Goal: Task Accomplishment & Management: Manage account settings

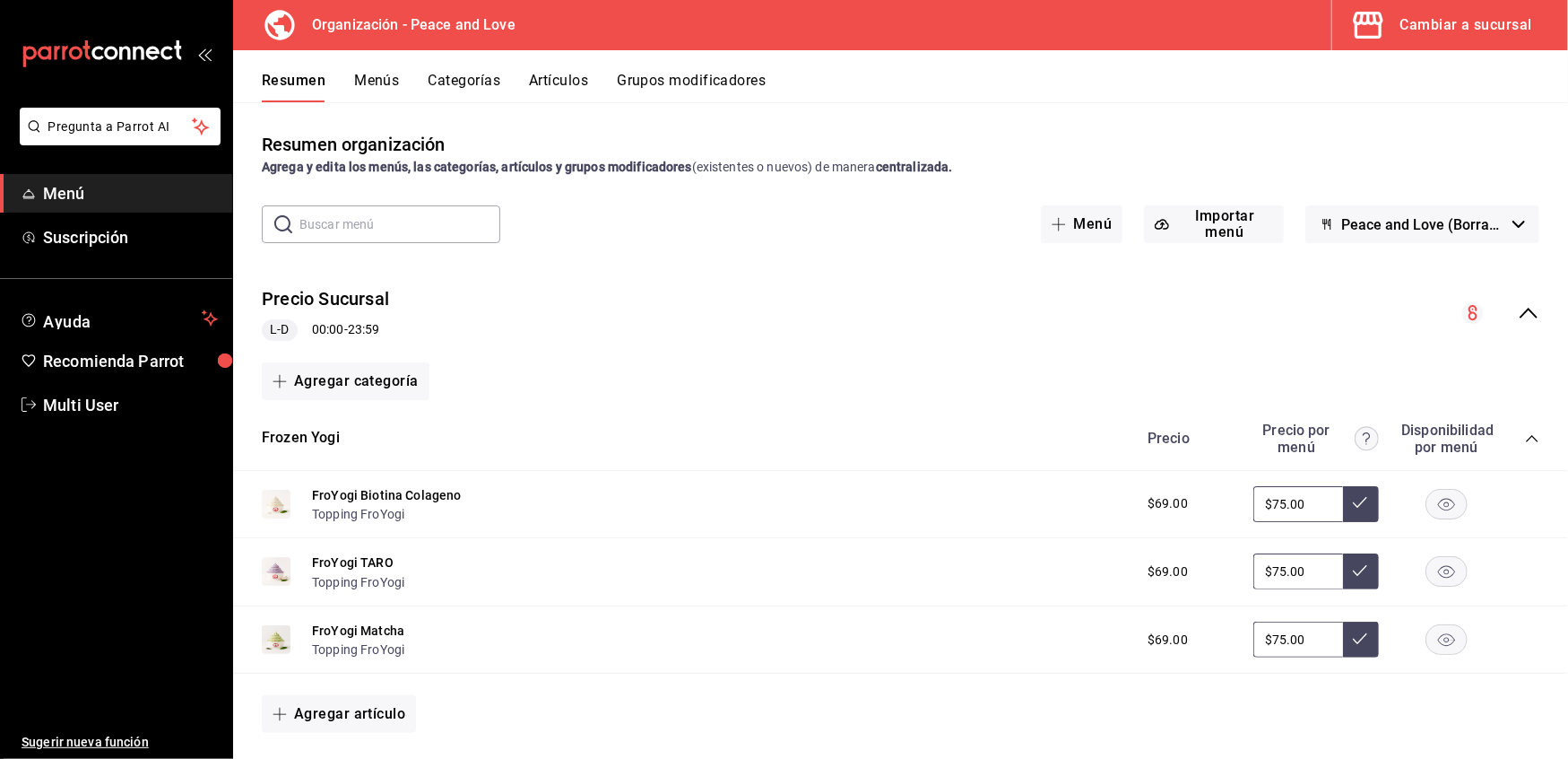
scroll to position [379, 0]
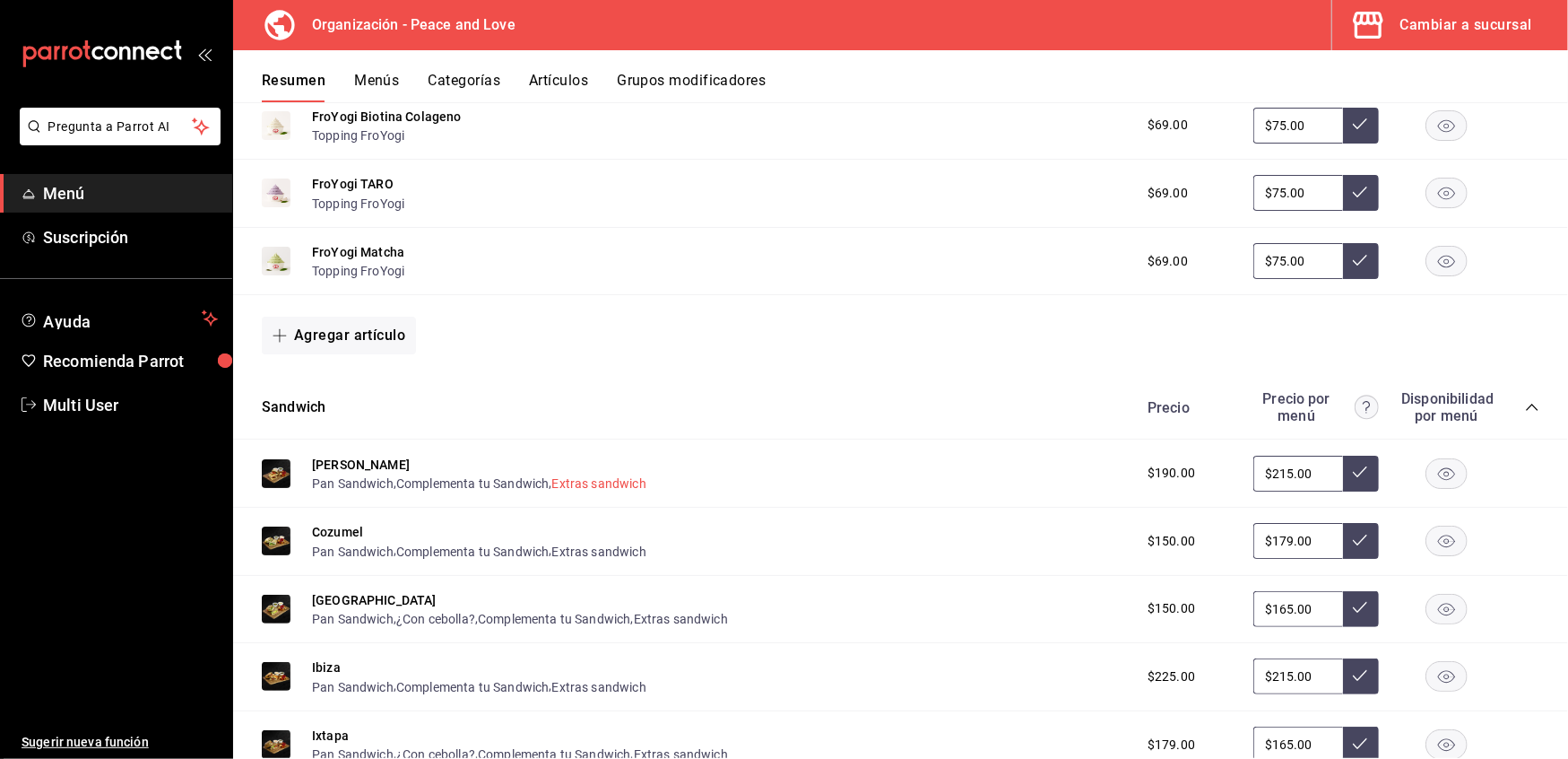
click at [614, 475] on button "Extras sandwich" at bounding box center [599, 484] width 94 height 18
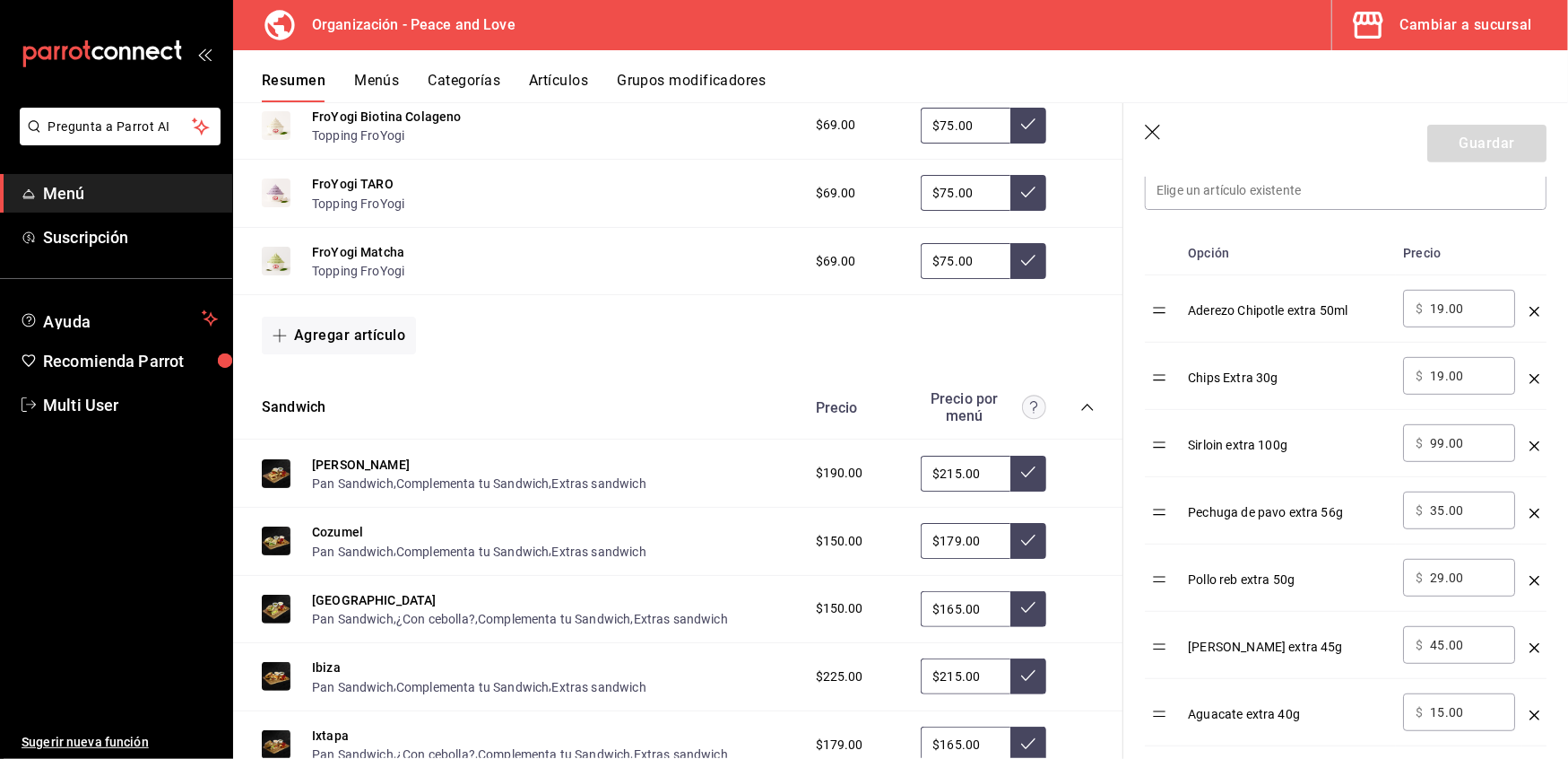
scroll to position [536, 0]
click at [1275, 249] on th "Opción" at bounding box center [1288, 252] width 215 height 44
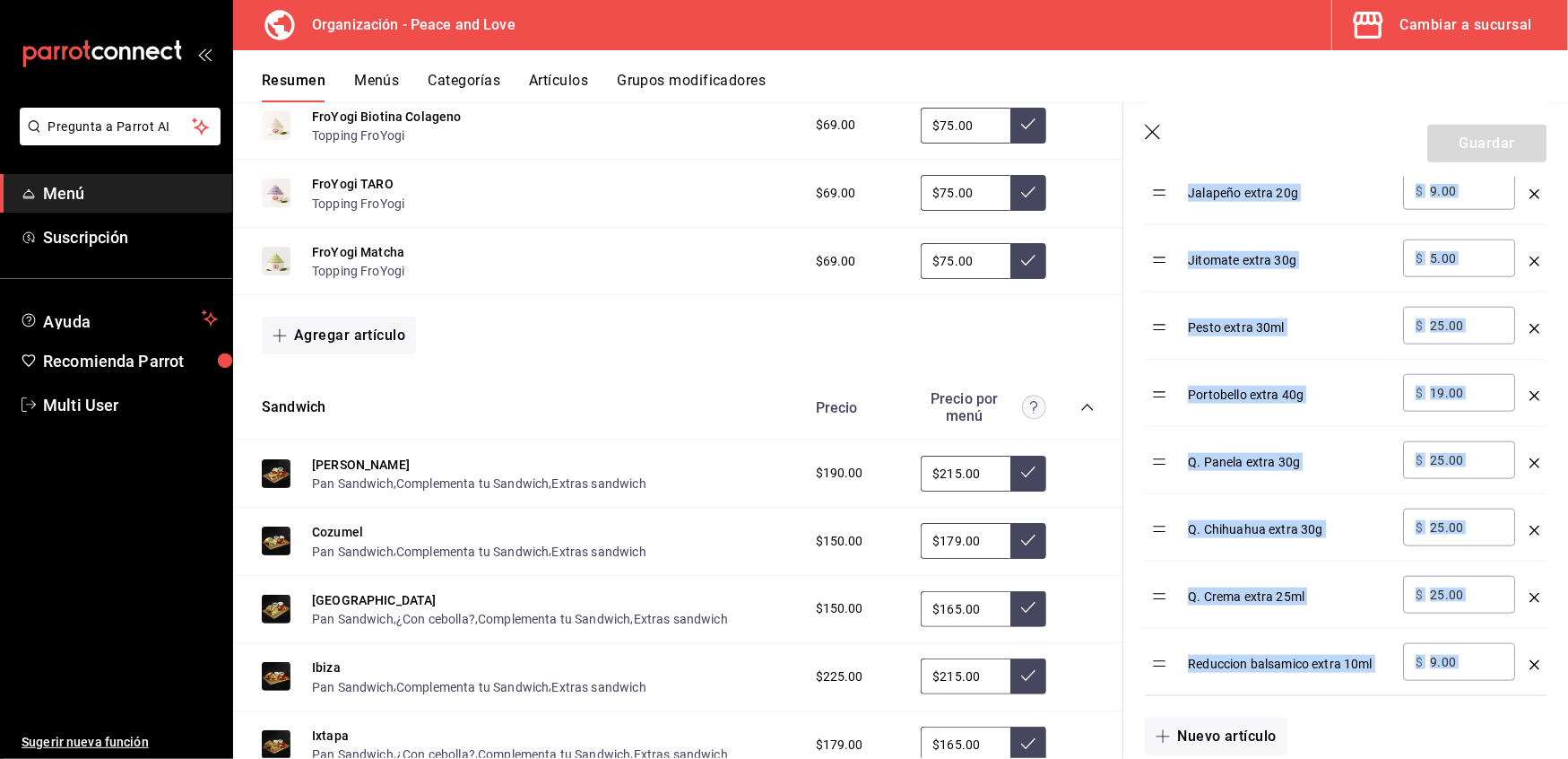
scroll to position [1350, 0]
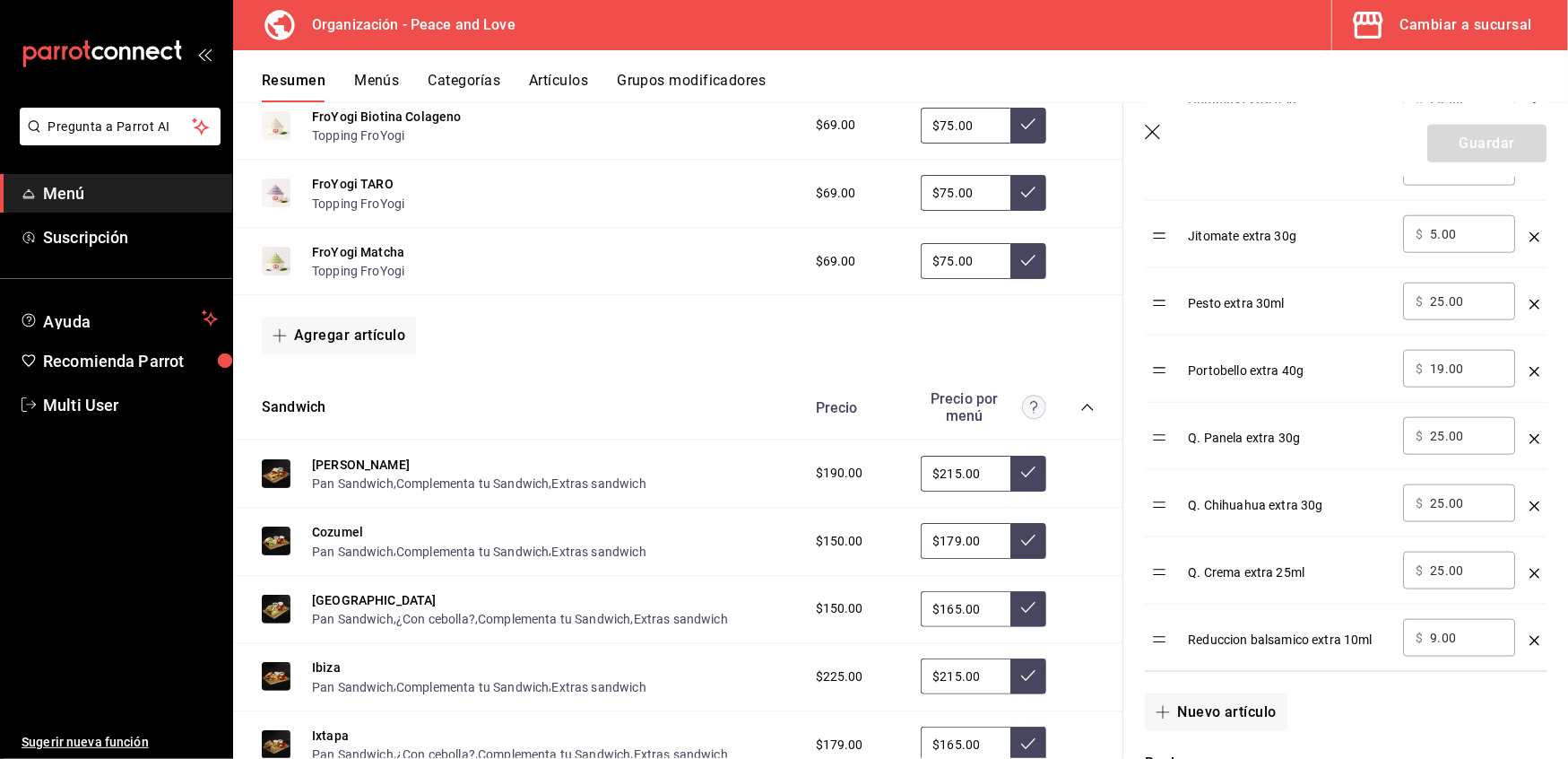
drag, startPoint x: 1185, startPoint y: 307, endPoint x: 1511, endPoint y: 636, distance: 463.2
click at [1511, 636] on tbody "Aderezo Chipotle extra 50ml ​ $ 19.00 ​ Chips Extra 30g ​ $ 19.00 ​ Sirloin ext…" at bounding box center [1345, 66] width 402 height 1211
copy table "Opción Precio"
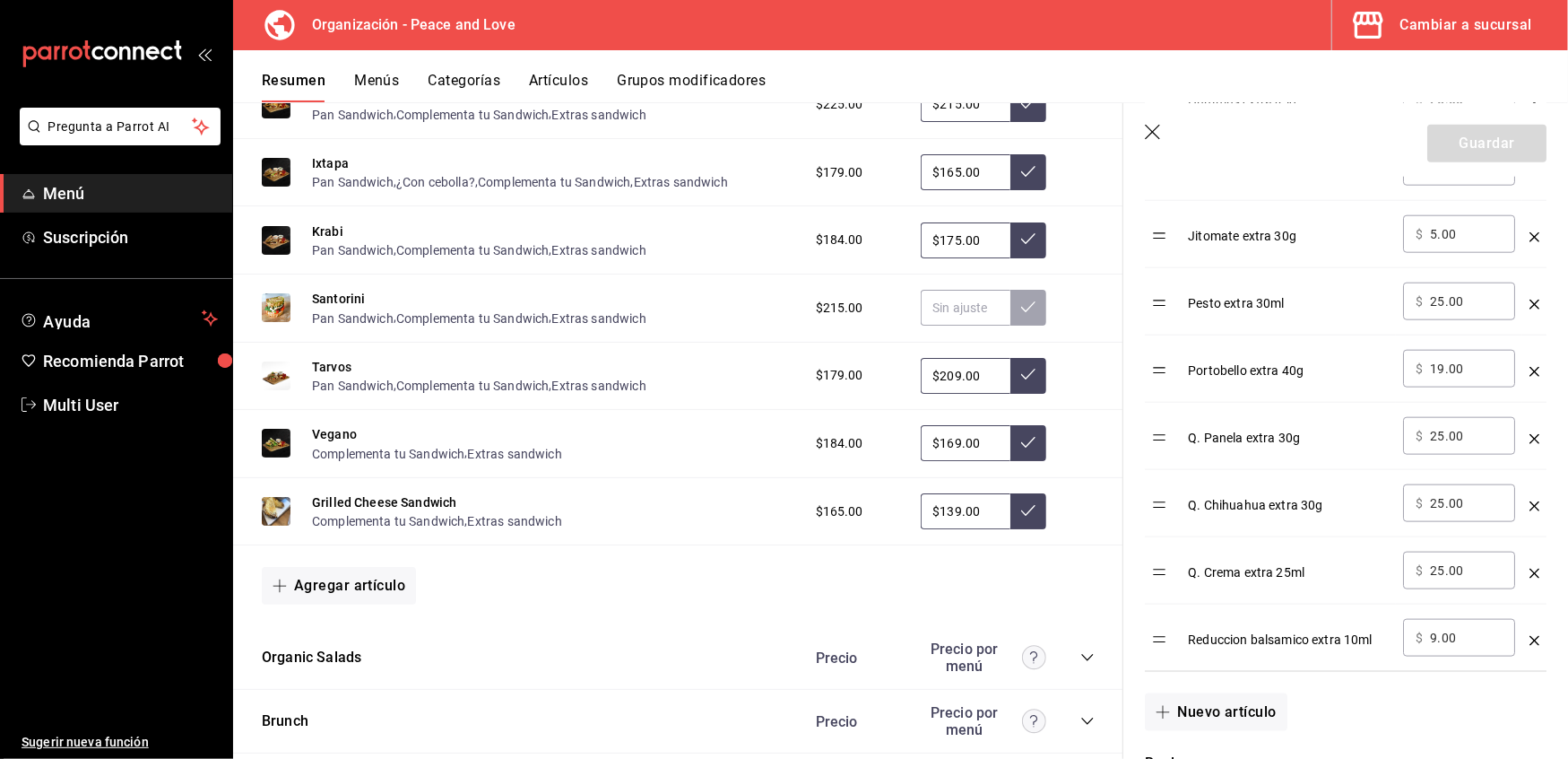
scroll to position [953, 0]
click at [1081, 650] on icon "collapse-category-row" at bounding box center [1087, 656] width 15 height 15
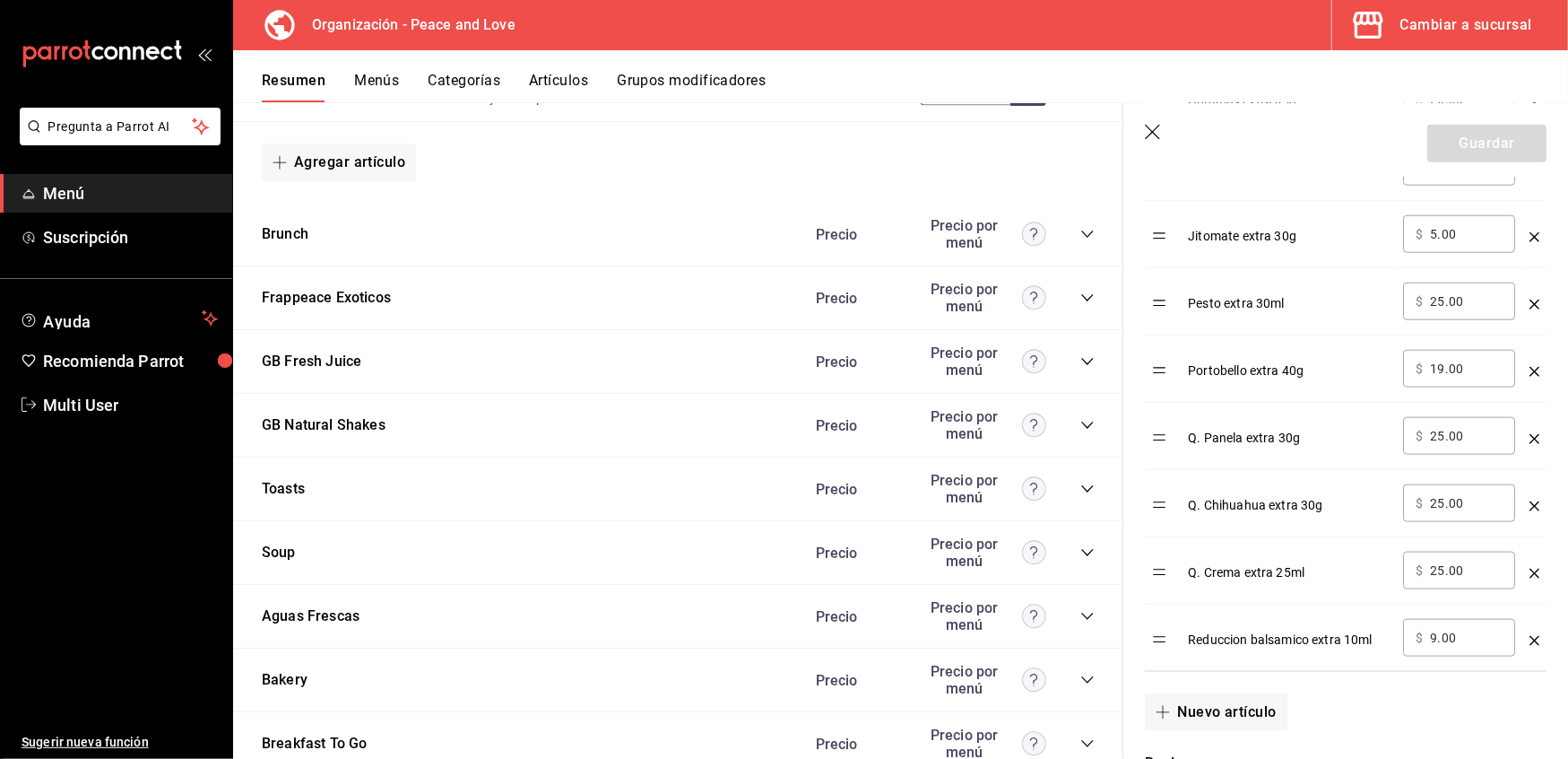
scroll to position [2120, 0]
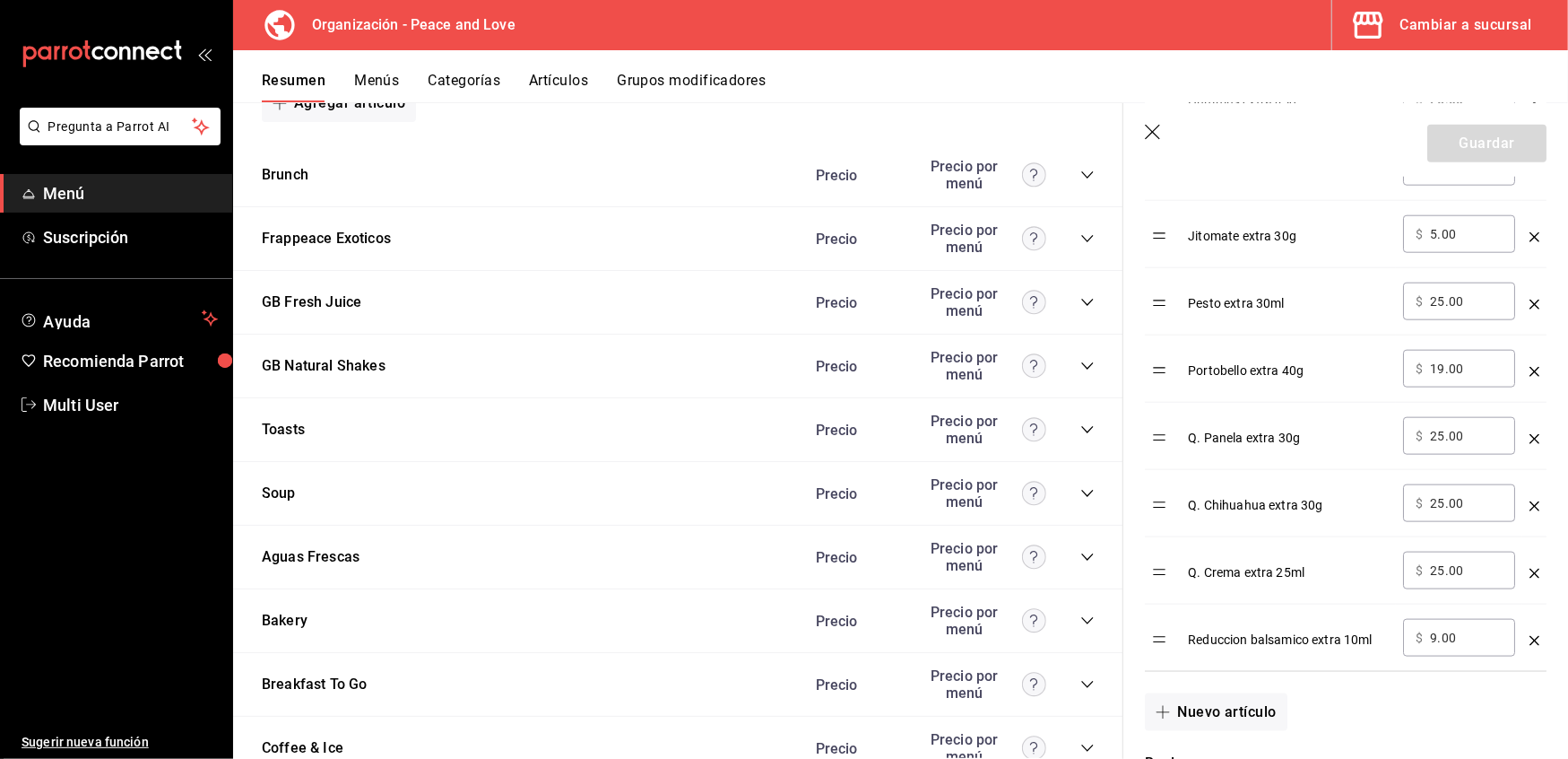
click at [1073, 558] on div "Precio Precio por menú" at bounding box center [946, 557] width 297 height 34
click at [1081, 550] on icon "collapse-category-row" at bounding box center [1087, 557] width 15 height 15
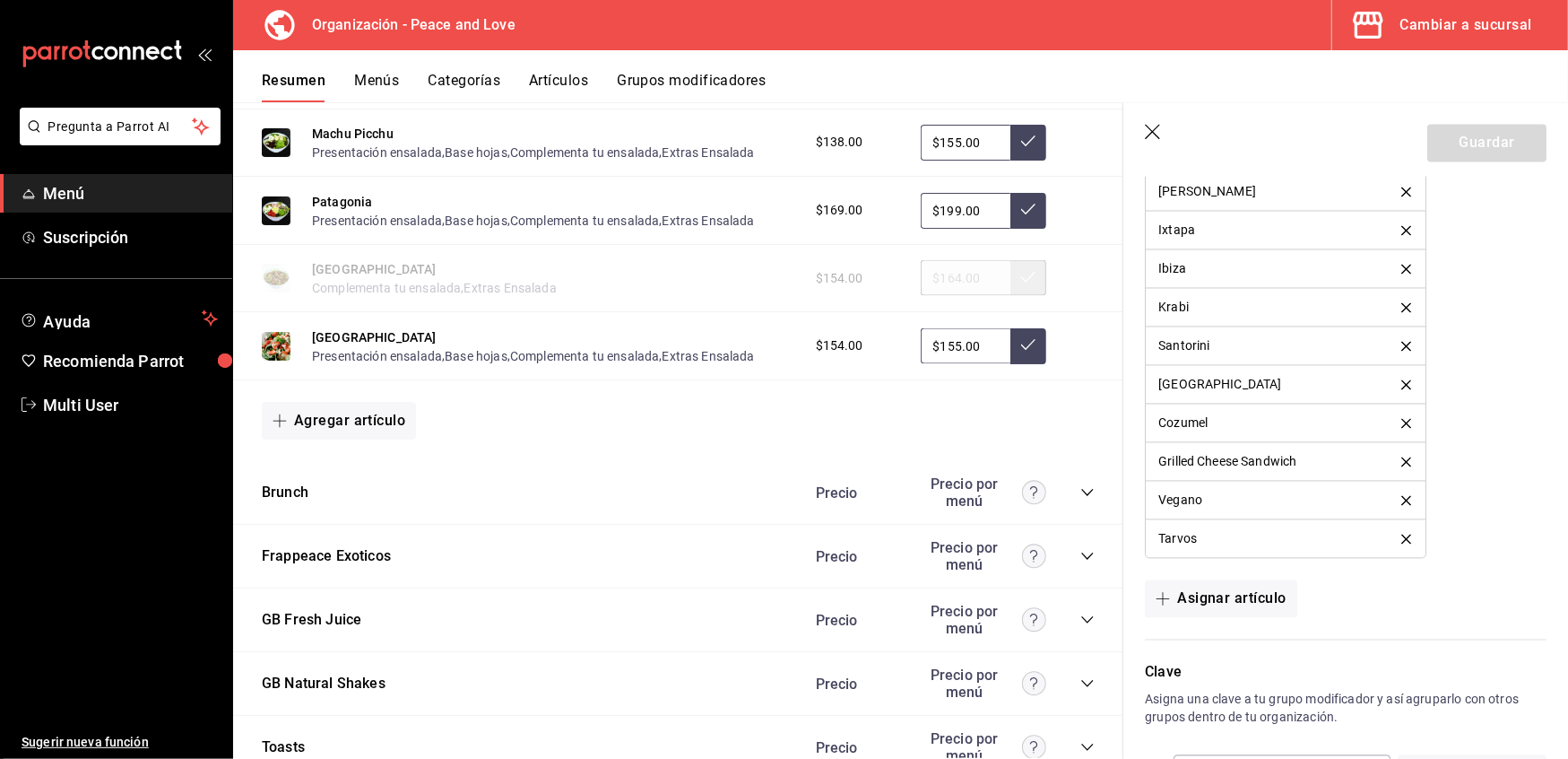
scroll to position [1805, 0]
click at [1081, 547] on icon "collapse-category-row" at bounding box center [1087, 554] width 15 height 15
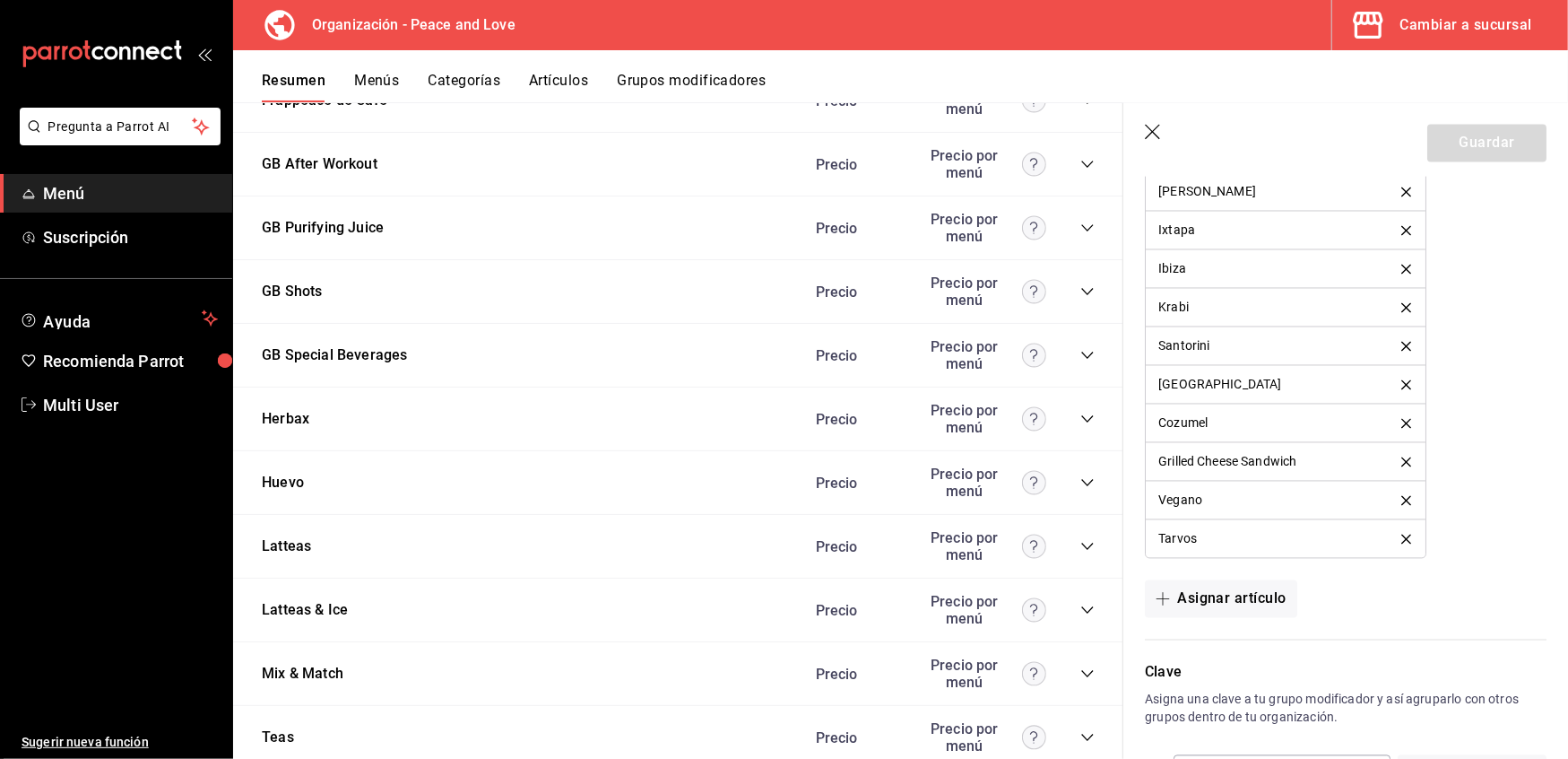
scroll to position [4123, 0]
click at [1081, 537] on icon "collapse-category-row" at bounding box center [1087, 544] width 15 height 15
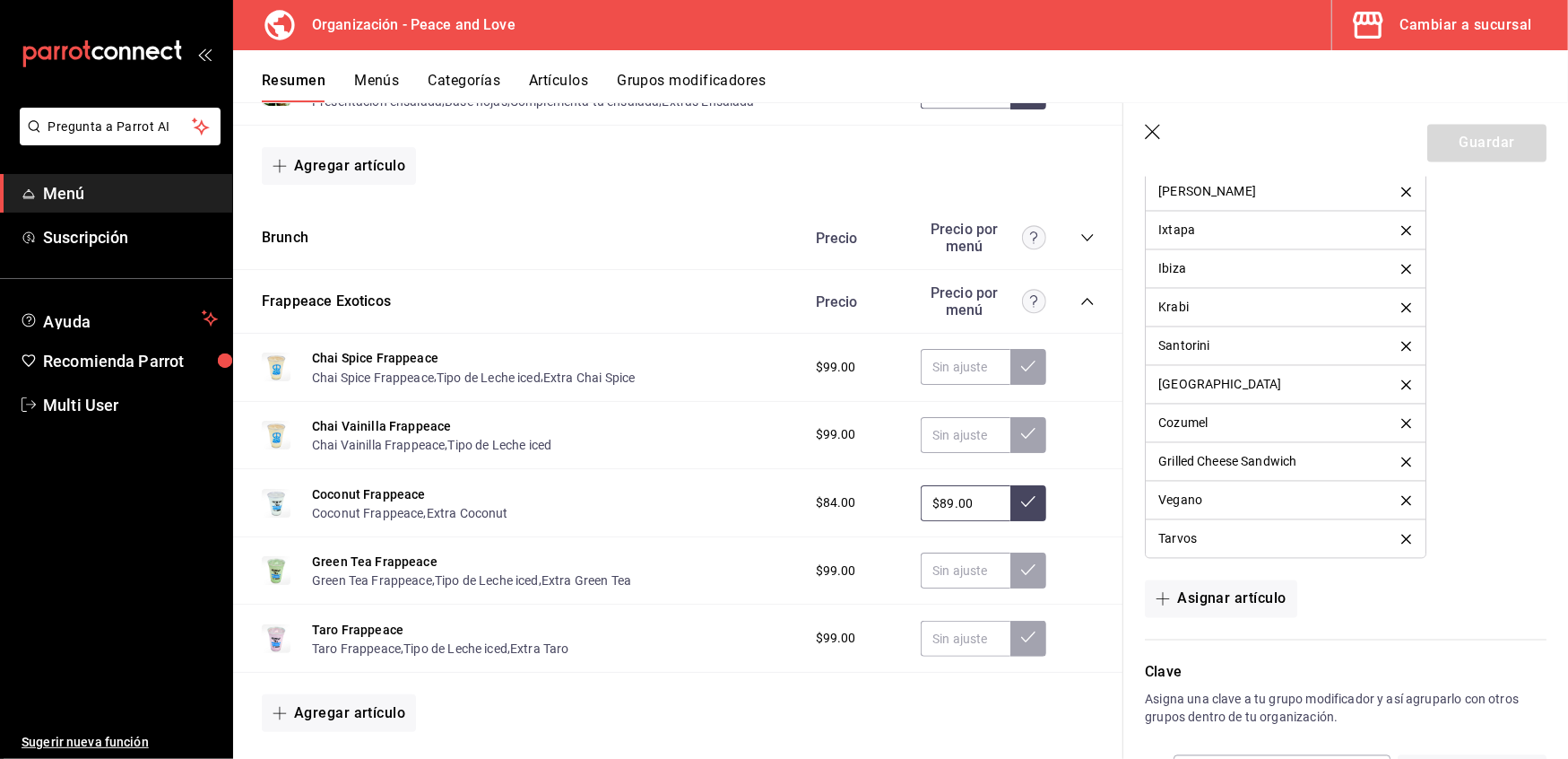
scroll to position [2057, 0]
click at [395, 370] on button "Chai Spice Frappeace" at bounding box center [373, 379] width 122 height 18
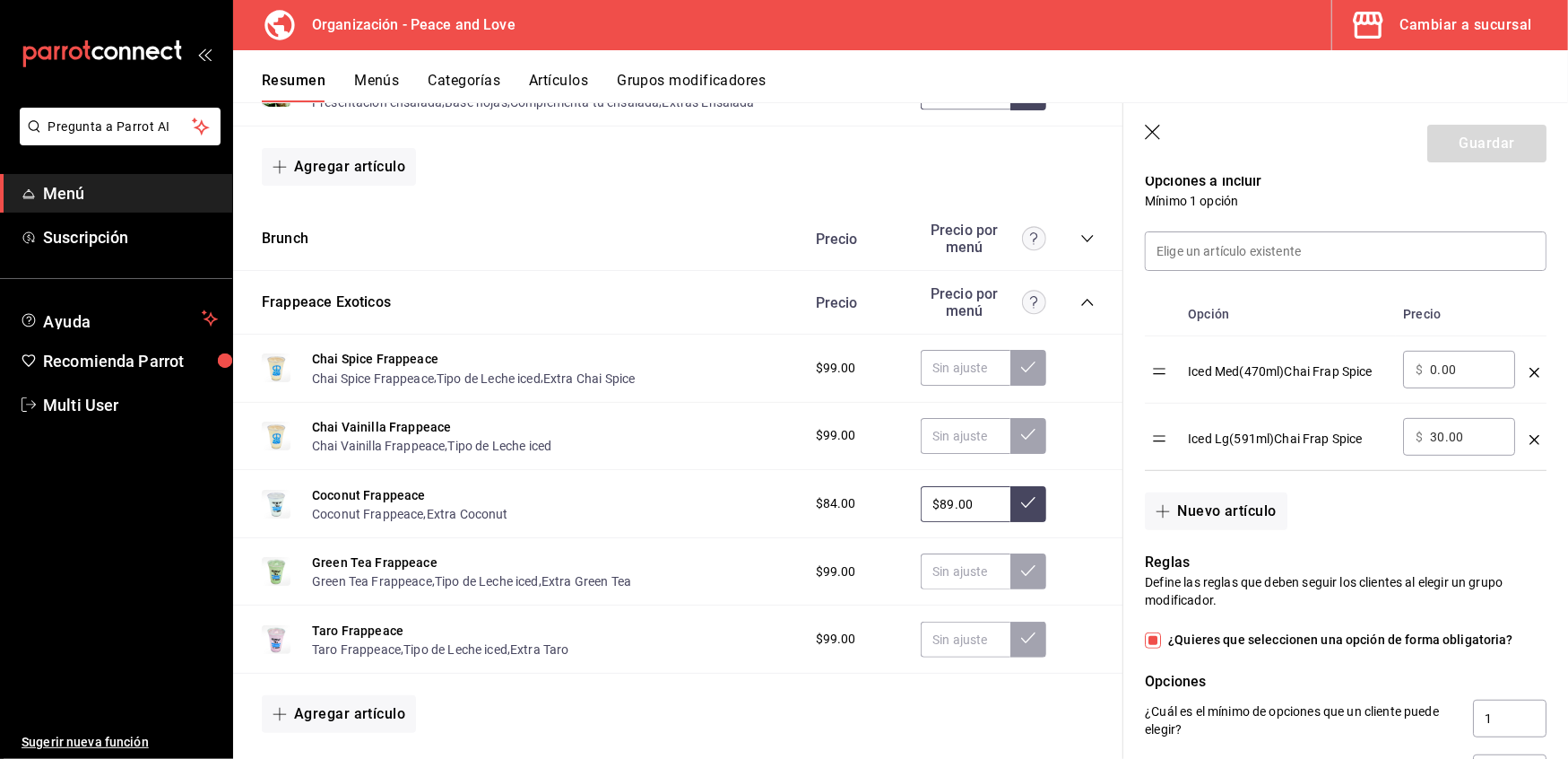
scroll to position [476, 0]
click at [601, 370] on button "Extra Chai Spice" at bounding box center [589, 379] width 91 height 18
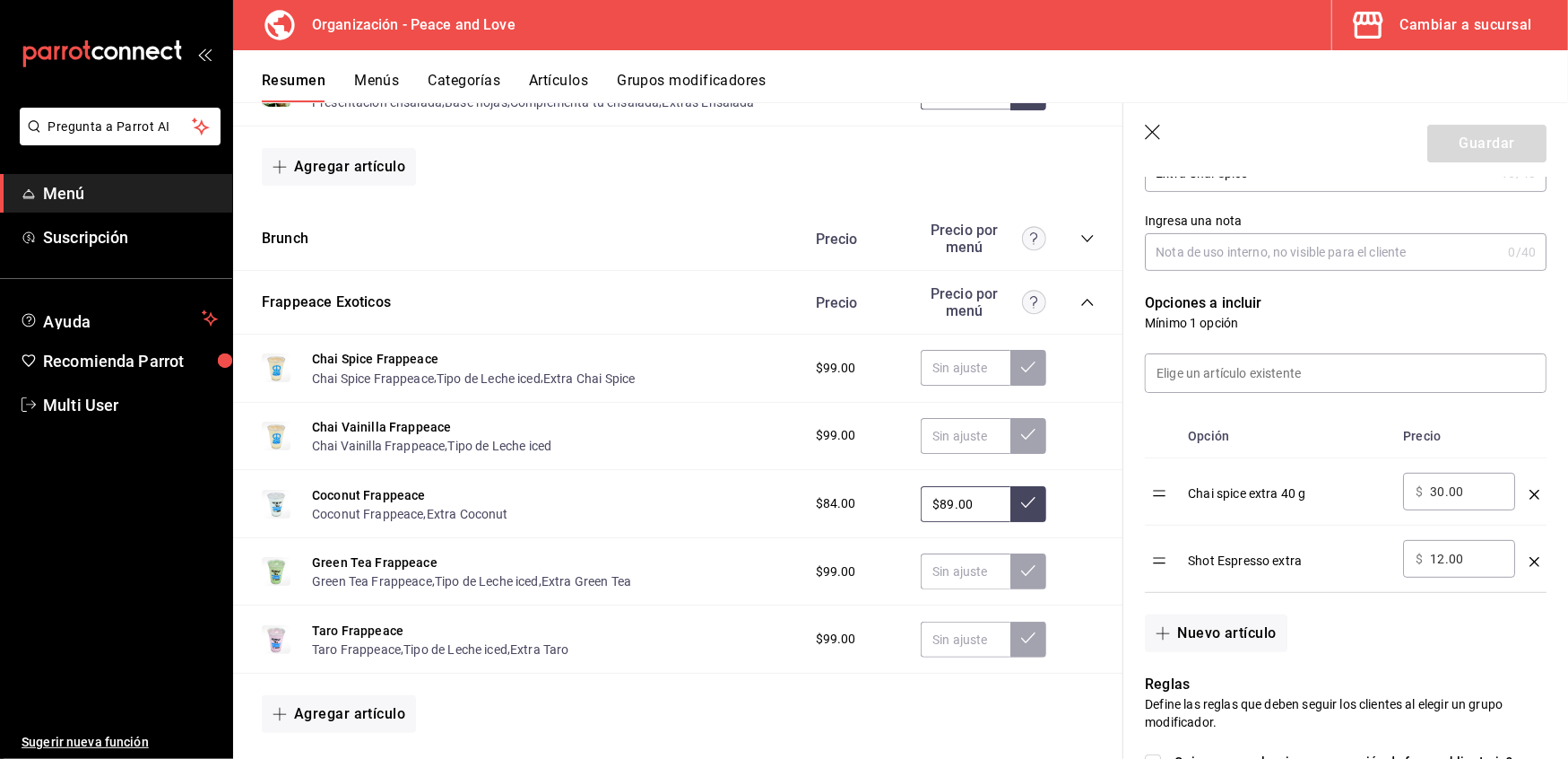
scroll to position [353, 0]
click at [661, 90] on button "Grupos modificadores" at bounding box center [691, 87] width 149 height 30
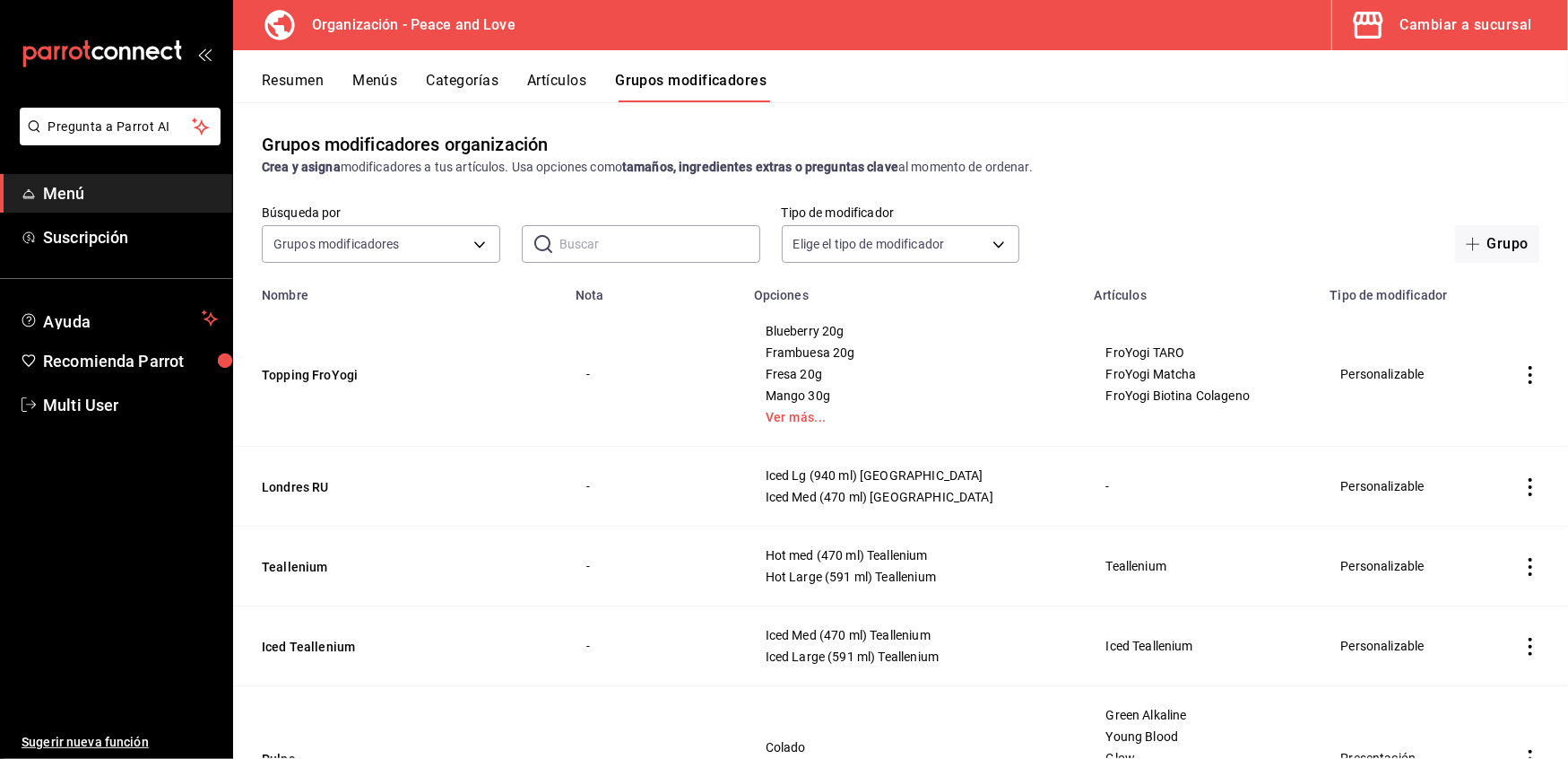
click at [590, 235] on input "text" at bounding box center [659, 243] width 201 height 36
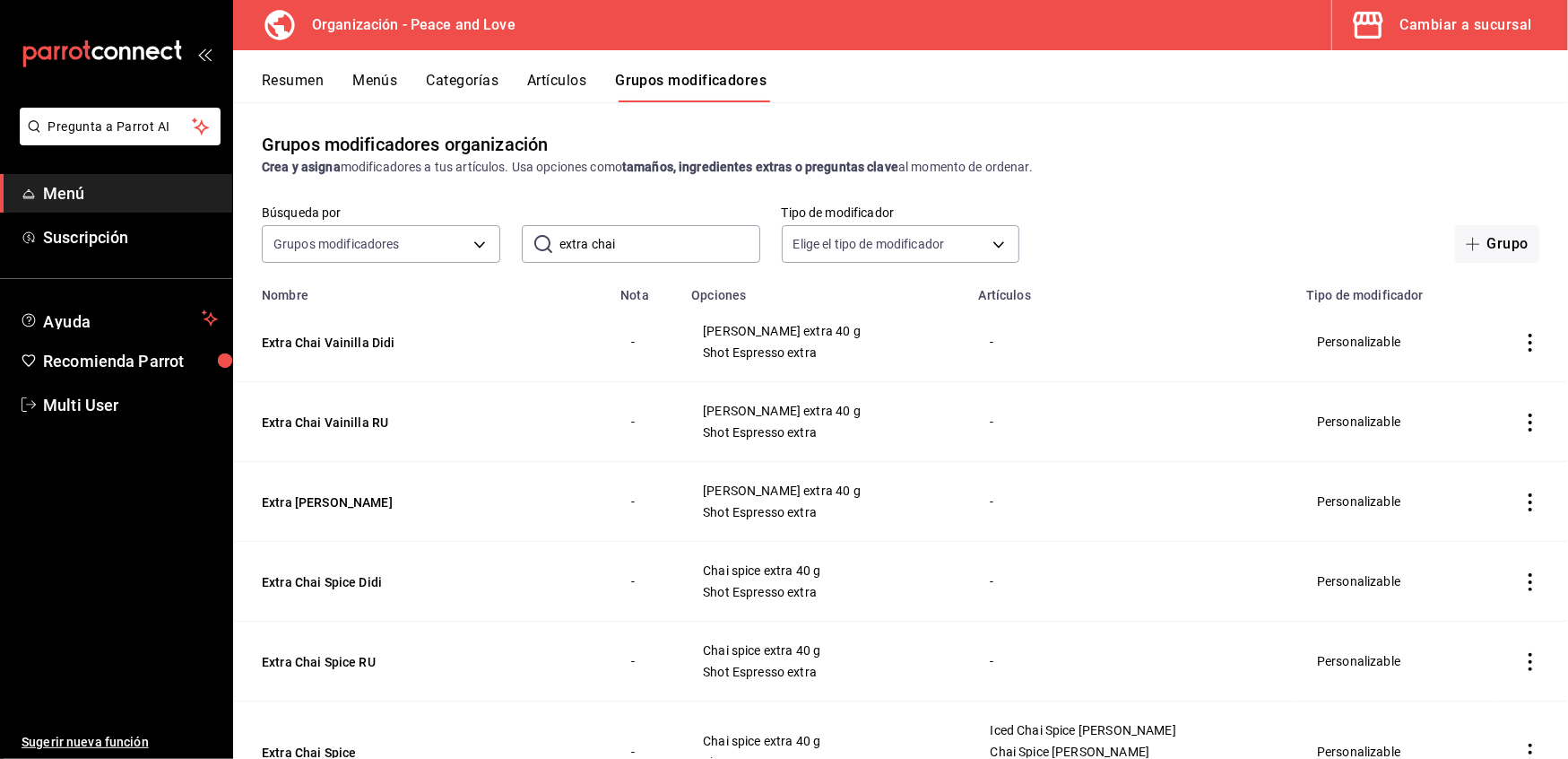
click at [1521, 346] on icon "actions" at bounding box center [1530, 343] width 18 height 18
click at [1301, 140] on div at bounding box center [784, 380] width 1568 height 759
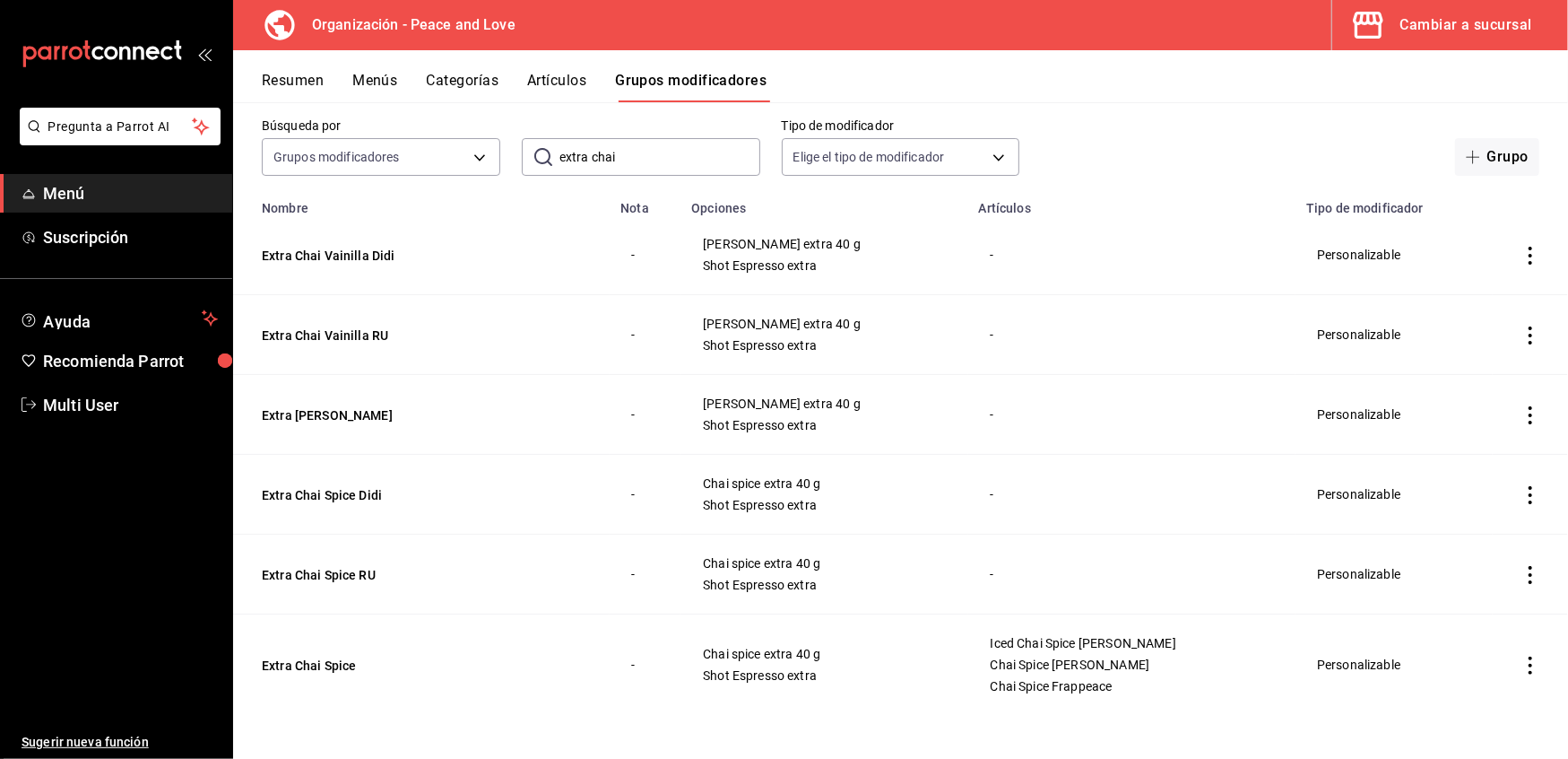
click at [1521, 332] on icon "actions" at bounding box center [1530, 336] width 18 height 18
click at [1449, 445] on span "Eliminar" at bounding box center [1458, 450] width 46 height 15
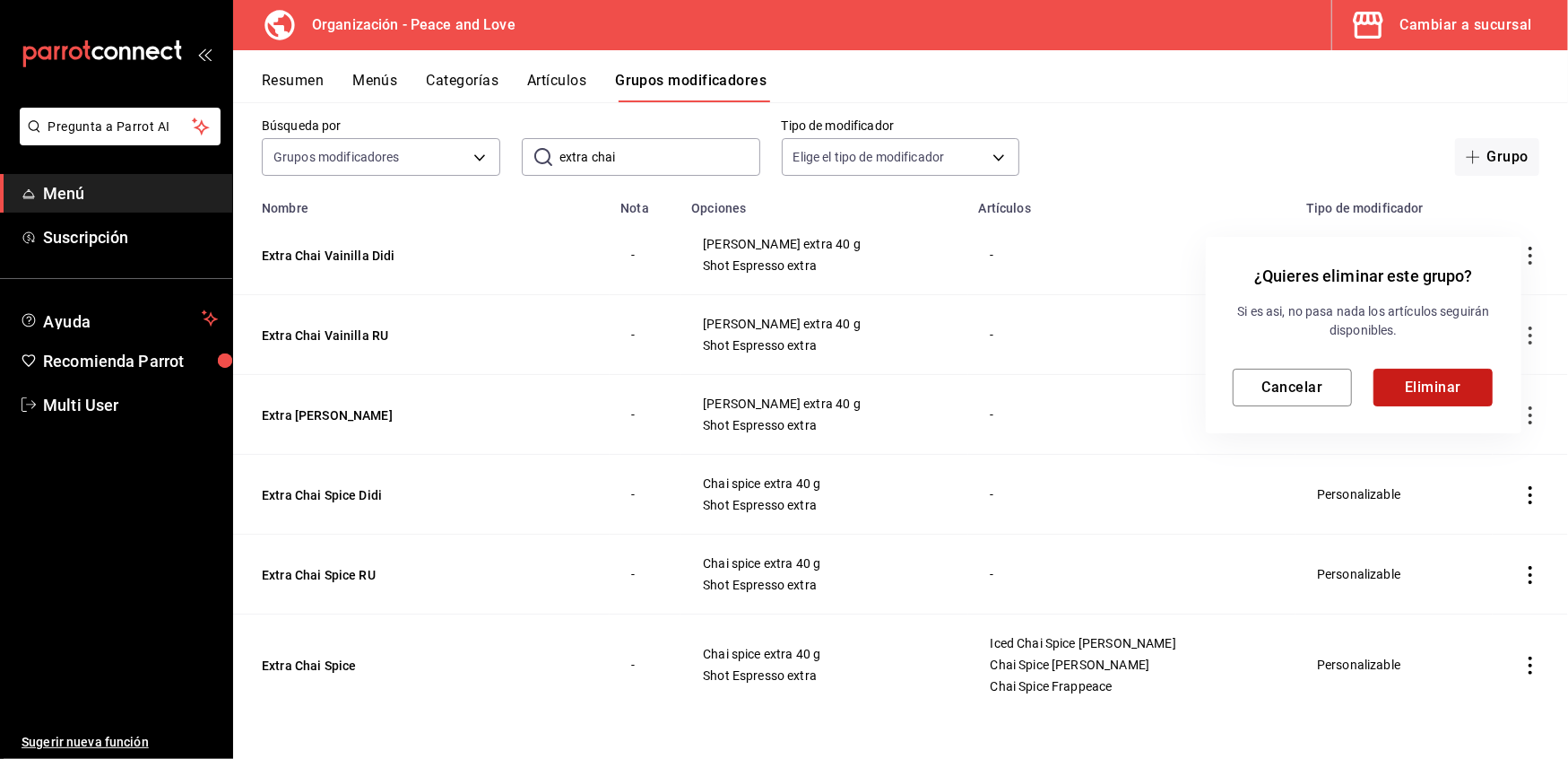
click at [1425, 377] on button "Eliminar" at bounding box center [1433, 387] width 120 height 38
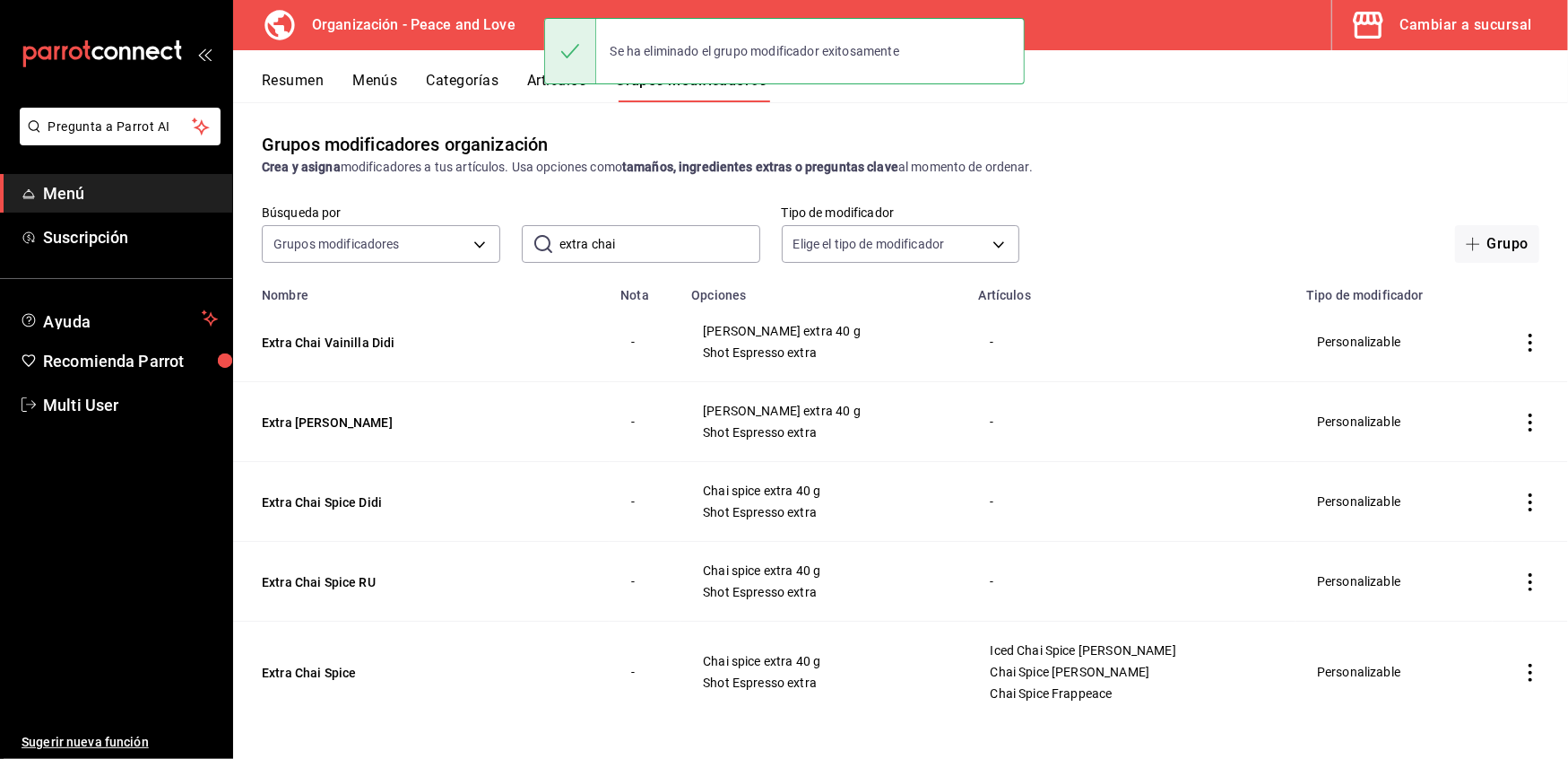
click at [1521, 424] on icon "actions" at bounding box center [1530, 422] width 18 height 18
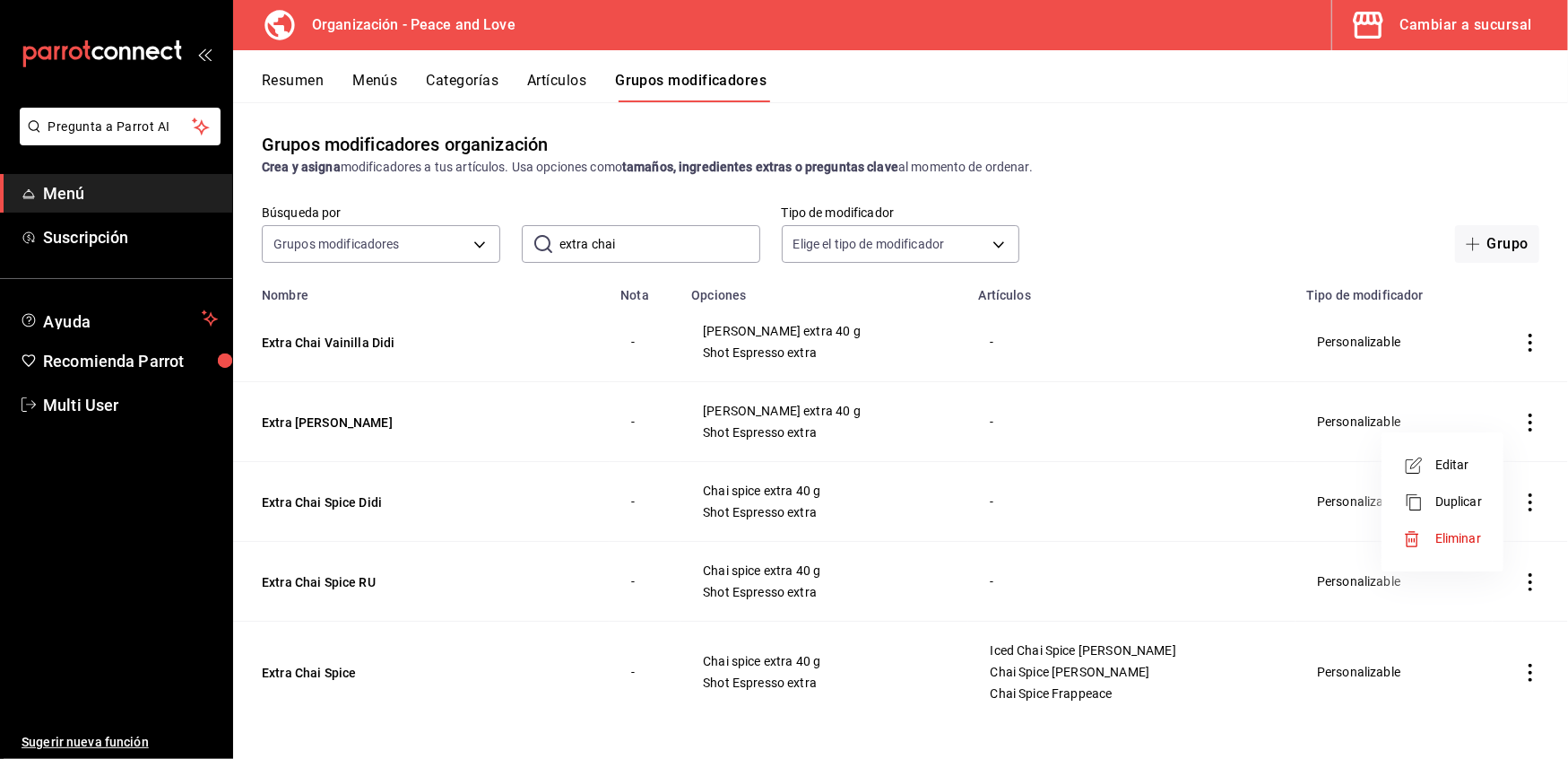
click at [1451, 533] on span "Eliminar" at bounding box center [1458, 538] width 46 height 15
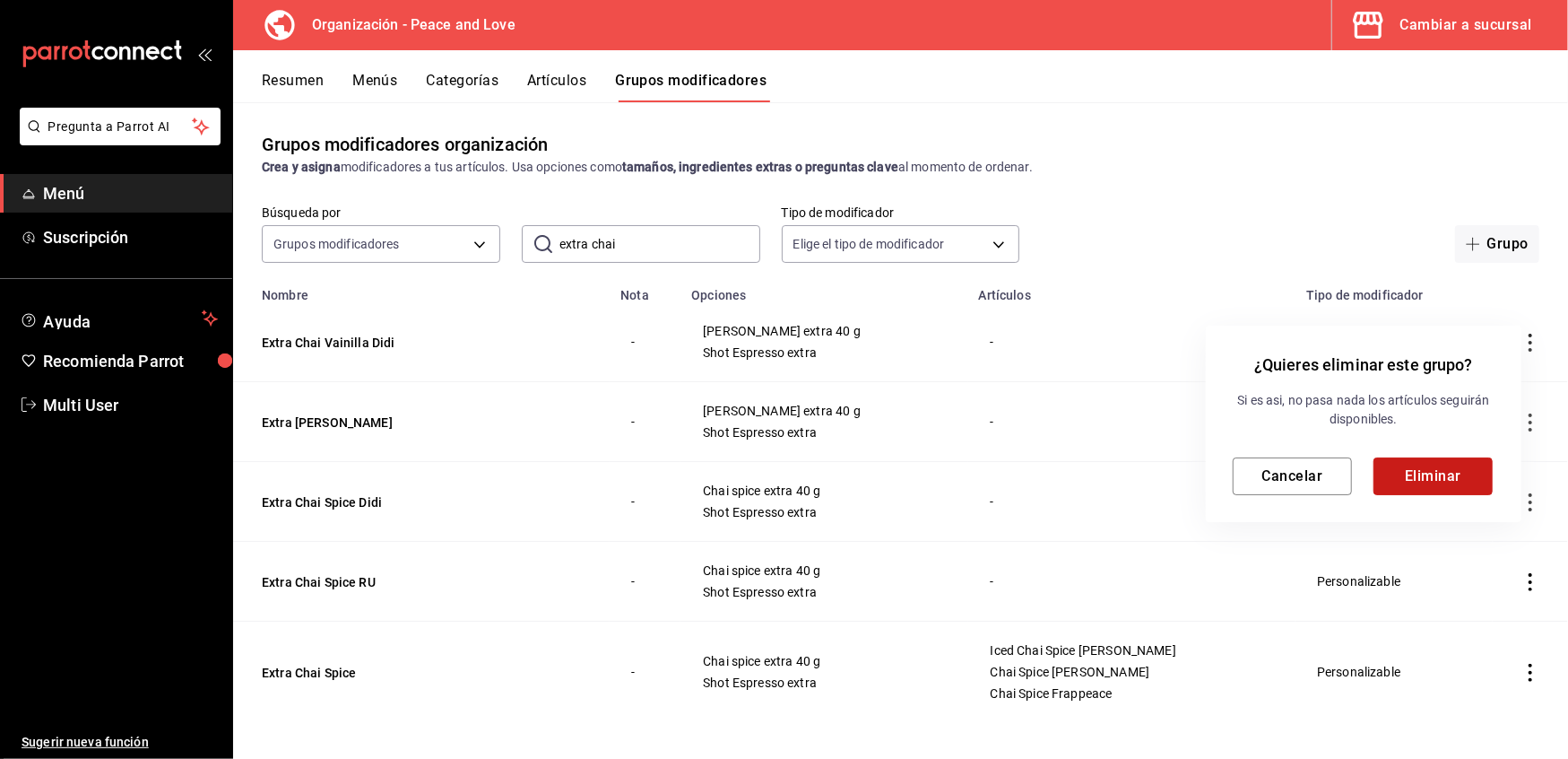
click at [1453, 472] on button "Eliminar" at bounding box center [1433, 476] width 120 height 38
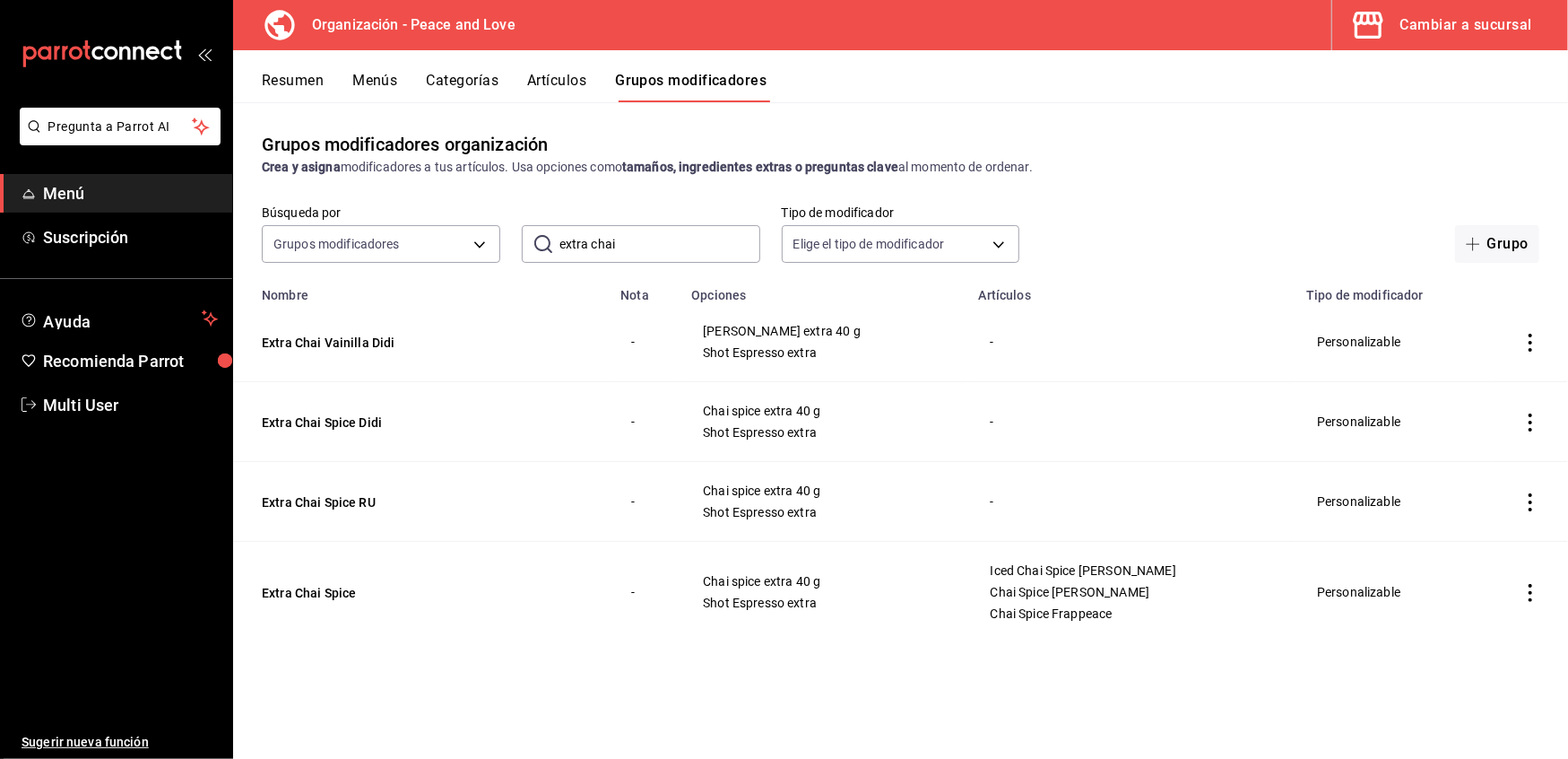
click at [1522, 482] on td "simple table" at bounding box center [1530, 502] width 75 height 80
click at [1529, 507] on icon "actions" at bounding box center [1530, 502] width 18 height 18
click at [1460, 622] on span "Eliminar" at bounding box center [1476, 618] width 46 height 15
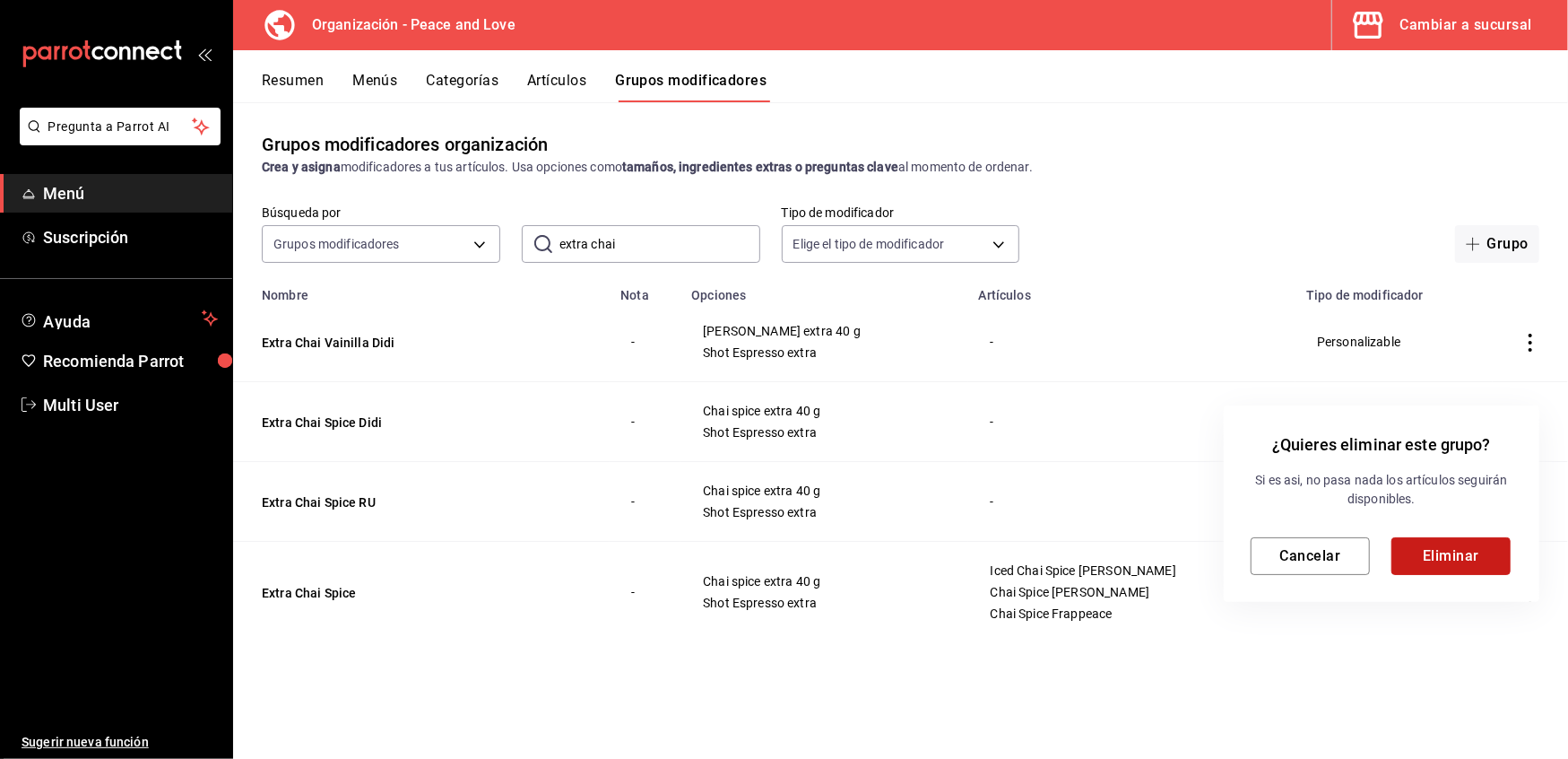
click at [1442, 563] on button "Eliminar" at bounding box center [1451, 556] width 120 height 38
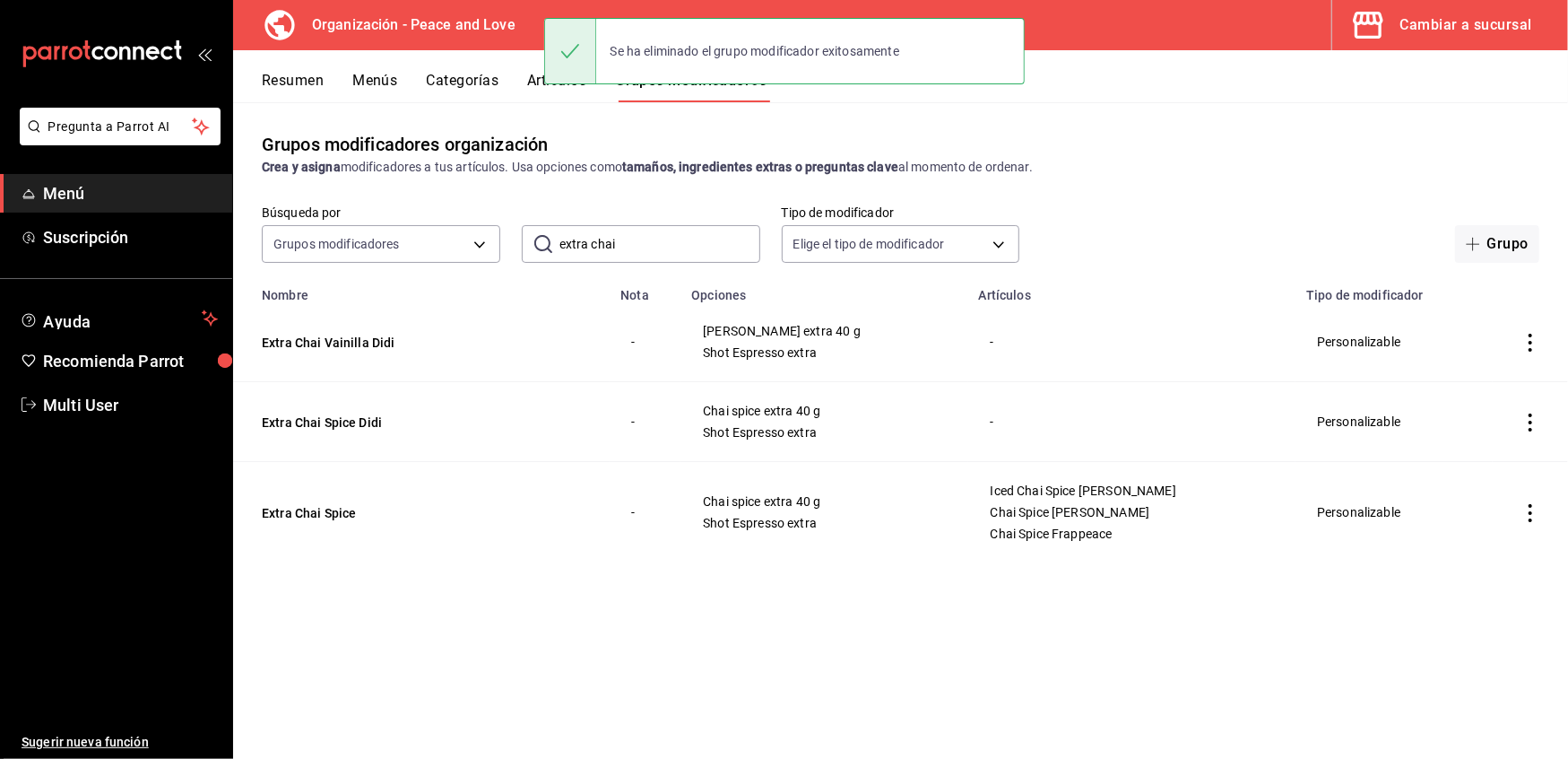
click at [1532, 515] on icon "actions" at bounding box center [1531, 513] width 4 height 18
click at [1479, 630] on span "Eliminar" at bounding box center [1476, 629] width 46 height 15
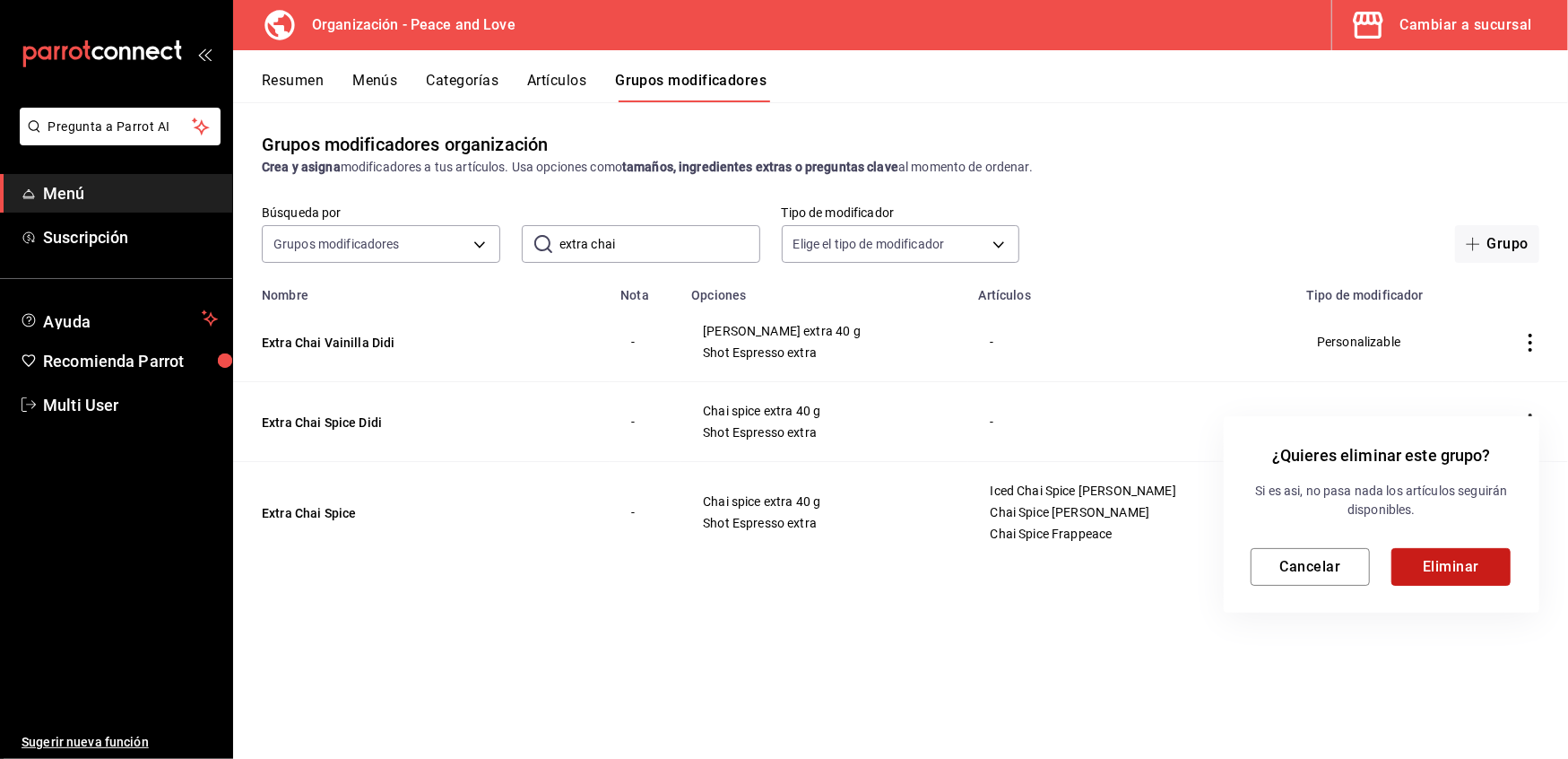
click at [1450, 582] on button "Eliminar" at bounding box center [1451, 566] width 120 height 38
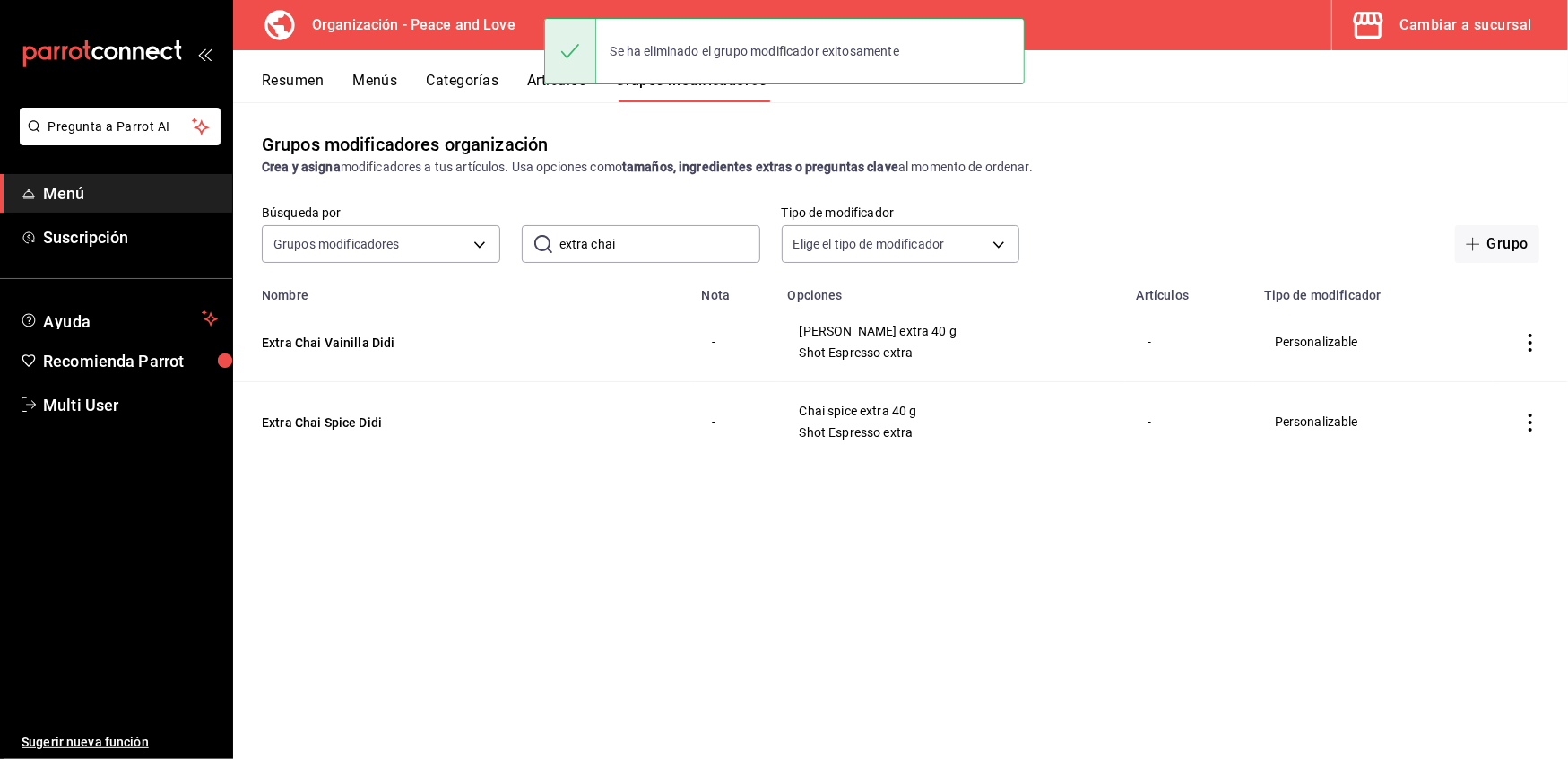
click at [1533, 348] on icon "actions" at bounding box center [1530, 343] width 18 height 18
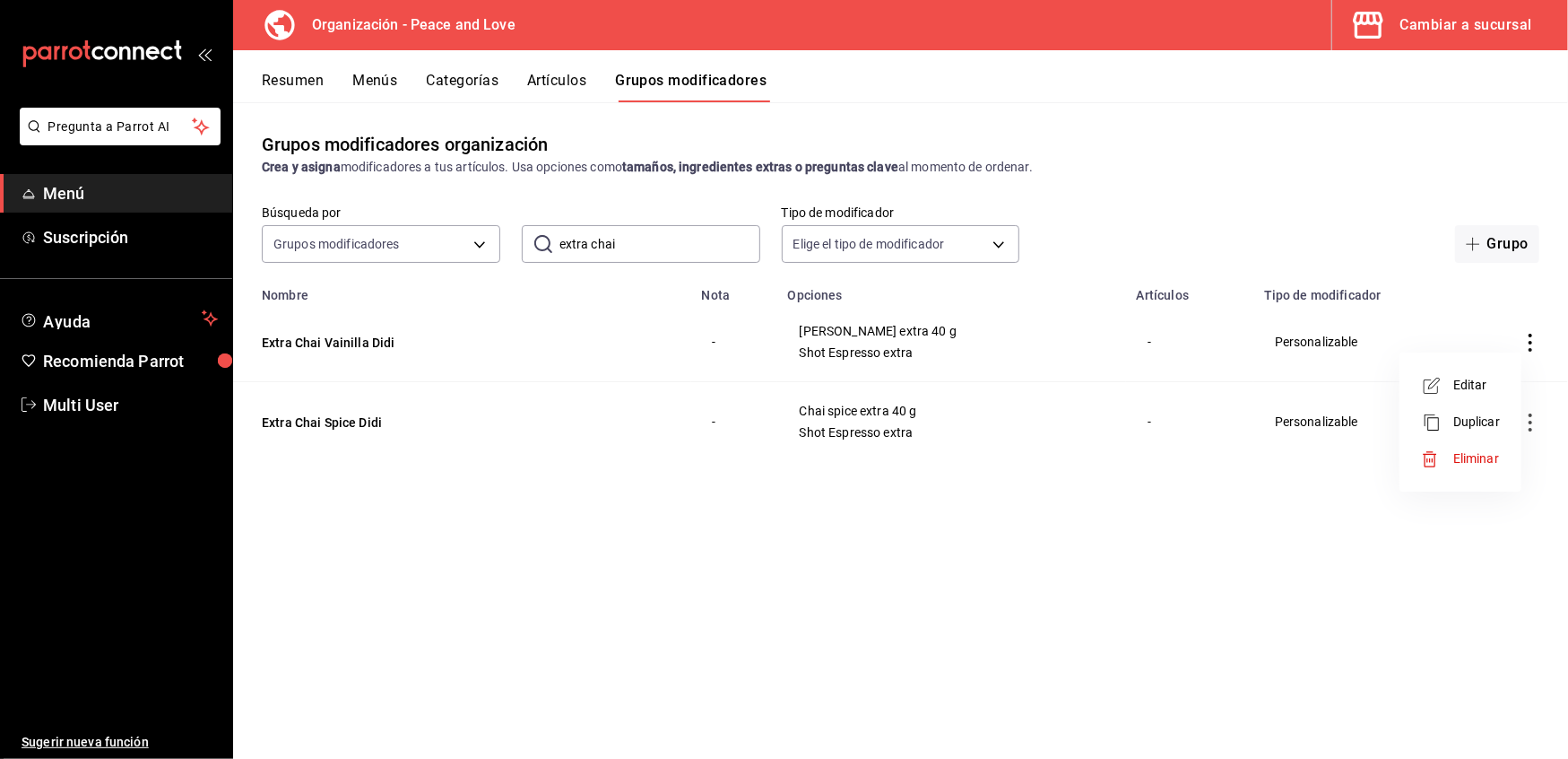
click at [1482, 452] on span "Eliminar" at bounding box center [1476, 458] width 46 height 15
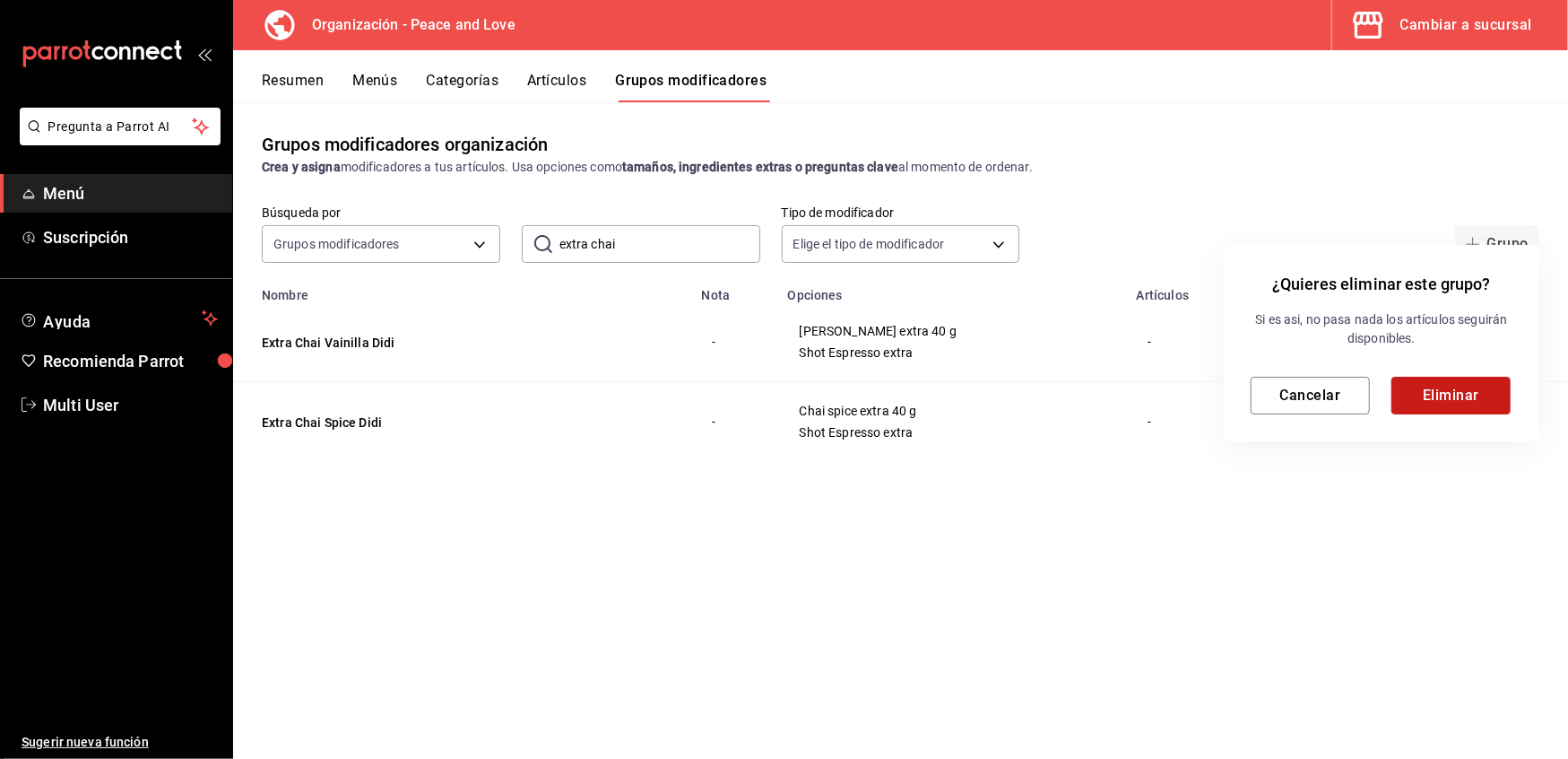
click at [1473, 385] on button "Eliminar" at bounding box center [1451, 395] width 120 height 38
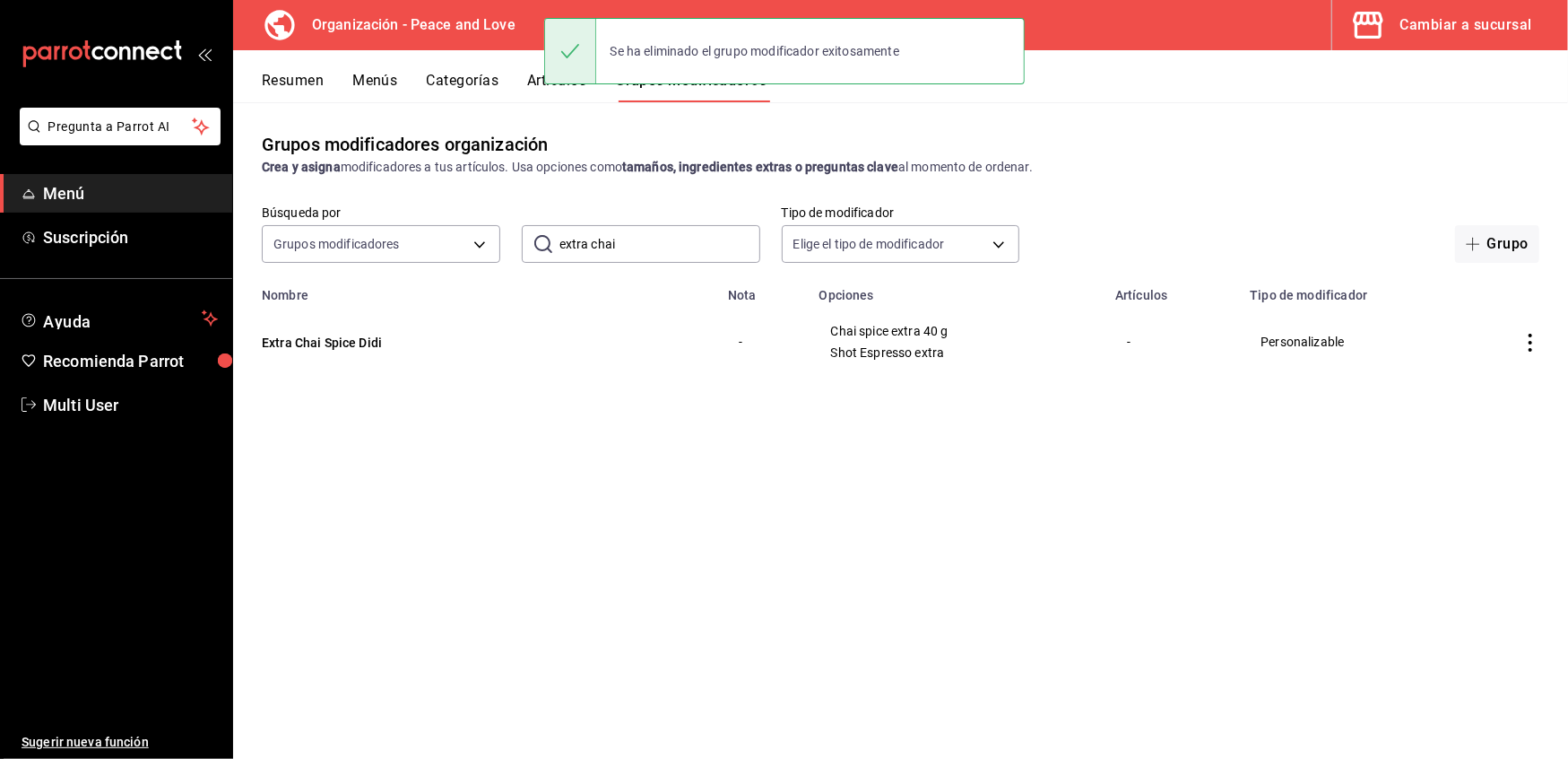
click at [1525, 339] on icon "actions" at bounding box center [1530, 343] width 18 height 18
click at [1460, 460] on span "Eliminar" at bounding box center [1476, 458] width 46 height 15
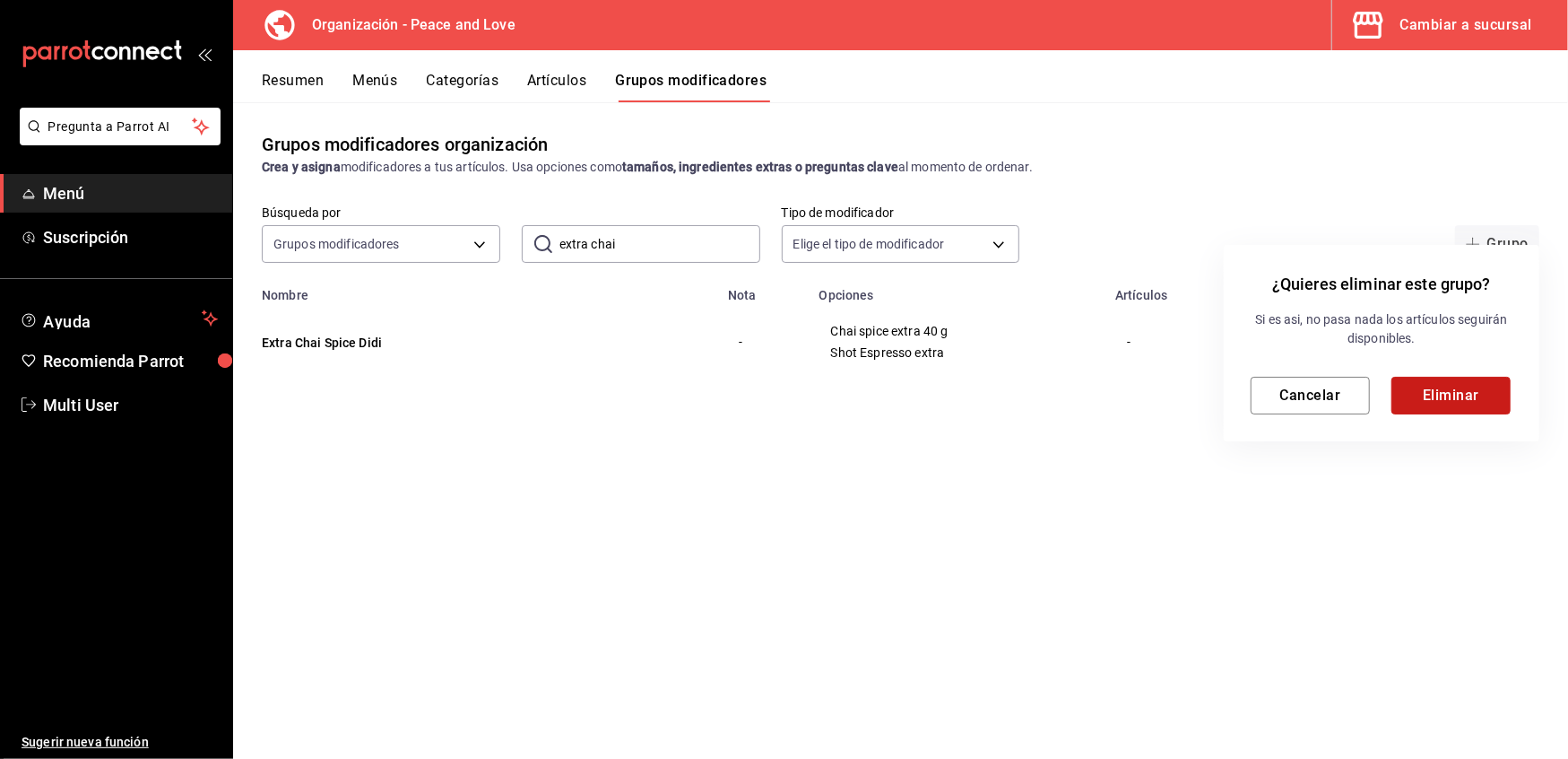
click at [1443, 403] on button "Eliminar" at bounding box center [1451, 395] width 120 height 38
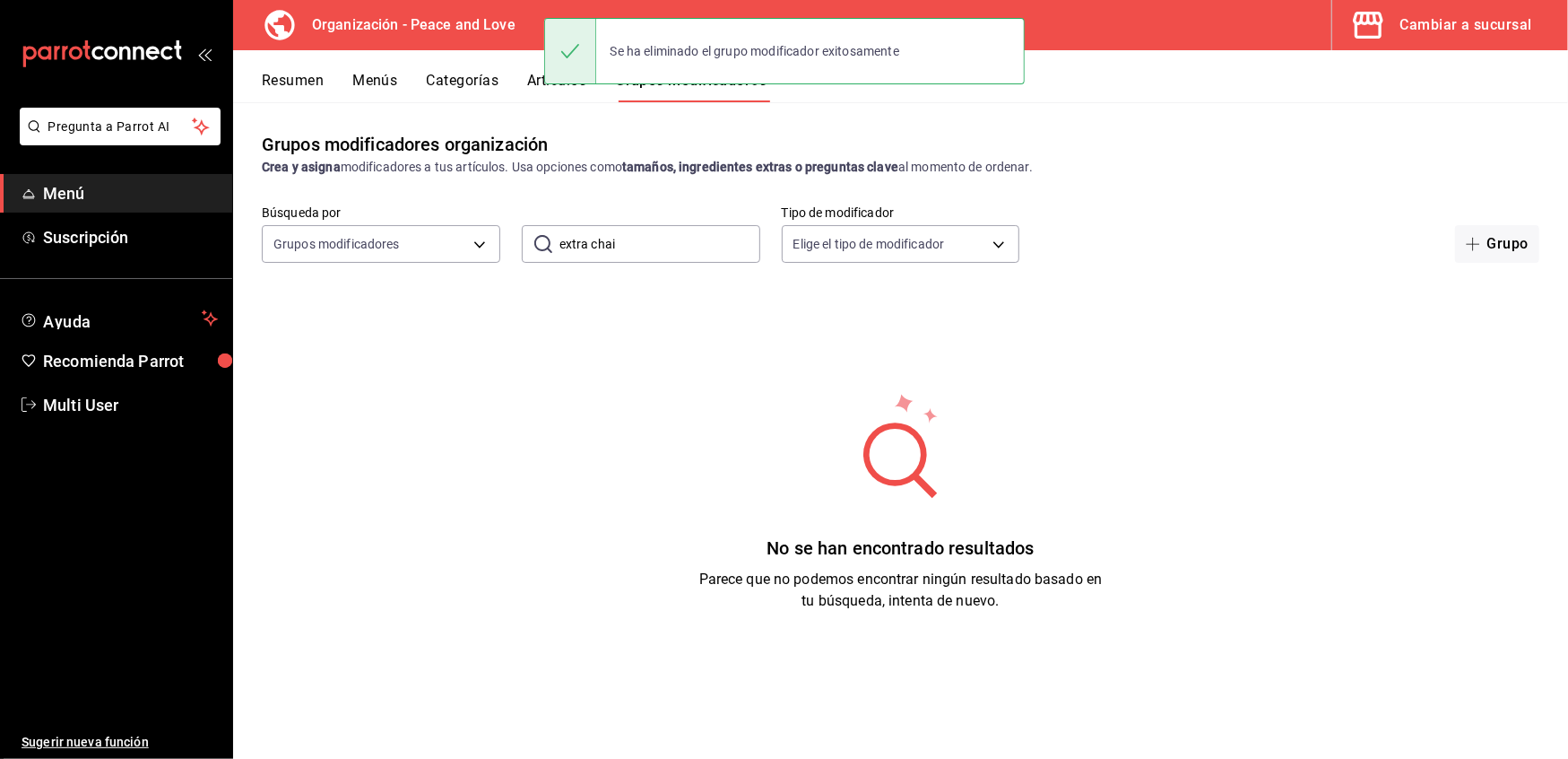
click at [693, 255] on input "extra chai" at bounding box center [659, 243] width 201 height 36
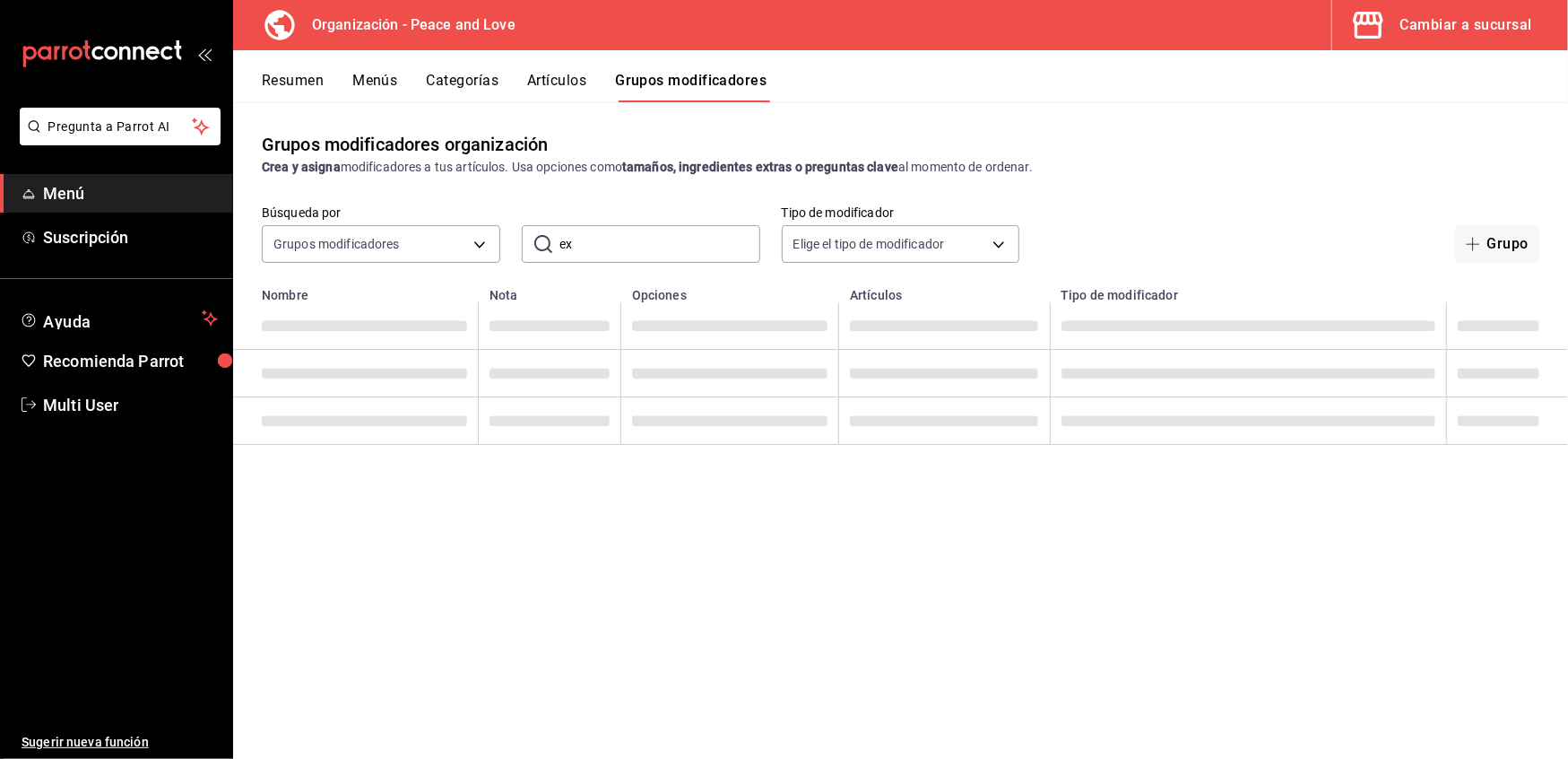
type input "e"
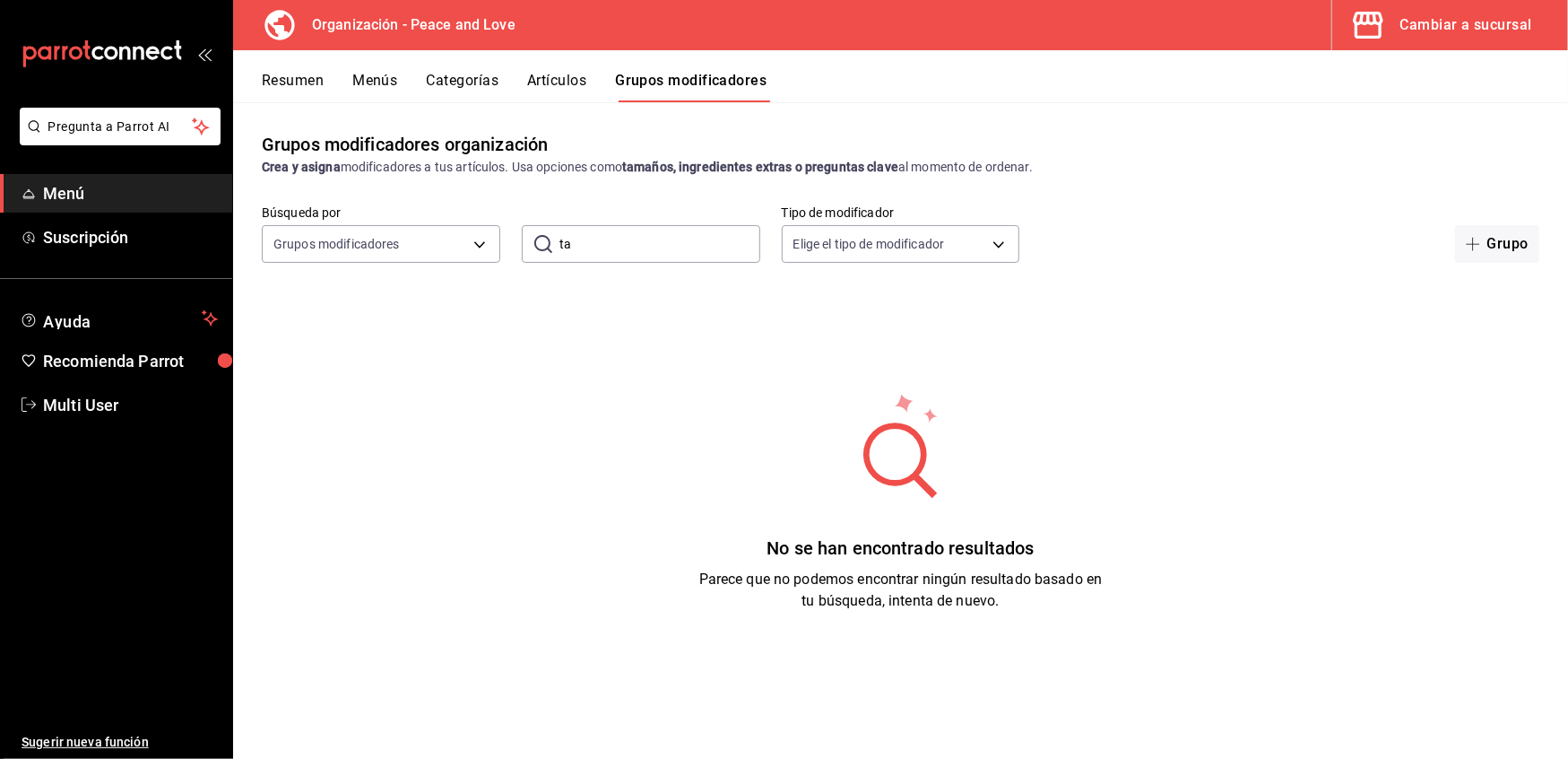
type input "t"
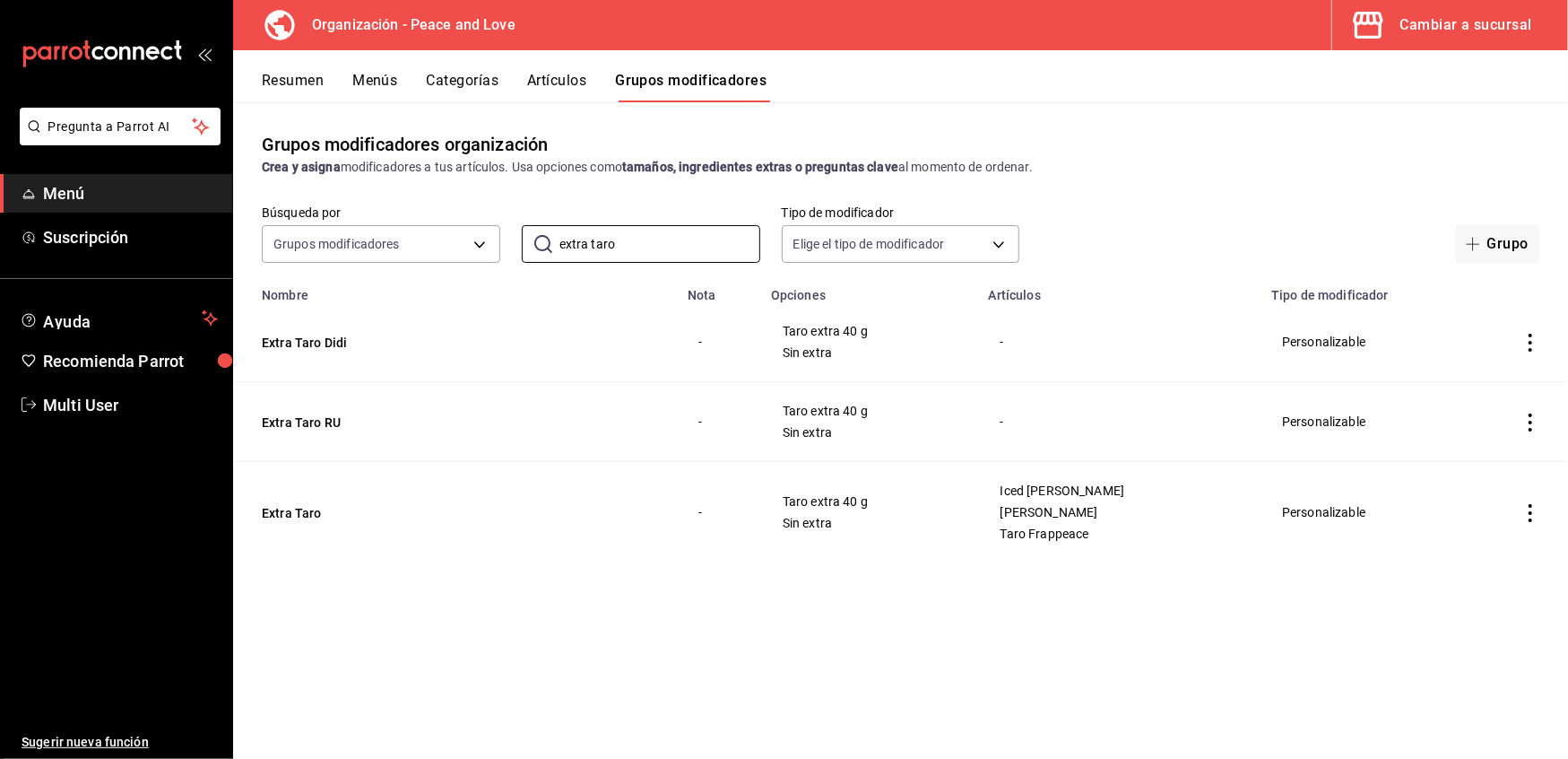
click at [1528, 339] on icon "actions" at bounding box center [1530, 343] width 18 height 18
click at [1447, 460] on div at bounding box center [1437, 459] width 32 height 18
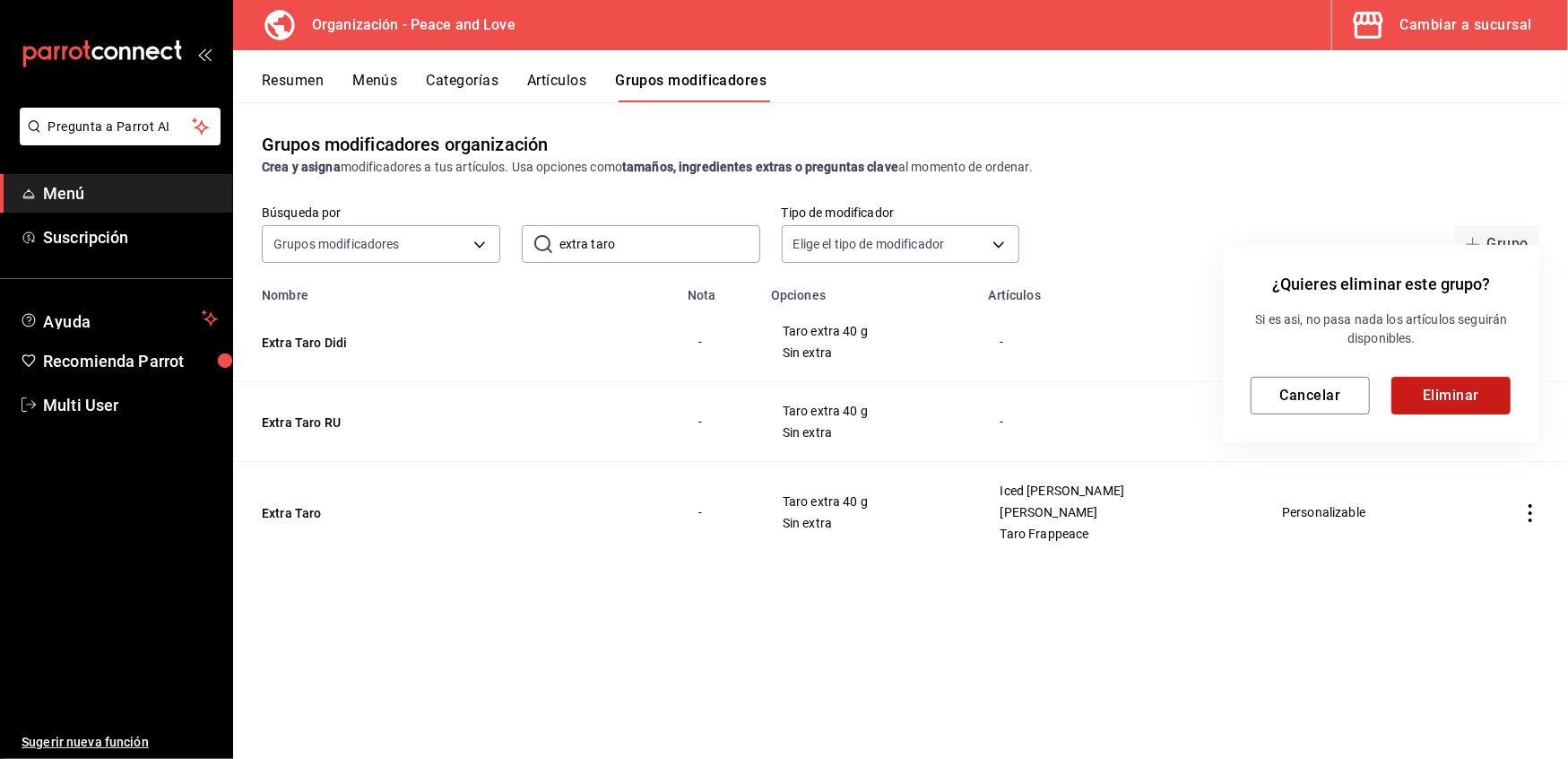
click at [1453, 414] on button "Eliminar" at bounding box center [1451, 395] width 120 height 38
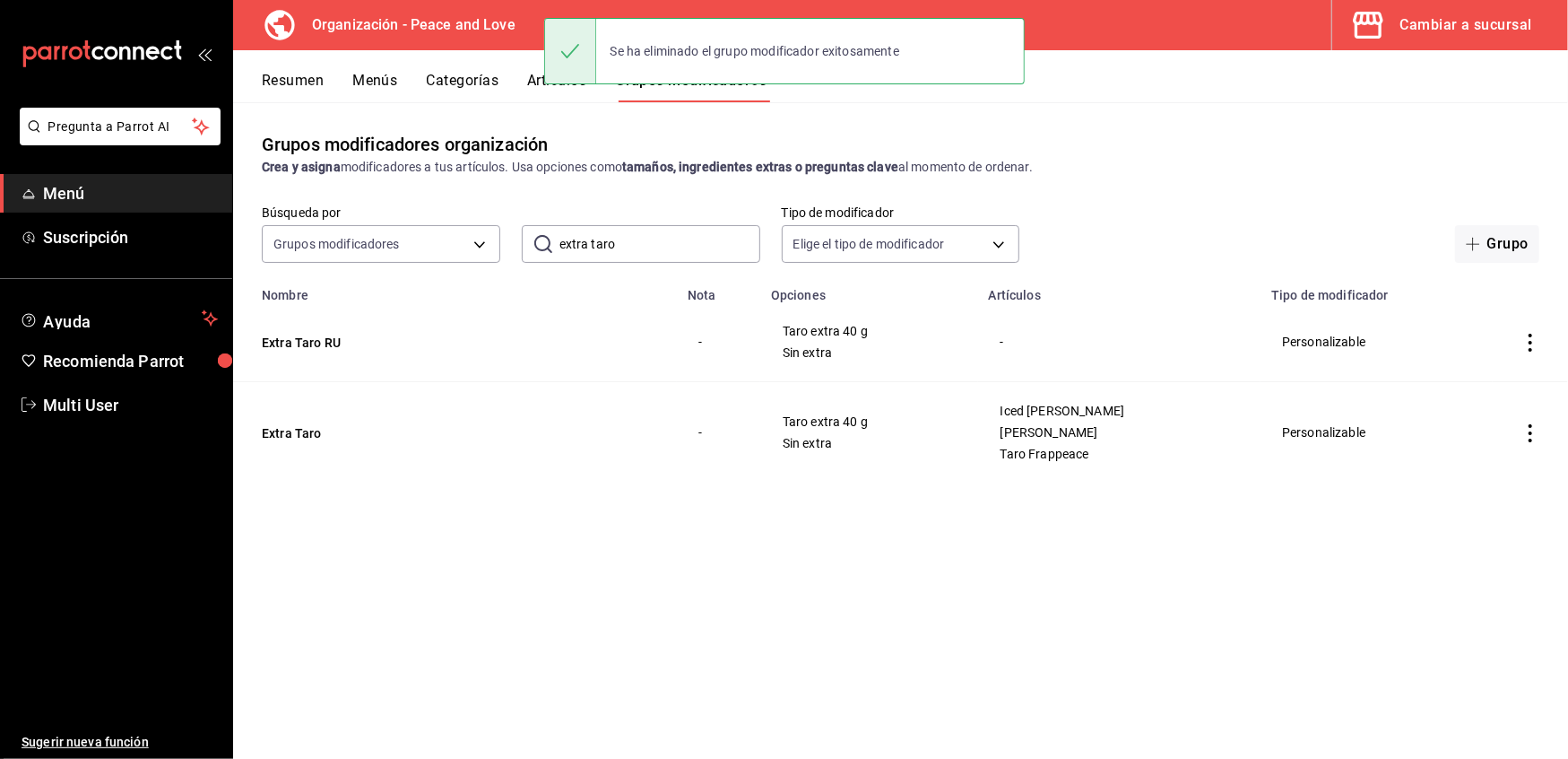
click at [1526, 341] on icon "actions" at bounding box center [1530, 343] width 18 height 18
click at [1432, 465] on icon at bounding box center [1430, 459] width 18 height 18
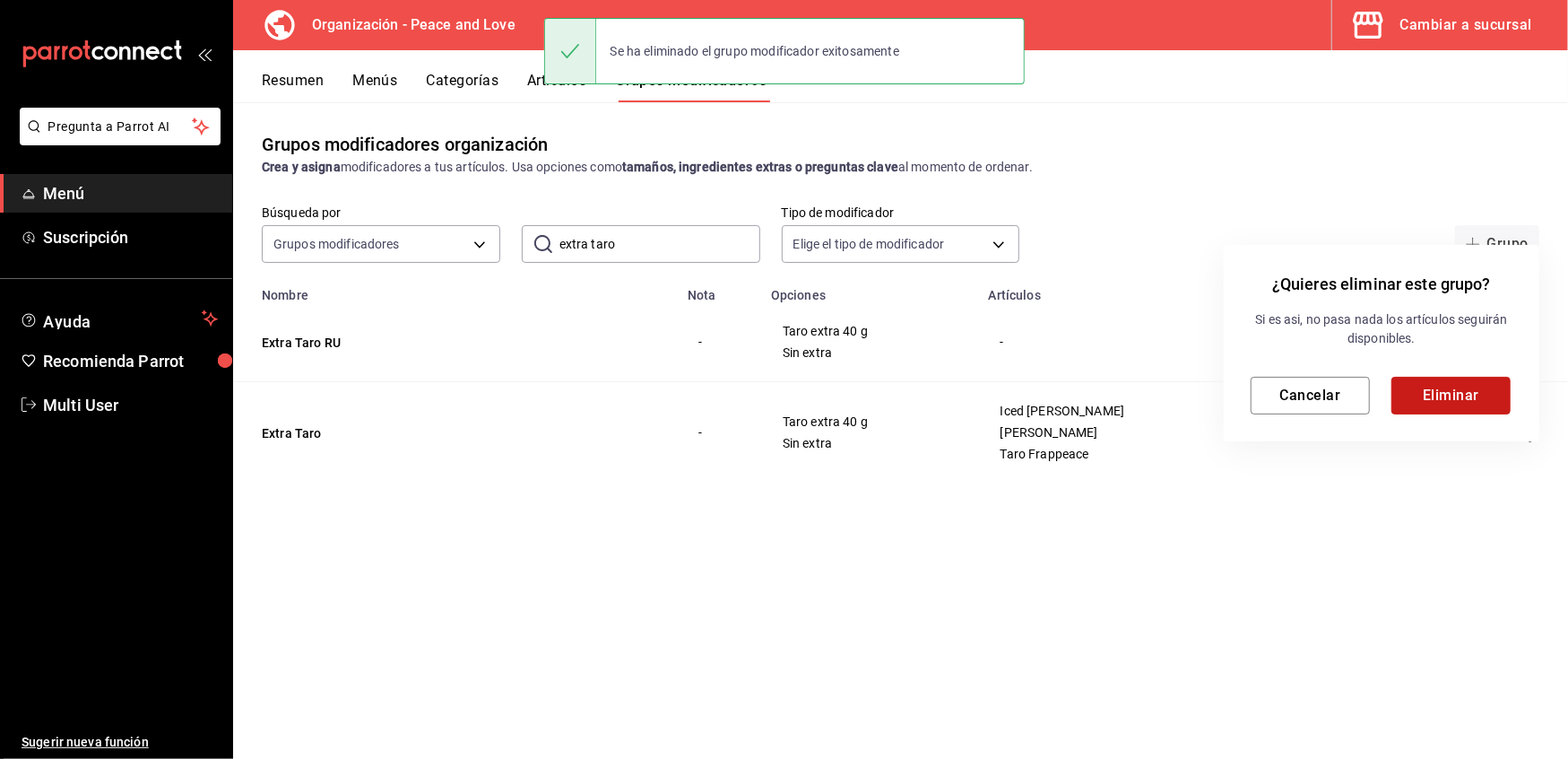
click at [1464, 403] on button "Eliminar" at bounding box center [1451, 395] width 120 height 38
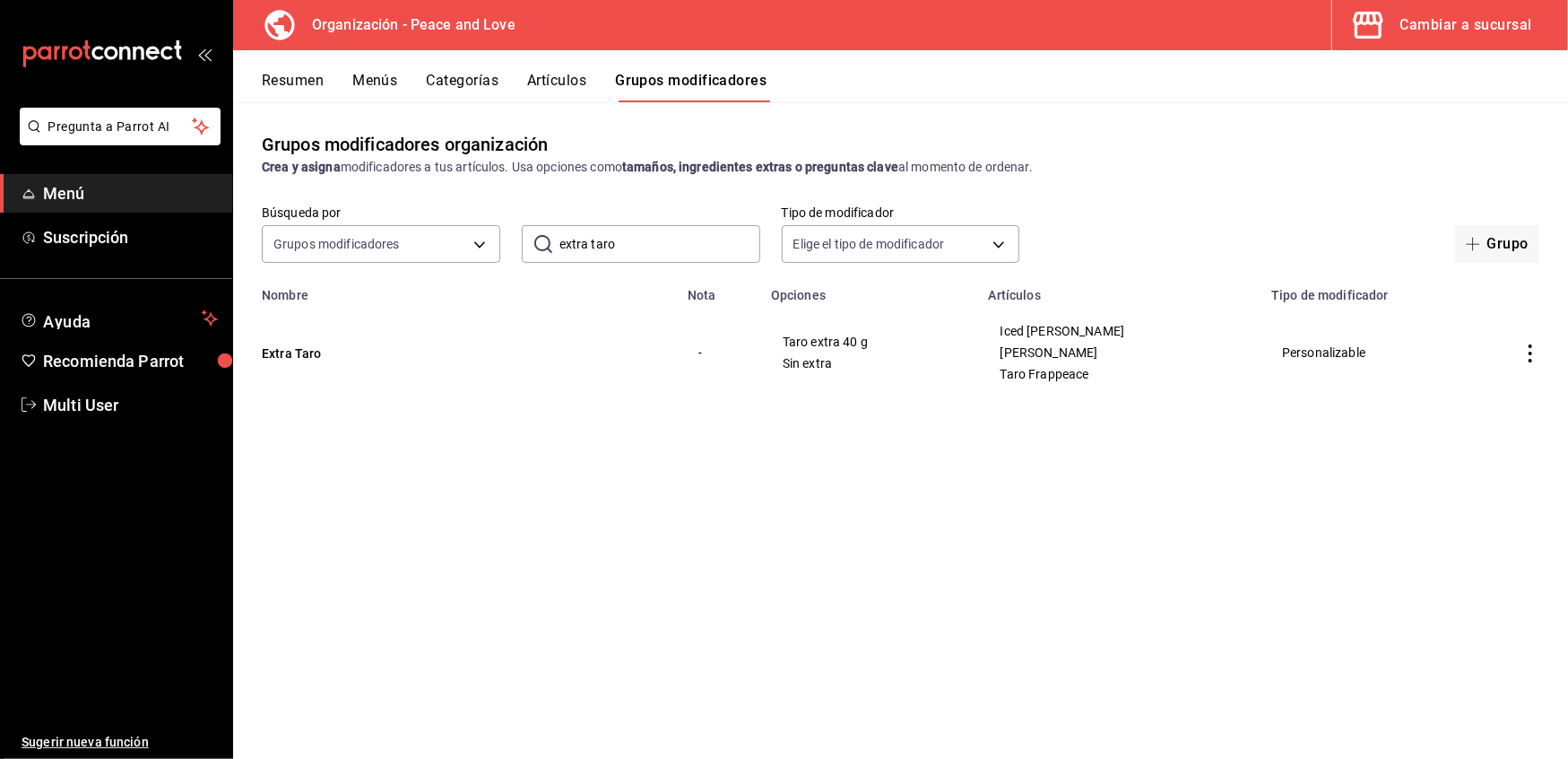
click at [1533, 351] on icon "actions" at bounding box center [1530, 353] width 18 height 18
click at [1482, 462] on span "Eliminar" at bounding box center [1476, 469] width 46 height 15
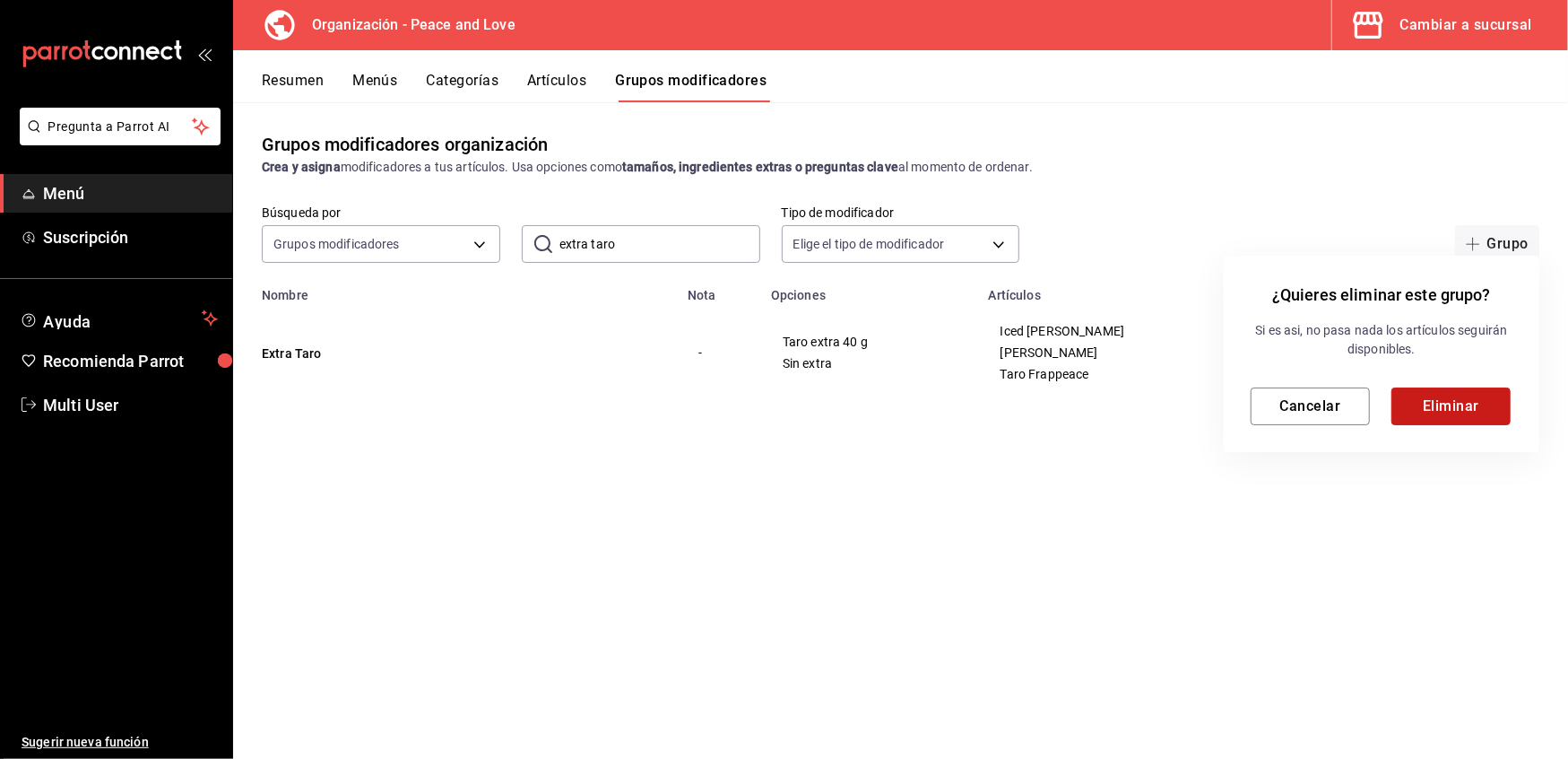
click at [1442, 396] on button "Eliminar" at bounding box center [1451, 406] width 120 height 38
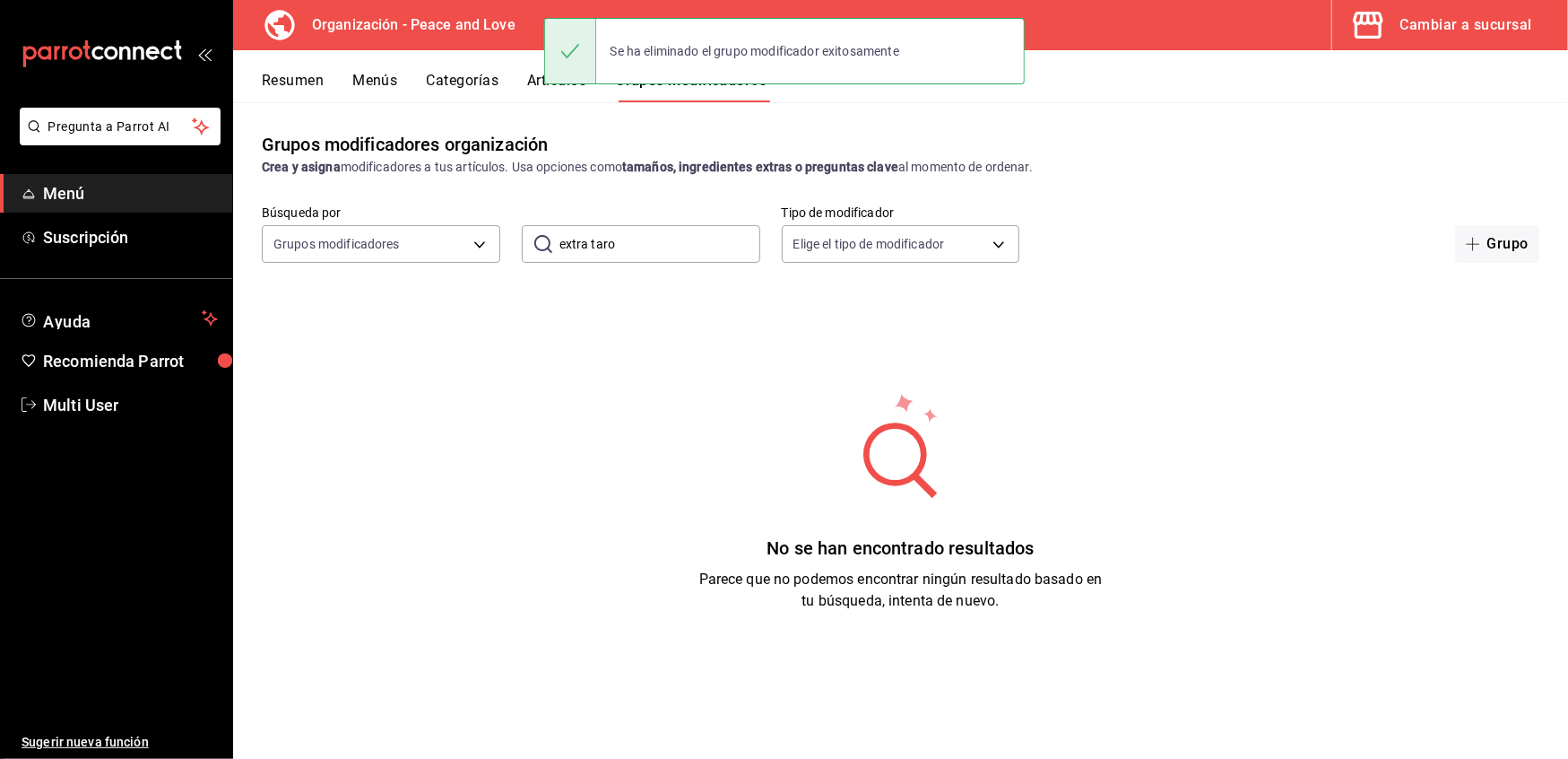
click at [684, 249] on input "extra taro" at bounding box center [659, 243] width 201 height 36
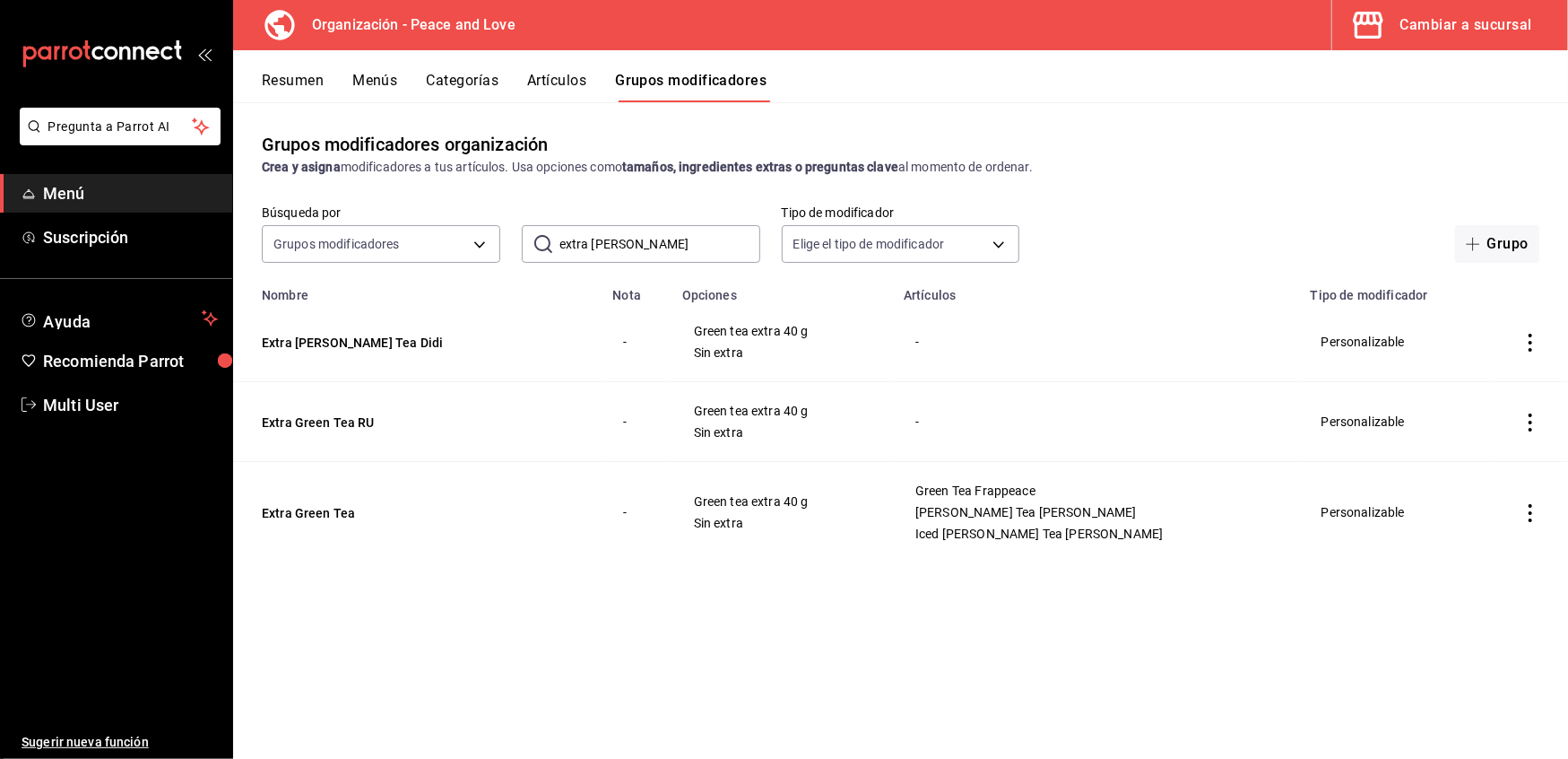
click at [1540, 339] on td "simple table" at bounding box center [1530, 343] width 75 height 80
click at [1533, 343] on icon "actions" at bounding box center [1530, 343] width 18 height 18
click at [1481, 465] on span "Eliminar" at bounding box center [1476, 458] width 46 height 15
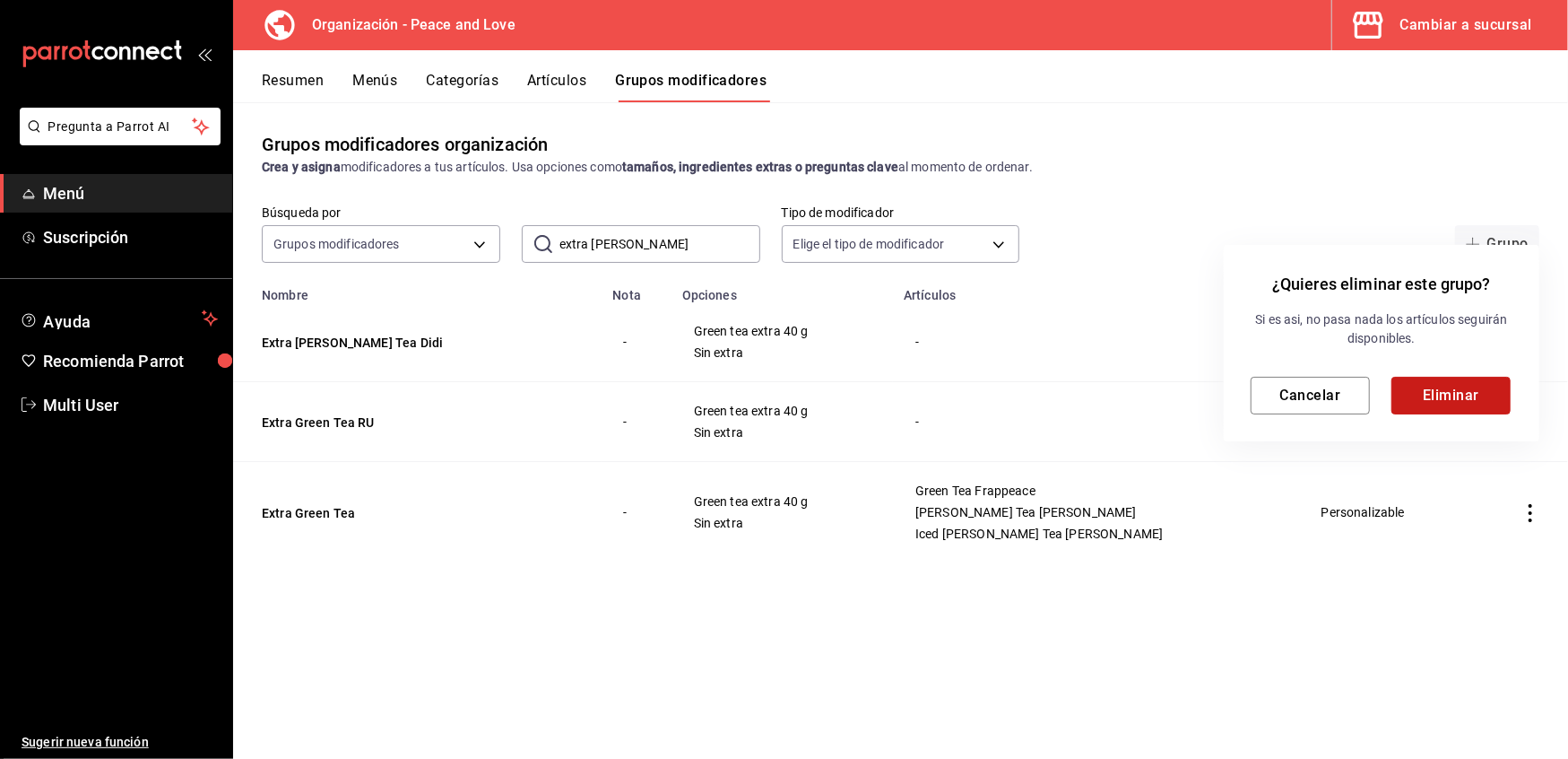
click at [1453, 402] on button "Eliminar" at bounding box center [1451, 395] width 120 height 38
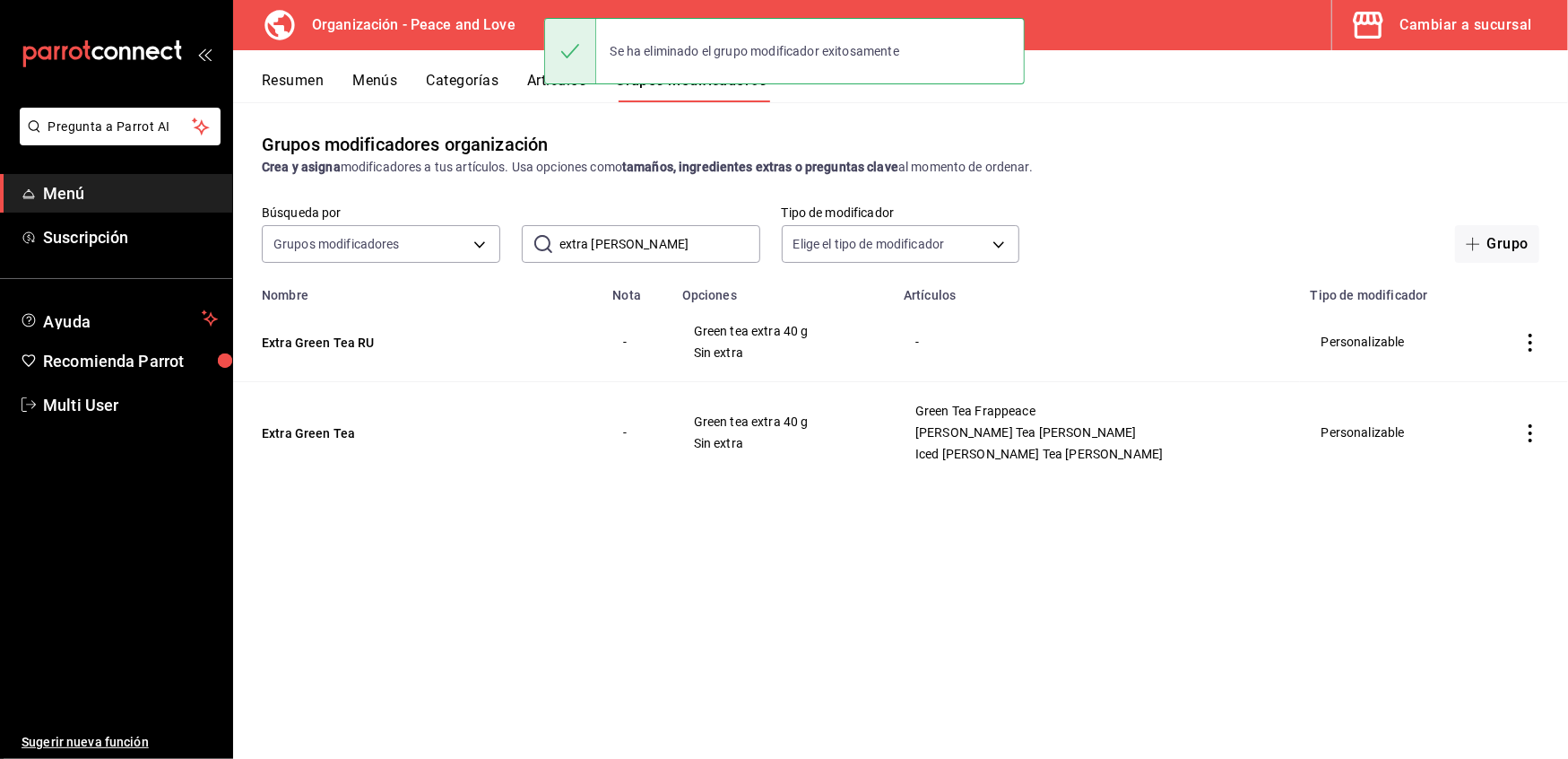
click at [1529, 341] on icon "actions" at bounding box center [1530, 343] width 18 height 18
click at [1472, 453] on span "Eliminar" at bounding box center [1476, 458] width 46 height 15
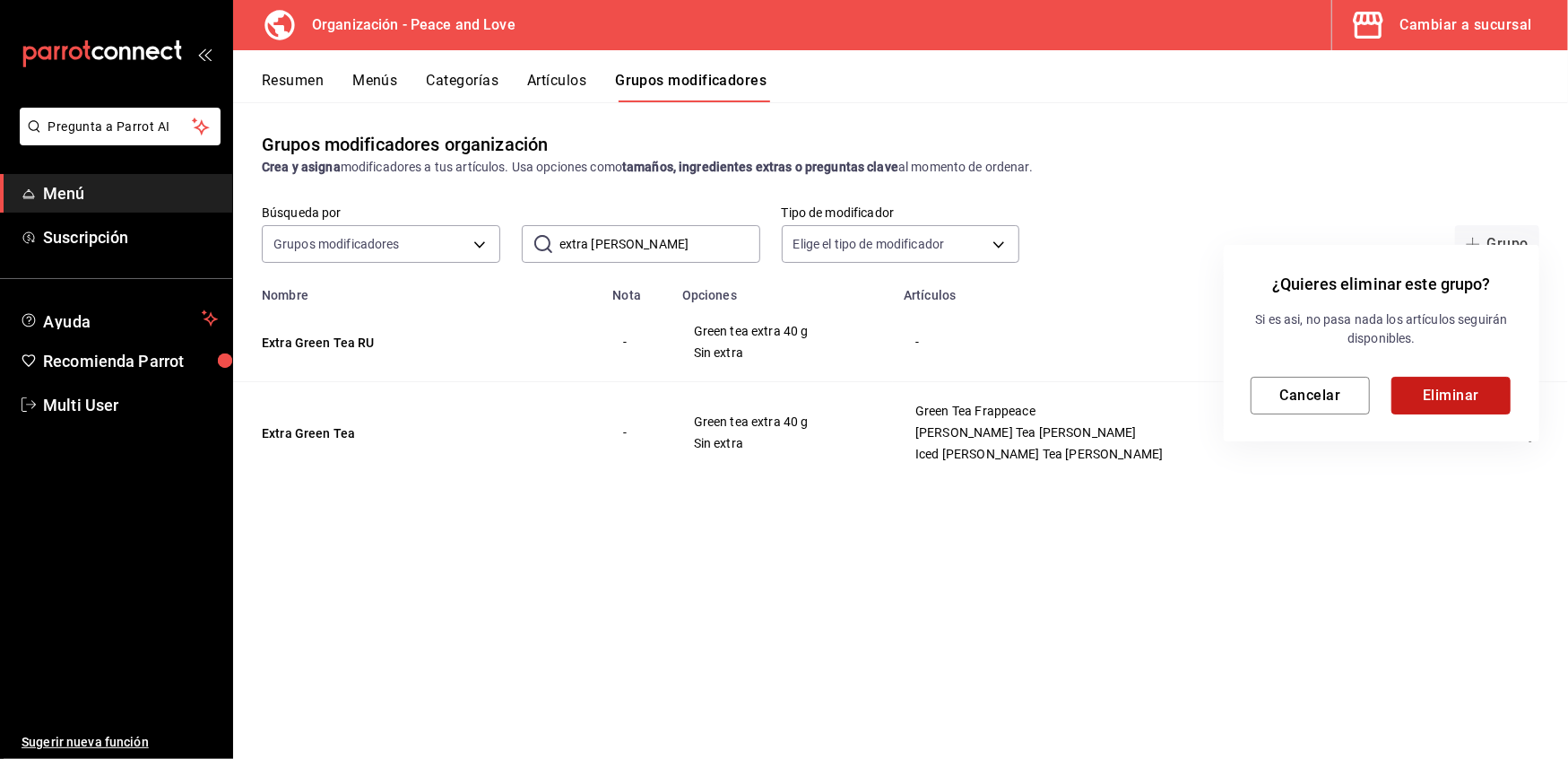
click at [1464, 406] on button "Eliminar" at bounding box center [1451, 395] width 120 height 38
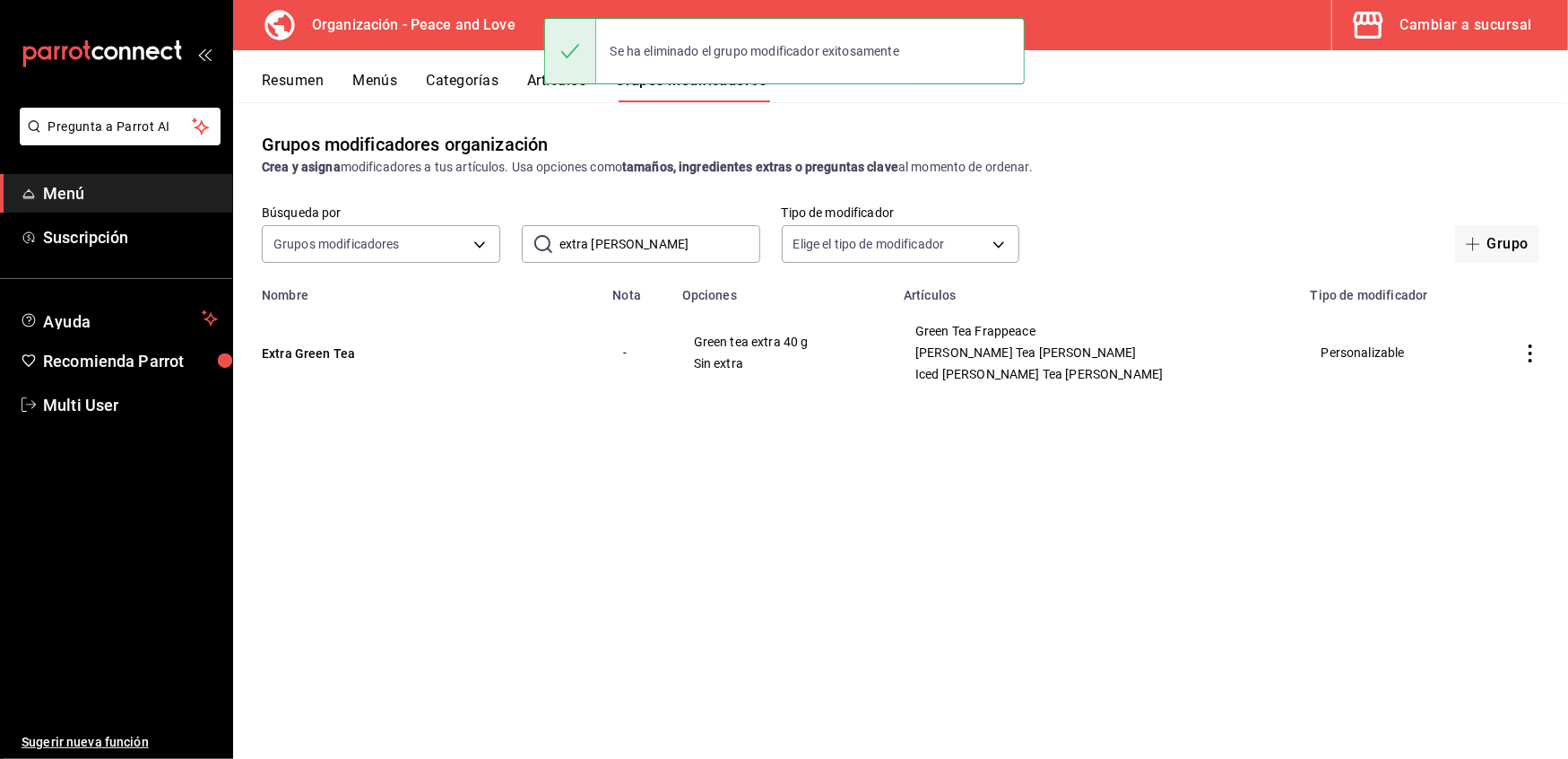
click at [1535, 353] on icon "actions" at bounding box center [1530, 353] width 18 height 18
click at [1476, 474] on span "Eliminar" at bounding box center [1476, 469] width 46 height 15
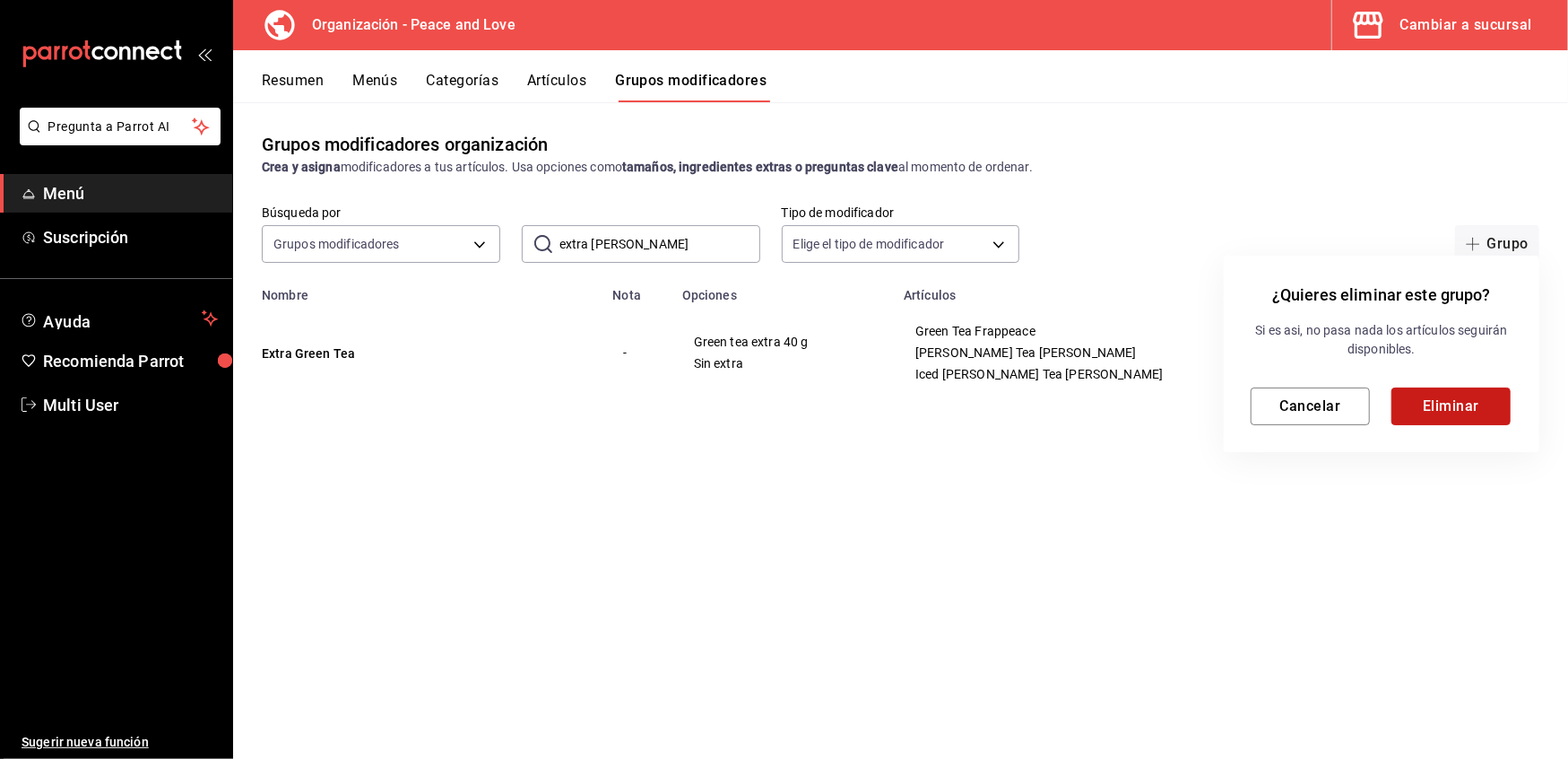
click at [1462, 417] on button "Eliminar" at bounding box center [1451, 406] width 120 height 38
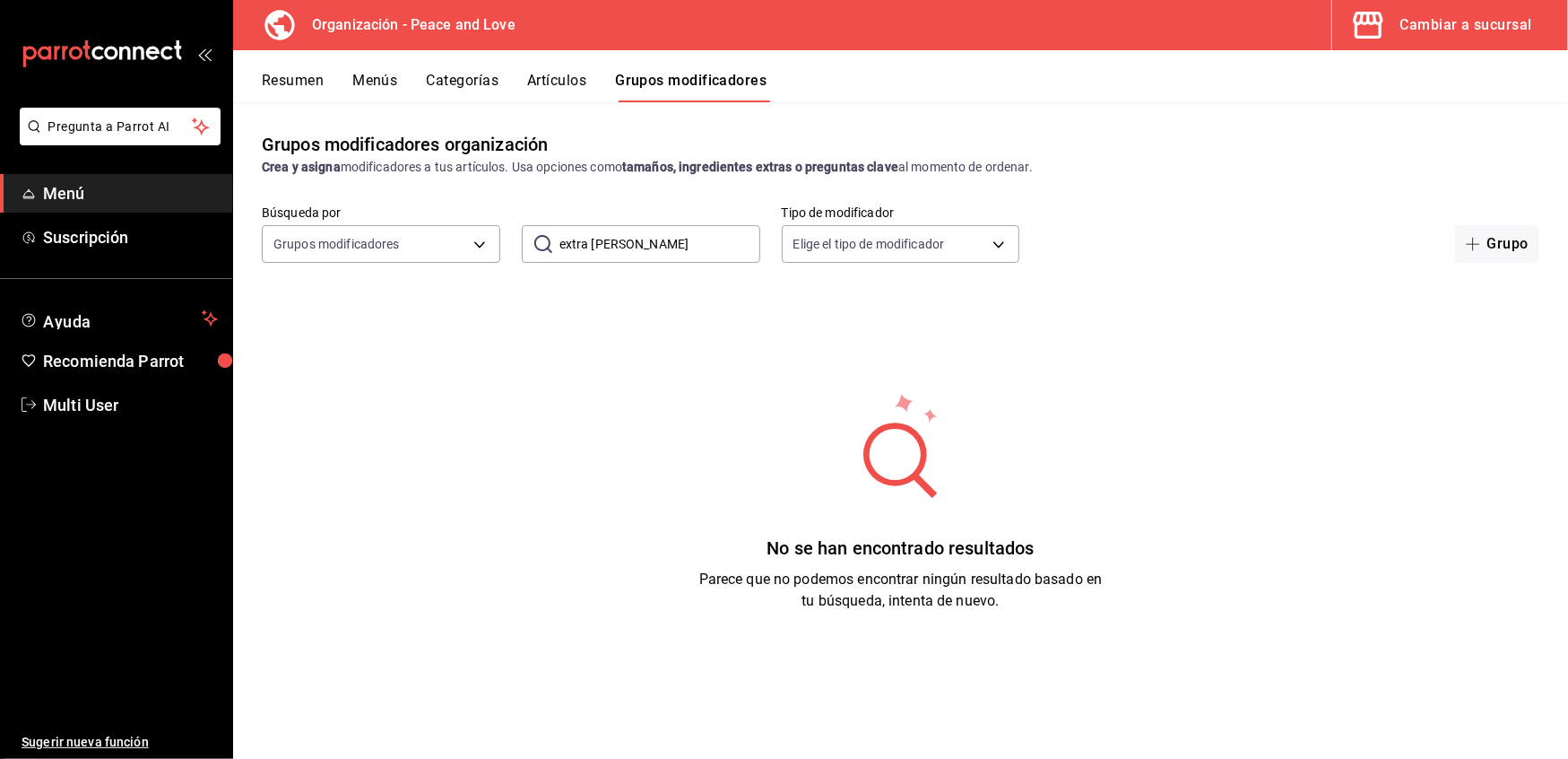
click at [676, 241] on input "extra green" at bounding box center [659, 243] width 201 height 36
type input "e"
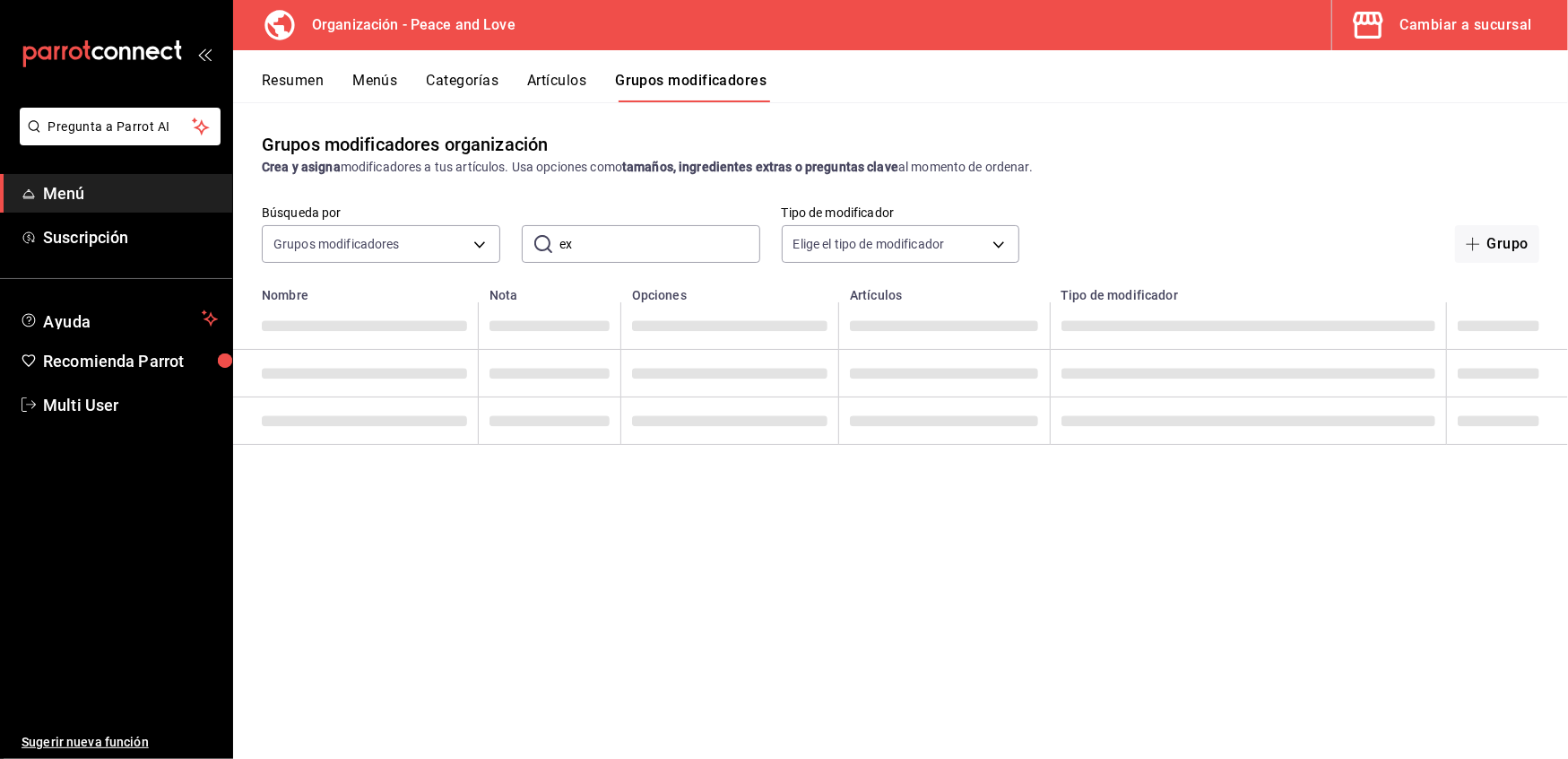
type input "e"
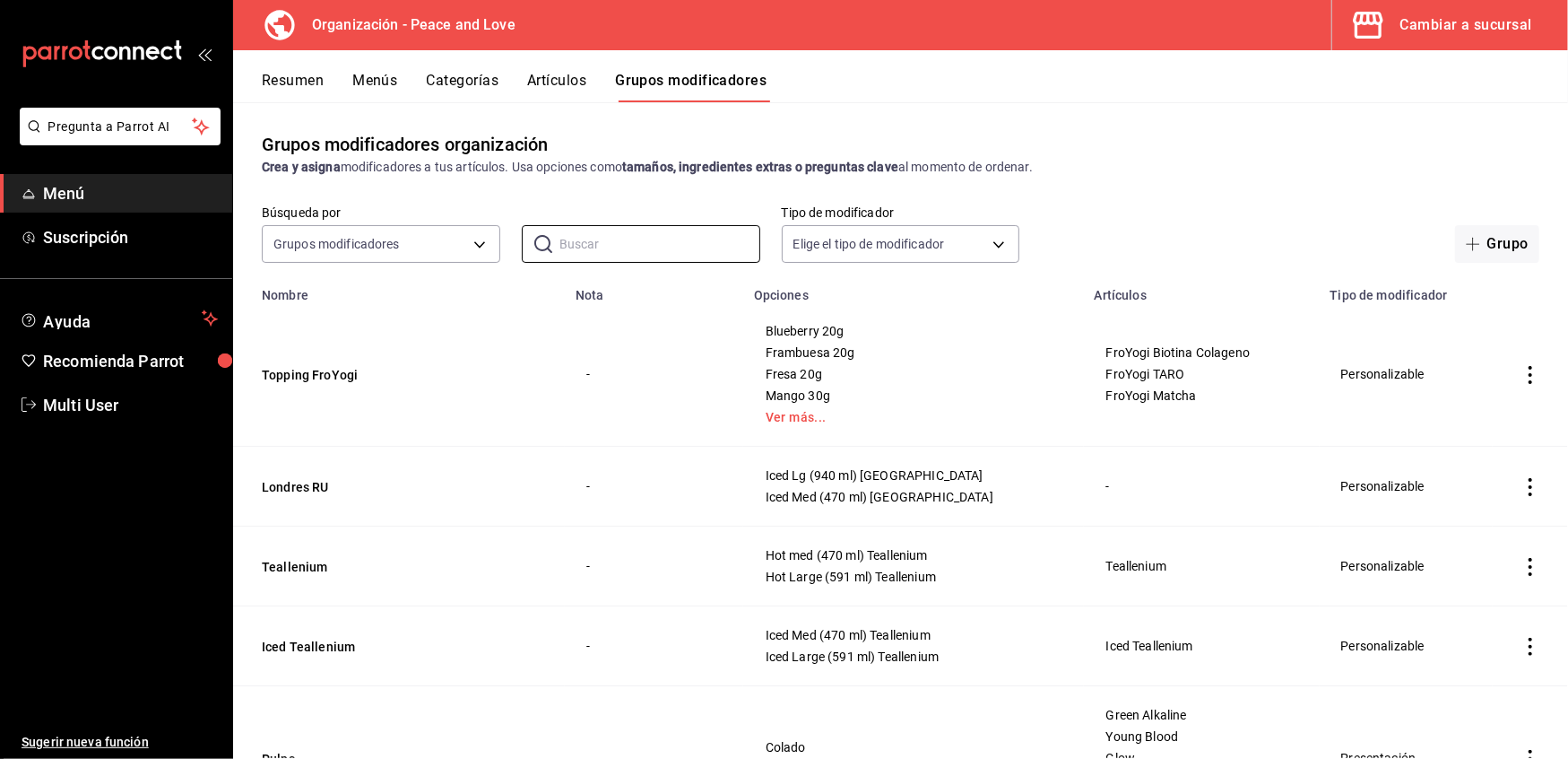
click at [565, 66] on div "Resumen Menús Categorías Artículos Grupos modificadores" at bounding box center [901, 76] width 1336 height 52
click at [559, 79] on button "Artículos" at bounding box center [556, 87] width 59 height 30
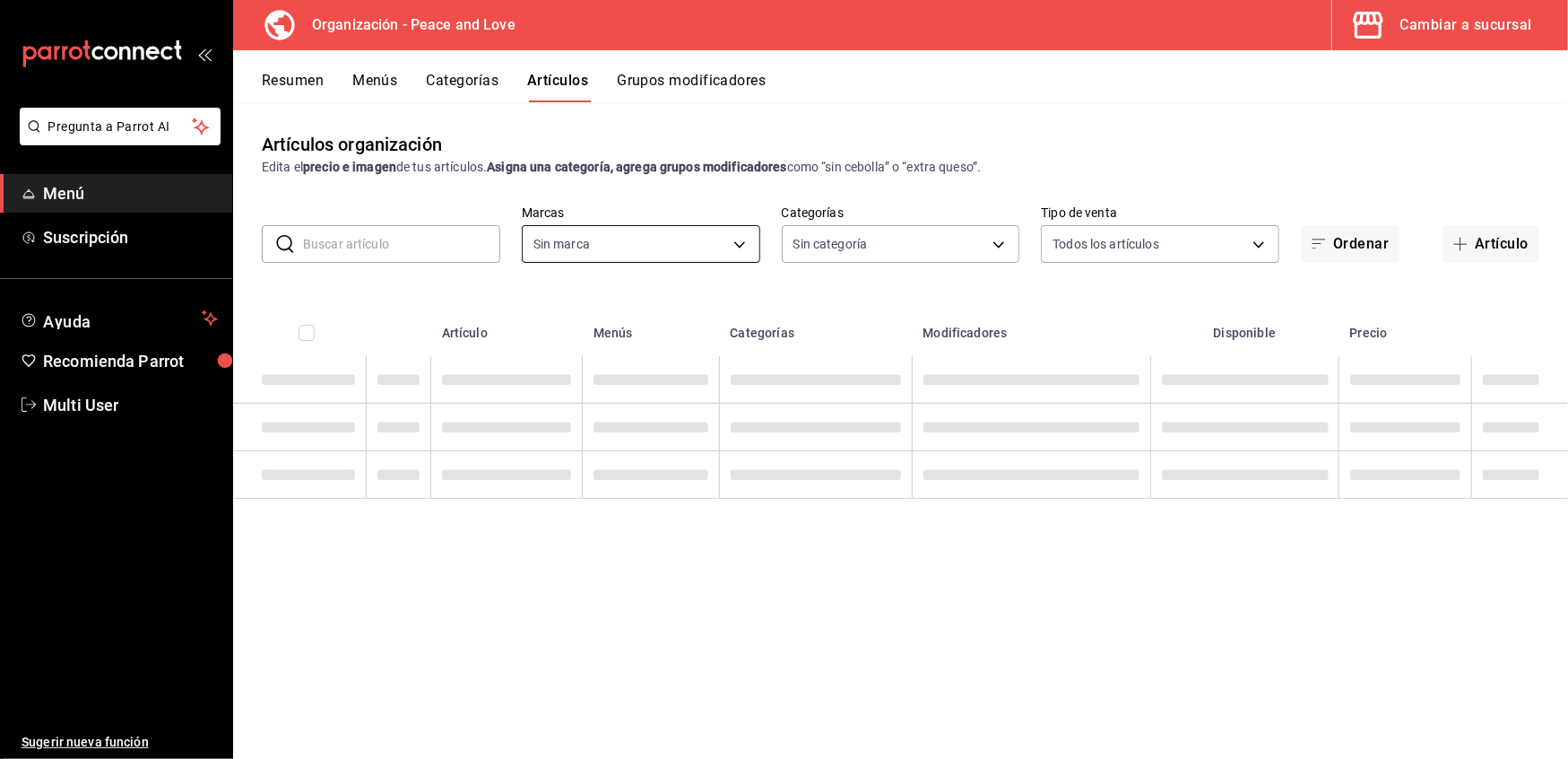
type input "b95d4f55-8390-4aa3-b872-30c8ea5dd563"
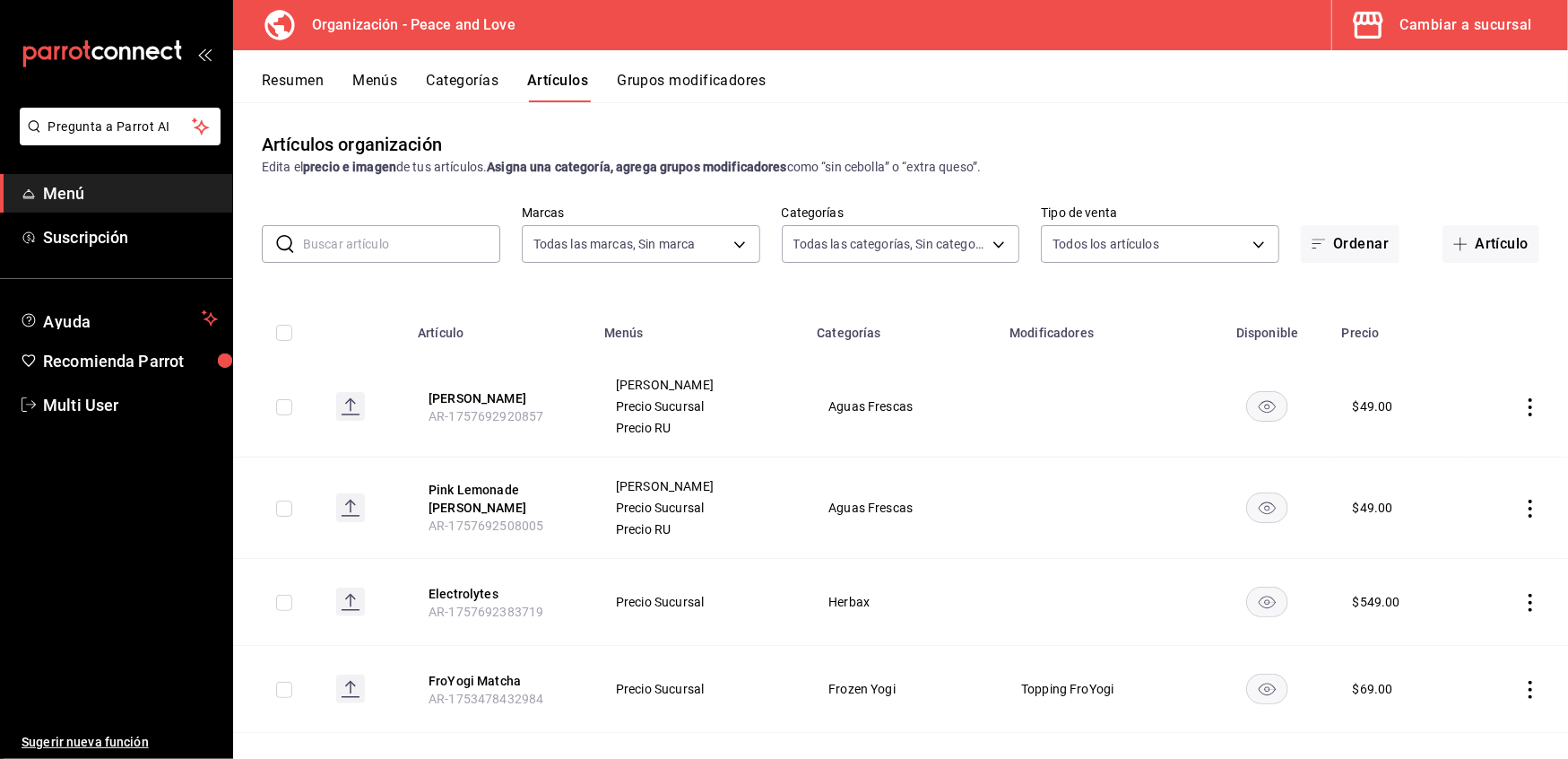
type input "9ea23167-2d5d-4102-9c87-89af9dc5278e,3840b789-b954-49e1-b386-82b604f894c8,a2e0d…"
click at [432, 251] on input "text" at bounding box center [402, 243] width 197 height 36
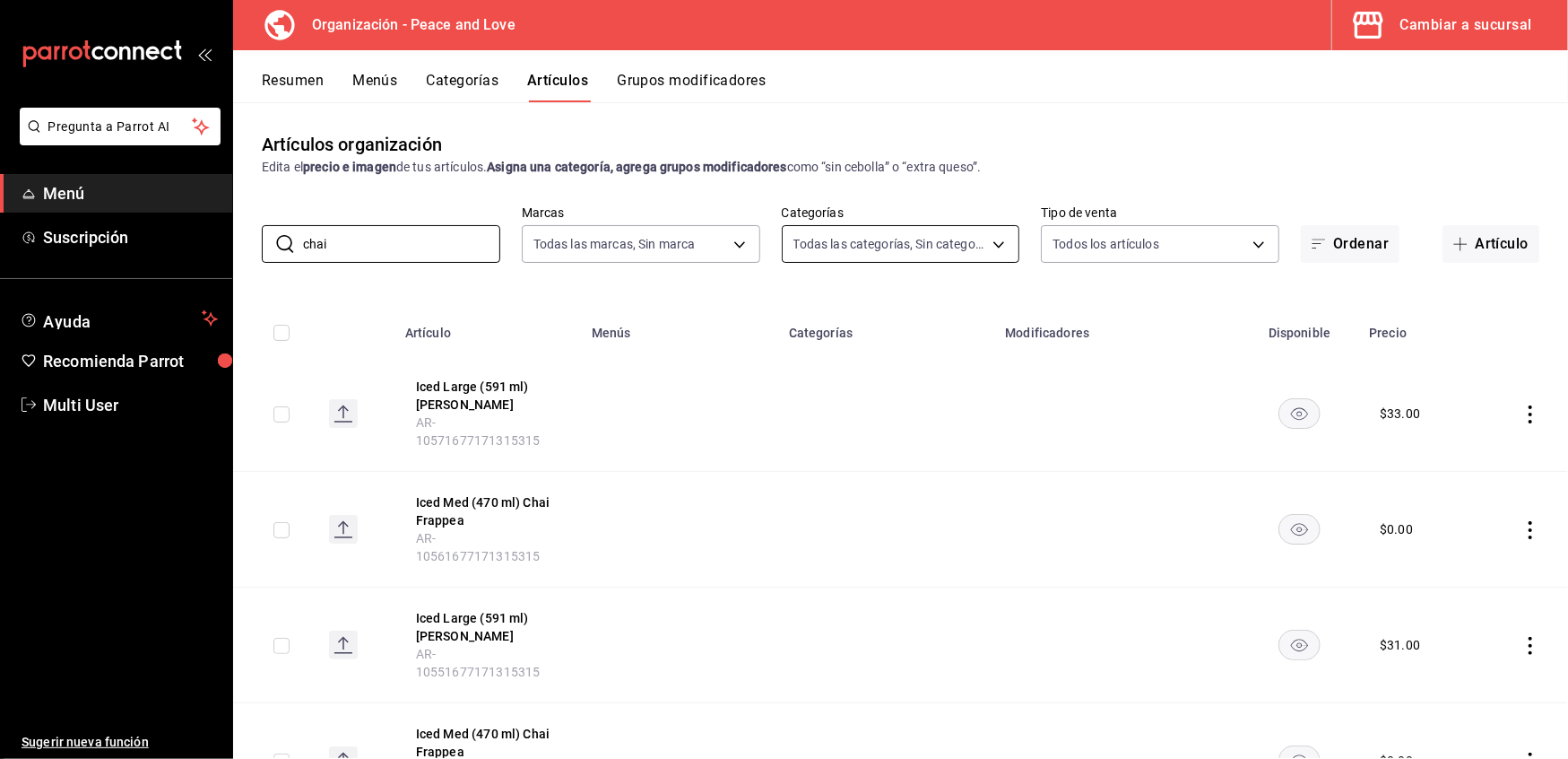
type input "chai"
click at [987, 249] on body "Pregunta a Parrot AI Menú Suscripción Ayuda Recomienda Parrot Multi User Sugeri…" at bounding box center [784, 380] width 1568 height 759
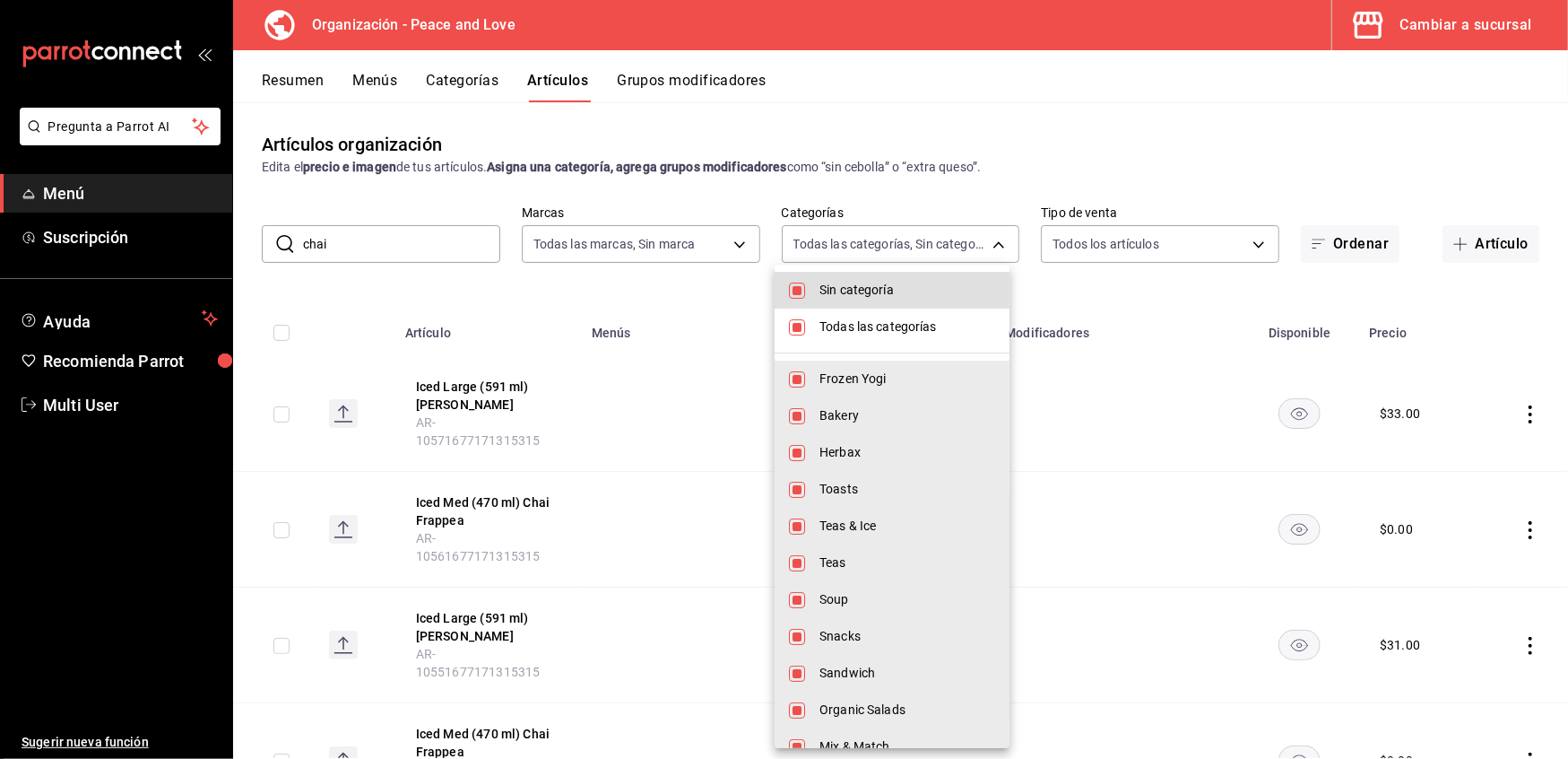
click at [793, 324] on input "checkbox" at bounding box center [797, 327] width 17 height 17
checkbox input "false"
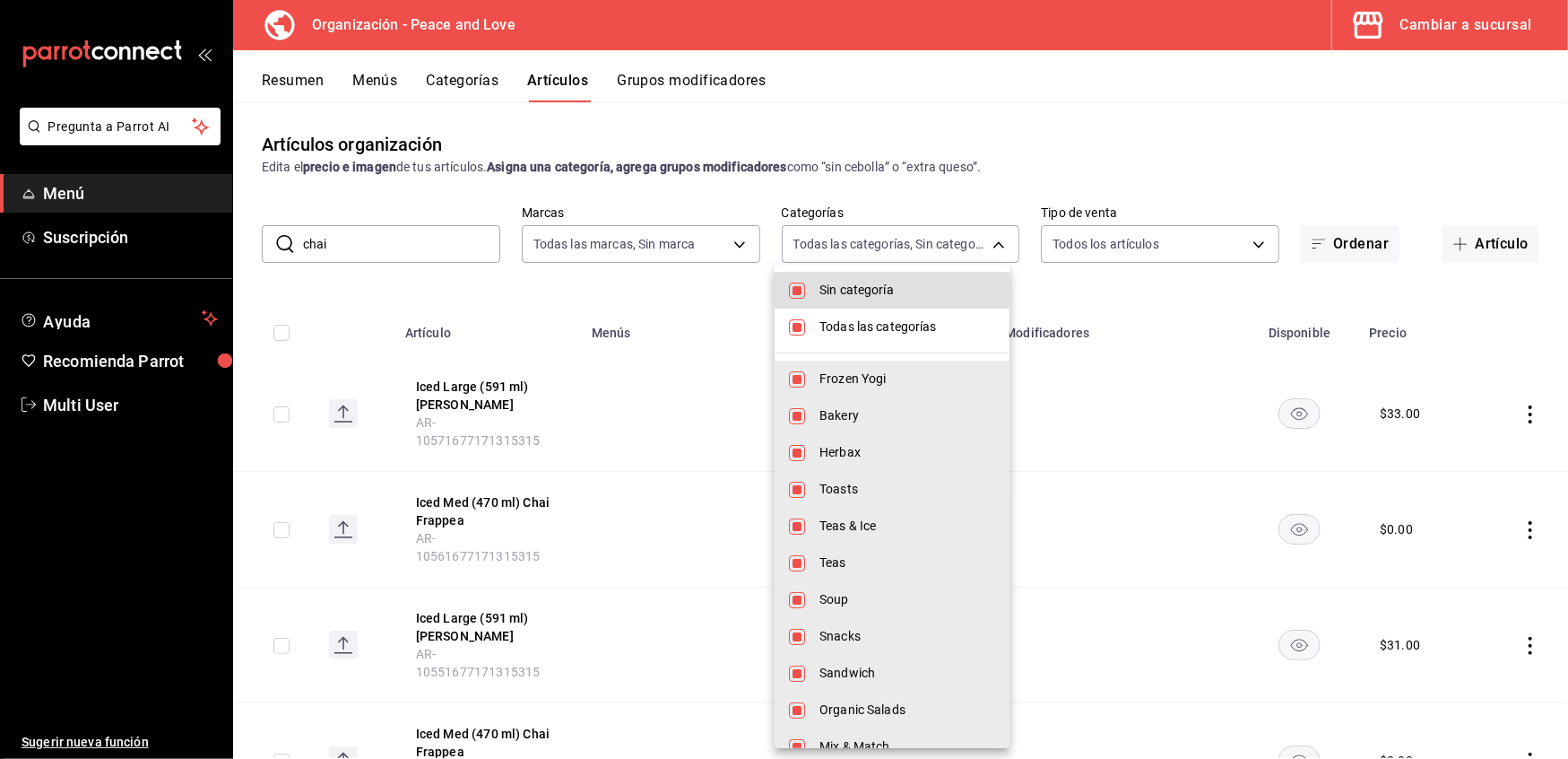
checkbox input "false"
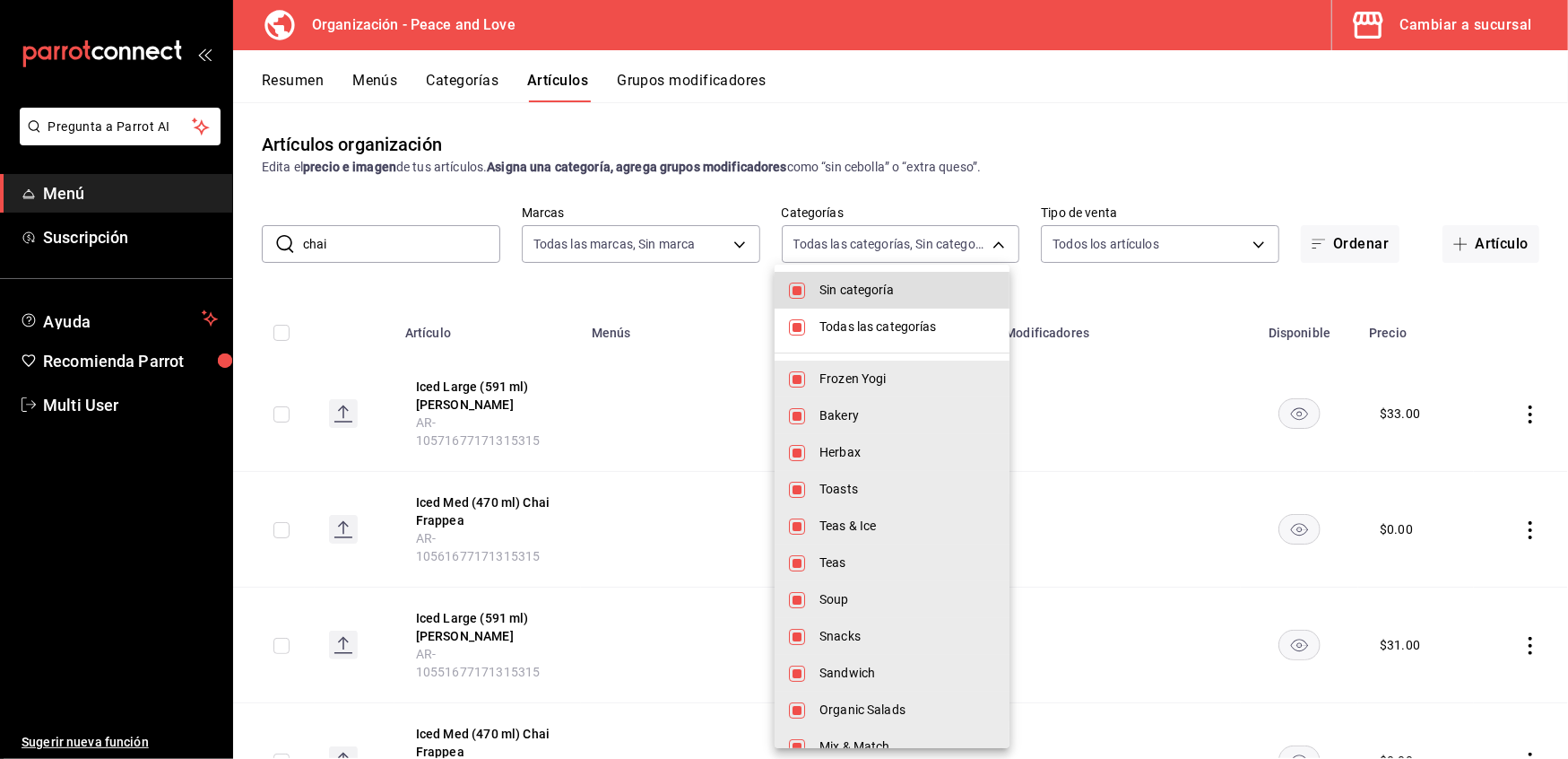
checkbox input "false"
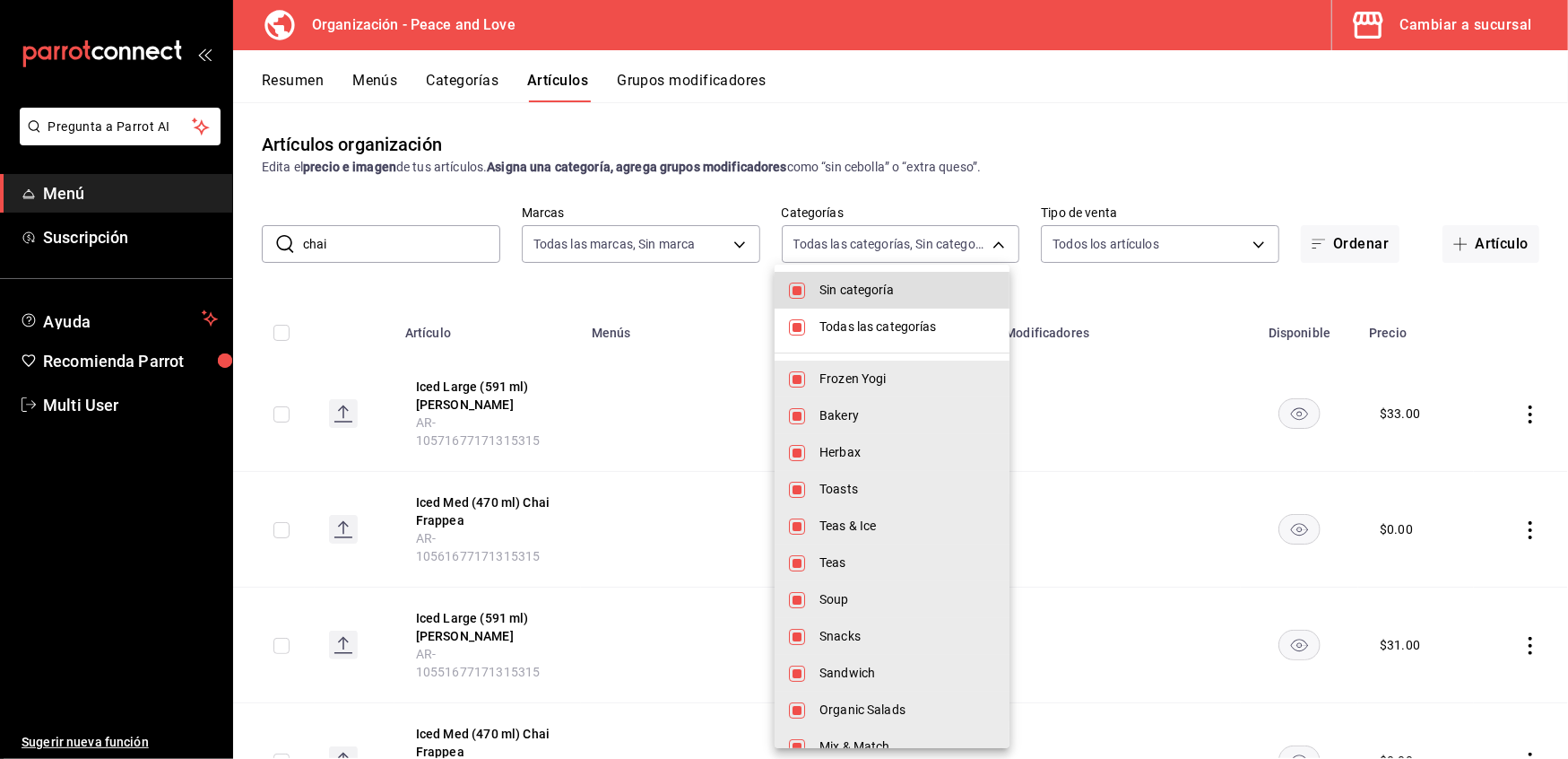
checkbox input "false"
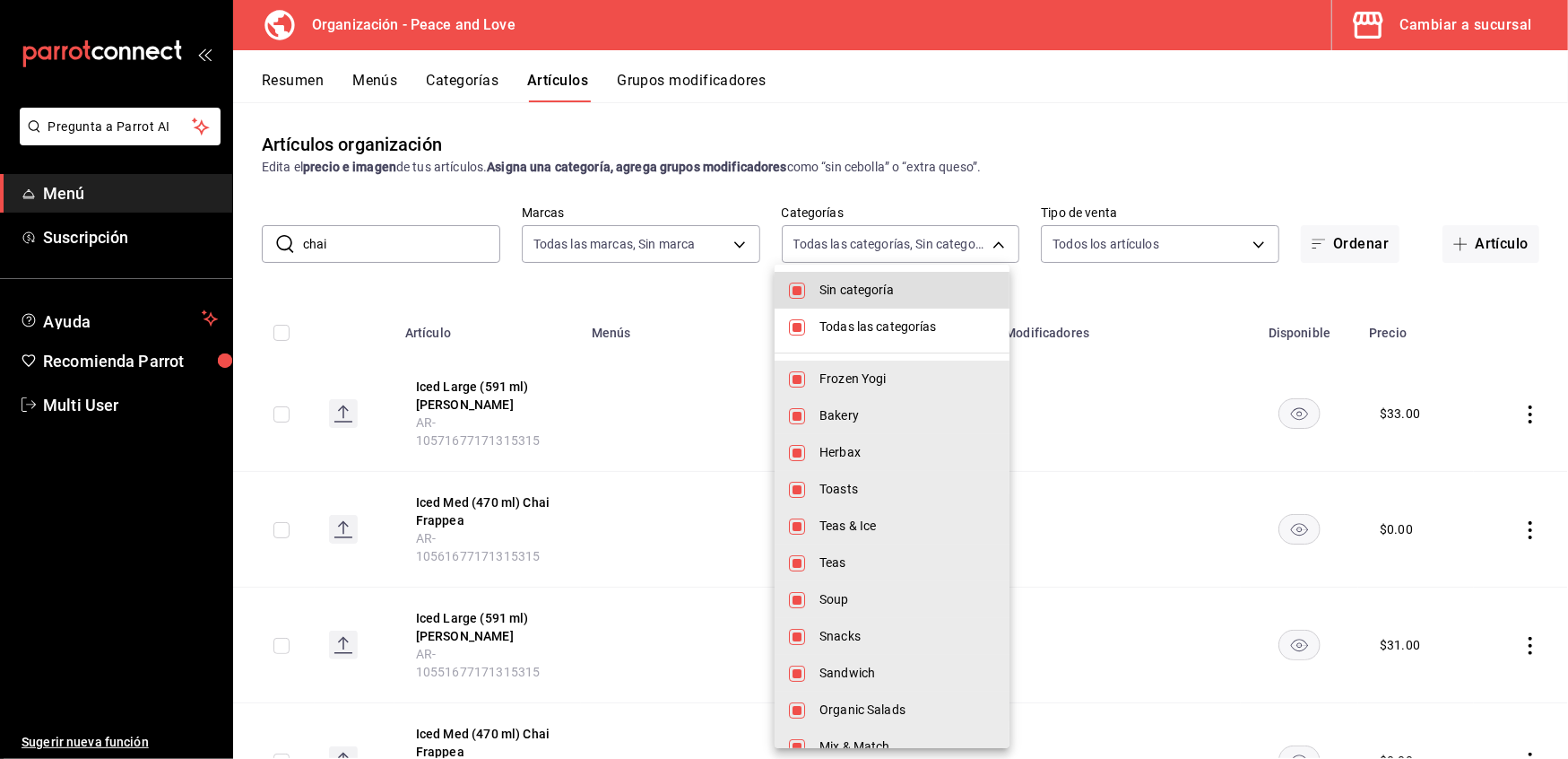
checkbox input "false"
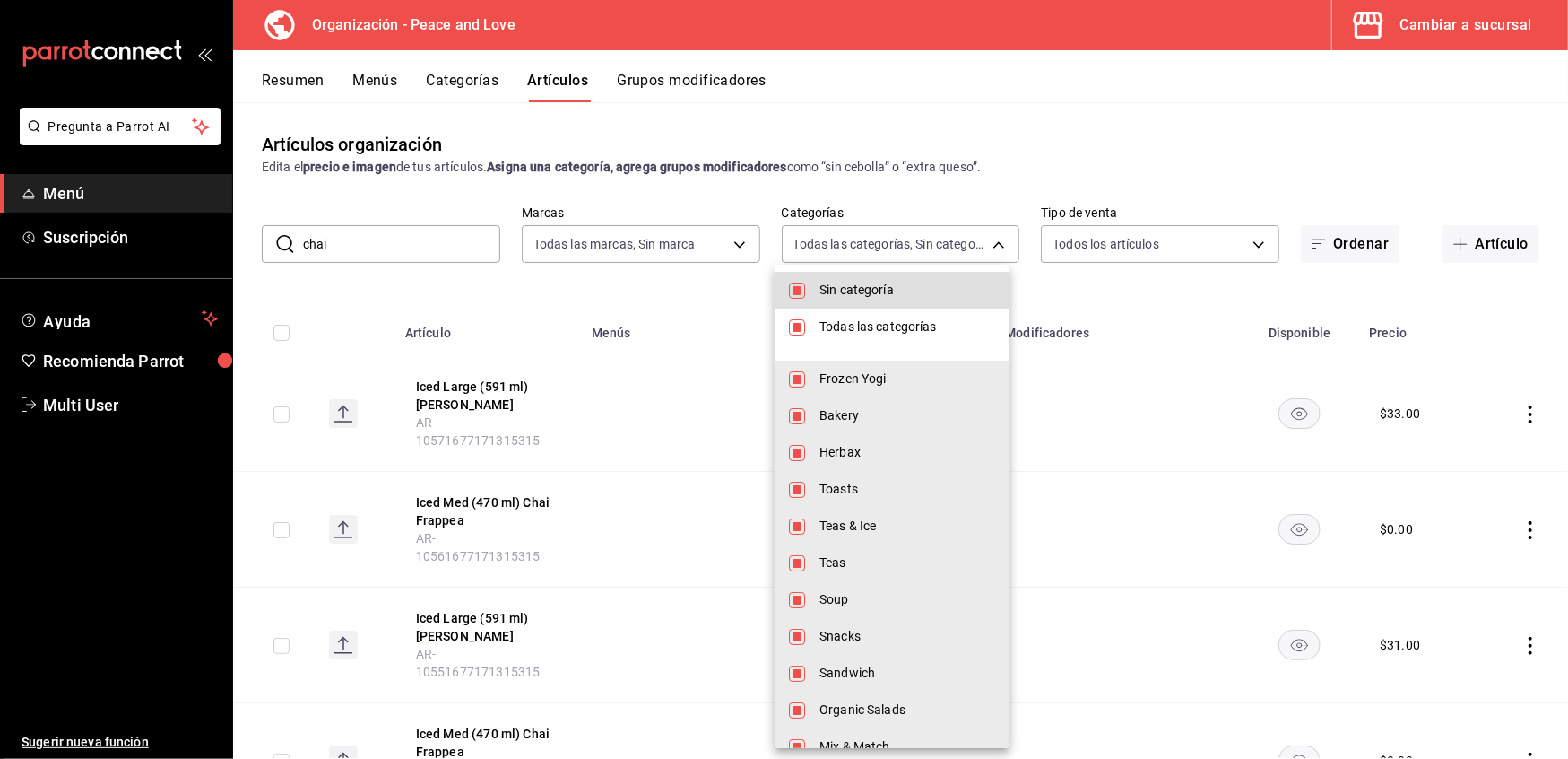
checkbox input "false"
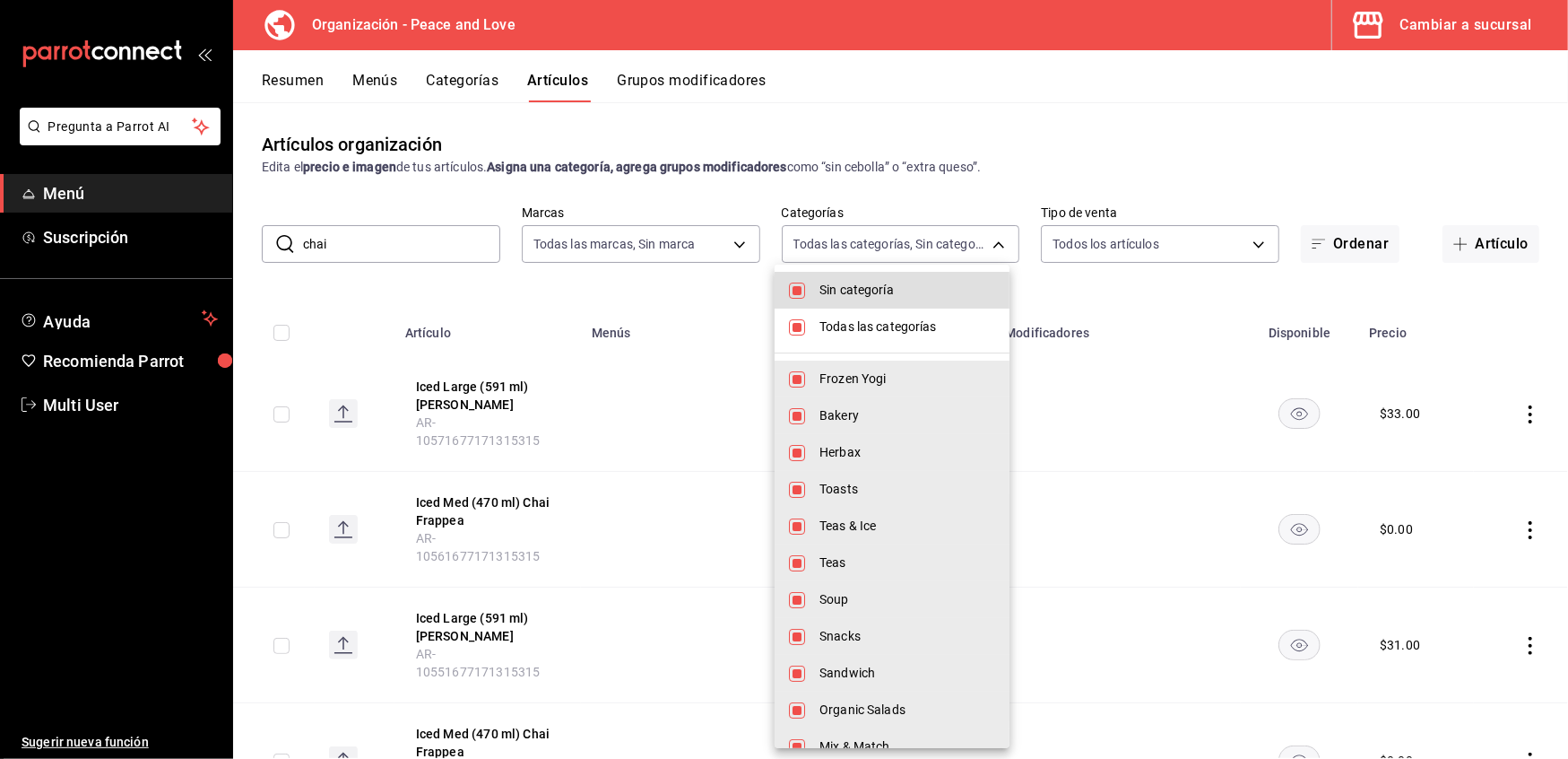
checkbox input "false"
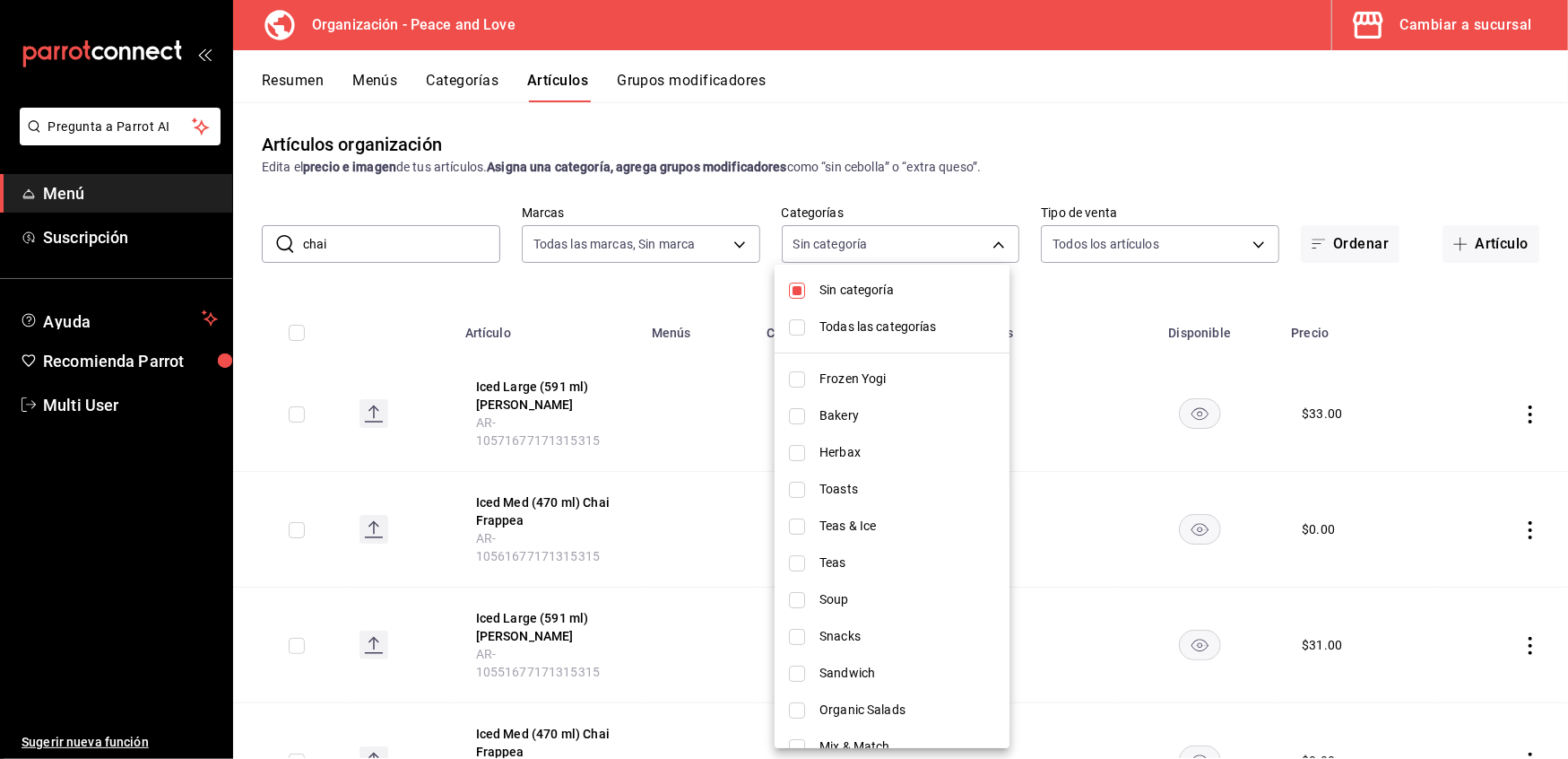
click at [807, 291] on li "Sin categoría" at bounding box center [893, 290] width 235 height 37
checkbox input "false"
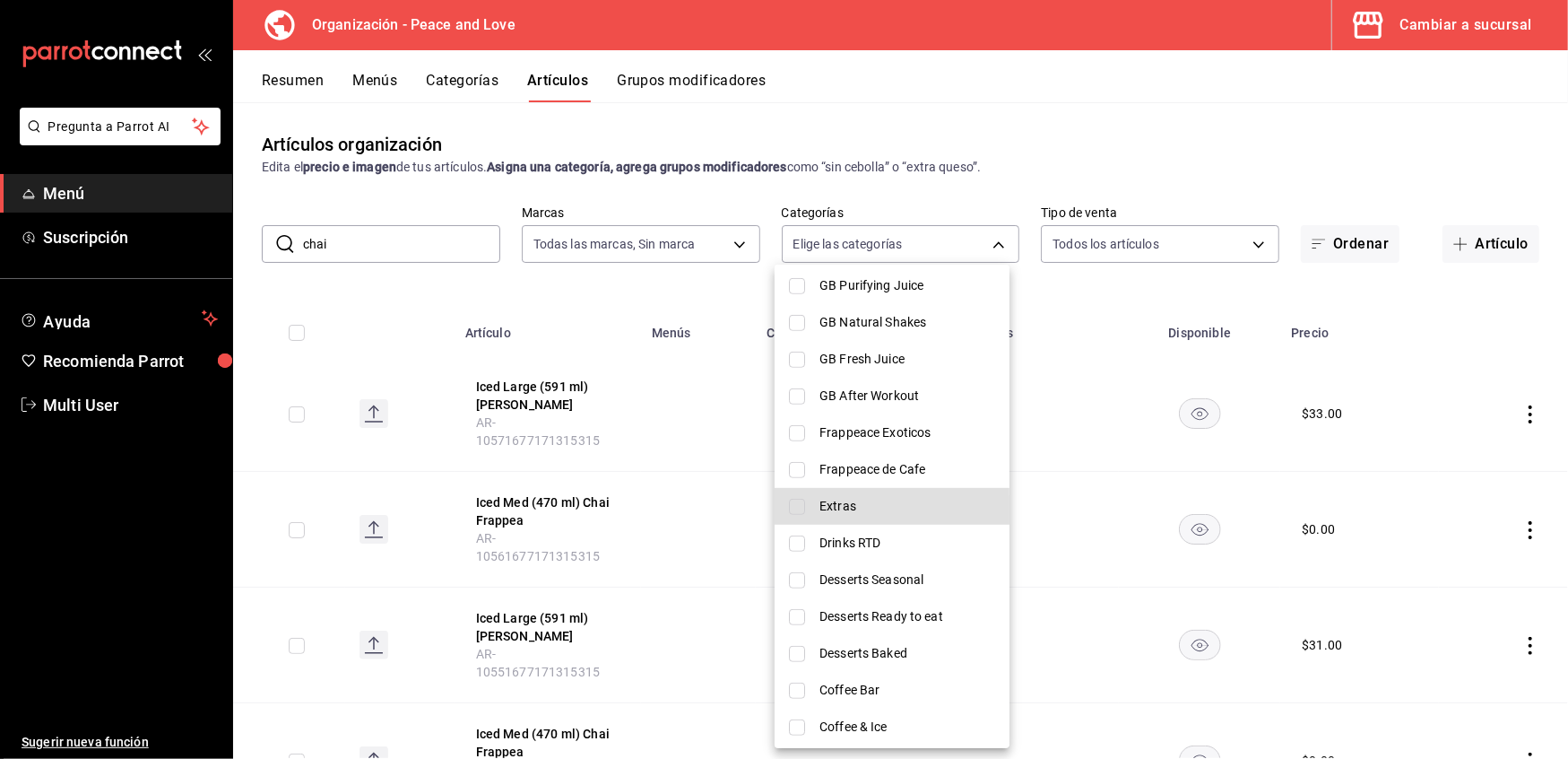
click at [797, 504] on input "checkbox" at bounding box center [797, 507] width 17 height 17
checkbox input "true"
type input "12ba3143-52f7-4684-81cd-3c6c4814b0f3"
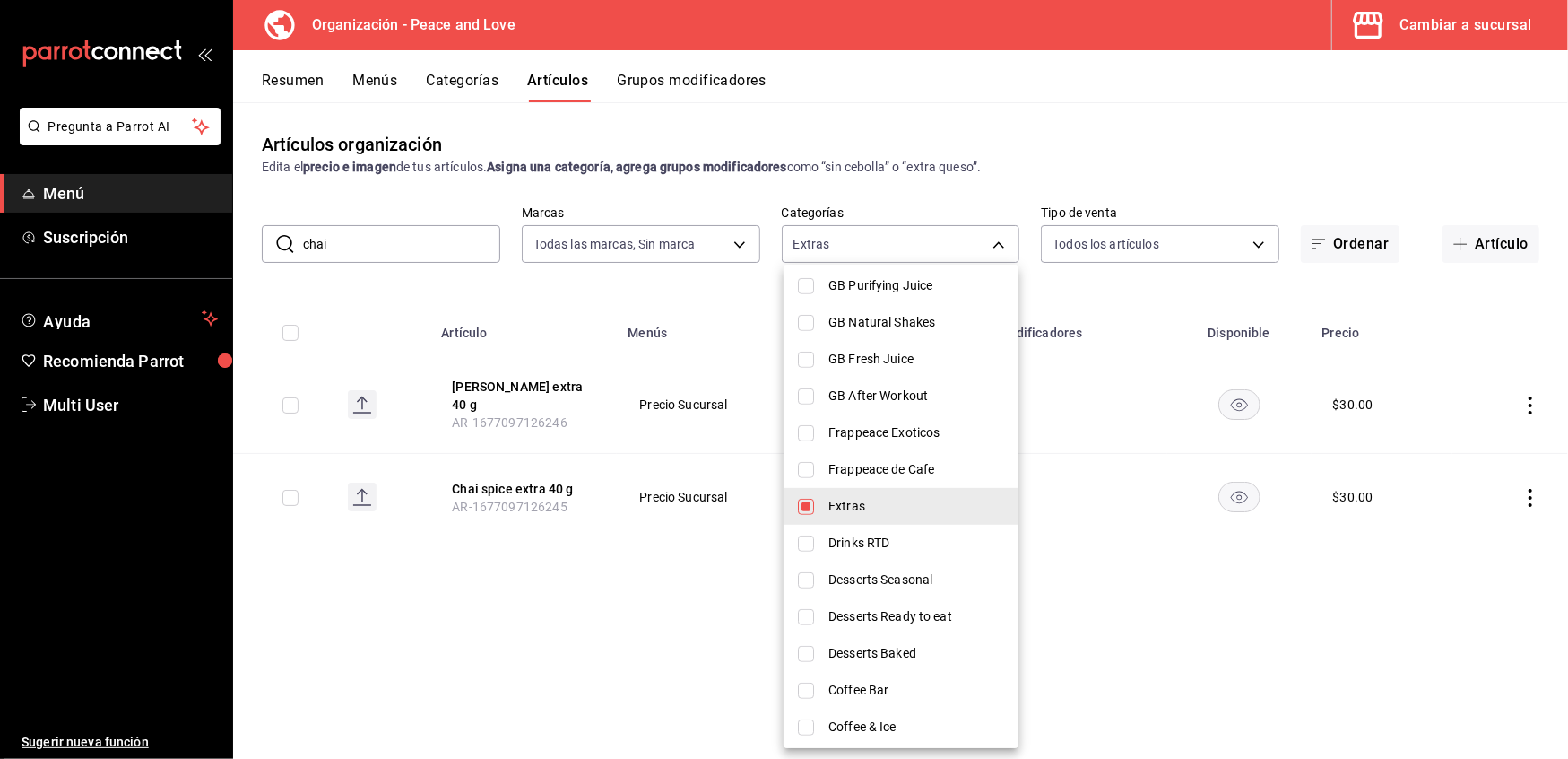
click at [546, 384] on div at bounding box center [784, 380] width 1568 height 759
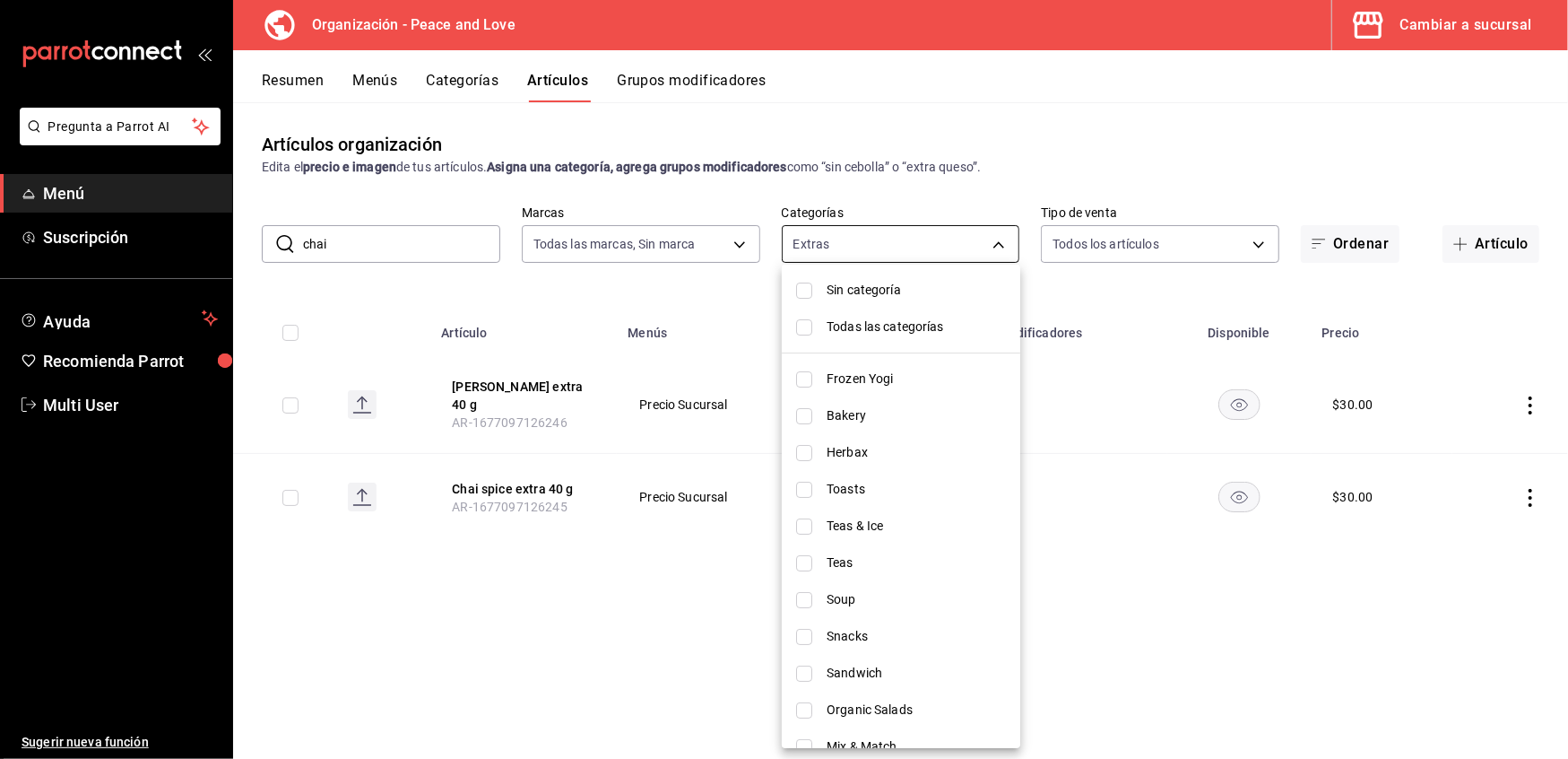
click at [977, 237] on body "Pregunta a Parrot AI Menú Suscripción Ayuda Recomienda Parrot Multi User Sugeri…" at bounding box center [784, 380] width 1568 height 759
click at [812, 293] on li "Sin categoría" at bounding box center [901, 290] width 238 height 37
checkbox input "true"
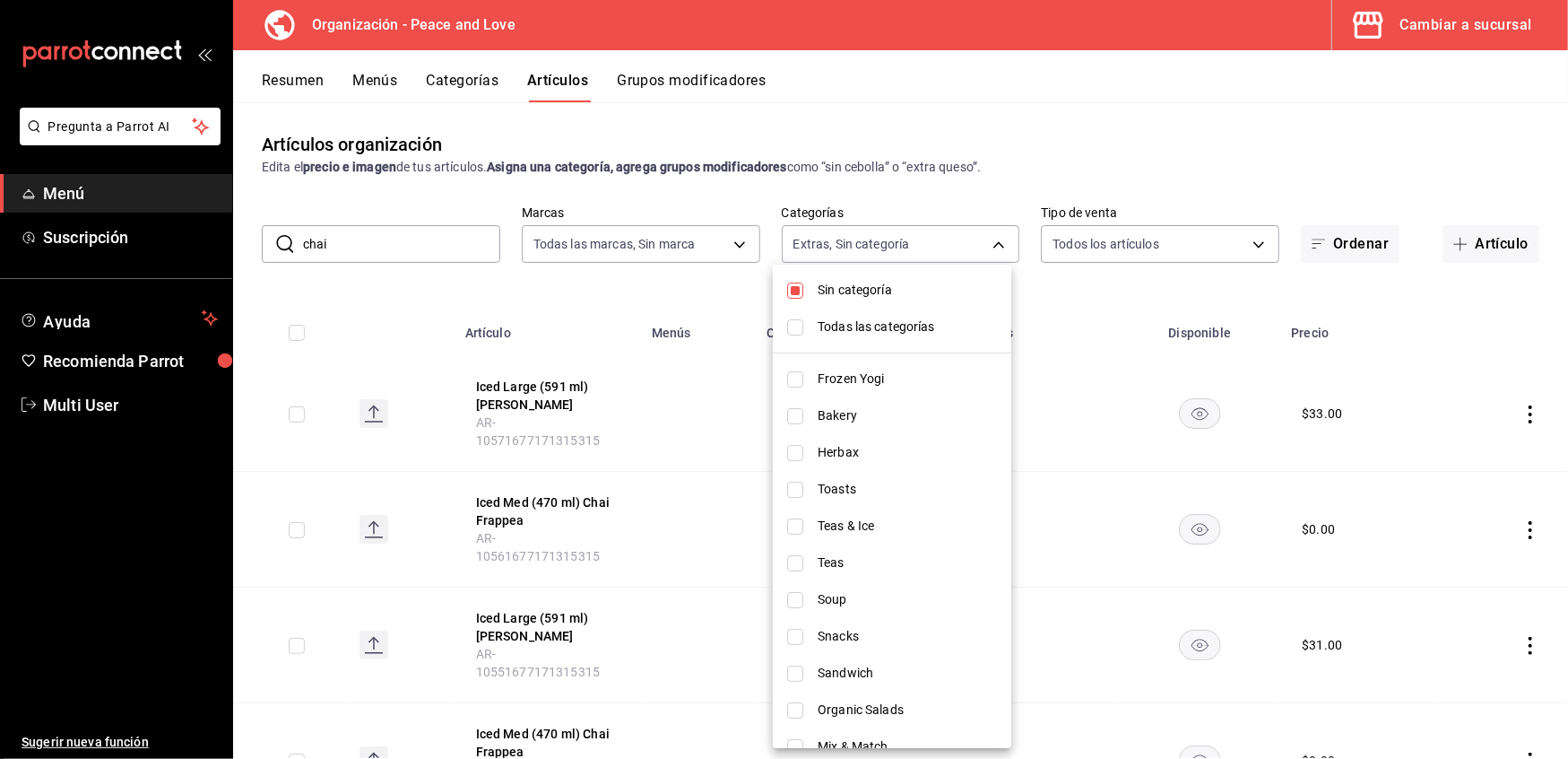
click at [683, 380] on div at bounding box center [784, 380] width 1568 height 759
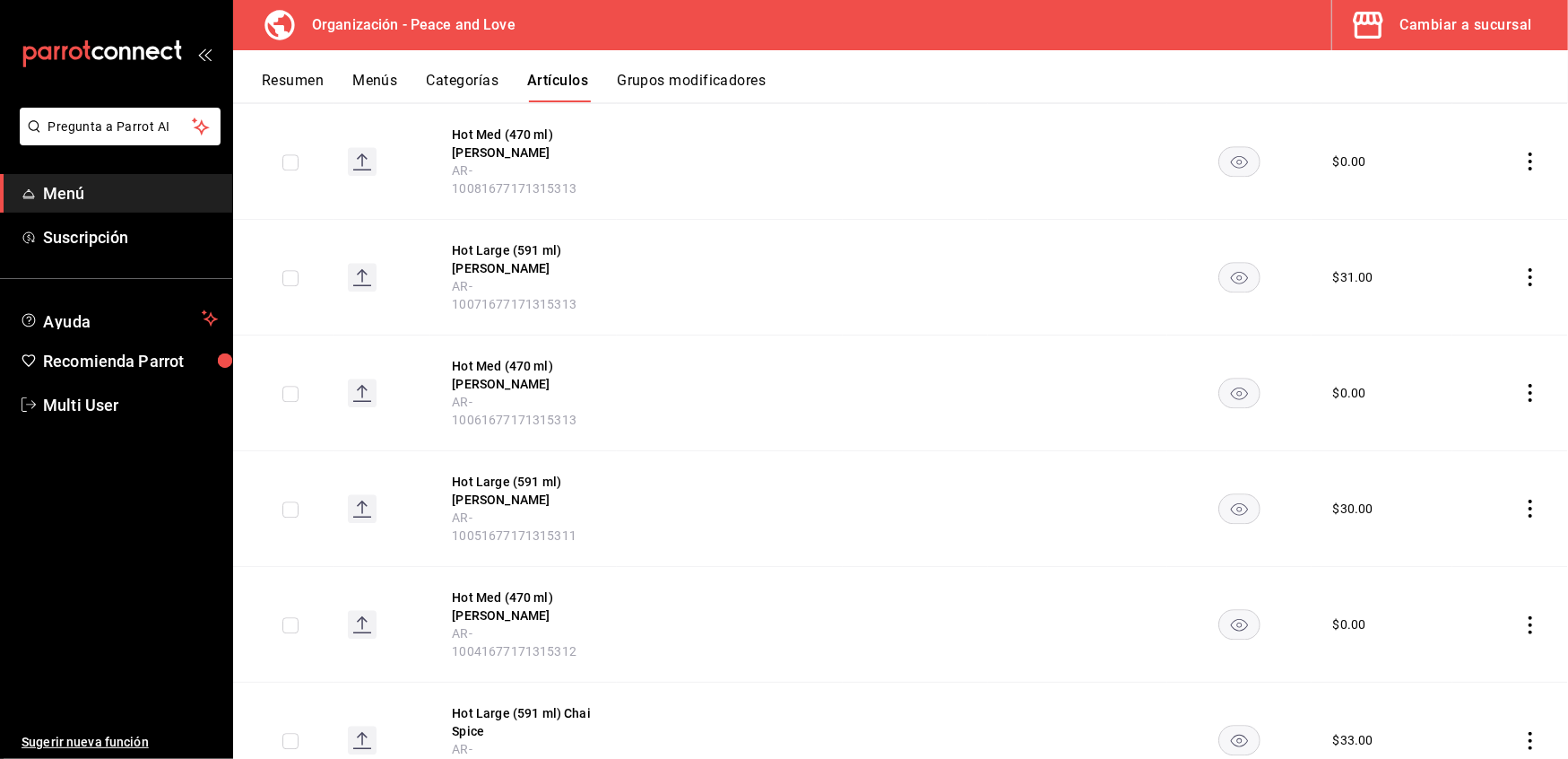
scroll to position [3344, 0]
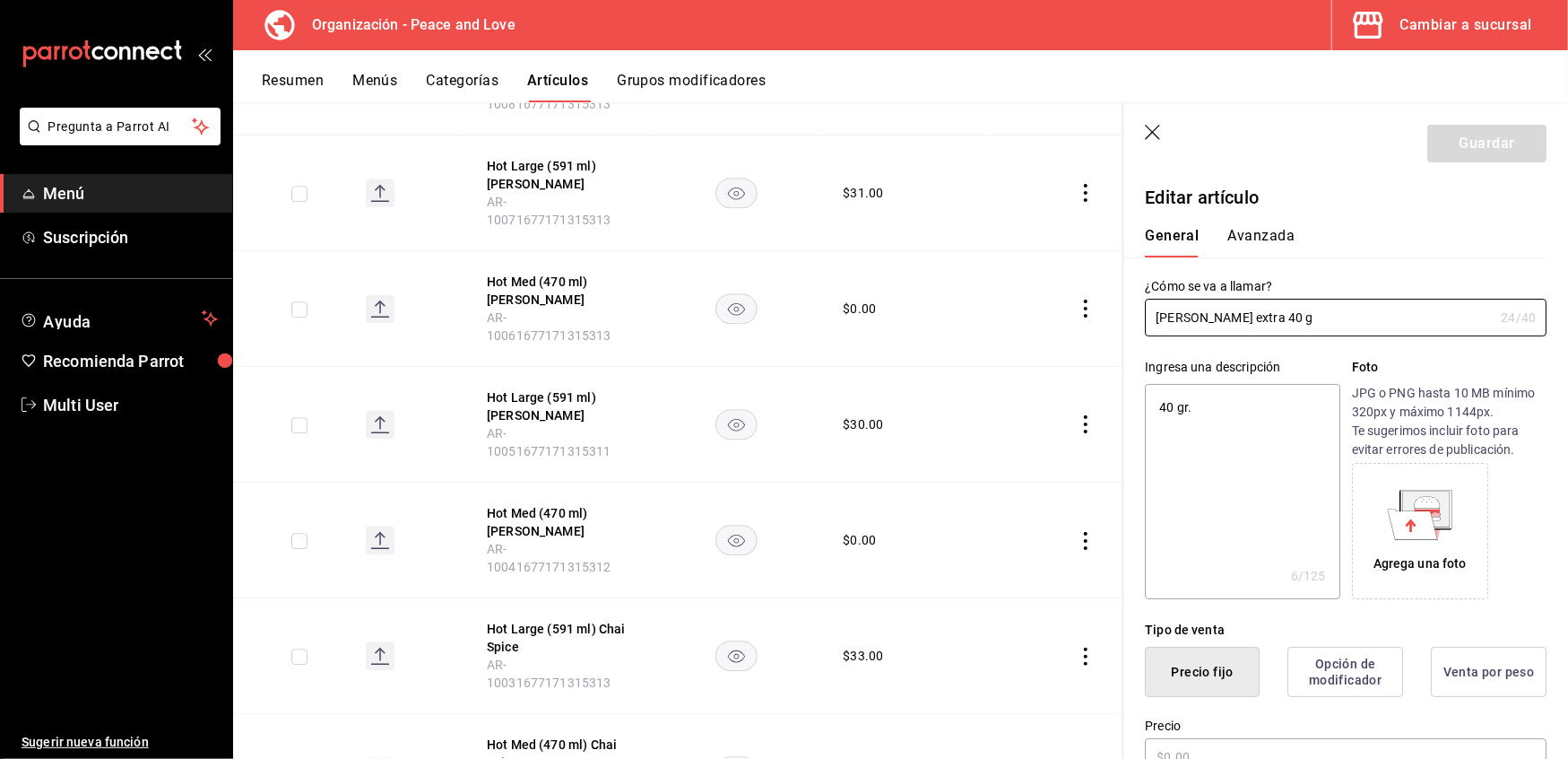
type textarea "x"
type input "$30.00"
click at [1270, 316] on input "Chai Vainilla extra 40 g" at bounding box center [1319, 317] width 349 height 36
type input "Chai Vainilla extra 0 g"
type textarea "x"
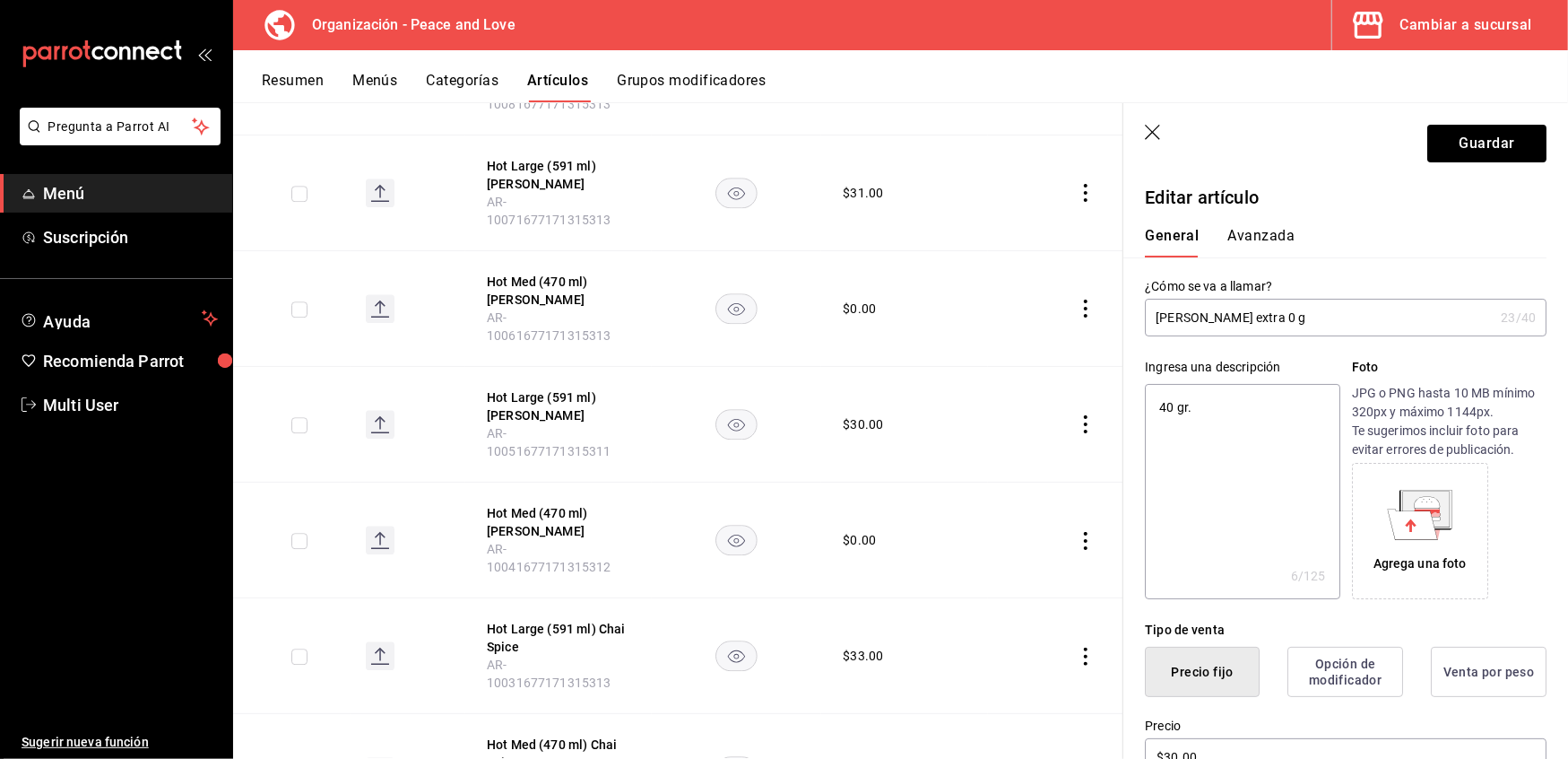
type input "Chai Vainilla extra 10 g"
type textarea "x"
type input "Chai Vainilla extra 10 g"
type textarea "x"
click at [1167, 408] on textarea "40 gr." at bounding box center [1242, 491] width 195 height 215
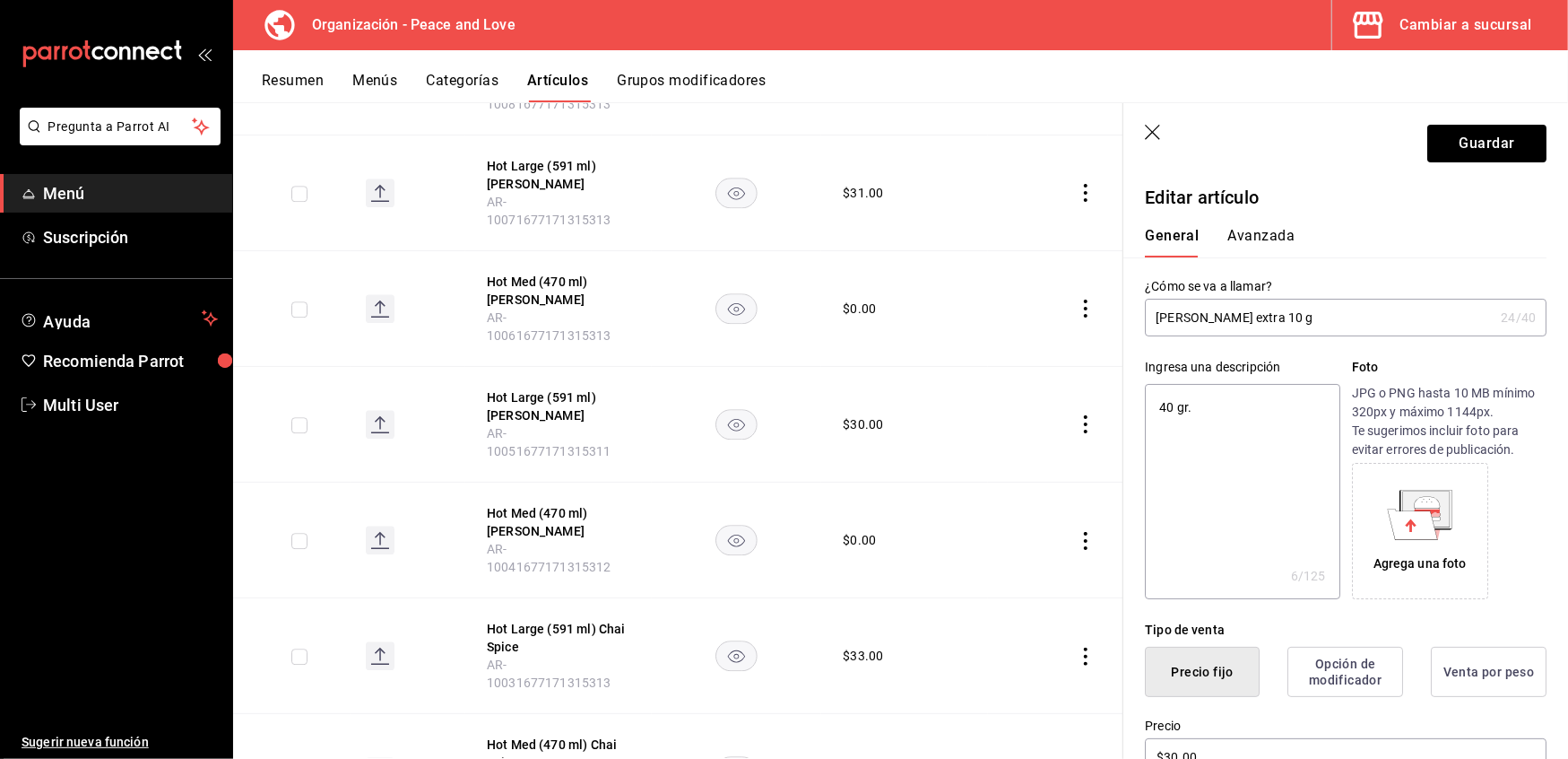
type textarea "0 gr."
type textarea "x"
type textarea "10 gr."
type textarea "x"
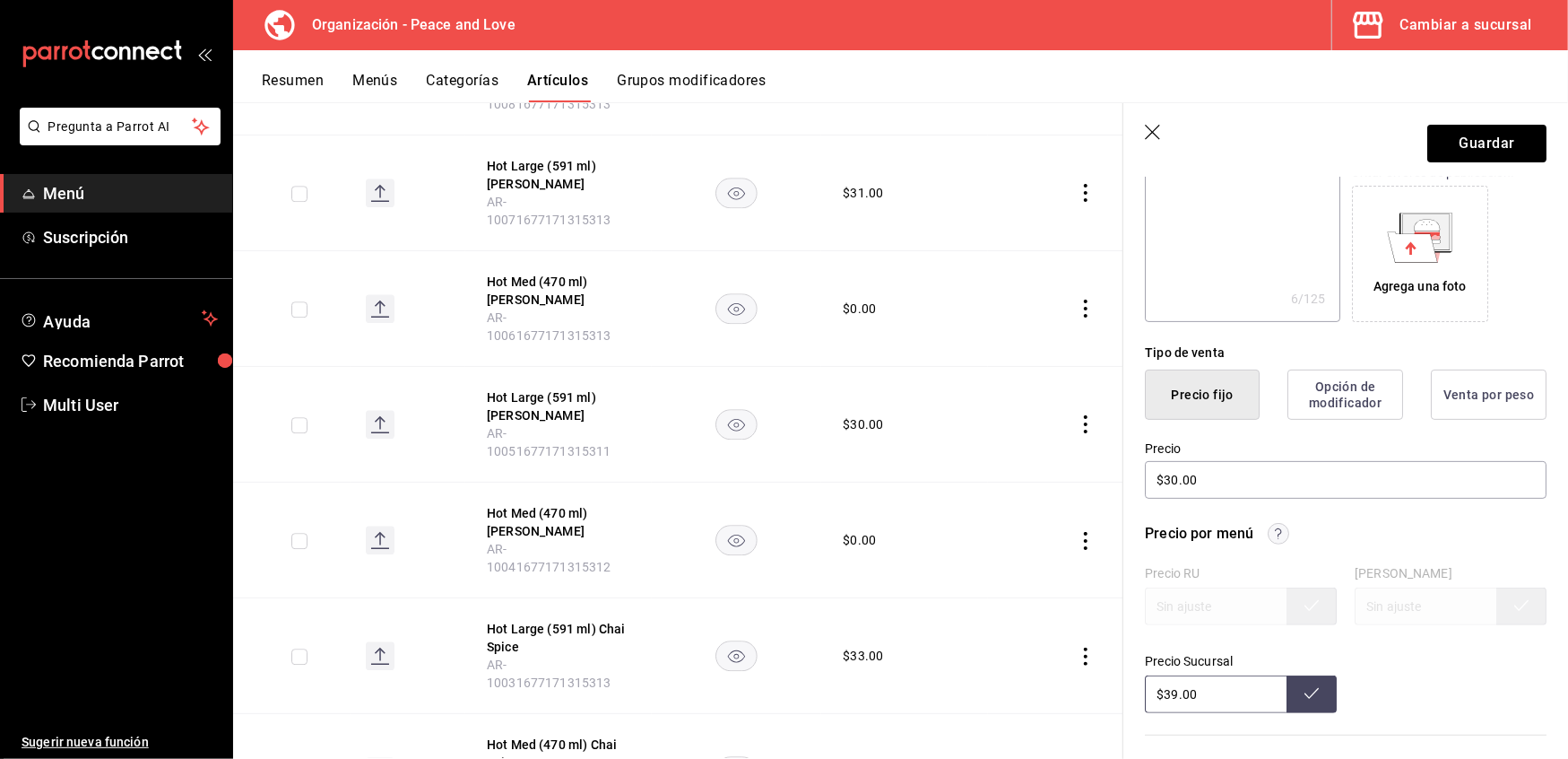
scroll to position [278, 0]
type textarea "10 gr."
drag, startPoint x: 1260, startPoint y: 487, endPoint x: 873, endPoint y: 429, distance: 391.3
click at [873, 429] on main "Artículos organización Edita el precio e imagen de tus artículos. Asigna una ca…" at bounding box center [901, 430] width 1336 height 657
type textarea "x"
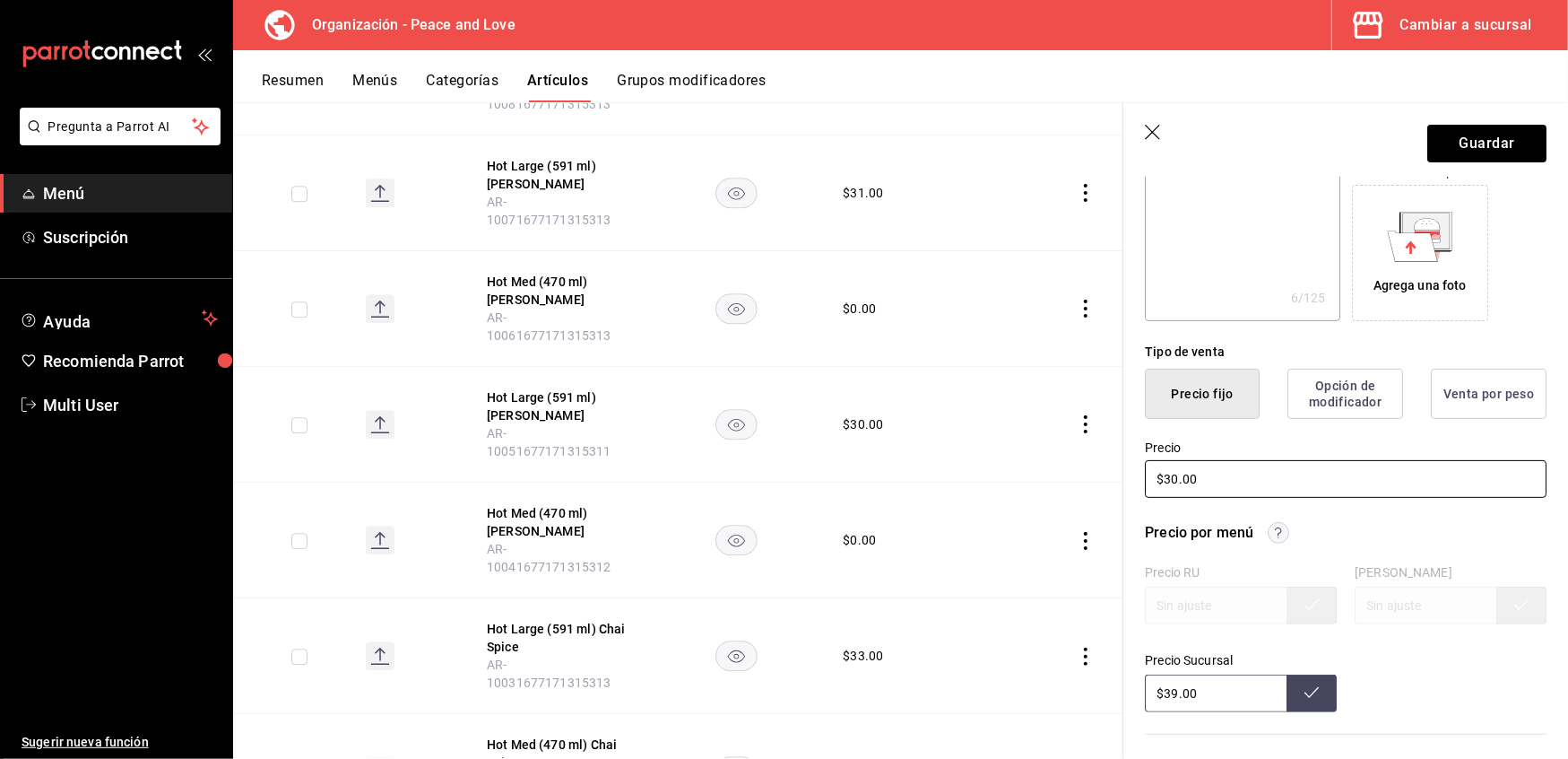
type input "$1.00"
type textarea "x"
type input "$15.00"
drag, startPoint x: 1206, startPoint y: 695, endPoint x: 852, endPoint y: 635, distance: 359.0
click at [852, 635] on main "Artículos organización Edita el precio e imagen de tus artículos. Asigna una ca…" at bounding box center [901, 430] width 1336 height 657
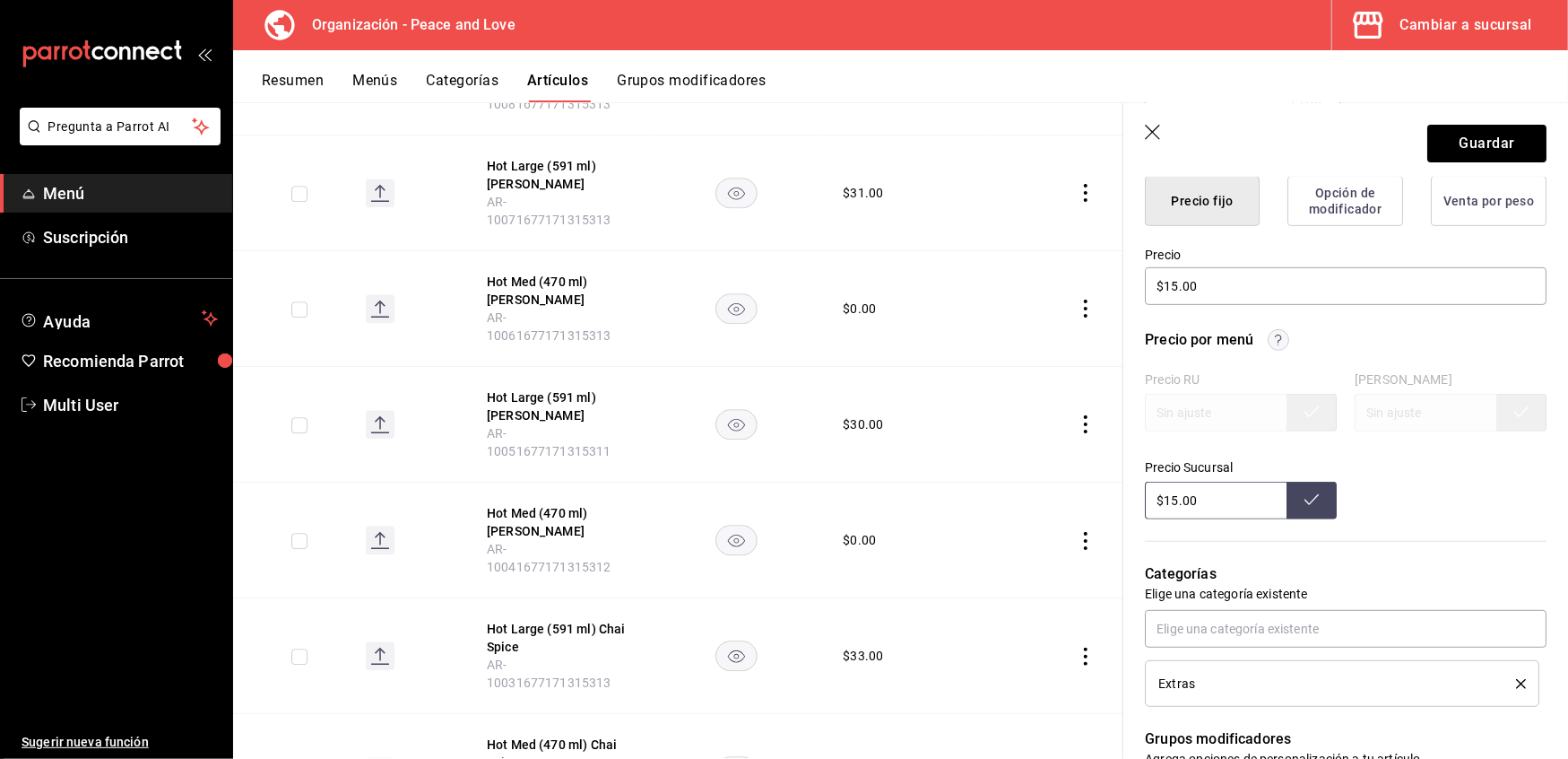
scroll to position [472, 0]
click at [1234, 396] on div "Precio RU Precio DIDI Precio Sucursal $15.00" at bounding box center [1345, 445] width 402 height 147
click at [1209, 413] on div "Precio RU Precio DIDI Precio Sucursal $39.00" at bounding box center [1345, 445] width 402 height 147
click at [1442, 465] on div "Precio RU Precio DIDI Precio Sucursal $39.00" at bounding box center [1345, 445] width 402 height 147
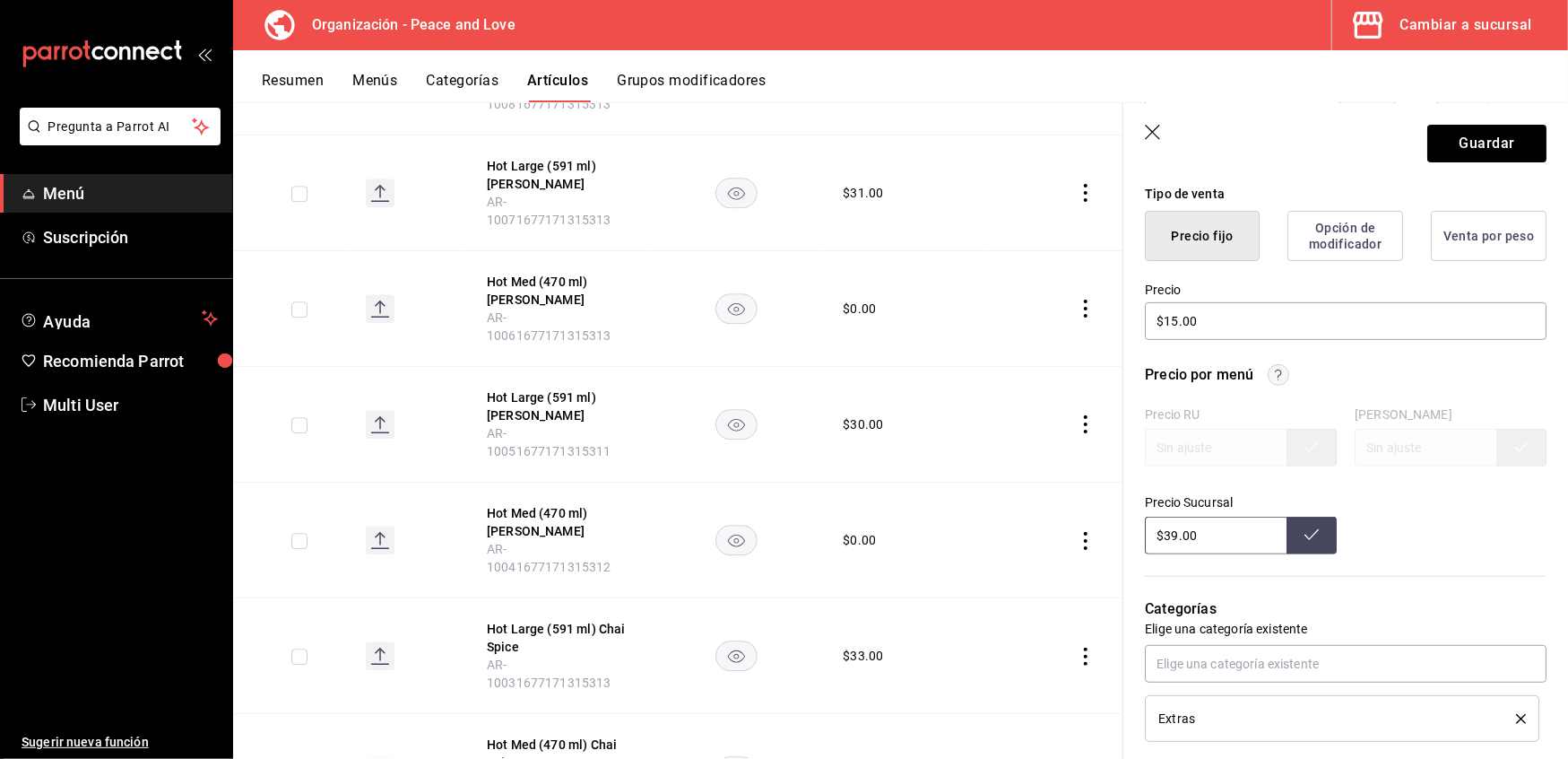
scroll to position [435, 0]
drag, startPoint x: 1224, startPoint y: 544, endPoint x: 969, endPoint y: 514, distance: 256.8
click at [969, 514] on main "Artículos organización Edita el precio e imagen de tus artículos. Asigna una ca…" at bounding box center [901, 430] width 1336 height 657
type input "$15.00"
click at [1311, 536] on button at bounding box center [1312, 536] width 51 height 38
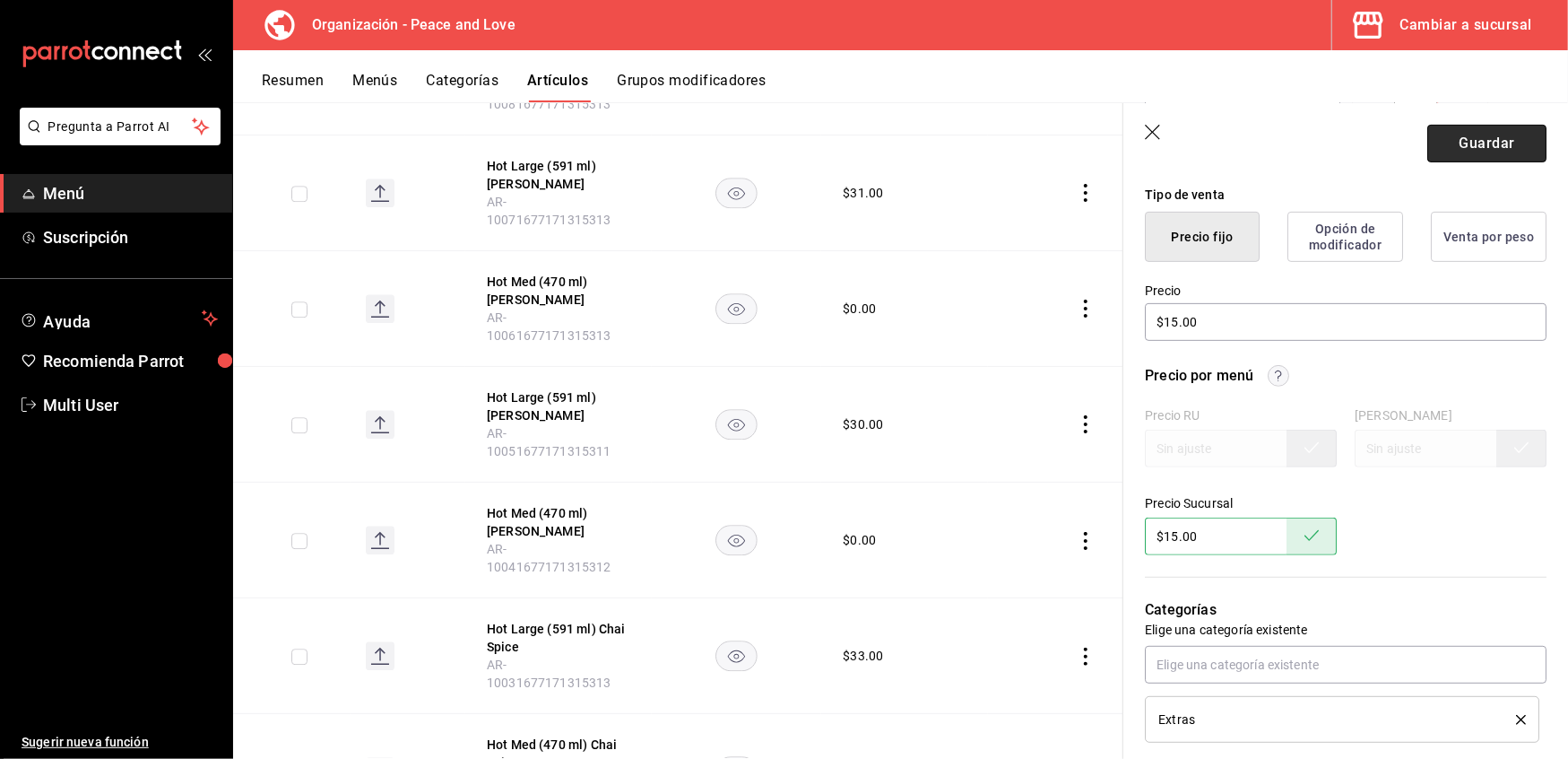
click at [1457, 133] on button "Guardar" at bounding box center [1487, 143] width 120 height 38
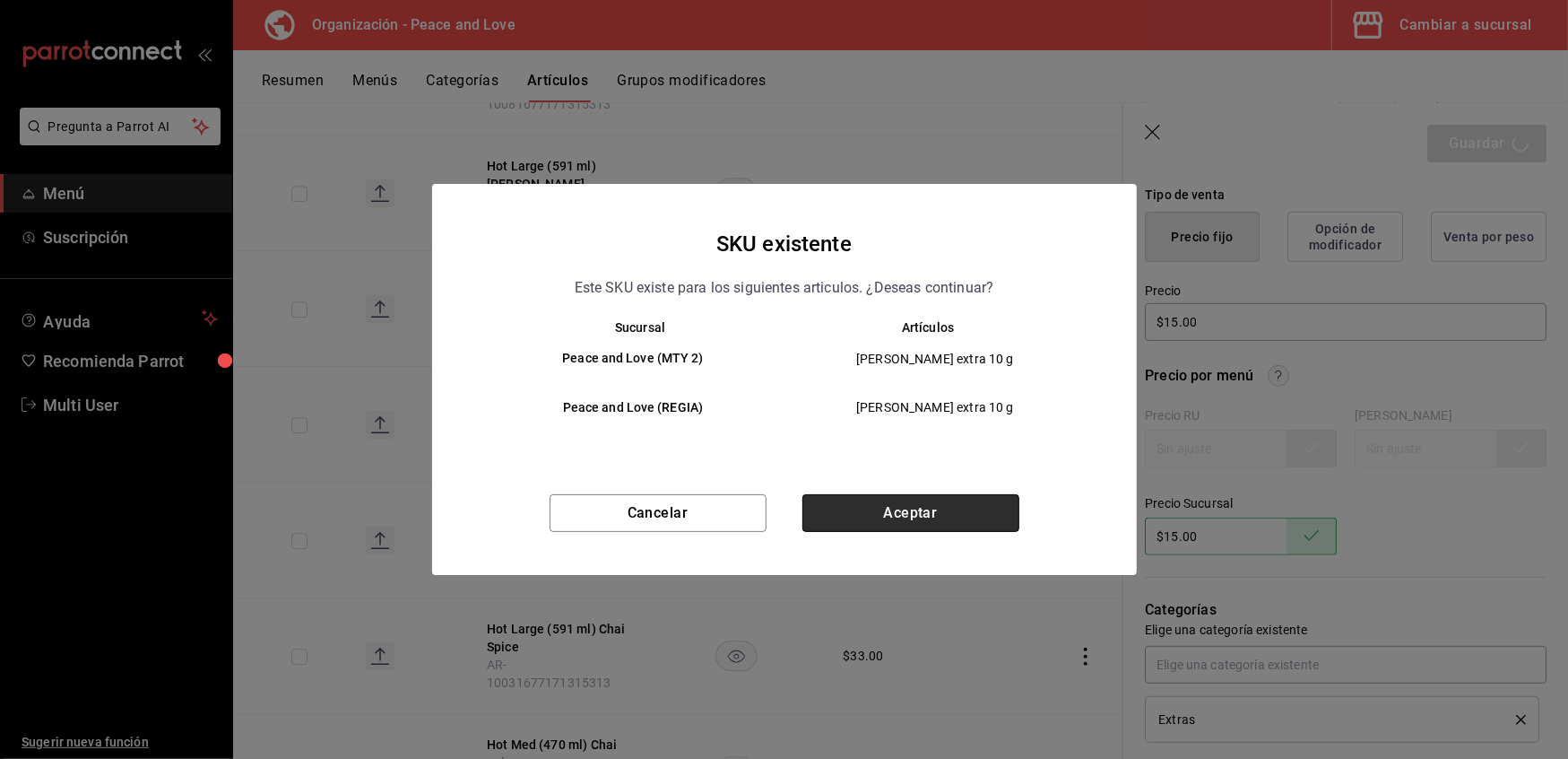
click at [902, 502] on button "Aceptar" at bounding box center [910, 513] width 217 height 38
type textarea "x"
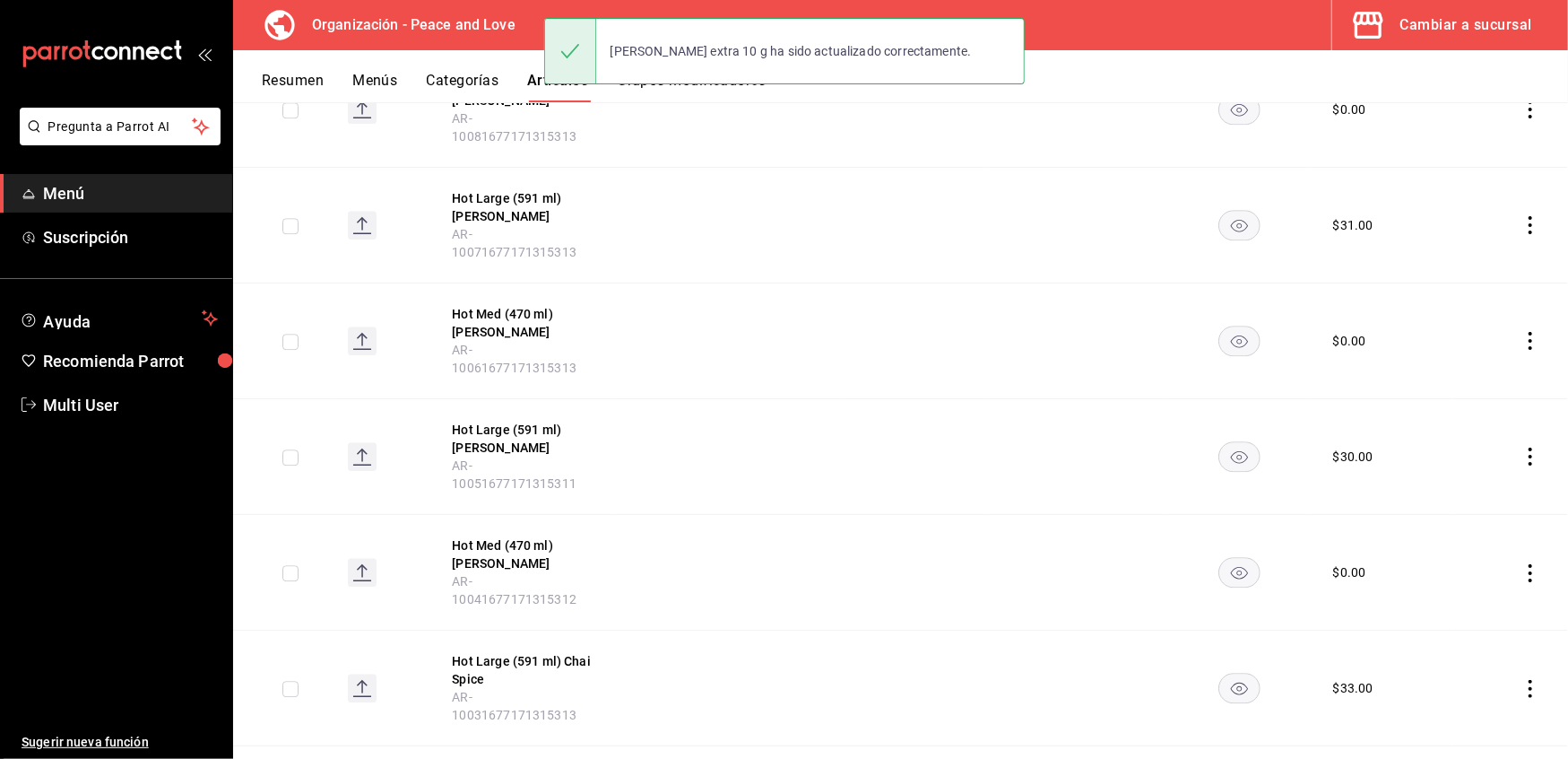
scroll to position [3344, 0]
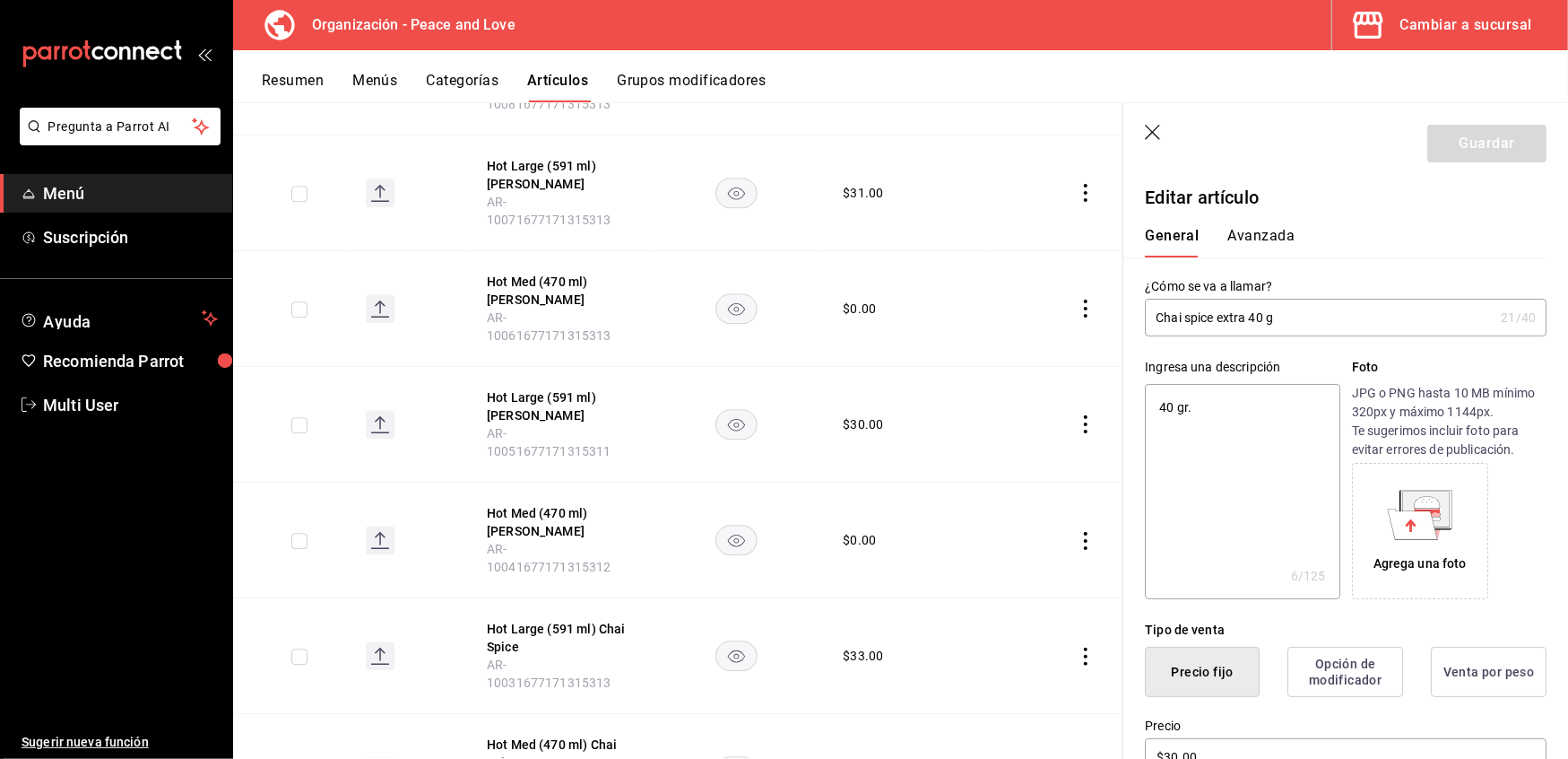
click at [1263, 312] on input "Chai spice extra 40 g" at bounding box center [1319, 317] width 349 height 36
type input "Chai spice extra 4 g"
type textarea "x"
type input "Chai spice extra g"
type textarea "x"
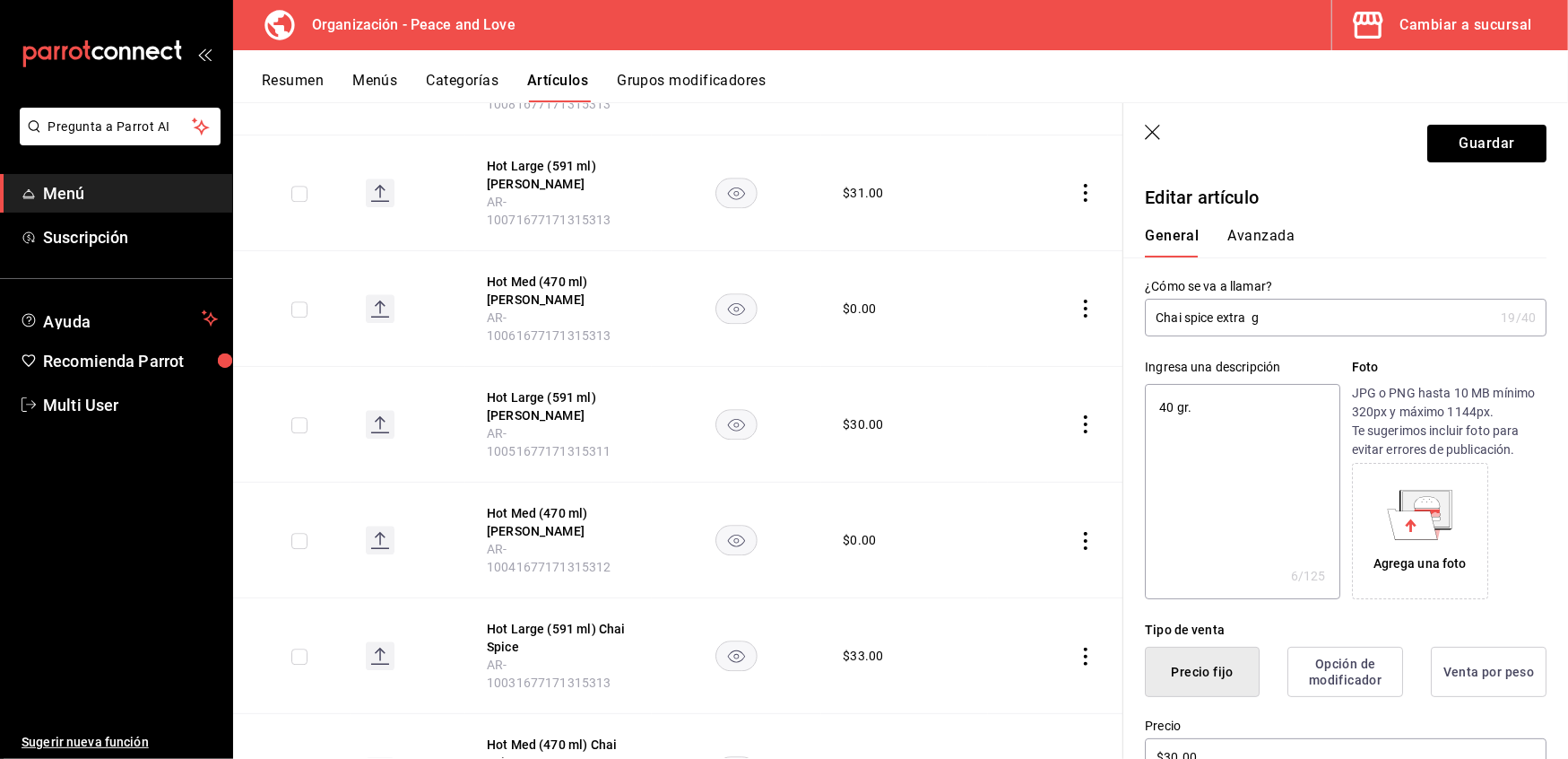
type input "Chai spice extra 1 g"
type textarea "x"
type input "Chai spice extra 10 g"
type textarea "x"
type input "Chai spice extra 10 g"
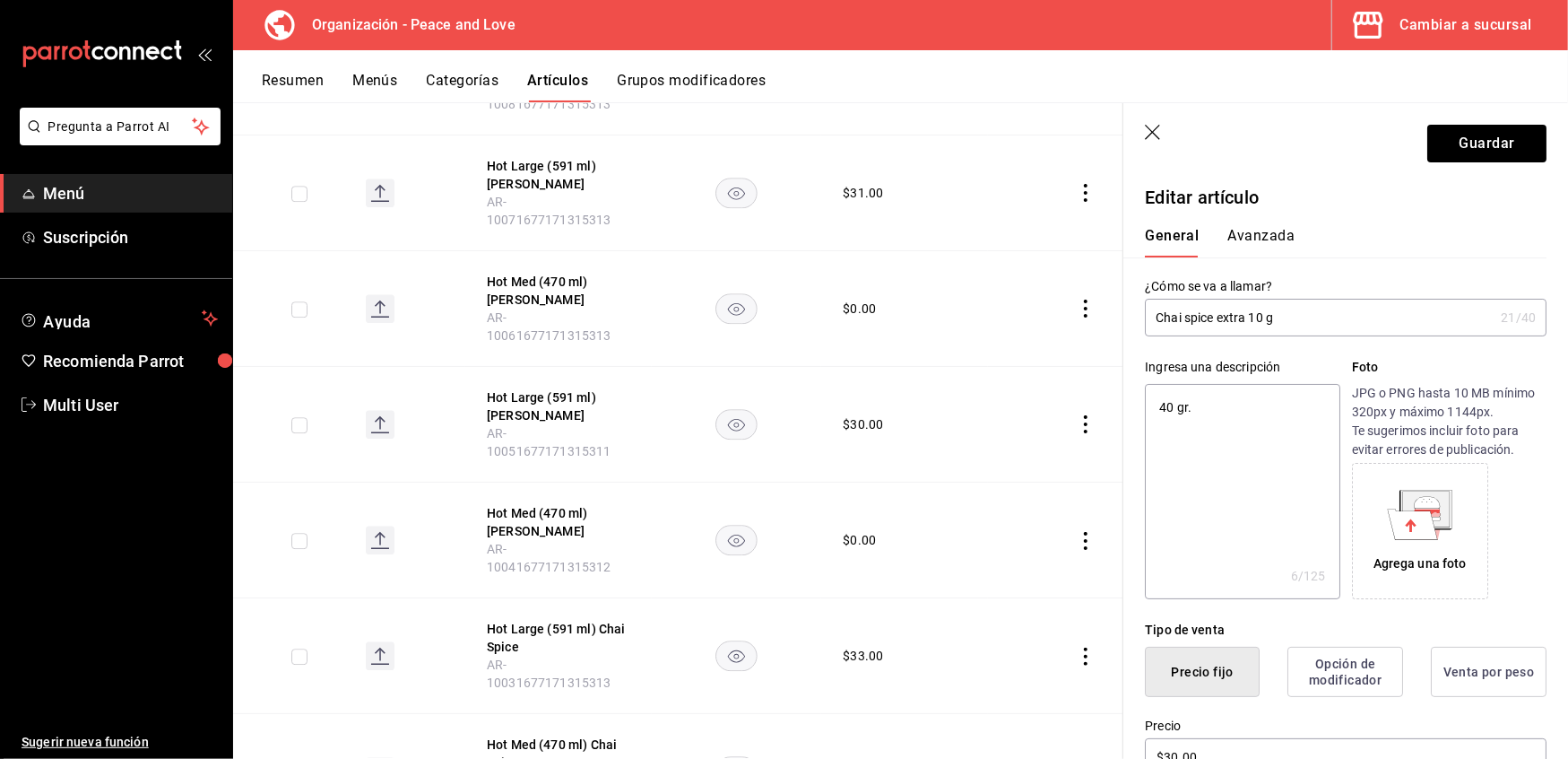
type textarea "x"
type textarea "40 gr"
type textarea "x"
type textarea "40 g"
type textarea "x"
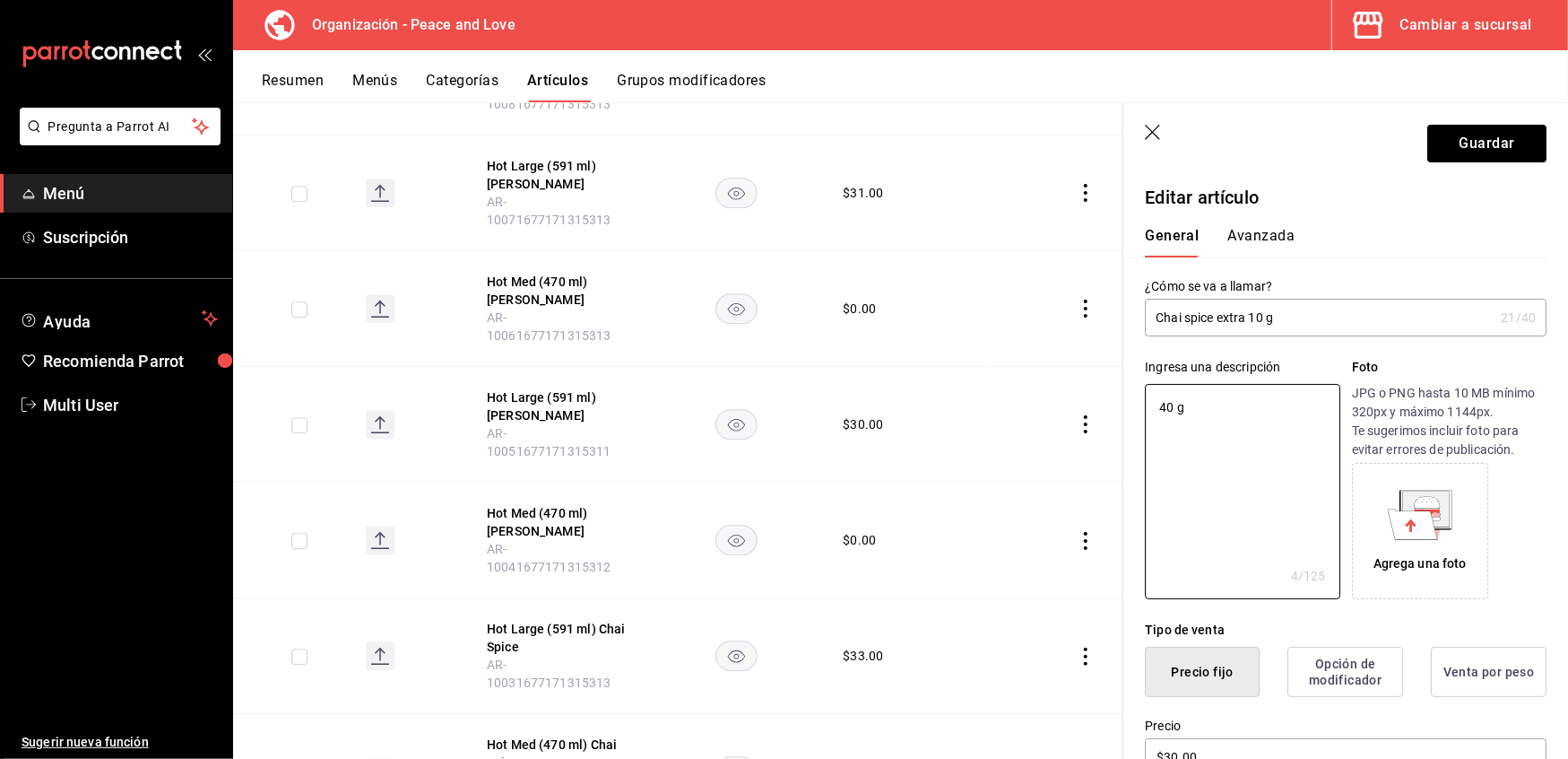
type textarea "40"
type textarea "x"
type textarea "40"
type textarea "x"
type textarea "4"
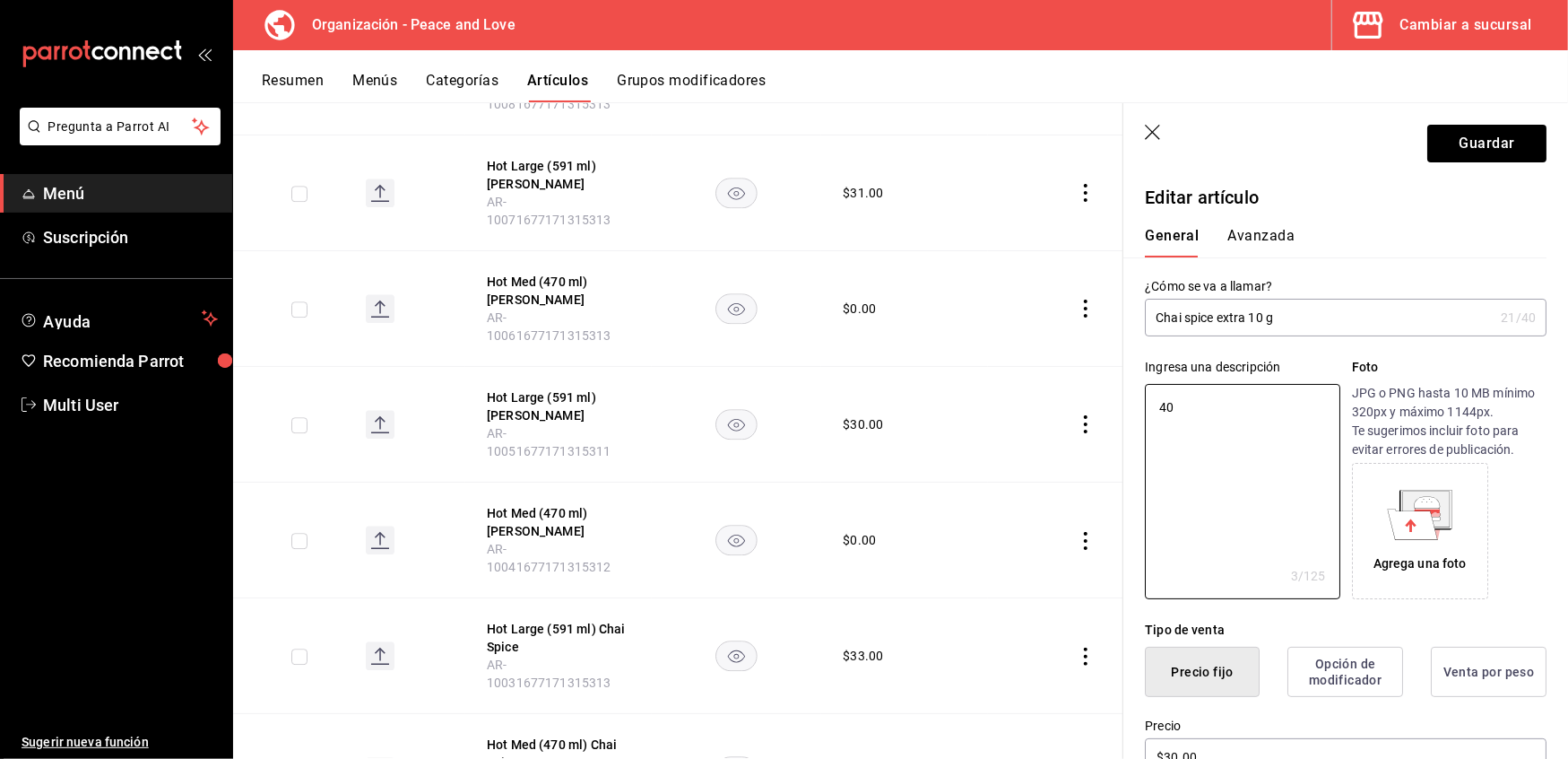
type textarea "x"
type textarea "1"
type textarea "x"
type textarea "10"
type textarea "x"
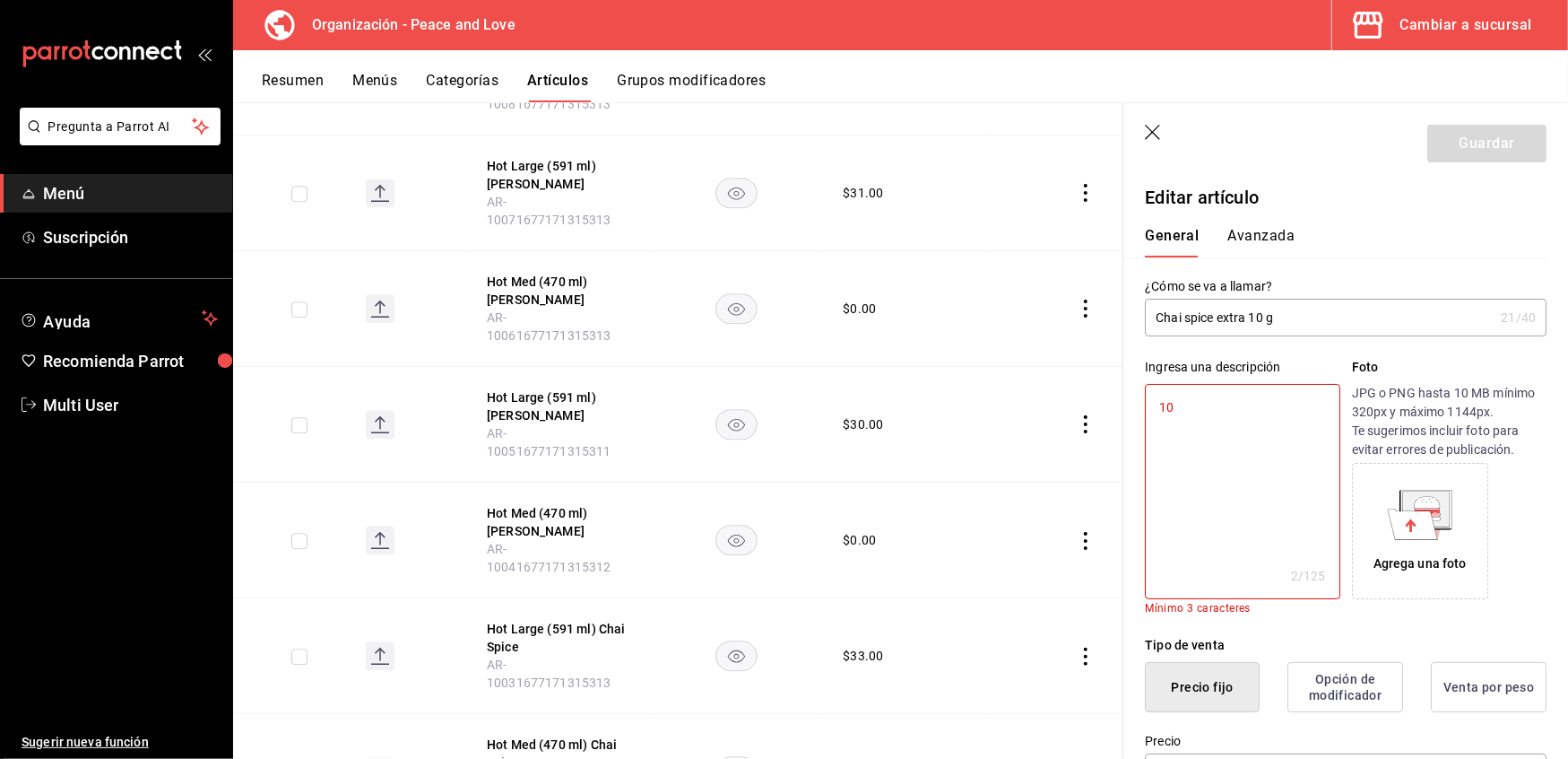
type textarea "10"
type textarea "x"
type textarea "10 g"
type textarea "x"
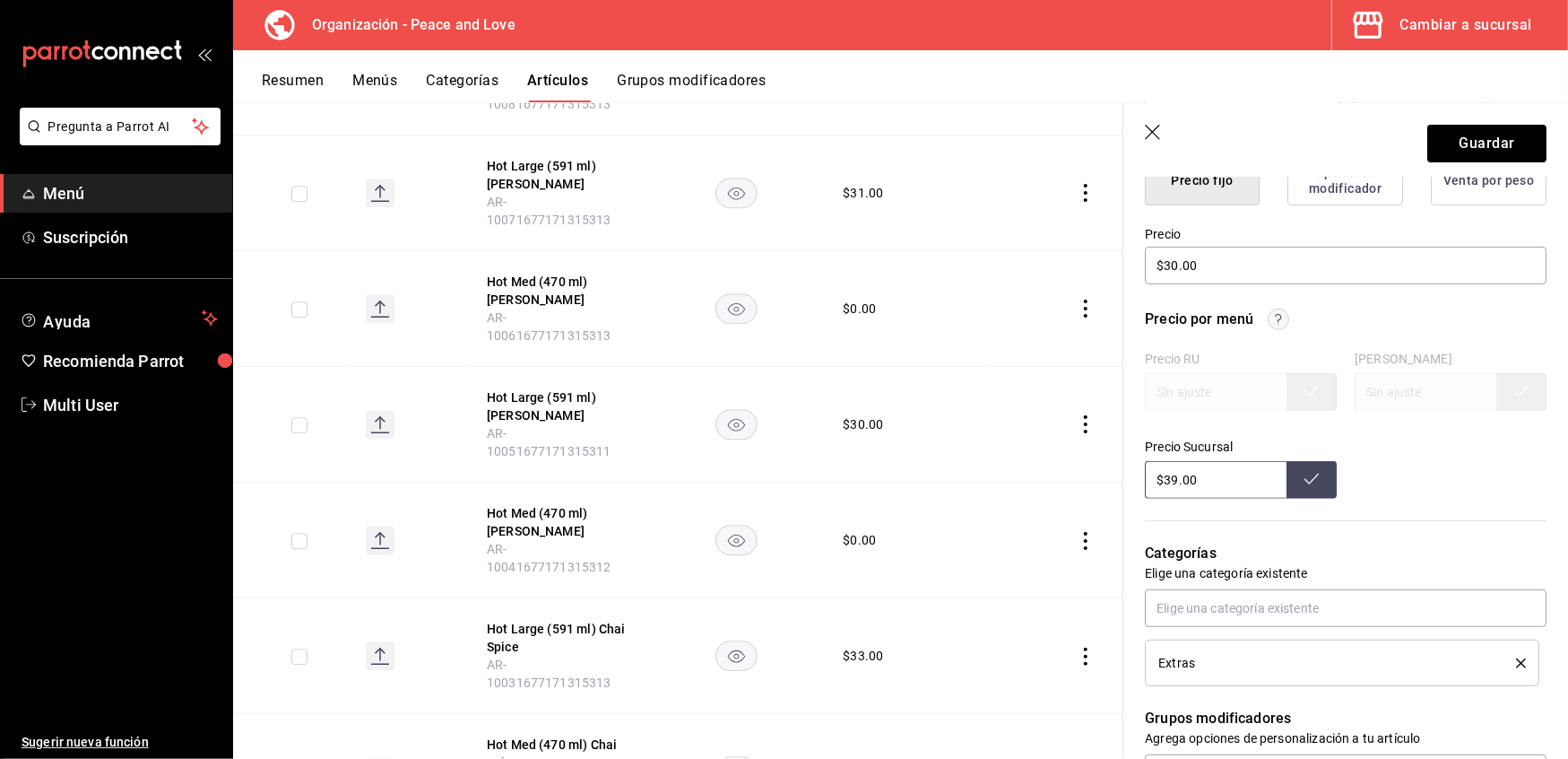
scroll to position [493, 0]
type textarea "10 g"
type textarea "x"
drag, startPoint x: 1210, startPoint y: 483, endPoint x: 955, endPoint y: 487, distance: 255.0
click at [955, 487] on main "Artículos organización Edita el precio e imagen de tus artículos. Asigna una ca…" at bounding box center [901, 430] width 1336 height 657
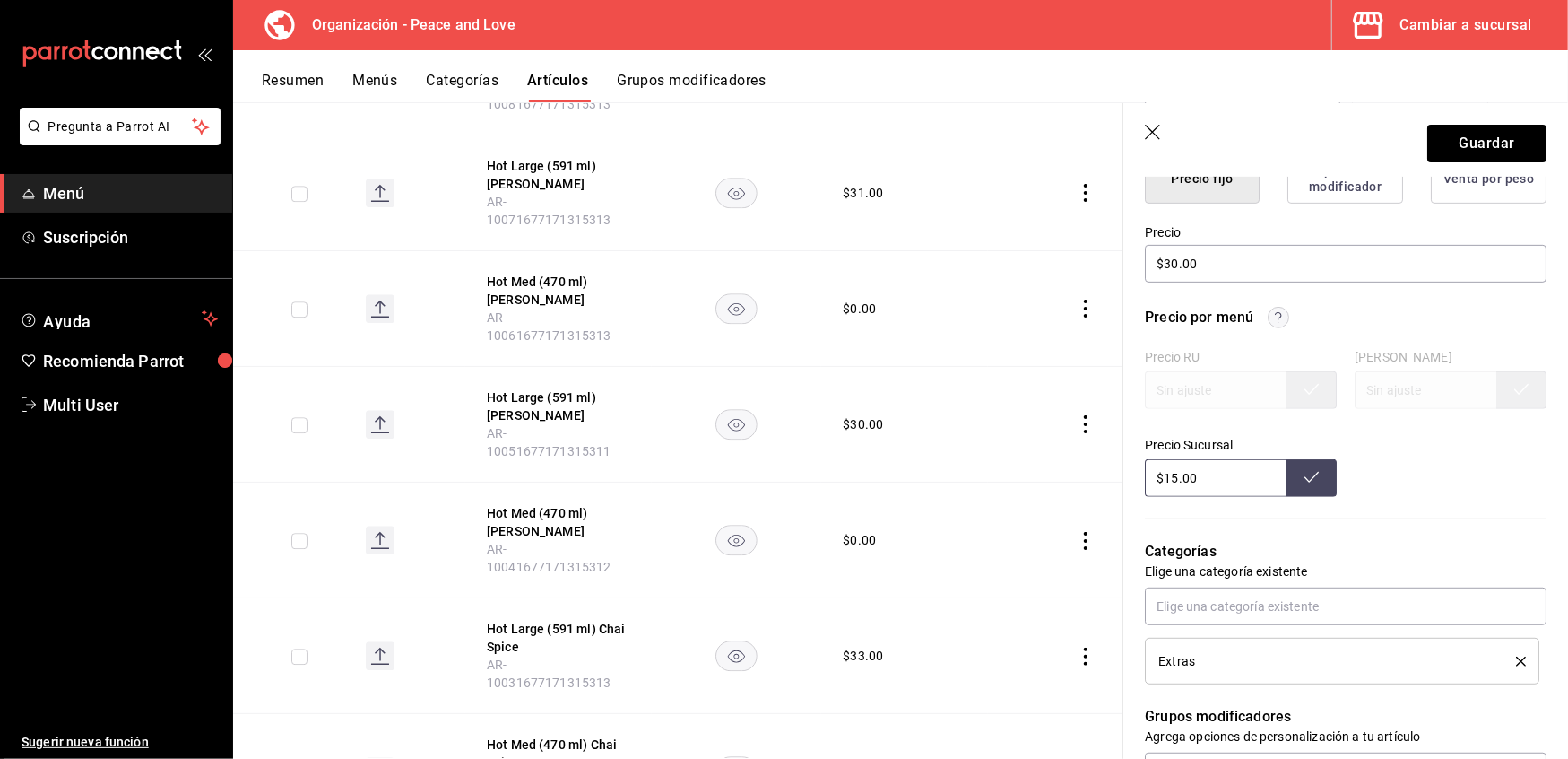
type input "$15.00"
click at [1304, 478] on icon at bounding box center [1311, 477] width 15 height 11
drag, startPoint x: 1211, startPoint y: 266, endPoint x: 923, endPoint y: 221, distance: 291.5
click at [923, 221] on main "Artículos organización Edita el precio e imagen de tus artículos. Asigna una ca…" at bounding box center [901, 430] width 1336 height 657
type textarea "x"
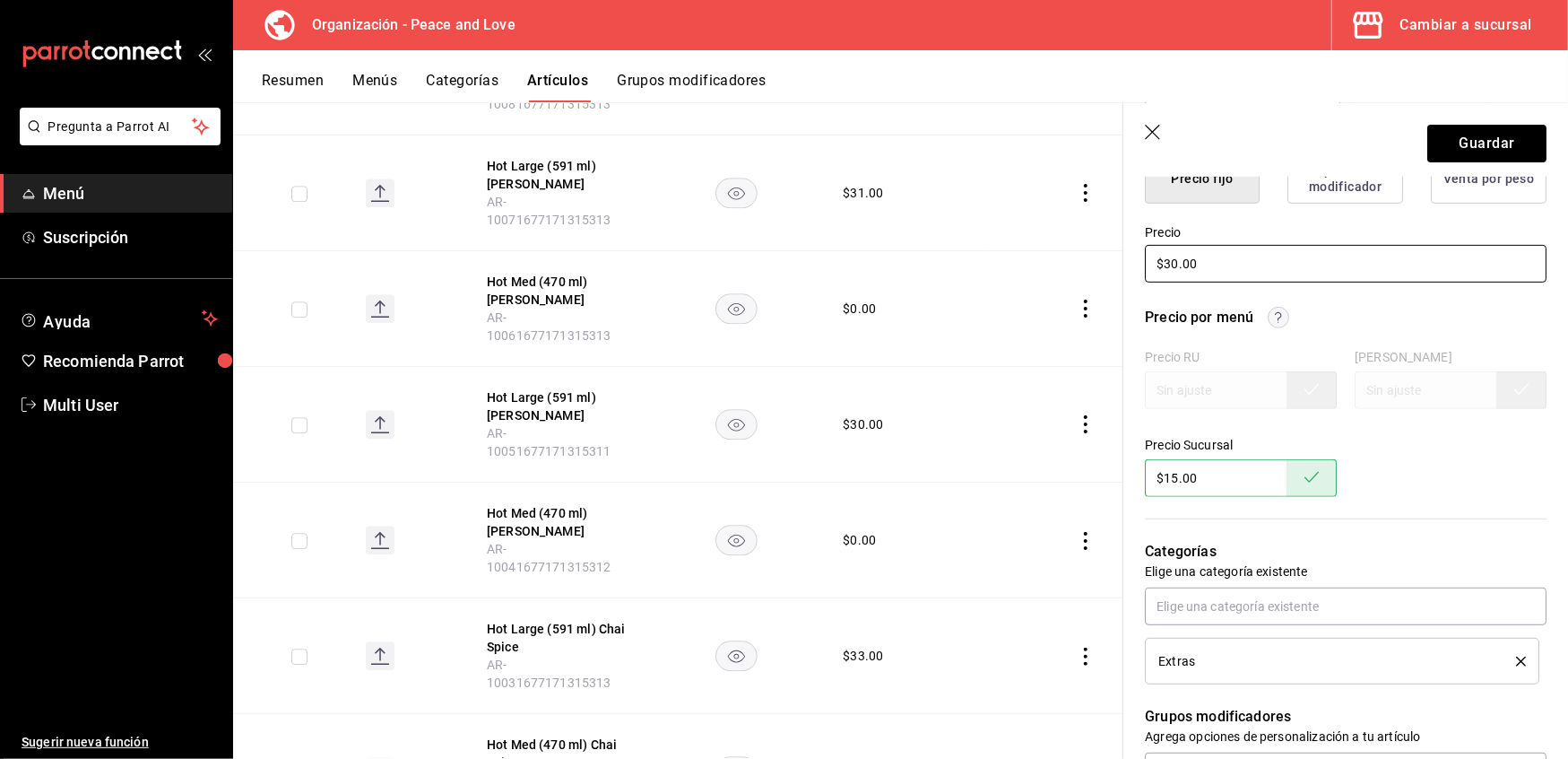
type input "$1.00"
type textarea "x"
type input "$15.00"
click at [1482, 123] on header "Guardar" at bounding box center [1345, 140] width 445 height 74
click at [1482, 140] on button "Guardar" at bounding box center [1487, 143] width 120 height 38
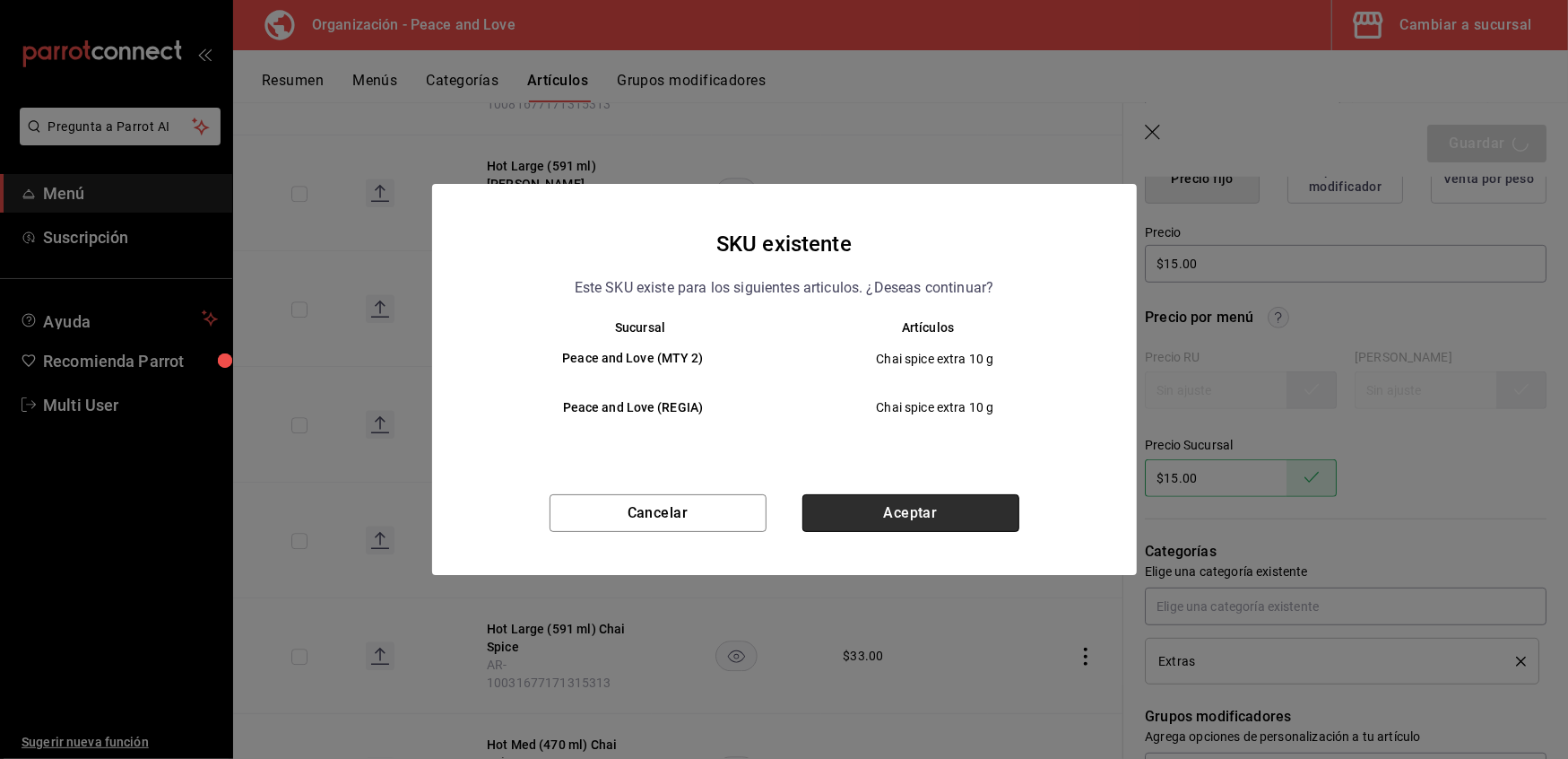
click at [880, 517] on button "Aceptar" at bounding box center [910, 513] width 217 height 38
type textarea "x"
type input "AR-1759018947586"
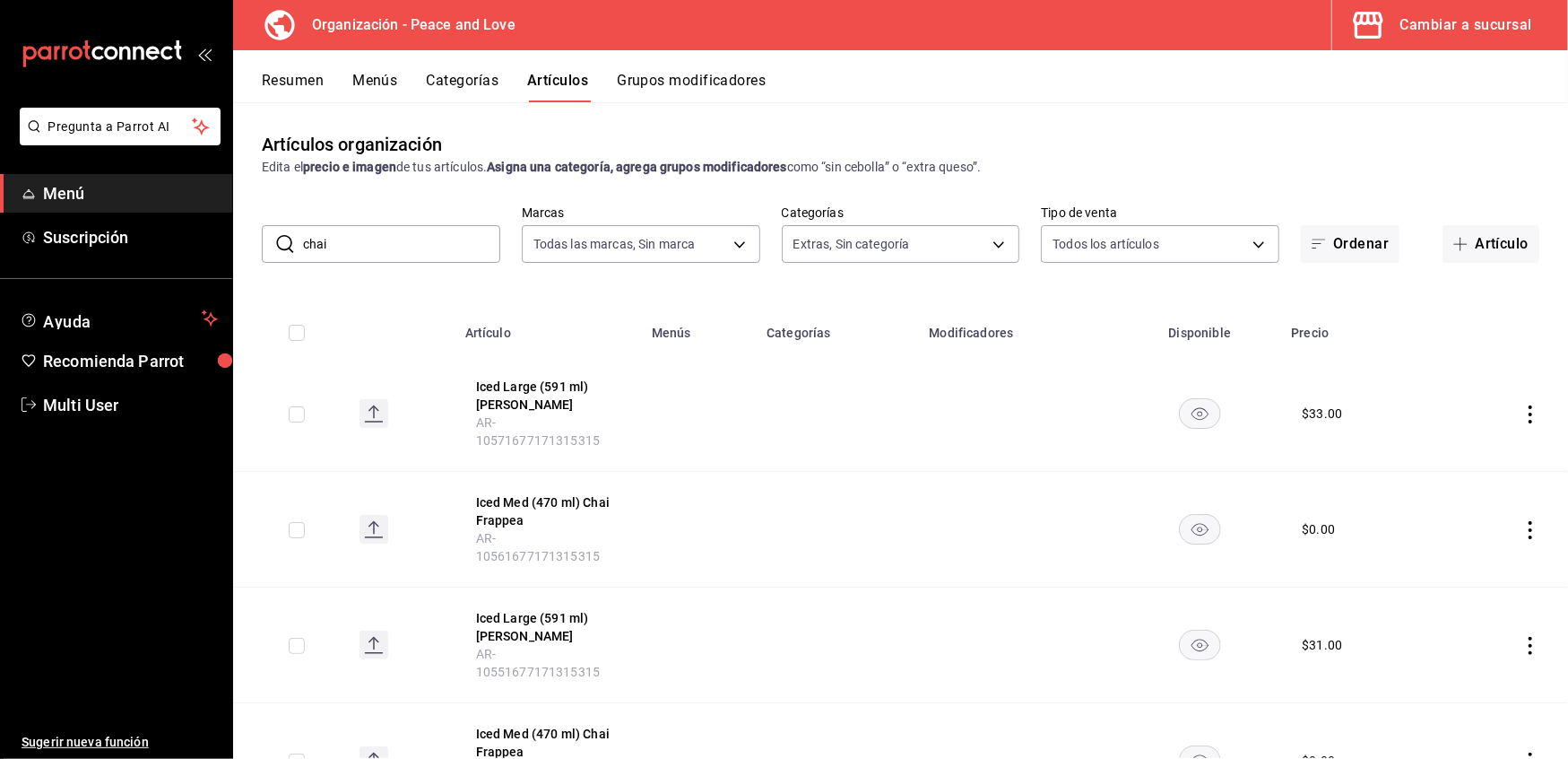
click at [374, 241] on input "chai" at bounding box center [402, 243] width 197 height 36
drag, startPoint x: 374, startPoint y: 241, endPoint x: 246, endPoint y: 223, distance: 129.3
click at [246, 223] on div "​ chai ​ Marcas Todas las marcas, Sin marca b95d4f55-8390-4aa3-b872-30c8ea5dd56…" at bounding box center [901, 234] width 1336 height 57
type input "taro e"
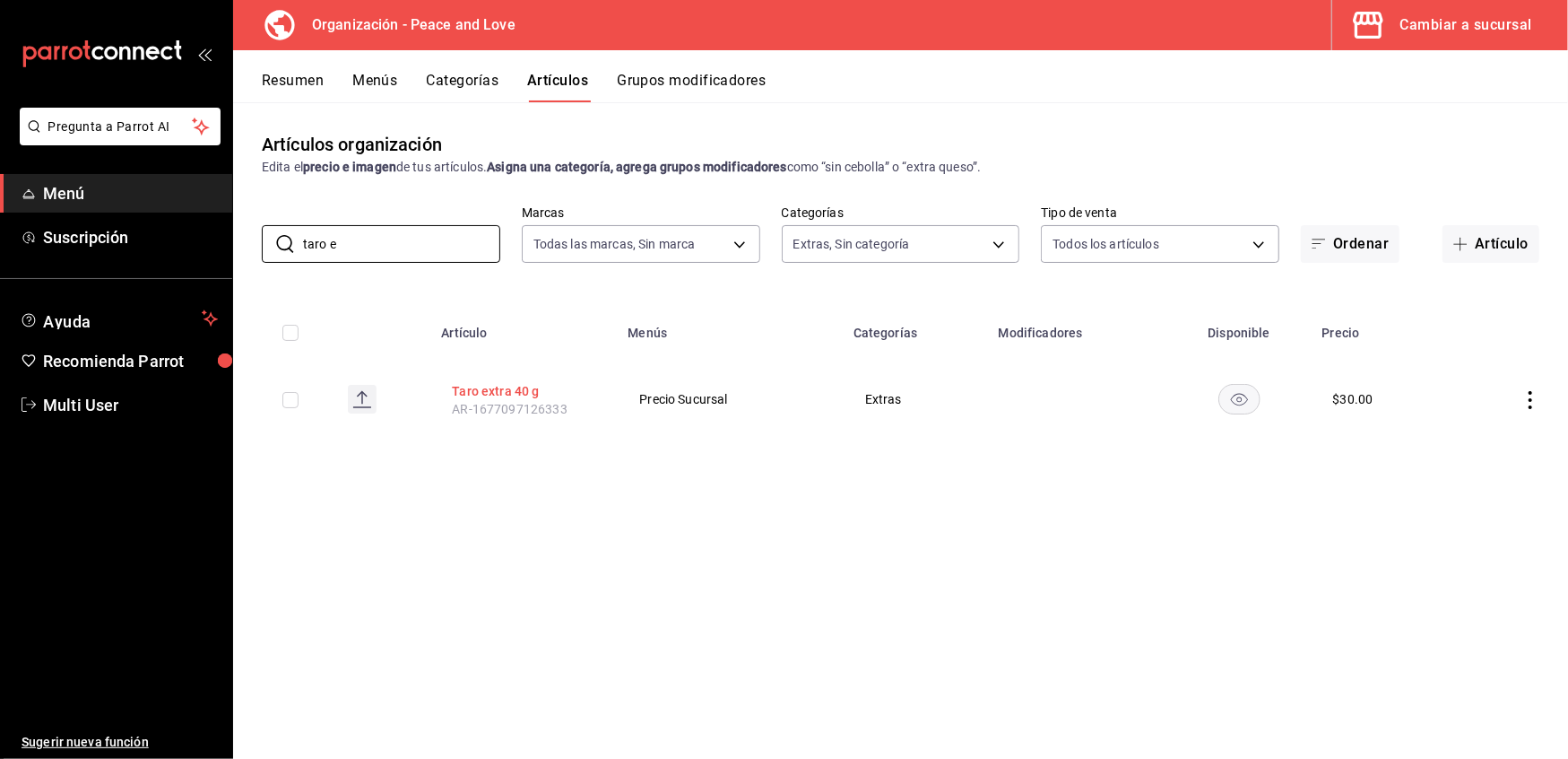
click at [493, 389] on button "Taro extra 40 g" at bounding box center [524, 391] width 144 height 18
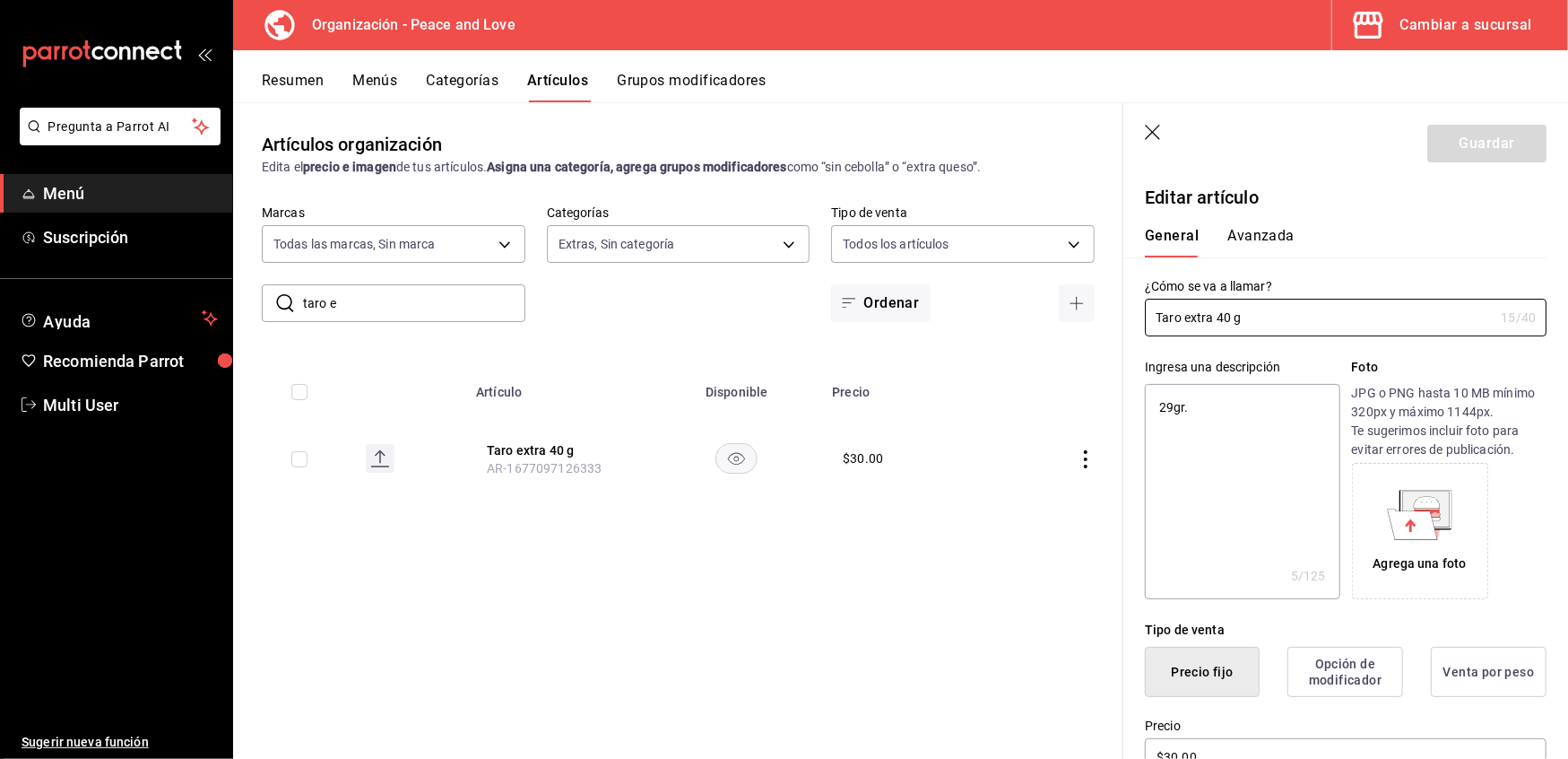
type input "Taro extra 40"
type textarea "x"
type input "Taro extra 40"
type textarea "x"
type input "Taro extra 4"
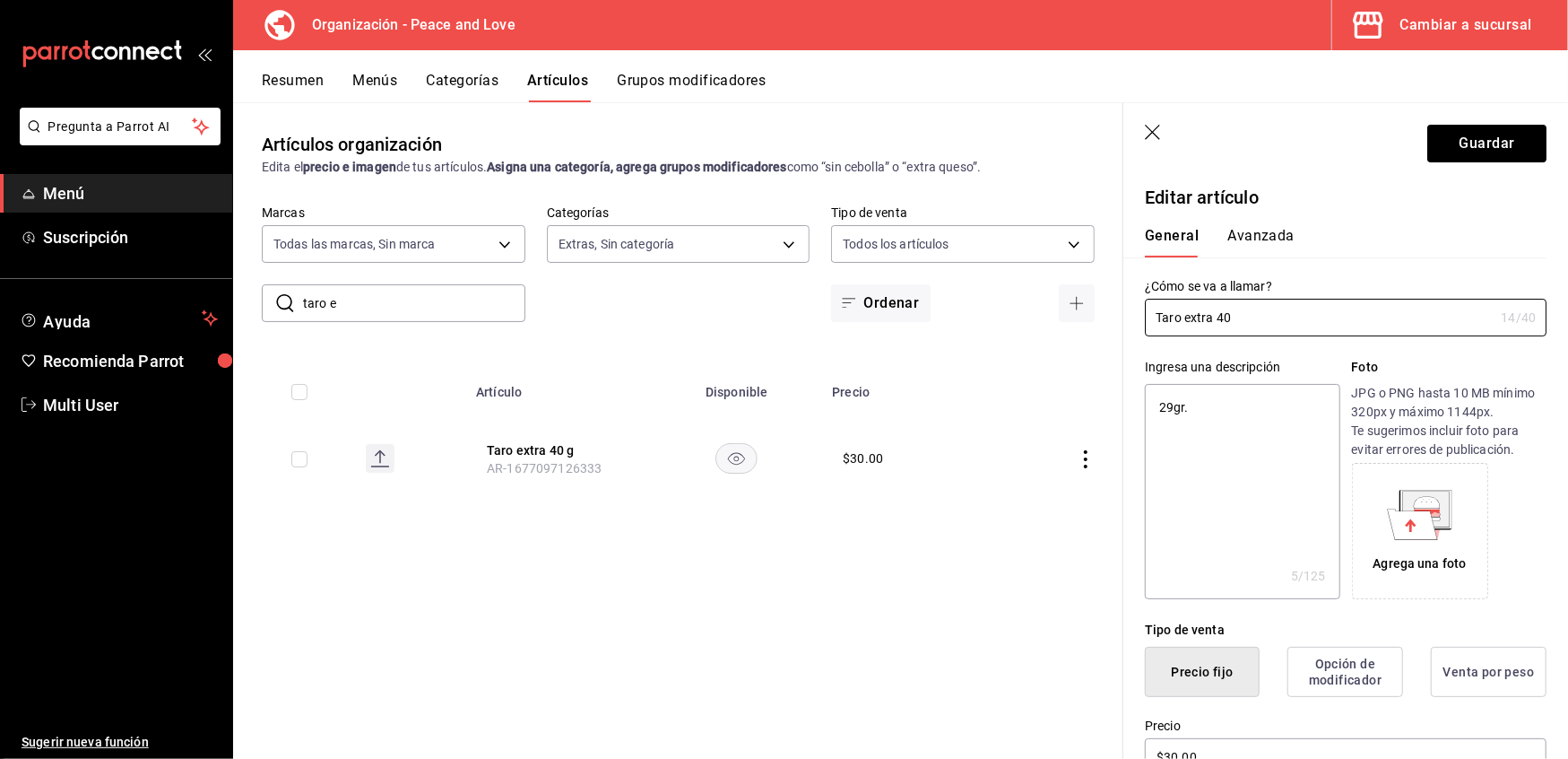
type textarea "x"
type input "Taro extra"
type textarea "x"
type input "Taro extra 1"
type textarea "x"
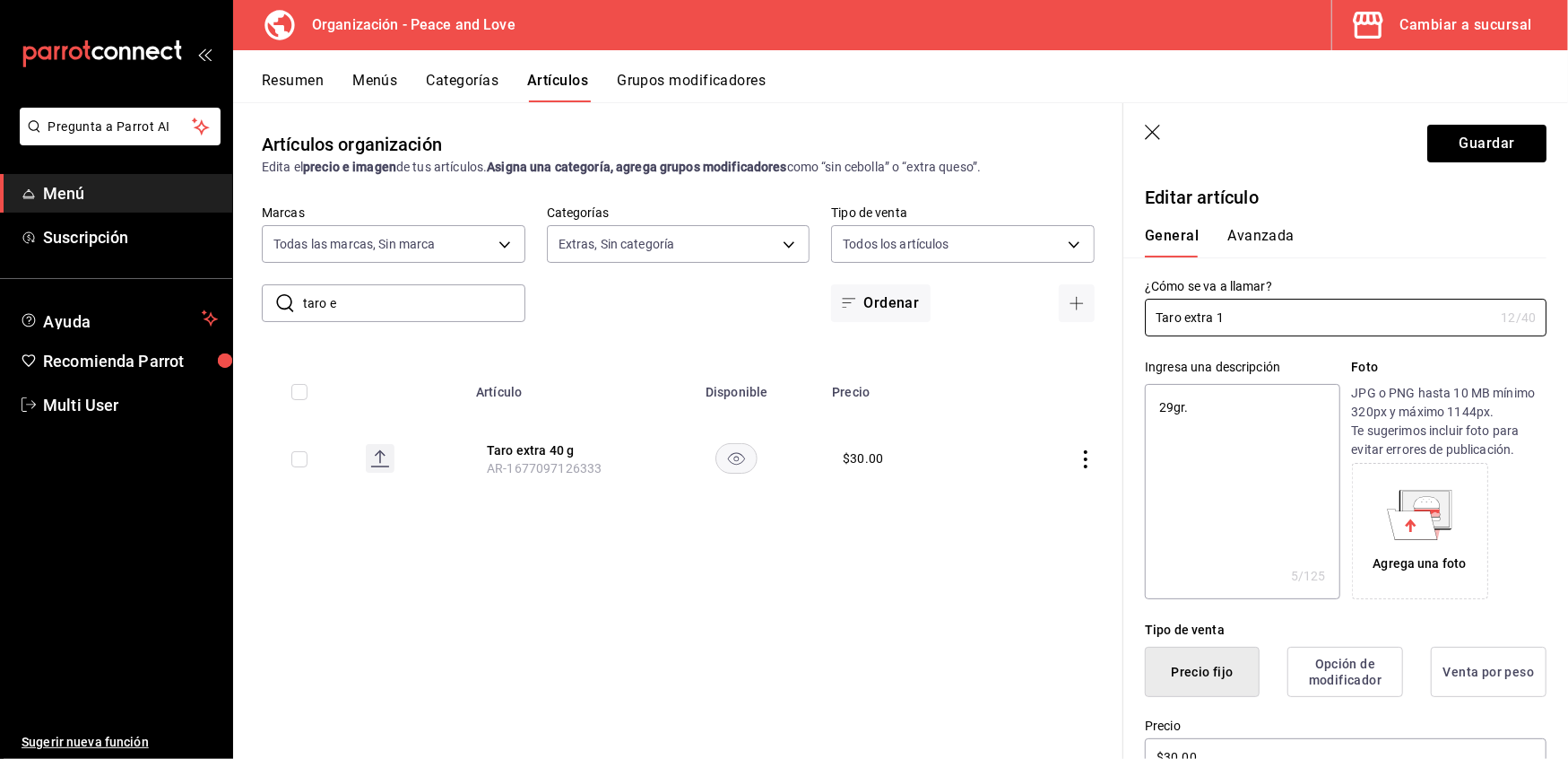
type input "Taro extra 10"
type textarea "x"
type input "Taro extra 10"
type textarea "x"
click at [1256, 327] on input "Taro extra 10" at bounding box center [1319, 317] width 349 height 36
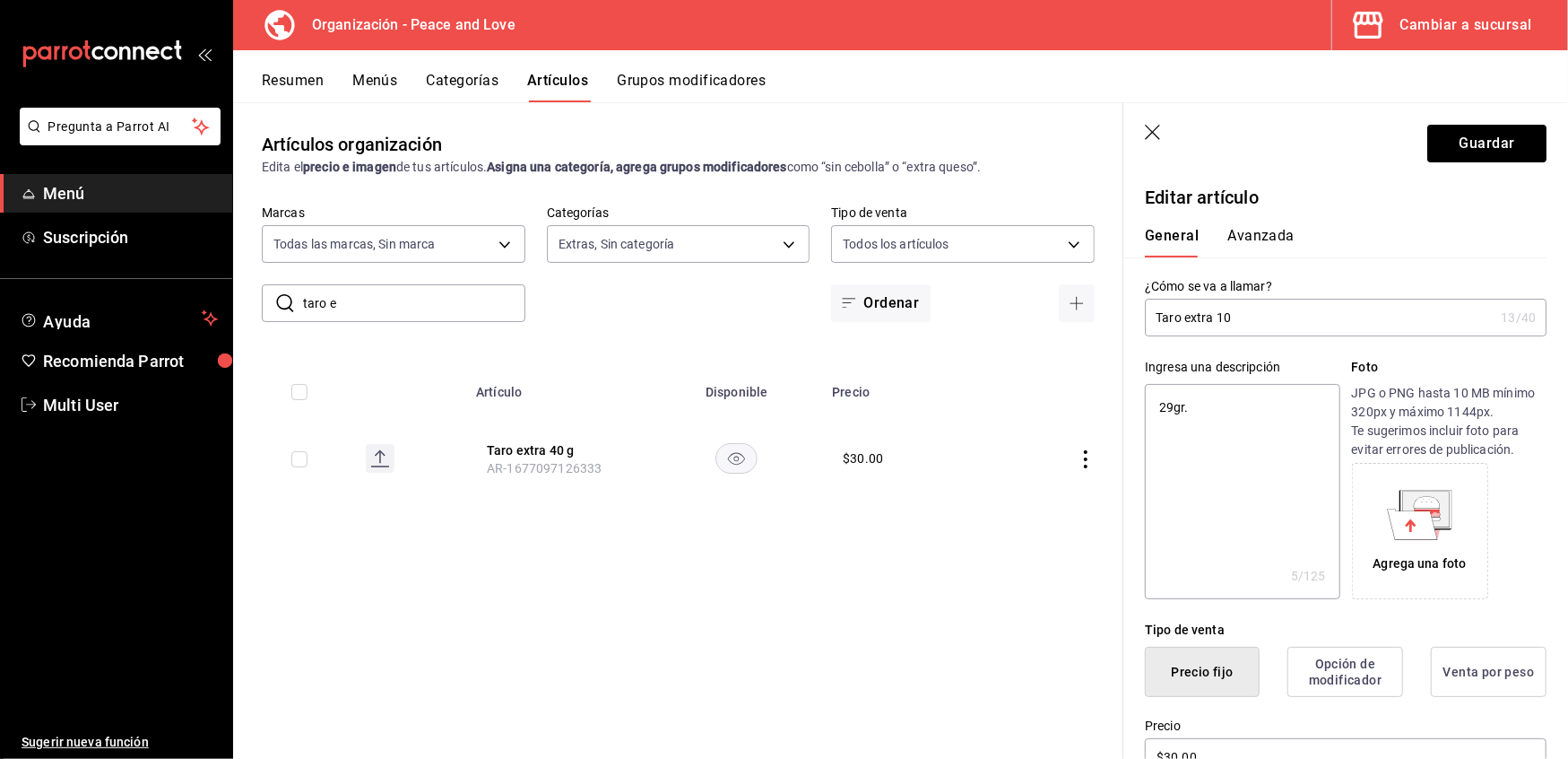
type input "Taro extra 10,"
type textarea "x"
type input "Taro extra 10,g"
type textarea "x"
type input "Taro extra 10,"
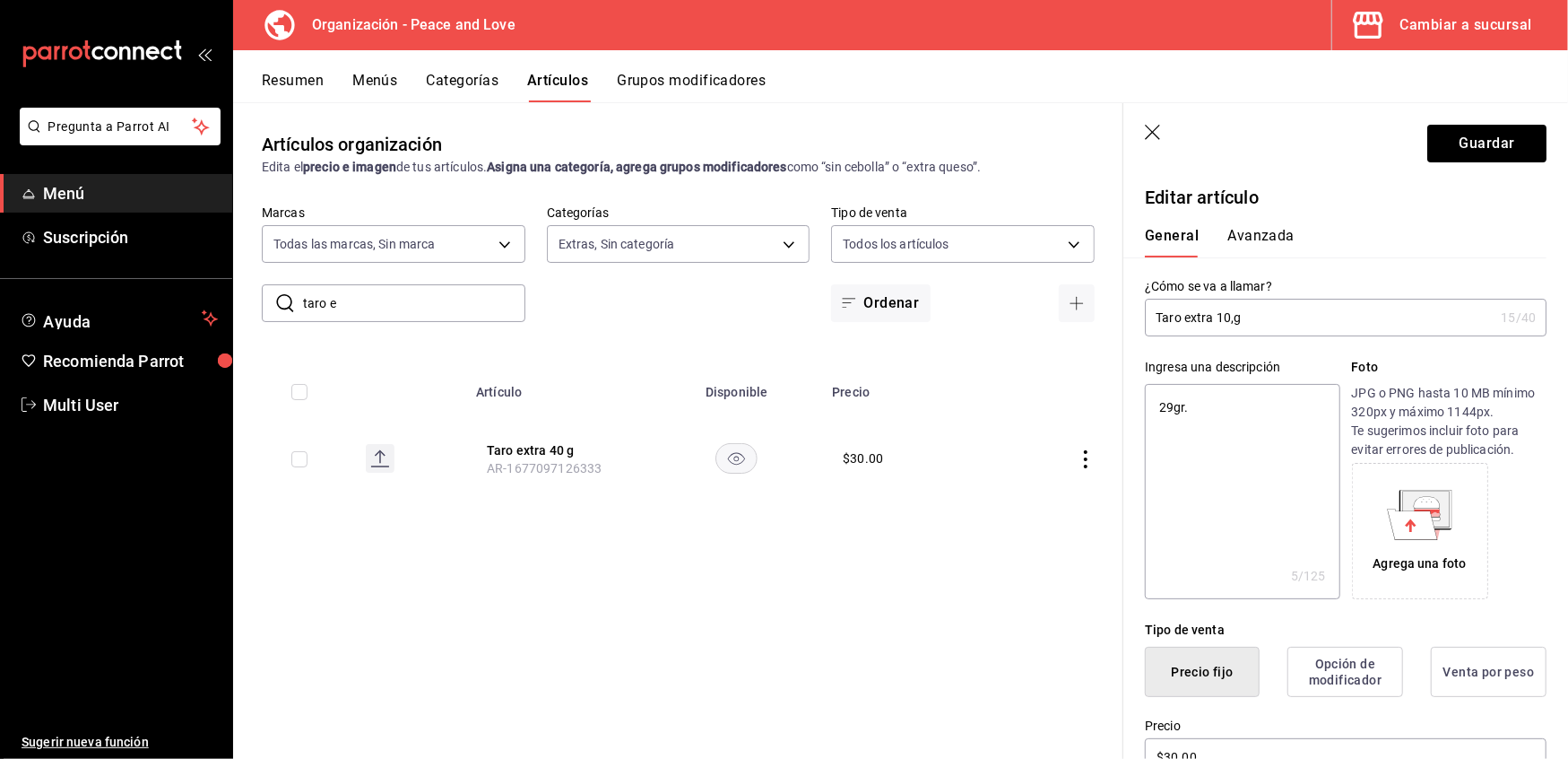
type textarea "x"
type input "Taro extra 10"
type textarea "x"
type input "Taro extra 10"
type textarea "x"
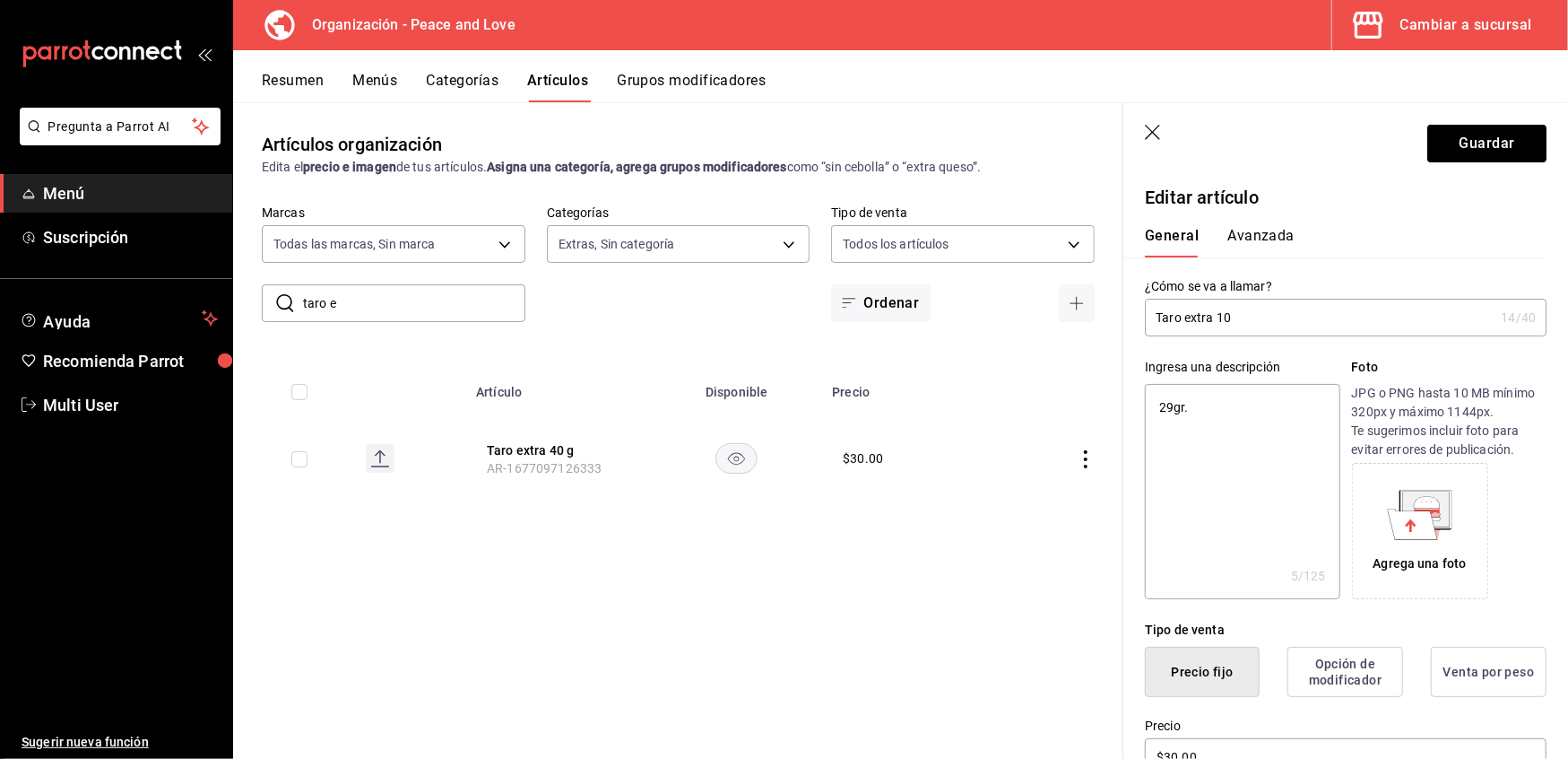
type input "Taro extra 10 g"
type textarea "x"
type input "Taro extra 10 g"
type textarea "x"
click at [1174, 407] on textarea "29gr." at bounding box center [1242, 491] width 195 height 215
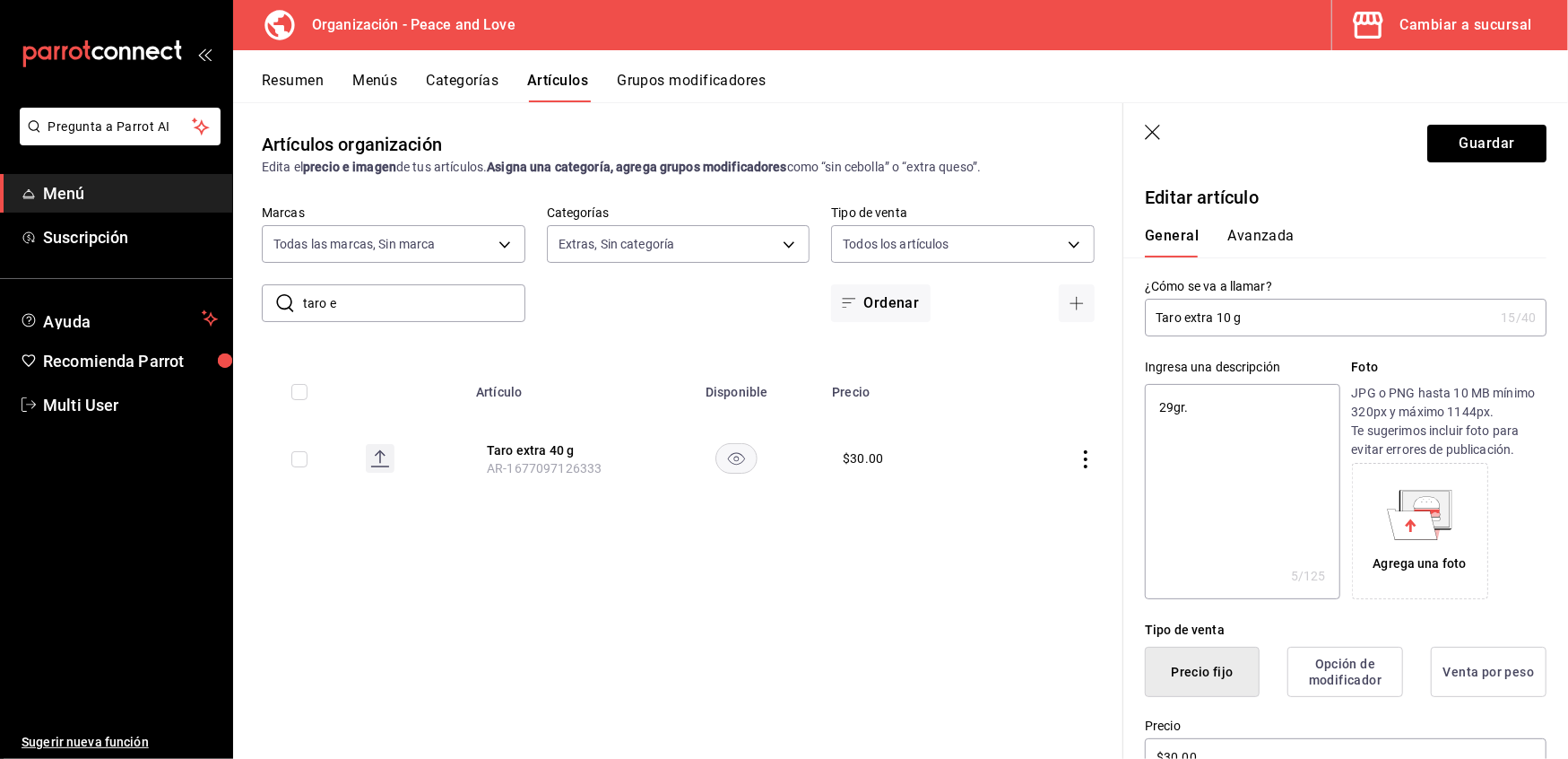
type textarea "2gr."
type textarea "x"
type textarea "gr."
type textarea "x"
type textarea "1gr."
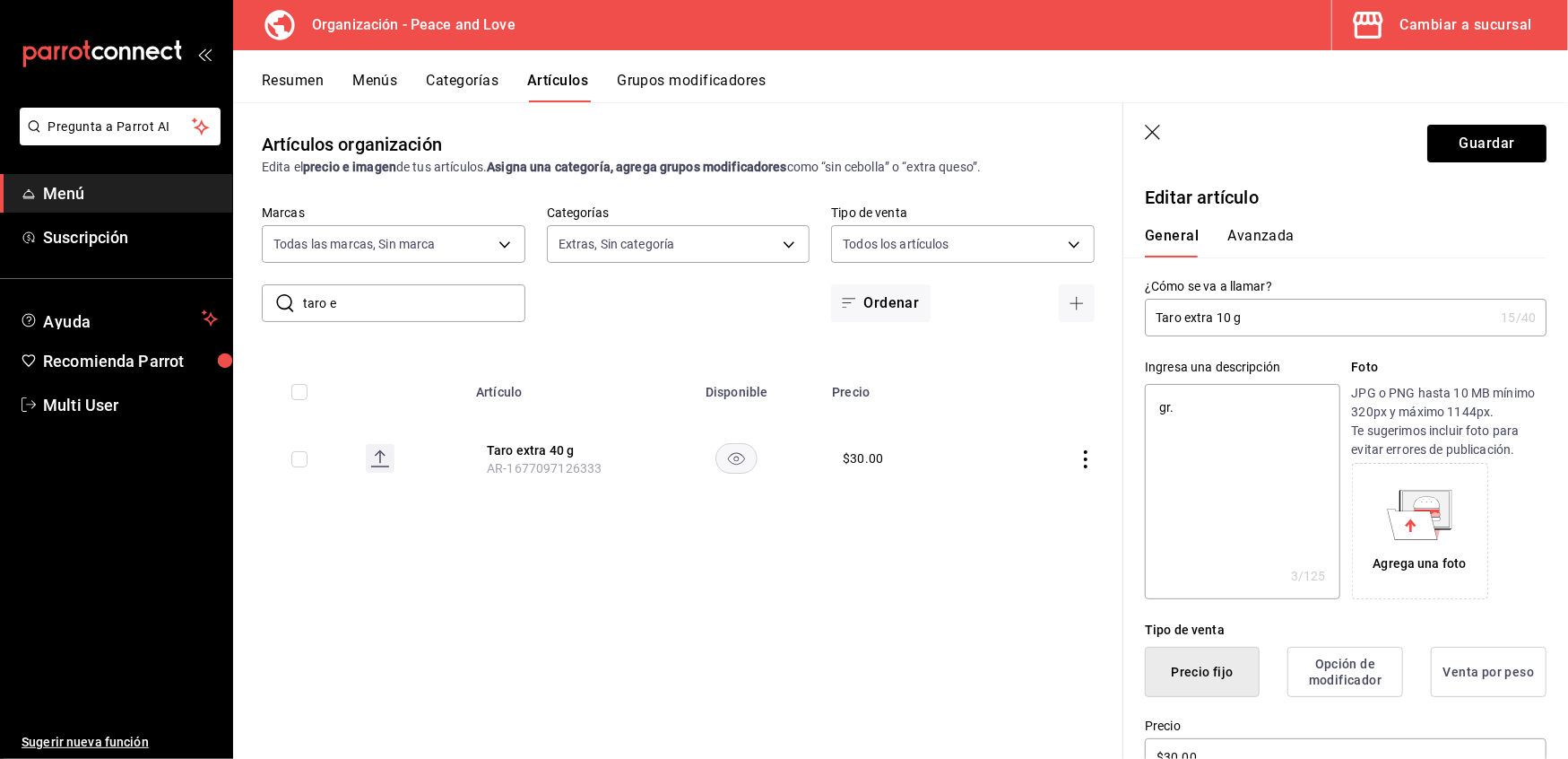
type textarea "x"
type textarea "10gr."
type textarea "x"
type textarea "10 gr."
type textarea "x"
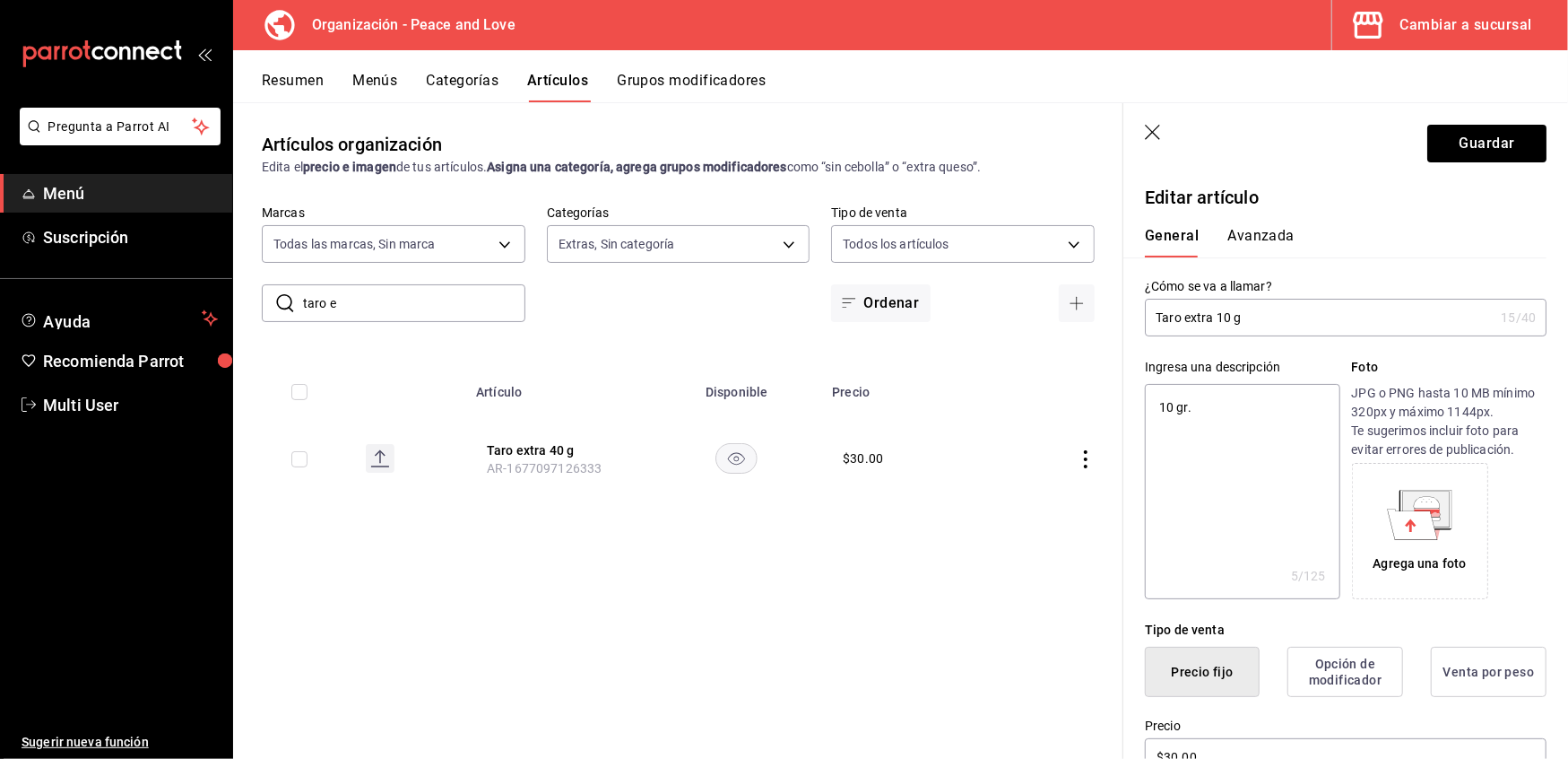
type textarea "10 gr"
type textarea "x"
type textarea "10 g"
type textarea "x"
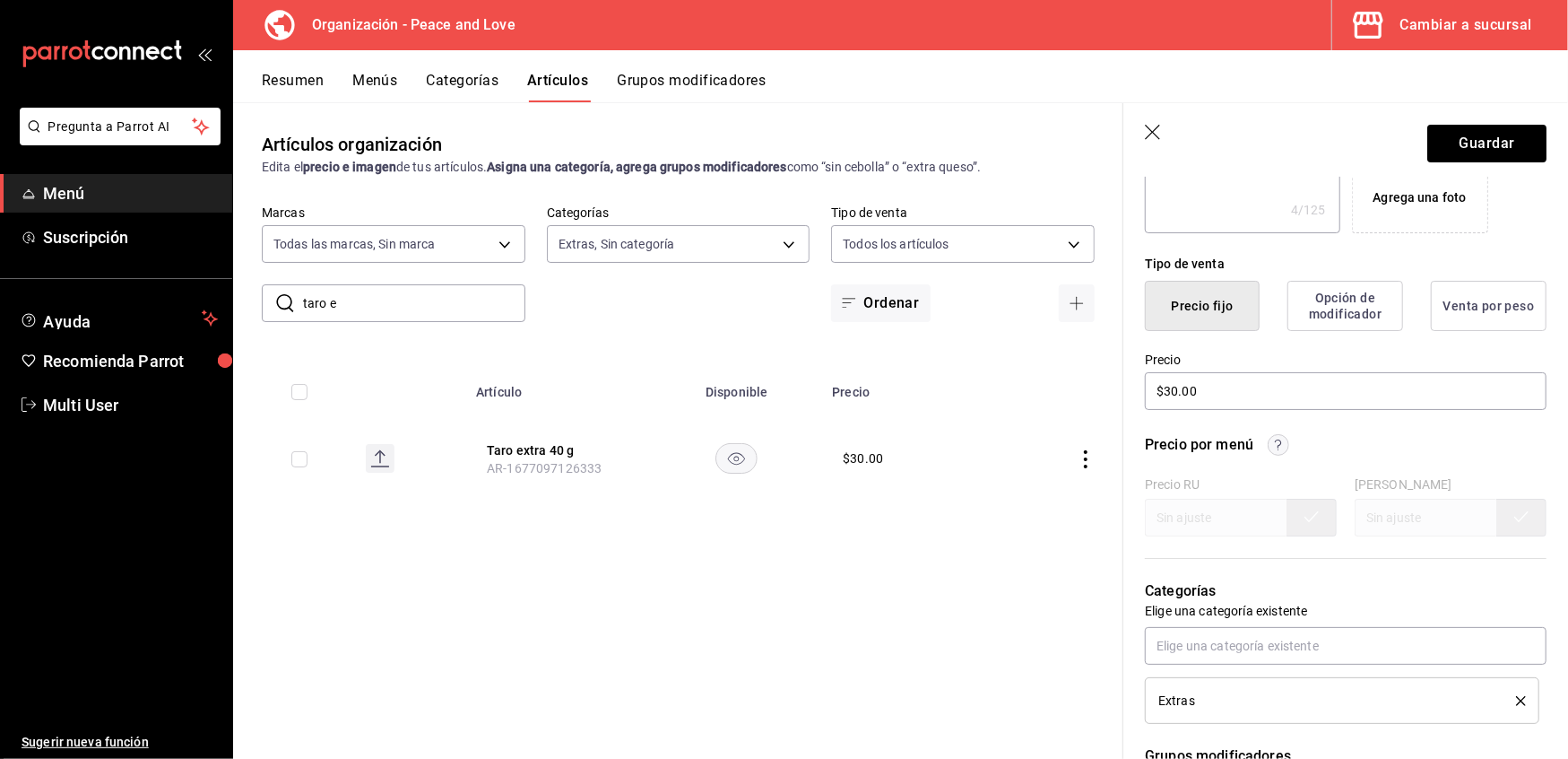
scroll to position [367, 0]
type textarea "10 g"
click at [1227, 387] on input "$30.00" at bounding box center [1345, 390] width 402 height 38
type textarea "x"
type input "$30.00"
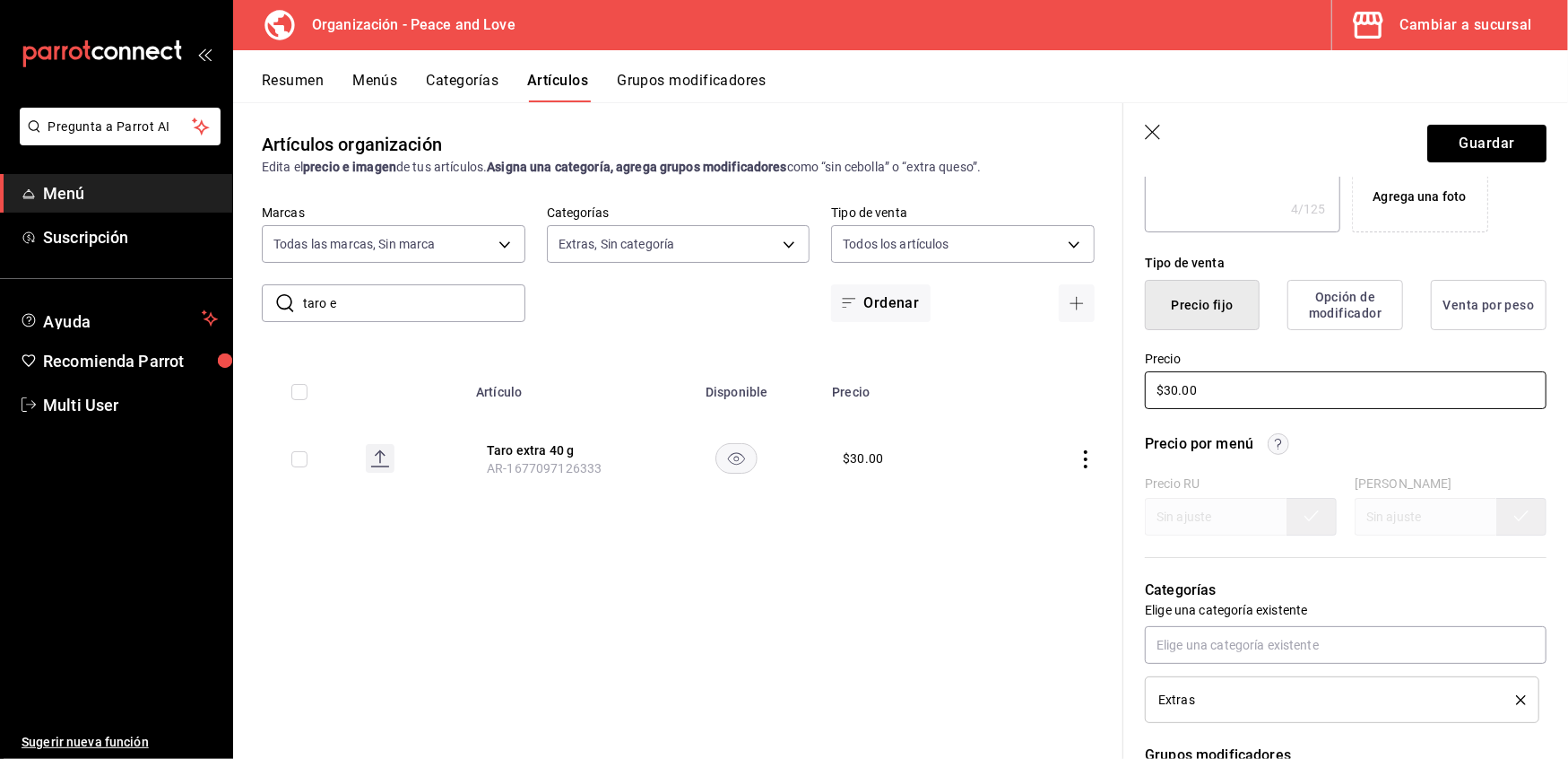
type textarea "x"
type input "$30.00"
type textarea "x"
type input "$30.00"
type textarea "x"
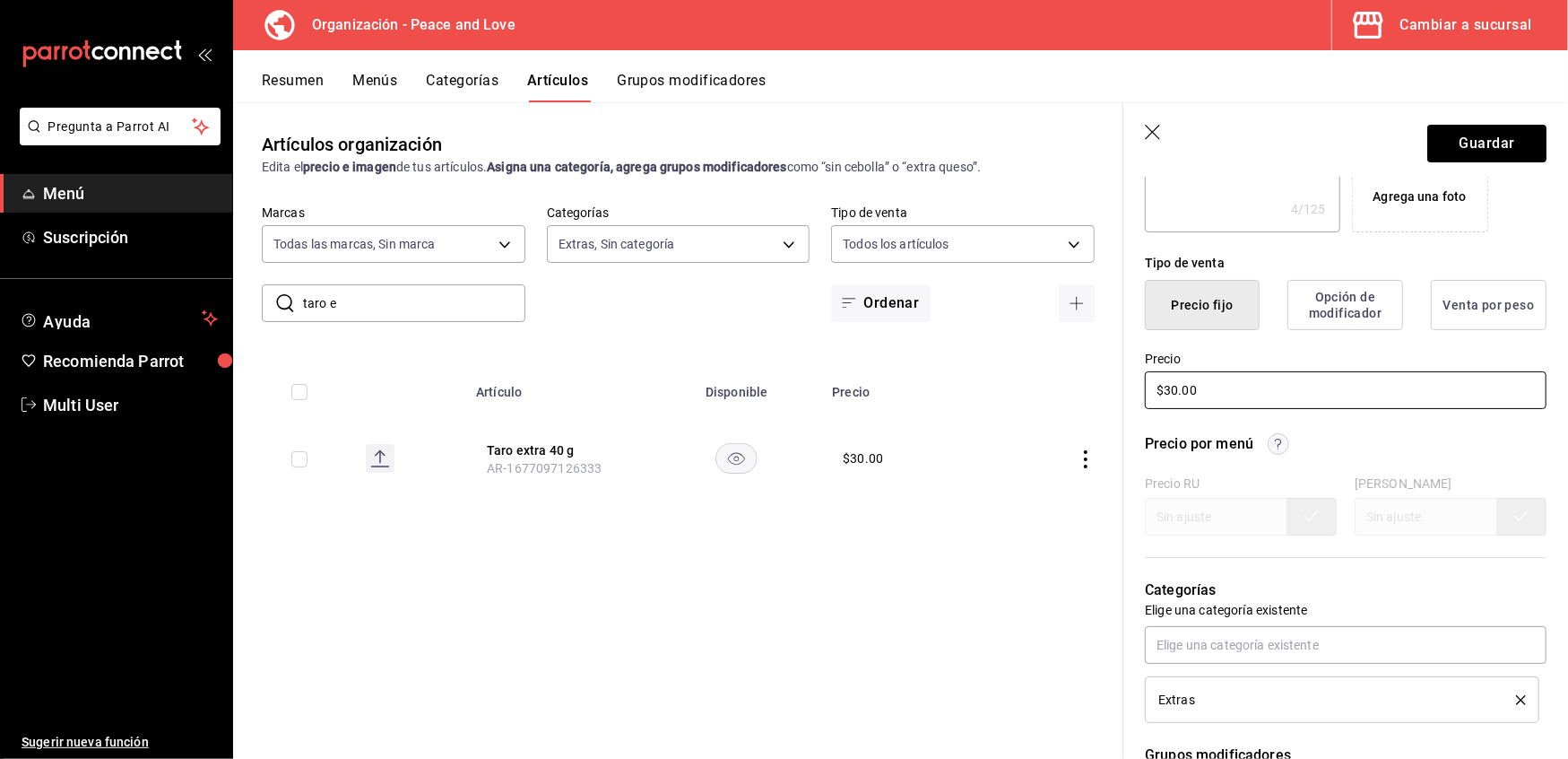
type input "$3.00"
type textarea "x"
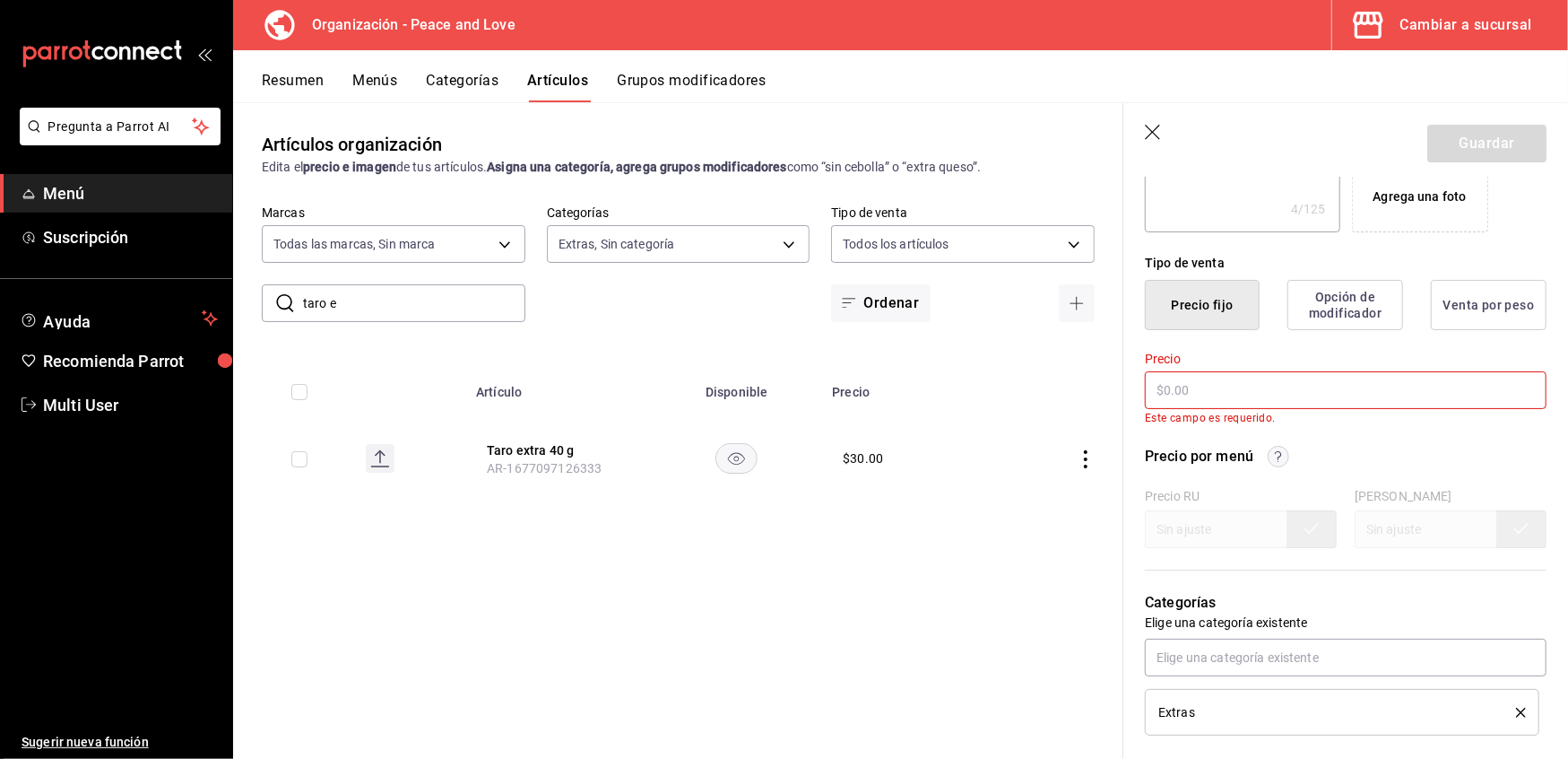
type textarea "x"
type input "$1.00"
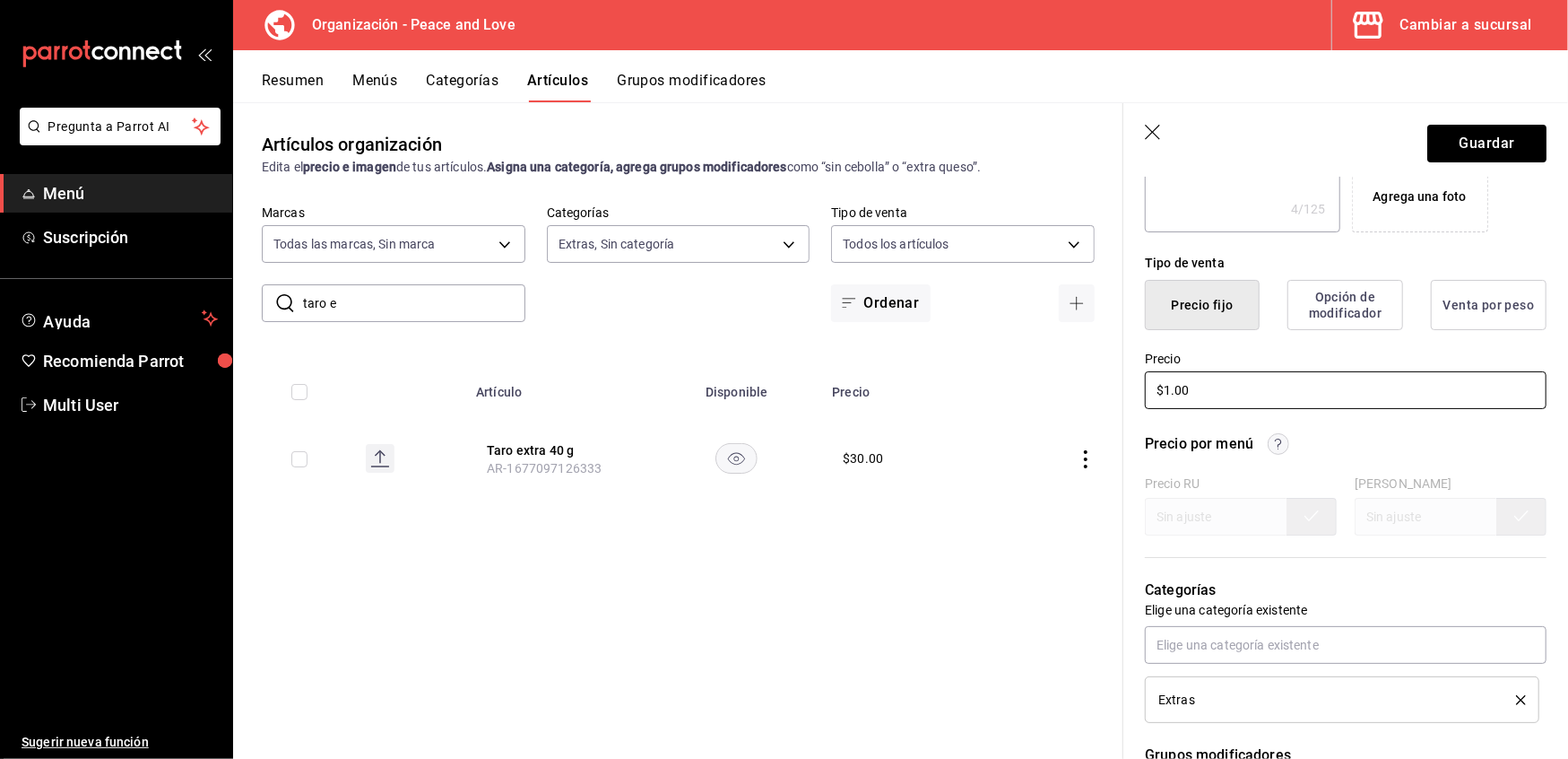
type textarea "x"
type input "$15.00"
click at [1482, 142] on button "Guardar" at bounding box center [1487, 143] width 120 height 38
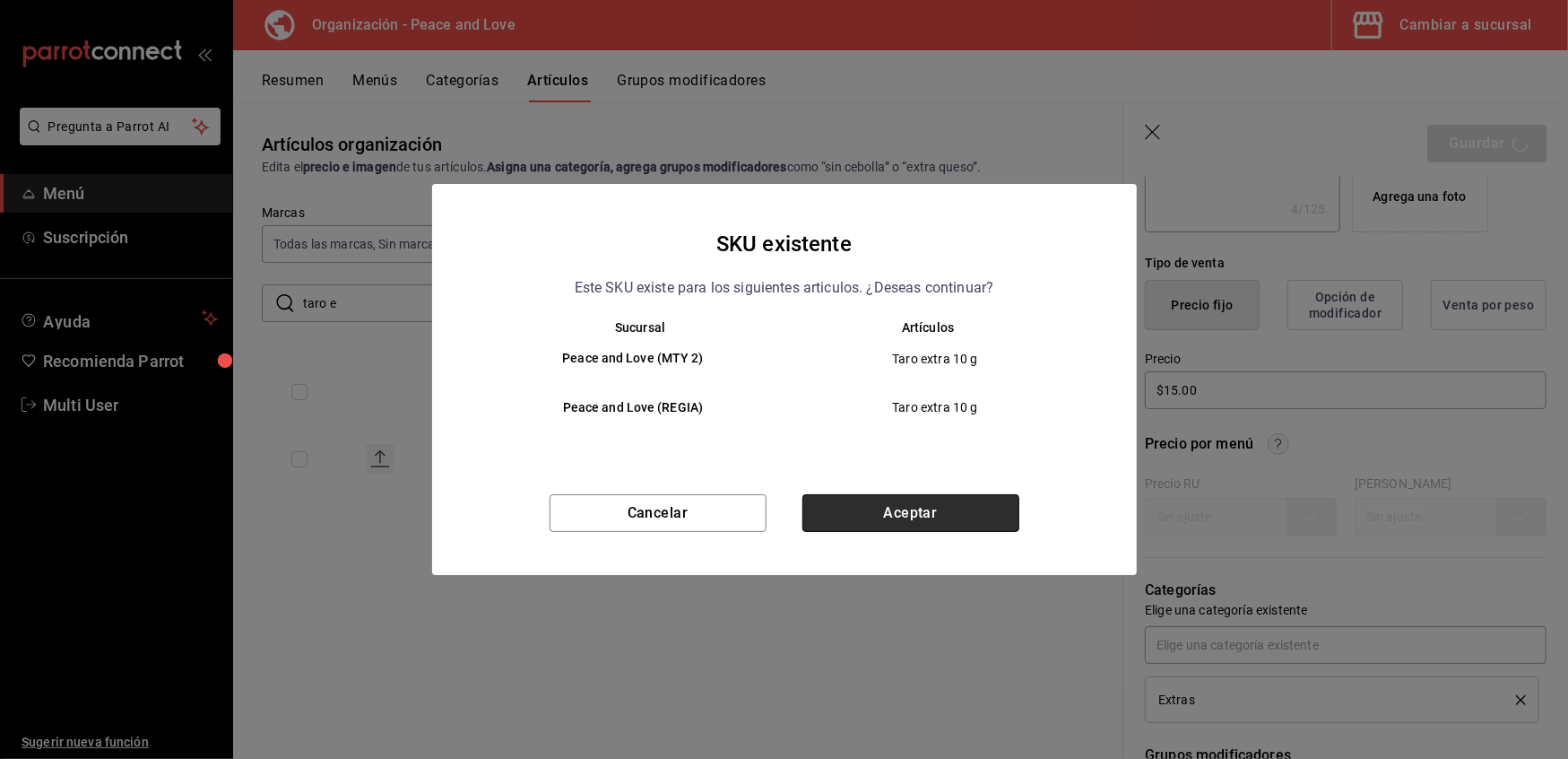
click at [898, 503] on button "Aceptar" at bounding box center [910, 513] width 217 height 38
type textarea "x"
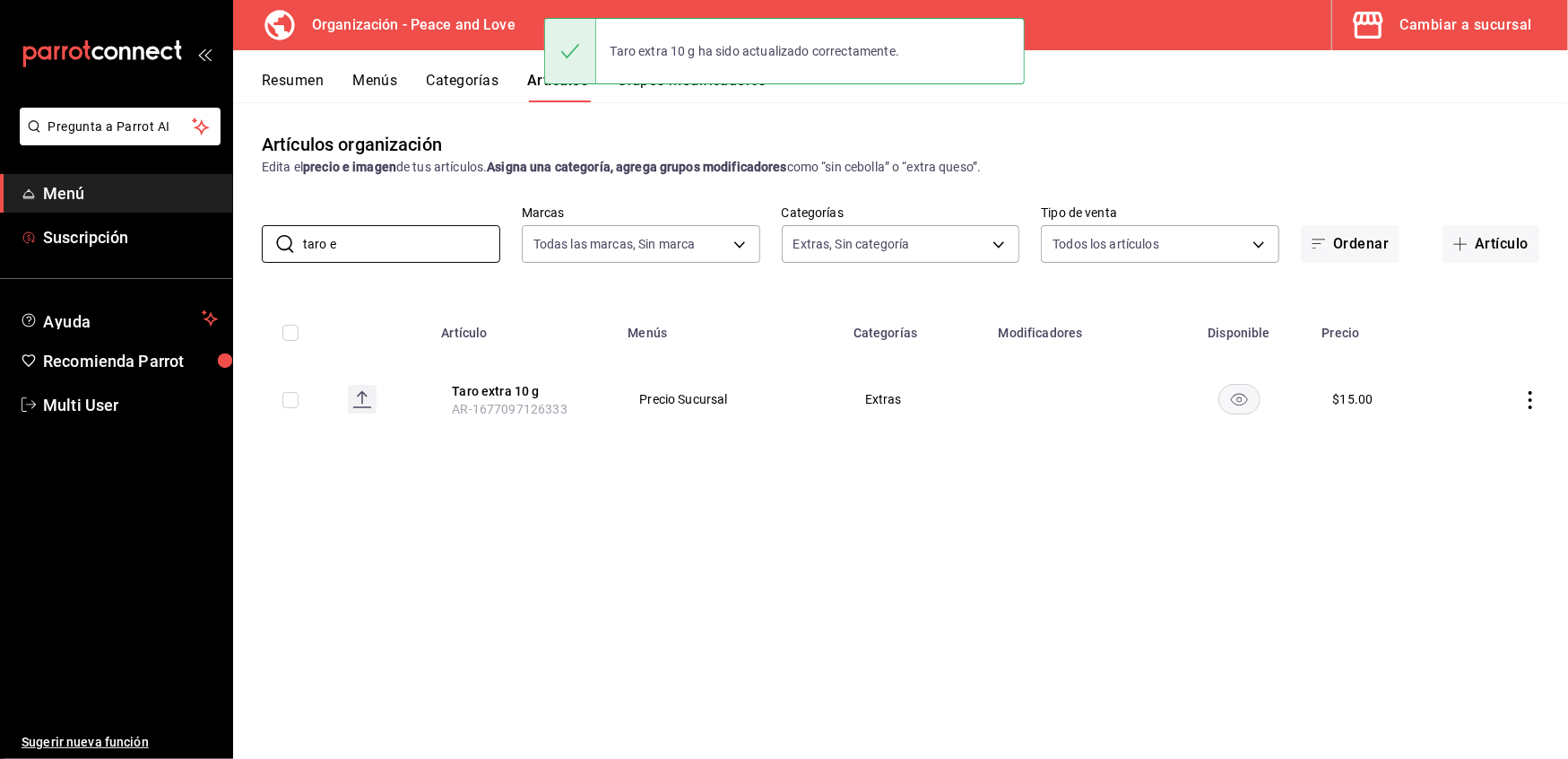
drag, startPoint x: 446, startPoint y: 235, endPoint x: -4, endPoint y: 190, distance: 452.2
click at [0, 190] on html "Pregunta a Parrot AI Menú Suscripción Ayuda Recomienda Parrot Multi User Sugeri…" at bounding box center [784, 380] width 1568 height 759
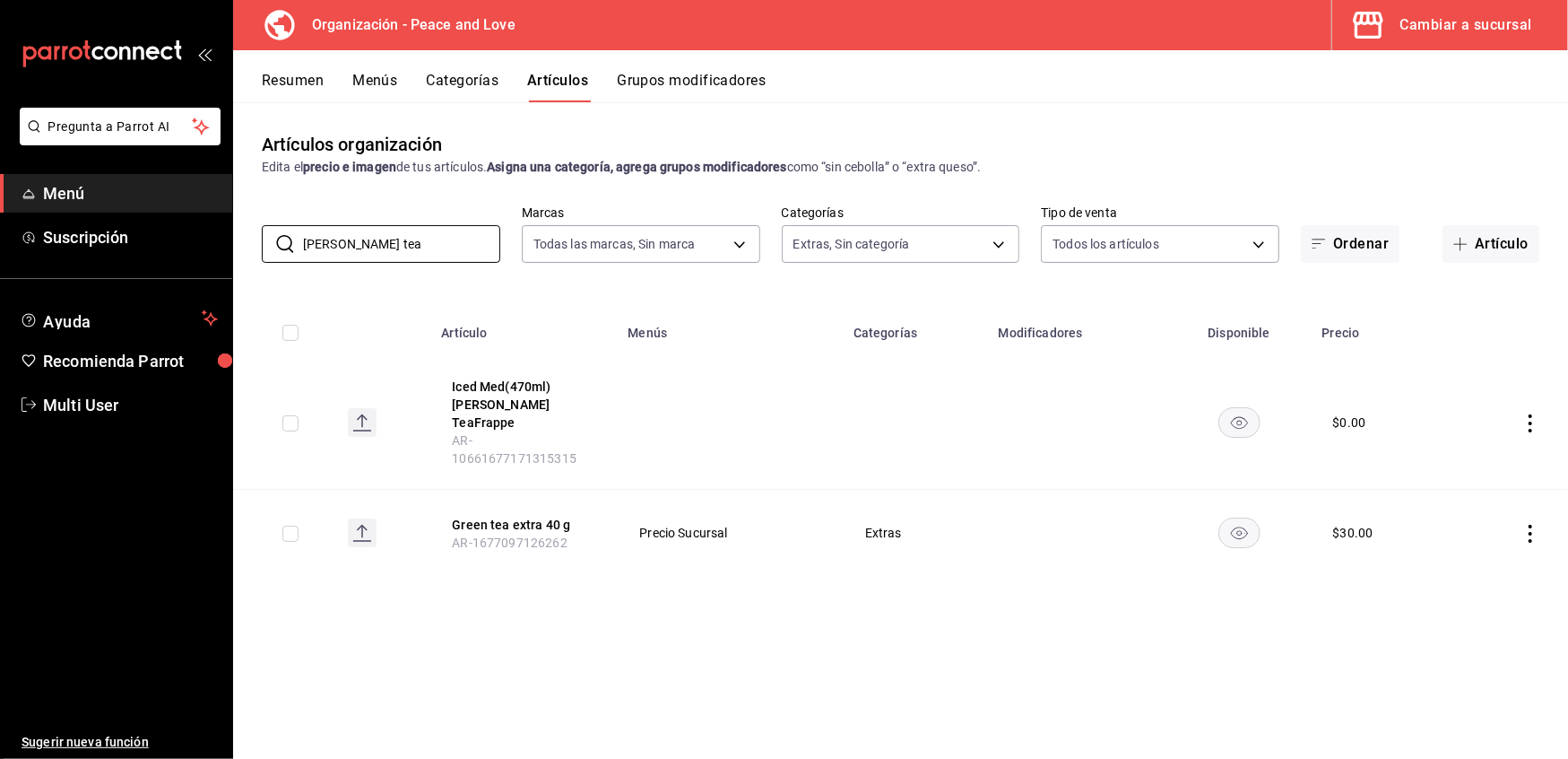
type input "green tea"
click at [485, 489] on th "Green tea extra 40 g AR-1677097126262" at bounding box center [524, 532] width 187 height 87
click at [485, 516] on button "Green tea extra 40 g" at bounding box center [524, 524] width 144 height 18
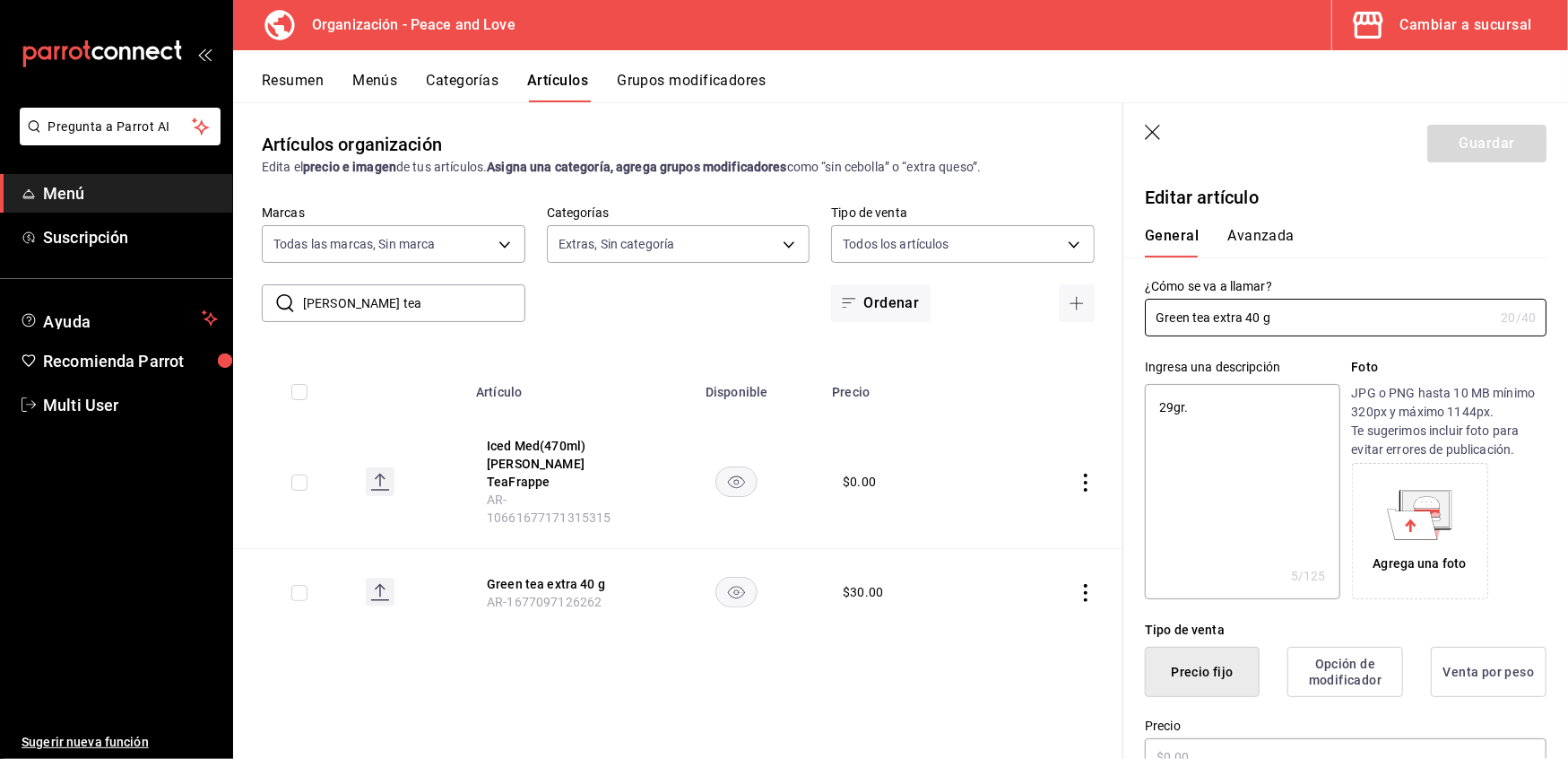
type textarea "x"
type input "$30.00"
click at [1264, 308] on input "Green tea extra 40 g" at bounding box center [1319, 317] width 349 height 36
type input "Green tea extra 40g"
type textarea "x"
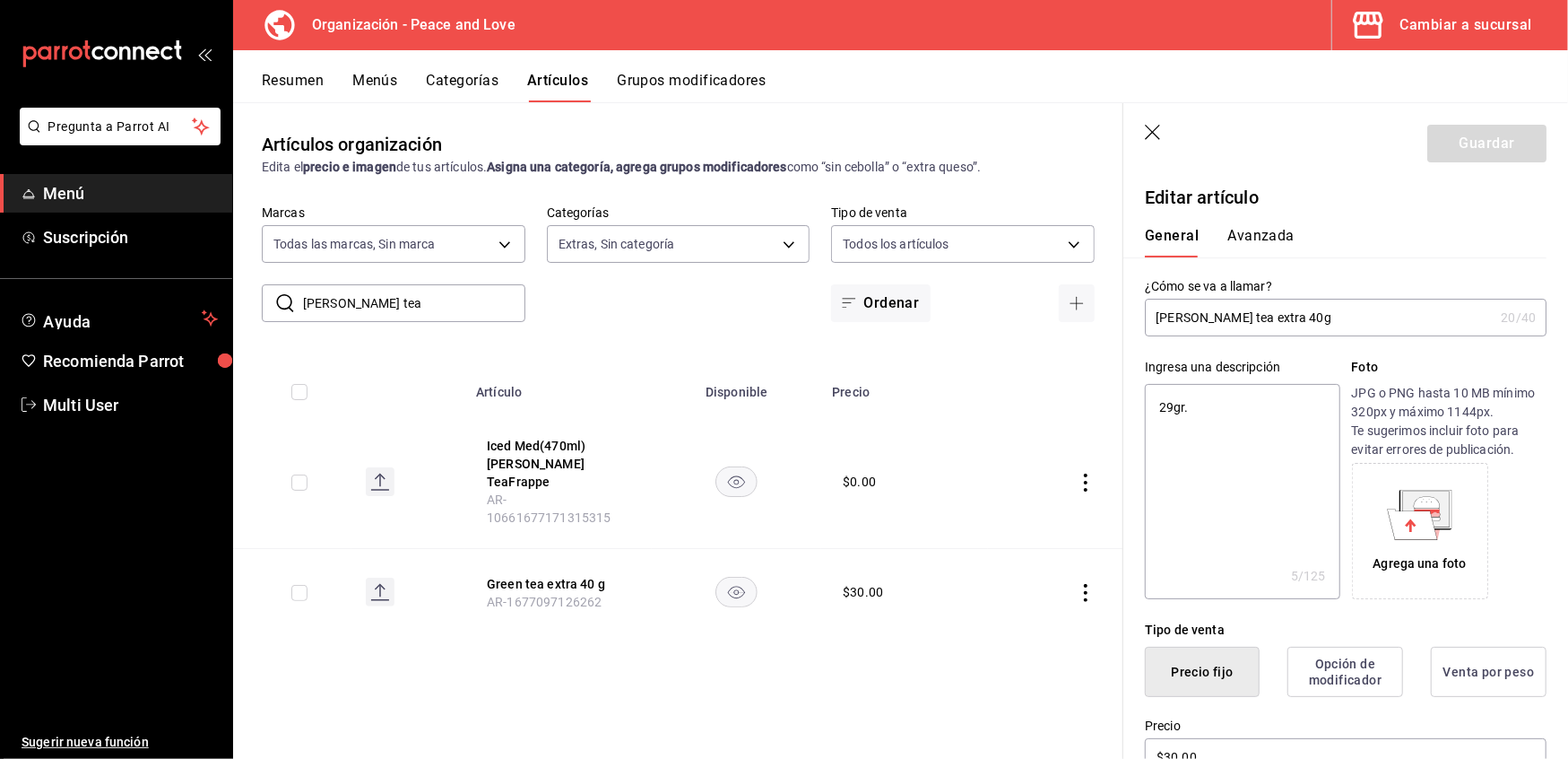
type input "Green tea extra 4g"
type textarea "x"
type input "Green tea extra g"
type textarea "x"
type input "Green tea extra 1g"
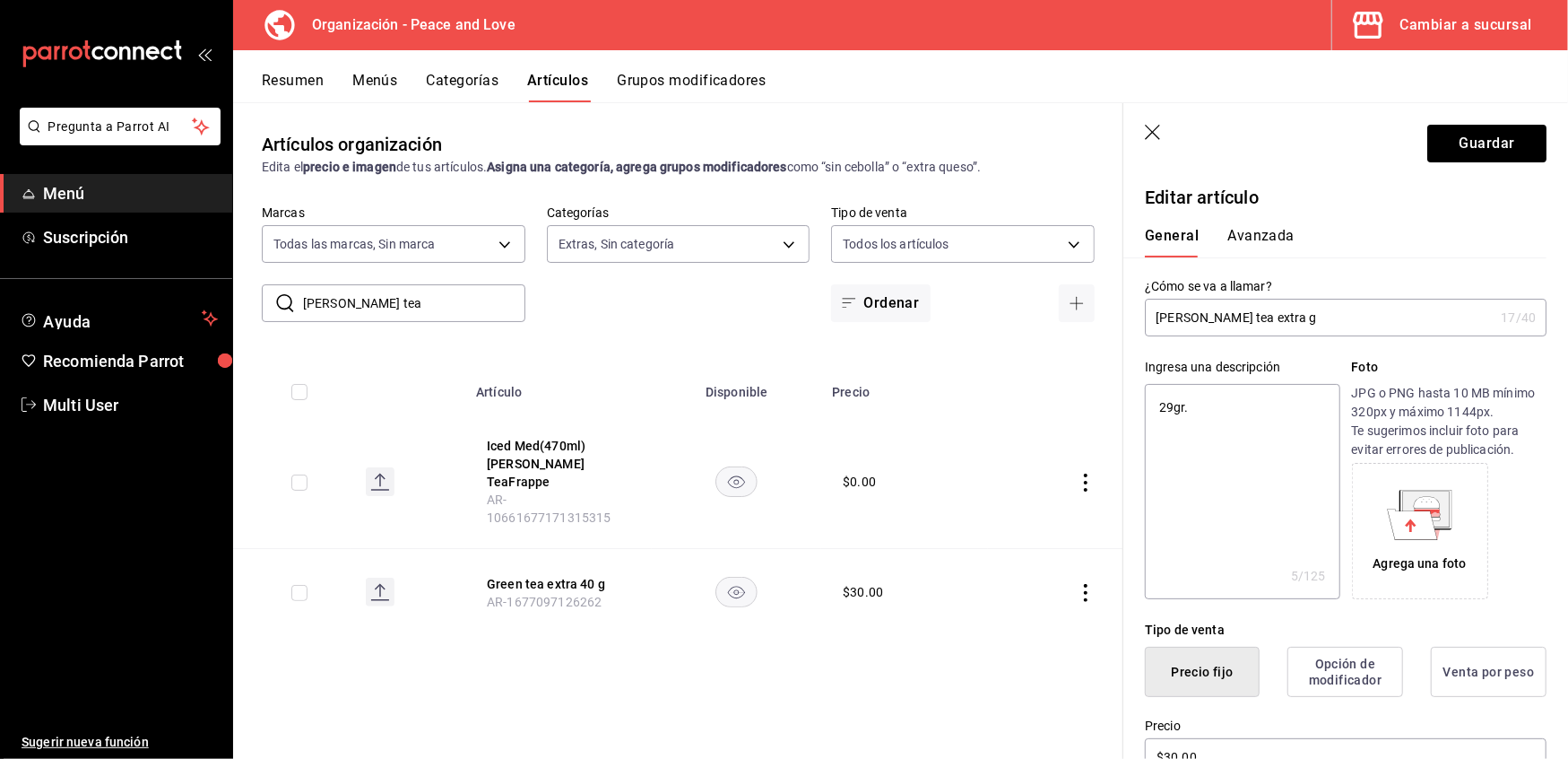
type textarea "x"
type input "Green tea extra 10g"
type textarea "x"
type input "Green tea extra 10 g"
type textarea "x"
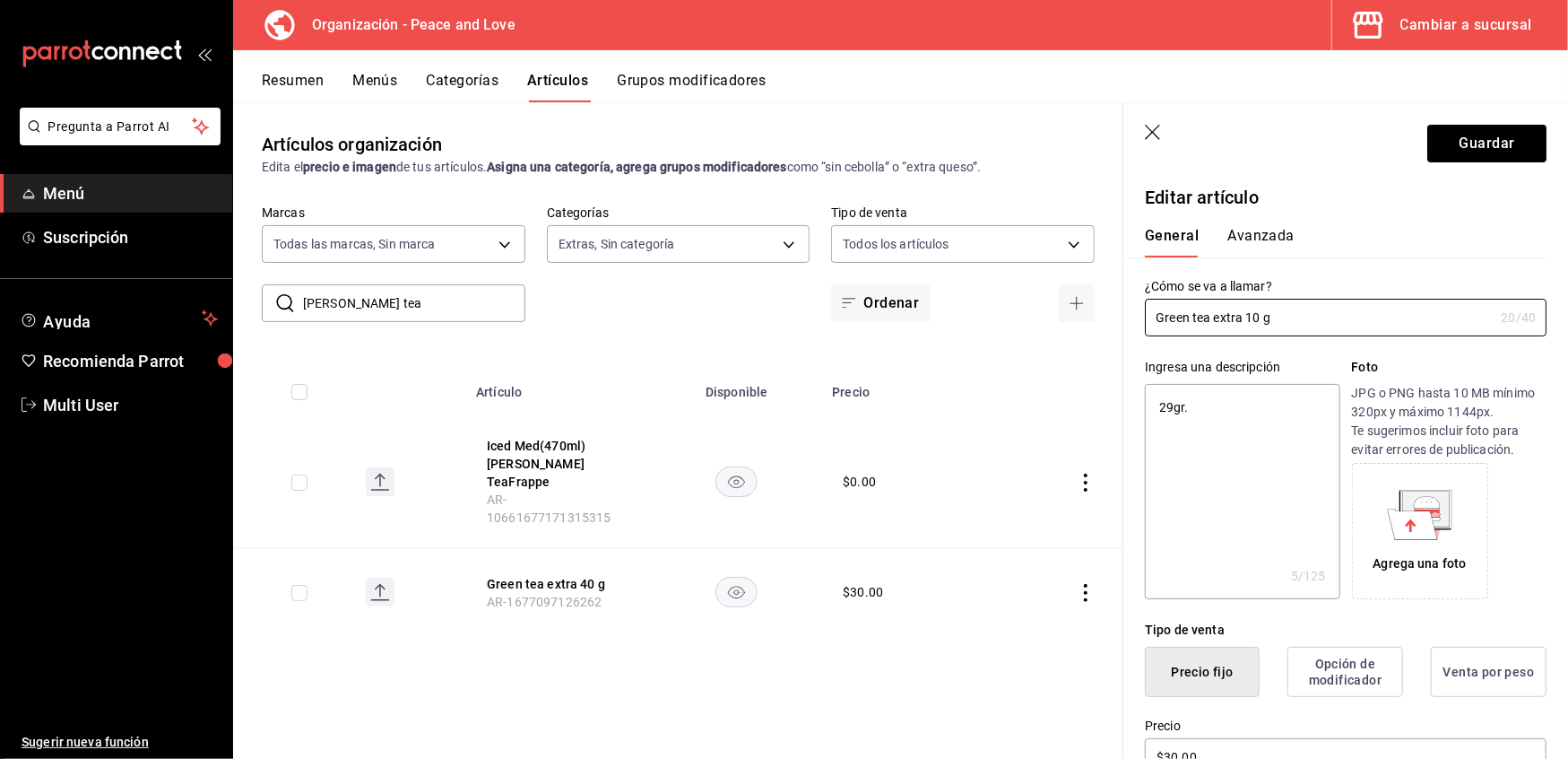
type input "Green tea extra 10 g"
type textarea "x"
click at [1170, 410] on textarea "29gr." at bounding box center [1242, 491] width 195 height 215
type textarea "2gr."
type textarea "x"
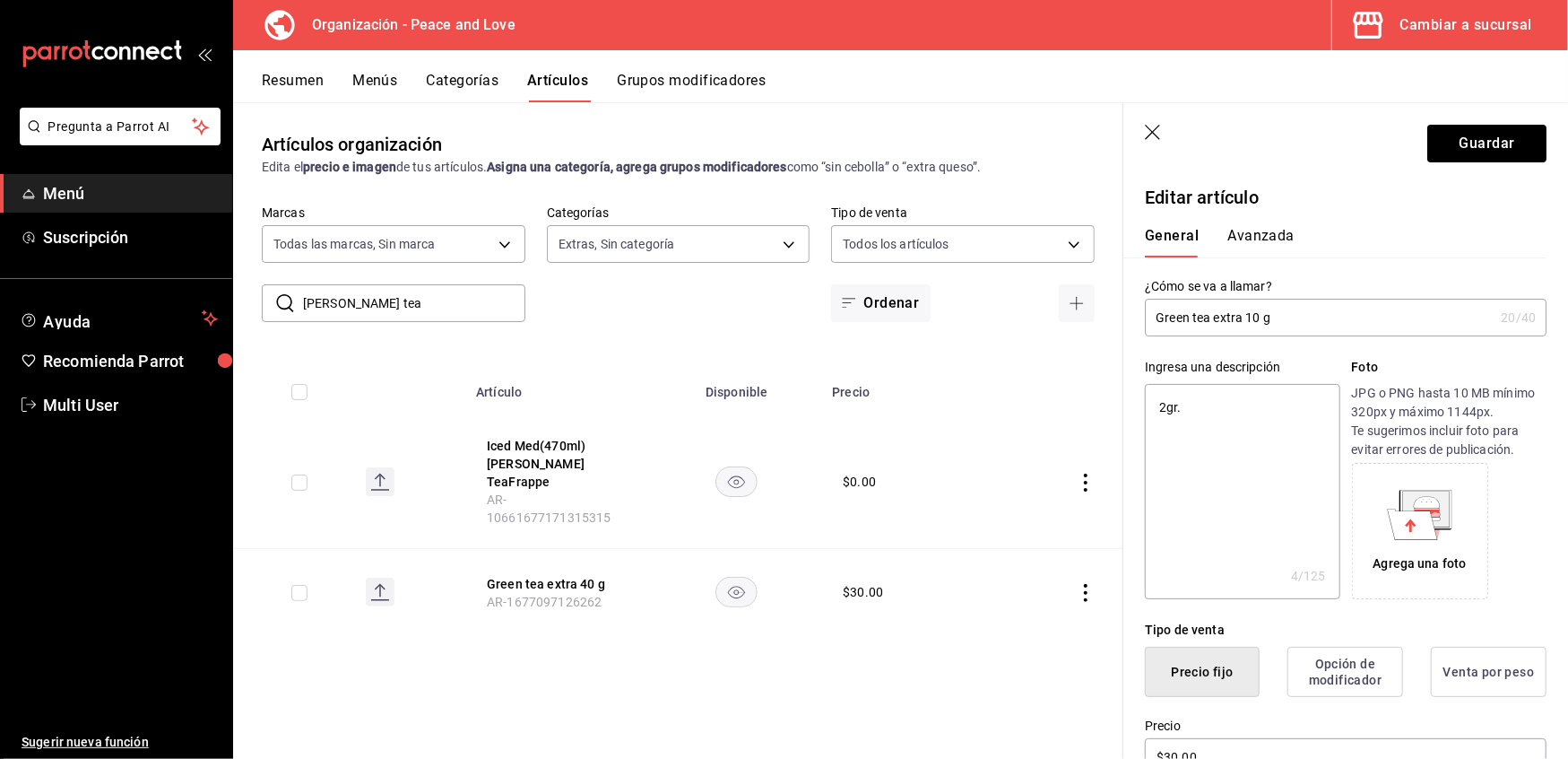
type textarea "gr."
type textarea "x"
type textarea "1gr."
type textarea "x"
type textarea "10gr."
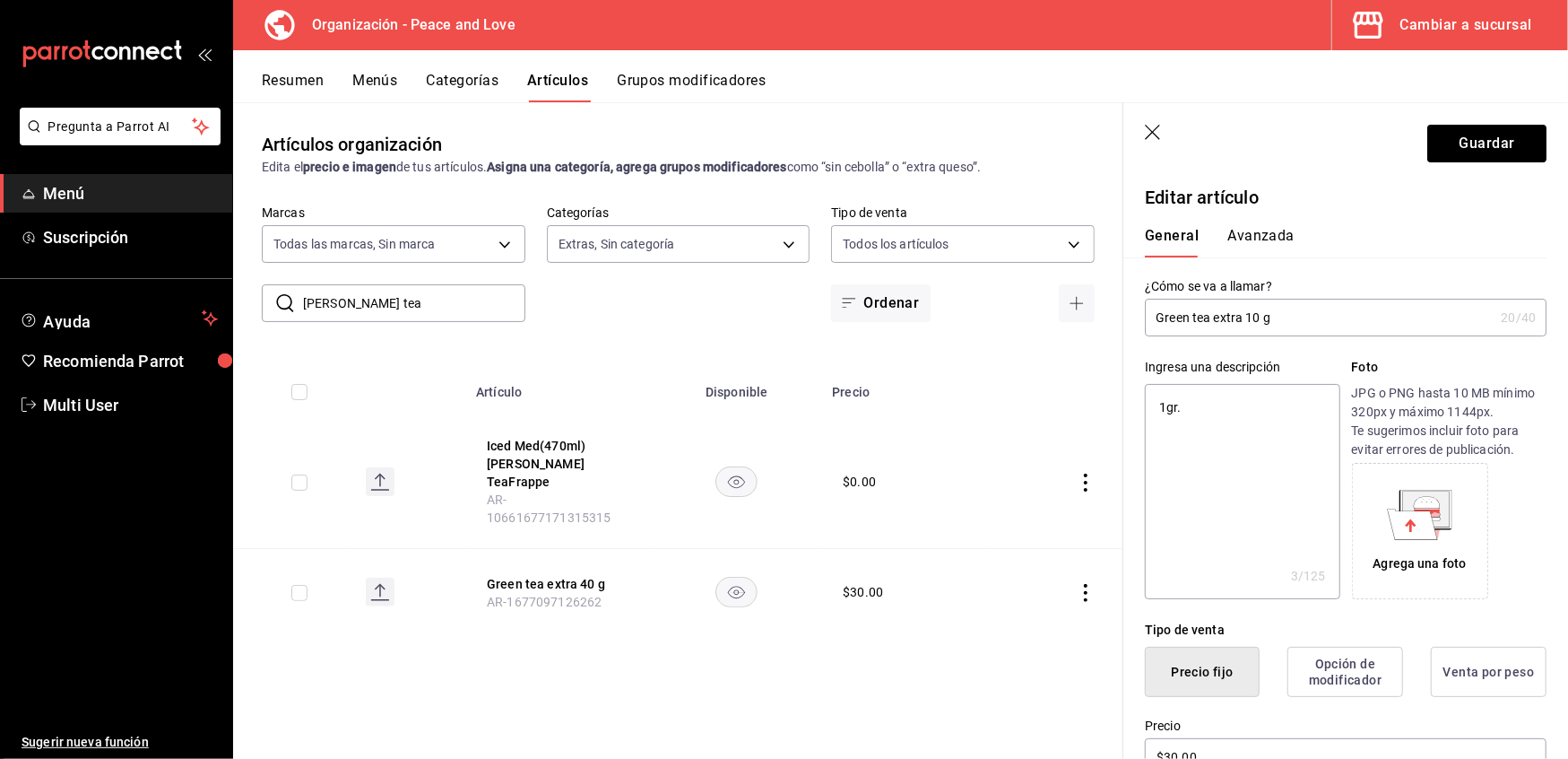
type textarea "x"
type textarea "10 gr."
type textarea "x"
type textarea "10 r."
type textarea "x"
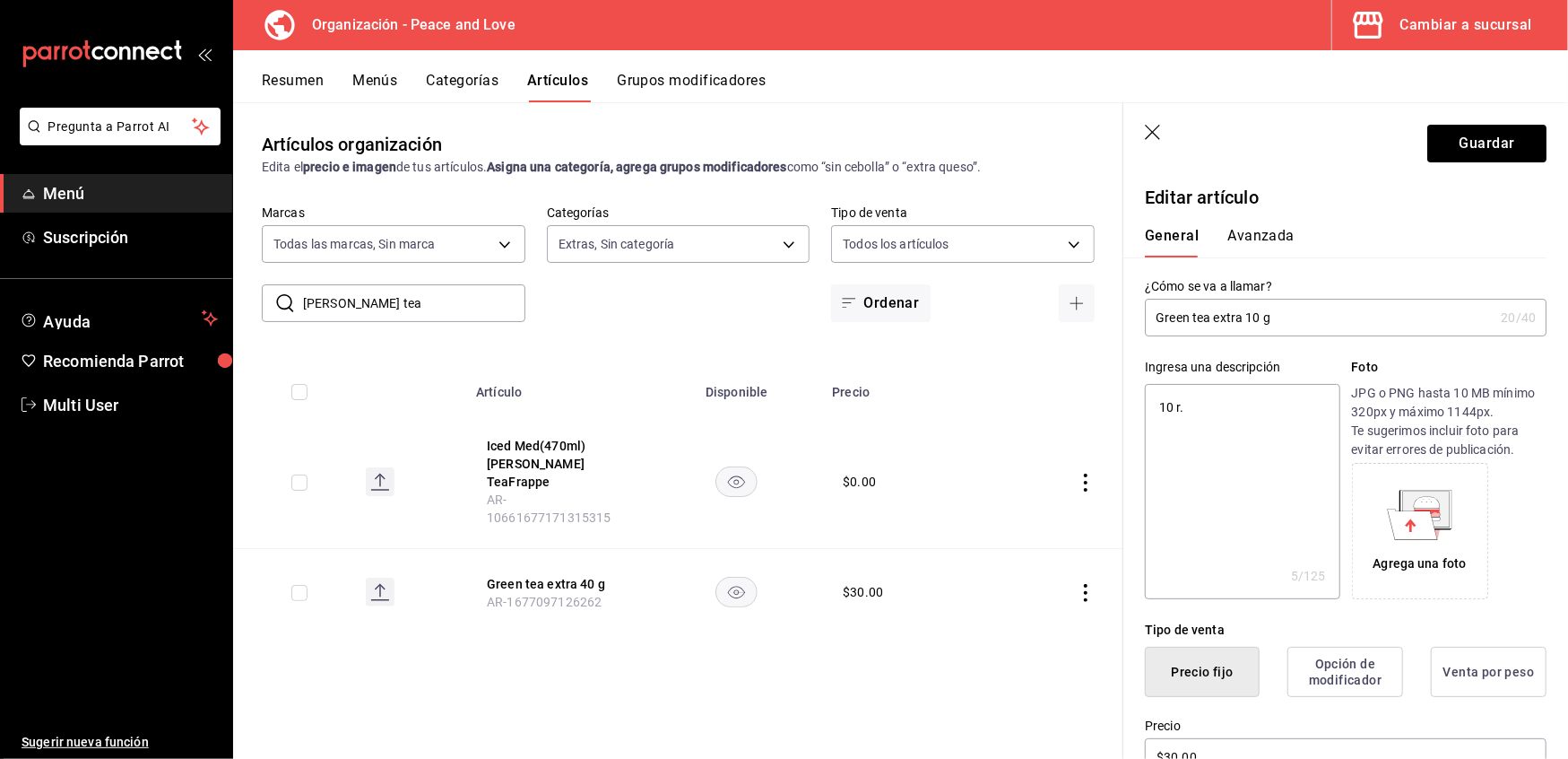
type textarea "10 ."
type textarea "x"
type textarea "10"
type textarea "x"
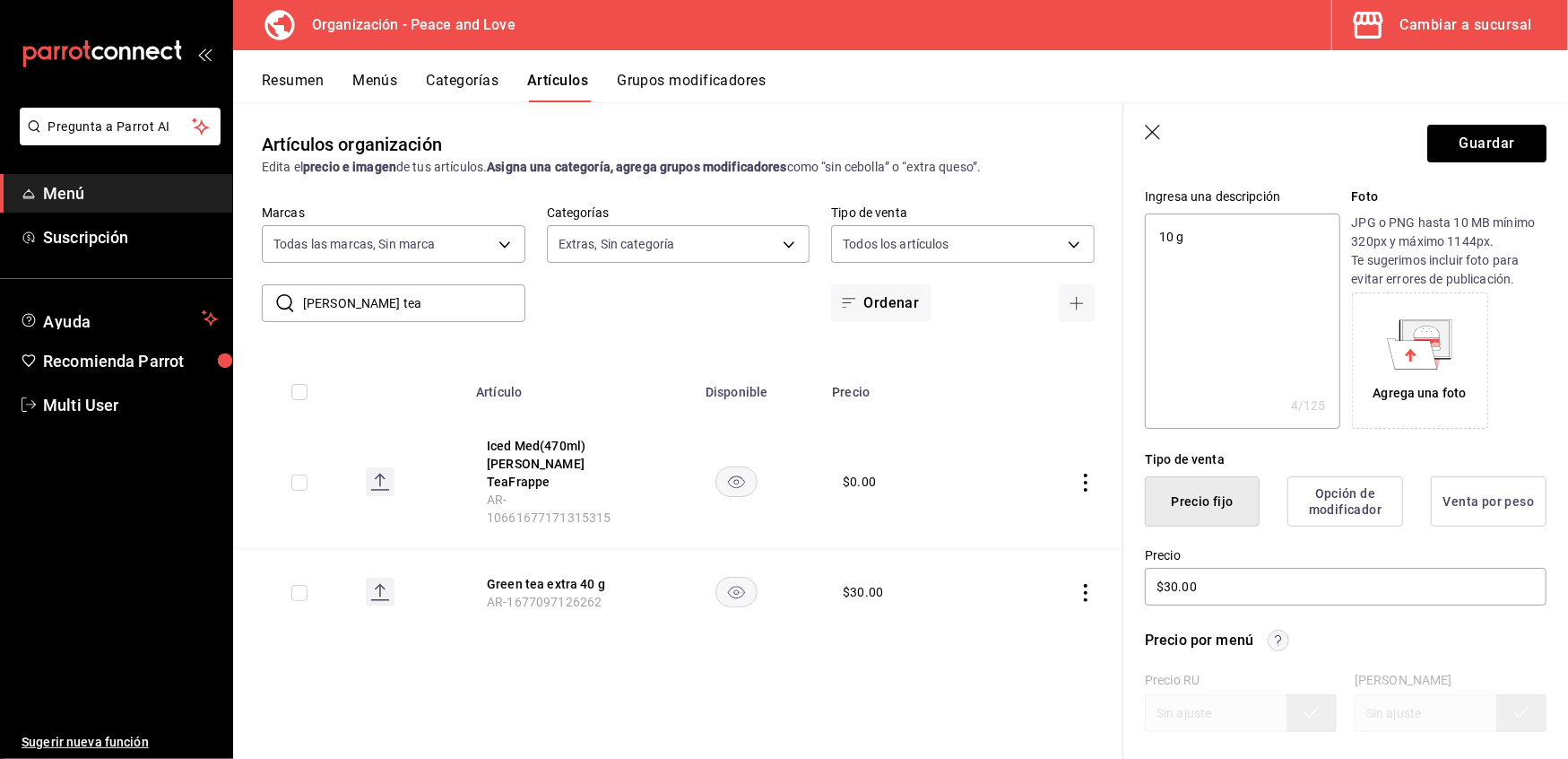
scroll to position [248, 0]
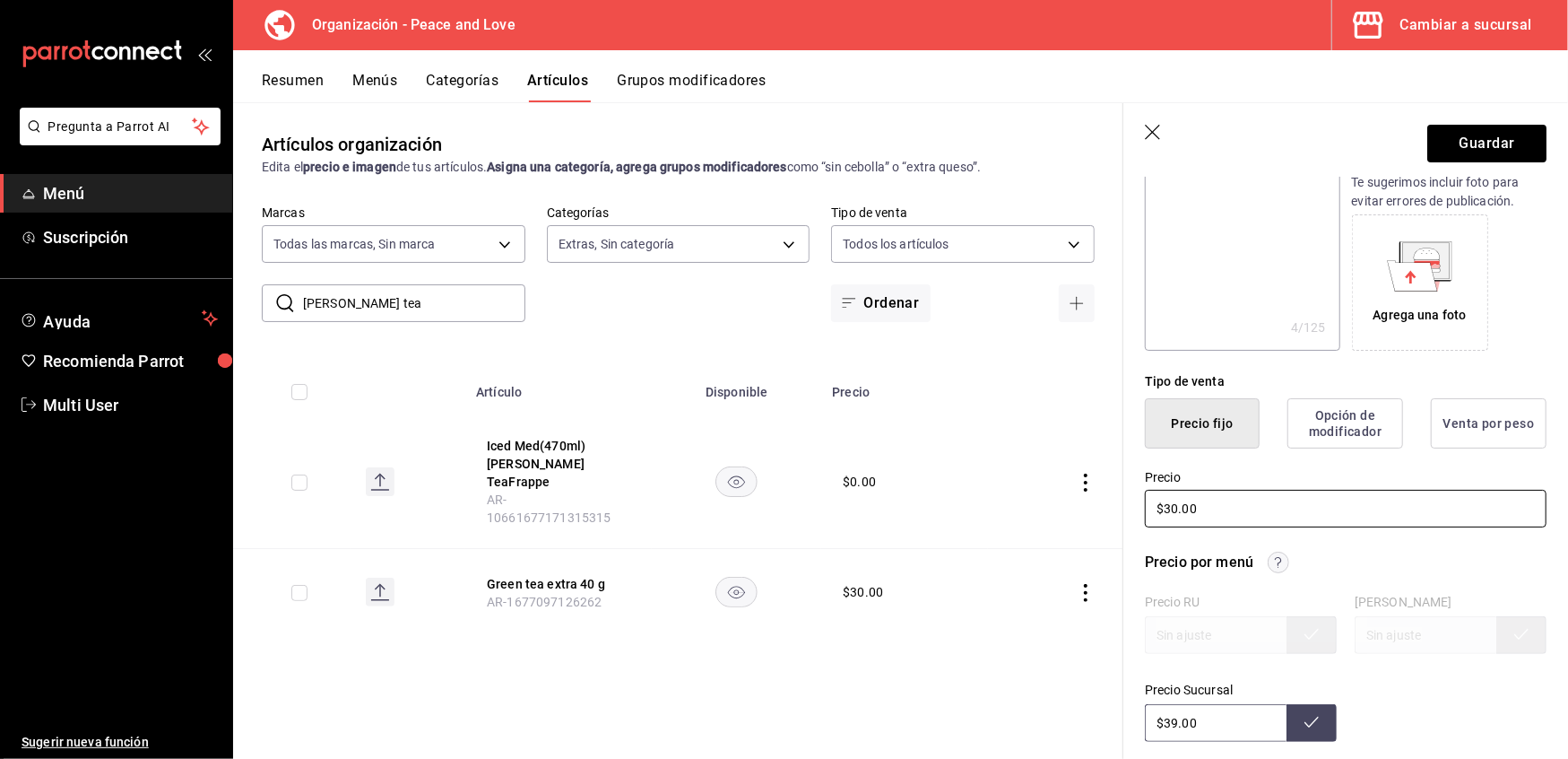
drag, startPoint x: 1264, startPoint y: 506, endPoint x: 1002, endPoint y: 477, distance: 263.6
click at [1002, 477] on main "Artículos organización Edita el precio e imagen de tus artículos. Asigna una ca…" at bounding box center [901, 430] width 1336 height 657
drag, startPoint x: 1201, startPoint y: 723, endPoint x: 995, endPoint y: 725, distance: 206.0
click at [995, 725] on main "Artículos organización Edita el precio e imagen de tus artículos. Asigna una ca…" at bounding box center [901, 430] width 1336 height 657
click at [1304, 727] on icon at bounding box center [1311, 722] width 15 height 15
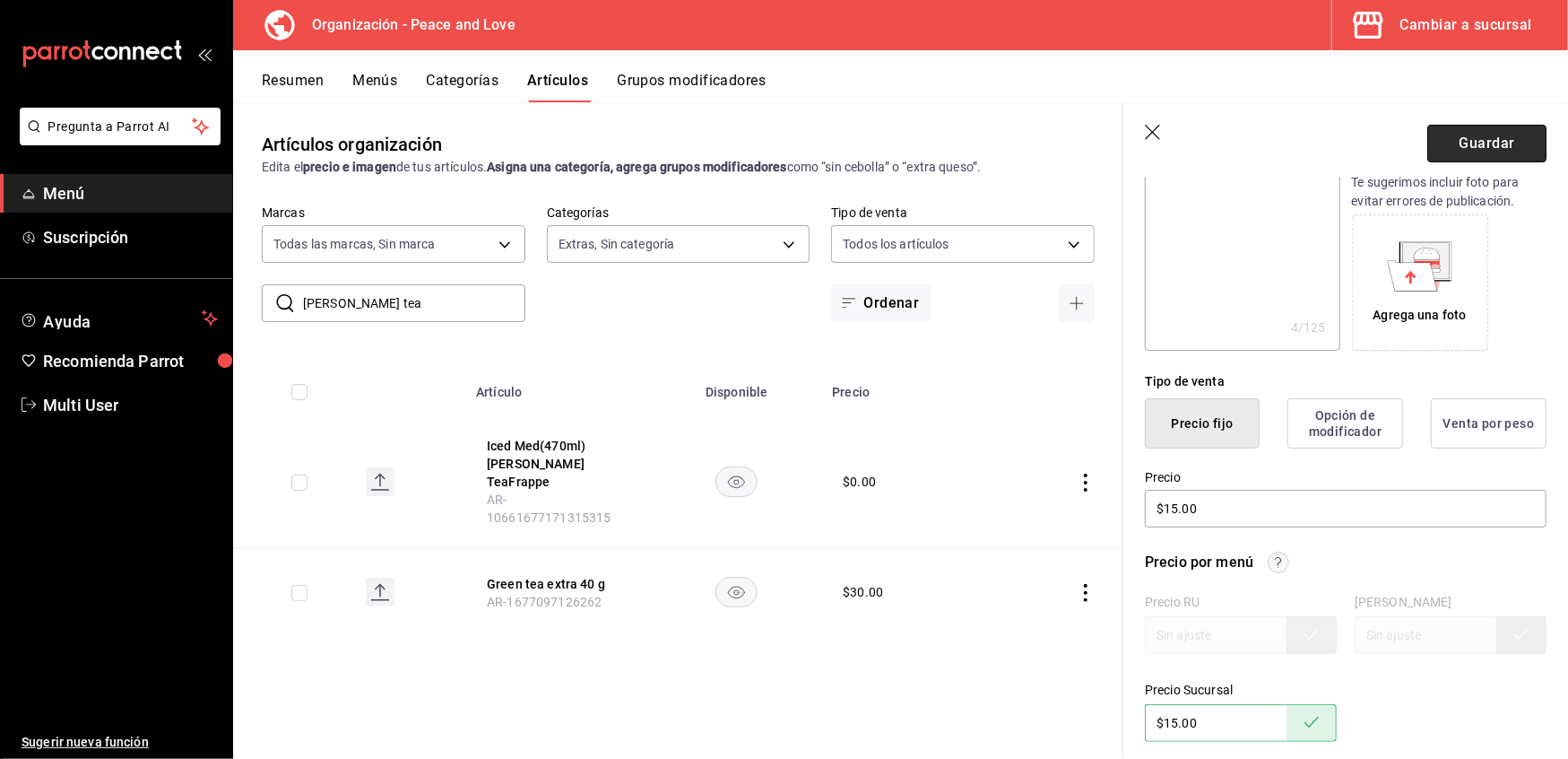
click at [1469, 155] on button "Guardar" at bounding box center [1487, 143] width 120 height 38
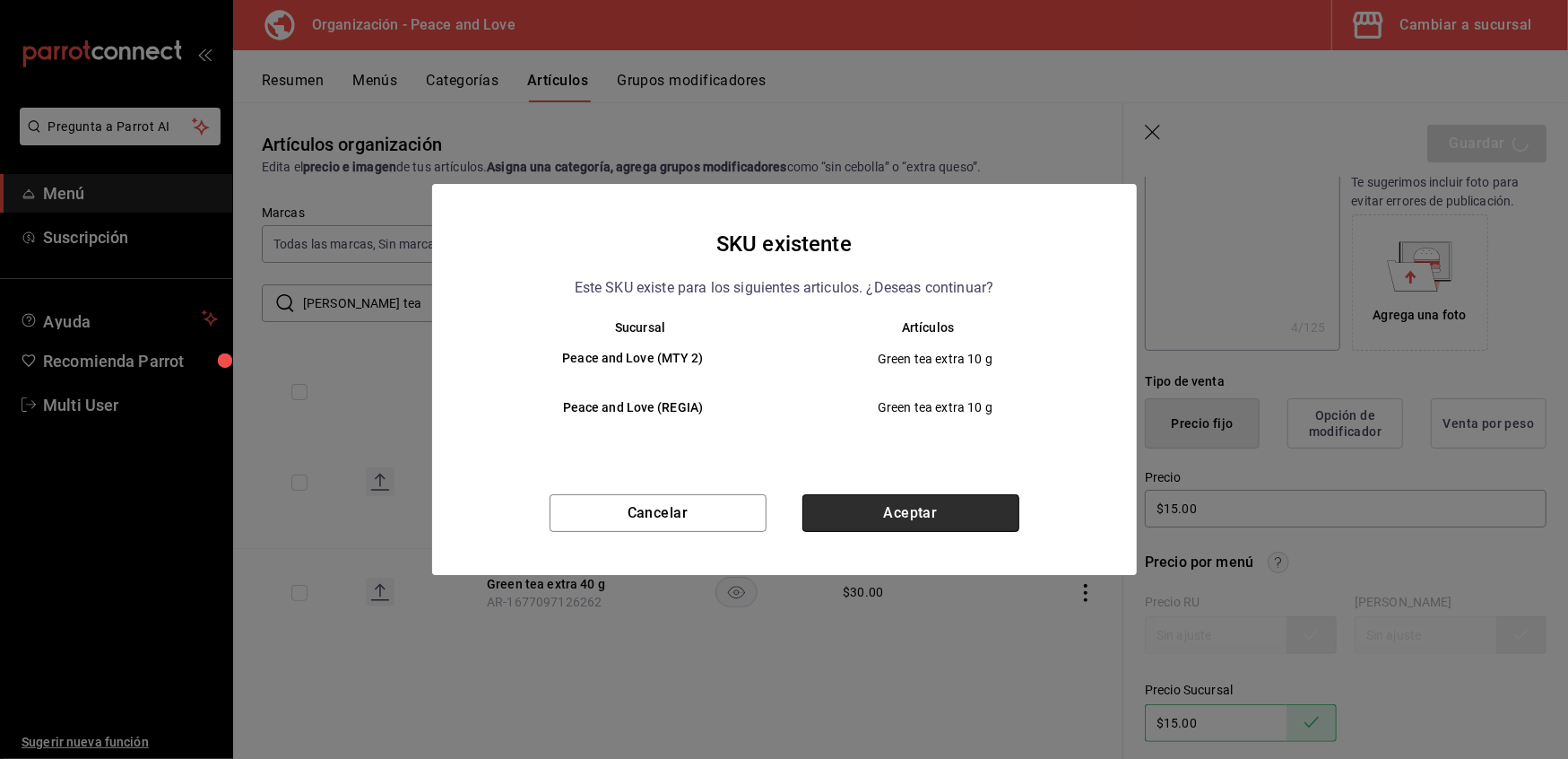
click at [893, 510] on button "Aceptar" at bounding box center [910, 513] width 217 height 38
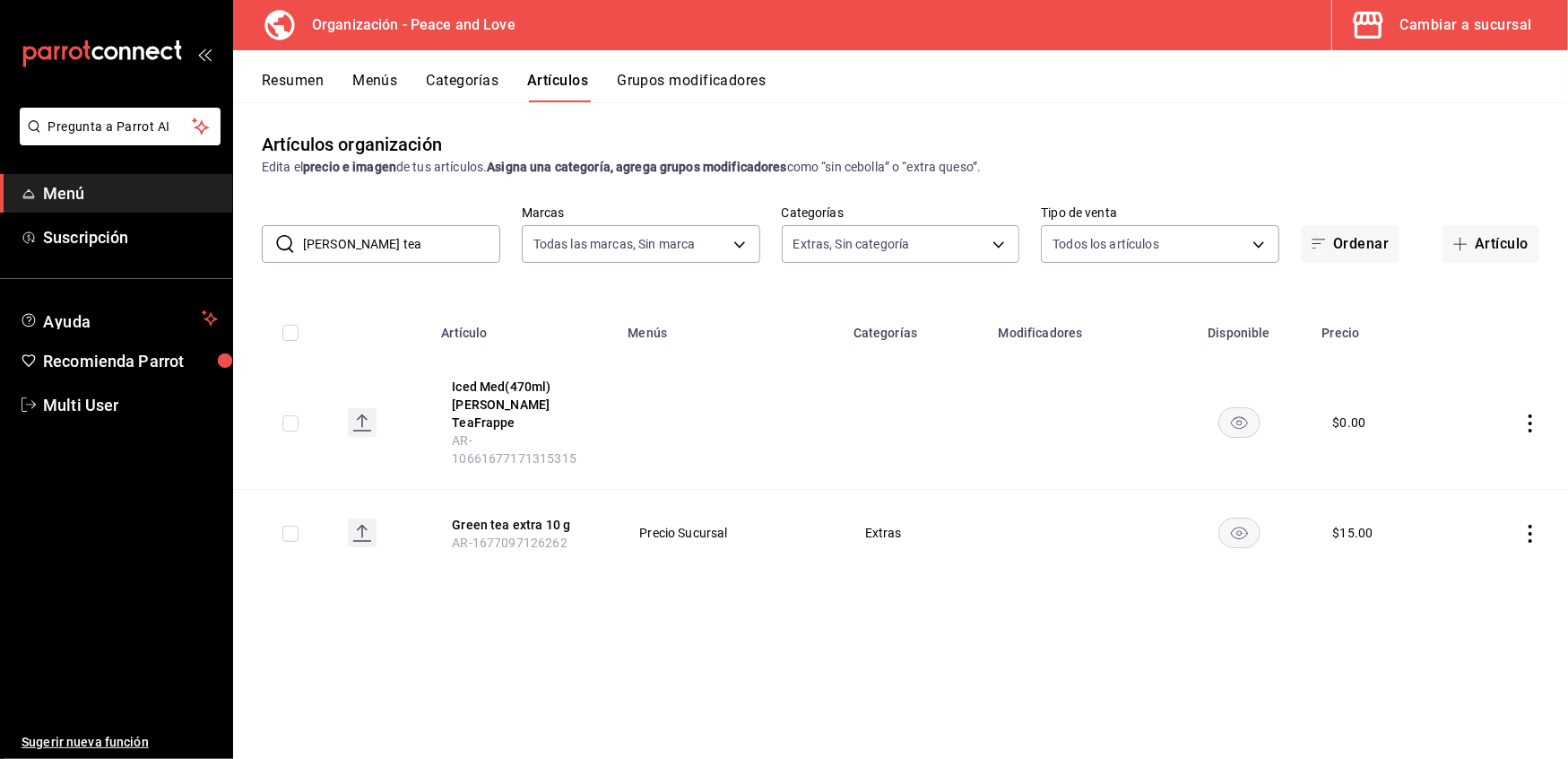
click at [710, 87] on button "Grupos modificadores" at bounding box center [691, 87] width 149 height 30
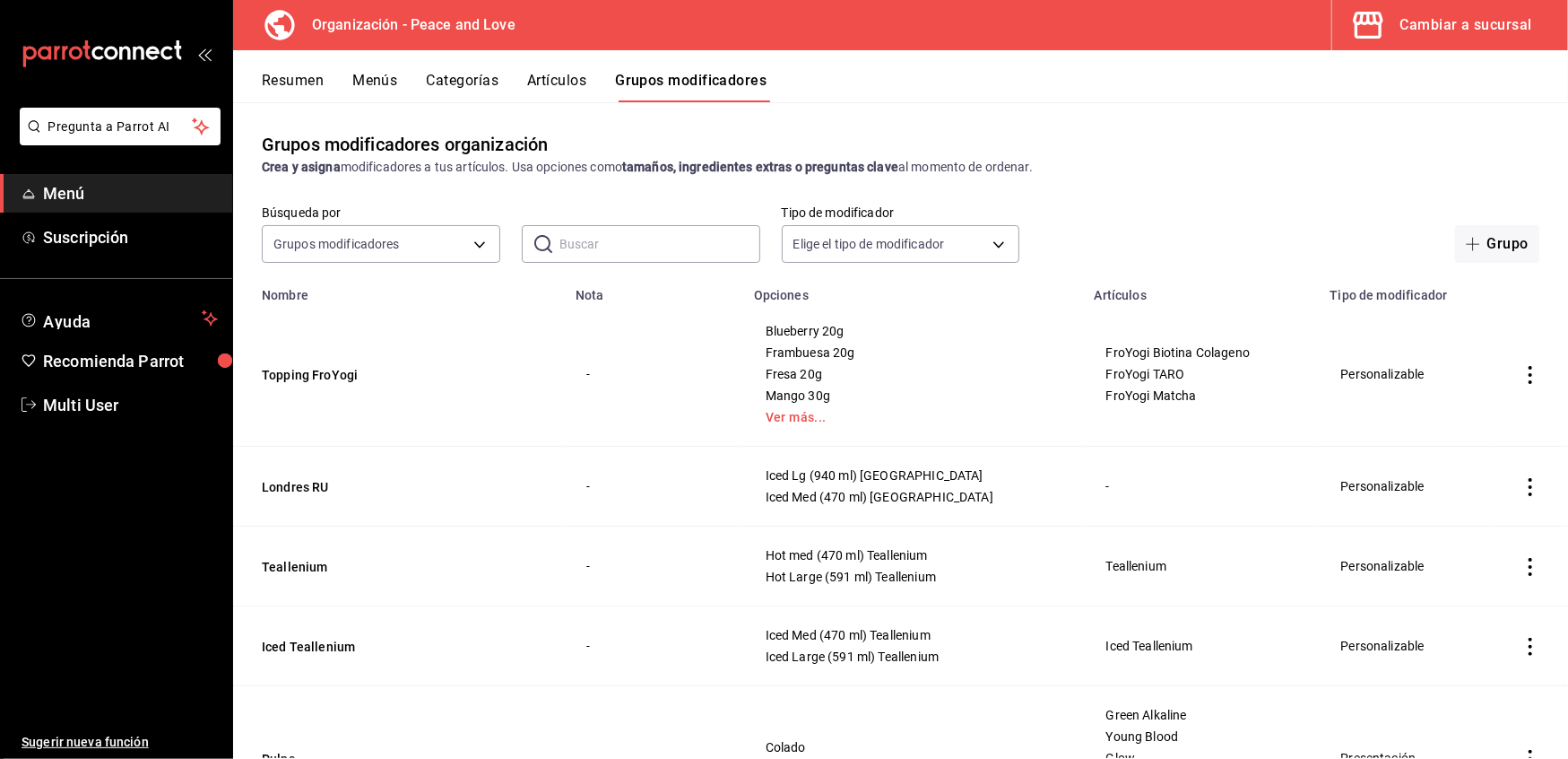
click at [710, 87] on button "Grupos modificadores" at bounding box center [691, 87] width 152 height 30
click at [1476, 242] on button "Grupo" at bounding box center [1497, 243] width 85 height 38
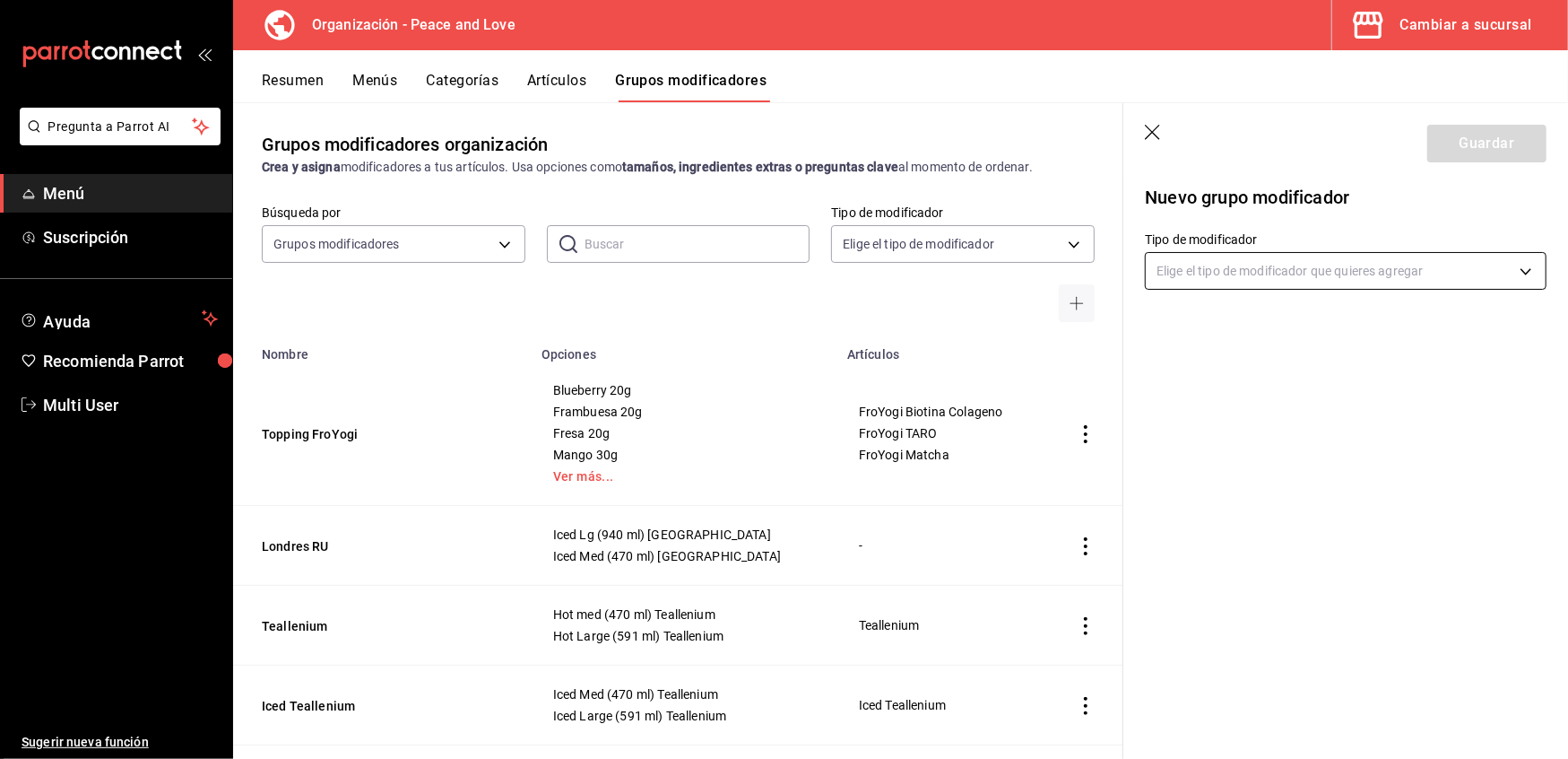
click at [1297, 270] on body "Pregunta a Parrot AI Menú Suscripción Ayuda Recomienda Parrot Multi User Sugeri…" at bounding box center [784, 380] width 1568 height 759
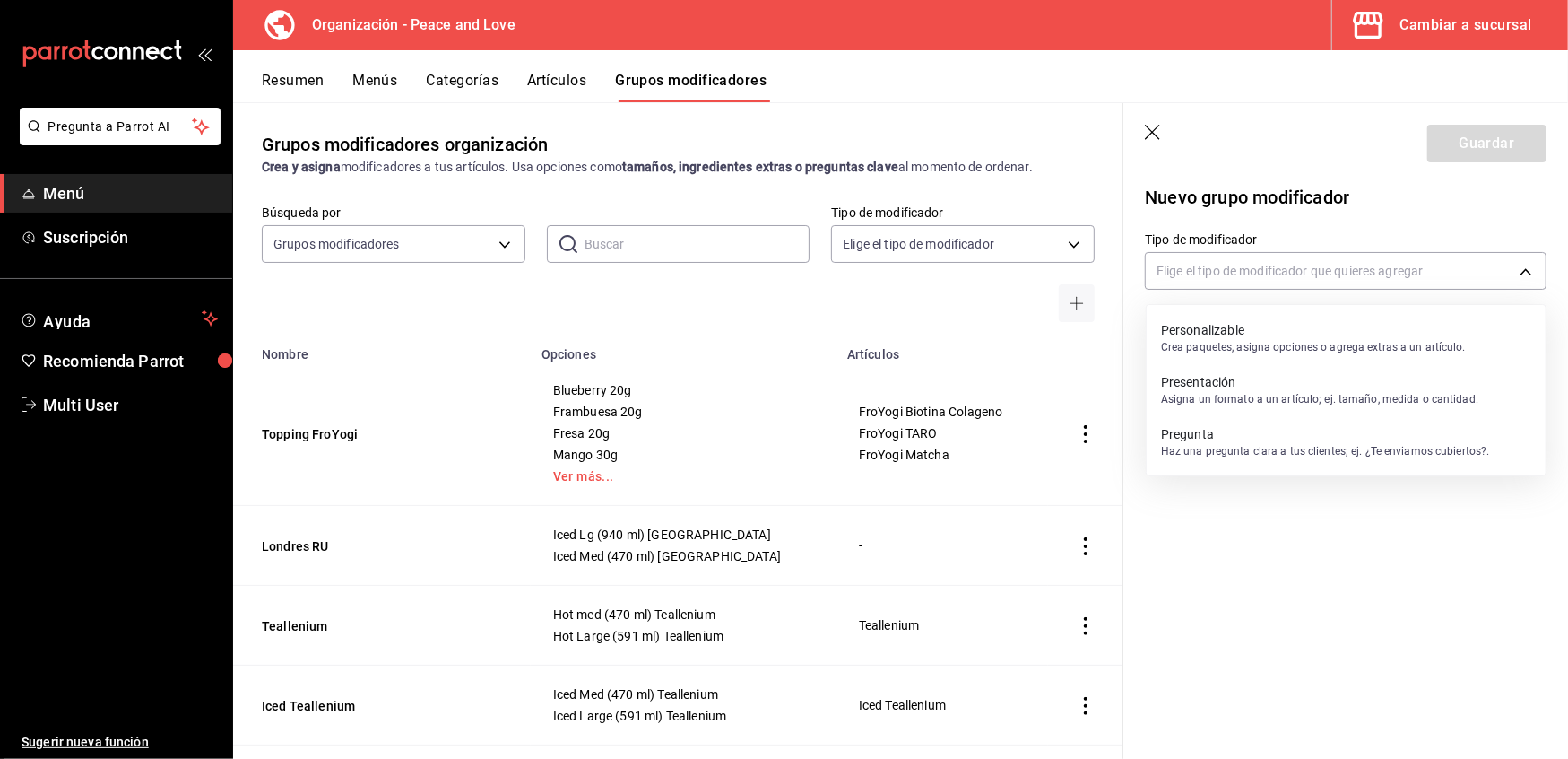
click at [1232, 330] on p "Personalizable" at bounding box center [1313, 330] width 304 height 18
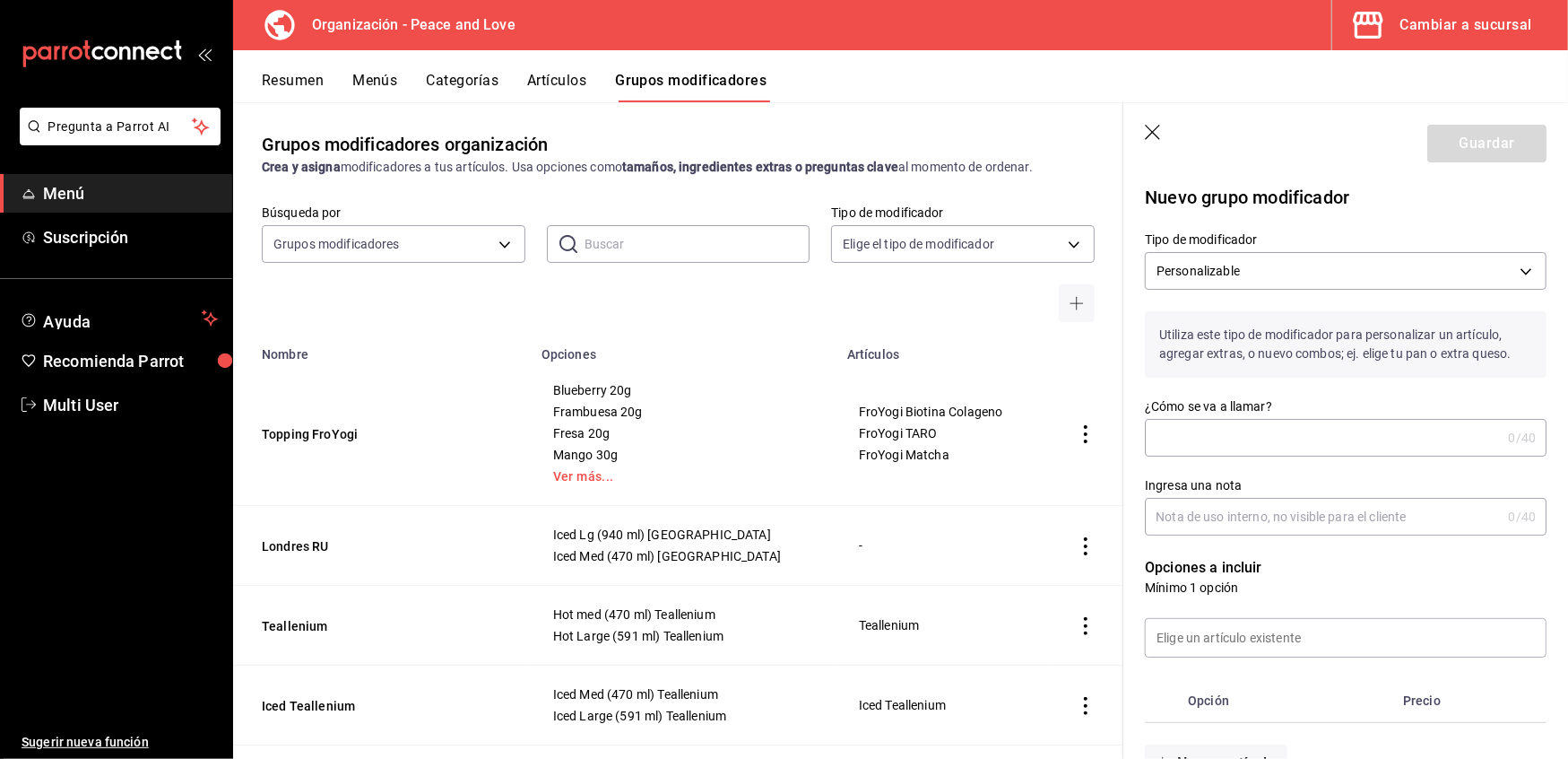
click at [1195, 443] on input "¿Cómo se va a llamar?" at bounding box center [1323, 437] width 356 height 36
click at [1214, 439] on input "Extras exoticos" at bounding box center [1319, 437] width 349 height 36
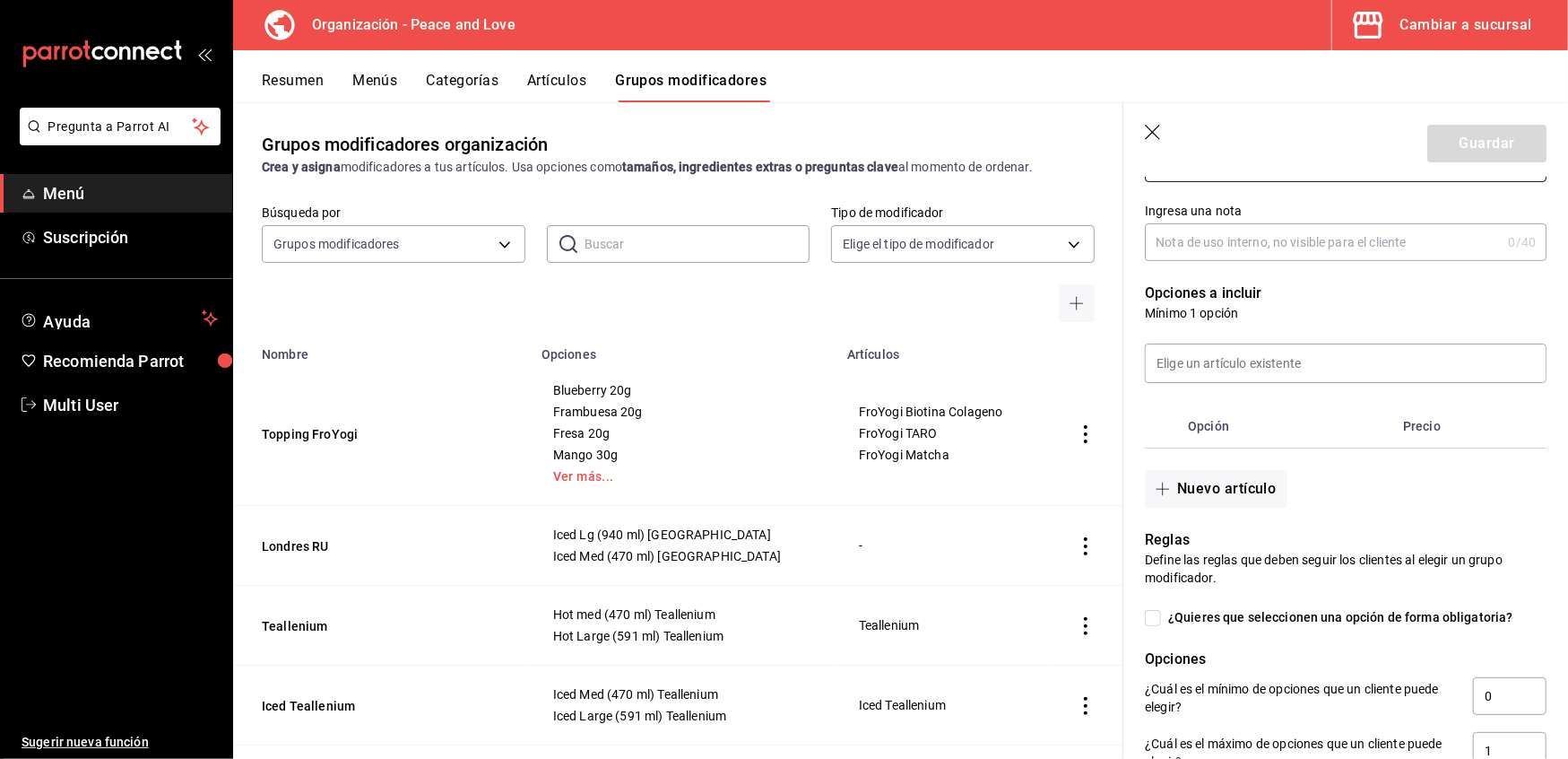
scroll to position [298, 0]
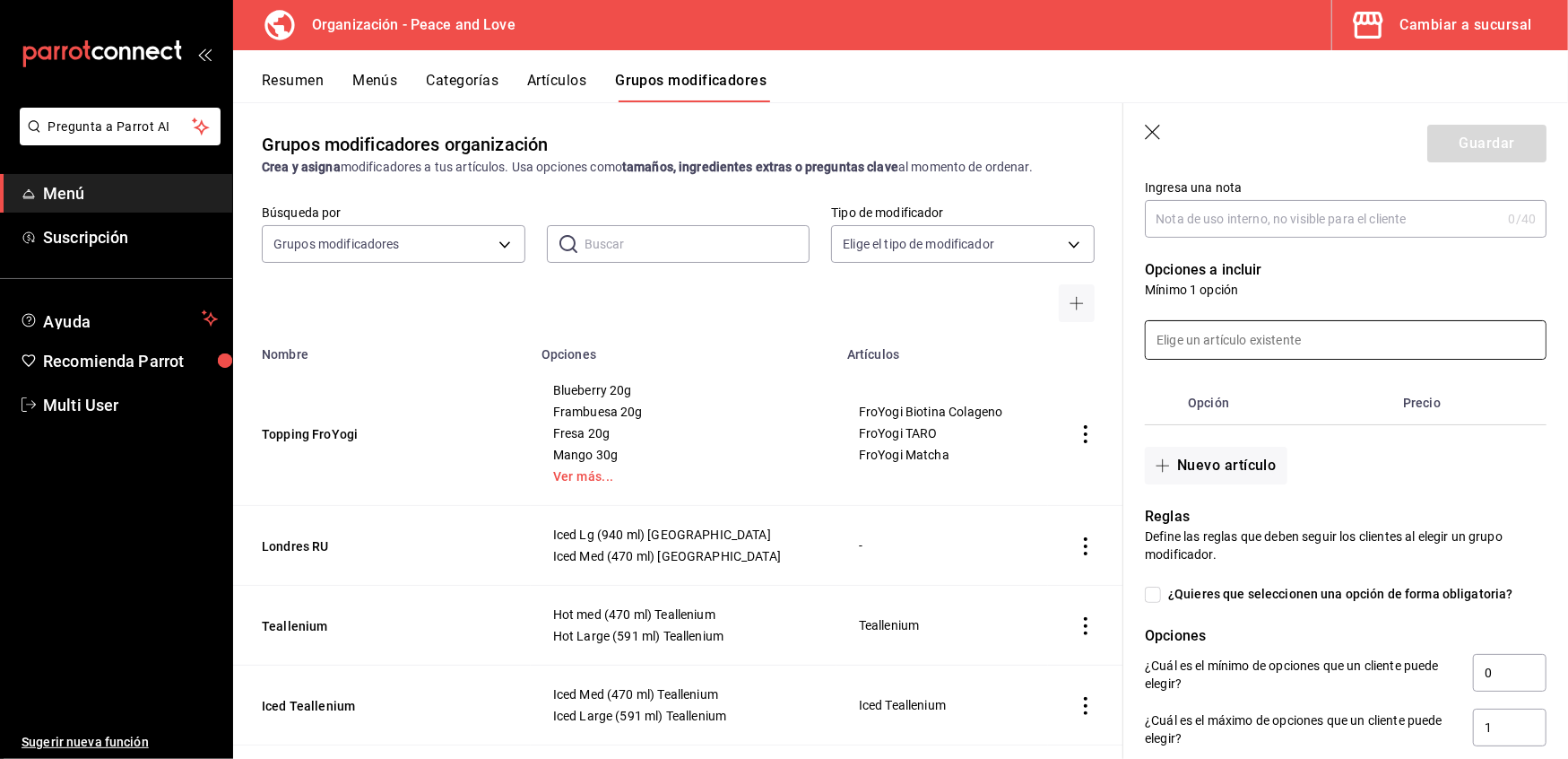
click at [1228, 334] on input at bounding box center [1345, 340] width 400 height 38
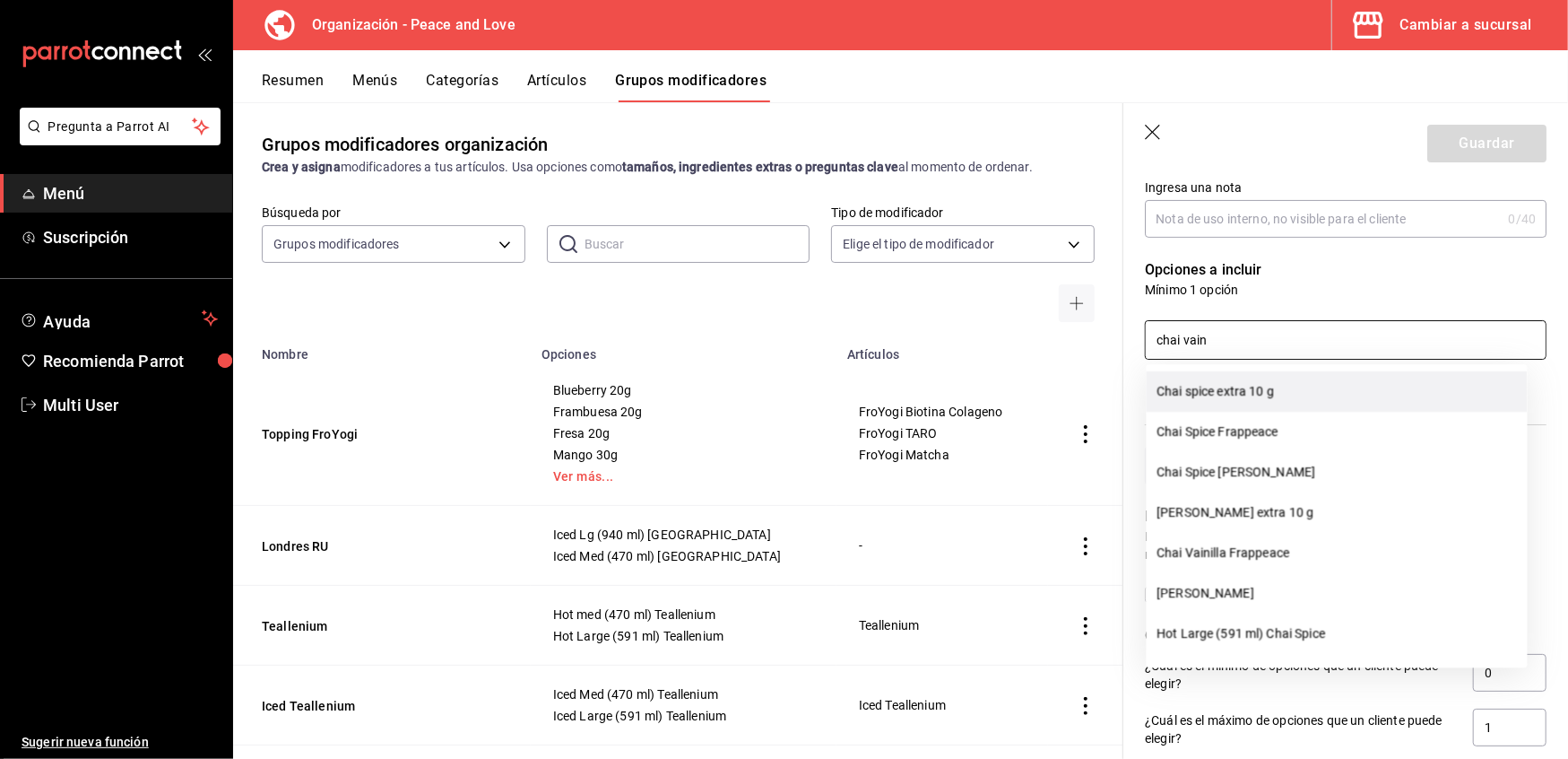
click at [1234, 404] on li "Chai spice extra 10 g" at bounding box center [1337, 391] width 381 height 40
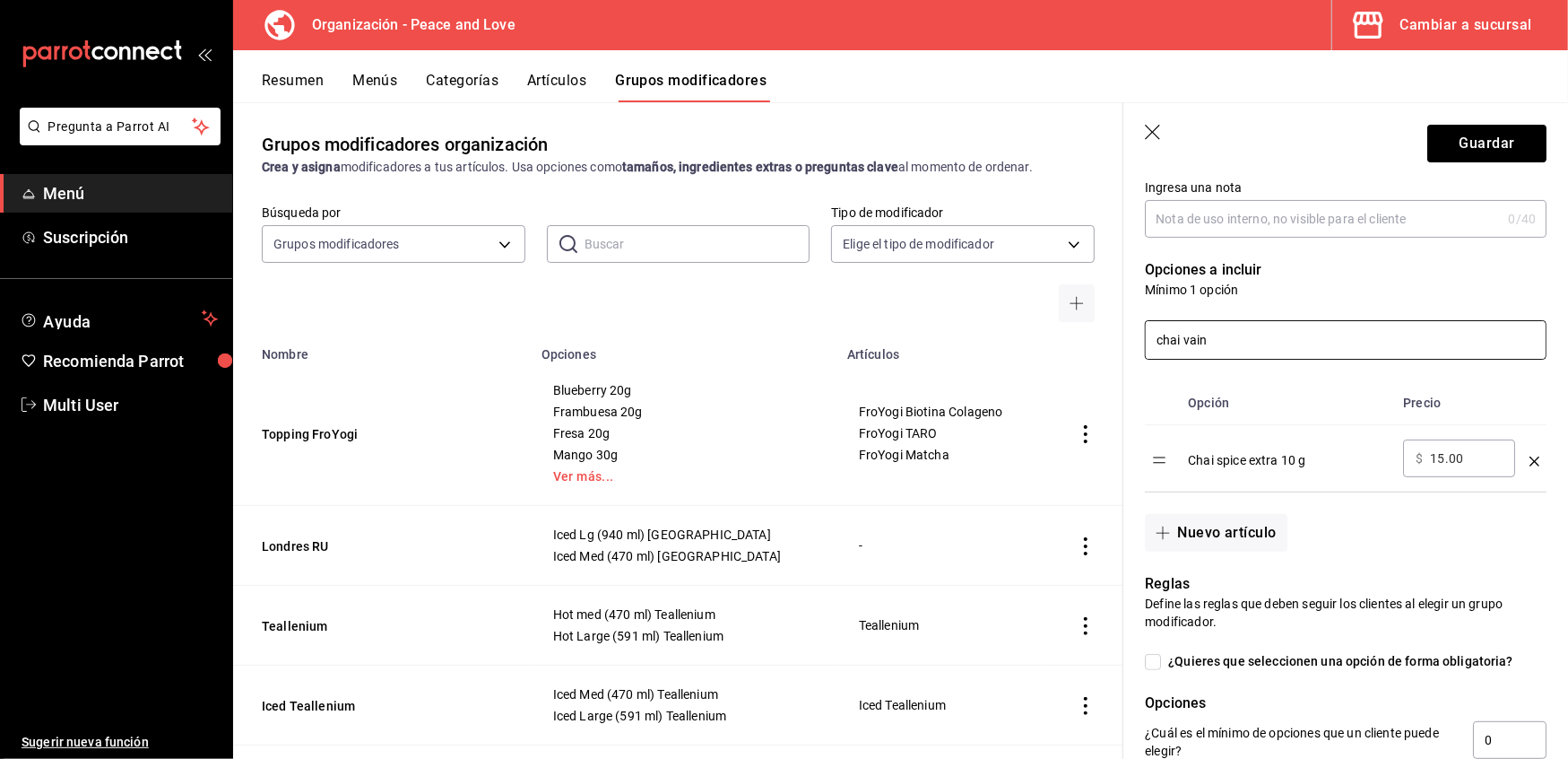
click at [1235, 339] on input "chai vain" at bounding box center [1345, 340] width 400 height 38
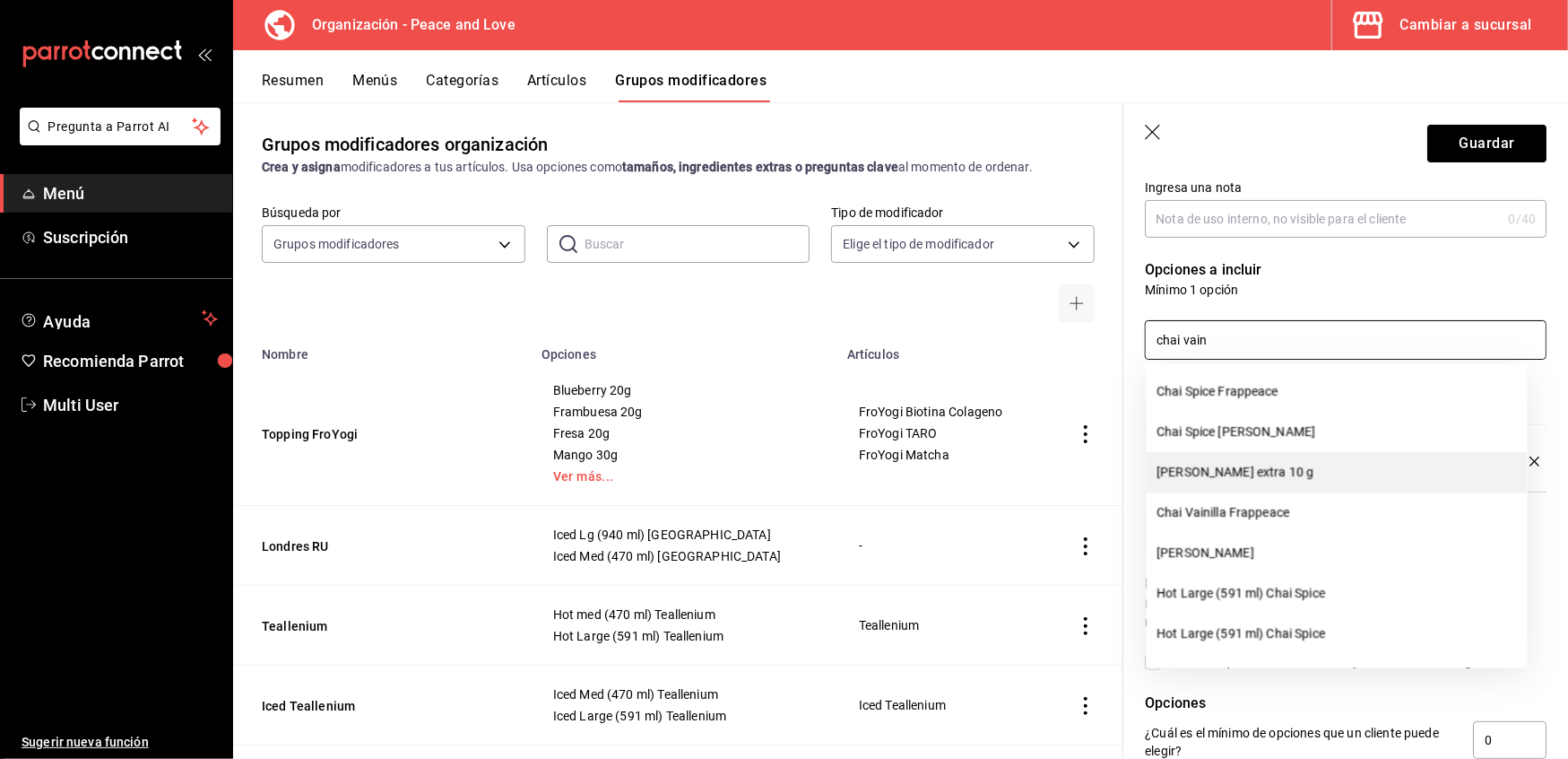
click at [1232, 466] on li "Chai Vainilla extra 10 g" at bounding box center [1337, 472] width 381 height 40
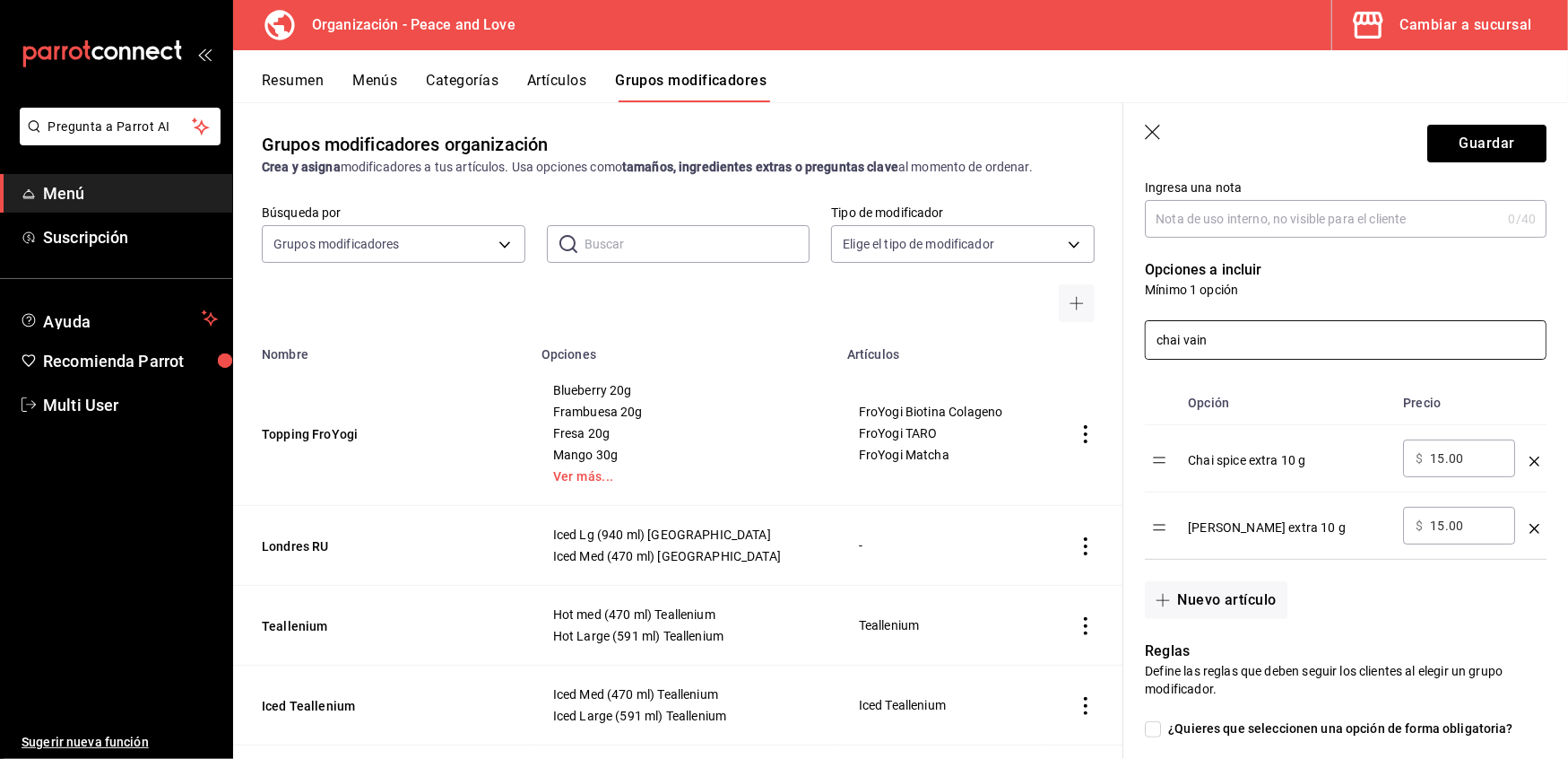
drag, startPoint x: 1224, startPoint y: 335, endPoint x: 844, endPoint y: 319, distance: 380.3
click at [844, 319] on main "Grupos modificadores organización Crea y asigna modificadores a tus artículos. …" at bounding box center [901, 430] width 1336 height 657
click at [1214, 388] on li "Taro extra 10 g" at bounding box center [1337, 391] width 381 height 40
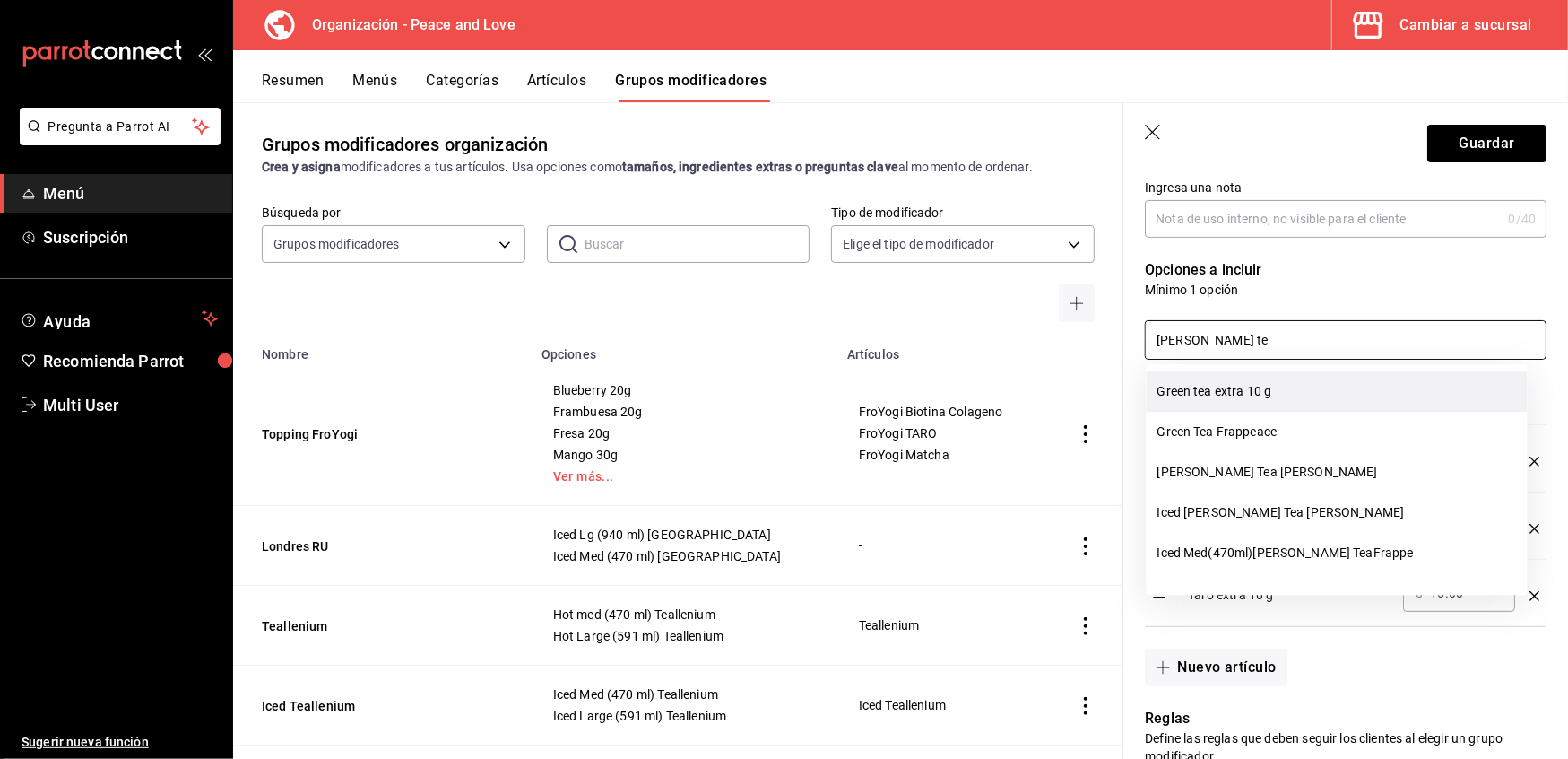
click at [1200, 389] on li "Green tea extra 10 g" at bounding box center [1337, 391] width 381 height 40
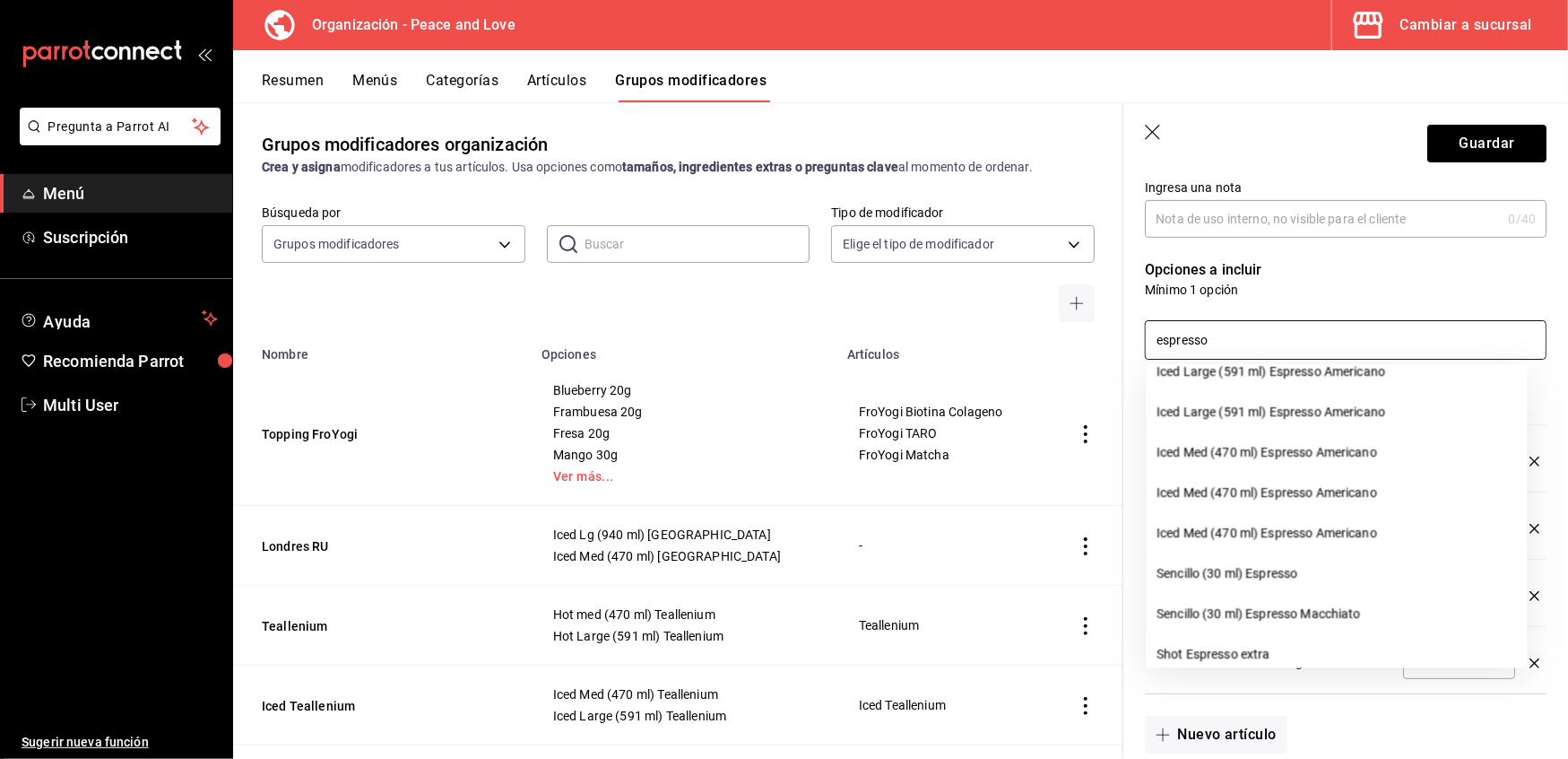
scroll to position [532, 0]
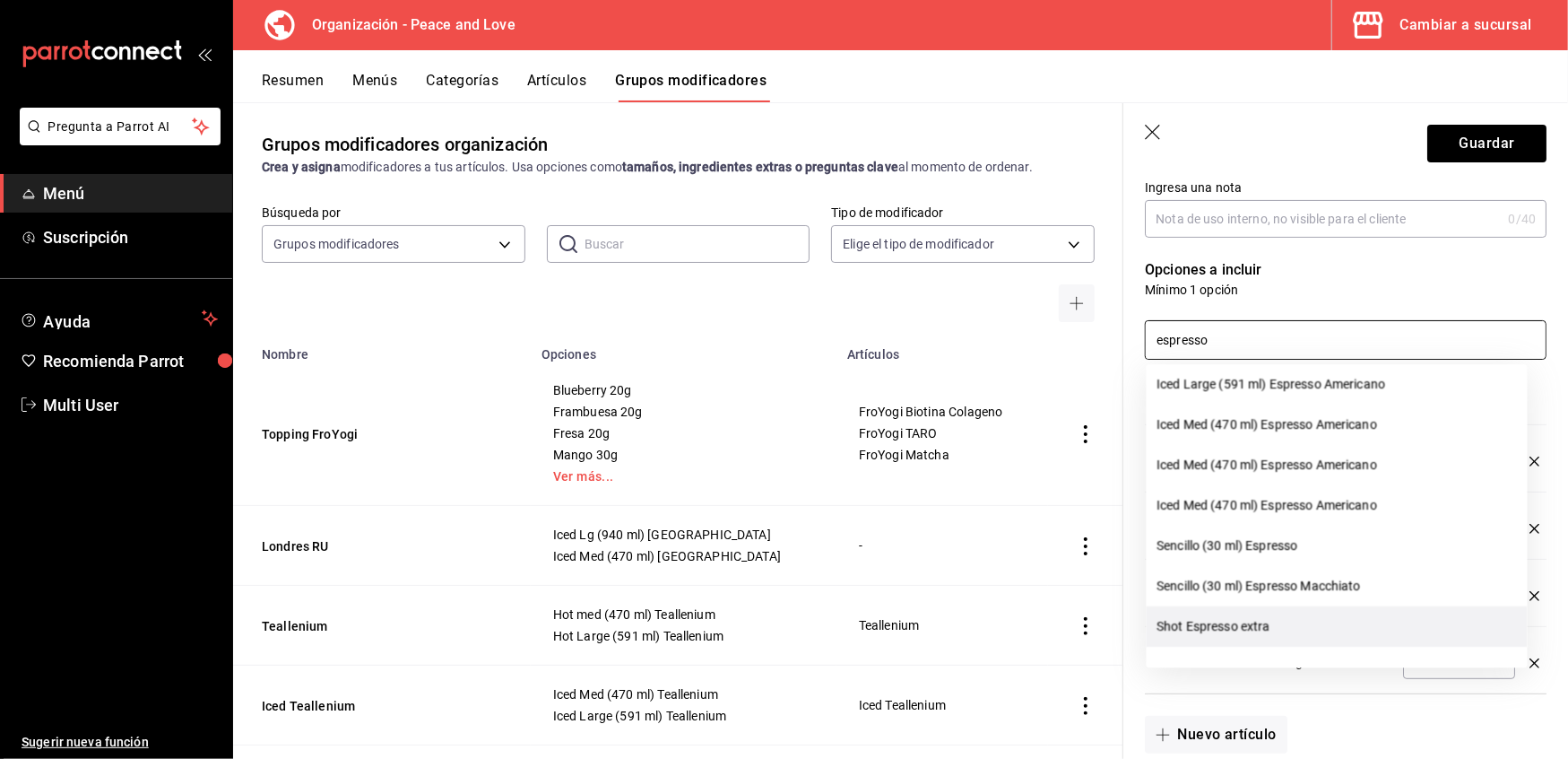
click at [1237, 615] on li "Shot Espresso extra" at bounding box center [1337, 626] width 381 height 40
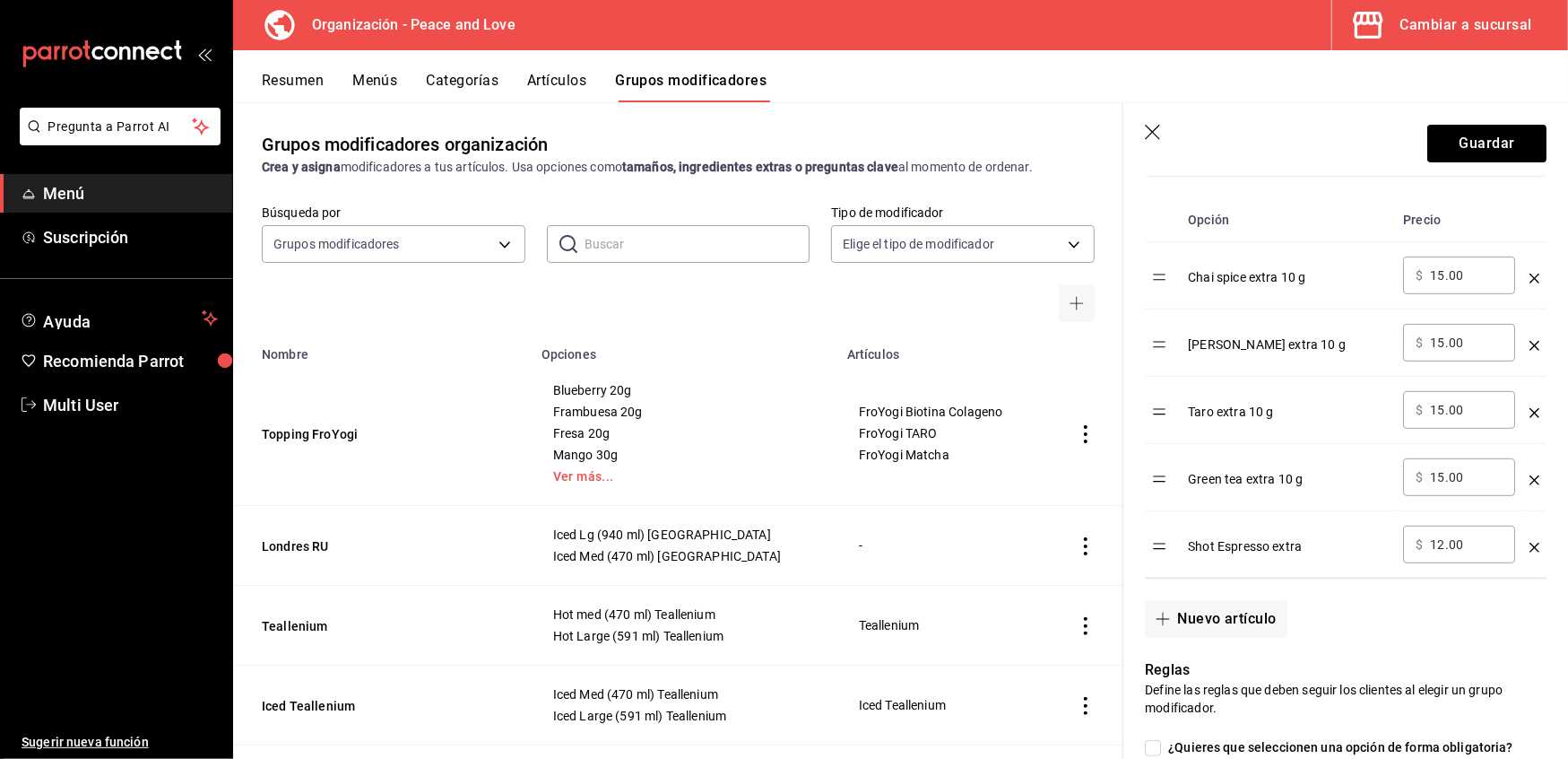
scroll to position [483, 0]
drag, startPoint x: 1472, startPoint y: 544, endPoint x: 1081, endPoint y: 475, distance: 397.0
click at [1081, 475] on main "Grupos modificadores organización Crea y asigna modificadores a tus artículos. …" at bounding box center [901, 430] width 1336 height 657
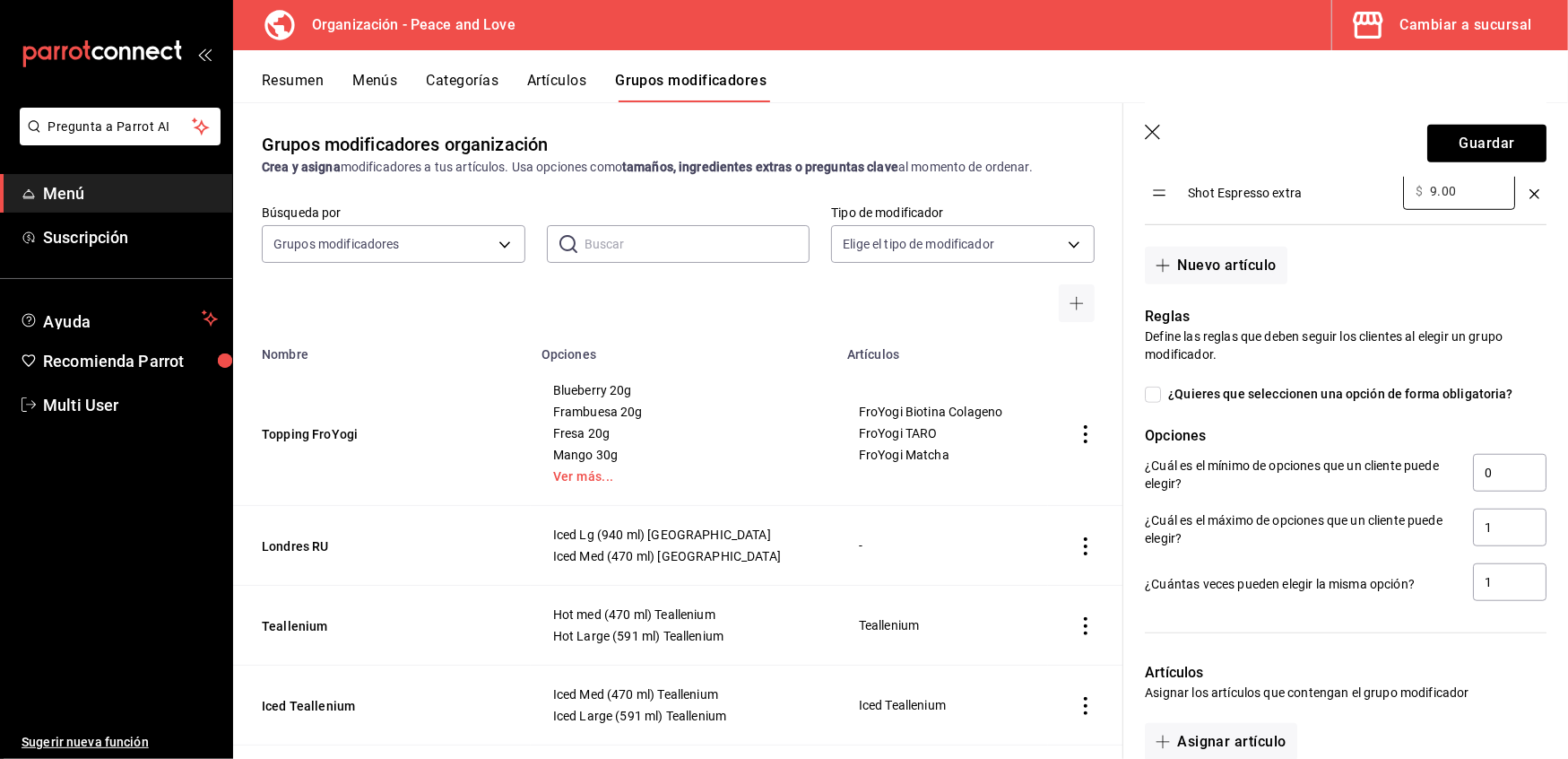
scroll to position [1052, 0]
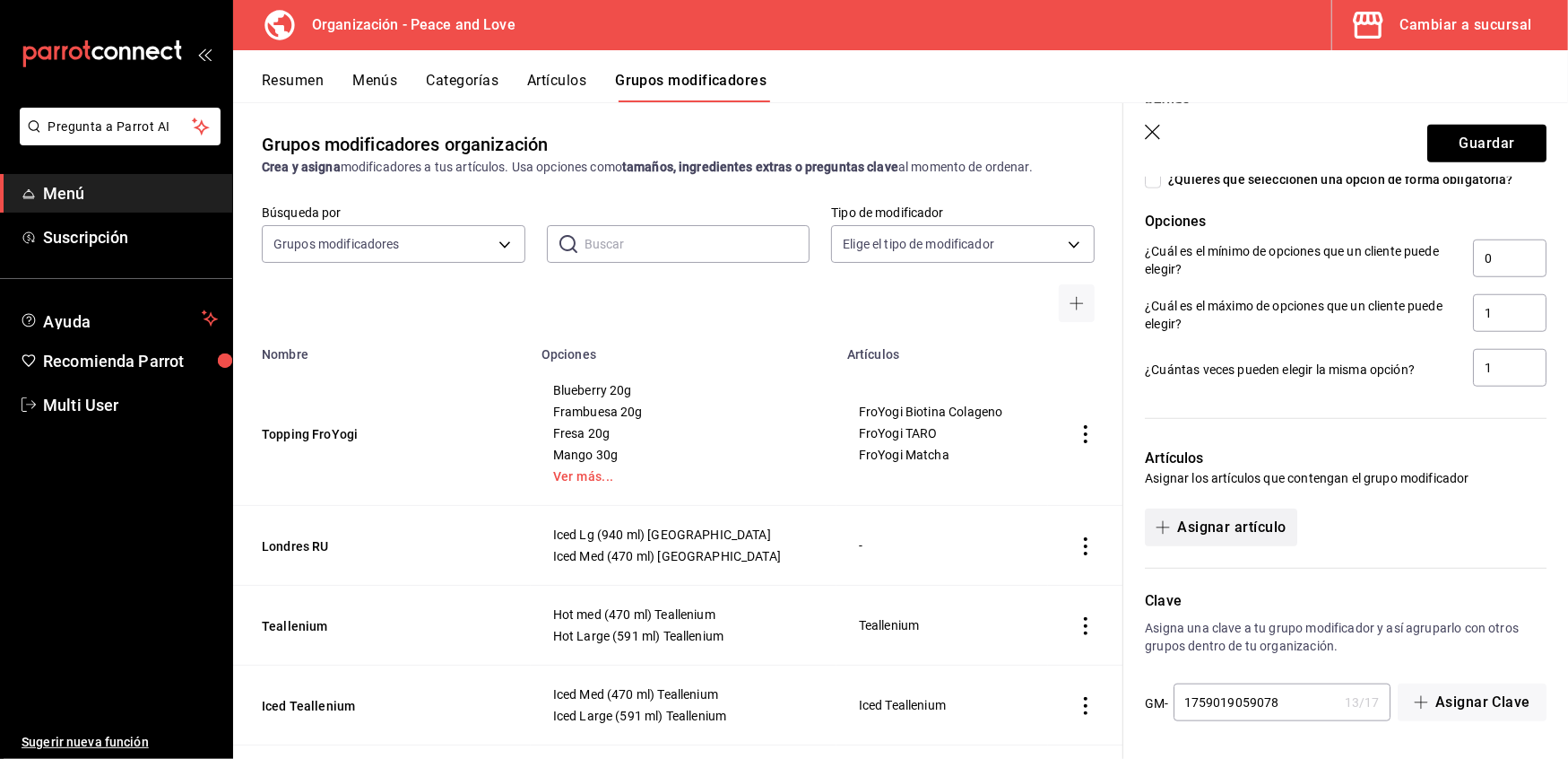
click at [1245, 527] on button "Asignar artículo" at bounding box center [1221, 527] width 152 height 38
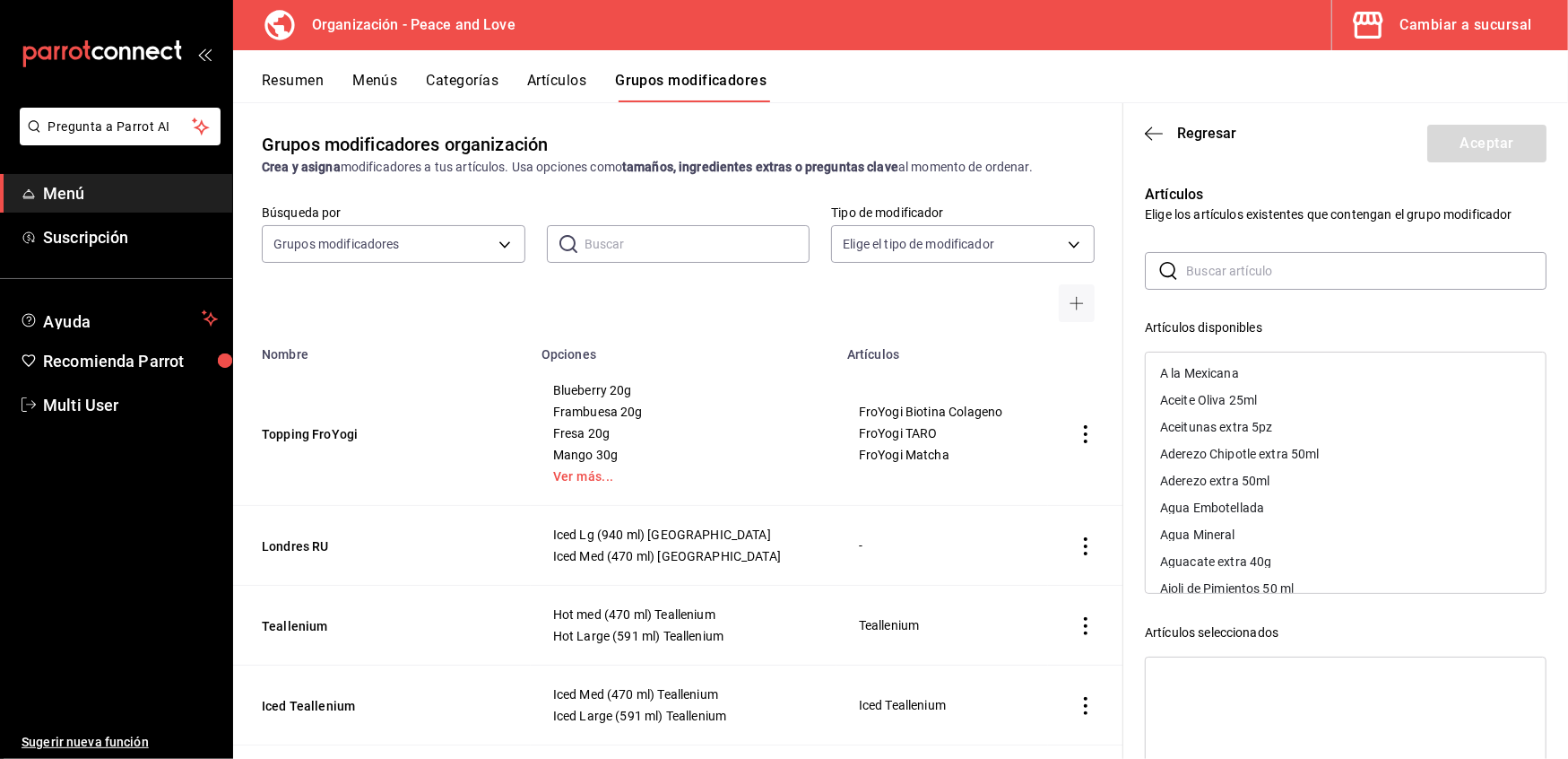
click at [1250, 260] on input "text" at bounding box center [1367, 271] width 361 height 36
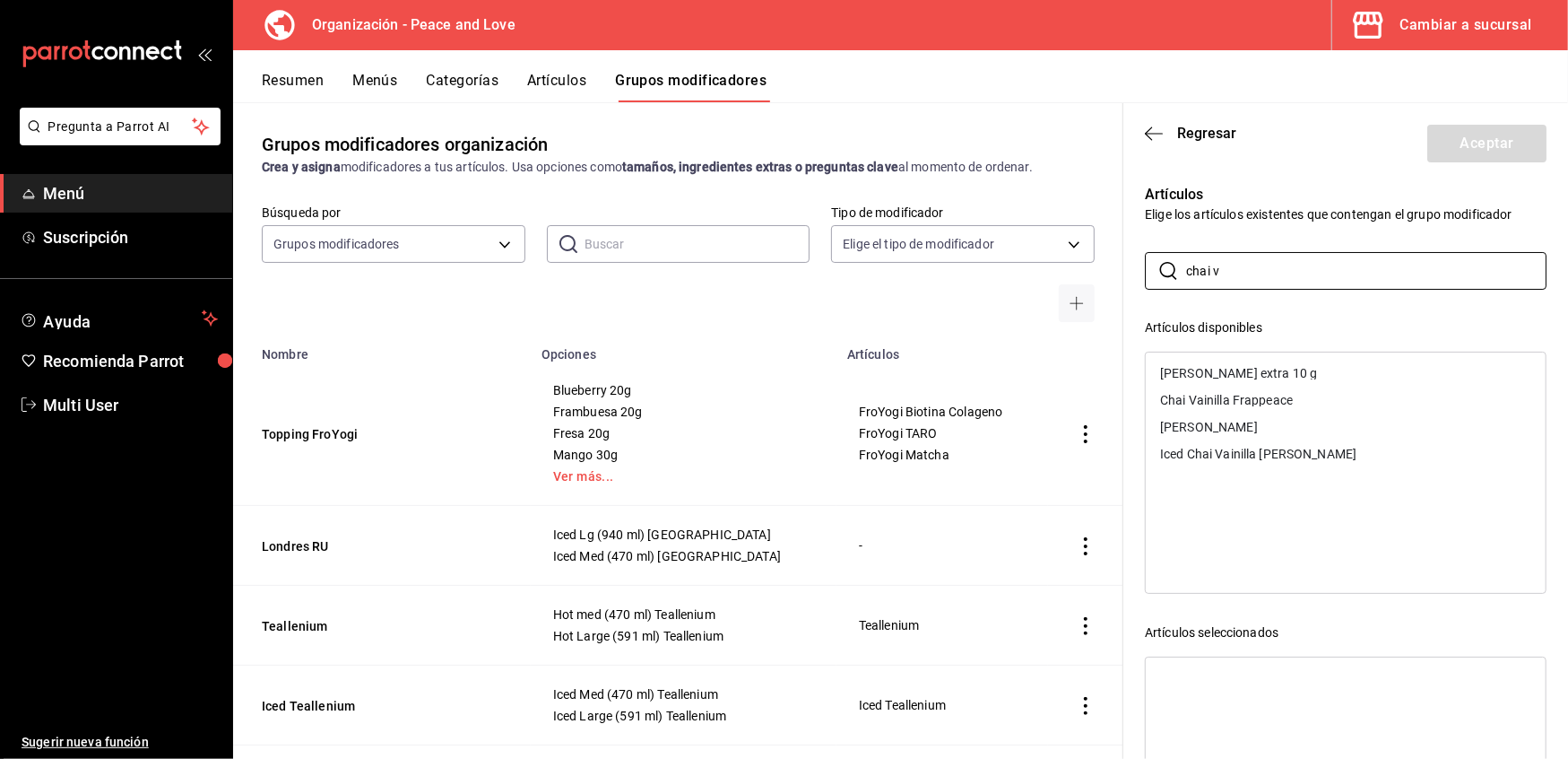
click at [1232, 402] on div "Chai Vainilla Frappeace" at bounding box center [1227, 400] width 132 height 13
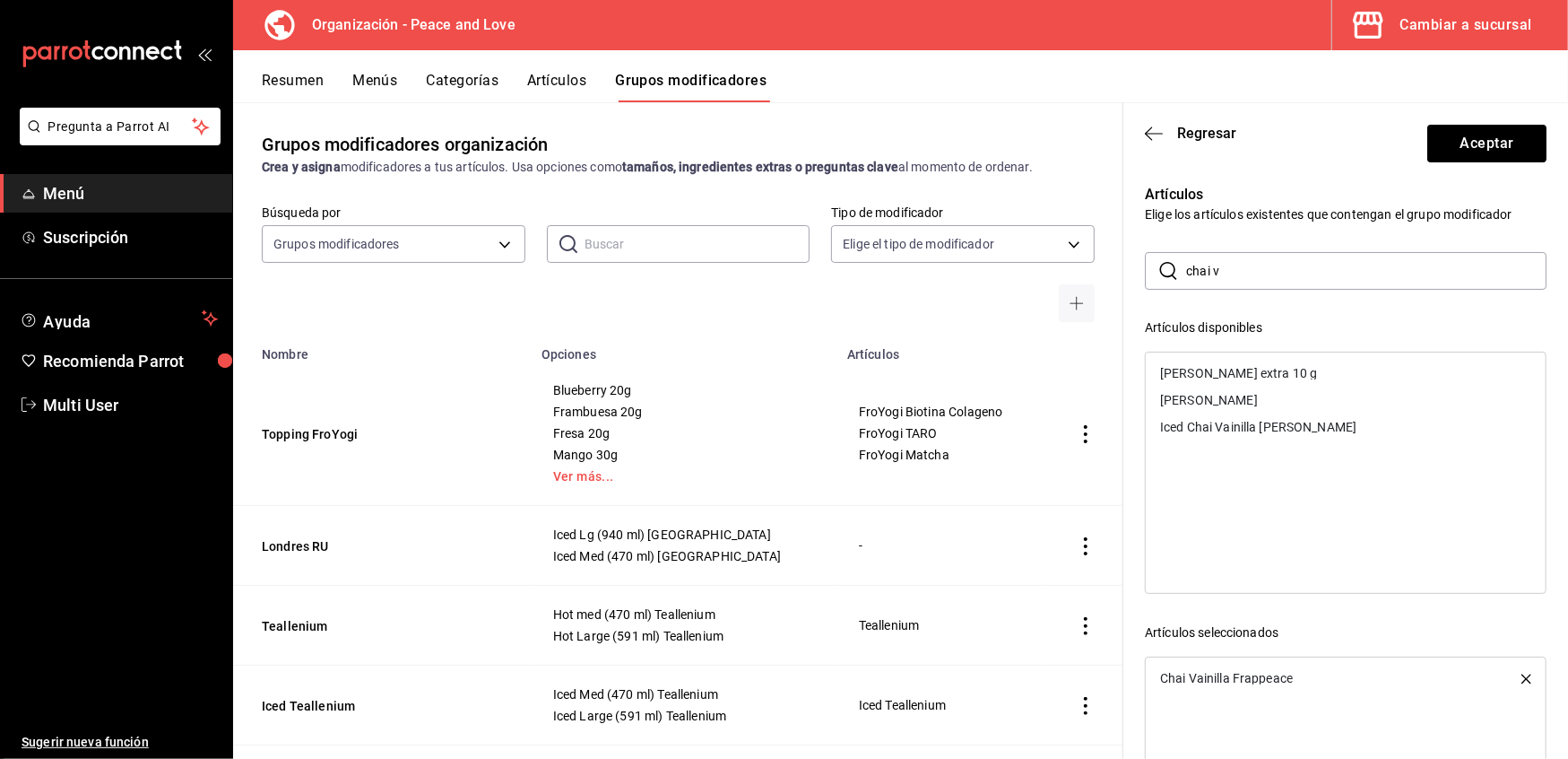
click at [1232, 406] on div "[PERSON_NAME]" at bounding box center [1209, 400] width 97 height 13
click at [1232, 406] on div "Iced Chai Vainilla [PERSON_NAME]" at bounding box center [1259, 400] width 196 height 13
click at [1232, 266] on input "chai v" at bounding box center [1367, 271] width 361 height 36
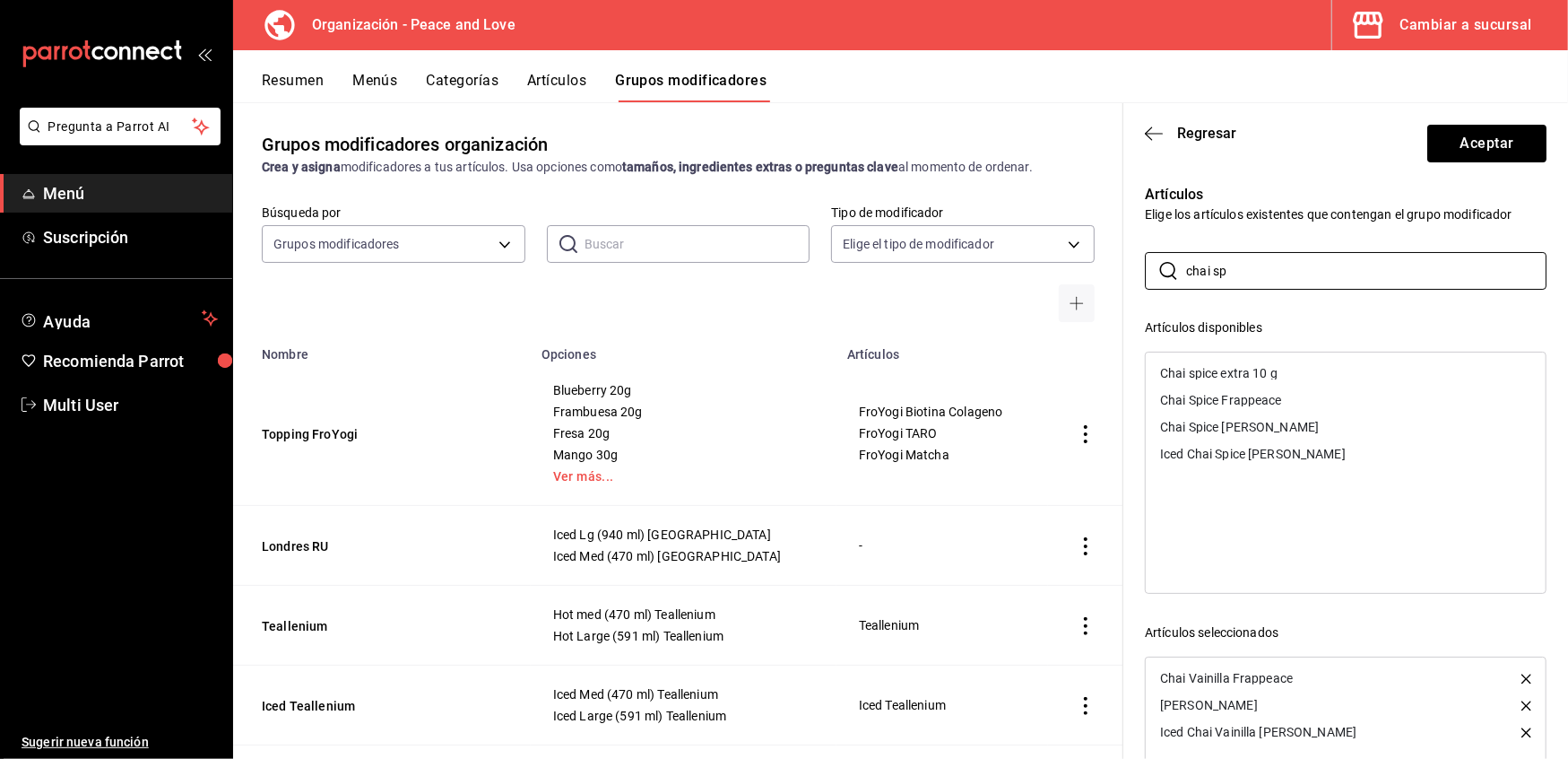
click at [1231, 402] on div "Chai Spice Frappeace" at bounding box center [1221, 400] width 122 height 13
click at [1231, 406] on div "Chai Spice [PERSON_NAME]" at bounding box center [1239, 400] width 159 height 13
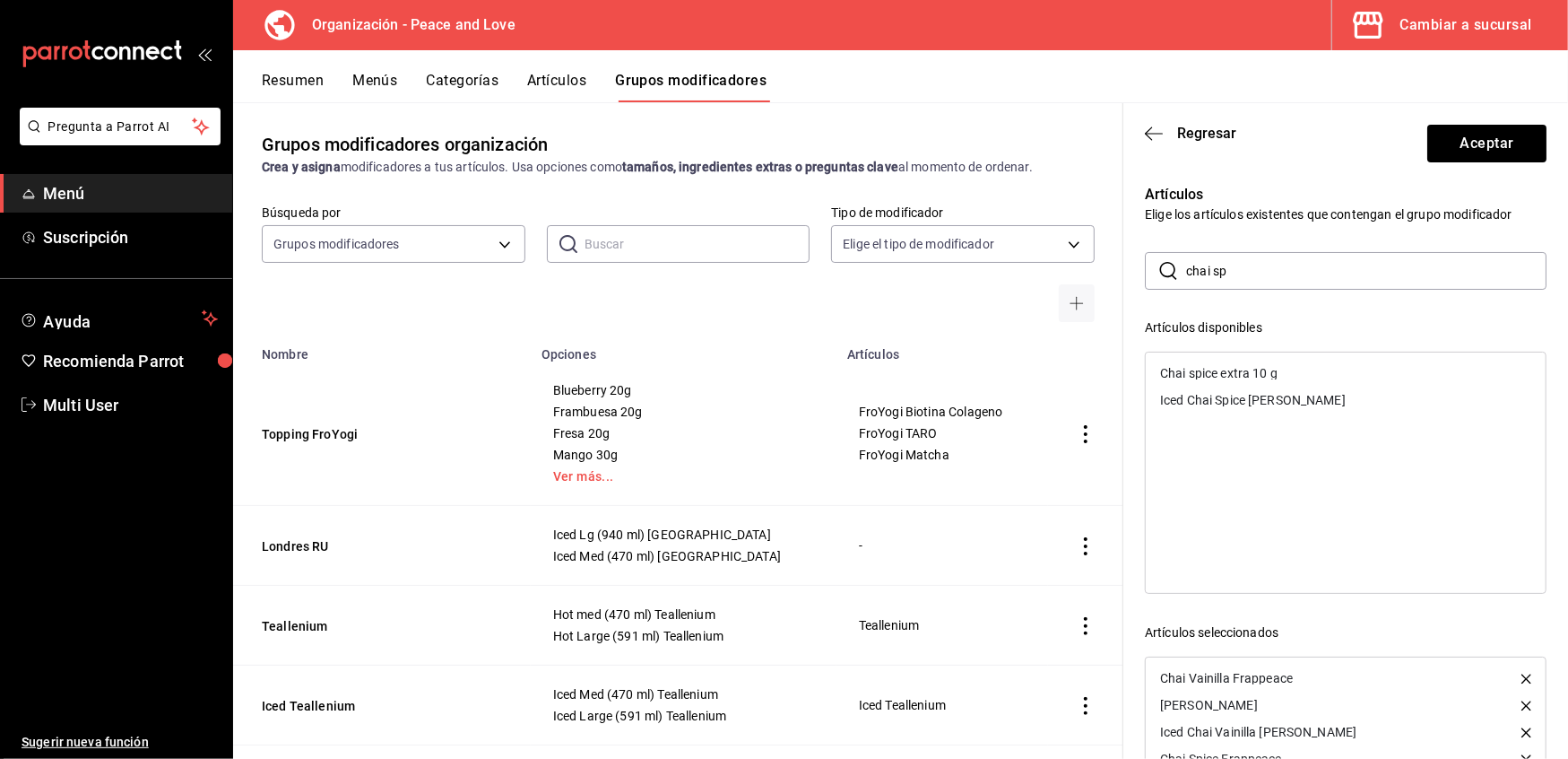
click at [1231, 406] on div "Iced Chai Spice [PERSON_NAME]" at bounding box center [1253, 400] width 186 height 13
click at [1245, 263] on input "chai sp" at bounding box center [1367, 271] width 361 height 36
click at [1202, 431] on div "Taro extra 10 g" at bounding box center [1203, 426] width 86 height 13
click at [1202, 434] on div "Taro Frappeace" at bounding box center [1345, 427] width 400 height 27
click at [1202, 434] on div "[PERSON_NAME]" at bounding box center [1345, 427] width 400 height 27
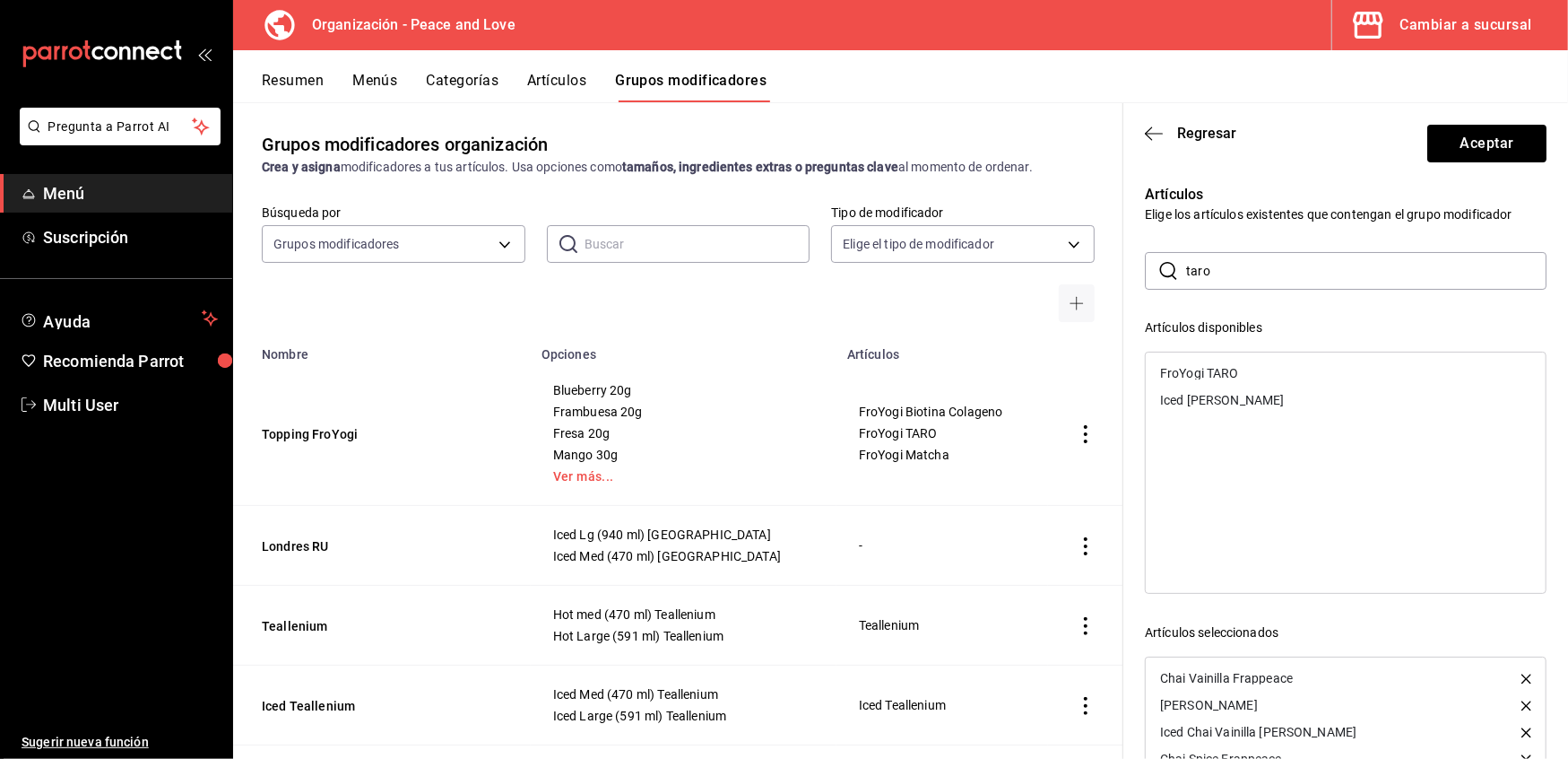
click at [1206, 404] on div "Iced [PERSON_NAME]" at bounding box center [1222, 400] width 124 height 13
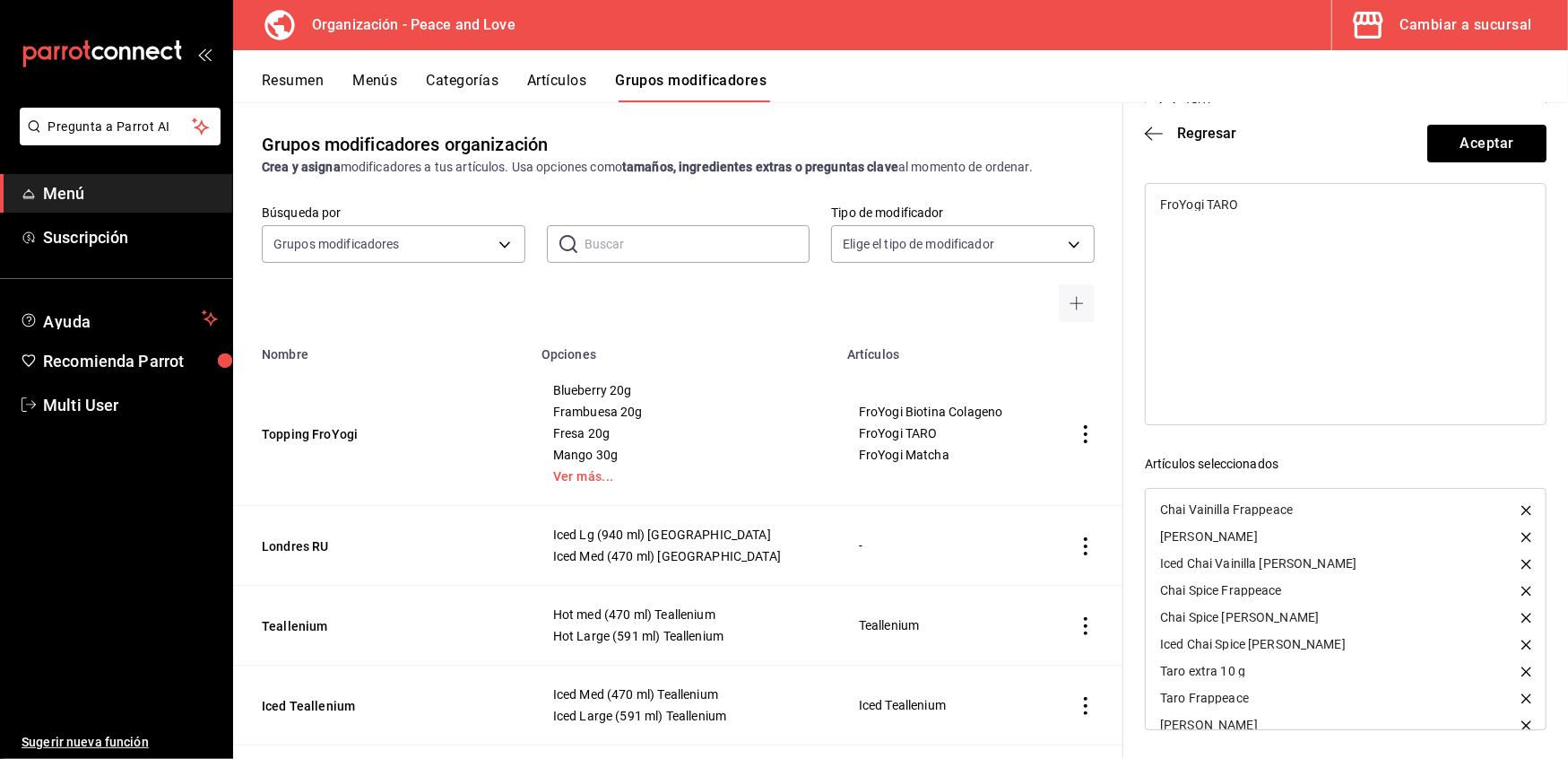
click at [1521, 669] on icon "button" at bounding box center [1526, 671] width 10 height 10
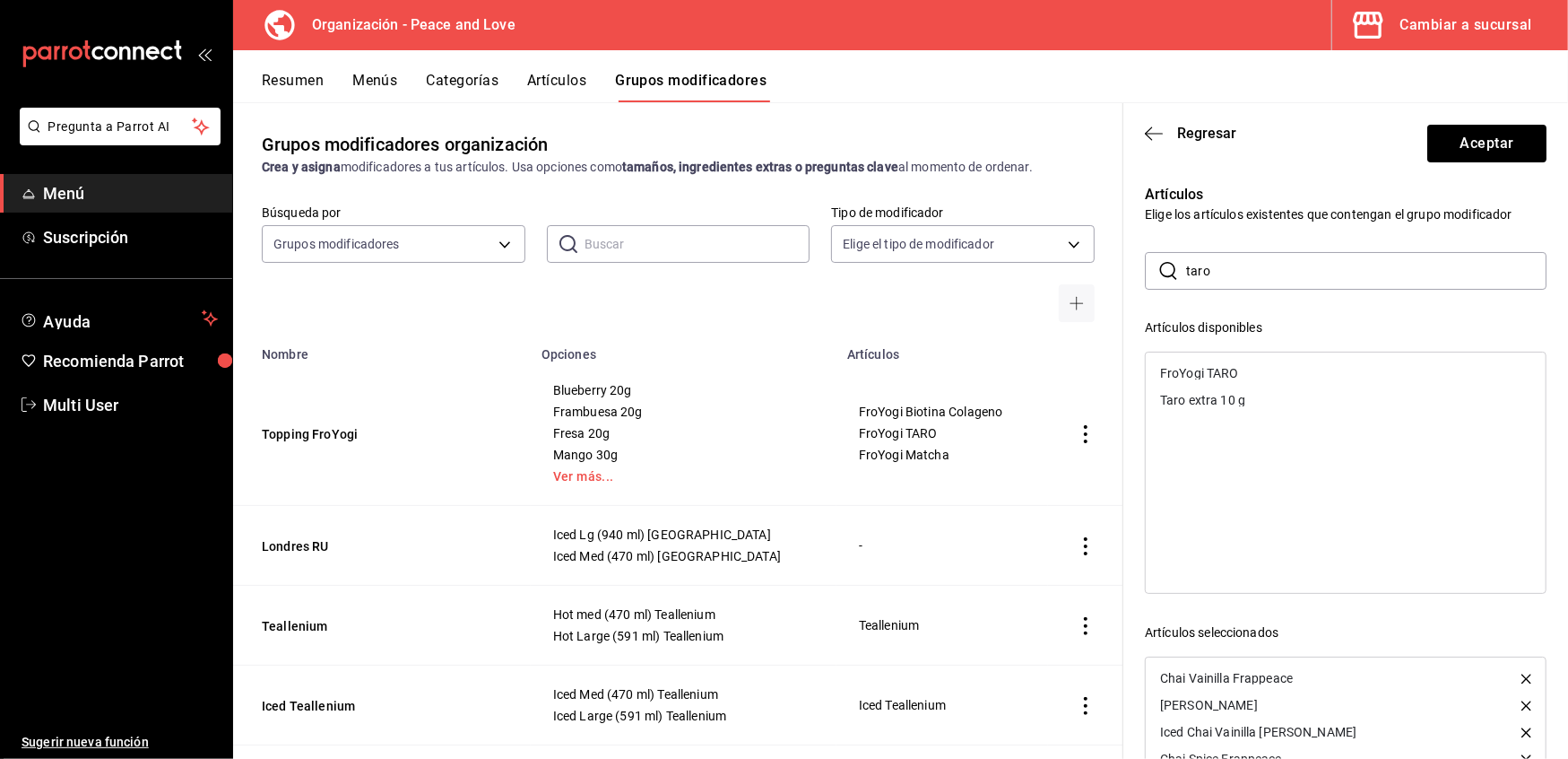
click at [1267, 273] on input "taro" at bounding box center [1367, 271] width 361 height 36
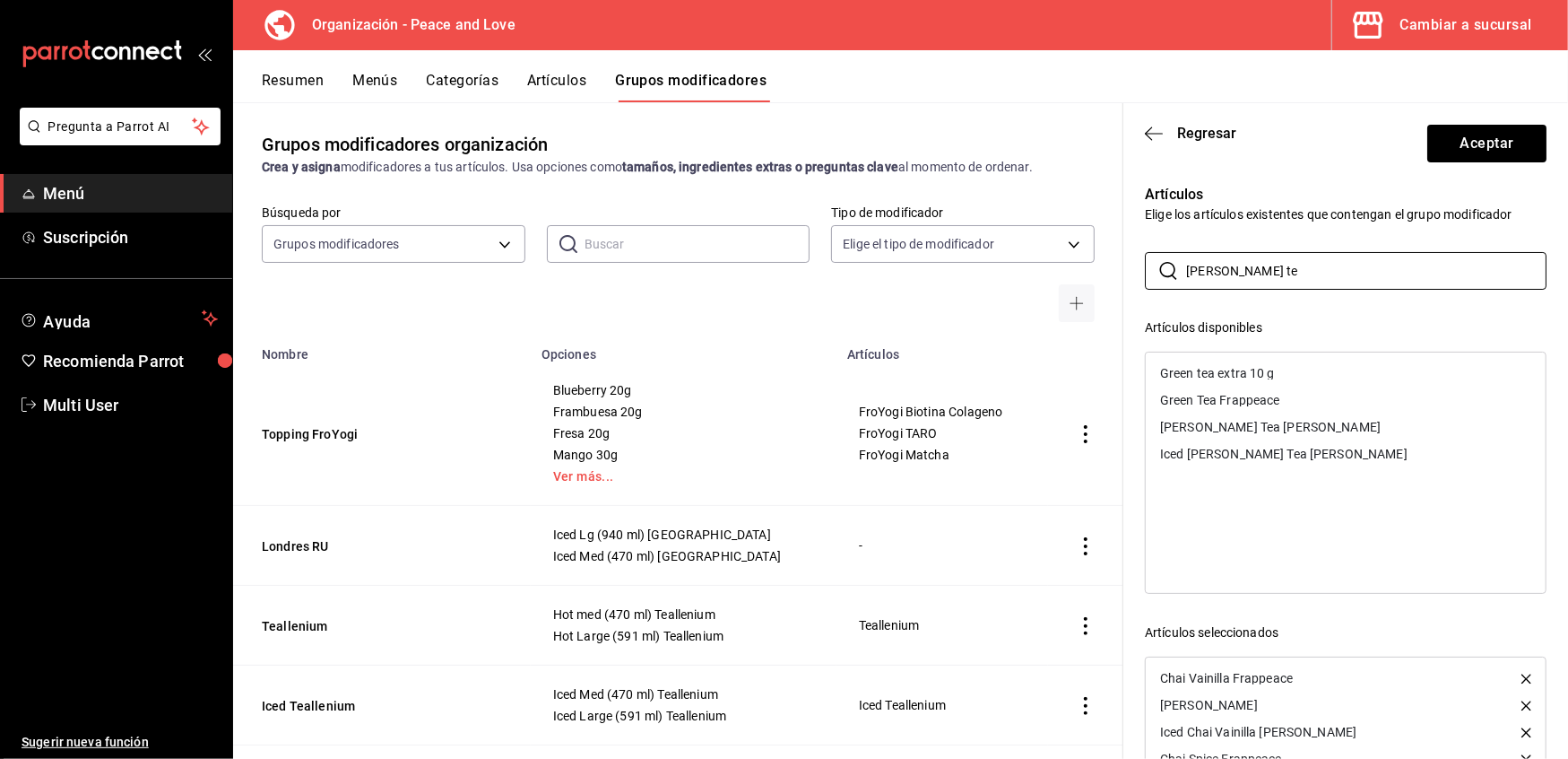
click at [1232, 400] on div "Green Tea Frappeace" at bounding box center [1221, 400] width 121 height 13
click at [1232, 400] on div "[PERSON_NAME] Tea [PERSON_NAME]" at bounding box center [1270, 400] width 221 height 13
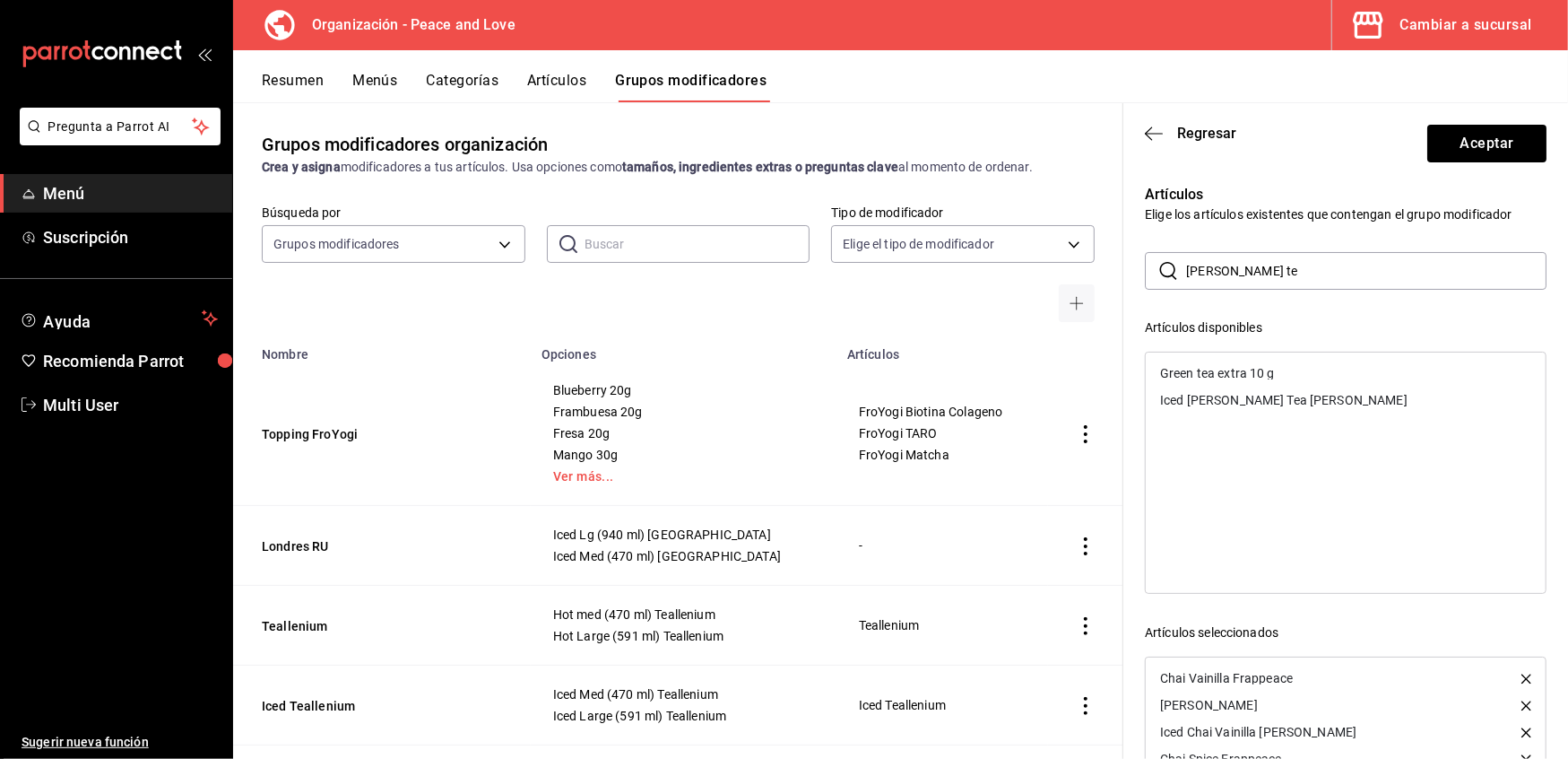
click at [1232, 400] on div "Iced [PERSON_NAME] Tea [PERSON_NAME]" at bounding box center [1284, 400] width 247 height 13
click at [1404, 288] on input "green te" at bounding box center [1367, 271] width 361 height 36
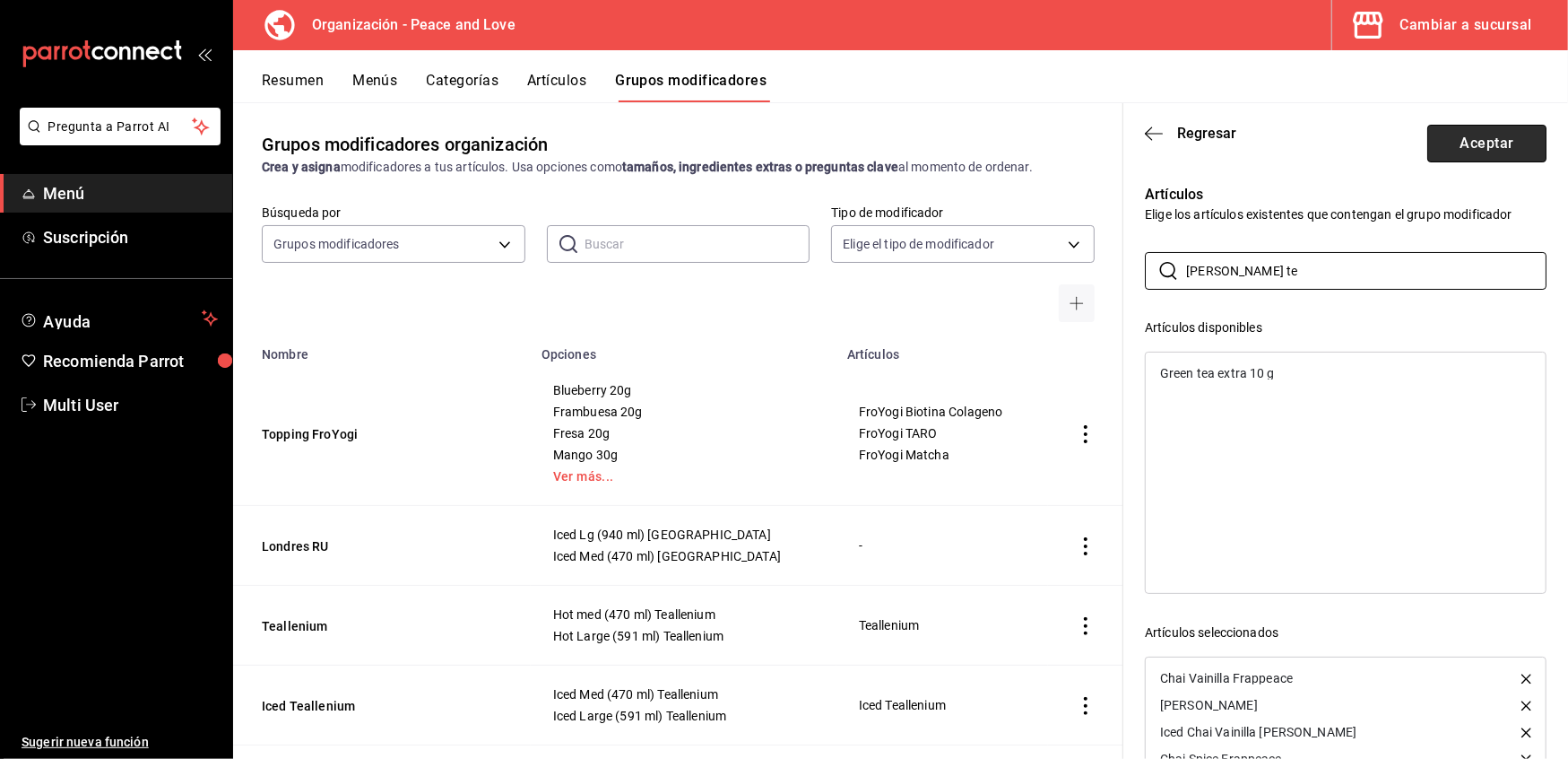
click at [1490, 142] on button "Aceptar" at bounding box center [1487, 143] width 120 height 38
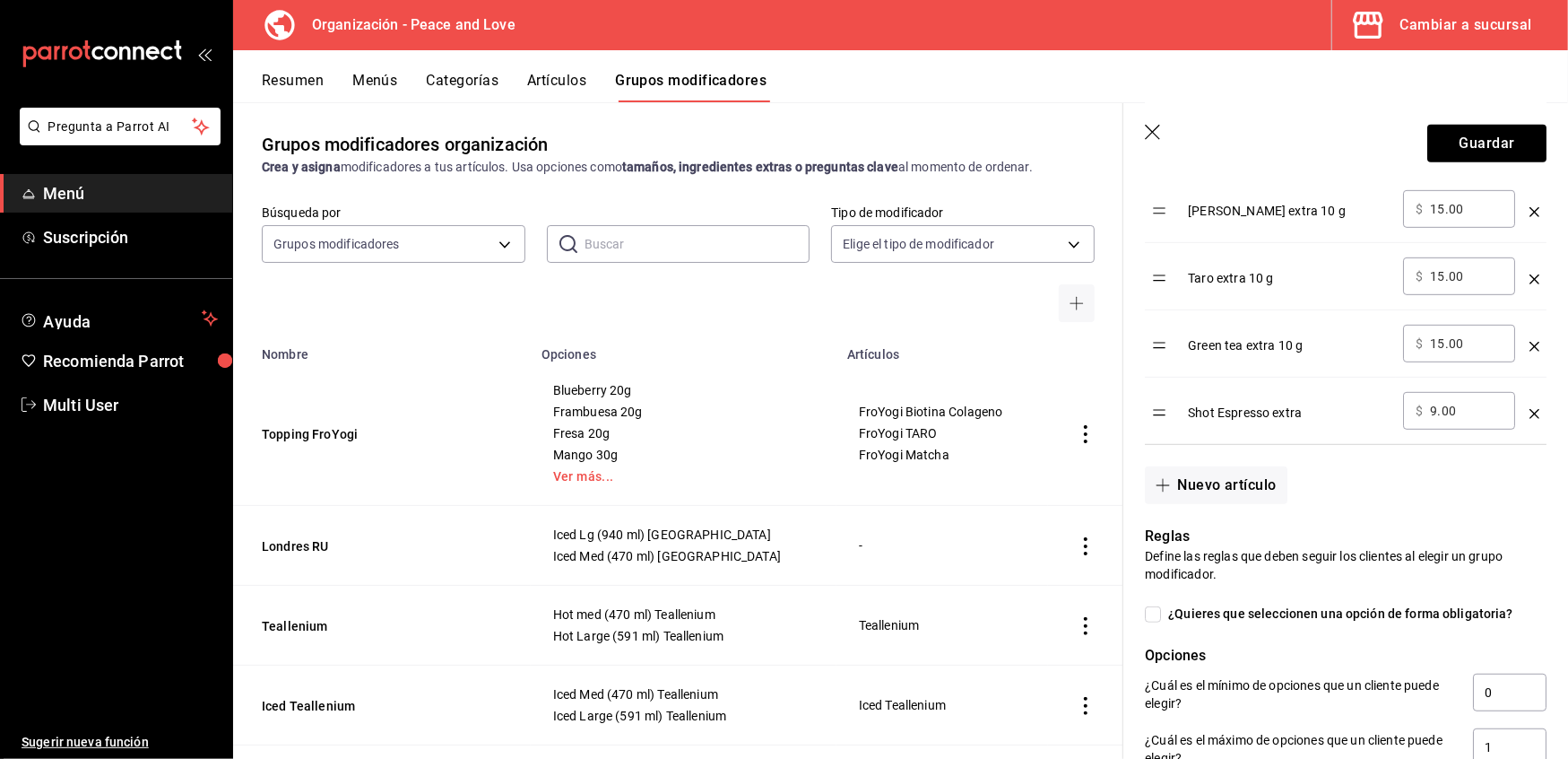
scroll to position [615, 0]
click at [1242, 481] on button "Nuevo artículo" at bounding box center [1216, 484] width 142 height 38
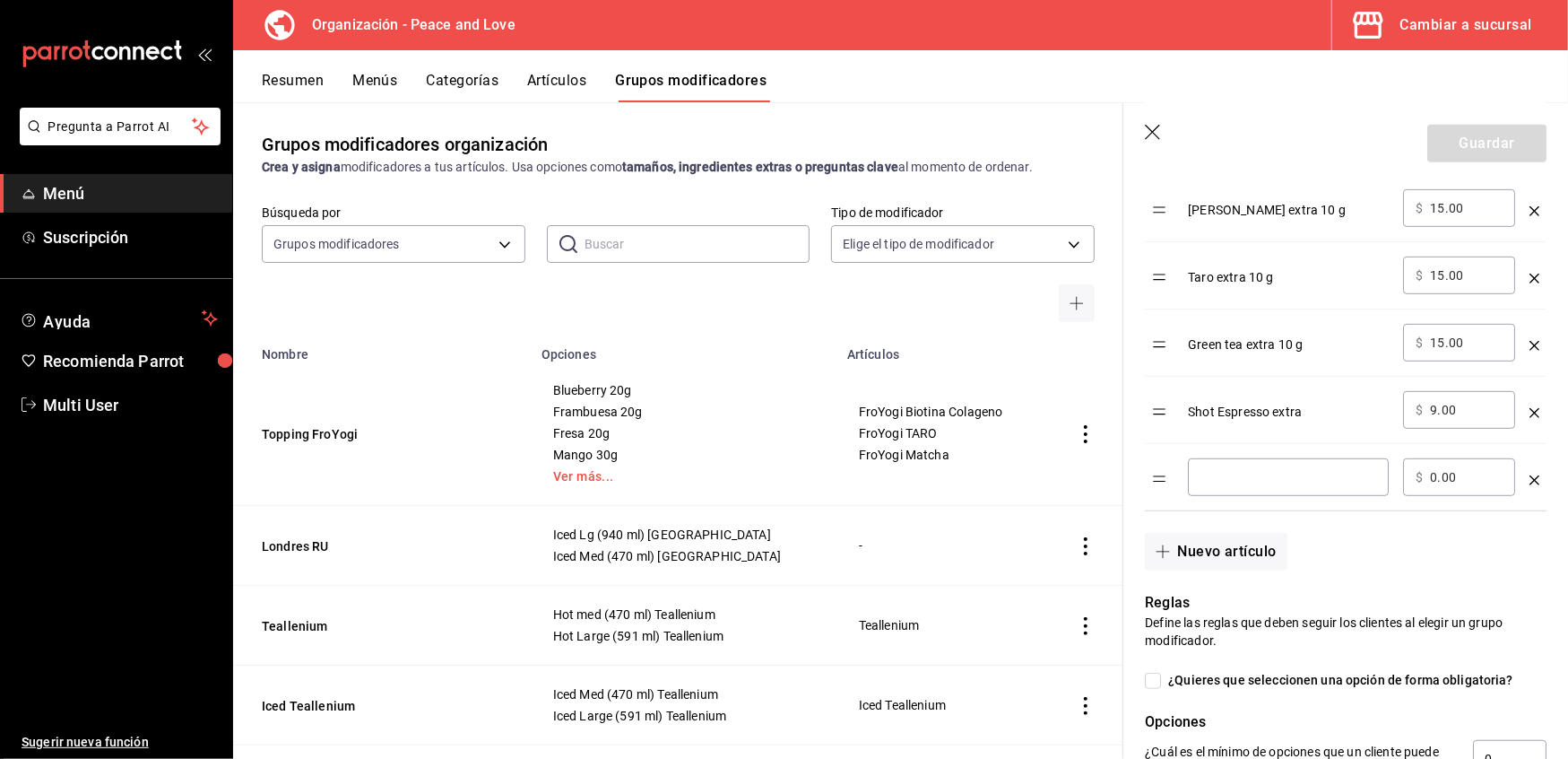
click at [1248, 481] on input "optionsTable" at bounding box center [1288, 477] width 176 height 18
click at [1530, 488] on div "optionsTable" at bounding box center [1535, 473] width 10 height 29
click at [1530, 482] on icon "optionsTable" at bounding box center [1535, 481] width 10 height 10
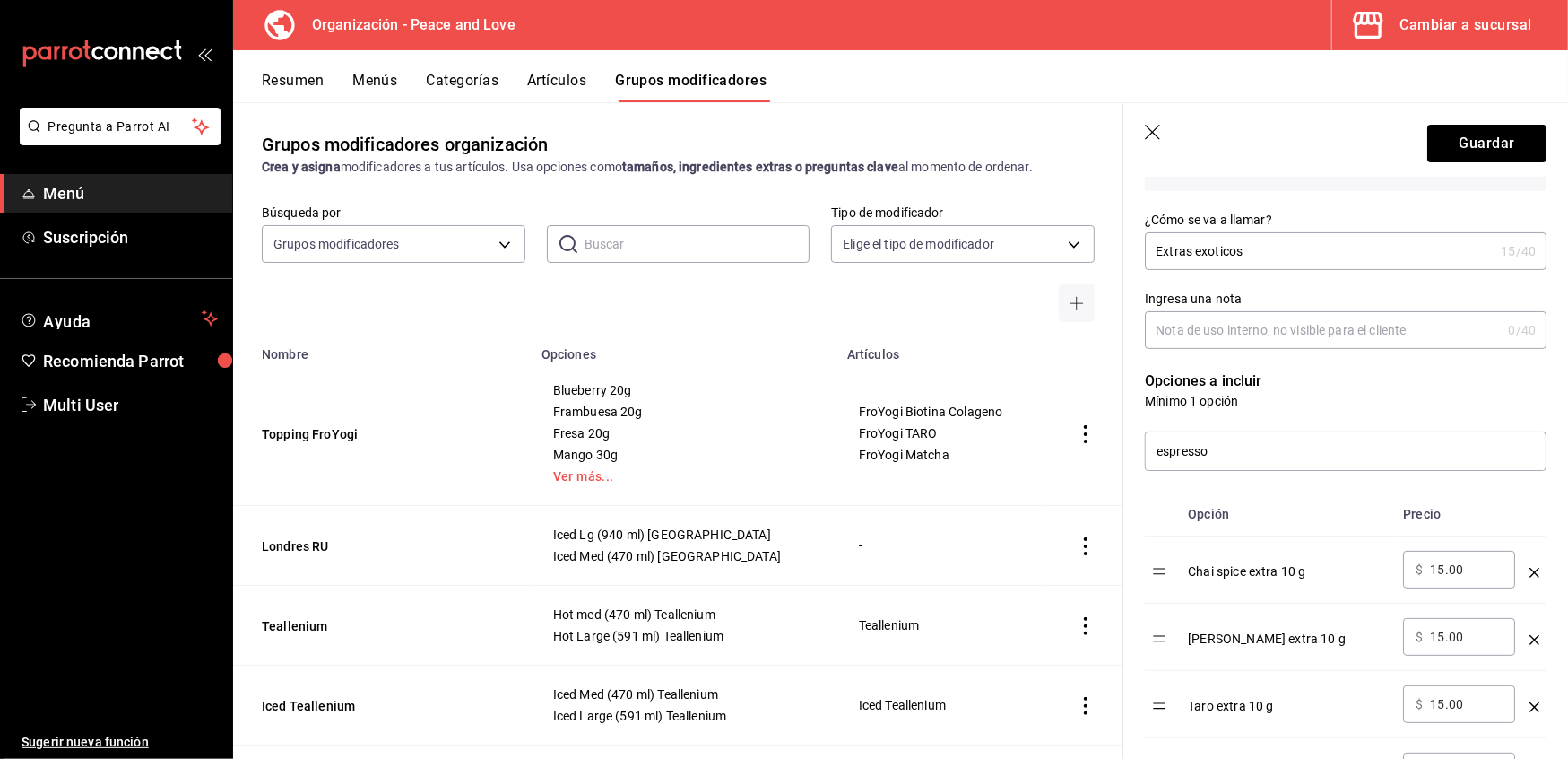
scroll to position [187, 0]
drag, startPoint x: 1321, startPoint y: 453, endPoint x: 972, endPoint y: 418, distance: 350.8
click at [972, 418] on main "Grupos modificadores organización Crea y asigna modificadores a tus artículos. …" at bounding box center [901, 430] width 1336 height 657
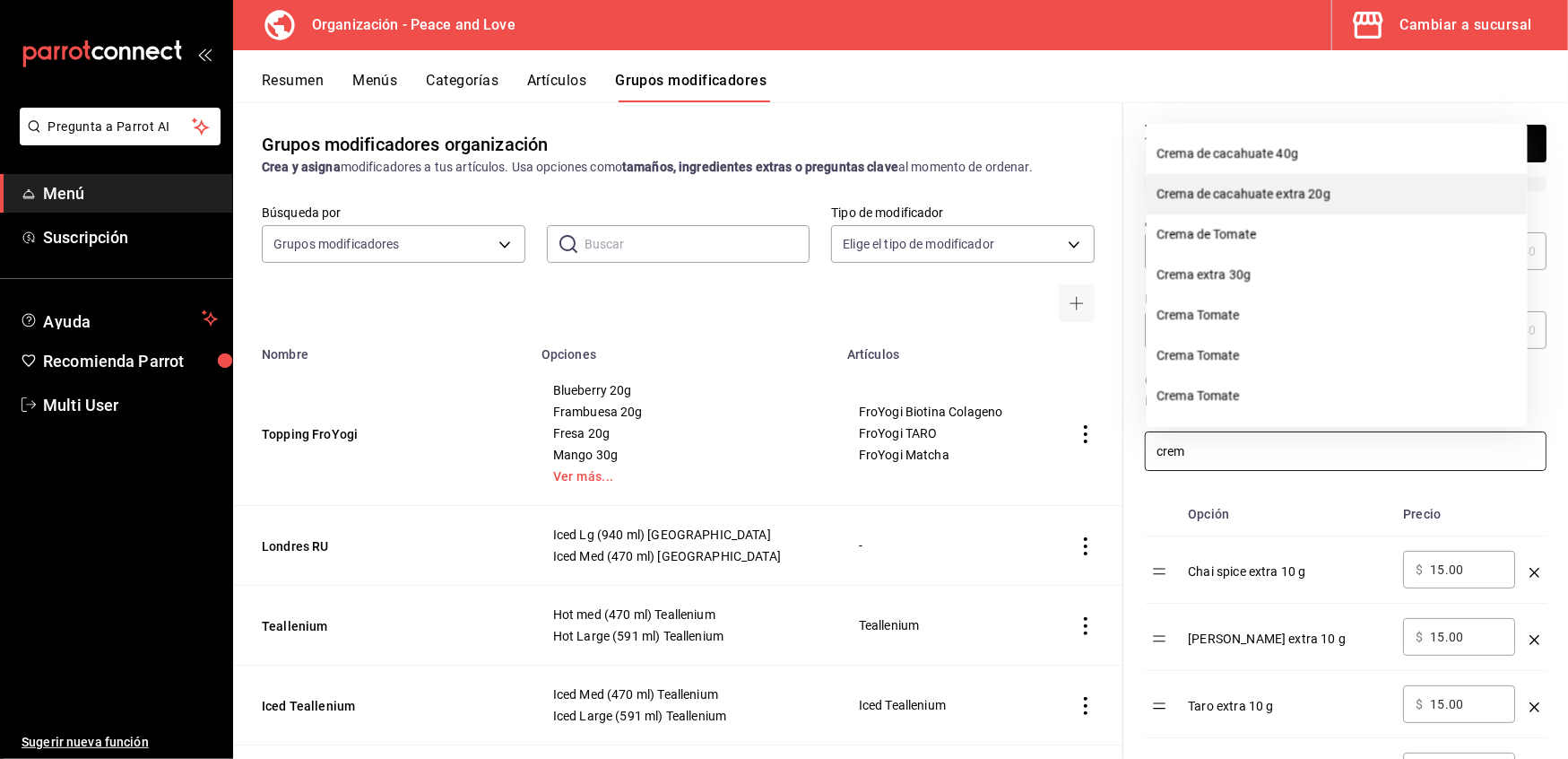
scroll to position [0, 0]
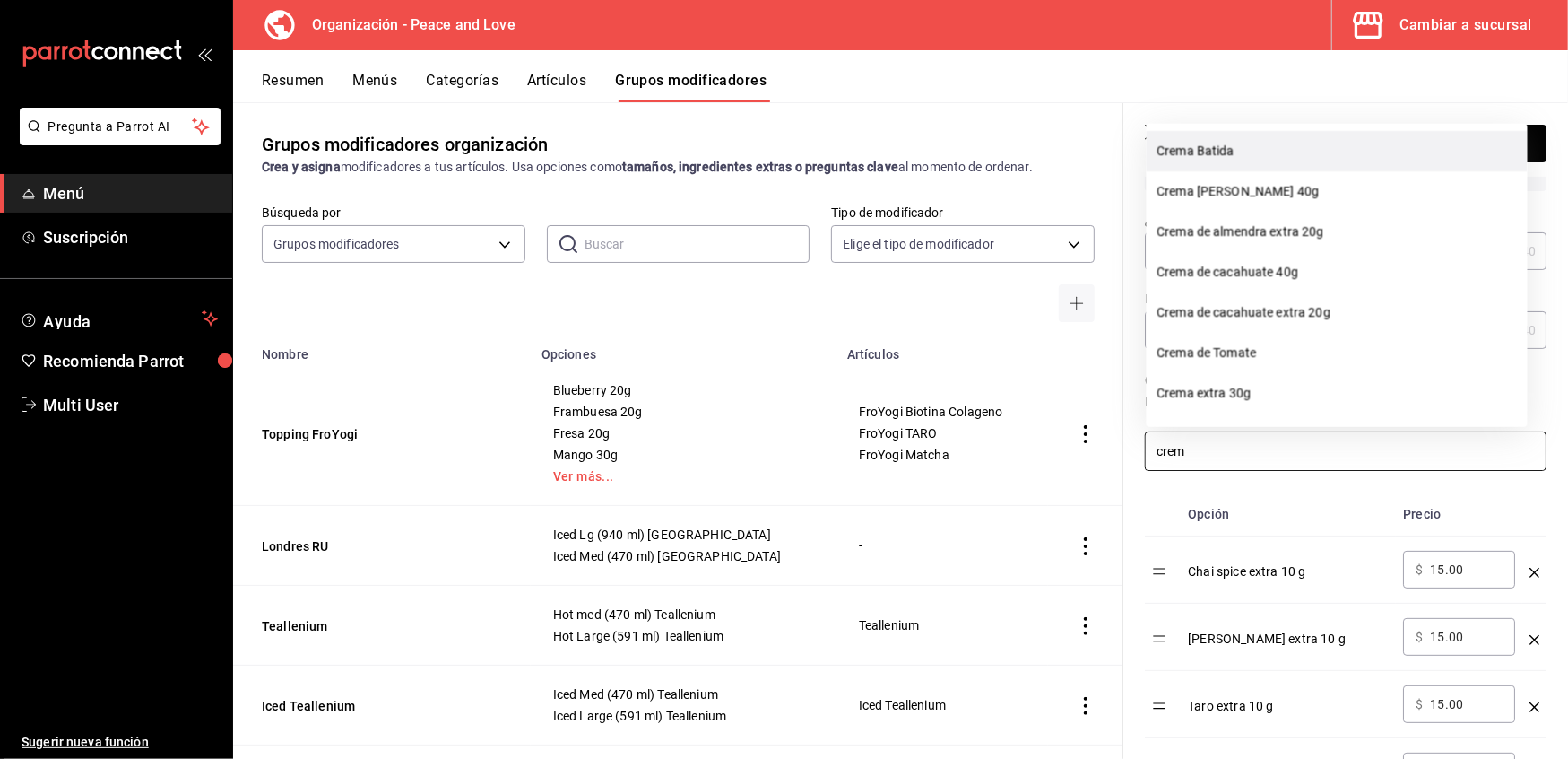
click at [1210, 151] on li "Crema Batida" at bounding box center [1337, 150] width 381 height 40
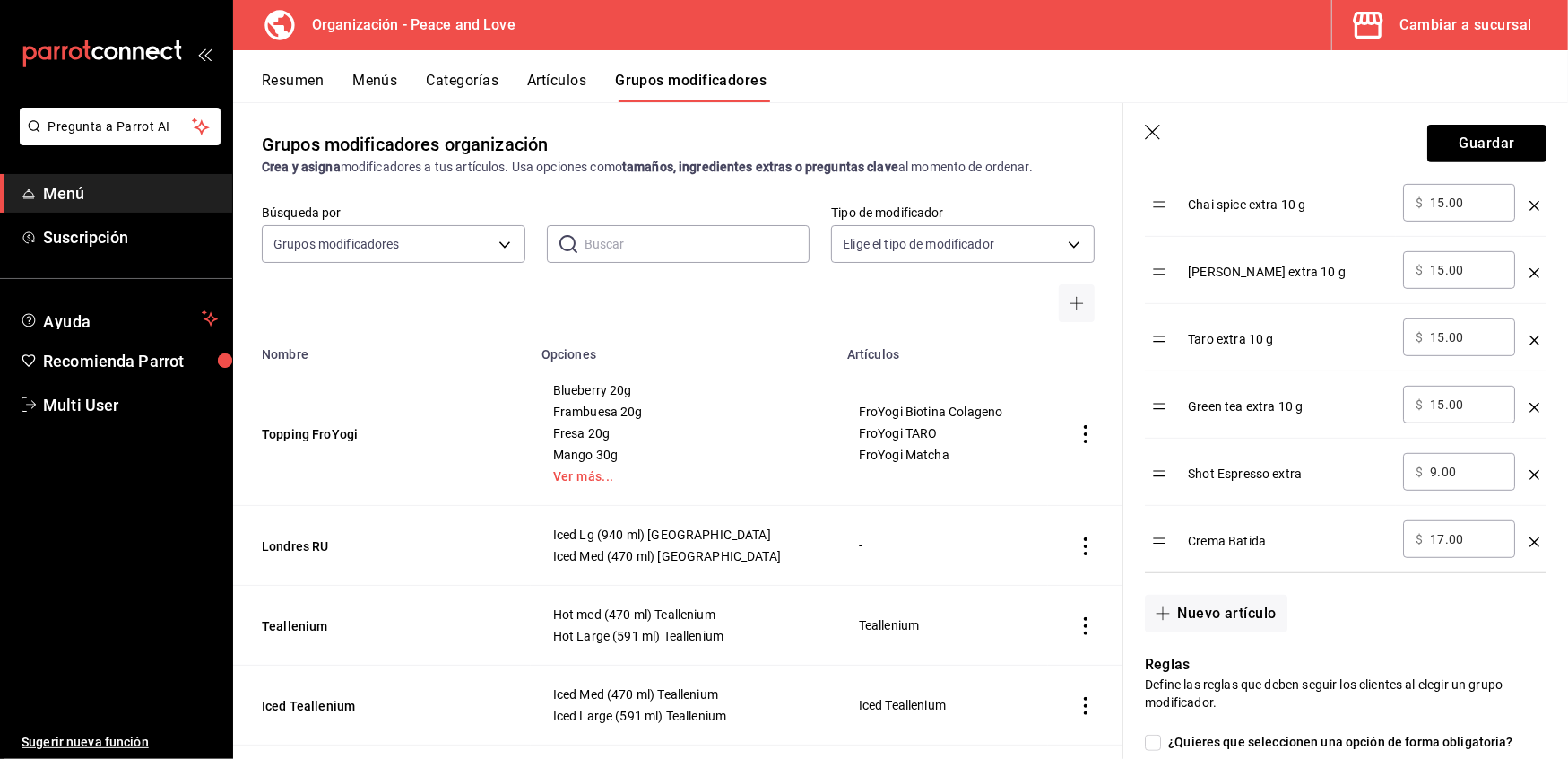
scroll to position [555, 0]
drag, startPoint x: 1472, startPoint y: 542, endPoint x: 1252, endPoint y: 495, distance: 225.0
click at [1252, 495] on tbody "Chai spice extra 10 g ​ $ 15.00 ​ Chai Vainilla extra 10 g ​ $ 15.00 ​ Taro ext…" at bounding box center [1345, 370] width 402 height 404
click at [1530, 540] on icon "optionsTable" at bounding box center [1535, 541] width 10 height 10
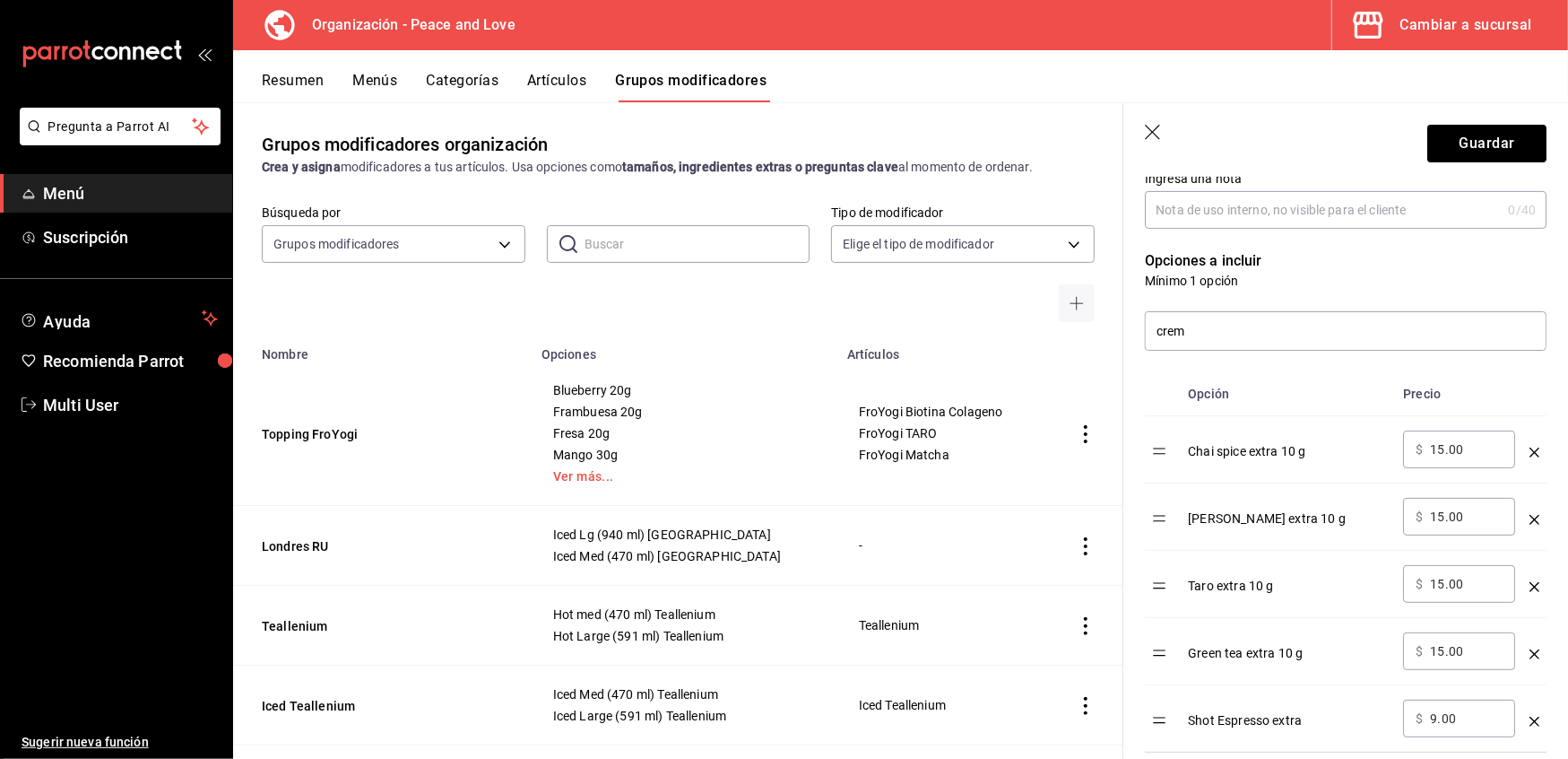
scroll to position [306, 0]
click at [1476, 138] on button "Guardar" at bounding box center [1487, 143] width 120 height 38
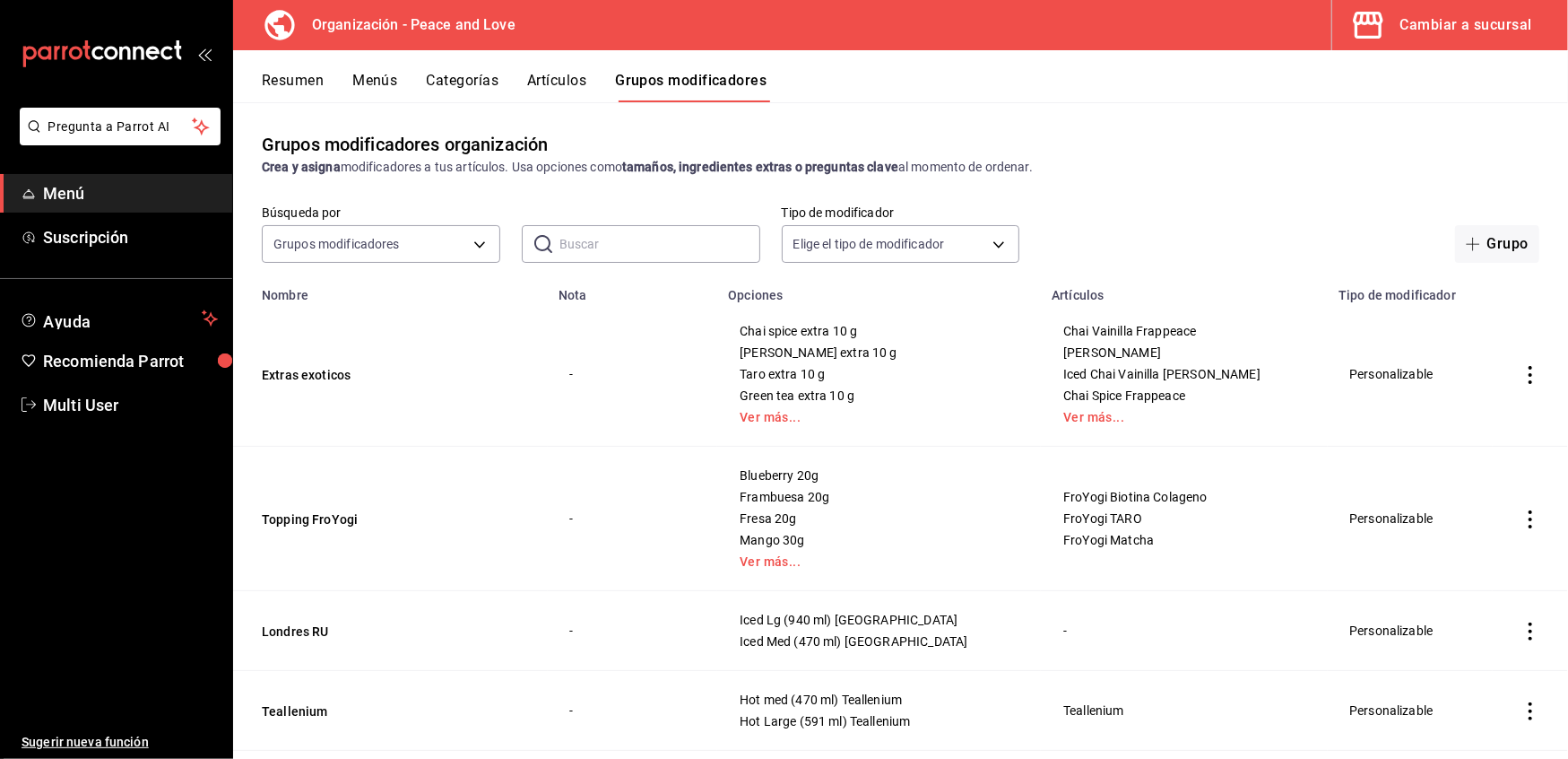
click at [1521, 371] on icon "actions" at bounding box center [1530, 375] width 18 height 18
click at [1461, 449] on span "Duplicar" at bounding box center [1459, 453] width 47 height 18
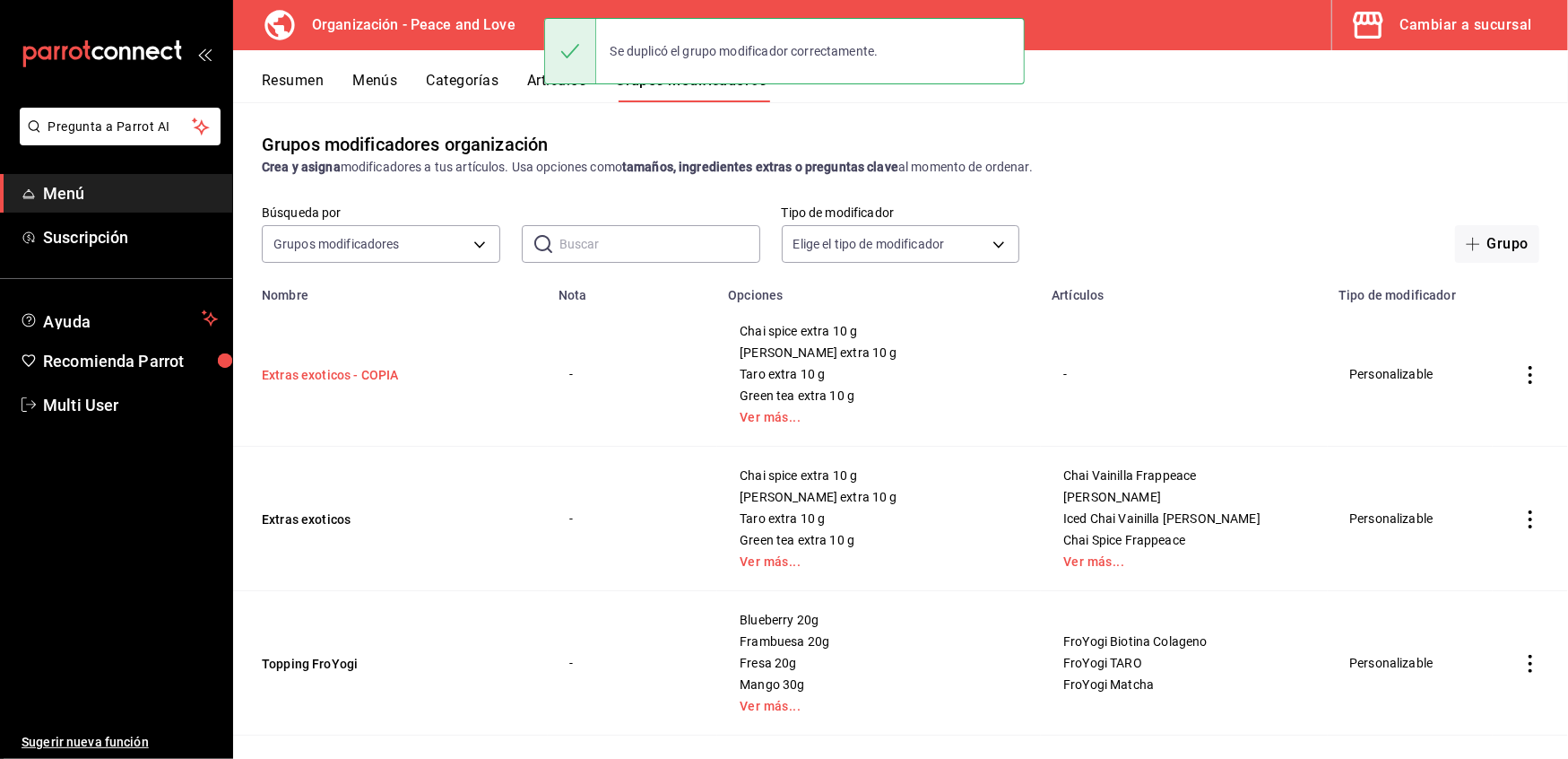
click at [382, 380] on button "Extras exoticos - COPIA" at bounding box center [369, 375] width 215 height 18
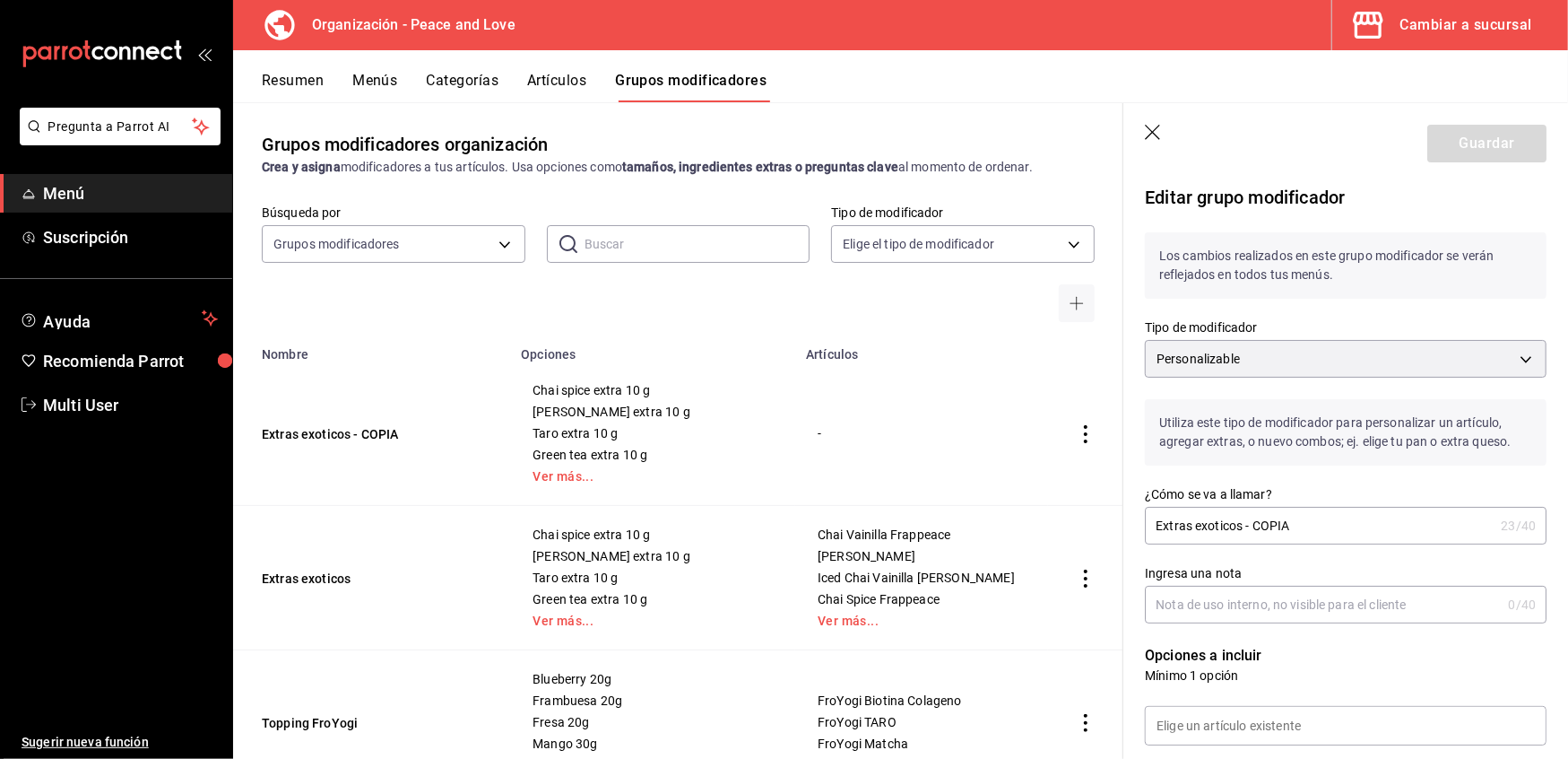
click at [1314, 521] on input "Extras exoticos - COPIA" at bounding box center [1319, 525] width 349 height 36
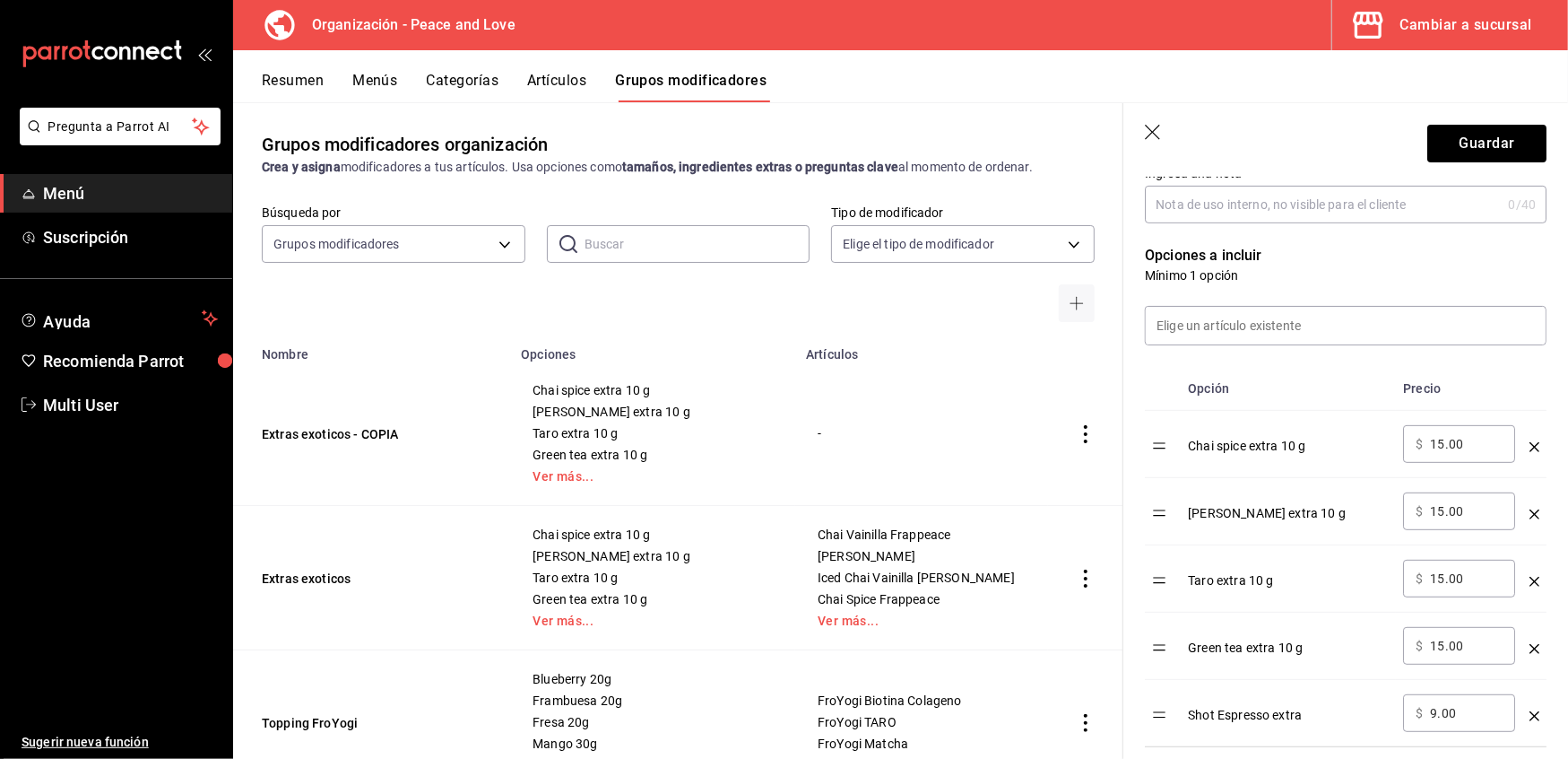
scroll to position [402, 0]
click at [1475, 443] on input "15.00" at bounding box center [1466, 442] width 73 height 18
drag, startPoint x: 1471, startPoint y: 450, endPoint x: 1144, endPoint y: 399, distance: 331.0
click at [1144, 399] on div "Opción Precio Chai spice extra 10 g ​ $ 15.00 ​ Chai Vainilla extra 10 g ​ $ 15…" at bounding box center [1335, 544] width 423 height 402
drag, startPoint x: 1478, startPoint y: 510, endPoint x: 1241, endPoint y: 468, distance: 240.7
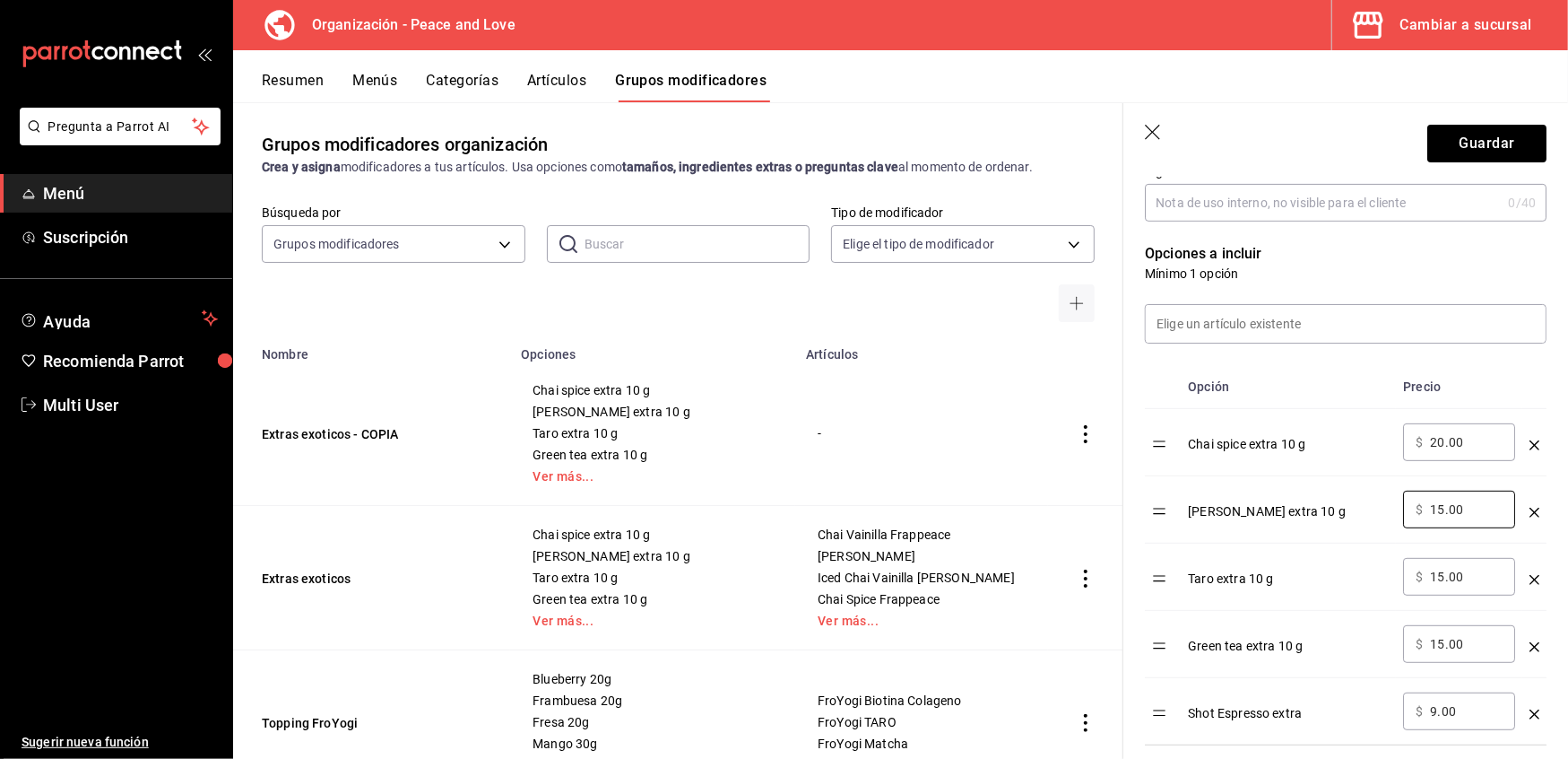
click at [1241, 468] on tbody "Chai spice extra 10 g ​ $ 20.00 ​ Chai Vainilla extra 10 g ​ $ 15.00 ​ Taro ext…" at bounding box center [1345, 577] width 402 height 337
drag, startPoint x: 1471, startPoint y: 575, endPoint x: 1164, endPoint y: 570, distance: 307.0
click at [1164, 570] on tr "Taro extra 10 g ​ $ 15.00 ​" at bounding box center [1345, 577] width 402 height 67
drag, startPoint x: 1464, startPoint y: 646, endPoint x: 1246, endPoint y: 630, distance: 218.6
click at [1246, 630] on tr "Green tea extra 10 g ​ $ 15.00 ​" at bounding box center [1345, 644] width 402 height 67
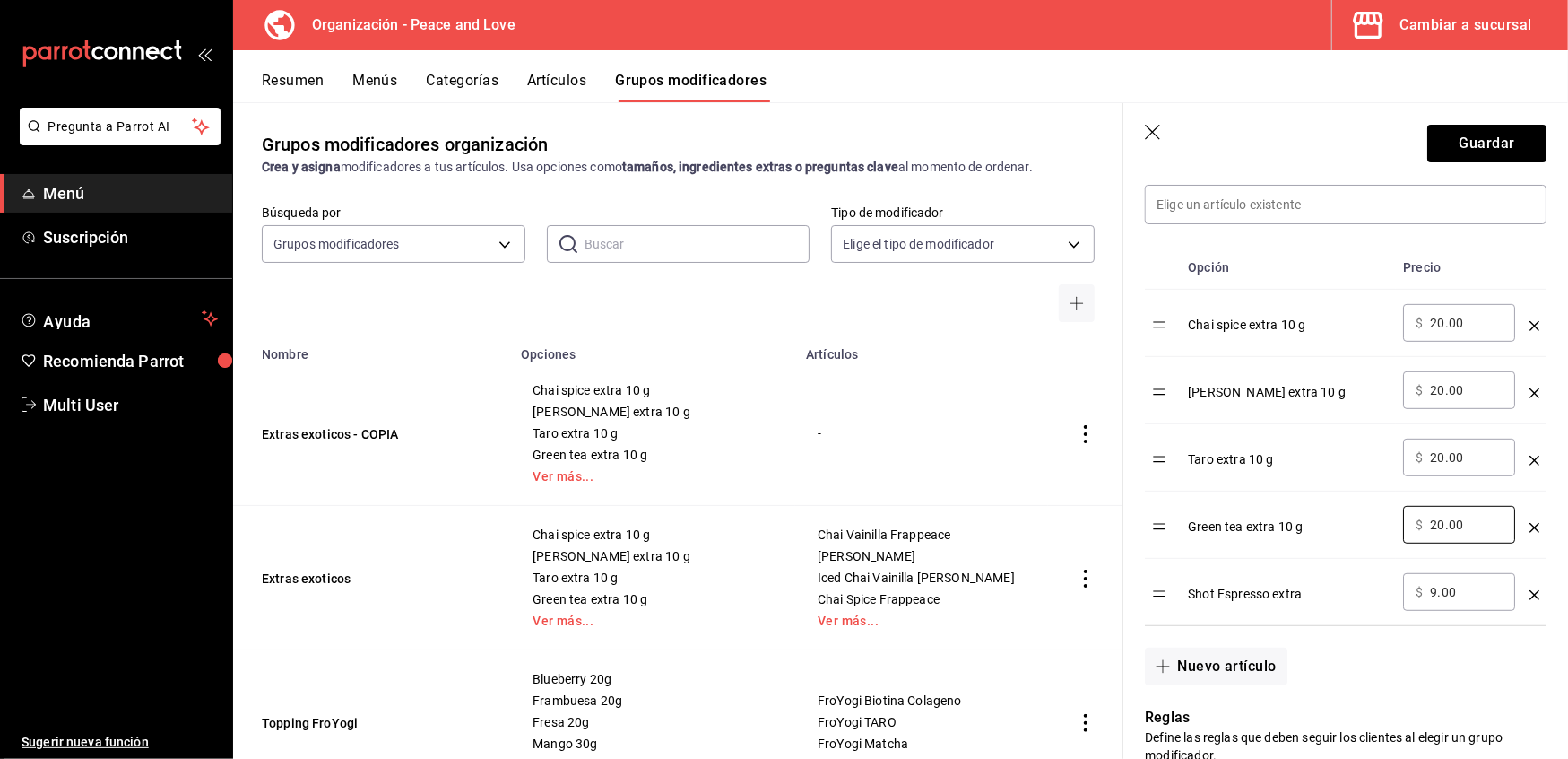
scroll to position [523, 0]
drag, startPoint x: 1469, startPoint y: 583, endPoint x: 1296, endPoint y: 567, distance: 173.7
click at [1296, 567] on tr "Shot Espresso extra ​ $ 9.00 ​" at bounding box center [1345, 591] width 402 height 67
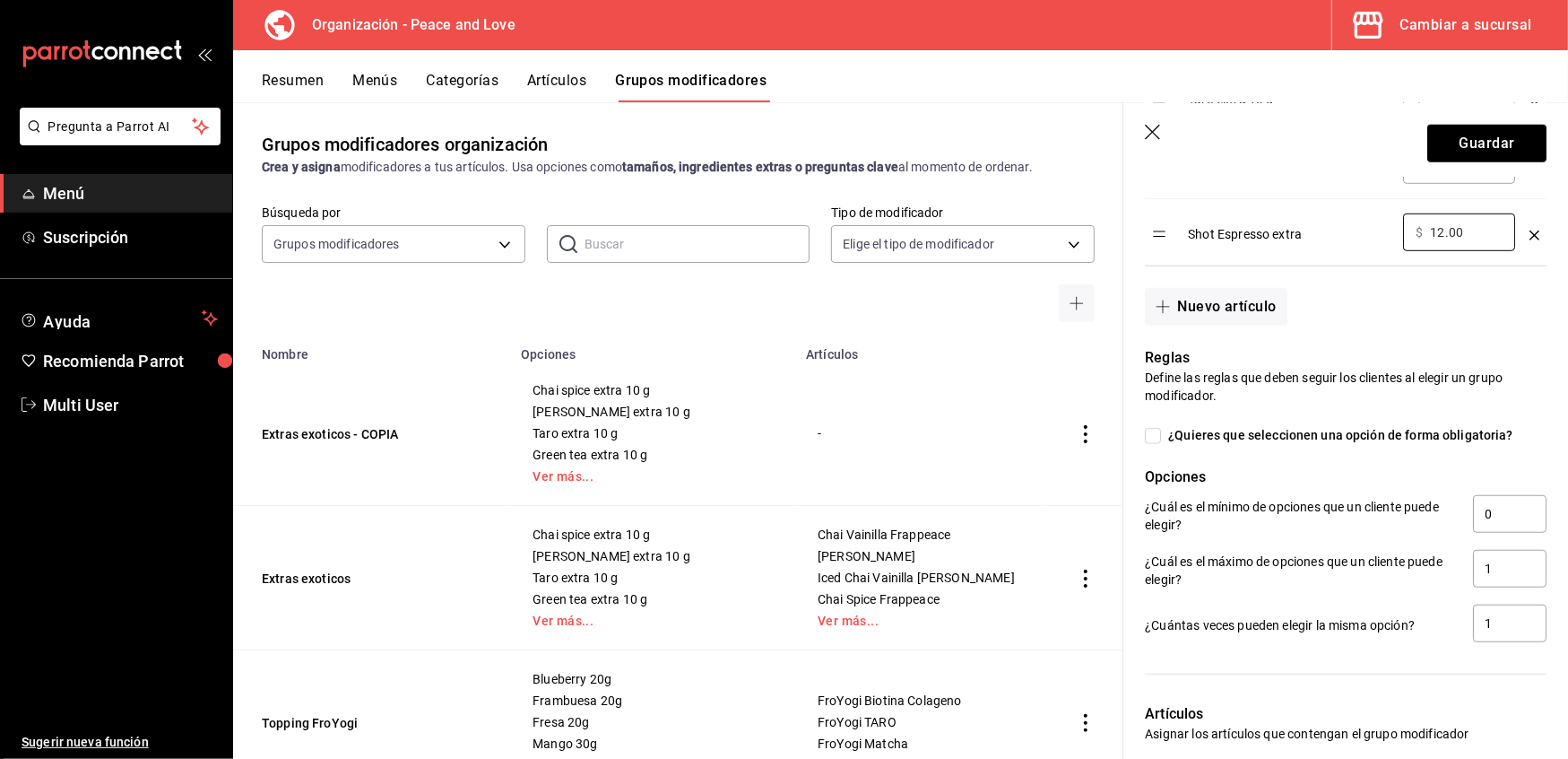
scroll to position [1139, 0]
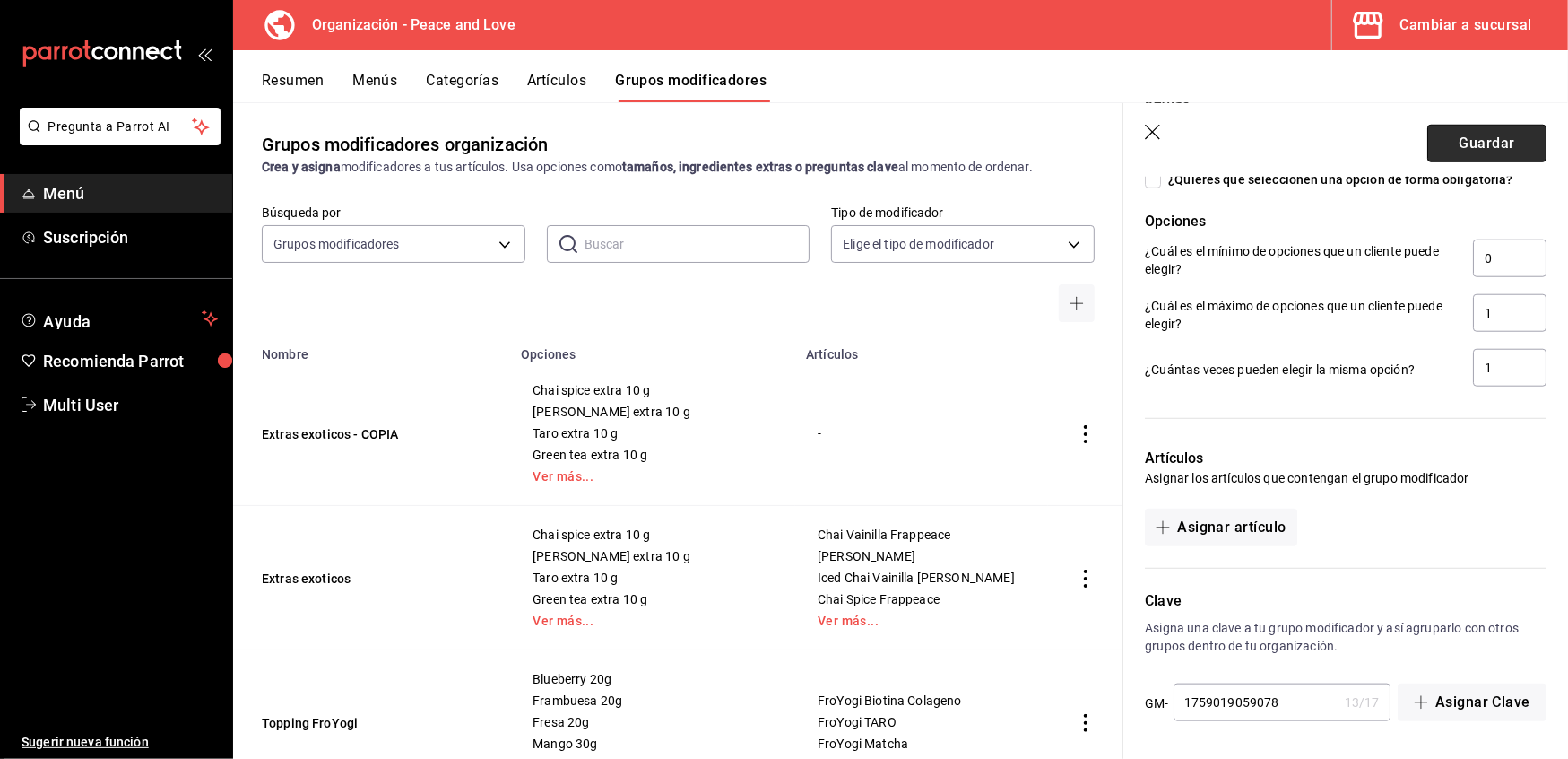
click at [1446, 138] on button "Guardar" at bounding box center [1487, 143] width 120 height 38
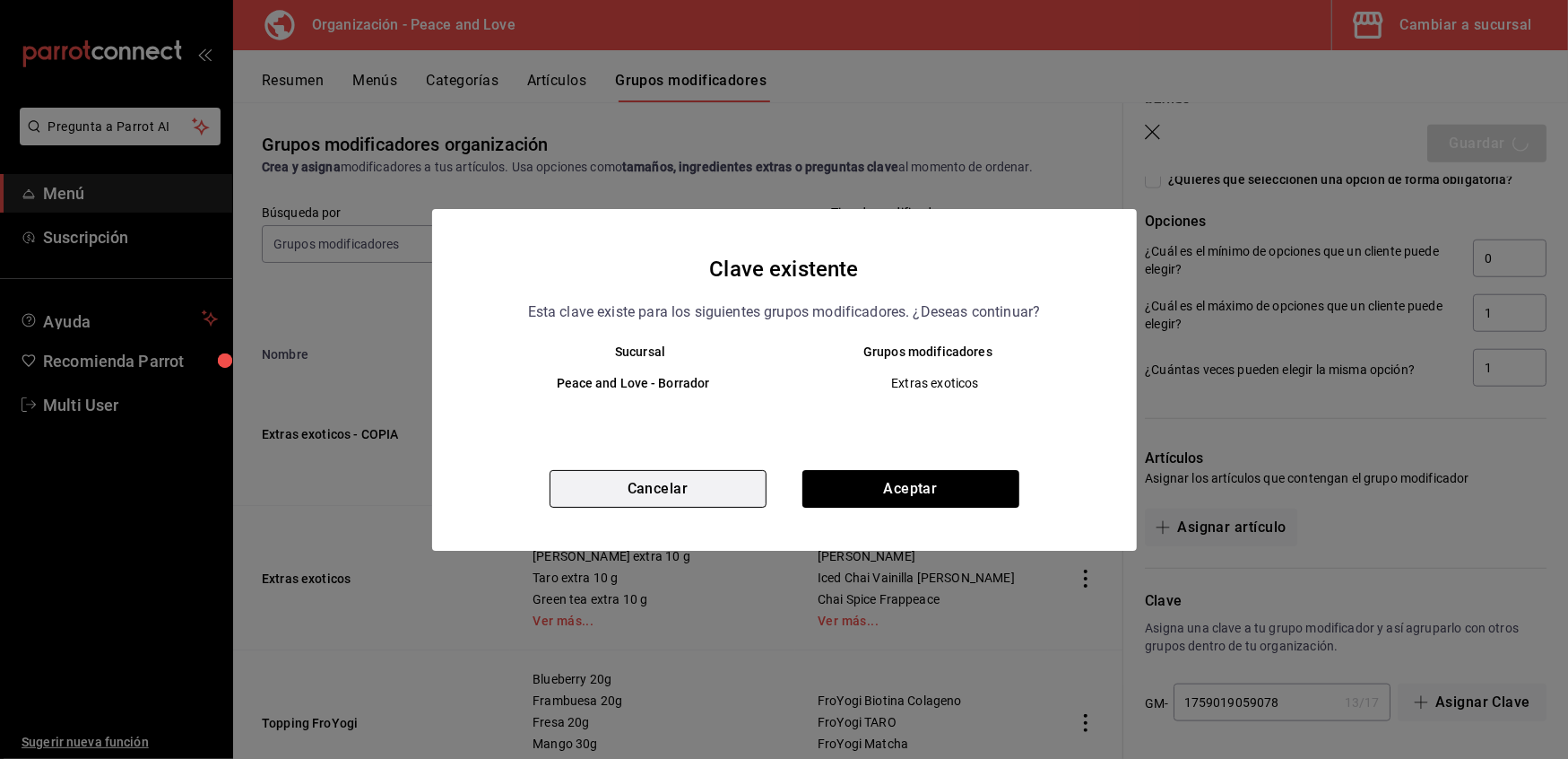
click at [619, 483] on button "Cancelar" at bounding box center [658, 488] width 217 height 38
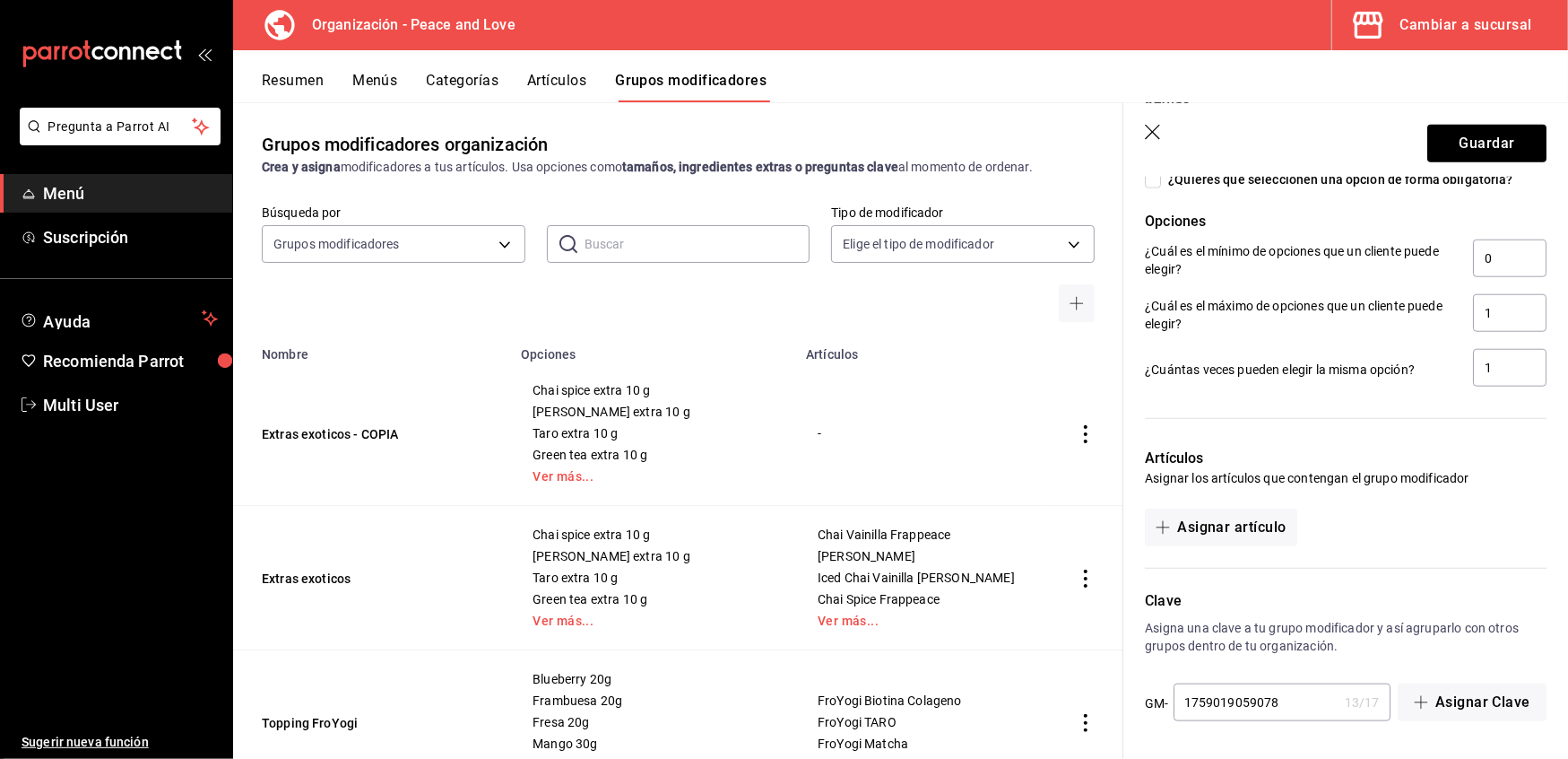
click at [1286, 705] on input "1759019059078" at bounding box center [1256, 702] width 164 height 36
click at [1476, 134] on button "Guardar" at bounding box center [1487, 143] width 120 height 38
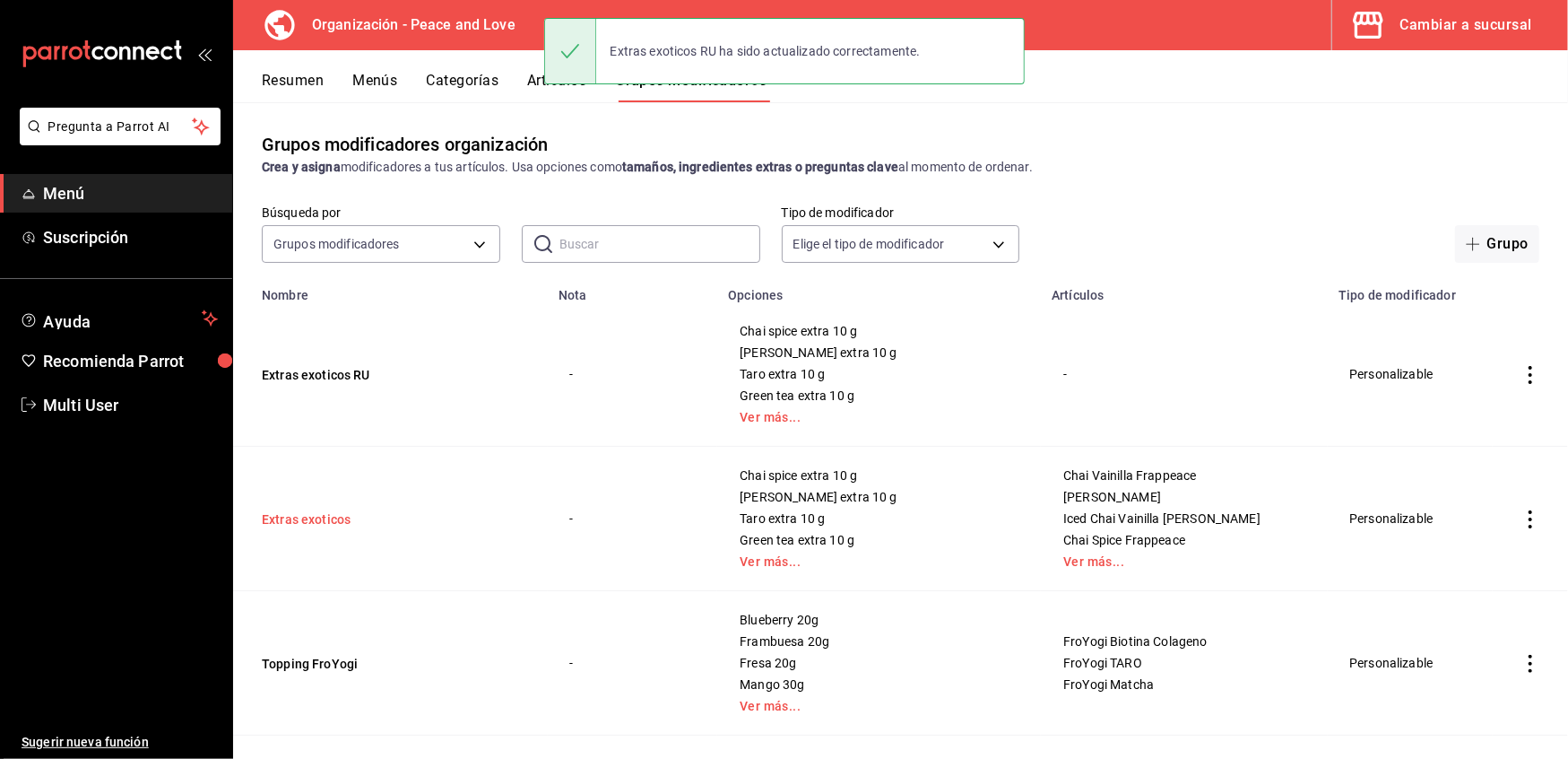
click at [305, 521] on button "Extras exoticos" at bounding box center [369, 520] width 215 height 18
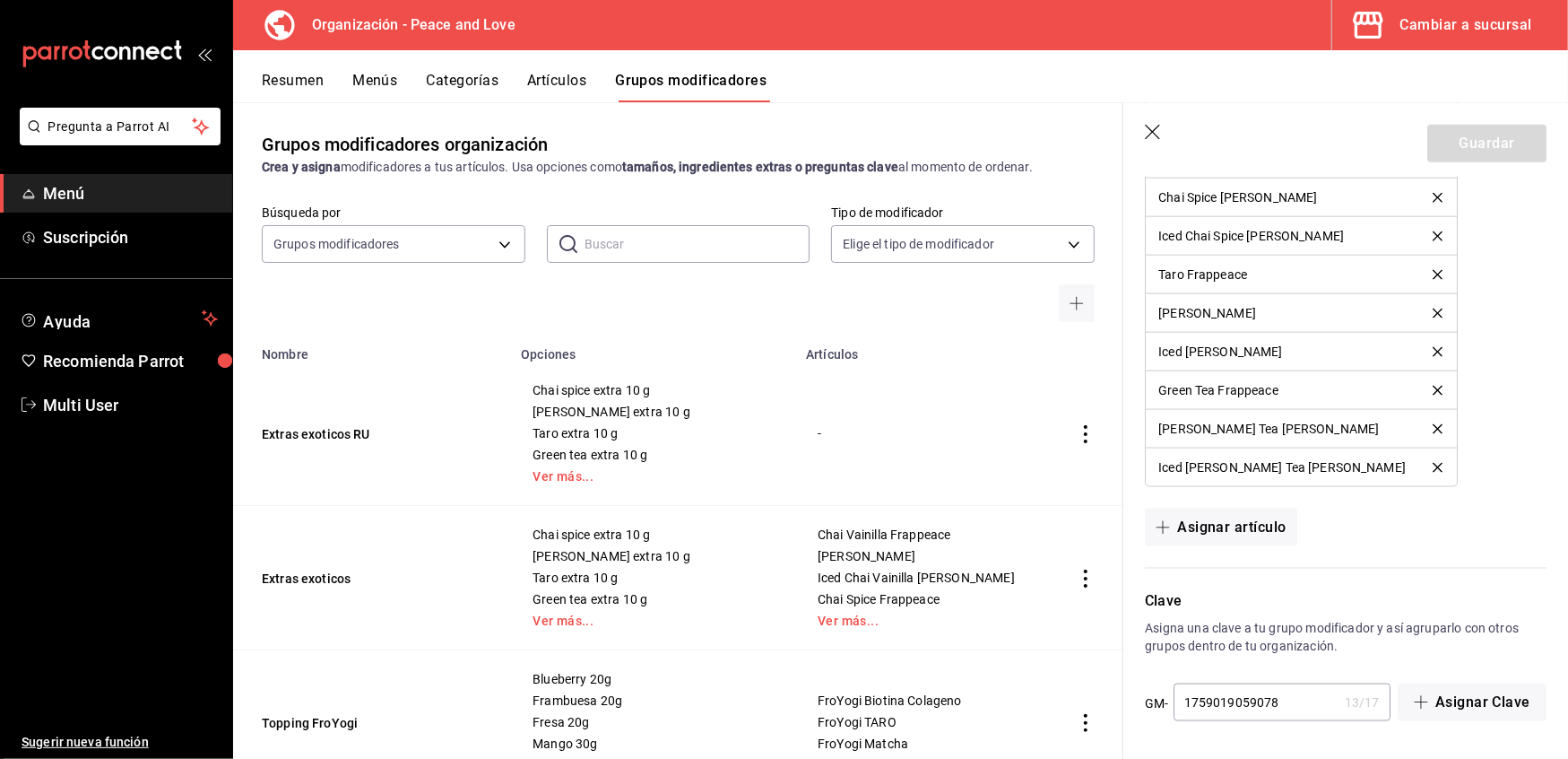
scroll to position [1629, 0]
click at [306, 434] on button "Extras exoticos RU" at bounding box center [369, 434] width 215 height 18
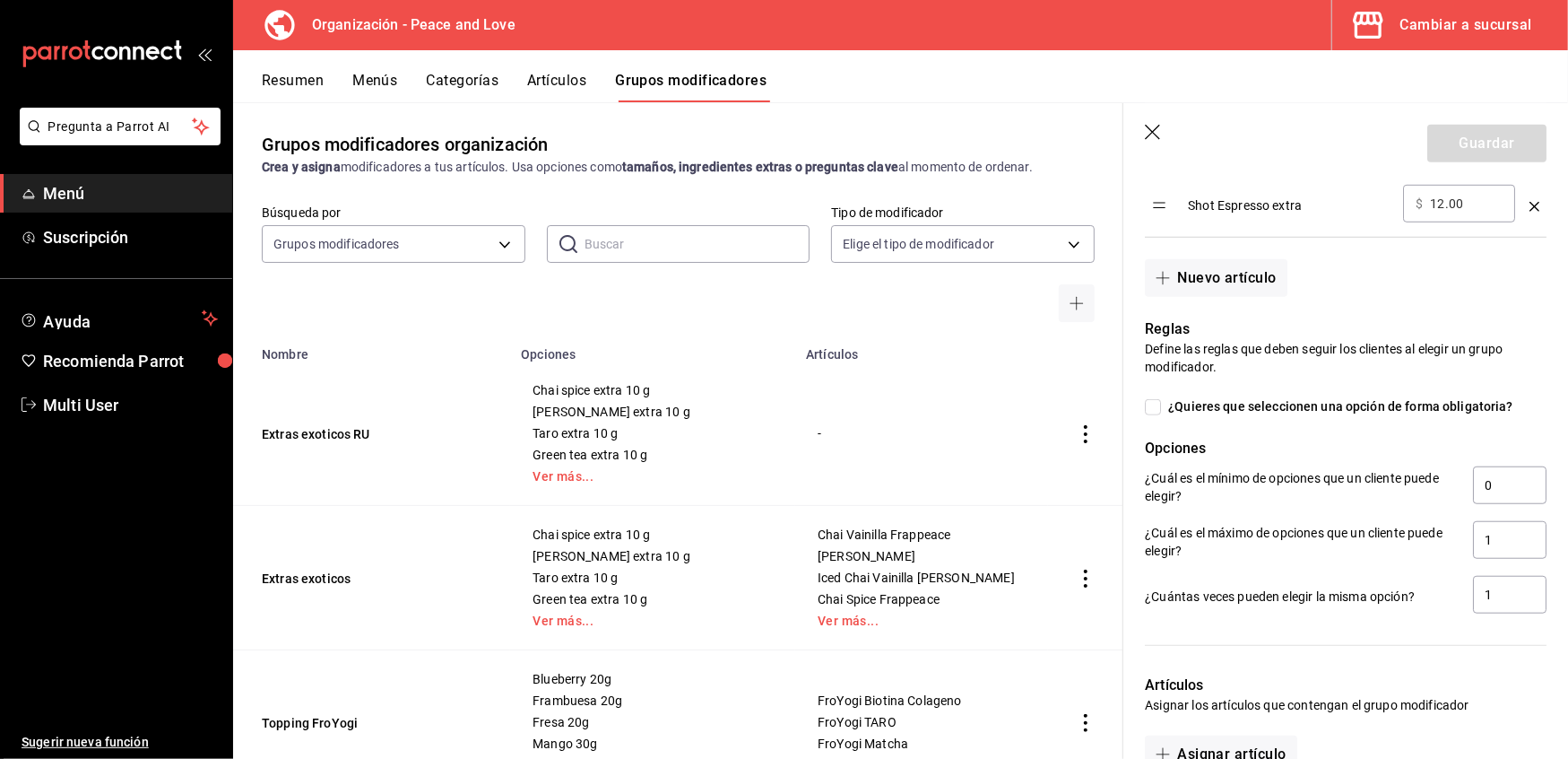
scroll to position [1139, 0]
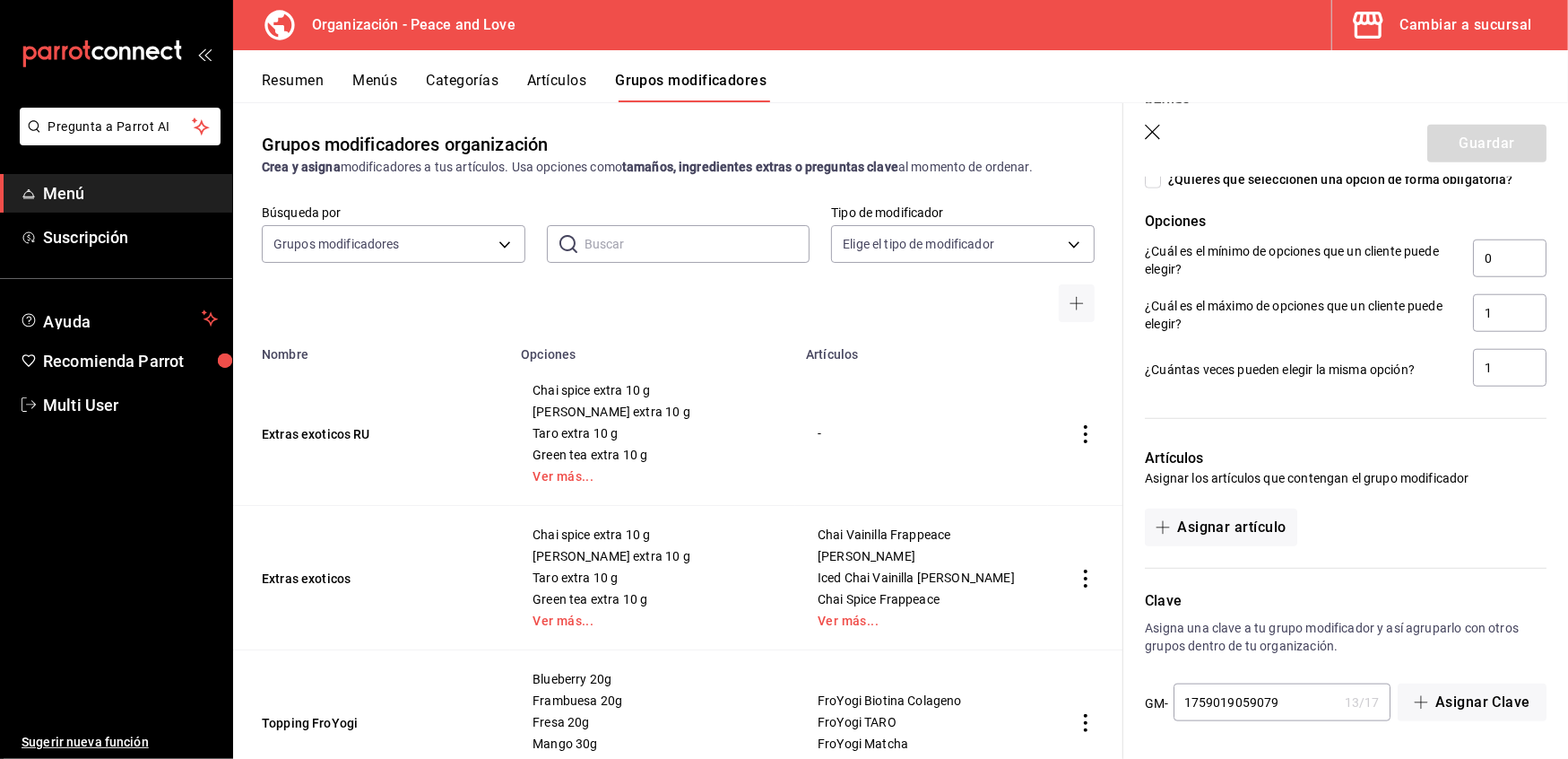
click at [697, 304] on div "Búsqueda por Grupos modificadores GROUP ​ ​ Tipo de modificador Elige el tipo d…" at bounding box center [678, 264] width 890 height 117
click at [313, 88] on button "Resumen" at bounding box center [293, 87] width 62 height 30
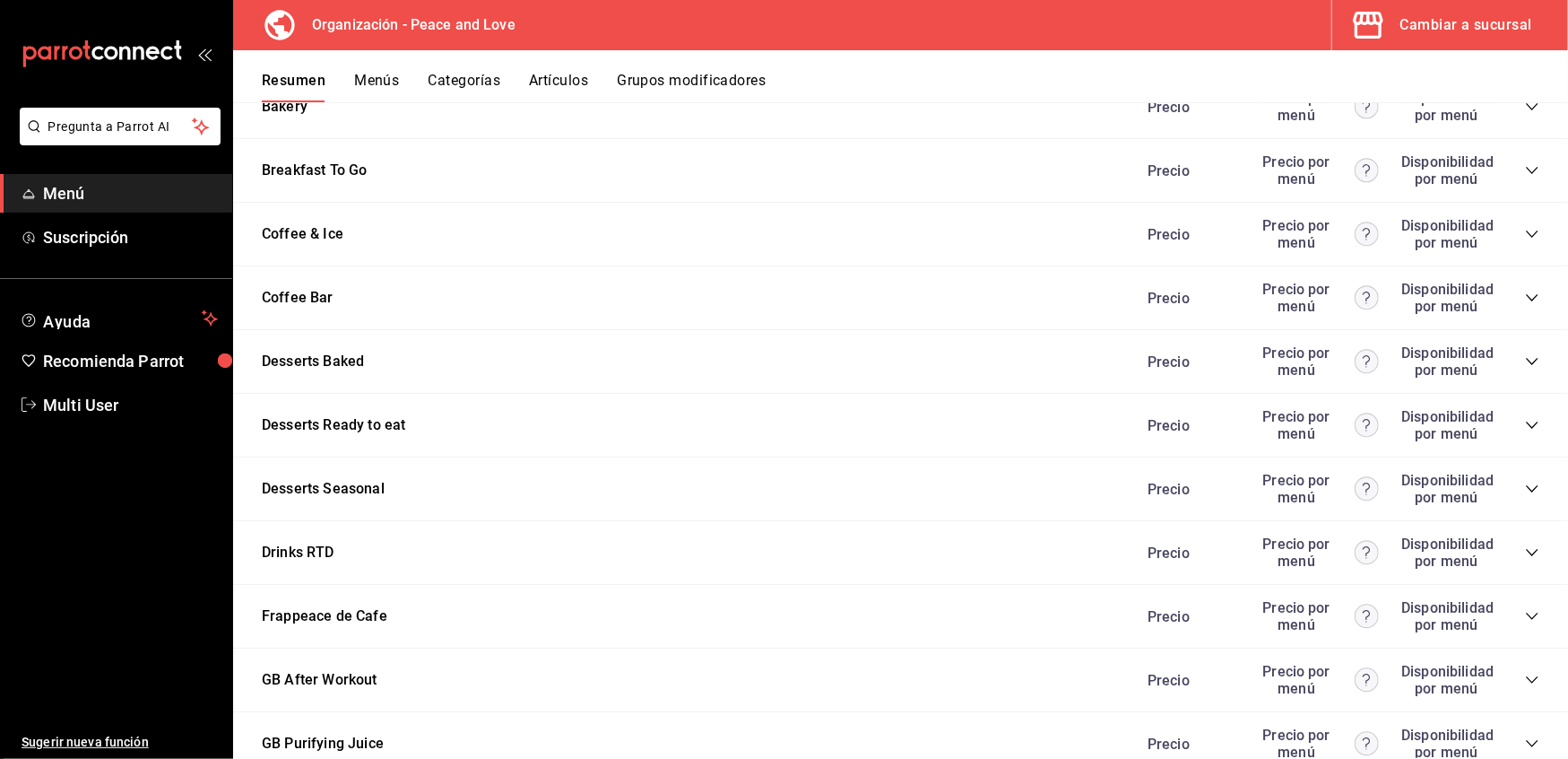
scroll to position [2972, 0]
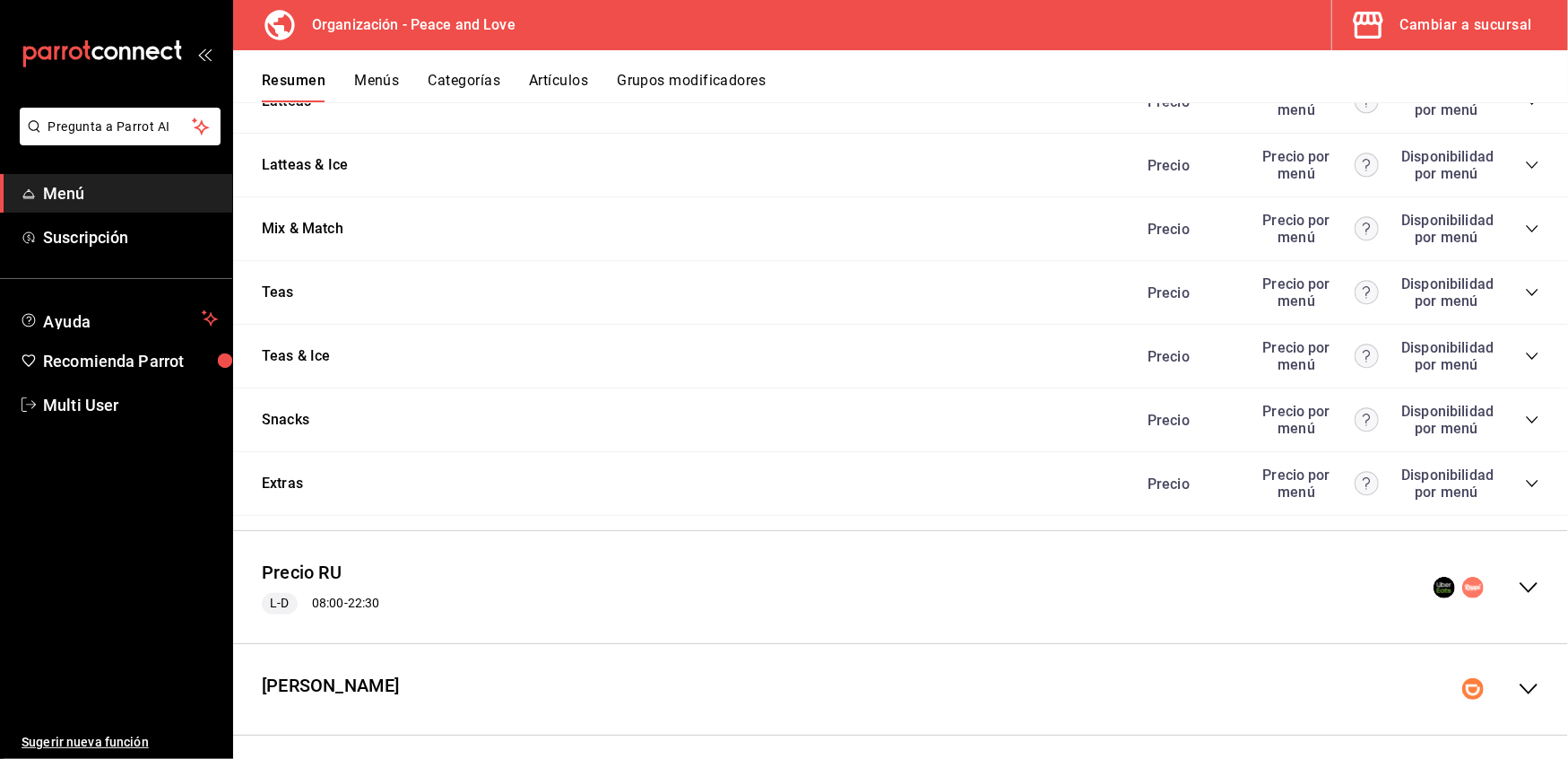
click at [1521, 576] on div "Precio RU L-D 08:00 - 22:30" at bounding box center [901, 588] width 1336 height 84
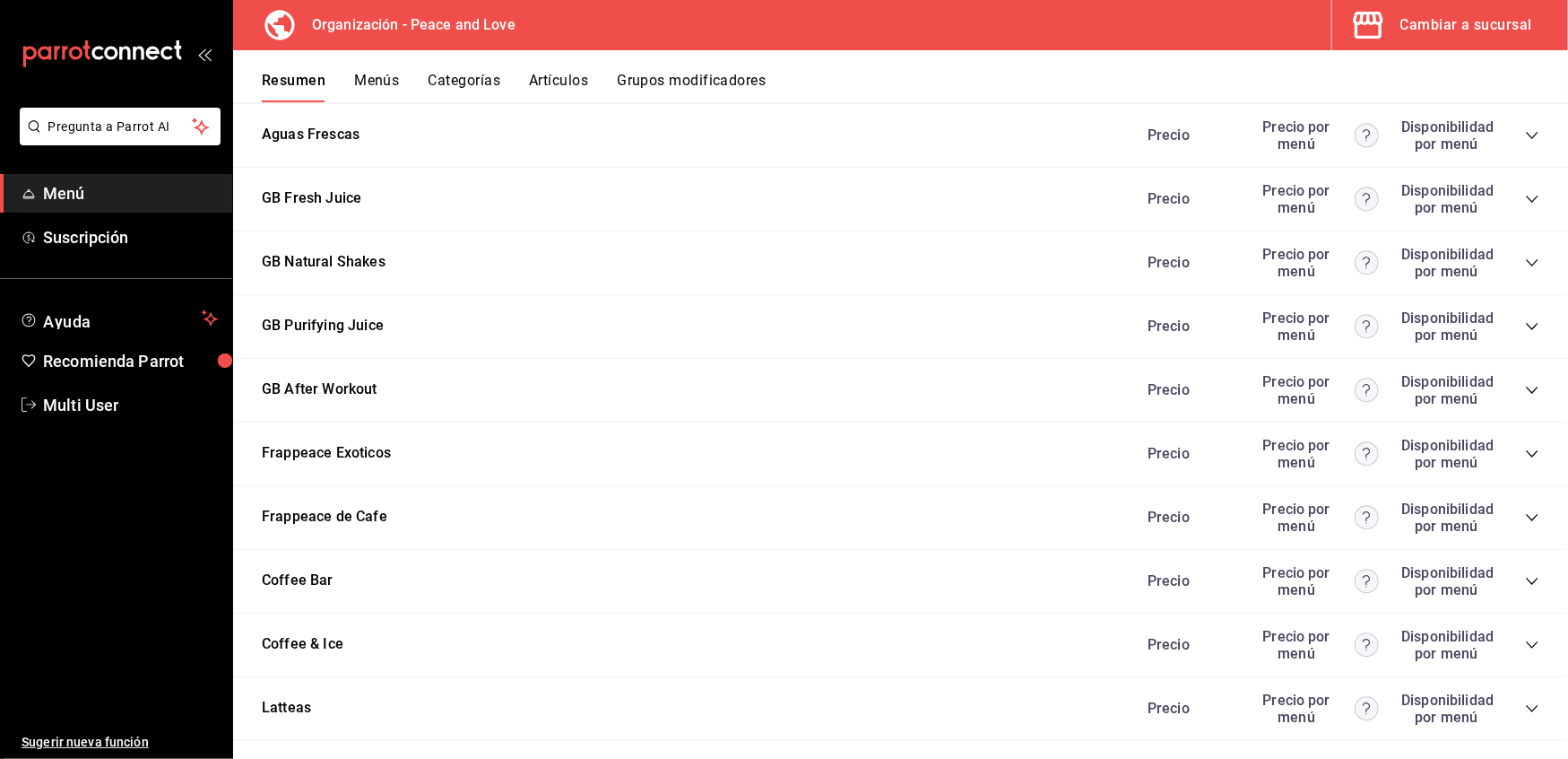
scroll to position [5168, 0]
click at [1525, 444] on icon "collapse-category-row" at bounding box center [1532, 451] width 15 height 15
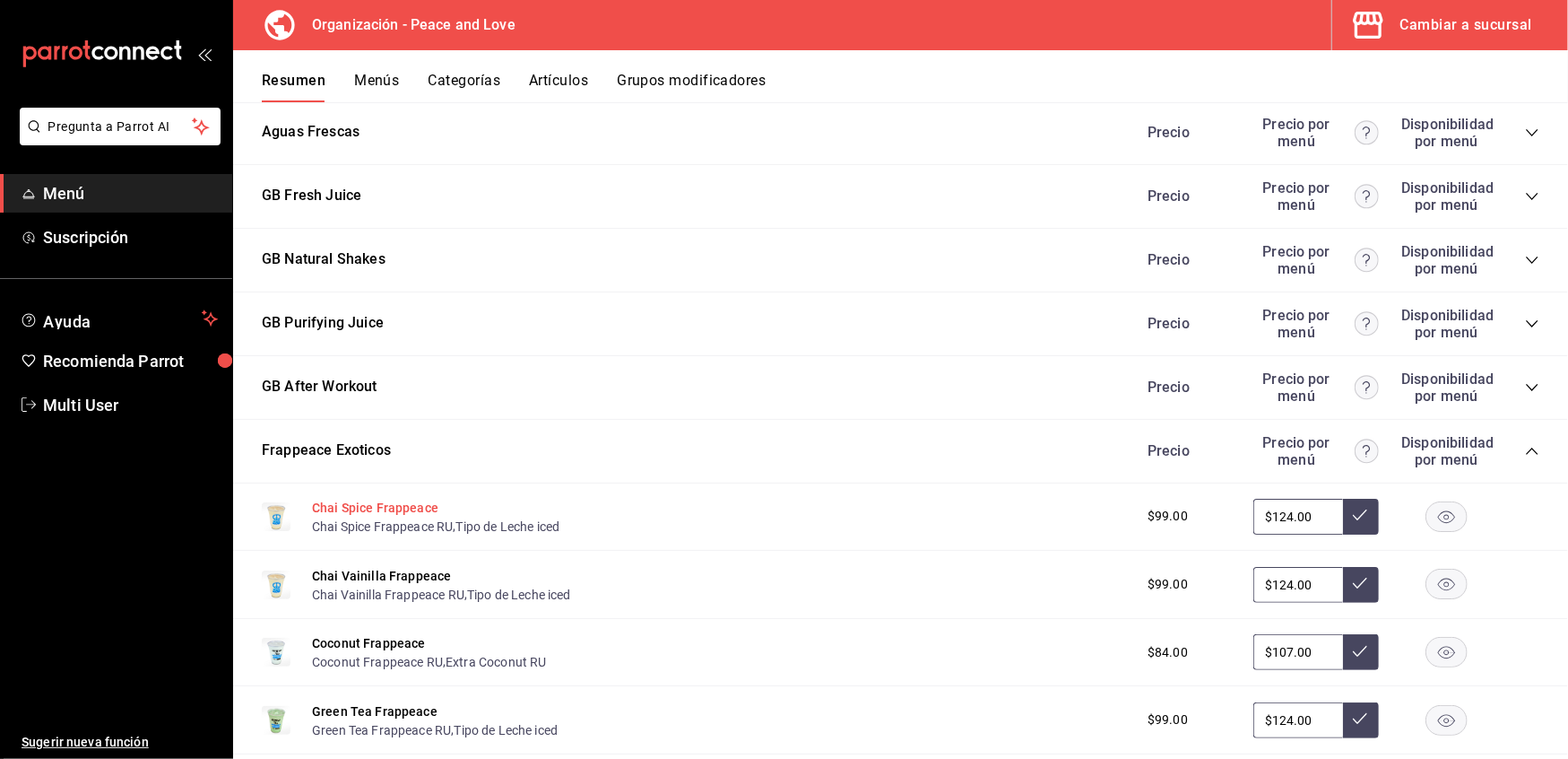
click at [345, 499] on button "Chai Spice Frappeace" at bounding box center [375, 508] width 126 height 18
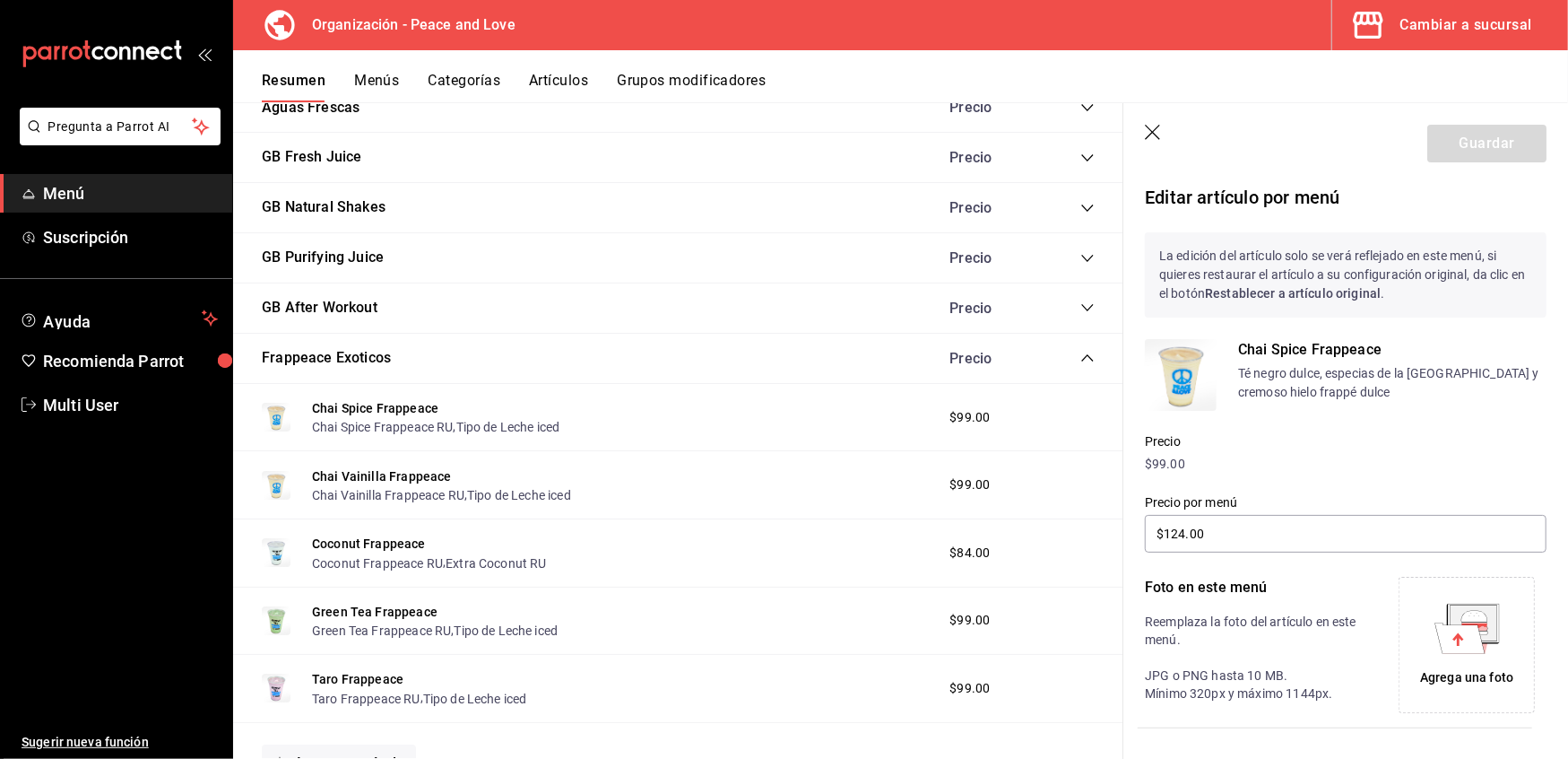
scroll to position [319, 0]
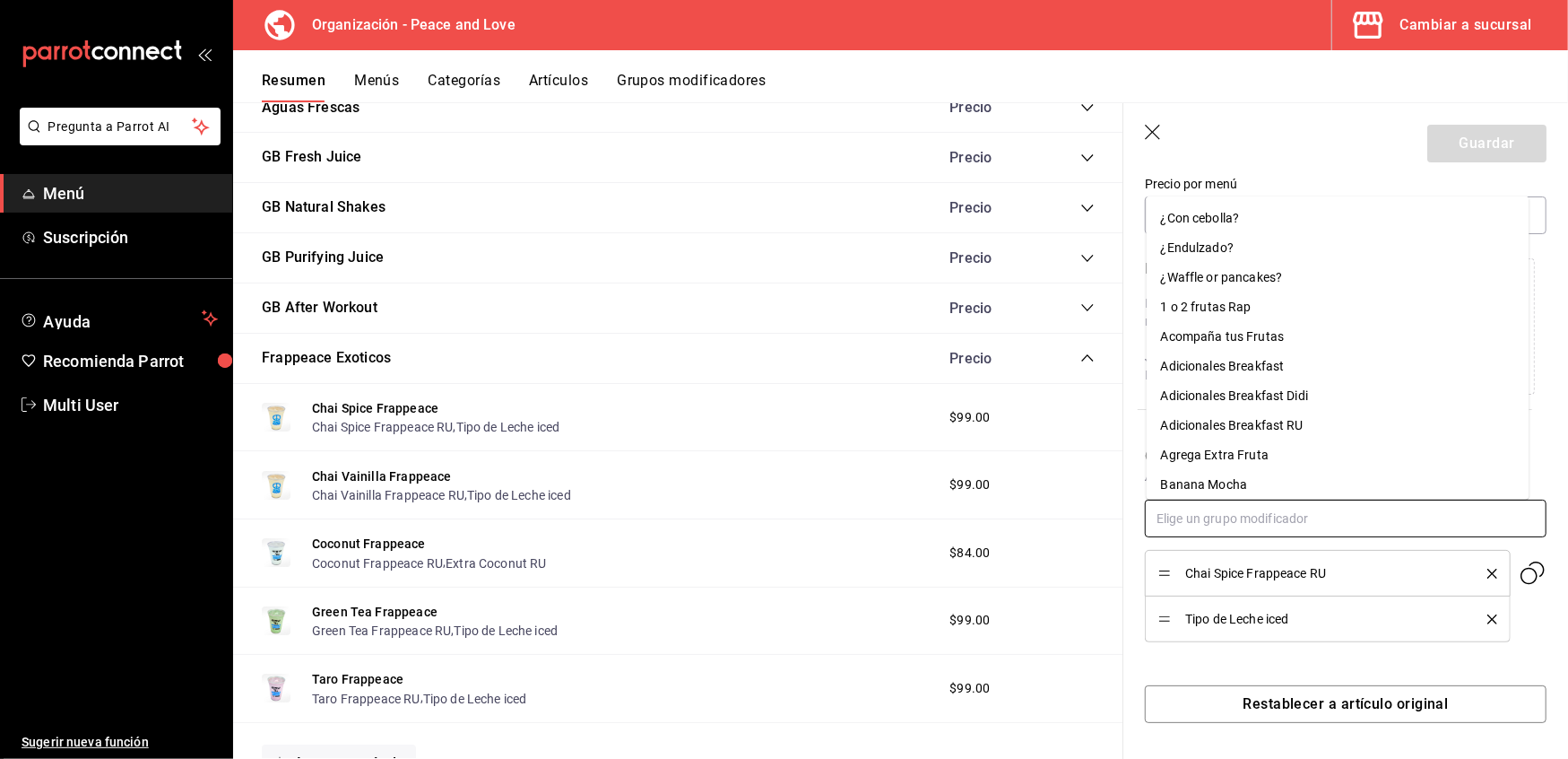
click at [1307, 523] on input "text" at bounding box center [1345, 519] width 402 height 38
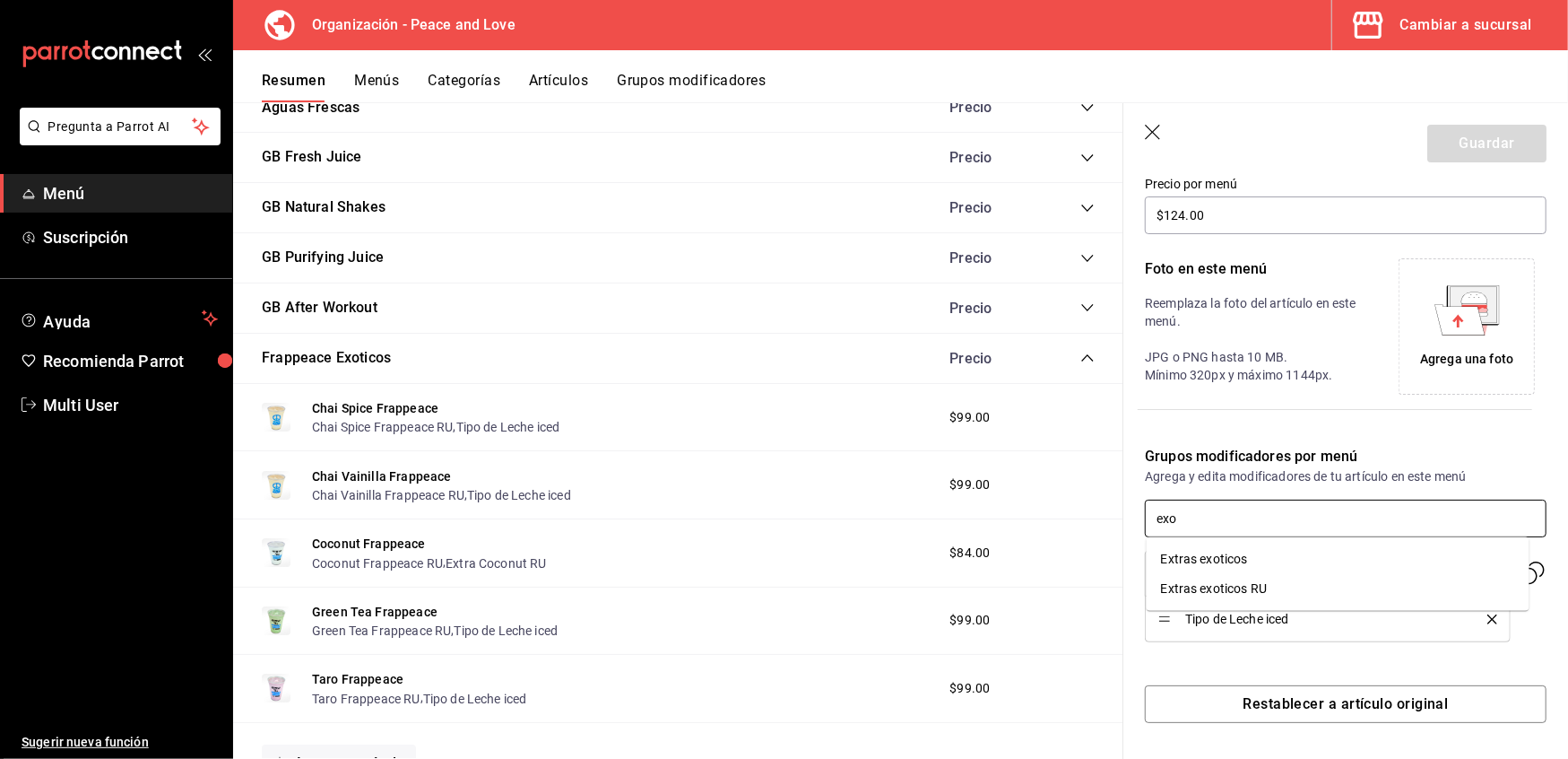
click at [1266, 589] on div "Extras exoticos RU" at bounding box center [1214, 589] width 106 height 18
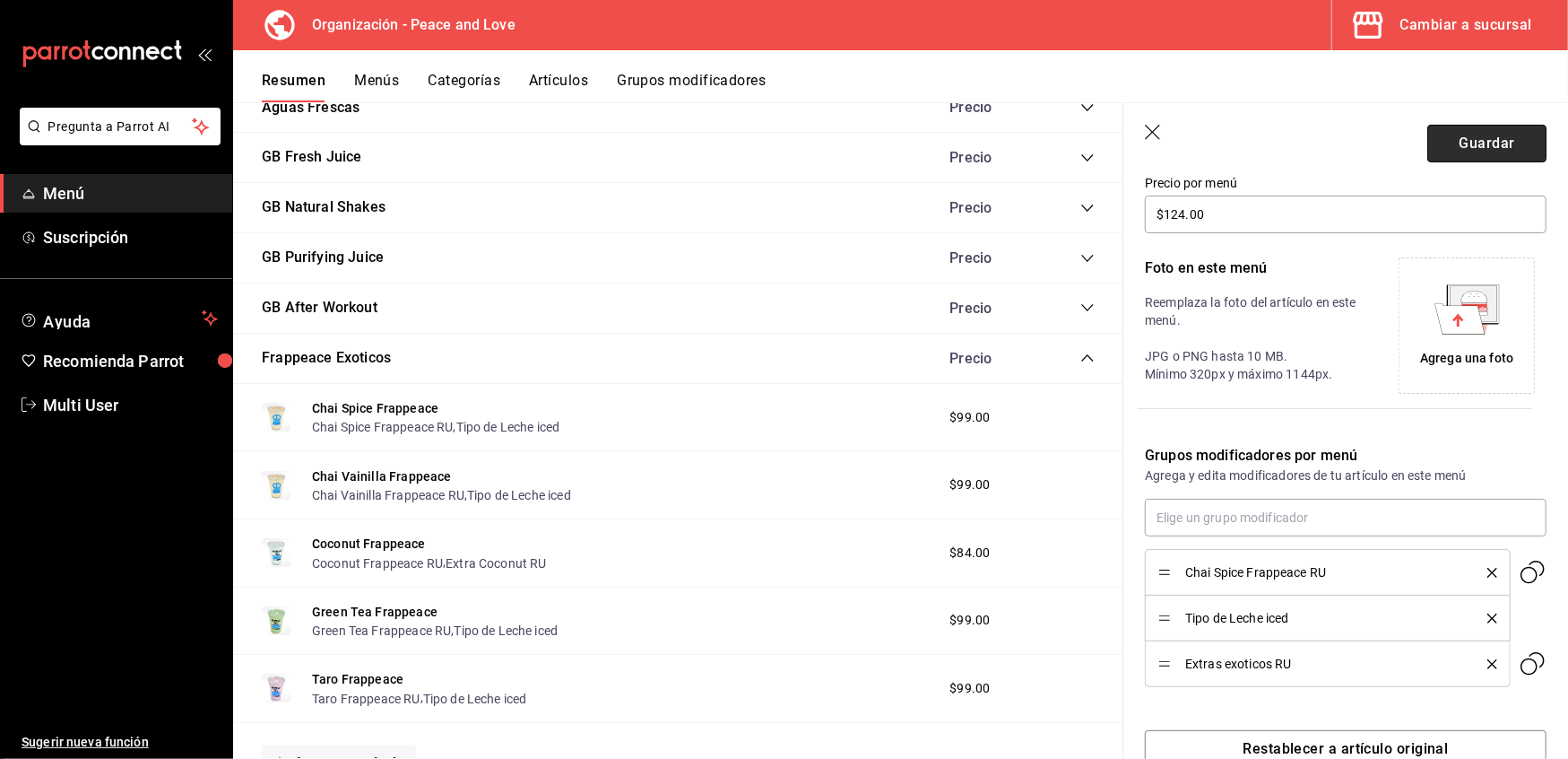
click at [1446, 155] on button "Guardar" at bounding box center [1487, 143] width 120 height 38
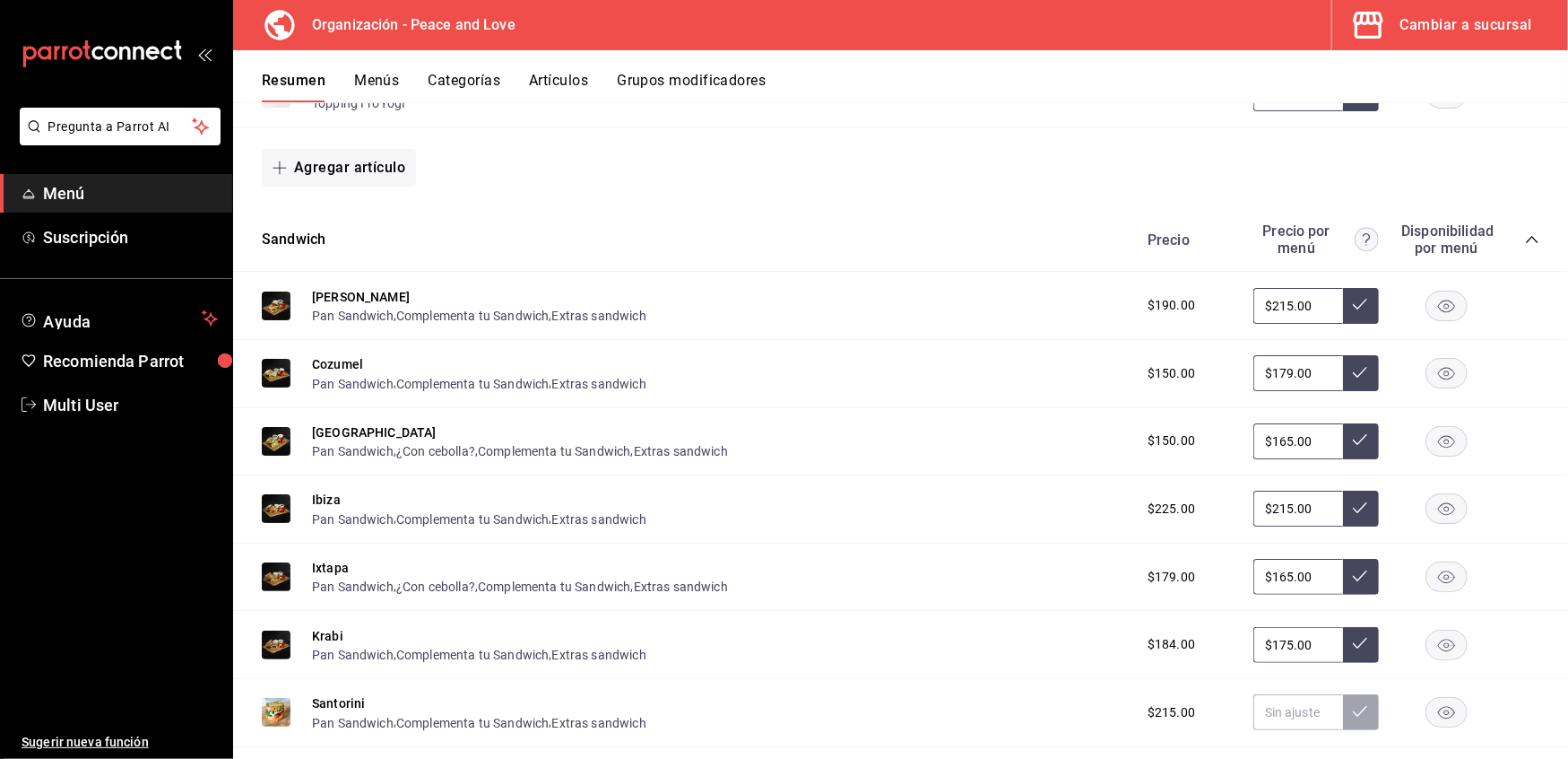
scroll to position [109, 0]
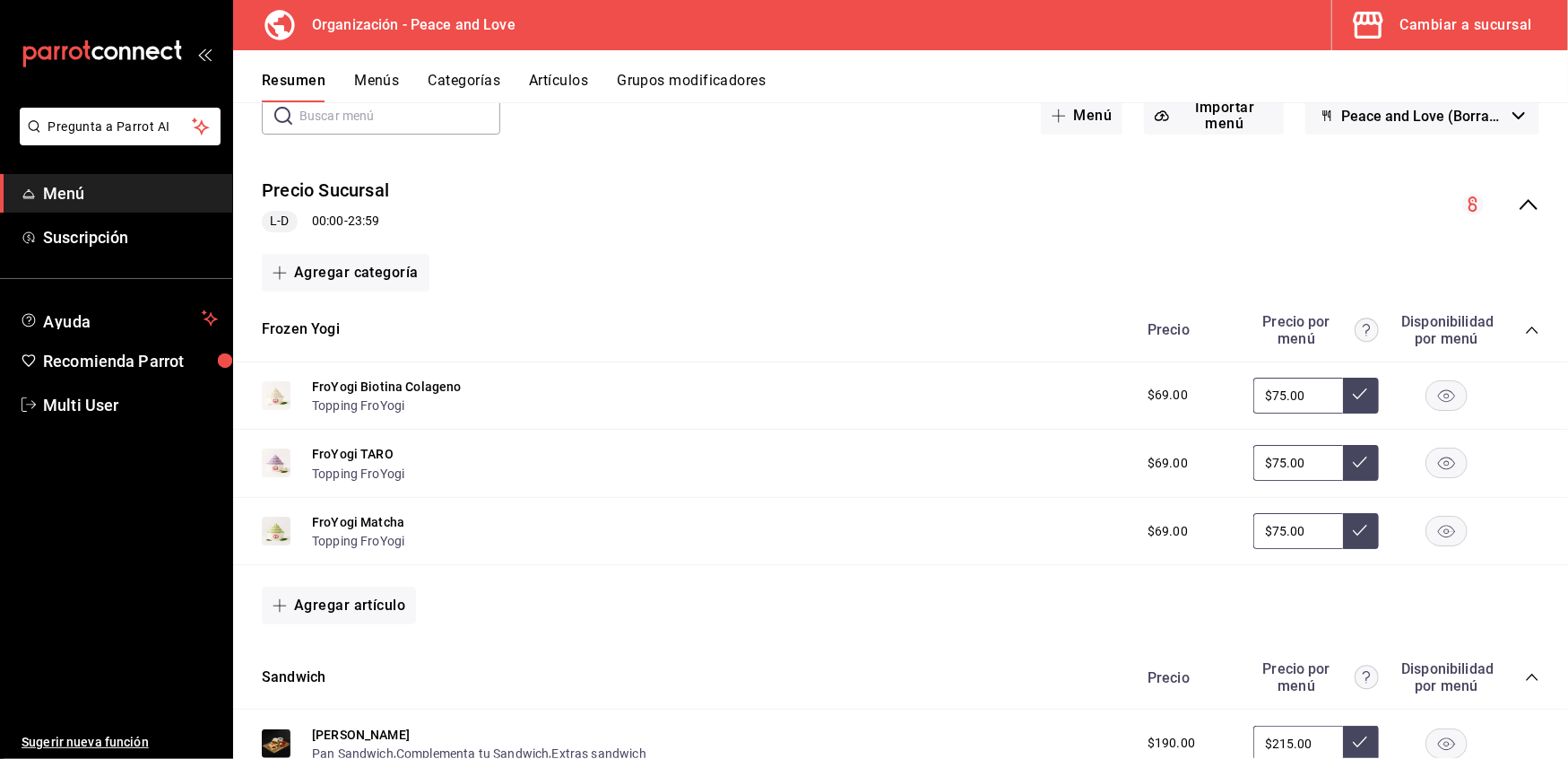
click at [1518, 205] on icon "collapse-menu-row" at bounding box center [1529, 204] width 21 height 21
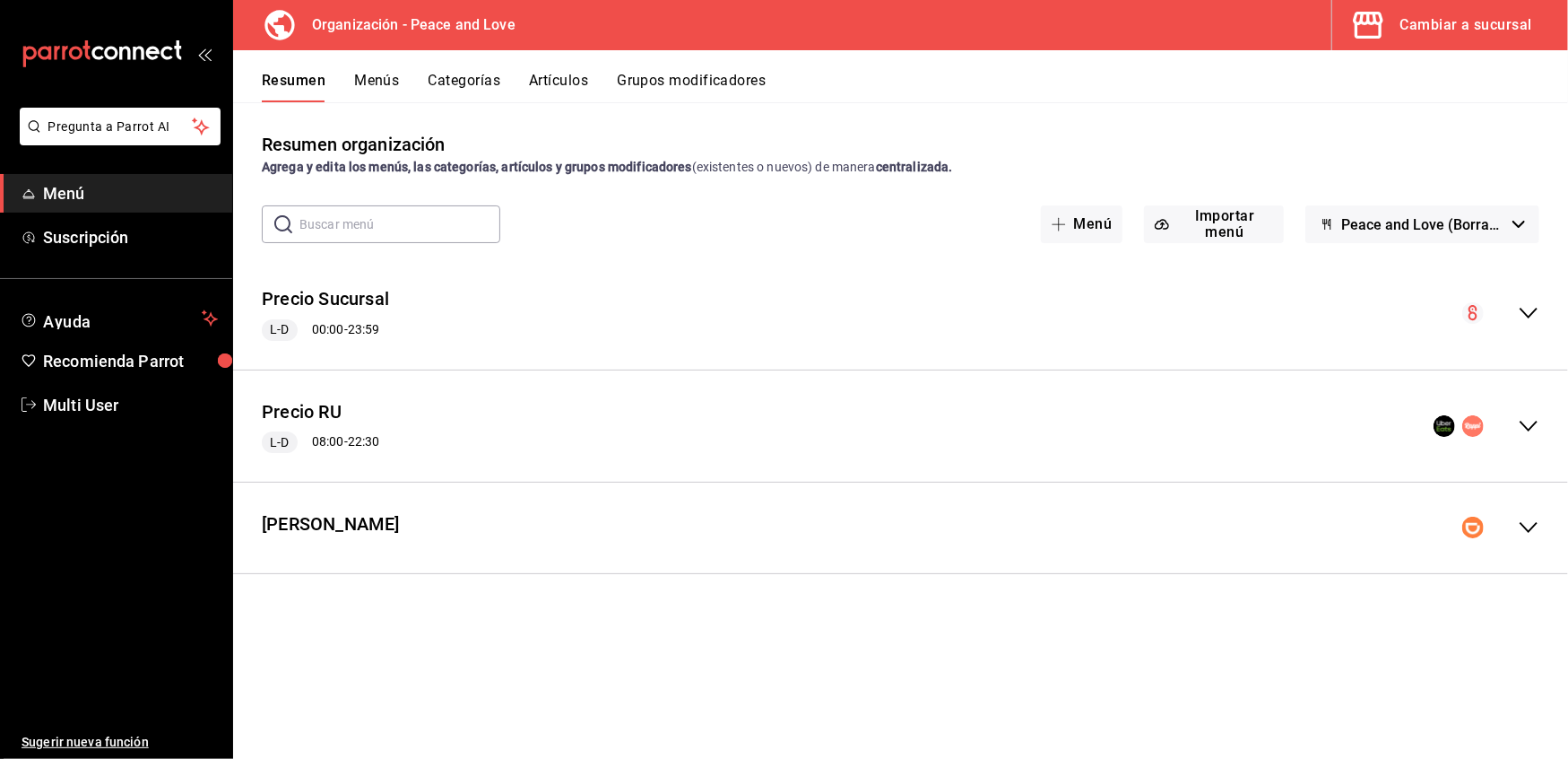
scroll to position [0, 0]
click at [1524, 417] on icon "collapse-menu-row" at bounding box center [1529, 426] width 21 height 21
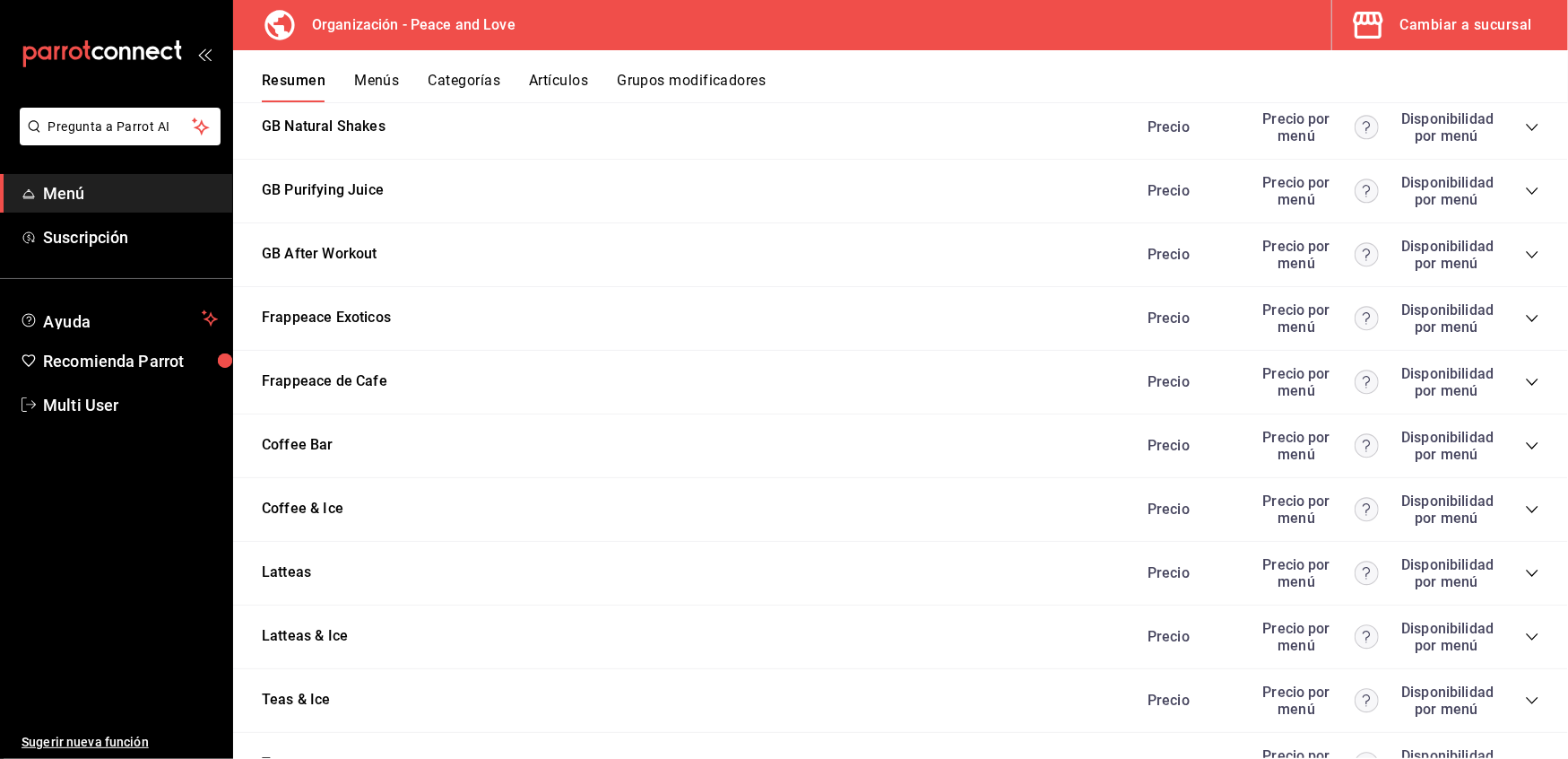
scroll to position [2158, 0]
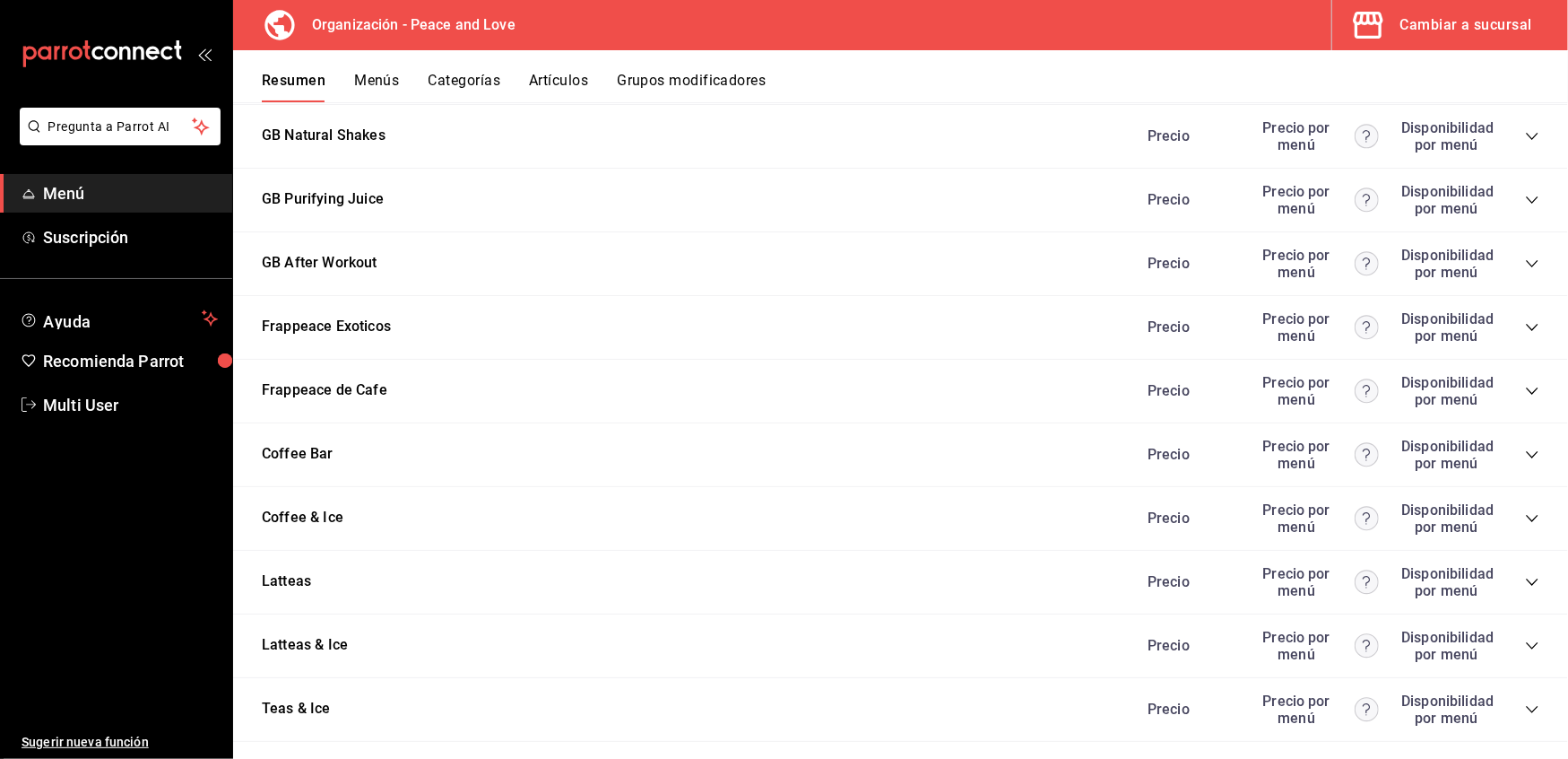
click at [1525, 323] on icon "collapse-category-row" at bounding box center [1532, 327] width 15 height 15
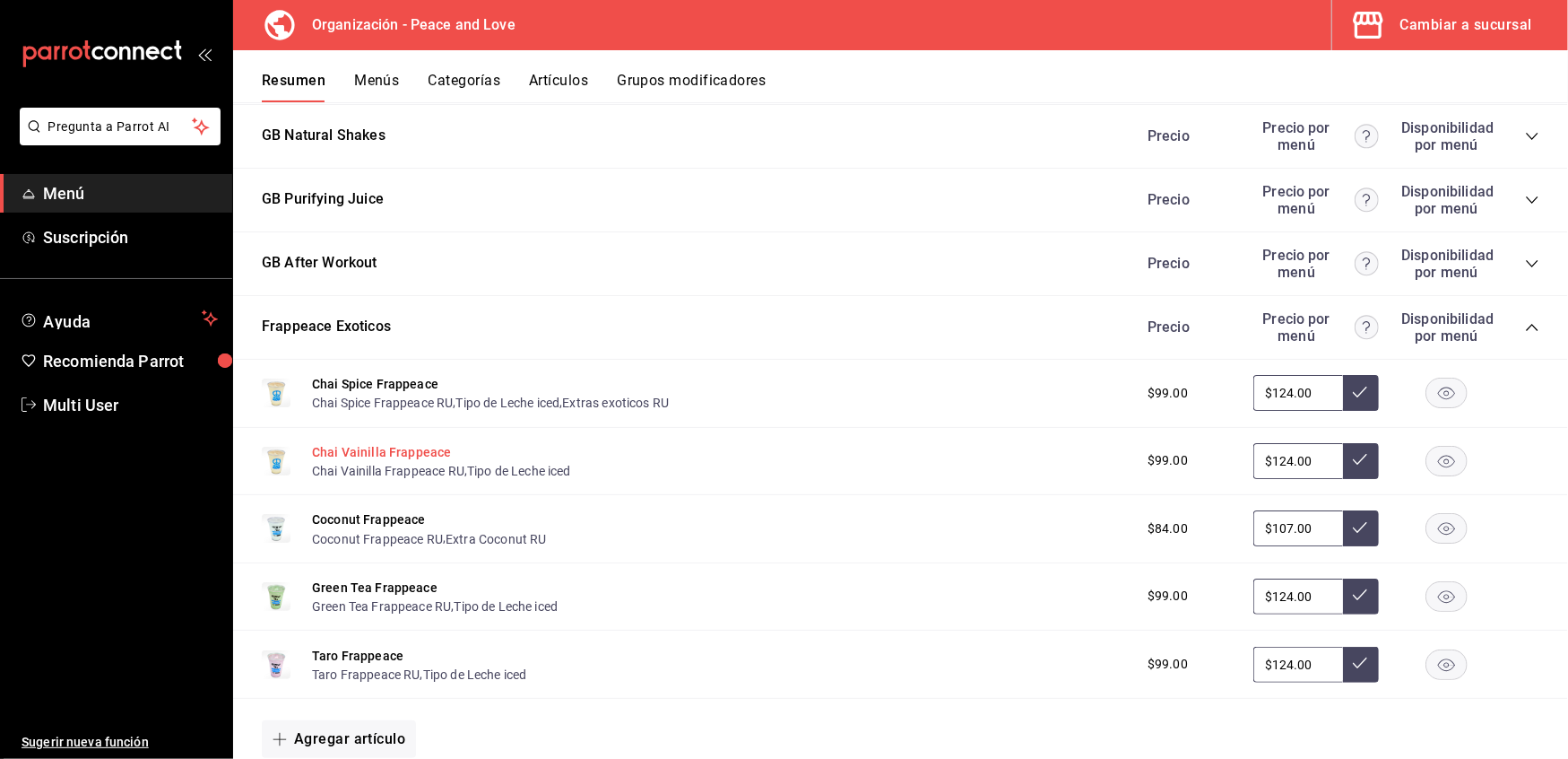
click at [385, 447] on button "Chai Vainilla Frappeace" at bounding box center [381, 452] width 139 height 18
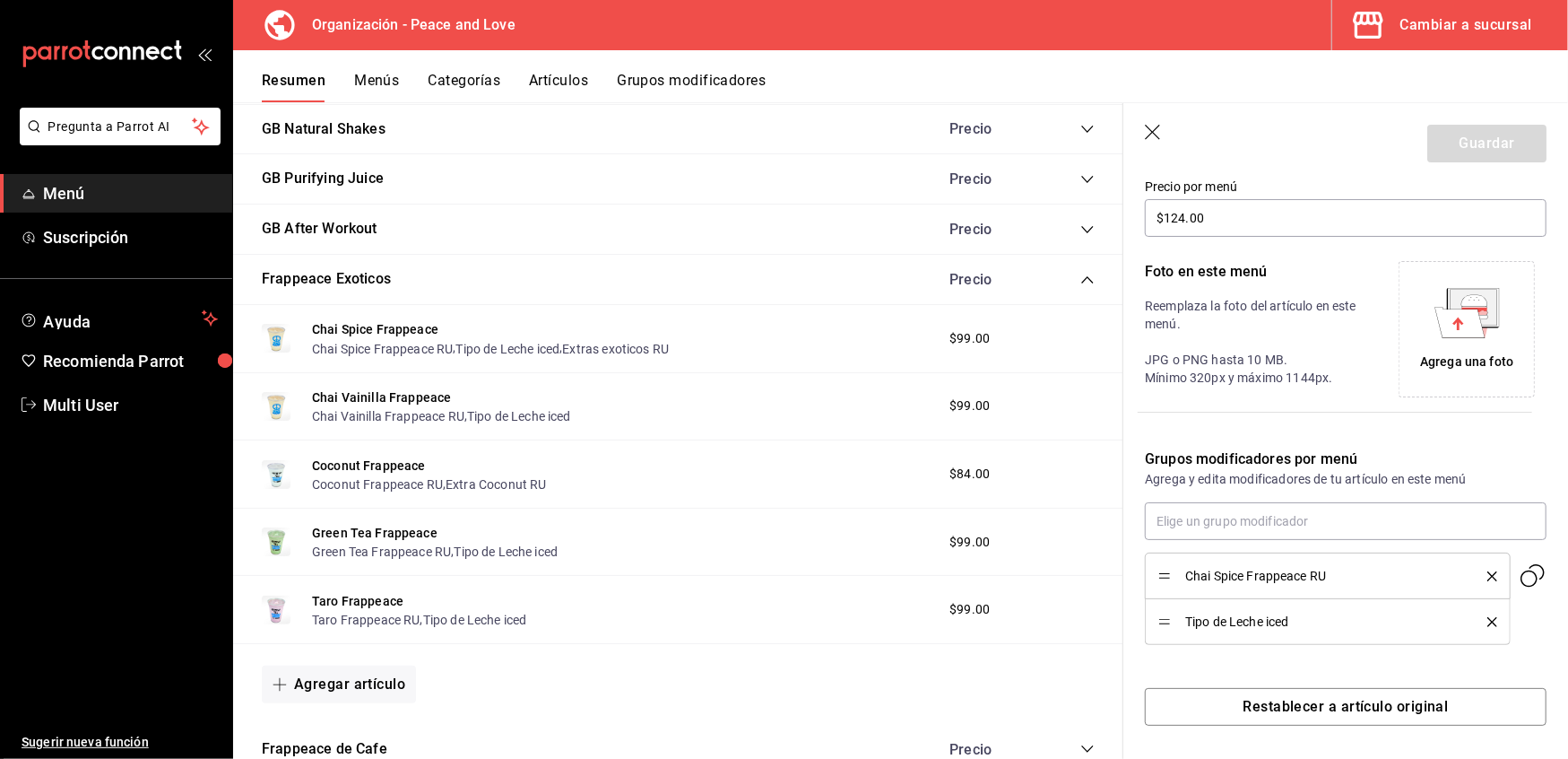
scroll to position [319, 0]
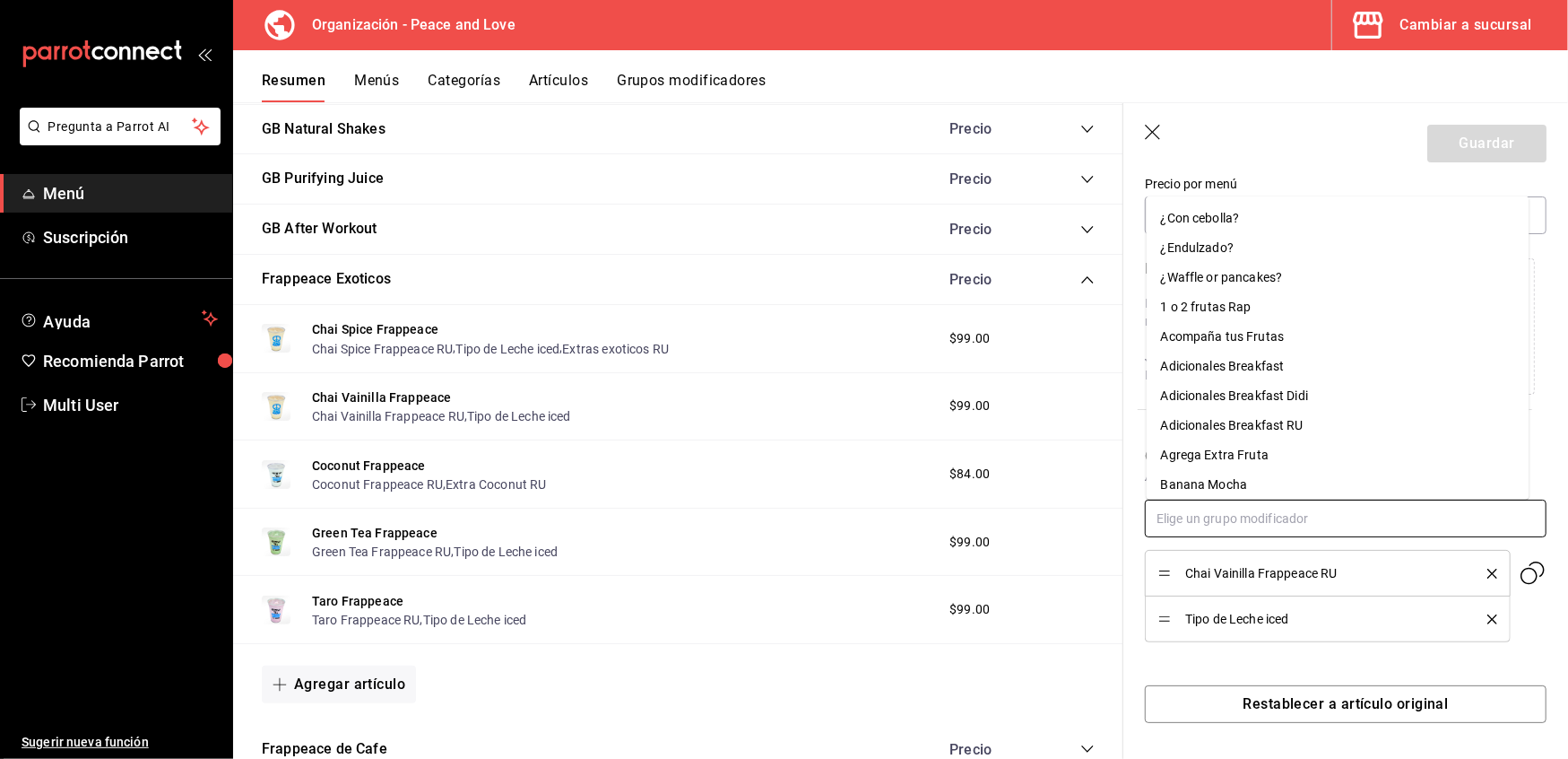
click at [1271, 513] on input "text" at bounding box center [1345, 519] width 402 height 38
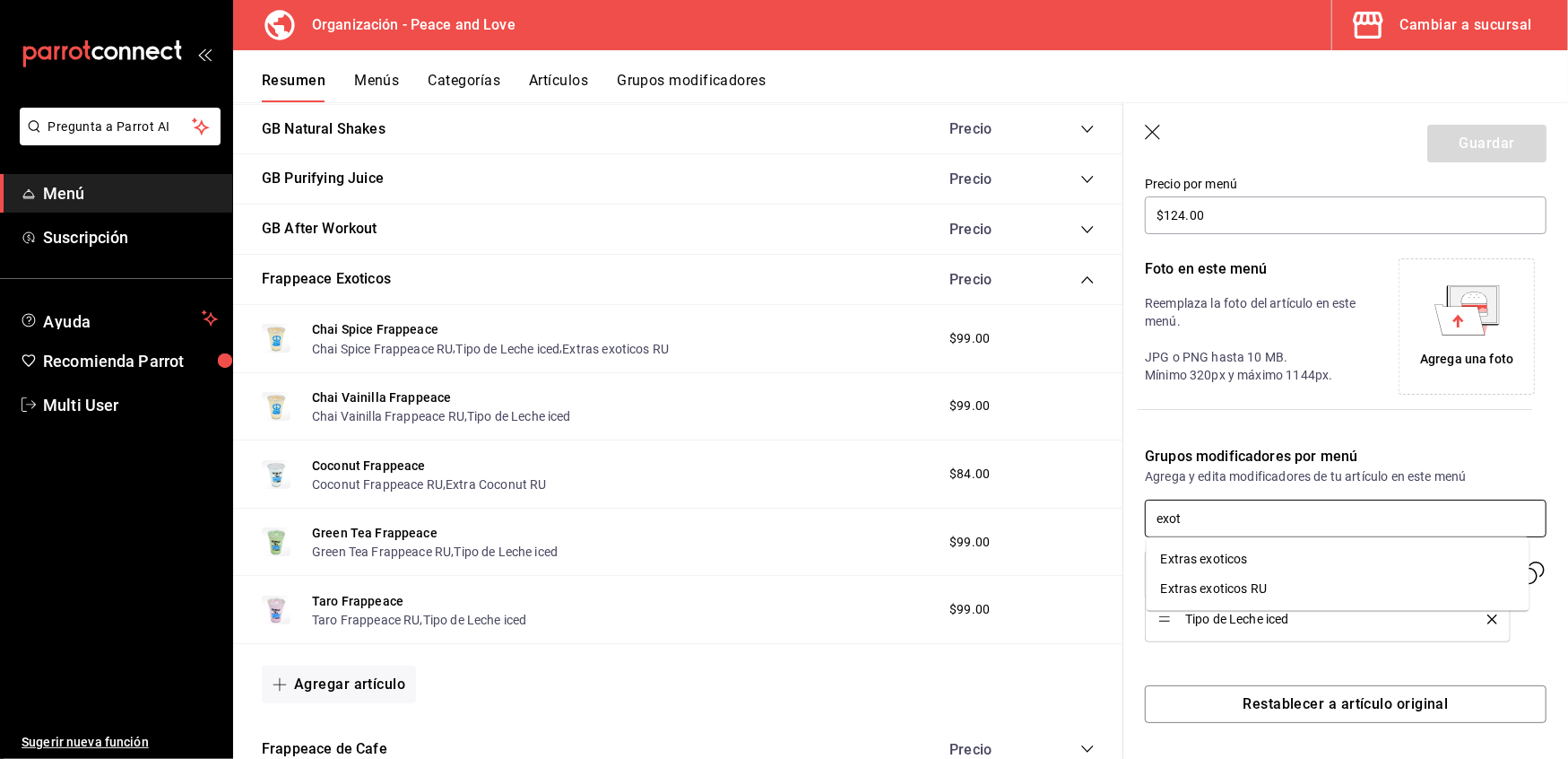
click at [1268, 585] on li "Extras exoticos RU" at bounding box center [1338, 589] width 383 height 29
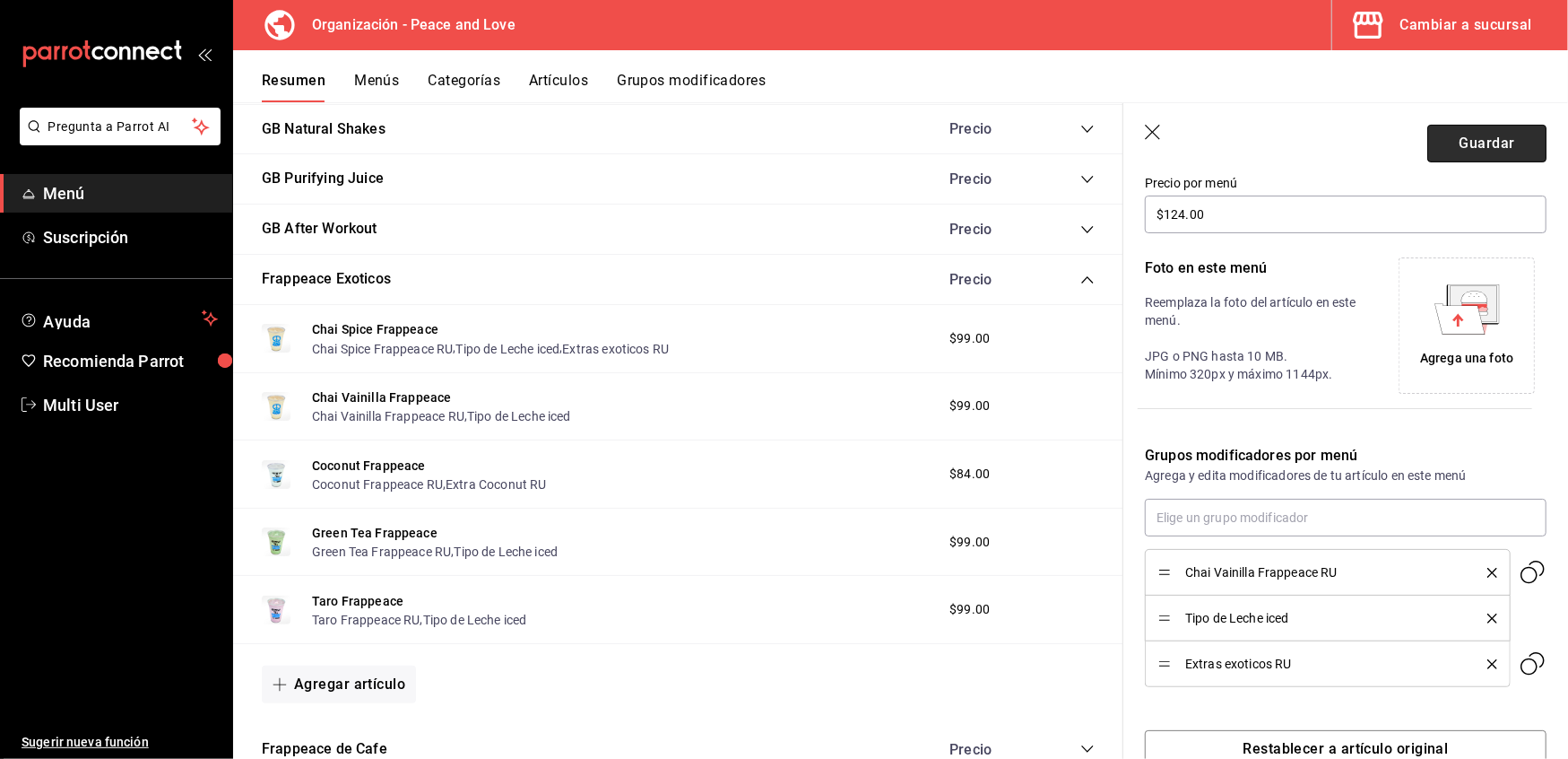
click at [1468, 133] on button "Guardar" at bounding box center [1487, 143] width 120 height 38
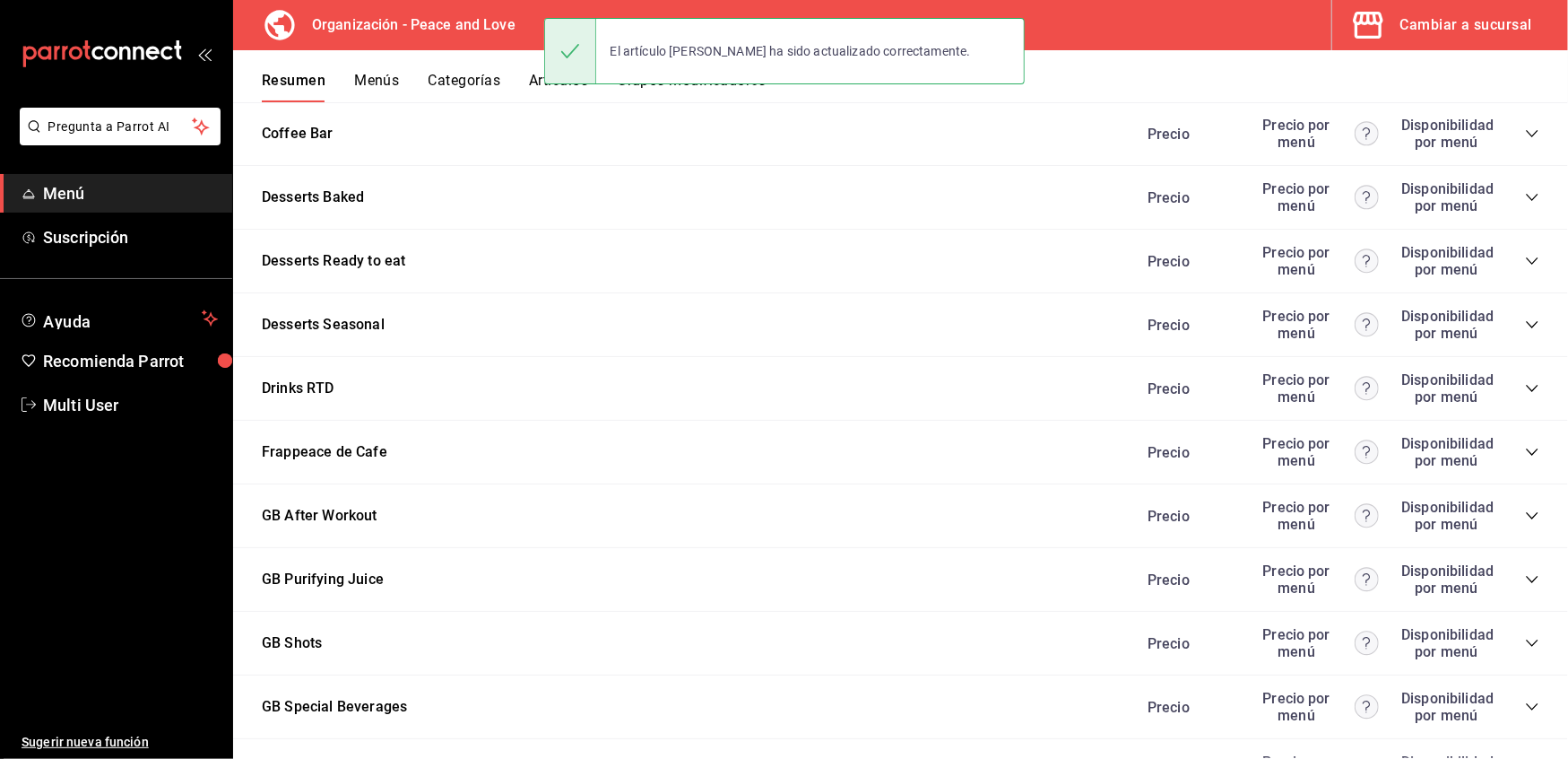
scroll to position [2972, 0]
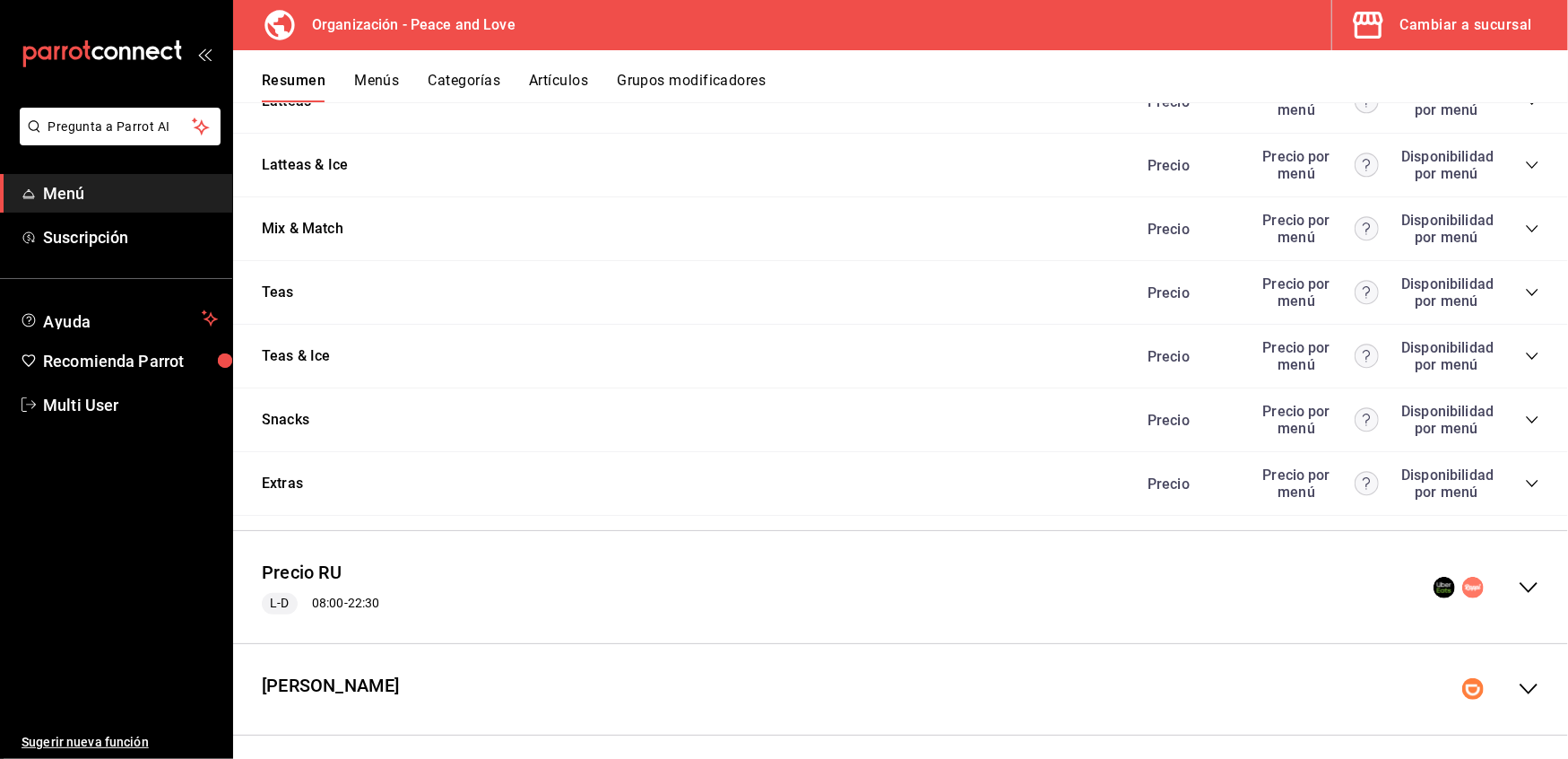
click at [1518, 578] on icon "collapse-menu-row" at bounding box center [1529, 588] width 21 height 21
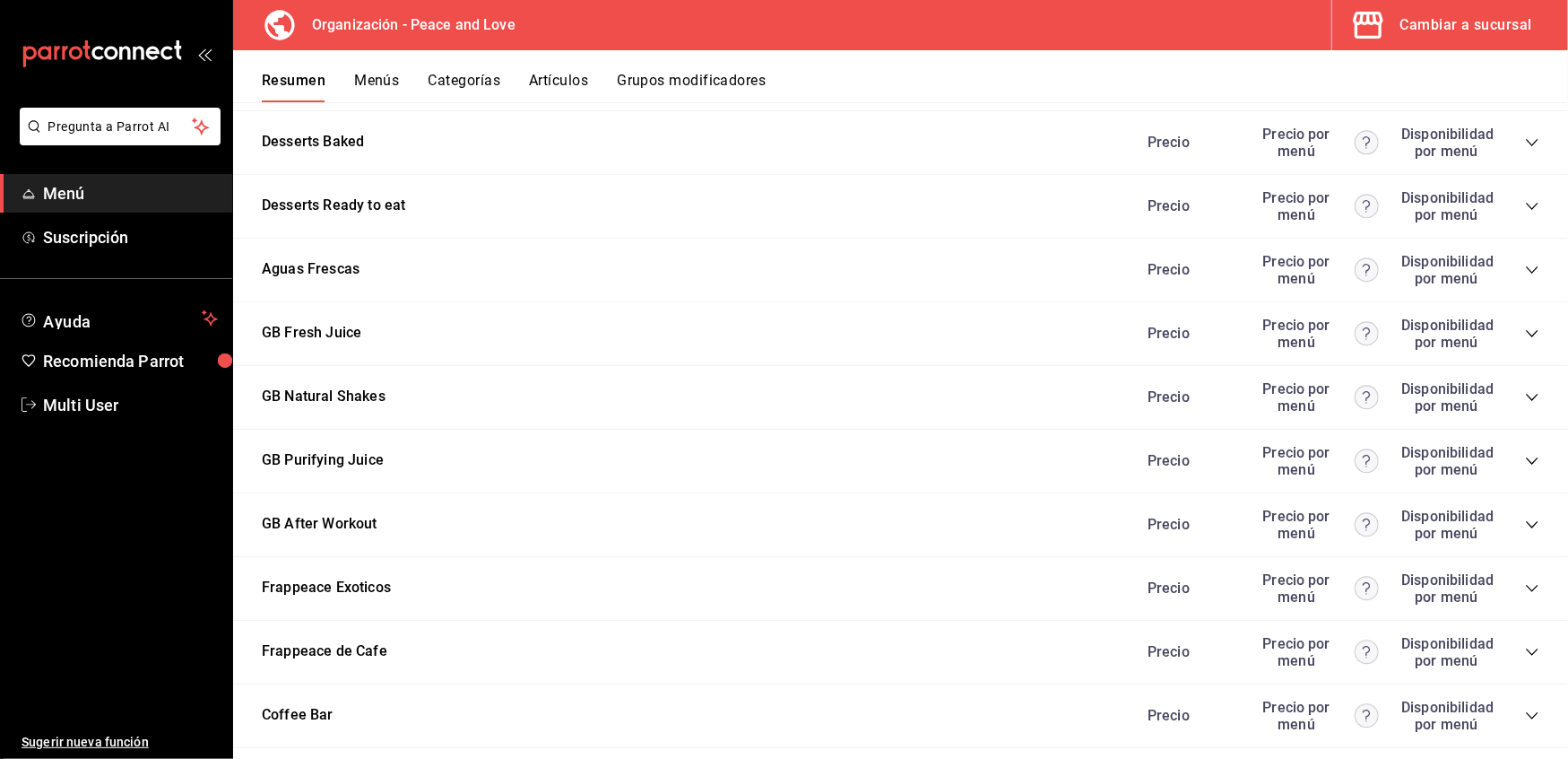
scroll to position [5037, 0]
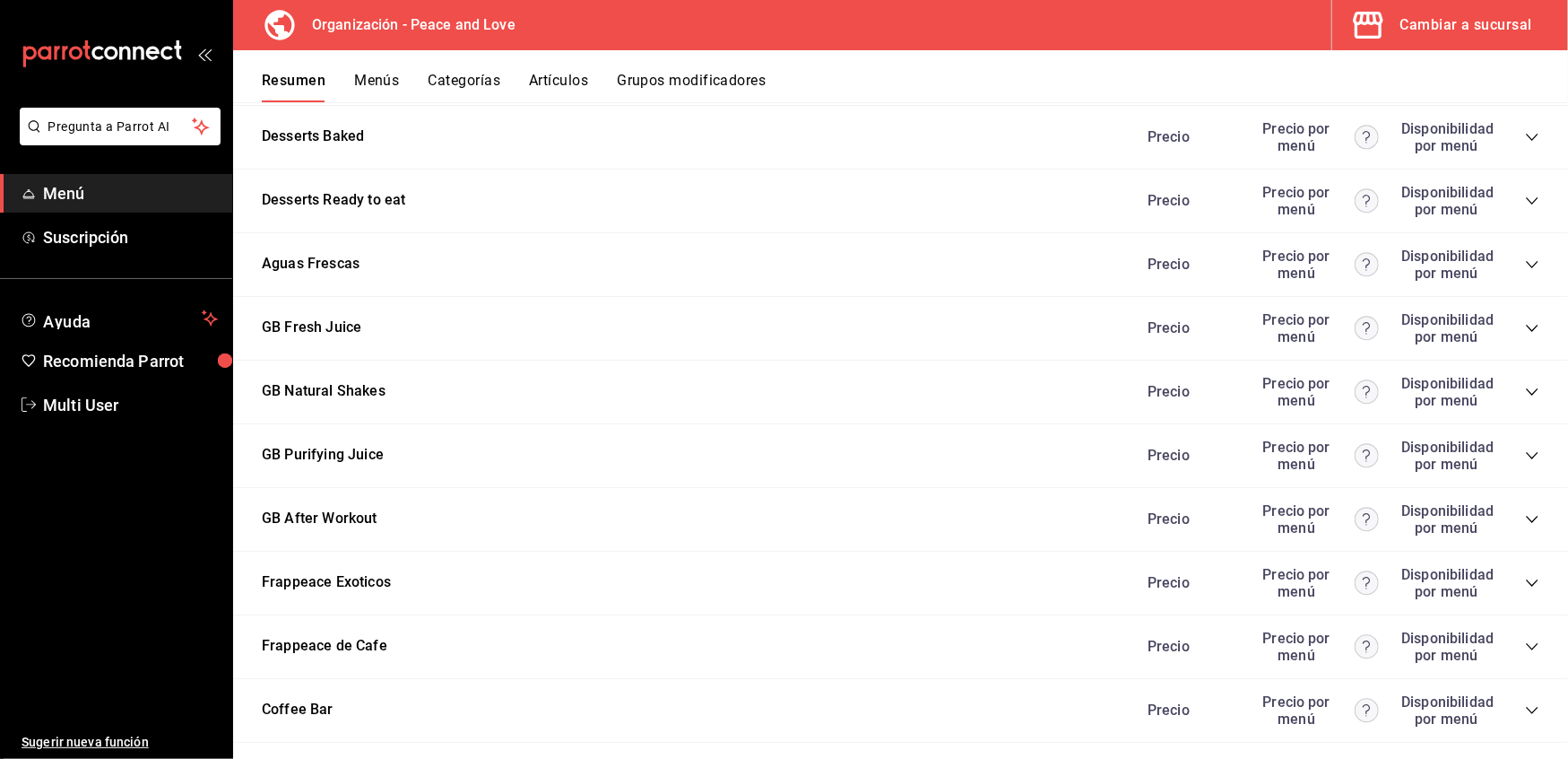
click at [1525, 576] on icon "collapse-category-row" at bounding box center [1532, 583] width 15 height 15
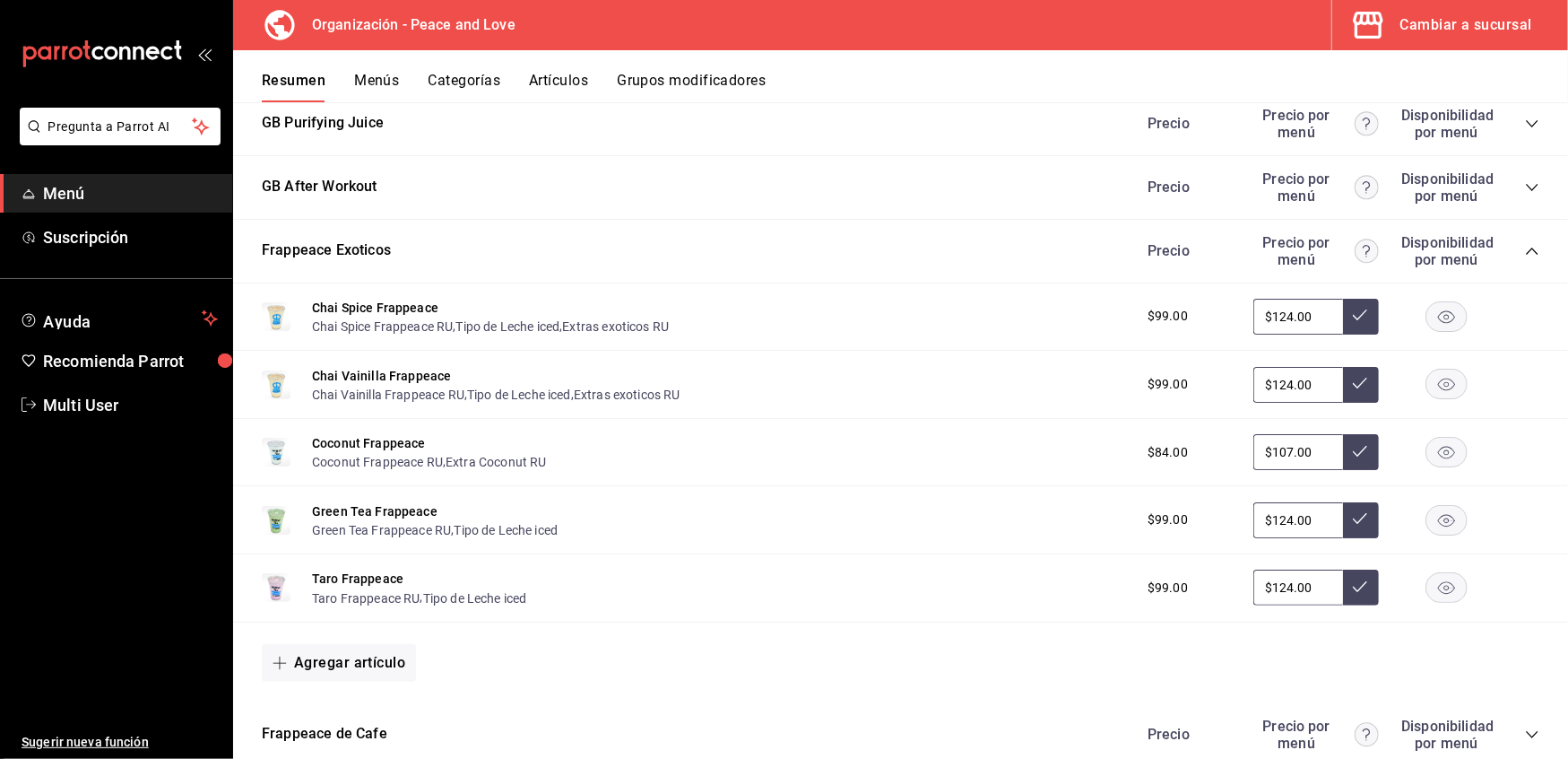
scroll to position [5369, 0]
click at [409, 501] on button "Green Tea Frappeace" at bounding box center [374, 510] width 125 height 18
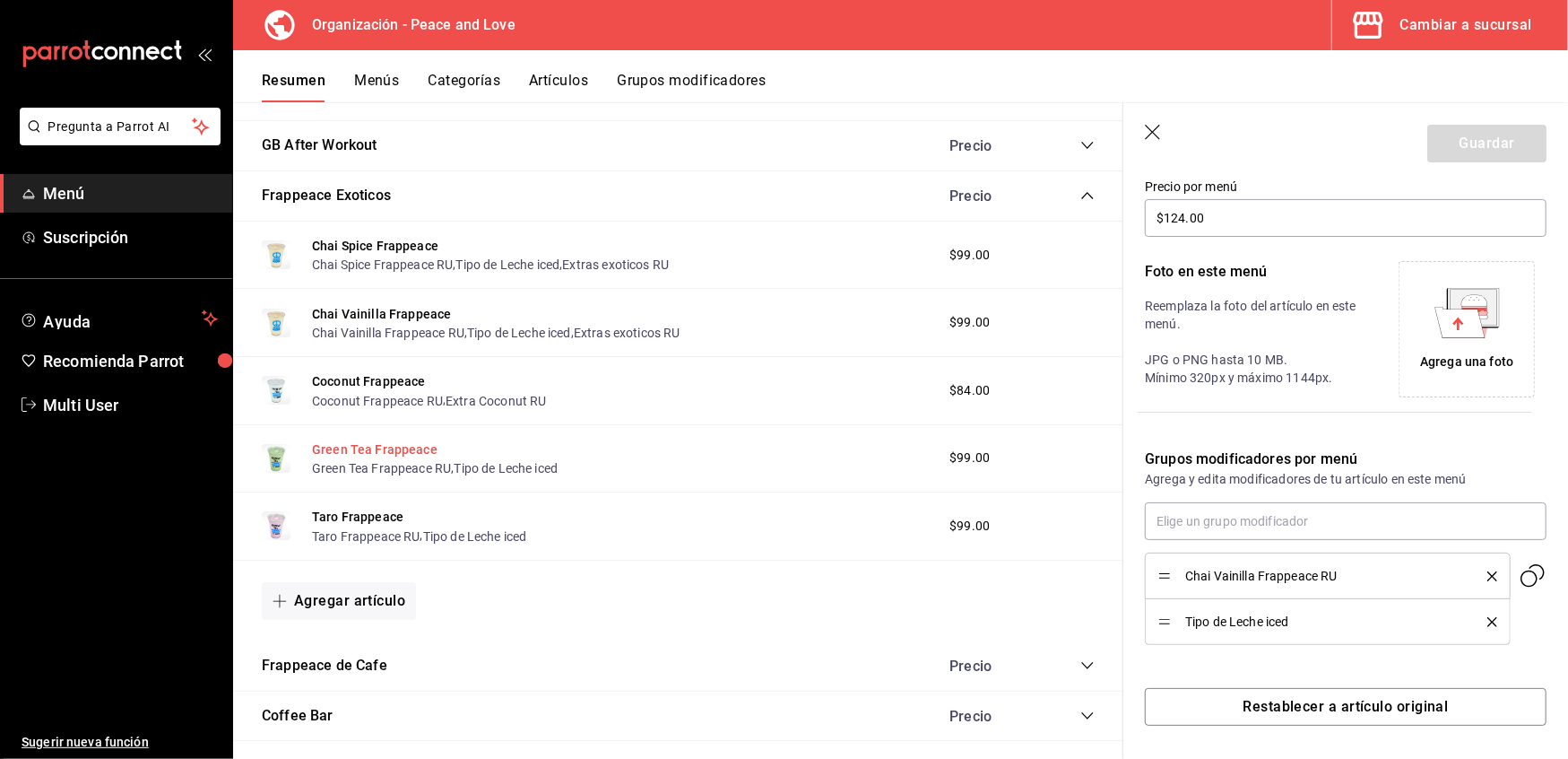
scroll to position [319, 0]
click at [1285, 514] on input "text" at bounding box center [1345, 519] width 402 height 38
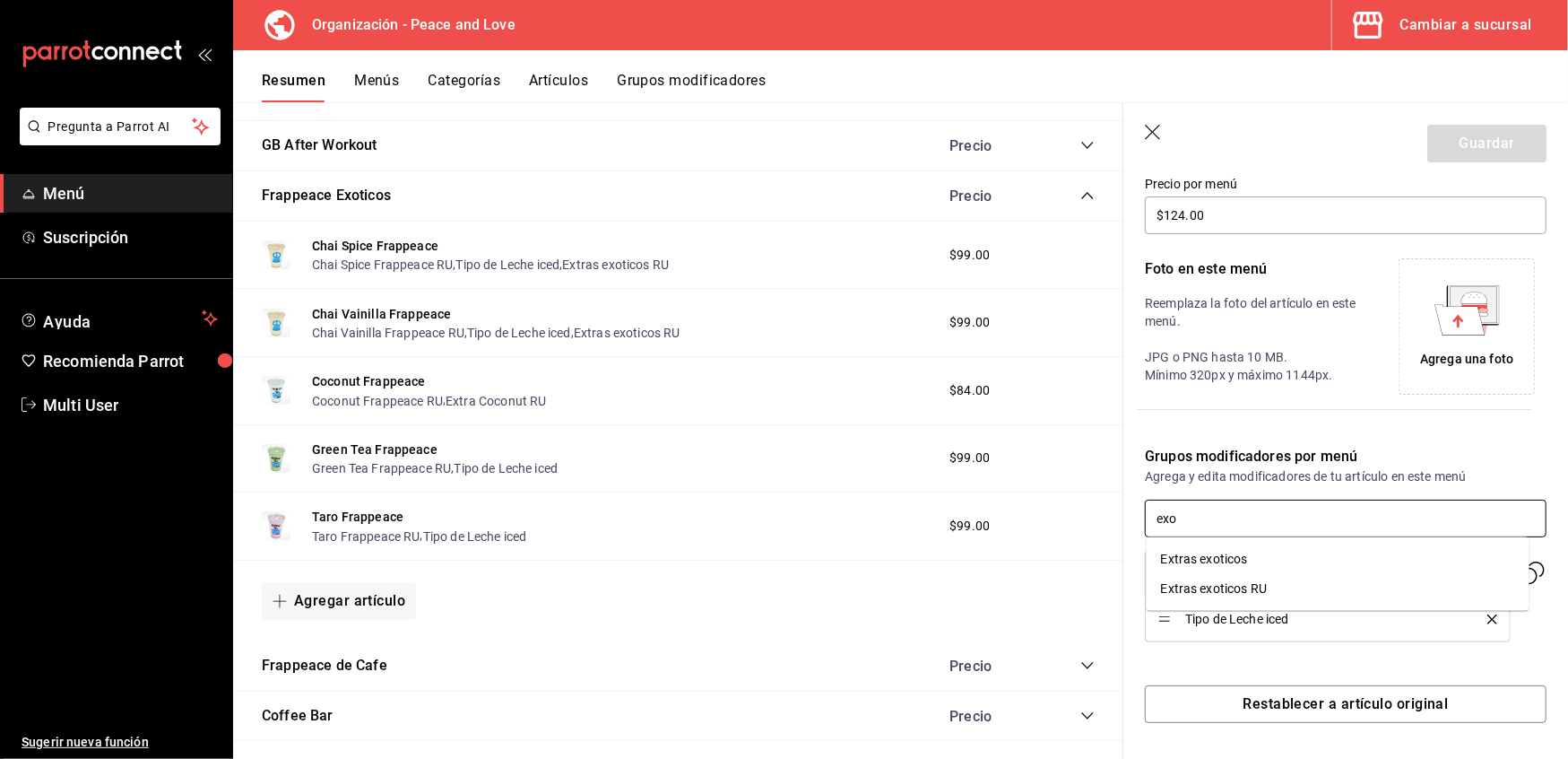
click at [1221, 590] on div "Extras exoticos RU" at bounding box center [1214, 589] width 106 height 18
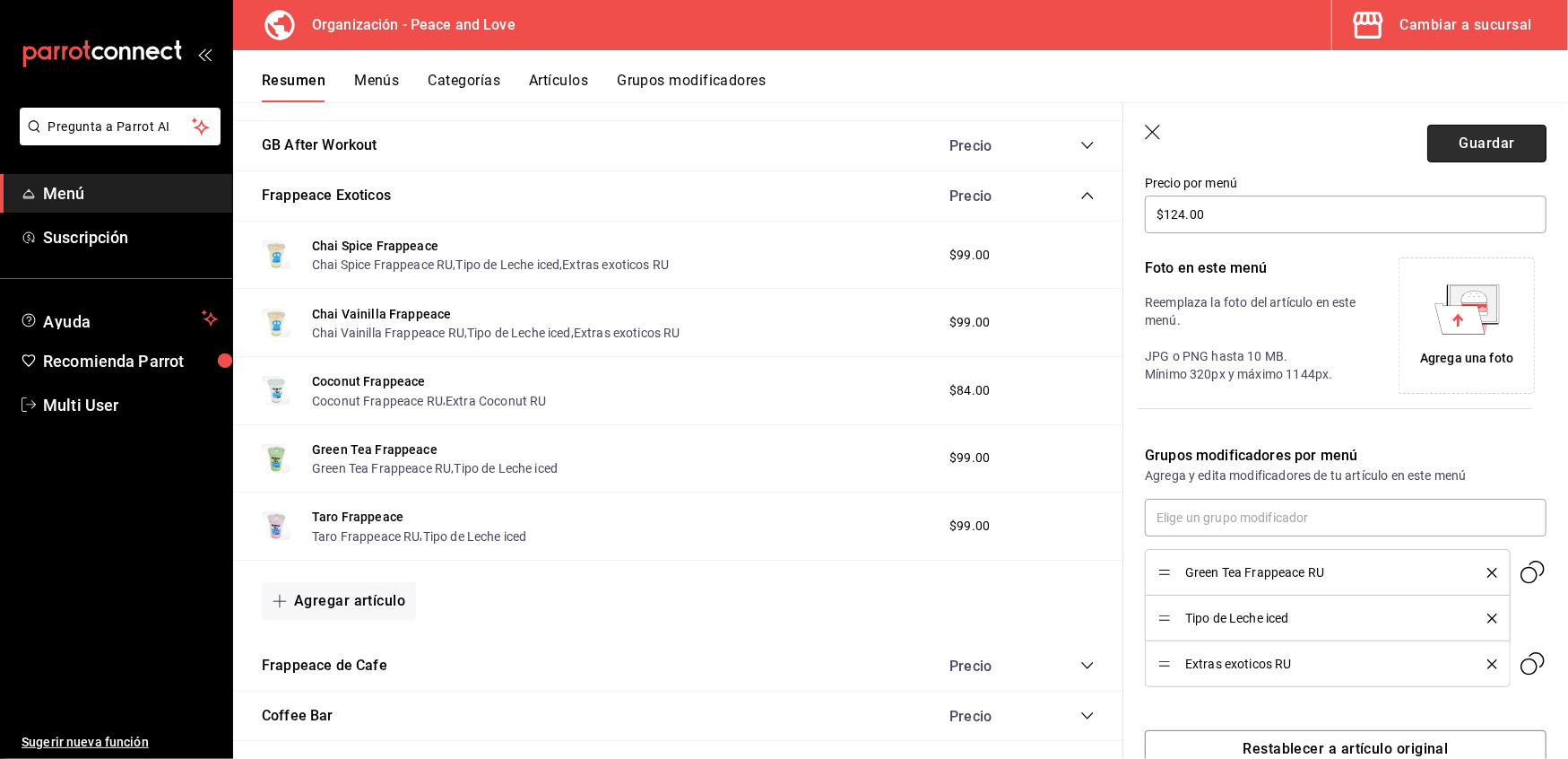
click at [1462, 140] on button "Guardar" at bounding box center [1487, 143] width 120 height 38
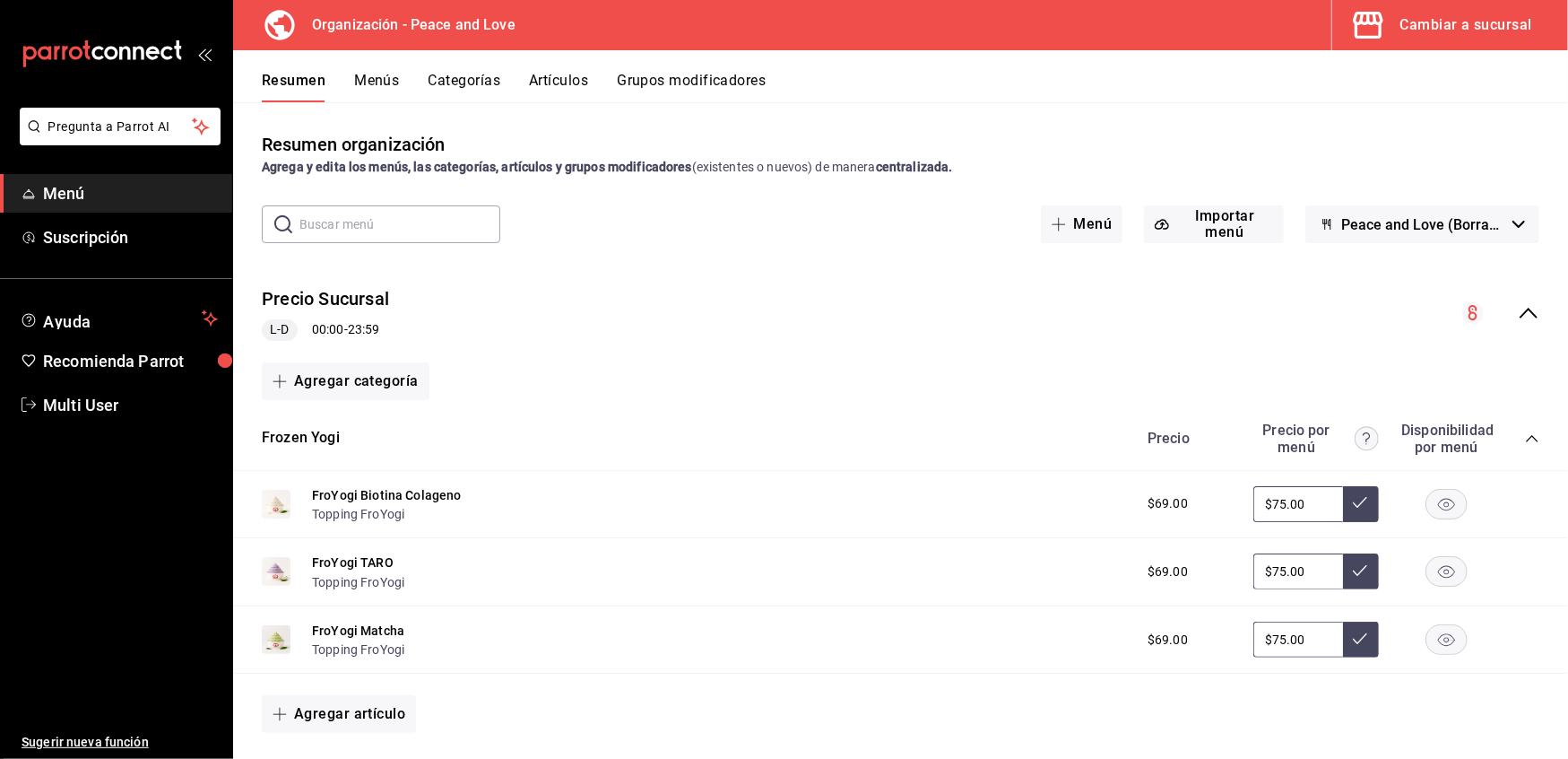
click at [1518, 309] on icon "collapse-menu-row" at bounding box center [1529, 313] width 21 height 21
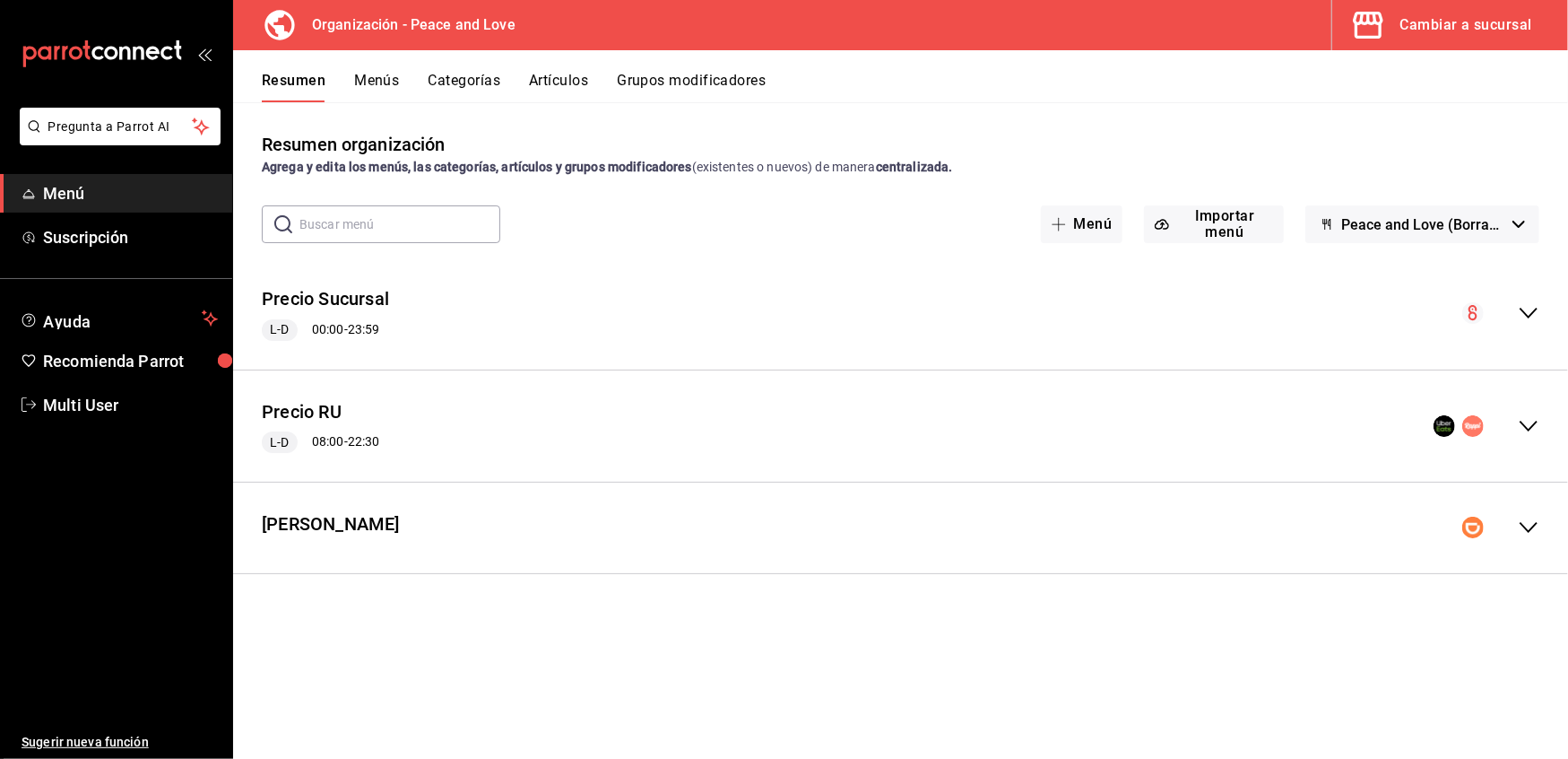
click at [1524, 420] on icon "collapse-menu-row" at bounding box center [1529, 426] width 21 height 21
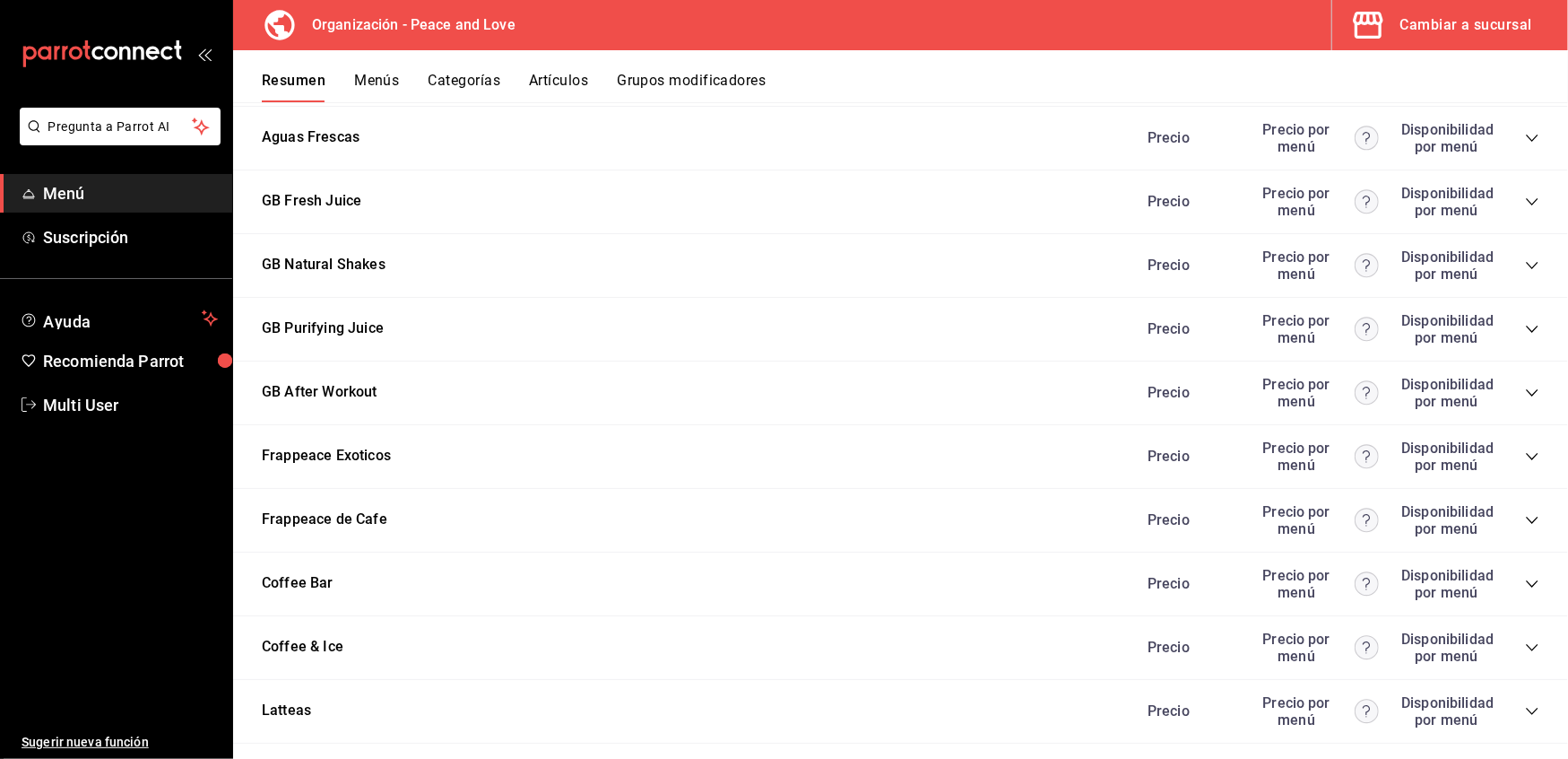
scroll to position [2031, 0]
click at [1525, 453] on icon "collapse-category-row" at bounding box center [1532, 454] width 15 height 15
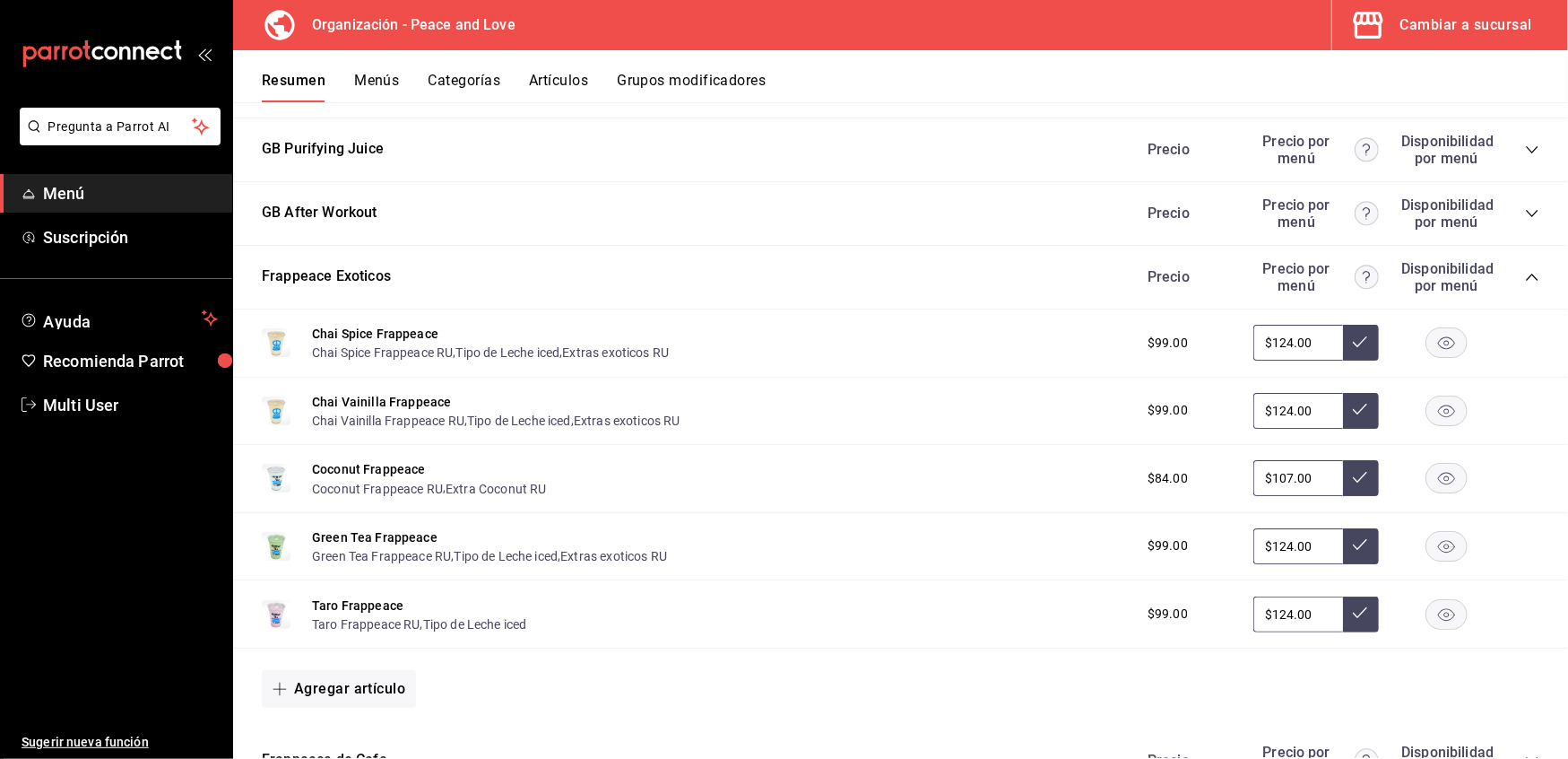
scroll to position [2211, 0]
click at [376, 596] on button "Taro Frappeace" at bounding box center [358, 603] width 91 height 18
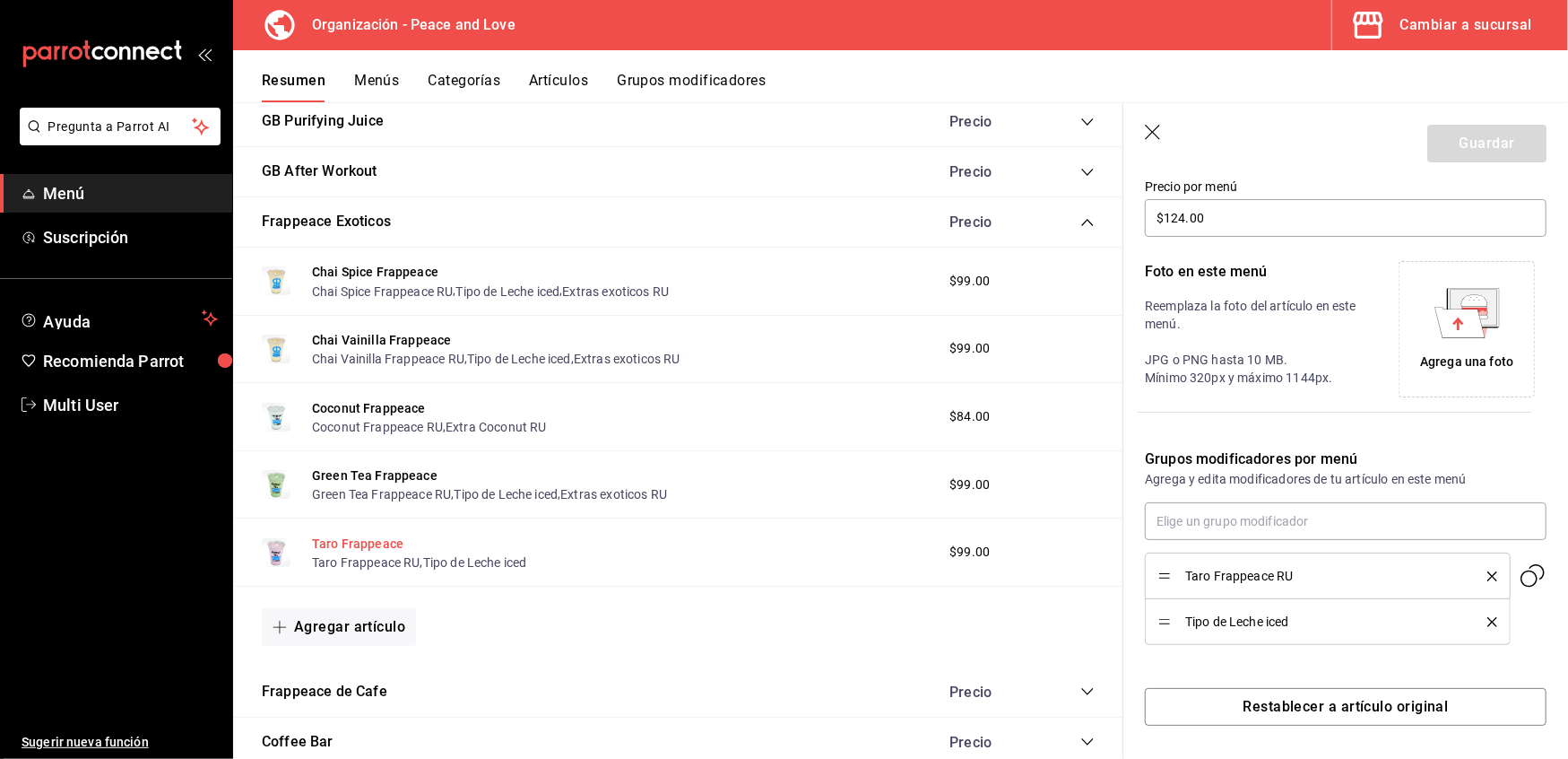
scroll to position [319, 0]
click at [1234, 510] on input "text" at bounding box center [1345, 519] width 402 height 38
click at [1227, 591] on div "Extras exoticos RU" at bounding box center [1214, 589] width 106 height 18
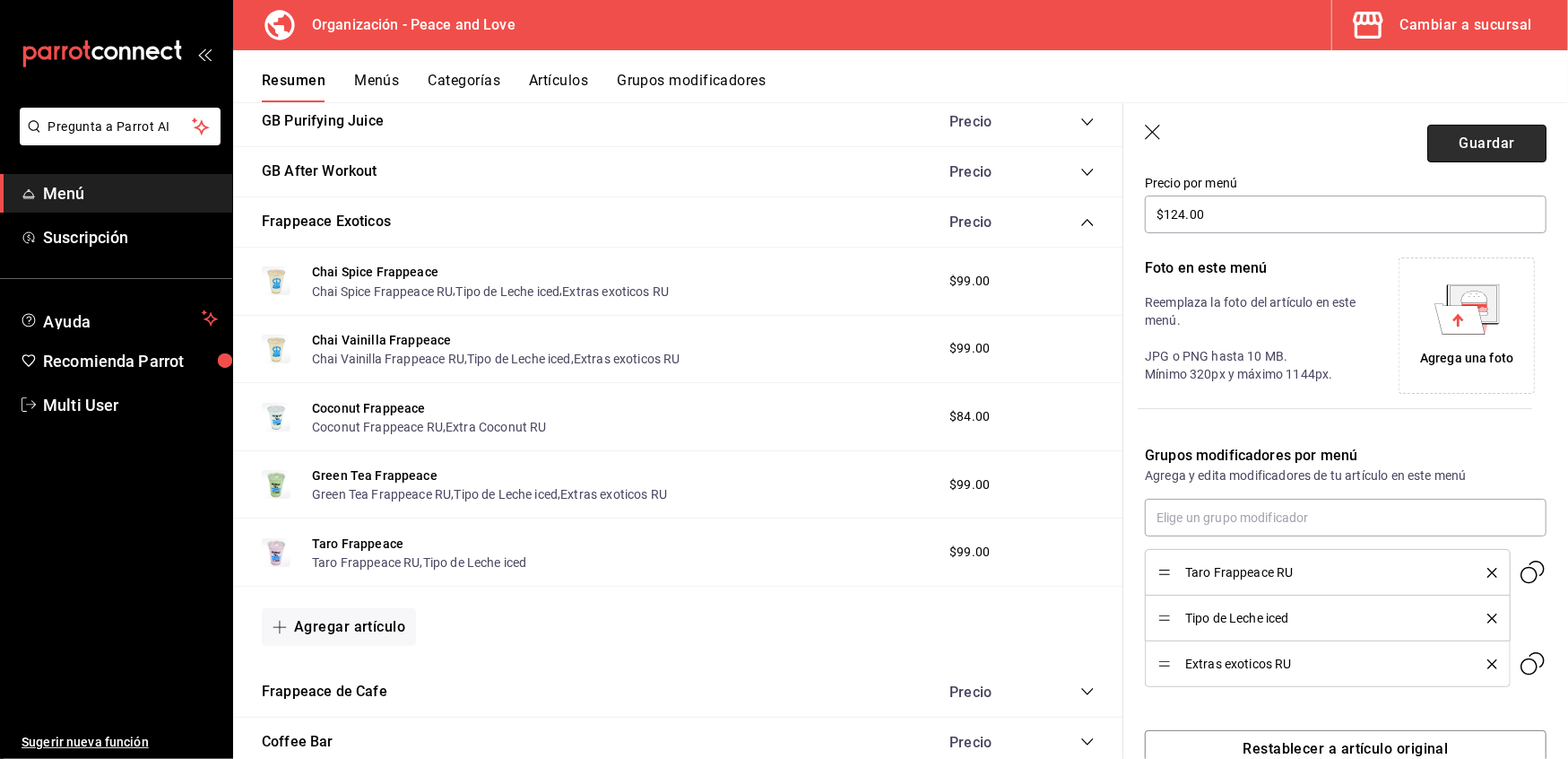
click at [1462, 133] on button "Guardar" at bounding box center [1487, 143] width 120 height 38
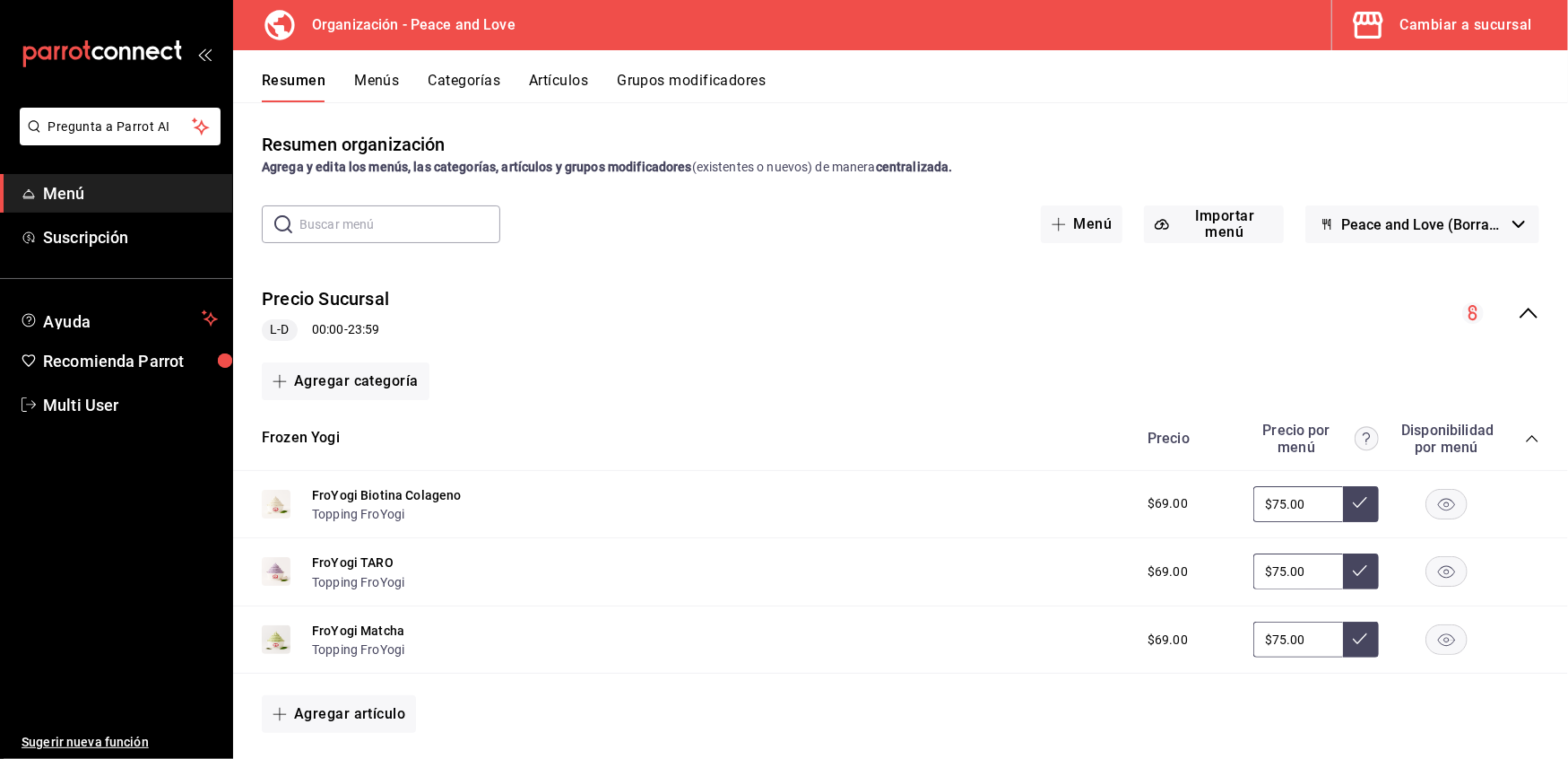
click at [1518, 320] on icon "collapse-menu-row" at bounding box center [1529, 313] width 21 height 21
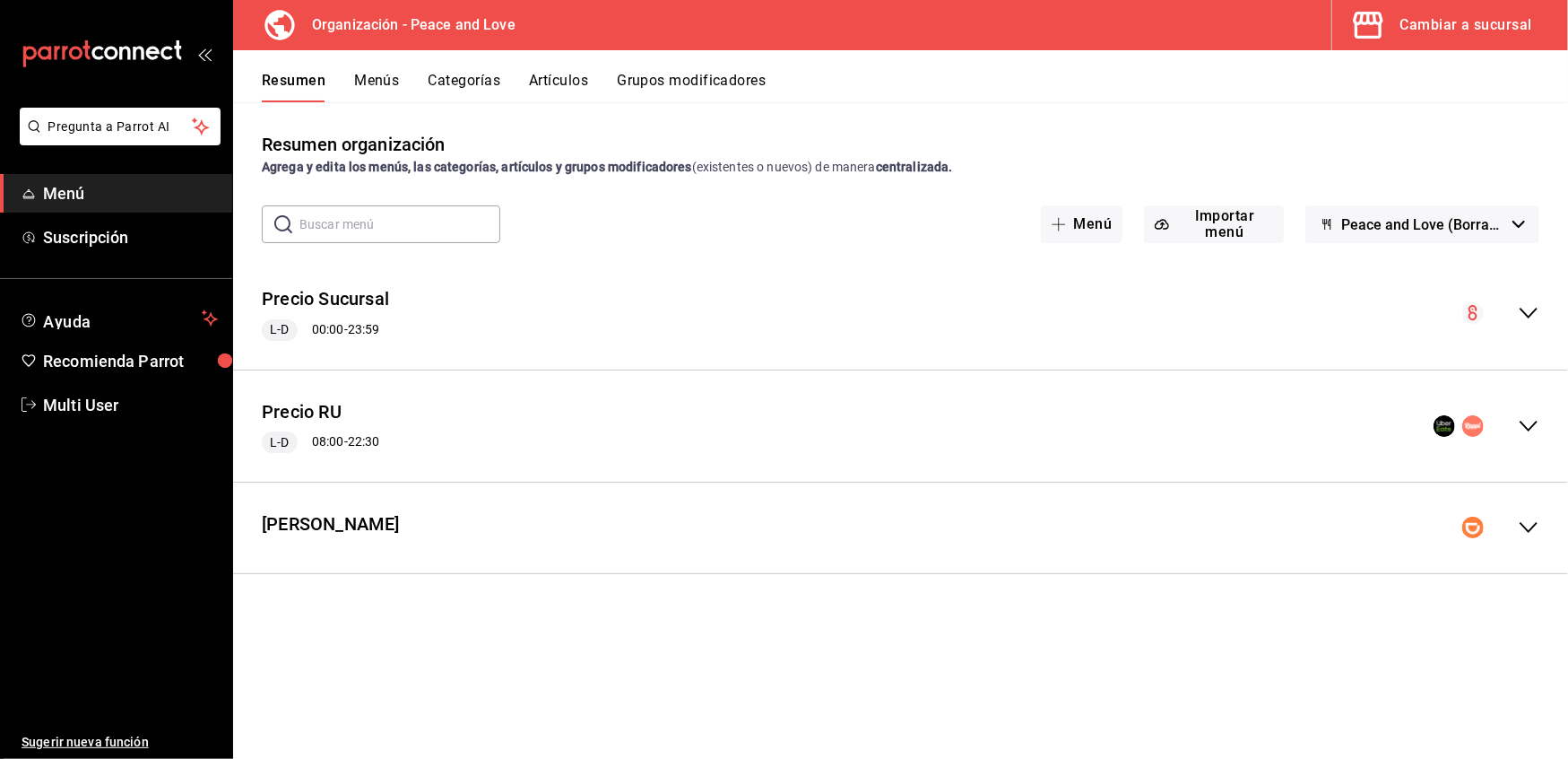
click at [1526, 428] on icon "collapse-menu-row" at bounding box center [1529, 425] width 18 height 11
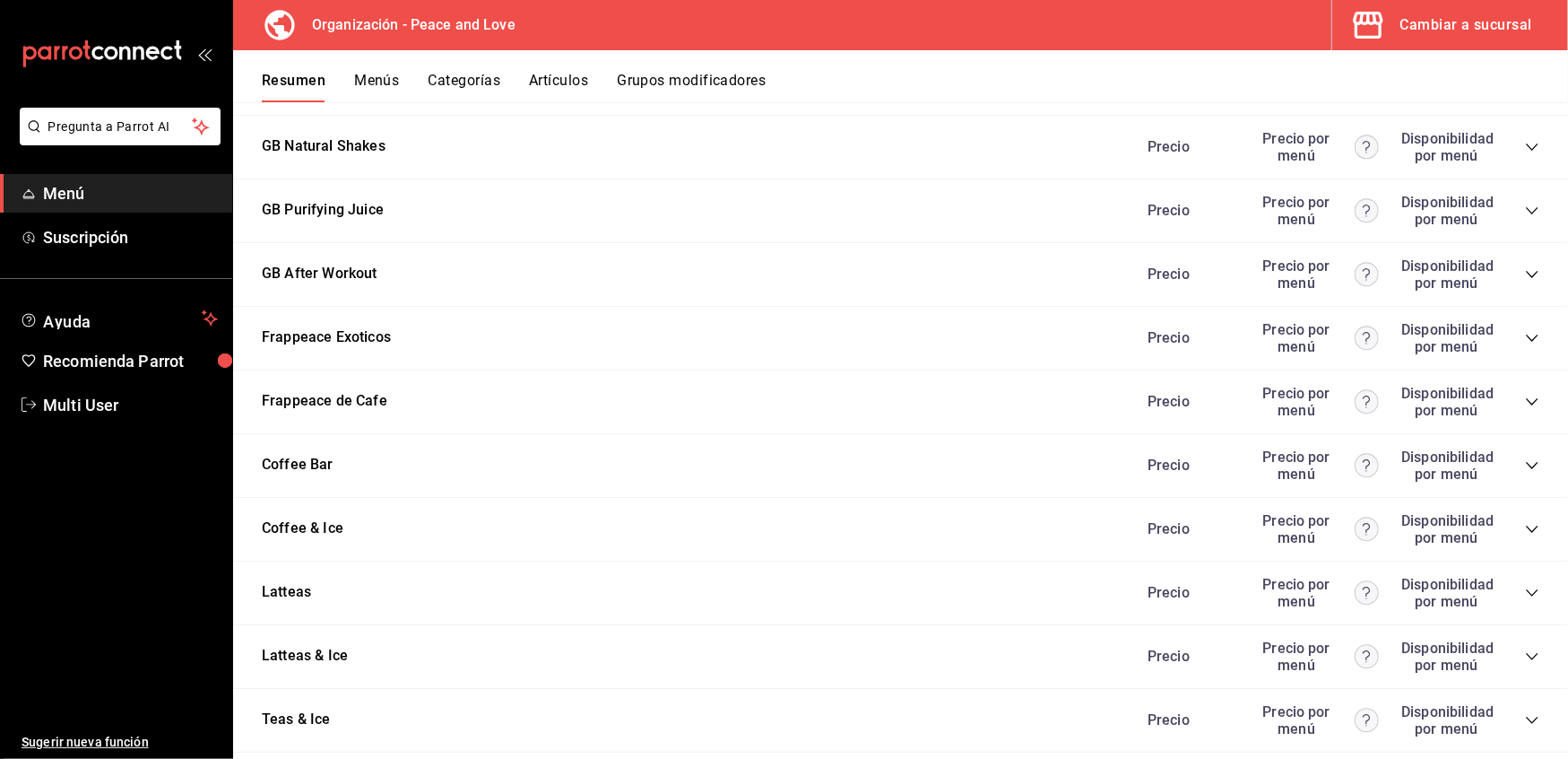
scroll to position [2150, 0]
click at [1525, 584] on icon "collapse-category-row" at bounding box center [1532, 591] width 15 height 15
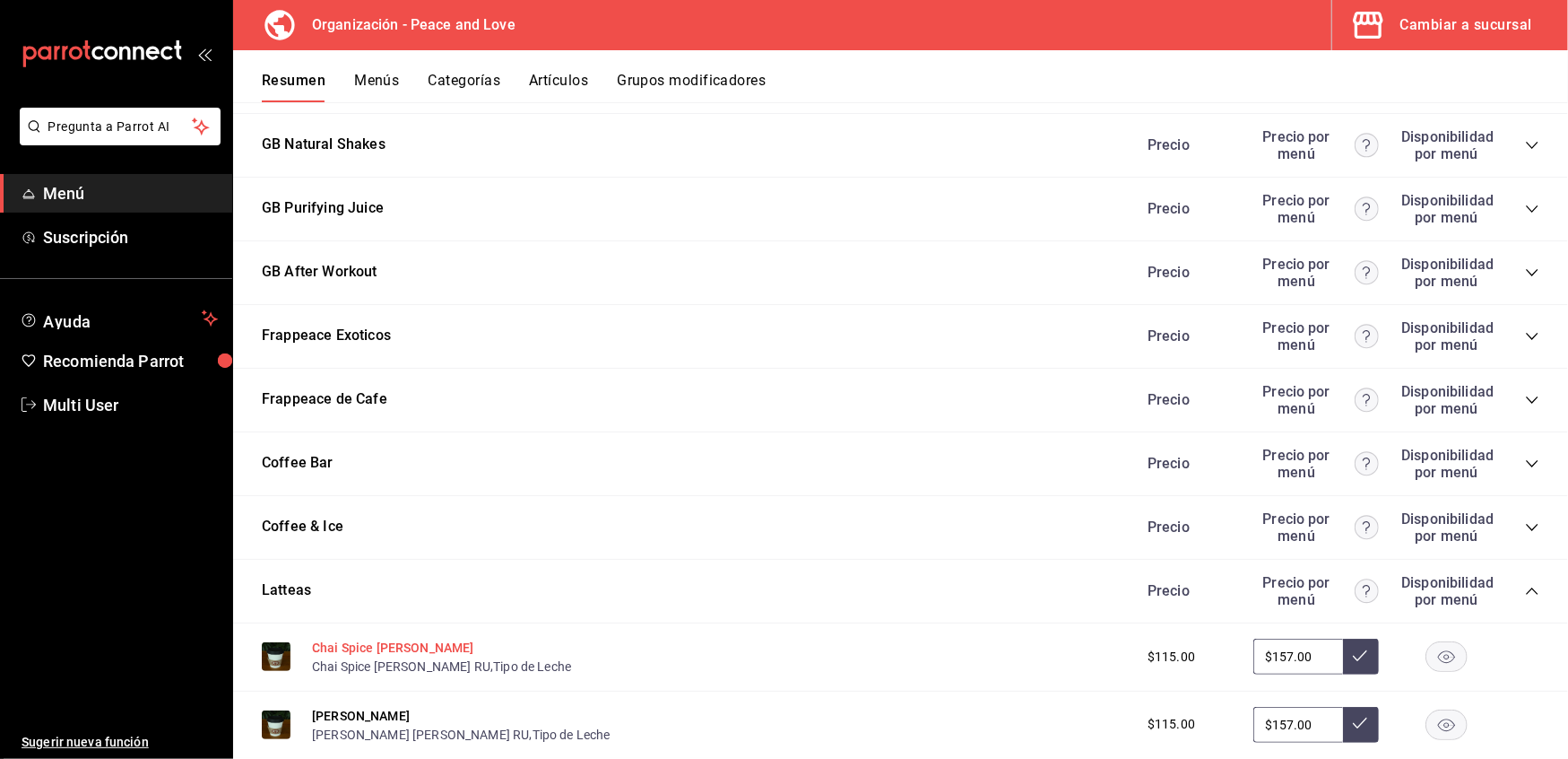
click at [371, 638] on button "Chai Spice [PERSON_NAME]" at bounding box center [393, 647] width 162 height 18
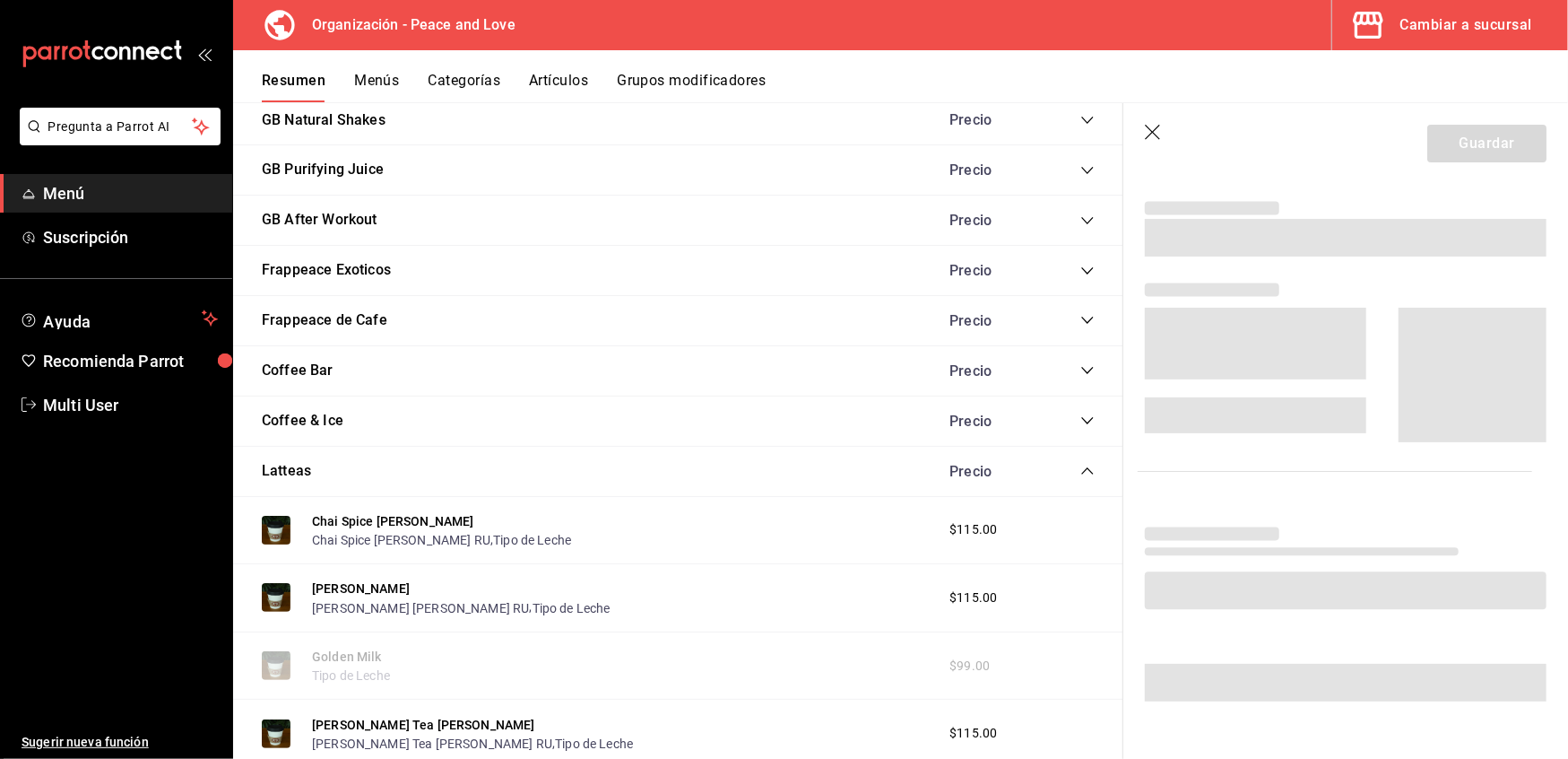
scroll to position [319, 0]
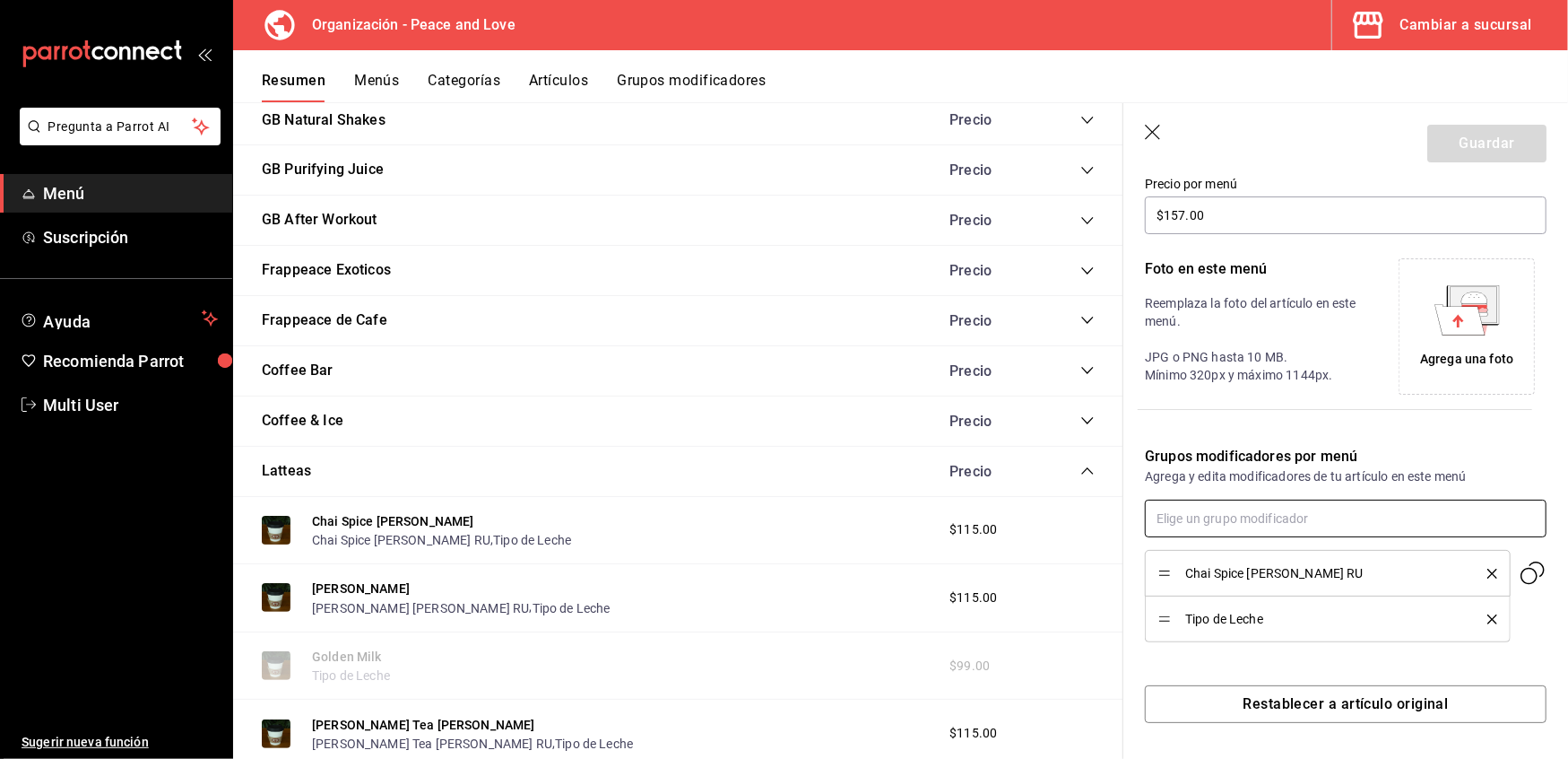
click at [1261, 515] on input "text" at bounding box center [1345, 519] width 402 height 38
click at [1261, 592] on div "Extras exoticos RU" at bounding box center [1214, 589] width 106 height 18
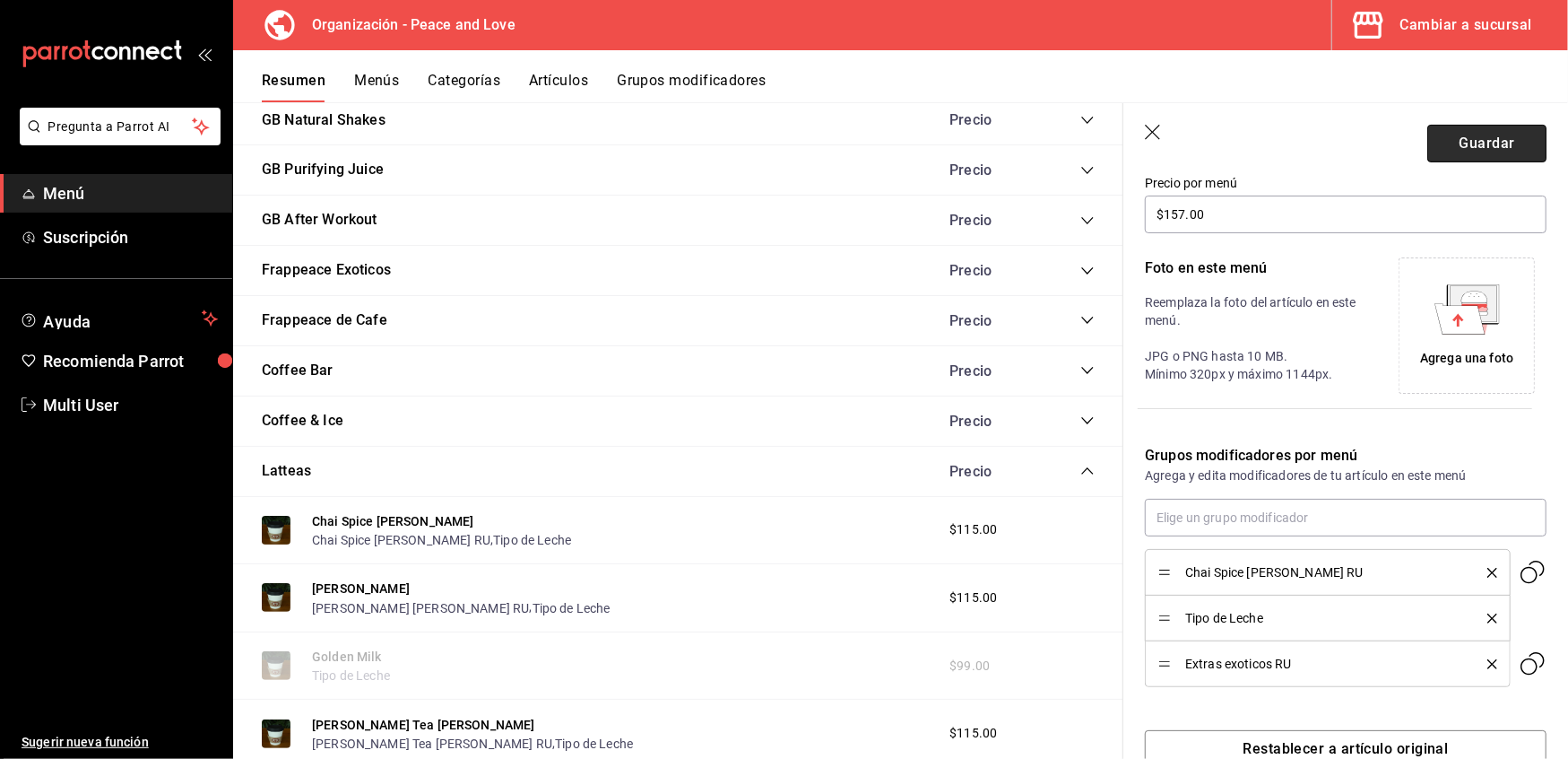
click at [1453, 144] on button "Guardar" at bounding box center [1487, 143] width 120 height 38
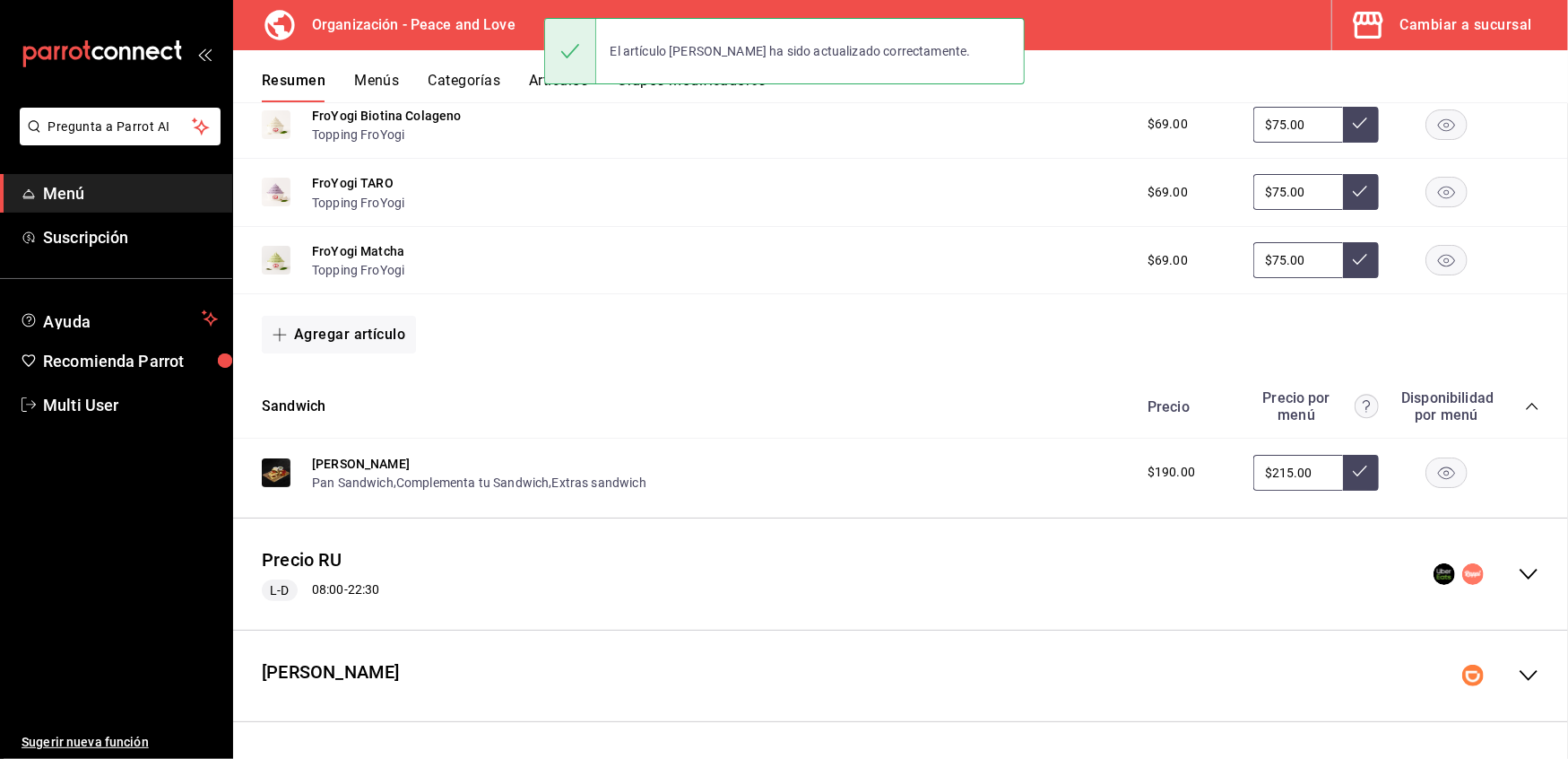
scroll to position [2972, 0]
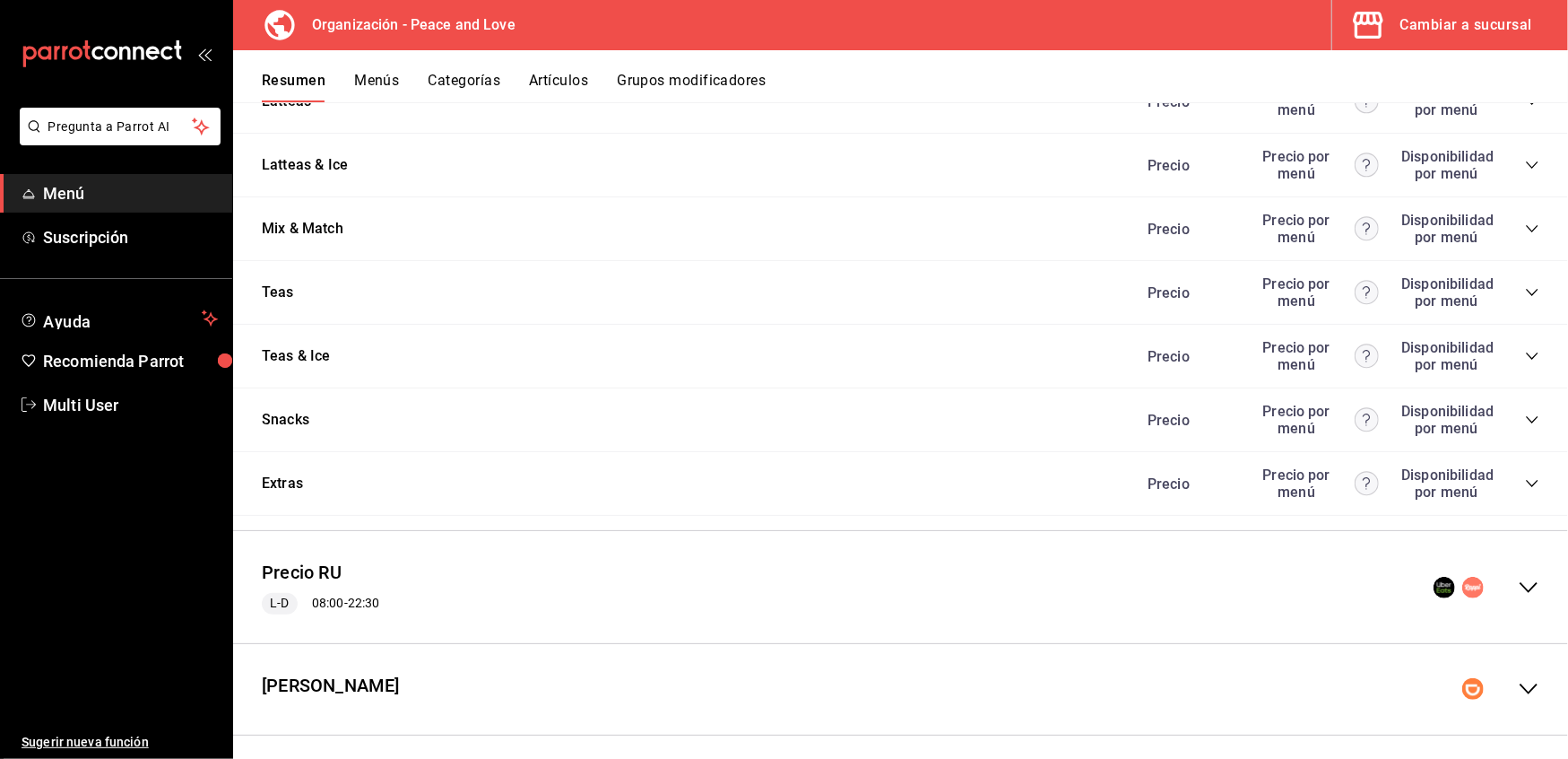
click at [1520, 582] on icon "collapse-menu-row" at bounding box center [1529, 587] width 18 height 11
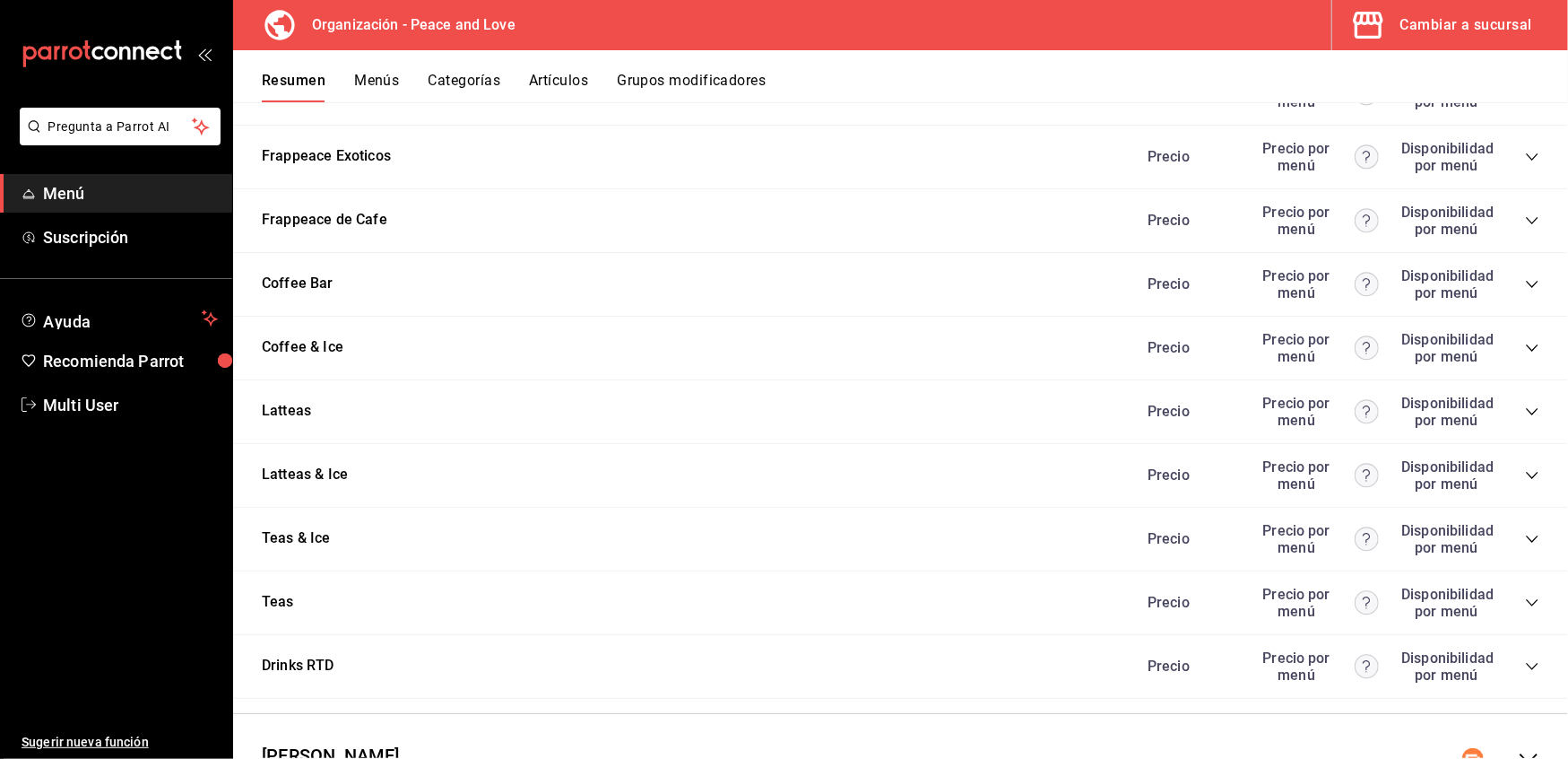
scroll to position [5522, 0]
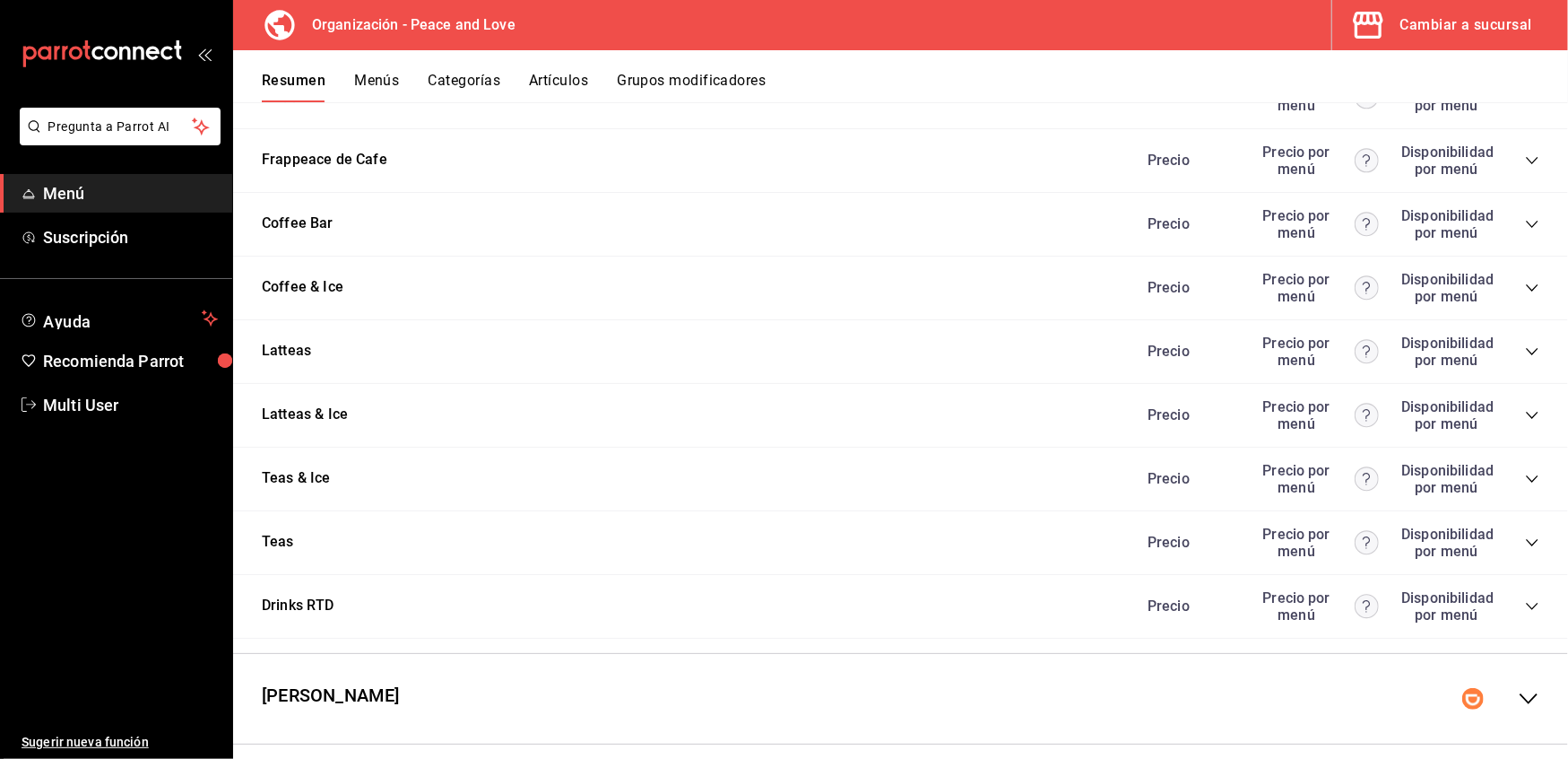
click at [1525, 344] on icon "collapse-category-row" at bounding box center [1532, 351] width 15 height 15
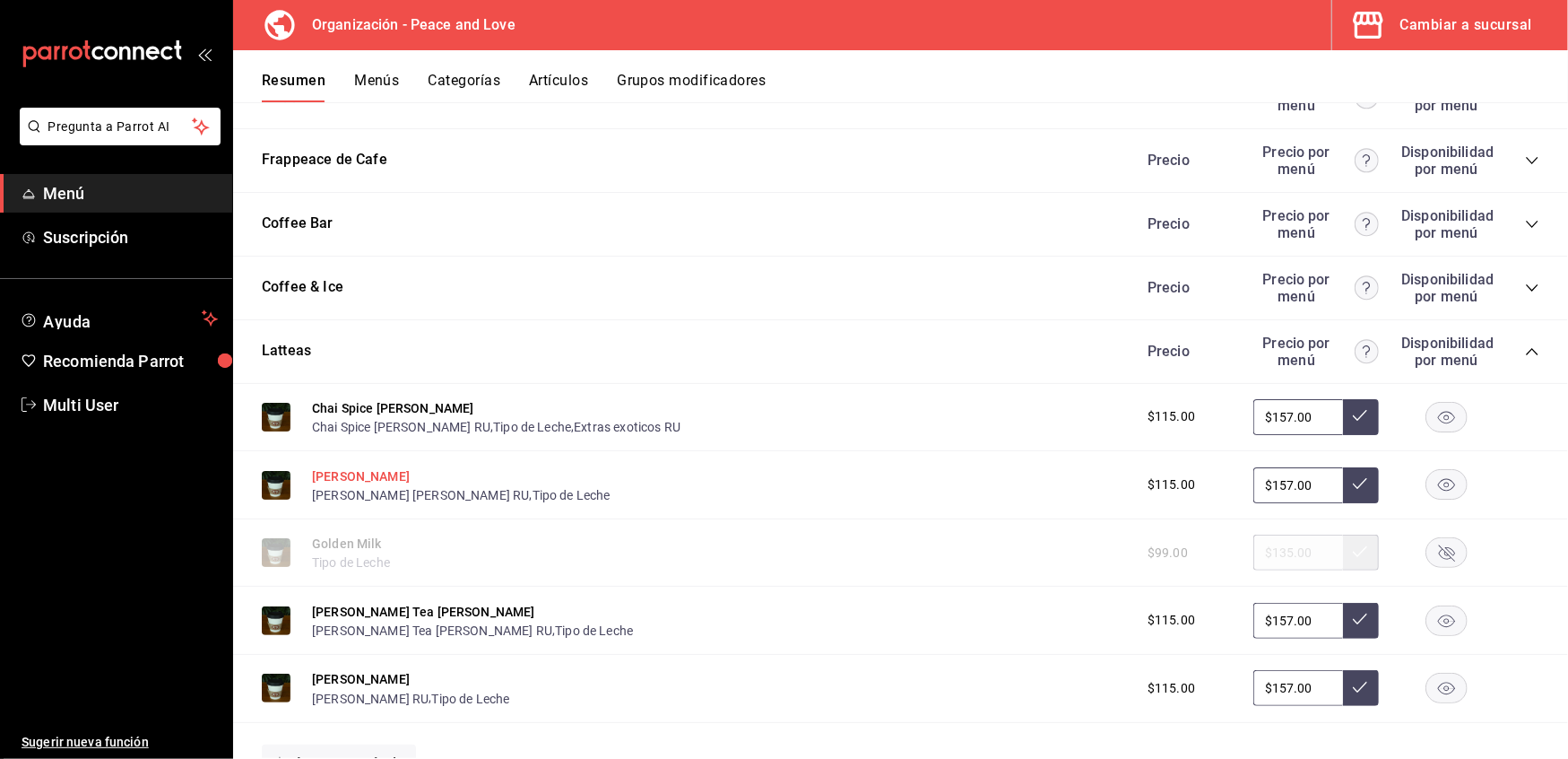
click at [374, 467] on button "[PERSON_NAME]" at bounding box center [361, 476] width 97 height 18
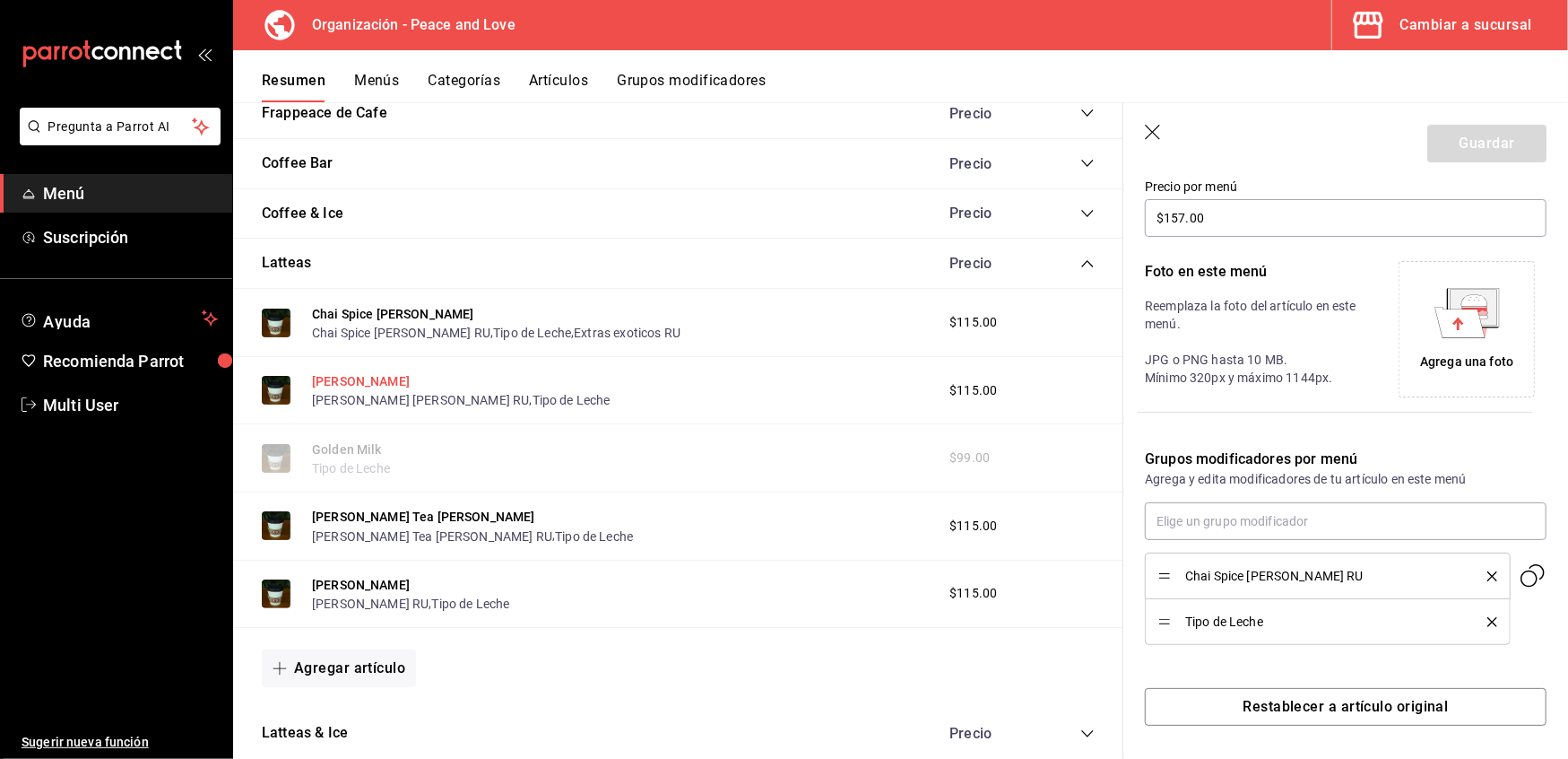
scroll to position [319, 0]
click at [1266, 513] on input "text" at bounding box center [1345, 519] width 402 height 38
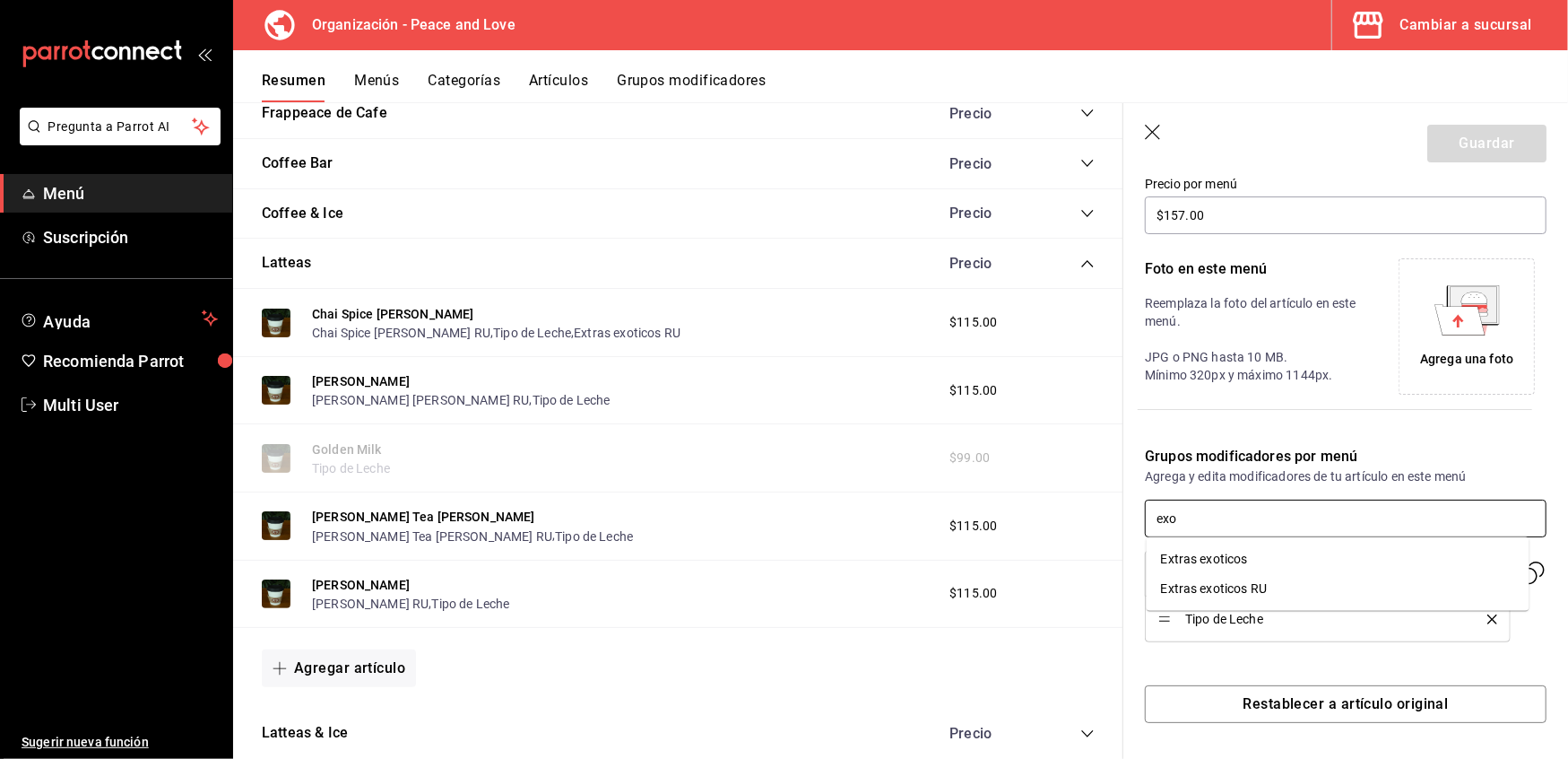
click at [1246, 585] on div "Extras exoticos RU" at bounding box center [1214, 589] width 106 height 18
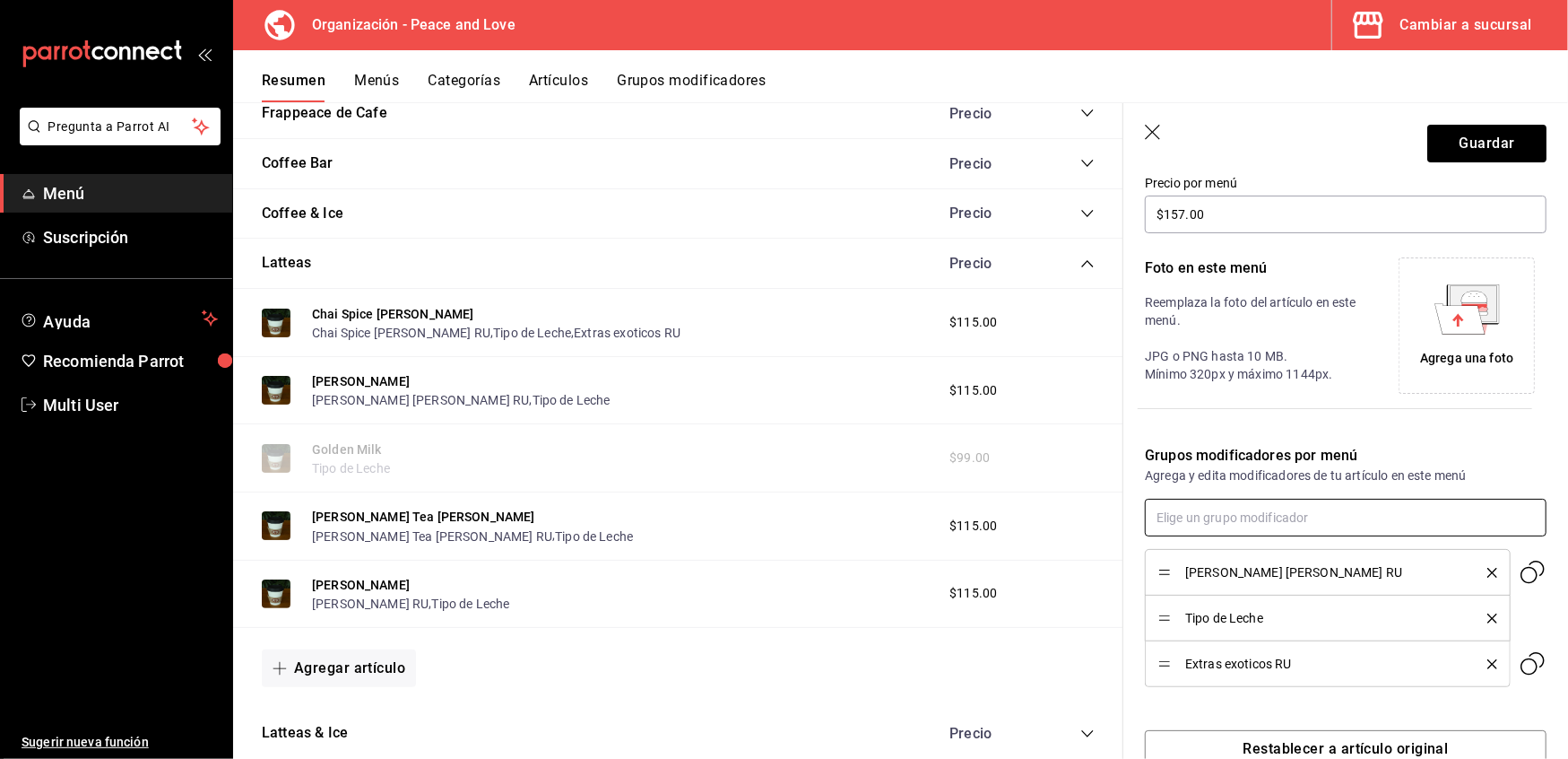
scroll to position [0, 0]
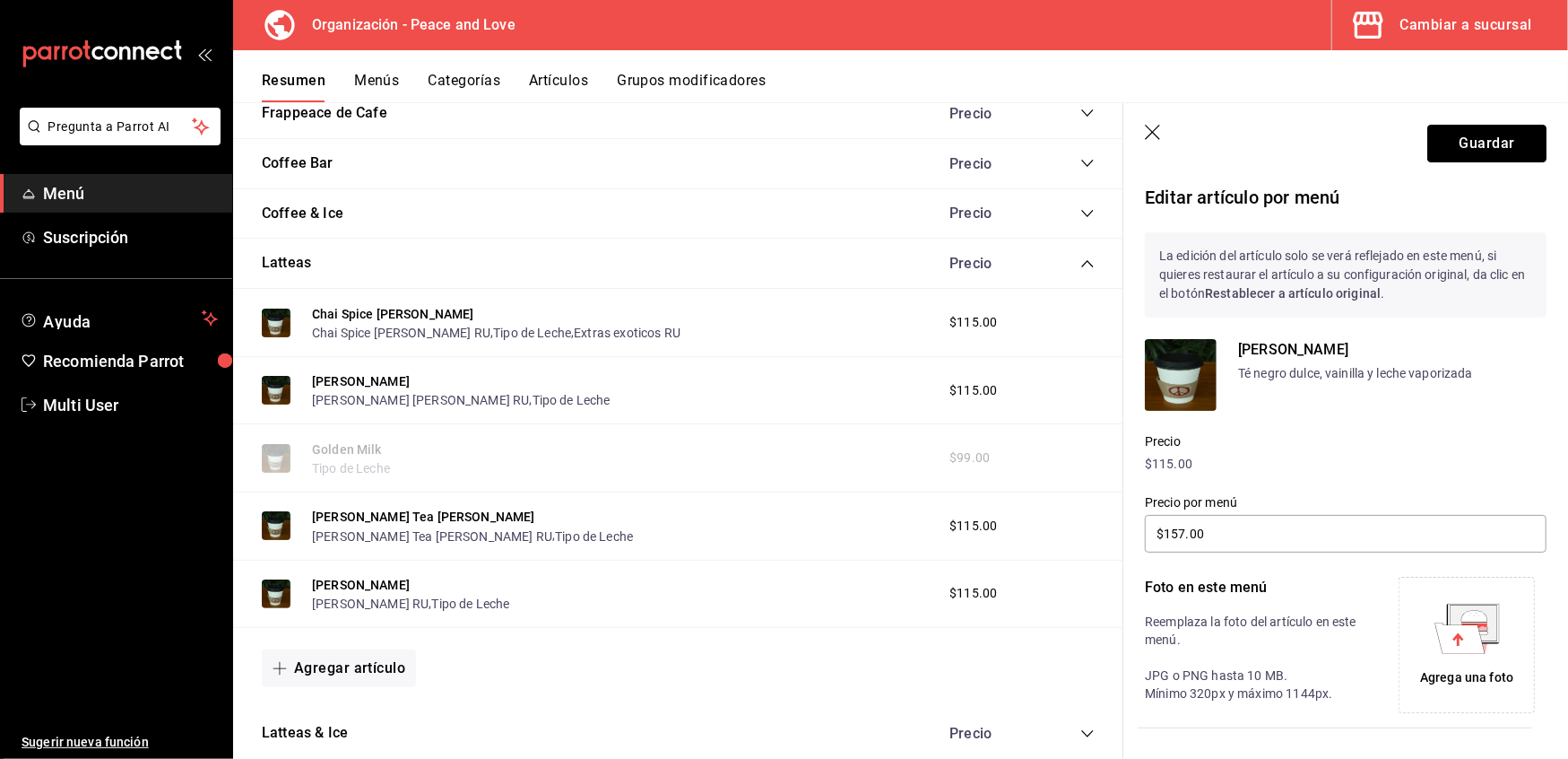
drag, startPoint x: 1483, startPoint y: 140, endPoint x: 1467, endPoint y: 338, distance: 198.6
click at [1467, 338] on section "Guardar Editar artículo por menú La edición del artículo solo se verá reflejado…" at bounding box center [1345, 431] width 445 height 656
click at [1461, 145] on button "Guardar" at bounding box center [1487, 143] width 120 height 38
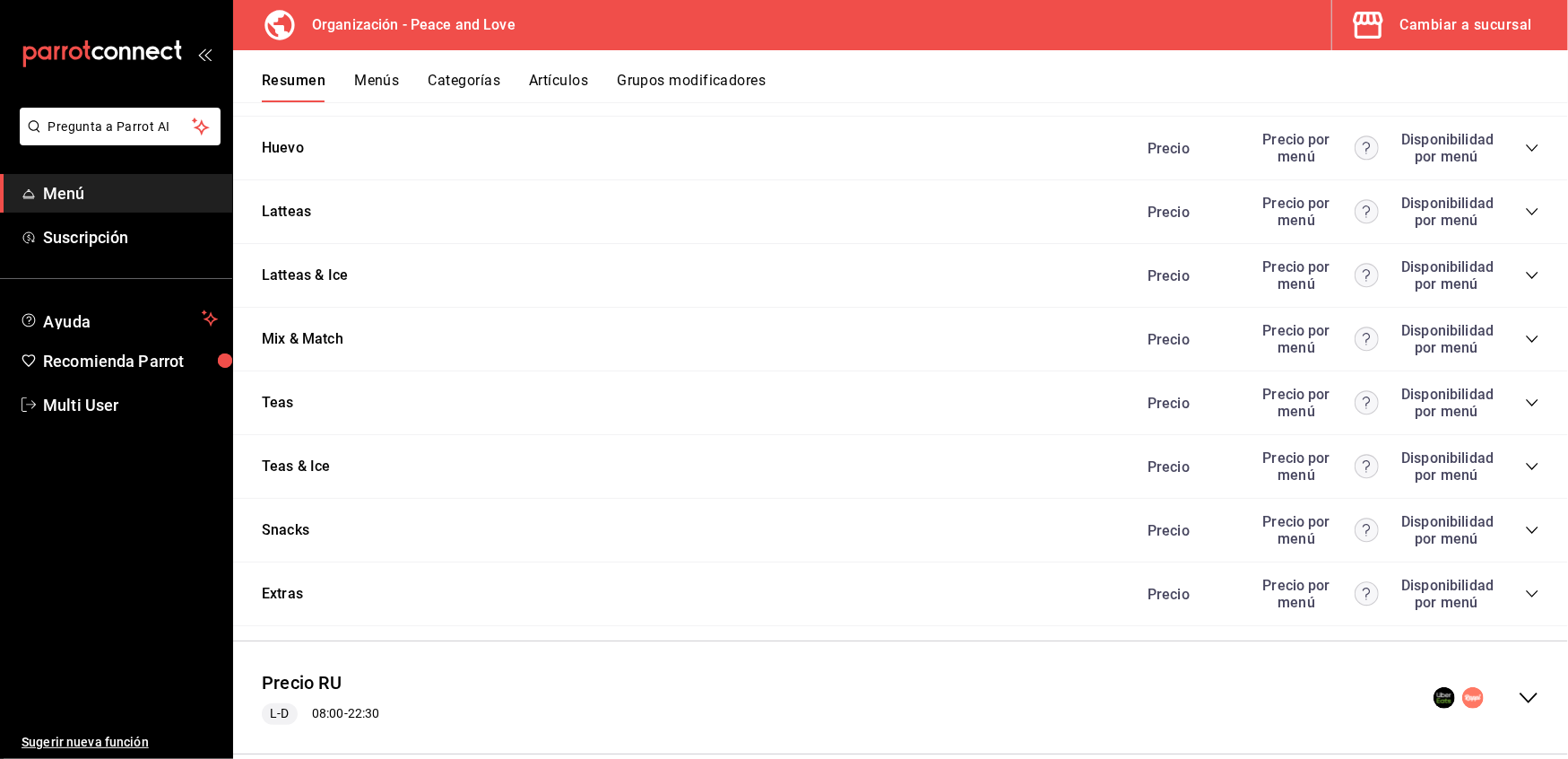
scroll to position [2972, 0]
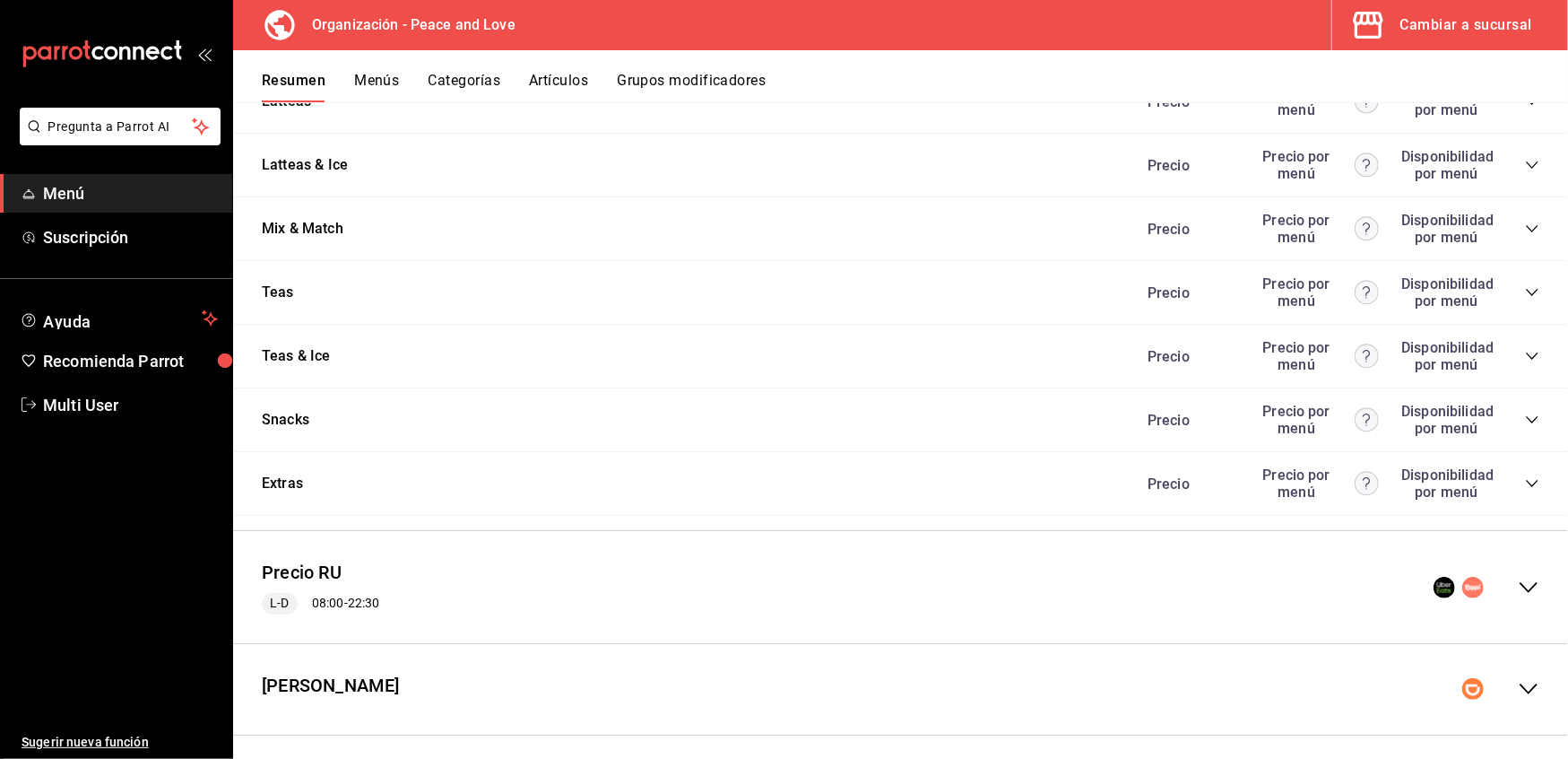
click at [1518, 579] on icon "collapse-menu-row" at bounding box center [1529, 588] width 21 height 21
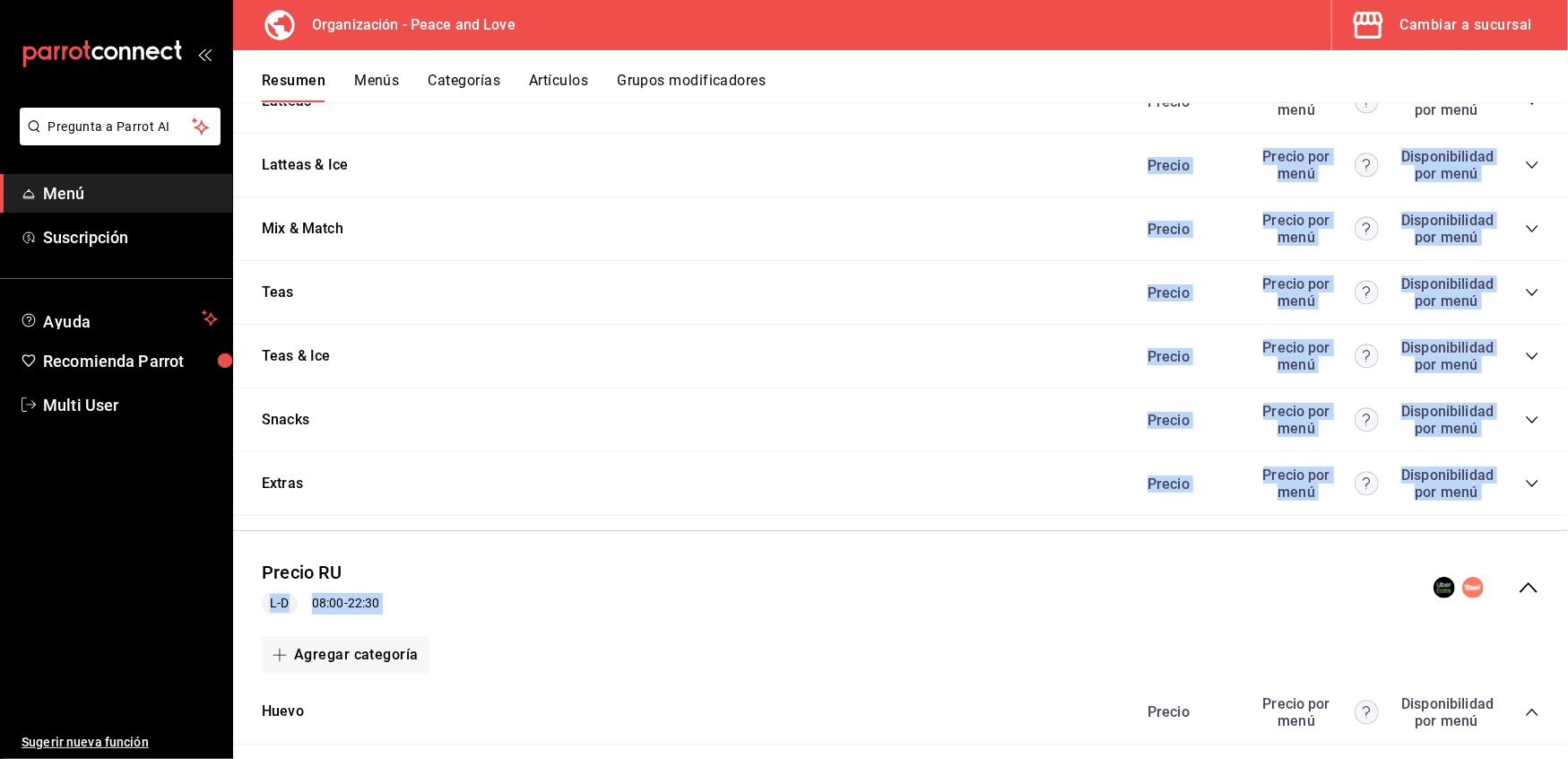
drag, startPoint x: 1098, startPoint y: 593, endPoint x: 992, endPoint y: 129, distance: 476.0
click at [992, 129] on div "Precio Sucursal L-D 00:00 - 23:59 Agregar categoría Frozen Yogi Precio Precio p…" at bounding box center [901, 307] width 1336 height 6046
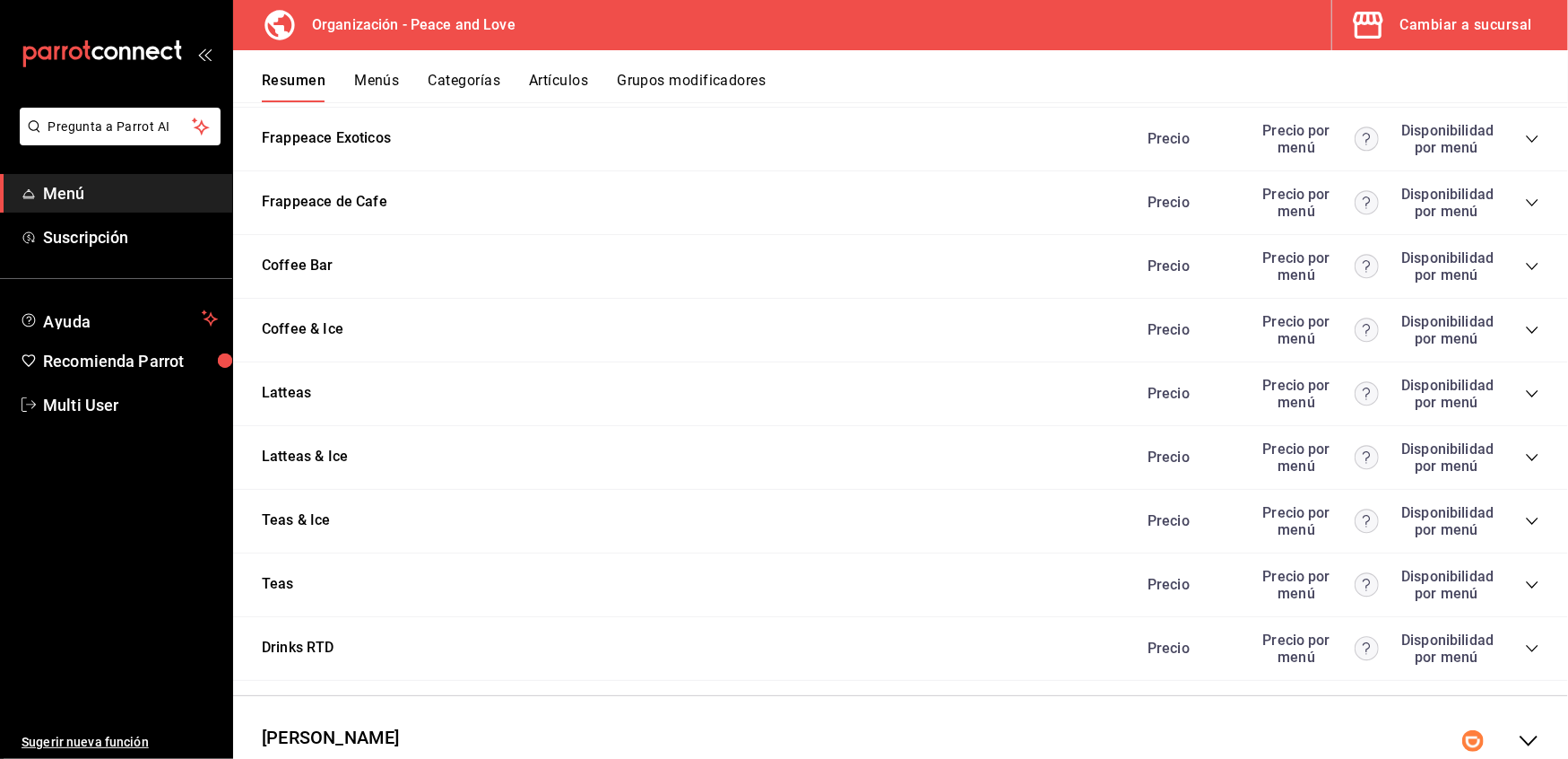
scroll to position [5522, 0]
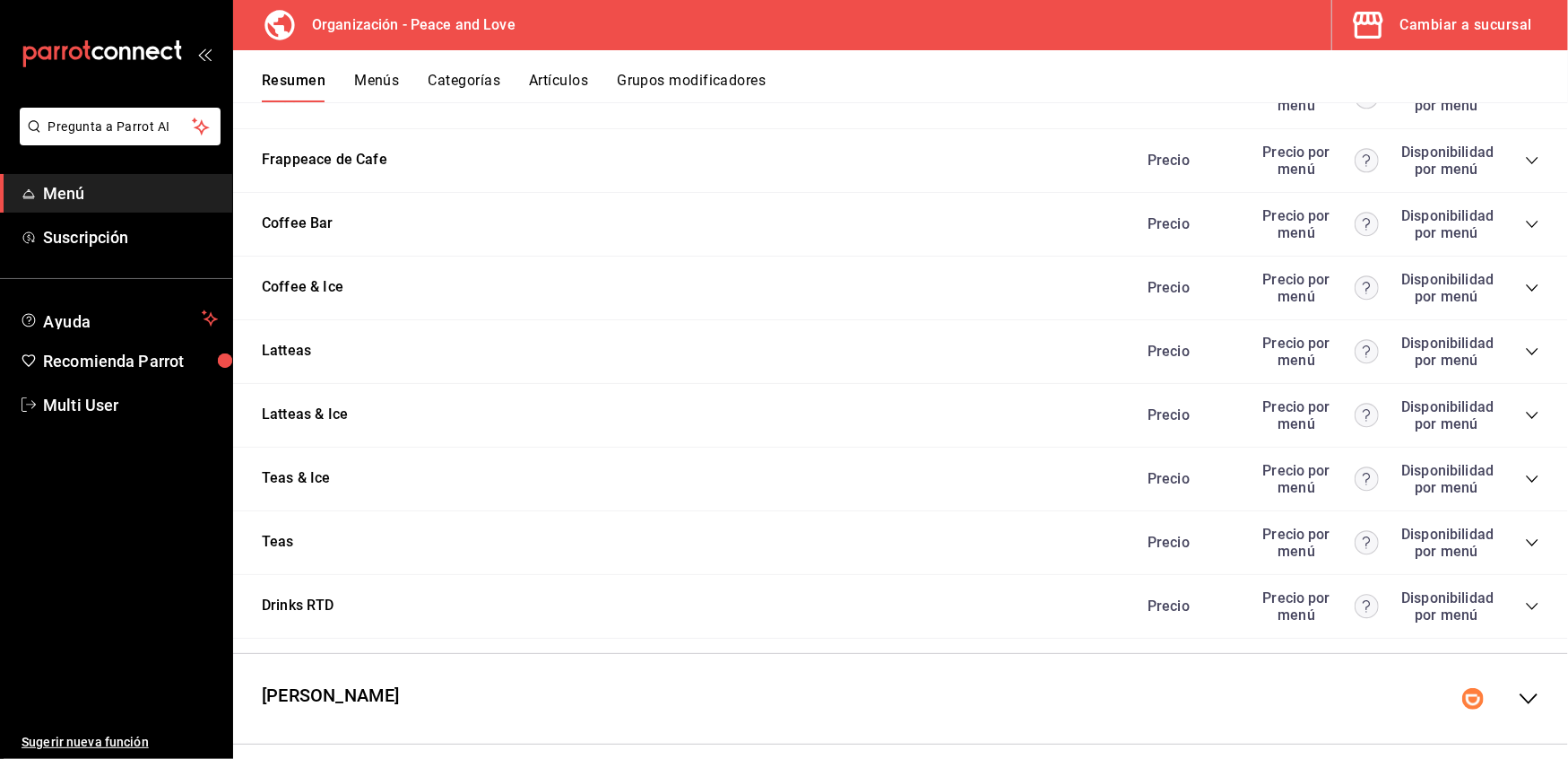
click at [1525, 344] on icon "collapse-category-row" at bounding box center [1532, 351] width 15 height 15
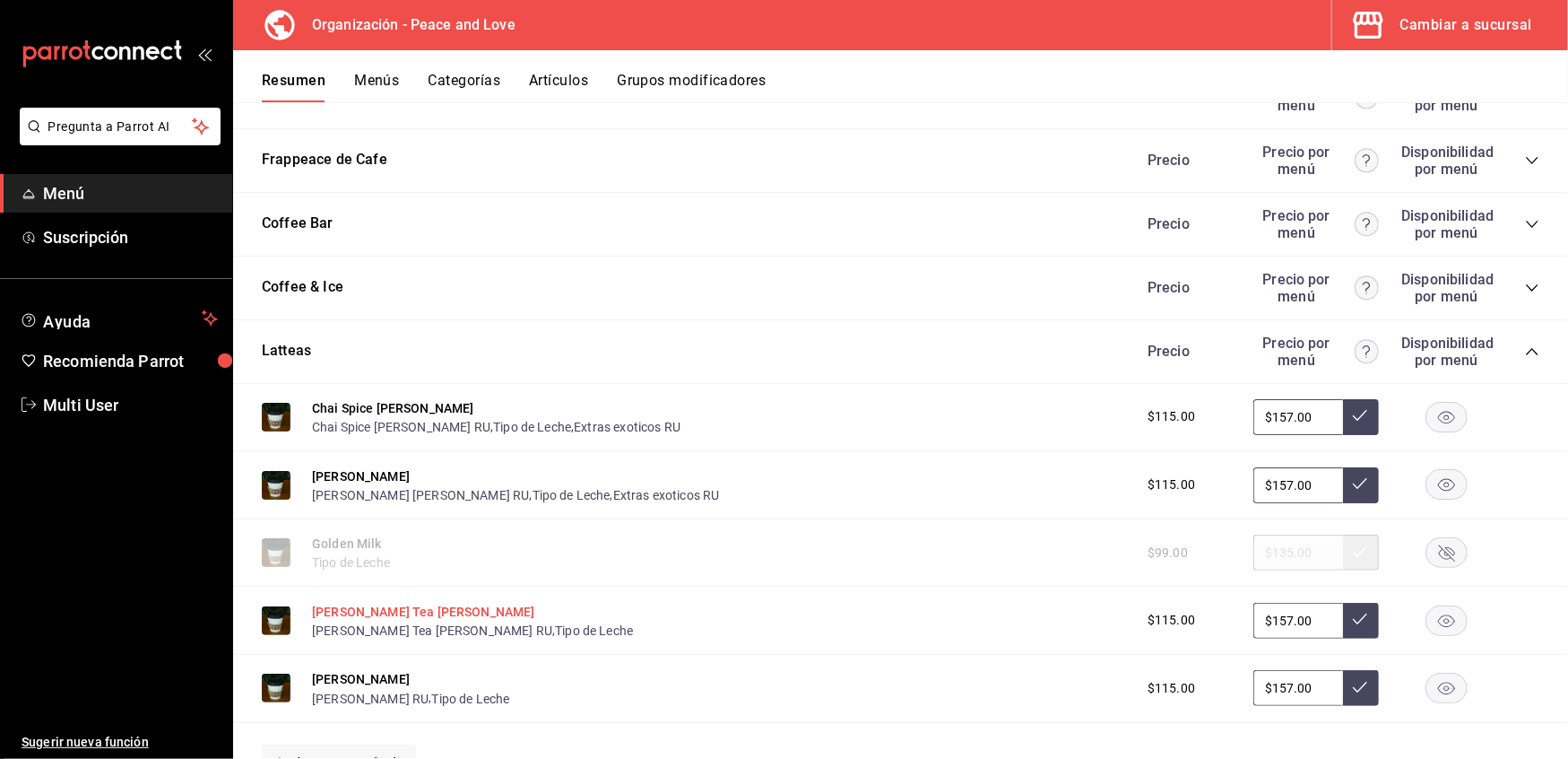
click at [374, 603] on button "Green Tea Lattea" at bounding box center [424, 612] width 224 height 18
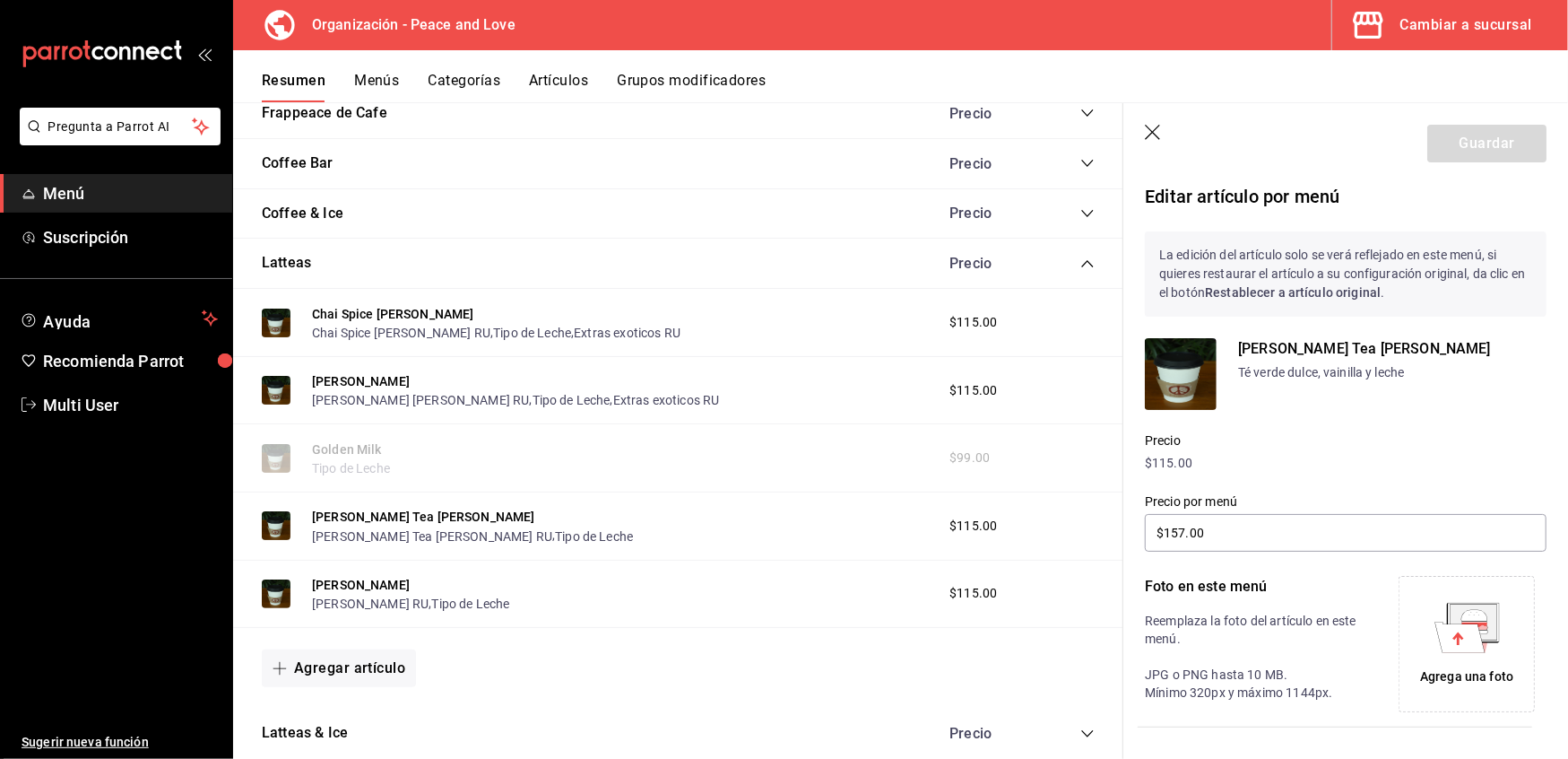
scroll to position [319, 0]
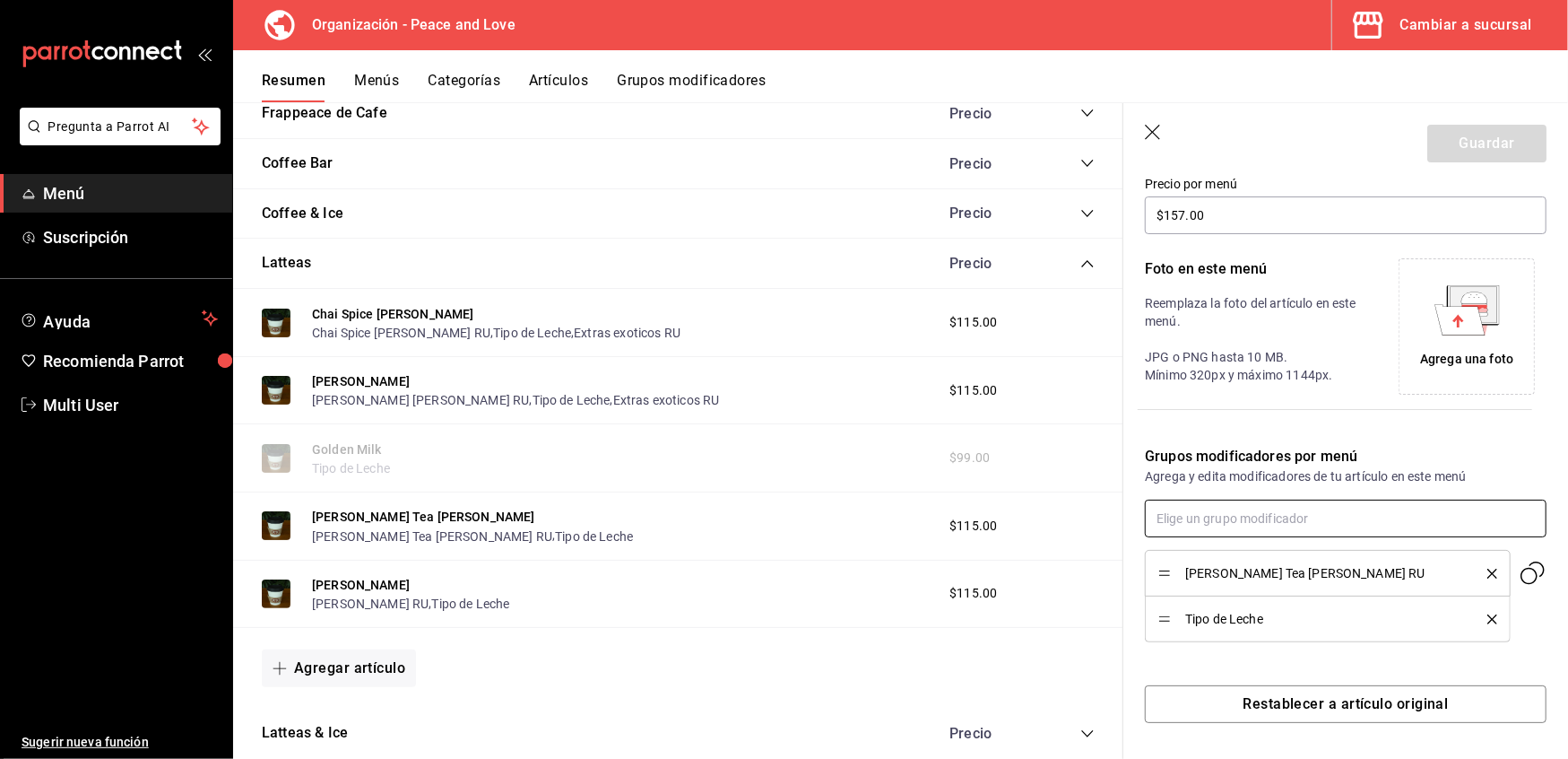
click at [1335, 523] on input "text" at bounding box center [1345, 519] width 402 height 38
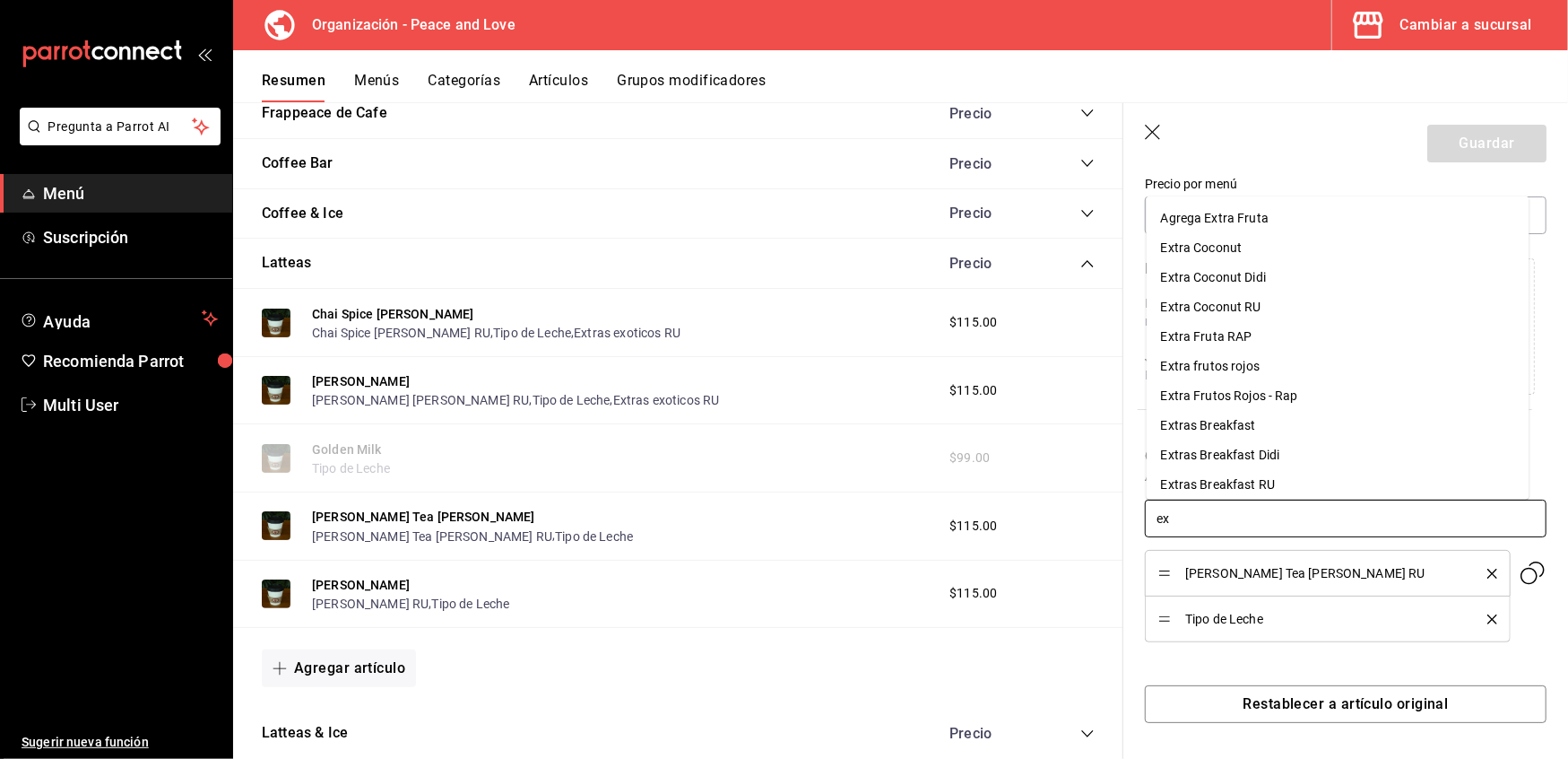
type input "exo"
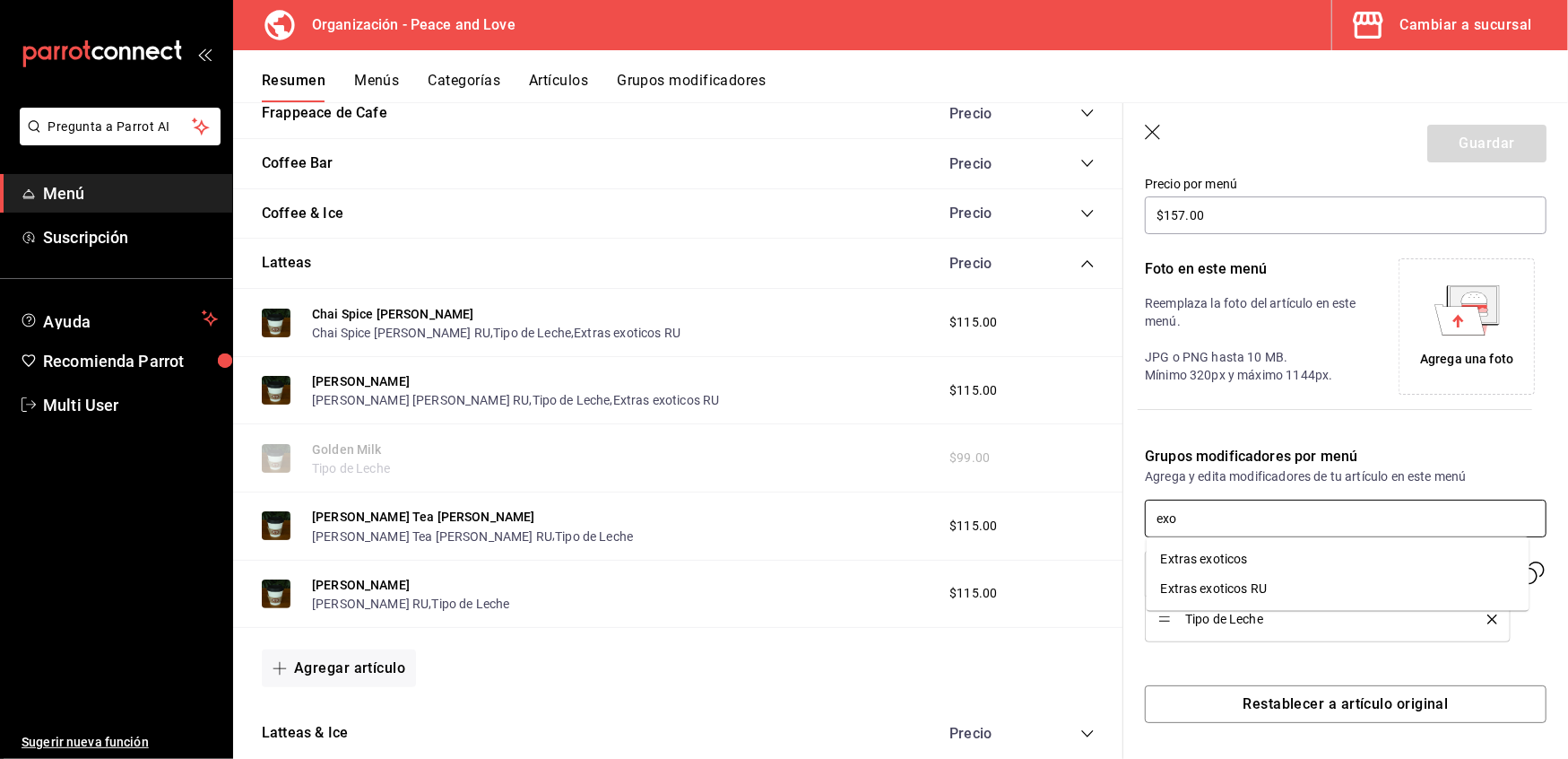
click at [1259, 581] on div "Extras exoticos RU" at bounding box center [1214, 589] width 106 height 18
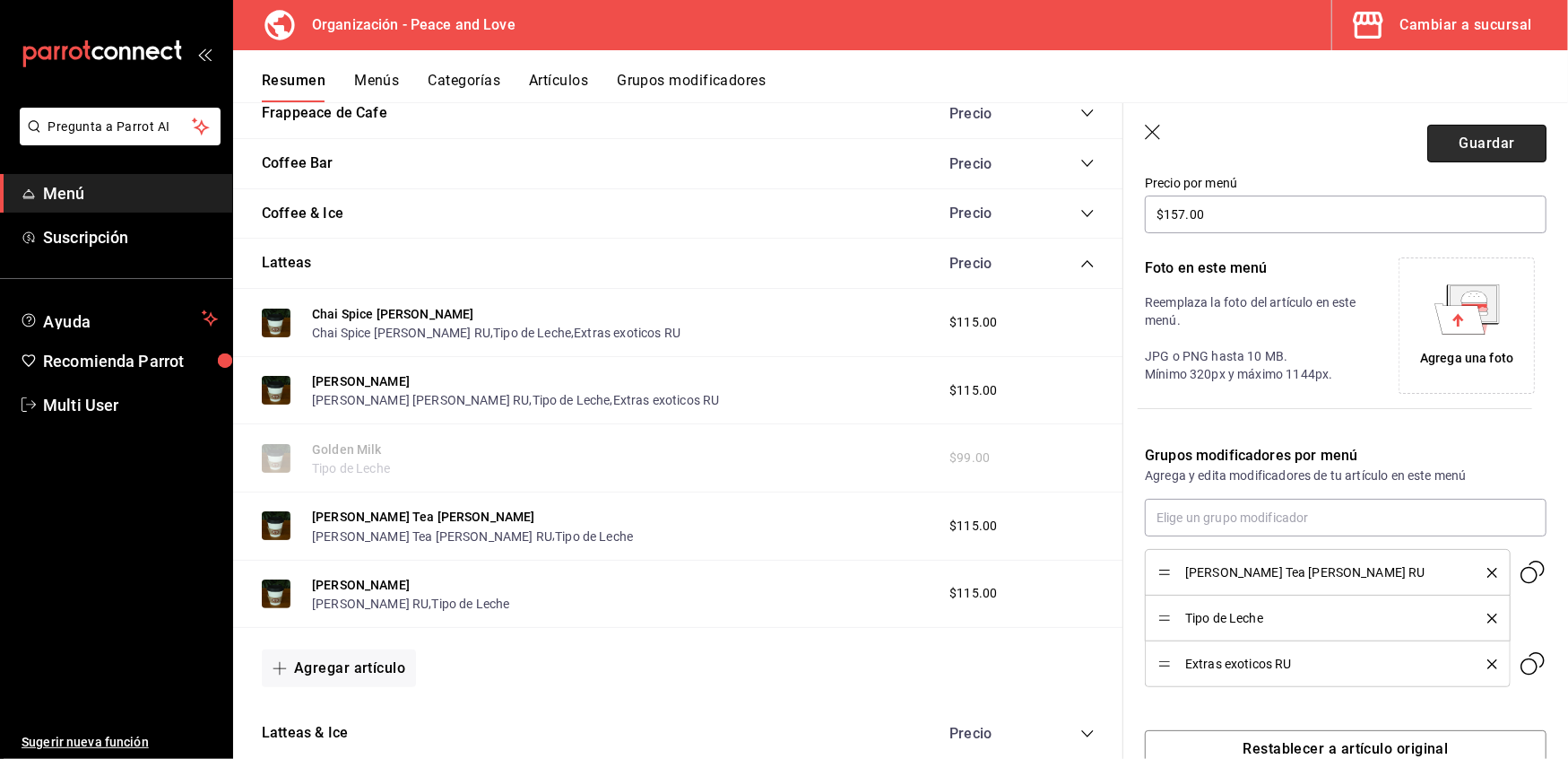
click at [1482, 155] on button "Guardar" at bounding box center [1487, 143] width 120 height 38
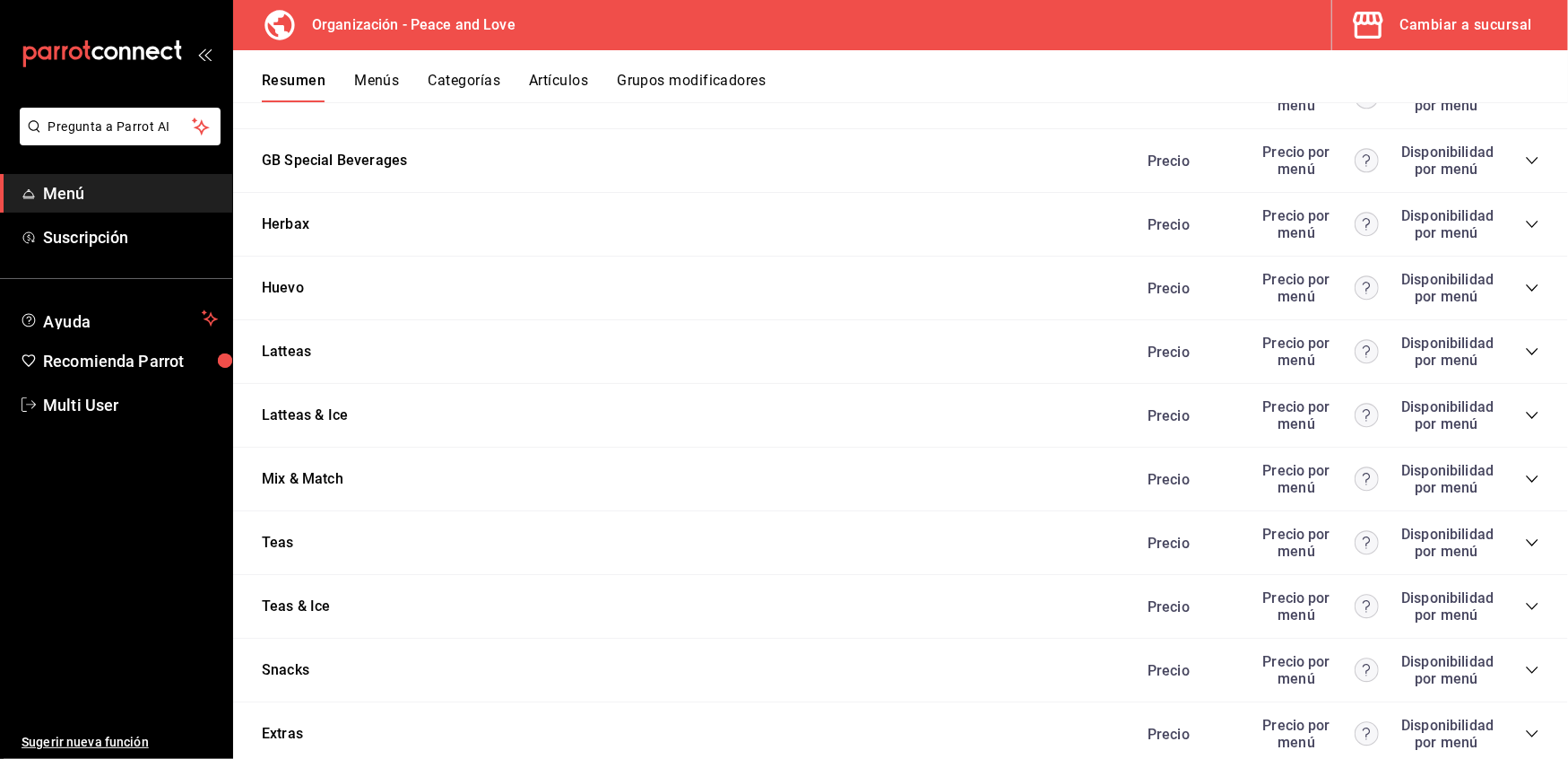
scroll to position [2972, 0]
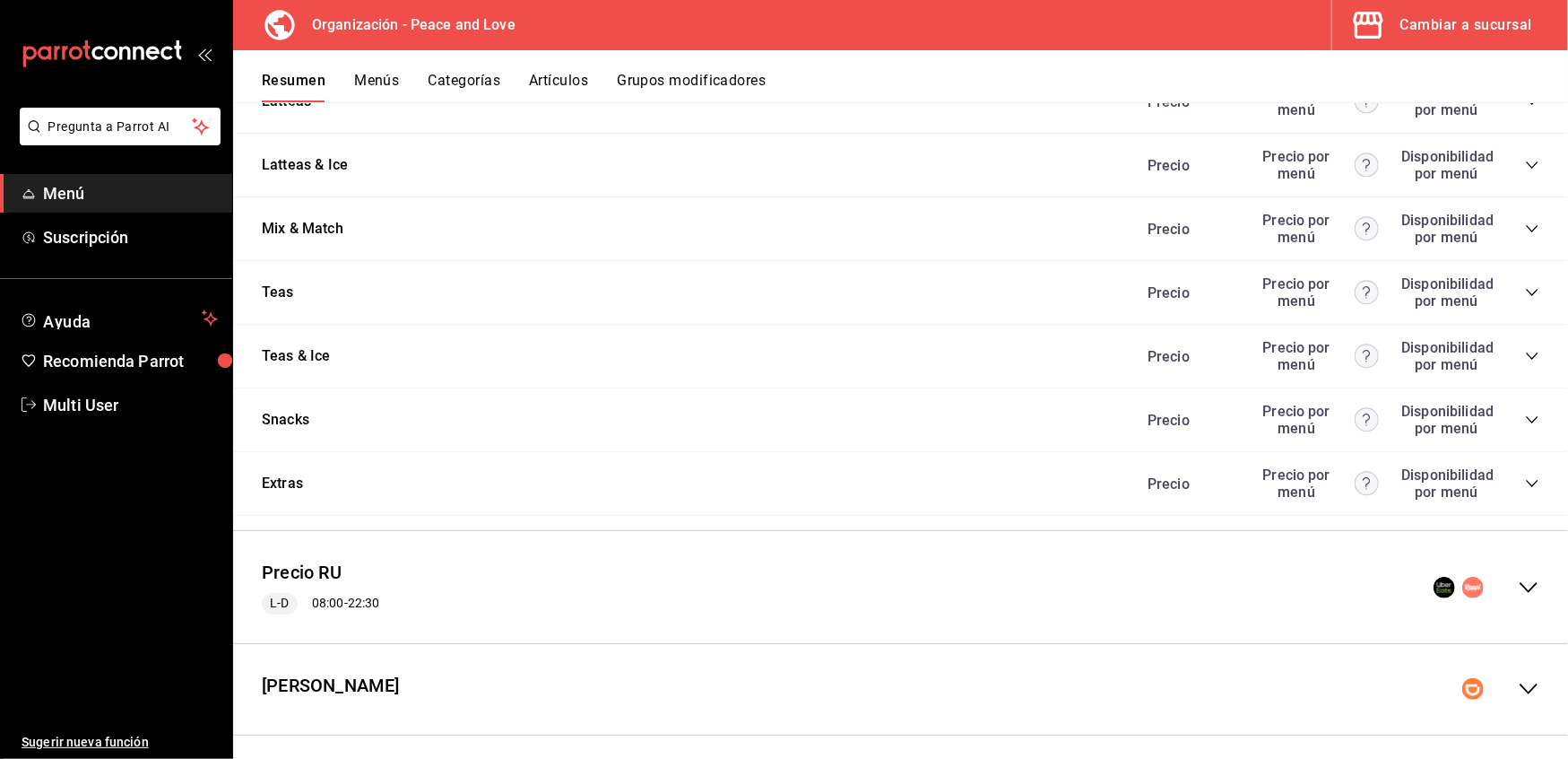
click at [1507, 561] on div "Precio RU L-D 08:00 - 22:30" at bounding box center [901, 588] width 1336 height 84
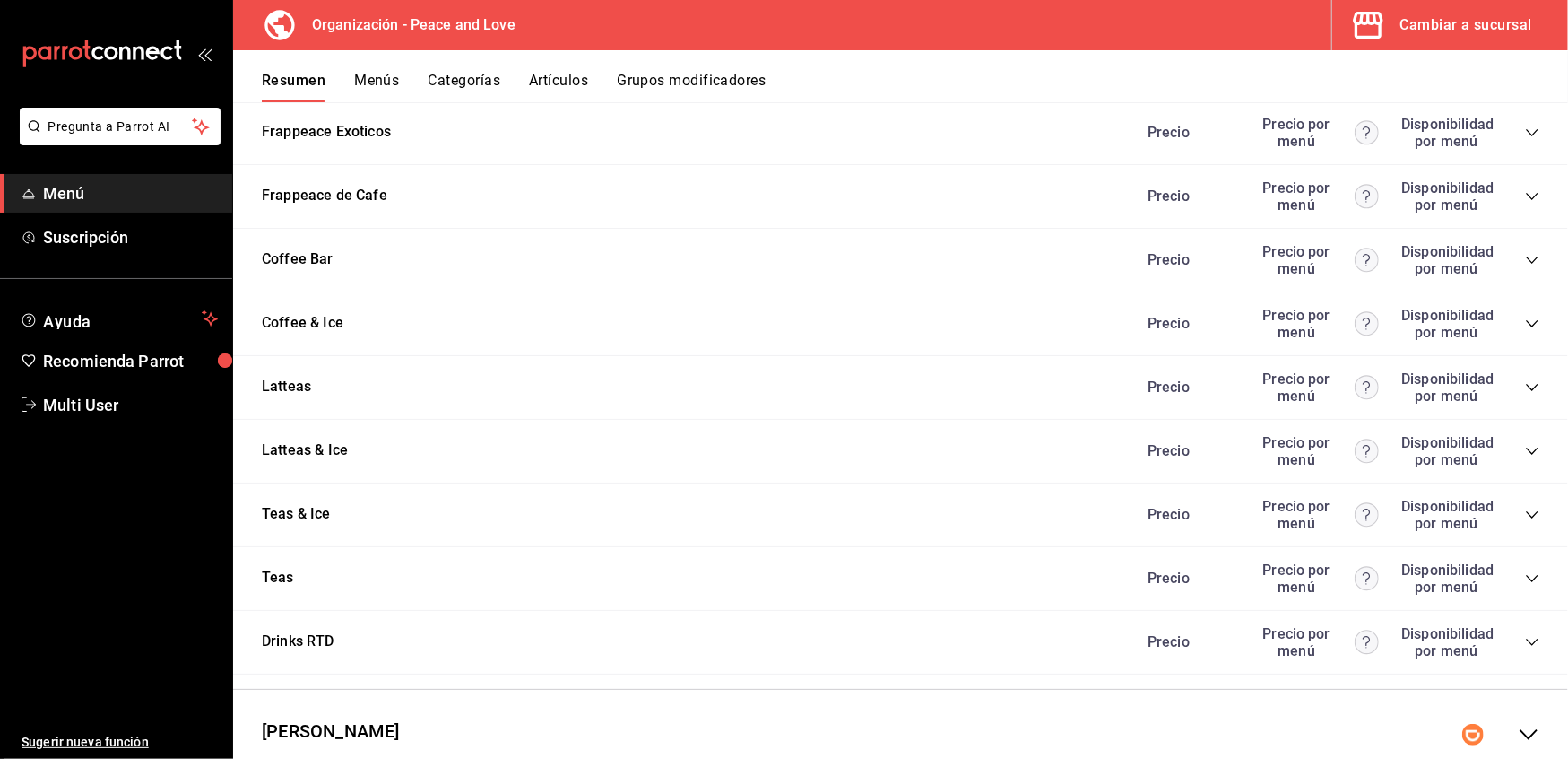
scroll to position [5522, 0]
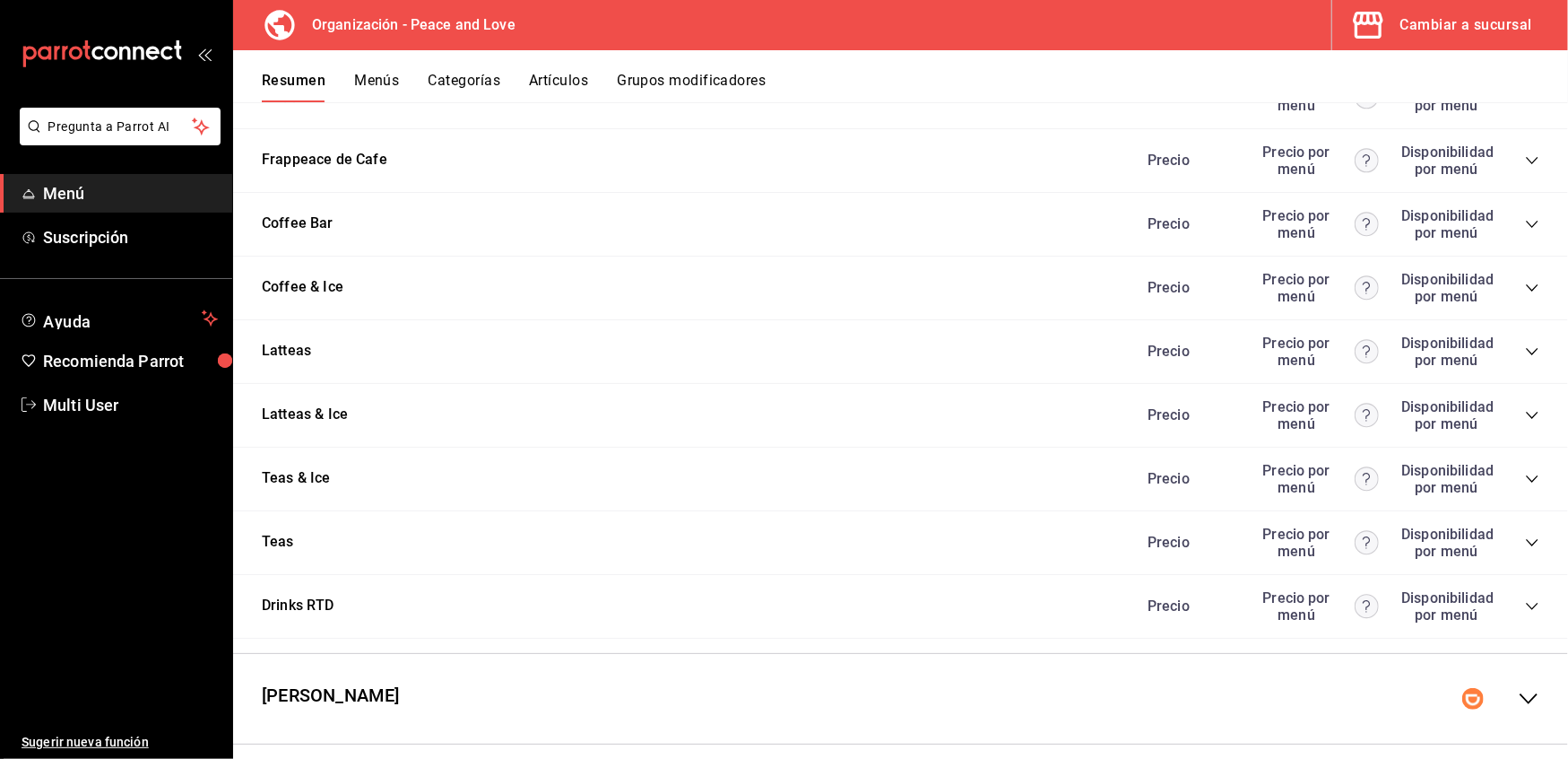
click at [1525, 344] on icon "collapse-category-row" at bounding box center [1532, 351] width 15 height 15
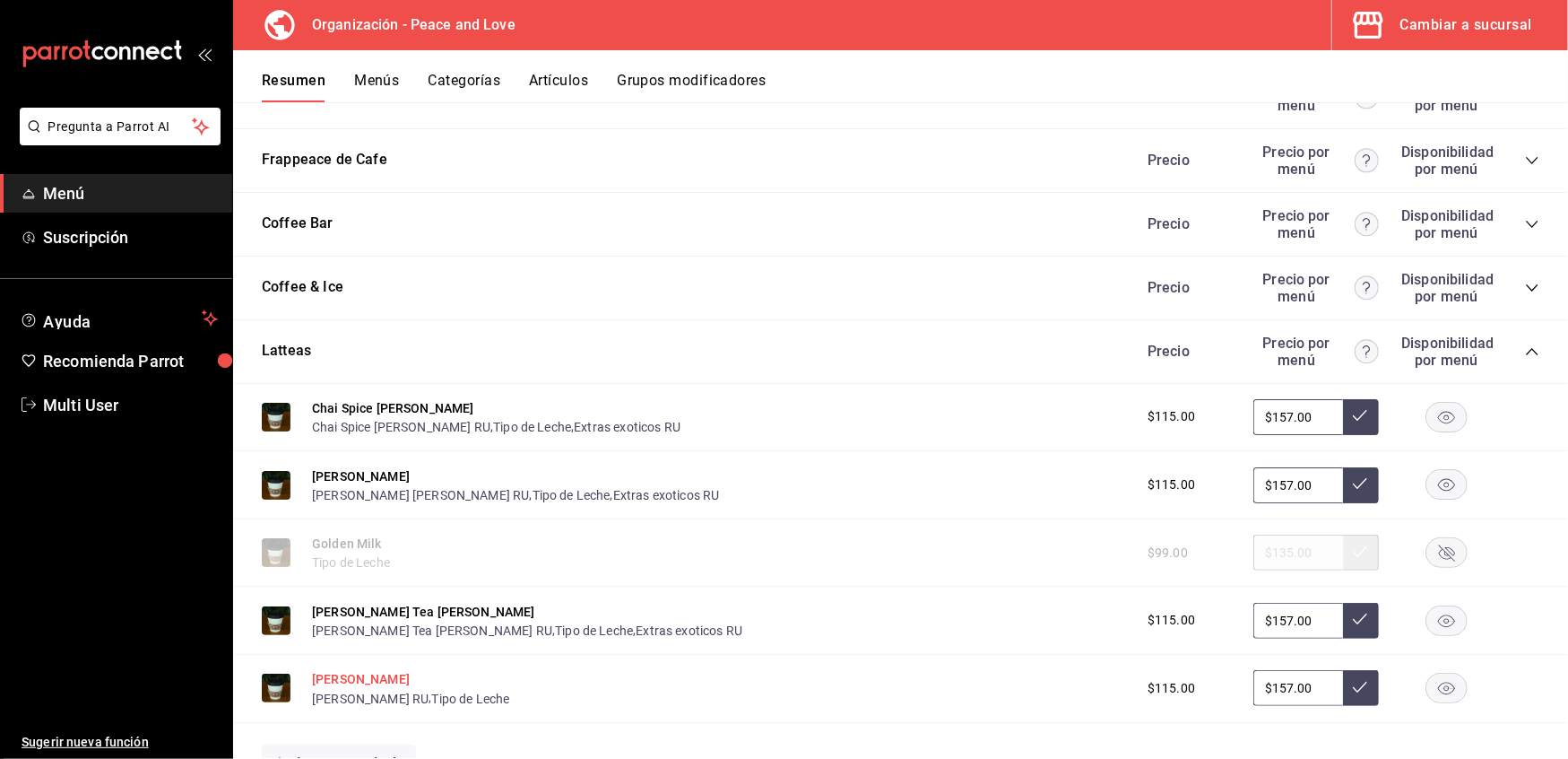
click at [348, 670] on button "Taro Lattea" at bounding box center [361, 679] width 97 height 18
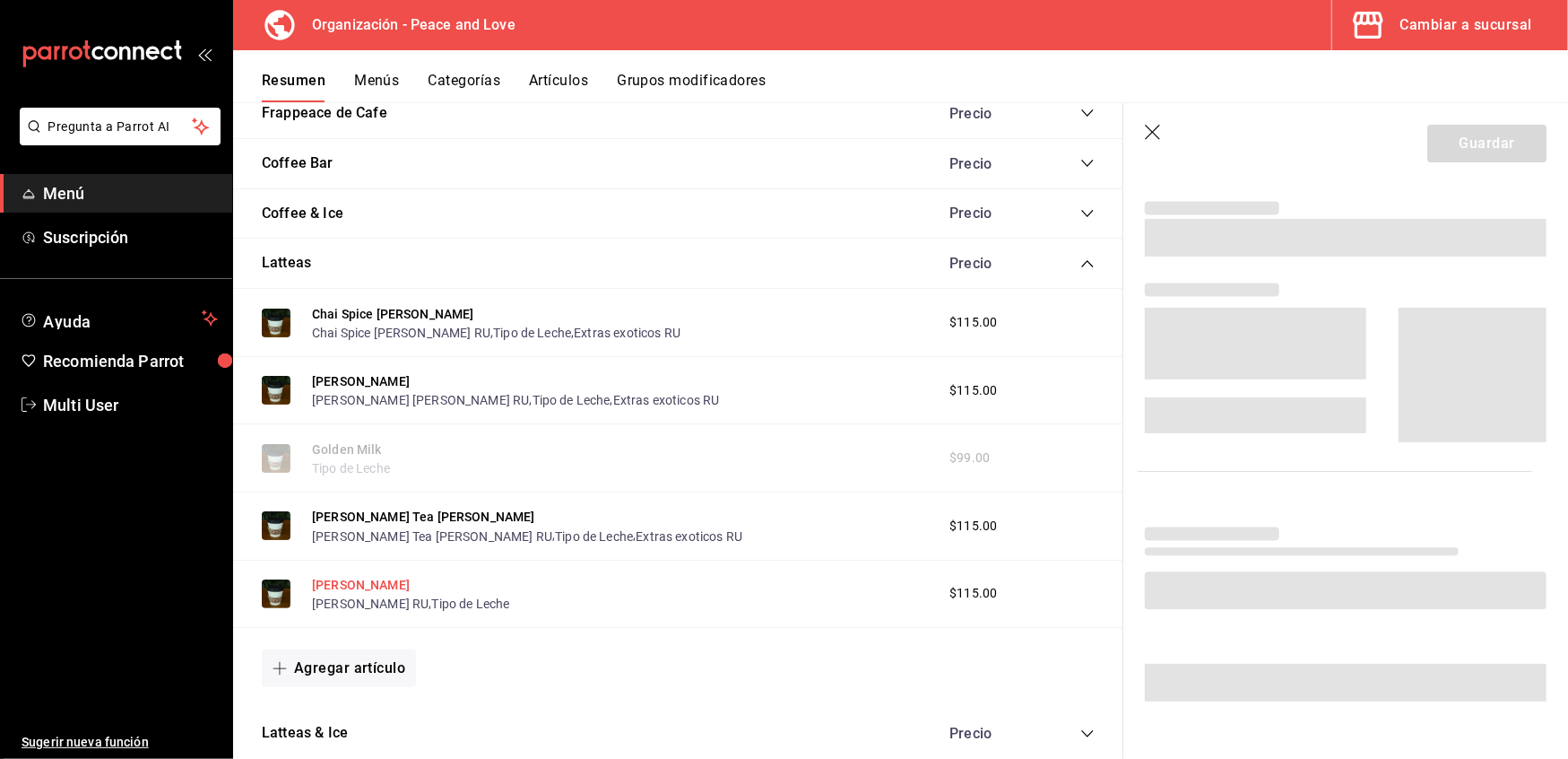
scroll to position [319, 0]
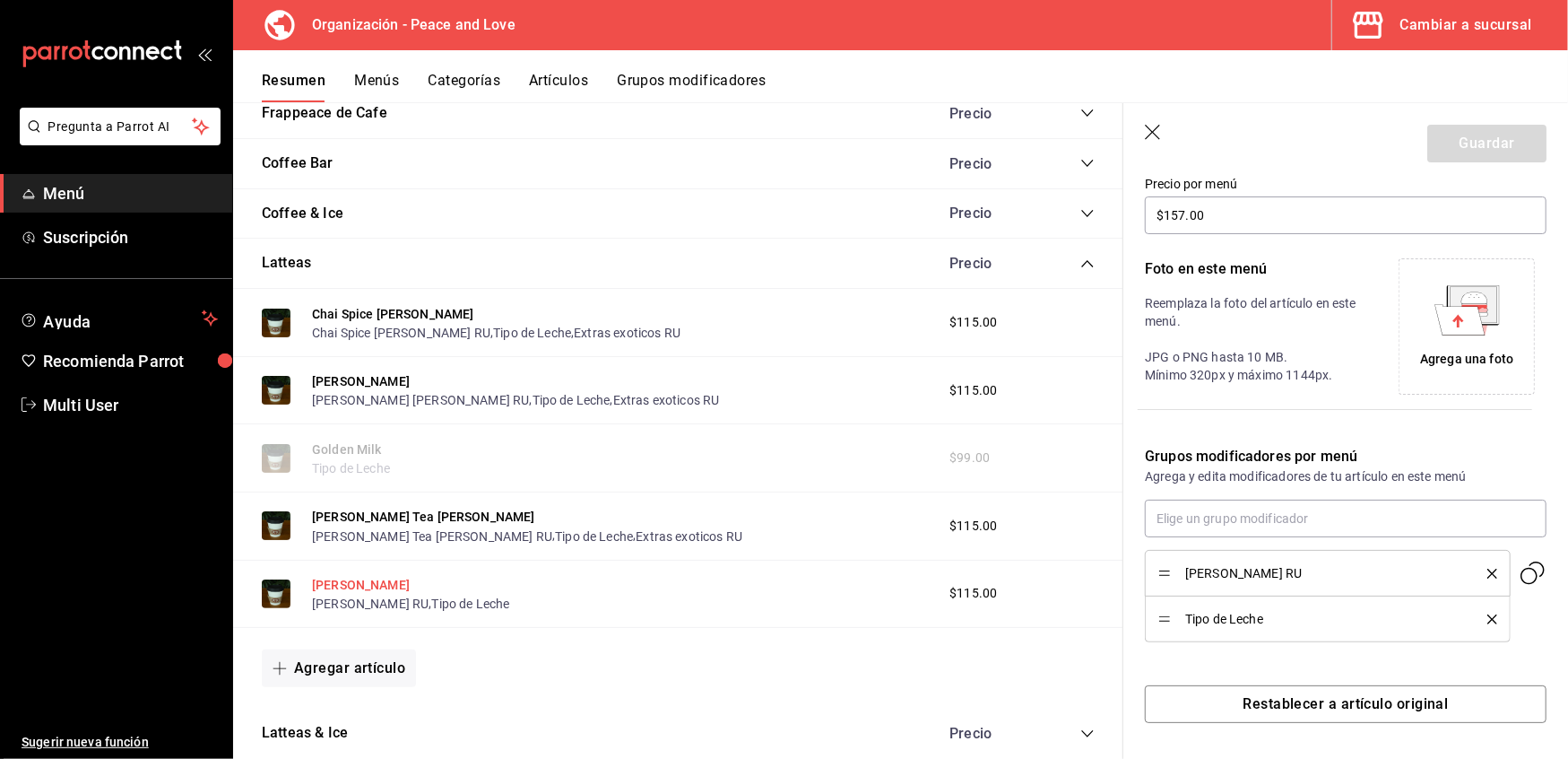
click at [350, 590] on button "Taro Lattea" at bounding box center [361, 585] width 97 height 18
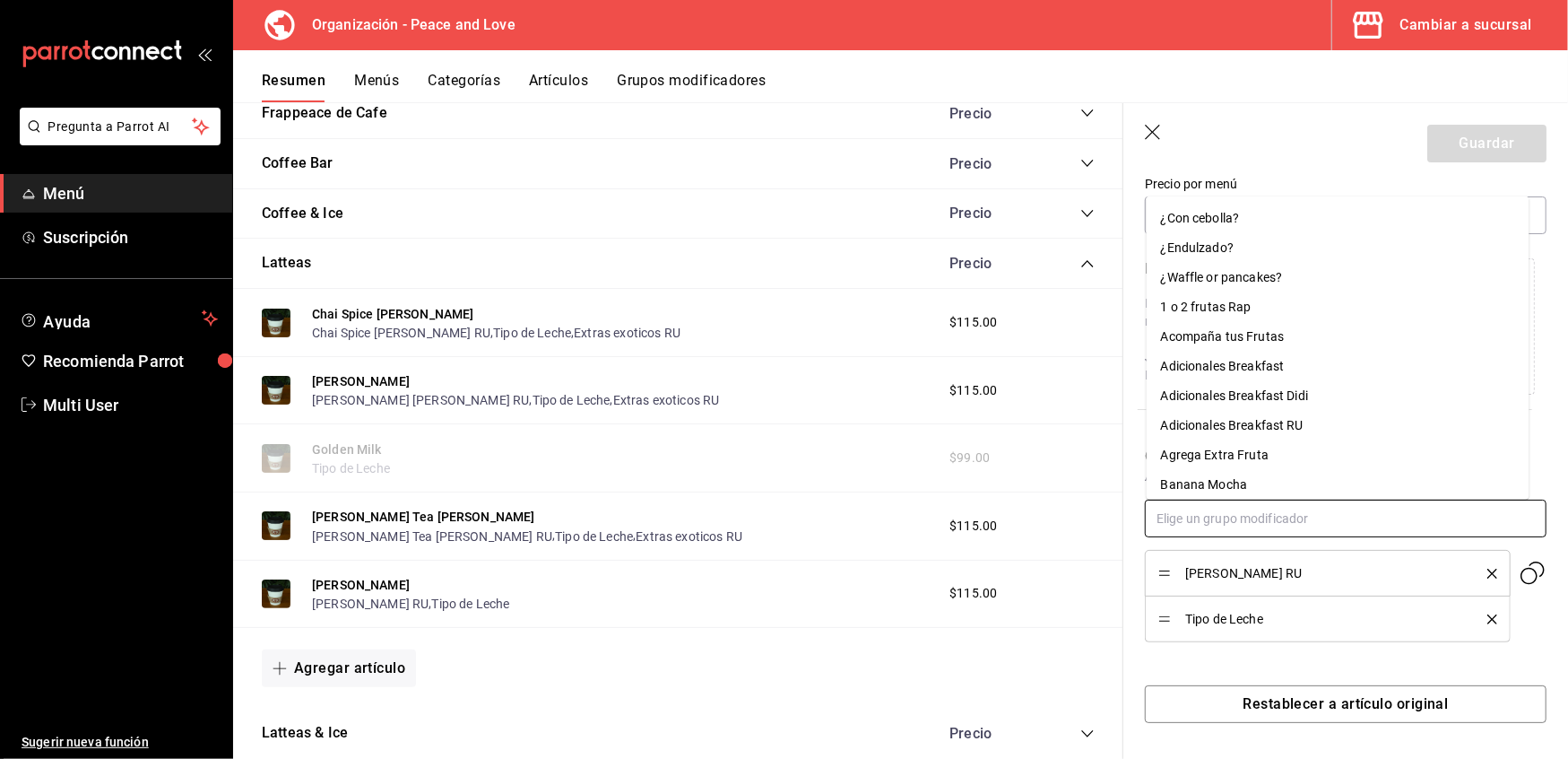
click at [1245, 523] on input "text" at bounding box center [1345, 519] width 402 height 38
type input "exo"
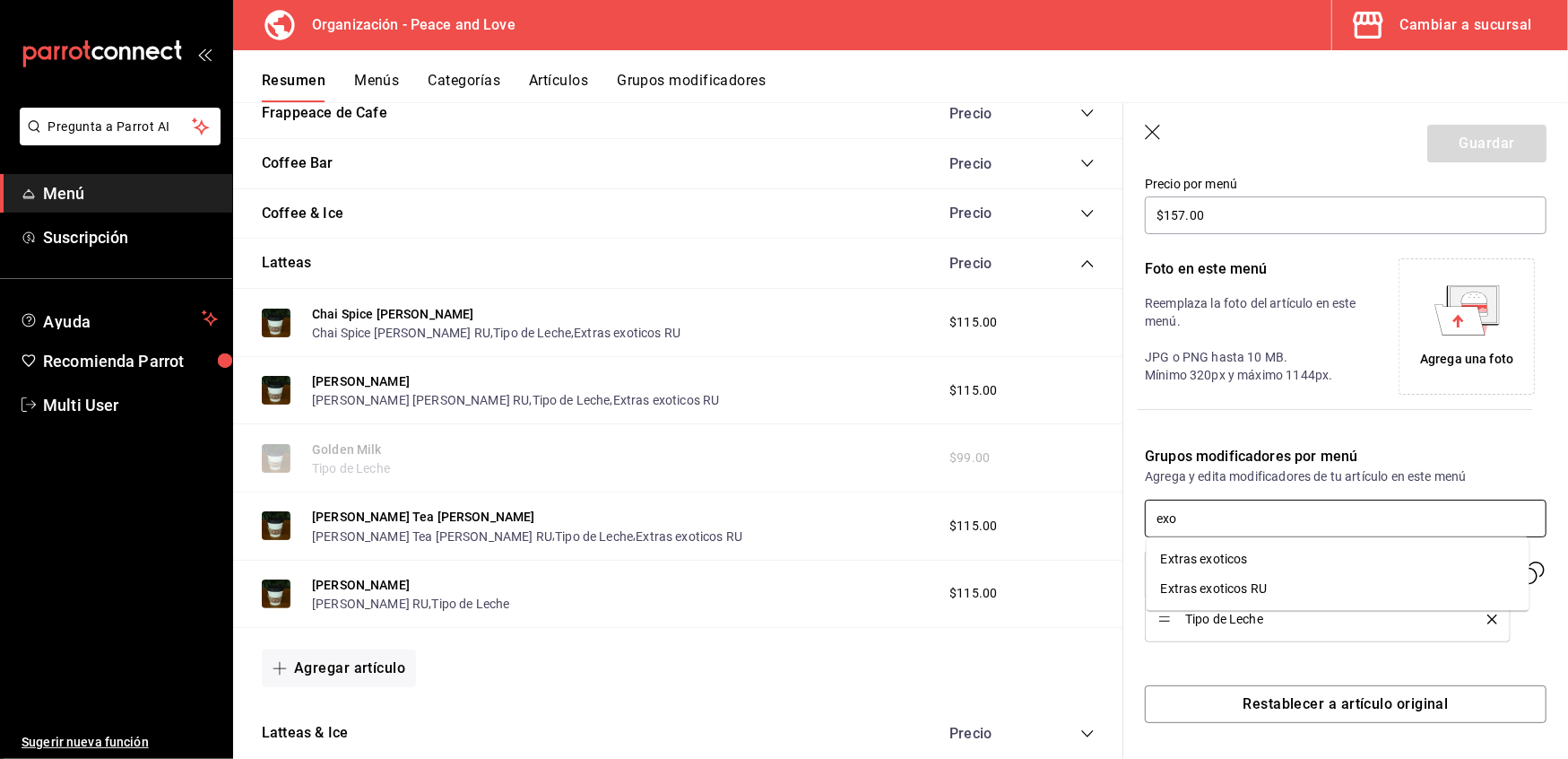
click at [1246, 590] on div "Extras exoticos RU" at bounding box center [1214, 589] width 106 height 18
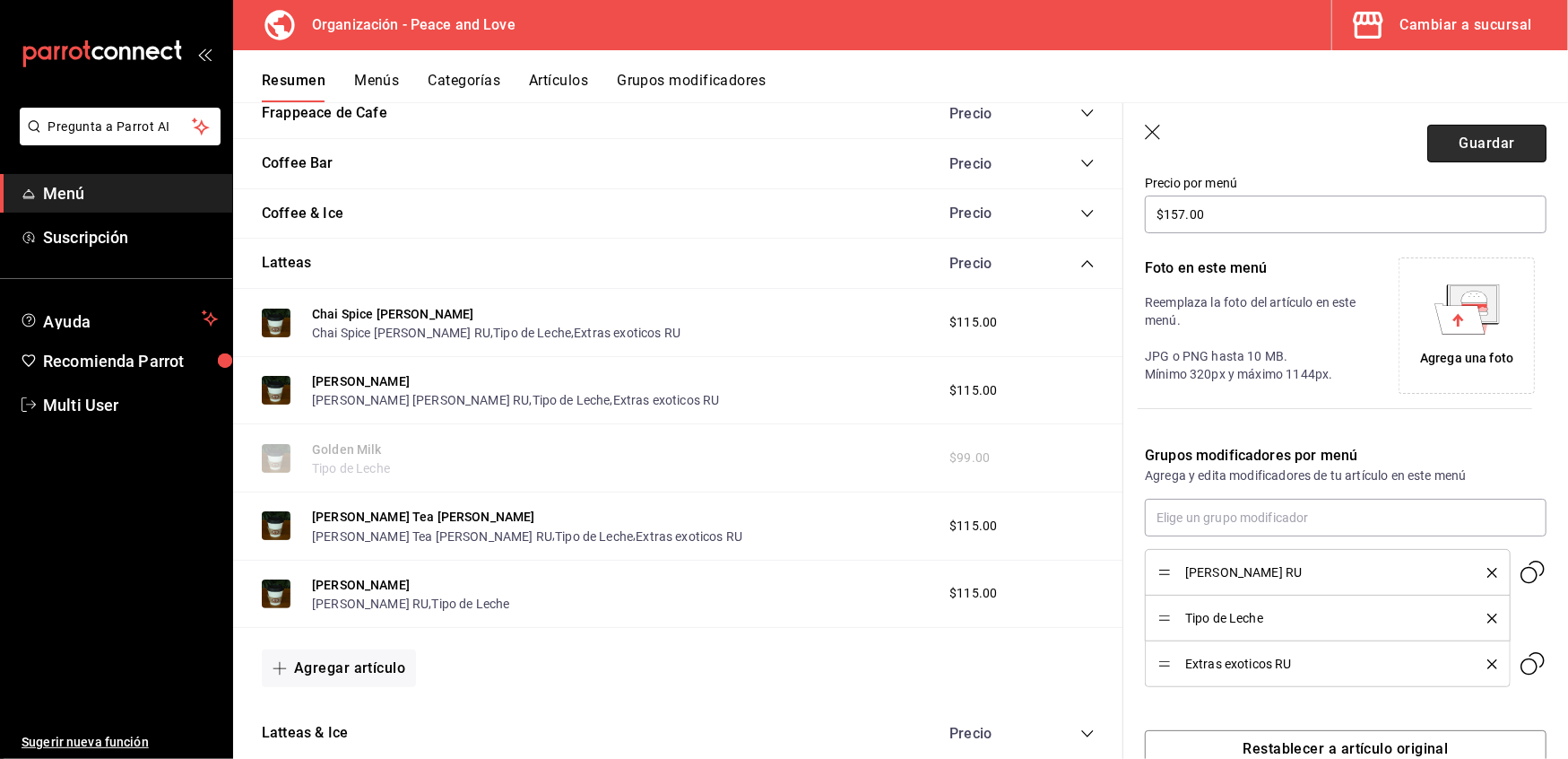
click at [1462, 142] on button "Guardar" at bounding box center [1487, 143] width 120 height 38
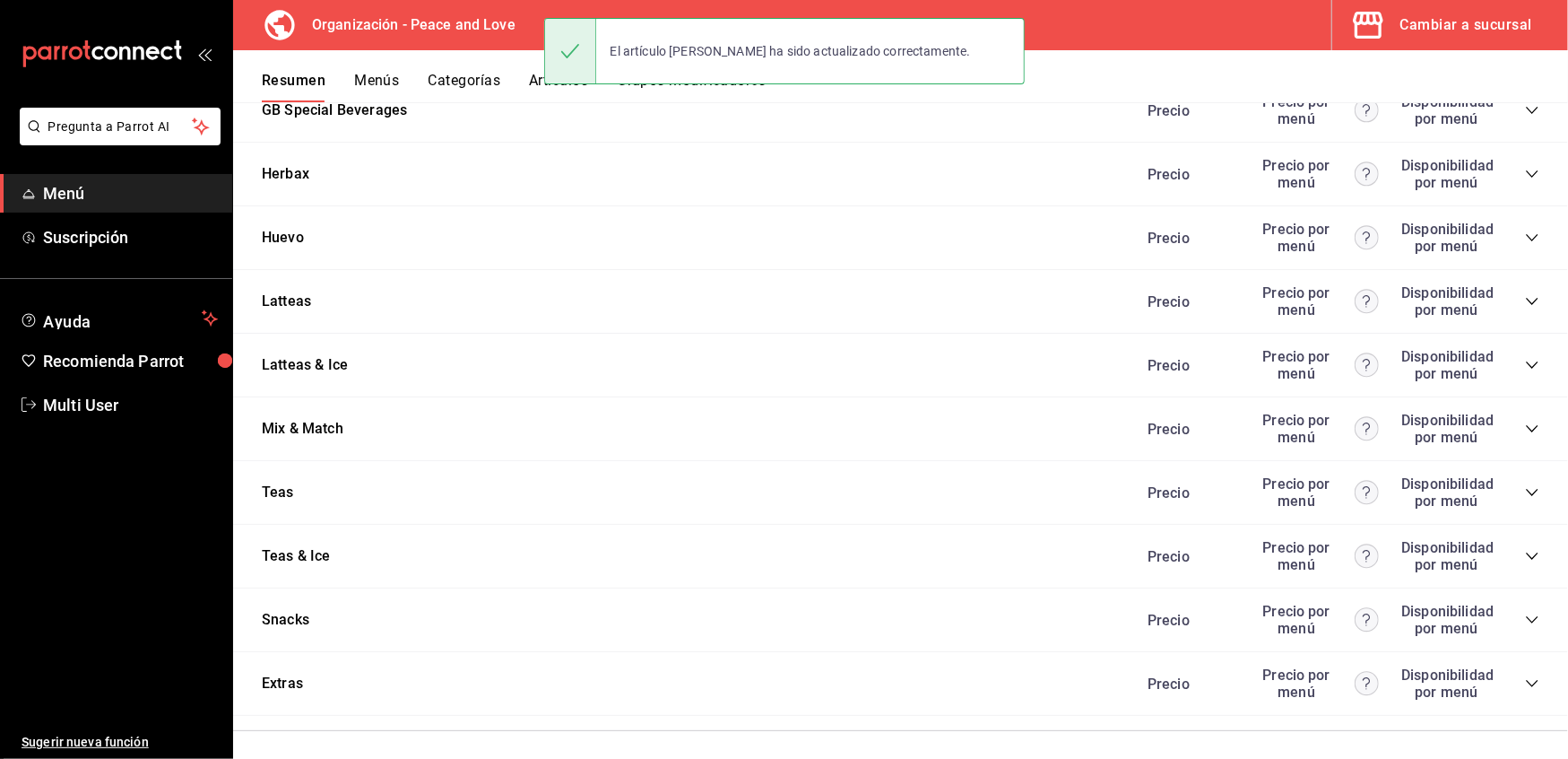
scroll to position [2972, 0]
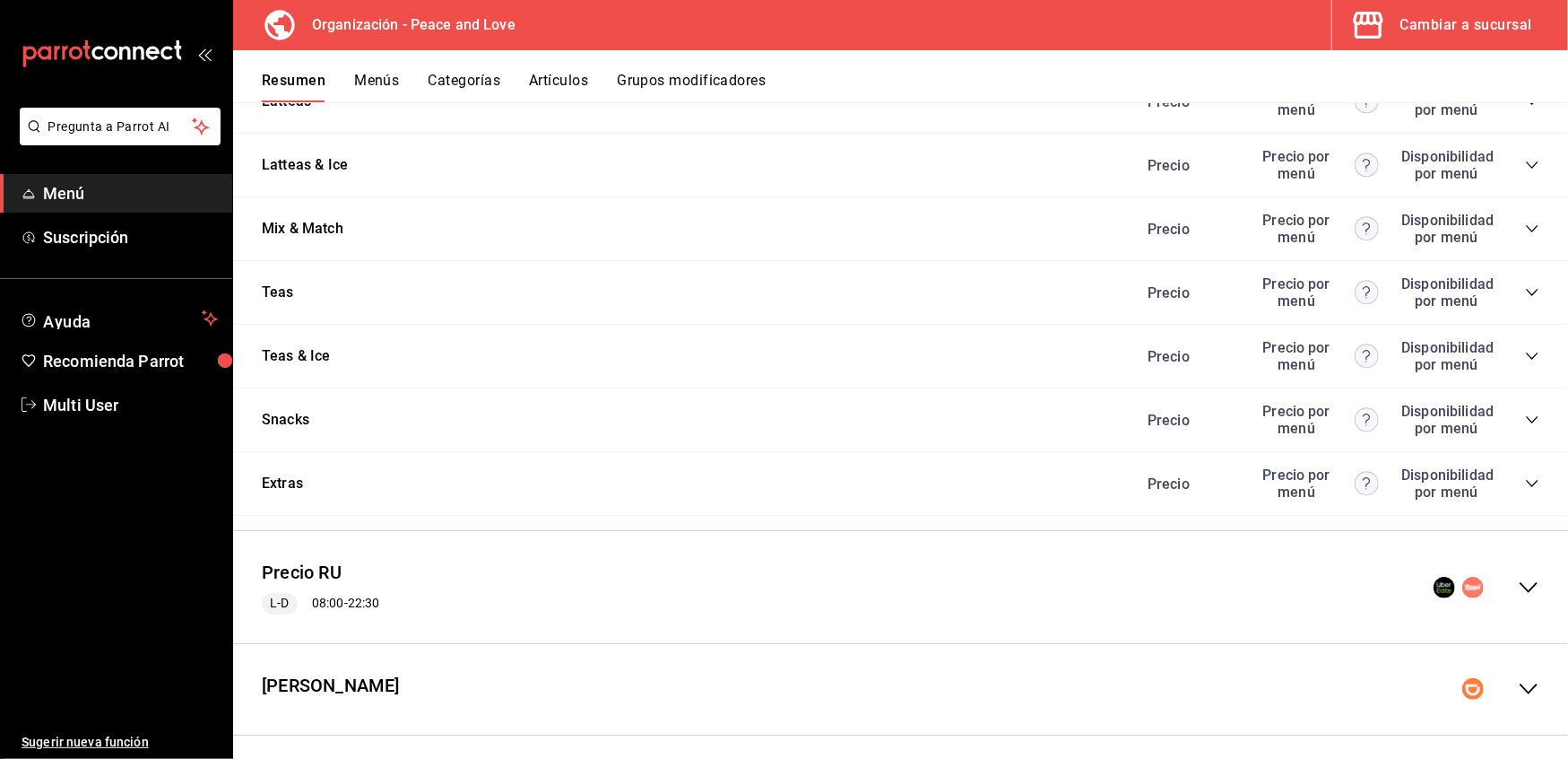
click at [1518, 580] on icon "collapse-menu-row" at bounding box center [1529, 588] width 21 height 21
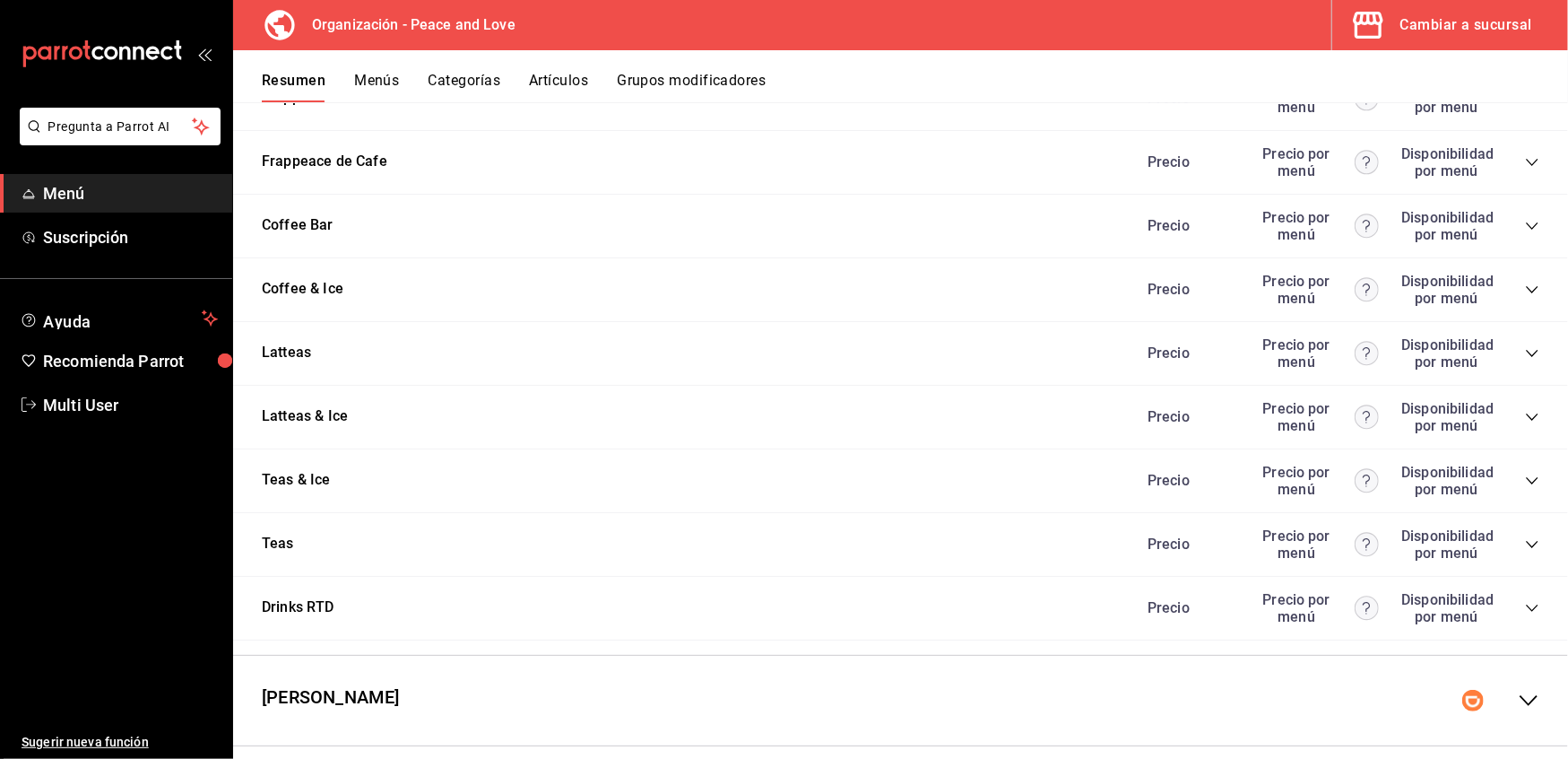
scroll to position [5522, 0]
click at [317, 405] on button "Latteas & Ice" at bounding box center [304, 415] width 87 height 20
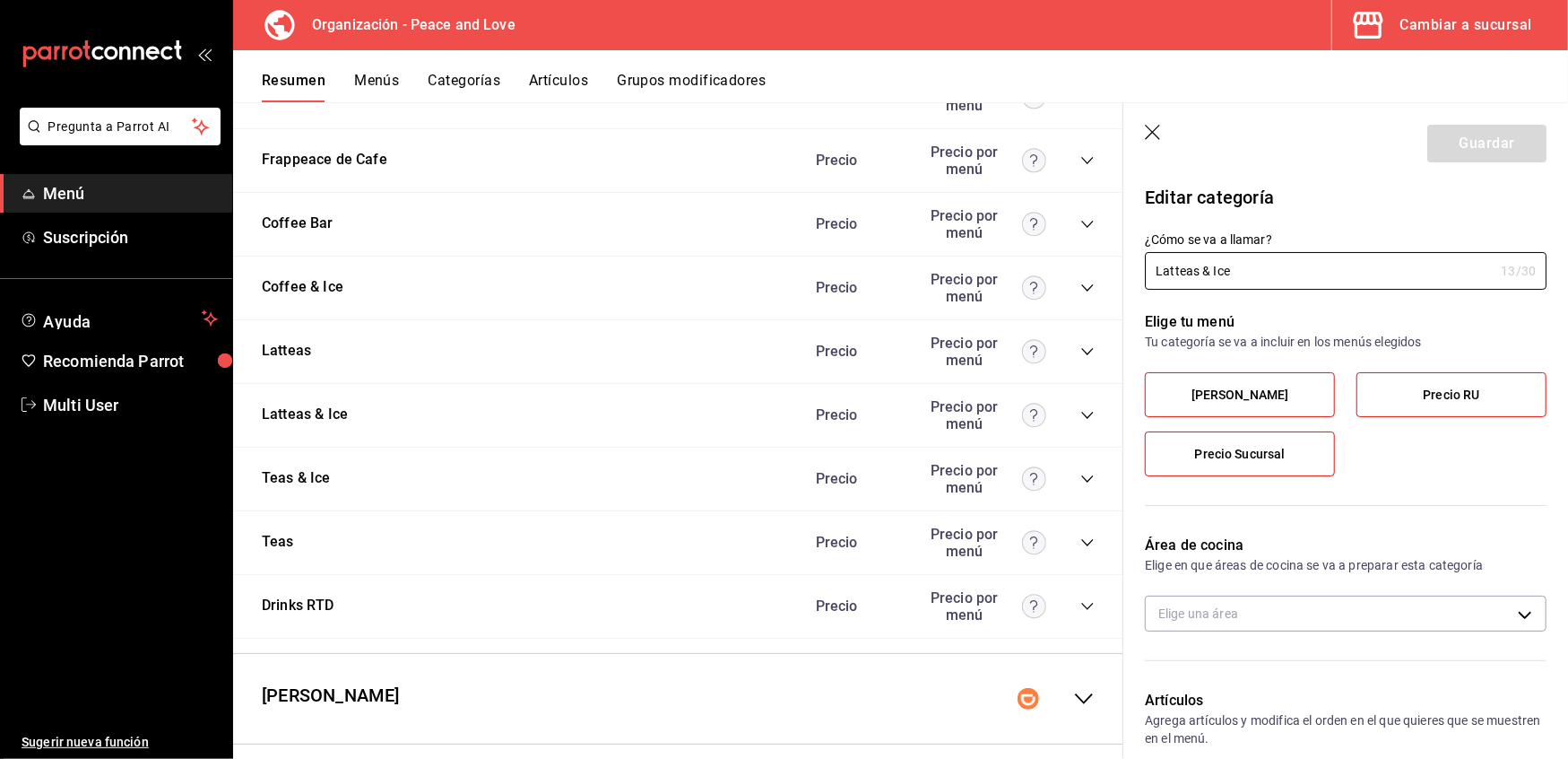
click at [1154, 123] on header "Guardar" at bounding box center [1345, 140] width 445 height 74
click at [1154, 129] on icon "button" at bounding box center [1154, 133] width 18 height 18
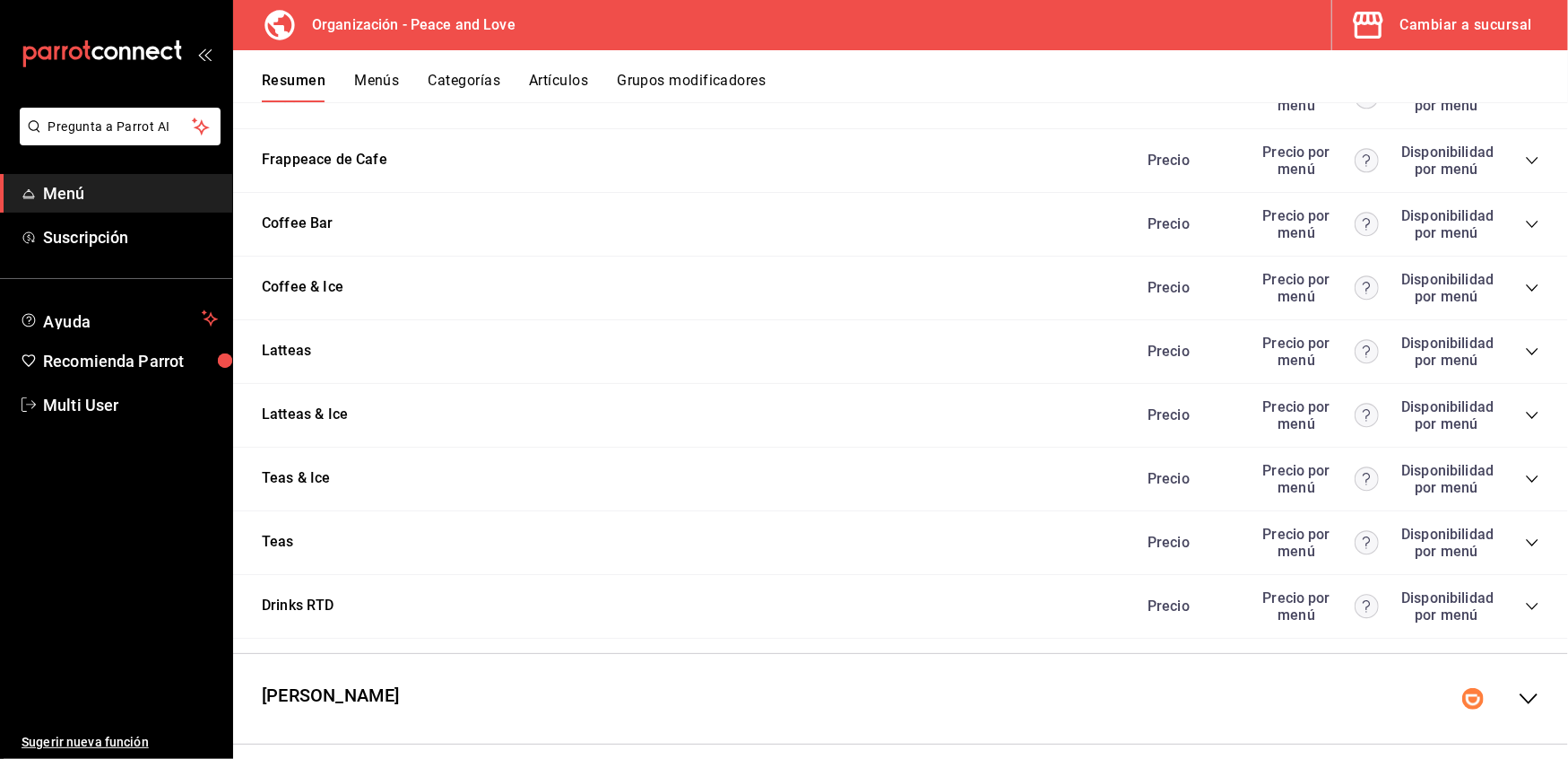
click at [1525, 408] on icon "collapse-category-row" at bounding box center [1532, 415] width 15 height 15
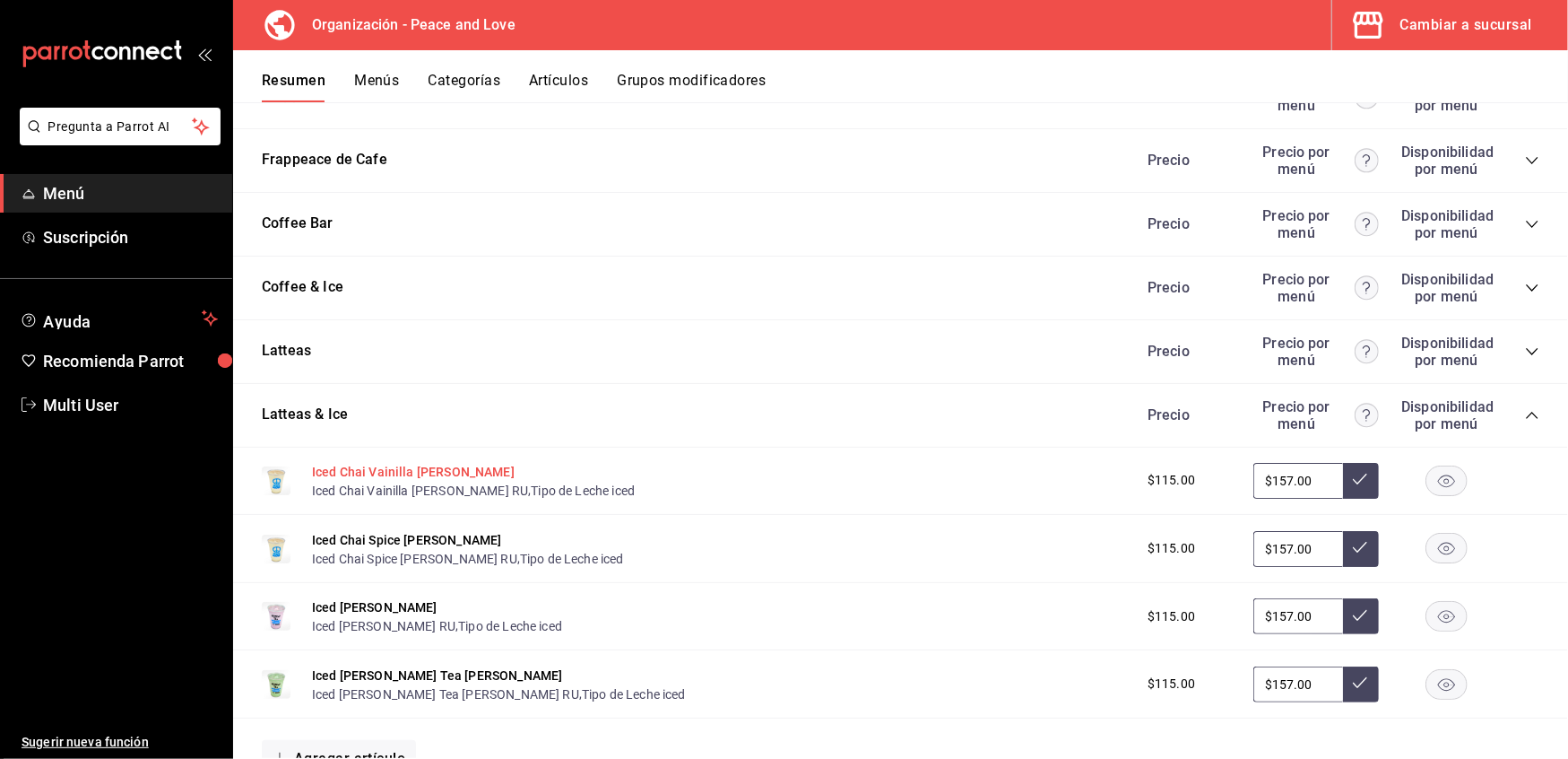
click at [384, 463] on button "Iced Chai Vainilla [PERSON_NAME]" at bounding box center [413, 472] width 202 height 18
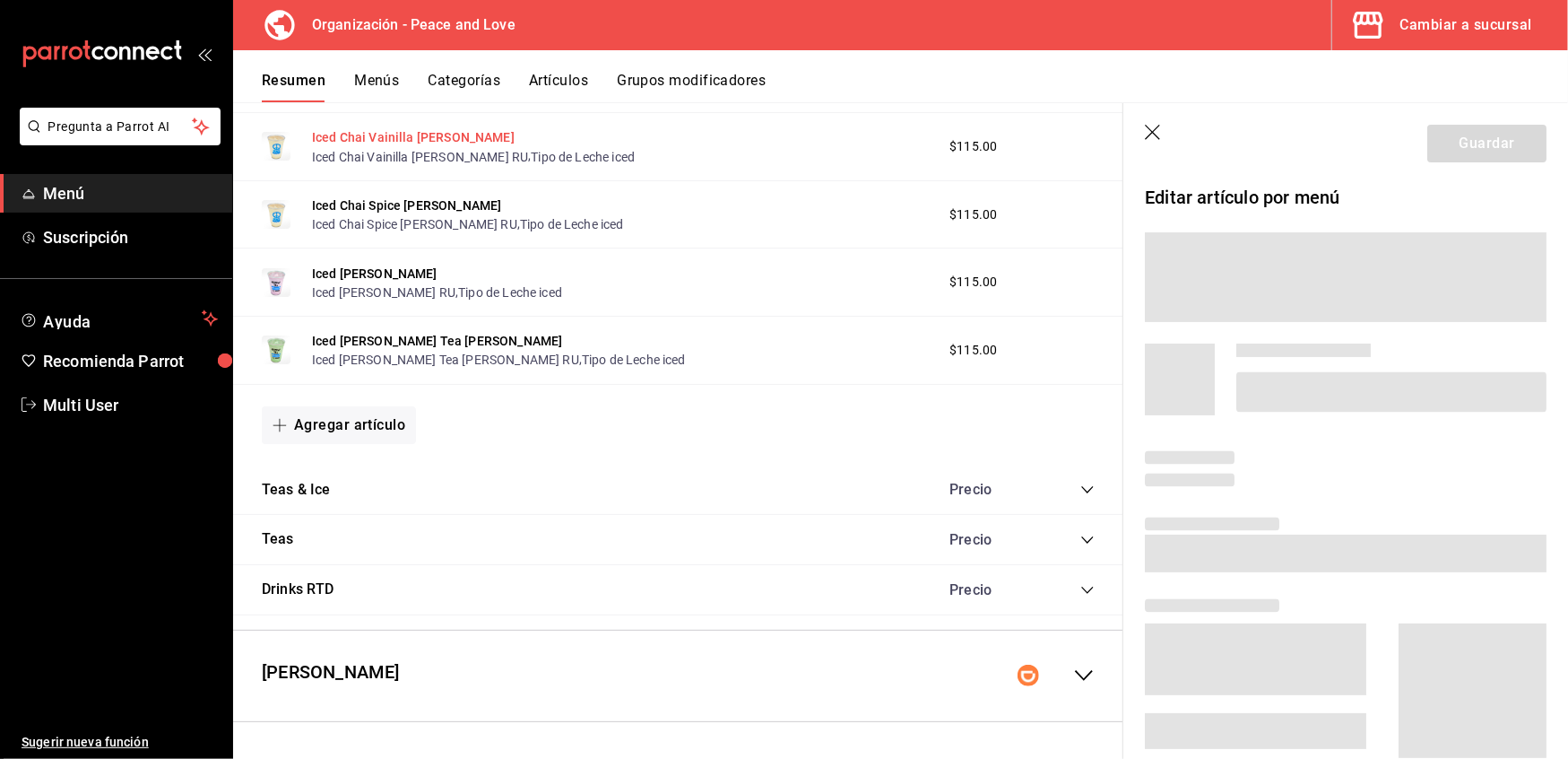
scroll to position [4925, 0]
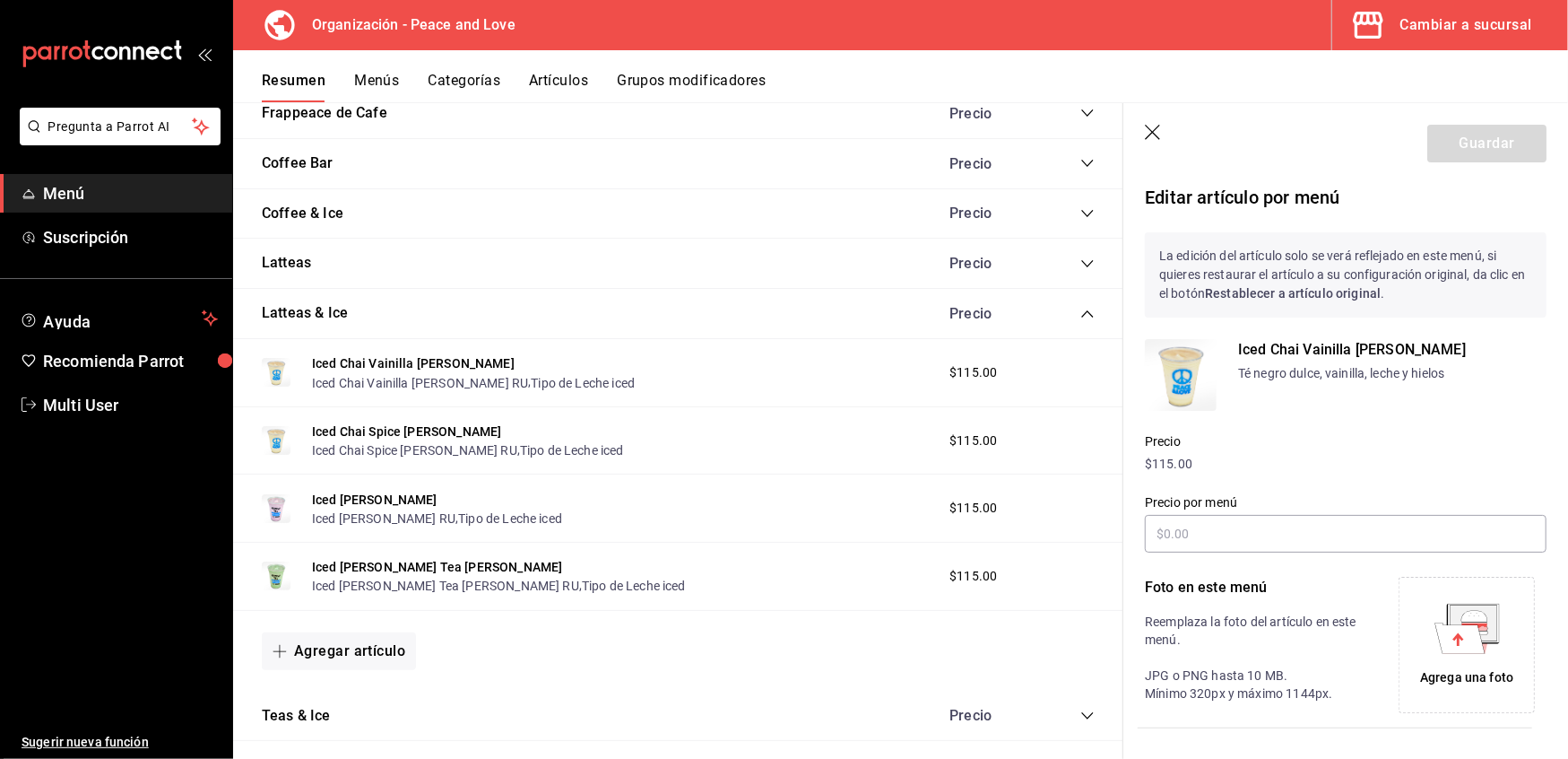
type input "$157.00"
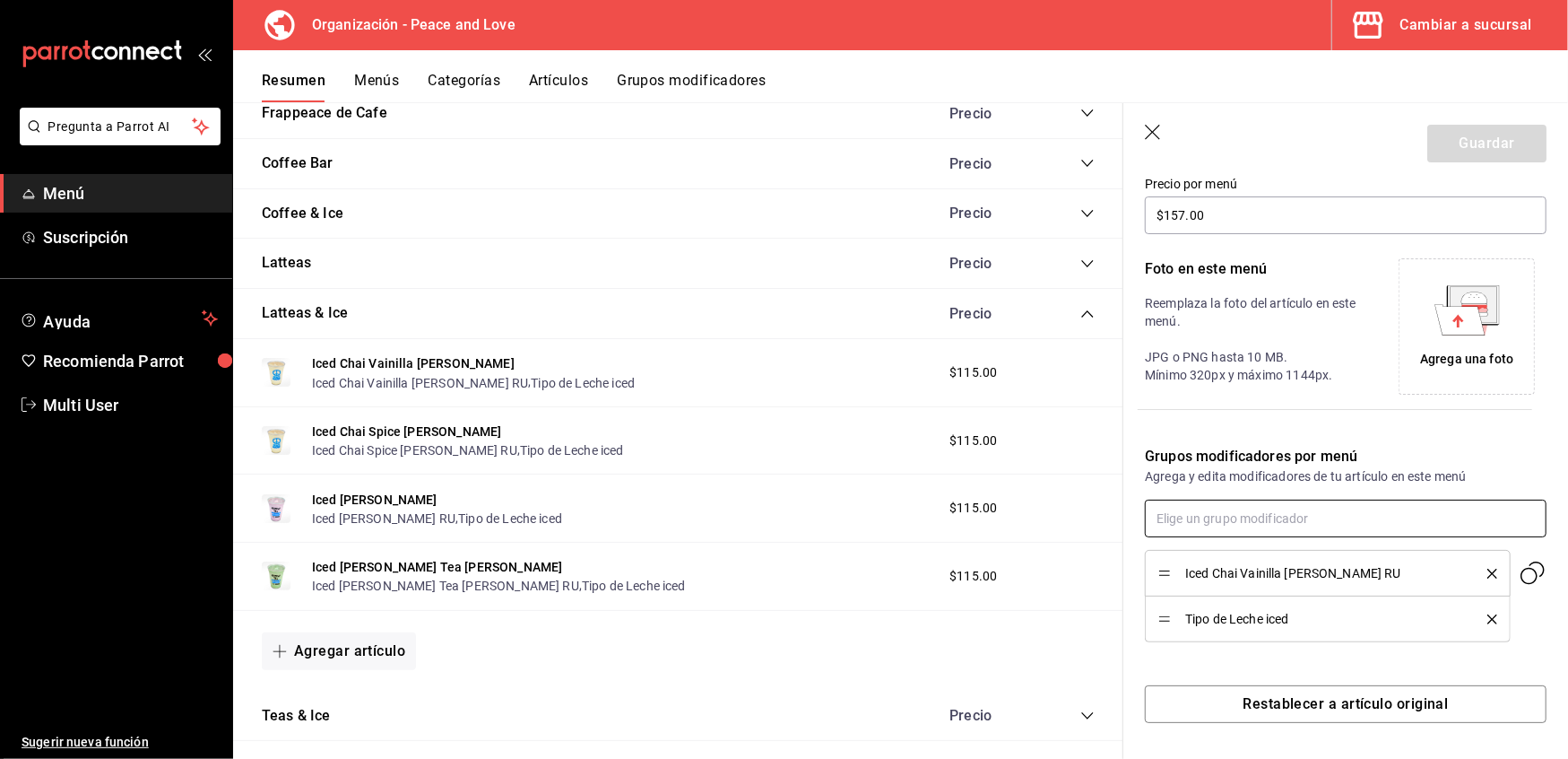
click at [1252, 518] on input "text" at bounding box center [1345, 519] width 402 height 38
type input "exot"
click at [1239, 589] on div "Extras exoticos RU" at bounding box center [1214, 589] width 106 height 18
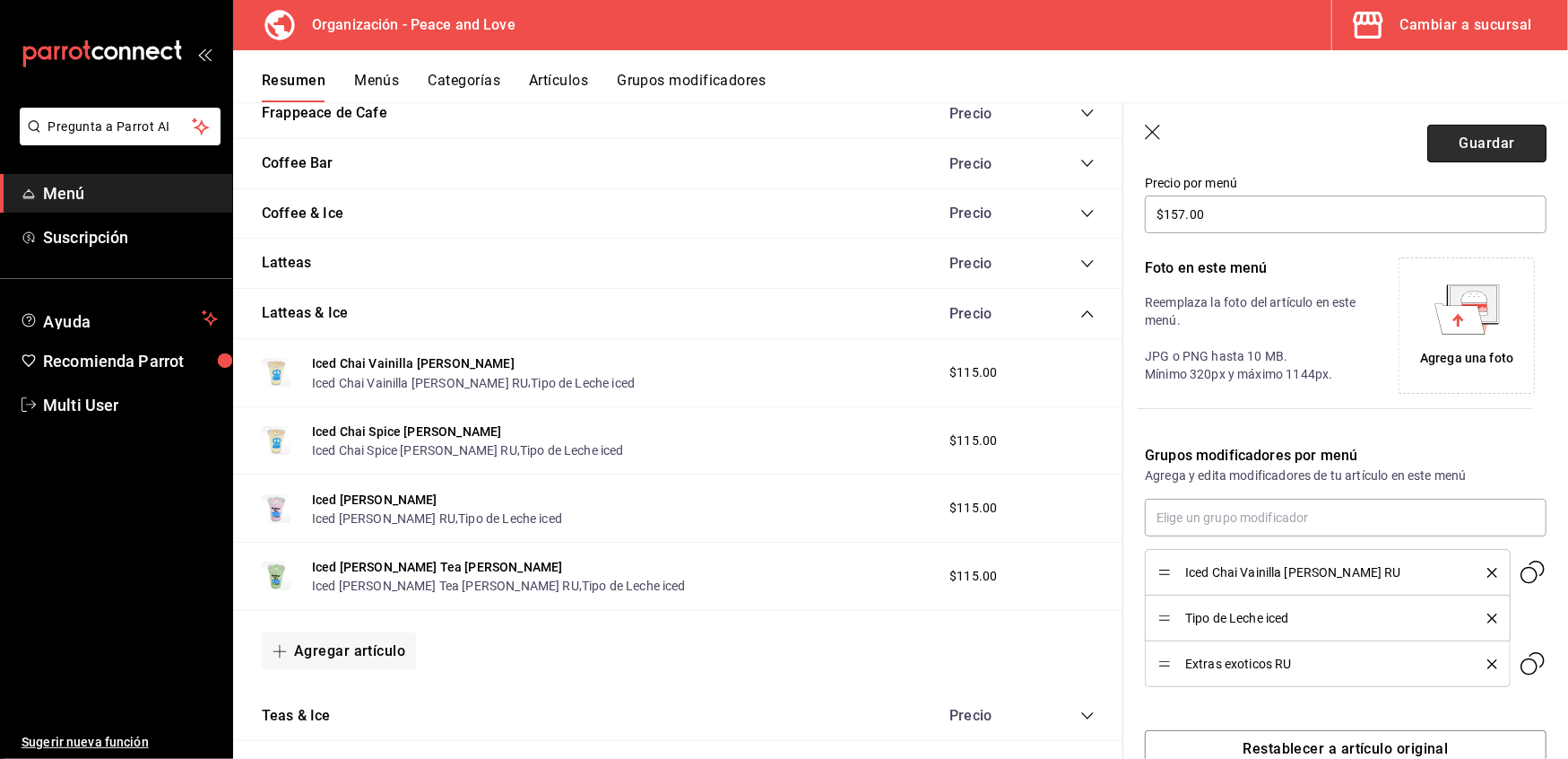
click at [1481, 126] on button "Guardar" at bounding box center [1487, 143] width 120 height 38
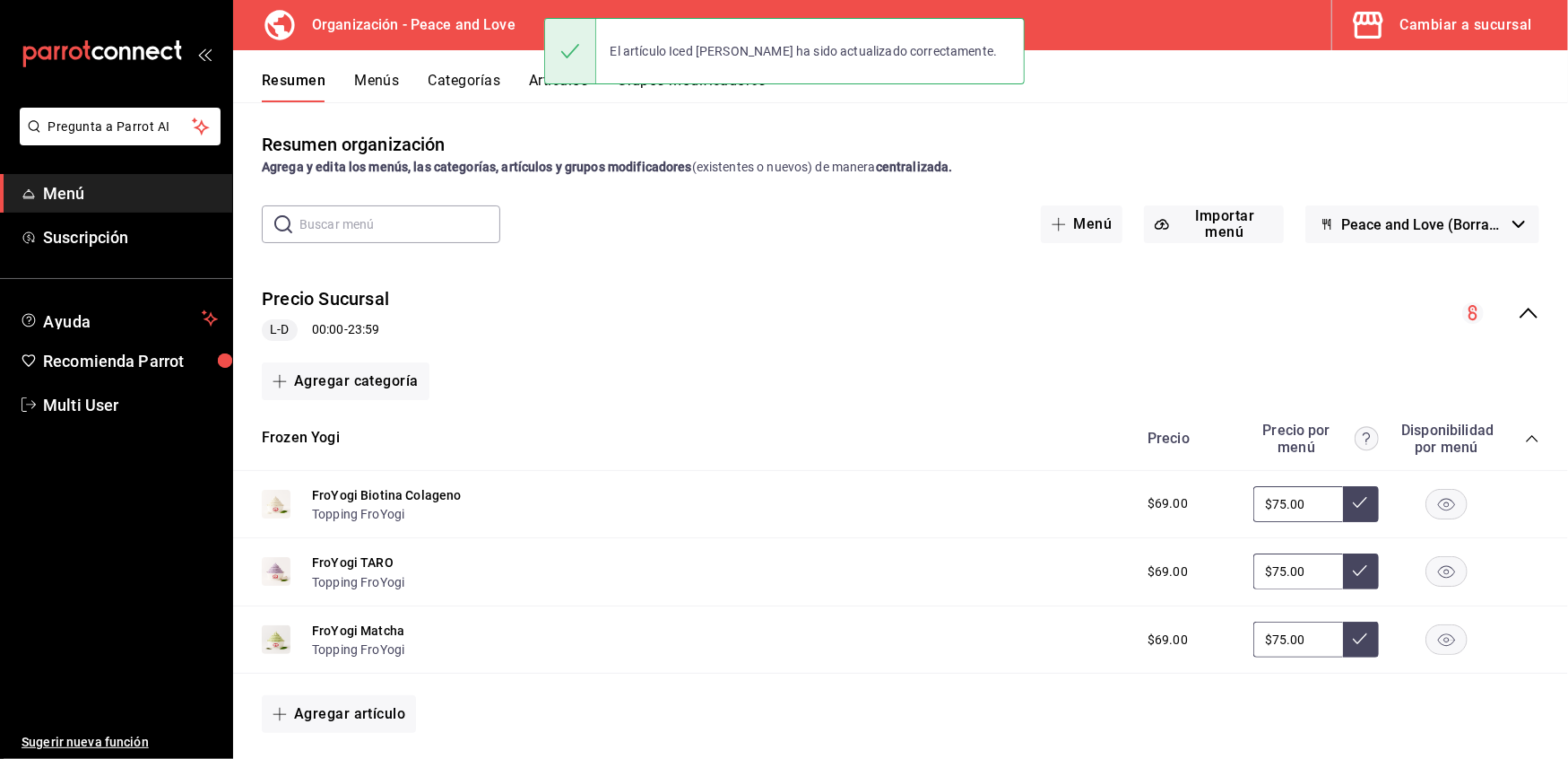
click at [1528, 304] on div "Precio Sucursal L-D 00:00 - 23:59" at bounding box center [901, 313] width 1336 height 84
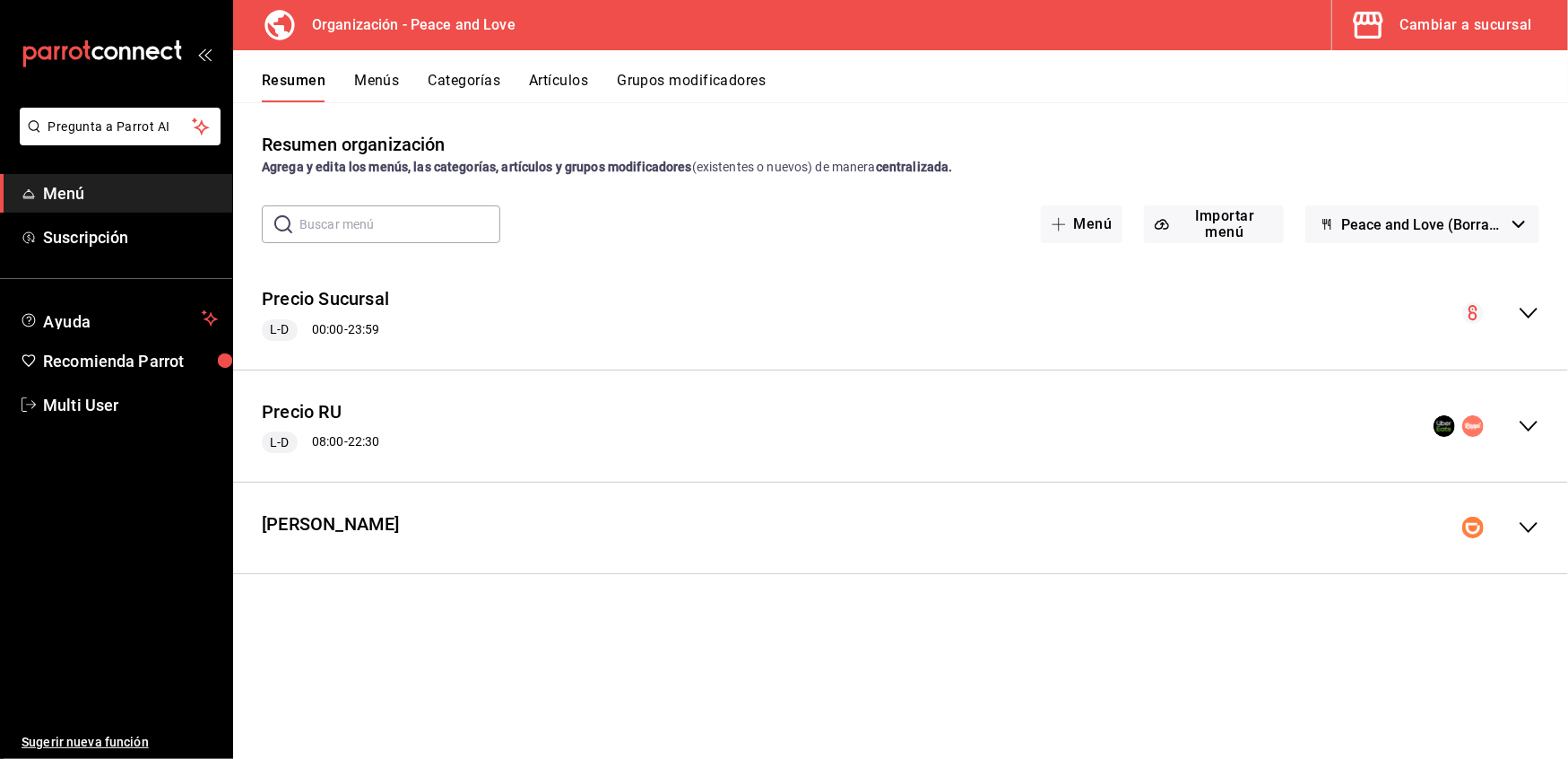
click at [1533, 427] on icon "collapse-menu-row" at bounding box center [1529, 426] width 21 height 21
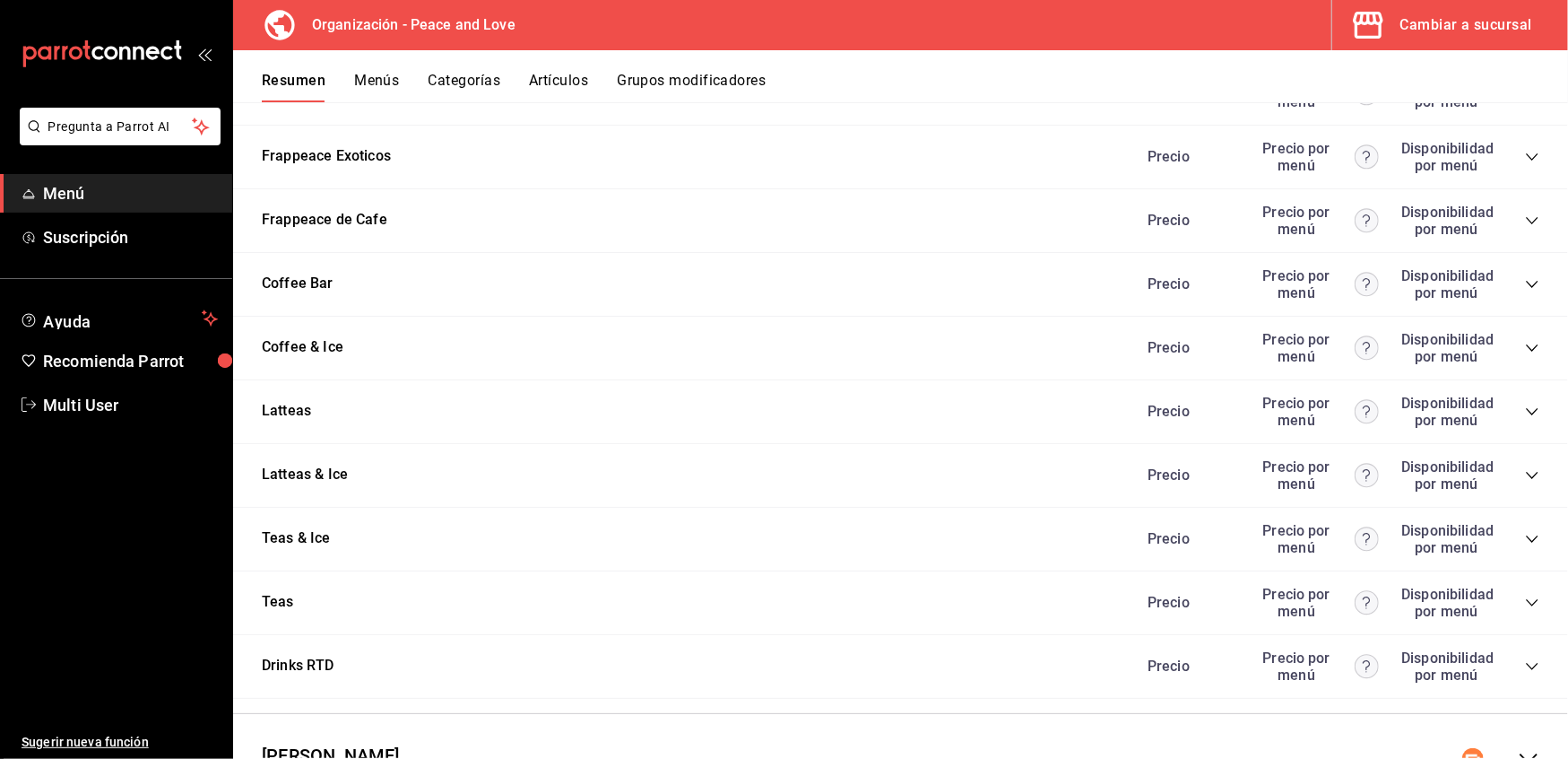
scroll to position [2402, 0]
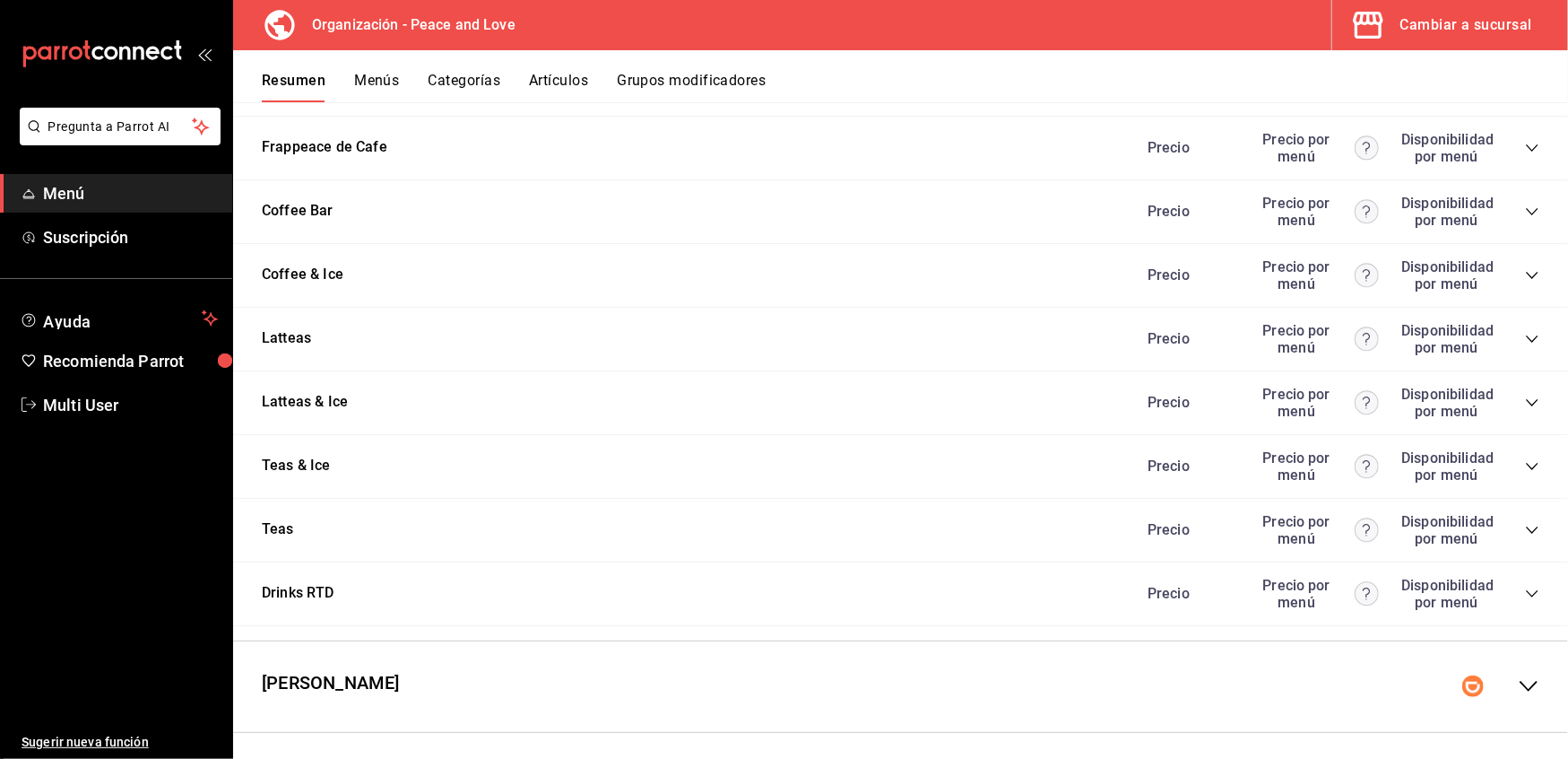
click at [1525, 400] on icon "collapse-category-row" at bounding box center [1532, 403] width 15 height 15
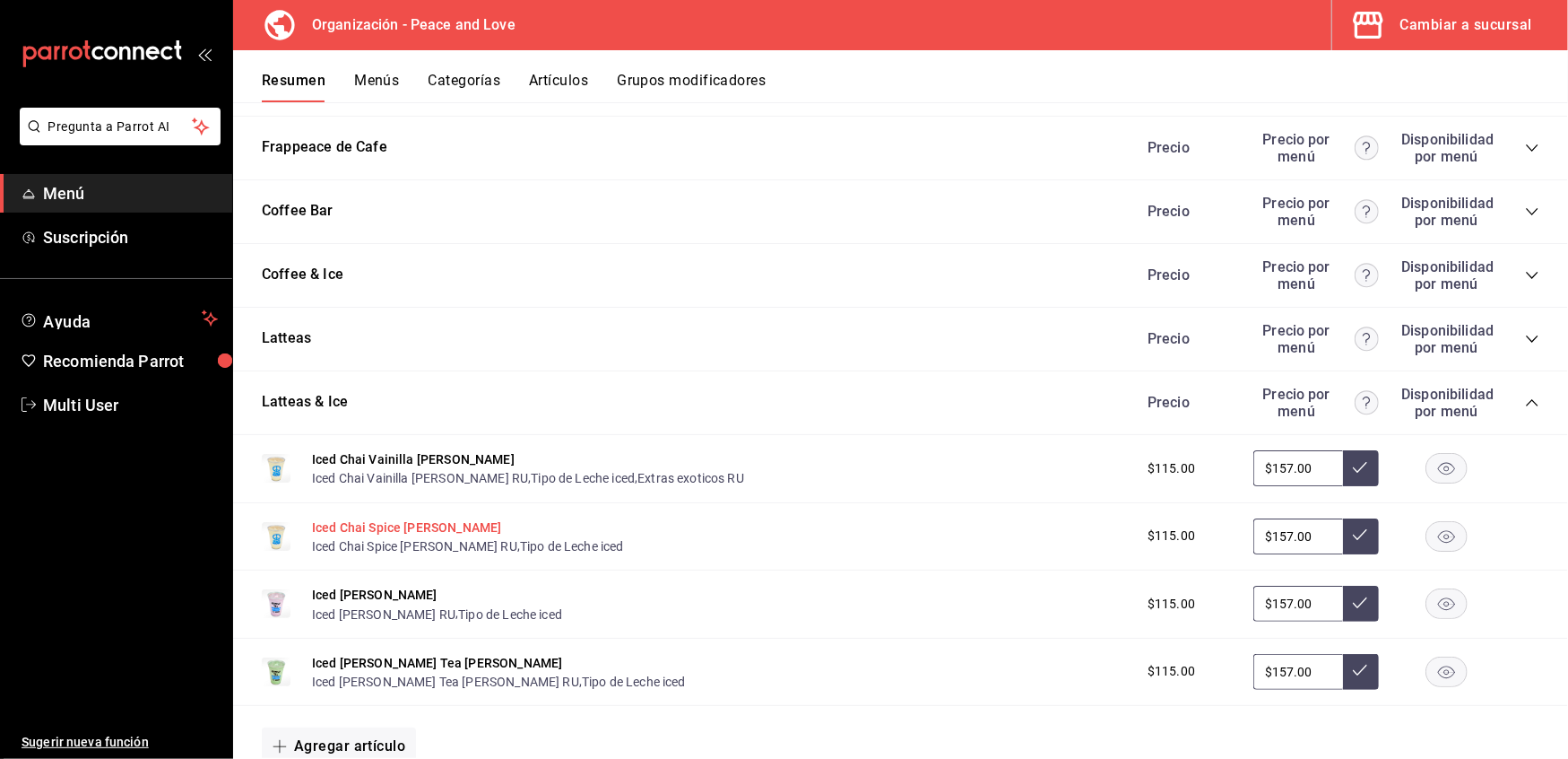
click at [351, 519] on button "Iced Chai Spice [PERSON_NAME]" at bounding box center [407, 527] width 190 height 18
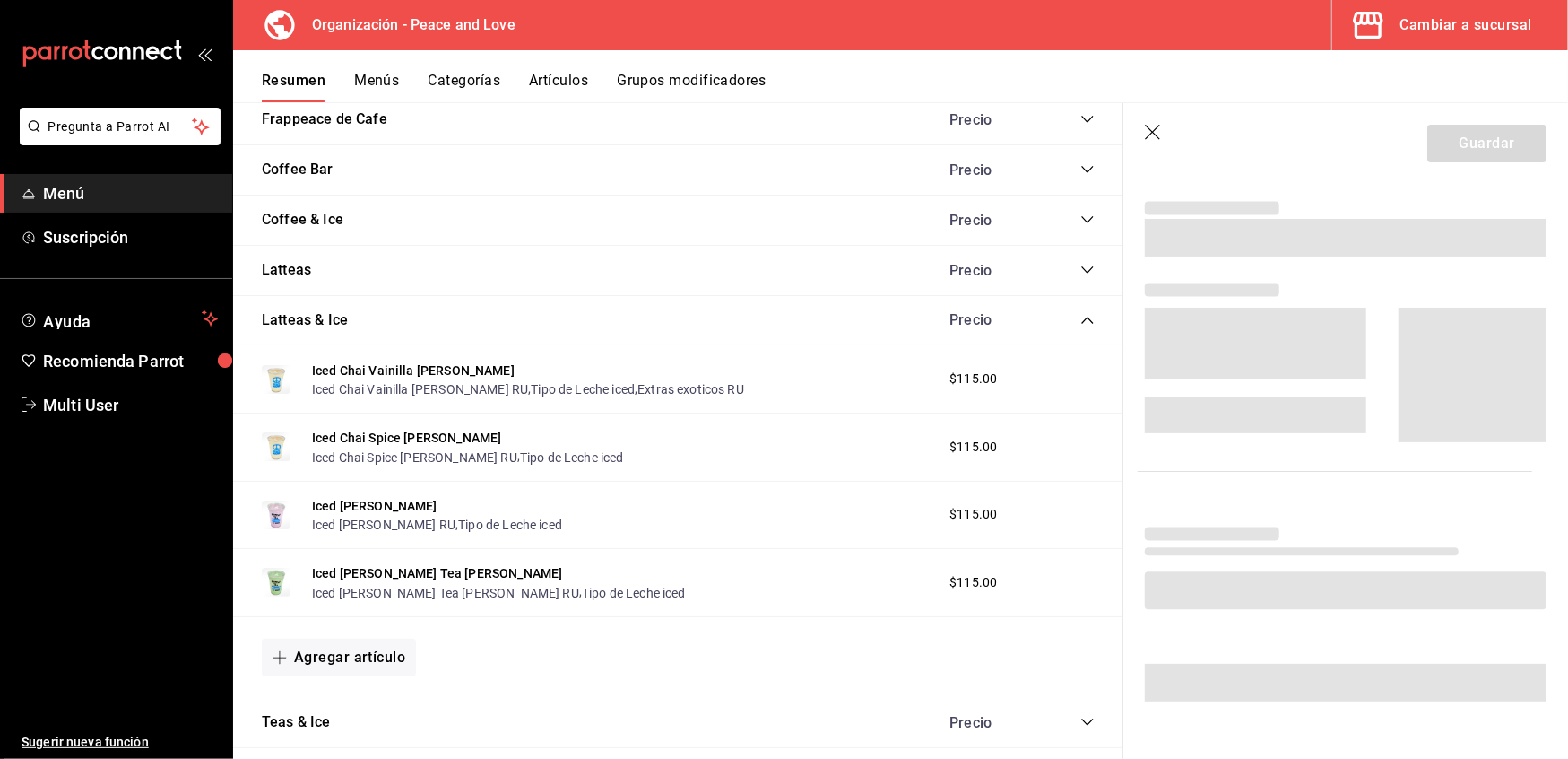
scroll to position [319, 0]
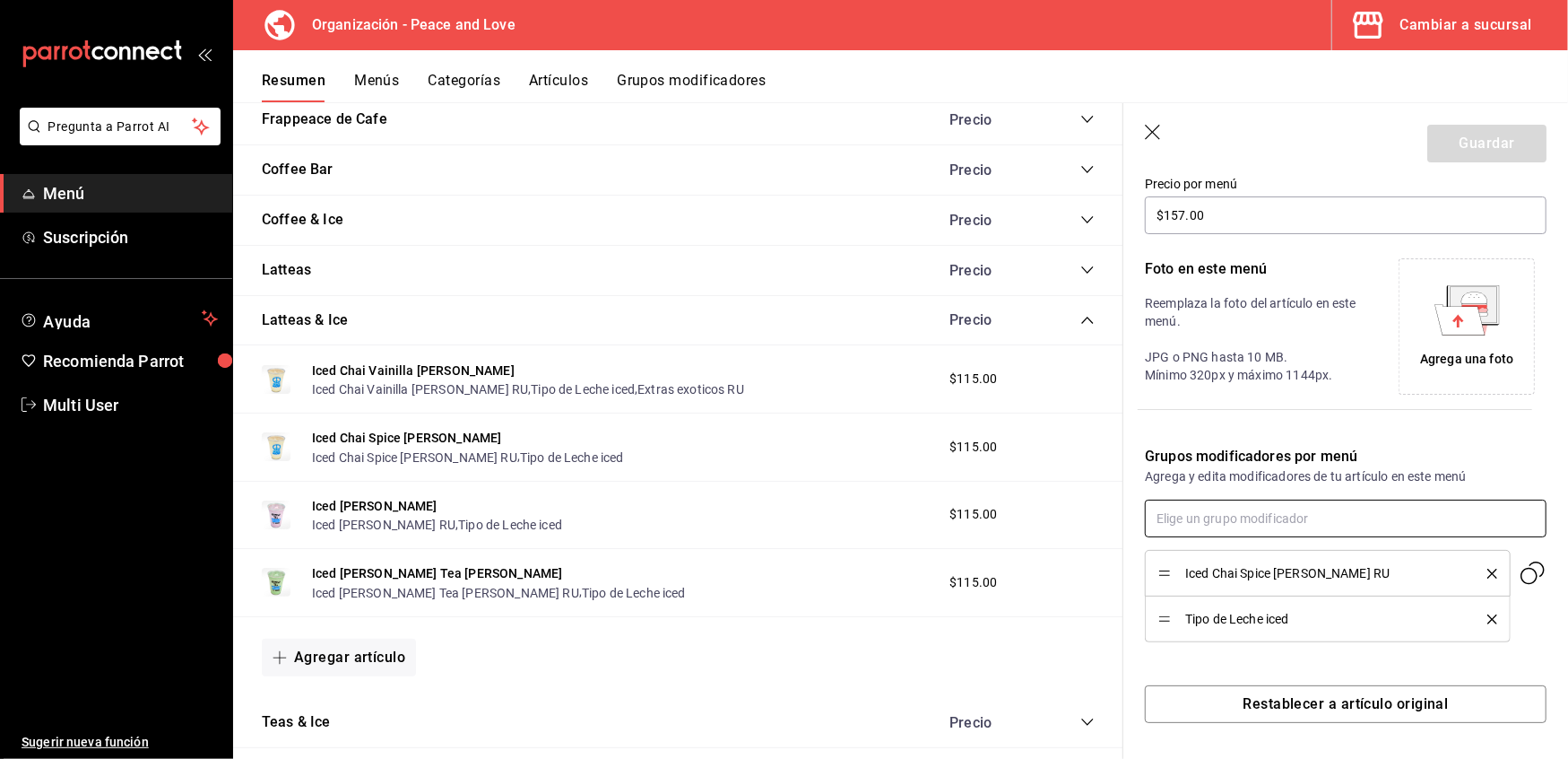
click at [1342, 519] on input "text" at bounding box center [1345, 519] width 402 height 38
type input "exot"
click at [1254, 585] on div "Extras exoticos RU" at bounding box center [1214, 589] width 106 height 18
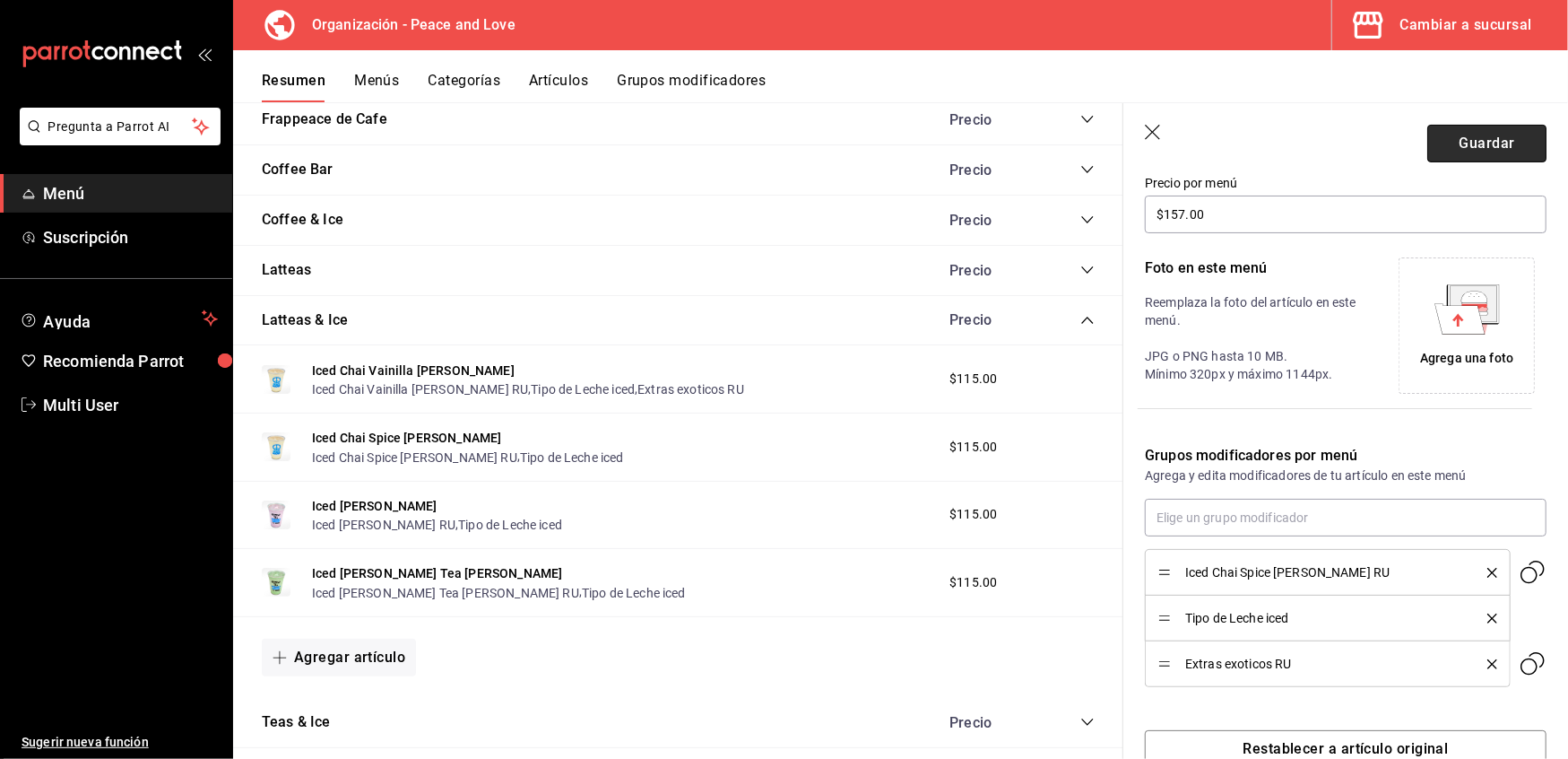
click at [1468, 145] on button "Guardar" at bounding box center [1487, 143] width 120 height 38
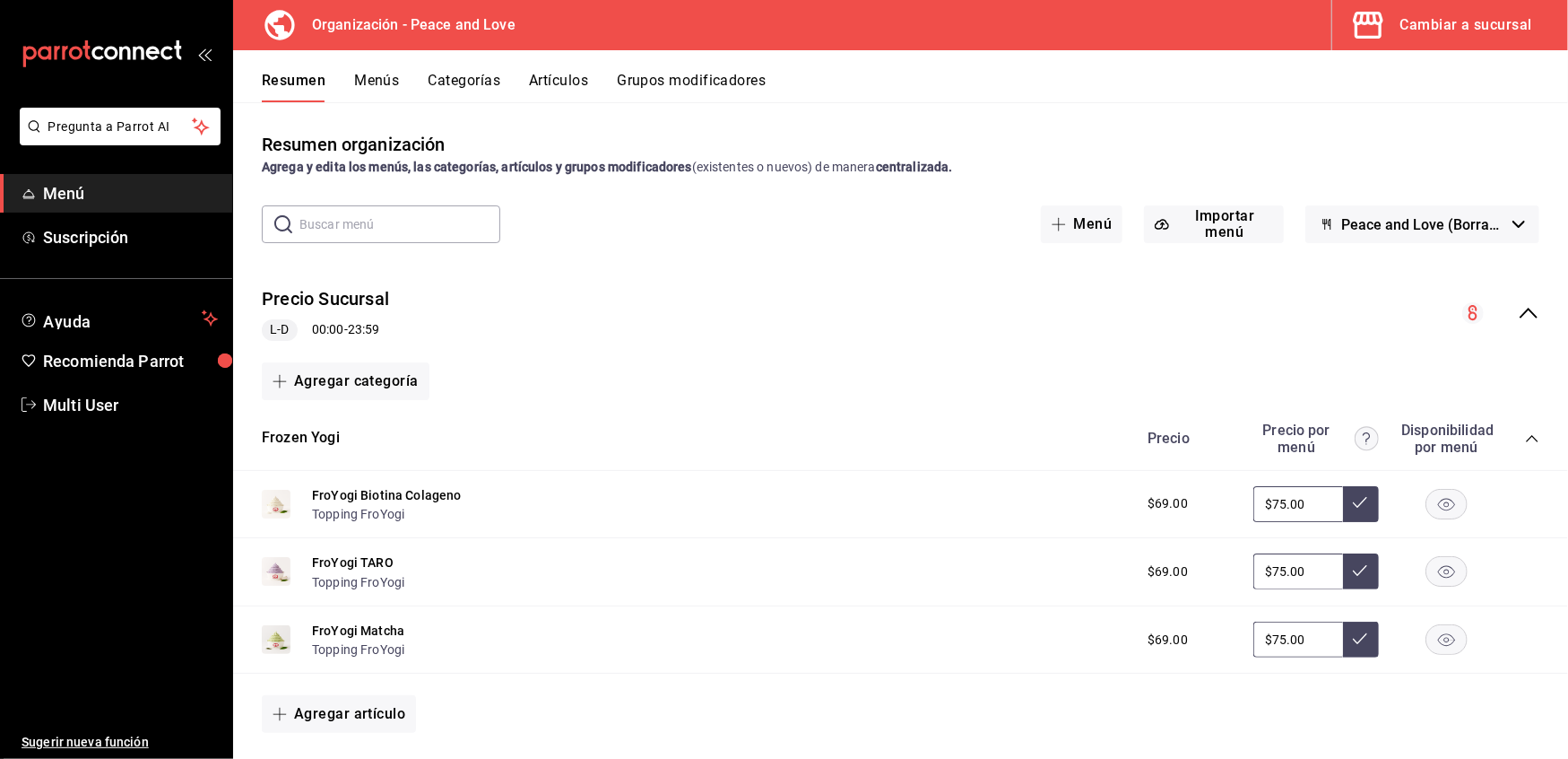
click at [1518, 309] on icon "collapse-menu-row" at bounding box center [1529, 313] width 21 height 21
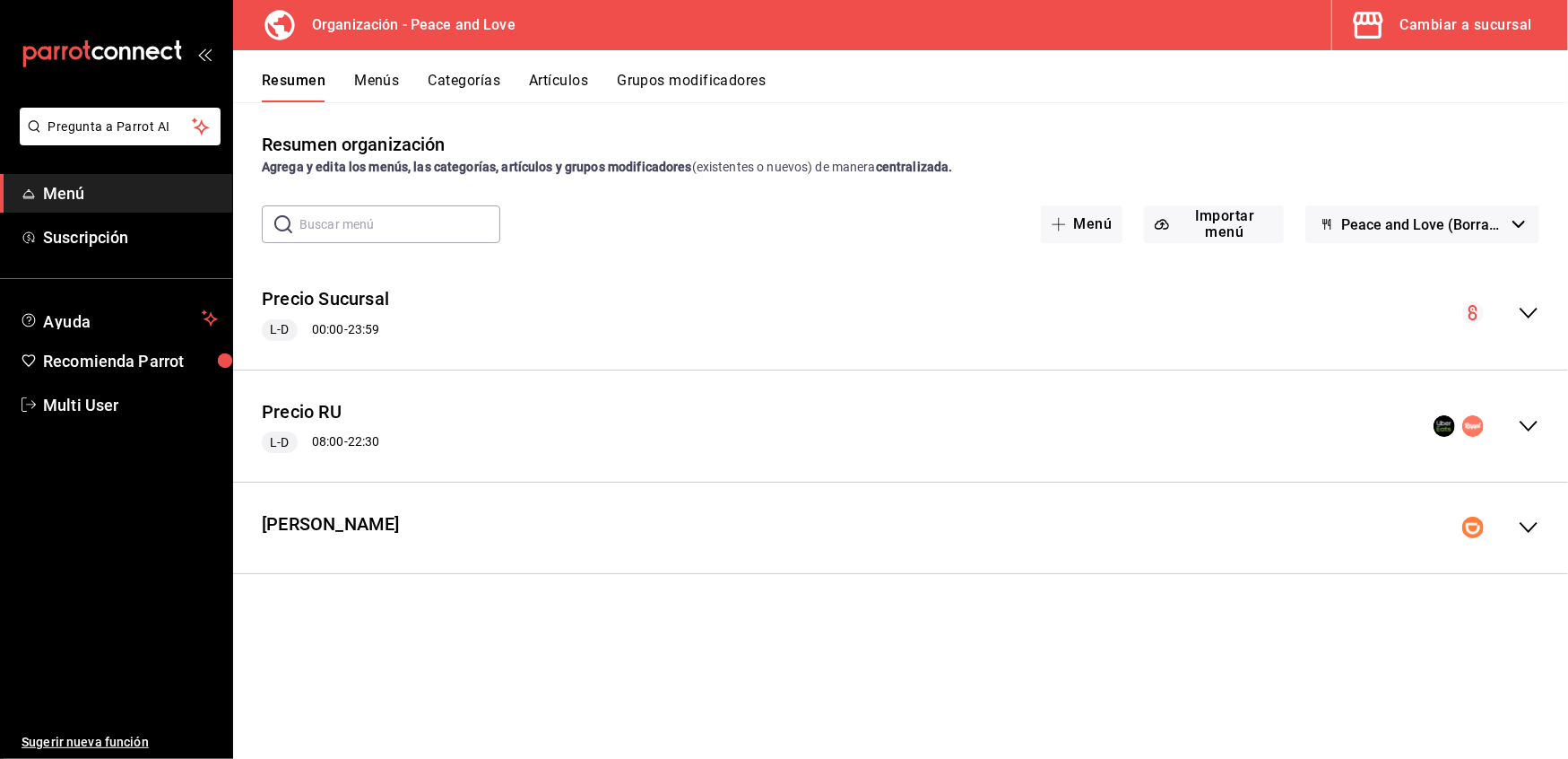
click at [1535, 429] on icon "collapse-menu-row" at bounding box center [1529, 426] width 21 height 21
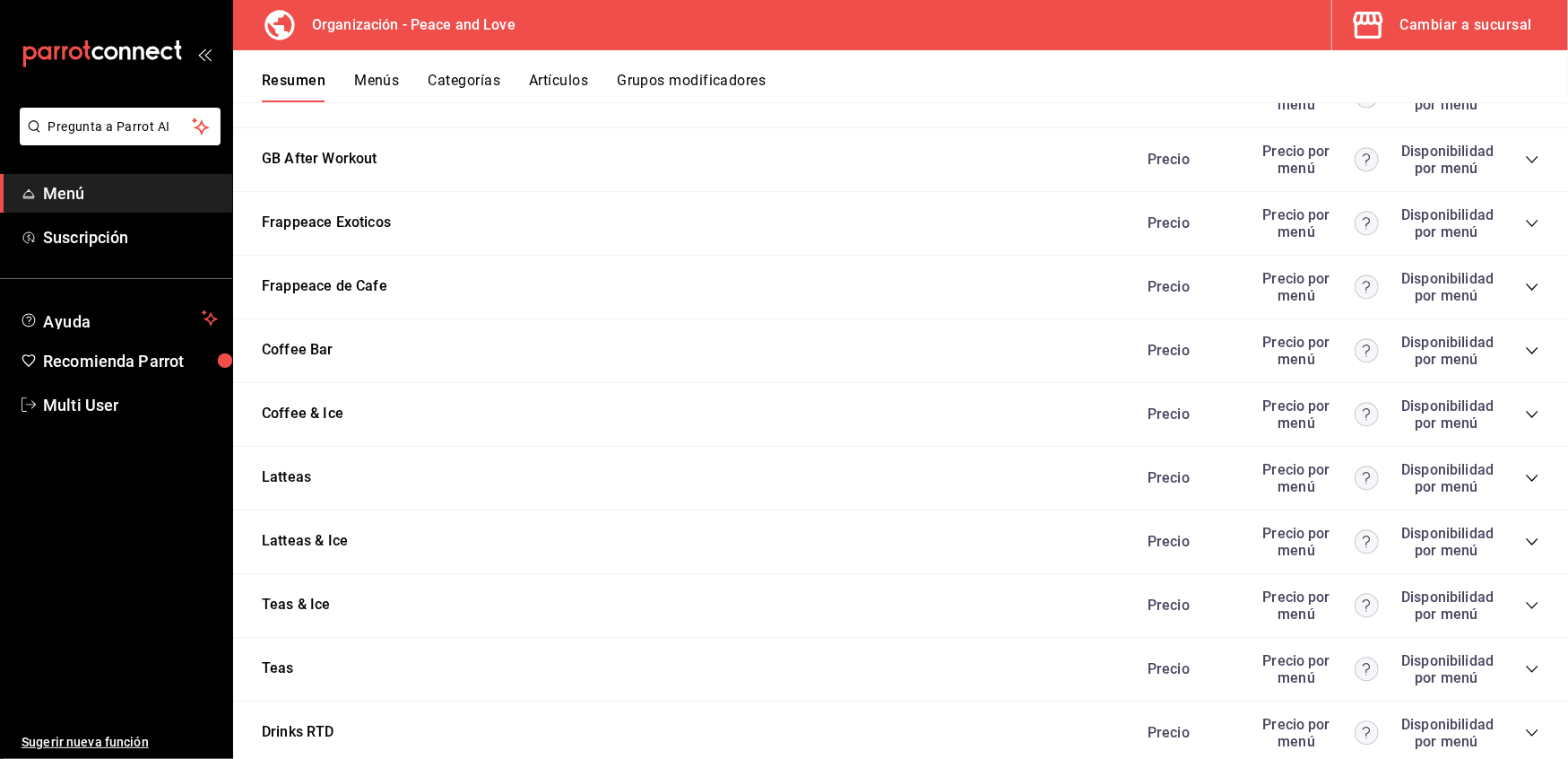
scroll to position [2402, 0]
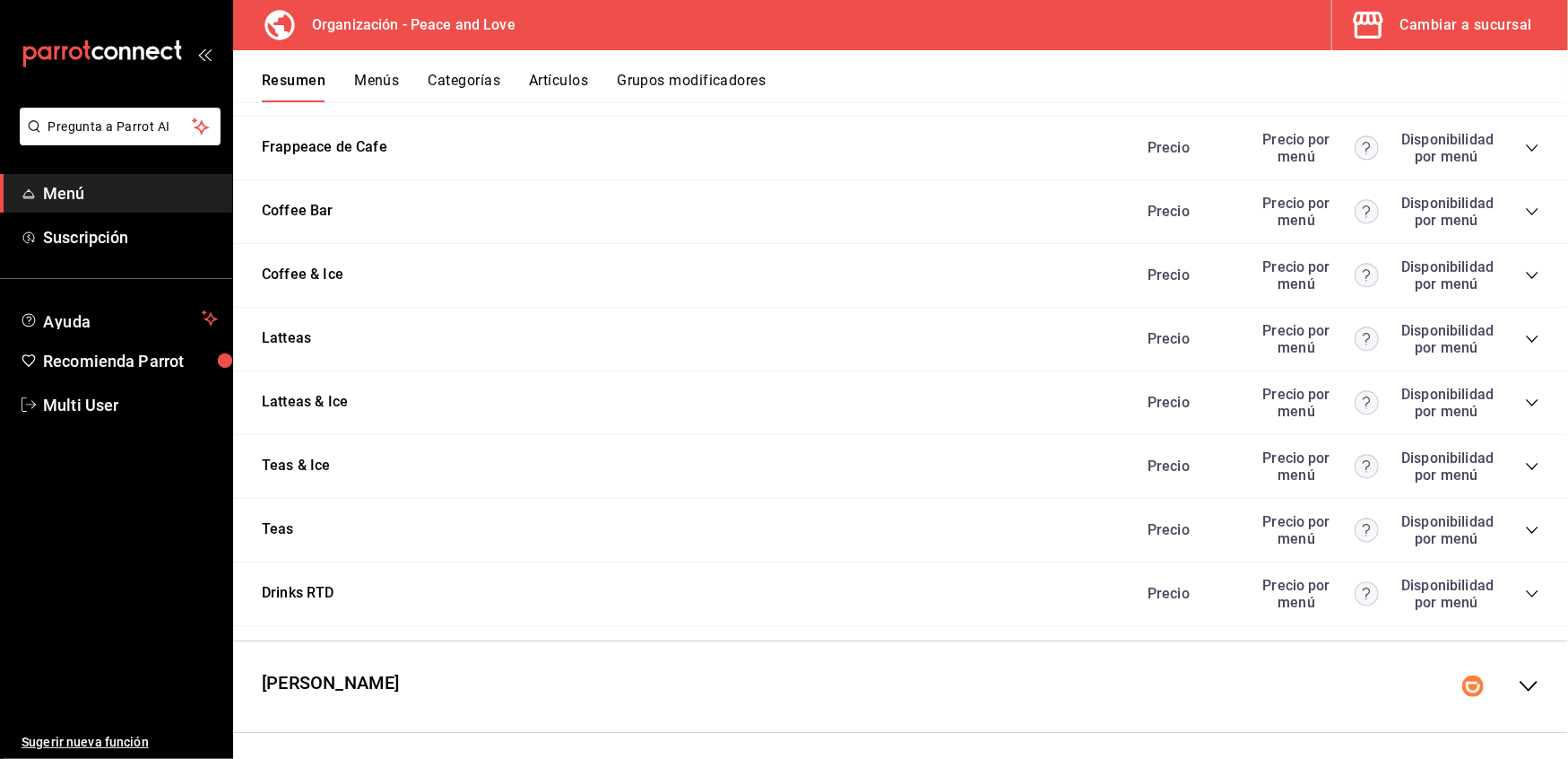
click at [1525, 396] on icon "collapse-category-row" at bounding box center [1532, 403] width 15 height 15
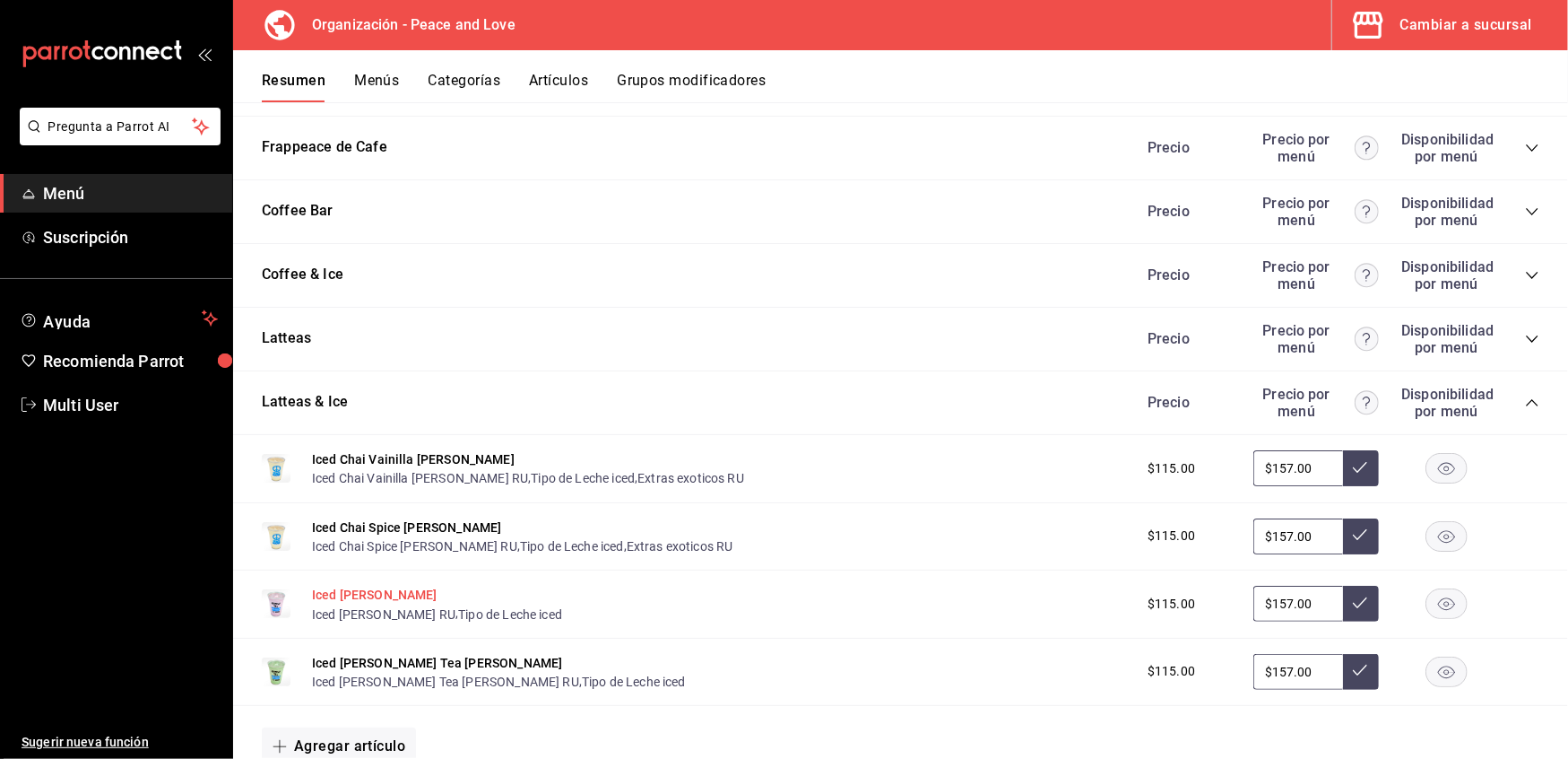
click at [372, 586] on button "Iced [PERSON_NAME]" at bounding box center [374, 595] width 125 height 18
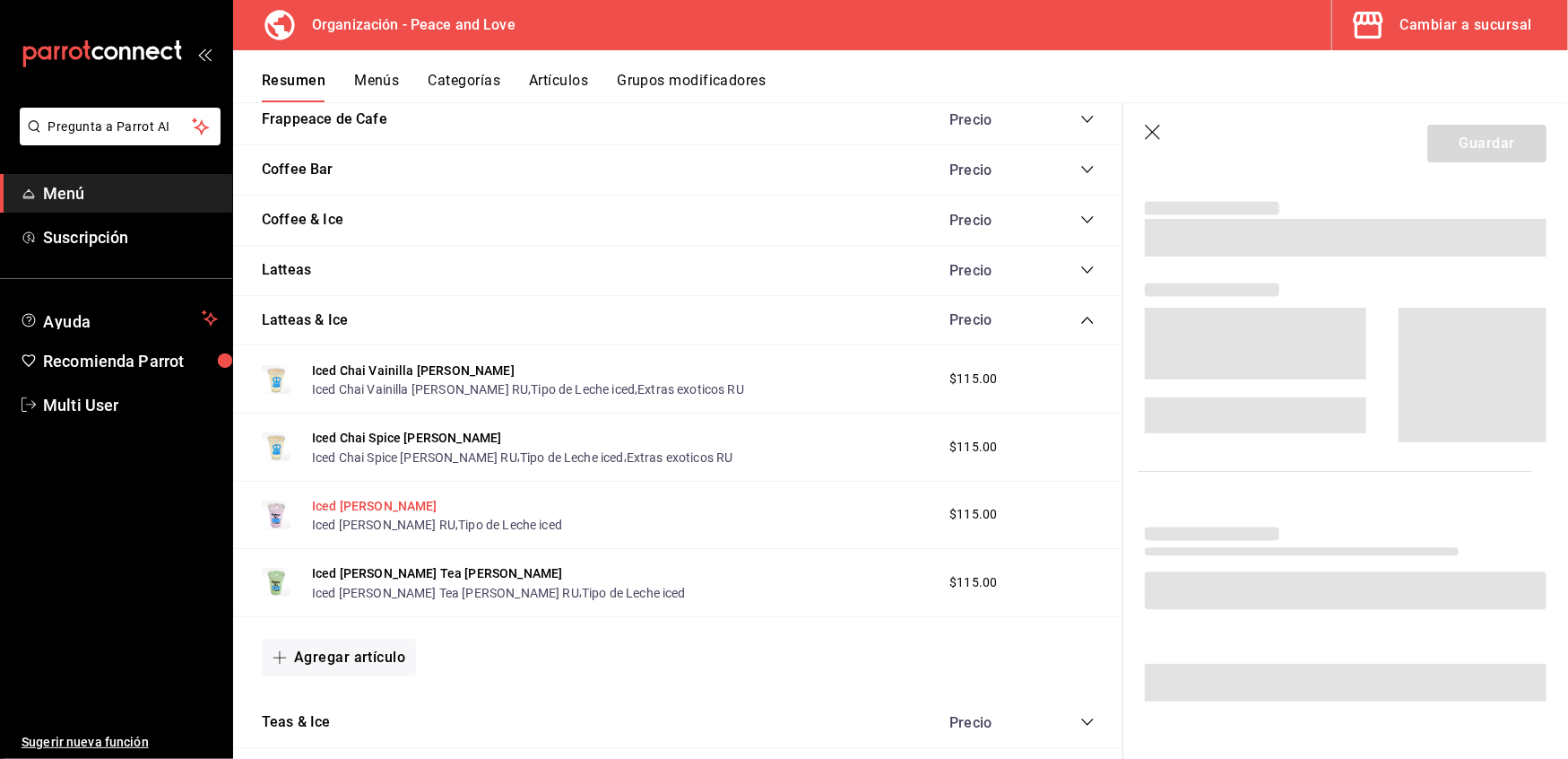
scroll to position [319, 0]
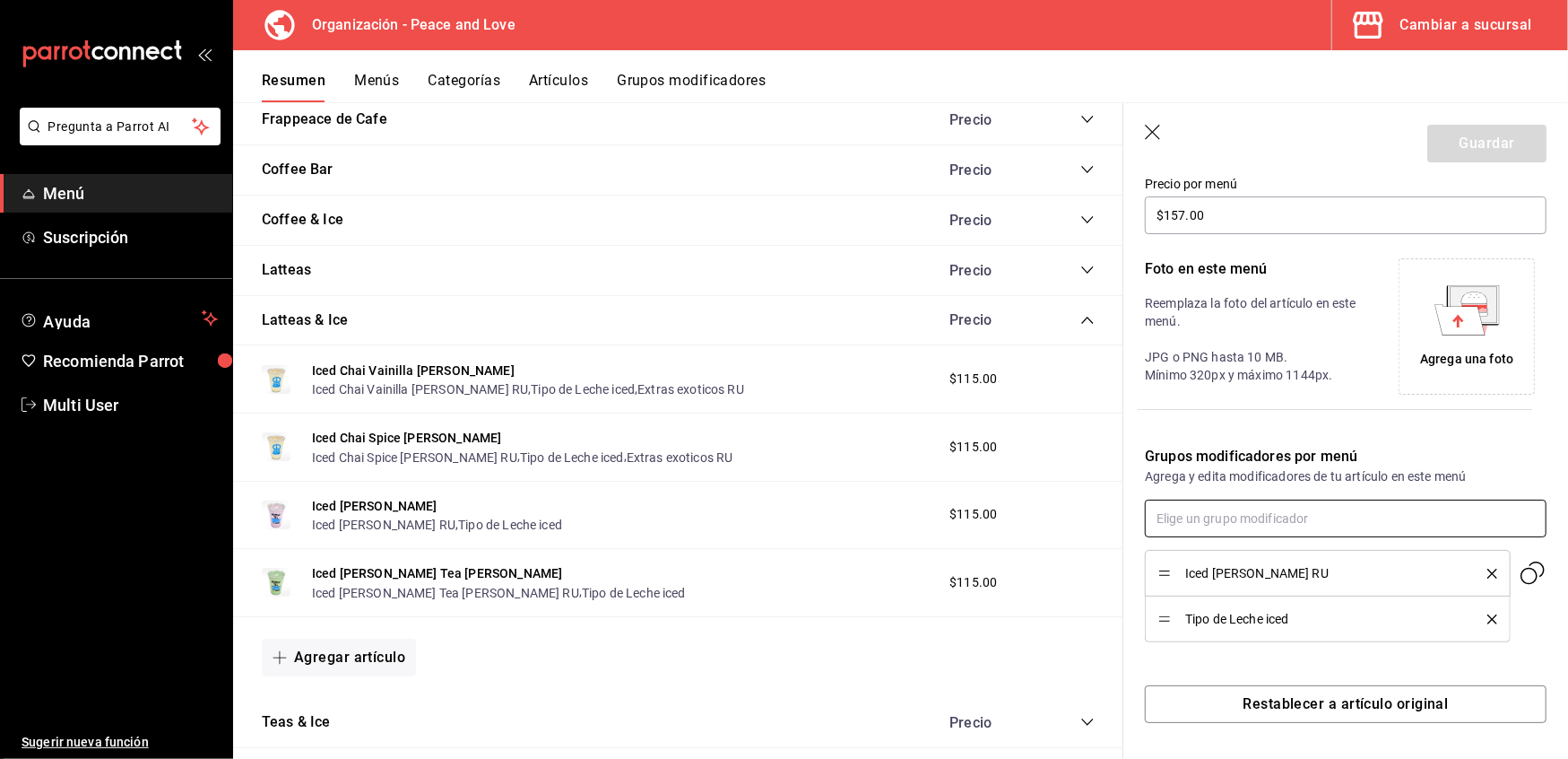
click at [1310, 514] on input "text" at bounding box center [1345, 519] width 402 height 38
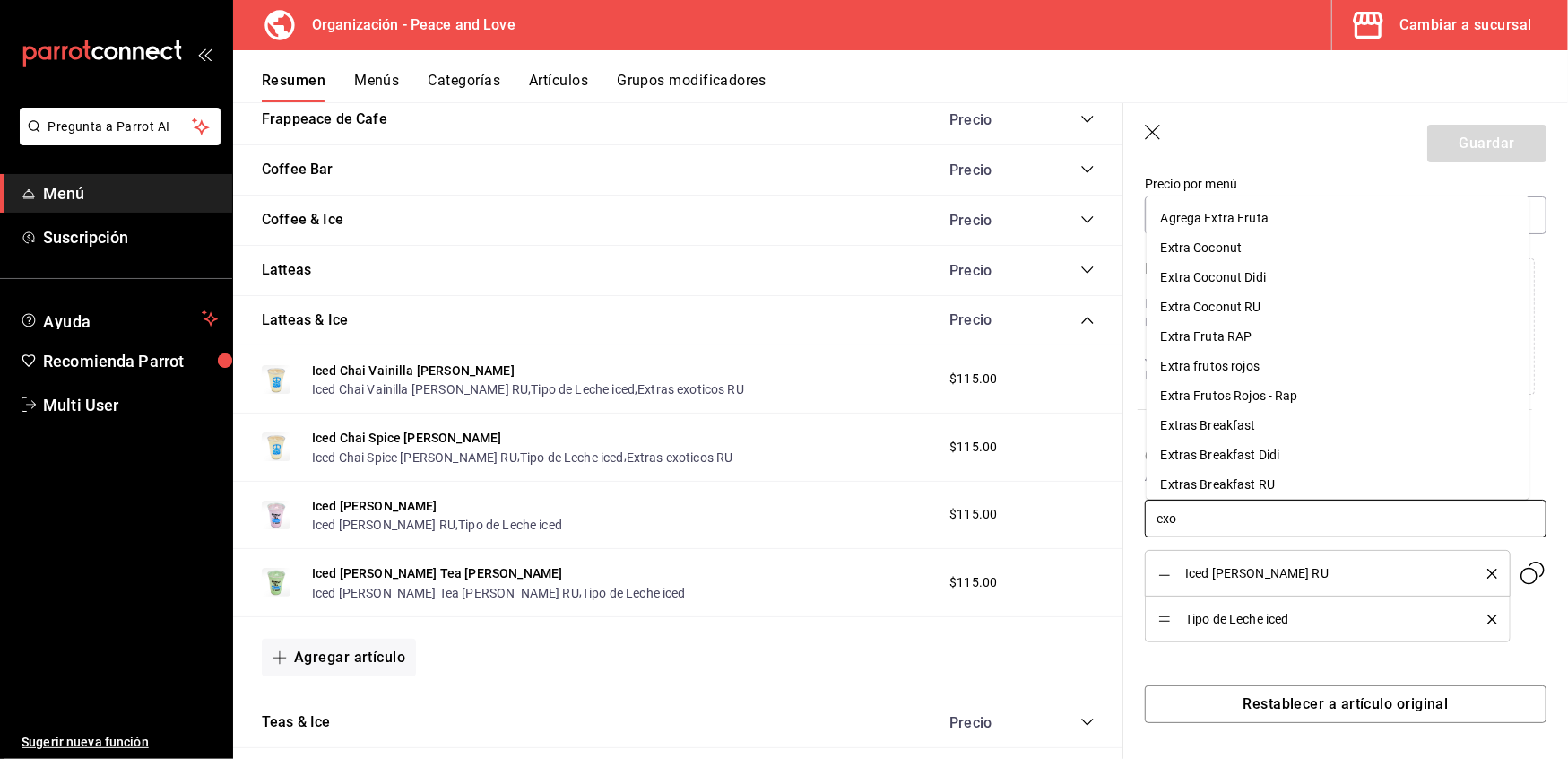
type input "exot"
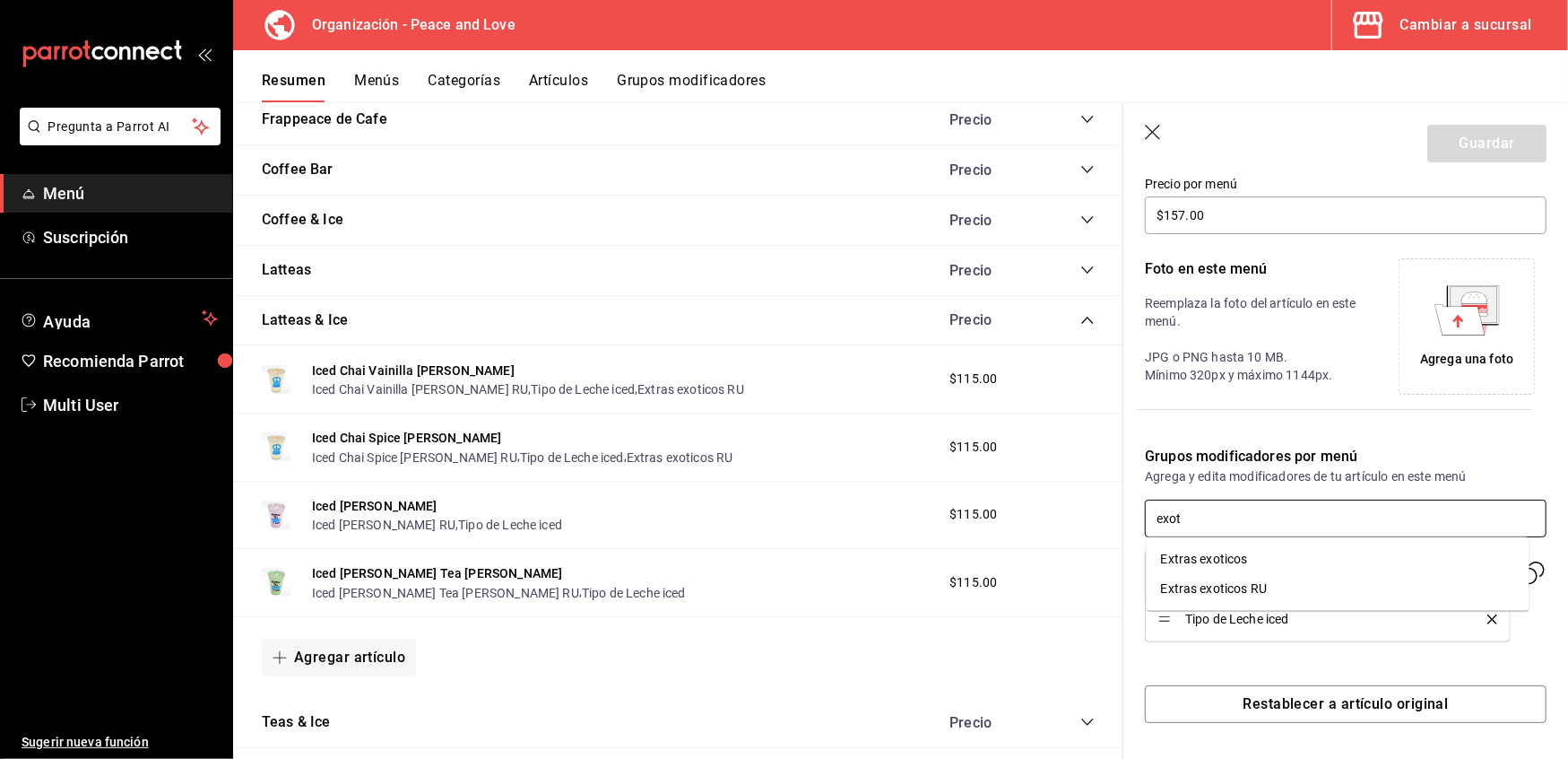
click at [1266, 581] on div "Extras exoticos RU" at bounding box center [1214, 589] width 106 height 18
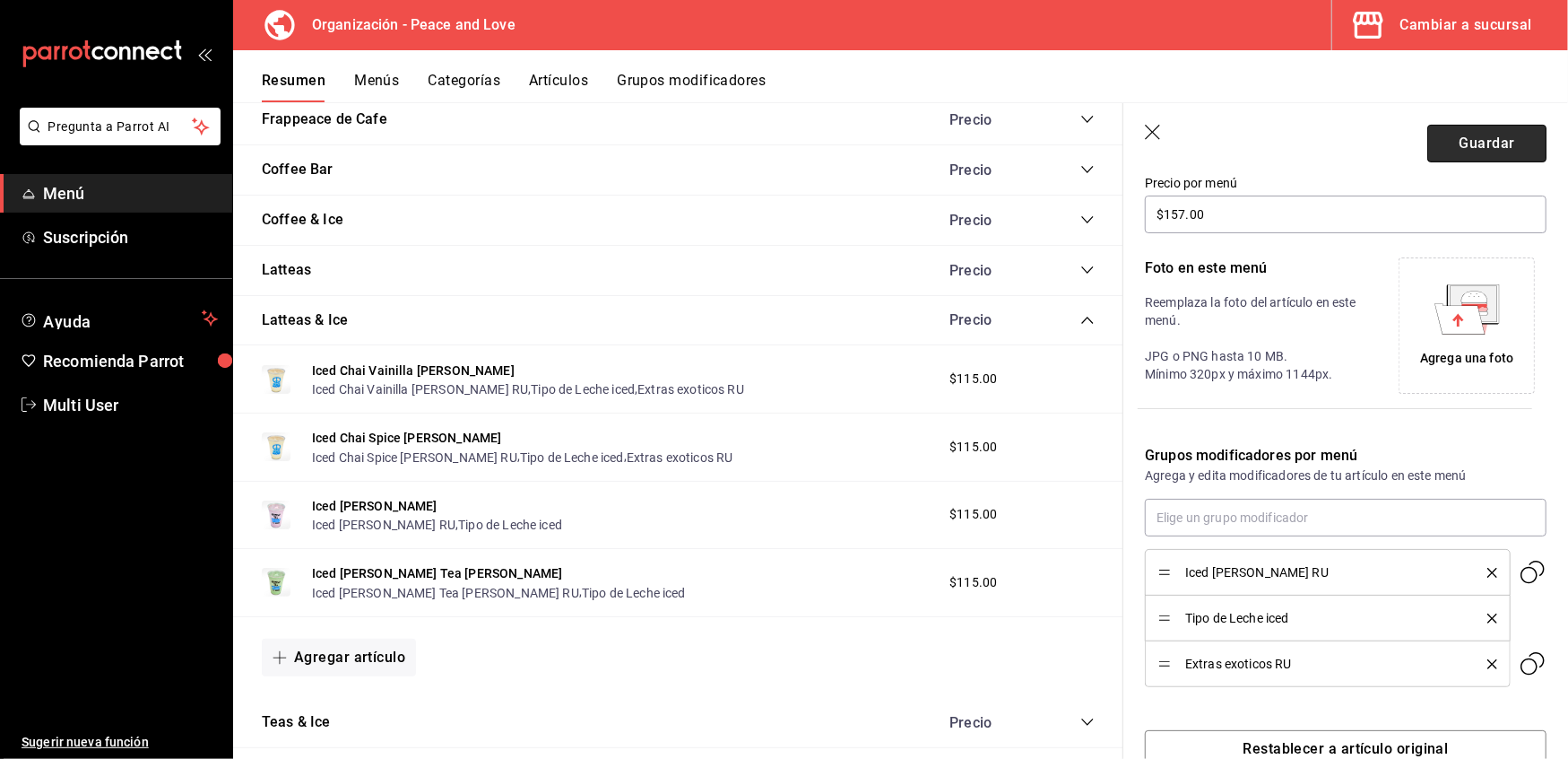
click at [1471, 145] on button "Guardar" at bounding box center [1487, 143] width 120 height 38
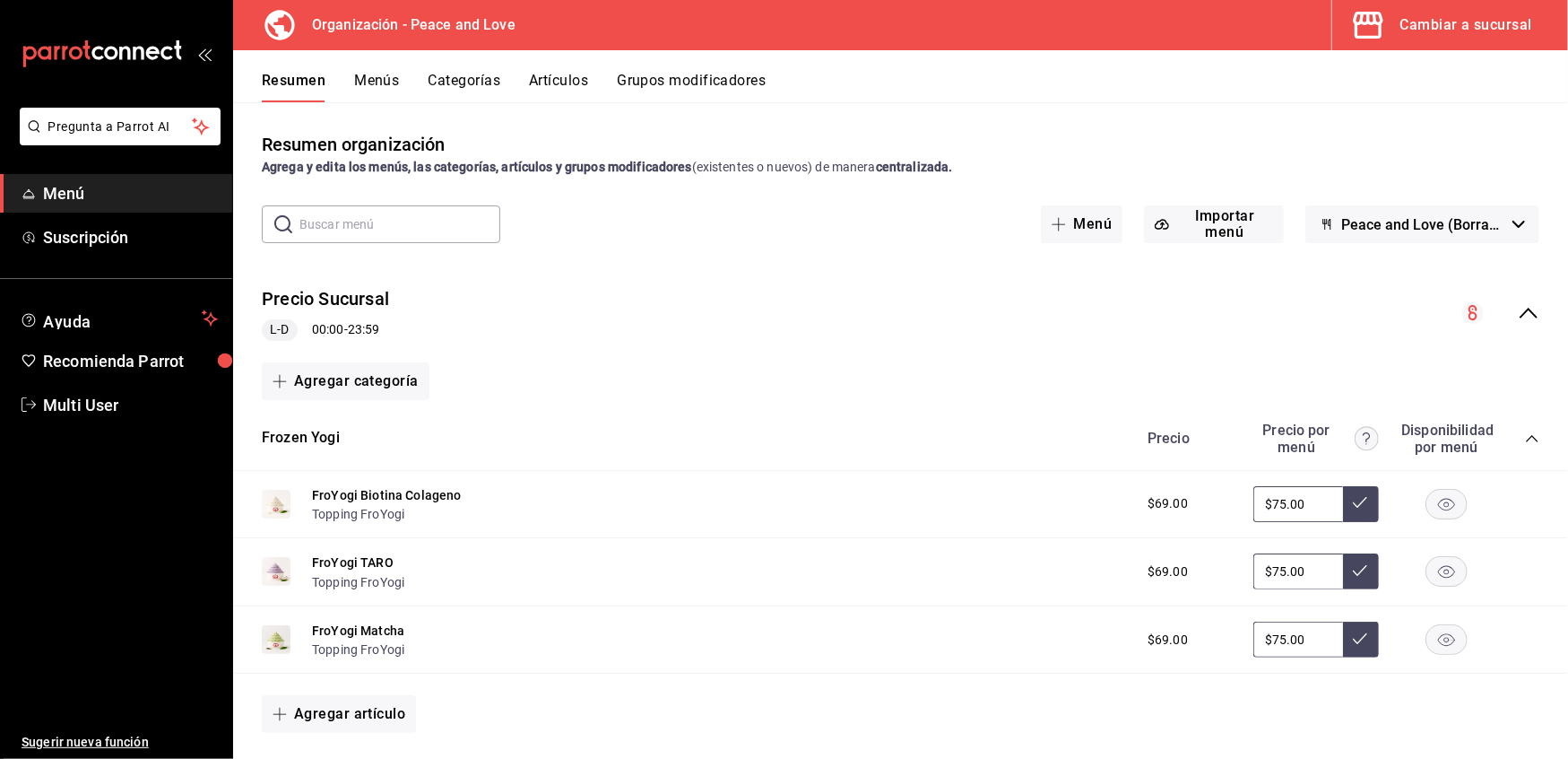
click at [1518, 306] on icon "collapse-menu-row" at bounding box center [1529, 313] width 21 height 21
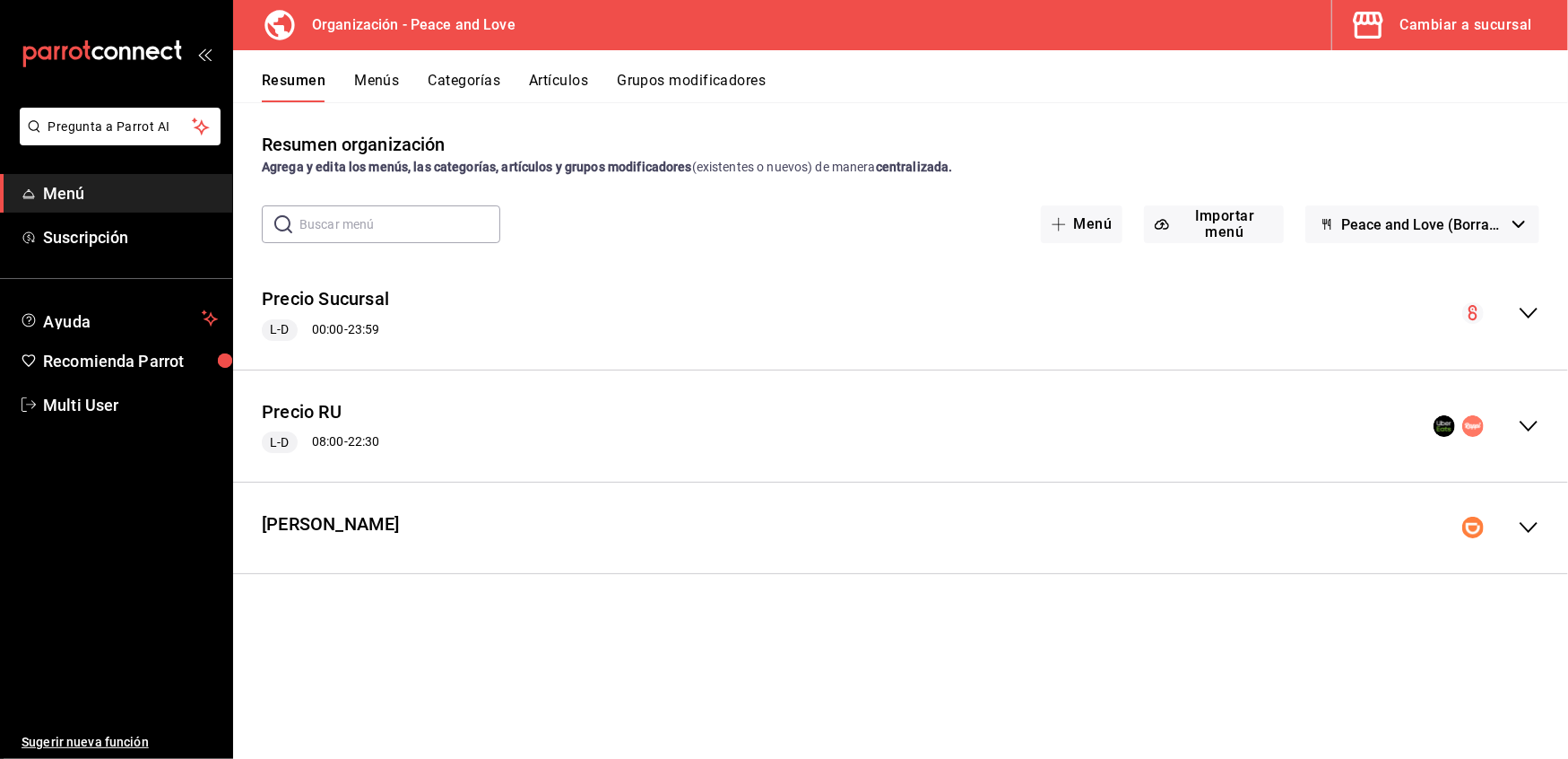
click at [1529, 413] on div "Precio RU L-D 08:00 - 22:30" at bounding box center [901, 427] width 1336 height 84
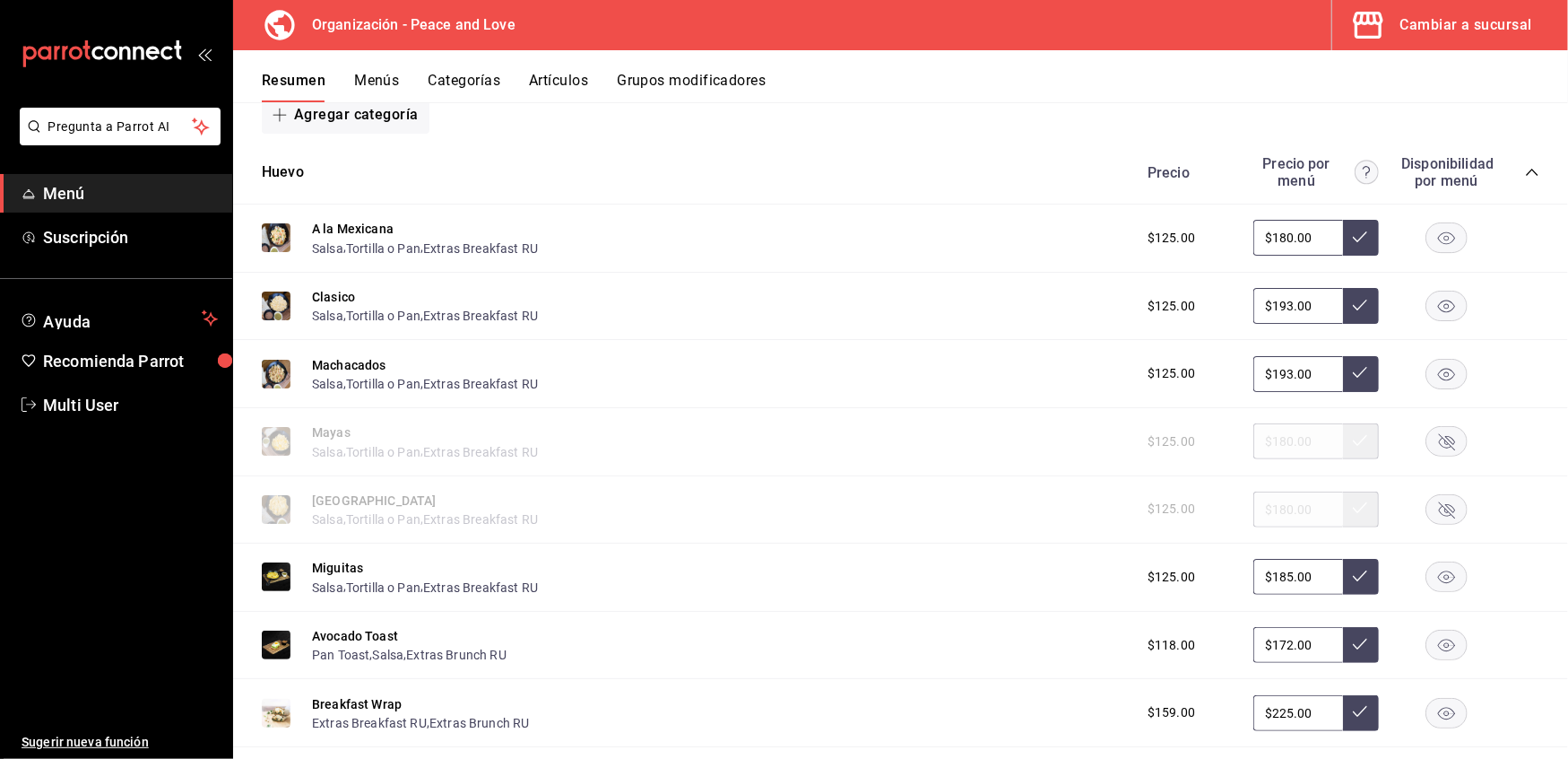
scroll to position [2402, 0]
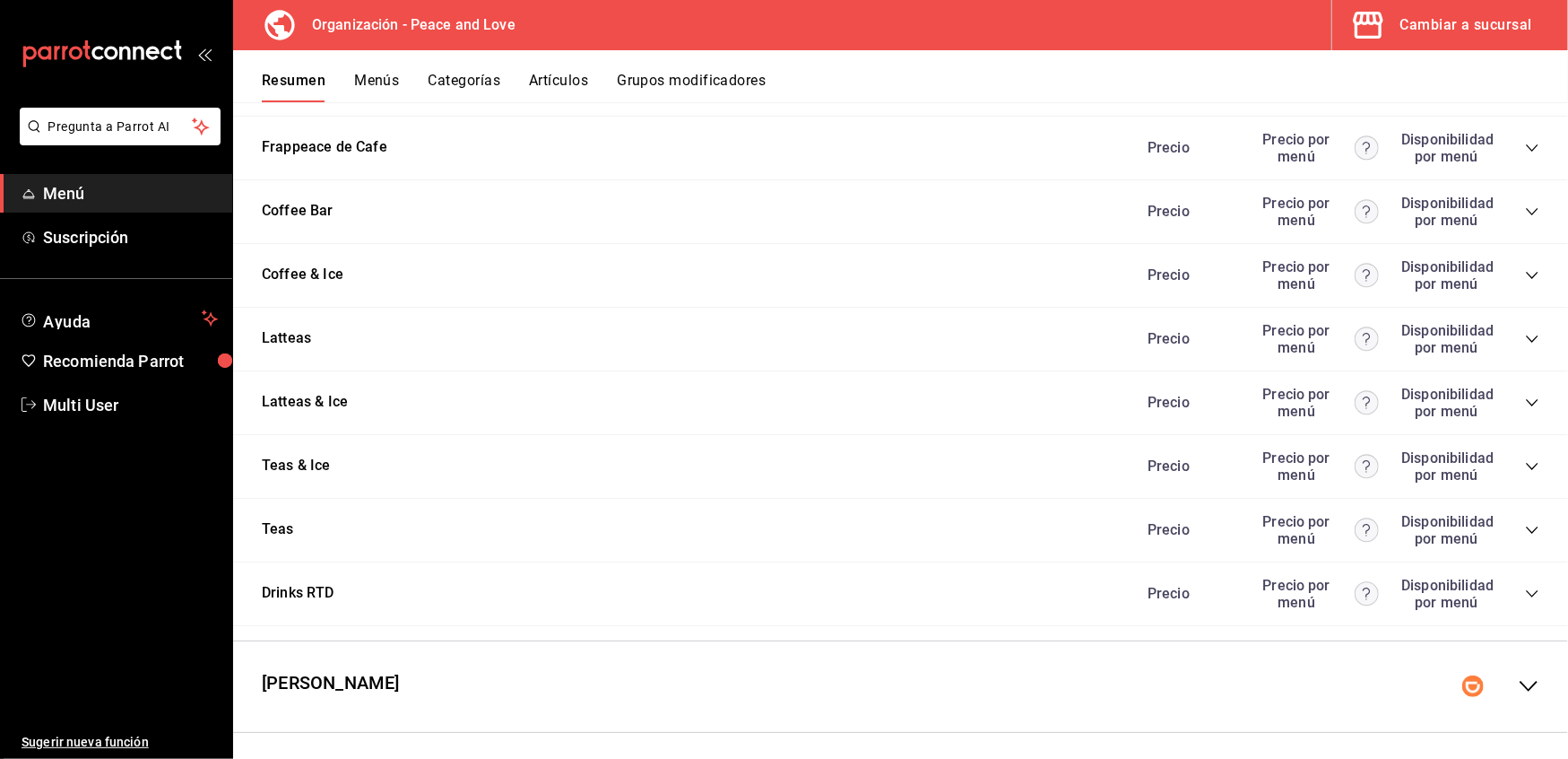
click at [1525, 396] on icon "collapse-category-row" at bounding box center [1532, 403] width 15 height 15
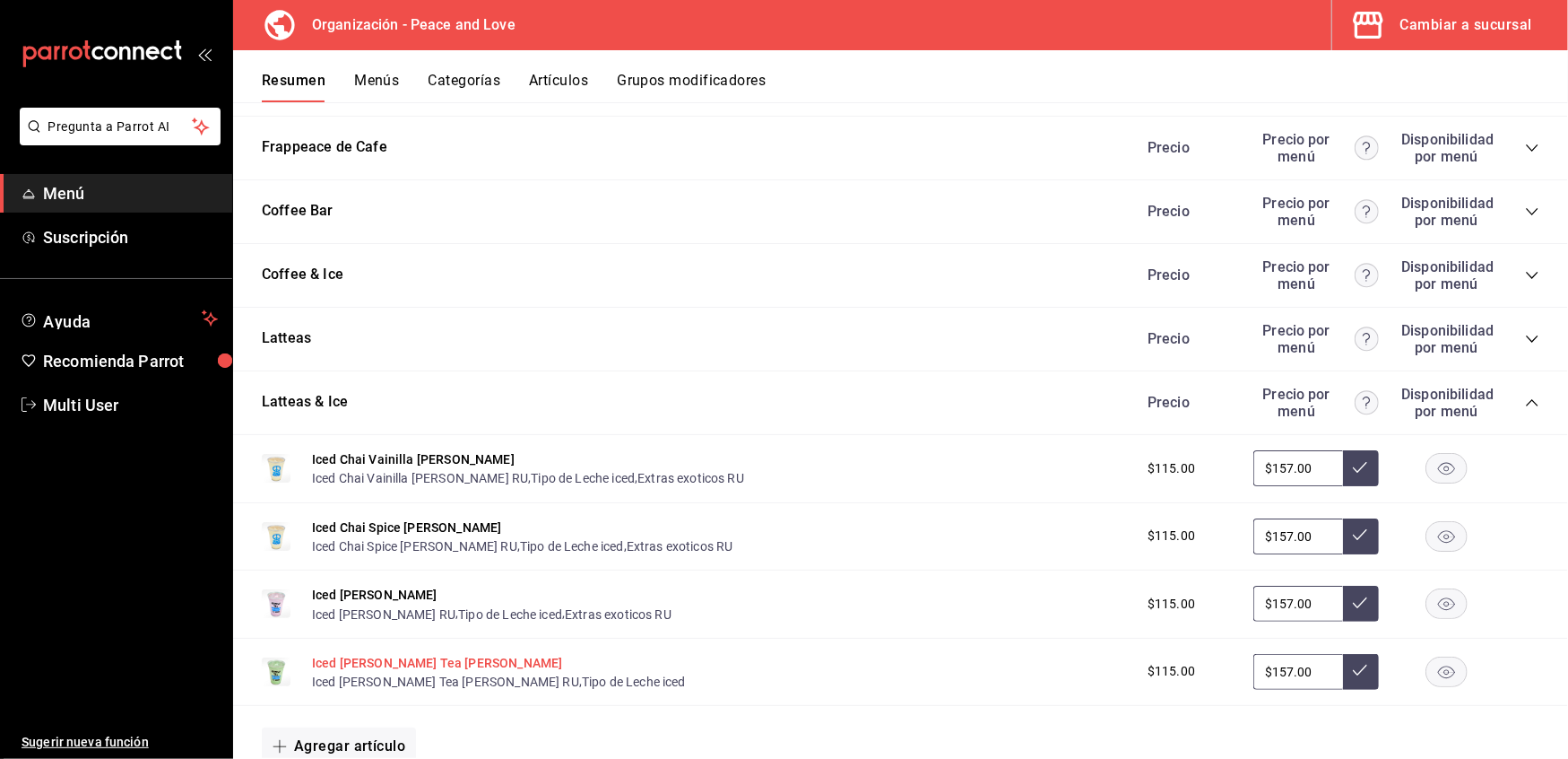
click at [361, 654] on button "Iced [PERSON_NAME] Tea [PERSON_NAME]" at bounding box center [437, 663] width 250 height 18
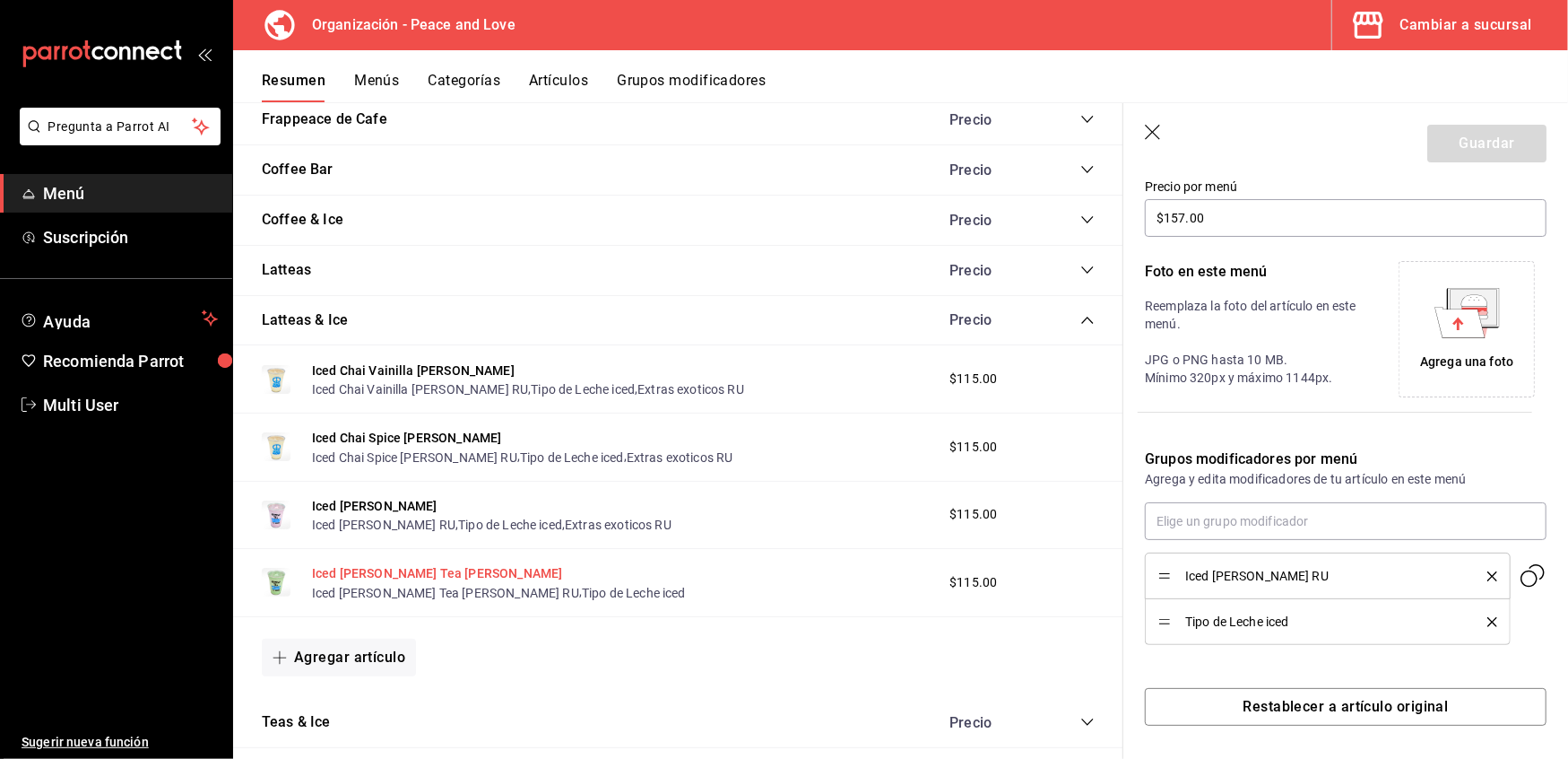
scroll to position [319, 0]
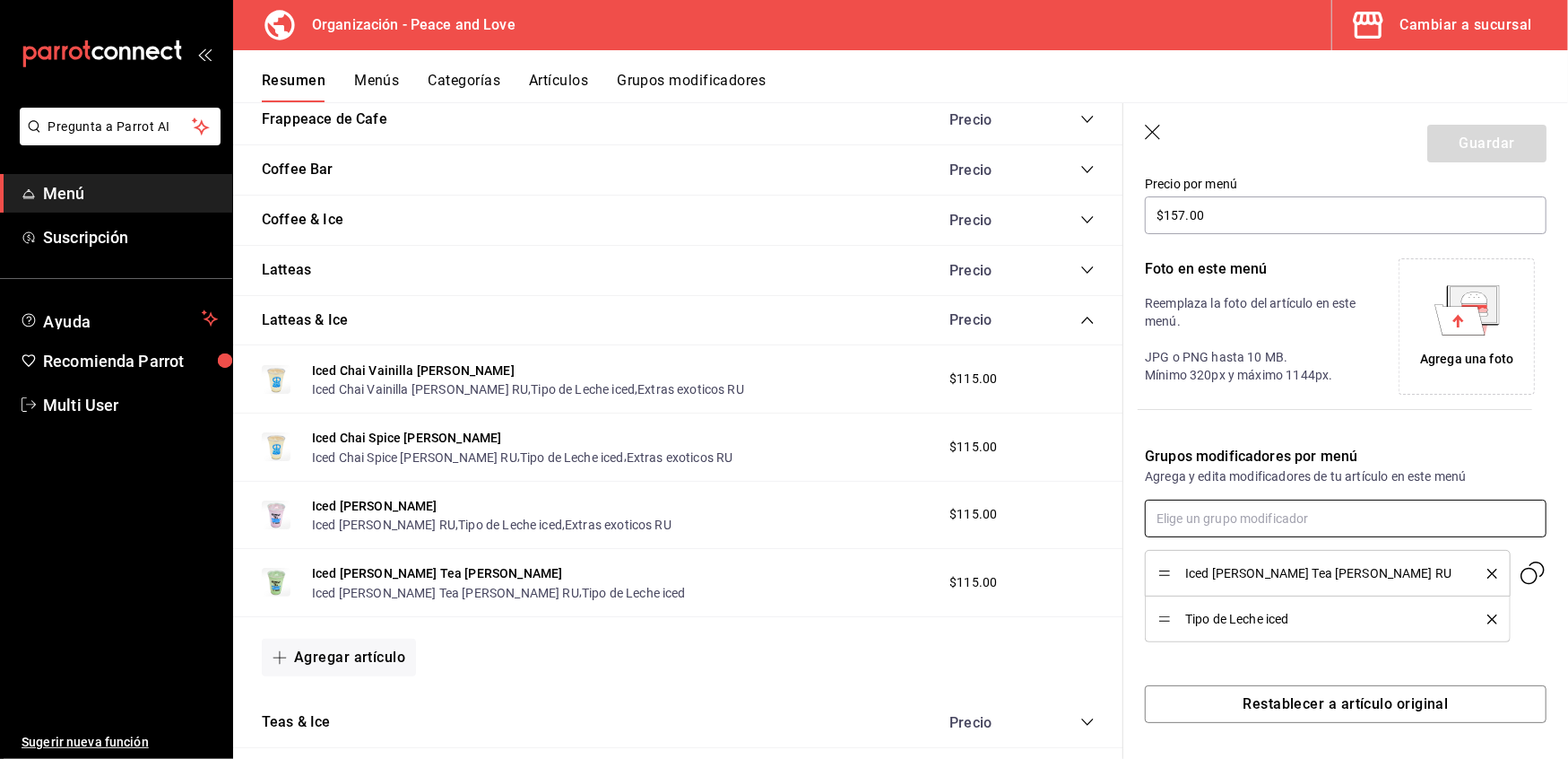
click at [1245, 518] on input "text" at bounding box center [1345, 519] width 402 height 38
type input "exot"
click at [1222, 585] on div "Extras exoticos RU" at bounding box center [1214, 589] width 106 height 18
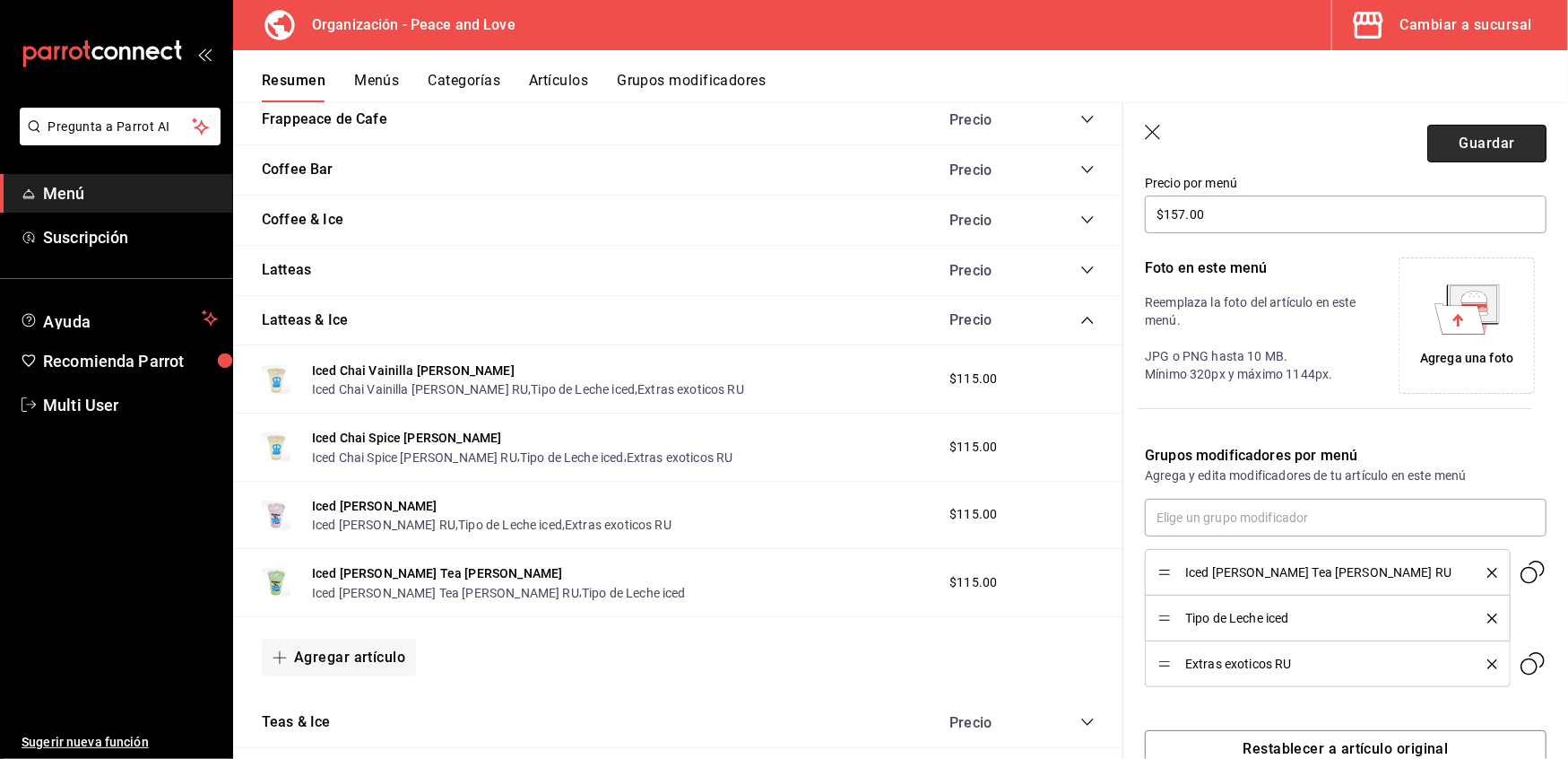
click at [1457, 144] on button "Guardar" at bounding box center [1487, 143] width 120 height 38
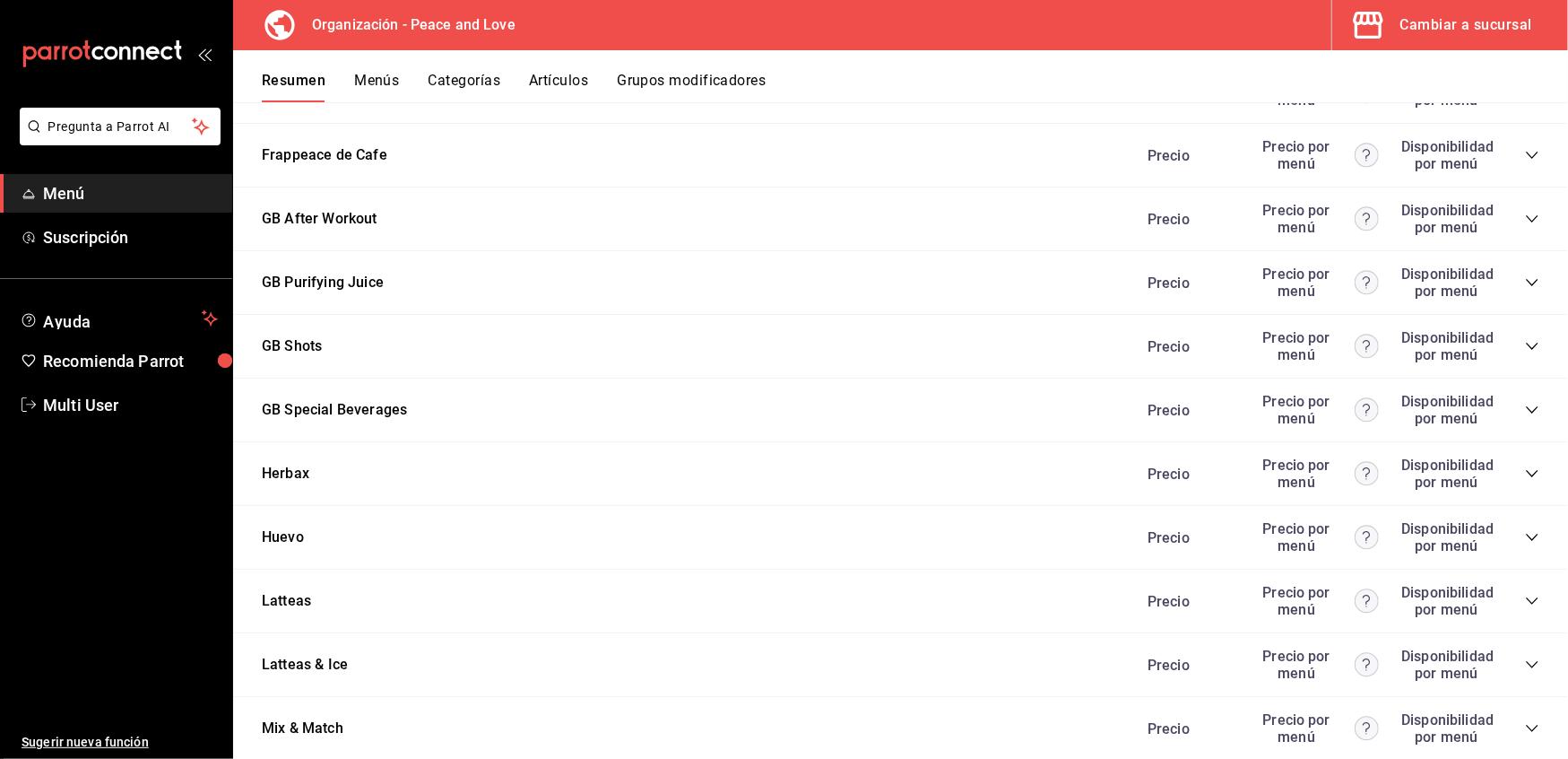
scroll to position [2531, 0]
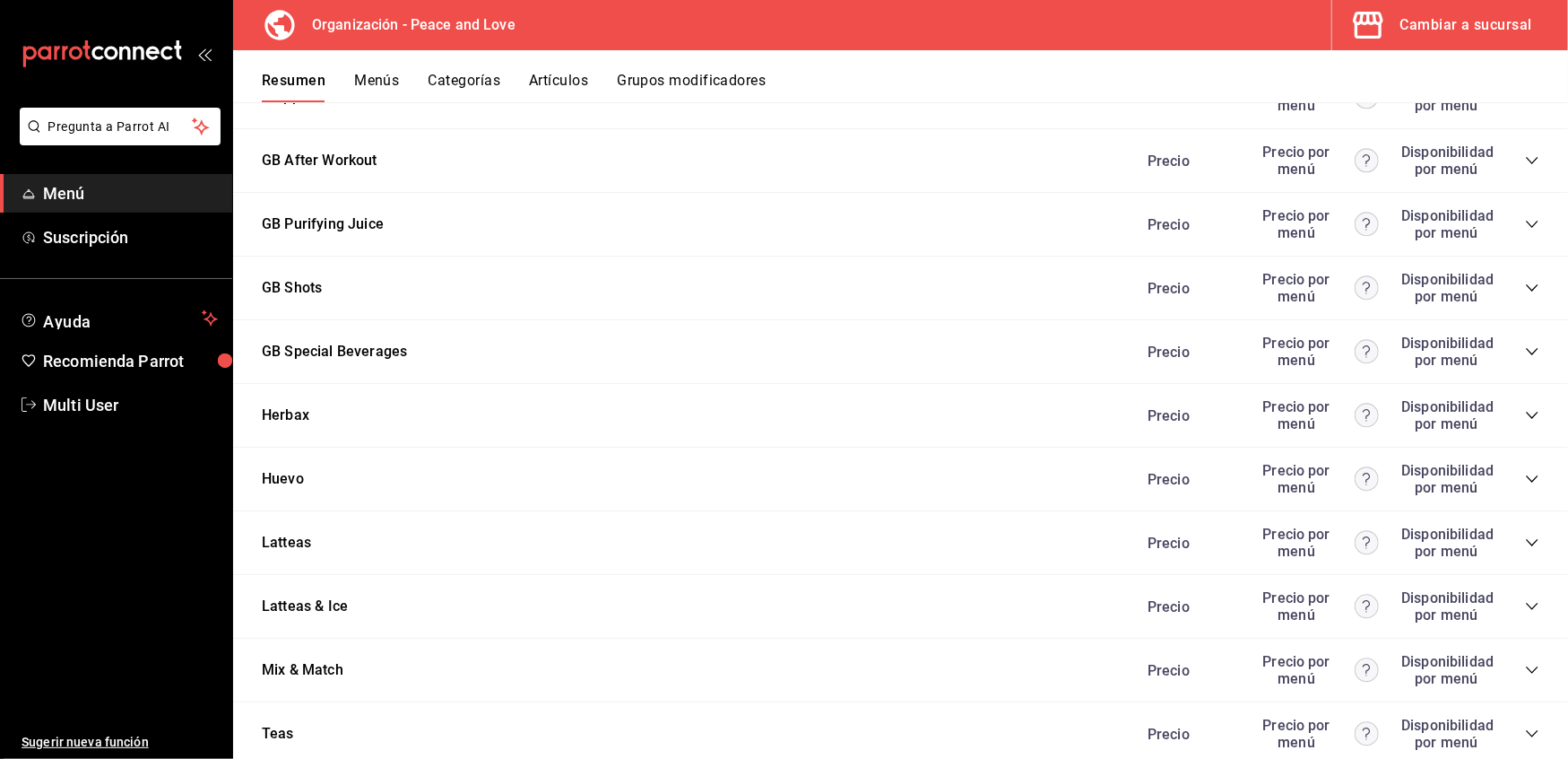
click at [1509, 540] on div "Precio Precio por menú Disponibilidad por menú" at bounding box center [1335, 542] width 410 height 34
click at [1525, 535] on icon "collapse-category-row" at bounding box center [1532, 542] width 15 height 15
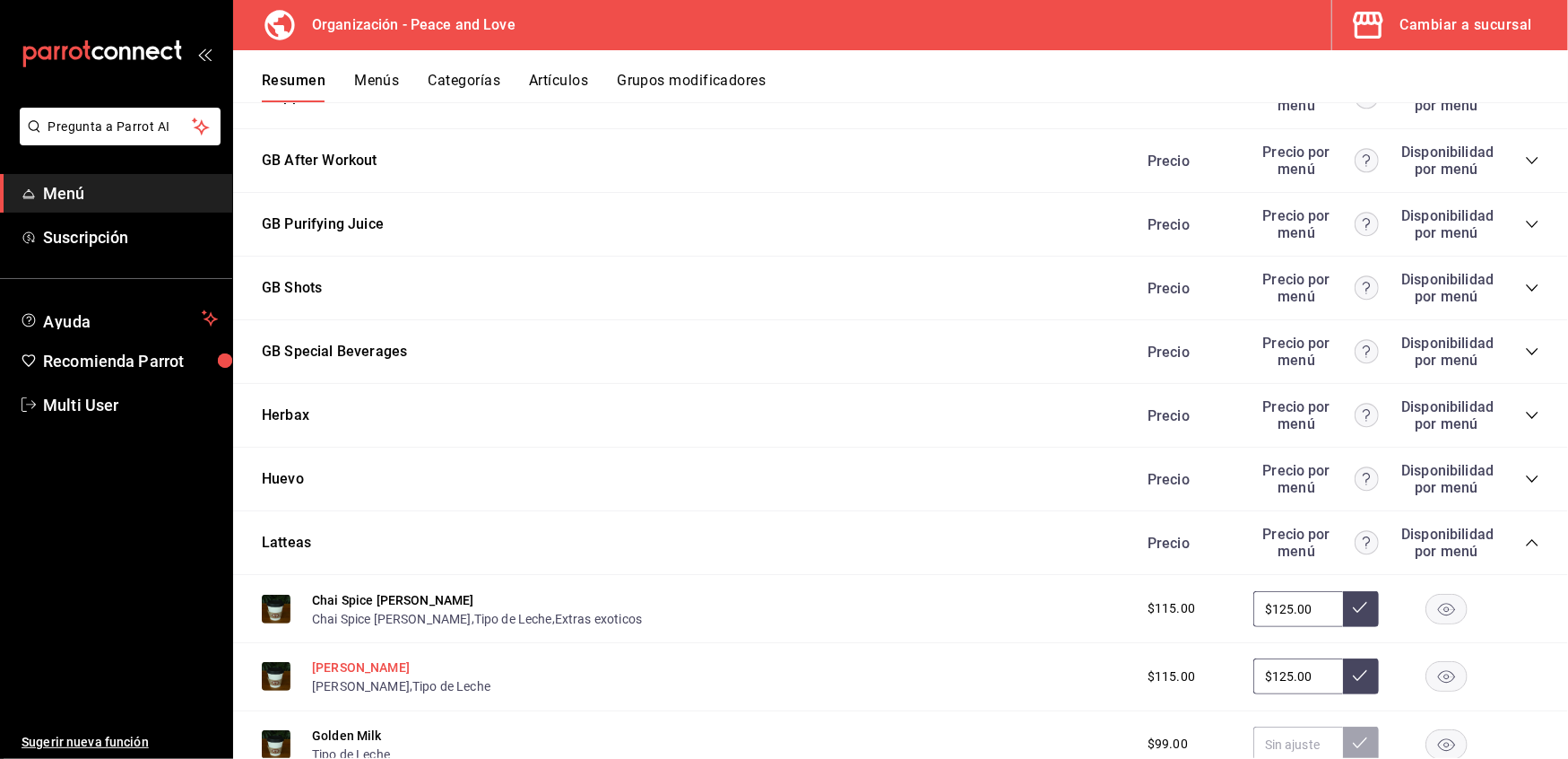
click at [404, 659] on button "[PERSON_NAME]" at bounding box center [361, 668] width 97 height 18
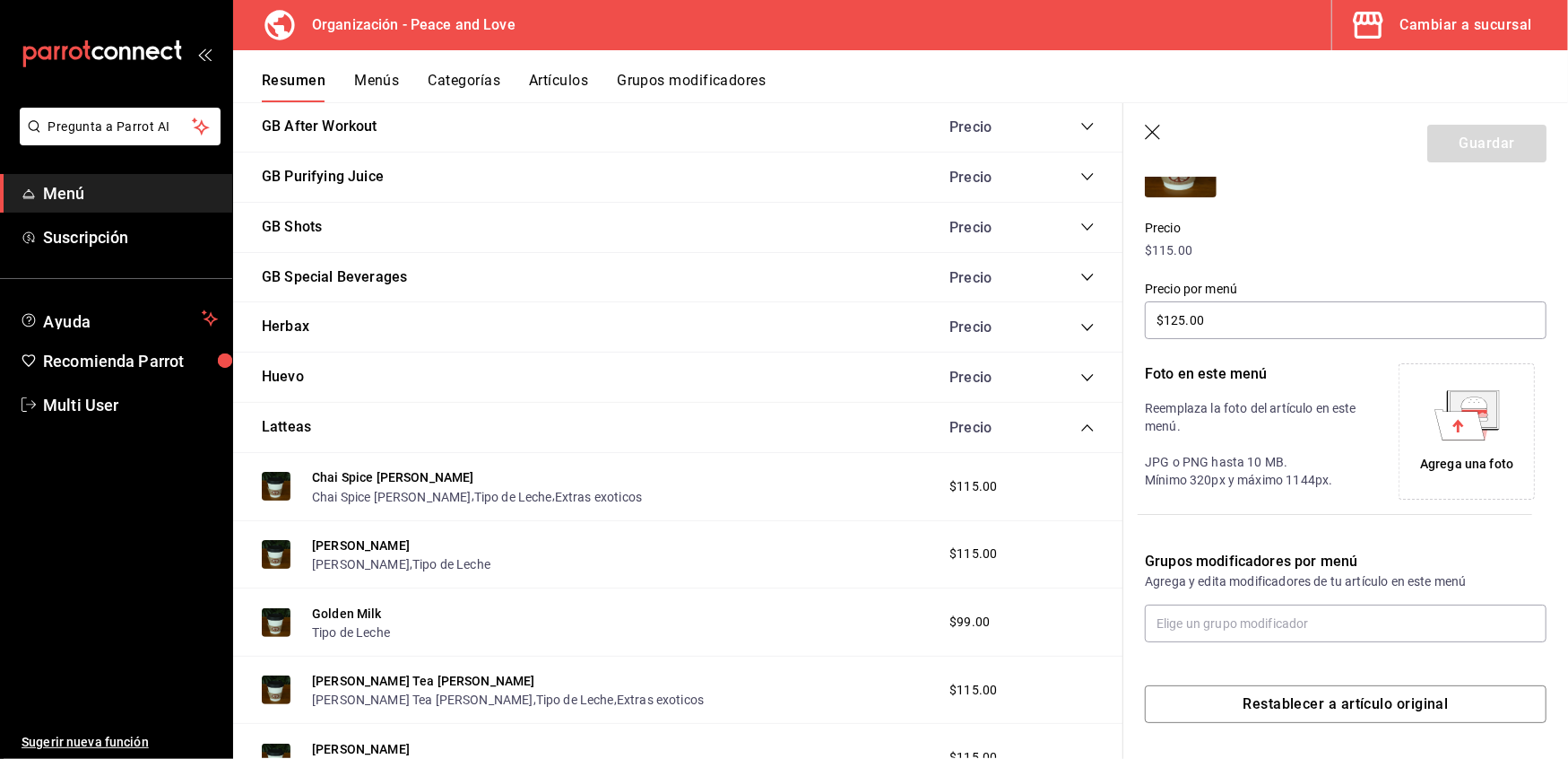
scroll to position [212, 0]
click at [1269, 615] on input "text" at bounding box center [1345, 624] width 402 height 38
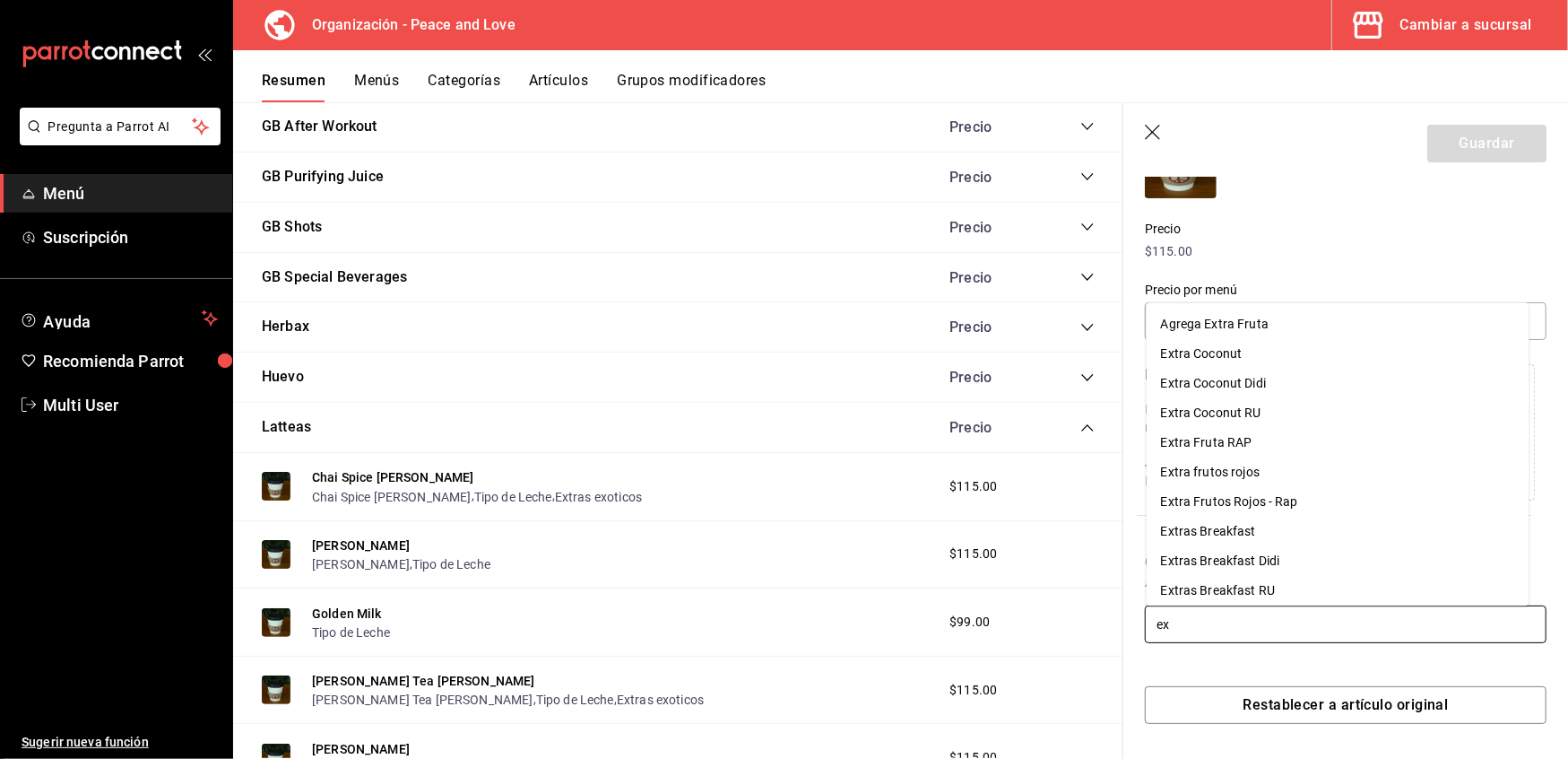
type input "exo"
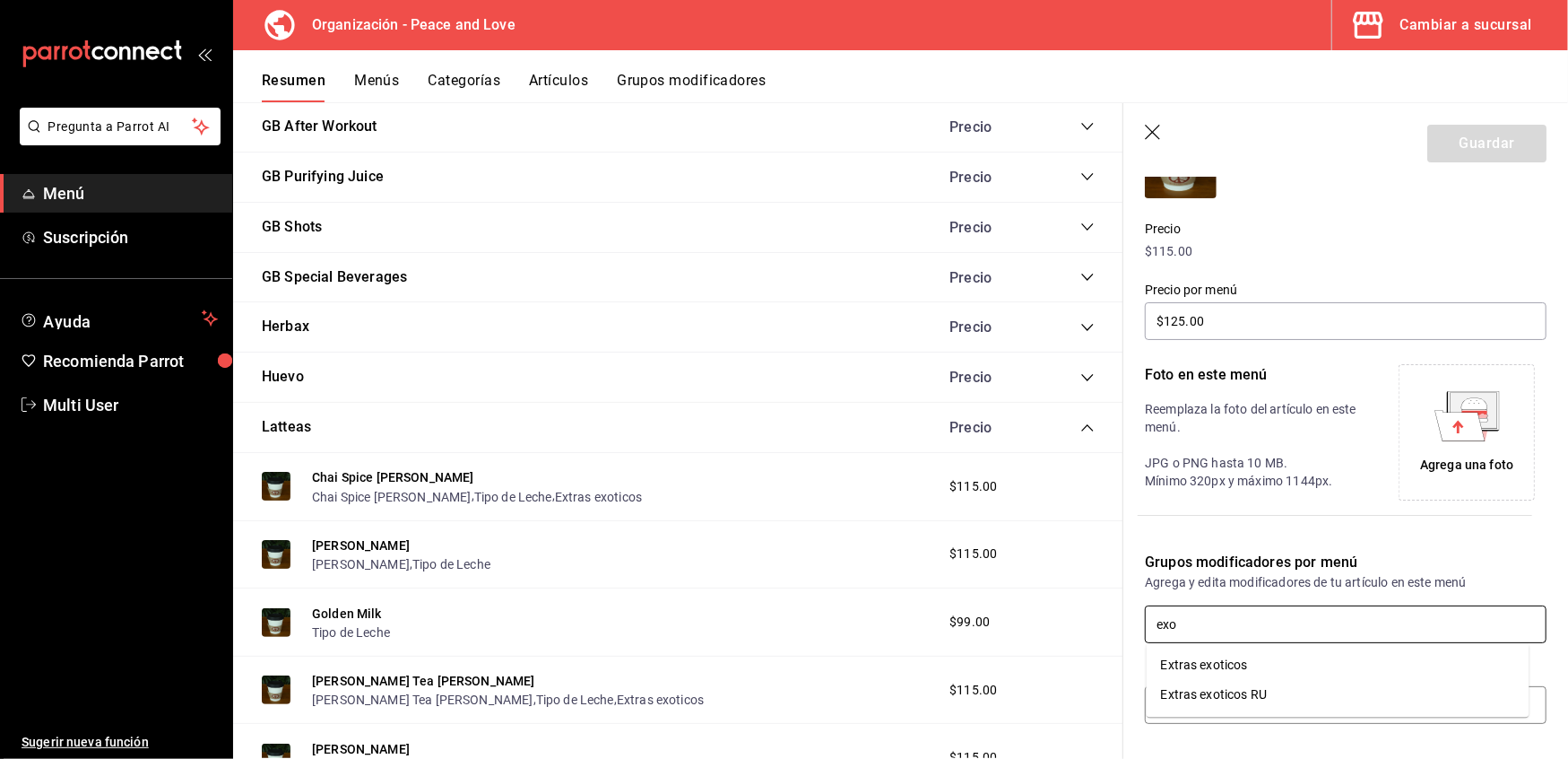
click at [1225, 661] on div "Extras exoticos" at bounding box center [1204, 665] width 87 height 18
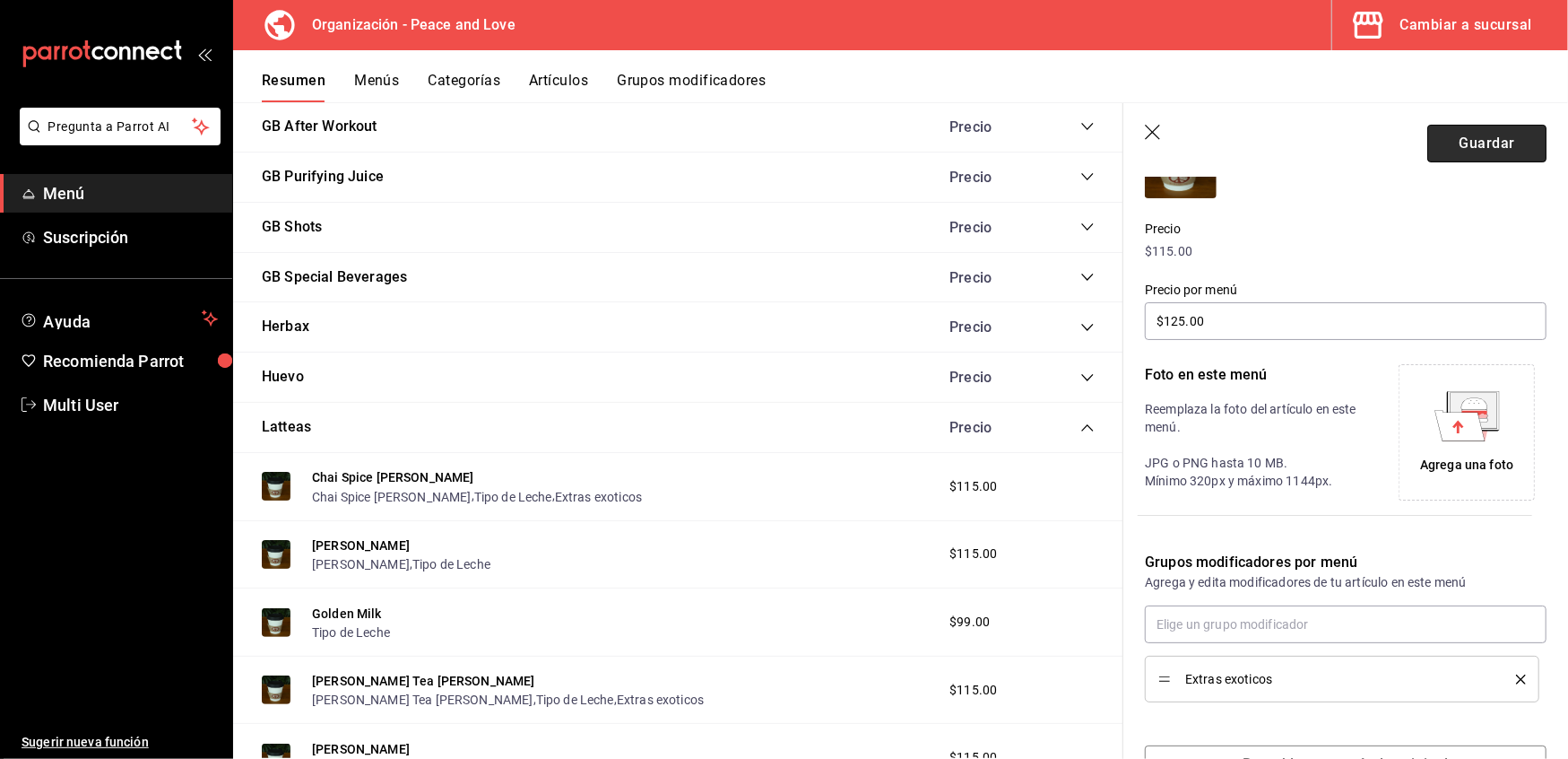
click at [1461, 132] on button "Guardar" at bounding box center [1487, 143] width 120 height 38
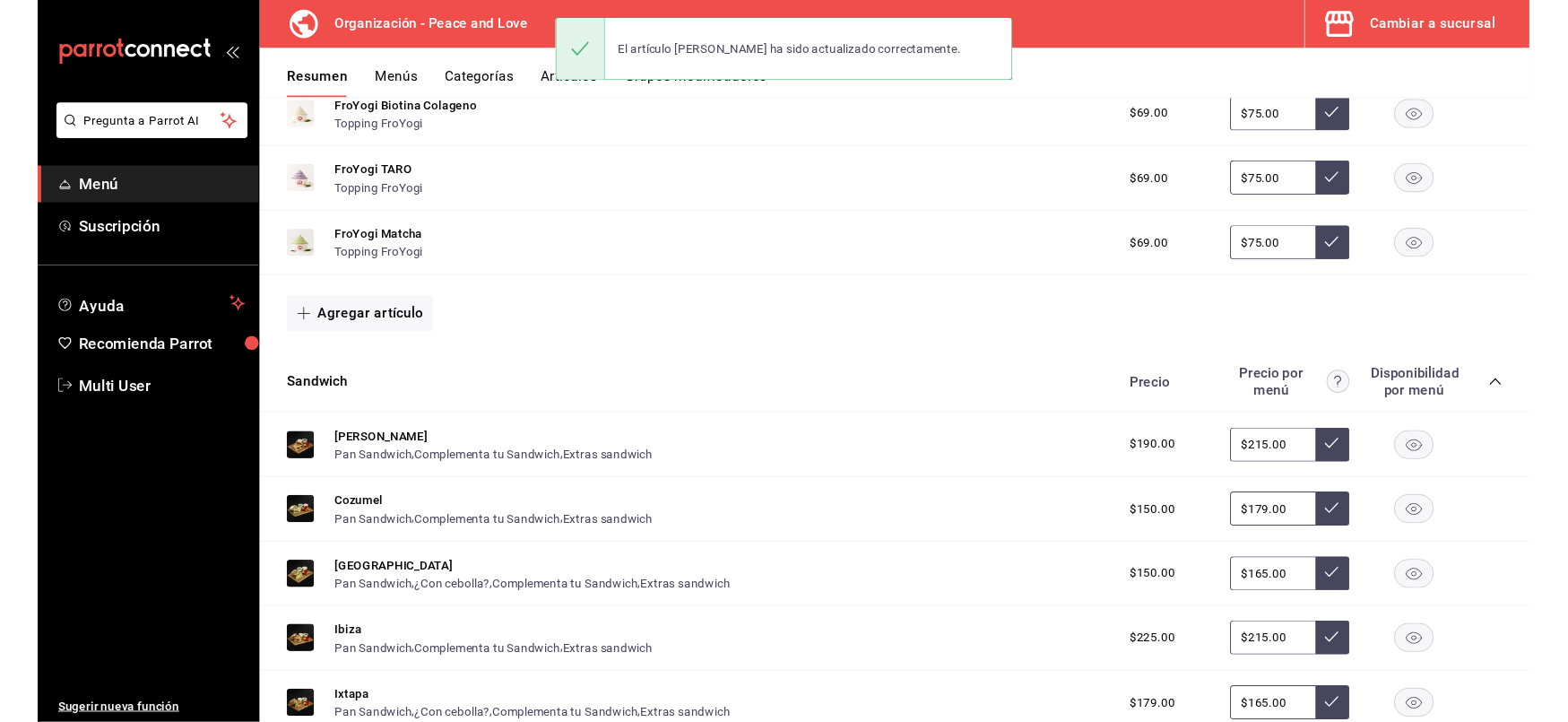
scroll to position [379, 0]
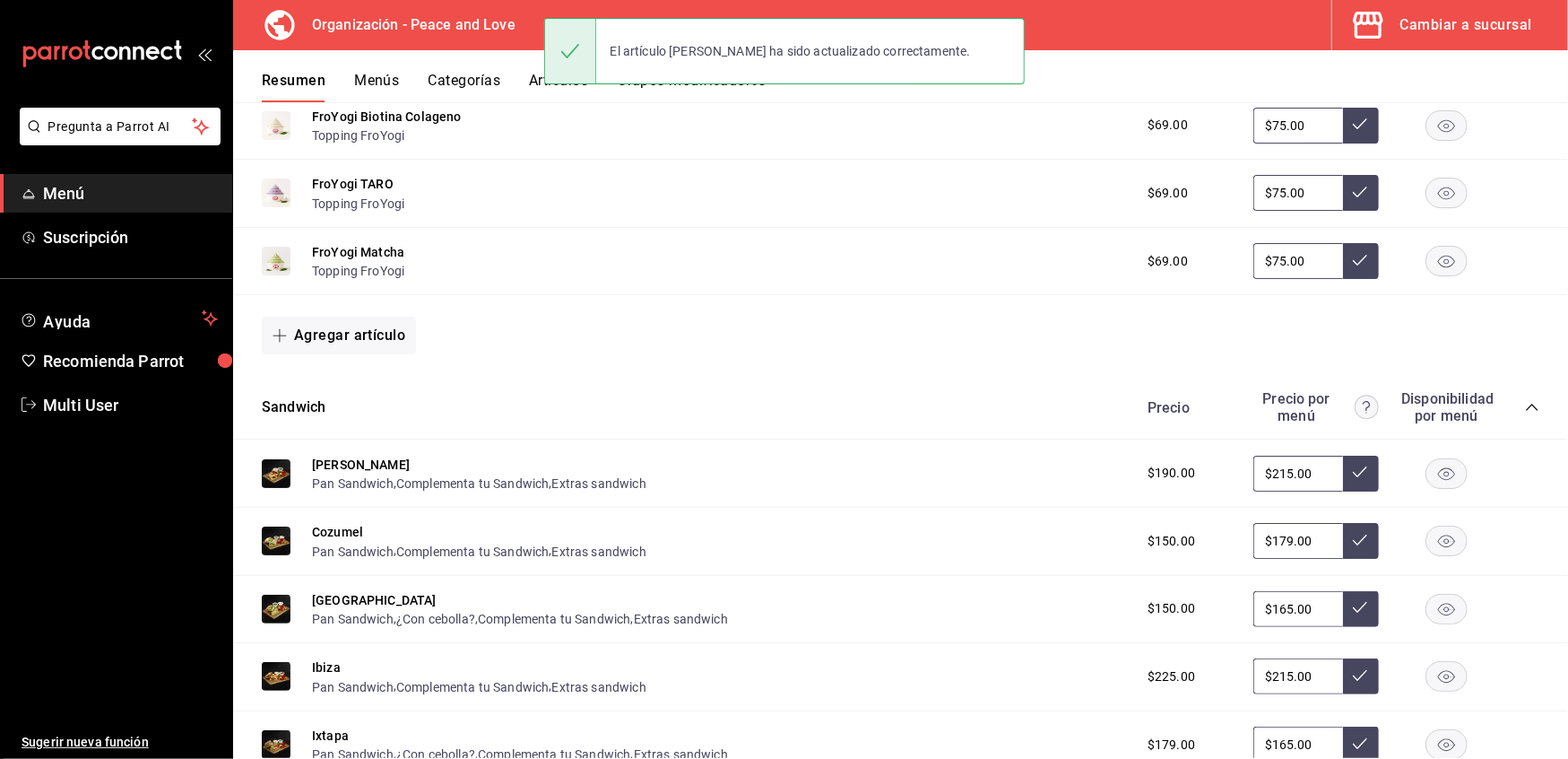
click at [1525, 400] on icon "collapse-category-row" at bounding box center [1532, 407] width 15 height 15
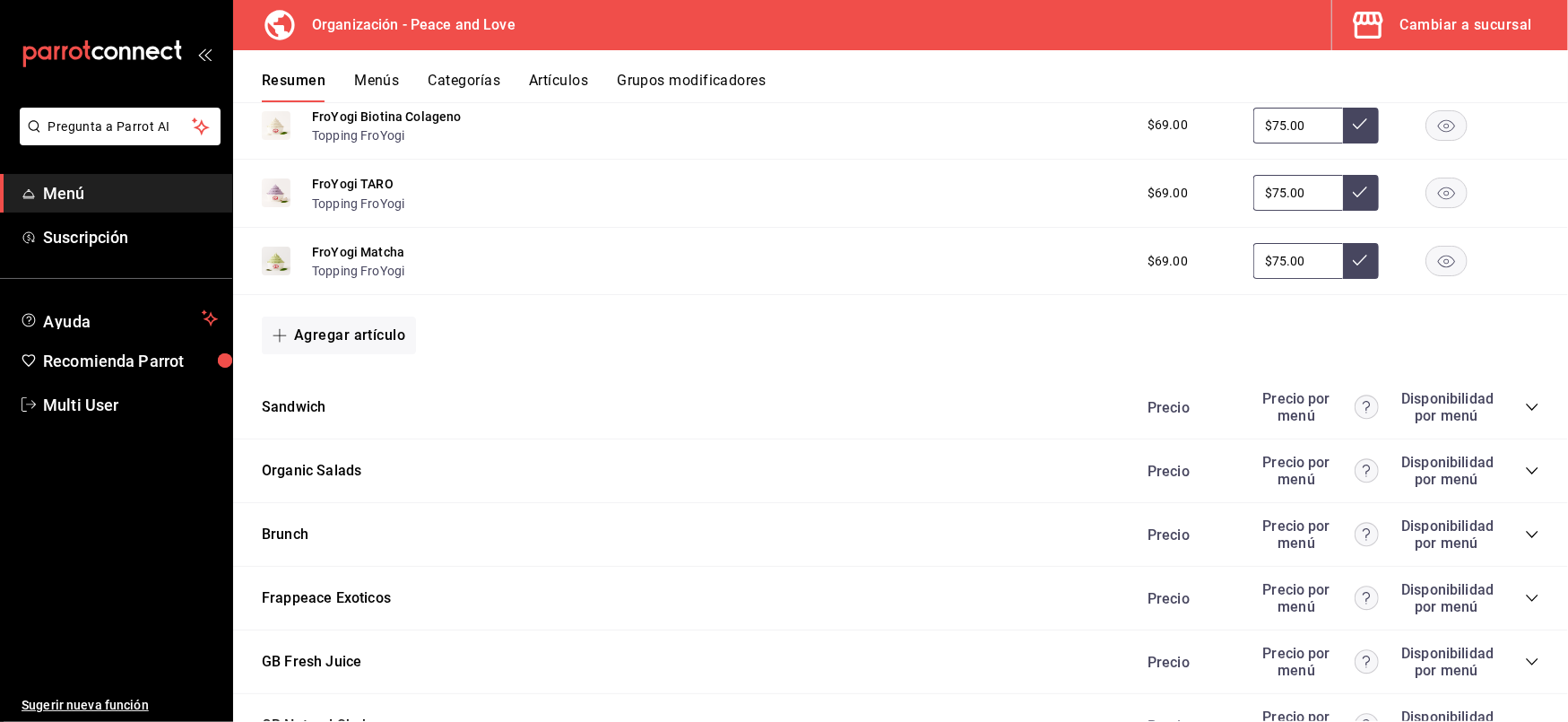
click at [1525, 592] on icon "collapse-category-row" at bounding box center [1532, 598] width 15 height 15
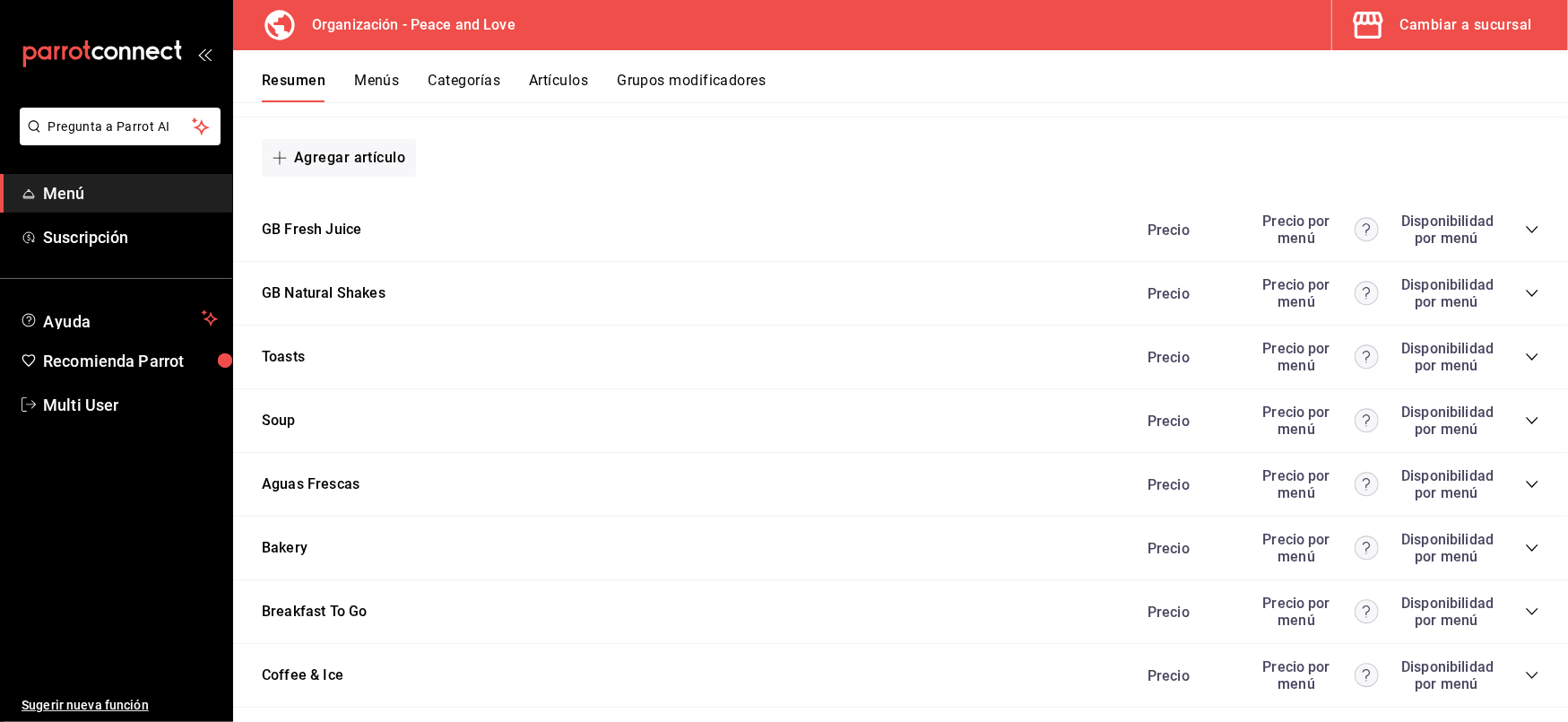
scroll to position [2312, 0]
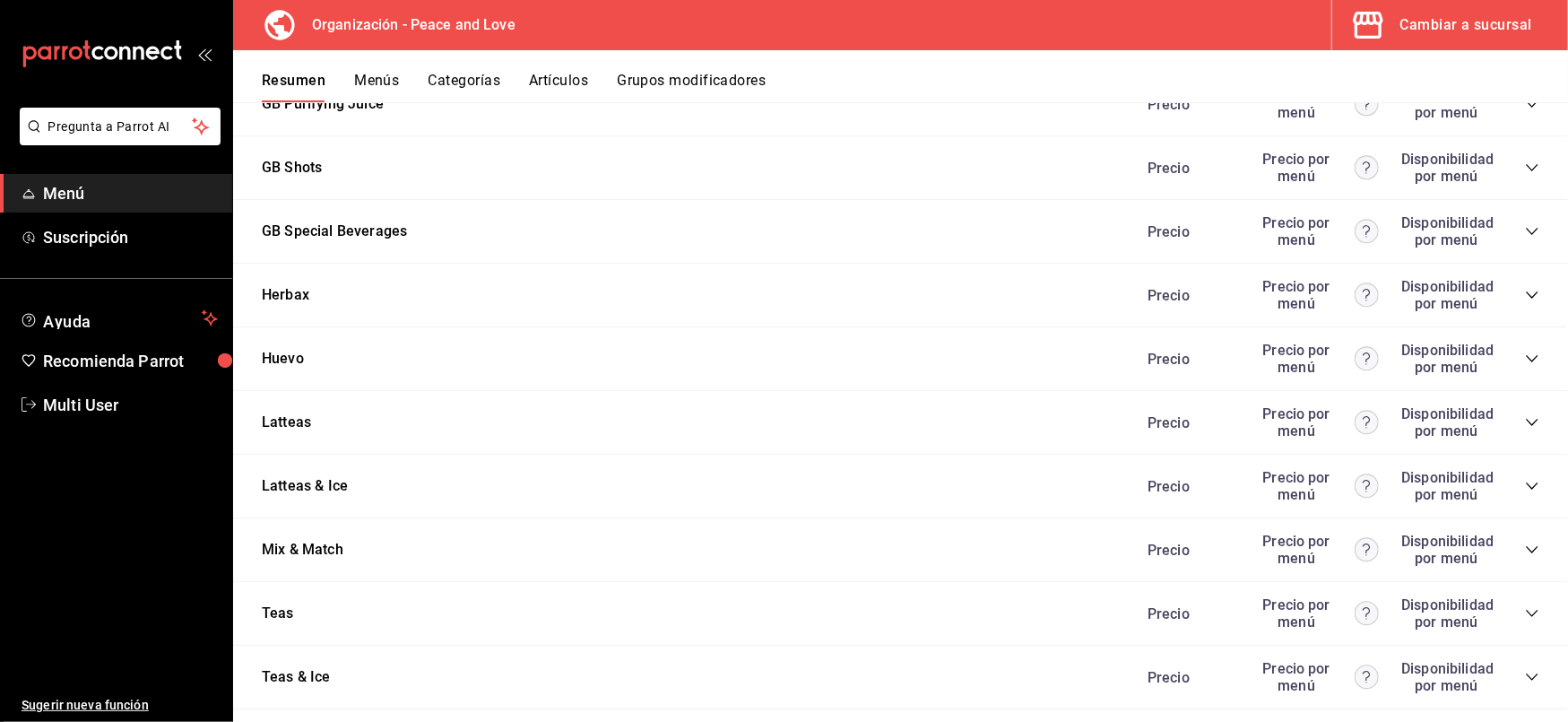
click at [1504, 419] on div "Precio Precio por menú Disponibilidad por menú" at bounding box center [1335, 422] width 410 height 34
click at [1525, 415] on icon "collapse-category-row" at bounding box center [1532, 422] width 15 height 15
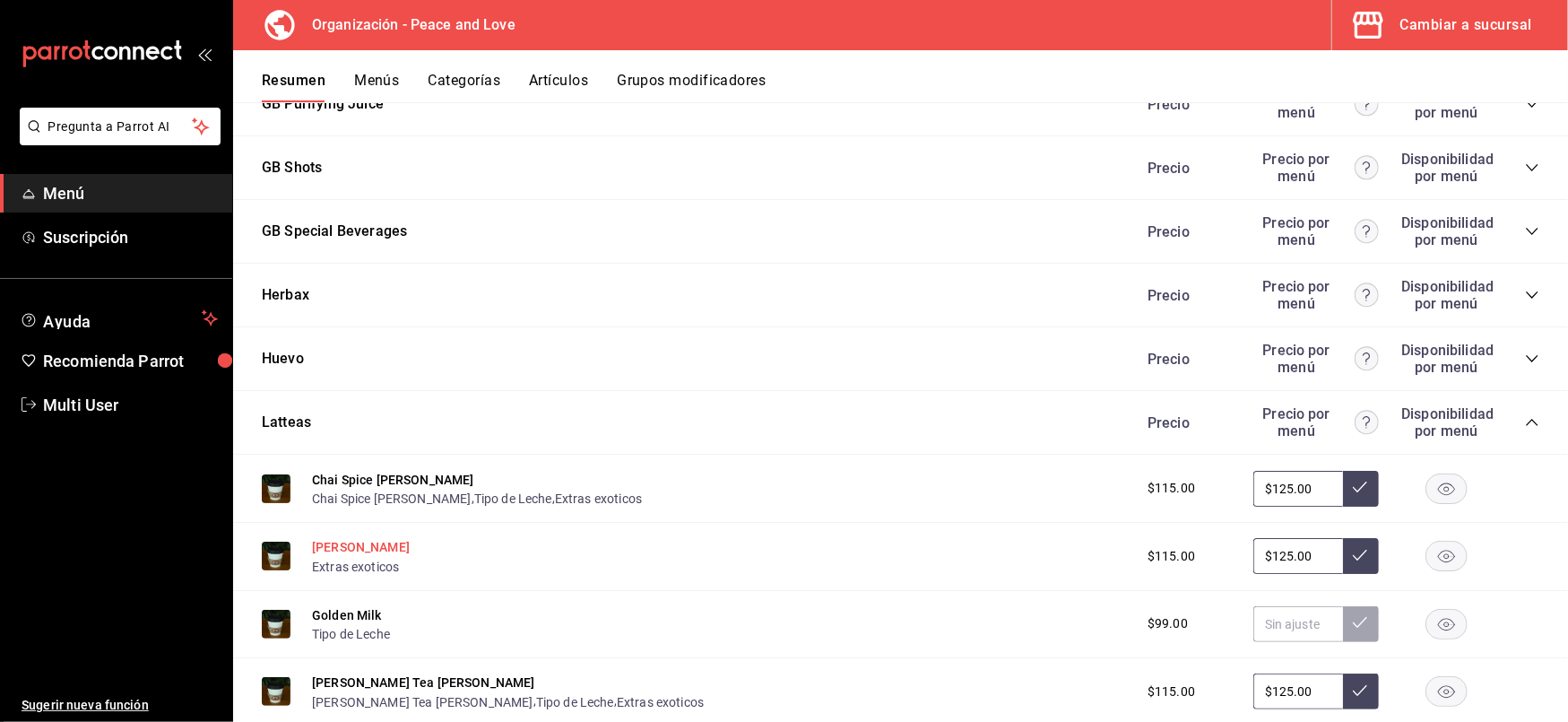
click at [404, 538] on button "[PERSON_NAME]" at bounding box center [361, 547] width 97 height 18
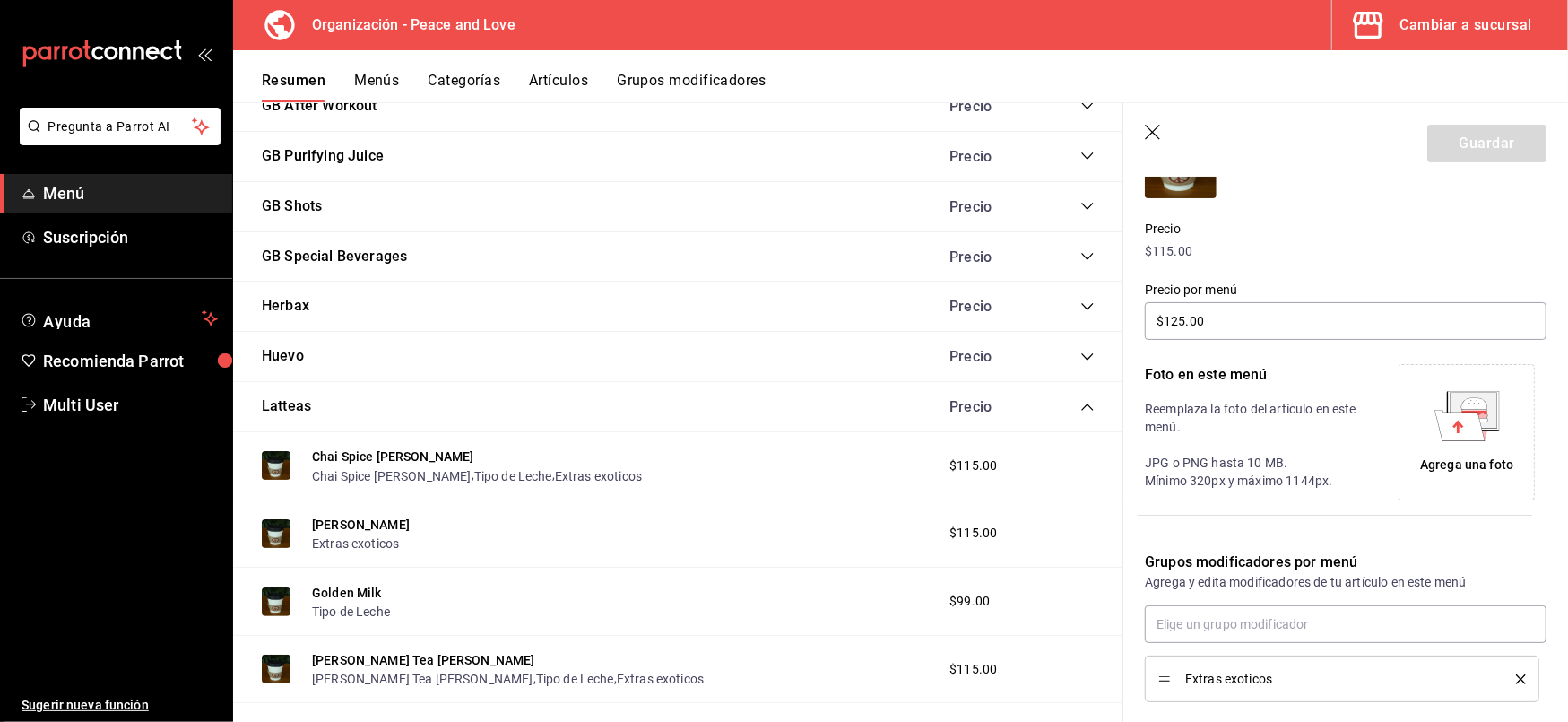
scroll to position [309, 0]
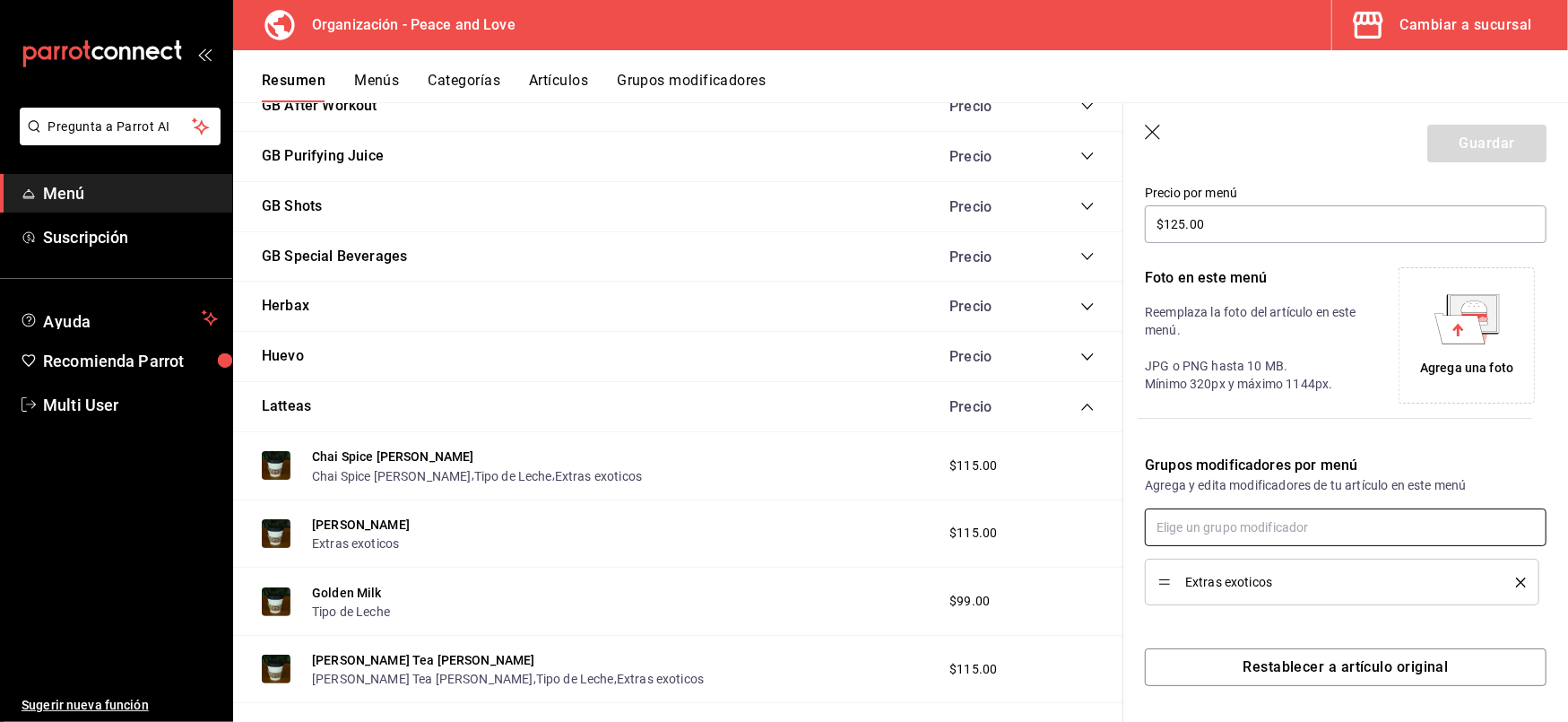
click at [1327, 533] on input "text" at bounding box center [1345, 527] width 402 height 38
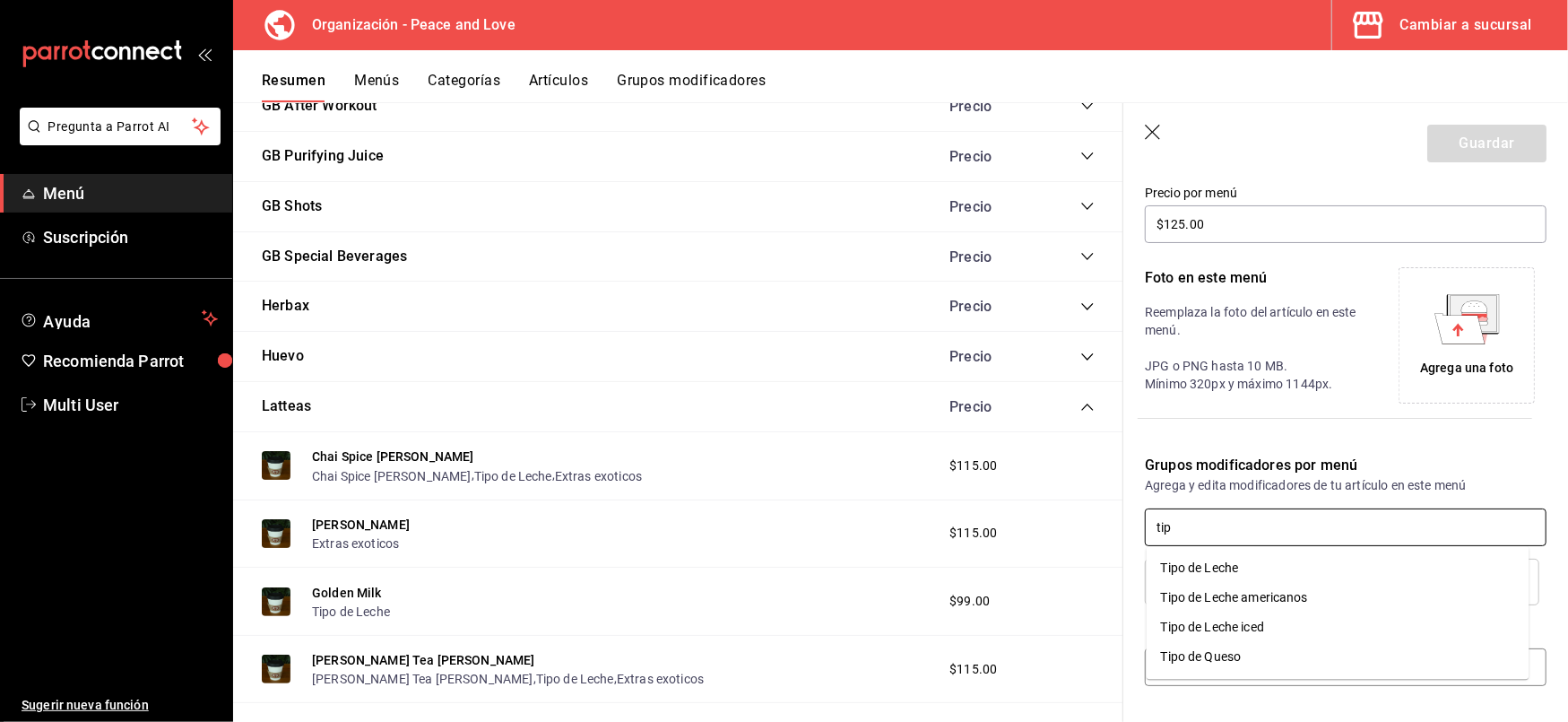
type input "tipo"
click at [1225, 572] on div "Tipo de Leche" at bounding box center [1200, 567] width 78 height 18
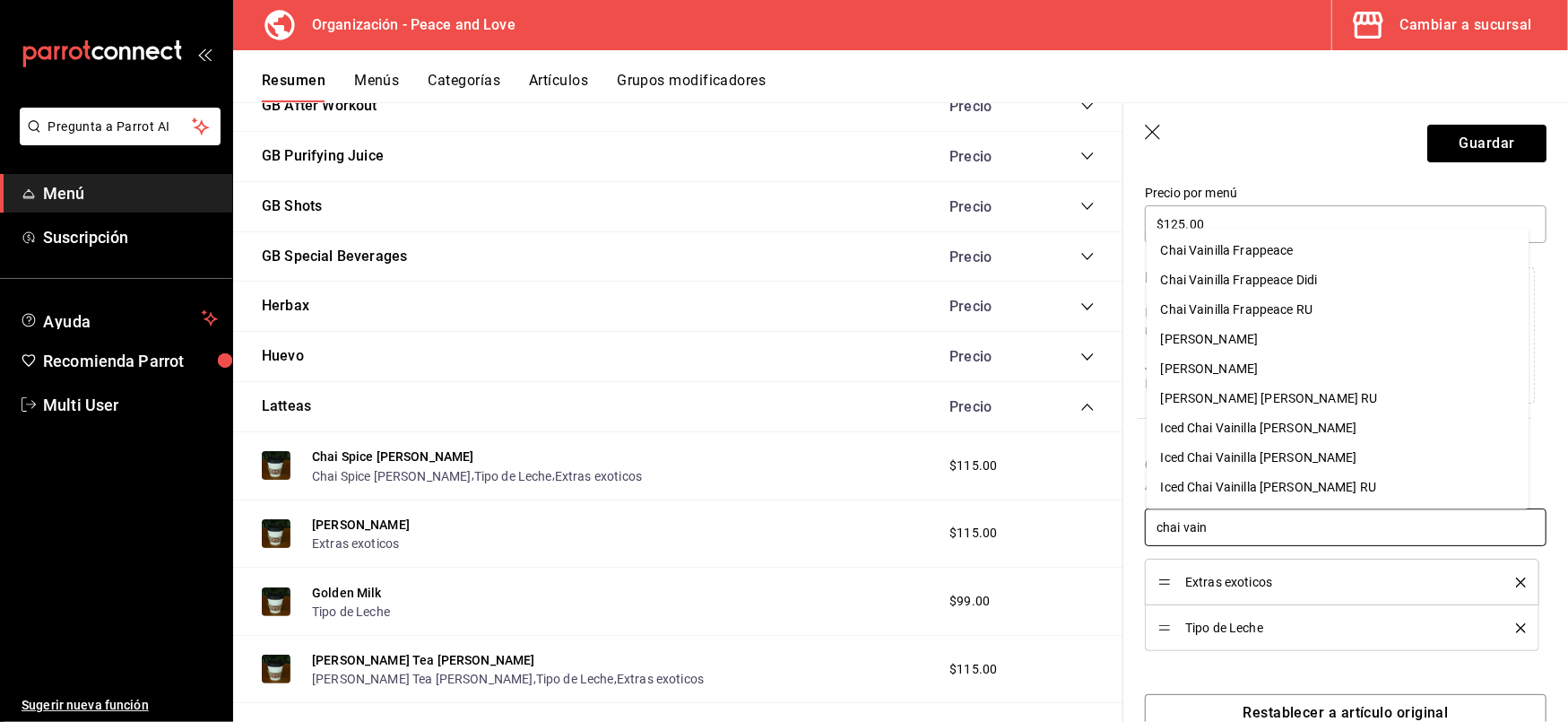
type input "chai vaini"
click at [1235, 328] on li "[PERSON_NAME]" at bounding box center [1338, 340] width 383 height 29
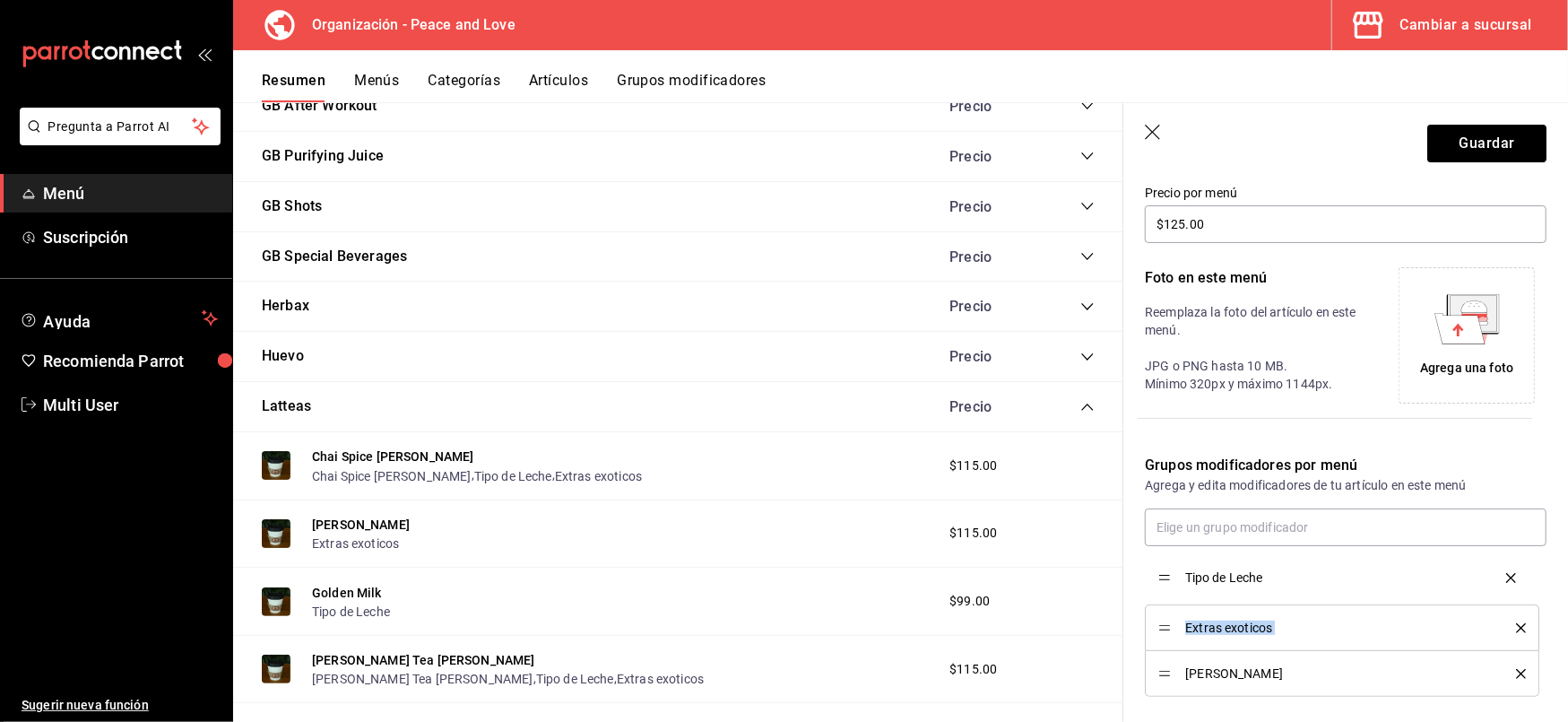
drag, startPoint x: 1170, startPoint y: 632, endPoint x: 1180, endPoint y: 581, distance: 52.0
drag, startPoint x: 1165, startPoint y: 679, endPoint x: 1165, endPoint y: 558, distance: 121.0
click at [1372, 439] on div "Grupos modificadores por menú Agrega y edita modificadores de tu artículo en es…" at bounding box center [1335, 564] width 423 height 264
click at [1469, 155] on button "Guardar" at bounding box center [1487, 143] width 120 height 38
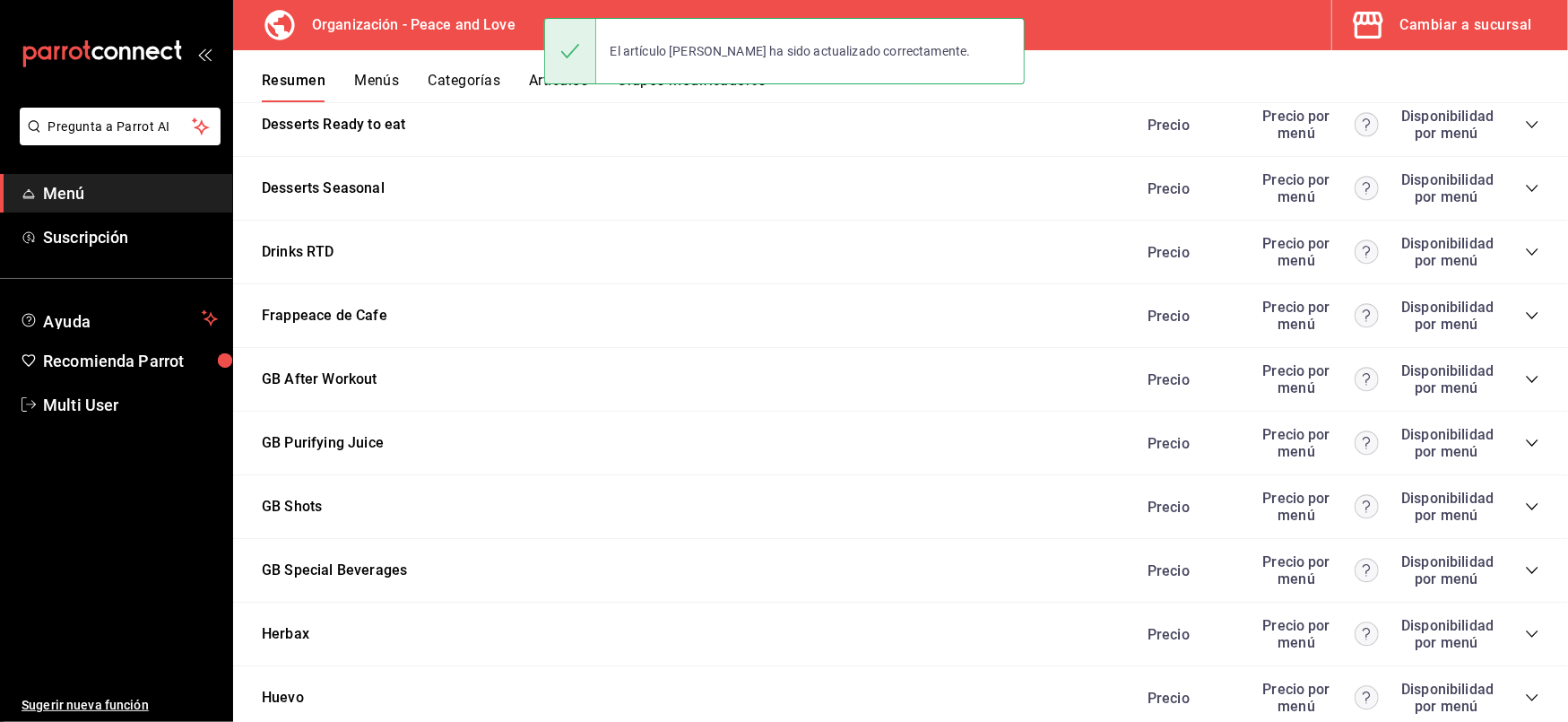
scroll to position [416, 0]
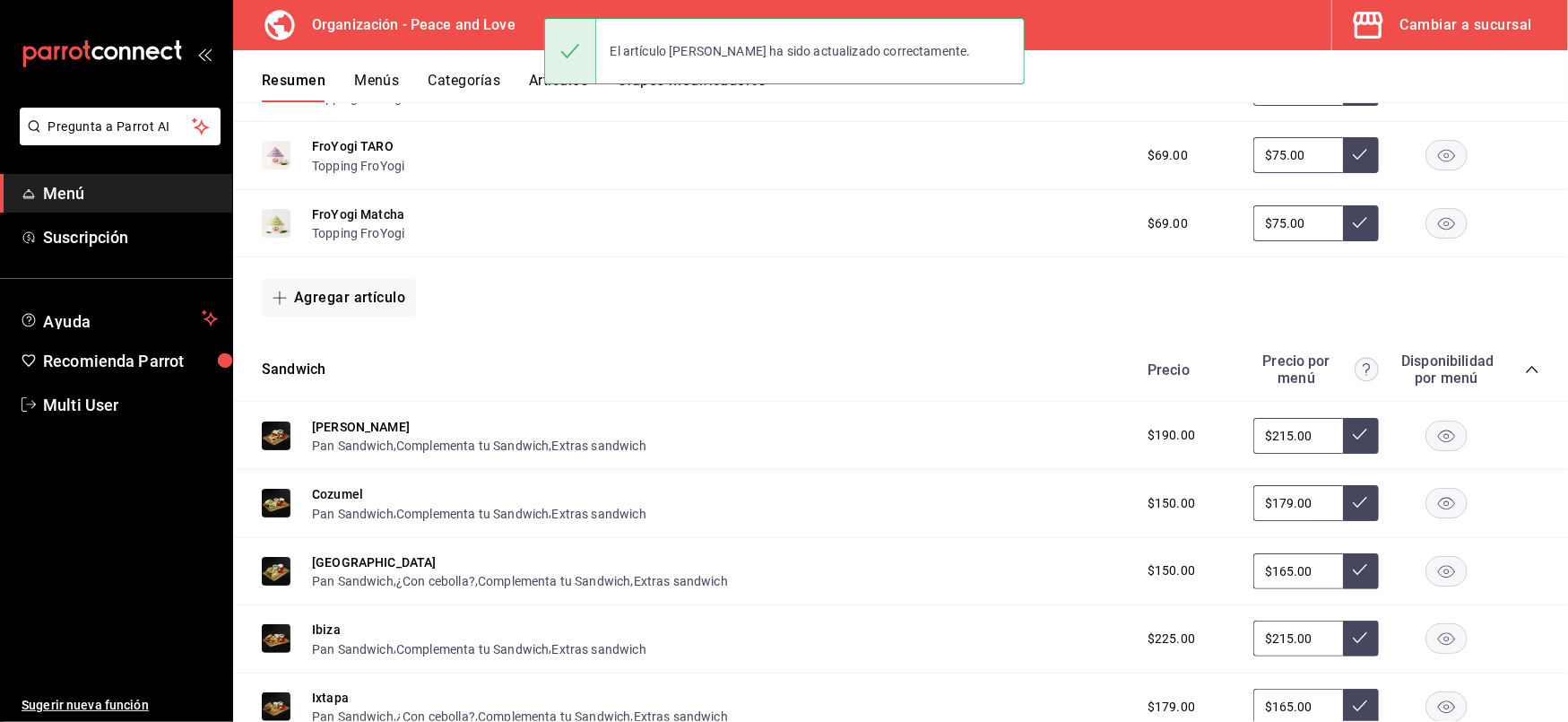
click at [1525, 371] on icon "collapse-category-row" at bounding box center [1532, 369] width 15 height 15
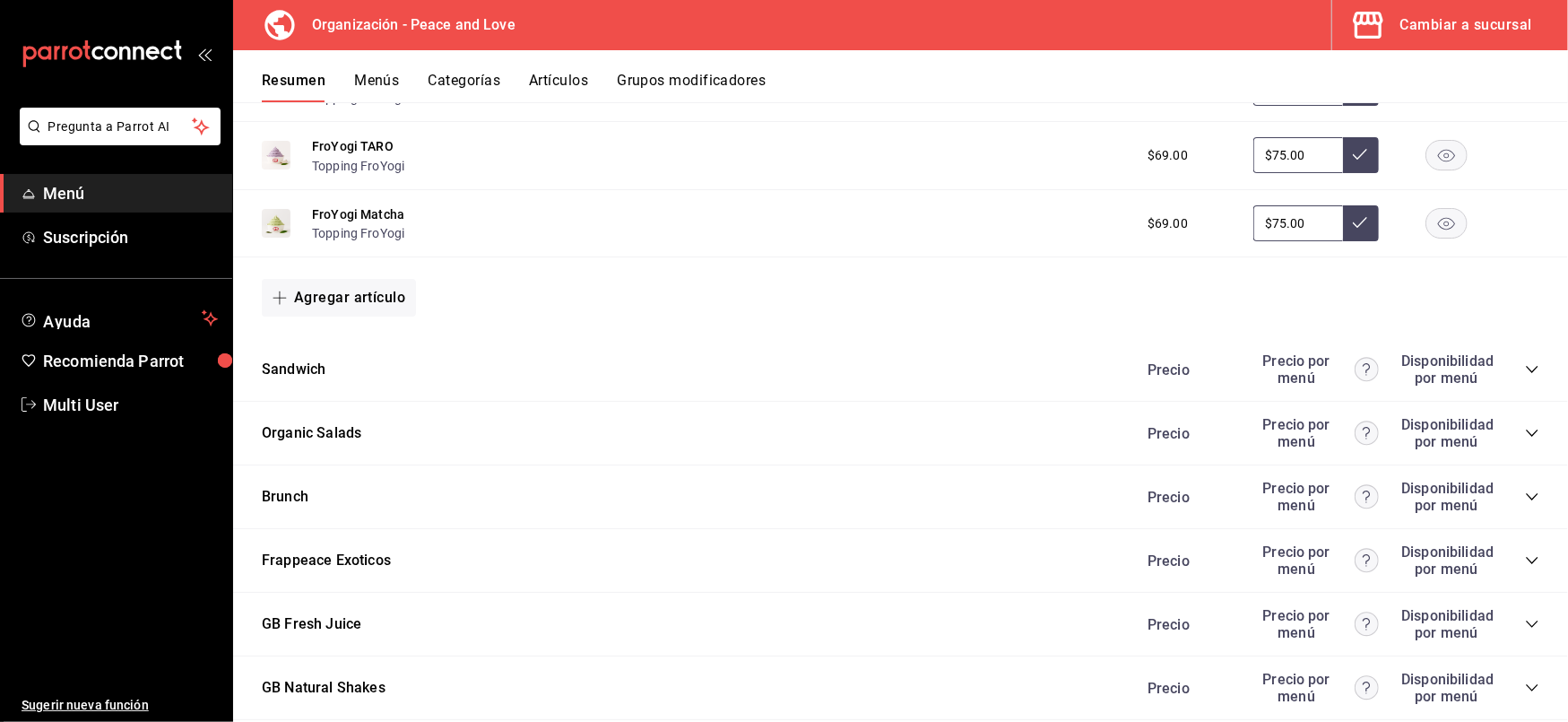
scroll to position [1893, 0]
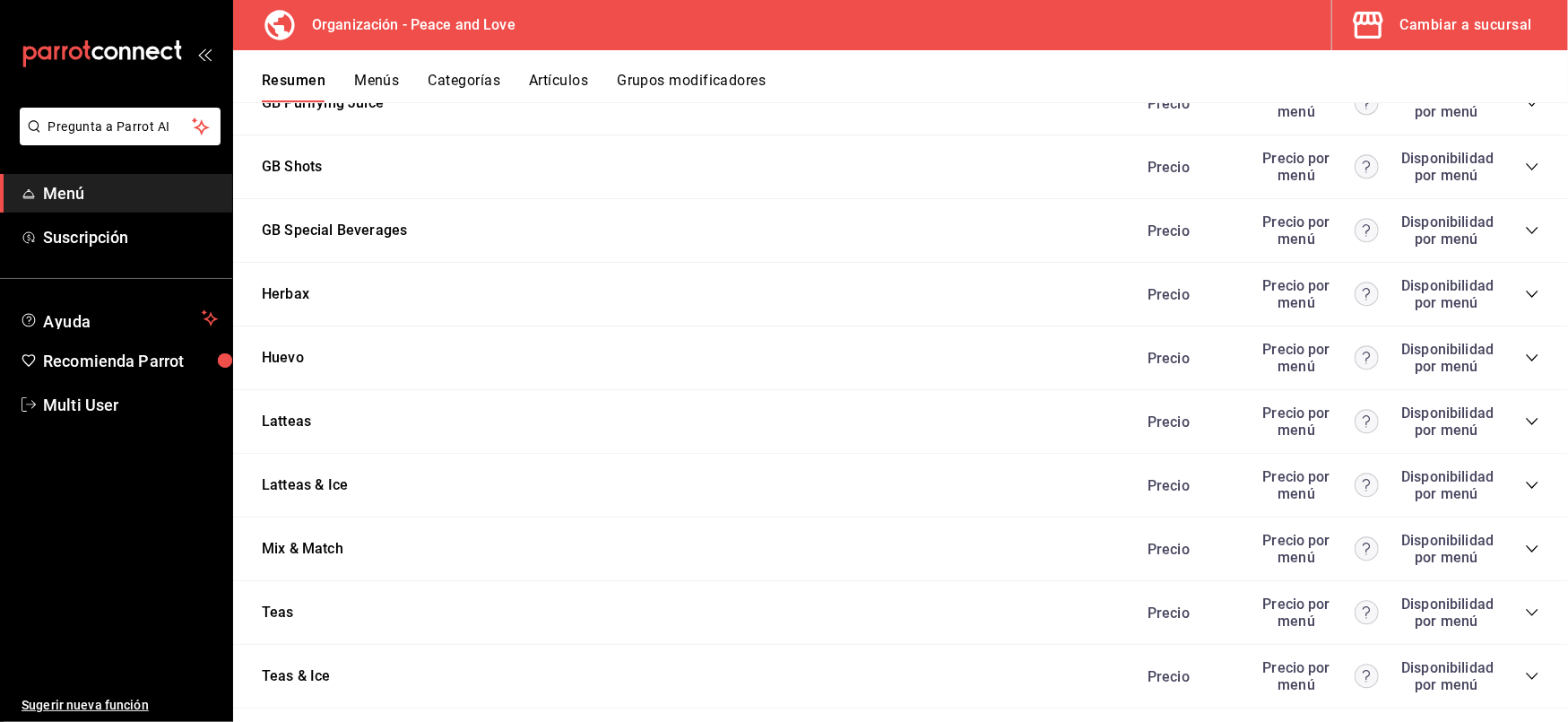
click at [1525, 417] on icon "collapse-category-row" at bounding box center [1532, 421] width 15 height 15
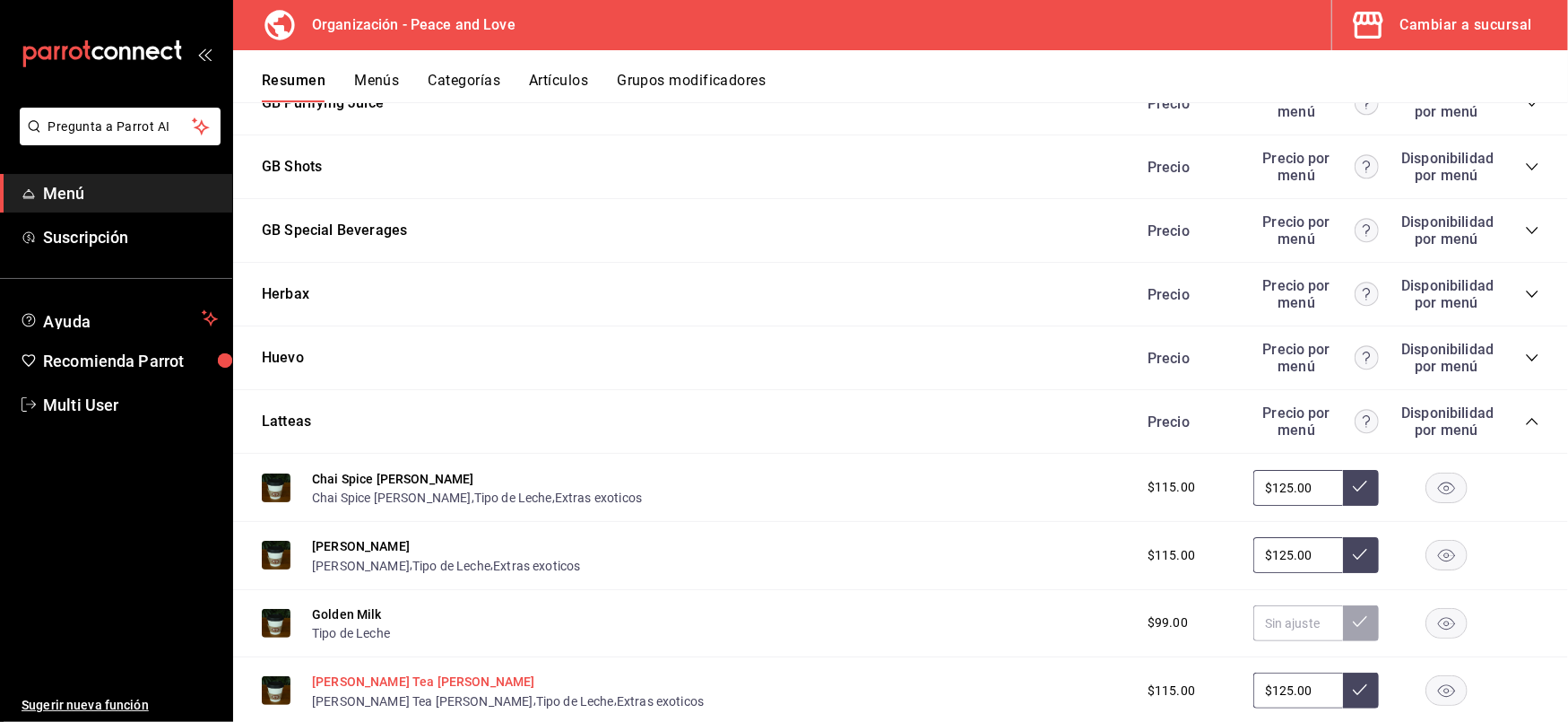
click at [381, 672] on button "[PERSON_NAME] Tea [PERSON_NAME]" at bounding box center [424, 681] width 224 height 18
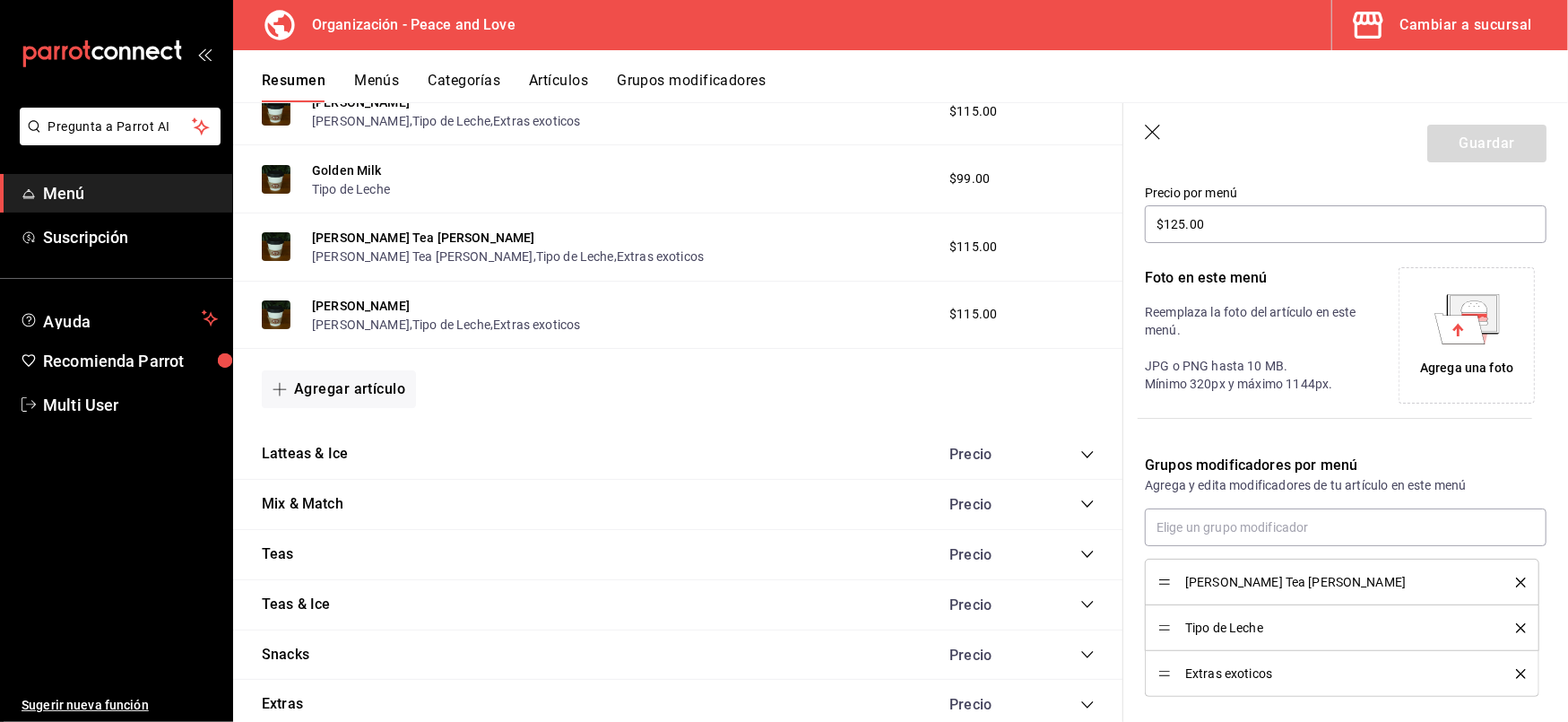
scroll to position [1985, 0]
click at [1081, 452] on icon "collapse-category-row" at bounding box center [1087, 453] width 15 height 15
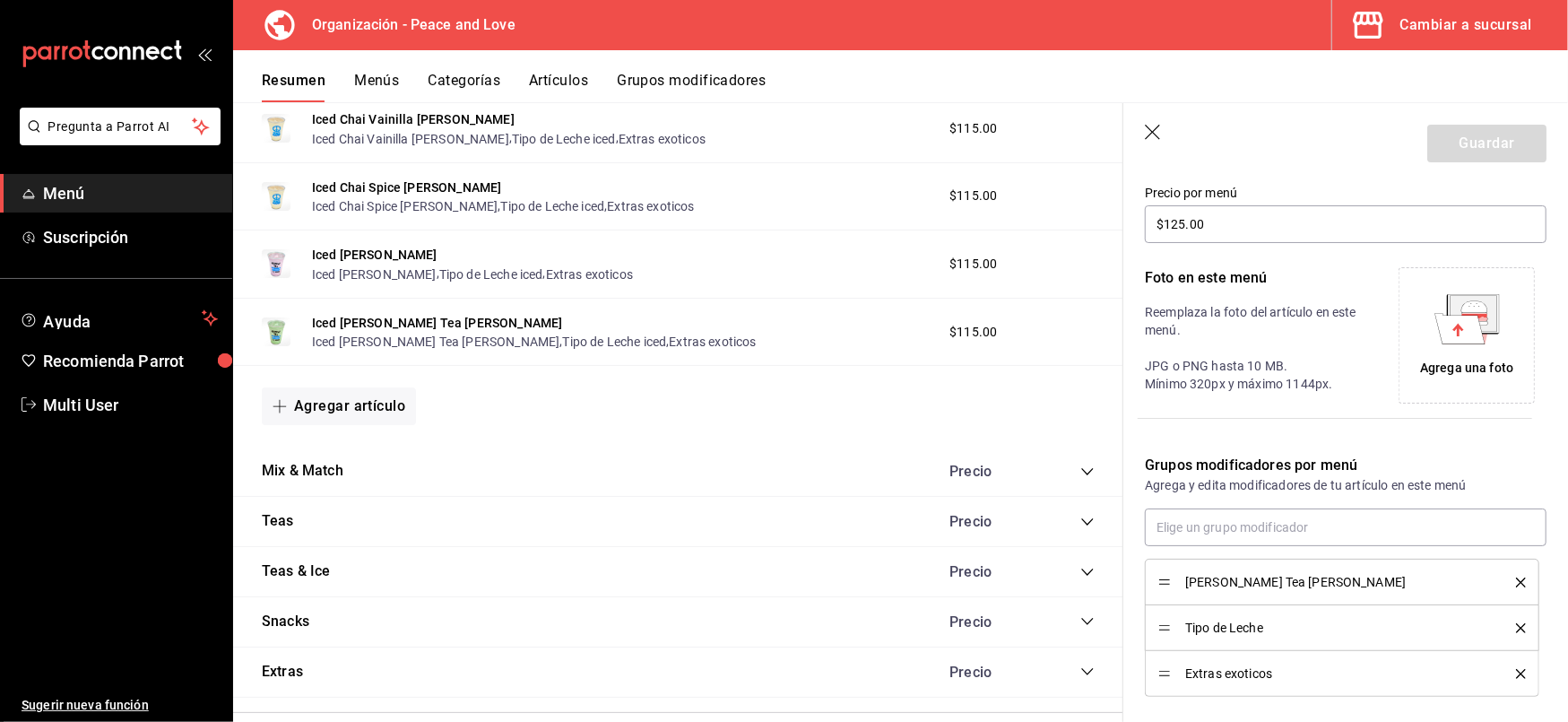
scroll to position [2372, 0]
click at [1081, 468] on icon "collapse-category-row" at bounding box center [1087, 469] width 15 height 15
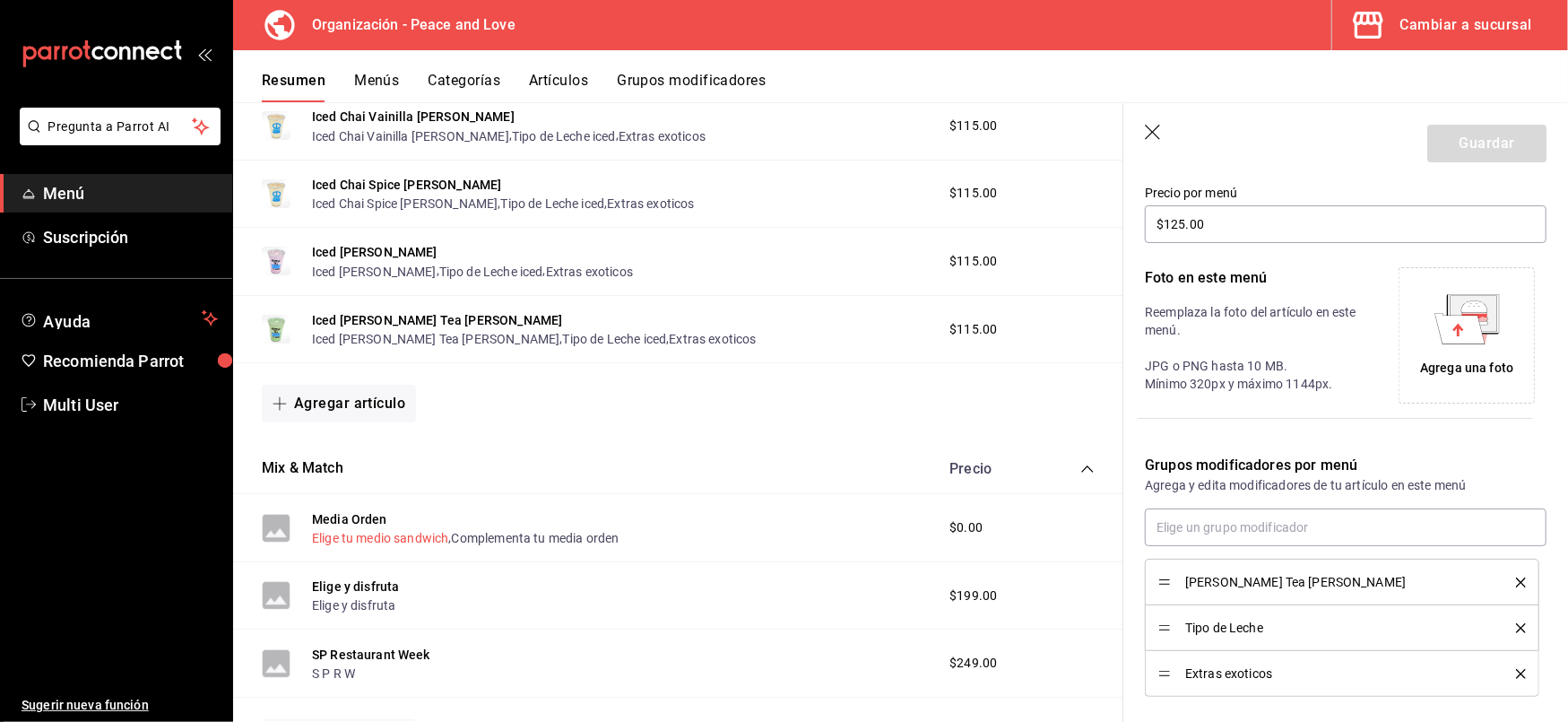
click at [371, 546] on button "Elige tu medio sandwich" at bounding box center [380, 538] width 136 height 18
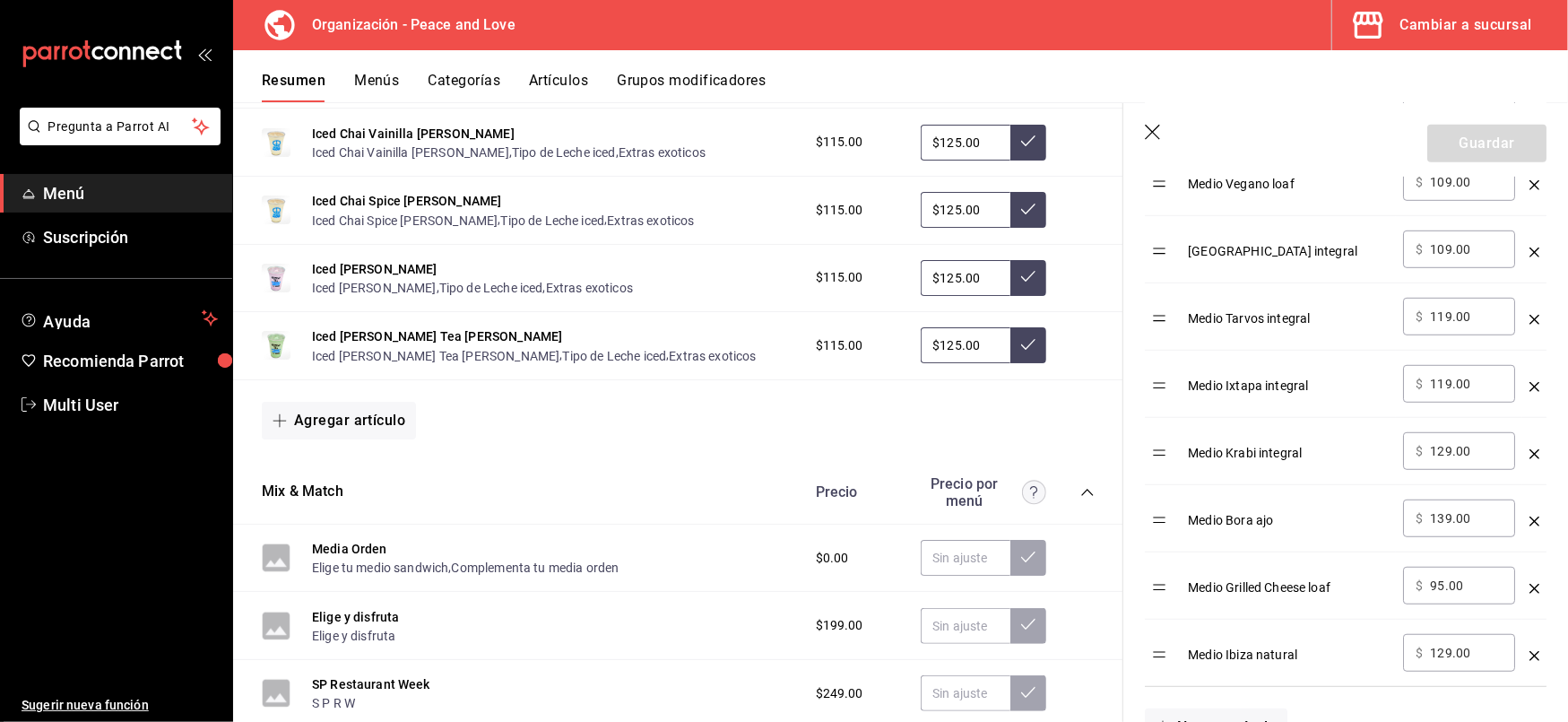
scroll to position [730, 0]
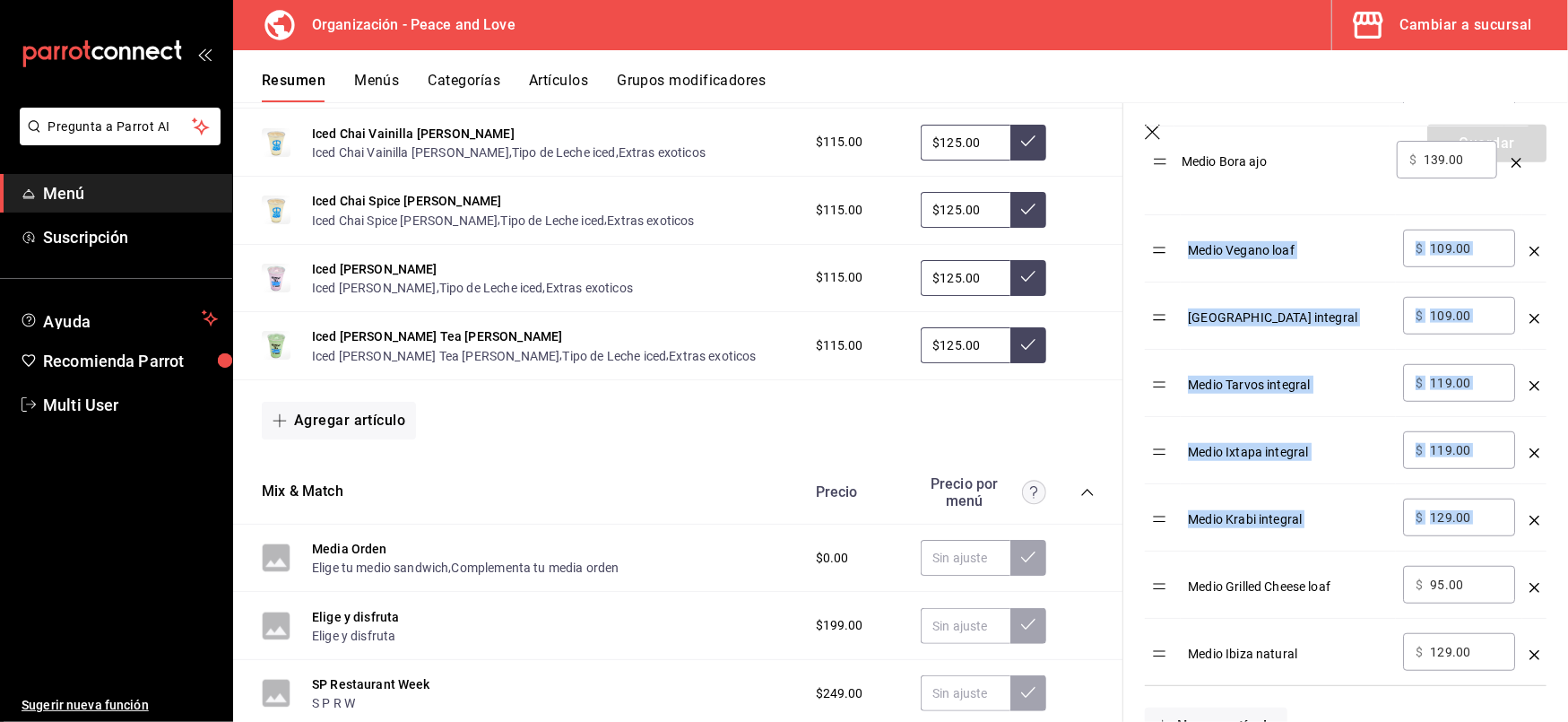
drag, startPoint x: 1159, startPoint y: 524, endPoint x: 1159, endPoint y: 163, distance: 361.0
click at [1159, 163] on section "Guardar Editar grupo modificador Los cambios realizados en este grupo modificad…" at bounding box center [1345, 413] width 445 height 619
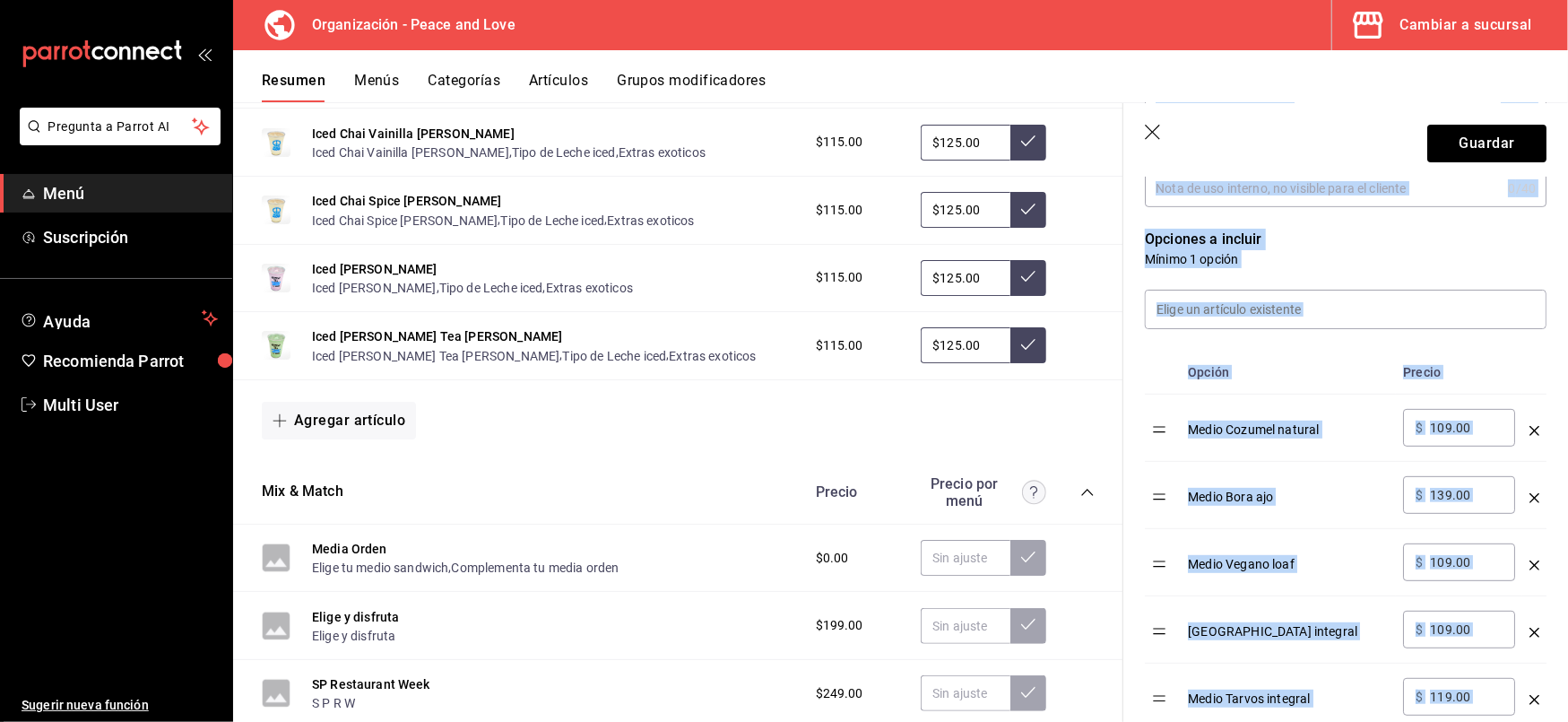
scroll to position [416, 0]
click at [1160, 491] on table "Opción Precio Medio Cozumel natural ​ $ 109.00 ​ Medio Bora ajo ​ $ 139.00 ​ Me…" at bounding box center [1345, 674] width 402 height 649
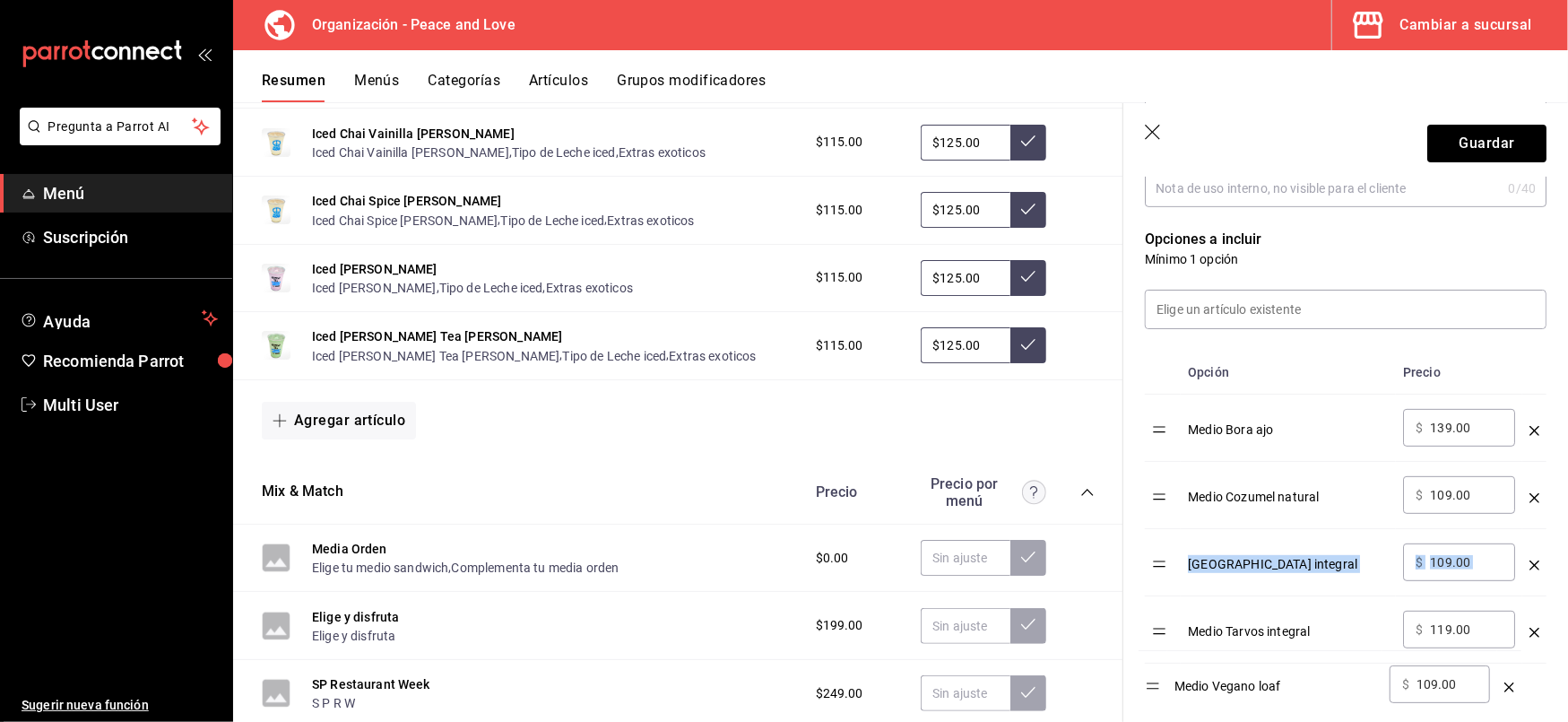
drag, startPoint x: 1163, startPoint y: 570, endPoint x: 1156, endPoint y: 690, distance: 120.2
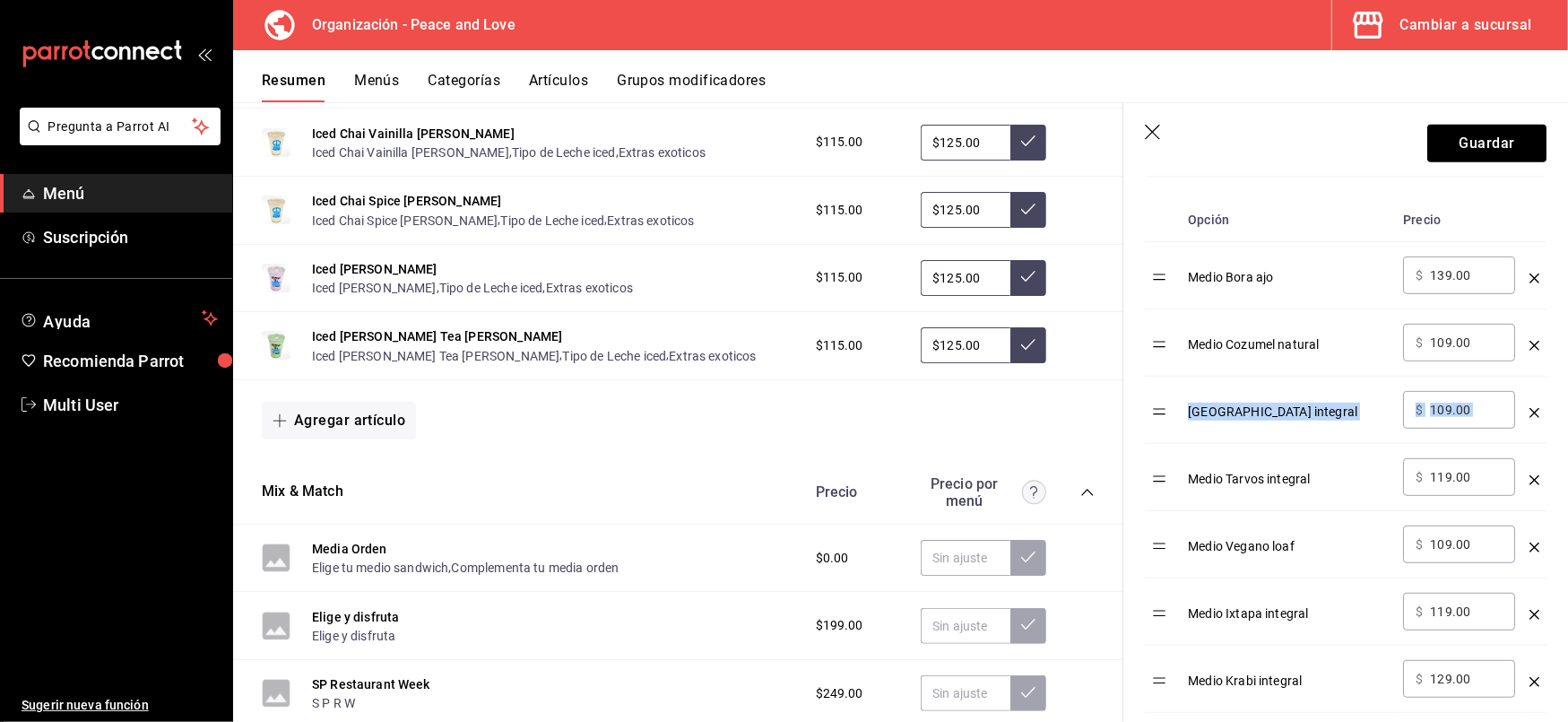
scroll to position [571, 0]
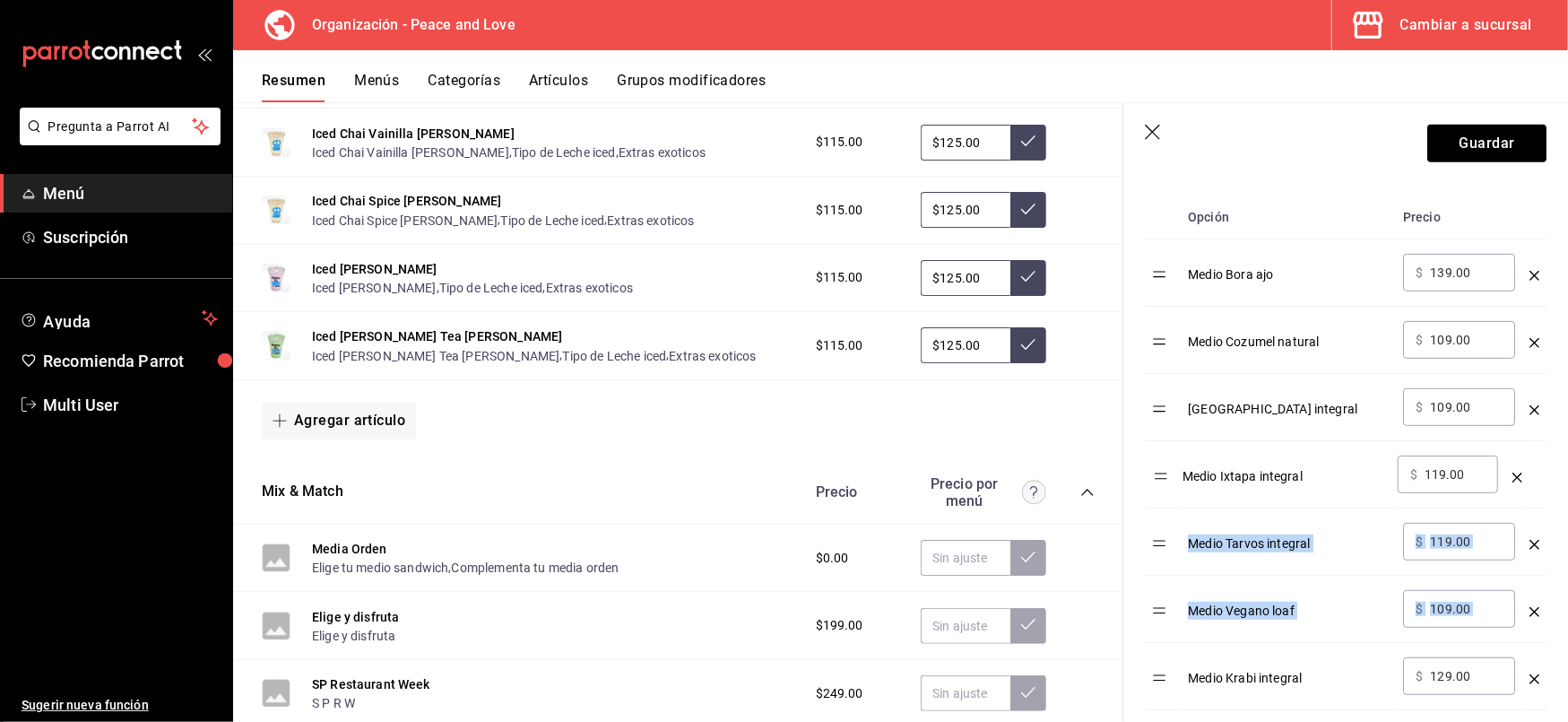
drag, startPoint x: 1165, startPoint y: 625, endPoint x: 1166, endPoint y: 492, distance: 133.0
click at [1166, 492] on table "Opción Precio Medio Bora ajo ​ $ 139.00 ​ Medio Cozumel natural ​ $ 109.00 ​ Me…" at bounding box center [1345, 520] width 402 height 649
click at [1225, 669] on div "Medio Krabi integral" at bounding box center [1289, 672] width 201 height 29
drag, startPoint x: 1163, startPoint y: 689, endPoint x: 1177, endPoint y: 542, distance: 147.7
click at [1177, 542] on table "Opción Precio Medio Bora ajo ​ $ 139.00 ​ Medio Cozumel natural ​ $ 109.00 ​ Me…" at bounding box center [1345, 520] width 402 height 649
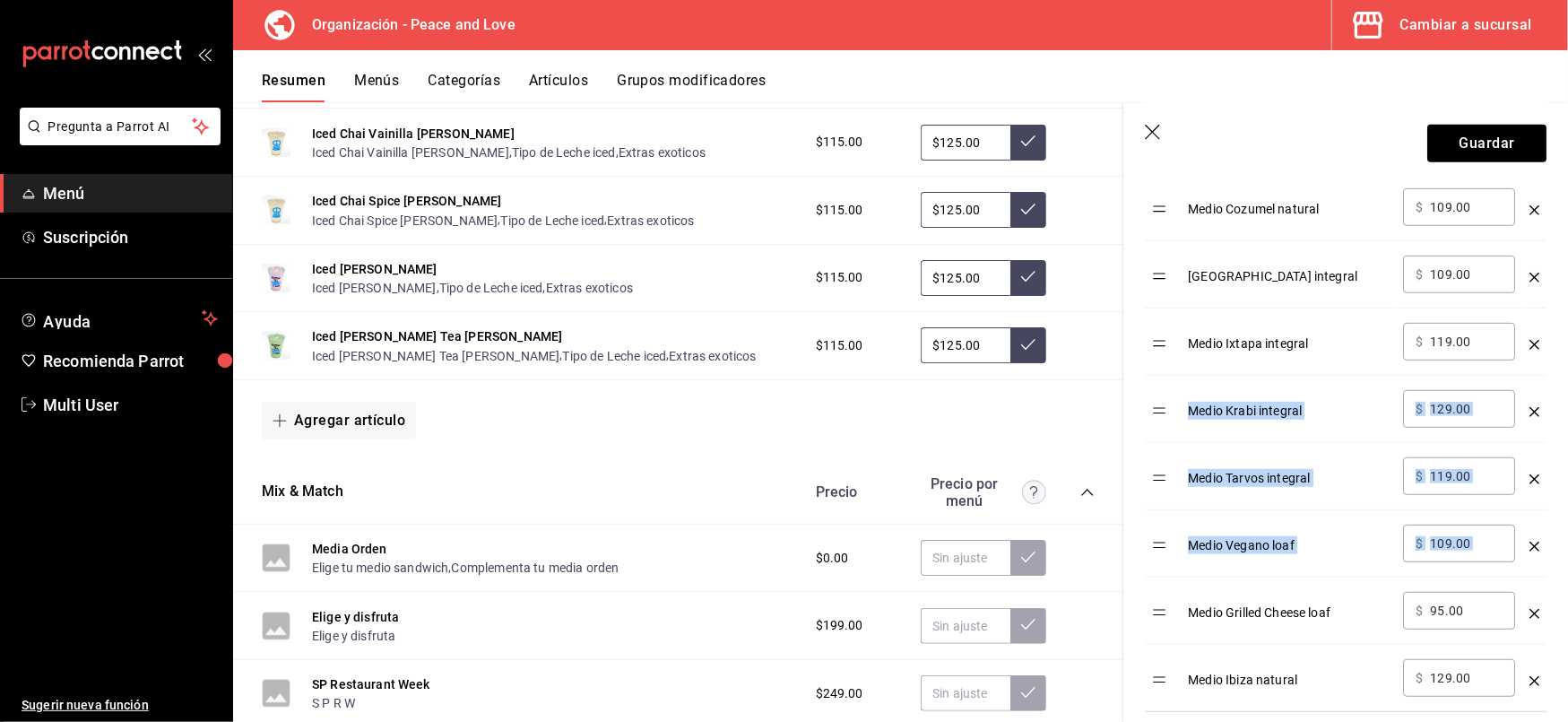
scroll to position [738, 0]
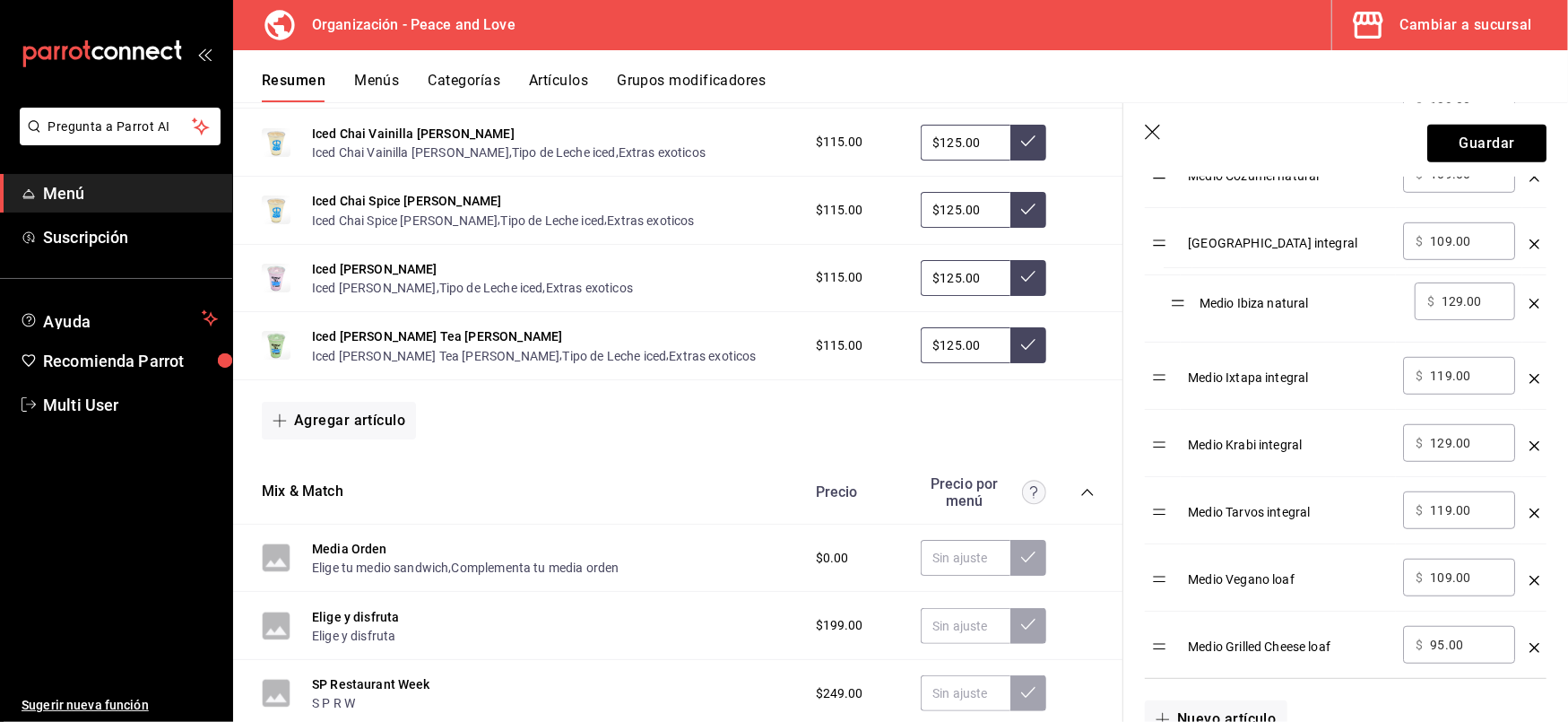
click at [1182, 313] on table "Opción Precio Medio Bora ajo ​ $ 139.00 ​ Medio Cozumel natural ​ $ 109.00 ​ Me…" at bounding box center [1345, 353] width 402 height 649
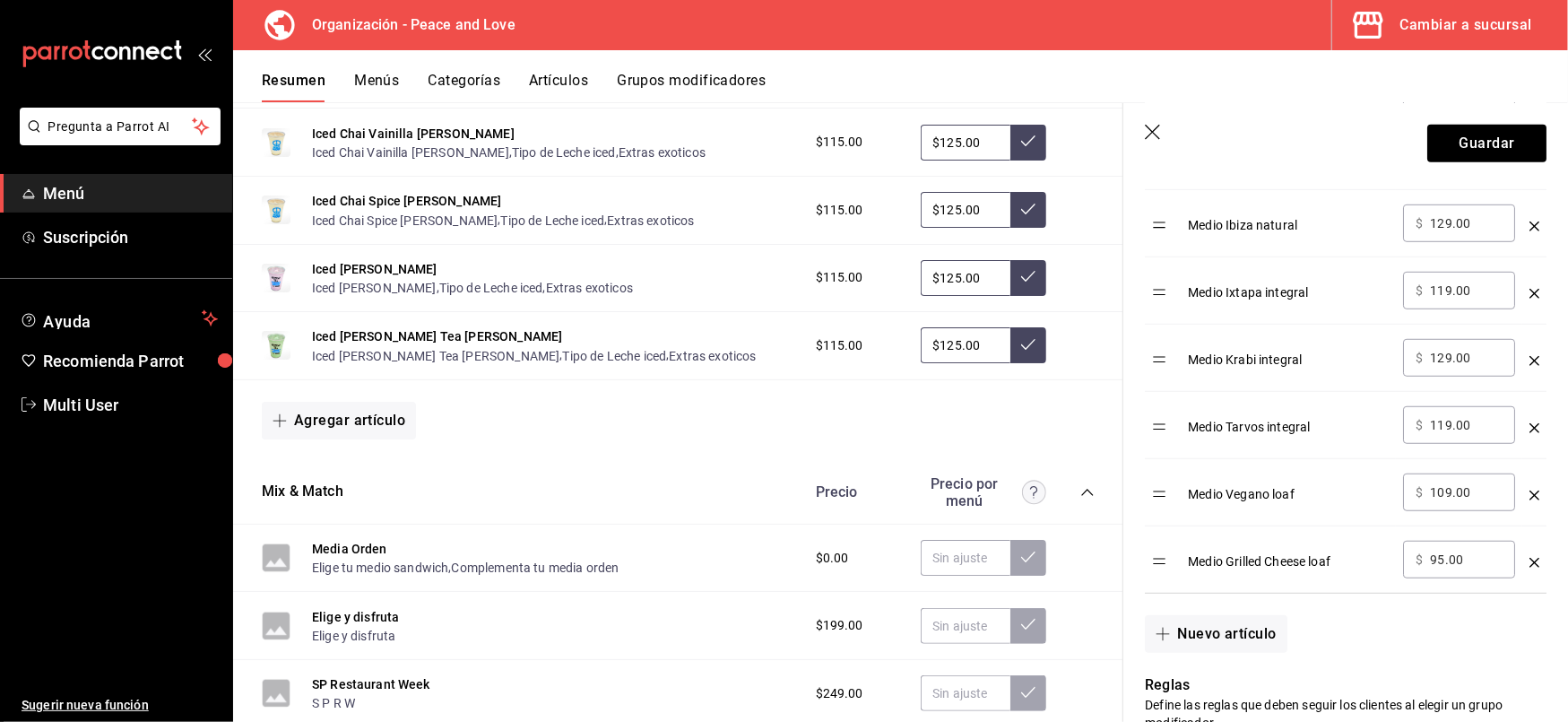
scroll to position [823, 0]
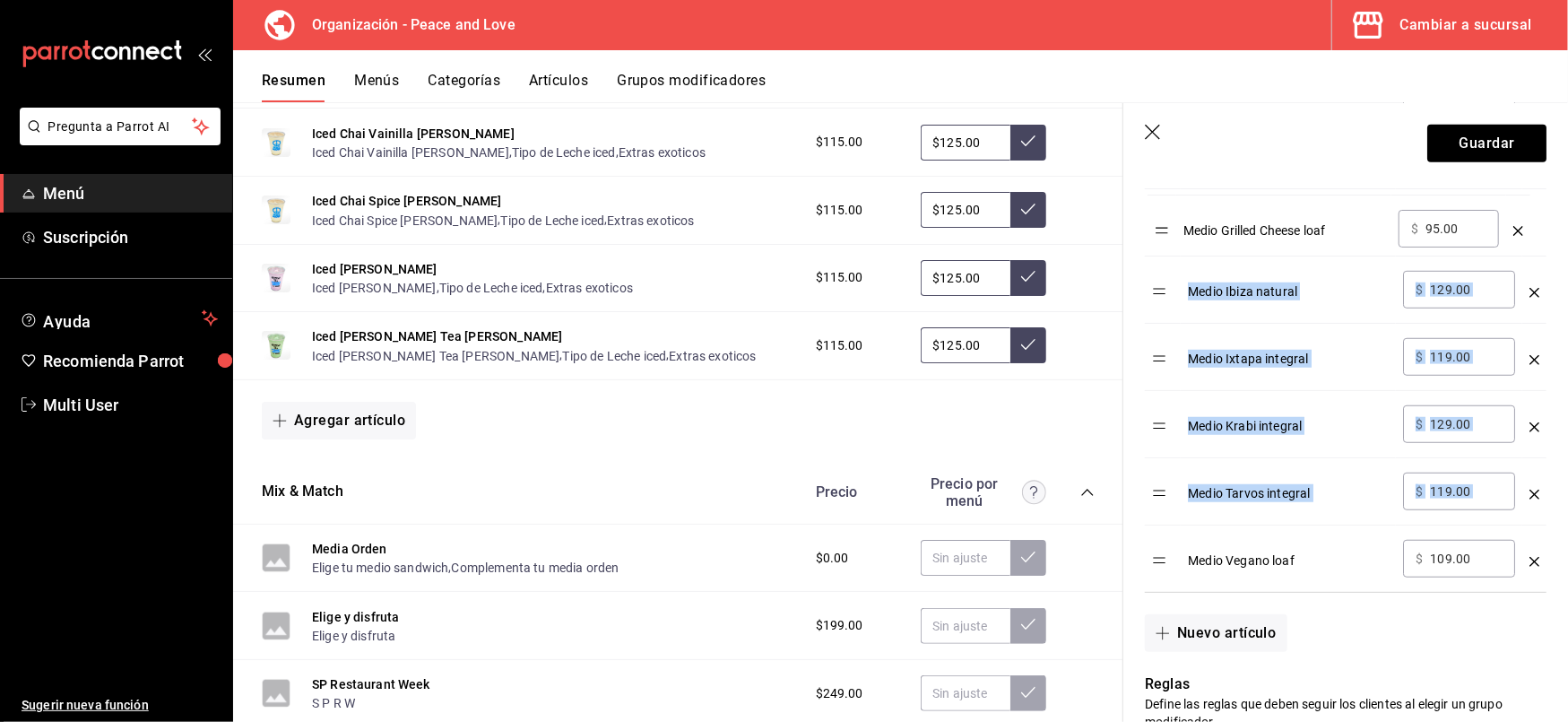
drag, startPoint x: 1165, startPoint y: 568, endPoint x: 1167, endPoint y: 235, distance: 333.0
click at [1167, 235] on table "Opción Precio Medio Bora ajo ​ $ 139.00 ​ Medio Cozumel natural ​ $ 109.00 ​ Me…" at bounding box center [1345, 268] width 402 height 649
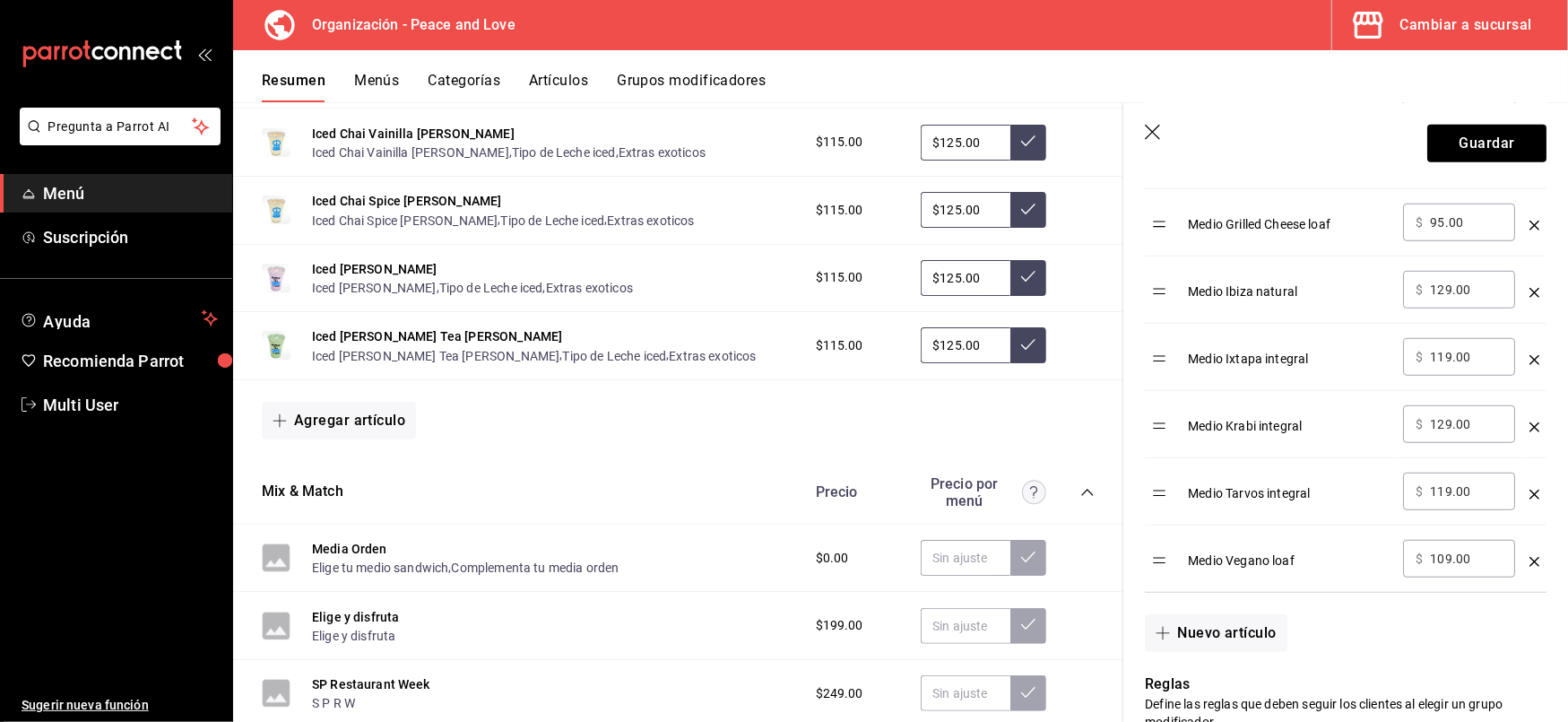
click at [1174, 332] on td "optionsTable" at bounding box center [1162, 357] width 36 height 67
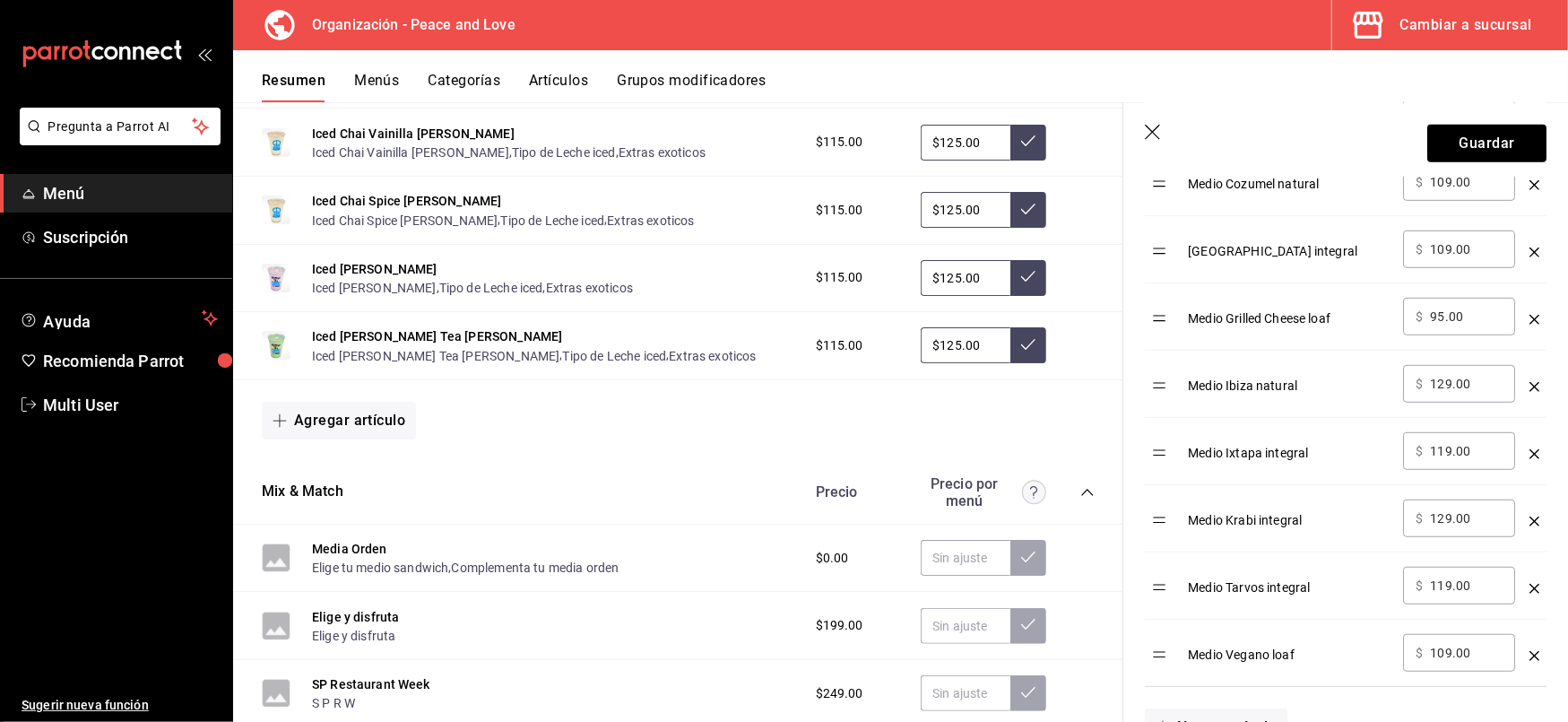
scroll to position [729, 0]
drag, startPoint x: 1174, startPoint y: 323, endPoint x: 1184, endPoint y: 252, distance: 71.7
click at [1184, 252] on table "Opción Precio Medio Bora ajo ​ $ 139.00 ​ Medio Cozumel natural ​ $ 109.00 ​ Me…" at bounding box center [1345, 363] width 402 height 649
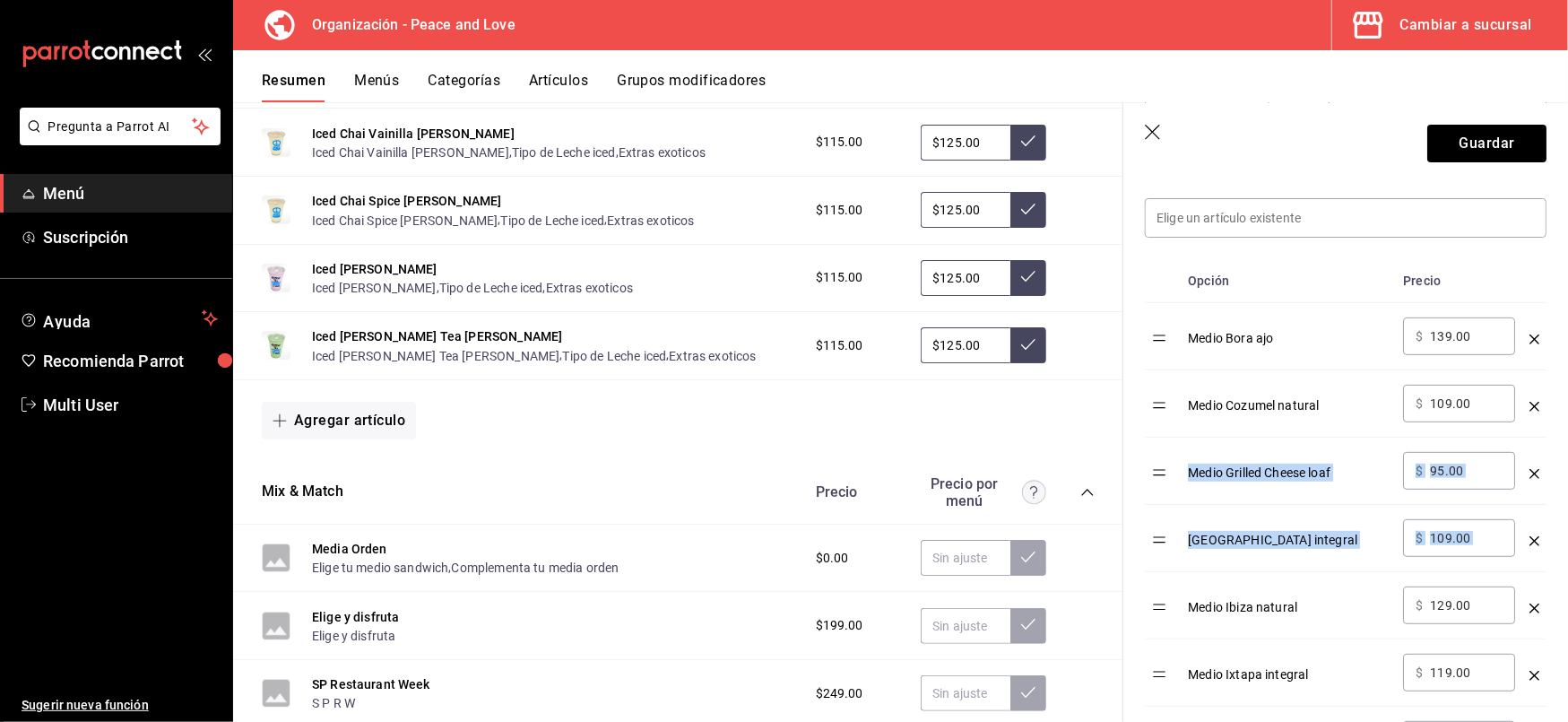
scroll to position [507, 0]
drag, startPoint x: 1476, startPoint y: 341, endPoint x: 1224, endPoint y: 296, distance: 256.0
click at [1224, 296] on table "Opción Precio Medio Bora ajo ​ $ 139.00 ​ Medio Cozumel natural ​ $ 109.00 ​ Me…" at bounding box center [1345, 584] width 402 height 649
type input "109.00"
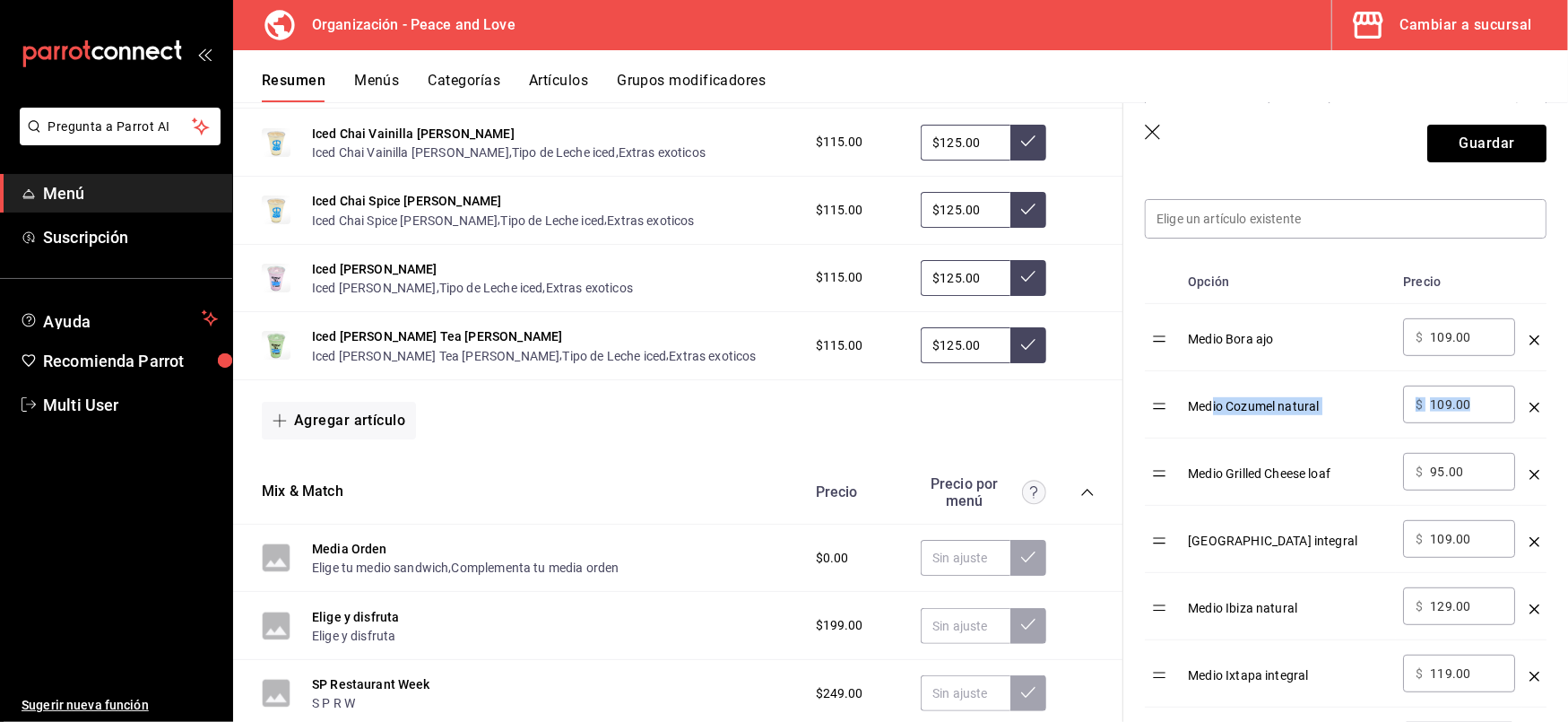
drag, startPoint x: 1476, startPoint y: 393, endPoint x: 1063, endPoint y: 342, distance: 416.1
click at [1063, 342] on main "Resumen organización Agrega y edita los menús, las categorías, artículos y grup…" at bounding box center [901, 412] width 1336 height 620
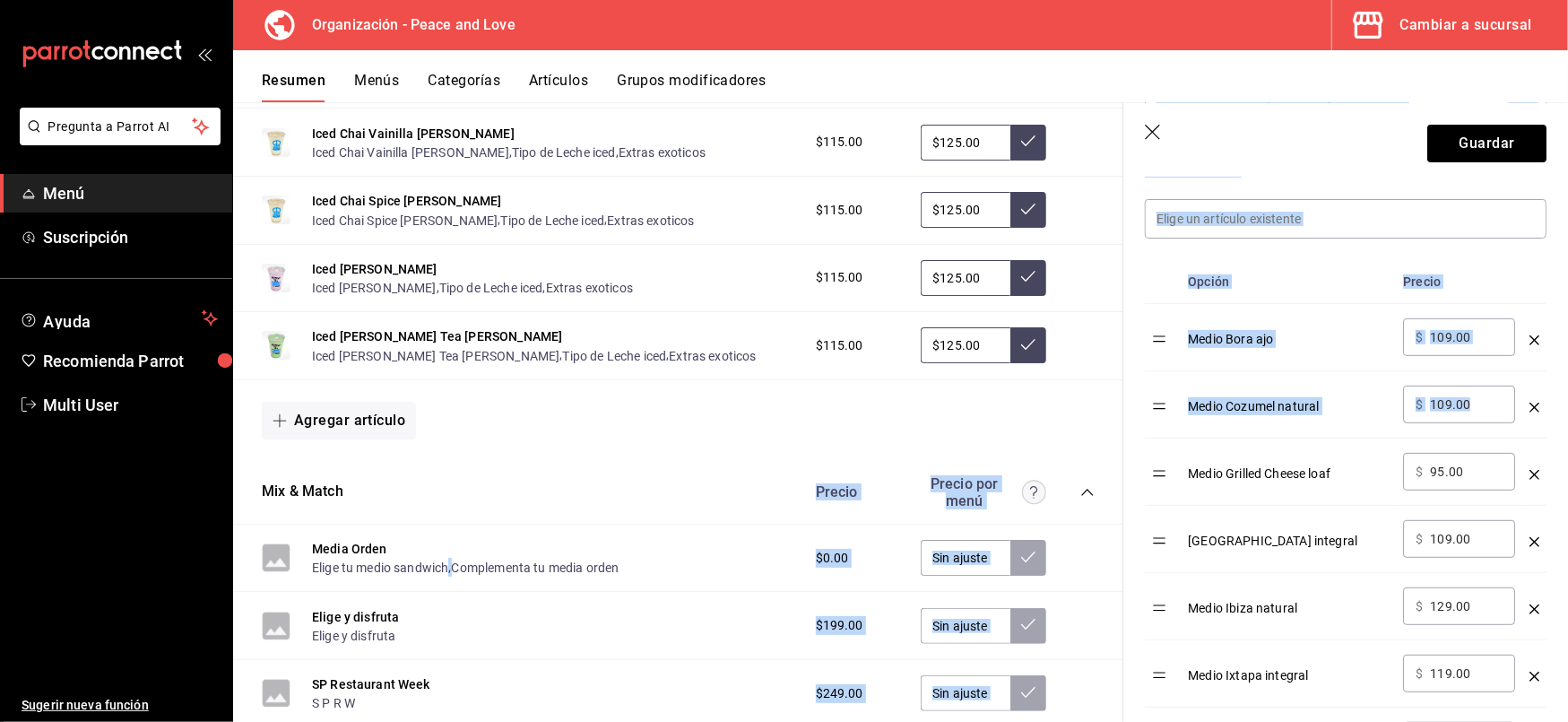
click at [1479, 414] on input "109.00" at bounding box center [1466, 405] width 73 height 18
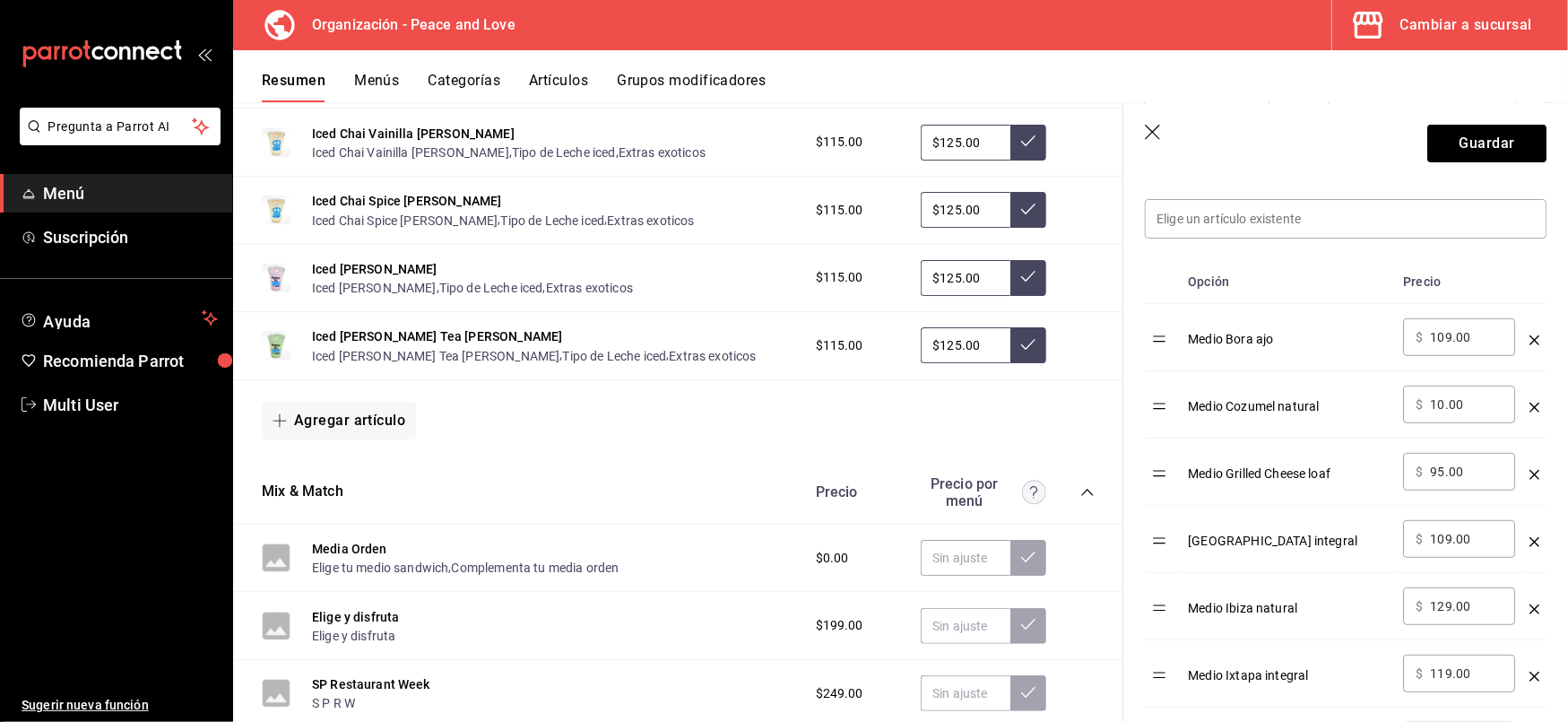
type input "1.00"
type input "95.00"
drag, startPoint x: 1479, startPoint y: 539, endPoint x: 1192, endPoint y: 519, distance: 287.7
click at [1192, 519] on tr "Medio Habana integral ​ $ 109.00 ​" at bounding box center [1345, 539] width 402 height 67
type input "85.00"
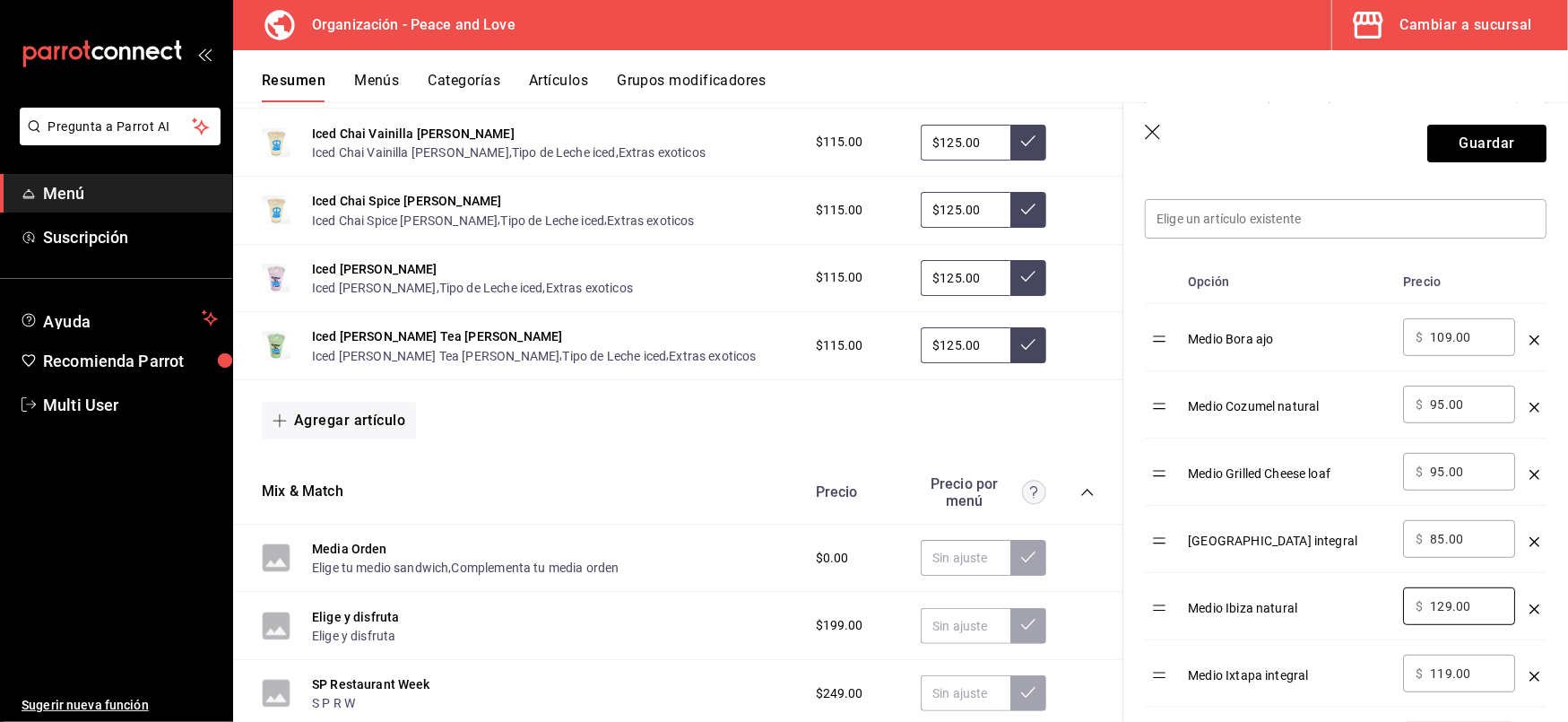
drag, startPoint x: 1479, startPoint y: 603, endPoint x: 1199, endPoint y: 576, distance: 281.3
click at [1199, 576] on tr "Medio Ibiza natural ​ $ 129.00 ​" at bounding box center [1345, 606] width 402 height 67
type input "109.00"
drag, startPoint x: 1481, startPoint y: 672, endPoint x: 1088, endPoint y: 594, distance: 400.7
click at [1088, 594] on main "Resumen organización Agrega y edita los menús, las categorías, artículos y grup…" at bounding box center [901, 412] width 1336 height 620
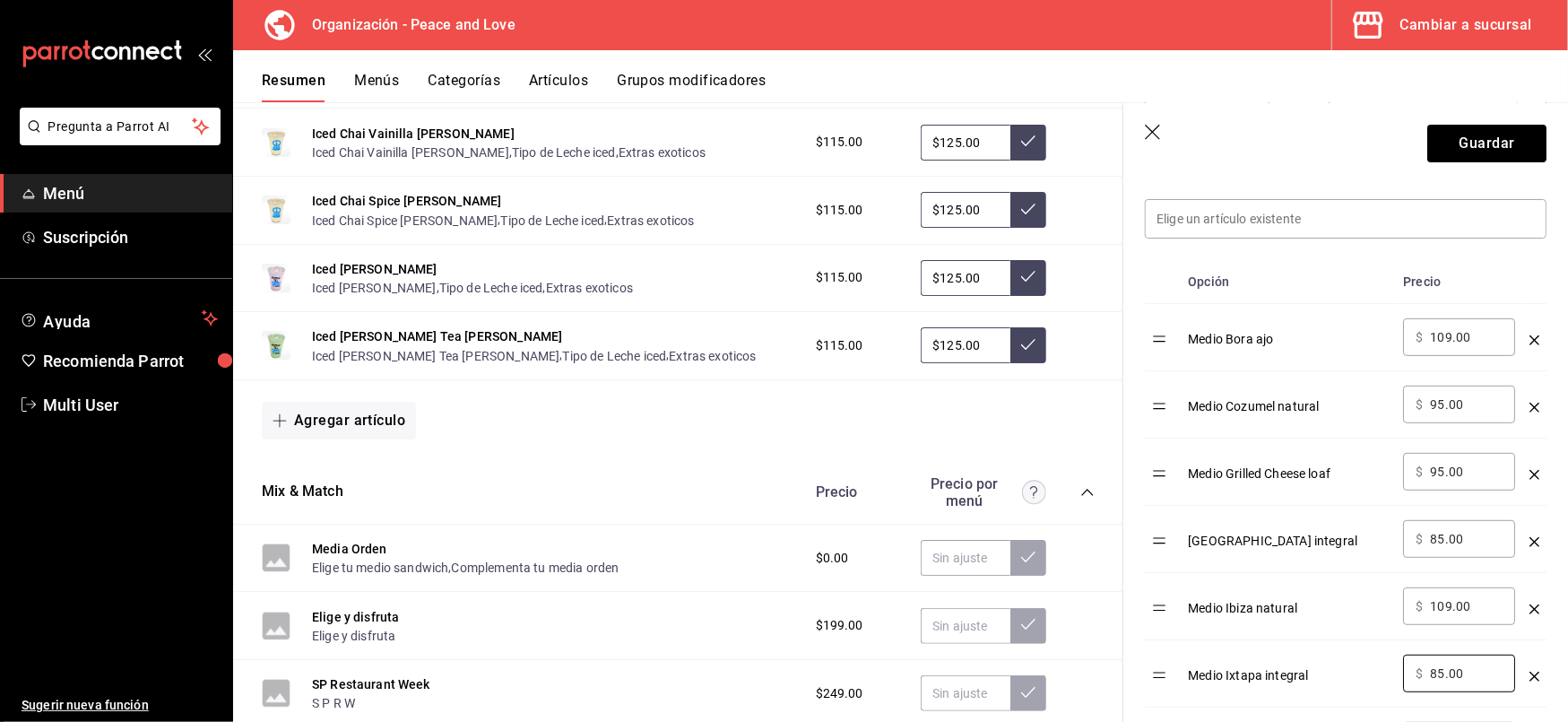
type input "85.00"
drag, startPoint x: 1481, startPoint y: 474, endPoint x: 1051, endPoint y: 431, distance: 432.1
click at [1051, 431] on main "Resumen organización Agrega y edita los menús, las categorías, artículos y grup…" at bounding box center [901, 412] width 1336 height 620
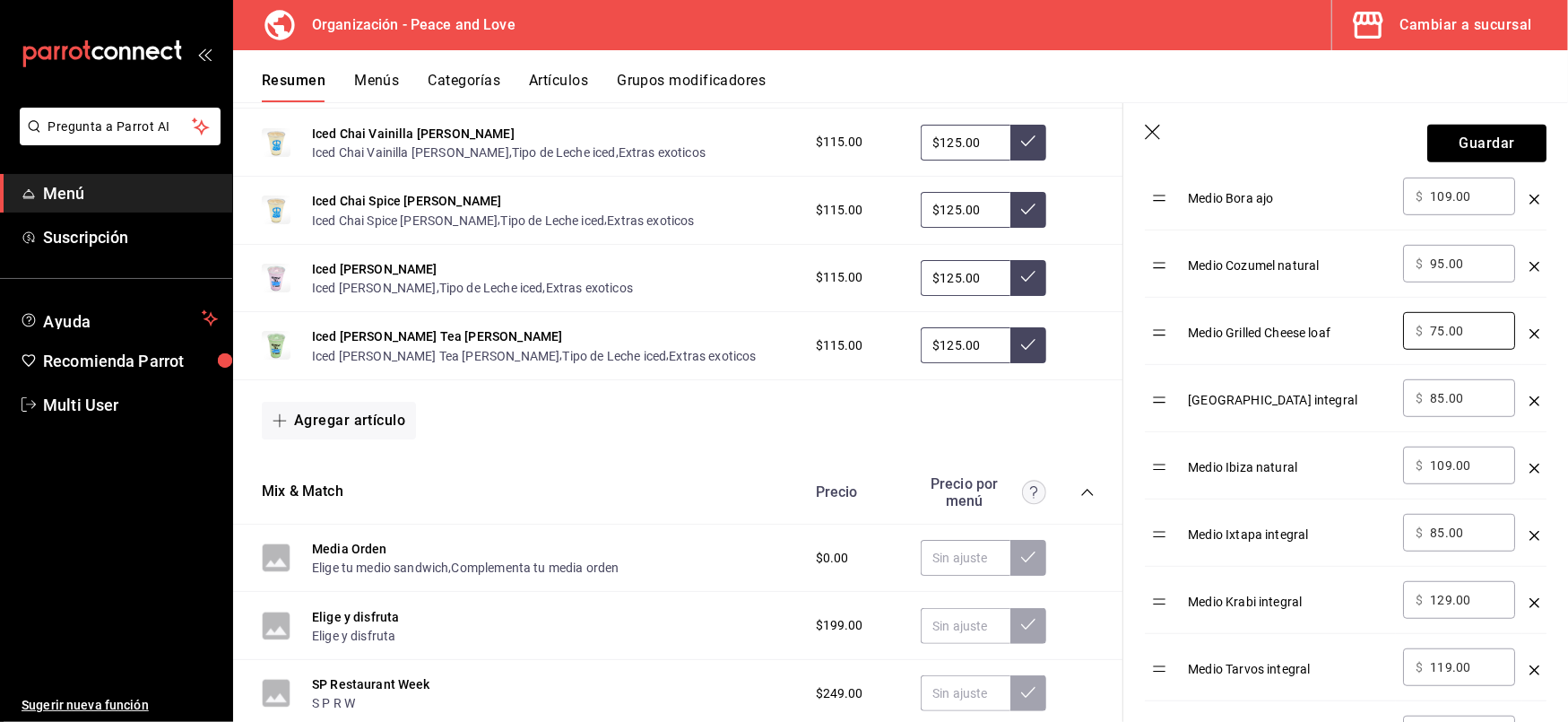
scroll to position [649, 0]
type input "75.00"
drag, startPoint x: 1483, startPoint y: 601, endPoint x: 1074, endPoint y: 546, distance: 412.7
click at [1074, 546] on main "Resumen organización Agrega y edita los menús, las categorías, artículos y grup…" at bounding box center [901, 412] width 1336 height 620
type input "89.00"
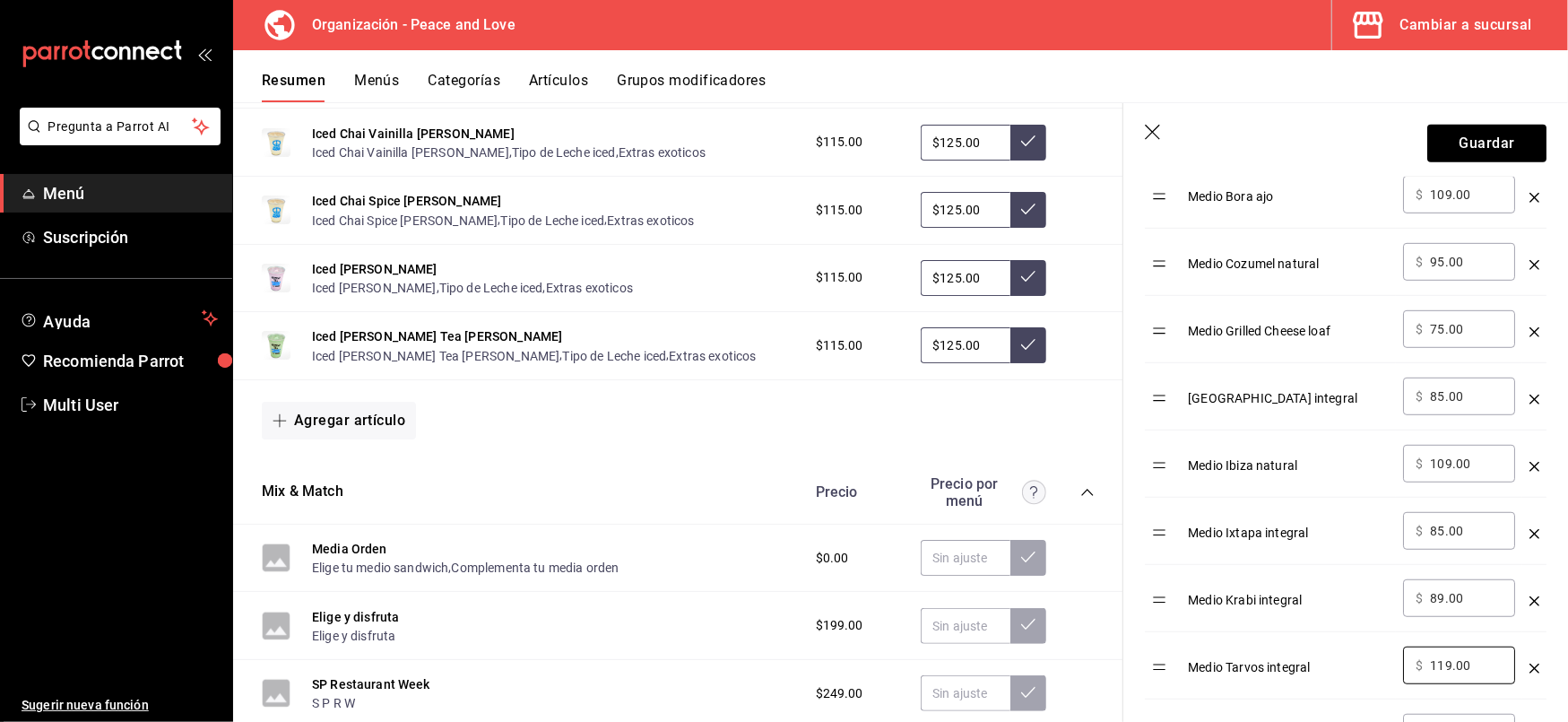
drag, startPoint x: 1476, startPoint y: 675, endPoint x: 1157, endPoint y: 638, distance: 321.1
click at [1157, 638] on tr "Medio Tarvos integral ​ $ 119.00 ​" at bounding box center [1345, 666] width 402 height 67
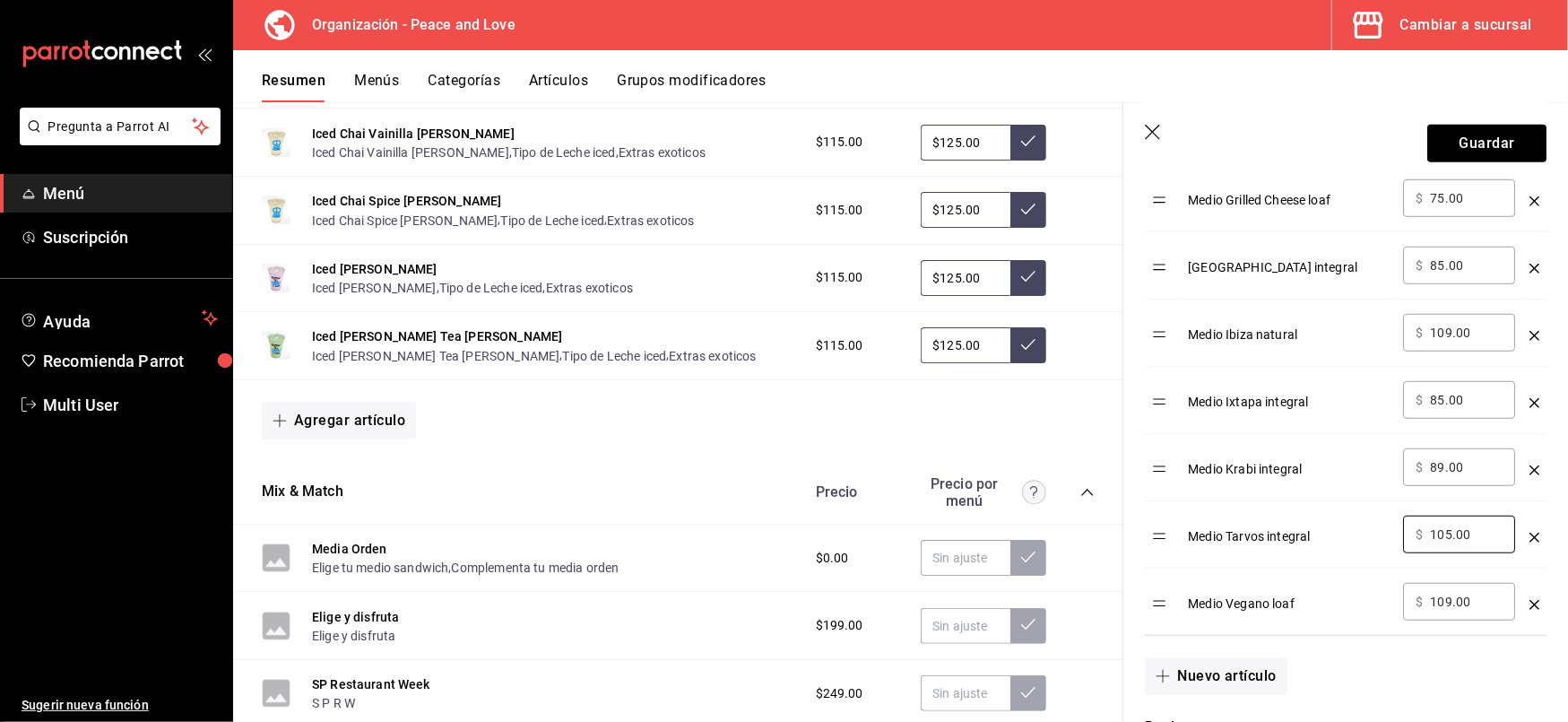
scroll to position [815, 0]
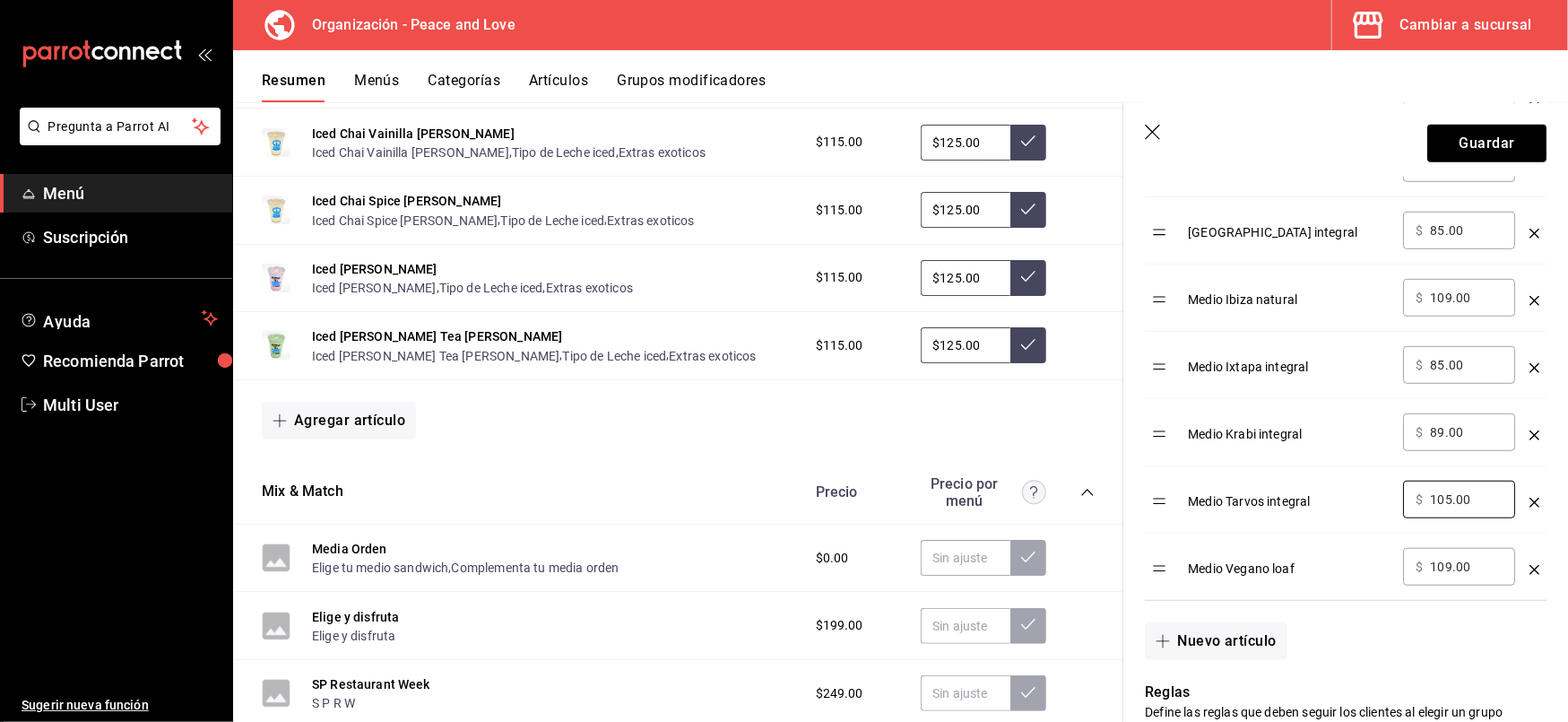
type input "105.00"
drag, startPoint x: 1483, startPoint y: 567, endPoint x: 1048, endPoint y: 482, distance: 443.2
click at [1048, 482] on main "Resumen organización Agrega y edita los menús, las categorías, artículos y grup…" at bounding box center [901, 412] width 1336 height 620
type input "85.00"
click at [1383, 640] on div "Nuevo artículo" at bounding box center [1335, 631] width 423 height 59
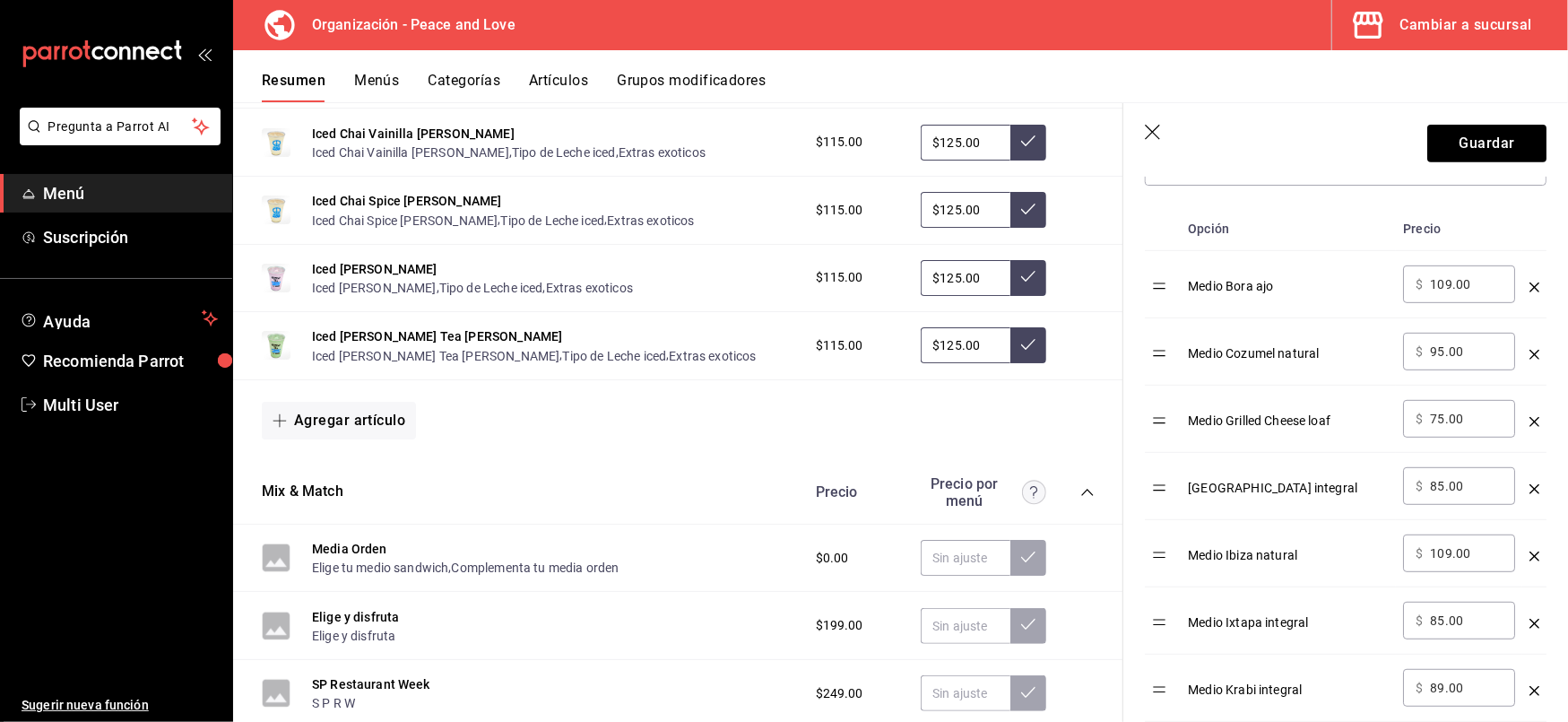
scroll to position [560, 0]
click at [1451, 138] on button "Guardar" at bounding box center [1487, 143] width 120 height 38
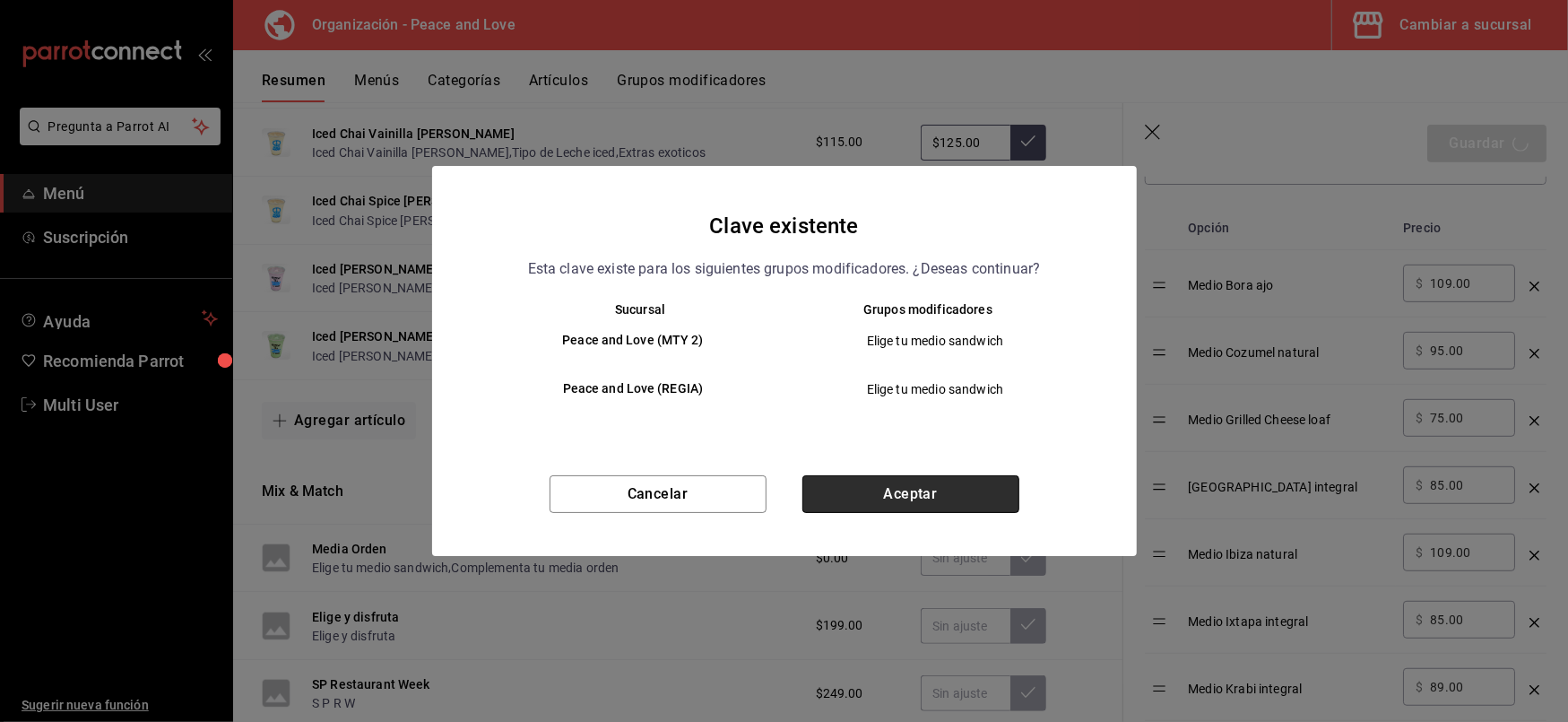
click at [893, 483] on button "Aceptar" at bounding box center [910, 494] width 217 height 38
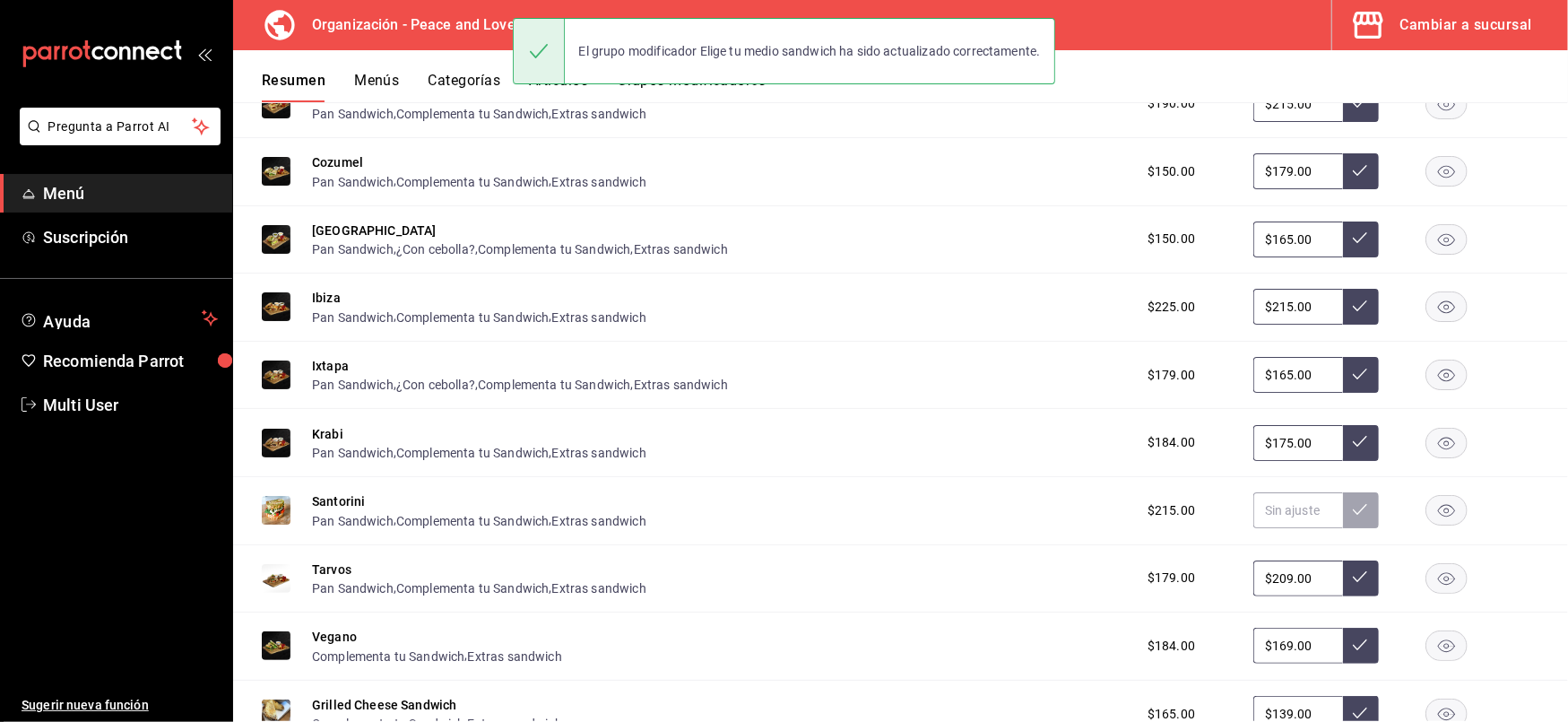
scroll to position [416, 0]
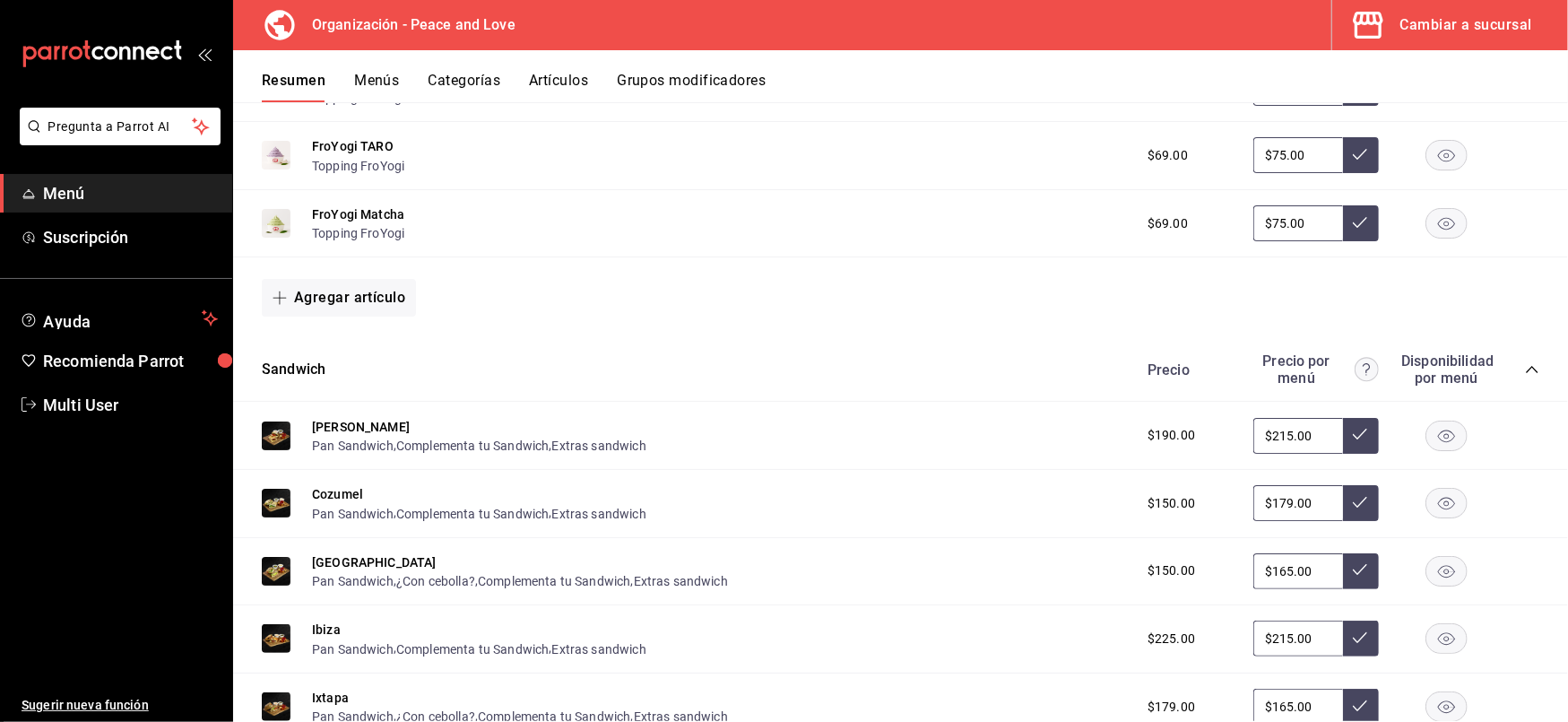
click at [667, 77] on button "Grupos modificadores" at bounding box center [691, 87] width 149 height 30
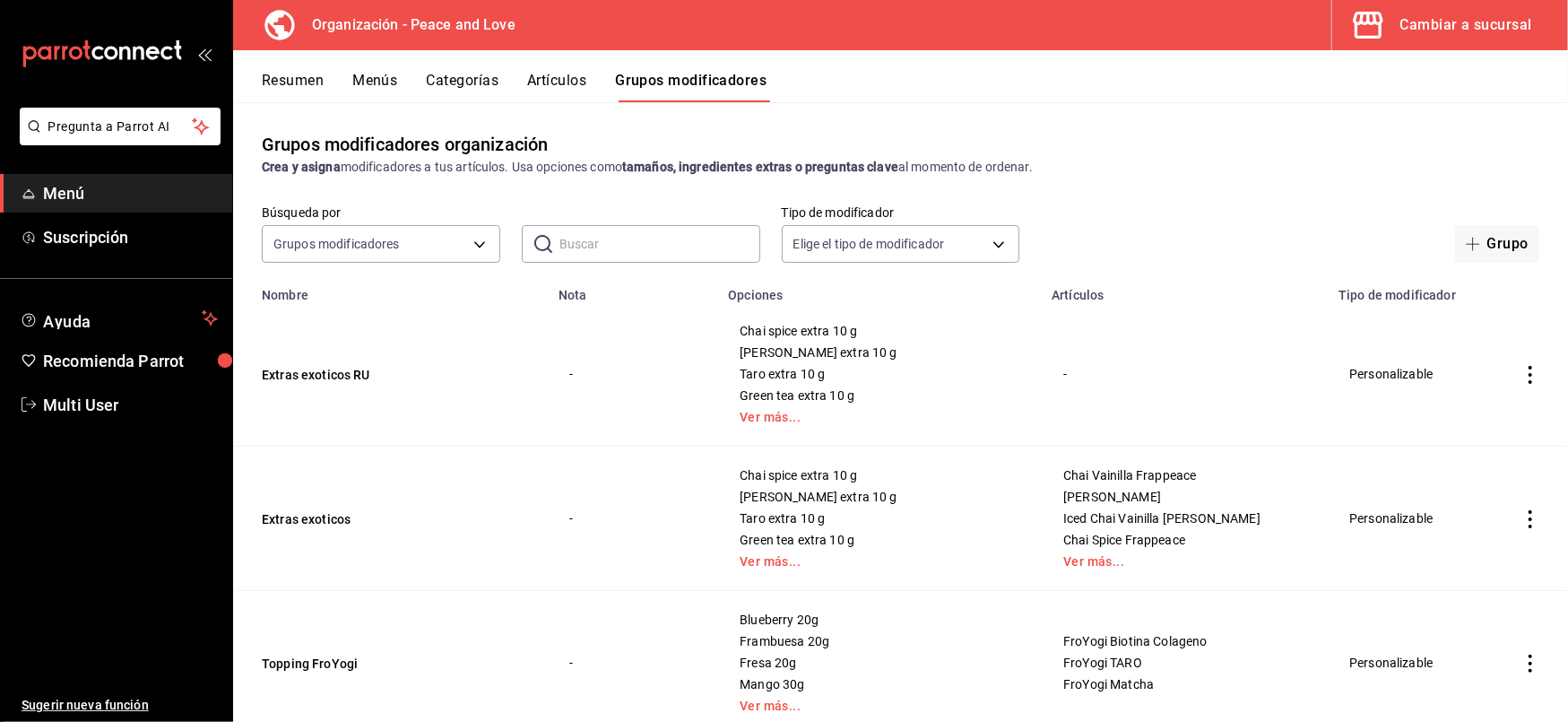
click at [581, 245] on input "text" at bounding box center [659, 243] width 201 height 36
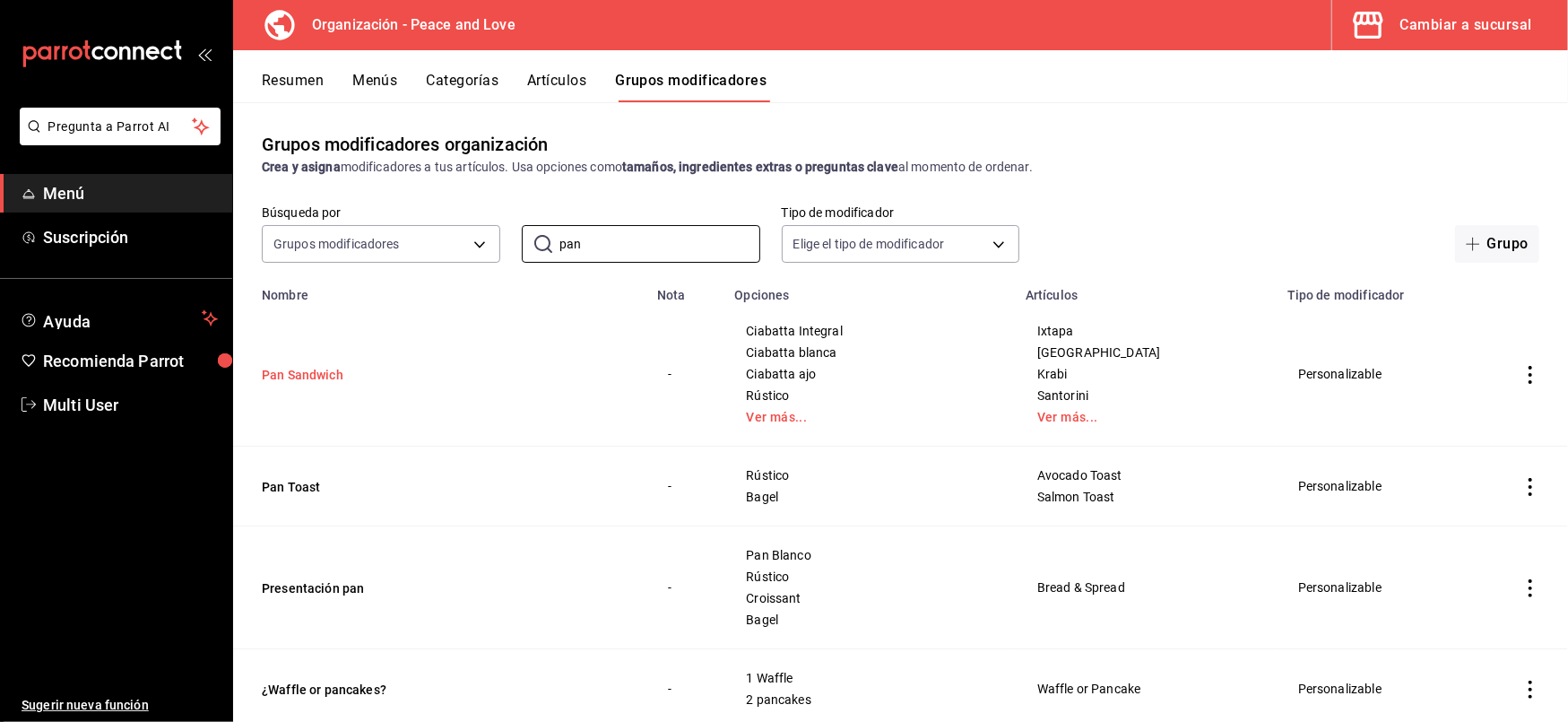
type input "pan"
click at [295, 377] on button "Pan Sandwich" at bounding box center [369, 375] width 215 height 18
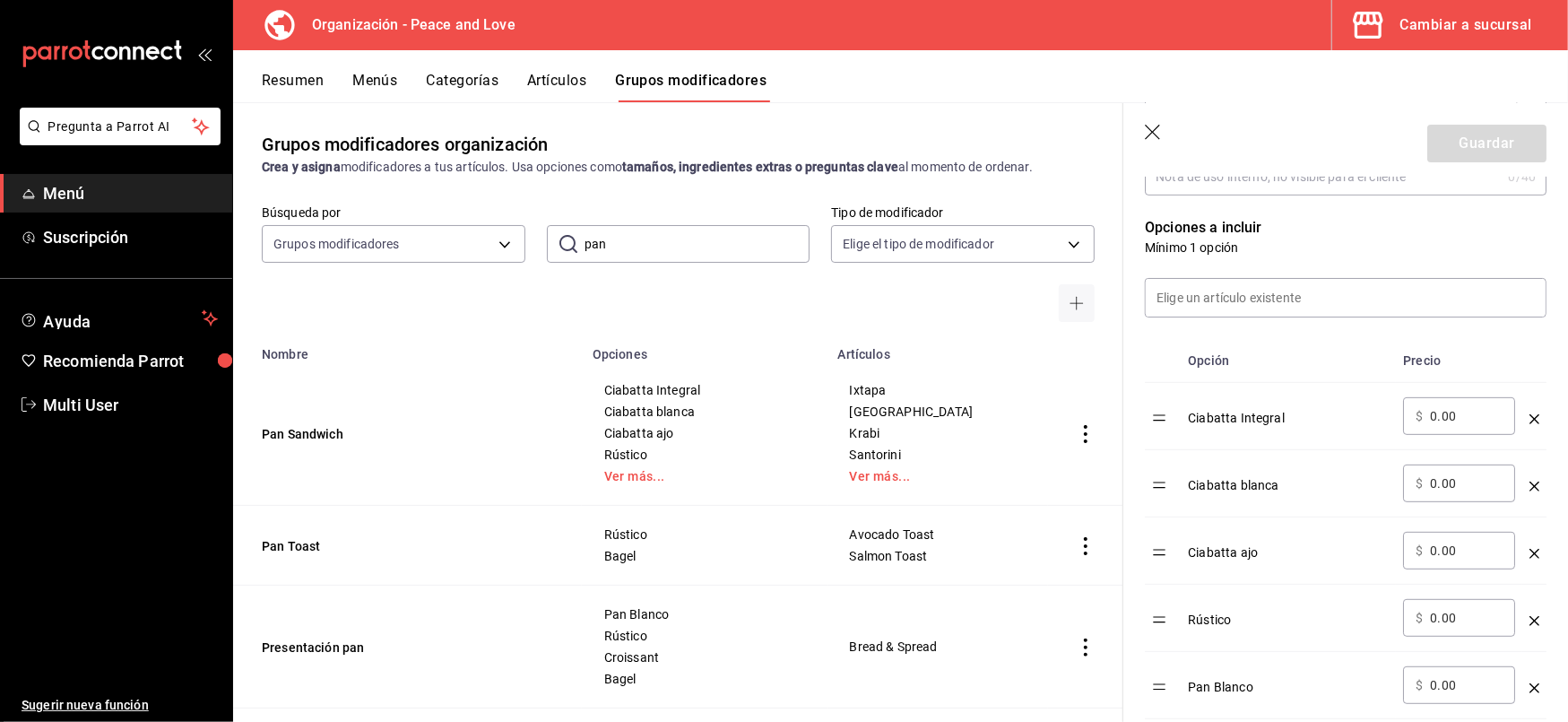
scroll to position [529, 0]
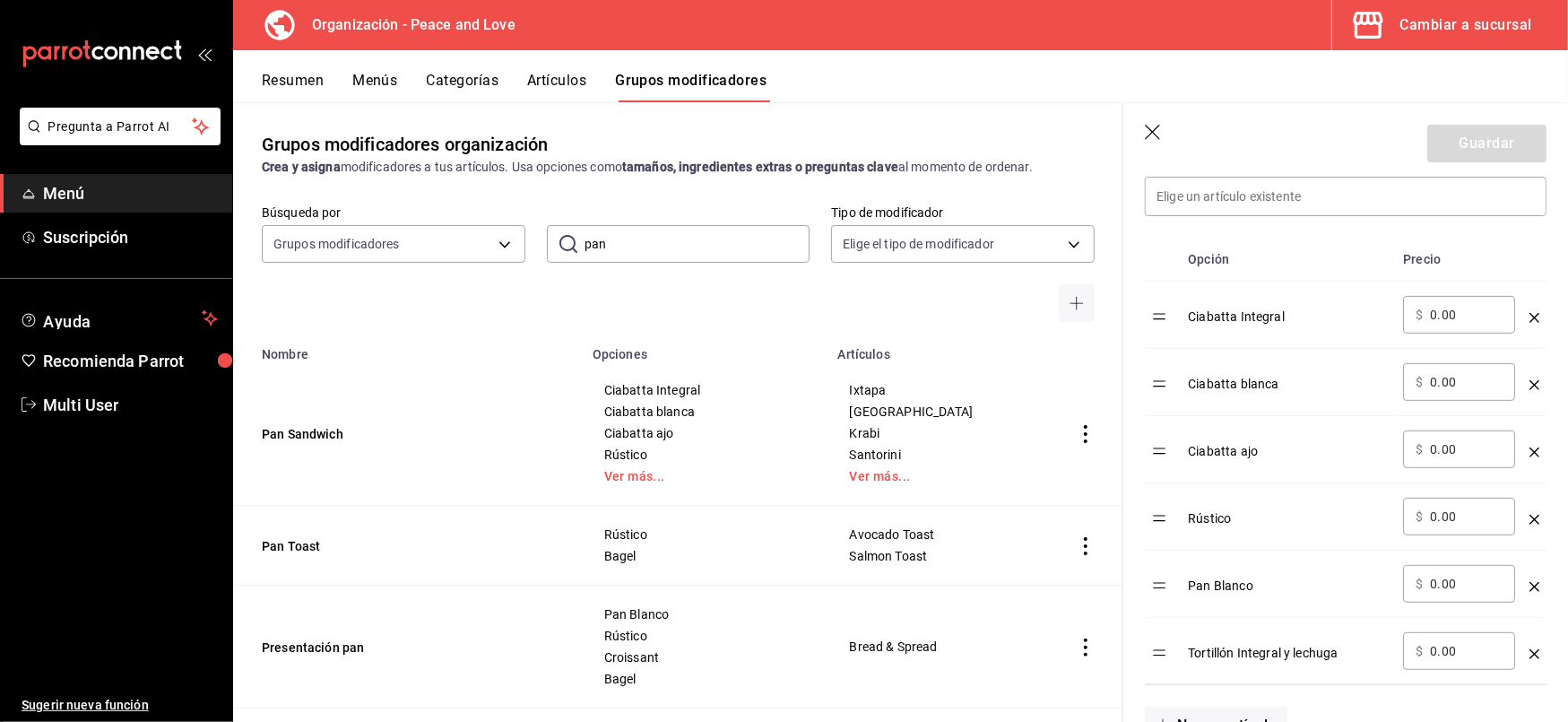
click at [1530, 586] on icon "optionsTable" at bounding box center [1535, 587] width 10 height 10
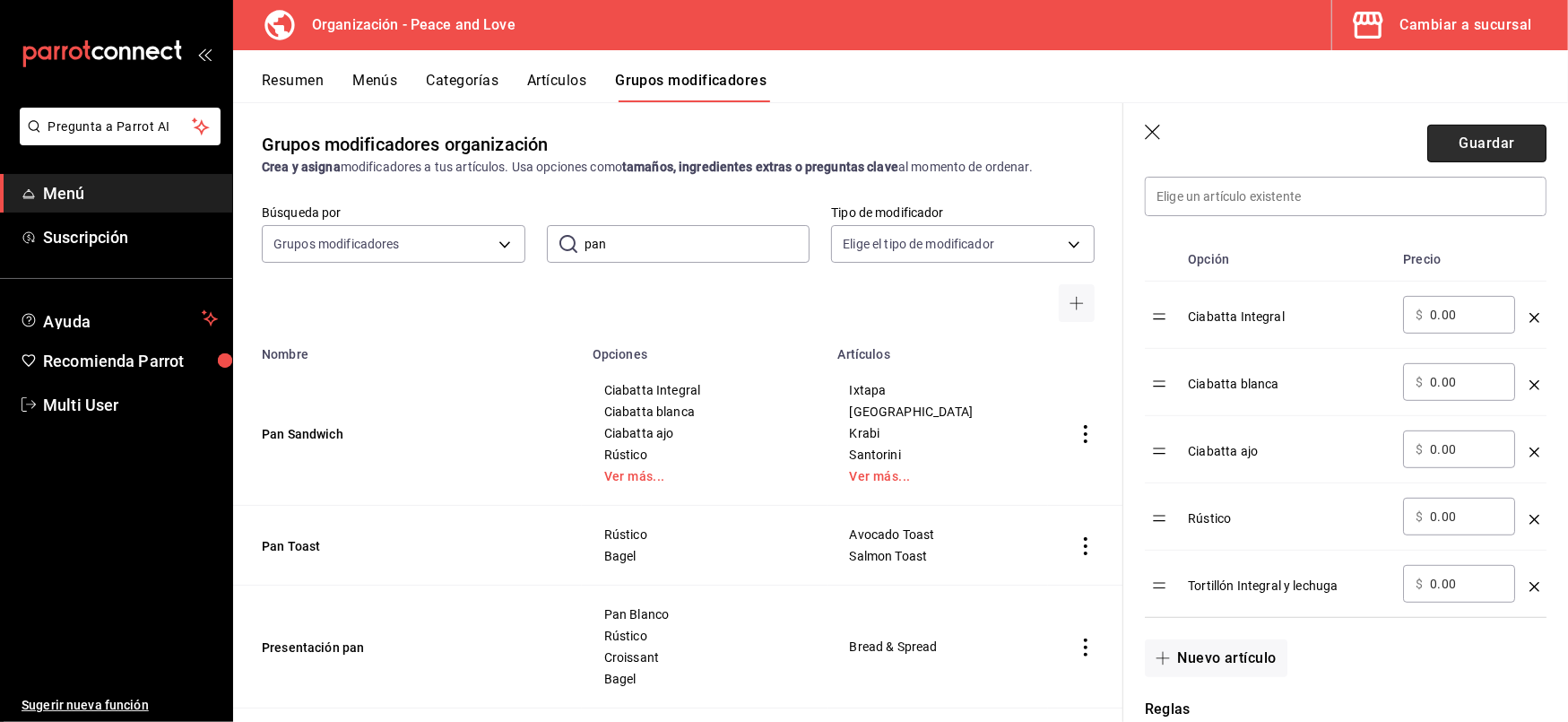
click at [1461, 141] on button "Guardar" at bounding box center [1487, 143] width 120 height 38
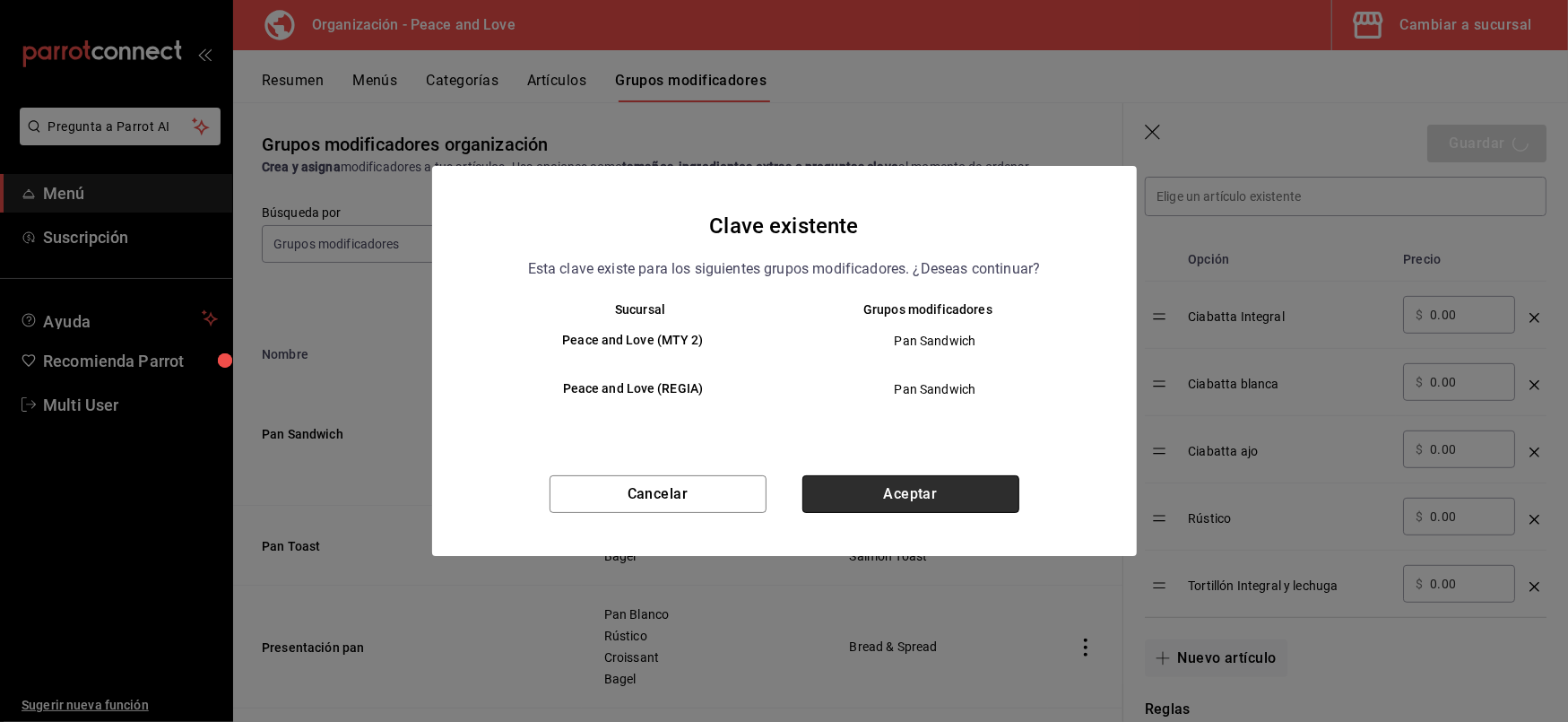
click at [944, 497] on button "Aceptar" at bounding box center [910, 494] width 217 height 38
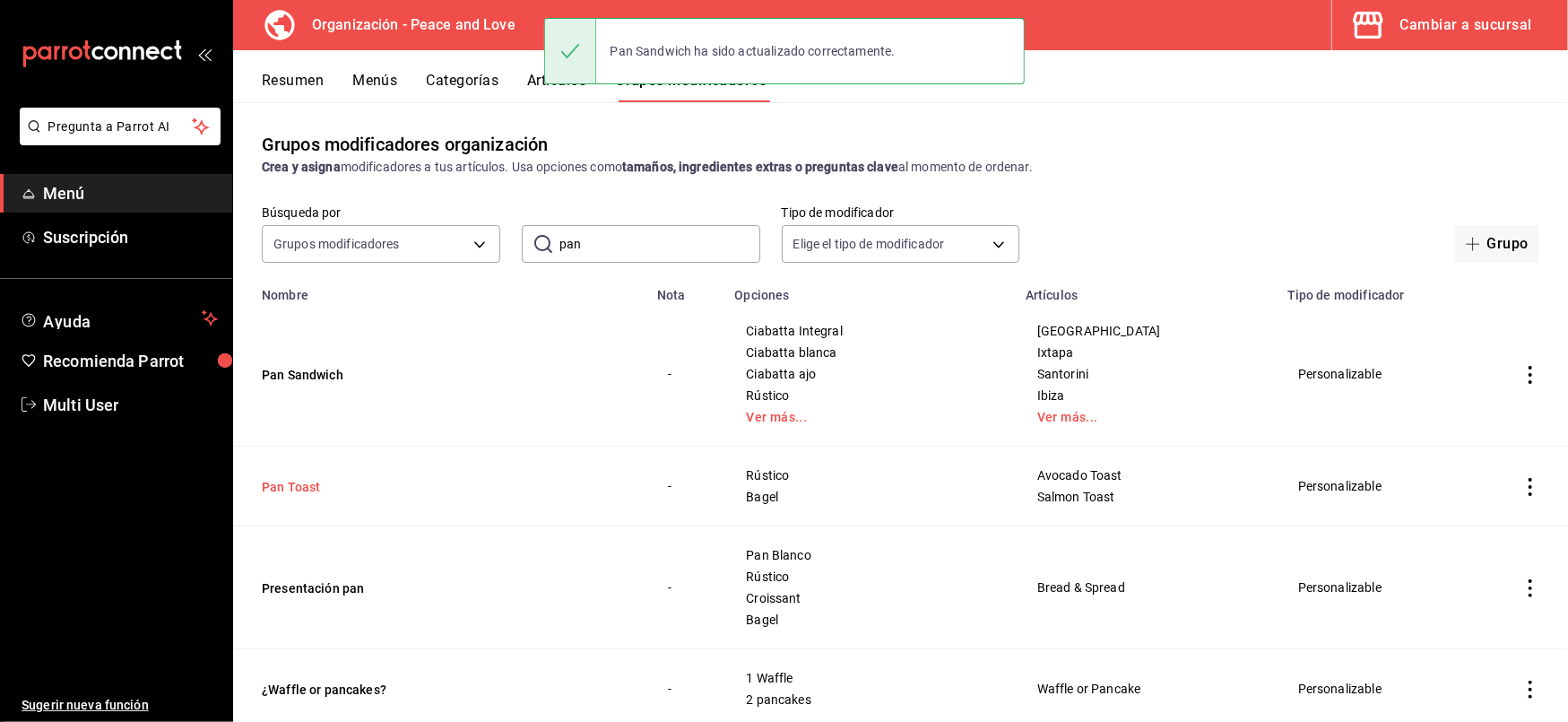
click at [293, 488] on button "Pan Toast" at bounding box center [369, 487] width 215 height 18
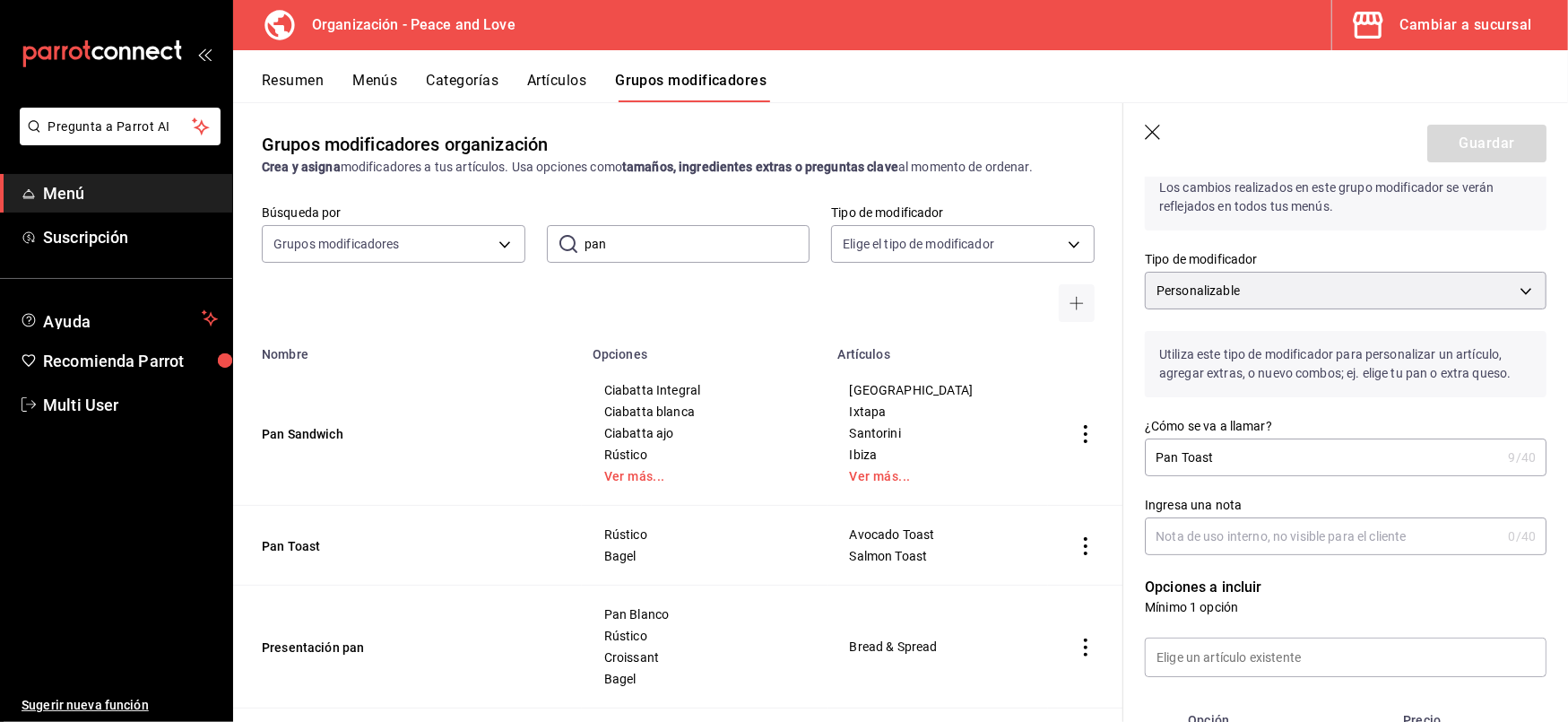
scroll to position [55, 0]
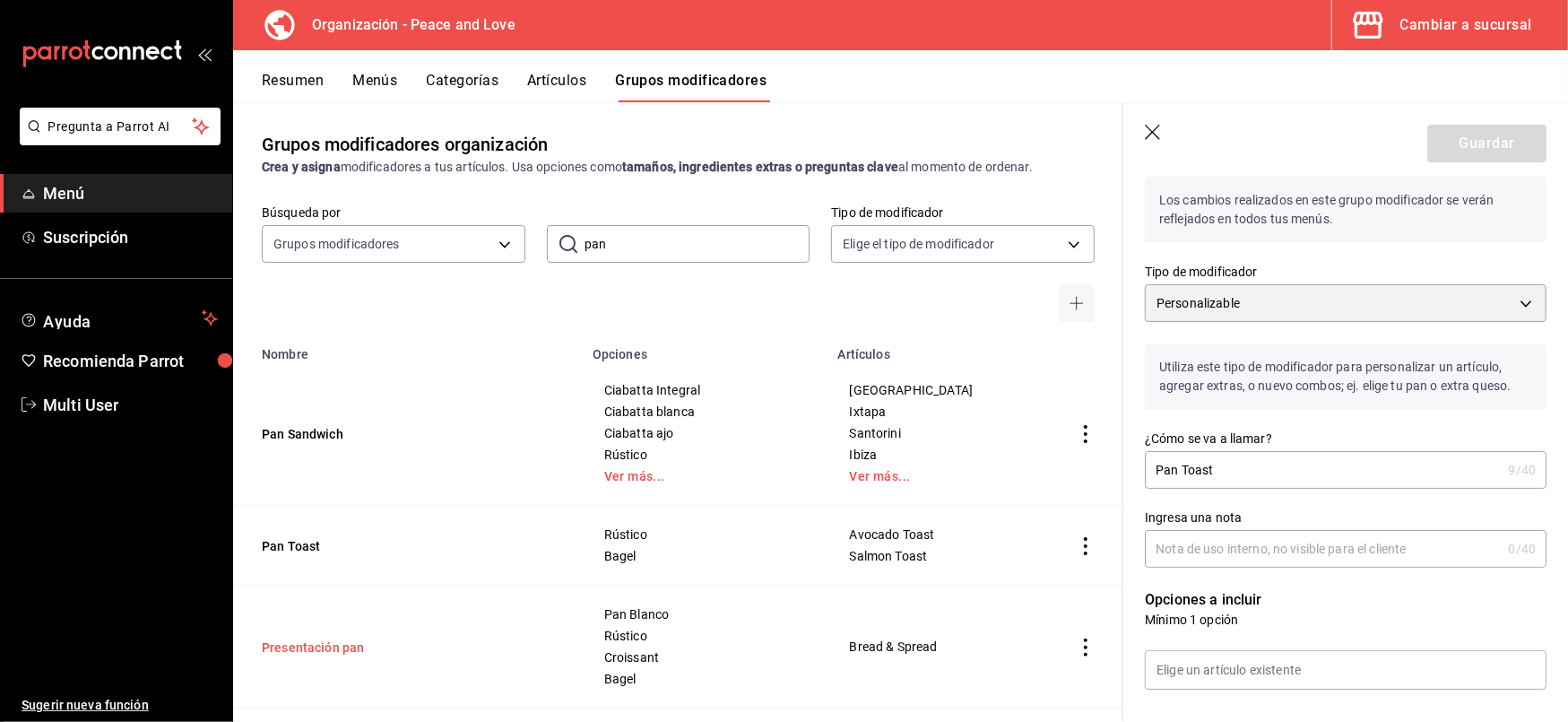
click at [328, 640] on button "Presentación pan" at bounding box center [369, 647] width 215 height 18
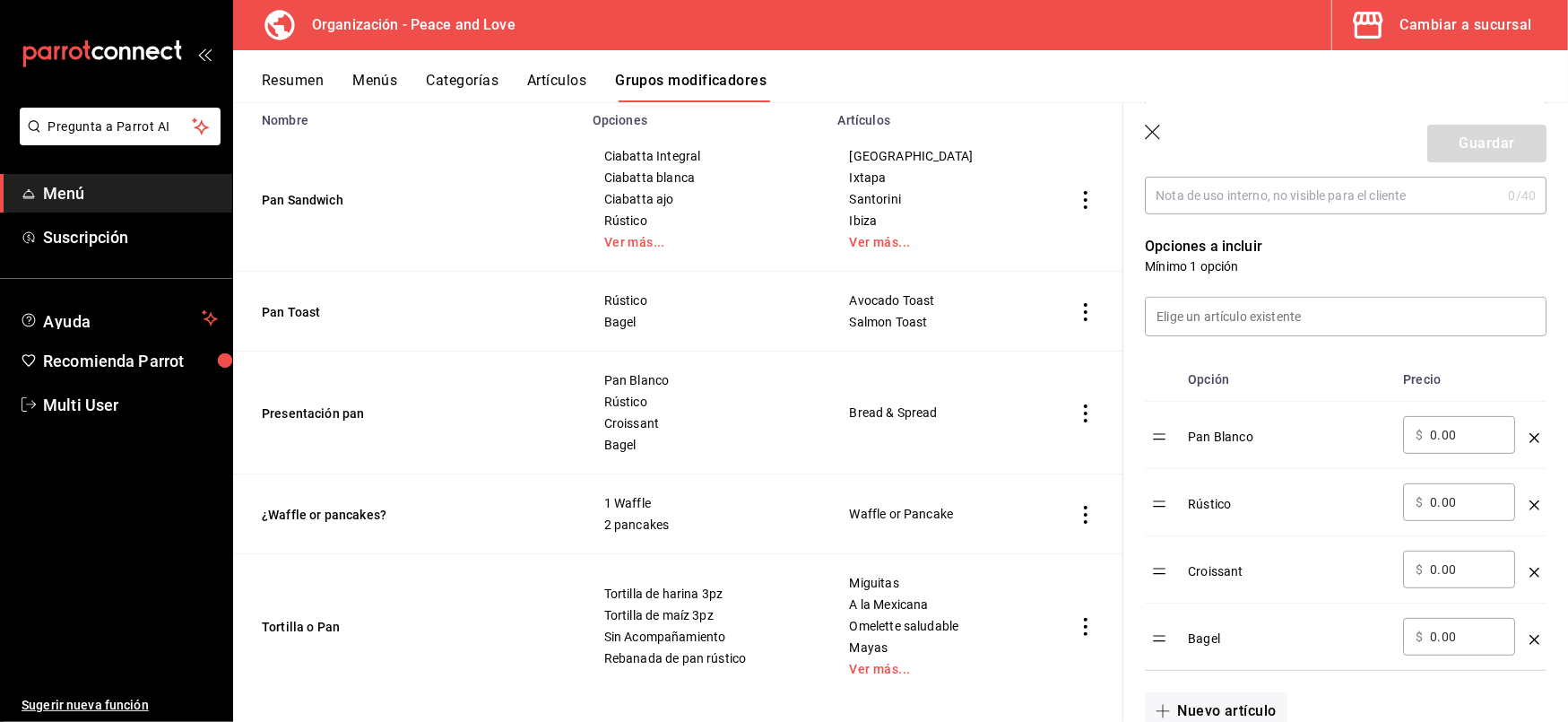
scroll to position [256, 0]
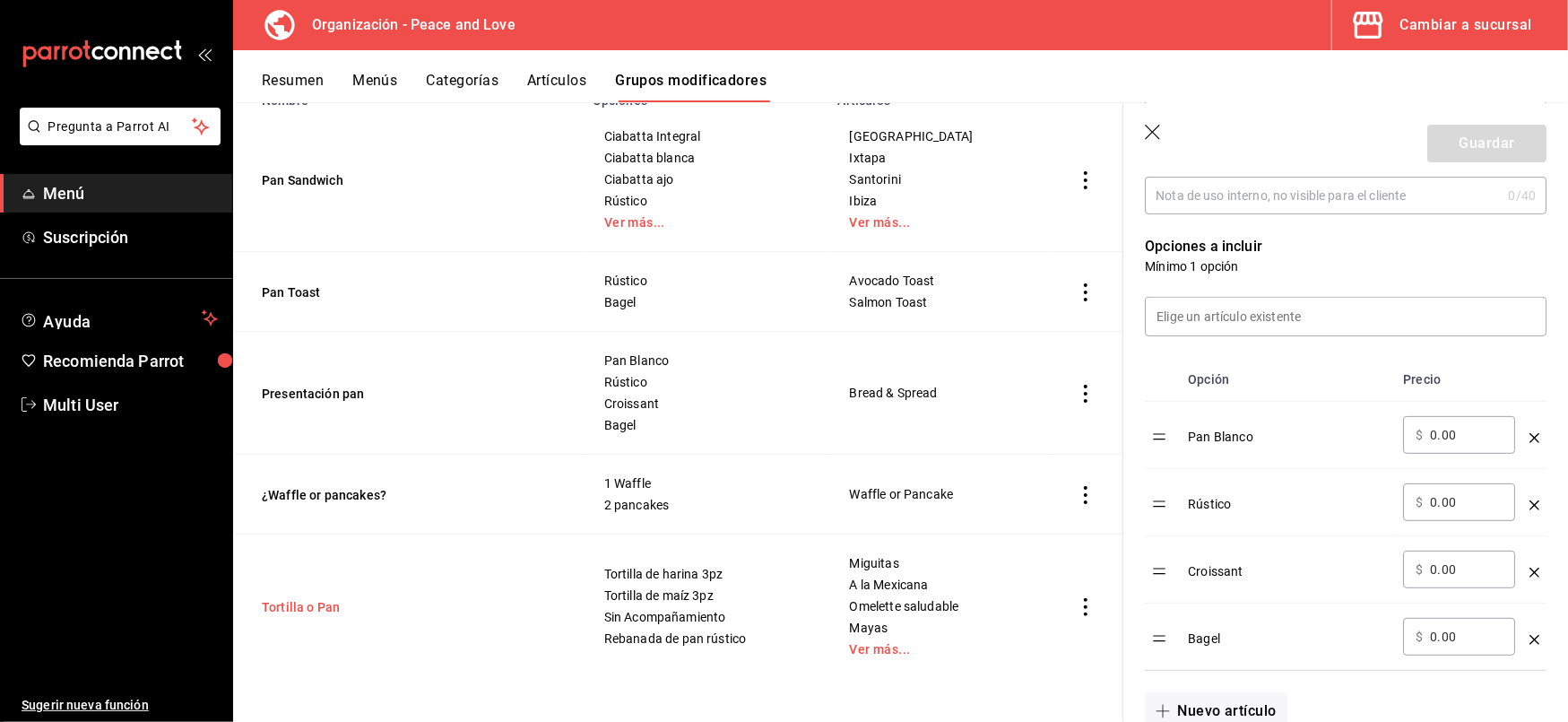
click at [299, 611] on button "Tortilla o Pan" at bounding box center [369, 607] width 215 height 18
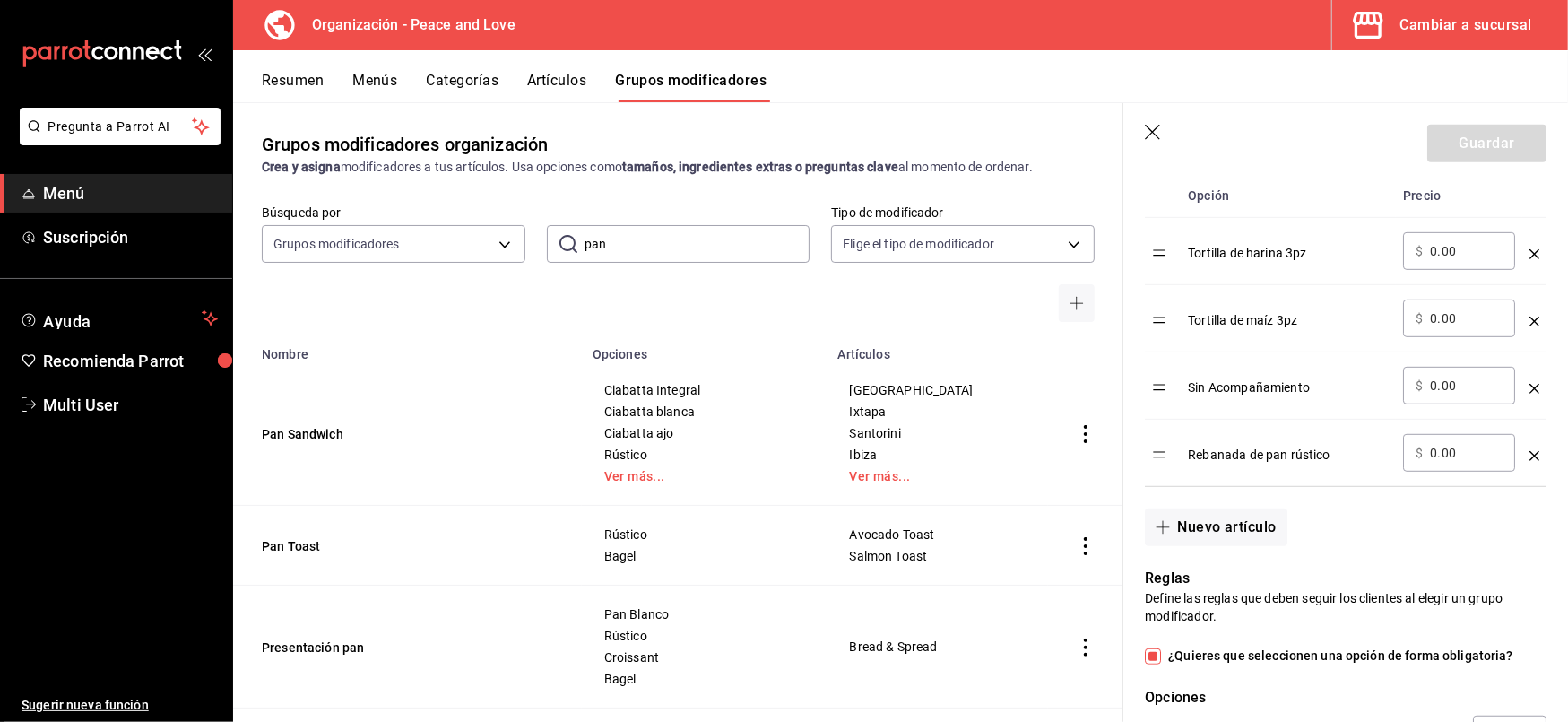
click at [304, 81] on button "Resumen" at bounding box center [293, 87] width 62 height 30
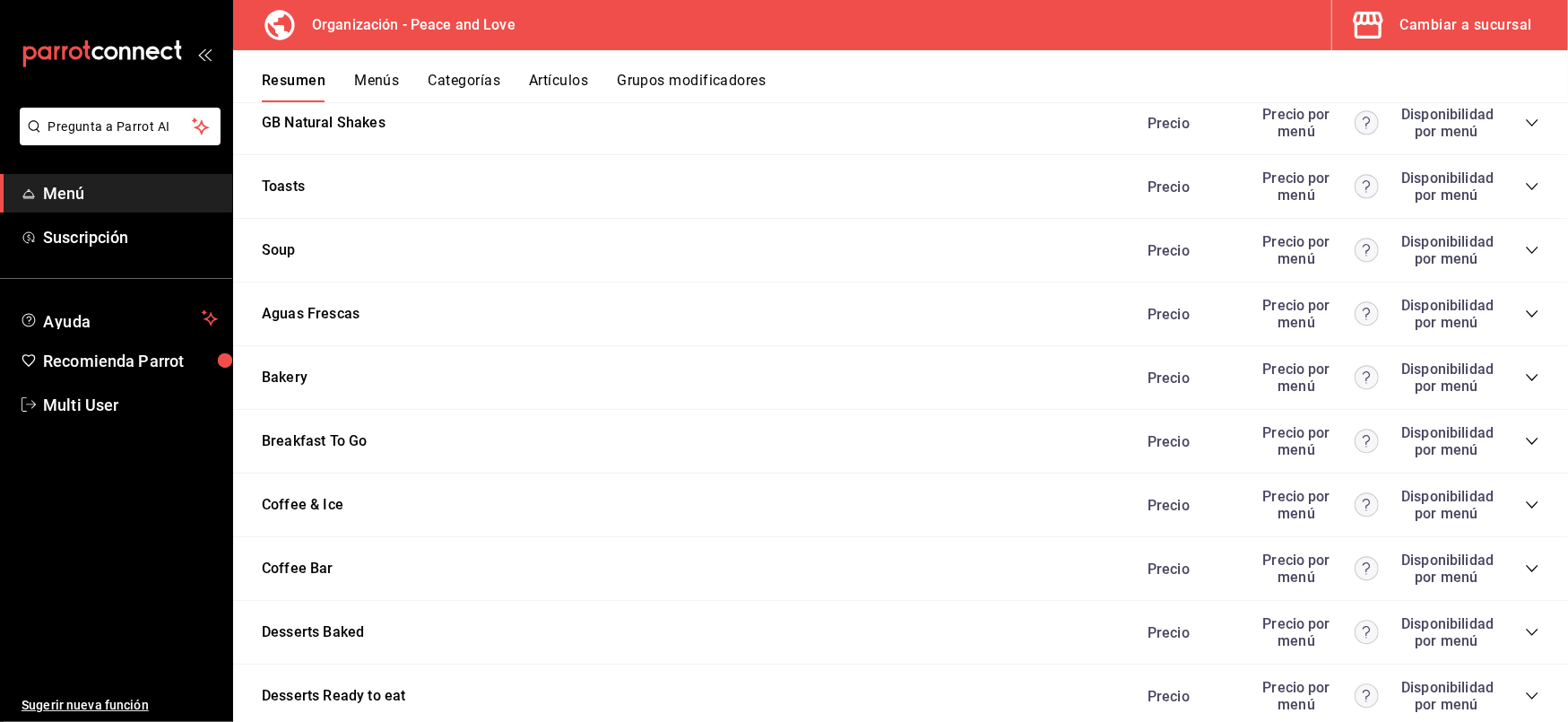
scroll to position [2777, 0]
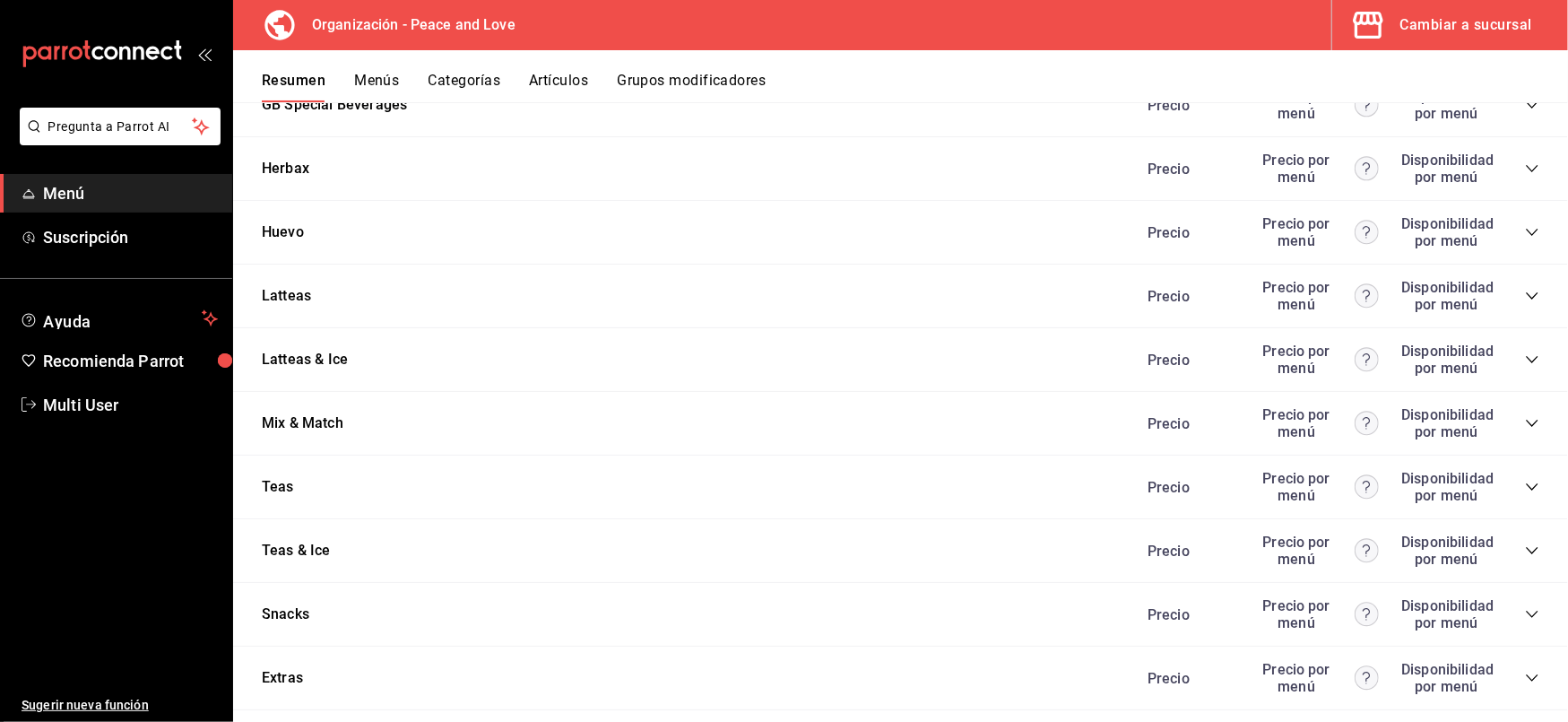
click at [1525, 417] on icon "collapse-category-row" at bounding box center [1532, 423] width 15 height 15
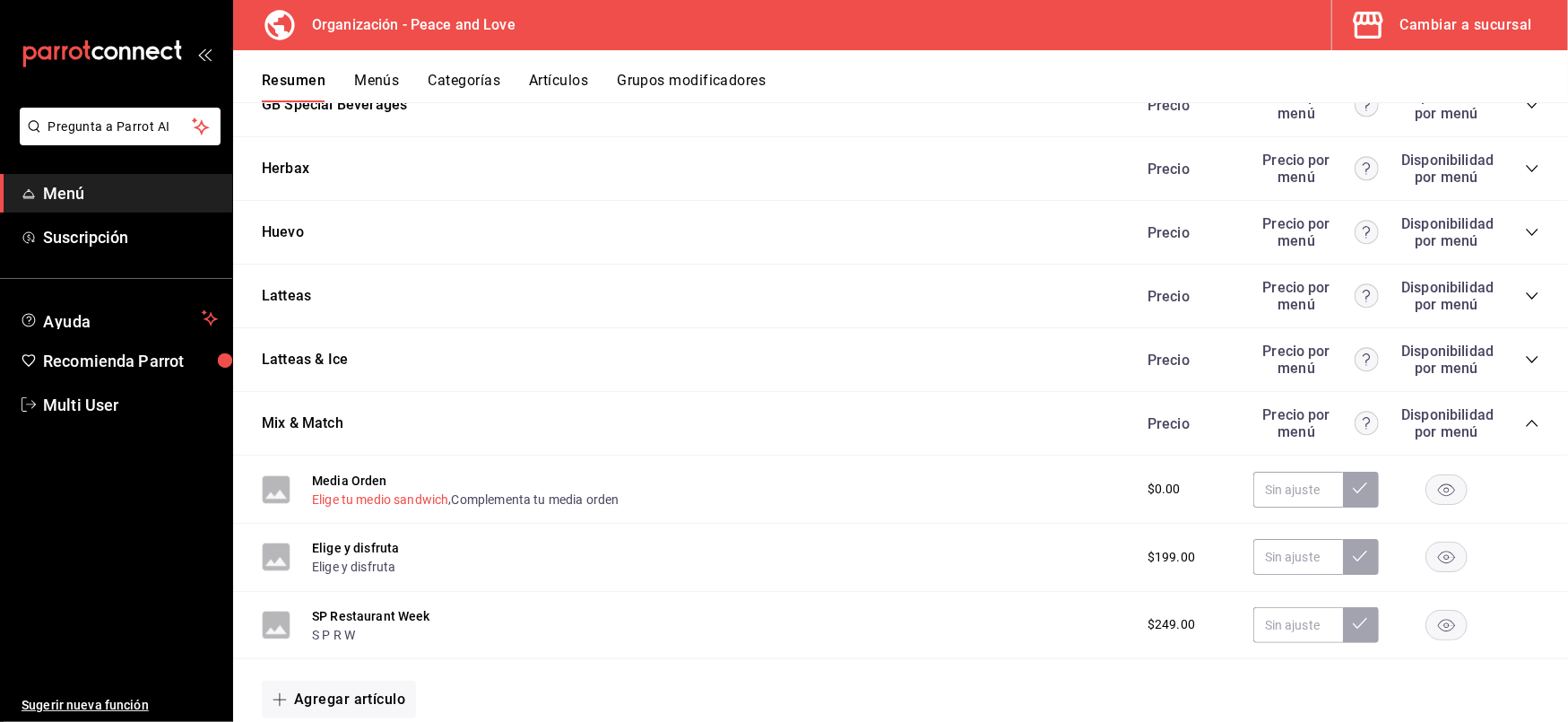
click at [374, 492] on button "Elige tu medio sandwich" at bounding box center [380, 499] width 136 height 18
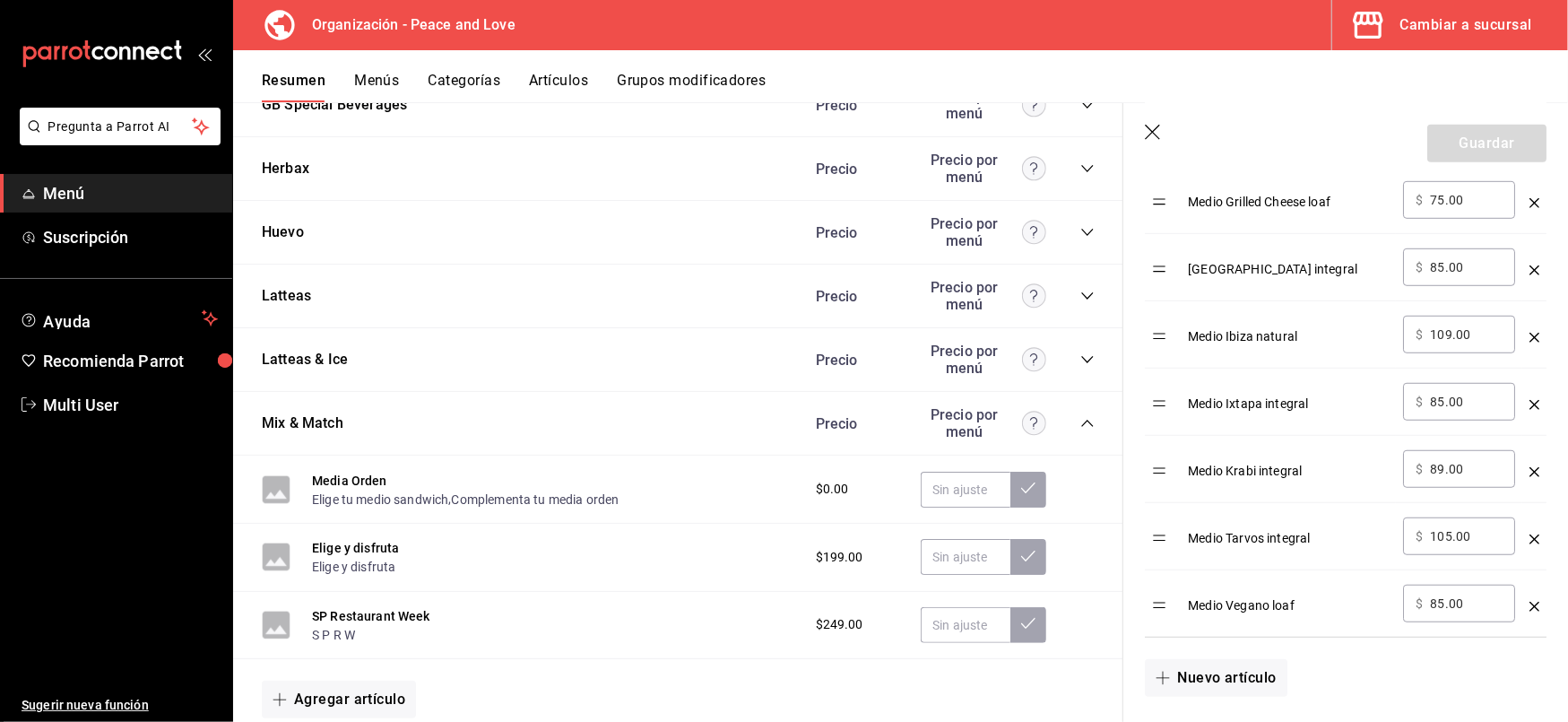
scroll to position [779, 0]
click at [518, 491] on button "Complementa tu media orden" at bounding box center [536, 499] width 167 height 18
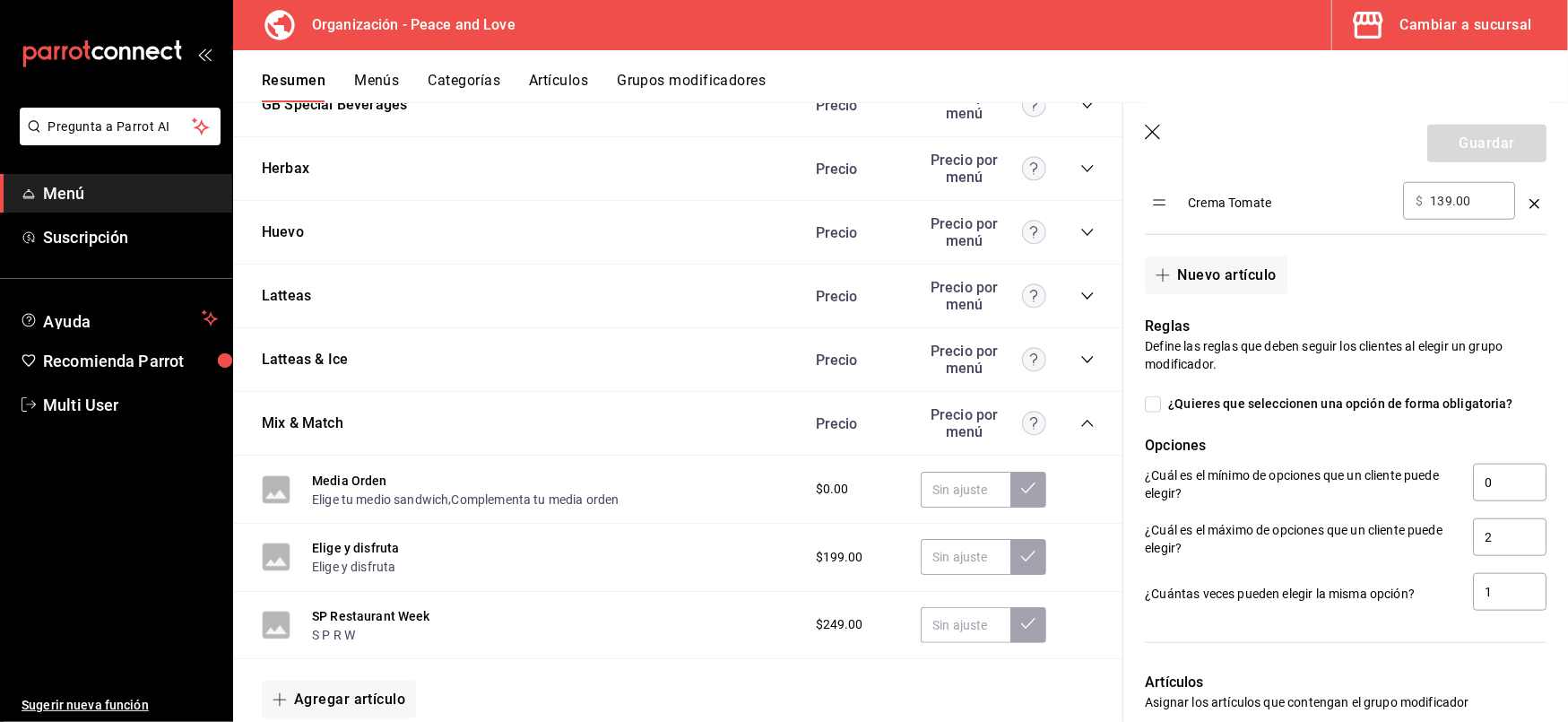
scroll to position [1116, 0]
drag, startPoint x: 1505, startPoint y: 543, endPoint x: 1372, endPoint y: 528, distance: 133.8
click at [1372, 528] on div "¿Cuál es el máximo de opciones que un cliente puede elegir? 2" at bounding box center [1345, 536] width 402 height 40
drag, startPoint x: 1490, startPoint y: 543, endPoint x: 1432, endPoint y: 535, distance: 58.5
click at [1432, 535] on div "¿Cuál es el máximo de opciones que un cliente puede elegir? 3" at bounding box center [1345, 536] width 402 height 40
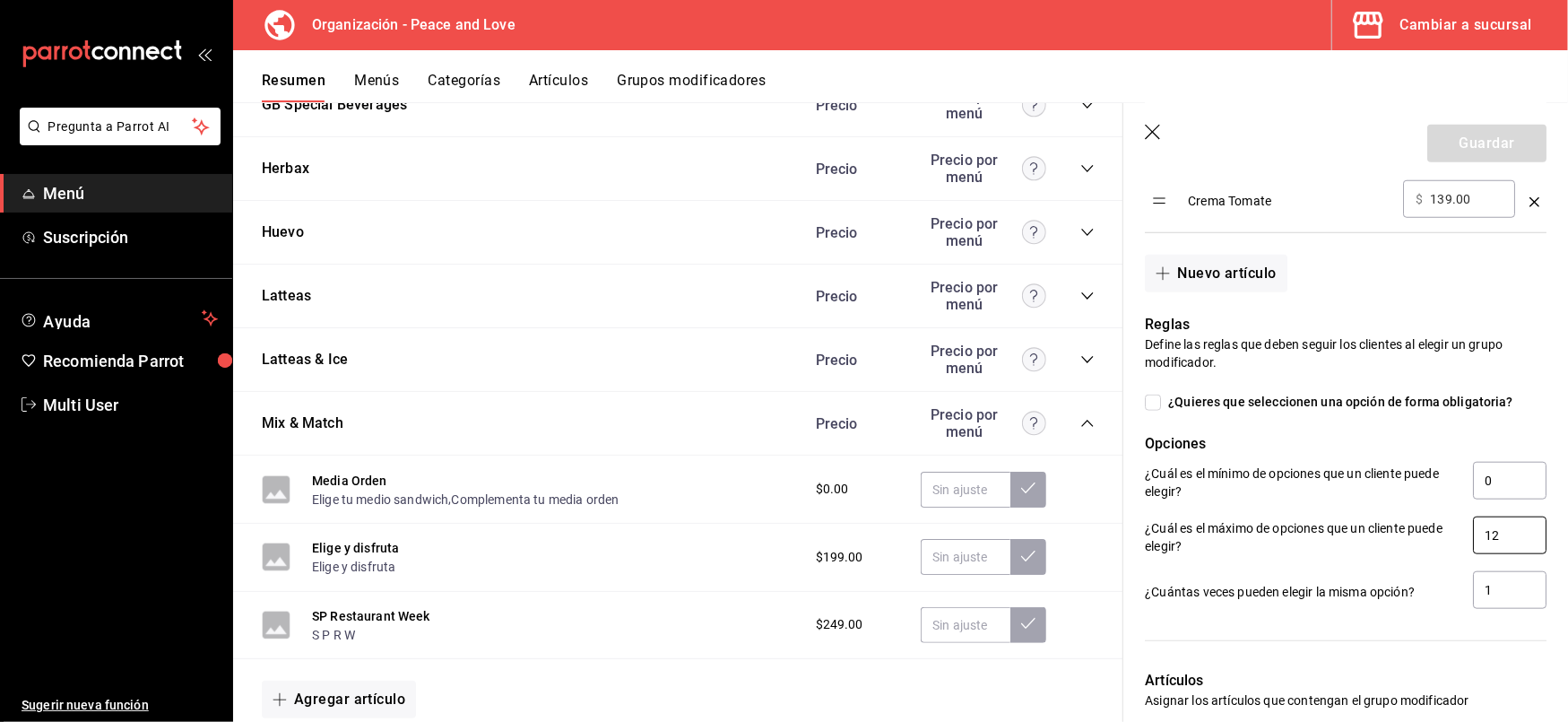
type input "1"
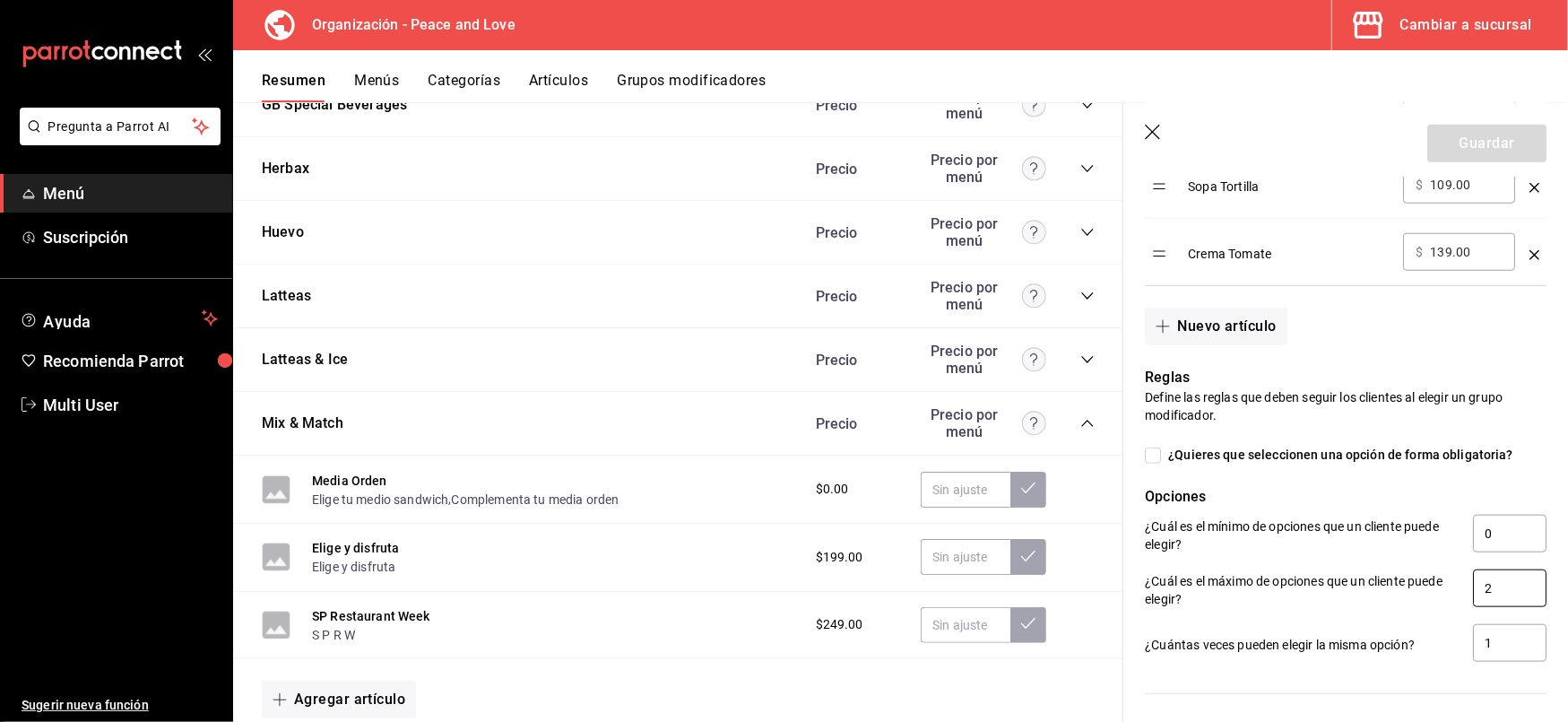
scroll to position [1064, 0]
click at [1493, 596] on input "2" at bounding box center [1511, 587] width 74 height 38
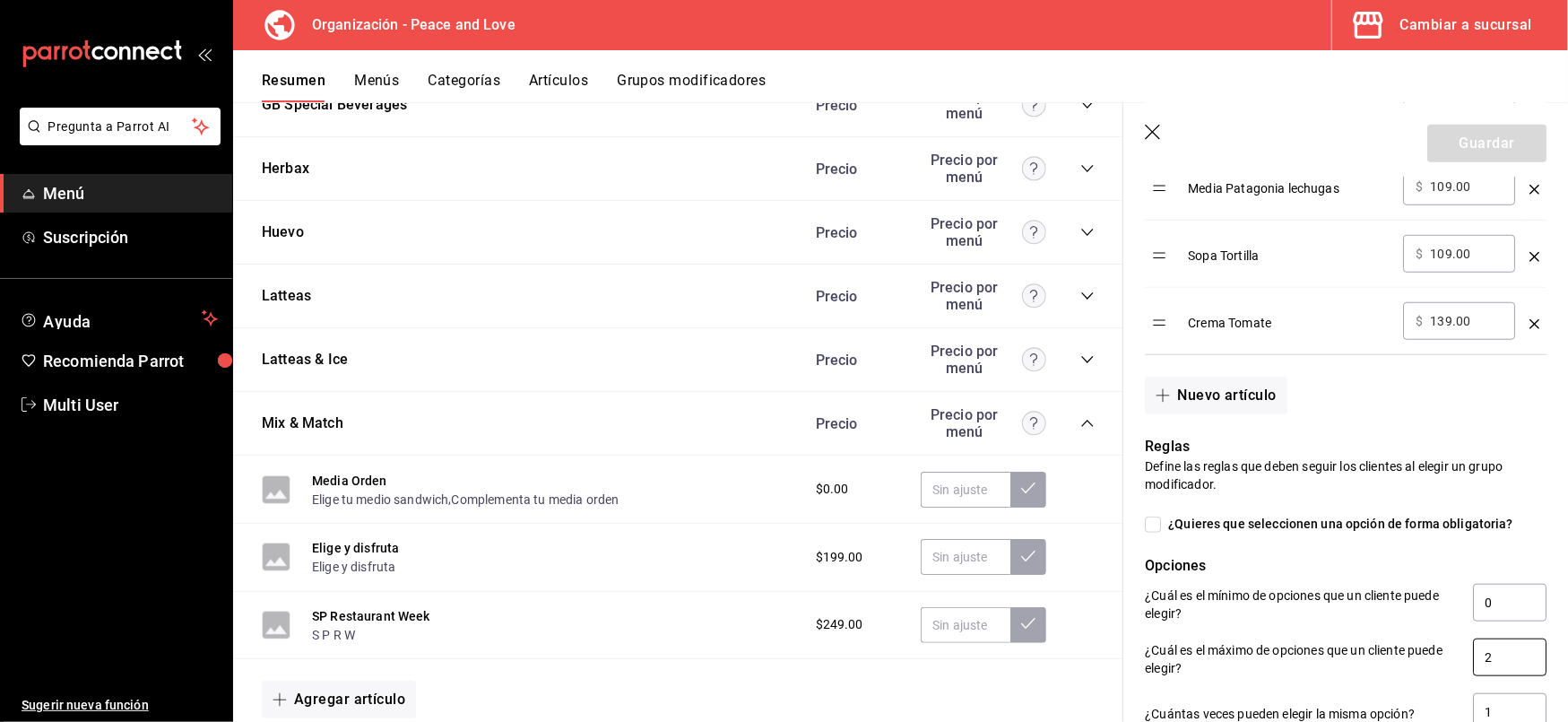
scroll to position [994, 0]
drag, startPoint x: 1488, startPoint y: 658, endPoint x: 1346, endPoint y: 637, distance: 143.5
click at [1346, 637] on div "¿Cuál es el máximo de opciones que un cliente puede elegir? 2" at bounding box center [1339, 651] width 416 height 54
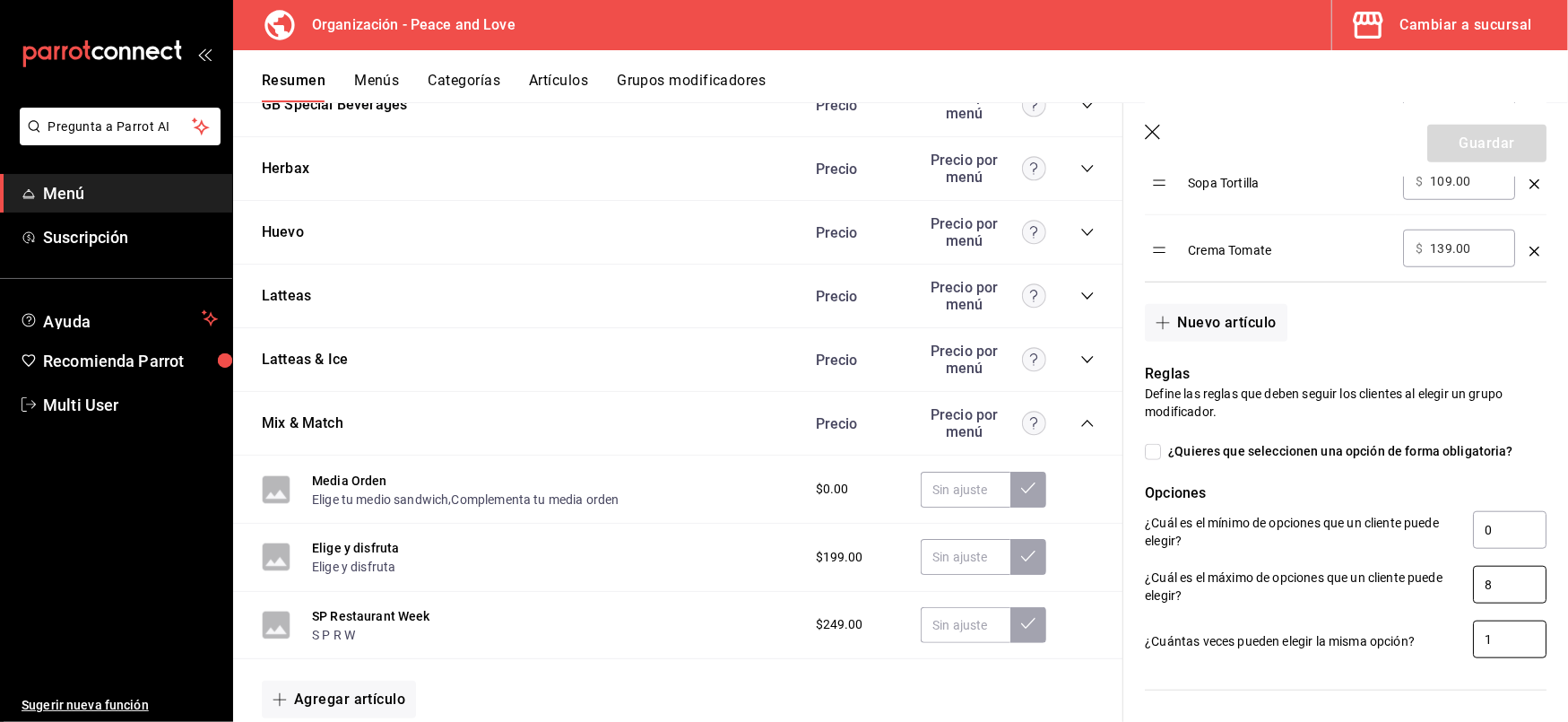
type input "8"
drag, startPoint x: 1496, startPoint y: 633, endPoint x: 1269, endPoint y: 618, distance: 227.5
click at [1269, 618] on div "¿Cuántas veces pueden elegir la misma opción? 1" at bounding box center [1339, 633] width 416 height 54
type input "9"
type input "1"
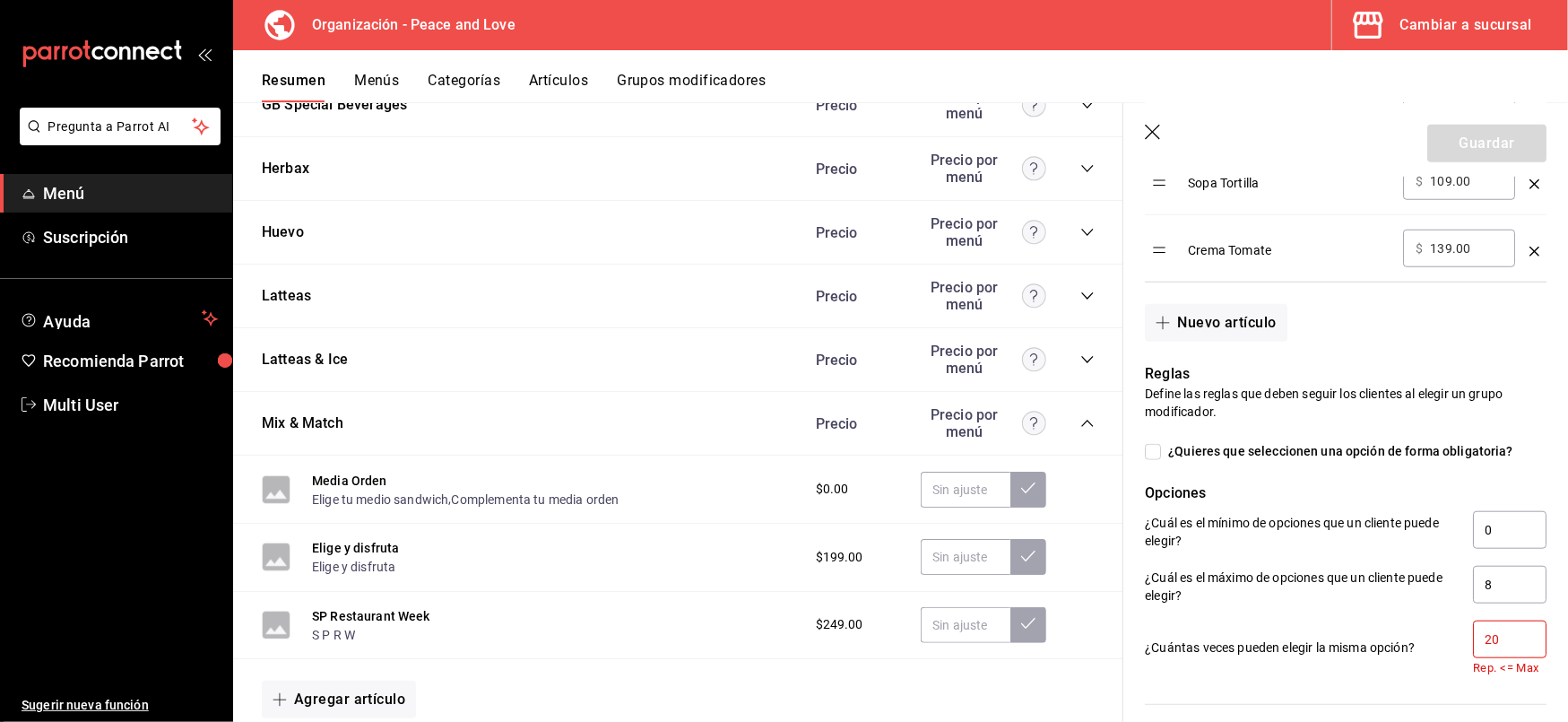
type input "2"
type input "1"
type input "9"
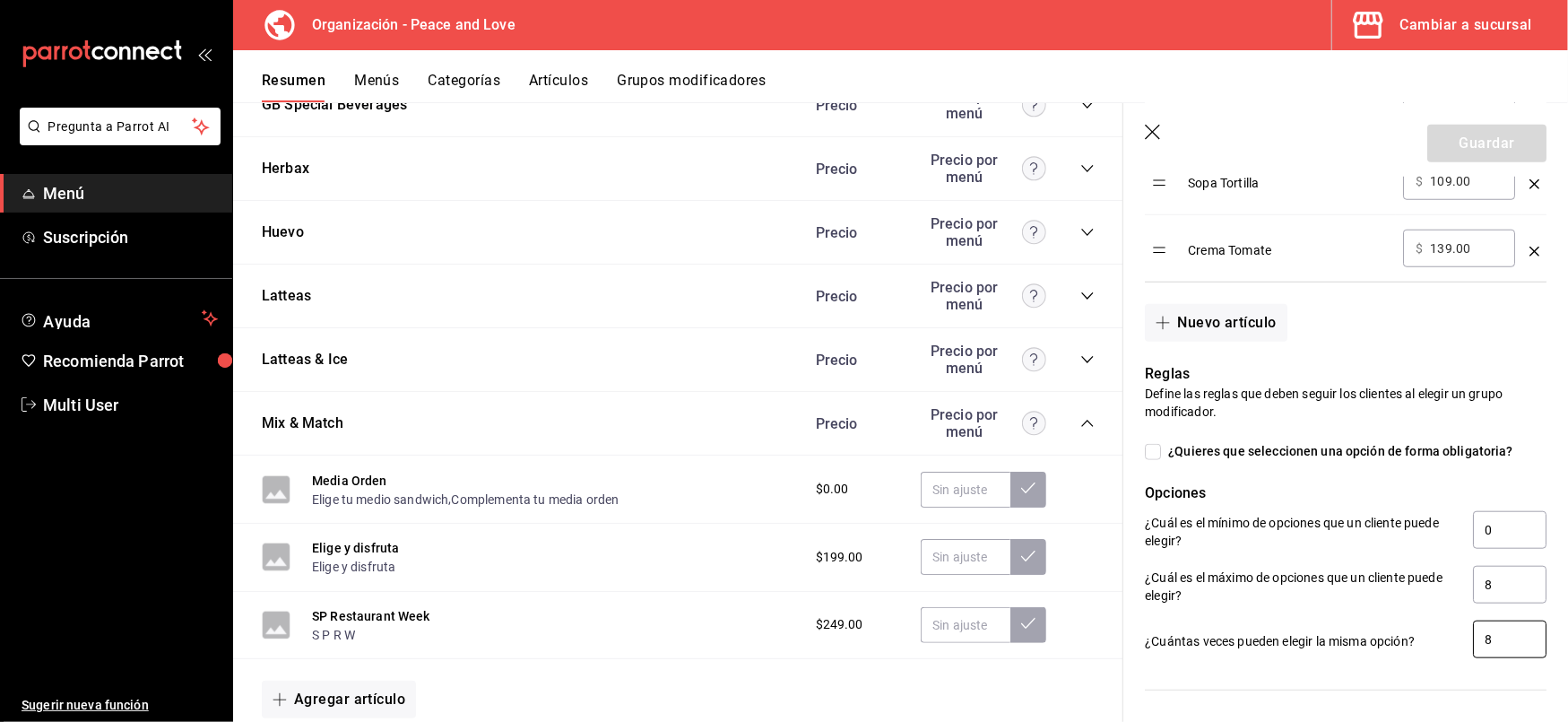
type input "8"
click at [1266, 675] on div at bounding box center [1335, 679] width 423 height 37
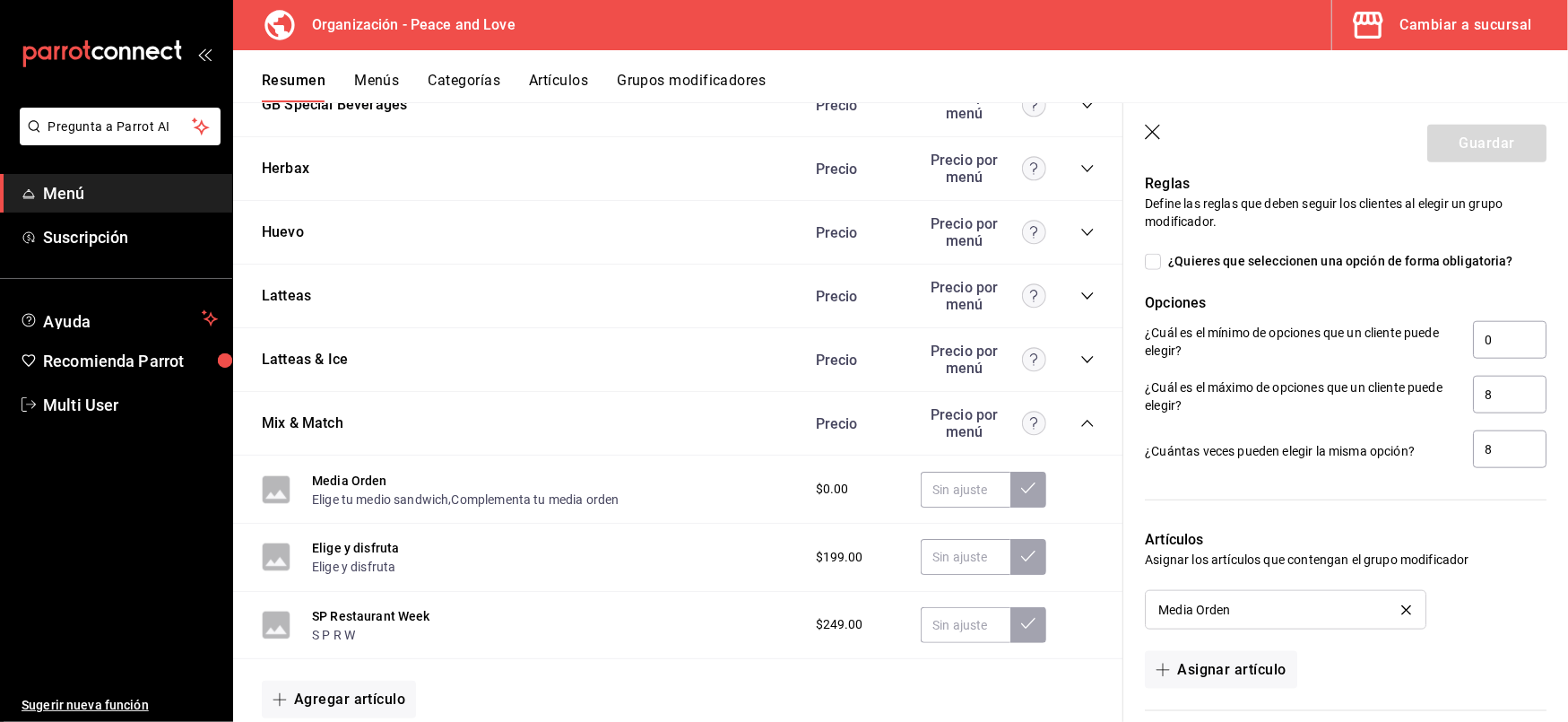
scroll to position [1258, 0]
drag, startPoint x: 1496, startPoint y: 399, endPoint x: 1329, endPoint y: 379, distance: 168.2
click at [1329, 379] on div "¿Cuál es el máximo de opciones que un cliente puede elegir? 8" at bounding box center [1345, 394] width 402 height 40
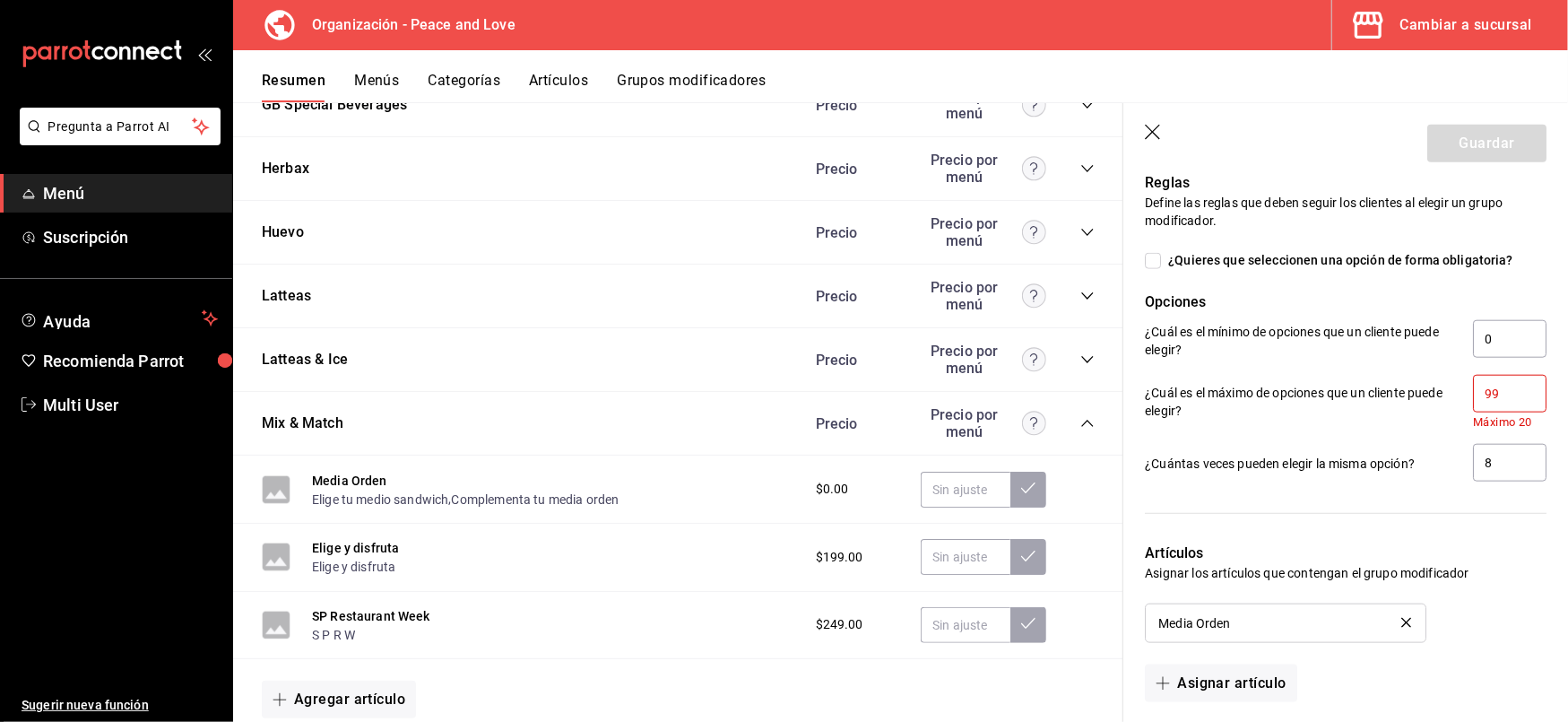
type input "9"
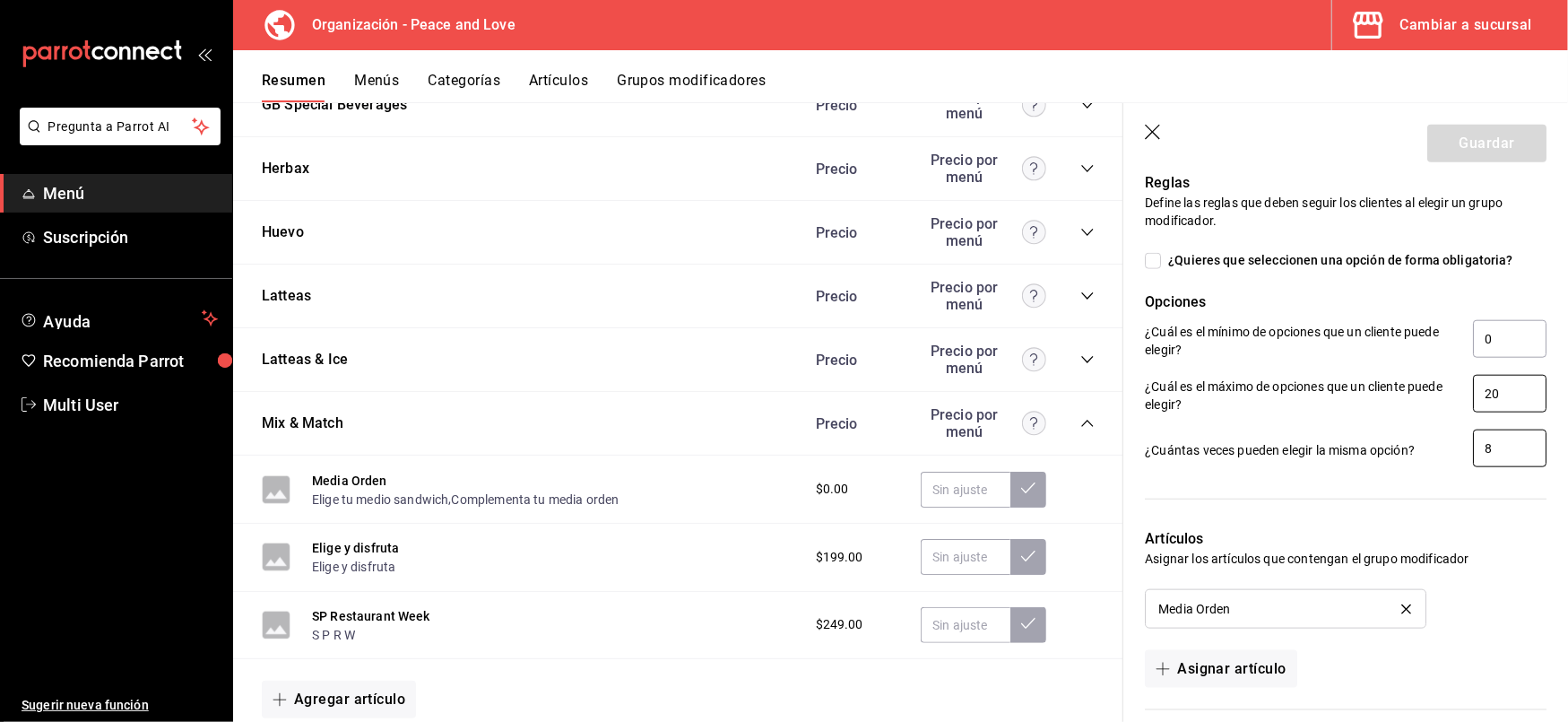
type input "20"
drag, startPoint x: 1490, startPoint y: 445, endPoint x: 1277, endPoint y: 429, distance: 213.6
click at [1277, 429] on div "¿Cuántas veces pueden elegir la misma opción? 8" at bounding box center [1339, 443] width 416 height 54
type input "20"
click at [1338, 522] on div "Artículos Asignar los artículos que contengan el grupo modificador Media Orden …" at bounding box center [1335, 597] width 423 height 181
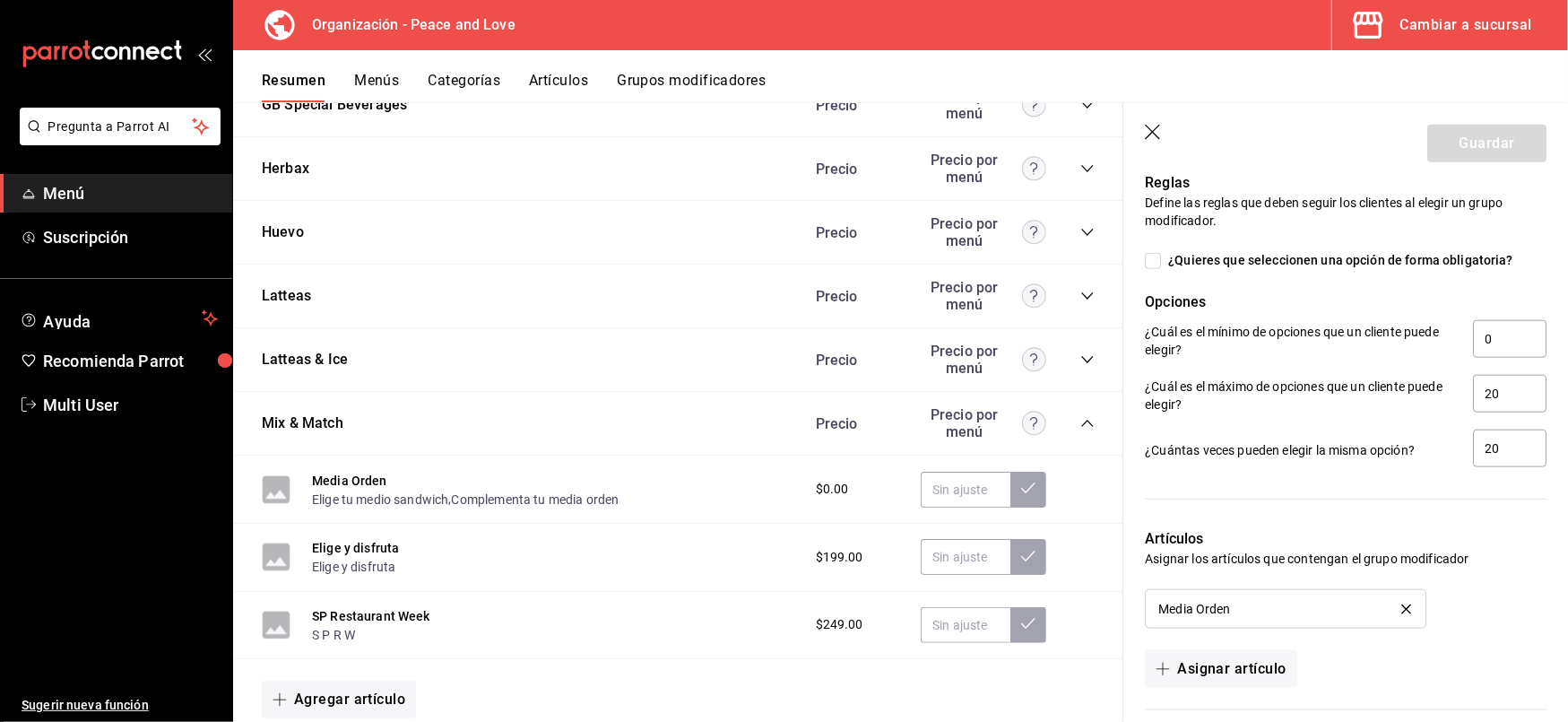
click at [1338, 495] on div at bounding box center [1345, 499] width 402 height 16
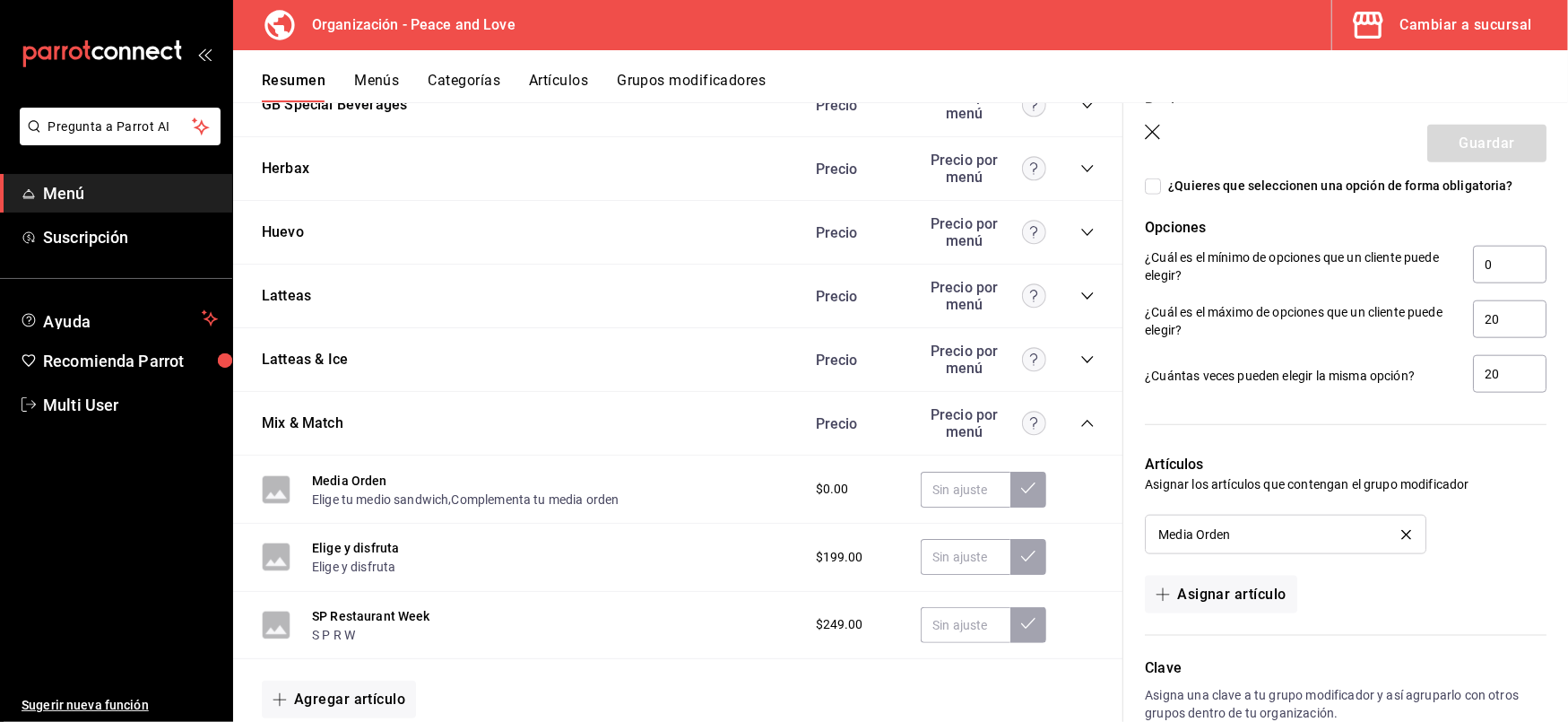
scroll to position [1441, 0]
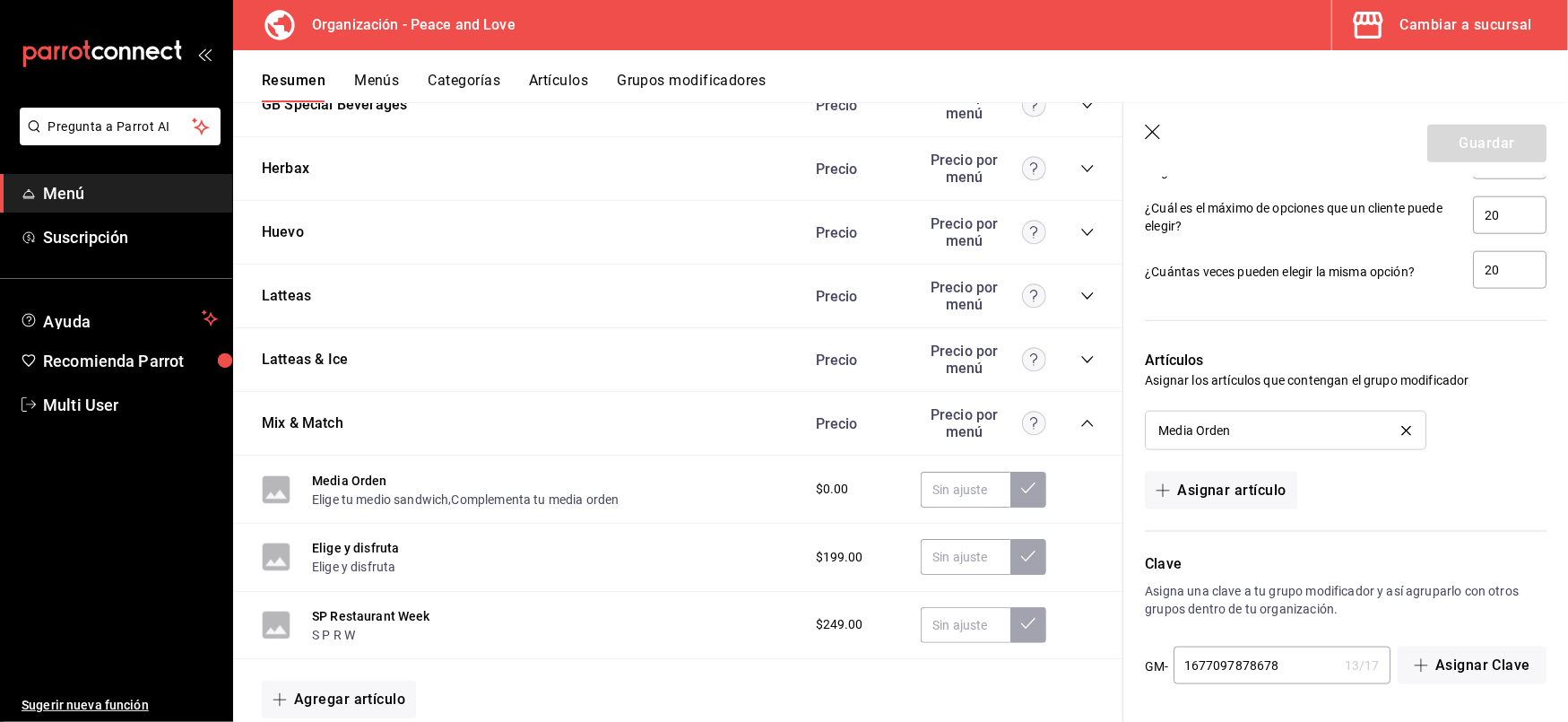
click at [1284, 665] on input "1677097878678" at bounding box center [1256, 666] width 164 height 36
type input "1677097878678"
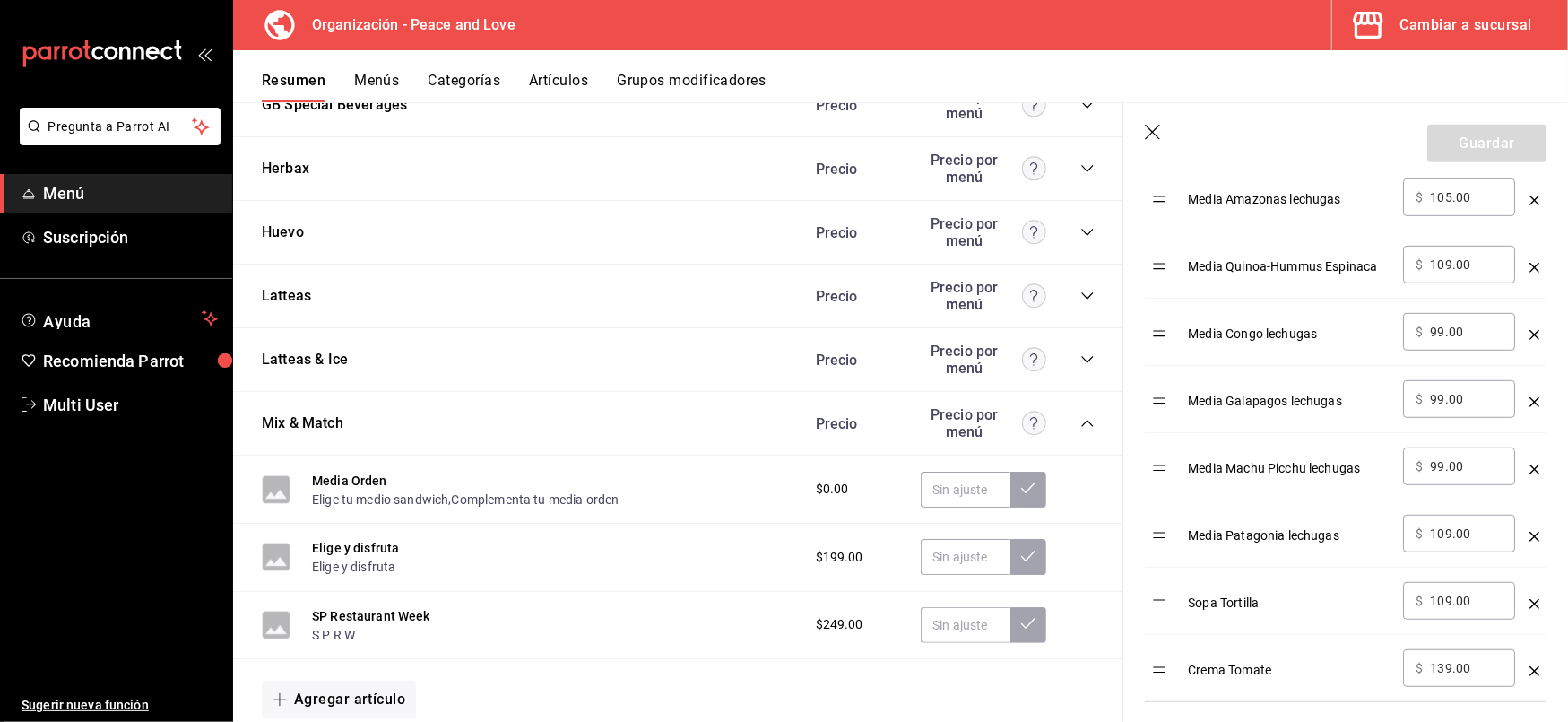
scroll to position [646, 0]
click at [1453, 338] on input "99.00" at bounding box center [1466, 333] width 73 height 18
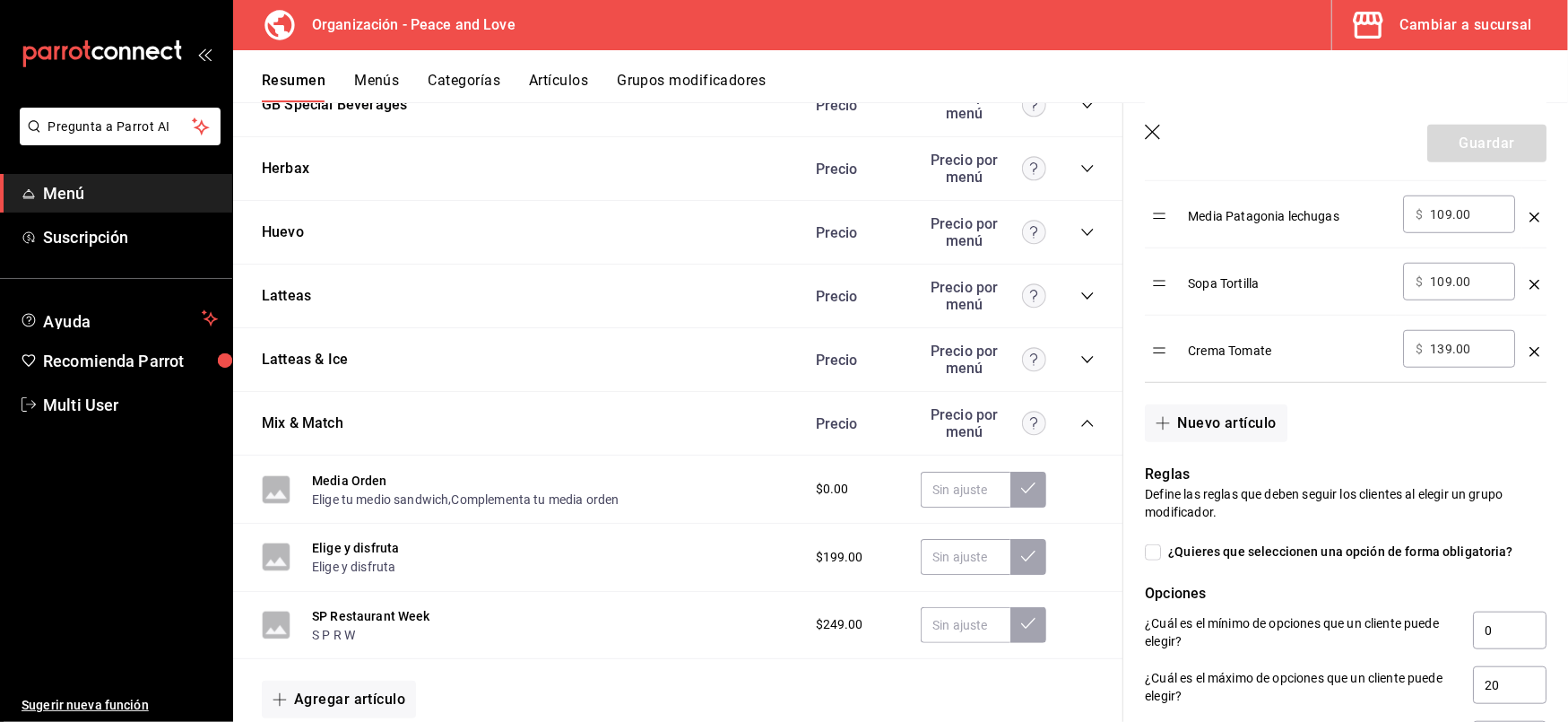
scroll to position [967, 0]
click at [83, 408] on span "Multi User" at bounding box center [130, 405] width 175 height 24
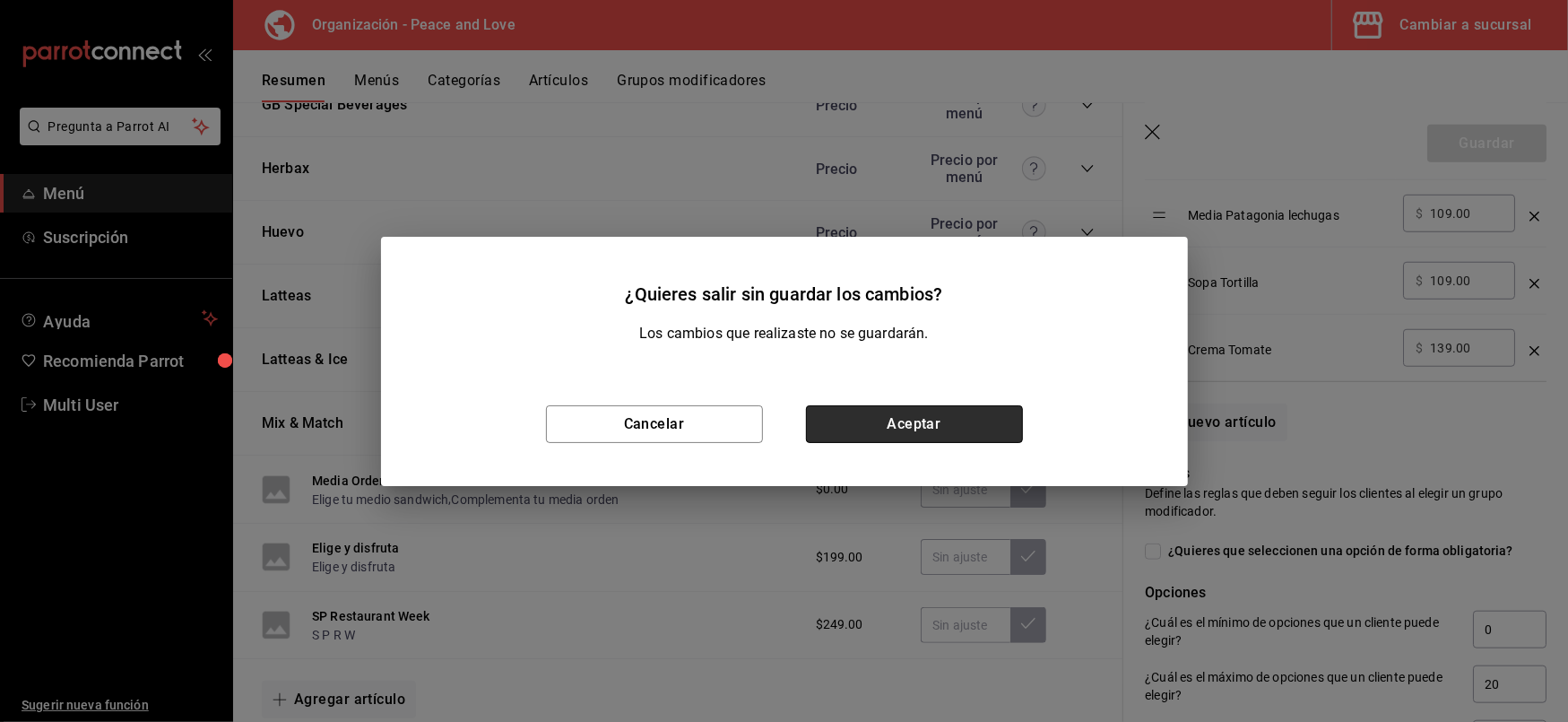
click at [891, 409] on button "Aceptar" at bounding box center [914, 424] width 217 height 38
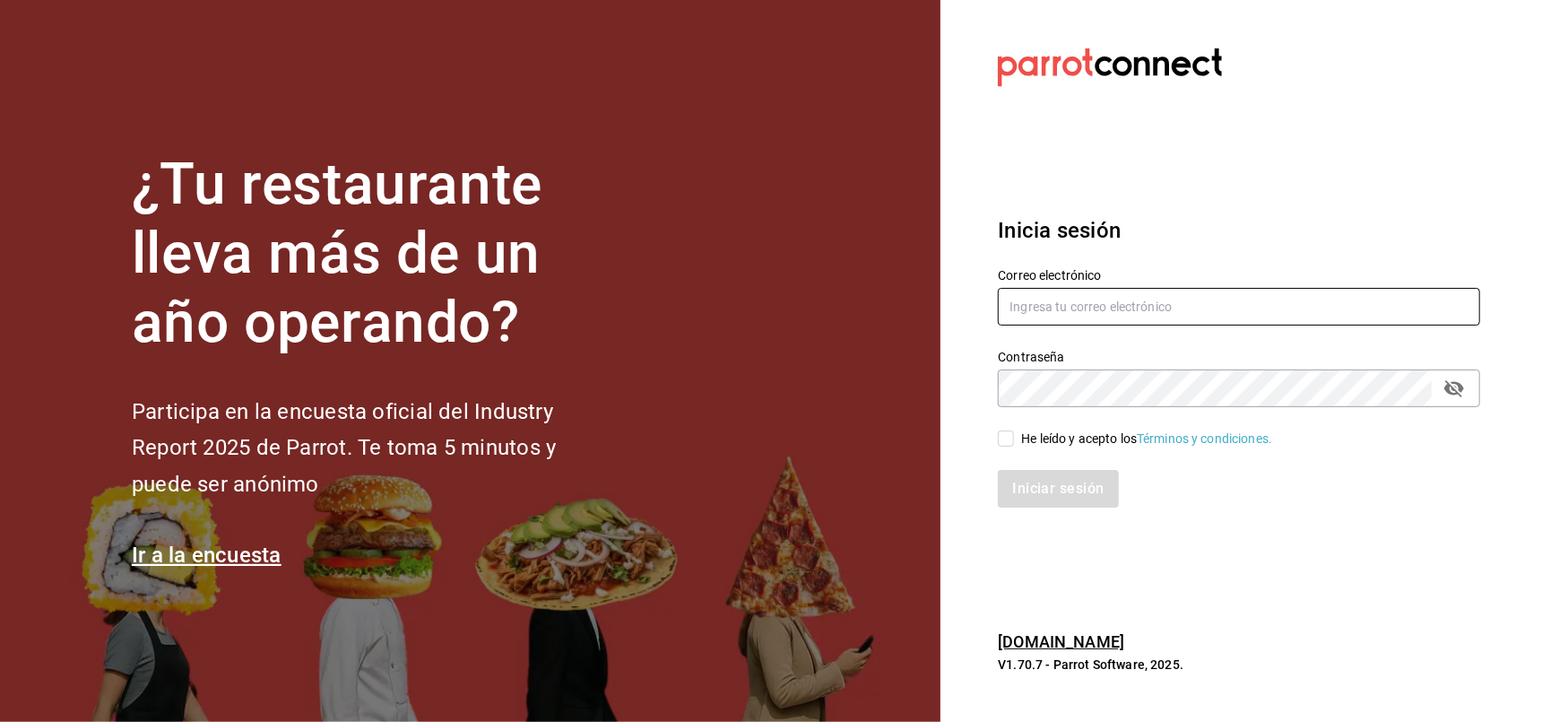
type input "multiuser@peace.com"
click at [1002, 427] on div "He leído y acepto los Términos y condiciones." at bounding box center [1229, 428] width 504 height 41
click at [1006, 432] on input "He leído y acepto los Términos y condiciones." at bounding box center [1006, 439] width 17 height 17
checkbox input "true"
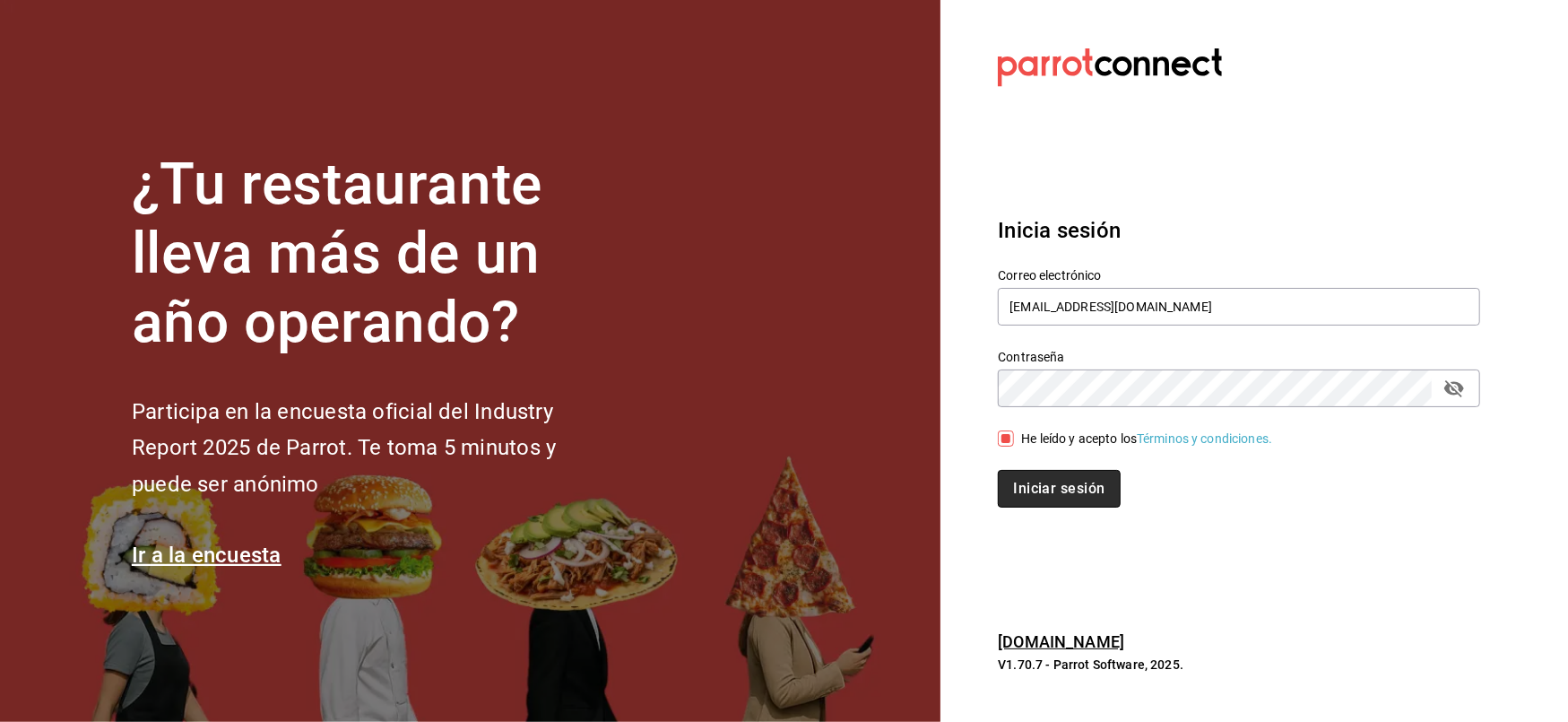
click at [1028, 481] on button "Iniciar sesión" at bounding box center [1058, 488] width 122 height 38
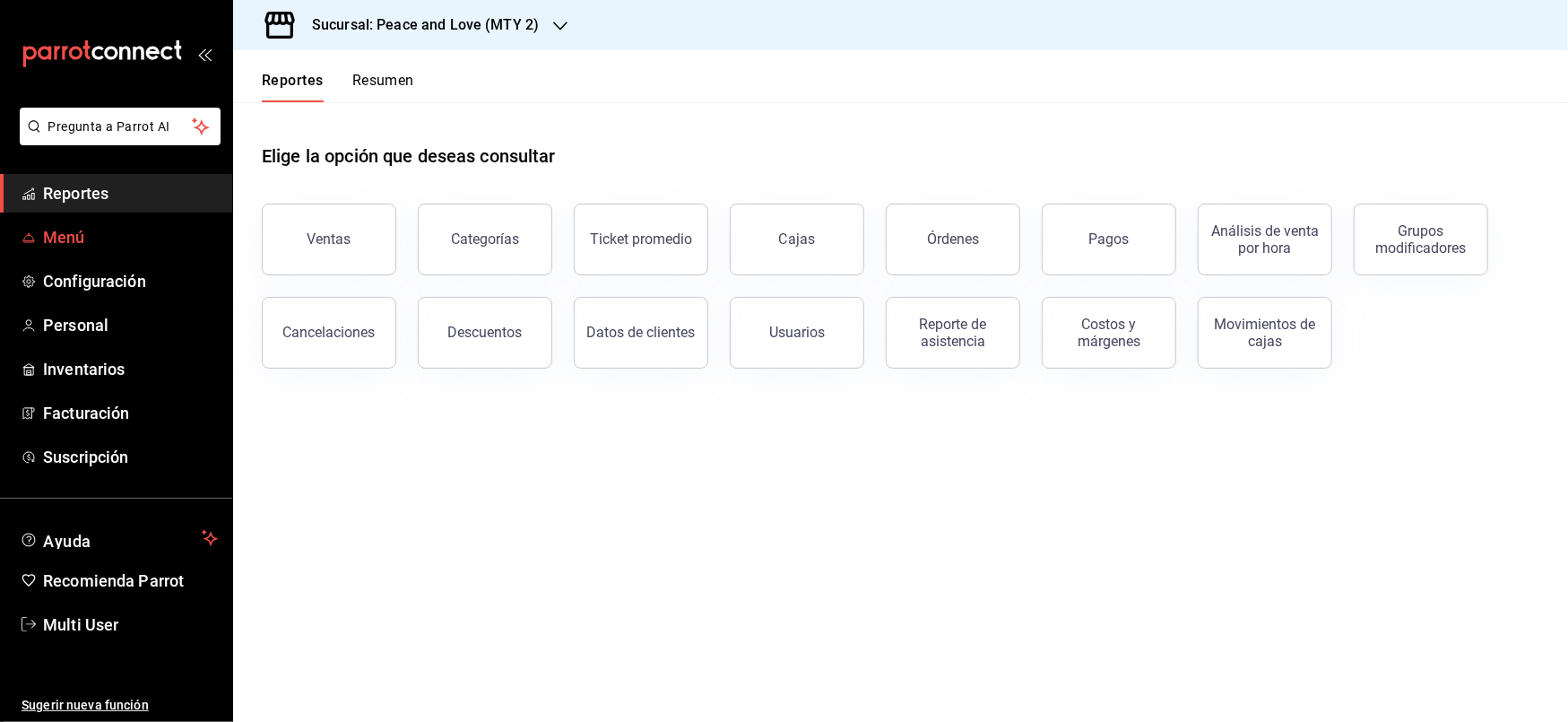
click at [59, 237] on span "Menú" at bounding box center [130, 236] width 175 height 24
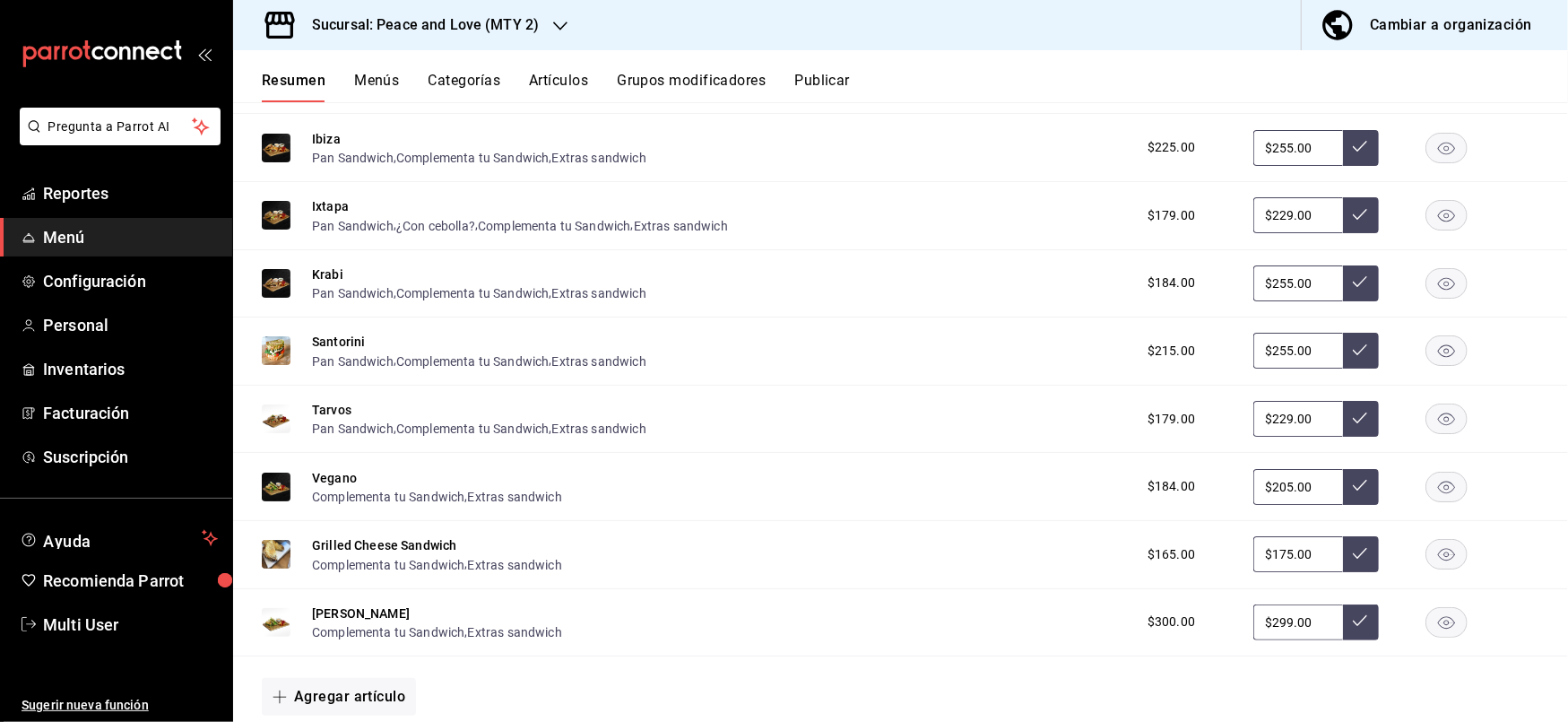
scroll to position [3246, 0]
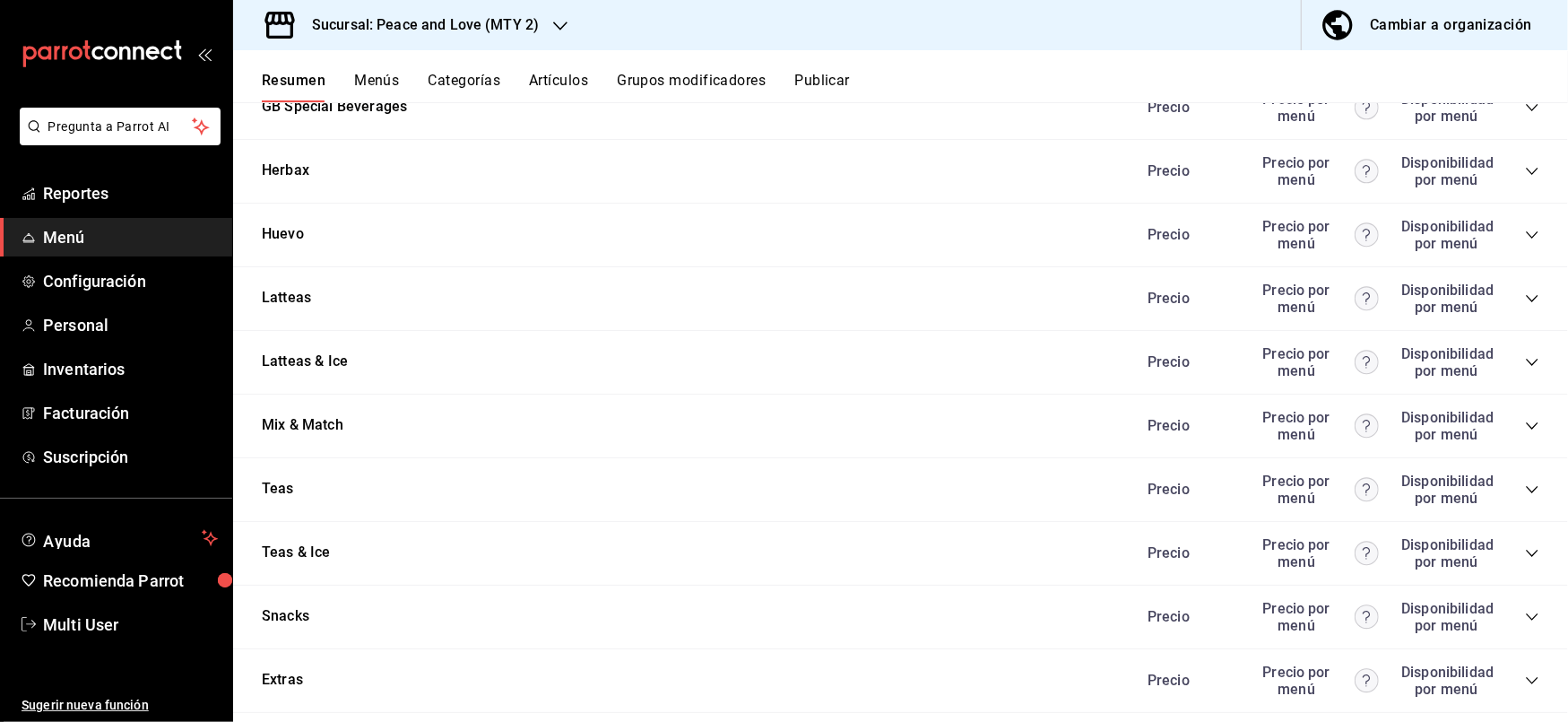
click at [1521, 409] on div "Precio Precio por menú Disponibilidad por menú" at bounding box center [1335, 425] width 410 height 34
click at [1525, 419] on icon "collapse-category-row" at bounding box center [1532, 426] width 15 height 15
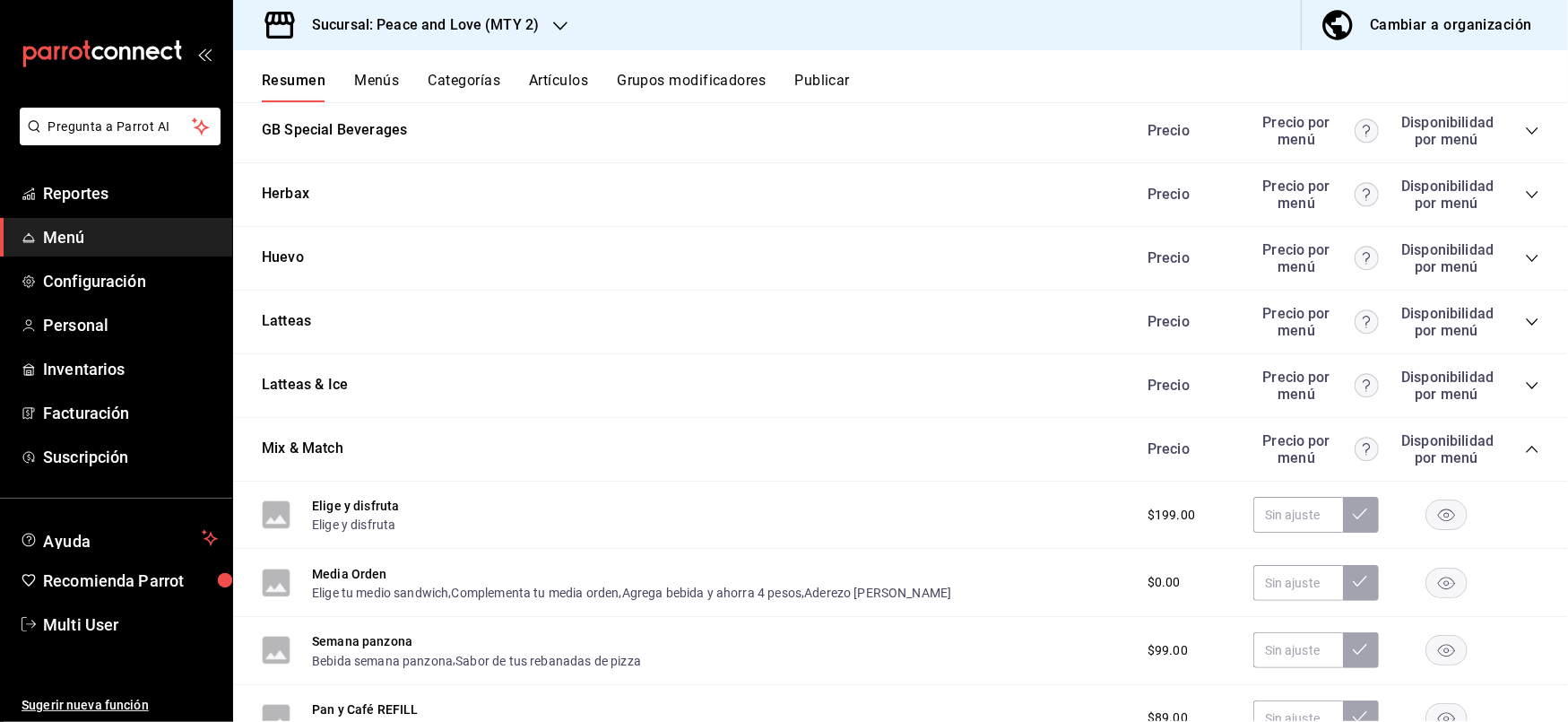
scroll to position [3221, 0]
click at [1460, 9] on button "Cambiar a organización" at bounding box center [1428, 25] width 252 height 51
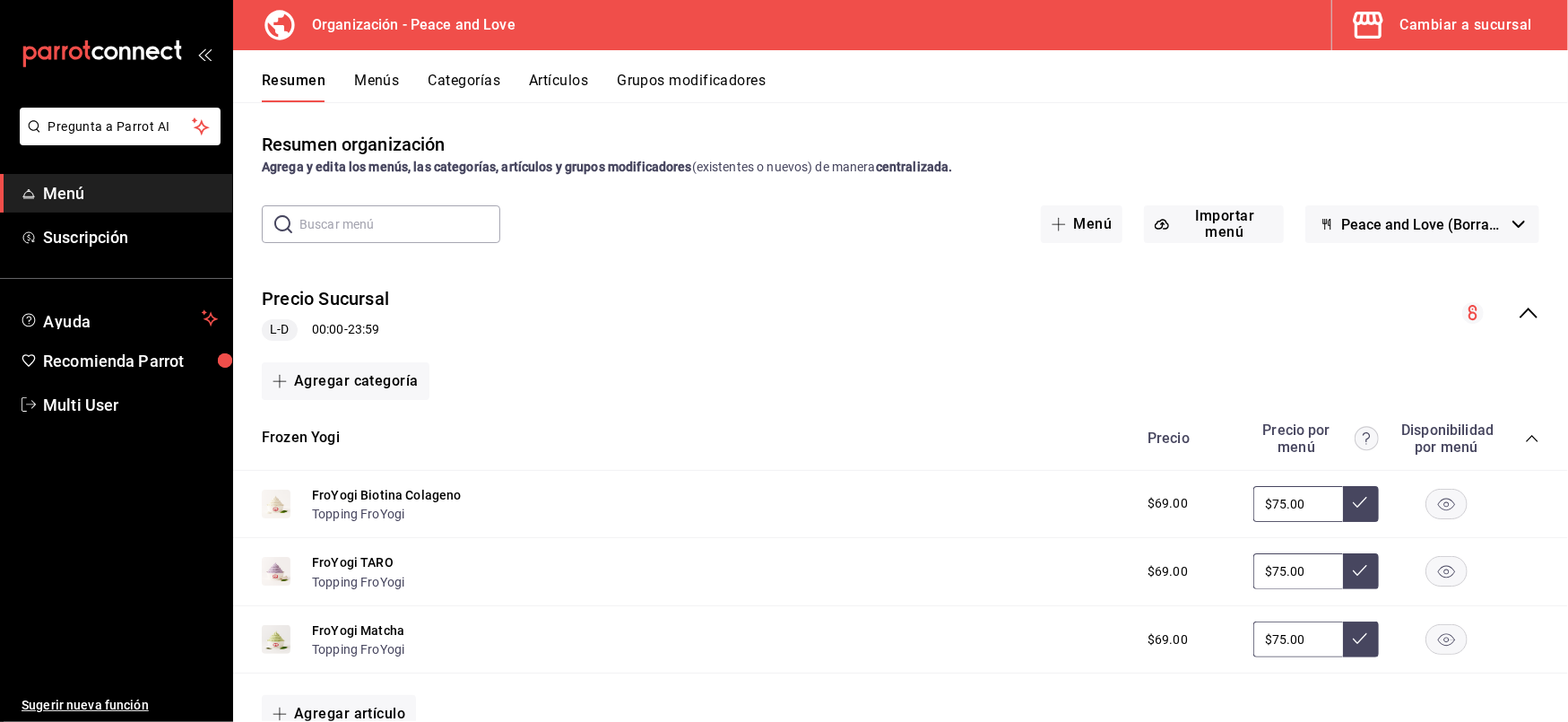
scroll to position [2777, 0]
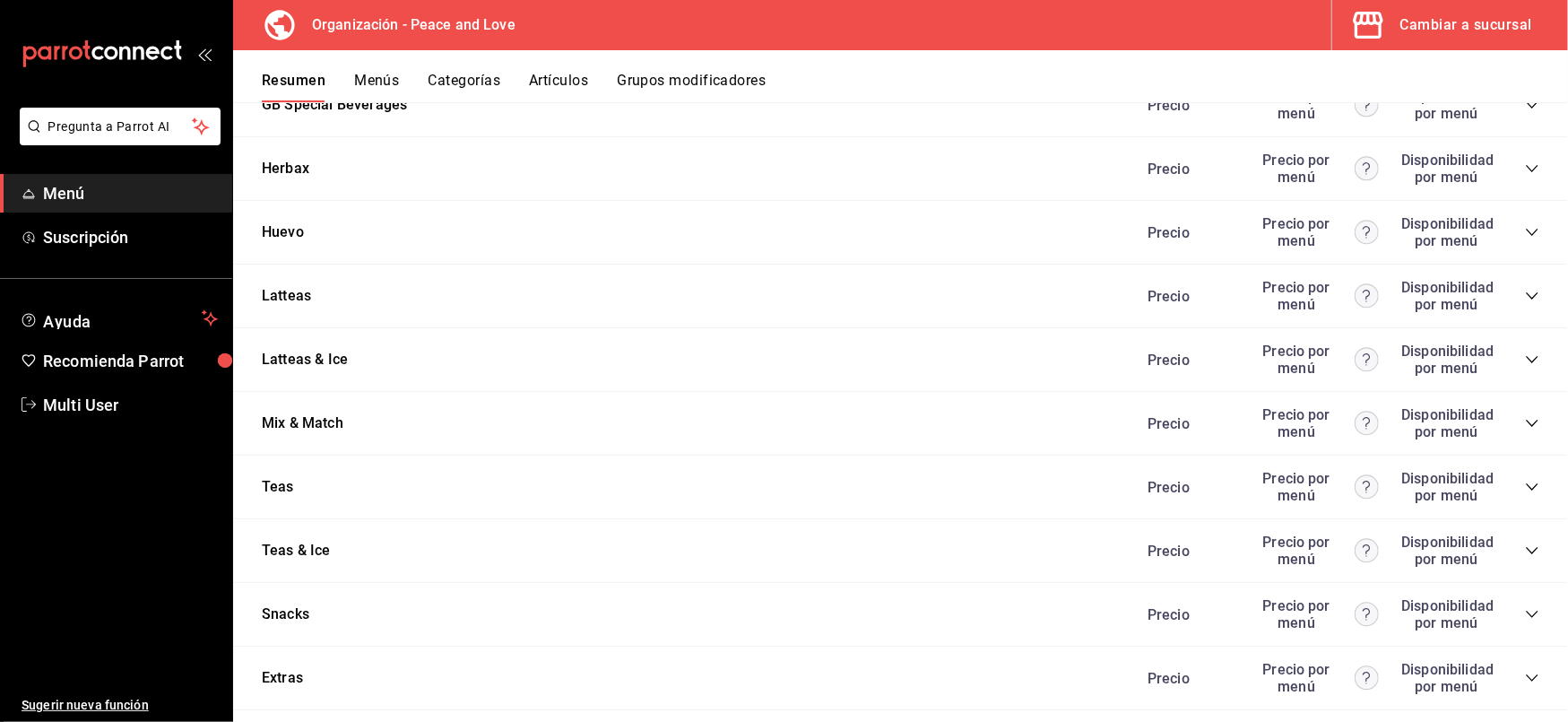
click at [1525, 416] on icon "collapse-category-row" at bounding box center [1532, 423] width 15 height 15
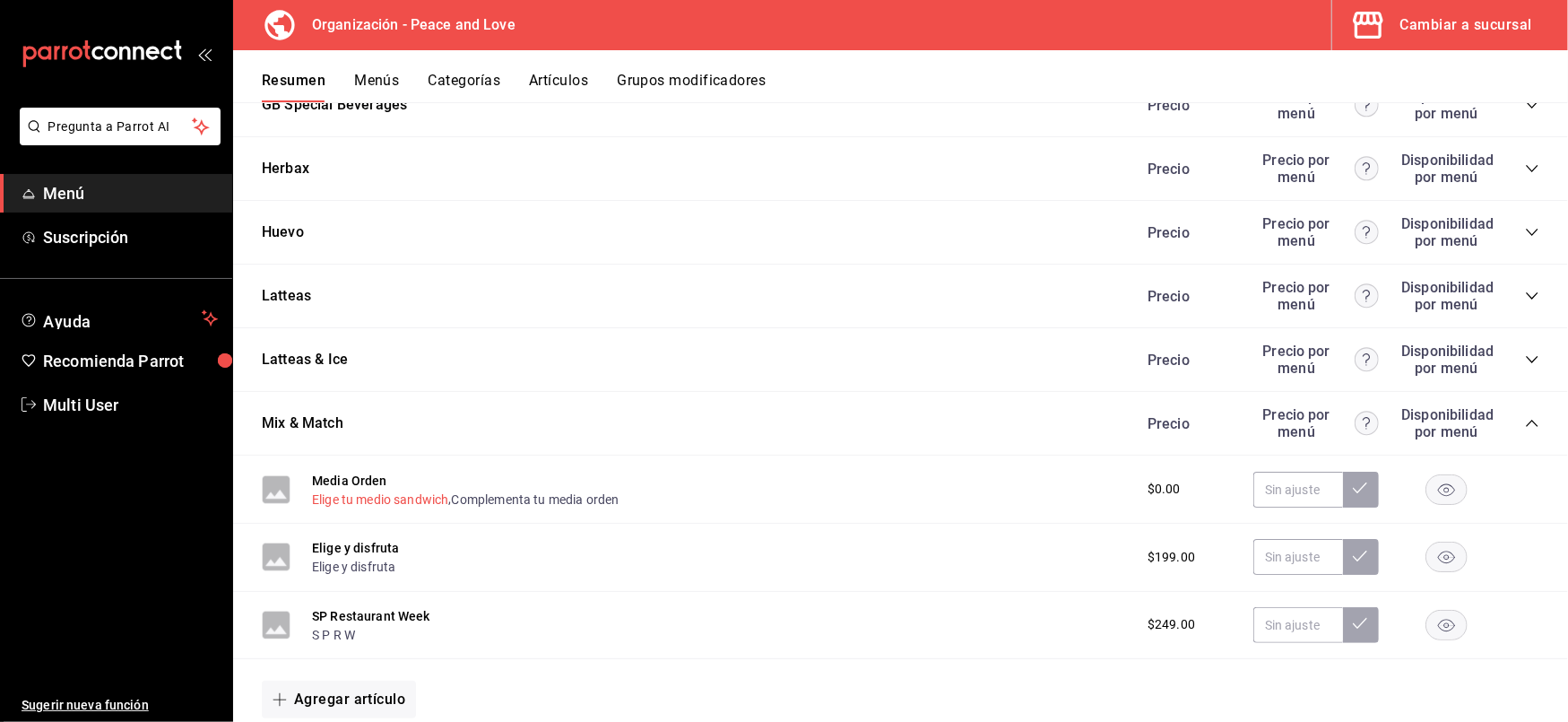
click at [361, 493] on button "Elige tu medio sandwich" at bounding box center [380, 499] width 136 height 18
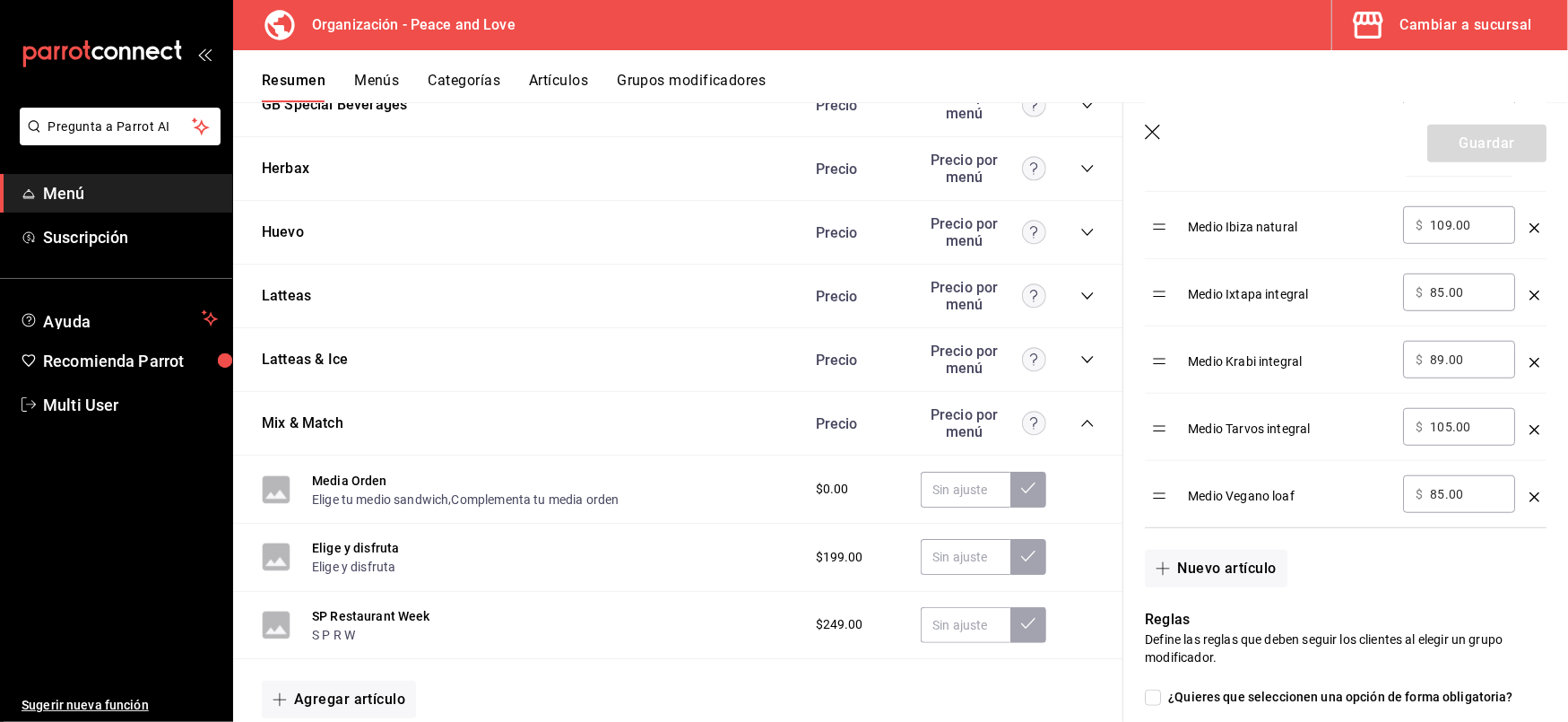
scroll to position [888, 0]
click at [482, 495] on button "Complementa tu media orden" at bounding box center [536, 499] width 167 height 18
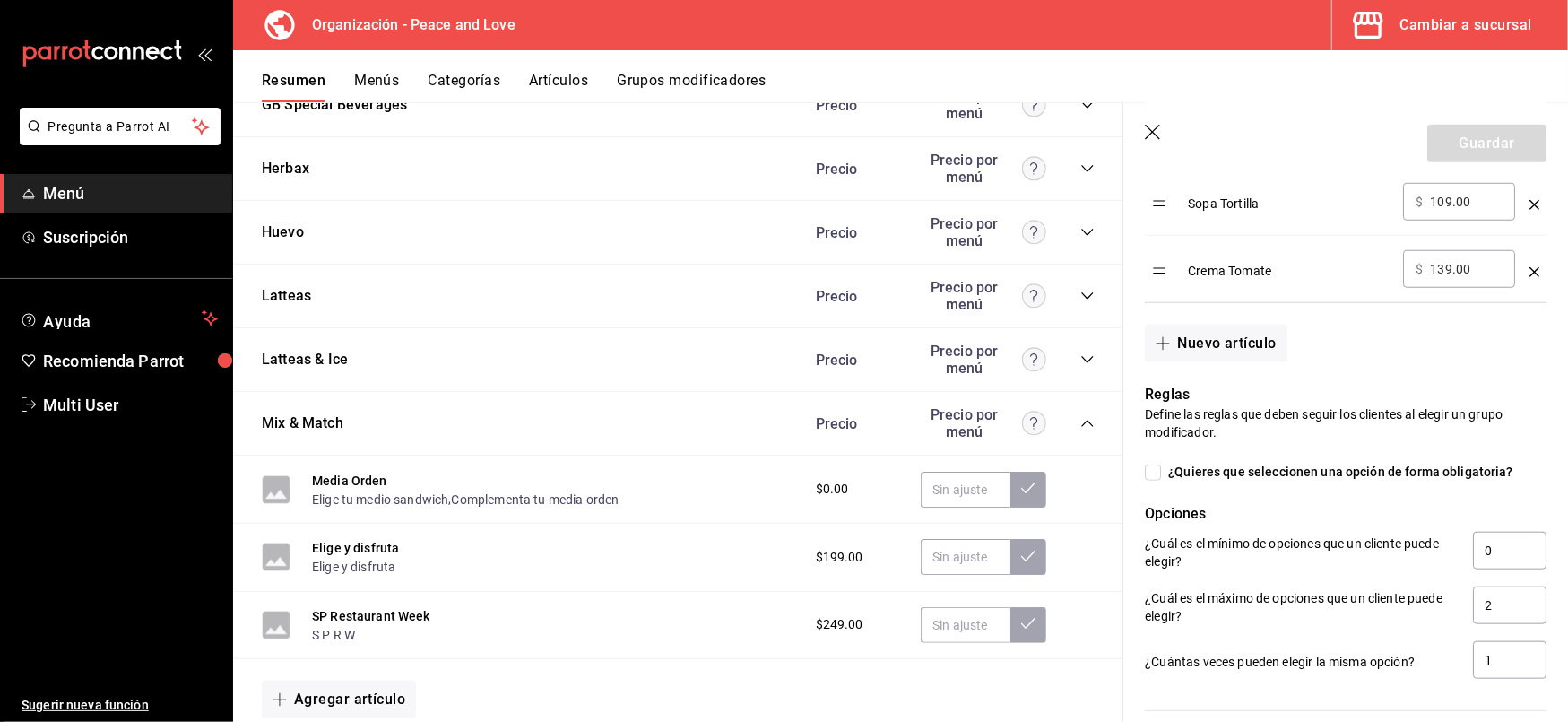
scroll to position [1048, 0]
click at [1496, 608] on input "2" at bounding box center [1511, 603] width 74 height 38
type input "20"
click at [1493, 658] on input "1" at bounding box center [1511, 658] width 74 height 38
type input "19"
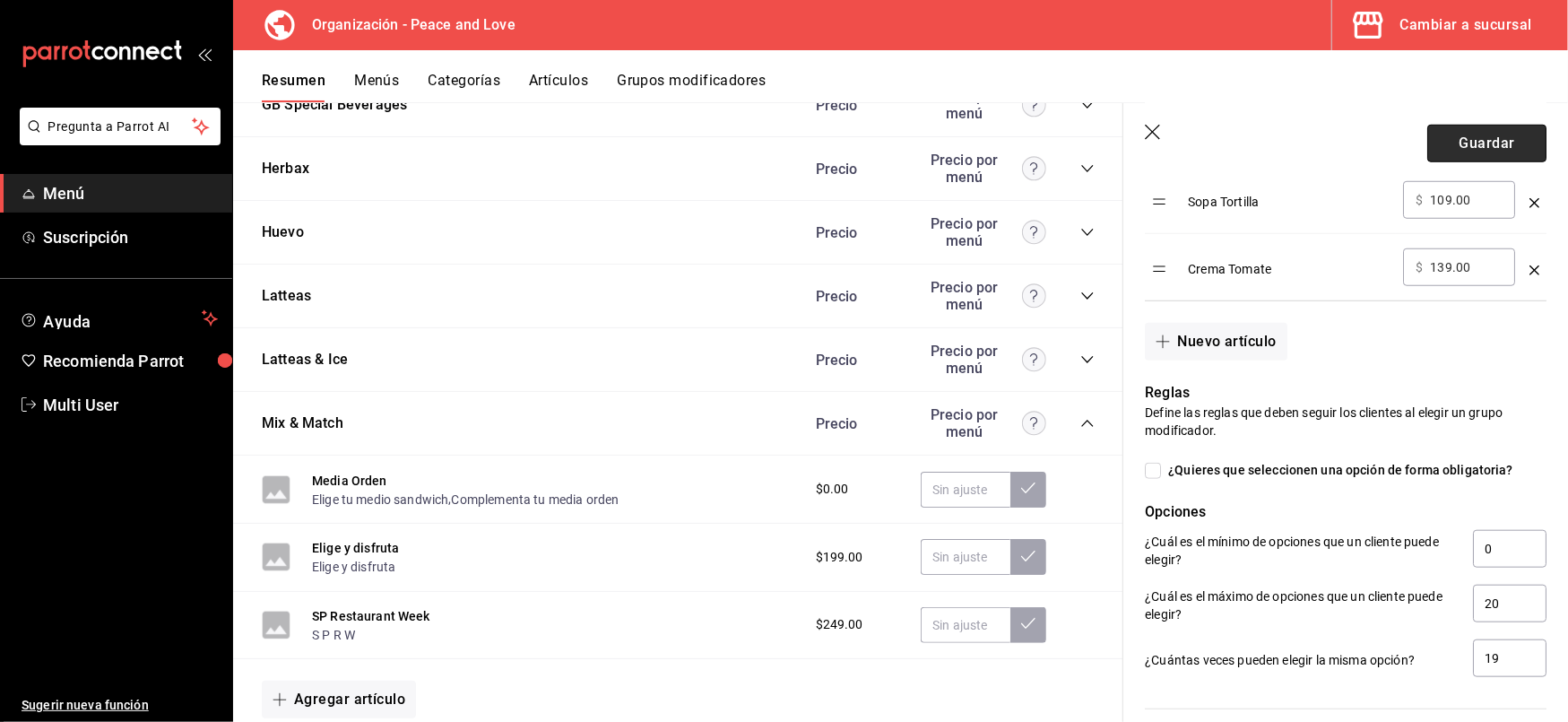
click at [1456, 144] on button "Guardar" at bounding box center [1487, 143] width 120 height 38
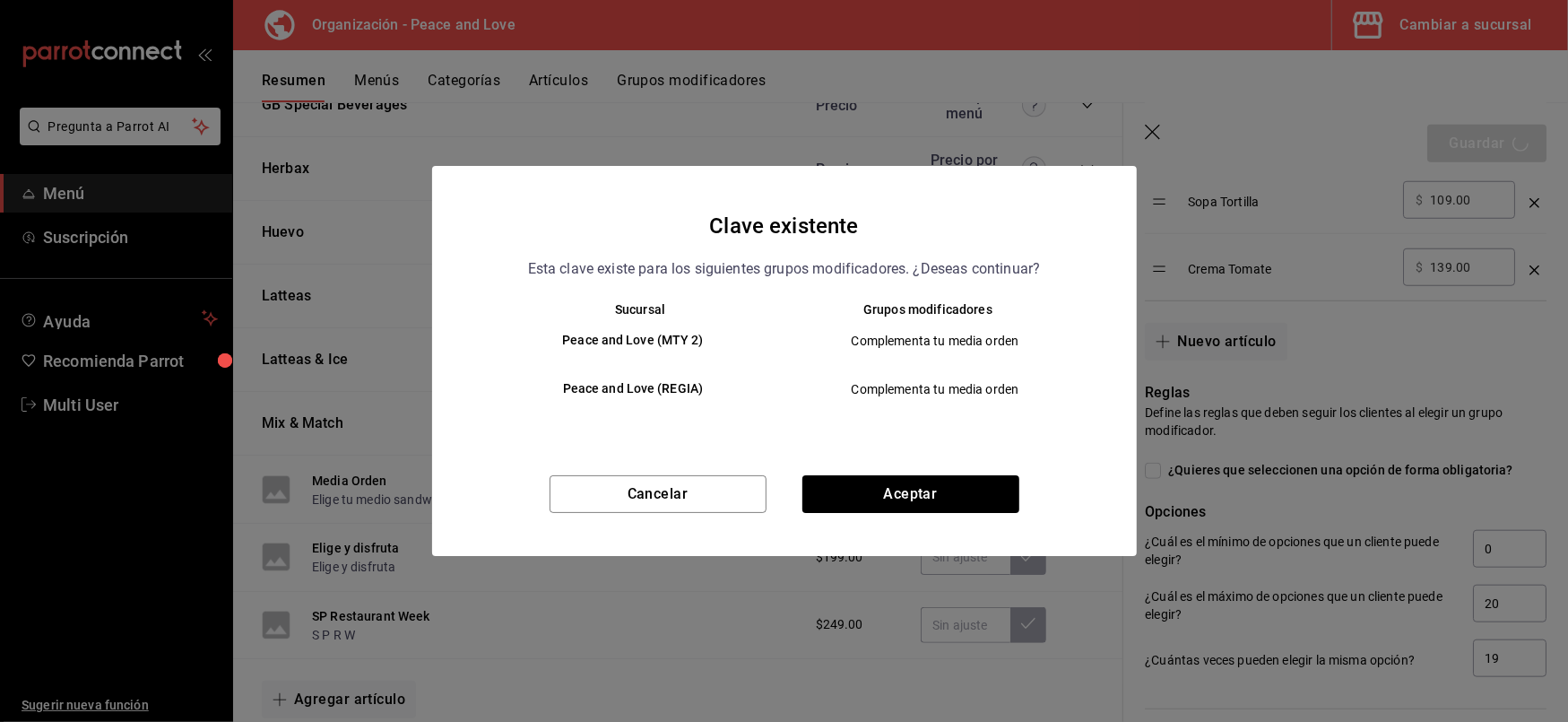
click at [891, 514] on div "Cancelar Aceptar" at bounding box center [784, 516] width 705 height 81
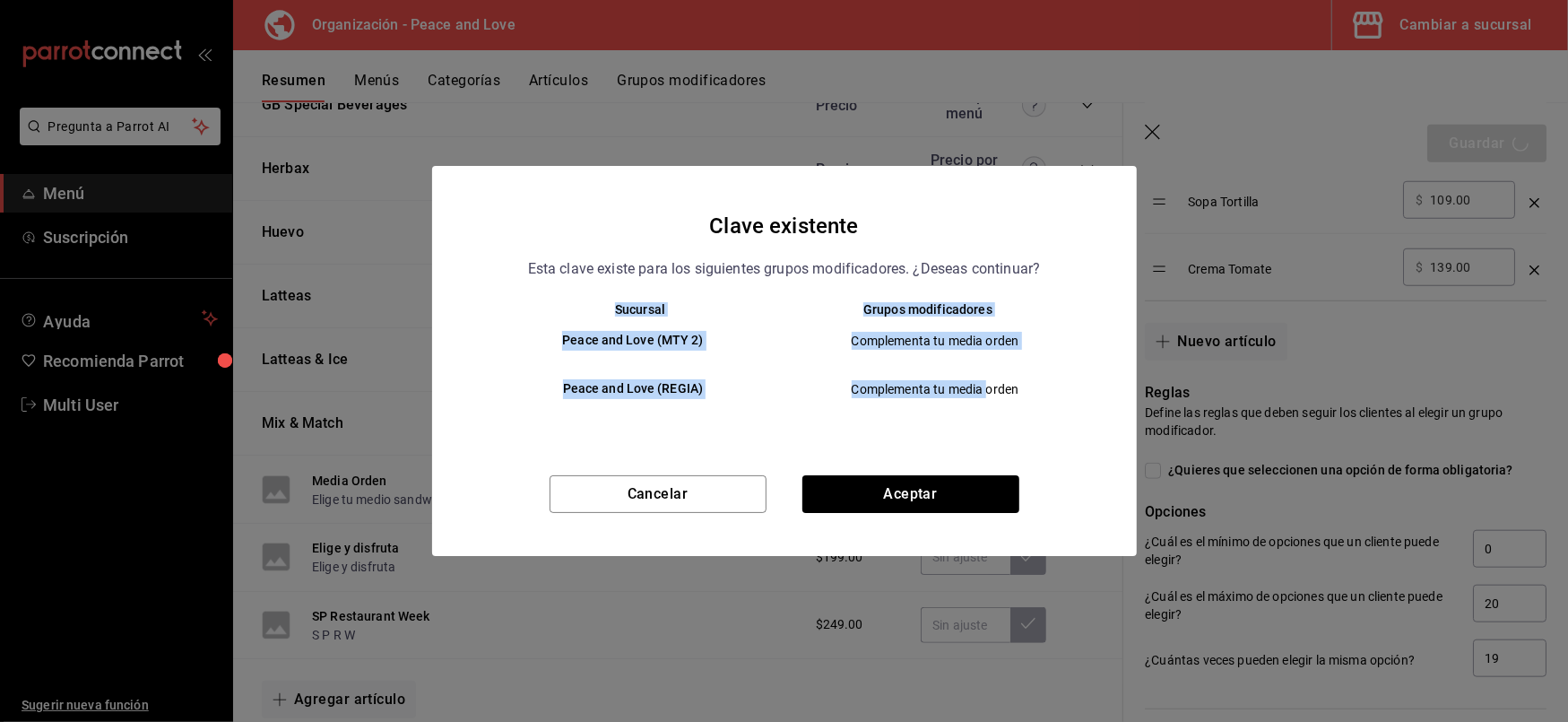
click at [891, 514] on div "Cancelar Aceptar" at bounding box center [784, 516] width 705 height 81
click at [890, 497] on button "Aceptar" at bounding box center [910, 494] width 217 height 38
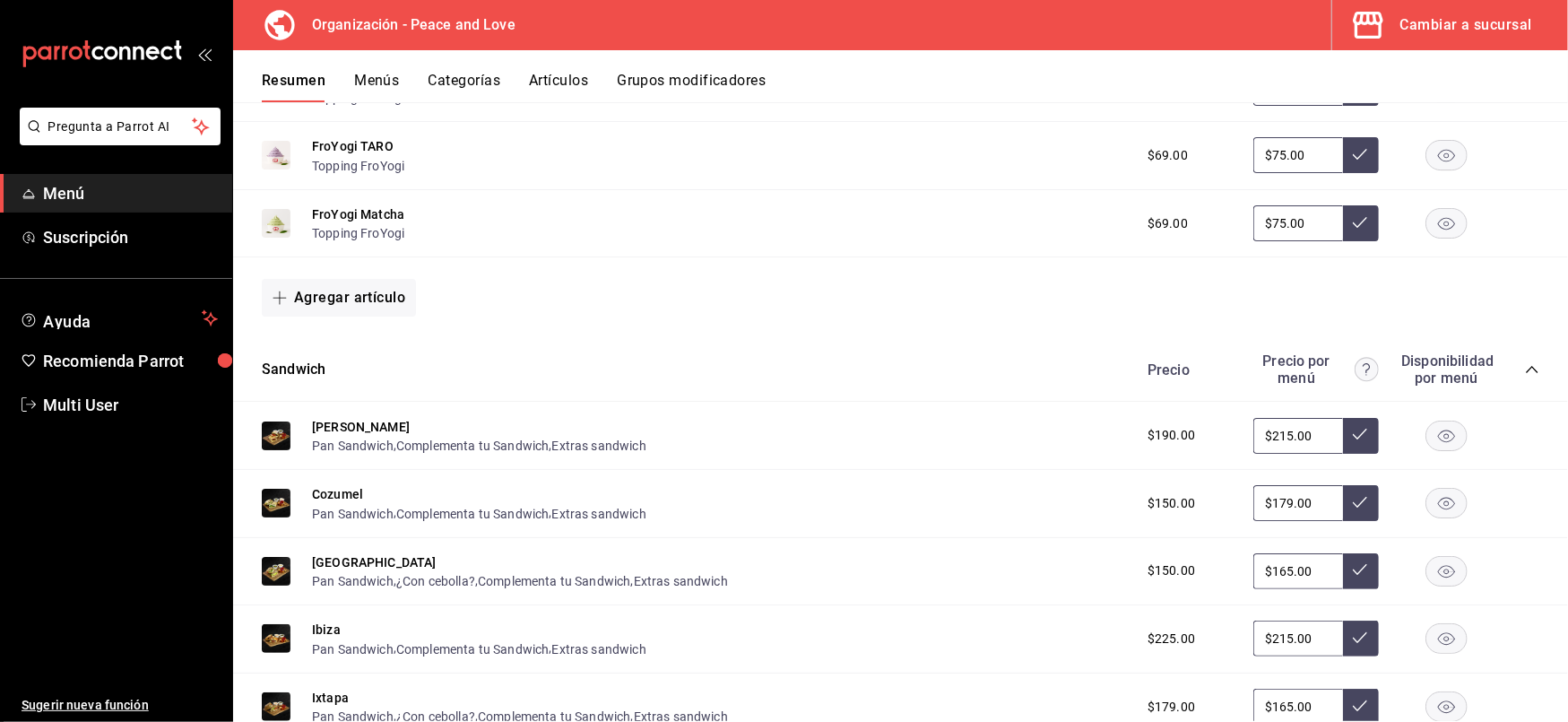
scroll to position [2777, 0]
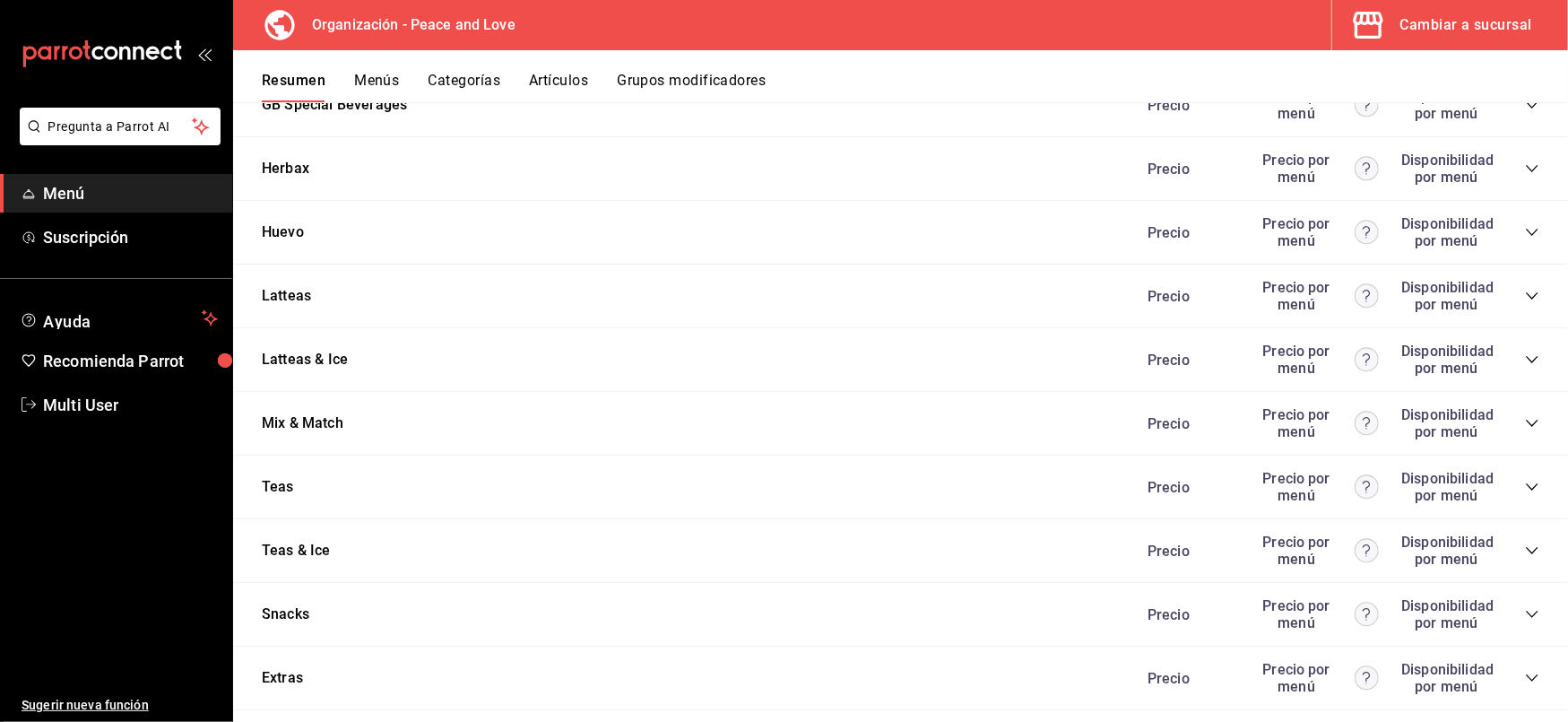
click at [1525, 416] on icon "collapse-category-row" at bounding box center [1532, 423] width 15 height 15
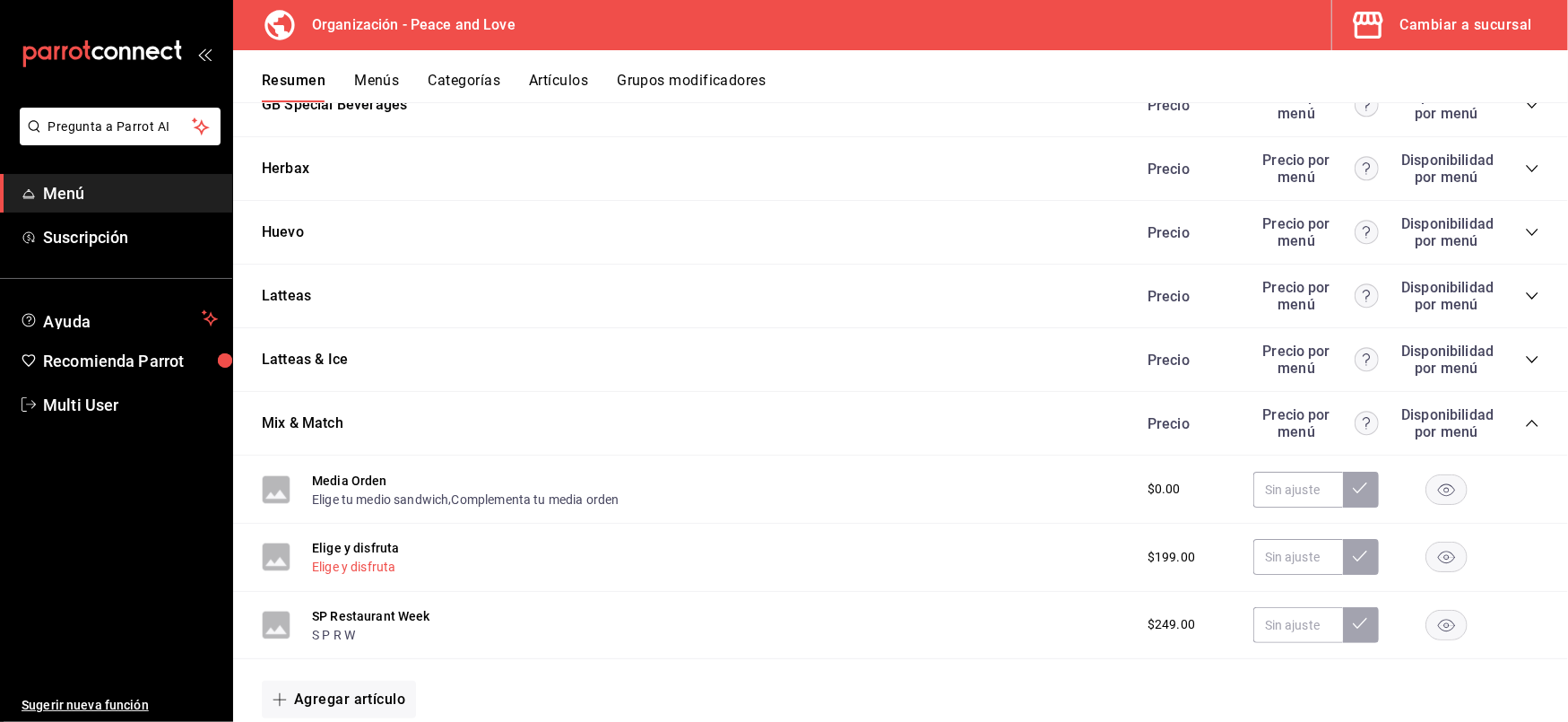
click at [325, 558] on button "Elige y disfruta" at bounding box center [354, 566] width 84 height 18
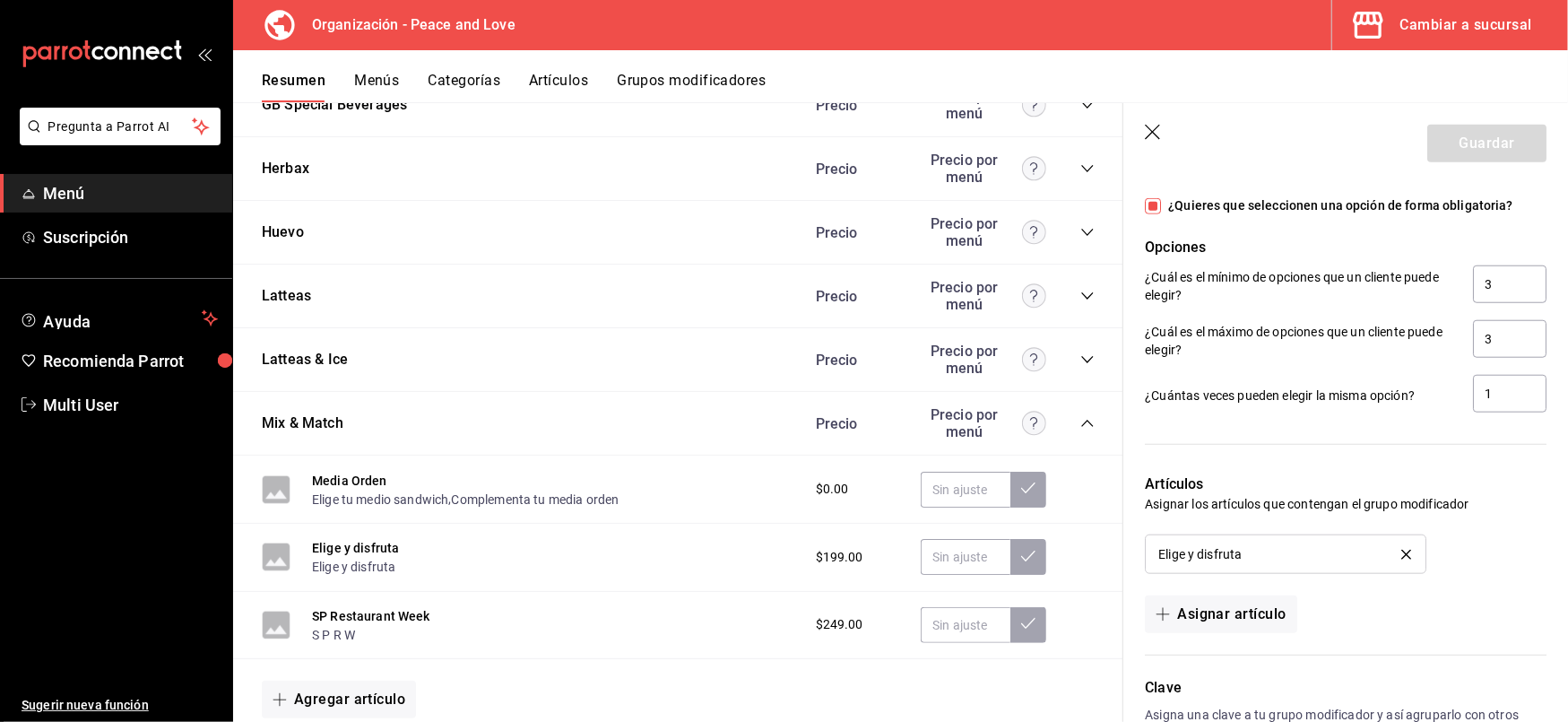
scroll to position [1112, 0]
click at [359, 539] on button "Elige y disfruta" at bounding box center [355, 548] width 87 height 18
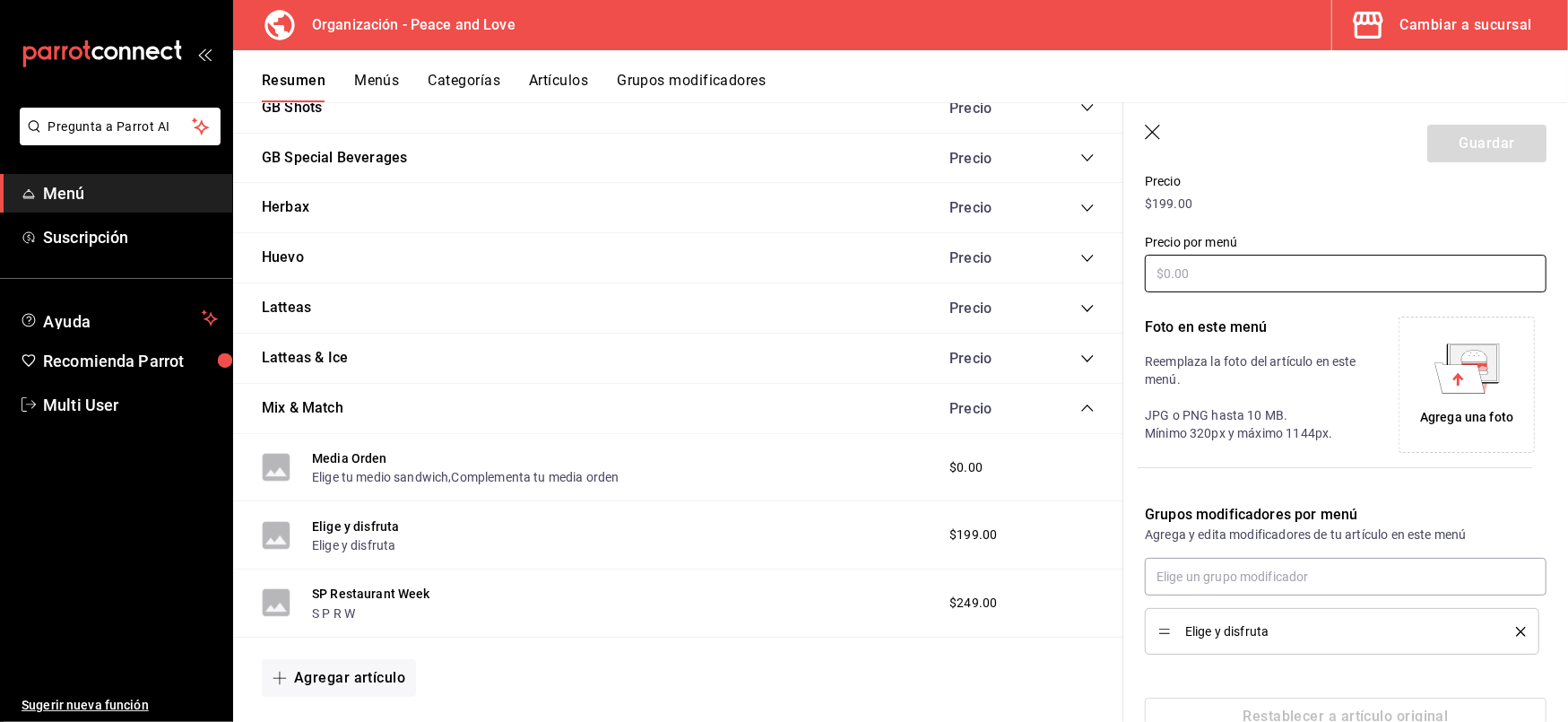
scroll to position [319, 0]
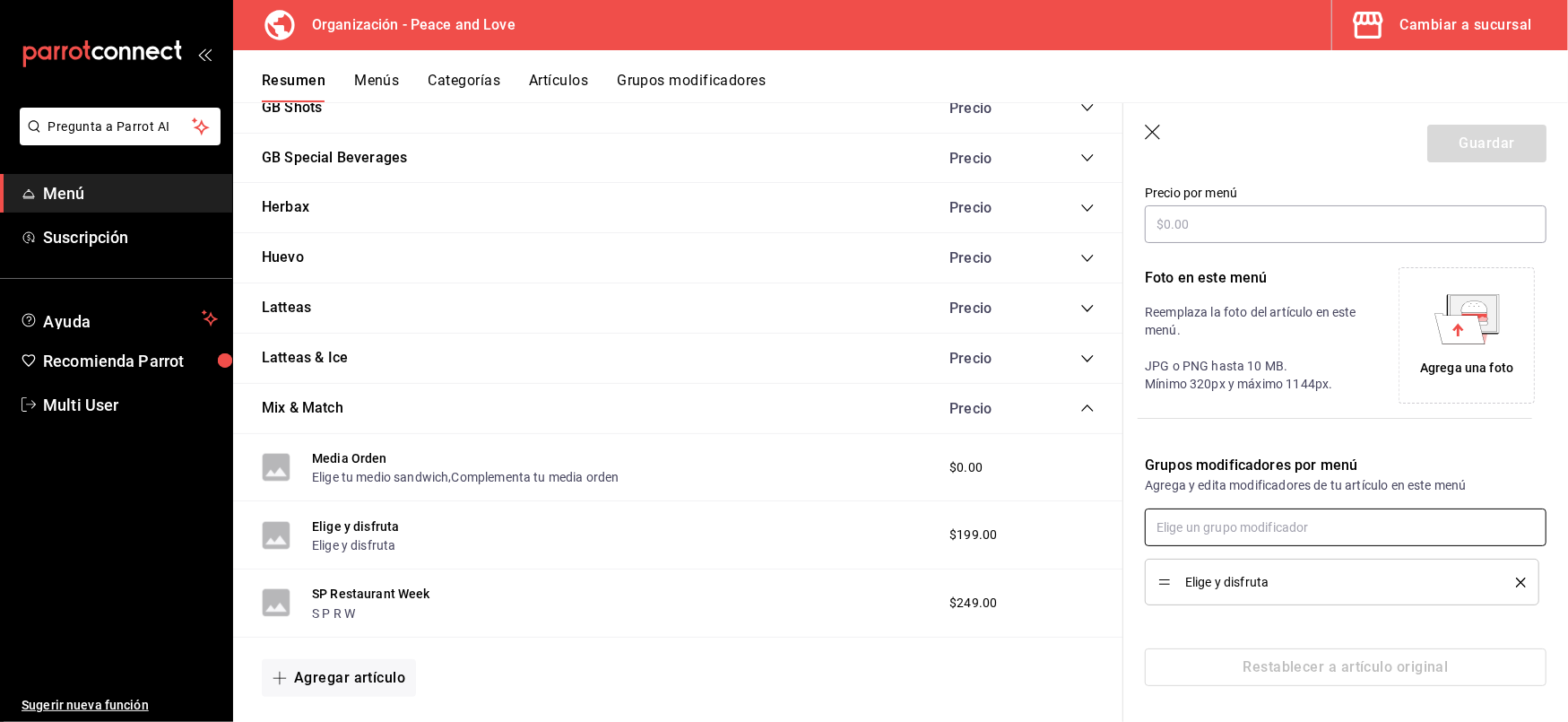
click at [1229, 527] on input "text" at bounding box center [1345, 527] width 402 height 38
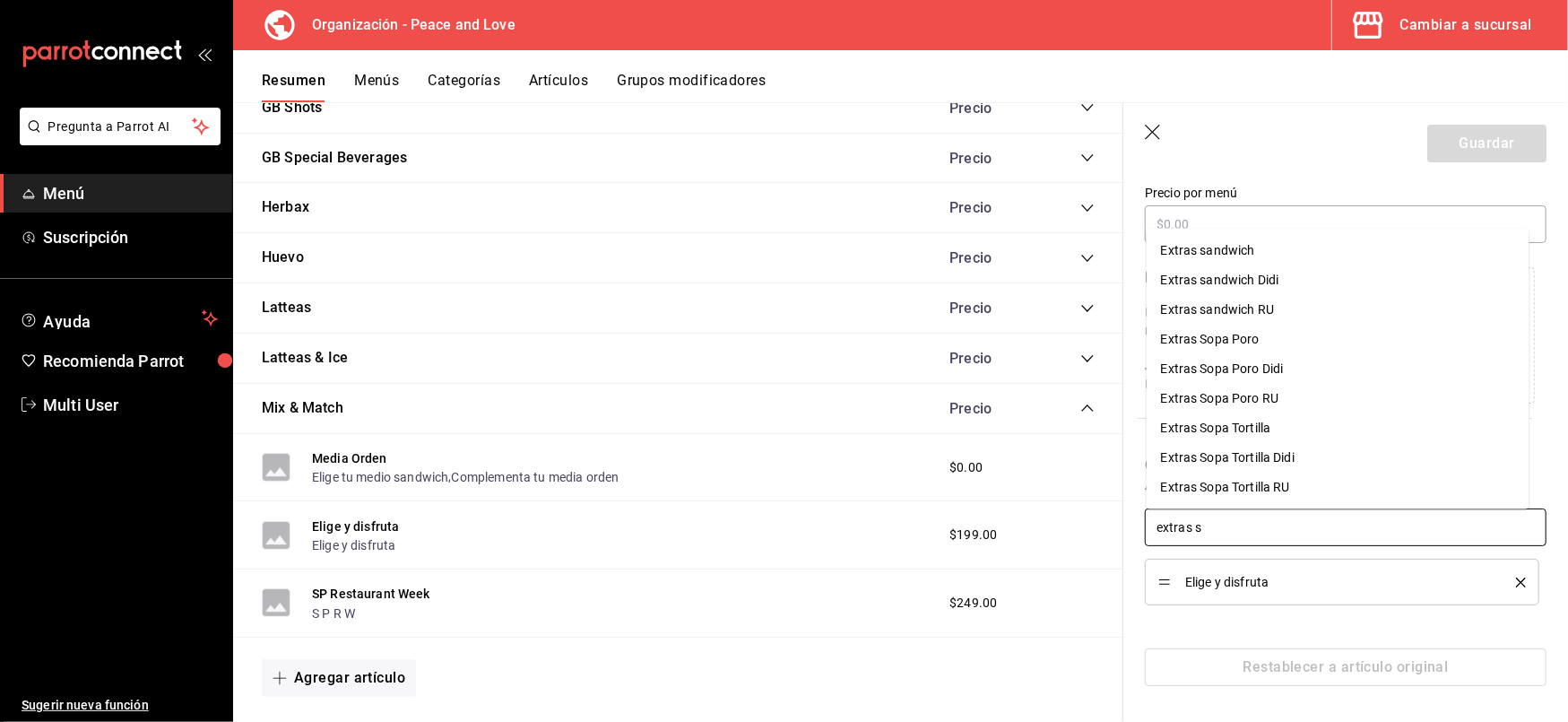
type input "extras sa"
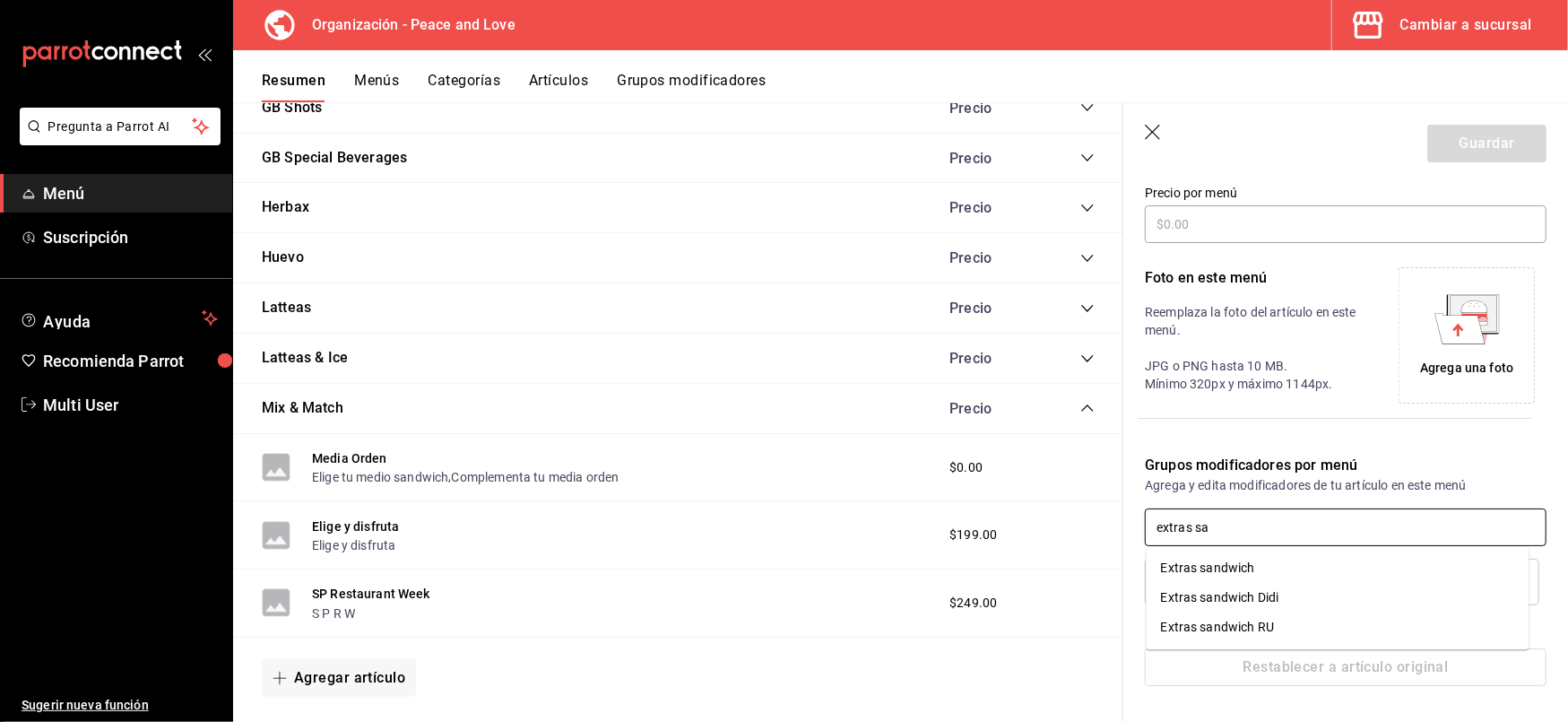
click at [1234, 568] on div "Extras sandwich" at bounding box center [1208, 567] width 94 height 18
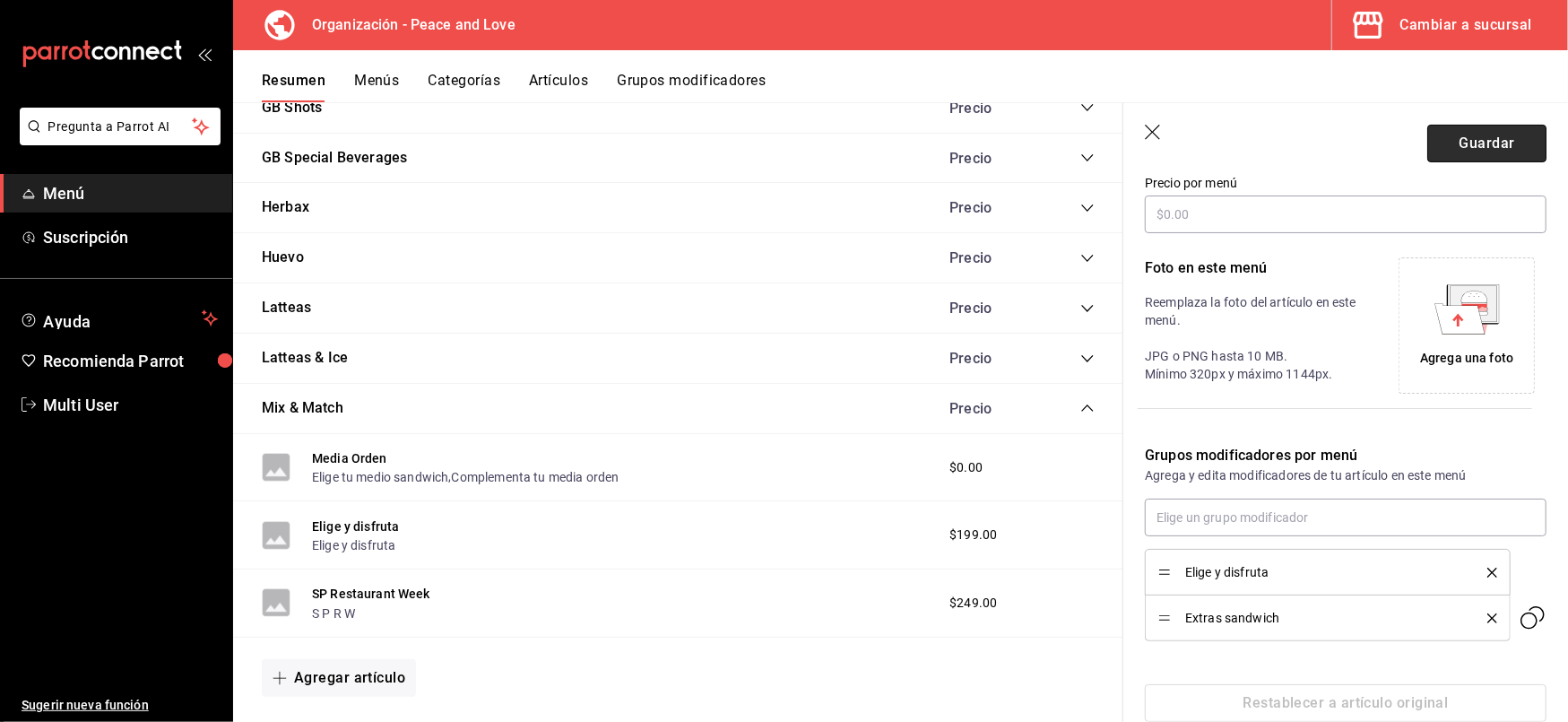
click at [1479, 145] on button "Guardar" at bounding box center [1487, 143] width 120 height 38
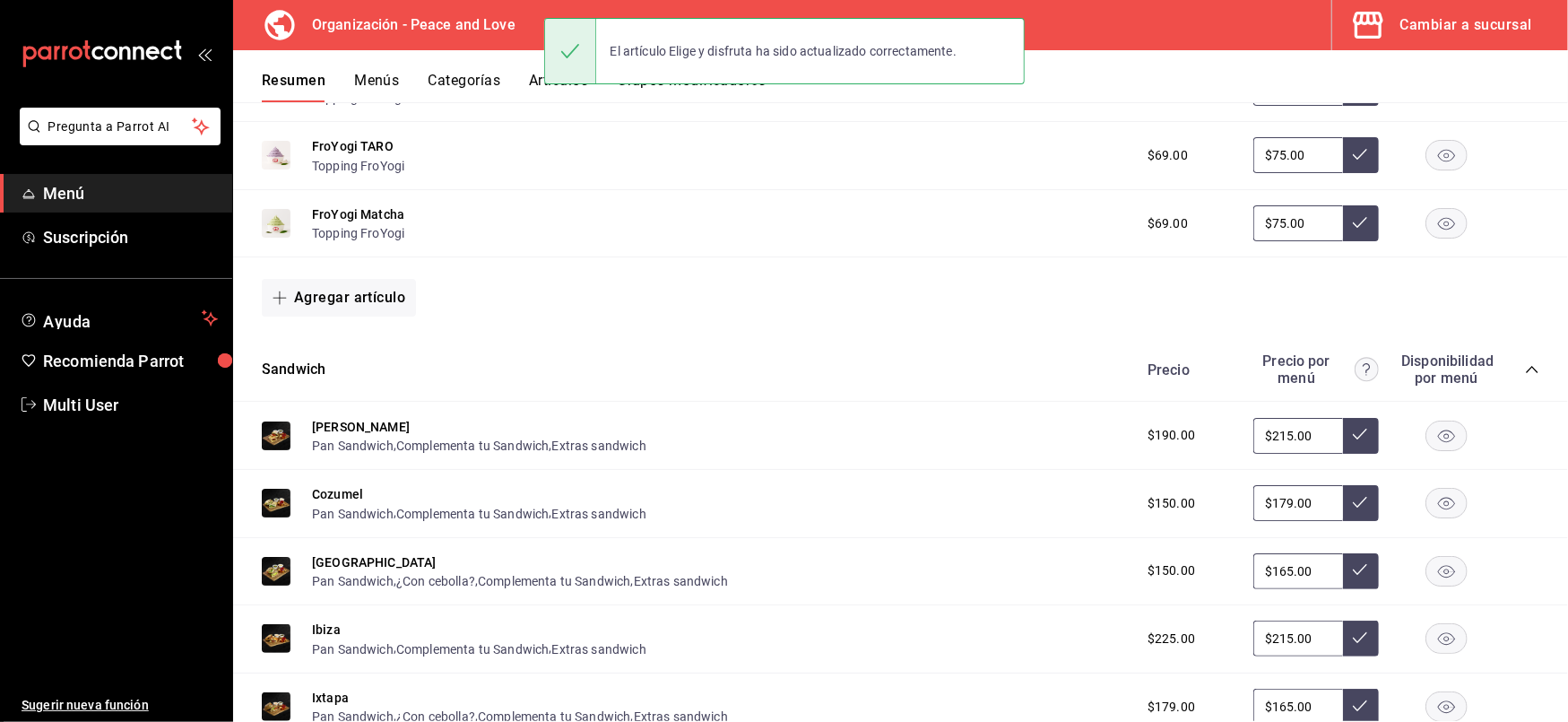
scroll to position [2777, 0]
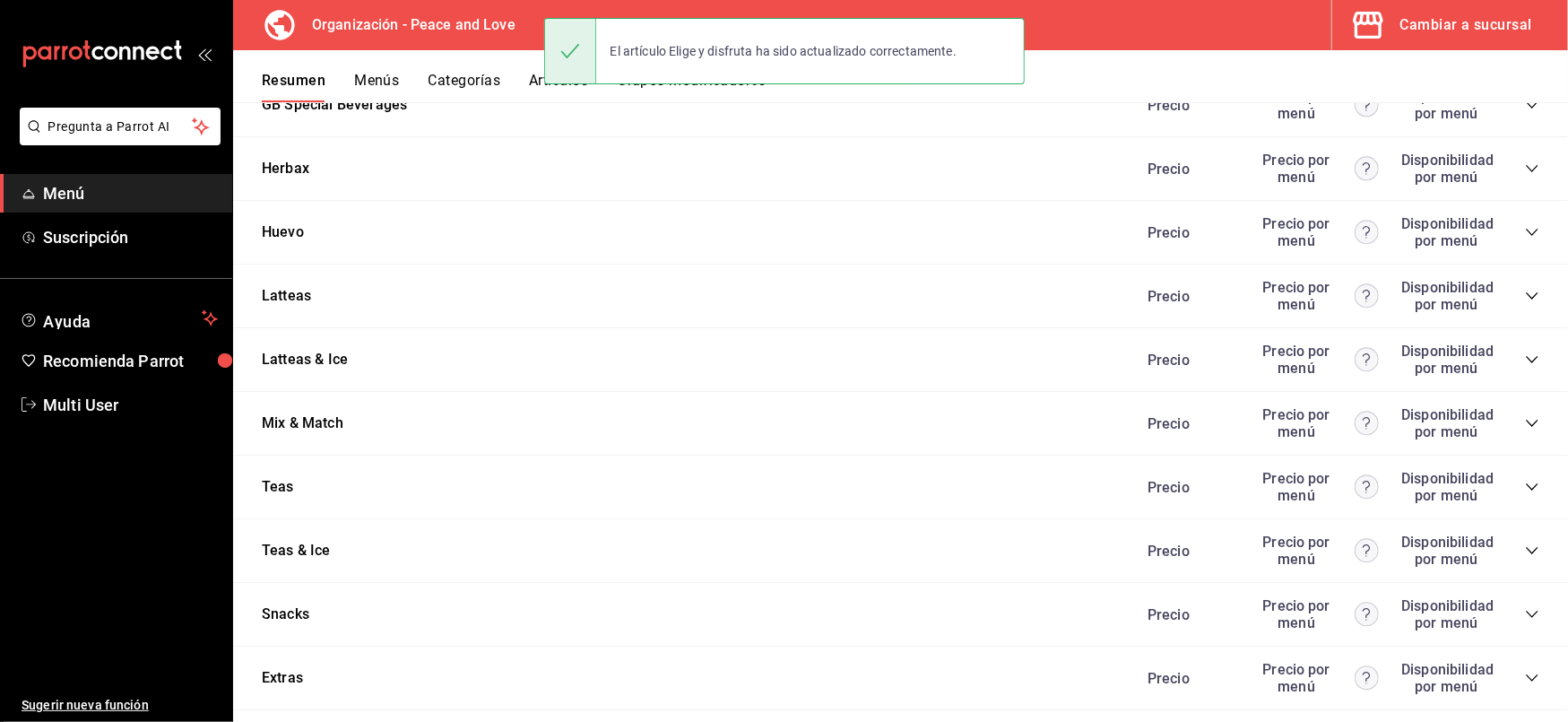
click at [1525, 416] on icon "collapse-category-row" at bounding box center [1532, 423] width 15 height 15
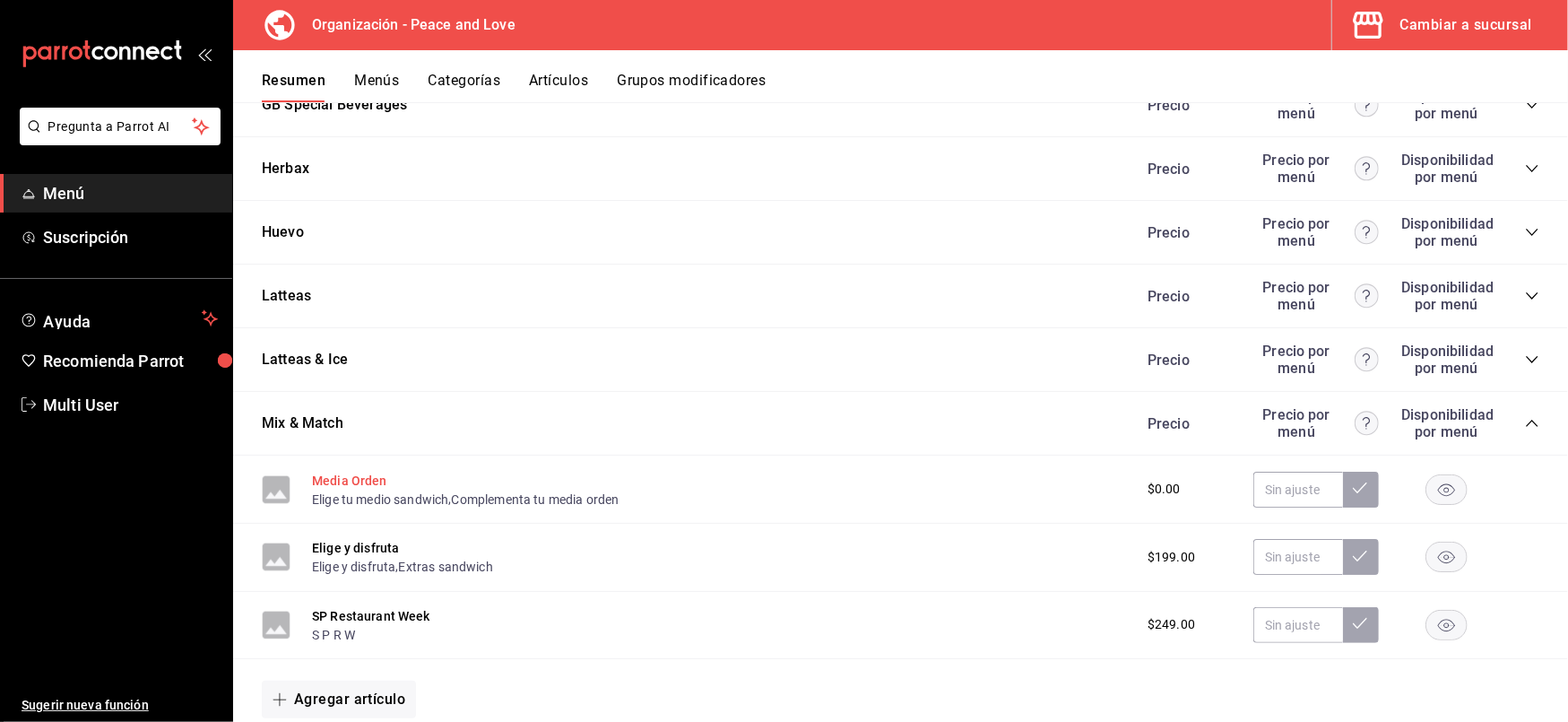
click at [351, 472] on button "Media Orden" at bounding box center [349, 481] width 75 height 18
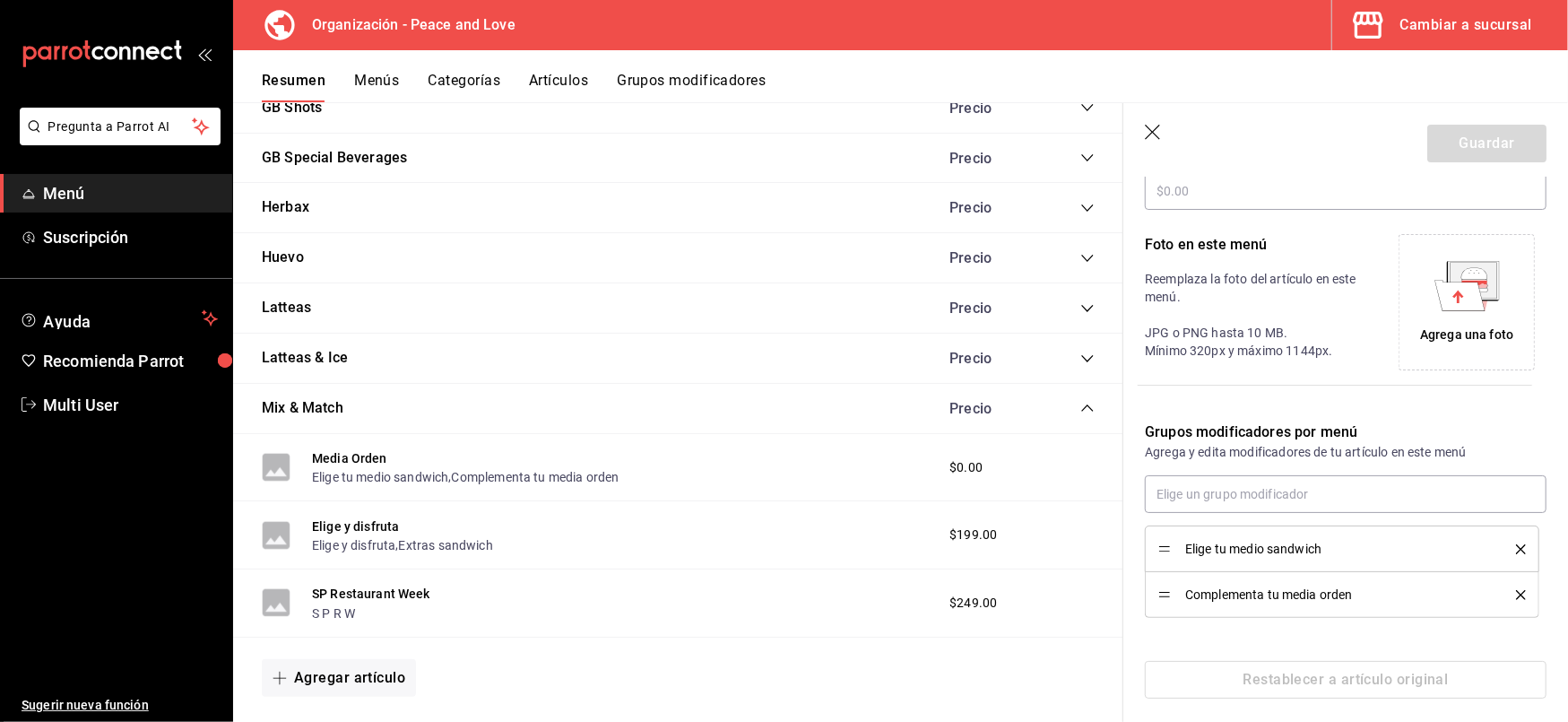
scroll to position [346, 0]
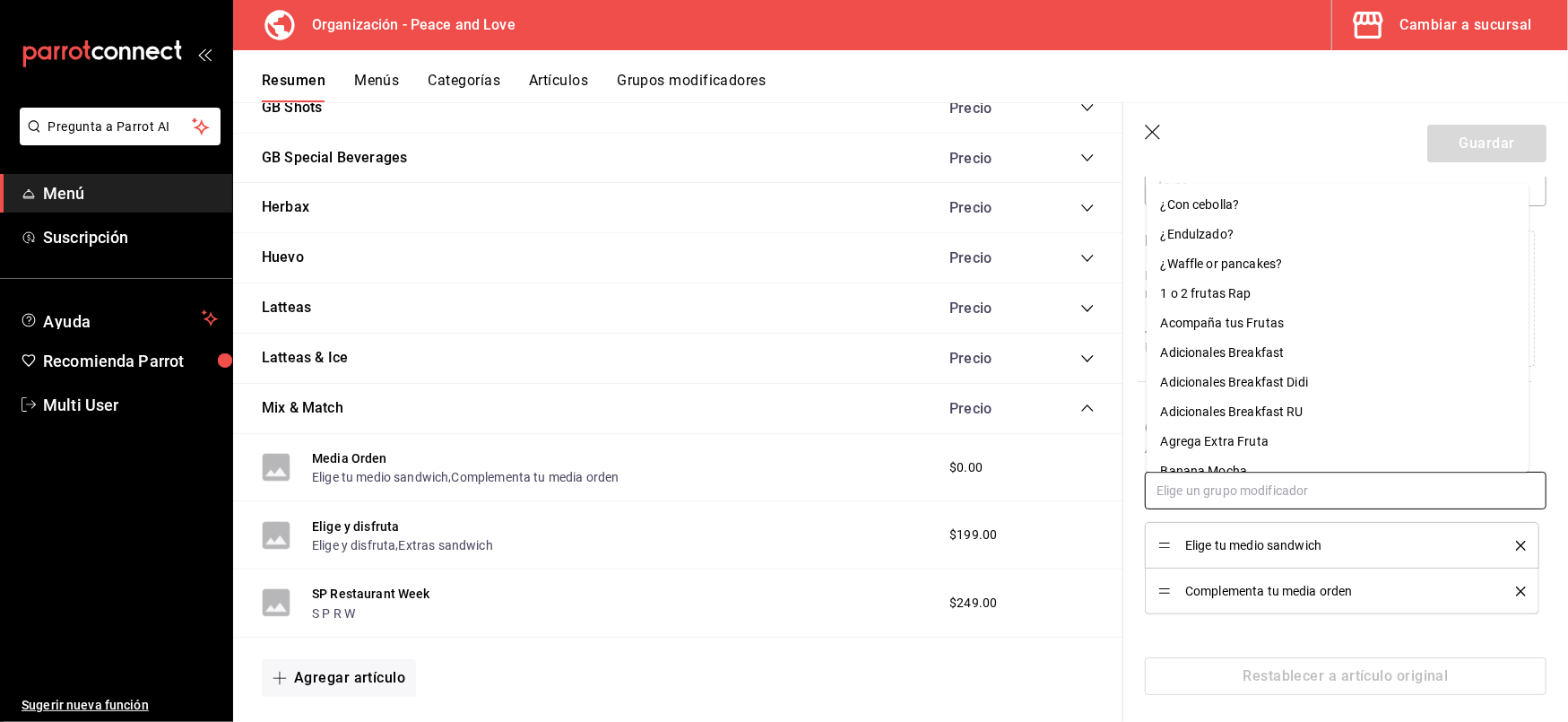
click at [1324, 496] on input "text" at bounding box center [1345, 490] width 402 height 38
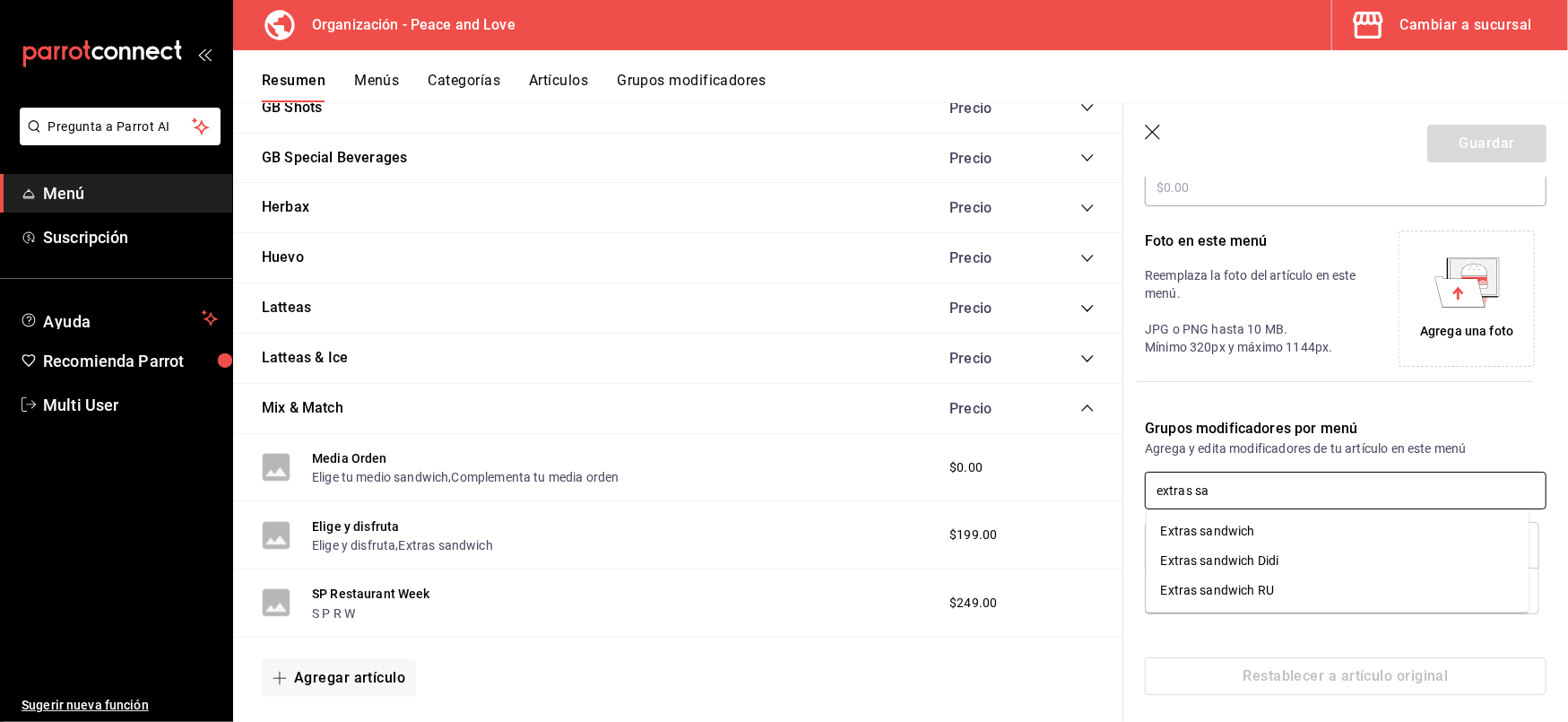
type input "extras san"
click at [1263, 531] on li "Extras sandwich" at bounding box center [1338, 531] width 383 height 29
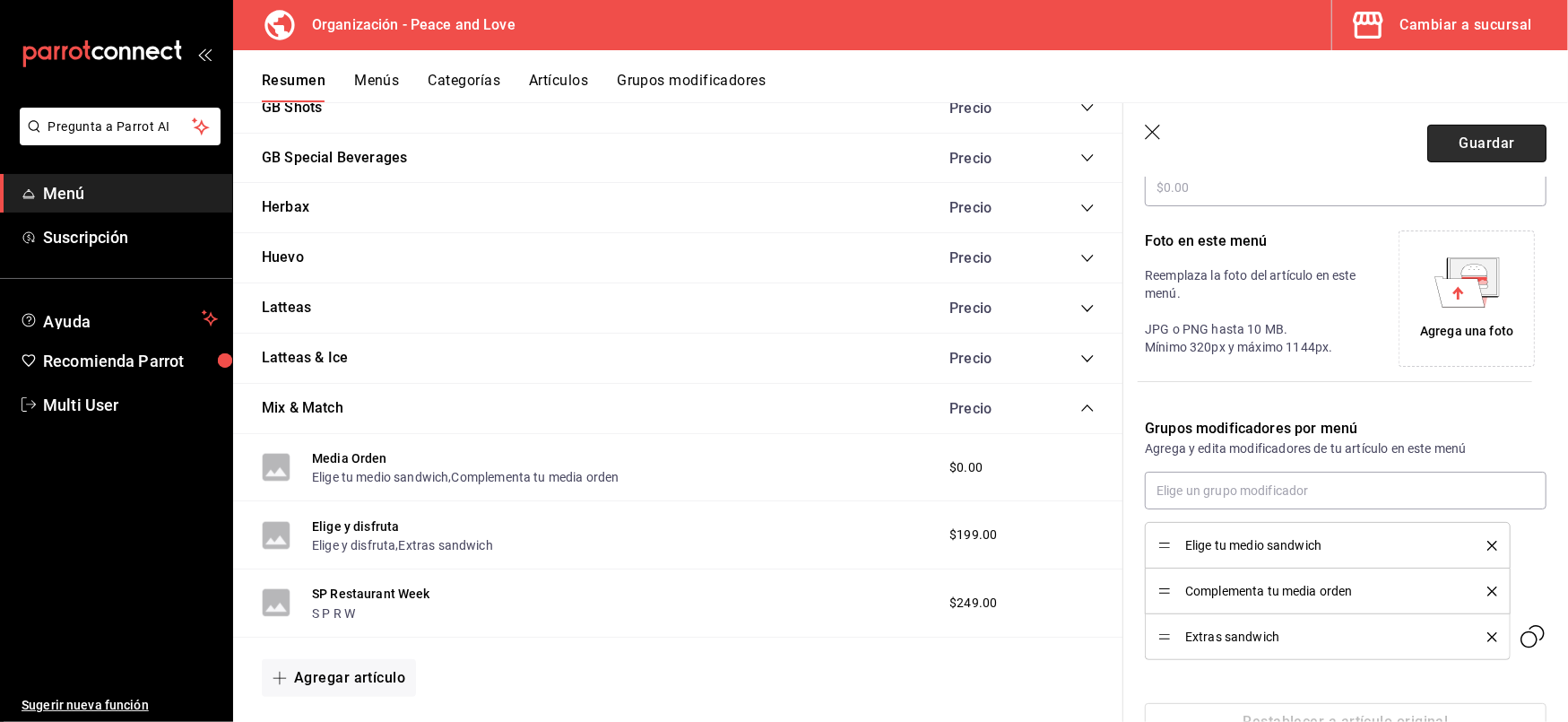
click at [1497, 134] on button "Guardar" at bounding box center [1487, 143] width 120 height 38
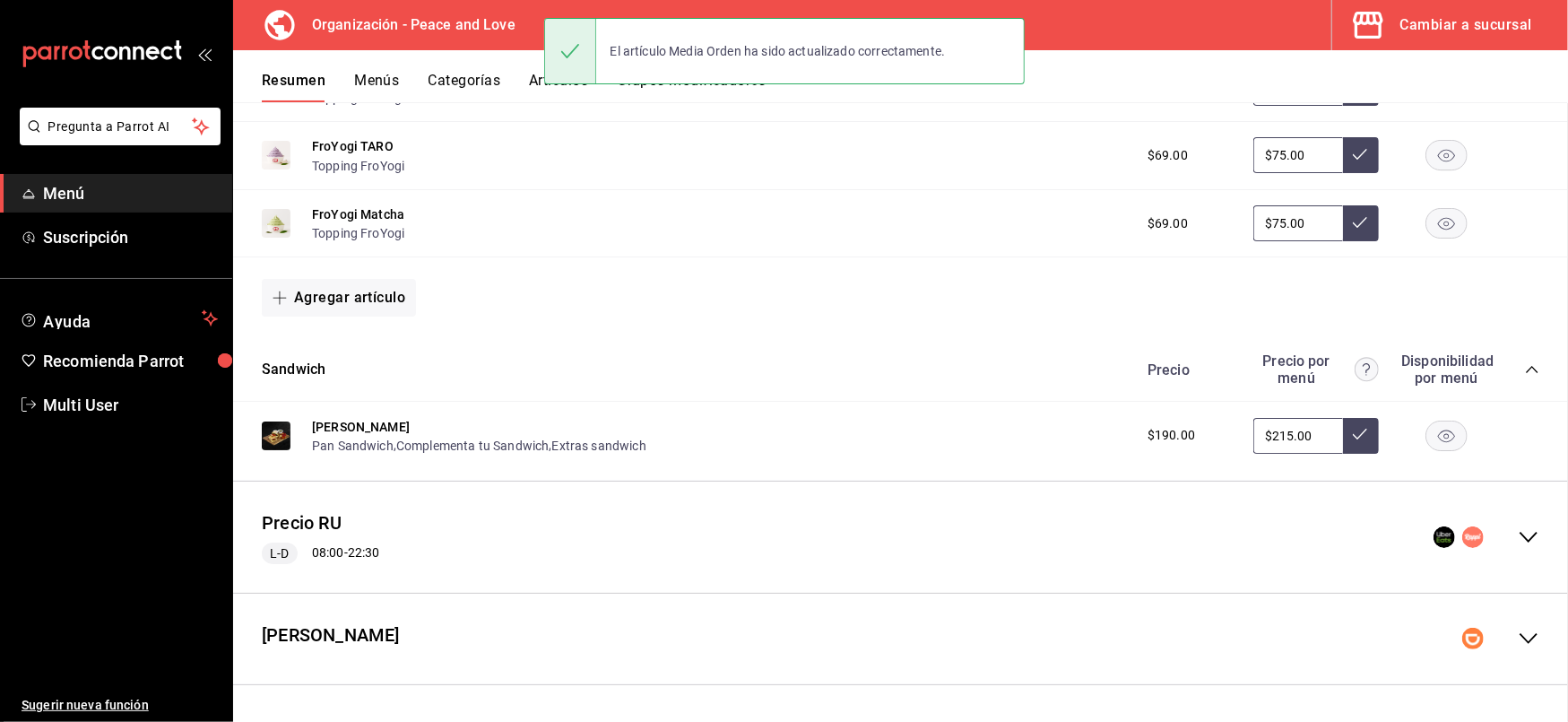
scroll to position [416, 0]
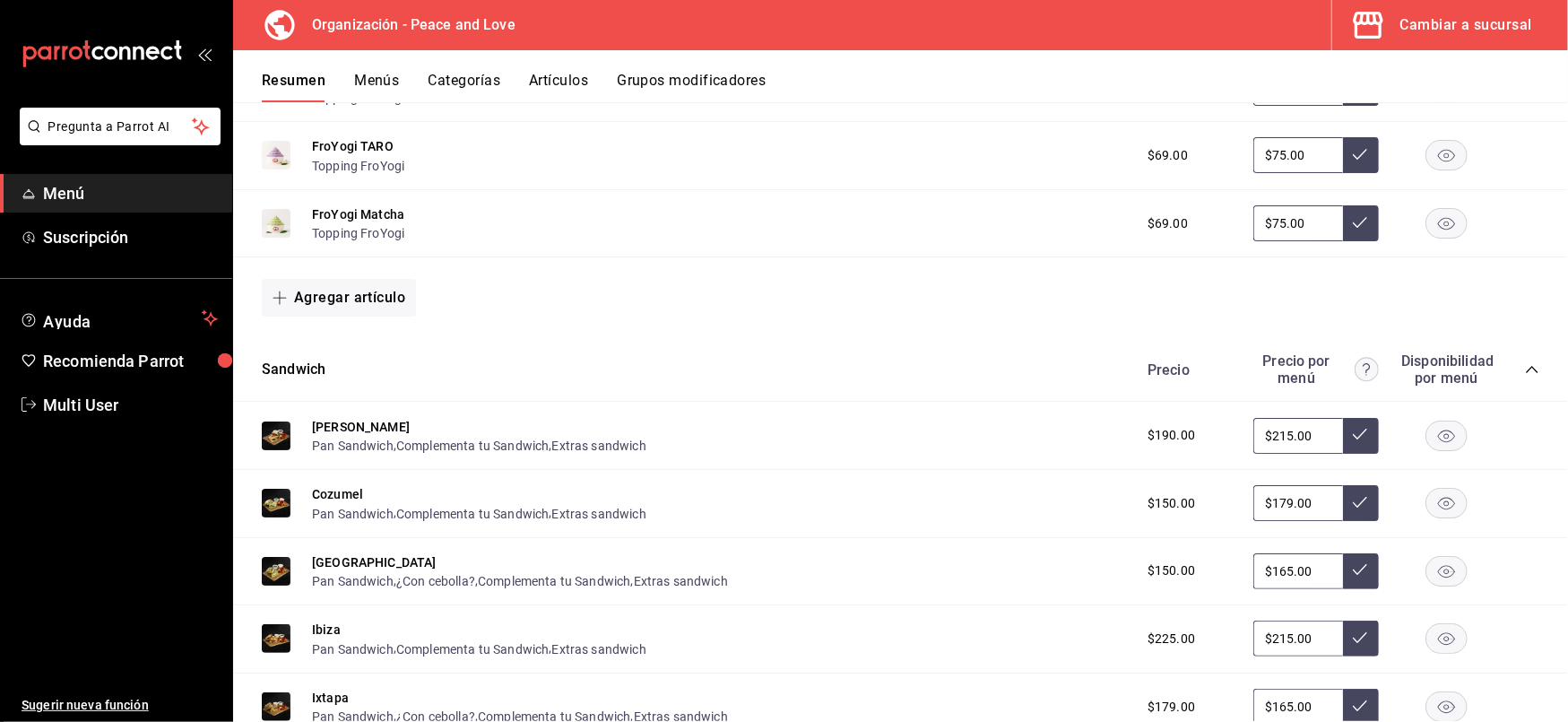
click at [1439, 21] on div "Cambiar a sucursal" at bounding box center [1467, 25] width 132 height 25
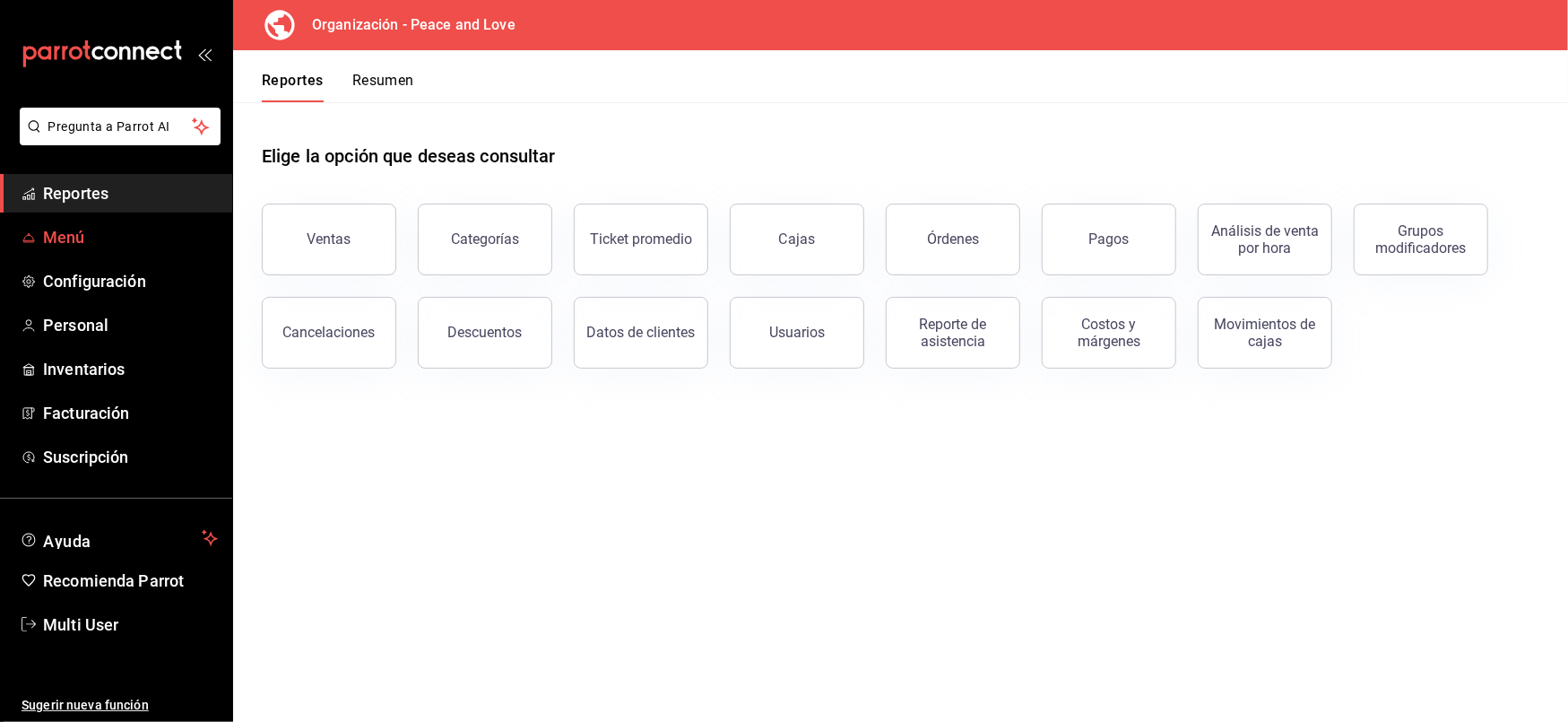
click at [73, 236] on span "Menú" at bounding box center [130, 236] width 175 height 24
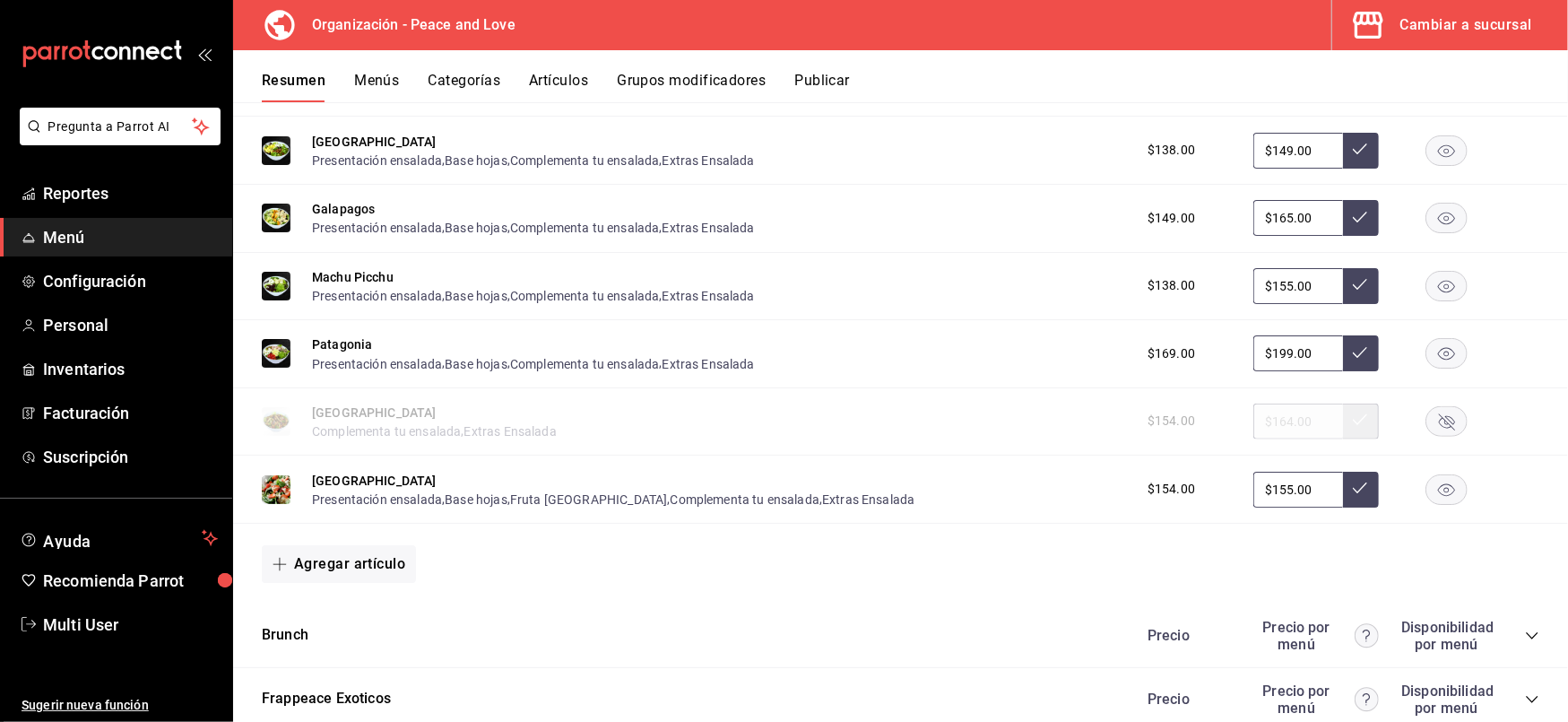
scroll to position [3246, 0]
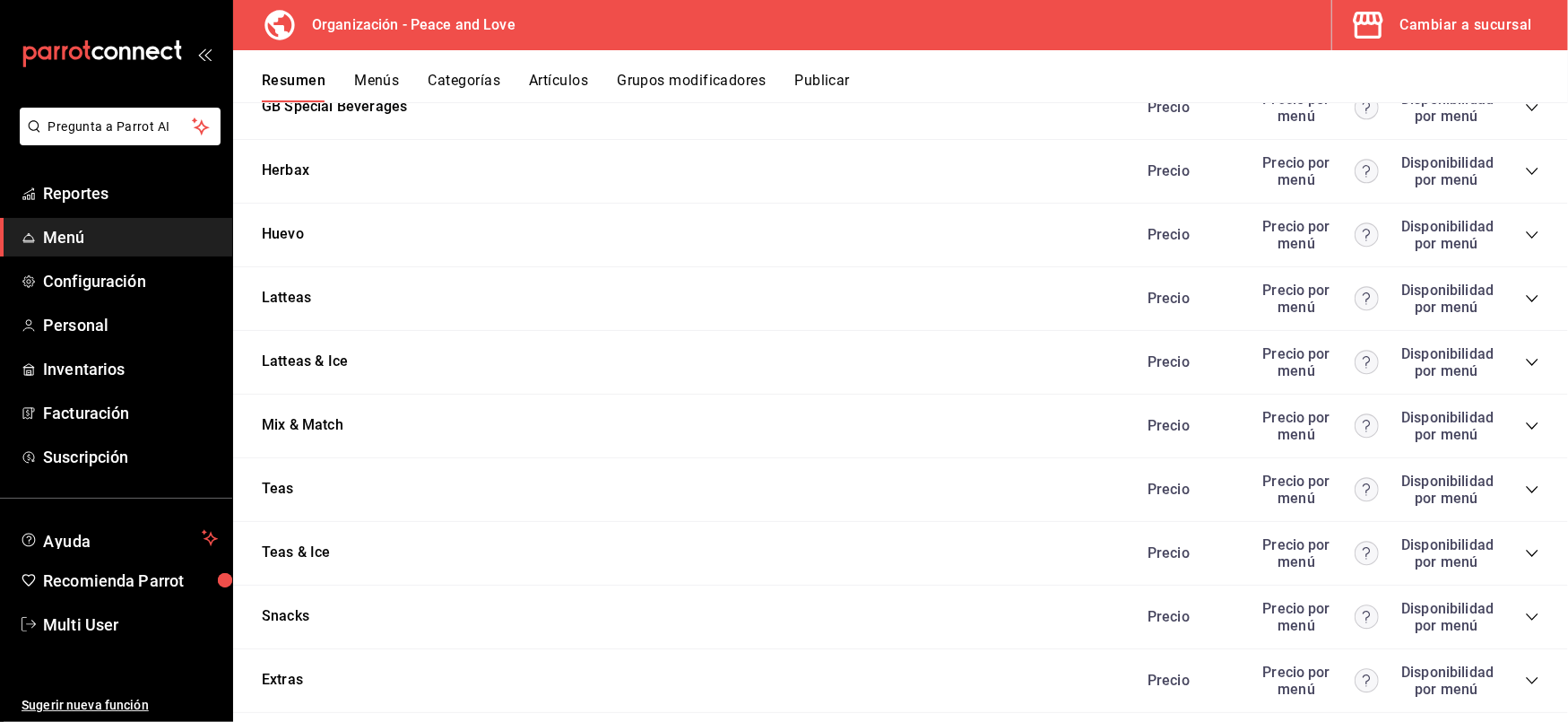
click at [1512, 409] on div "Precio Precio por menú Disponibilidad por menú" at bounding box center [1335, 425] width 410 height 34
click at [1525, 419] on icon "collapse-category-row" at bounding box center [1532, 426] width 15 height 15
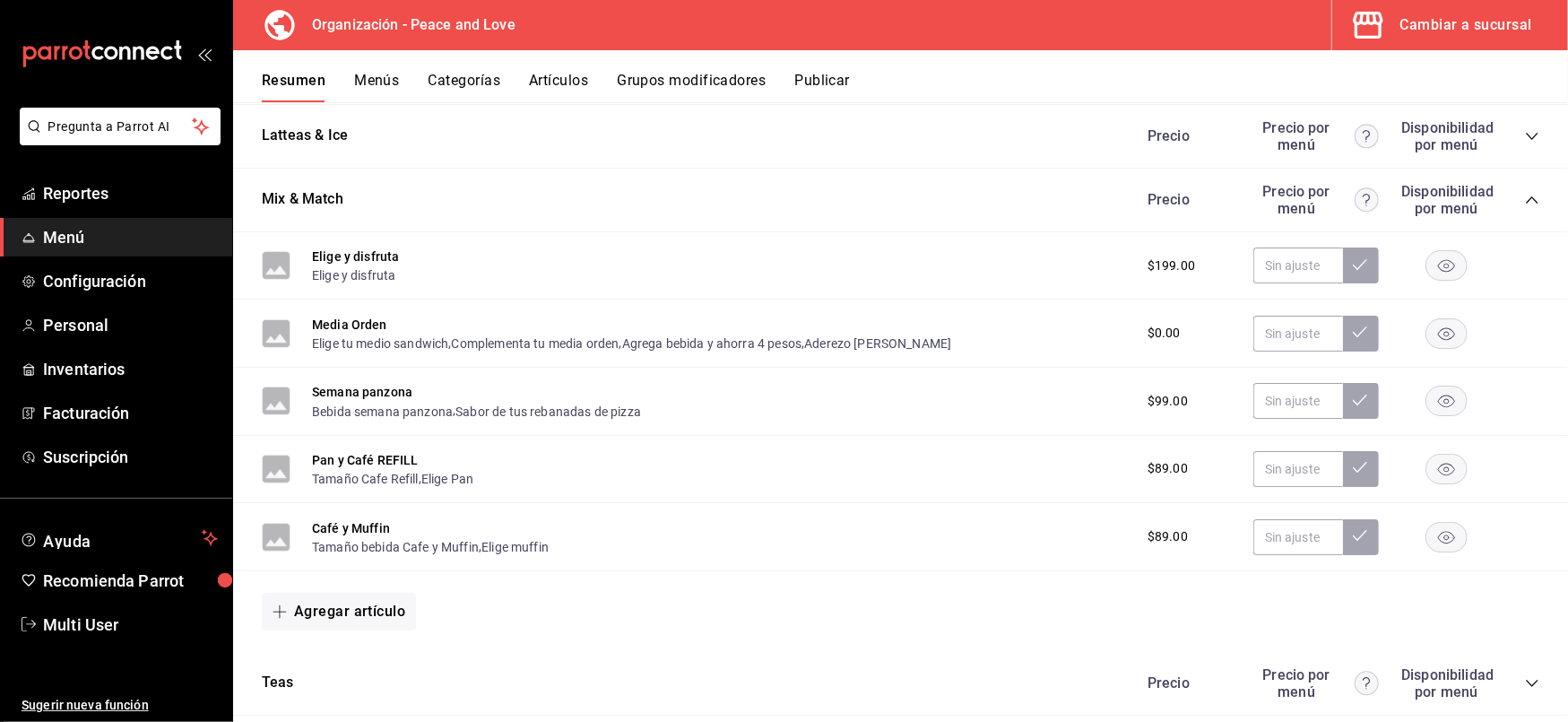
scroll to position [3476, 0]
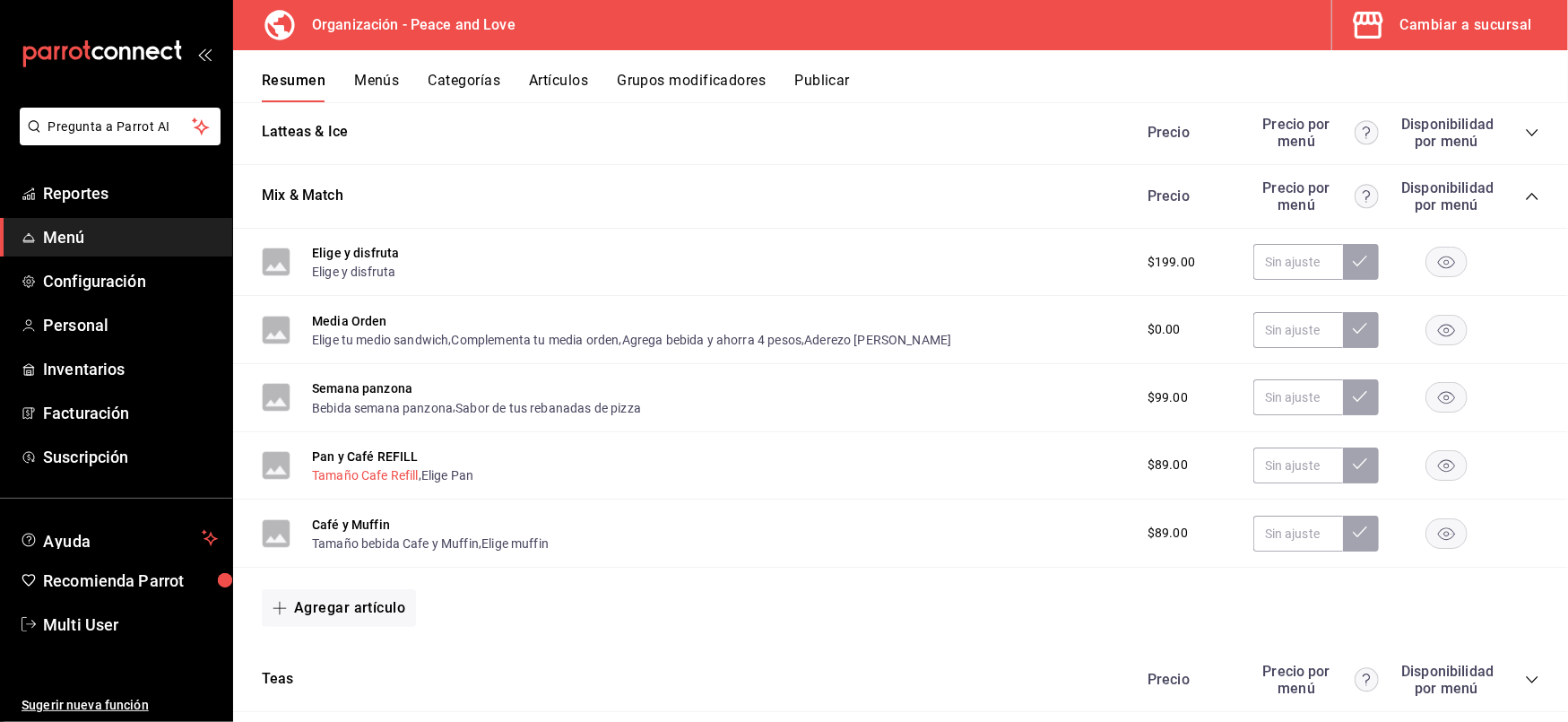
click at [353, 466] on button "Tamaño Cafe Refill" at bounding box center [366, 475] width 107 height 18
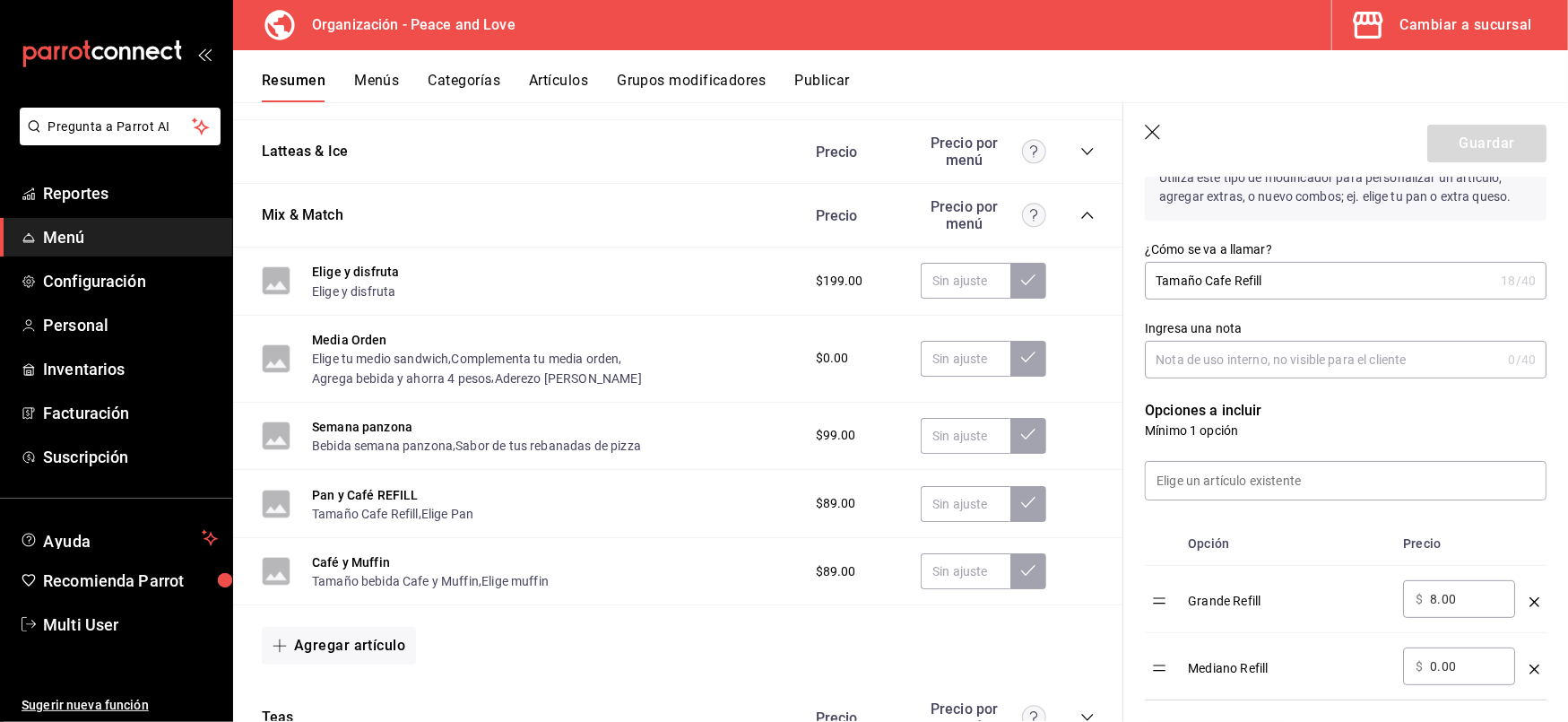
scroll to position [244, 0]
click at [446, 505] on button "Elige Pan" at bounding box center [446, 514] width 52 height 18
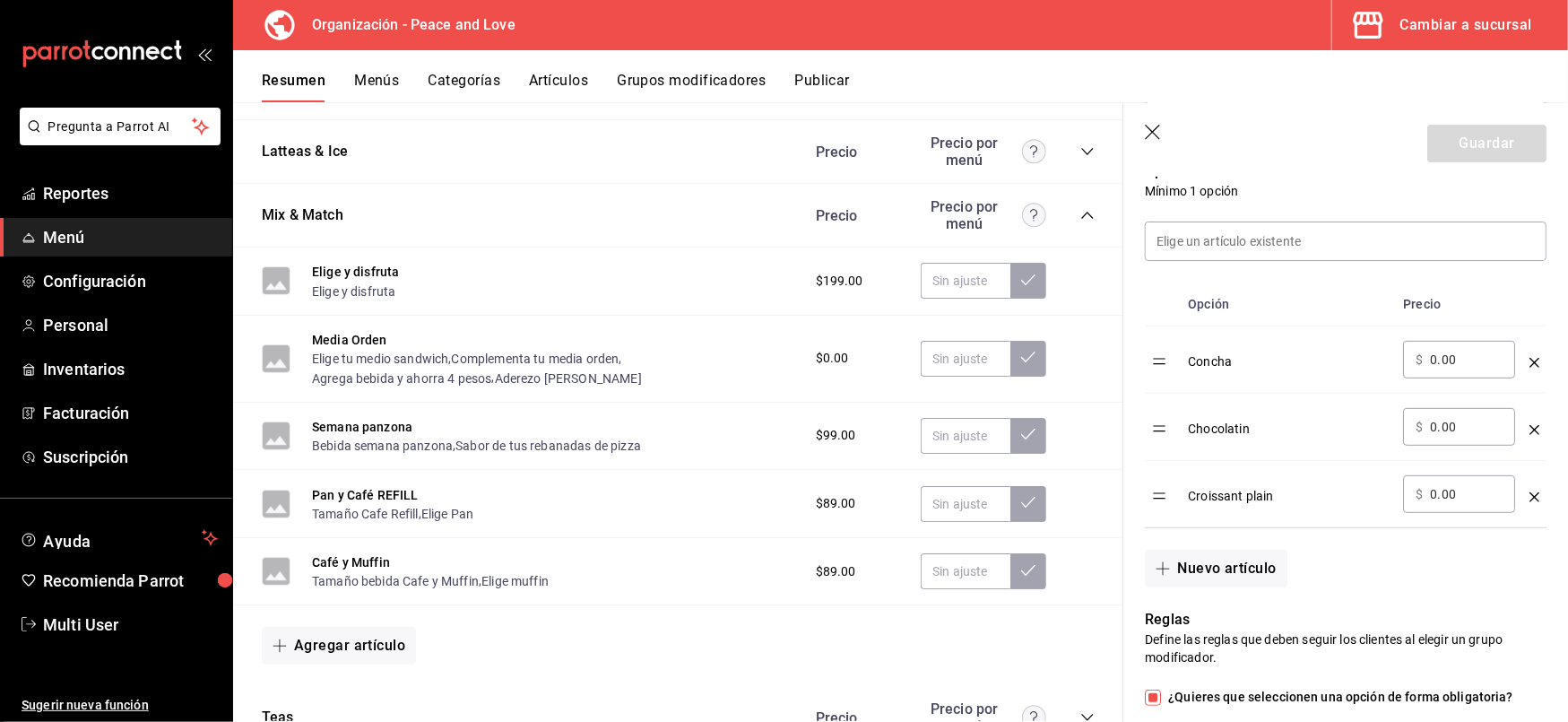
scroll to position [496, 0]
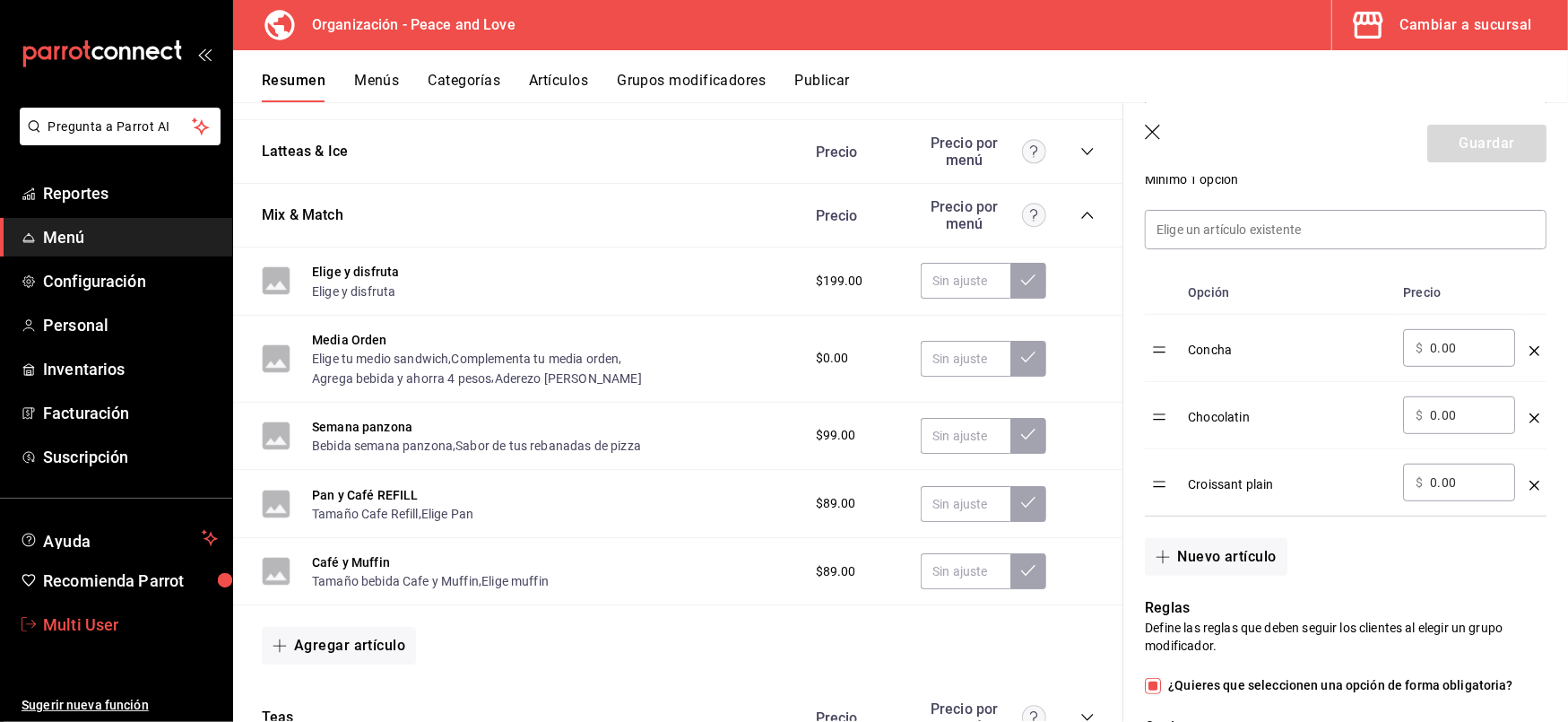
click at [105, 613] on span "Multi User" at bounding box center [130, 625] width 175 height 24
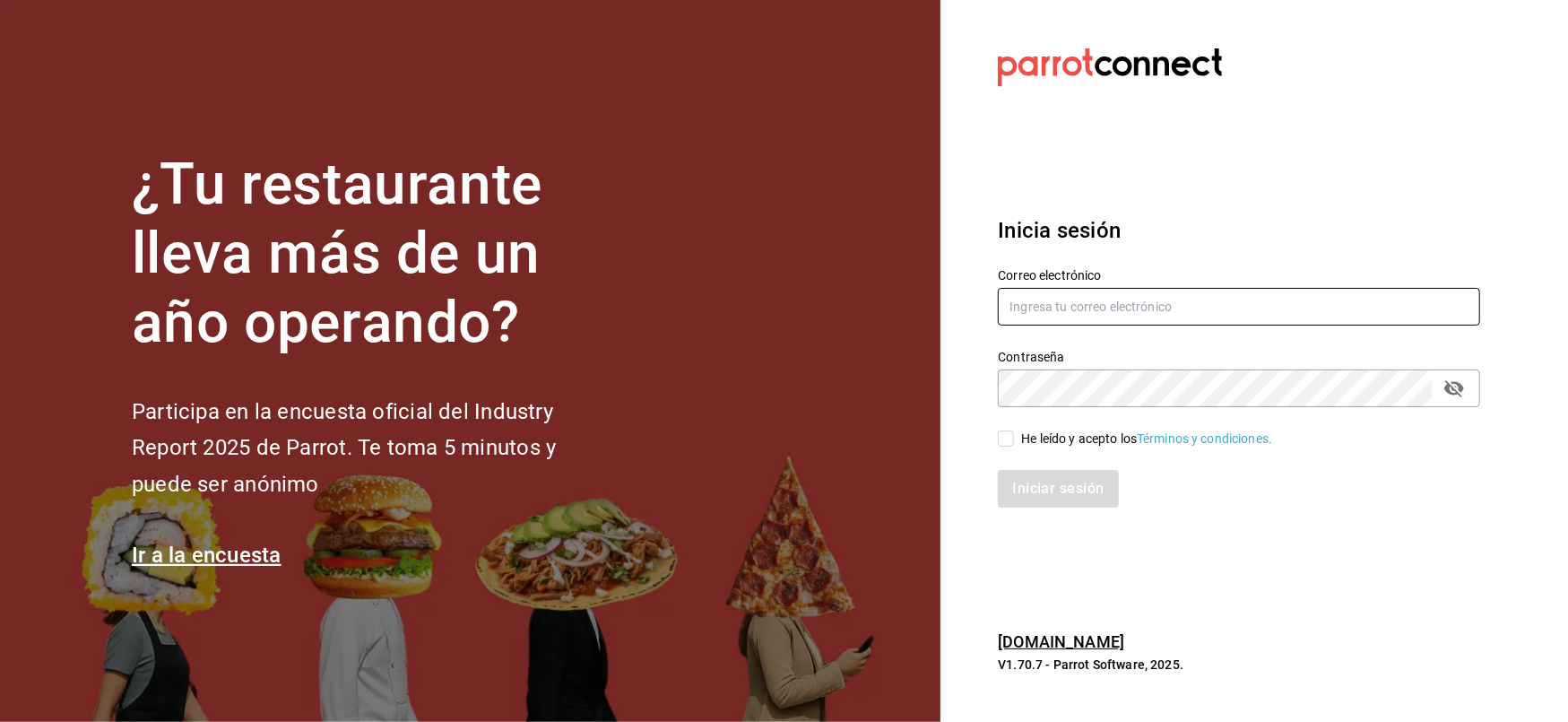
type input "[EMAIL_ADDRESS][DOMAIN_NAME]"
click at [1009, 435] on input "He leído y acepto los Términos y condiciones." at bounding box center [1006, 439] width 17 height 17
checkbox input "true"
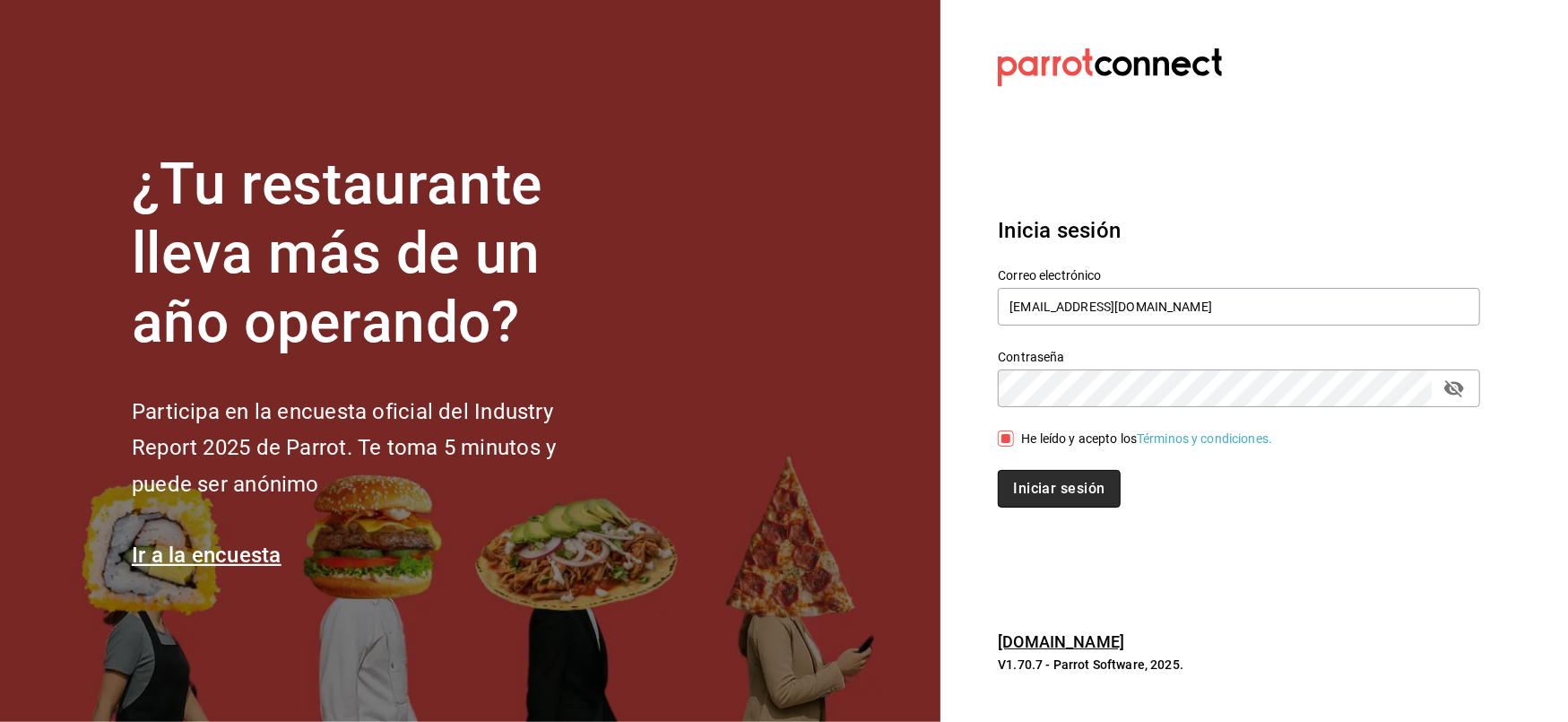
click at [1042, 495] on button "Iniciar sesión" at bounding box center [1058, 488] width 122 height 38
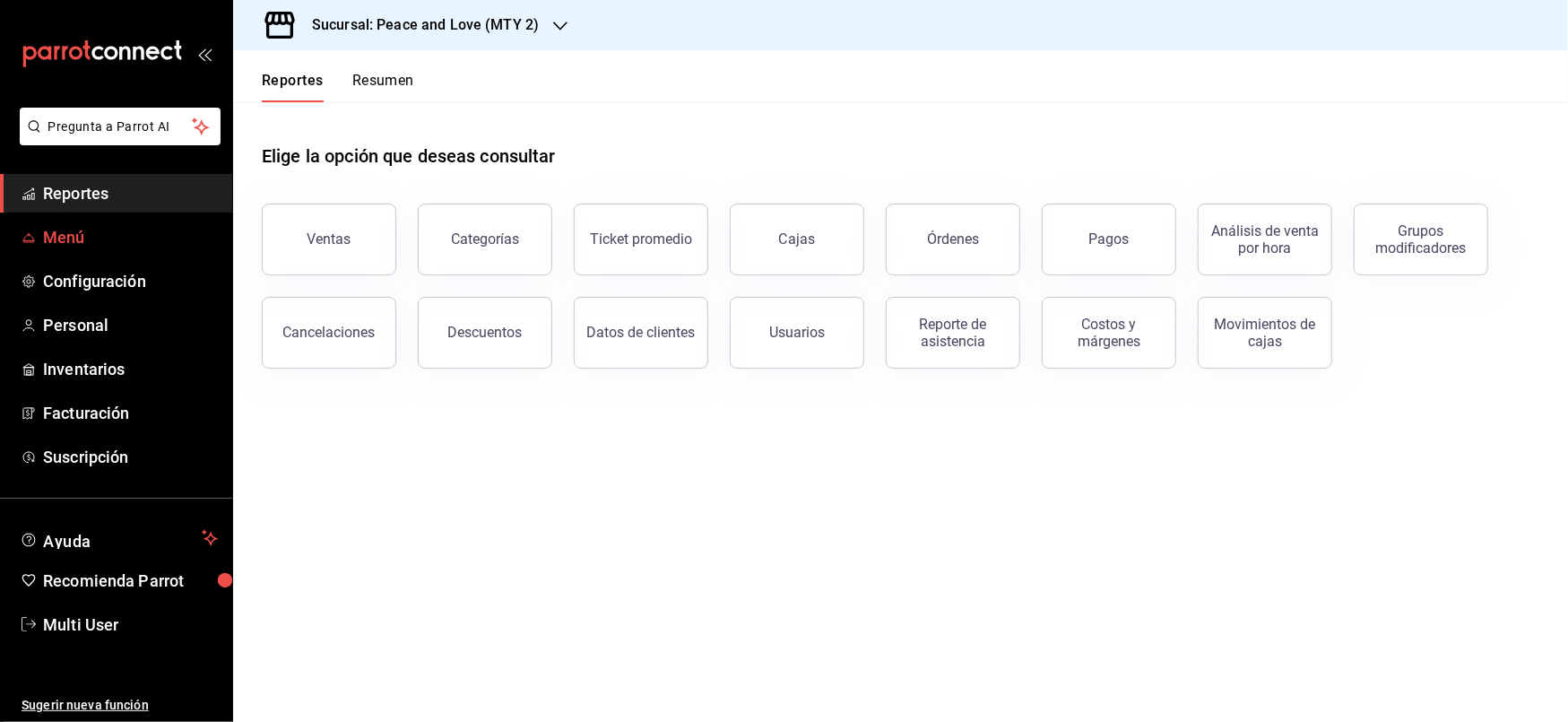
click at [65, 234] on span "Menú" at bounding box center [130, 236] width 175 height 24
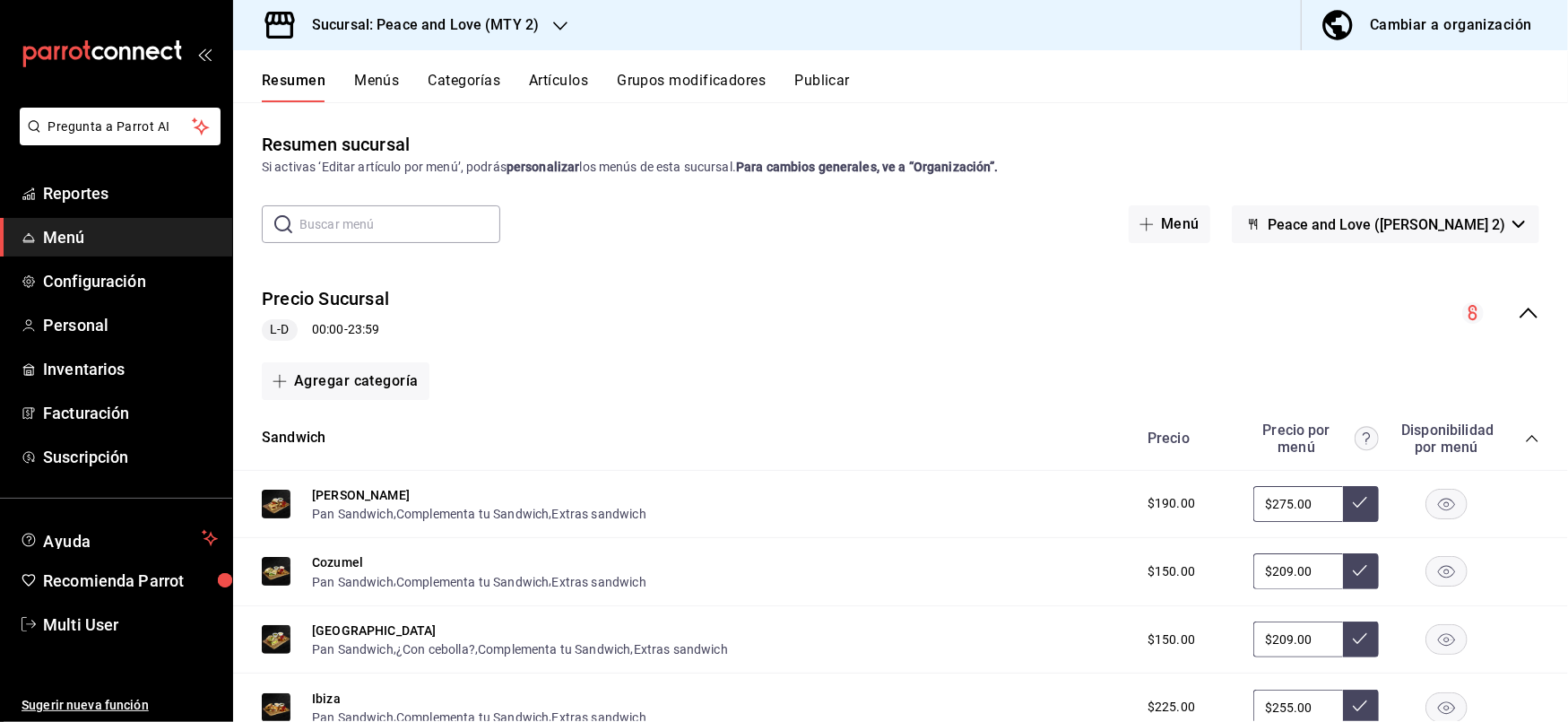
click at [1405, 16] on div "Cambiar a organización" at bounding box center [1451, 25] width 162 height 25
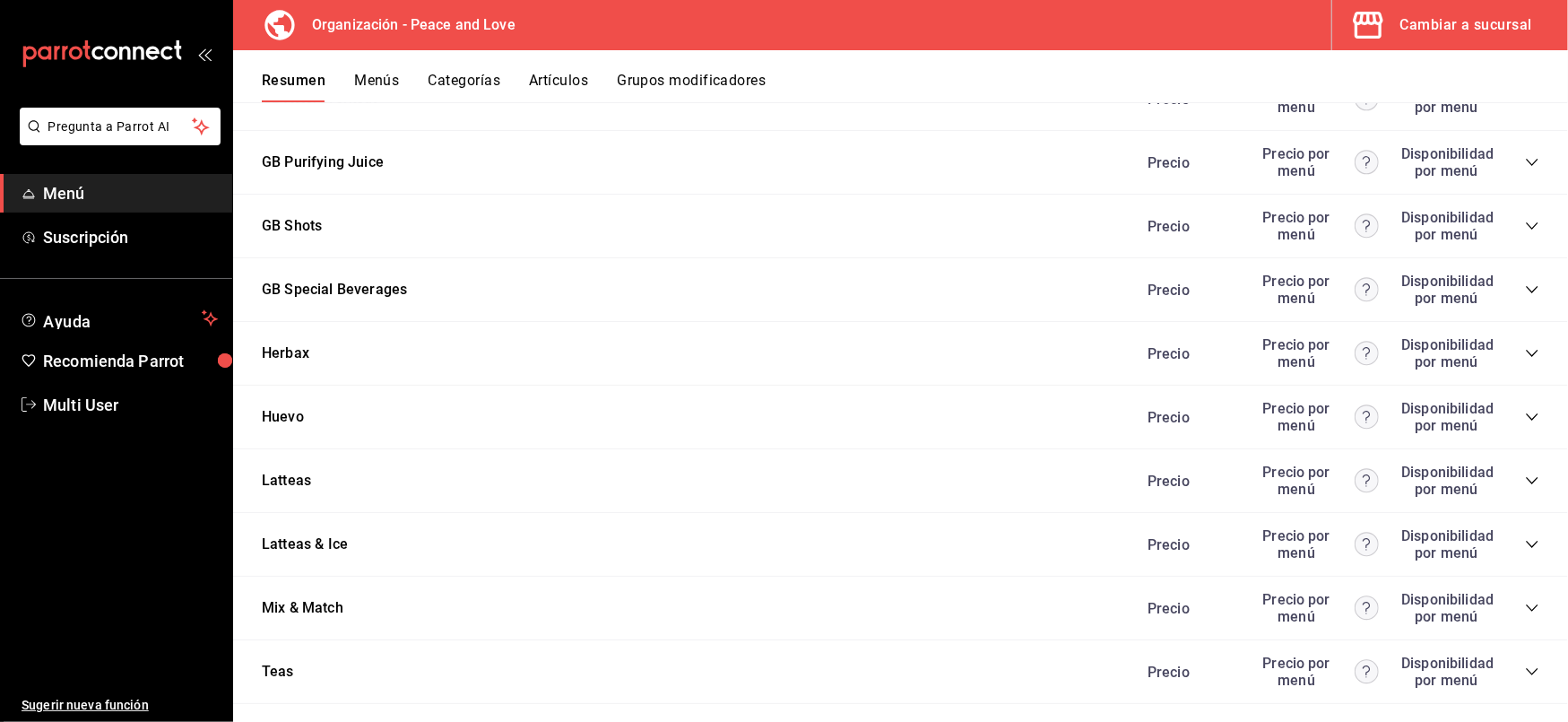
scroll to position [2594, 0]
click at [1525, 599] on icon "collapse-category-row" at bounding box center [1532, 606] width 15 height 15
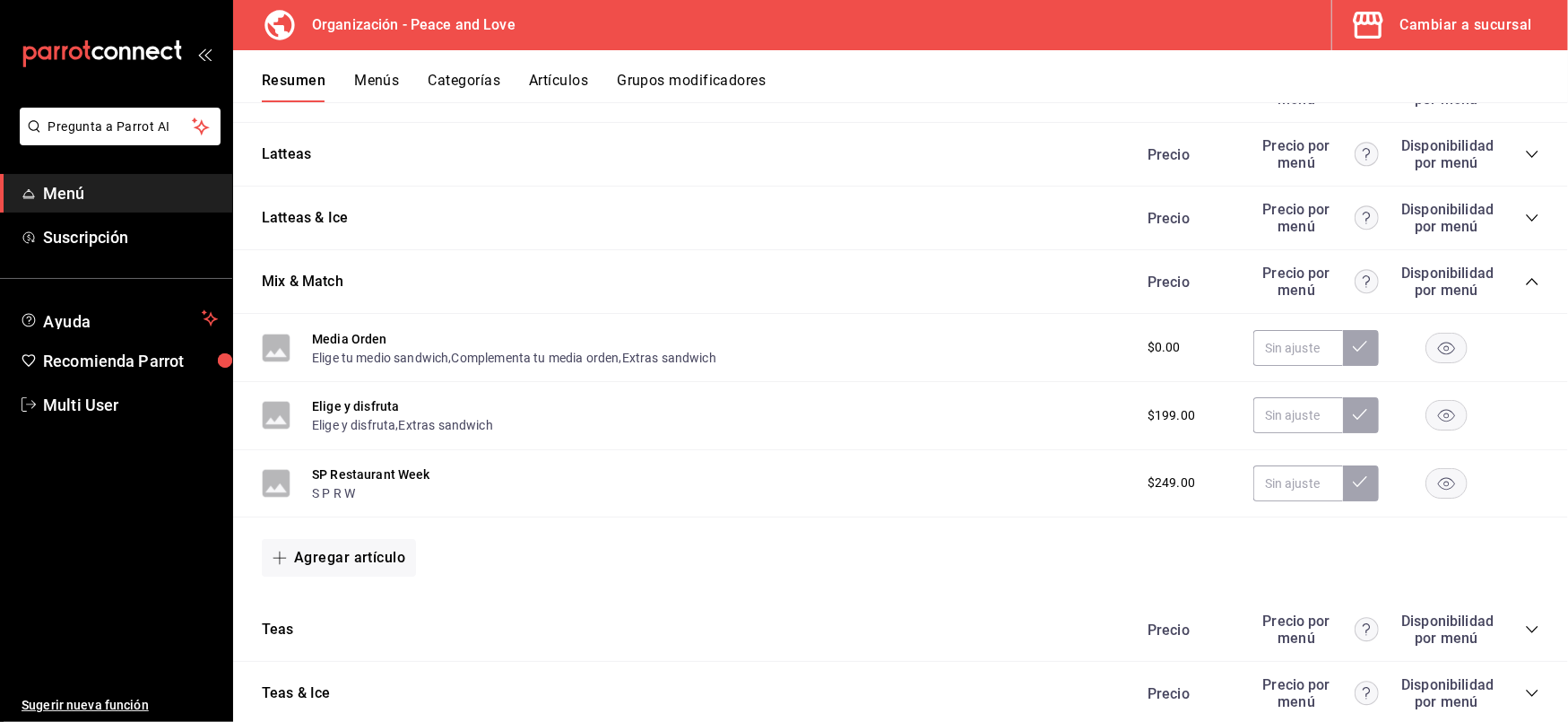
scroll to position [2921, 0]
click at [346, 550] on button "Agregar artículo" at bounding box center [339, 556] width 155 height 38
click at [557, 76] on div at bounding box center [784, 361] width 1568 height 722
click at [557, 76] on button "Artículos" at bounding box center [558, 87] width 59 height 30
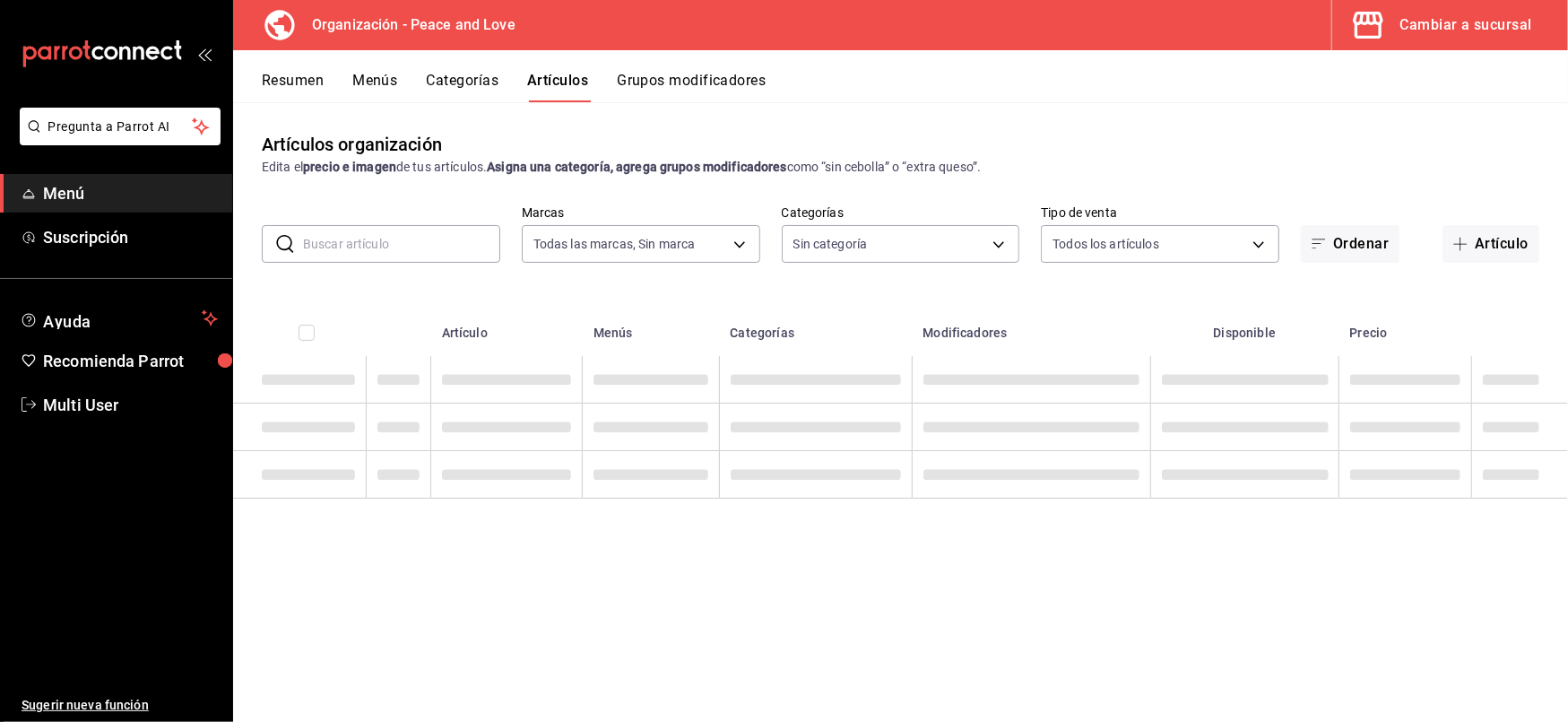
type input "b95d4f55-8390-4aa3-b872-30c8ea5dd563"
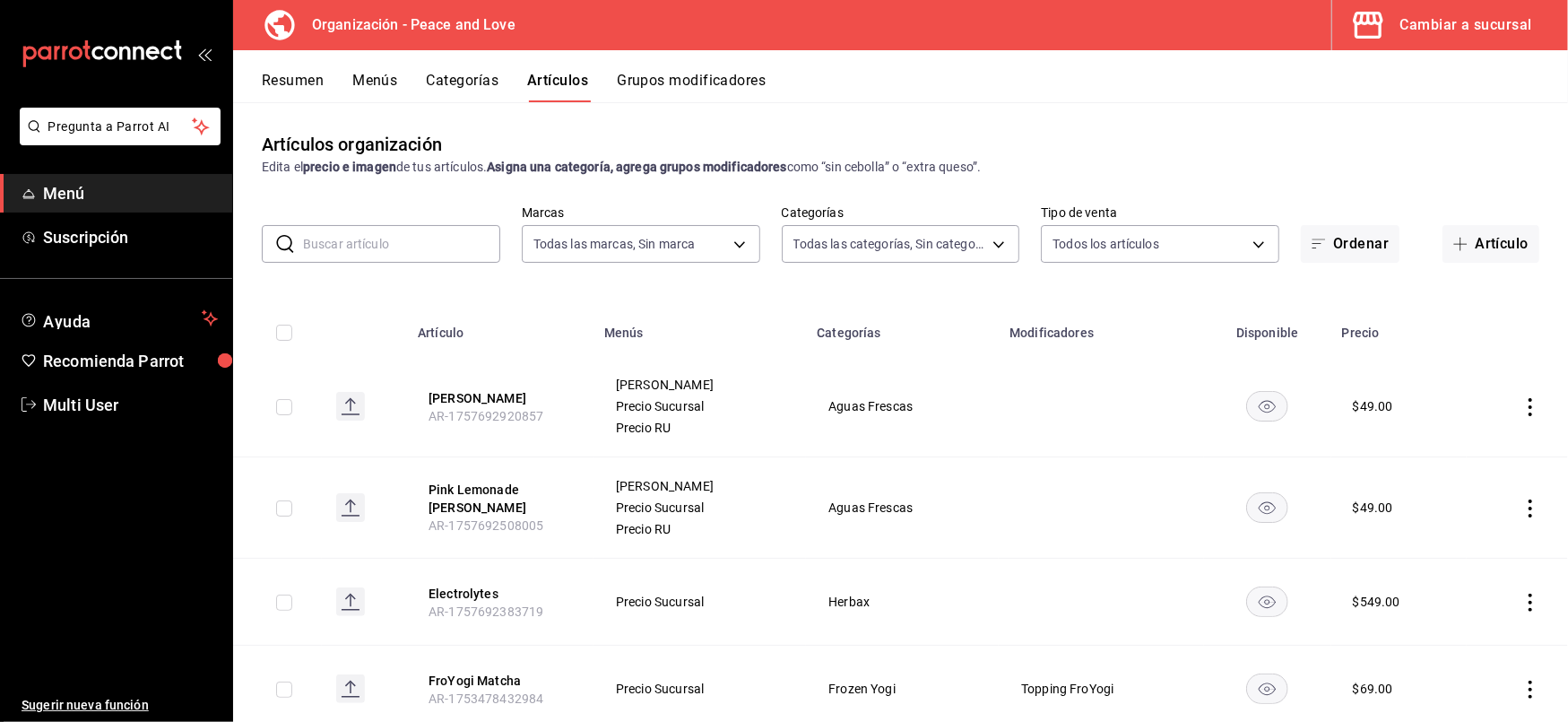
type input "9ea23167-2d5d-4102-9c87-89af9dc5278e,3840b789-b954-49e1-b386-82b604f894c8,a2e0d…"
click at [455, 234] on input "text" at bounding box center [402, 243] width 197 height 36
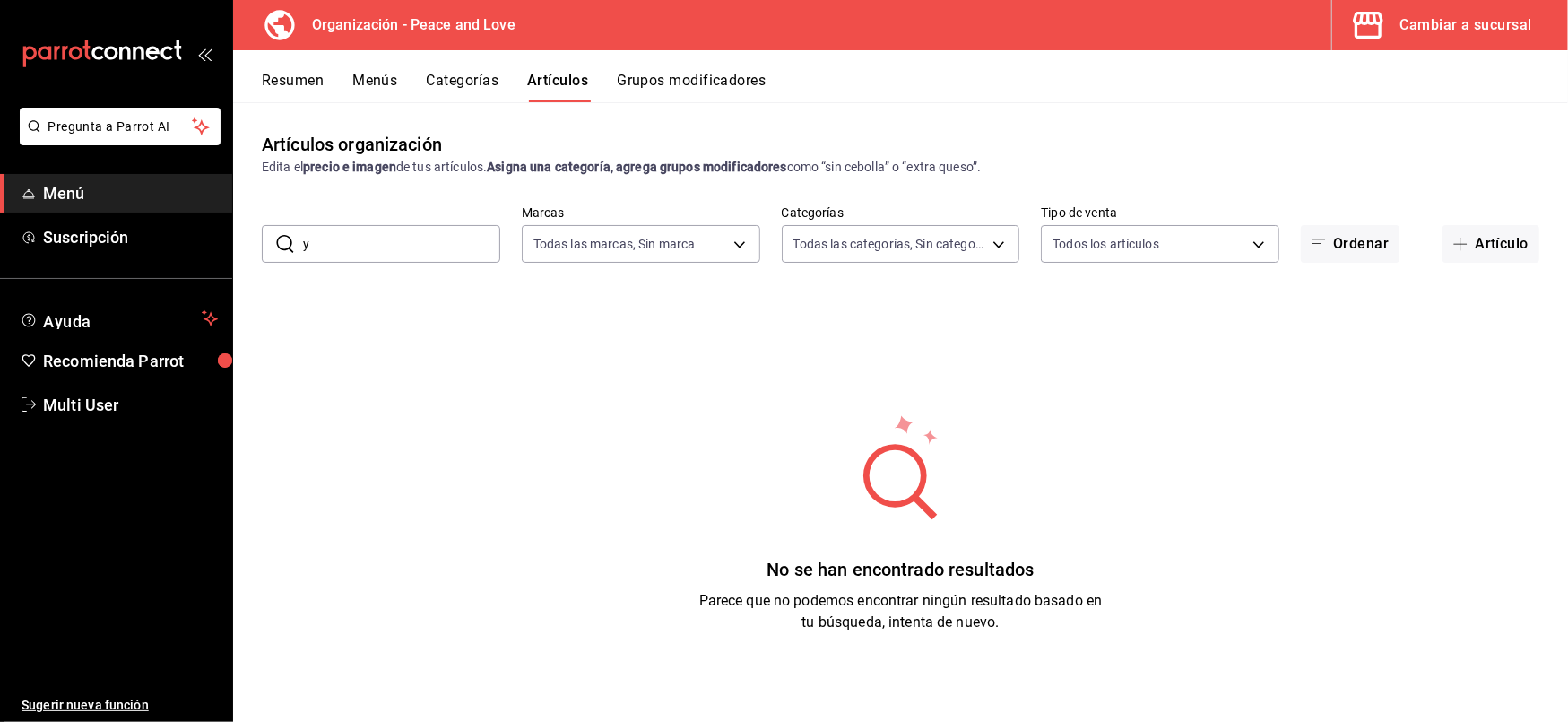
type input "y"
type input "p"
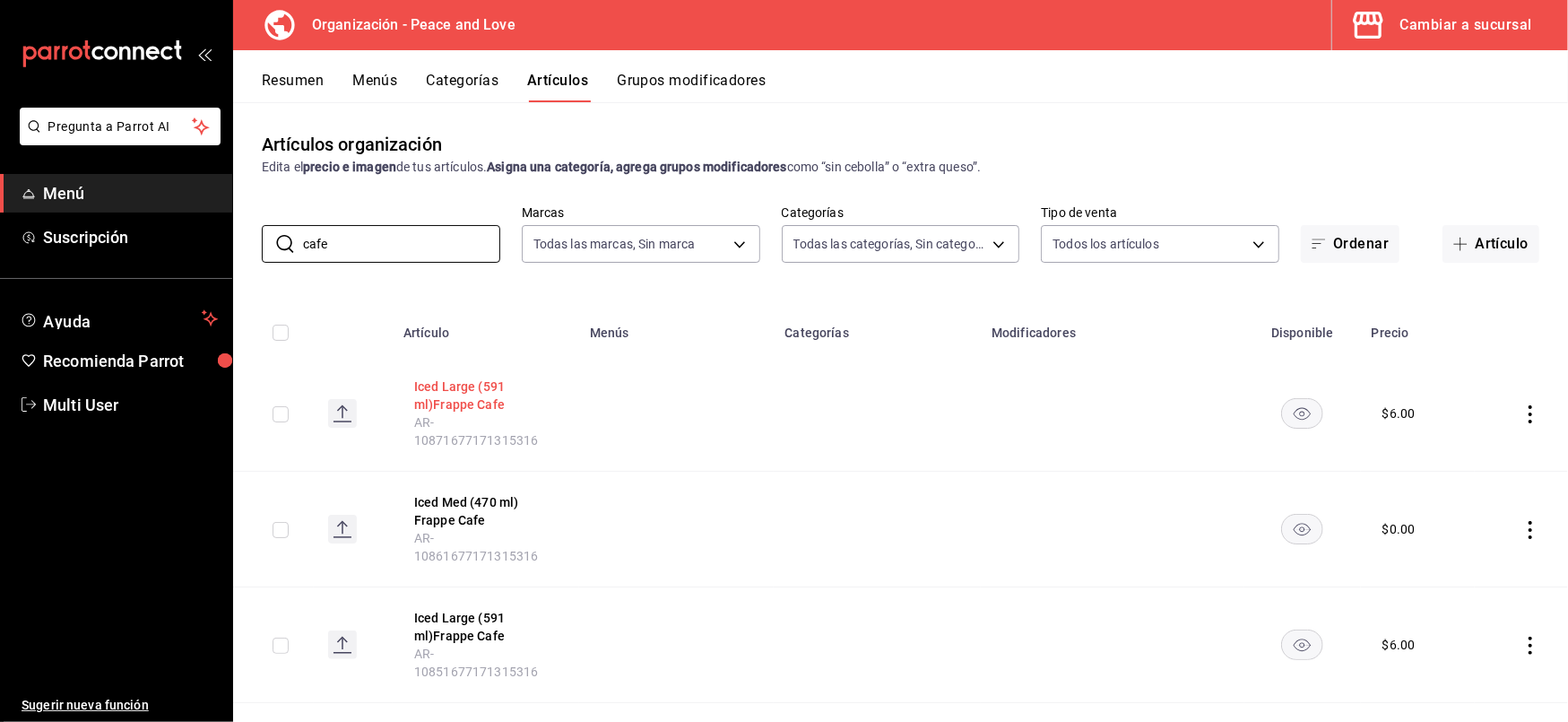
type input "cafe"
click at [283, 77] on button "Resumen" at bounding box center [293, 87] width 62 height 30
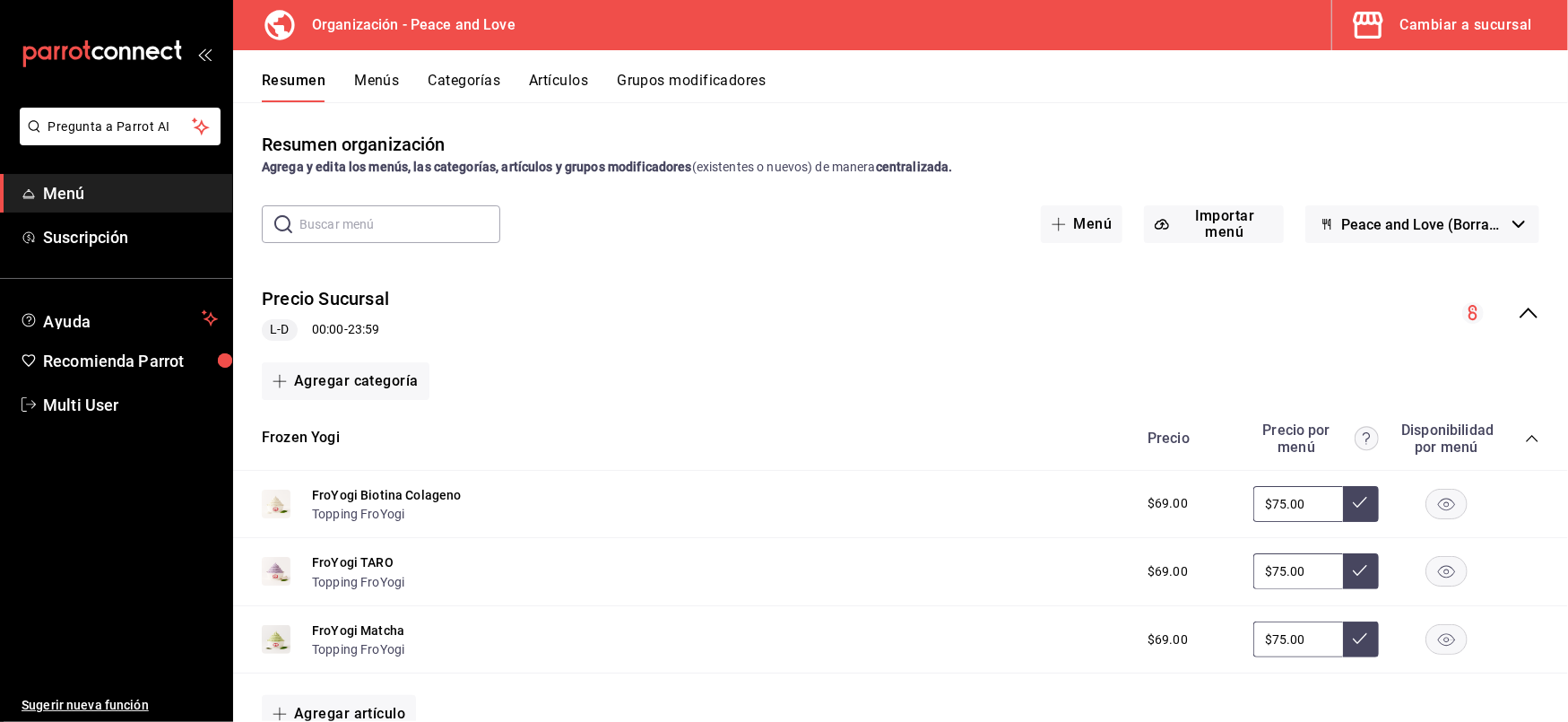
click at [1525, 439] on icon "collapse-category-row" at bounding box center [1532, 438] width 15 height 15
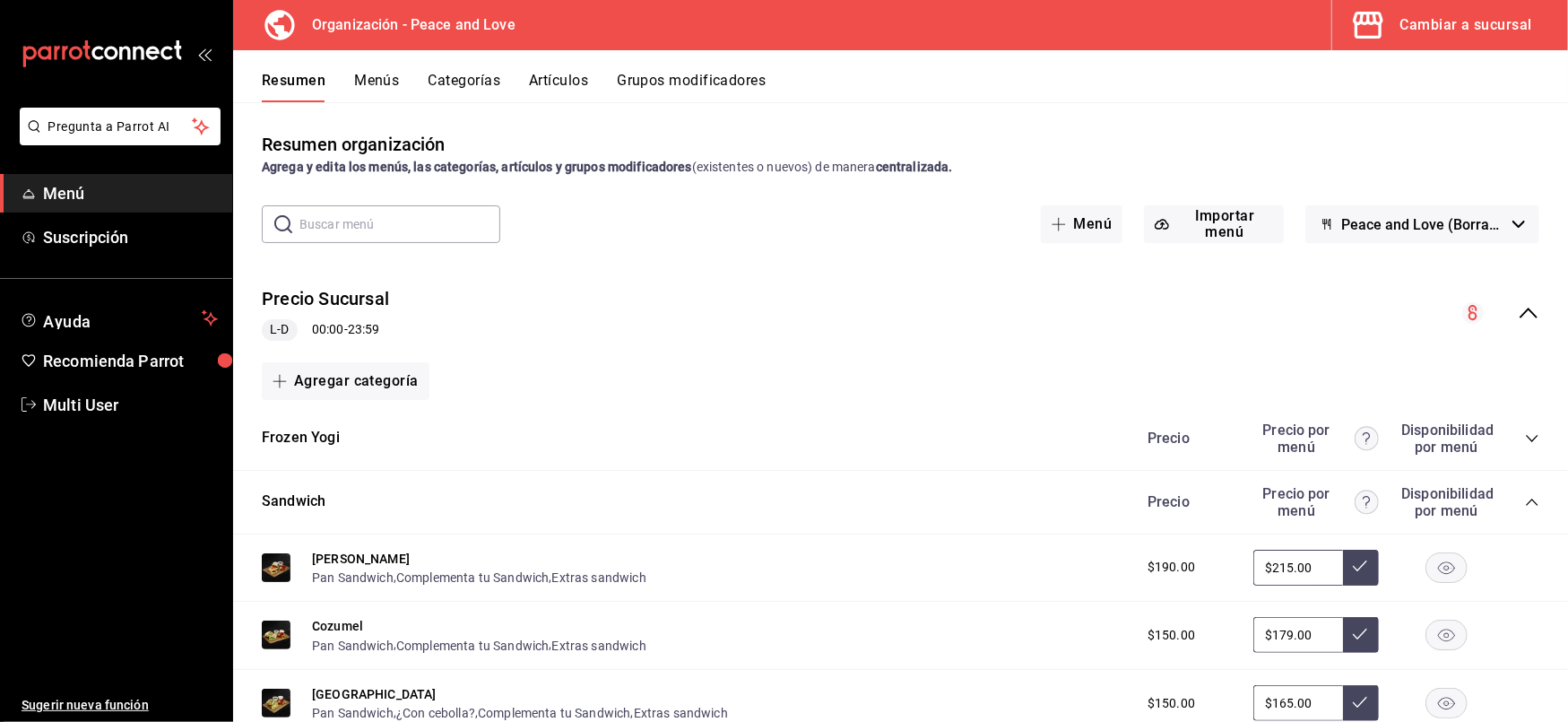
click at [1525, 497] on icon "collapse-category-row" at bounding box center [1532, 502] width 15 height 15
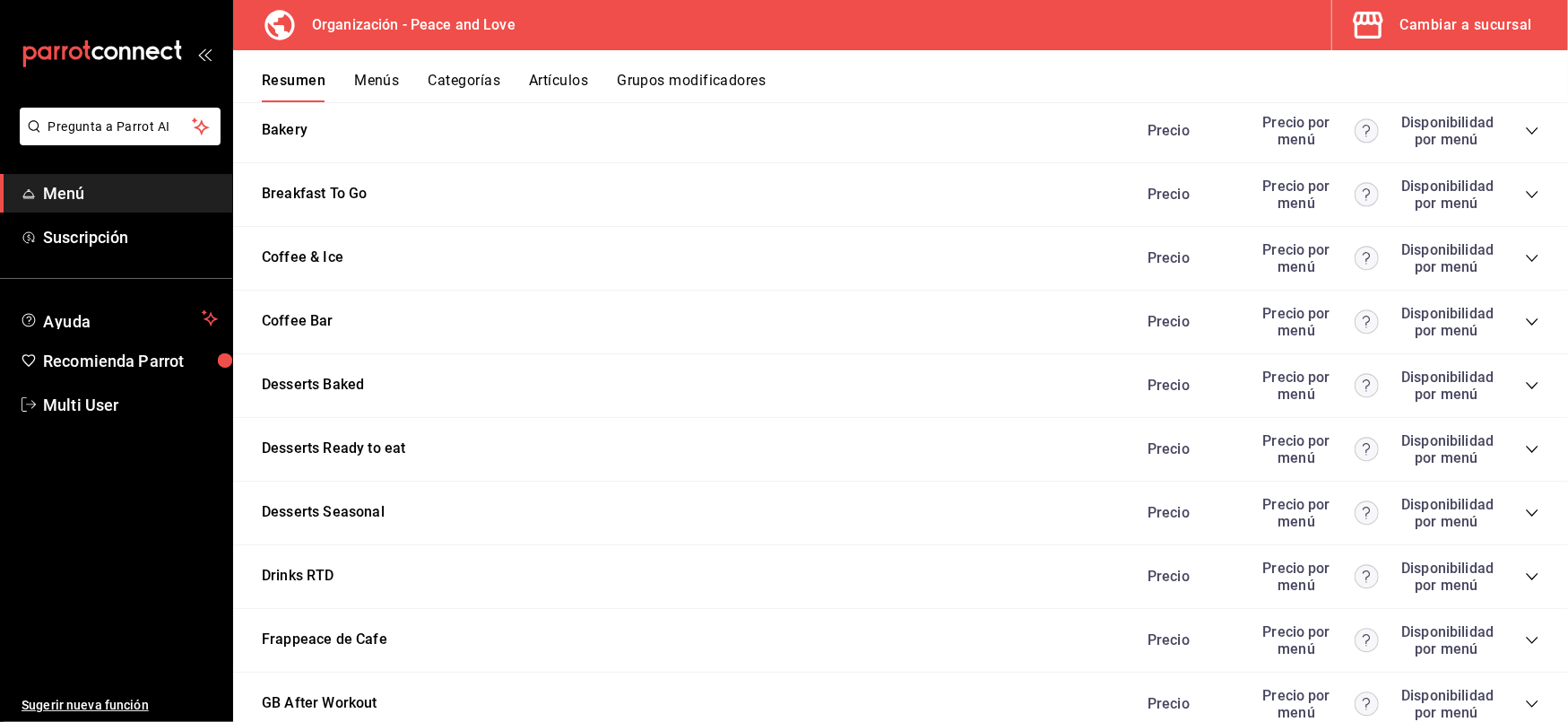
scroll to position [946, 0]
click at [1525, 632] on icon "collapse-category-row" at bounding box center [1532, 639] width 15 height 15
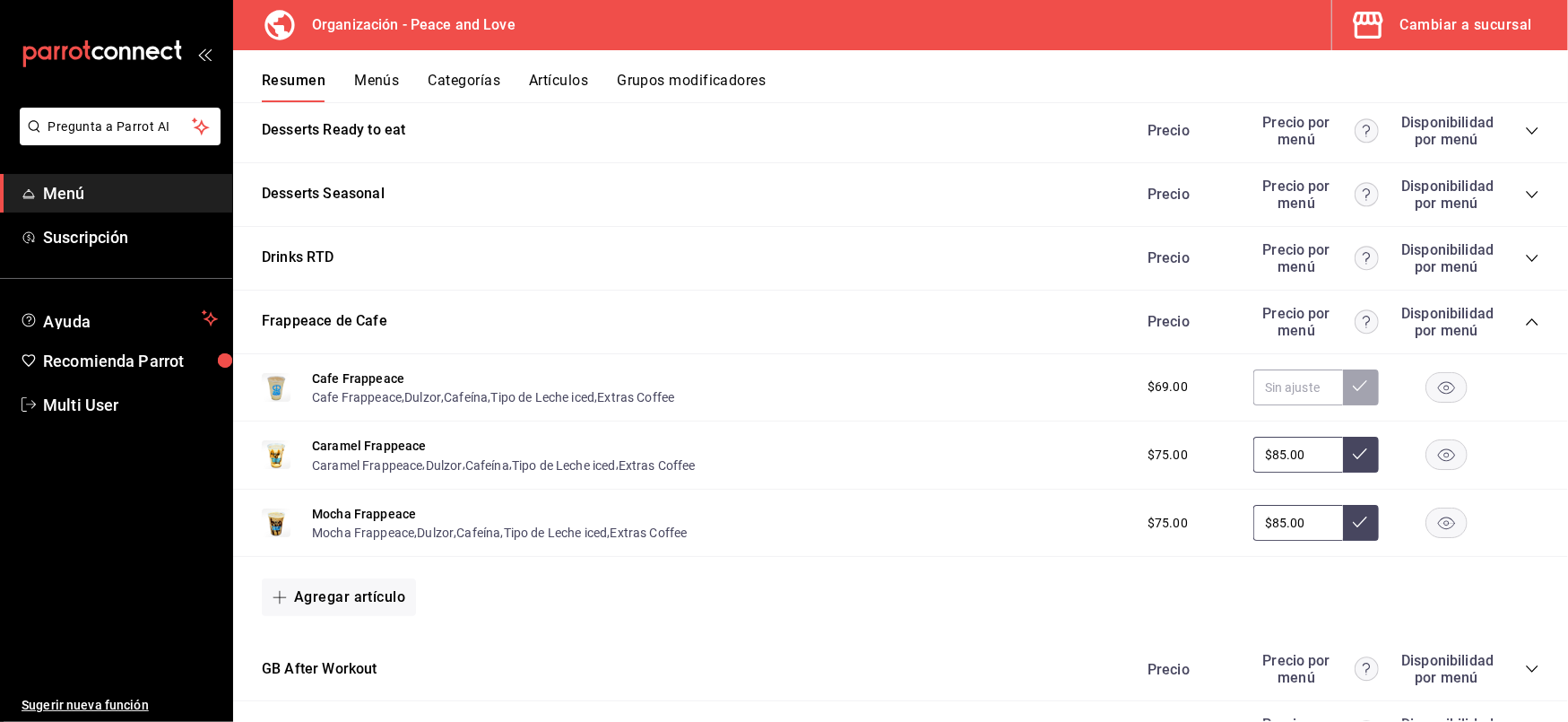
scroll to position [1760, 0]
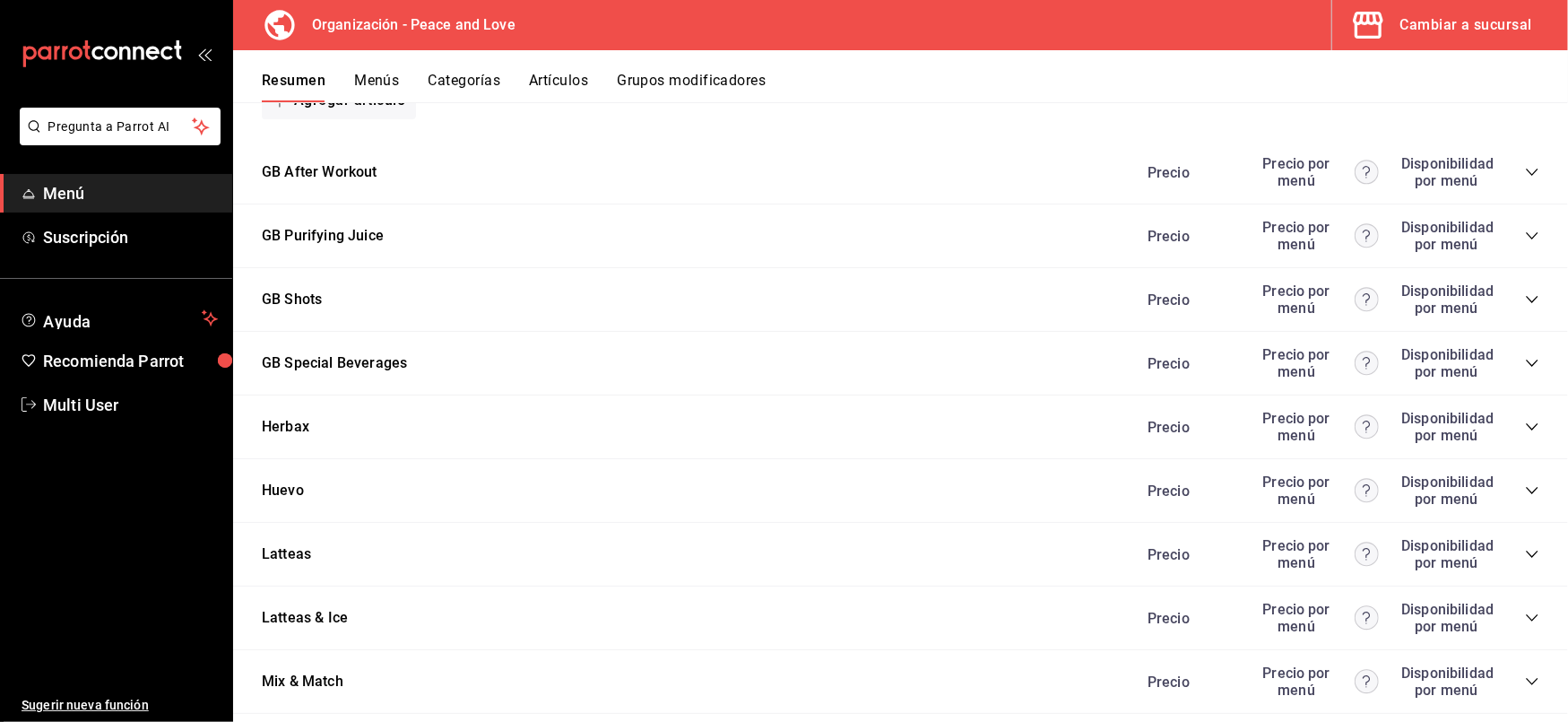
click at [1525, 547] on icon "collapse-category-row" at bounding box center [1532, 554] width 15 height 15
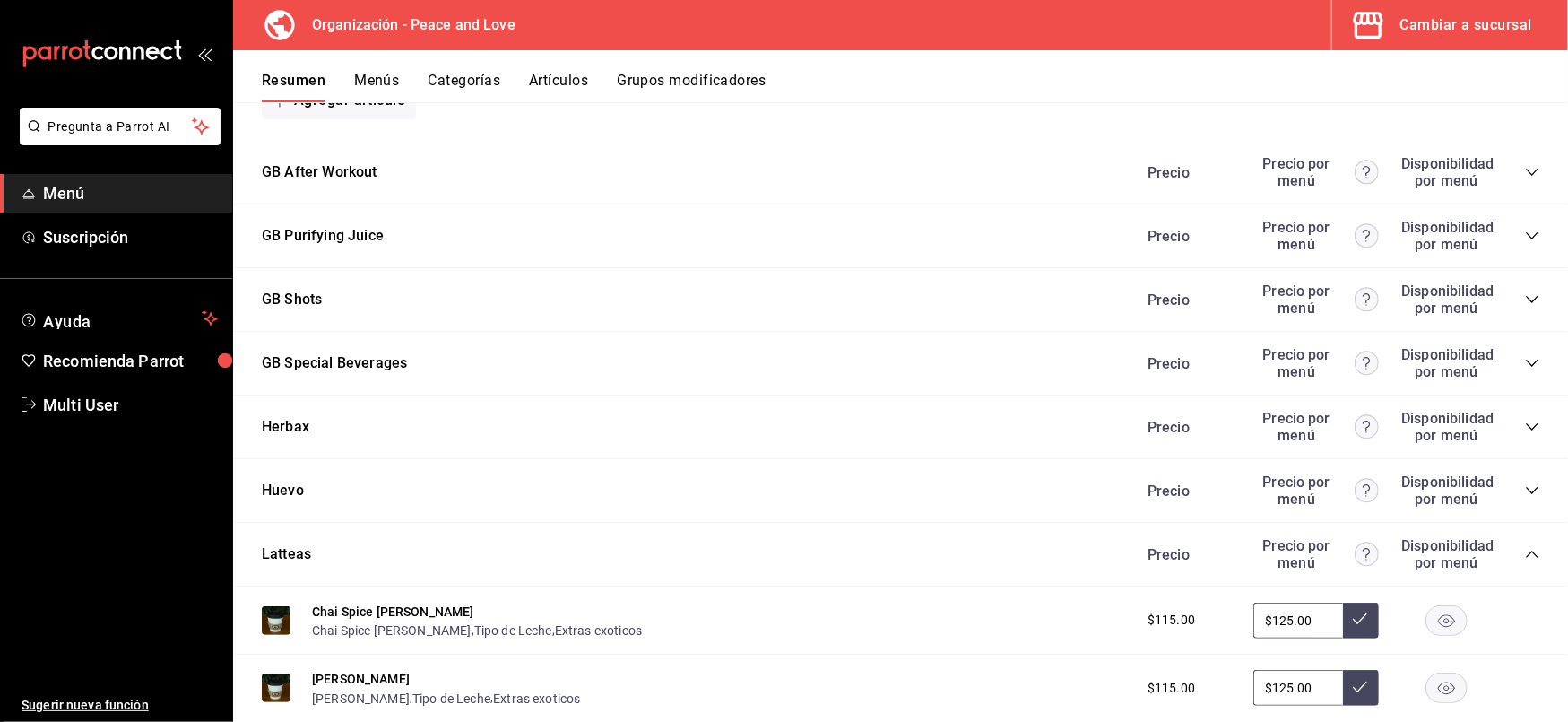
drag, startPoint x: 1303, startPoint y: 604, endPoint x: 980, endPoint y: 590, distance: 323.3
click at [980, 590] on div "Chai Spice [PERSON_NAME] Spice [PERSON_NAME] , Tipo de Leche , Extras exoticos …" at bounding box center [901, 621] width 1336 height 68
type input "$99.00"
click at [1353, 614] on icon at bounding box center [1360, 619] width 15 height 15
drag, startPoint x: 1301, startPoint y: 675, endPoint x: 914, endPoint y: 626, distance: 390.1
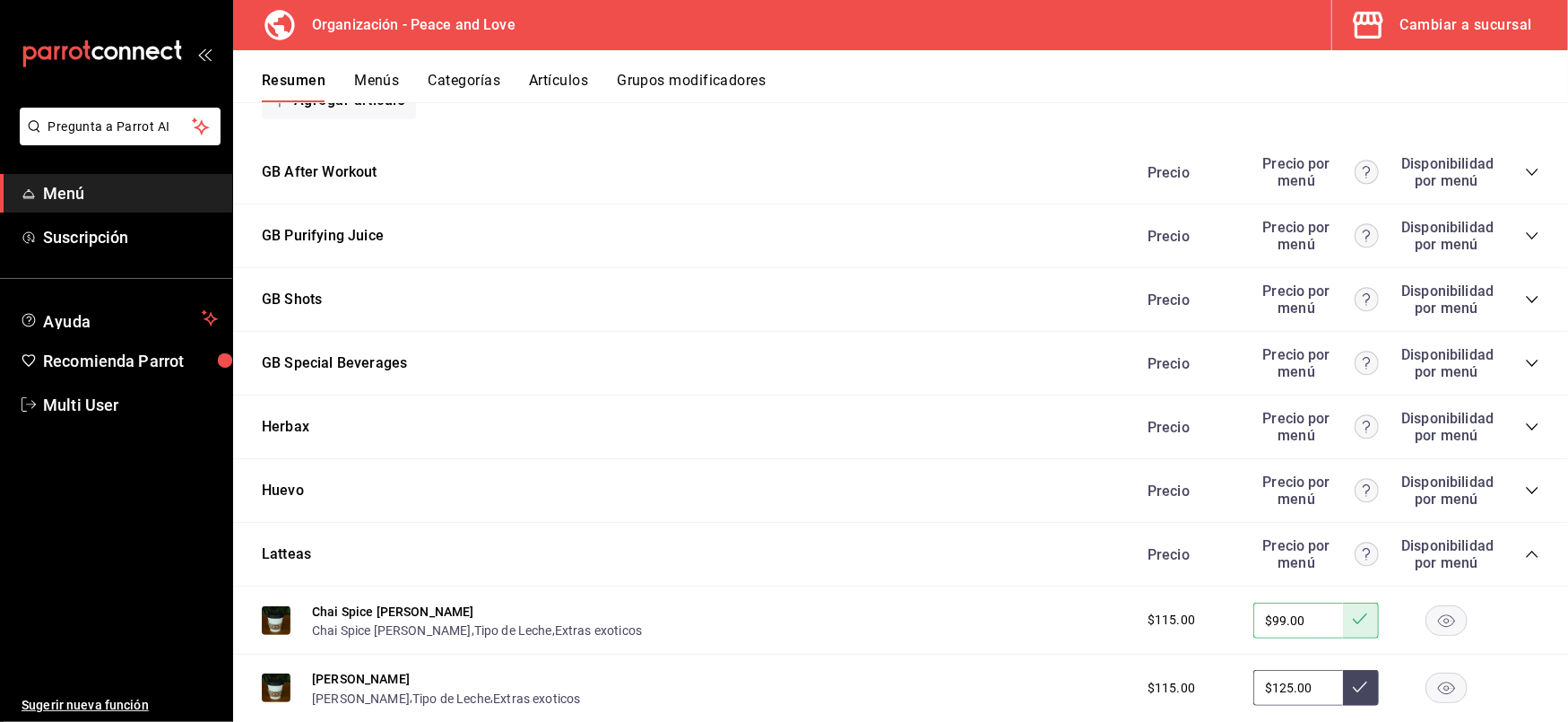
type input "$99.00"
click at [1354, 676] on button at bounding box center [1361, 688] width 36 height 36
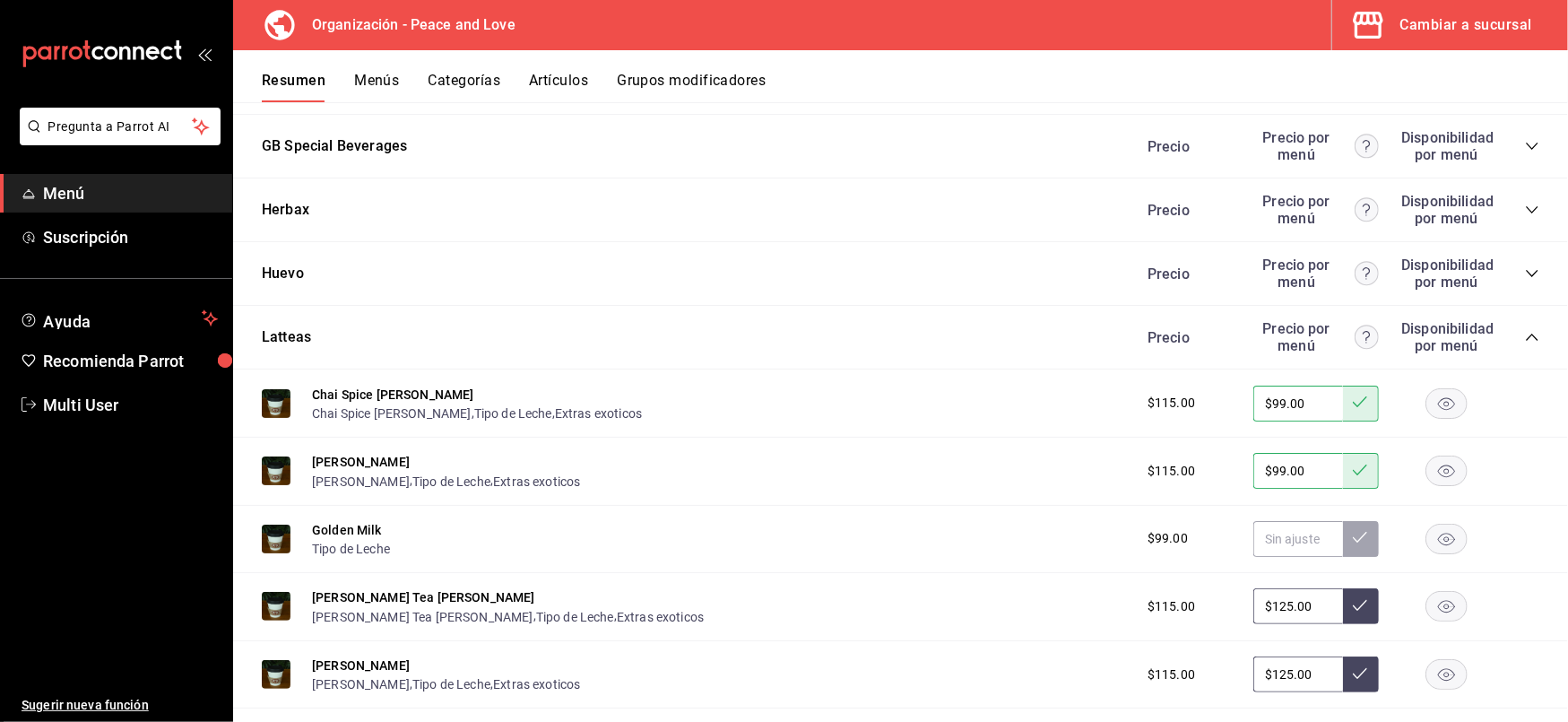
scroll to position [1979, 0]
click at [1292, 529] on input "text" at bounding box center [1299, 537] width 89 height 36
type input "$99.00"
click at [1353, 528] on icon at bounding box center [1360, 535] width 15 height 15
click at [1353, 532] on icon at bounding box center [1360, 535] width 15 height 15
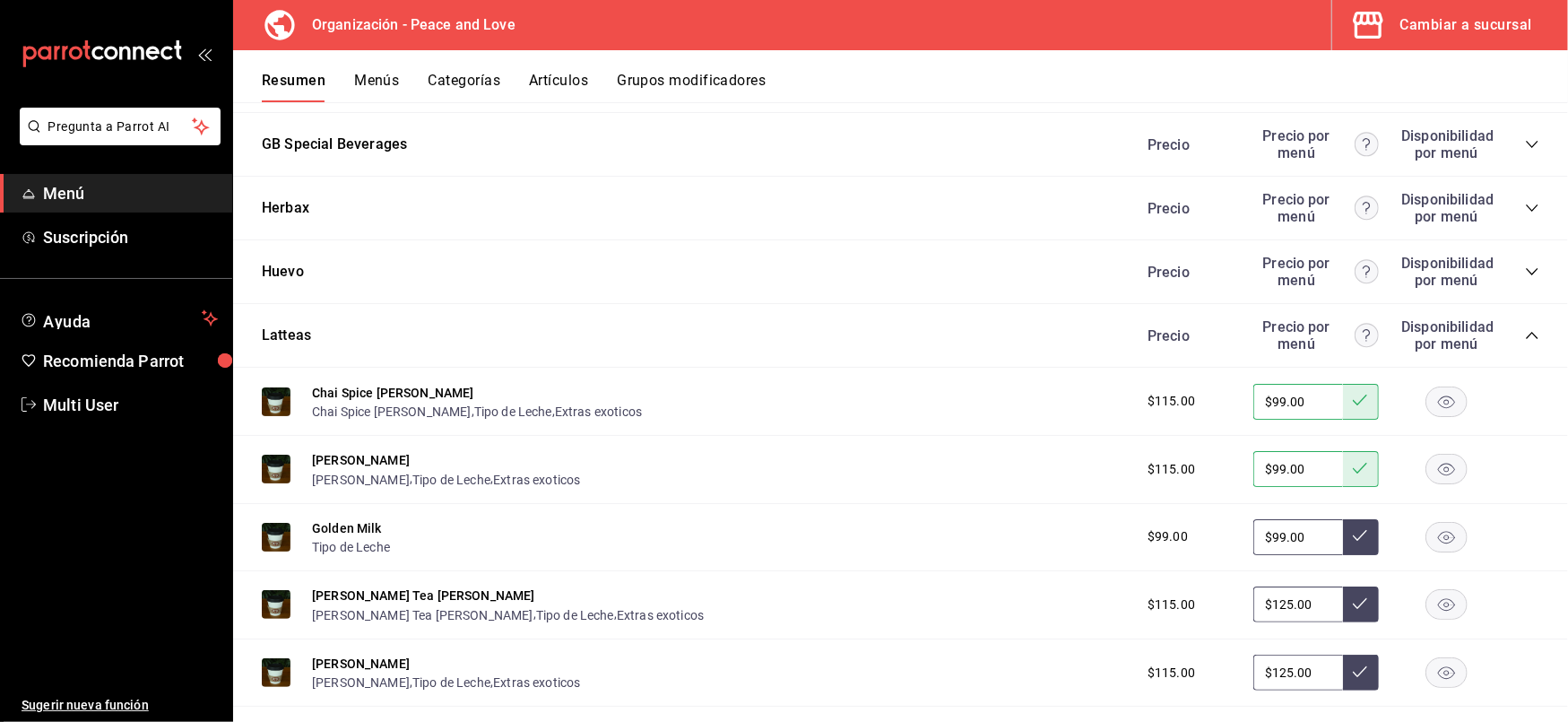
drag, startPoint x: 1302, startPoint y: 597, endPoint x: 898, endPoint y: 600, distance: 404.0
click at [898, 600] on div "[PERSON_NAME] Tea [PERSON_NAME] [PERSON_NAME] Tea [PERSON_NAME] , Tipo de Leche…" at bounding box center [901, 605] width 1336 height 68
type input "$99.00"
click at [1343, 601] on button at bounding box center [1361, 604] width 36 height 36
drag, startPoint x: 1309, startPoint y: 668, endPoint x: 938, endPoint y: 649, distance: 371.5
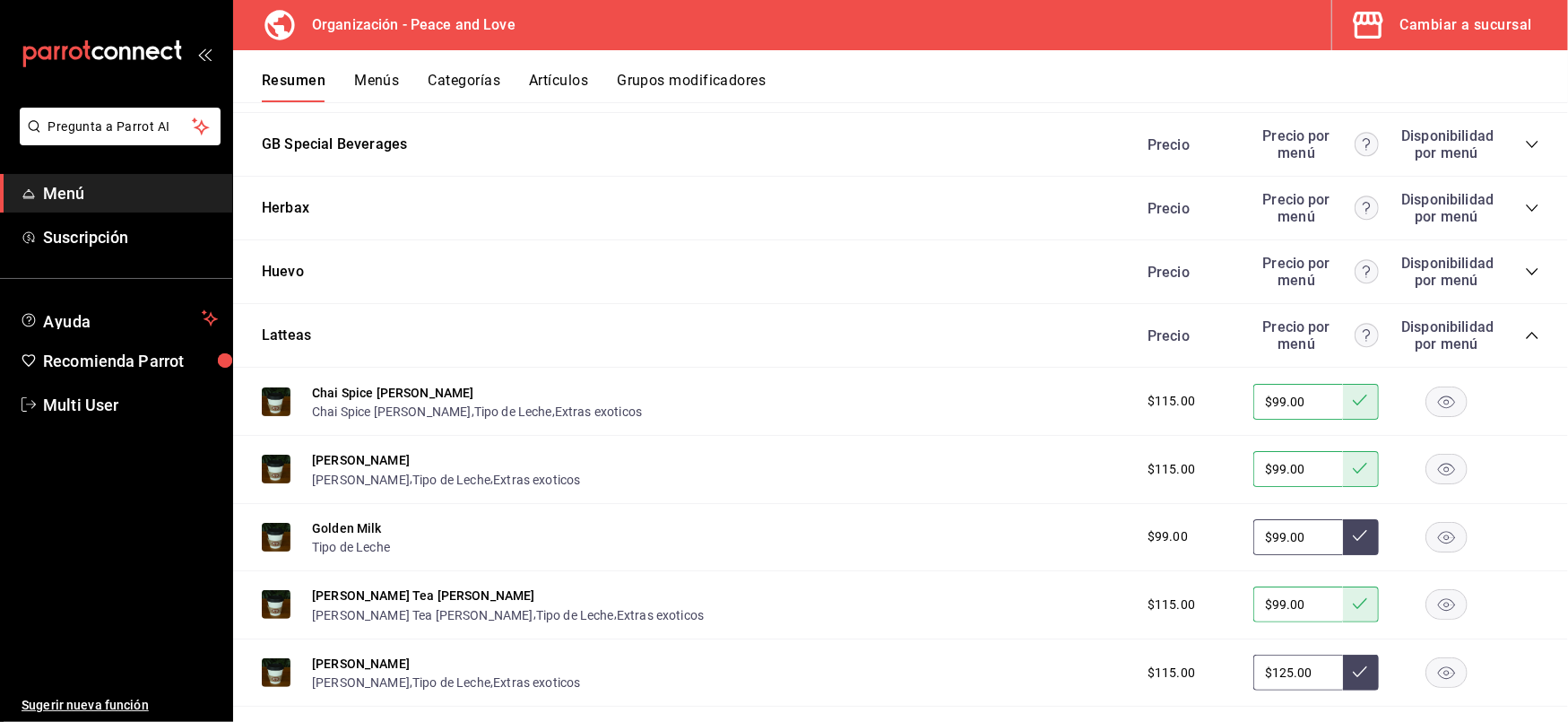
click at [938, 649] on div "[PERSON_NAME] [PERSON_NAME] , Tipo de Leche , Extras exoticos $115.00 $125.00" at bounding box center [901, 673] width 1336 height 68
type input "$99.00"
click at [1353, 667] on icon at bounding box center [1360, 671] width 15 height 11
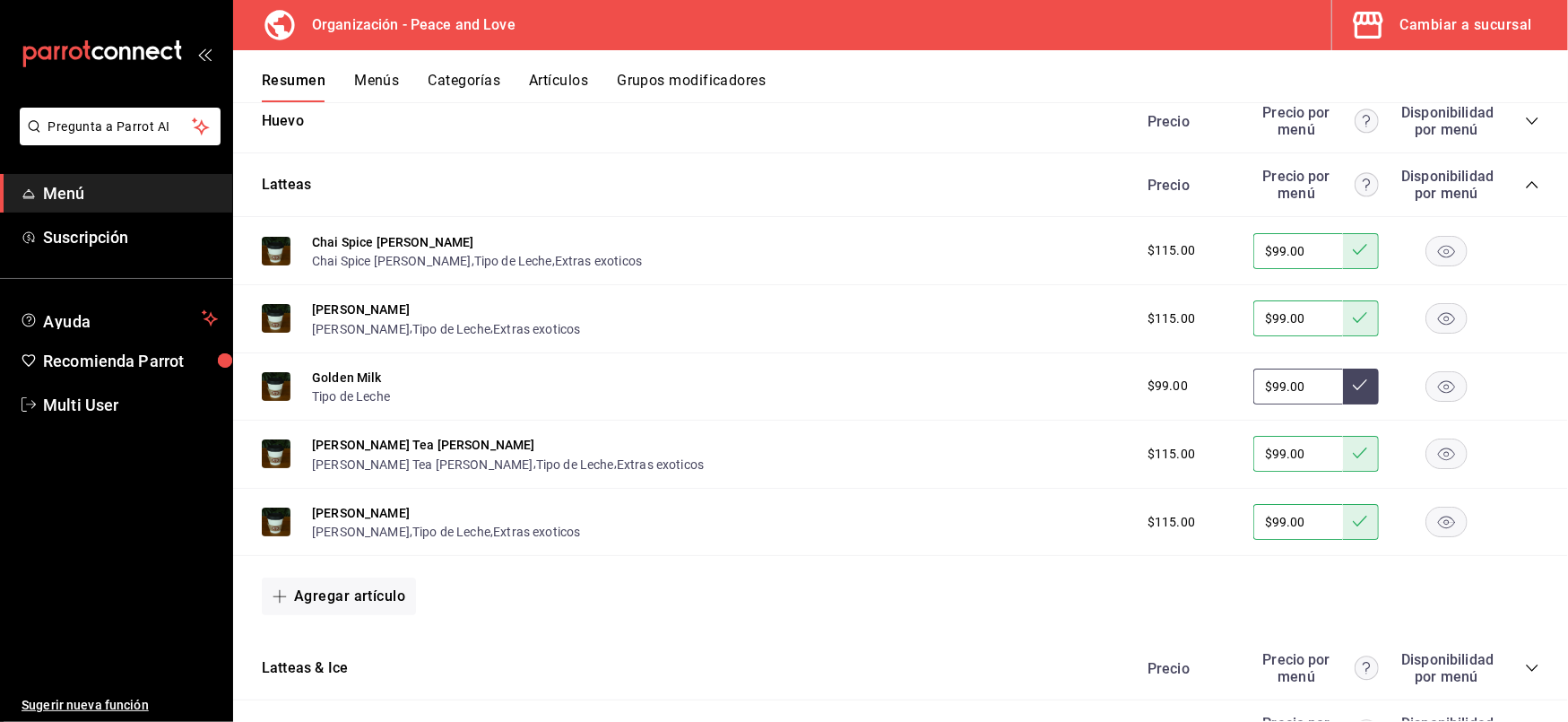
scroll to position [2168, 0]
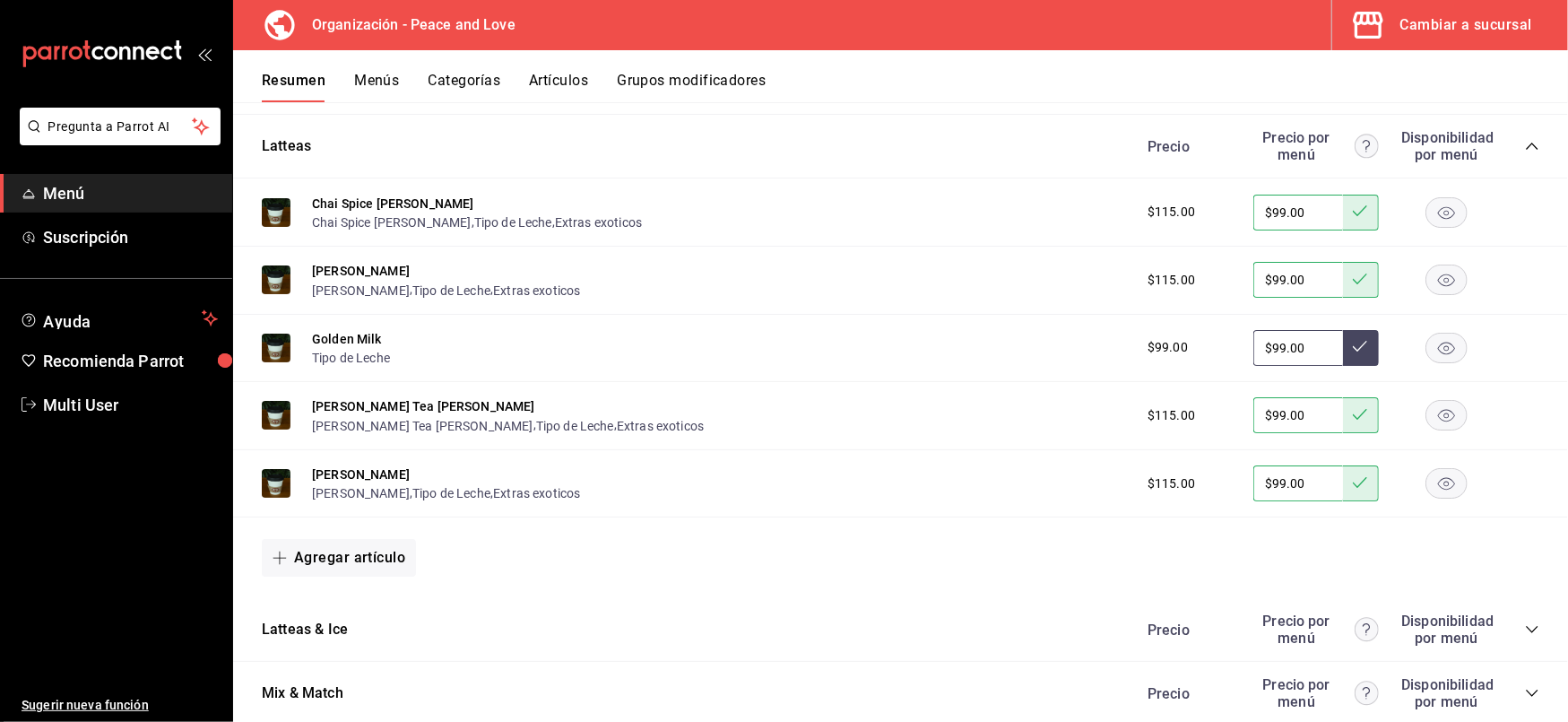
click at [1525, 623] on icon "collapse-category-row" at bounding box center [1532, 630] width 15 height 15
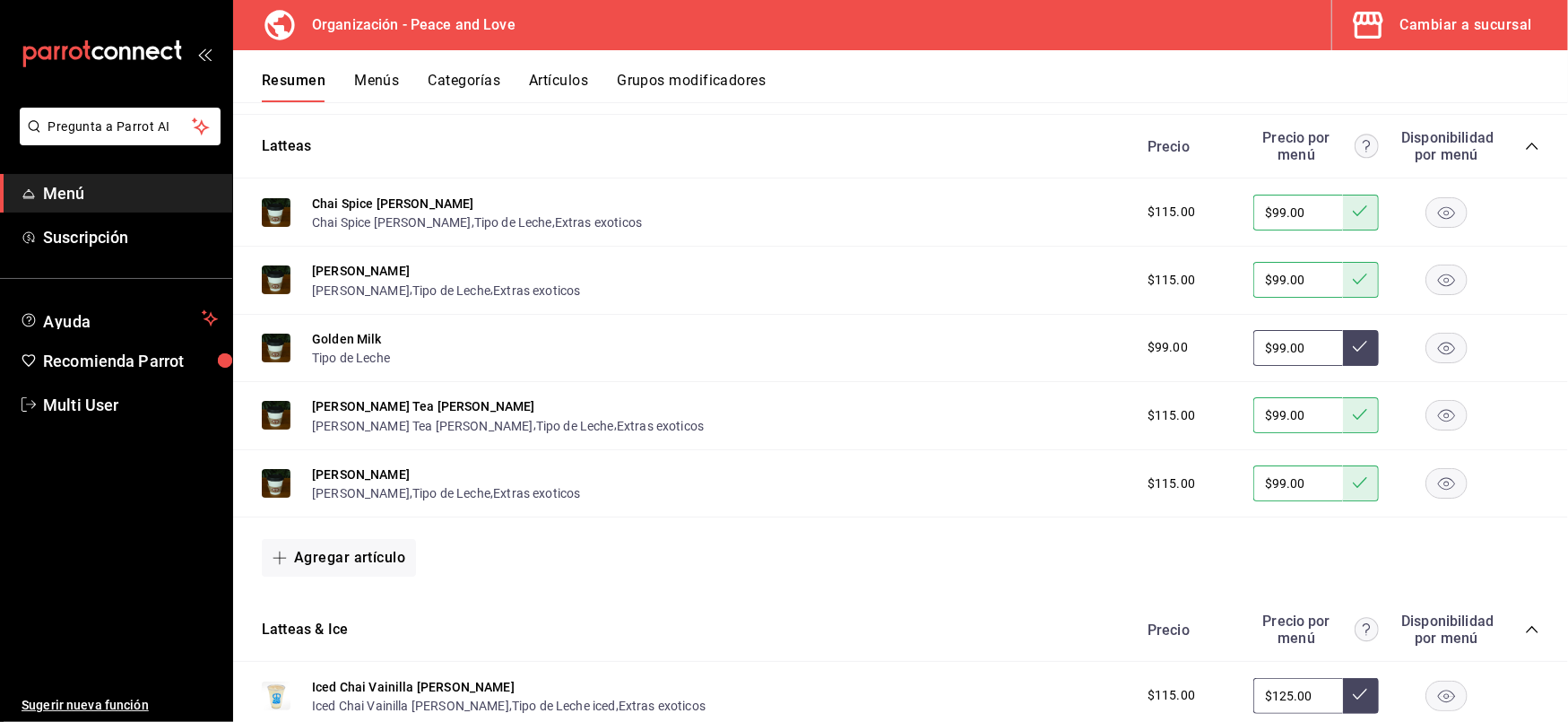
scroll to position [2326, 0]
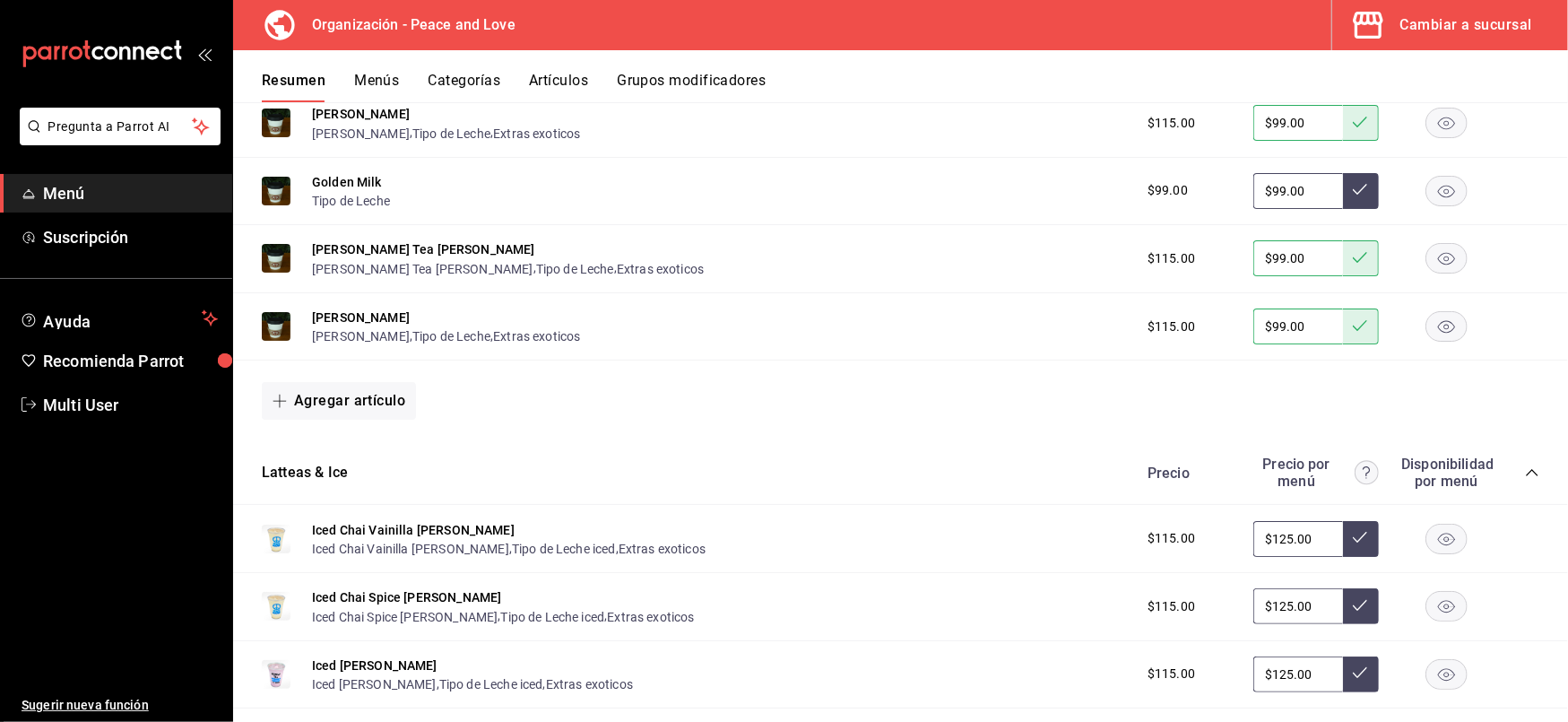
drag, startPoint x: 1299, startPoint y: 524, endPoint x: 846, endPoint y: 508, distance: 453.3
click at [846, 508] on div "Iced Chai Vainilla [PERSON_NAME] Iced Chai Vainilla [PERSON_NAME] , Tipo de Lec…" at bounding box center [901, 539] width 1336 height 68
drag, startPoint x: 1292, startPoint y: 592, endPoint x: 810, endPoint y: 540, distance: 484.8
click at [810, 540] on div "Iced Chai Vainilla [PERSON_NAME] Iced Chai Vainilla [PERSON_NAME] , Tipo de Lec…" at bounding box center [901, 680] width 1336 height 351
type input "$125.00"
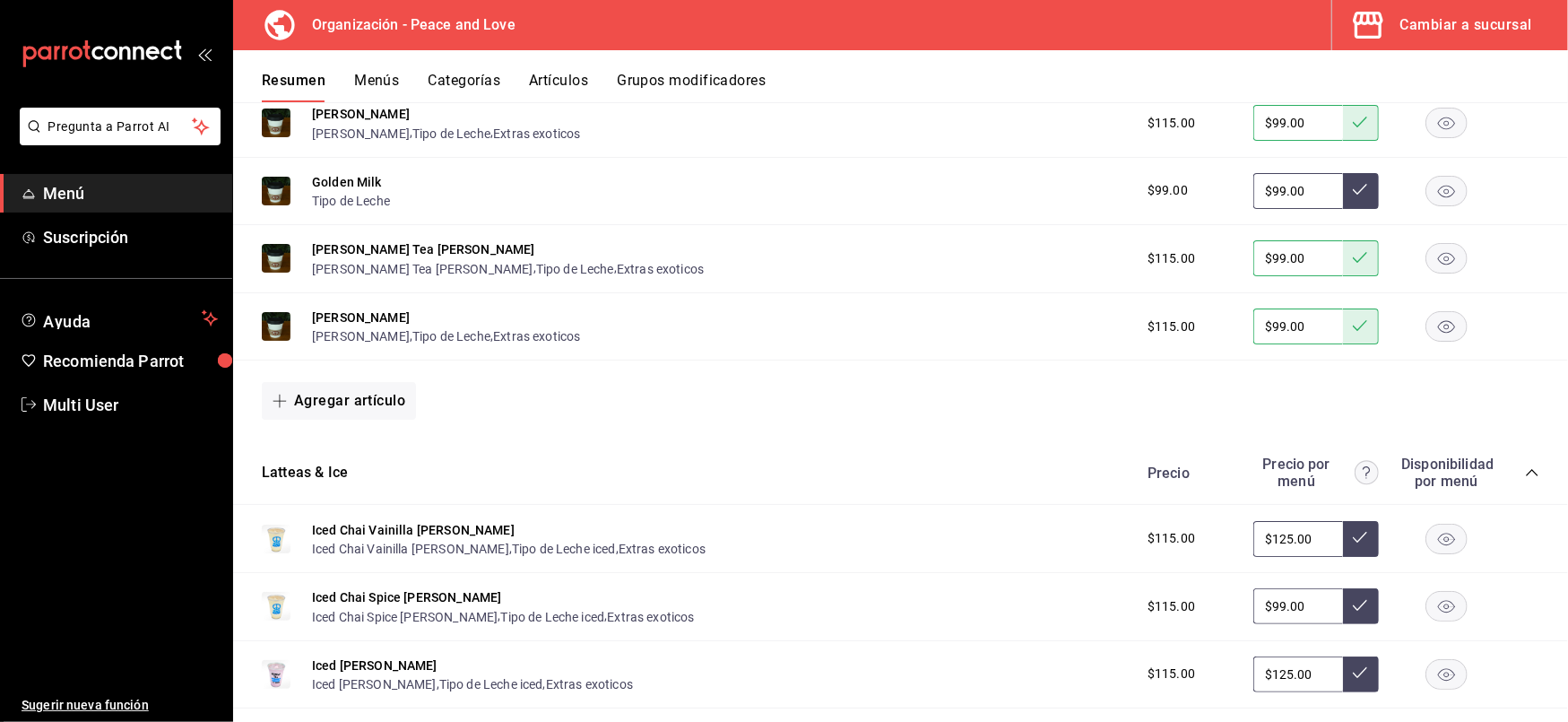
drag, startPoint x: 1301, startPoint y: 665, endPoint x: 858, endPoint y: 642, distance: 443.6
click at [858, 642] on div "Iced [PERSON_NAME] Iced [PERSON_NAME] , Tipo de Leche iced , Extras exoticos $1…" at bounding box center [901, 675] width 1336 height 68
type input "$125.00"
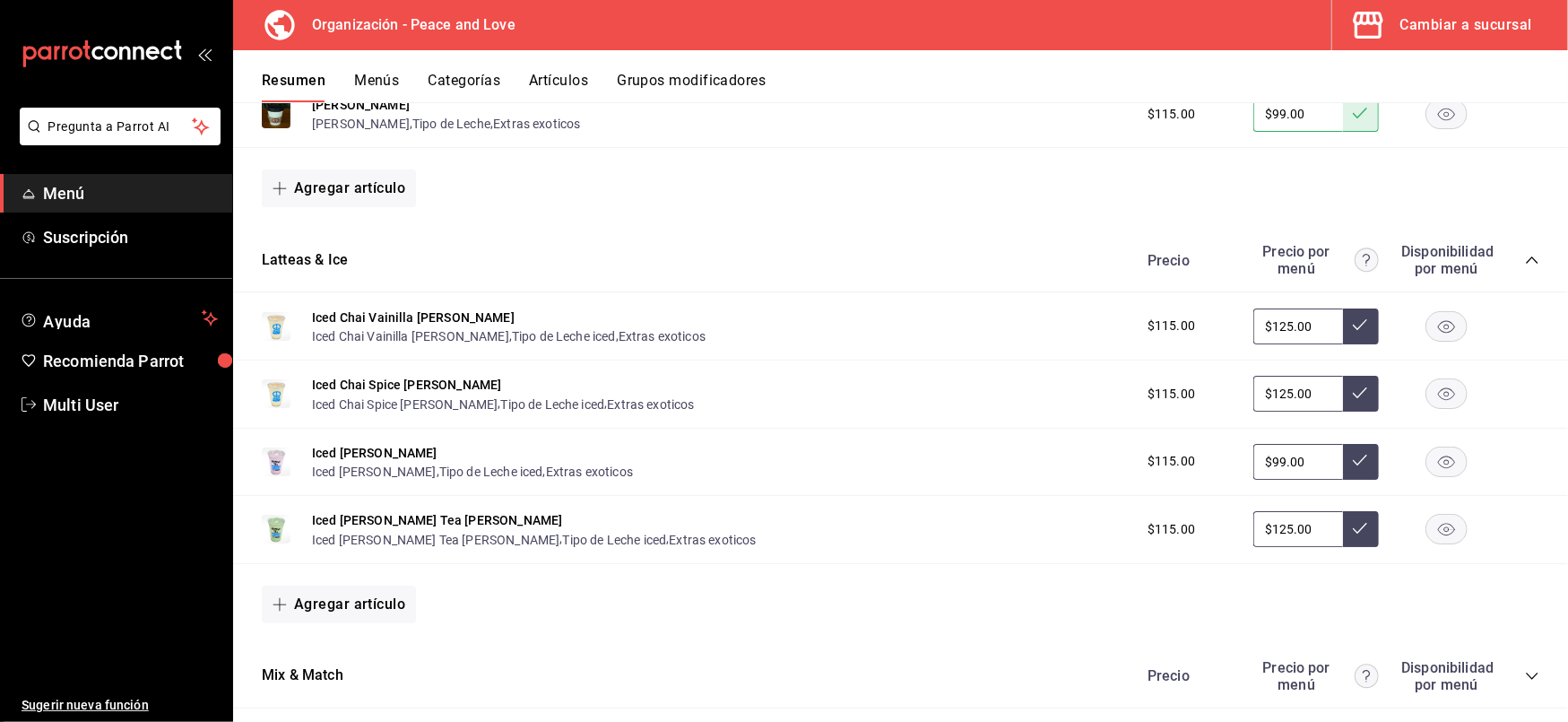
scroll to position [2547, 0]
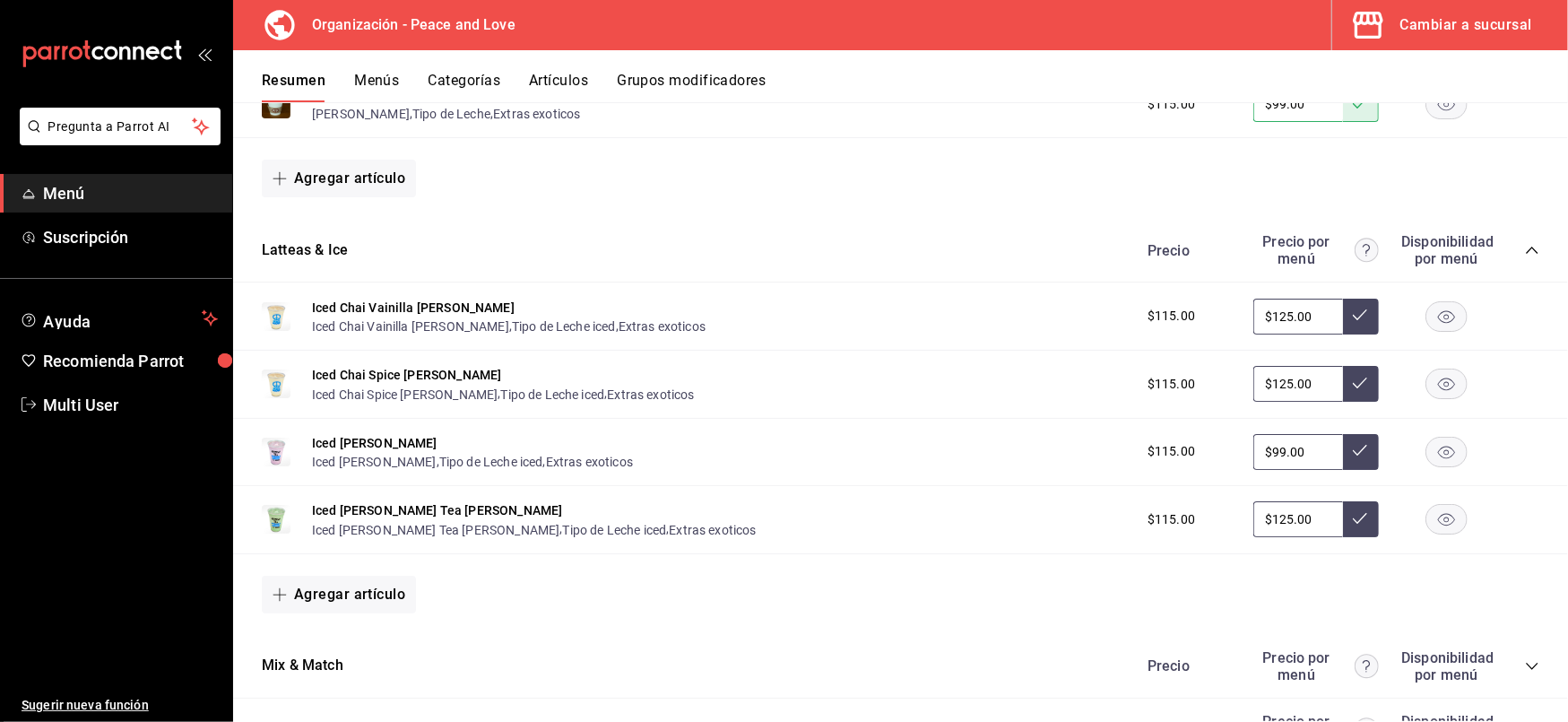
drag, startPoint x: 1299, startPoint y: 503, endPoint x: 984, endPoint y: 499, distance: 315.0
click at [984, 499] on div "Iced [PERSON_NAME] Tea [PERSON_NAME] Iced [PERSON_NAME] Tea [PERSON_NAME] , Tip…" at bounding box center [901, 521] width 1336 height 68
type input "$125.00"
type input "$99.00"
click at [1353, 511] on icon at bounding box center [1360, 518] width 15 height 15
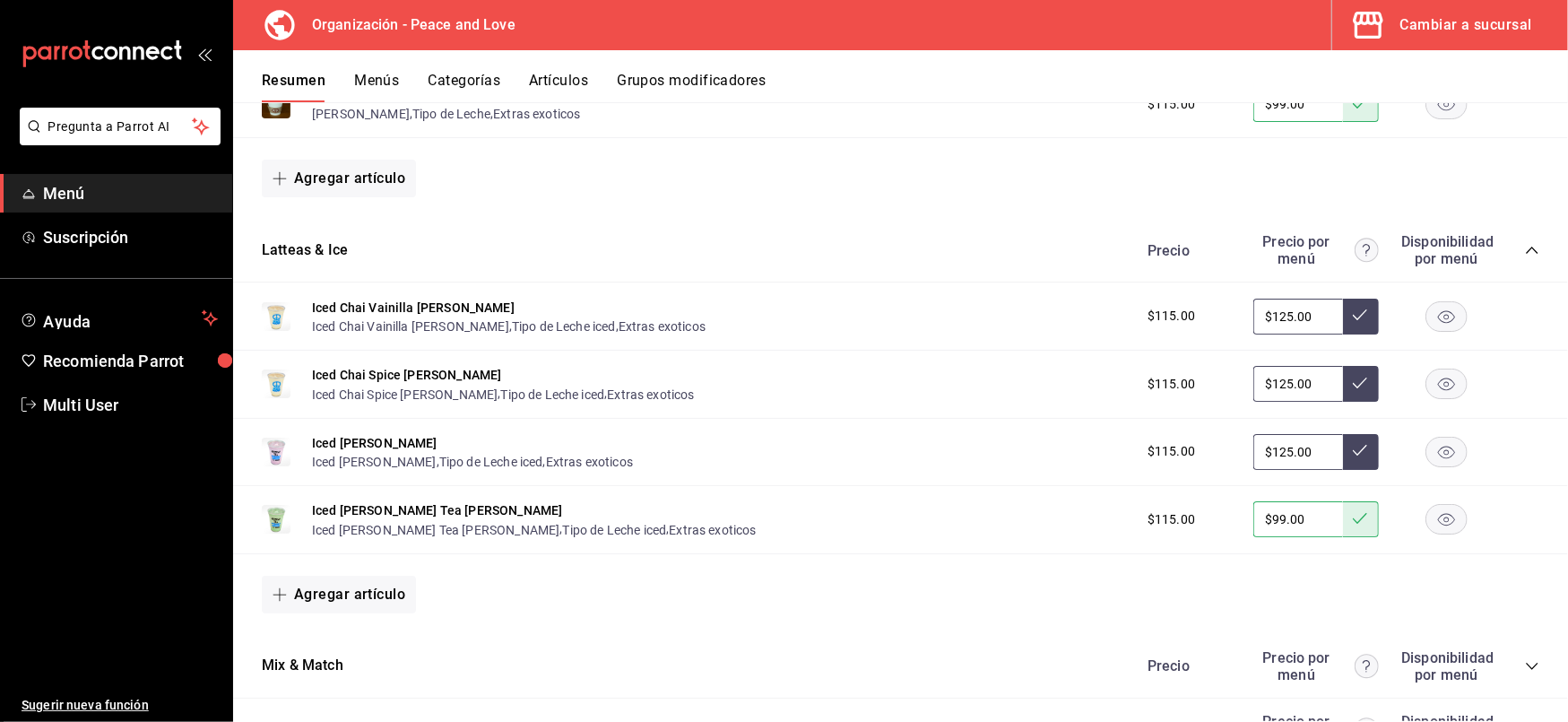
drag, startPoint x: 1311, startPoint y: 443, endPoint x: 829, endPoint y: 403, distance: 483.7
click at [829, 403] on div "Iced Chai Vainilla [PERSON_NAME] Iced Chai Vainilla [PERSON_NAME] , Tipo de Lec…" at bounding box center [901, 457] width 1336 height 351
type input "$99.00"
click at [1353, 445] on icon at bounding box center [1360, 450] width 15 height 15
drag, startPoint x: 1311, startPoint y: 372, endPoint x: 791, endPoint y: 388, distance: 520.2
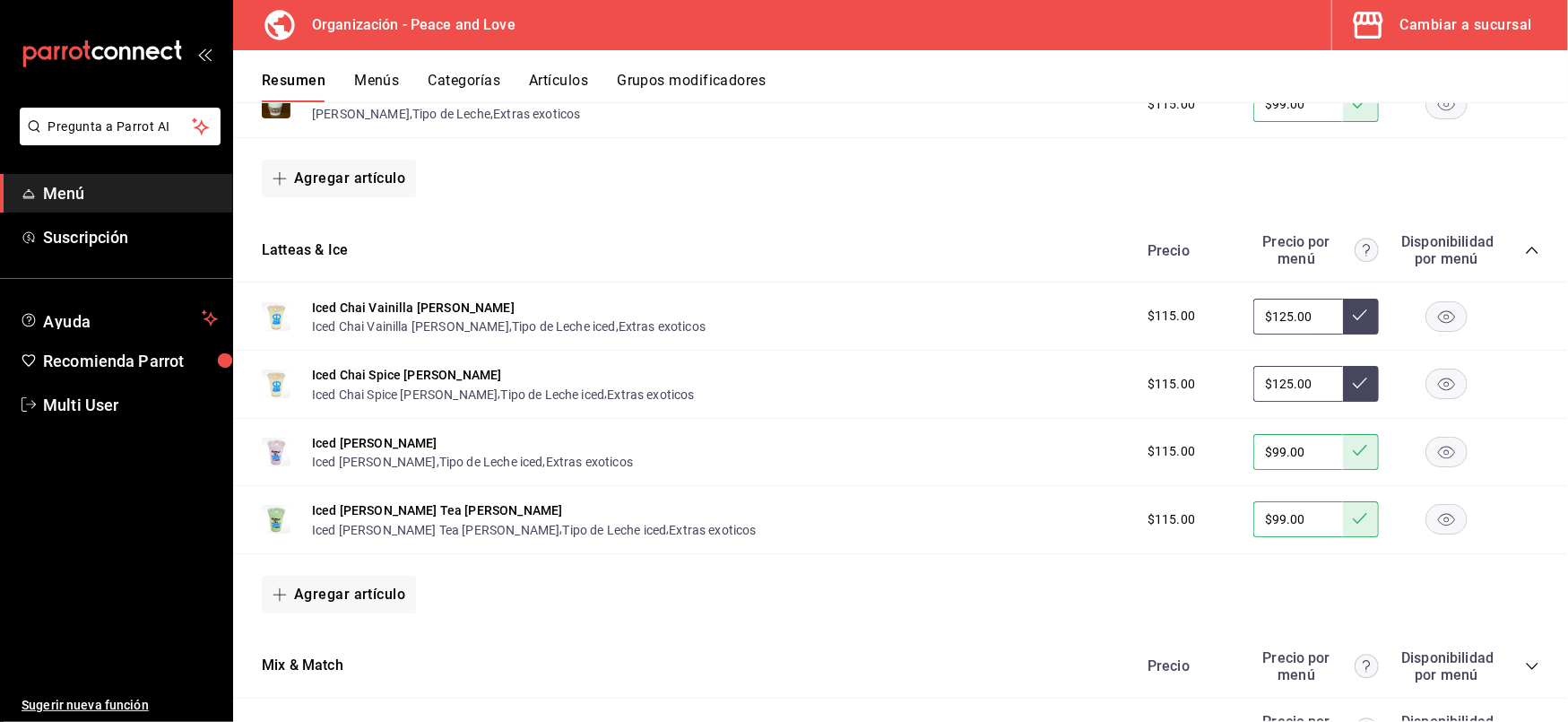
click at [791, 388] on div "Iced Chai Spice [PERSON_NAME] Iced Chai Spice [PERSON_NAME] , Tipo de Leche ice…" at bounding box center [901, 384] width 1336 height 68
type input "$99.00"
click at [1353, 376] on icon at bounding box center [1360, 382] width 15 height 15
drag, startPoint x: 1292, startPoint y: 306, endPoint x: 811, endPoint y: 257, distance: 483.5
click at [811, 257] on div "Latteas & Ice Precio Precio por menú Disponibilidad por menú Iced Chai Vainilla…" at bounding box center [901, 426] width 1336 height 415
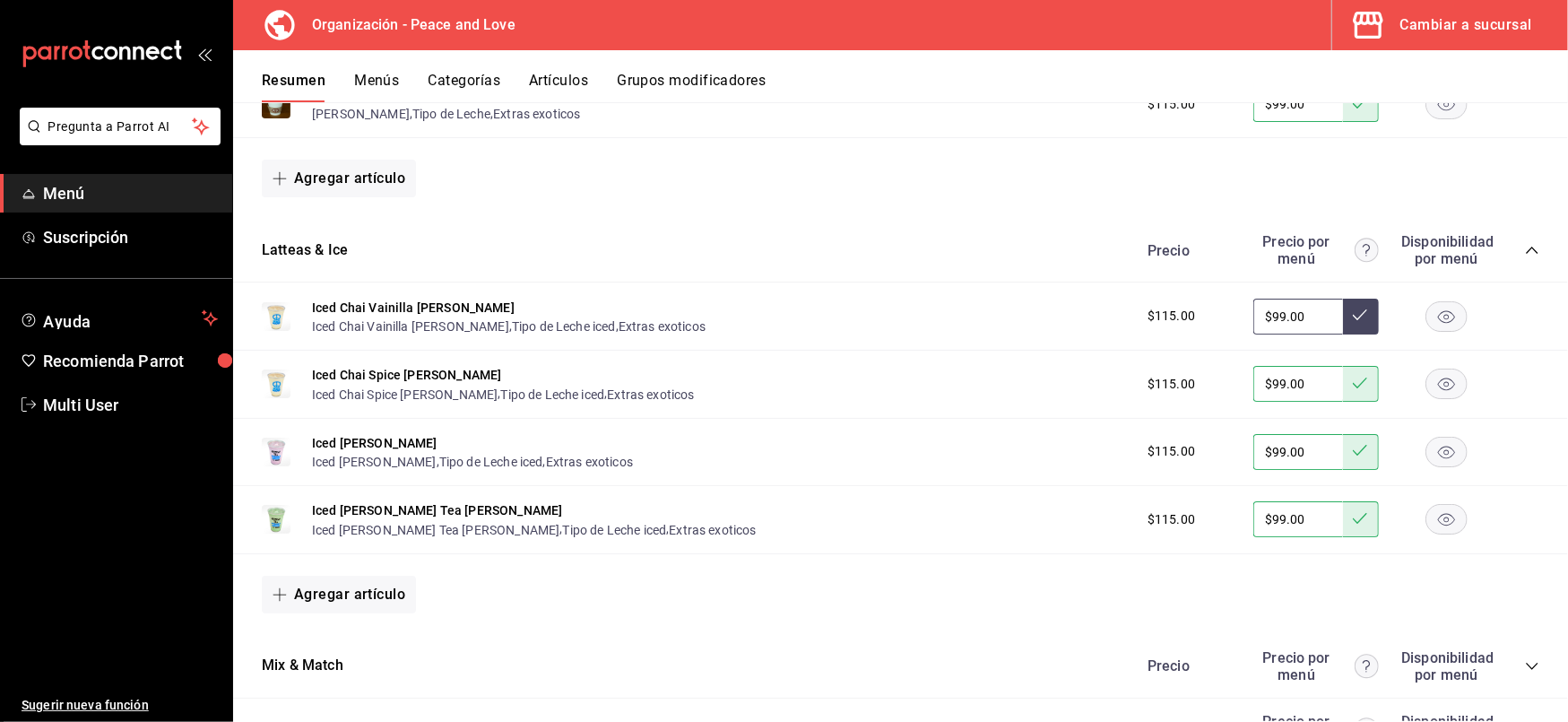
type input "$99.00"
click at [1353, 309] on icon at bounding box center [1360, 314] width 15 height 11
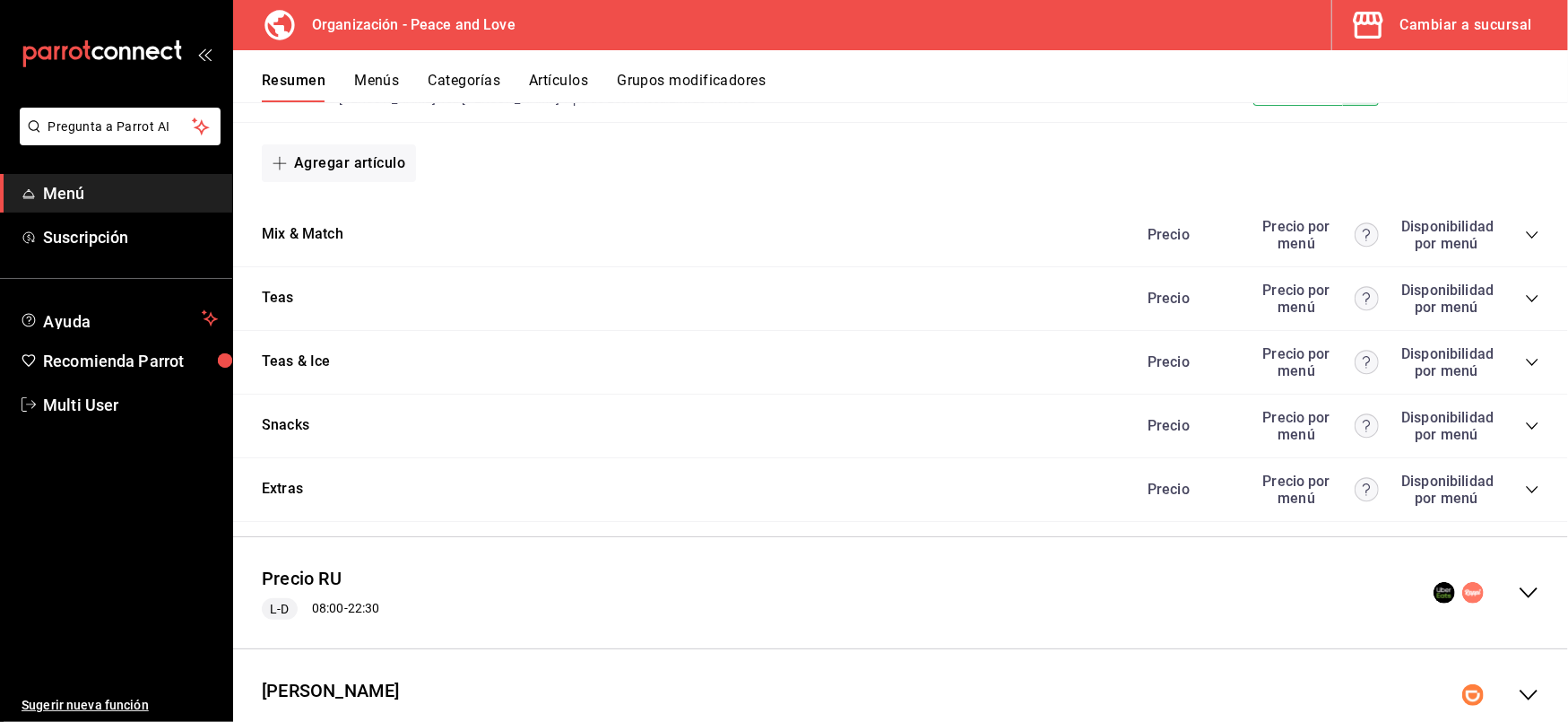
scroll to position [3022, 0]
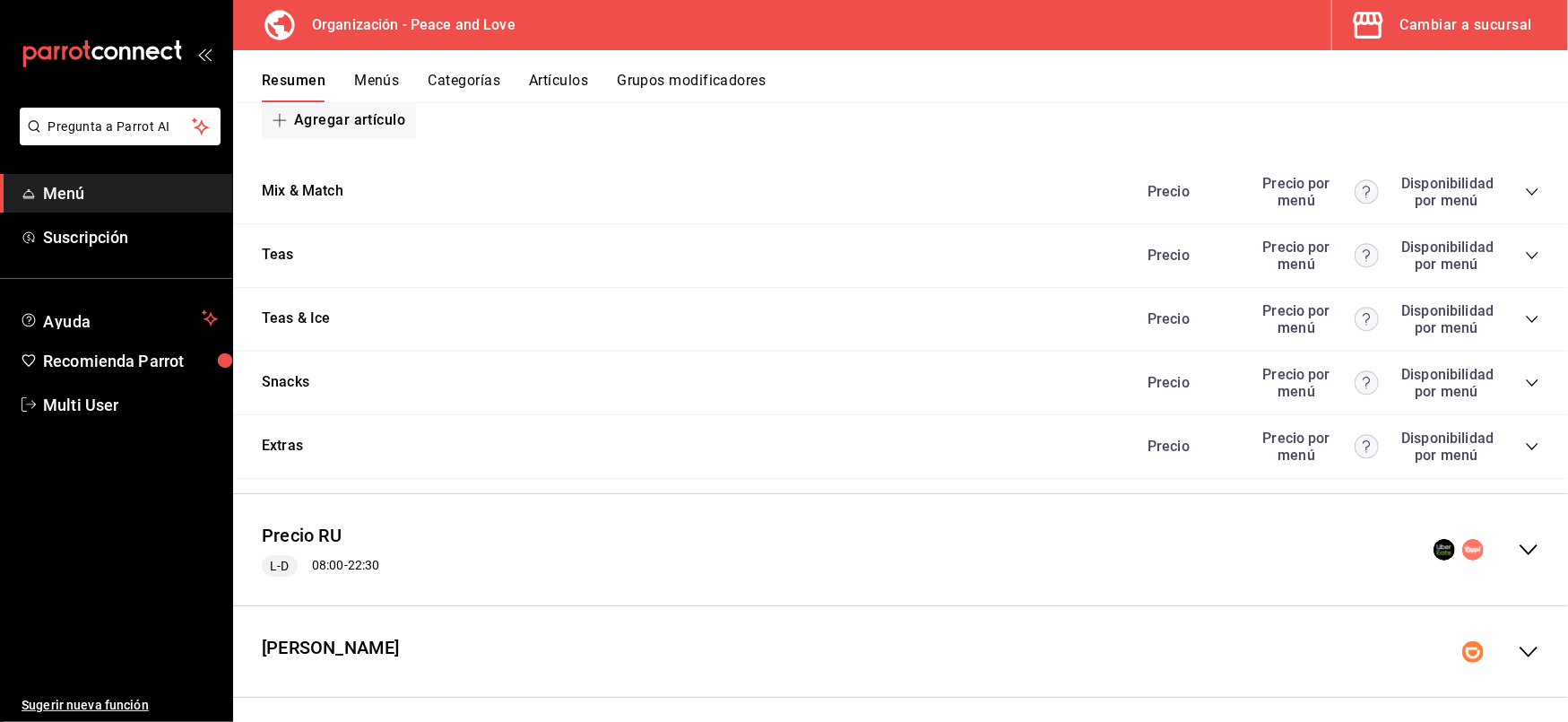
click at [1518, 539] on icon "collapse-menu-row" at bounding box center [1529, 550] width 21 height 21
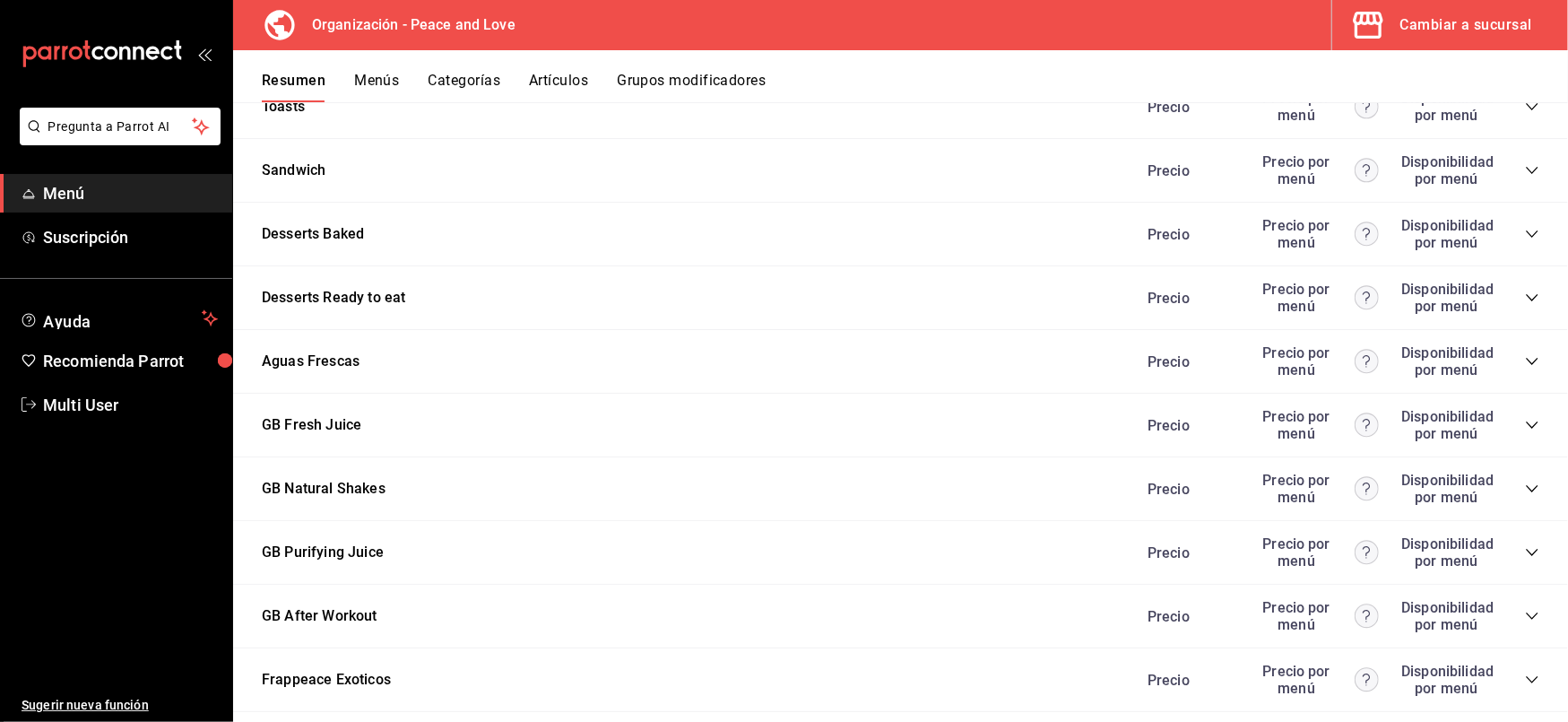
scroll to position [5108, 0]
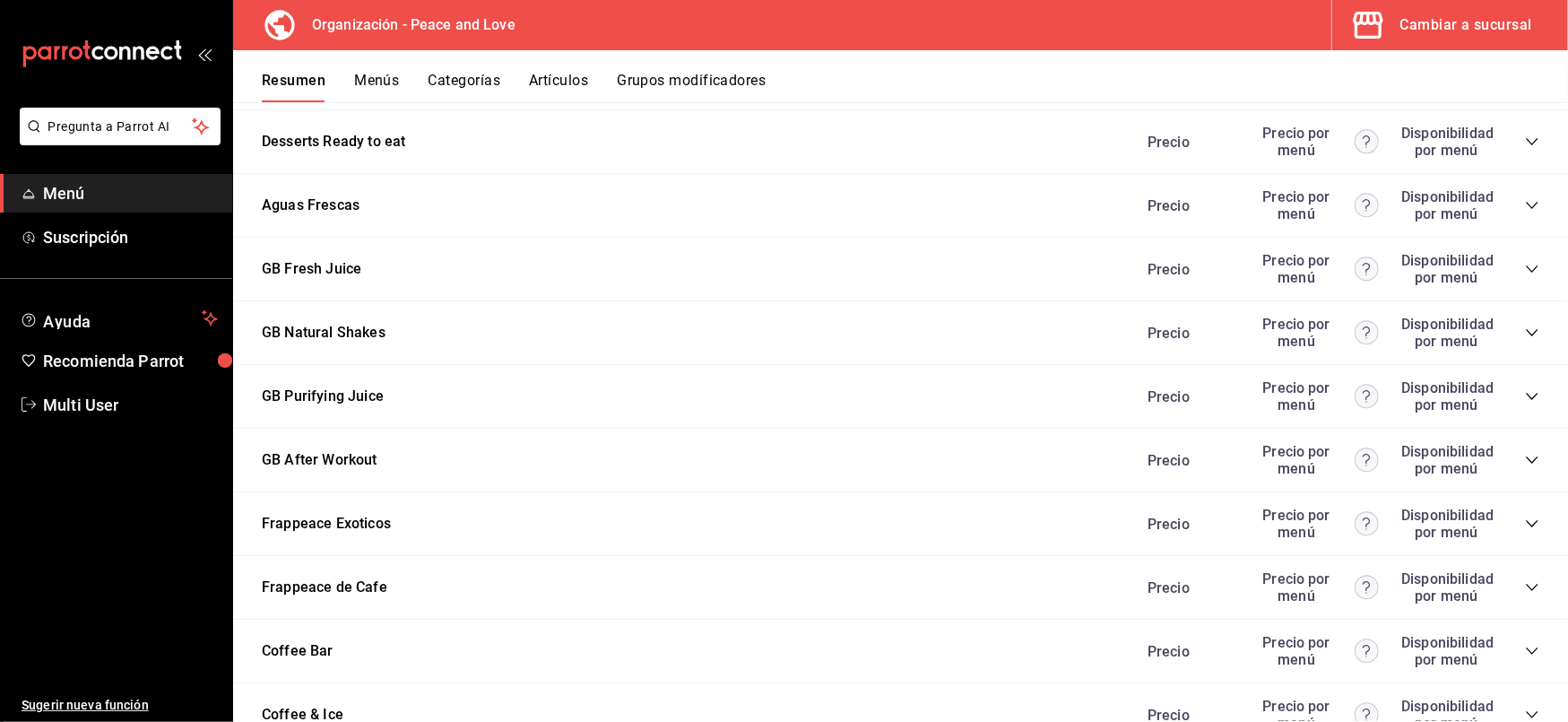
click at [1525, 517] on icon "collapse-category-row" at bounding box center [1532, 523] width 15 height 15
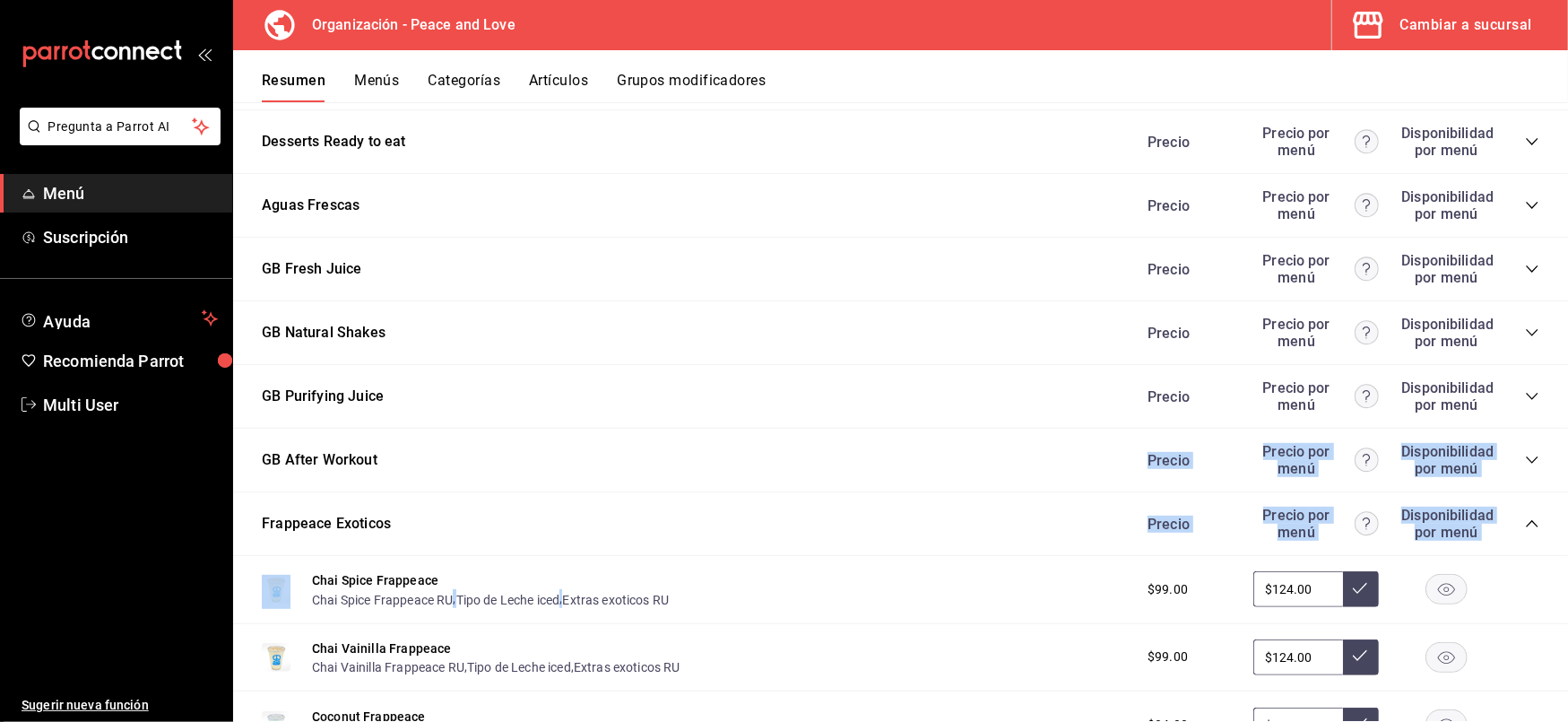
drag, startPoint x: 1127, startPoint y: 586, endPoint x: 1005, endPoint y: 300, distance: 310.9
click at [1005, 300] on div "Huevo Precio Precio por menú Disponibilidad por menú A la Mexicana Salsa , Tort…" at bounding box center [901, 21] width 1336 height 2928
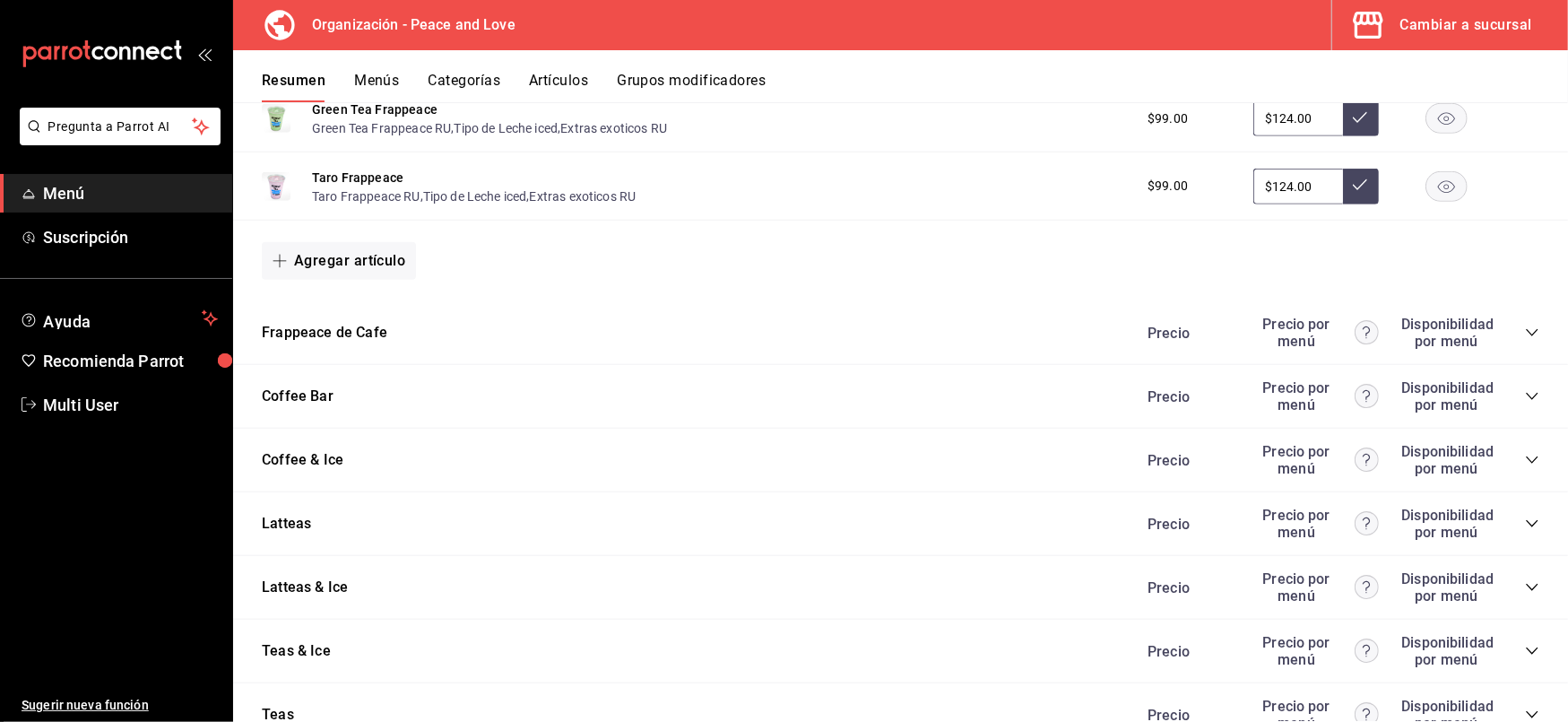
scroll to position [5785, 0]
click at [1525, 515] on icon "collapse-category-row" at bounding box center [1532, 522] width 15 height 15
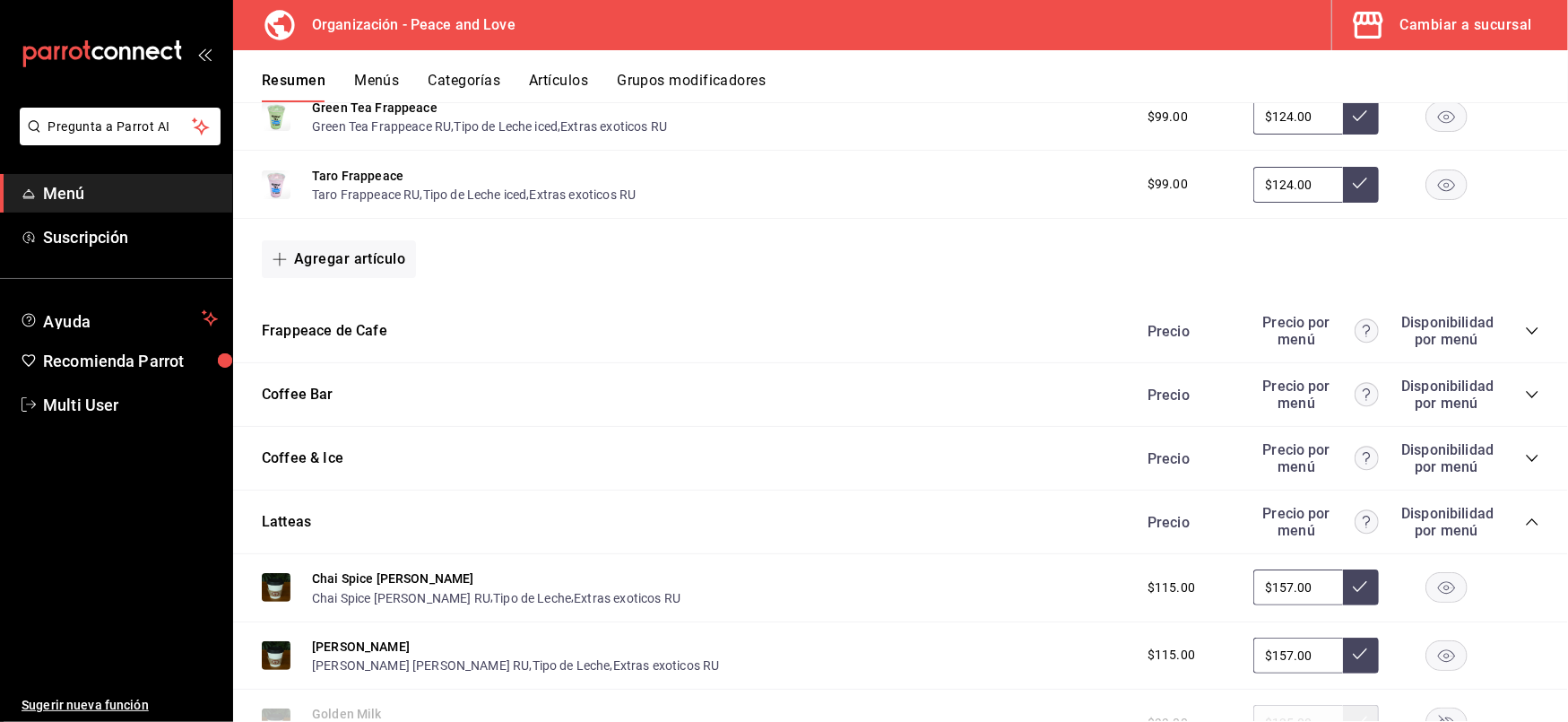
drag, startPoint x: 1300, startPoint y: 557, endPoint x: 1044, endPoint y: 558, distance: 256.0
click at [1044, 558] on div "Chai Spice [PERSON_NAME] Spice [PERSON_NAME] RU , Tipo de Leche , Extras exotic…" at bounding box center [901, 589] width 1336 height 68
type input "$124.00"
click at [1353, 569] on button at bounding box center [1361, 587] width 36 height 36
drag, startPoint x: 1310, startPoint y: 626, endPoint x: 1081, endPoint y: 636, distance: 229.2
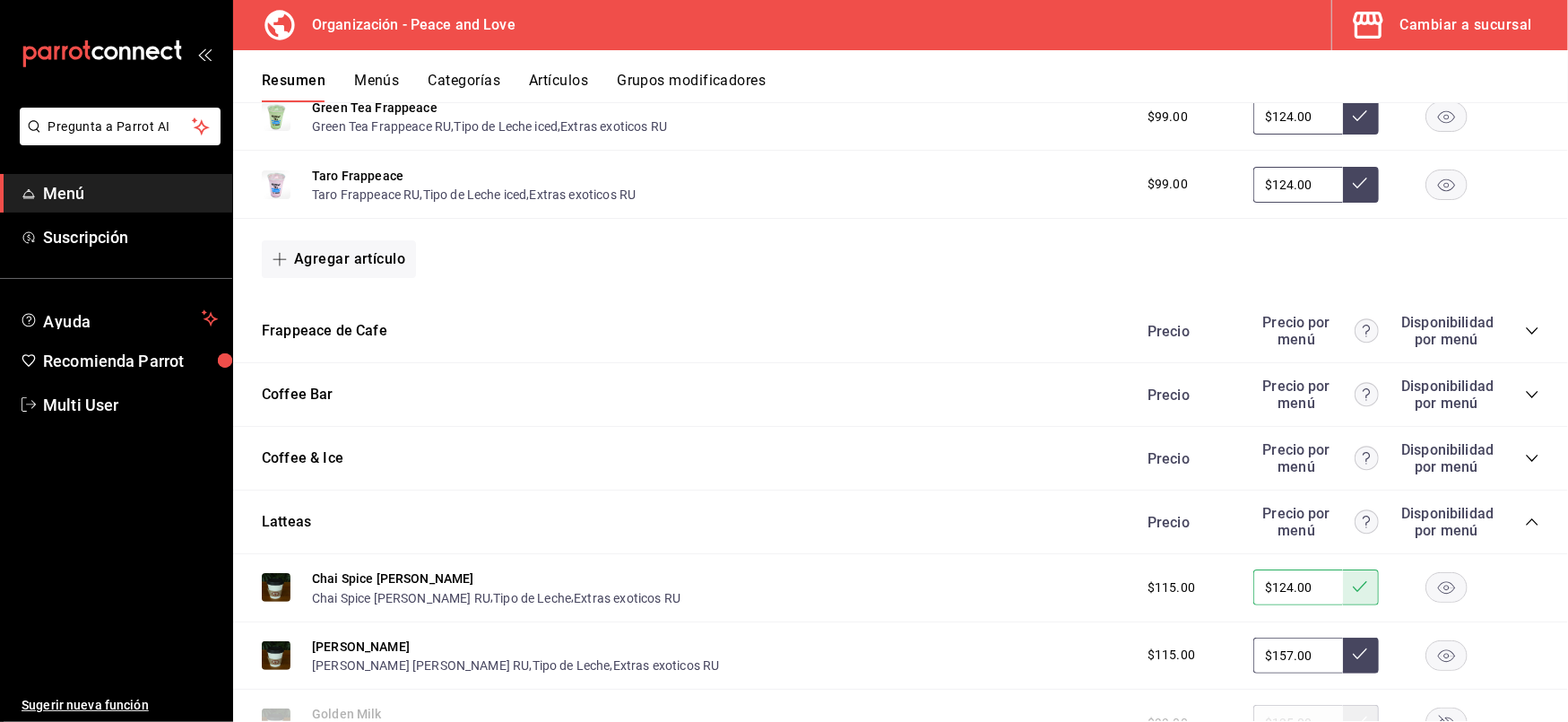
click at [1081, 636] on div "Chai Vainilla [PERSON_NAME] Vainilla [PERSON_NAME] RU , Tipo de Leche , Extras …" at bounding box center [901, 657] width 1336 height 68
type input "$124.00"
click at [1353, 649] on icon at bounding box center [1360, 654] width 15 height 11
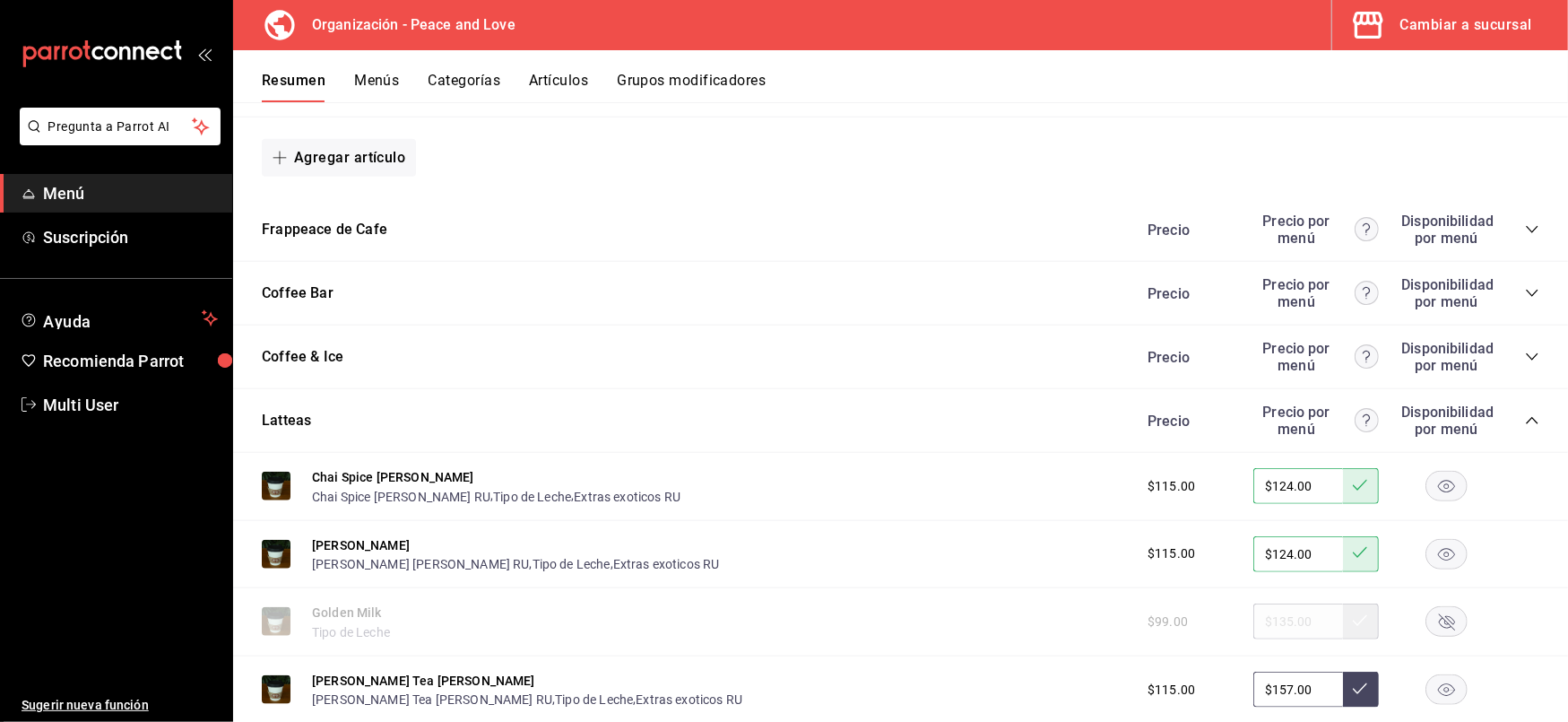
scroll to position [5887, 0]
drag, startPoint x: 1300, startPoint y: 664, endPoint x: 1087, endPoint y: 665, distance: 213.0
click at [1087, 665] on div "[PERSON_NAME] Tea [PERSON_NAME] [PERSON_NAME] Tea [PERSON_NAME] RU , Tipo de Le…" at bounding box center [901, 690] width 1336 height 68
type input "$124.00"
click at [1353, 681] on icon at bounding box center [1360, 688] width 15 height 15
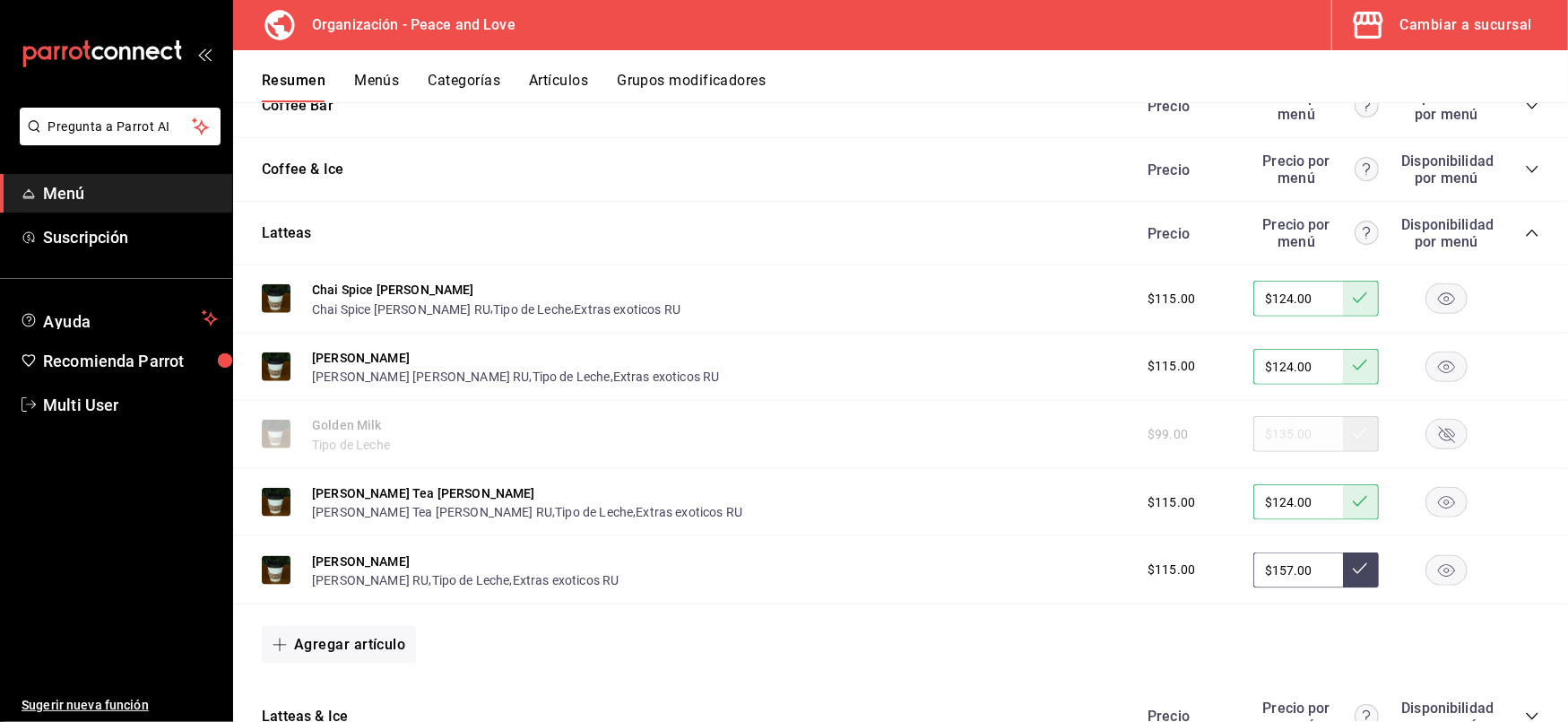
scroll to position [6075, 0]
drag, startPoint x: 1310, startPoint y: 535, endPoint x: 1071, endPoint y: 544, distance: 239.2
click at [1071, 544] on div "[PERSON_NAME] [PERSON_NAME] RU , Tipo de Leche , Extras exoticos RU $115.00 $15…" at bounding box center [901, 568] width 1336 height 68
type input "$124.00"
click at [1353, 561] on icon at bounding box center [1360, 566] width 15 height 11
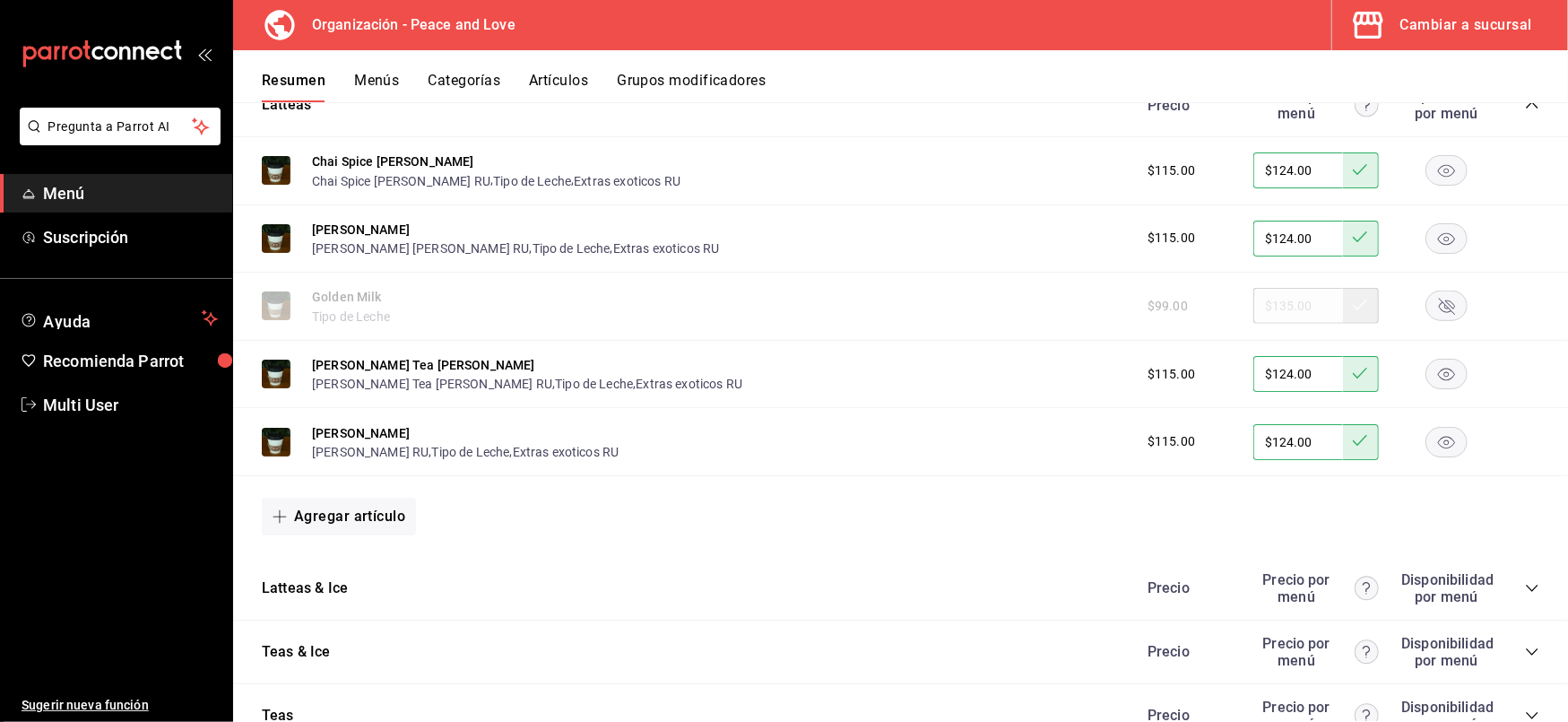
scroll to position [6213, 0]
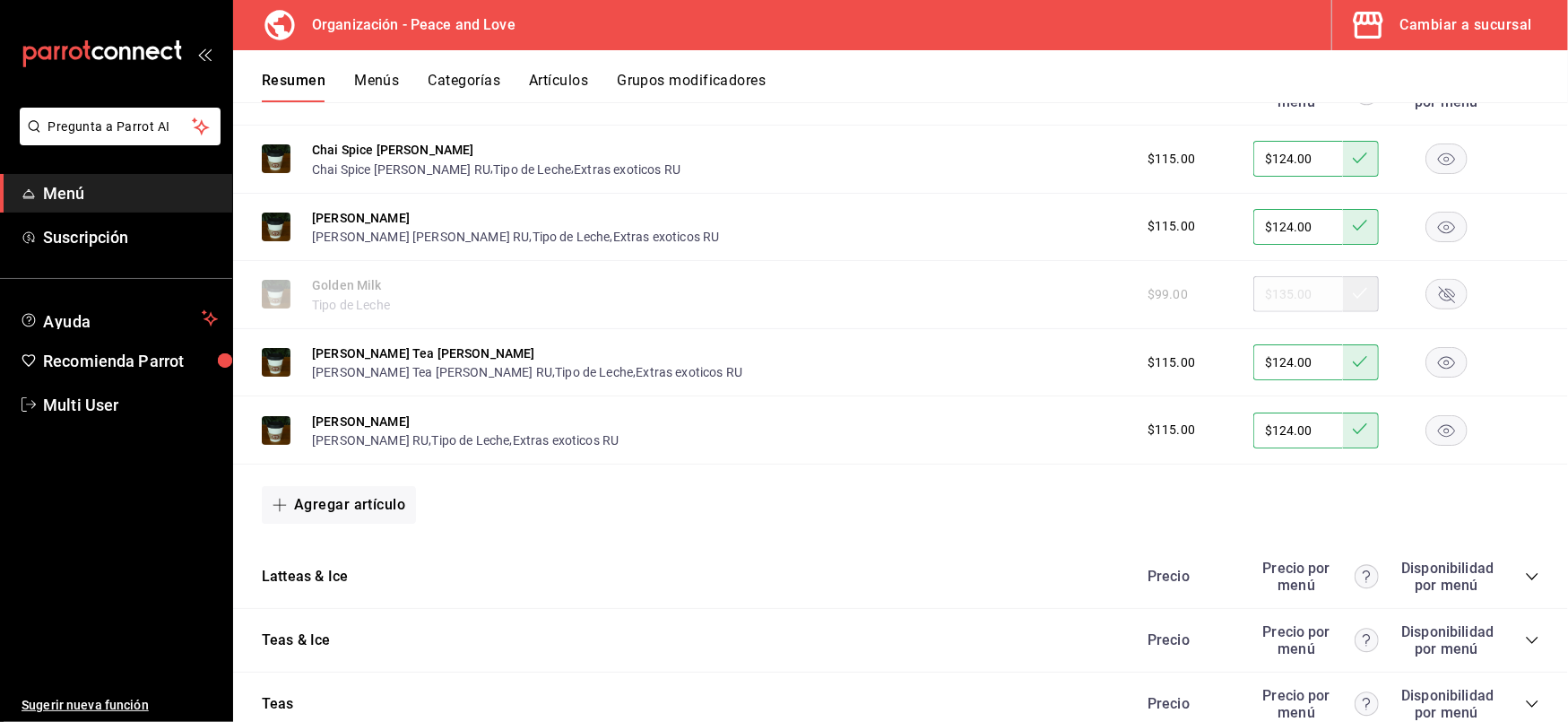
click at [1525, 569] on icon "collapse-category-row" at bounding box center [1532, 576] width 15 height 15
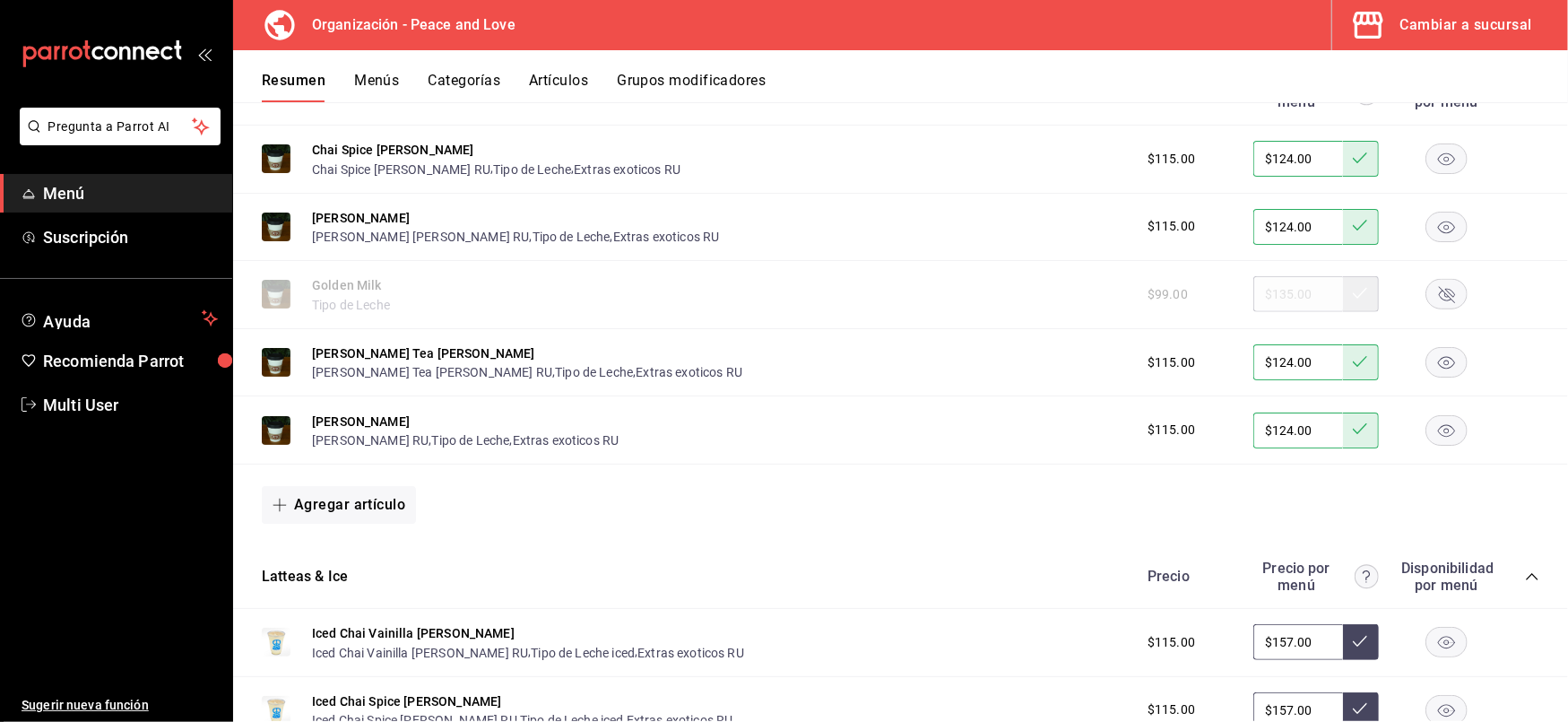
drag, startPoint x: 1303, startPoint y: 621, endPoint x: 1074, endPoint y: 608, distance: 229.4
click at [1074, 609] on div "Iced Chai Vainilla [PERSON_NAME] Iced Chai Vainilla [PERSON_NAME] RU , Tipo de …" at bounding box center [901, 643] width 1336 height 68
type input "$124.00"
click at [1353, 634] on icon at bounding box center [1360, 641] width 15 height 15
drag, startPoint x: 1296, startPoint y: 687, endPoint x: 1088, endPoint y: 687, distance: 208.0
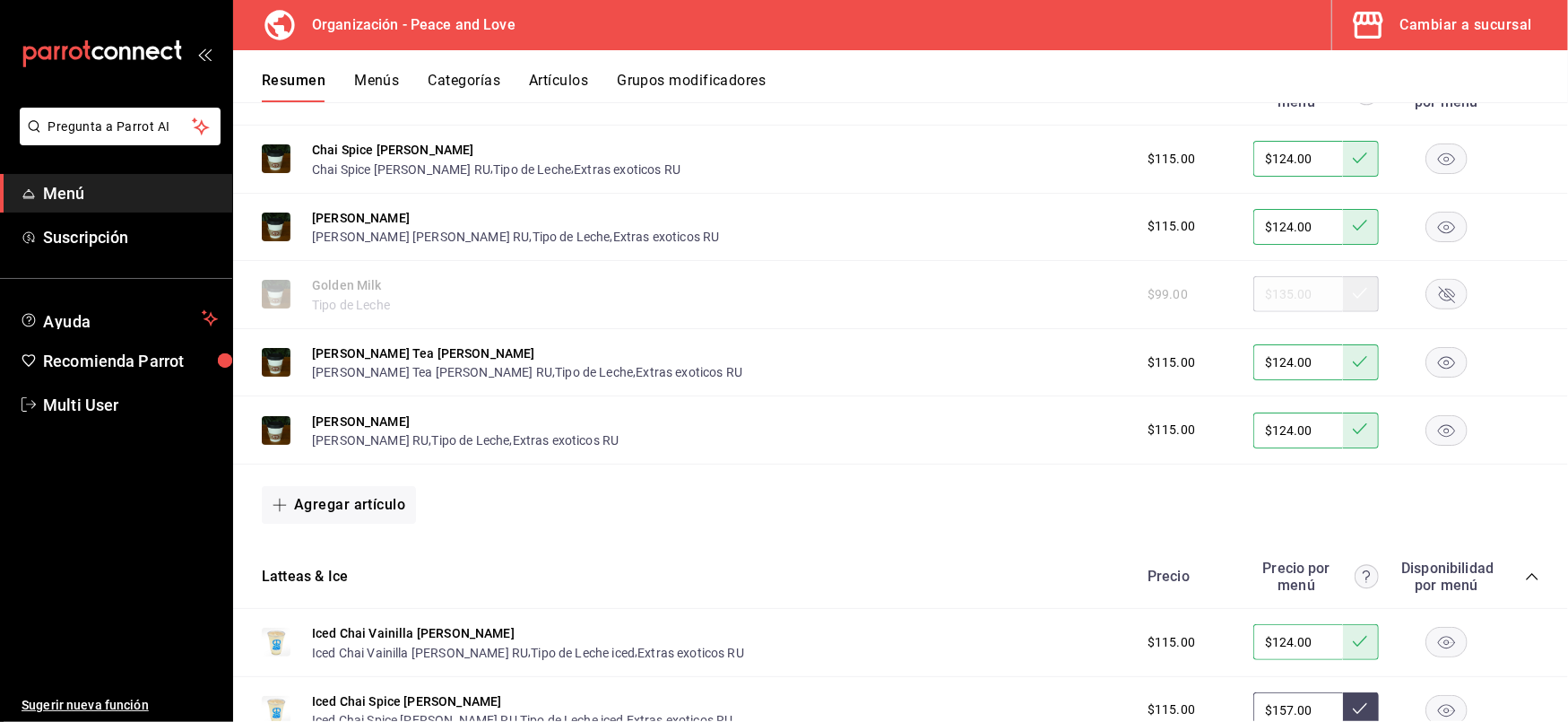
click at [1088, 687] on div "Iced Chai Spice [PERSON_NAME] Iced Chai Spice [PERSON_NAME] RU , Tipo de Leche …" at bounding box center [901, 711] width 1336 height 68
type input "$124.00"
click at [1343, 693] on button at bounding box center [1361, 710] width 36 height 36
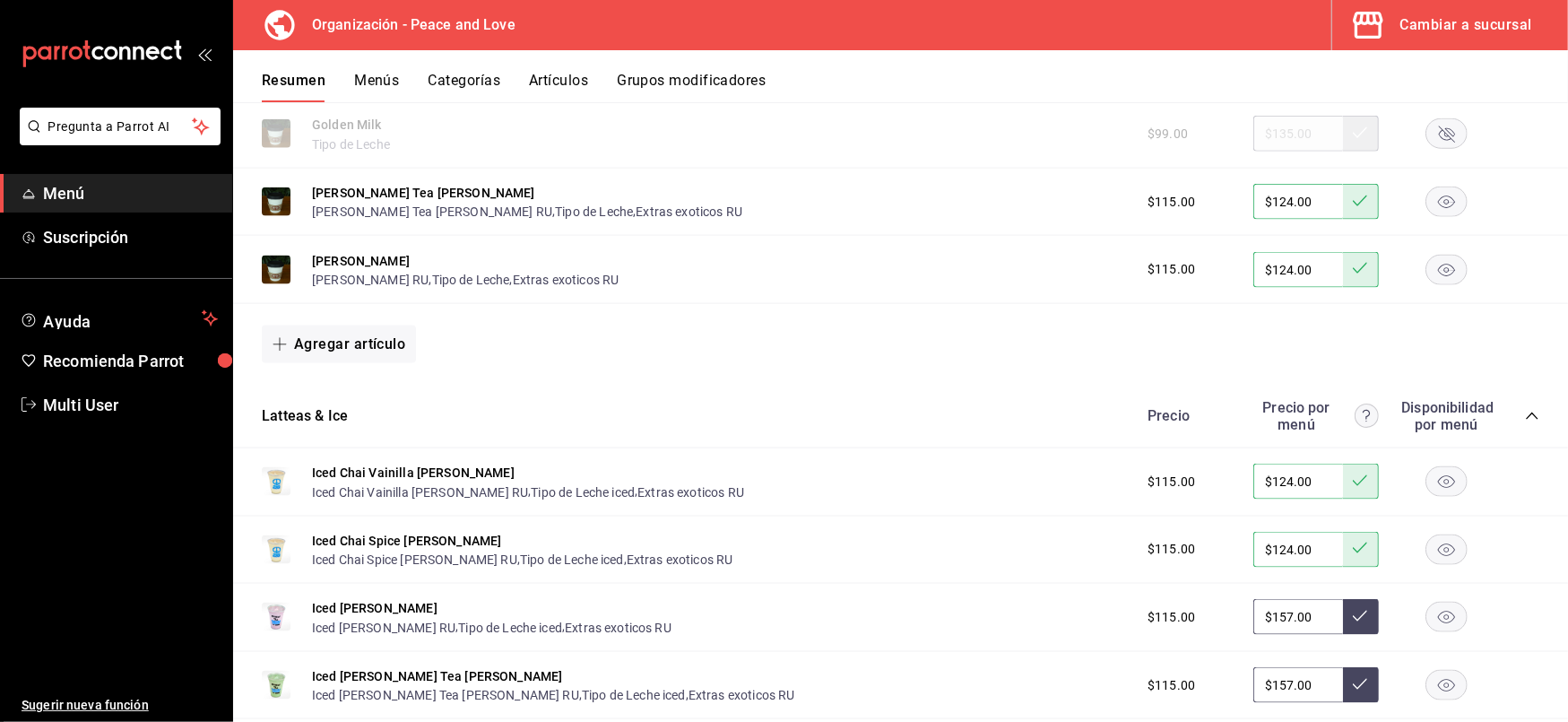
scroll to position [6374, 0]
drag, startPoint x: 1303, startPoint y: 589, endPoint x: 937, endPoint y: 593, distance: 366.0
click at [937, 593] on div "Iced [PERSON_NAME] Iced [PERSON_NAME] RU , Tipo de Leche iced , Extras exoticos…" at bounding box center [901, 617] width 1336 height 68
paste input "24"
type input "$124.00"
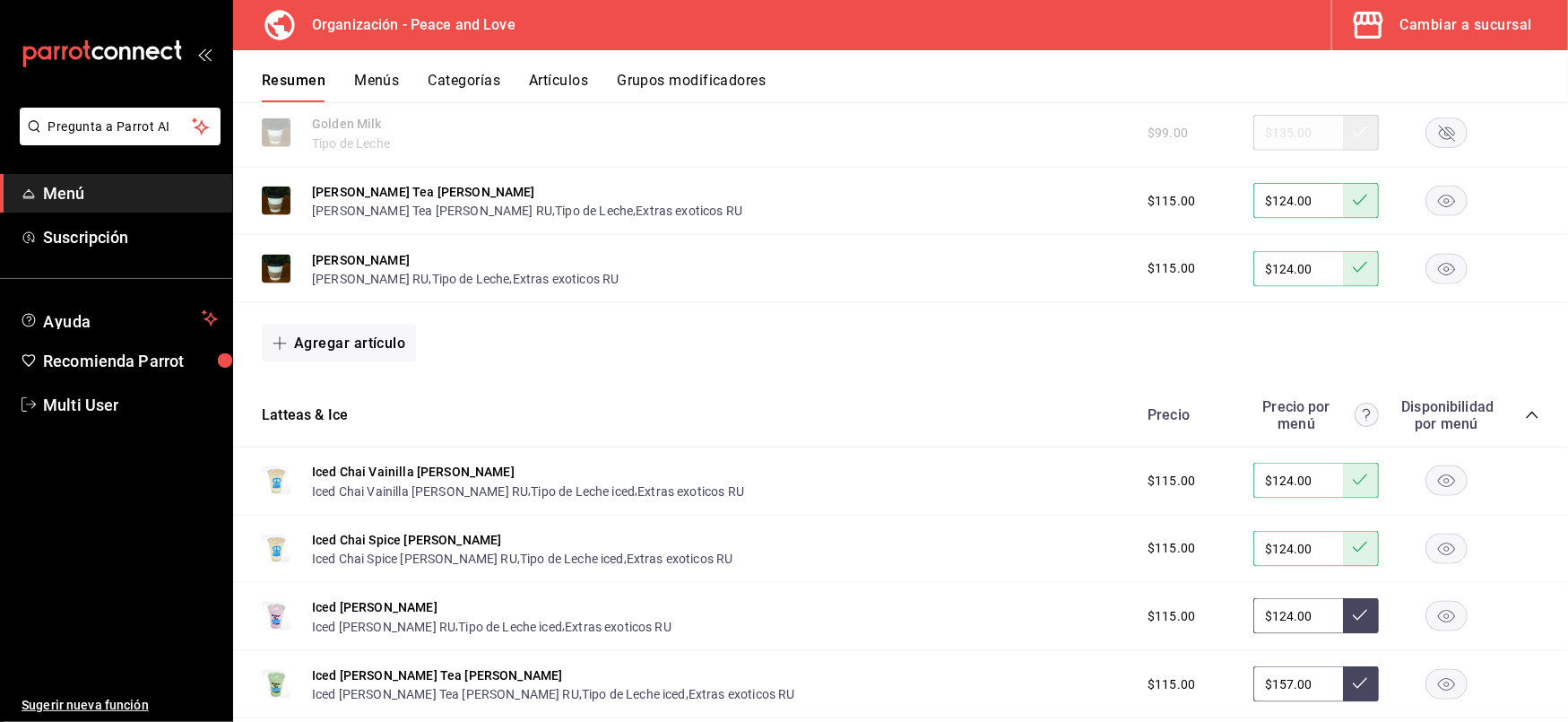
click at [1353, 608] on icon at bounding box center [1360, 615] width 15 height 15
drag, startPoint x: 1315, startPoint y: 662, endPoint x: 1081, endPoint y: 636, distance: 235.4
click at [1081, 651] on div "Iced [PERSON_NAME] Tea [PERSON_NAME] Iced [PERSON_NAME] Tea [PERSON_NAME] RU , …" at bounding box center [901, 685] width 1336 height 68
paste input "24"
type input "$124.00"
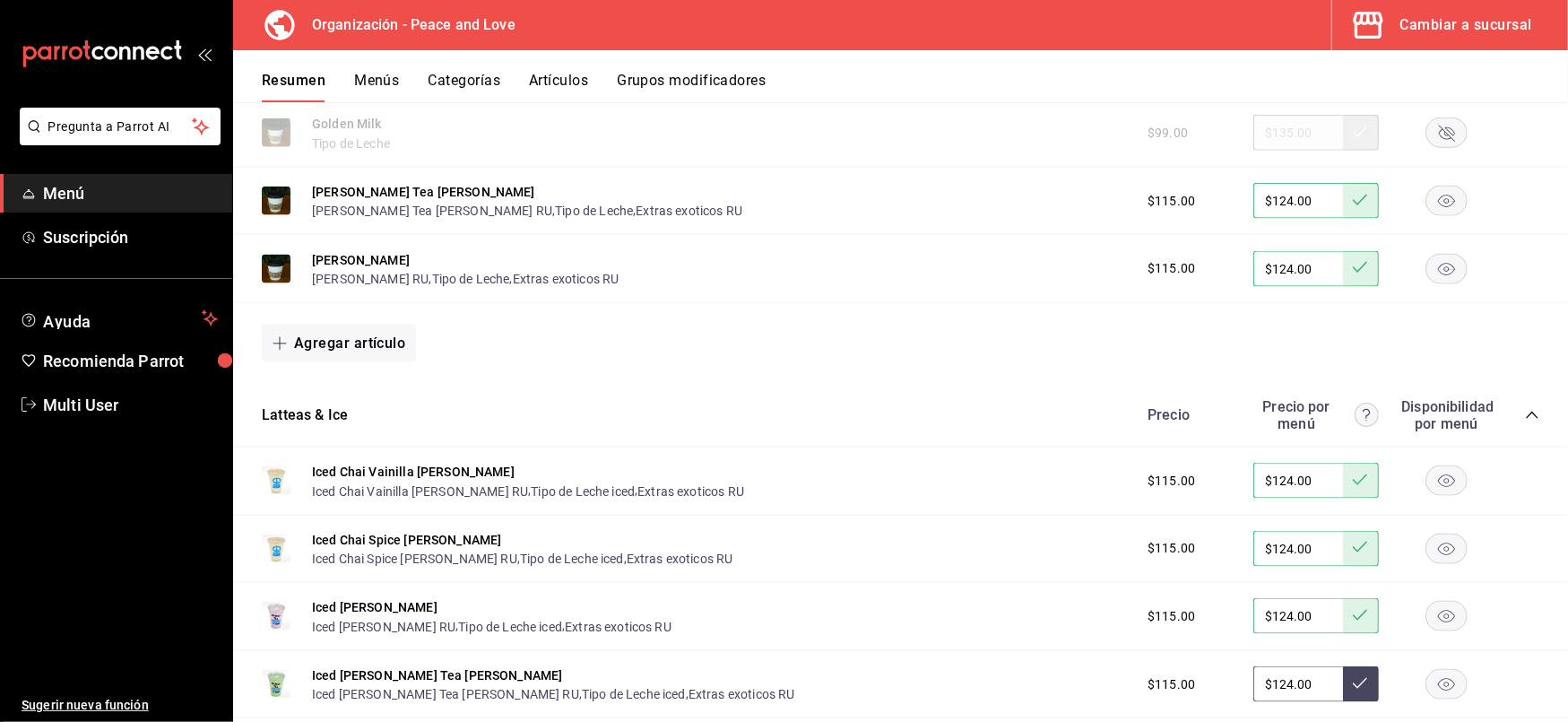
click at [1353, 669] on button at bounding box center [1361, 684] width 36 height 36
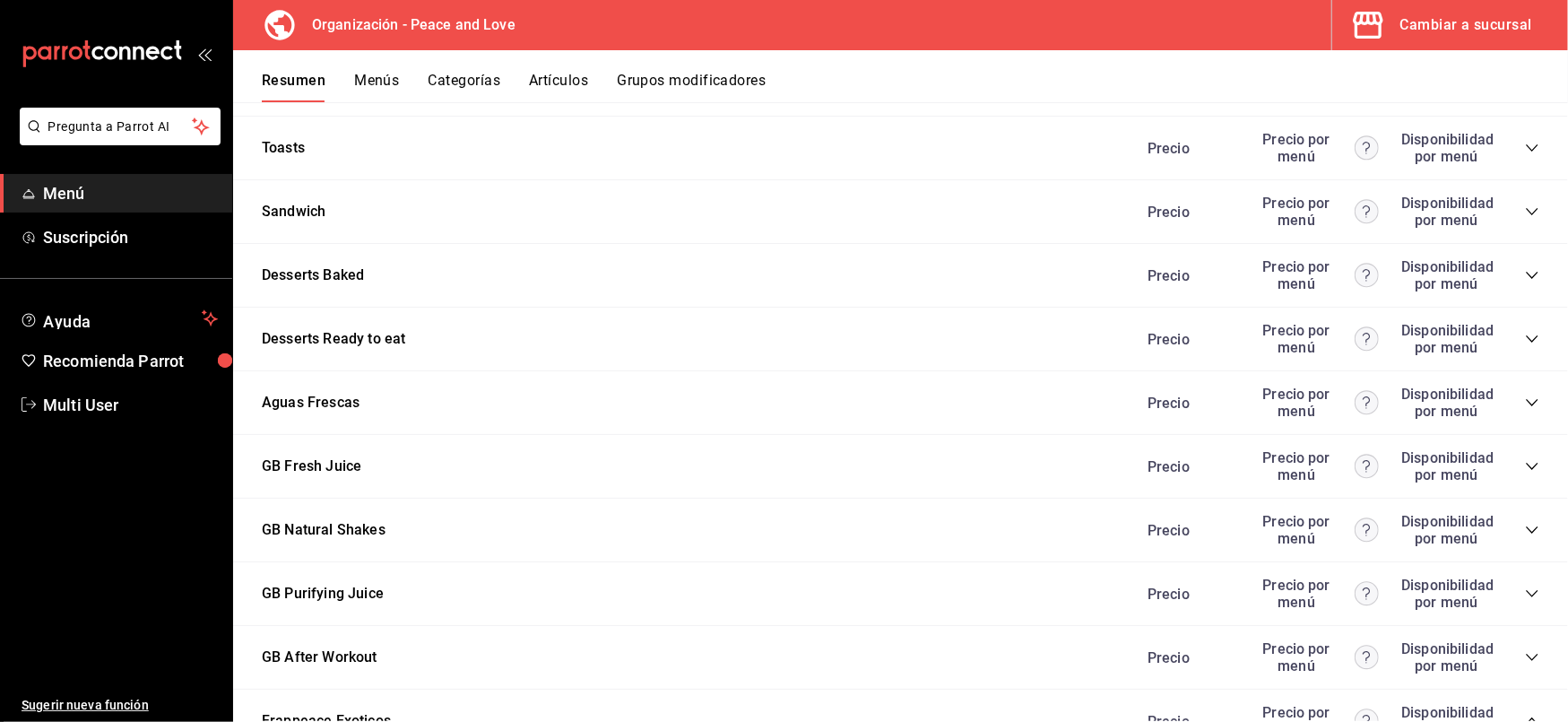
scroll to position [4910, 0]
click at [1514, 196] on div "Precio Precio por menú Disponibilidad por menú" at bounding box center [1335, 212] width 410 height 34
click at [1525, 205] on icon "collapse-category-row" at bounding box center [1532, 212] width 15 height 15
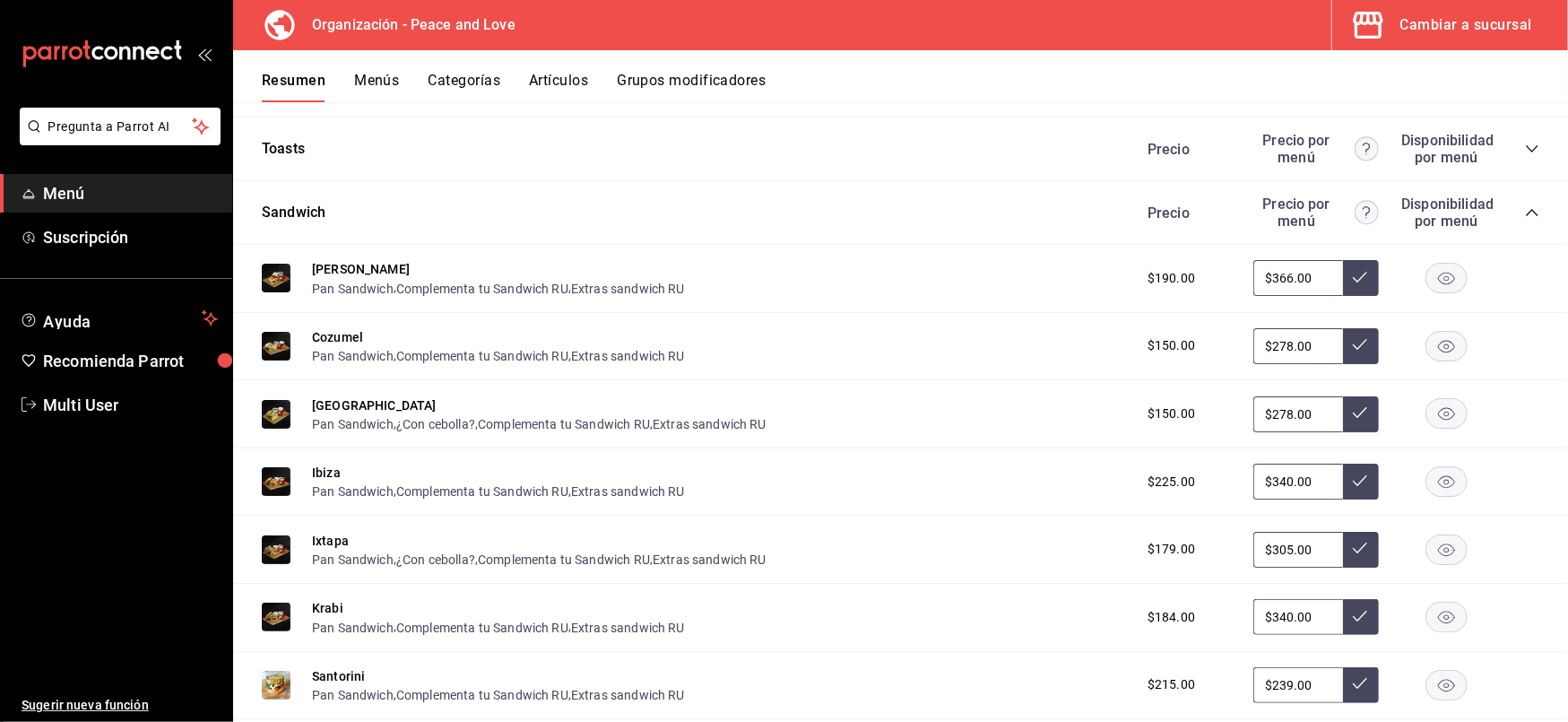
drag, startPoint x: 1303, startPoint y: 253, endPoint x: 995, endPoint y: 267, distance: 308.3
click at [995, 267] on div "Bora bora Pan Sandwich , Complementa tu Sandwich RU , Extras sandwich RU $190.0…" at bounding box center [901, 279] width 1336 height 68
click at [1353, 270] on icon at bounding box center [1360, 276] width 15 height 15
drag, startPoint x: 1300, startPoint y: 266, endPoint x: 1065, endPoint y: 228, distance: 238.1
click at [1065, 245] on div "Bora bora Pan Sandwich , Complementa tu Sandwich RU , Extras sandwich RU $190.0…" at bounding box center [901, 279] width 1336 height 68
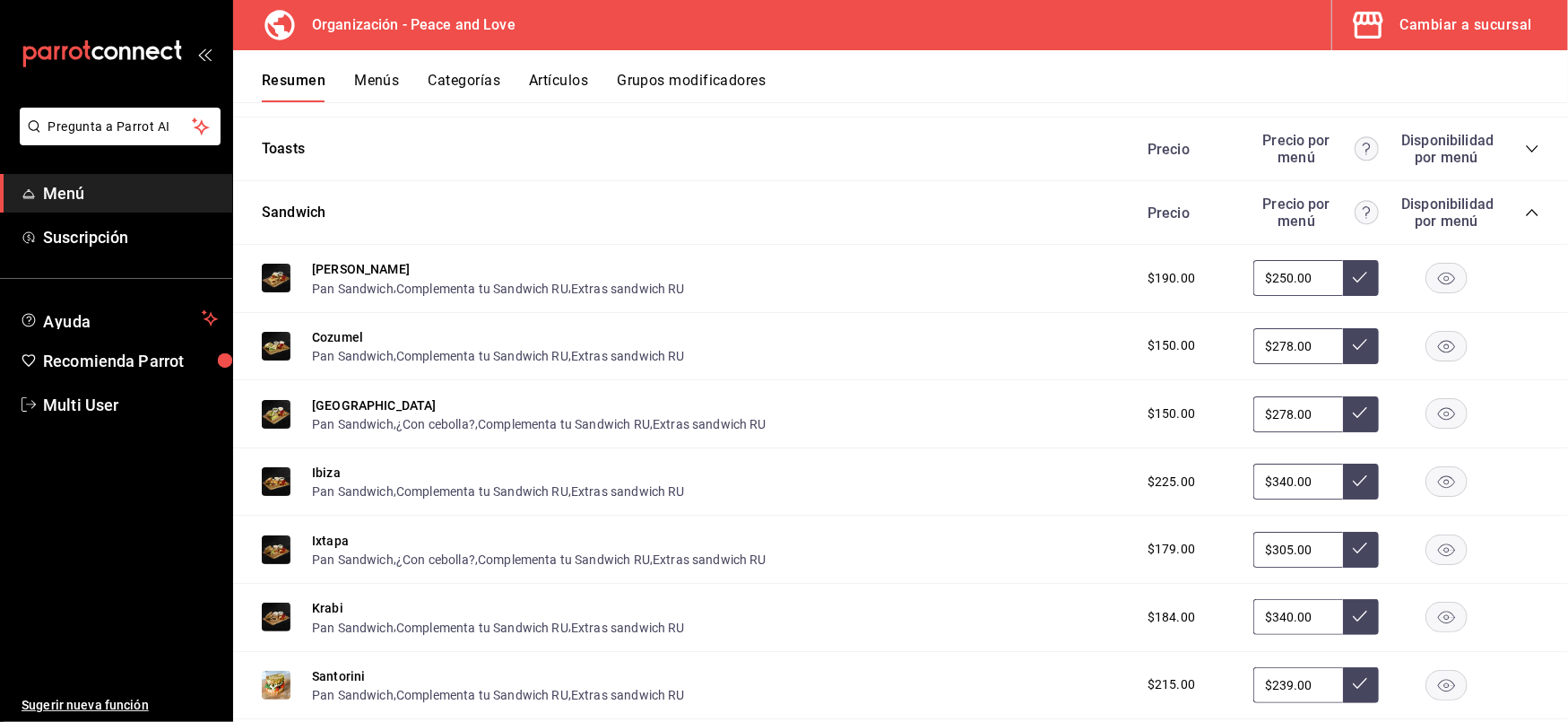
type input "$250.00"
click at [1343, 260] on button at bounding box center [1361, 277] width 36 height 36
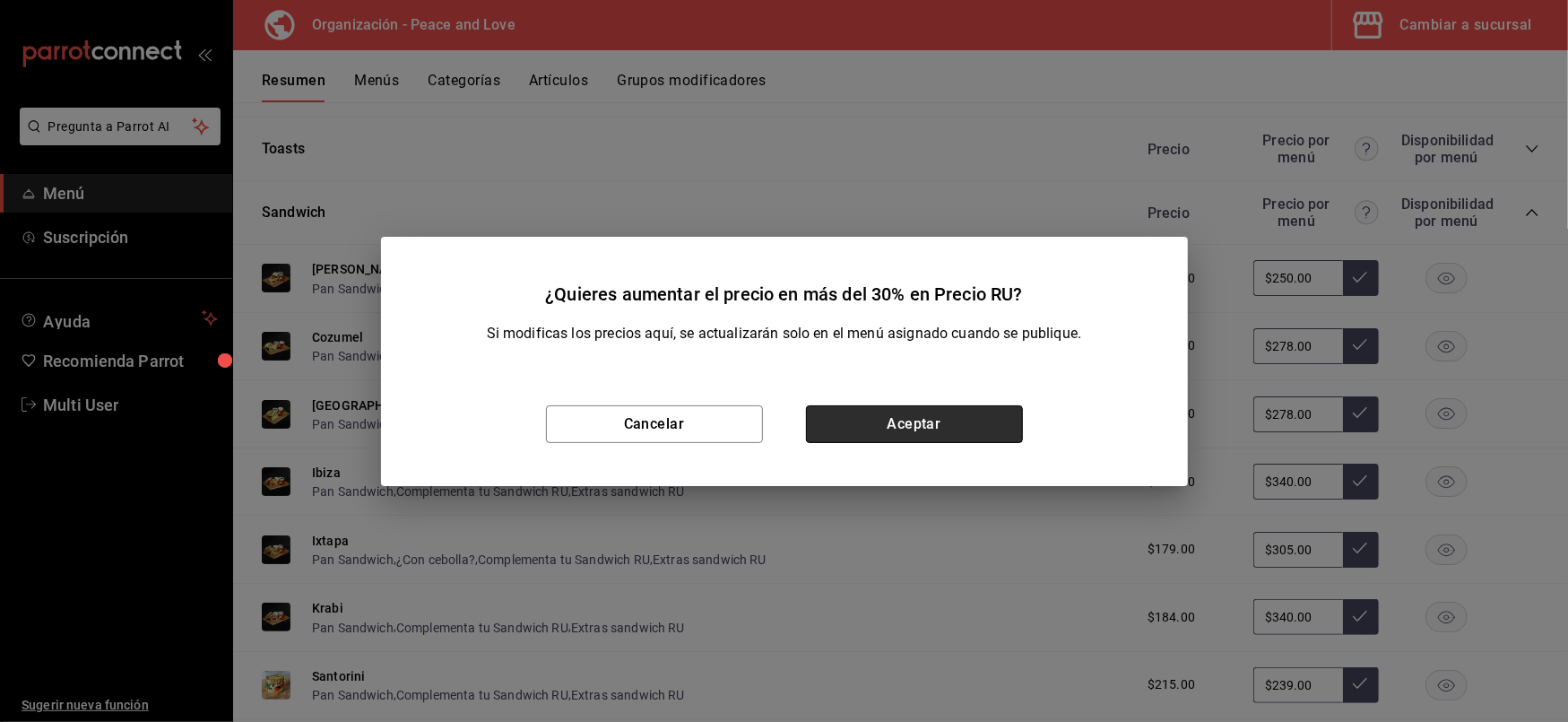
click at [924, 424] on button "Aceptar" at bounding box center [914, 424] width 217 height 38
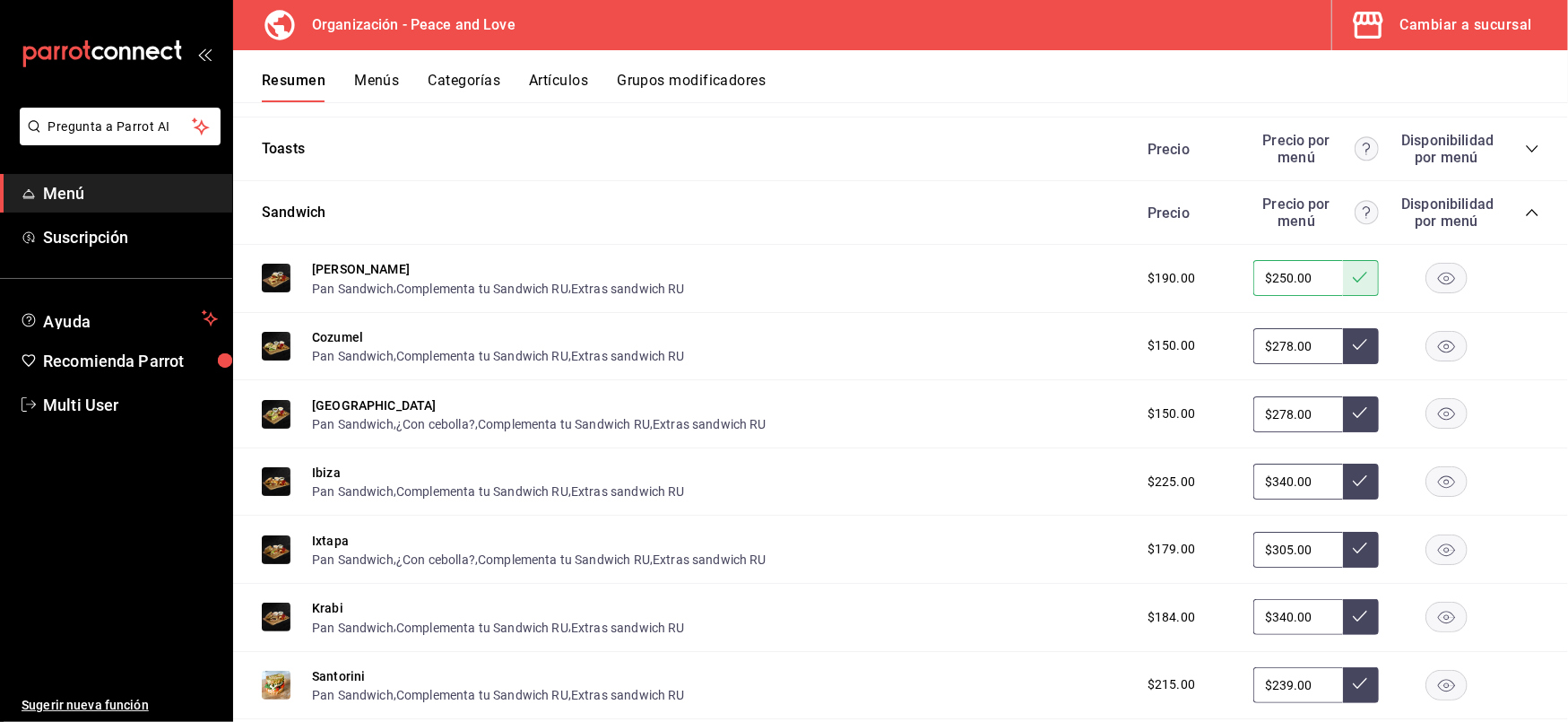
drag, startPoint x: 1301, startPoint y: 336, endPoint x: 919, endPoint y: 270, distance: 387.7
click at [919, 270] on div "Bora bora Pan Sandwich , Complementa tu Sandwich RU , Extras sandwich RU $190.0…" at bounding box center [901, 625] width 1336 height 759
type input "$208.00"
click at [1353, 338] on icon at bounding box center [1360, 344] width 15 height 15
drag, startPoint x: 1303, startPoint y: 385, endPoint x: 925, endPoint y: 385, distance: 378.0
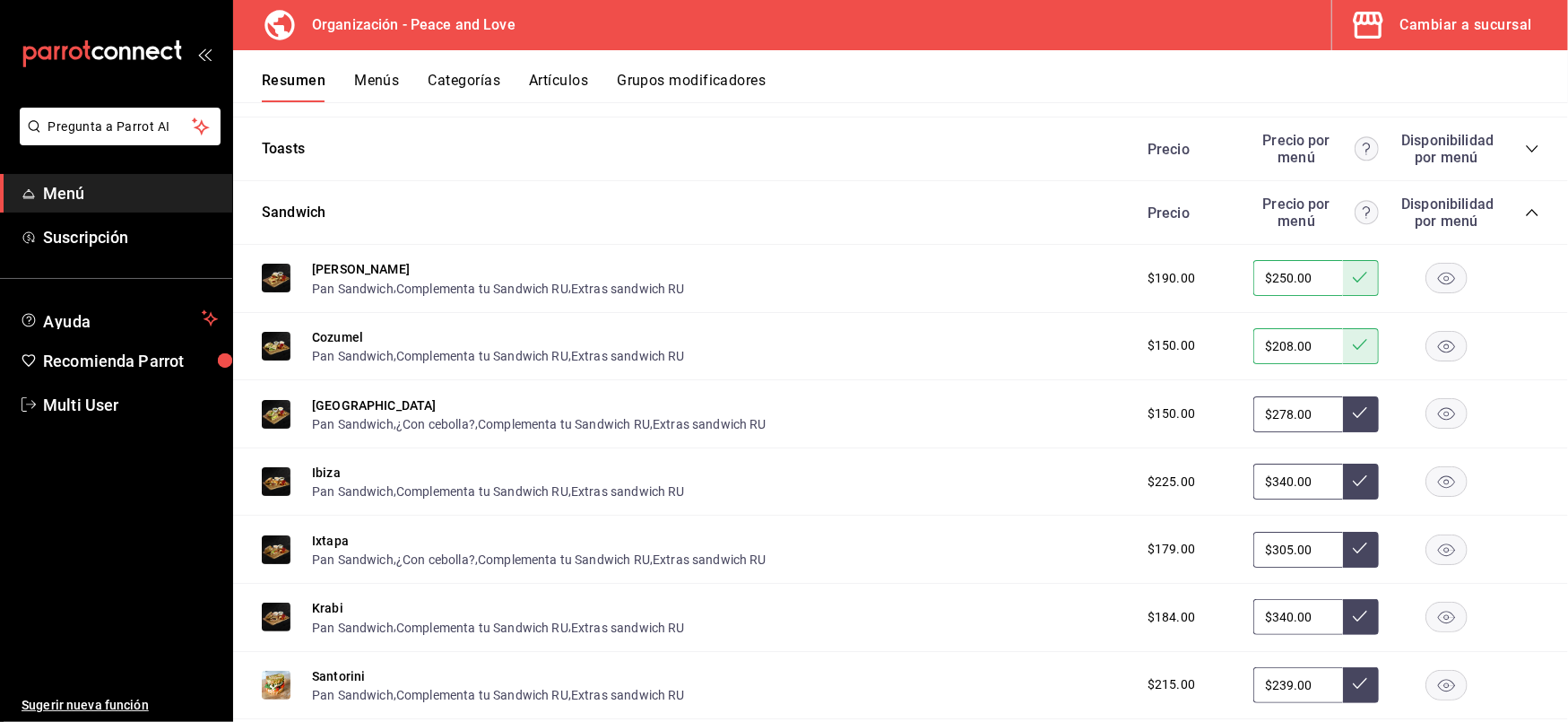
click at [925, 385] on div "Habana Pan Sandwich , ¿Con cebolla? , Complementa tu Sandwich RU , Extras sandw…" at bounding box center [901, 415] width 1336 height 68
type input "$192.00"
click at [1353, 406] on icon at bounding box center [1360, 413] width 15 height 15
drag, startPoint x: 1307, startPoint y: 460, endPoint x: 1009, endPoint y: 440, distance: 298.7
click at [1009, 449] on div "Ibiza Pan Sandwich , Complementa tu Sandwich RU , Extras sandwich RU $225.00 $3…" at bounding box center [901, 483] width 1336 height 68
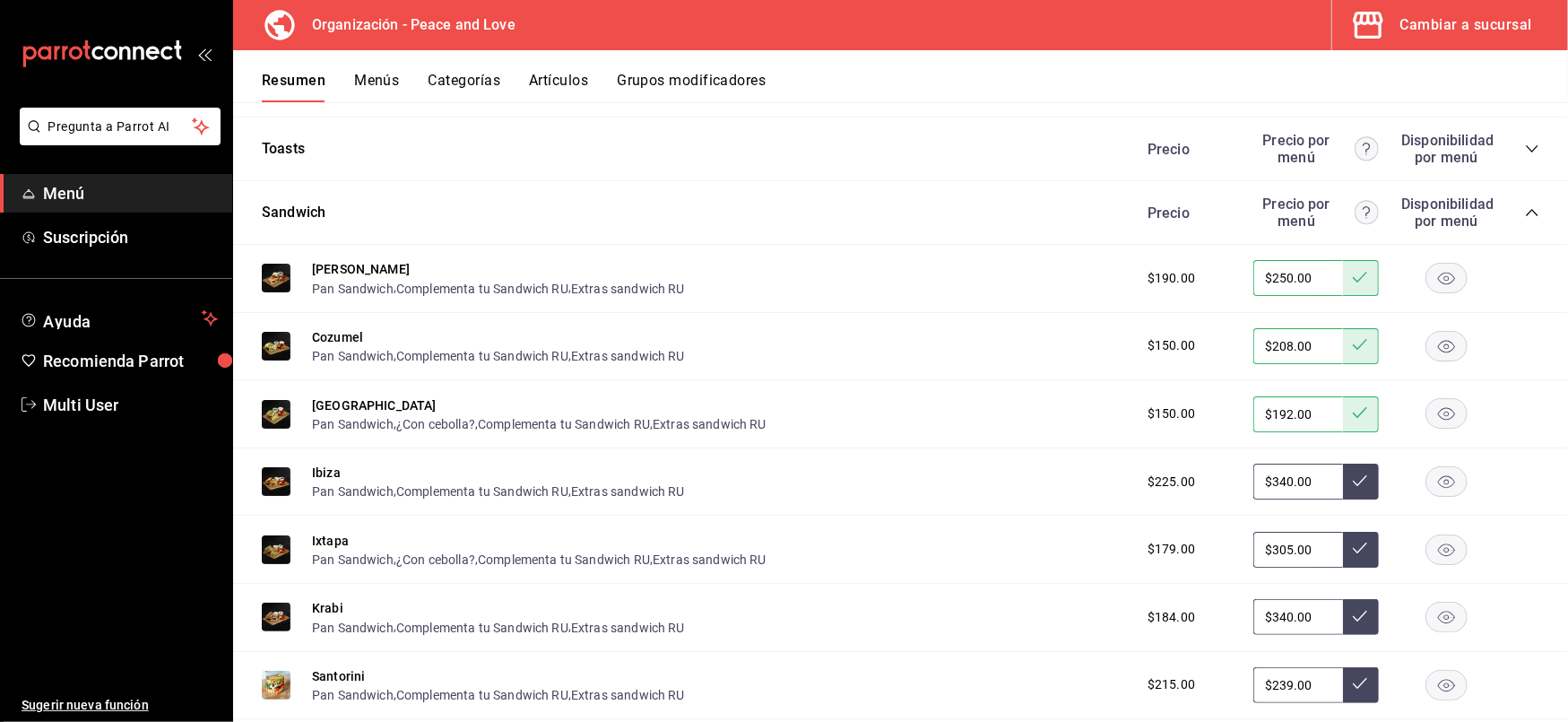
type input "$1.00"
type input "$250.00"
click at [1353, 474] on icon at bounding box center [1360, 481] width 15 height 15
click at [643, 530] on div "Ixtapa Pan Sandwich , ¿Con cebolla? , Complementa tu Sandwich RU , Extras sandw…" at bounding box center [539, 550] width 454 height 39
drag, startPoint x: 1303, startPoint y: 529, endPoint x: 858, endPoint y: 523, distance: 445.0
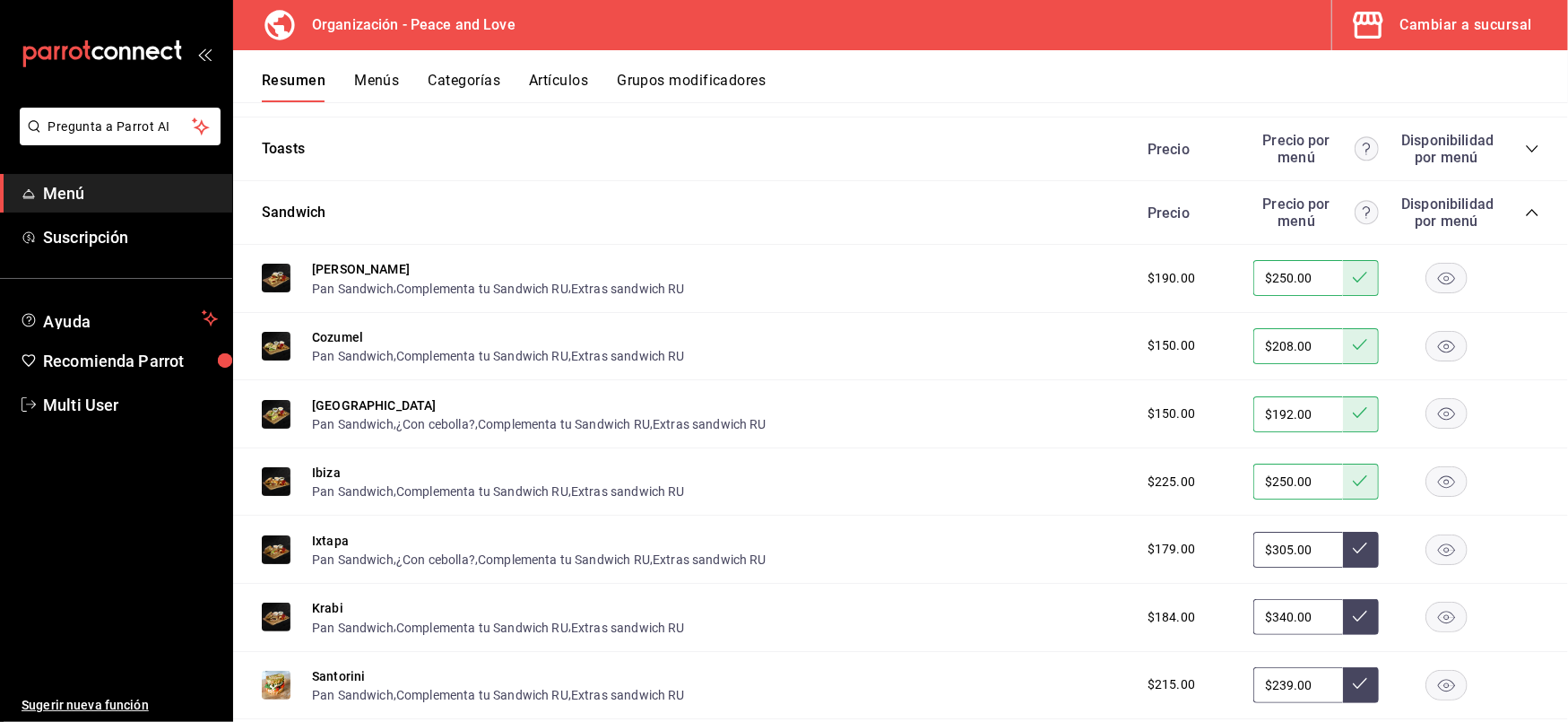
click at [858, 523] on div "Ixtapa Pan Sandwich , ¿Con cebolla? , Complementa tu Sandwich RU , Extras sandw…" at bounding box center [901, 550] width 1336 height 68
type input "$192.00"
click at [1352, 532] on button at bounding box center [1361, 550] width 36 height 36
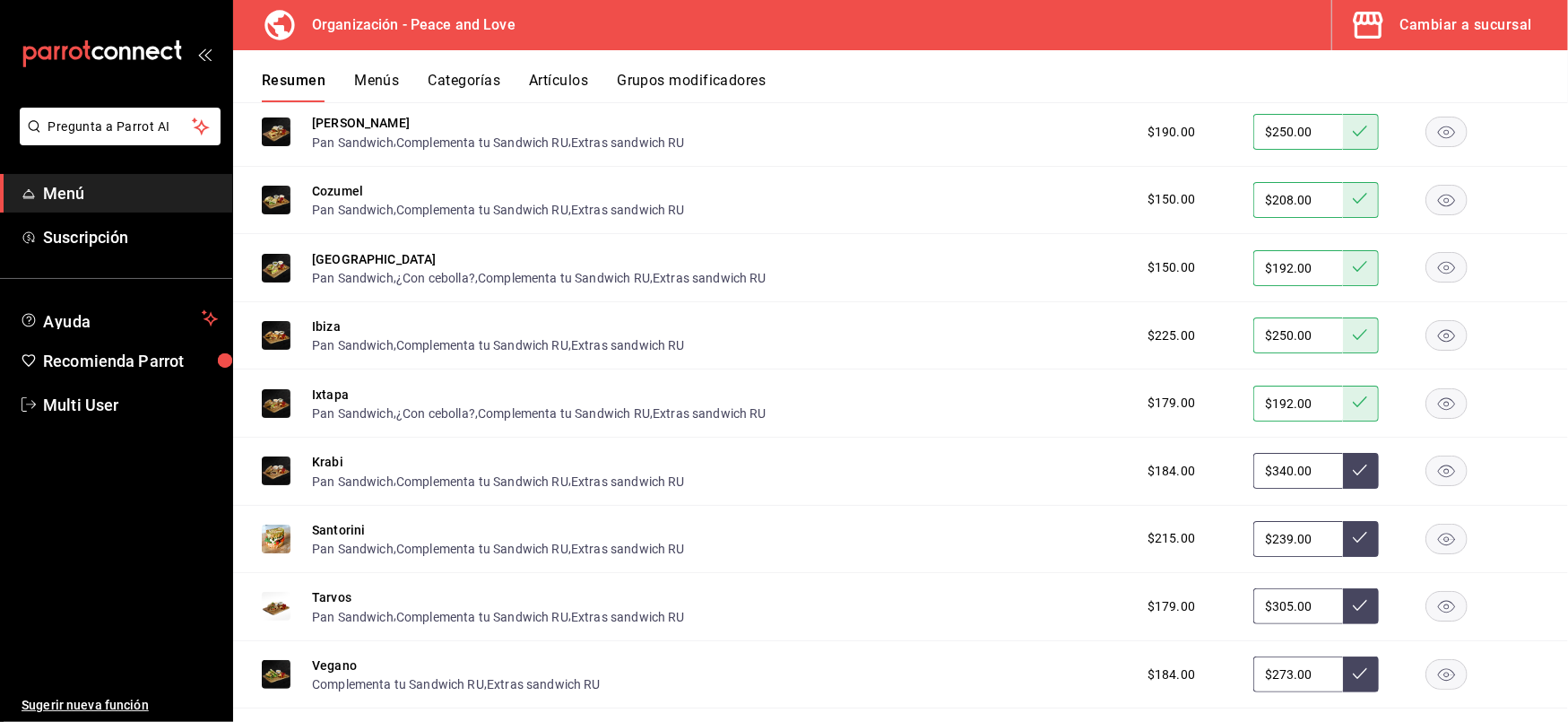
scroll to position [5057, 0]
drag, startPoint x: 1303, startPoint y: 439, endPoint x: 1018, endPoint y: 393, distance: 288.7
click at [1018, 393] on div "Bora bora Pan Sandwich , Complementa tu Sandwich RU , Extras sandwich RU $190.0…" at bounding box center [901, 477] width 1336 height 759
click at [1353, 462] on icon at bounding box center [1360, 469] width 15 height 15
drag, startPoint x: 1295, startPoint y: 443, endPoint x: 948, endPoint y: 389, distance: 351.2
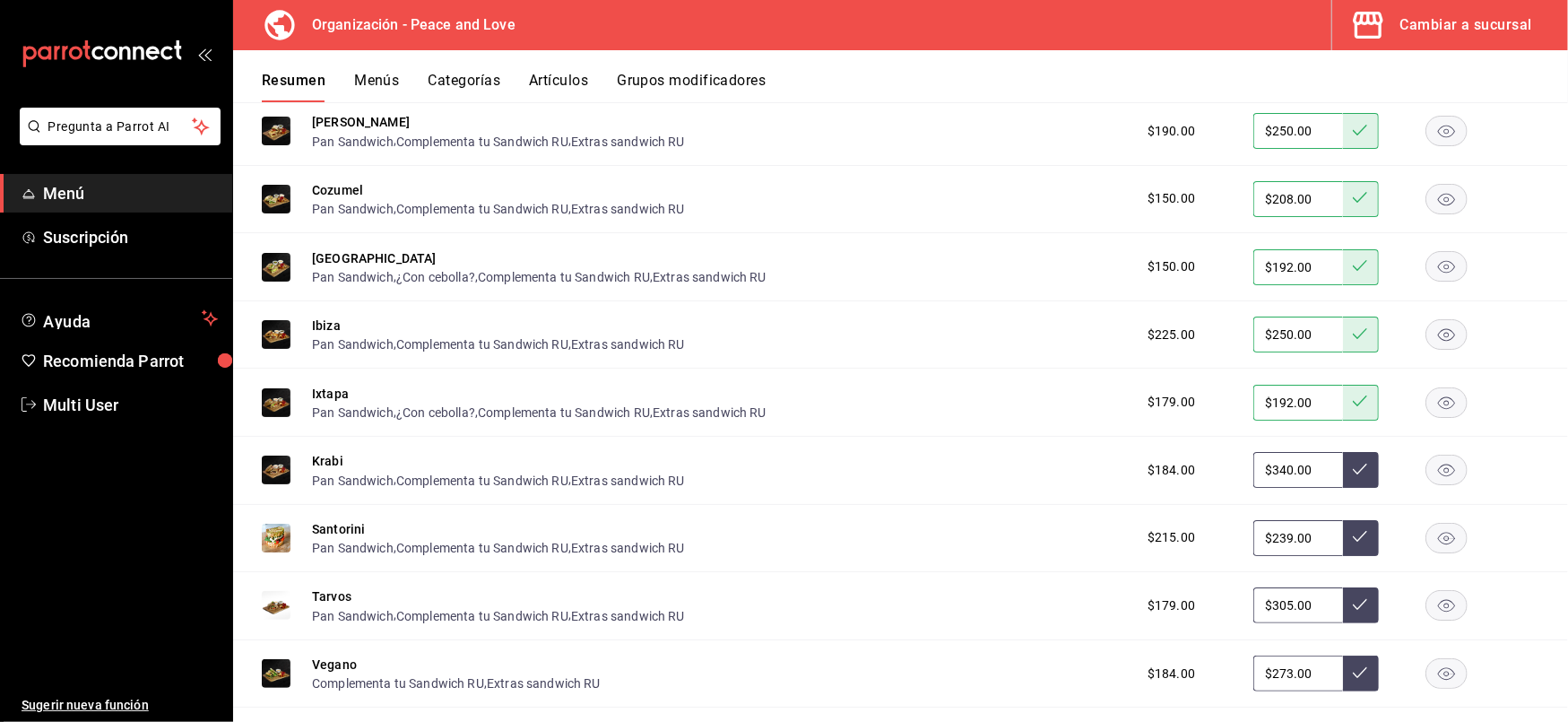
click at [948, 389] on div "Bora bora Pan Sandwich , Complementa tu Sandwich RU , Extras sandwich RU $190.0…" at bounding box center [901, 477] width 1336 height 759
type input "$203.00"
click at [1343, 452] on button at bounding box center [1361, 470] width 36 height 36
click at [1343, 524] on button at bounding box center [1361, 538] width 36 height 36
drag, startPoint x: 1306, startPoint y: 515, endPoint x: 998, endPoint y: 518, distance: 308.0
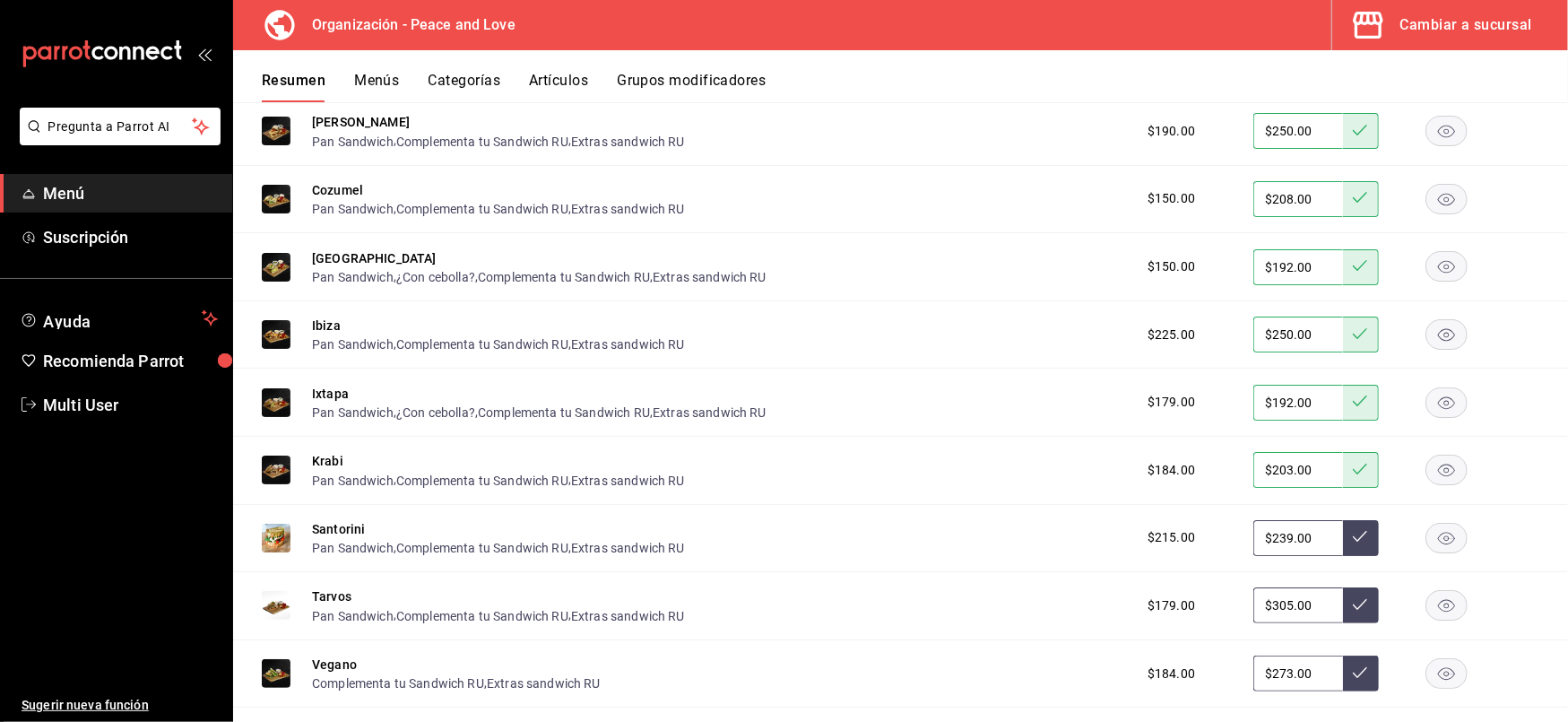
click at [998, 518] on div "Santorini Pan Sandwich , Complementa tu Sandwich RU , Extras sandwich RU $215.0…" at bounding box center [901, 539] width 1336 height 68
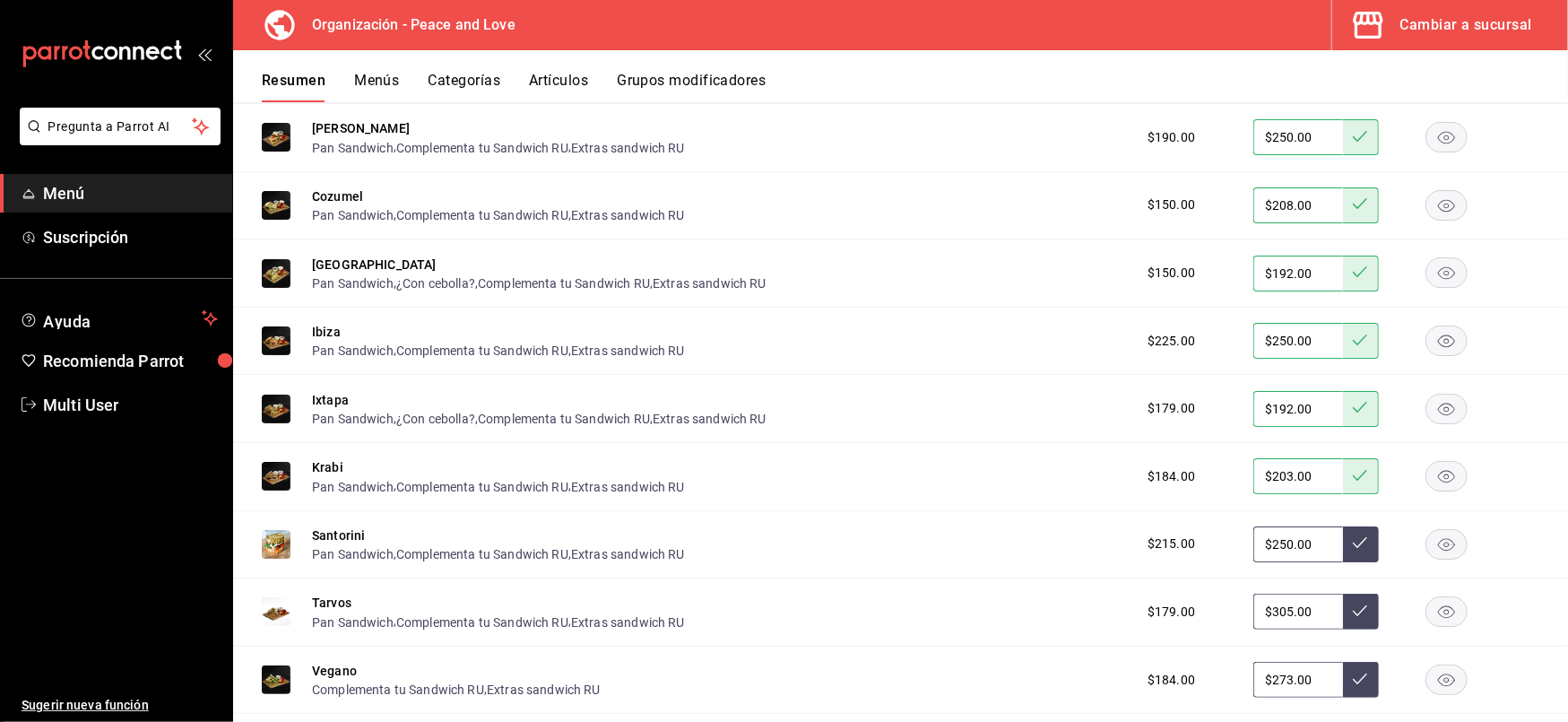
scroll to position [5050, 0]
type input "$250.00"
click at [1343, 535] on button at bounding box center [1361, 544] width 36 height 36
drag, startPoint x: 1301, startPoint y: 589, endPoint x: 1001, endPoint y: 580, distance: 300.1
click at [1001, 580] on div "Tarvos Pan Sandwich , Complementa tu Sandwich RU , Extras sandwich RU $179.00 $…" at bounding box center [901, 613] width 1336 height 68
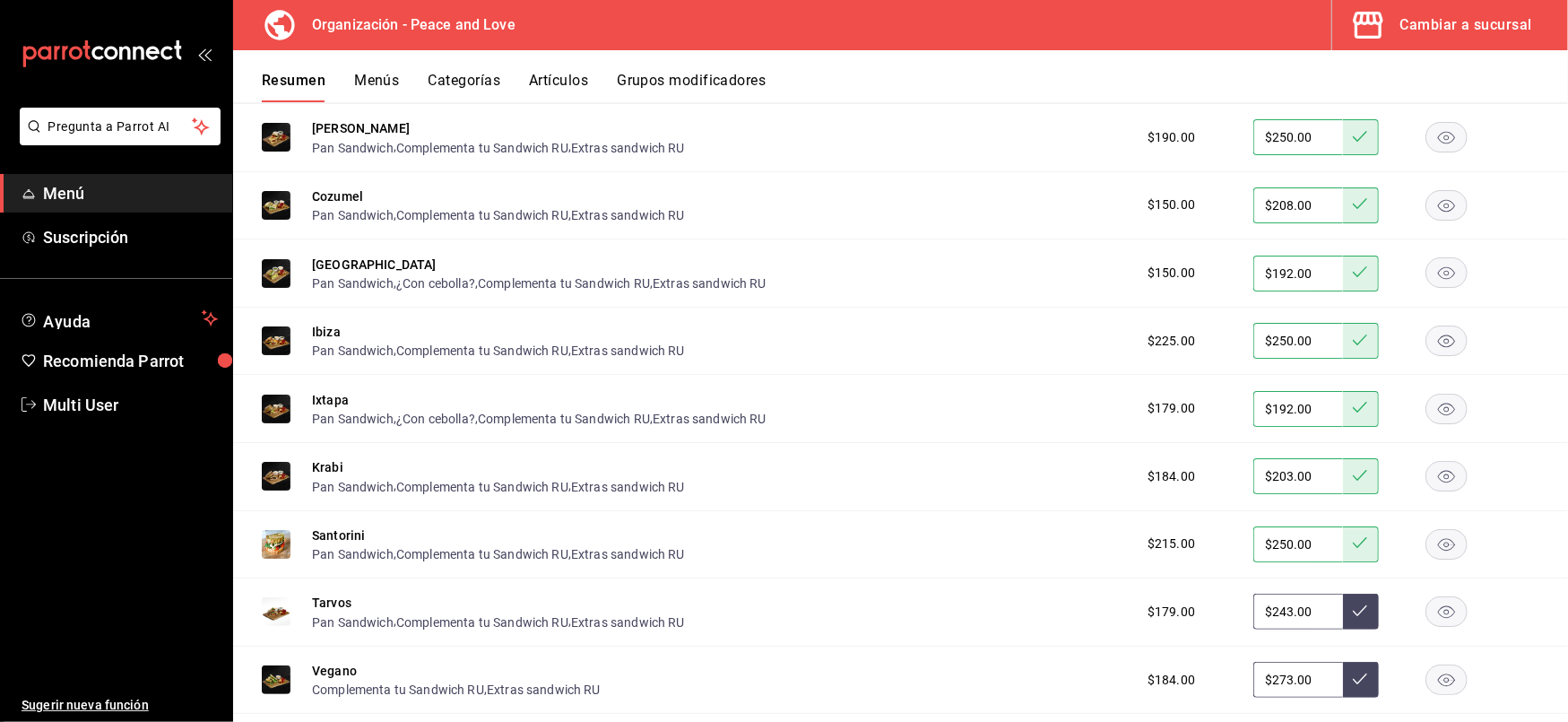
type input "$243.00"
click at [1343, 596] on button at bounding box center [1361, 611] width 36 height 36
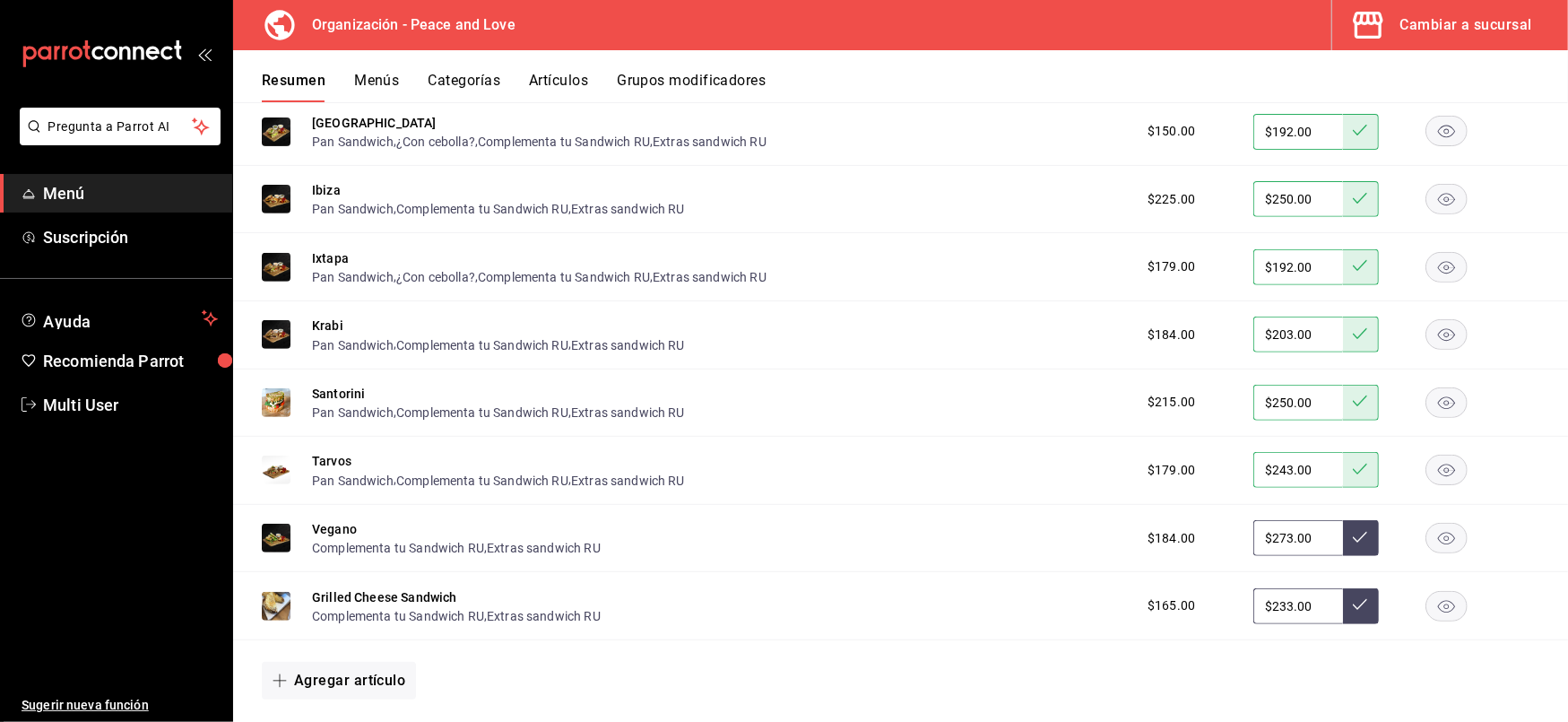
scroll to position [5214, 0]
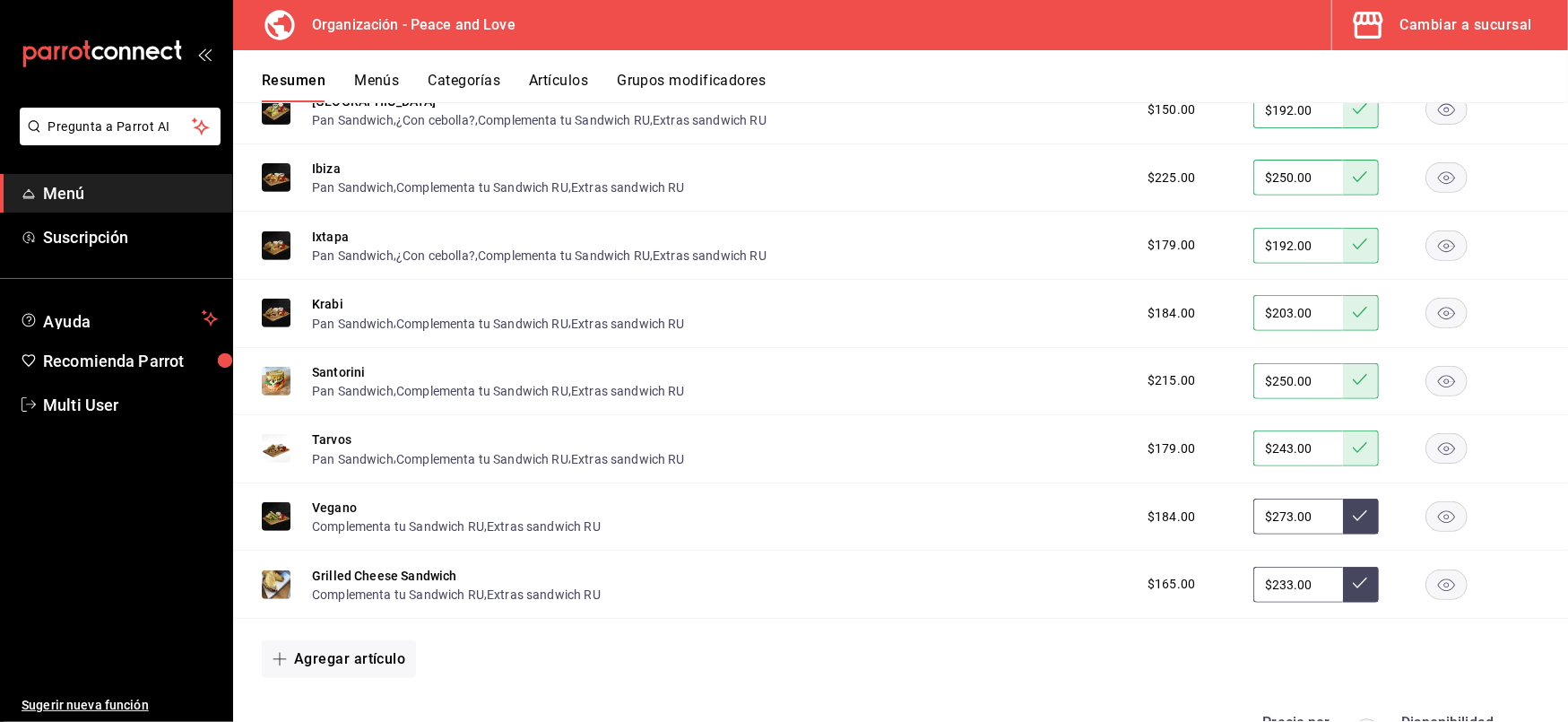
drag, startPoint x: 1295, startPoint y: 488, endPoint x: 1020, endPoint y: 460, distance: 276.4
click at [1020, 460] on div "Bora bora Pan Sandwich , Complementa tu Sandwich RU , Extras sandwich RU $190.0…" at bounding box center [901, 320] width 1336 height 759
type input "$197.00"
click at [1343, 500] on button at bounding box center [1361, 517] width 36 height 36
drag, startPoint x: 1301, startPoint y: 564, endPoint x: 947, endPoint y: 519, distance: 356.8
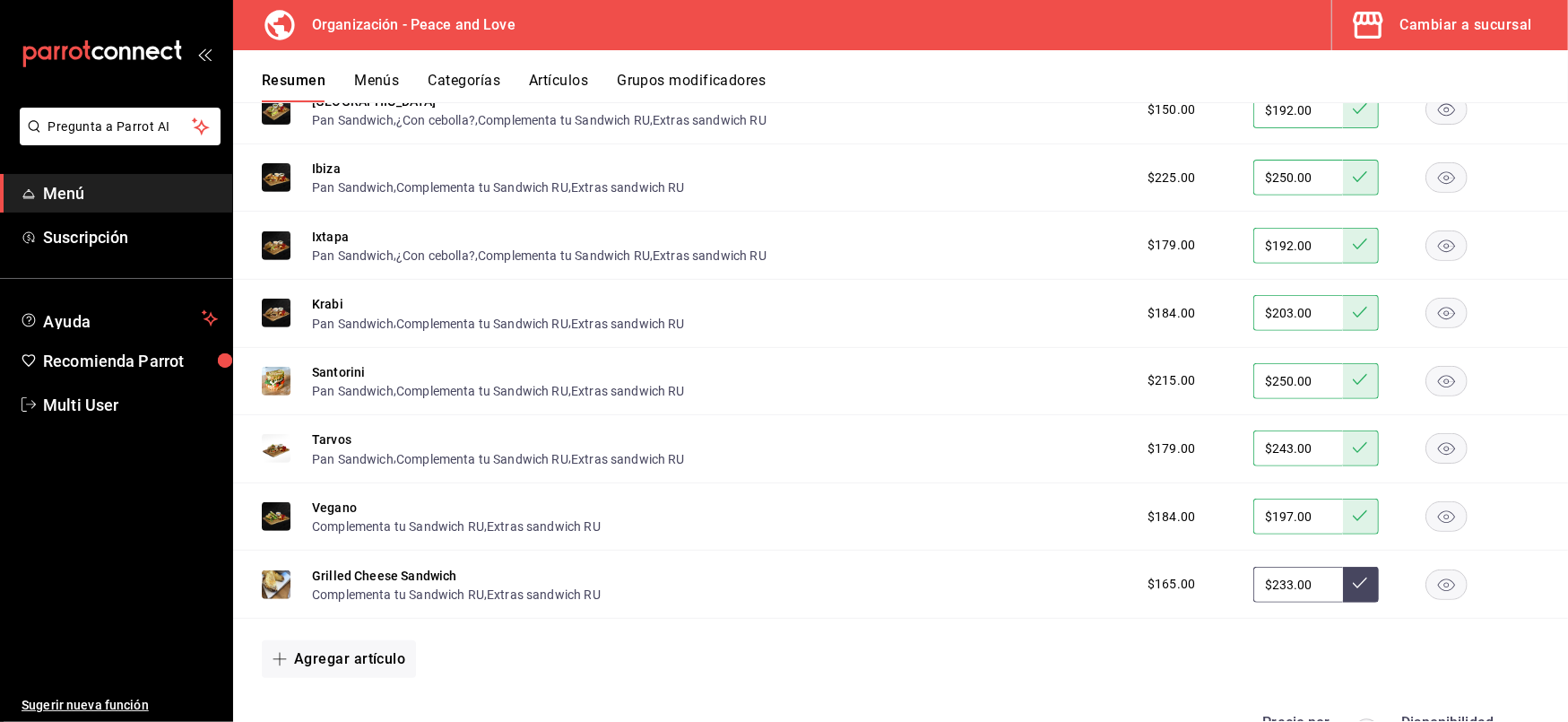
click at [947, 519] on div "Bora bora Pan Sandwich , Complementa tu Sandwich RU , Extras sandwich RU $190.0…" at bounding box center [901, 320] width 1336 height 759
type input "$162.00"
click at [1343, 567] on button at bounding box center [1361, 585] width 36 height 36
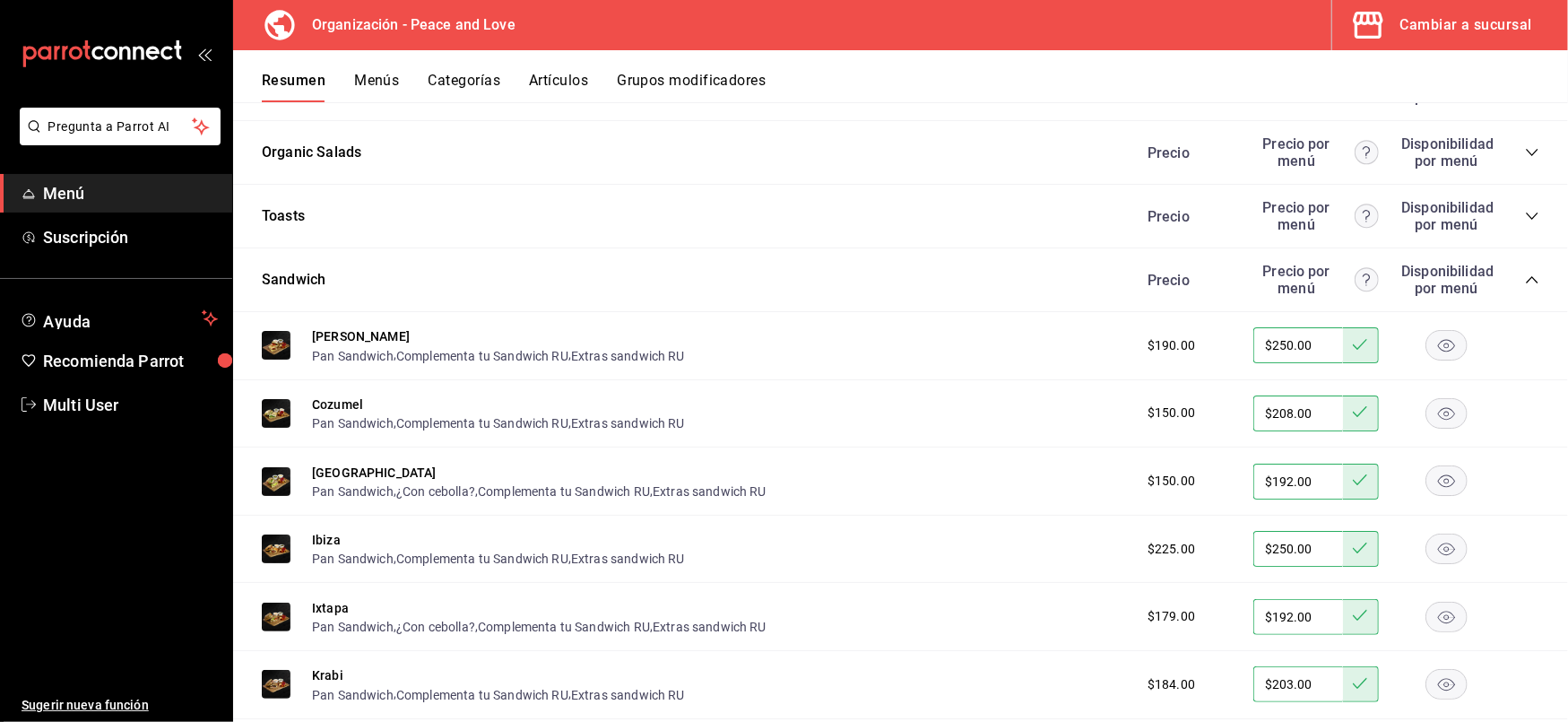
scroll to position [4842, 0]
click at [647, 348] on button "Extras sandwich RU" at bounding box center [627, 357] width 114 height 18
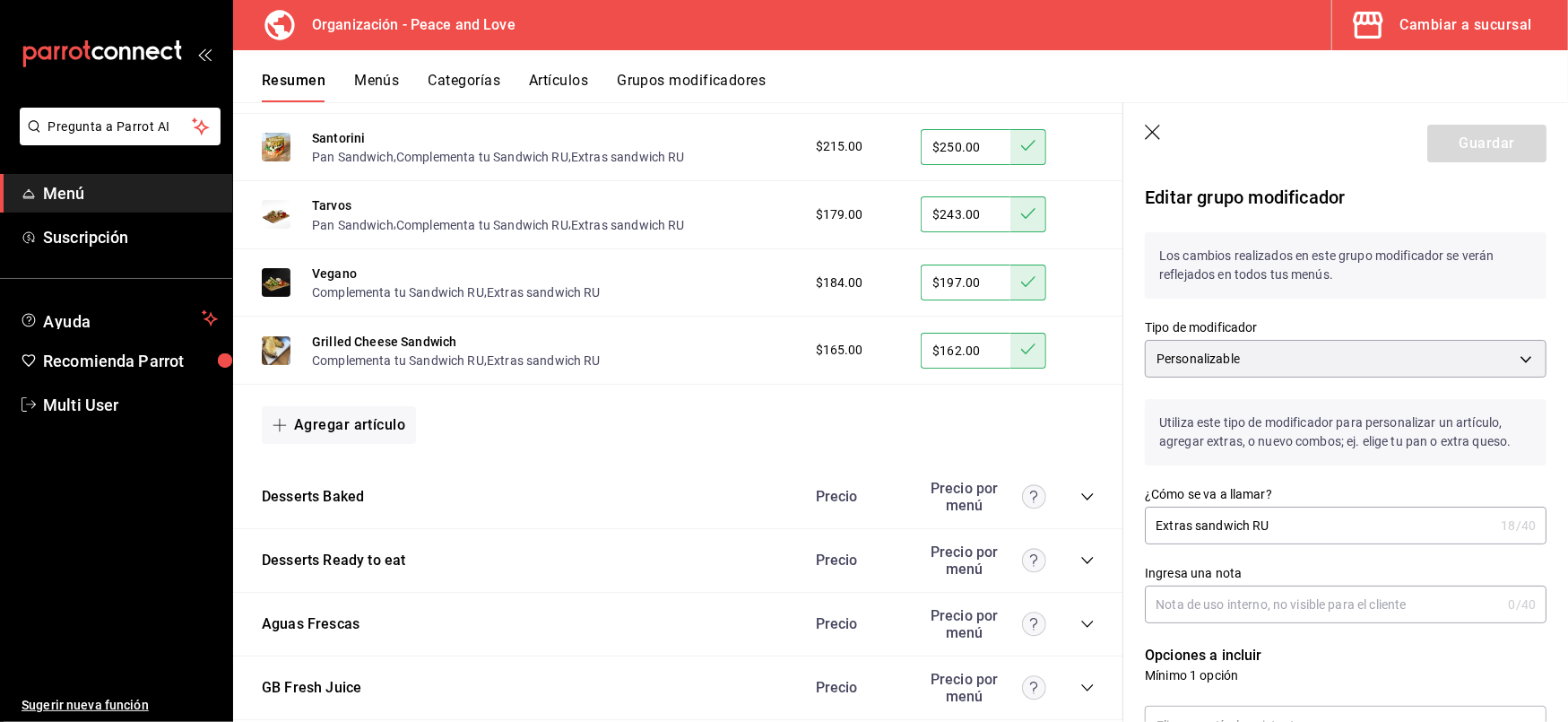
scroll to position [284, 0]
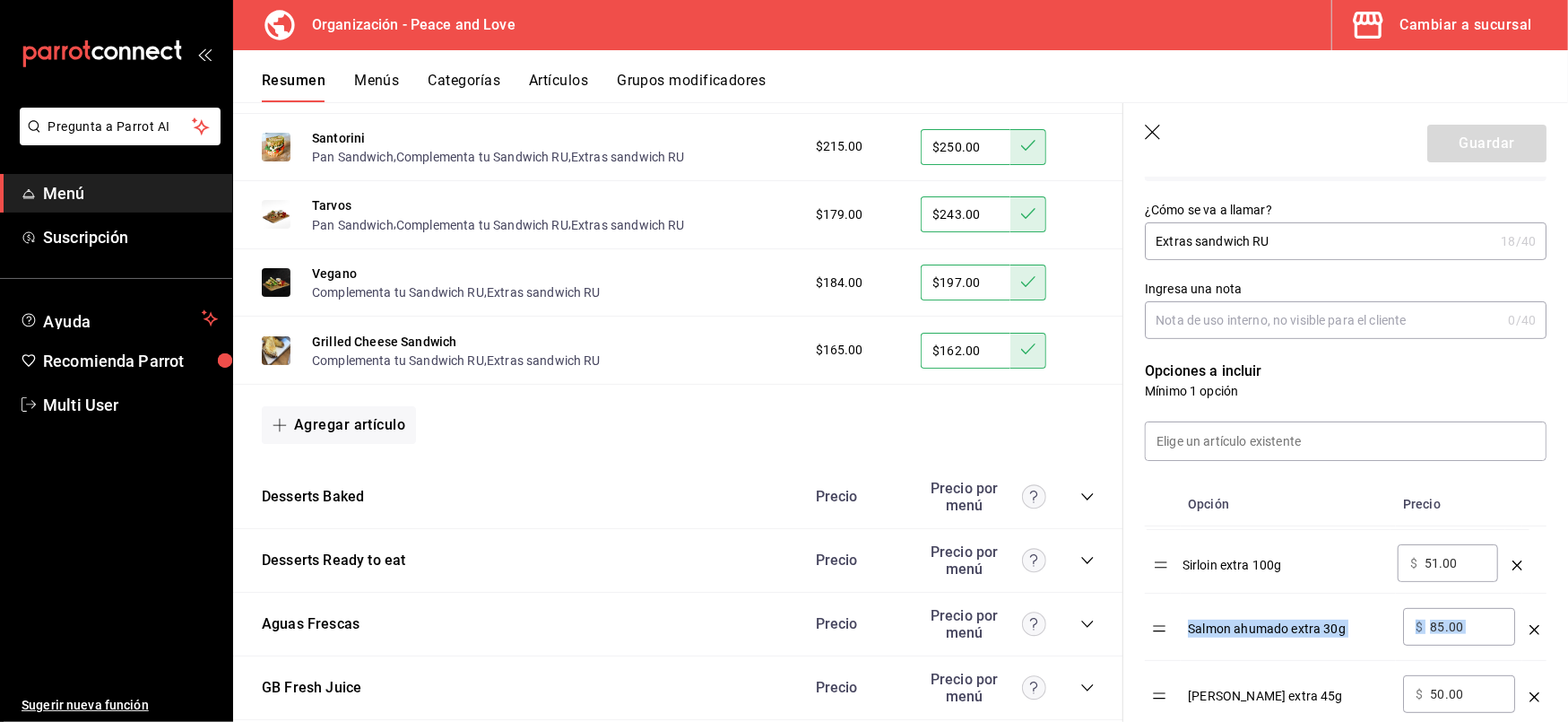
drag, startPoint x: 1158, startPoint y: 630, endPoint x: 1159, endPoint y: 560, distance: 70.0
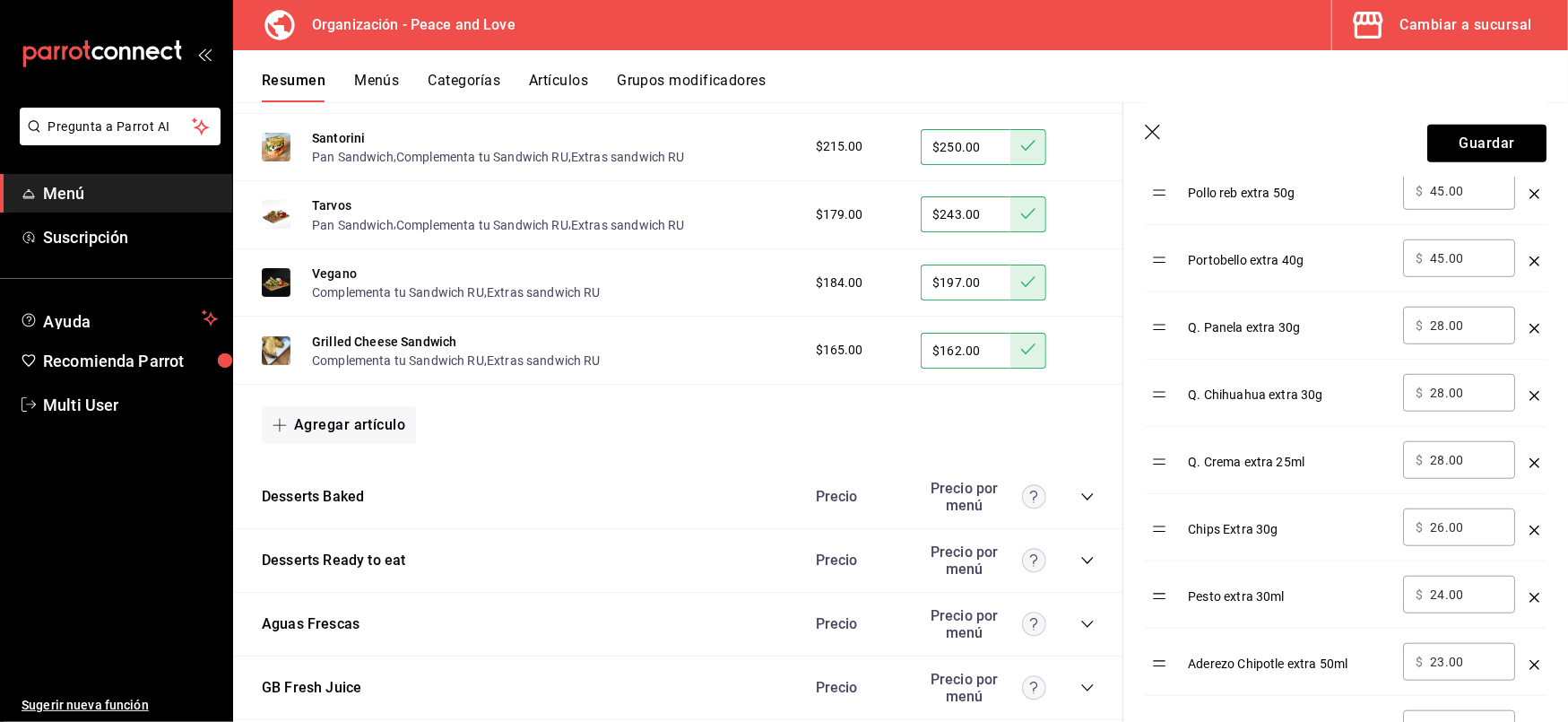
scroll to position [934, 0]
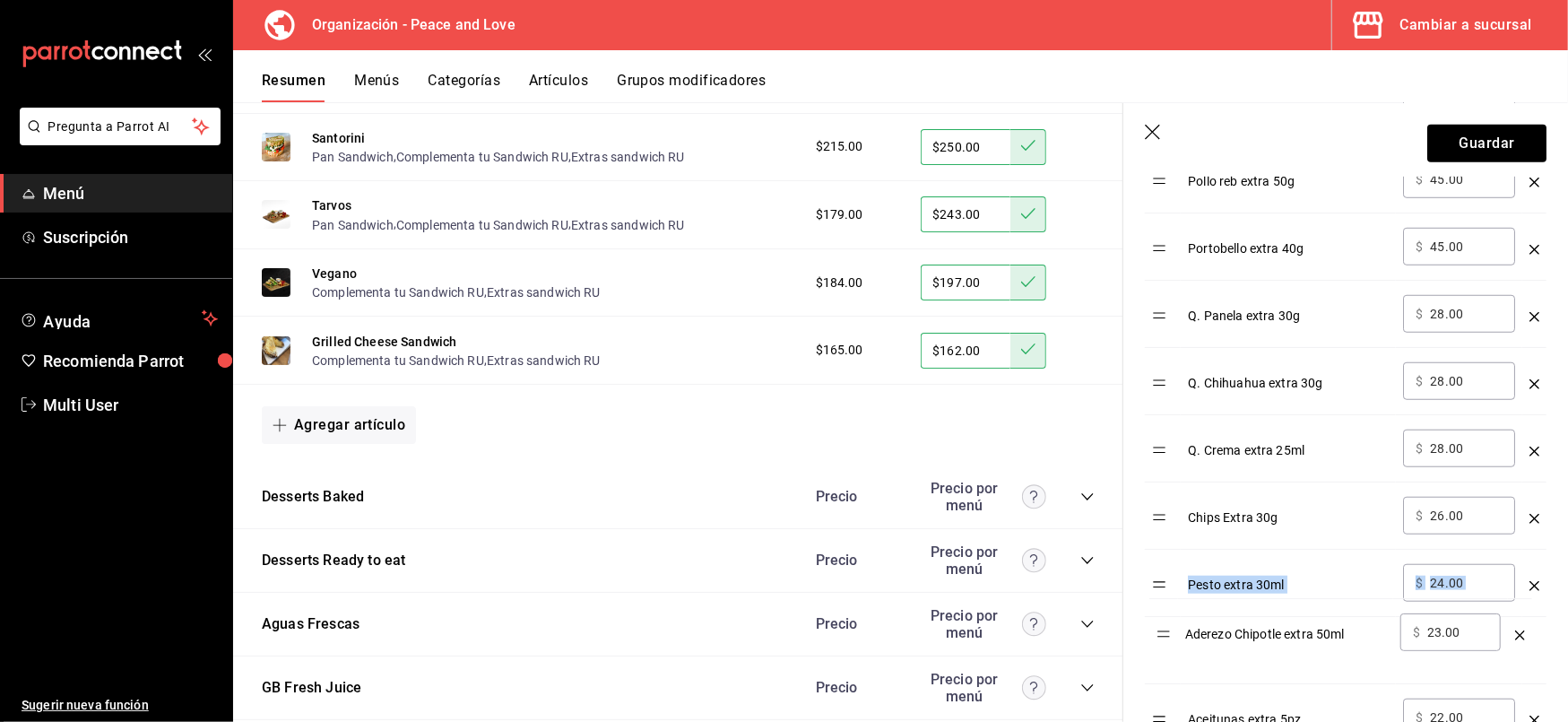
drag, startPoint x: 1159, startPoint y: 657, endPoint x: 1163, endPoint y: 633, distance: 24.3
click at [1163, 633] on table "Opción Precio Sirloin extra 100g ​ $ 51.00 ​ Salmon ahumado extra 30g ​ $ 85.00…" at bounding box center [1345, 595] width 402 height 1523
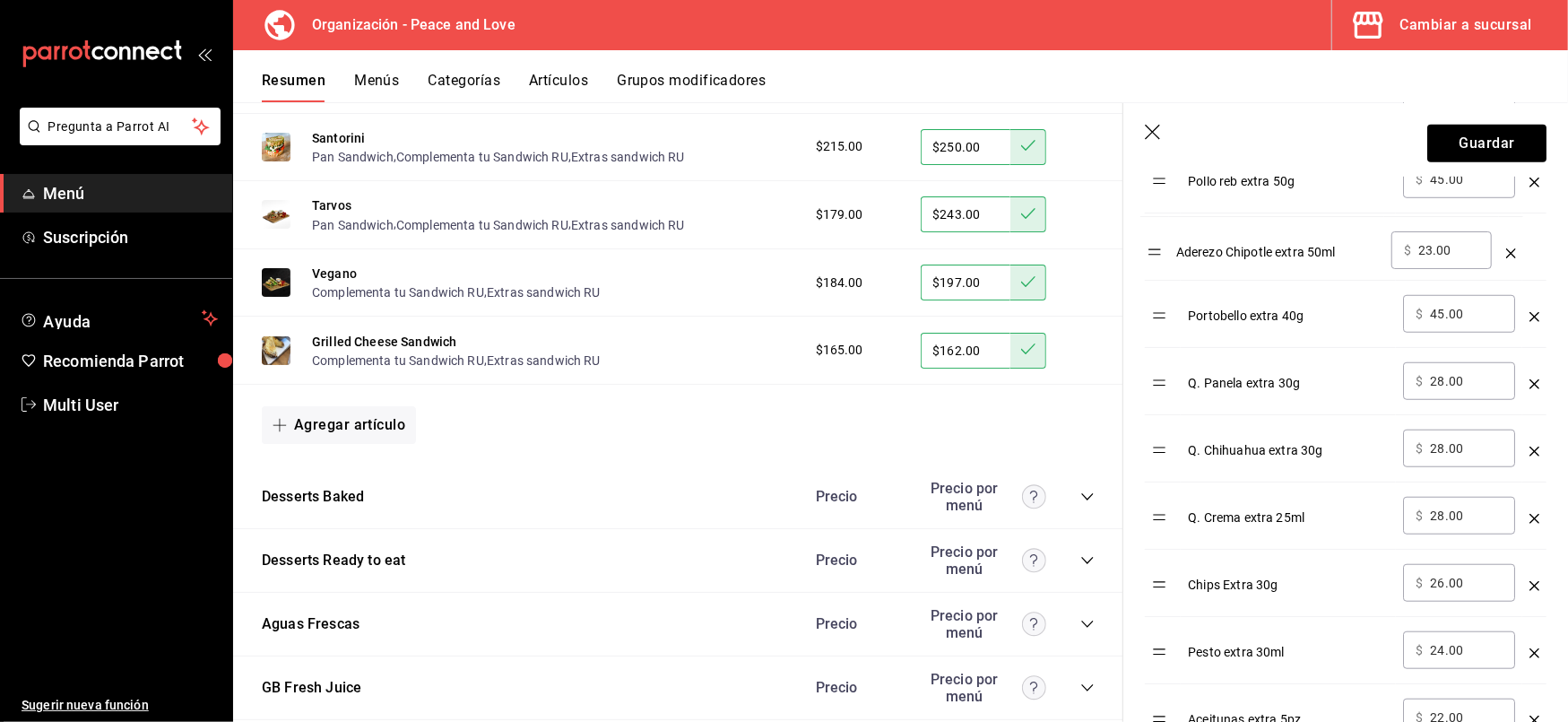
click at [1162, 252] on table "Opción Precio Sirloin extra 100g ​ $ 51.00 ​ Salmon ahumado extra 30g ​ $ 85.00…" at bounding box center [1345, 595] width 402 height 1523
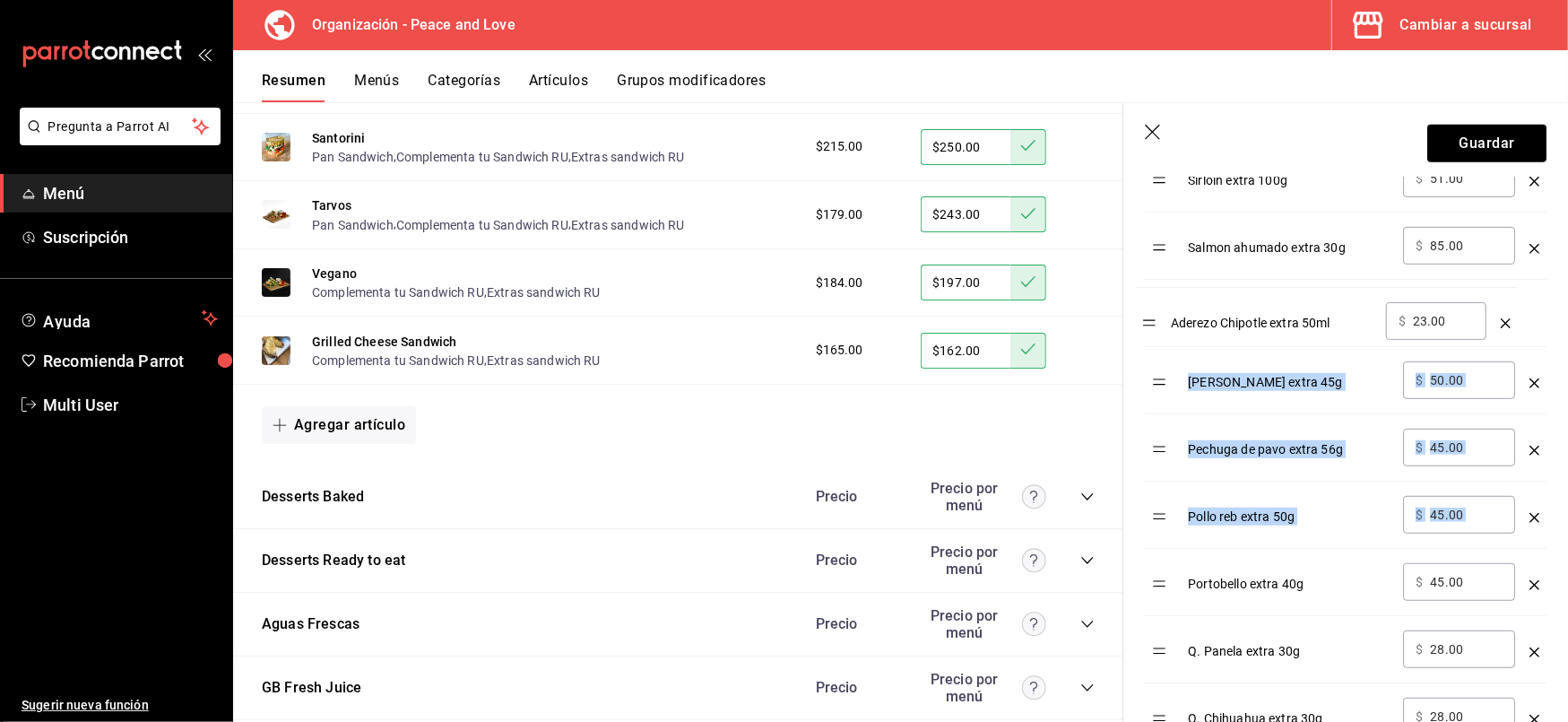
drag, startPoint x: 1162, startPoint y: 527, endPoint x: 1145, endPoint y: 287, distance: 240.6
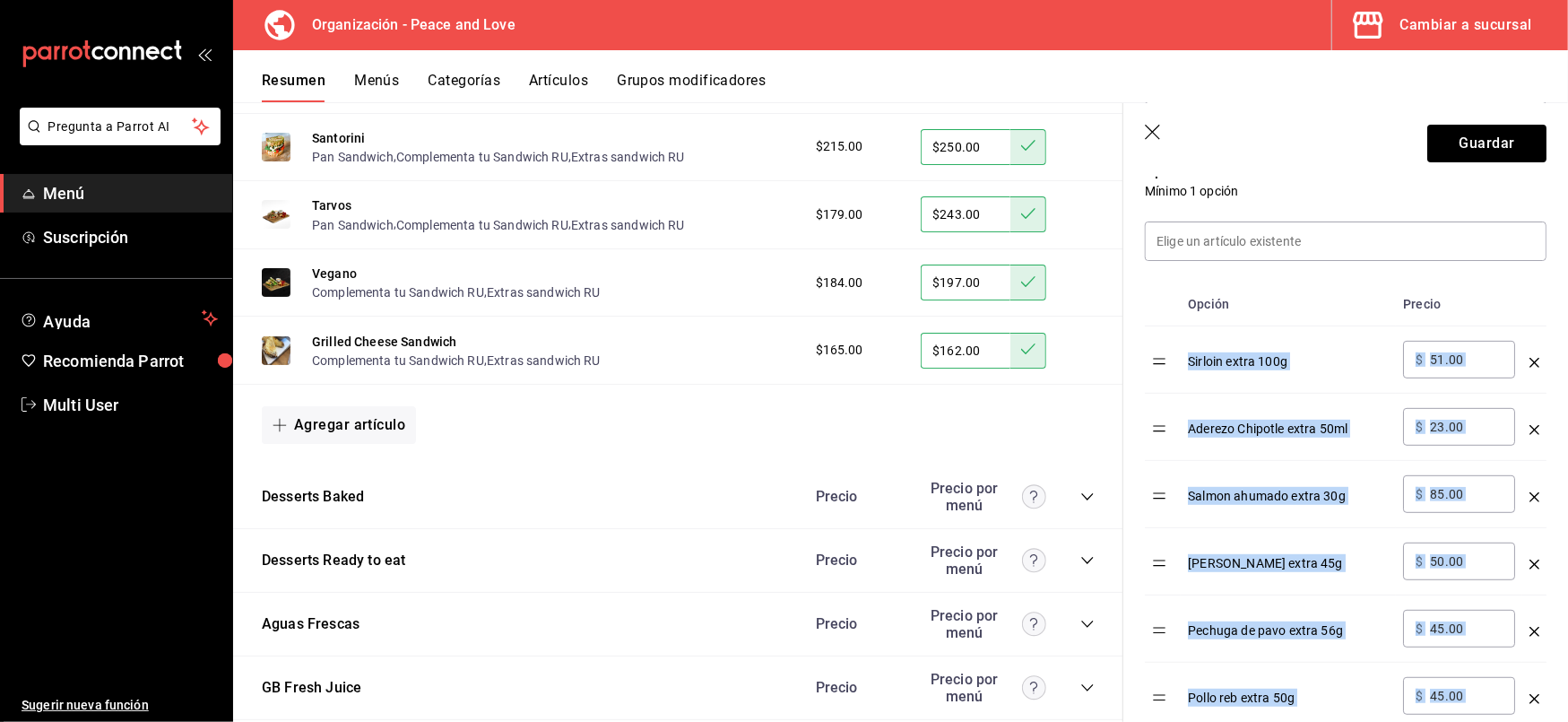
scroll to position [481, 0]
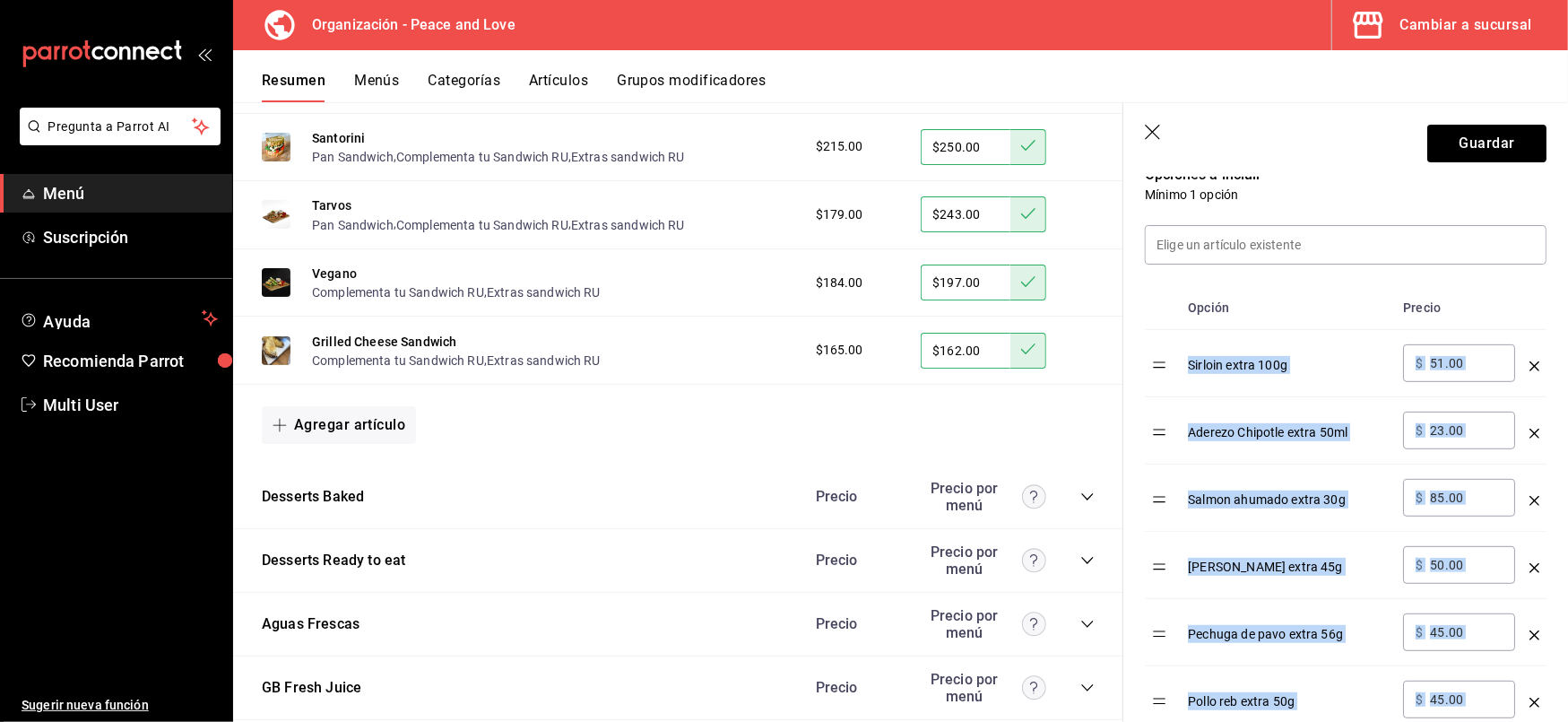
click at [1530, 499] on icon "optionsTable" at bounding box center [1535, 501] width 10 height 10
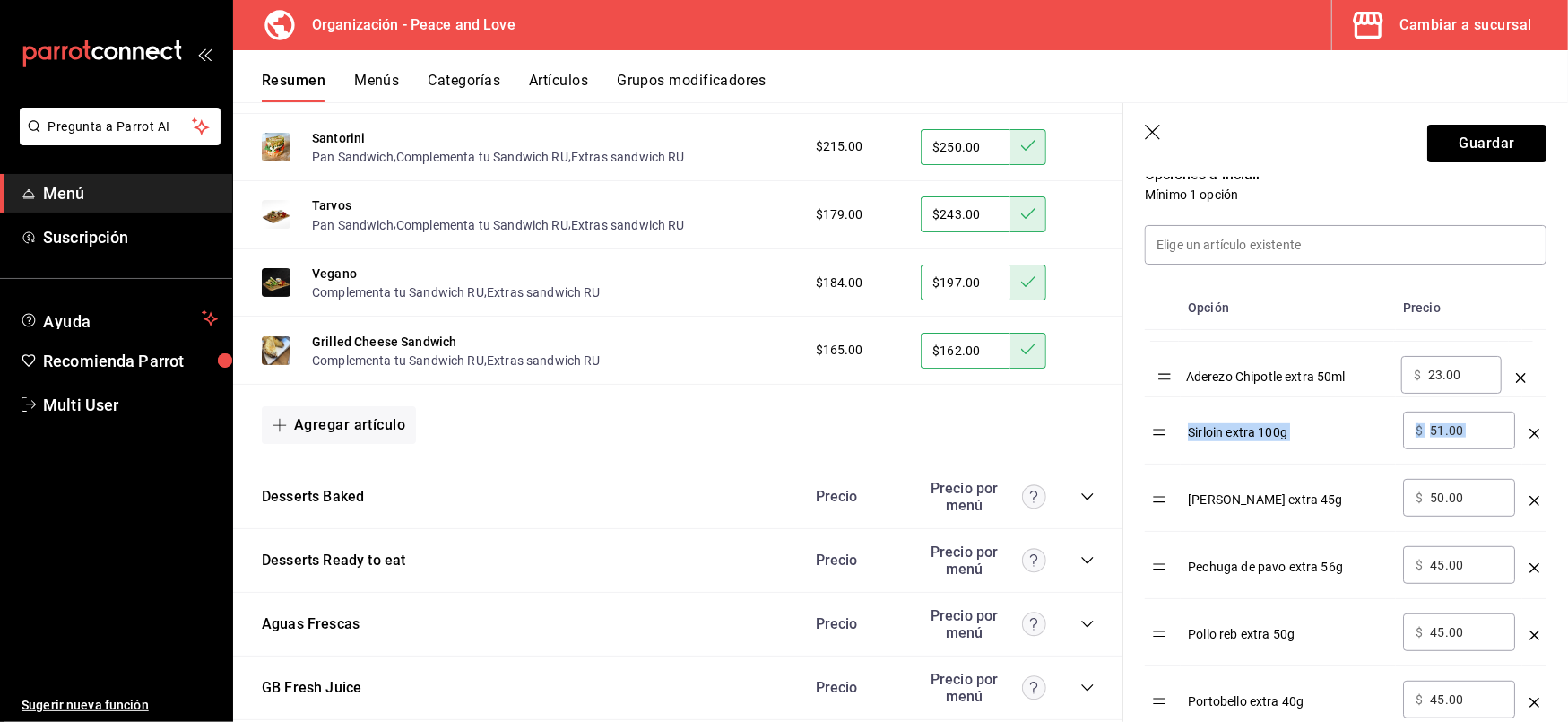
drag, startPoint x: 1163, startPoint y: 439, endPoint x: 1166, endPoint y: 380, distance: 59.1
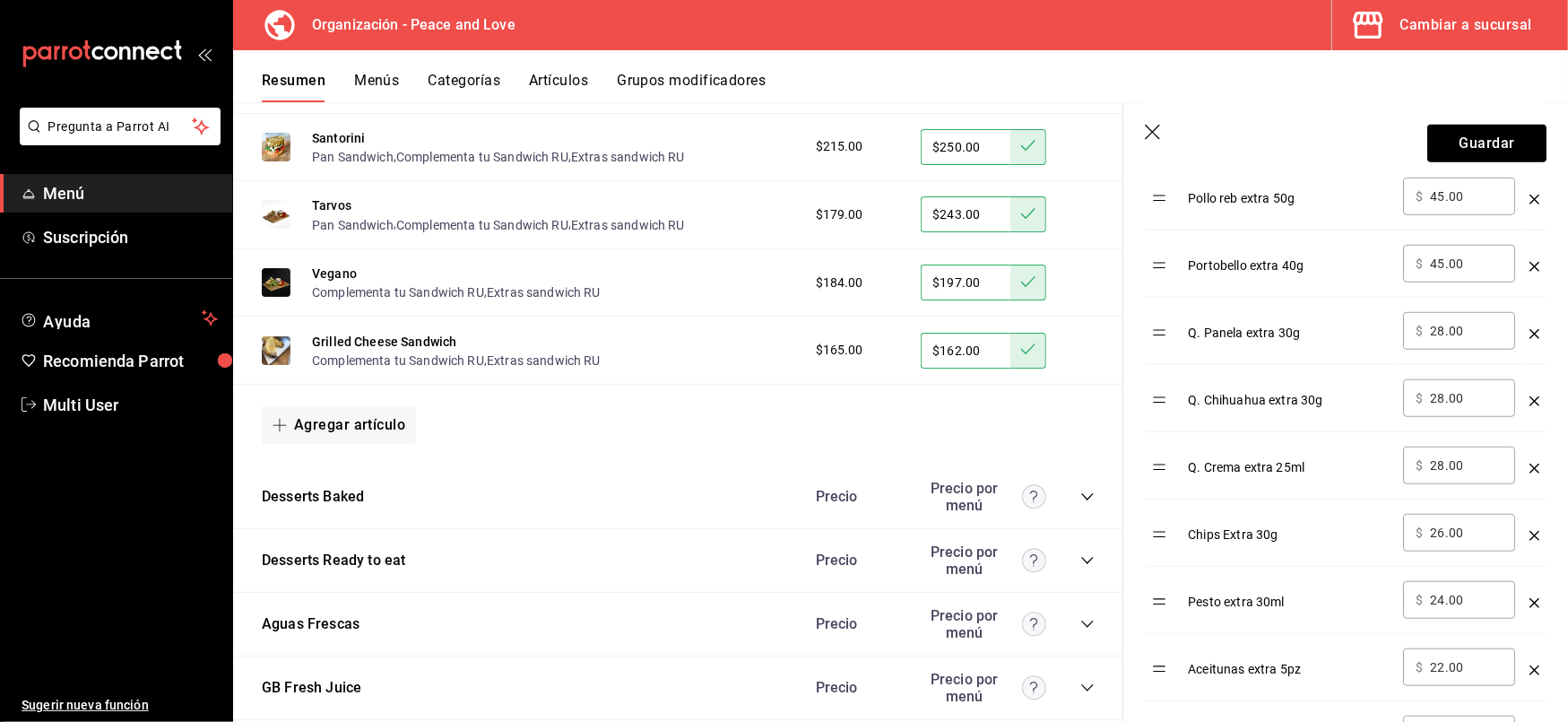
scroll to position [916, 0]
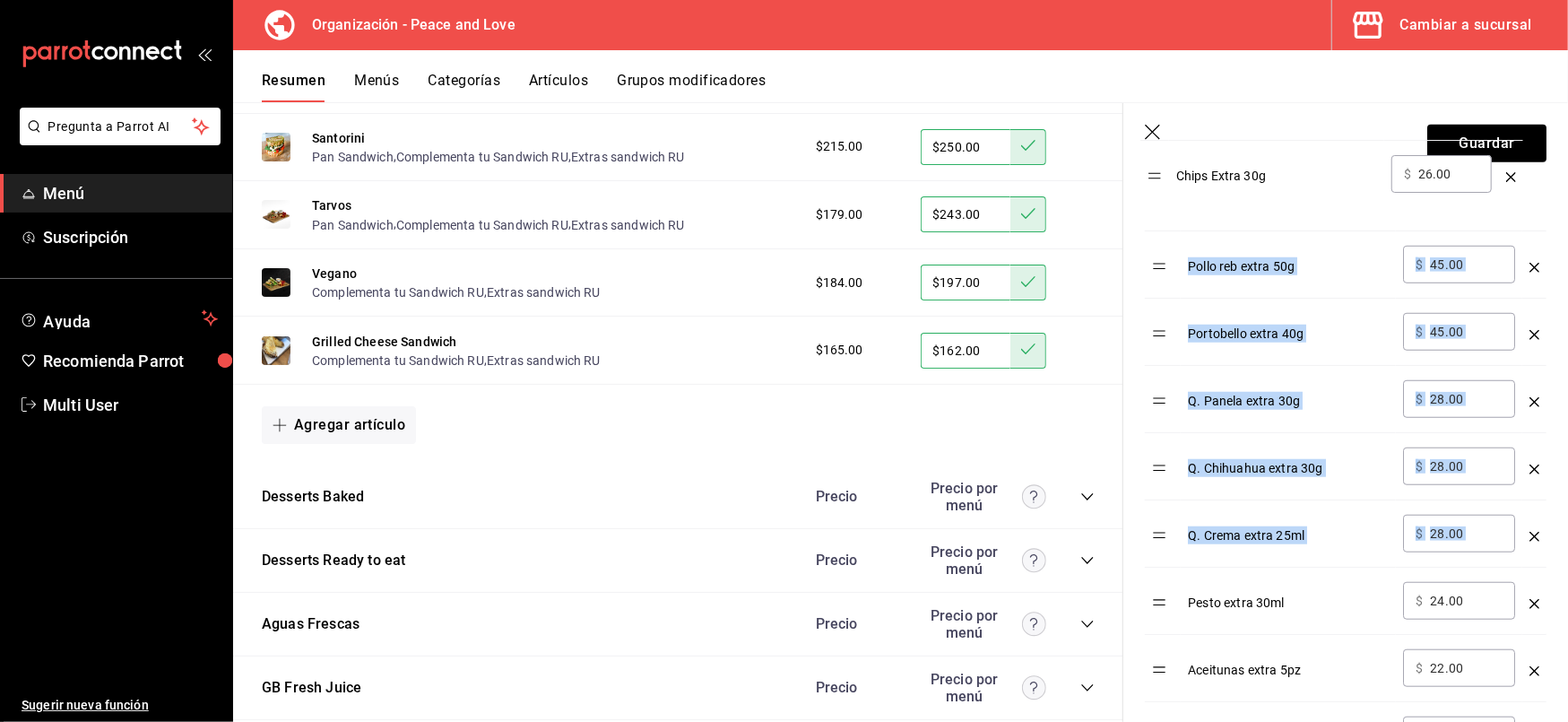
drag, startPoint x: 1164, startPoint y: 546, endPoint x: 1158, endPoint y: 181, distance: 365.0
click at [1158, 181] on table "Opción Precio Aderezo Chipotle extra 50ml ​ $ 23.00 ​ Sirloin extra 100g ​ $ 51…" at bounding box center [1345, 579] width 402 height 1456
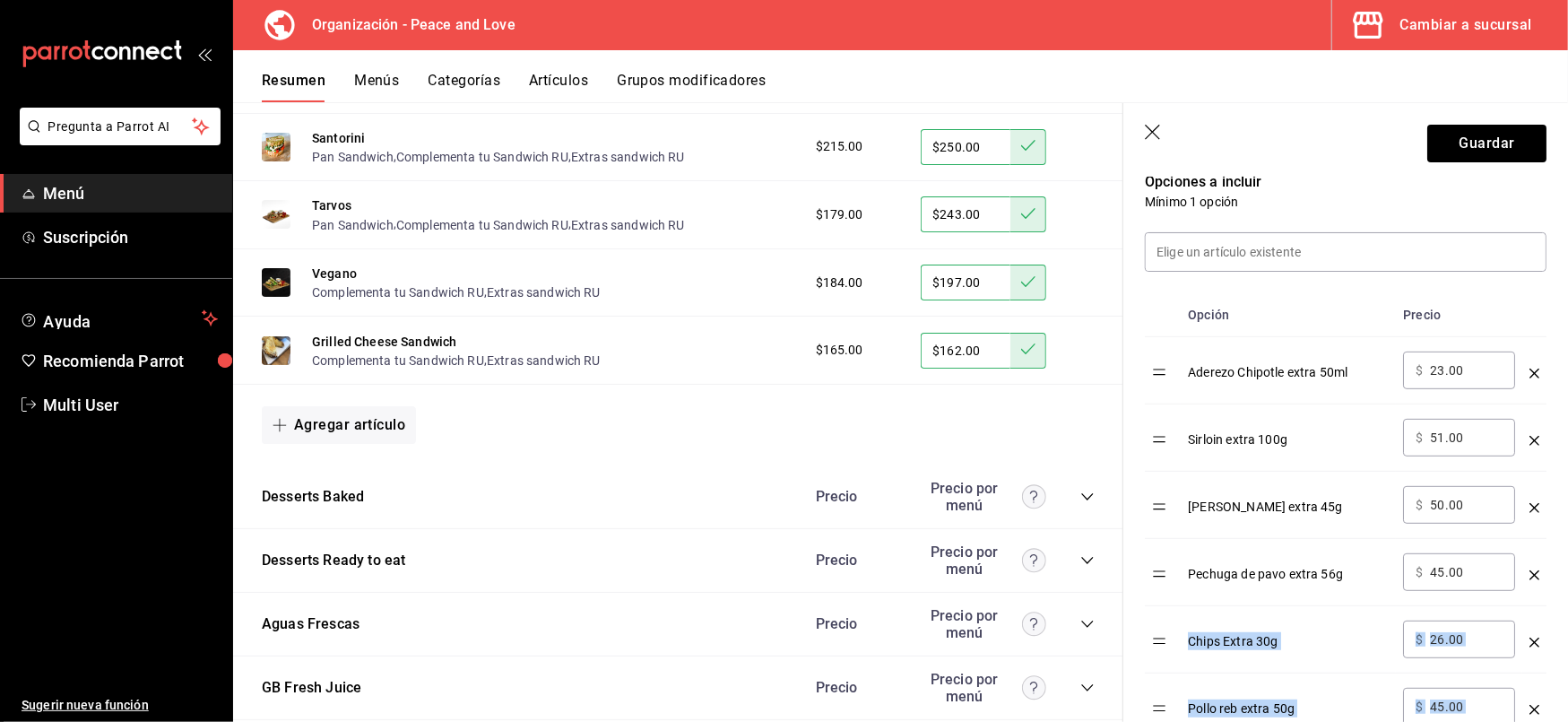
scroll to position [472, 0]
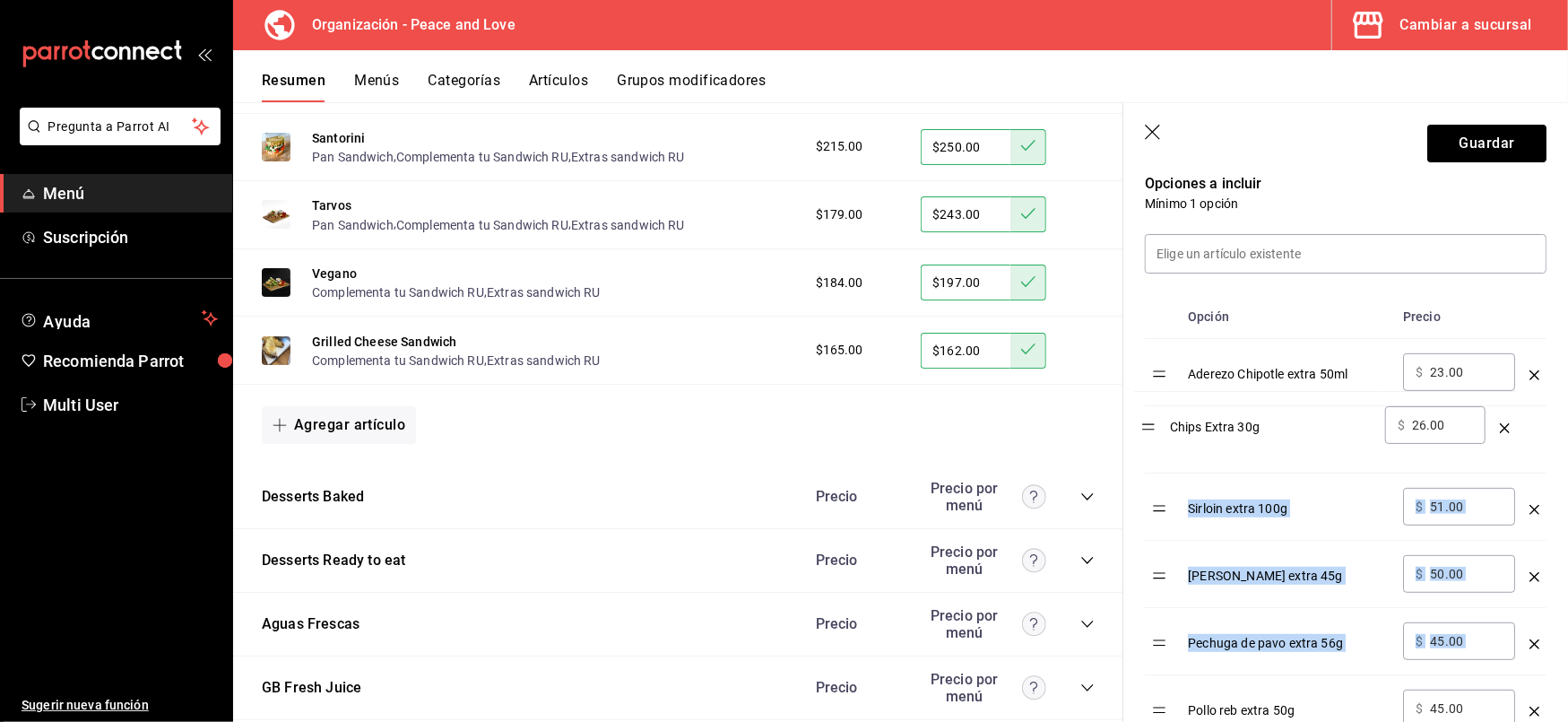
drag, startPoint x: 1167, startPoint y: 647, endPoint x: 1155, endPoint y: 424, distance: 223.3
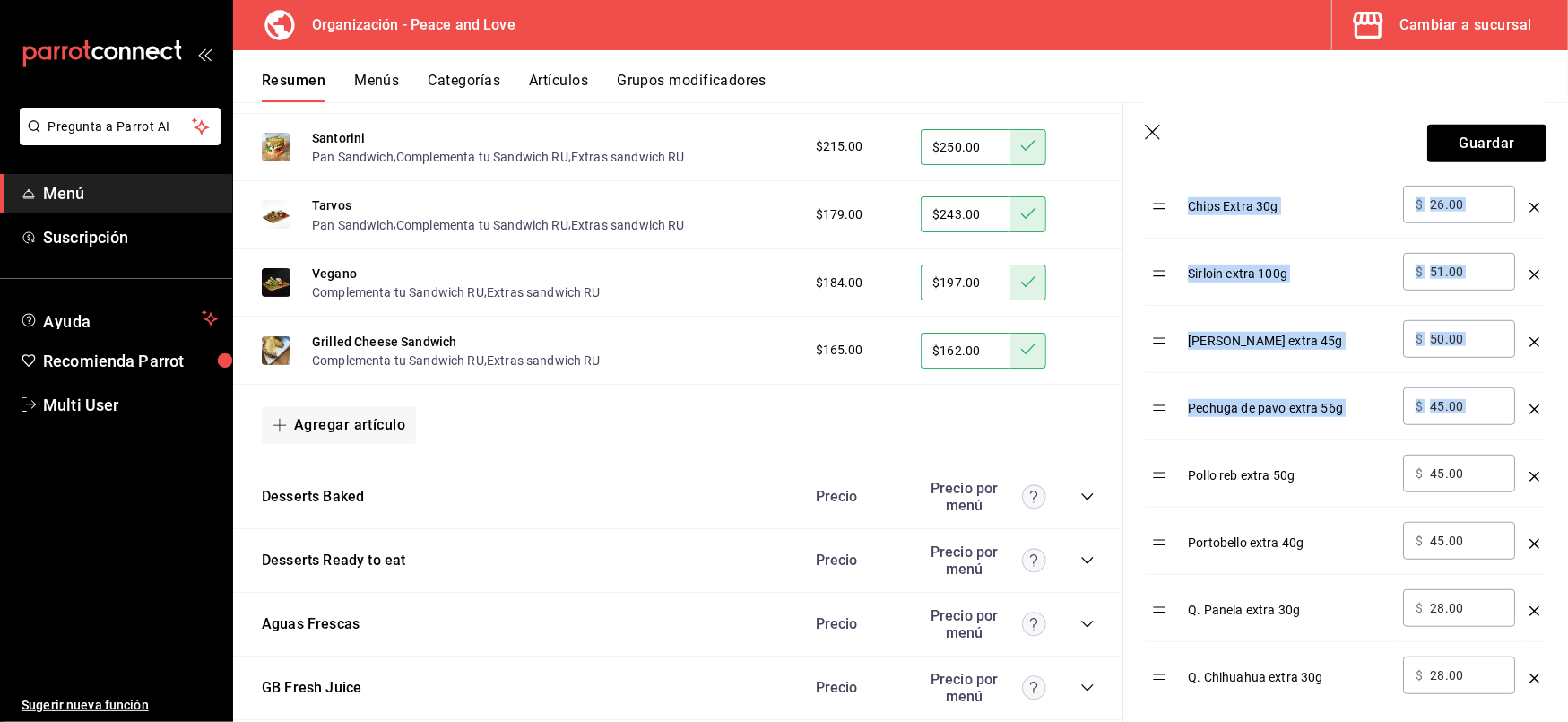
scroll to position [707, 0]
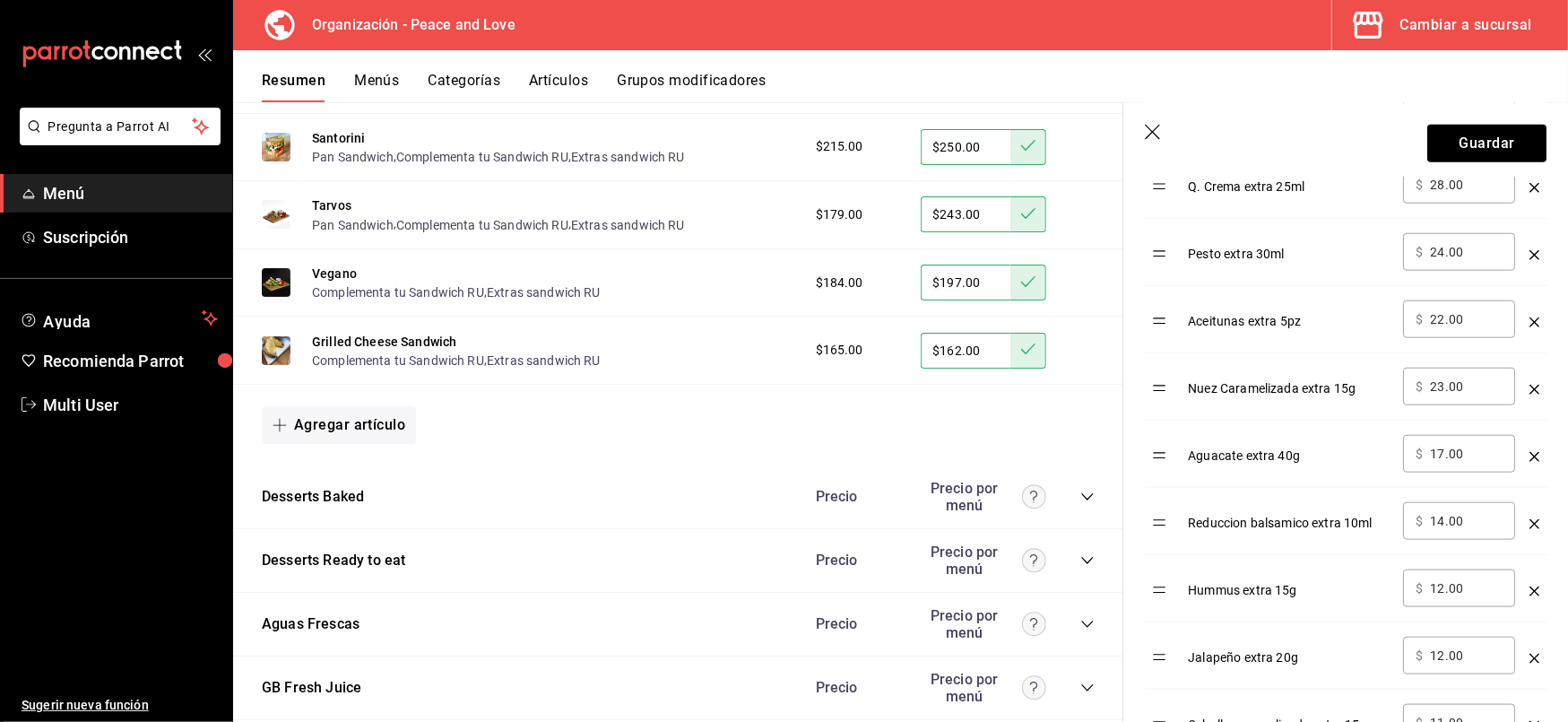
scroll to position [1267, 0]
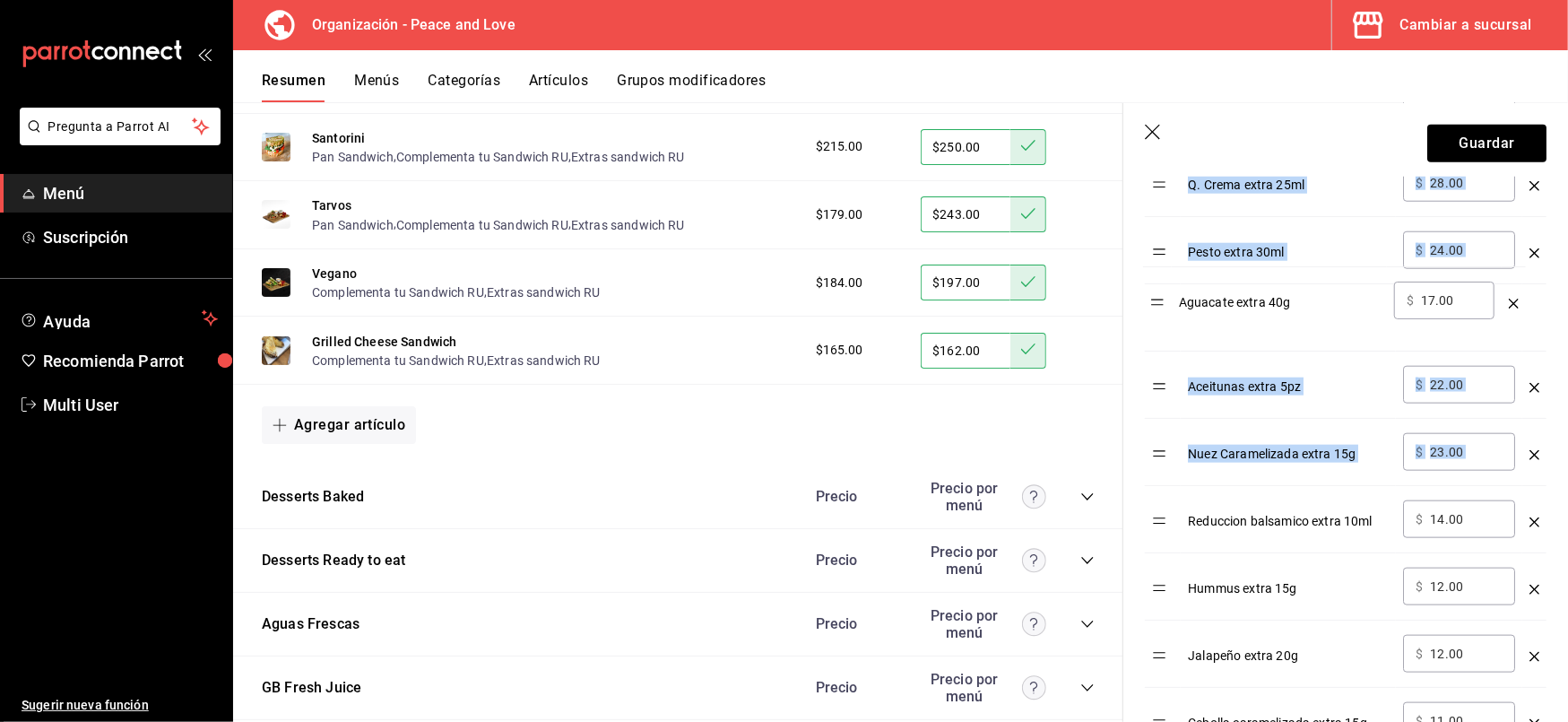
drag, startPoint x: 1158, startPoint y: 463, endPoint x: 1141, endPoint y: 224, distance: 239.6
click at [1141, 224] on div "Opción Precio Aderezo Chipotle extra 50ml ​ $ 23.00 ​ Chips Extra 30g ​ $ 26.00…" at bounding box center [1335, 217] width 423 height 1478
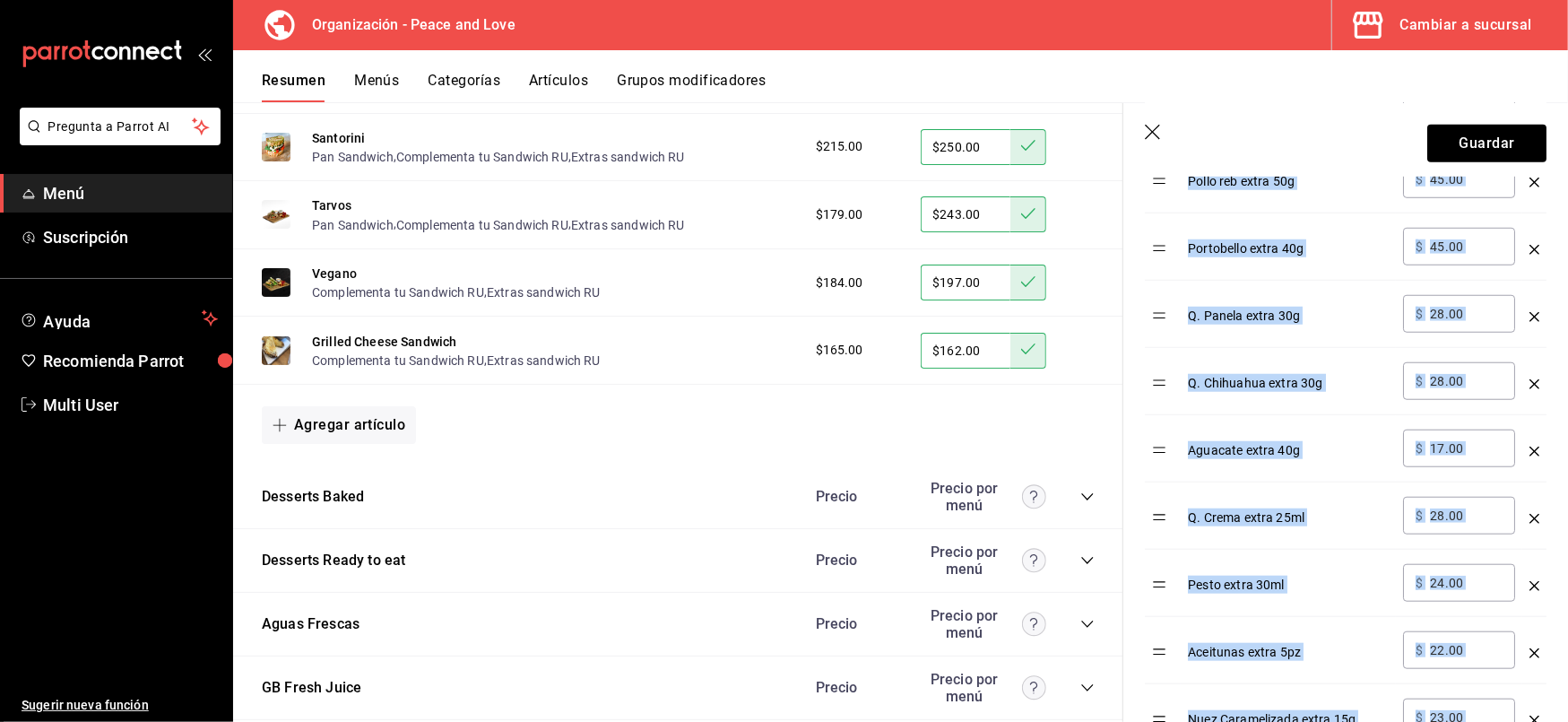
scroll to position [993, 0]
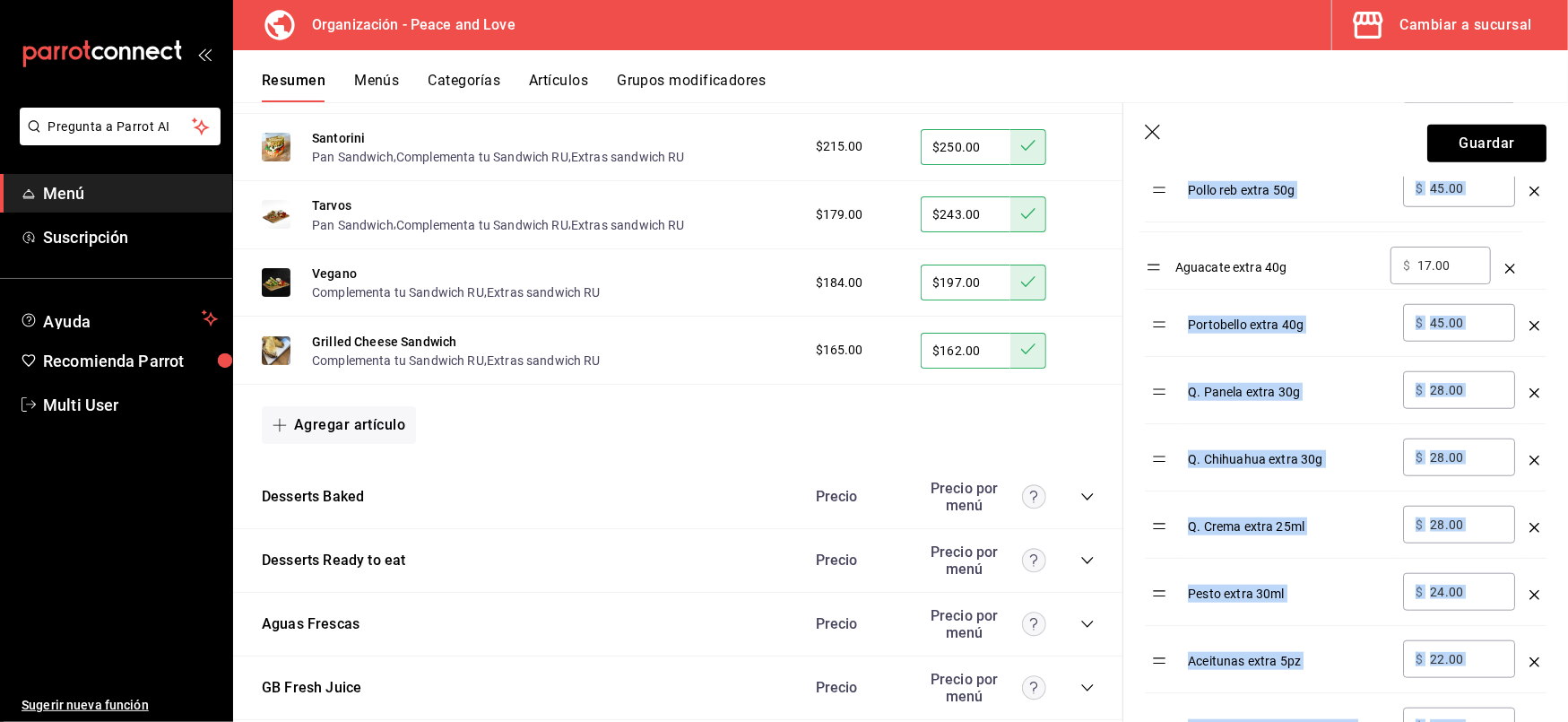
click at [1163, 267] on table "Opción Precio Aderezo Chipotle extra 50ml ​ $ 23.00 ​ Chips Extra 30g ​ $ 26.00…" at bounding box center [1345, 503] width 402 height 1456
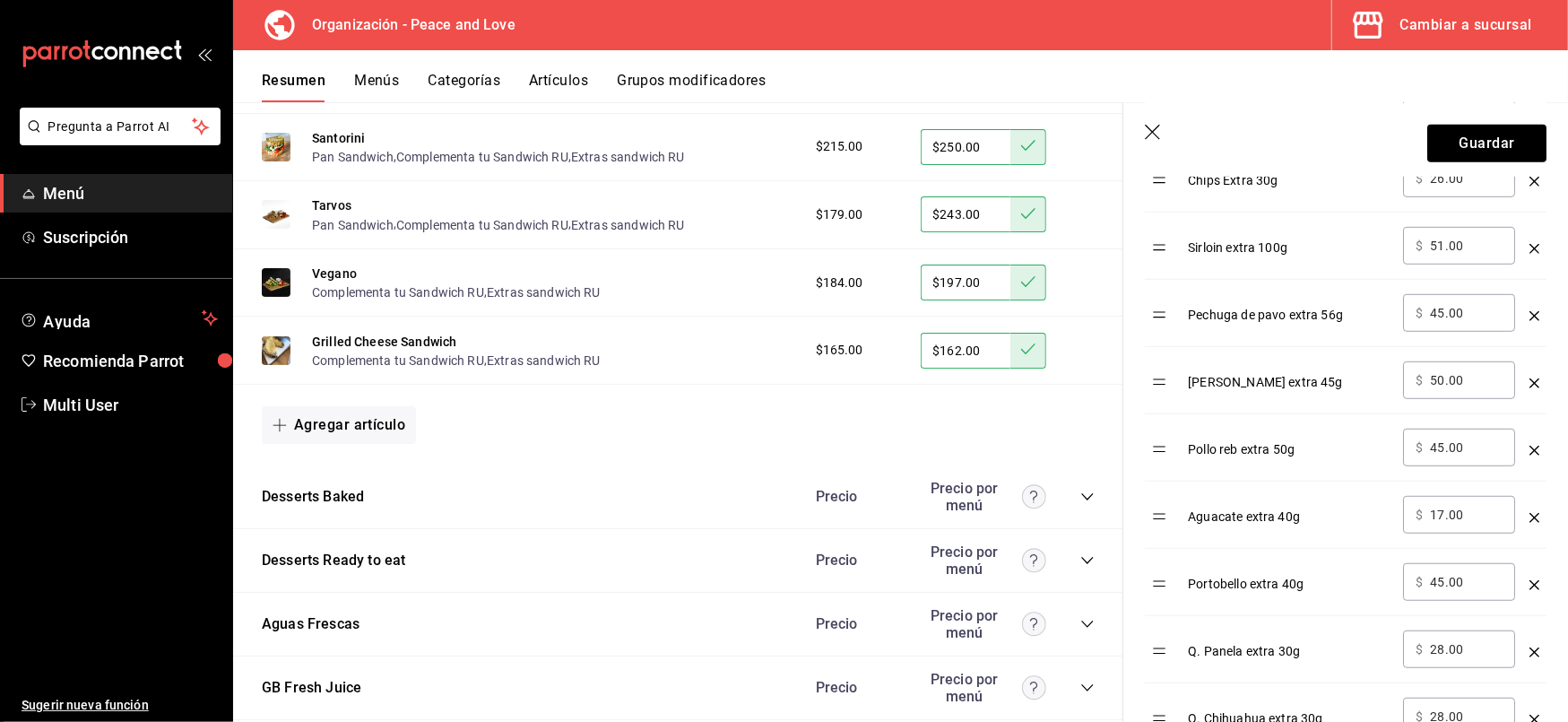
scroll to position [732, 0]
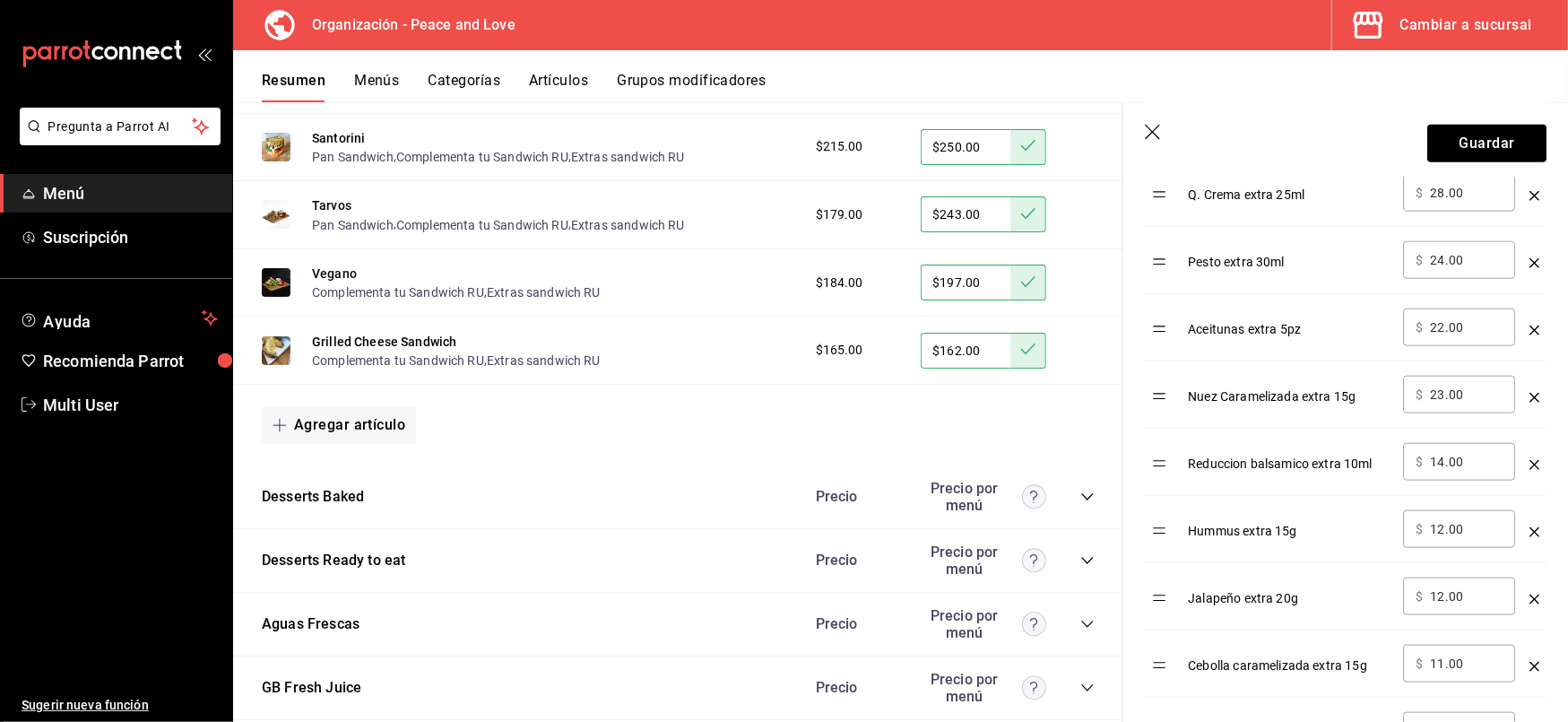
scroll to position [1414, 0]
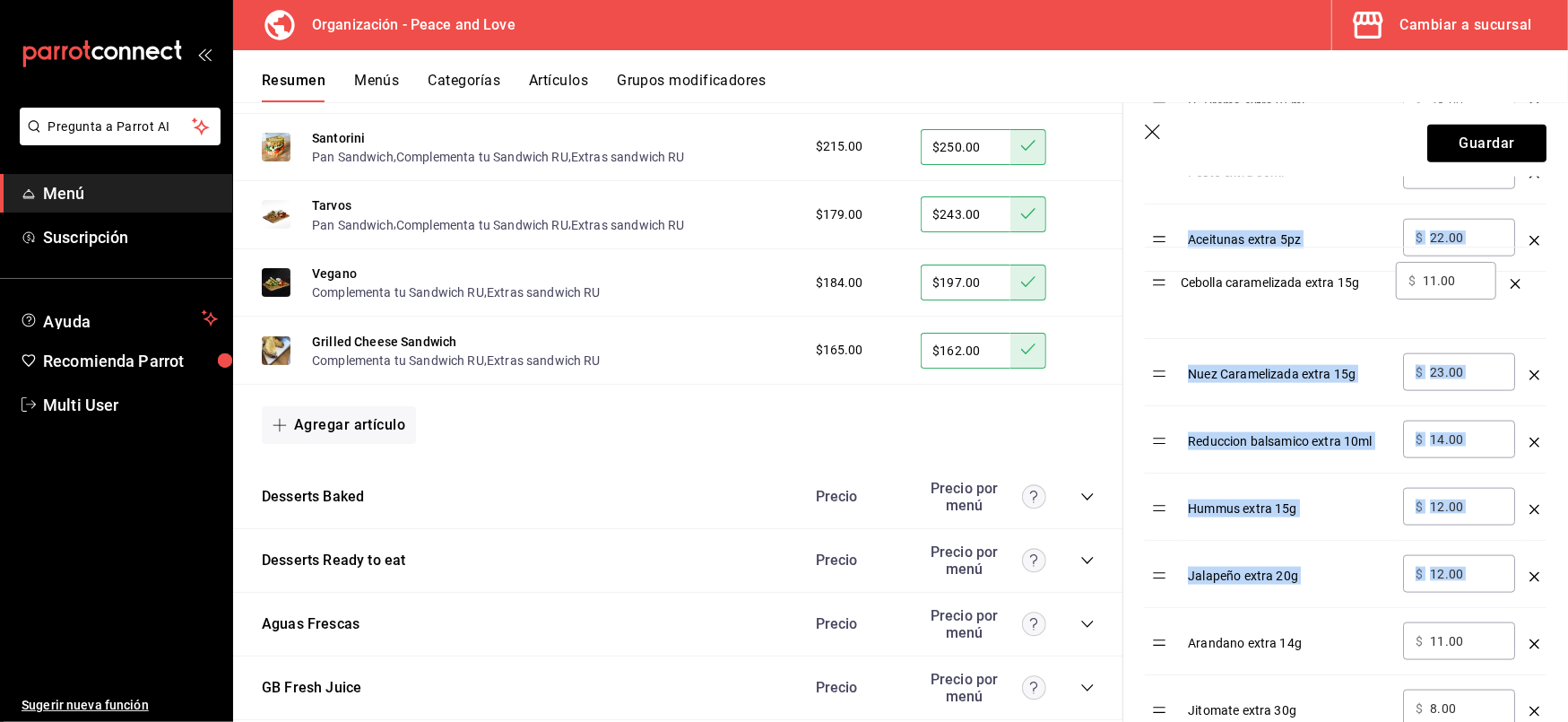
drag, startPoint x: 1164, startPoint y: 589, endPoint x: 1165, endPoint y: 257, distance: 332.0
click at [1165, 257] on table "Opción Precio Aderezo Chipotle extra 50ml ​ $ 23.00 ​ Chips Extra 30g ​ $ 26.00…" at bounding box center [1345, 81] width 402 height 1456
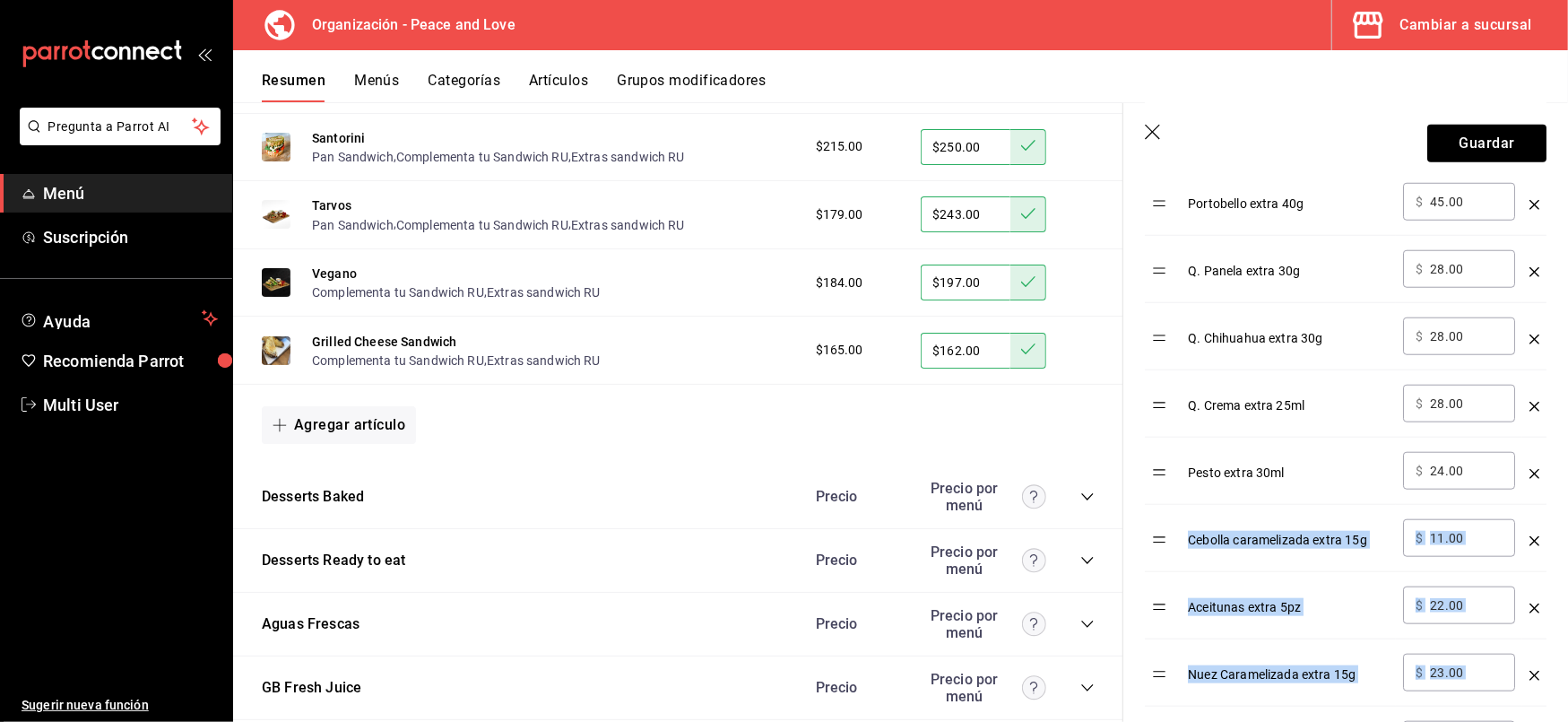
scroll to position [1112, 0]
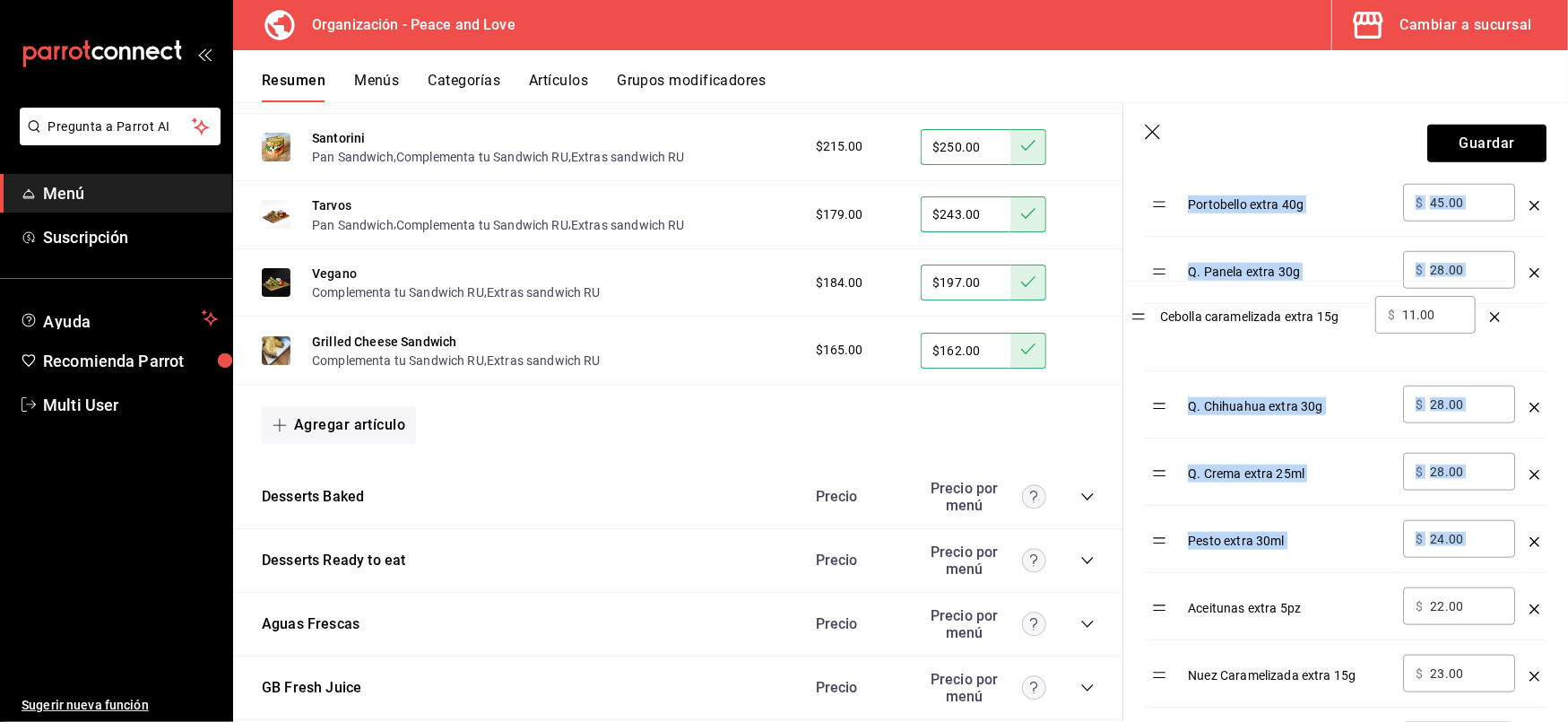
drag, startPoint x: 1158, startPoint y: 550, endPoint x: 1135, endPoint y: 308, distance: 243.1
click at [1135, 308] on div "Opción Precio Aderezo Chipotle extra 50ml ​ $ 23.00 ​ Chips Extra 30g ​ $ 26.00…" at bounding box center [1335, 372] width 423 height 1478
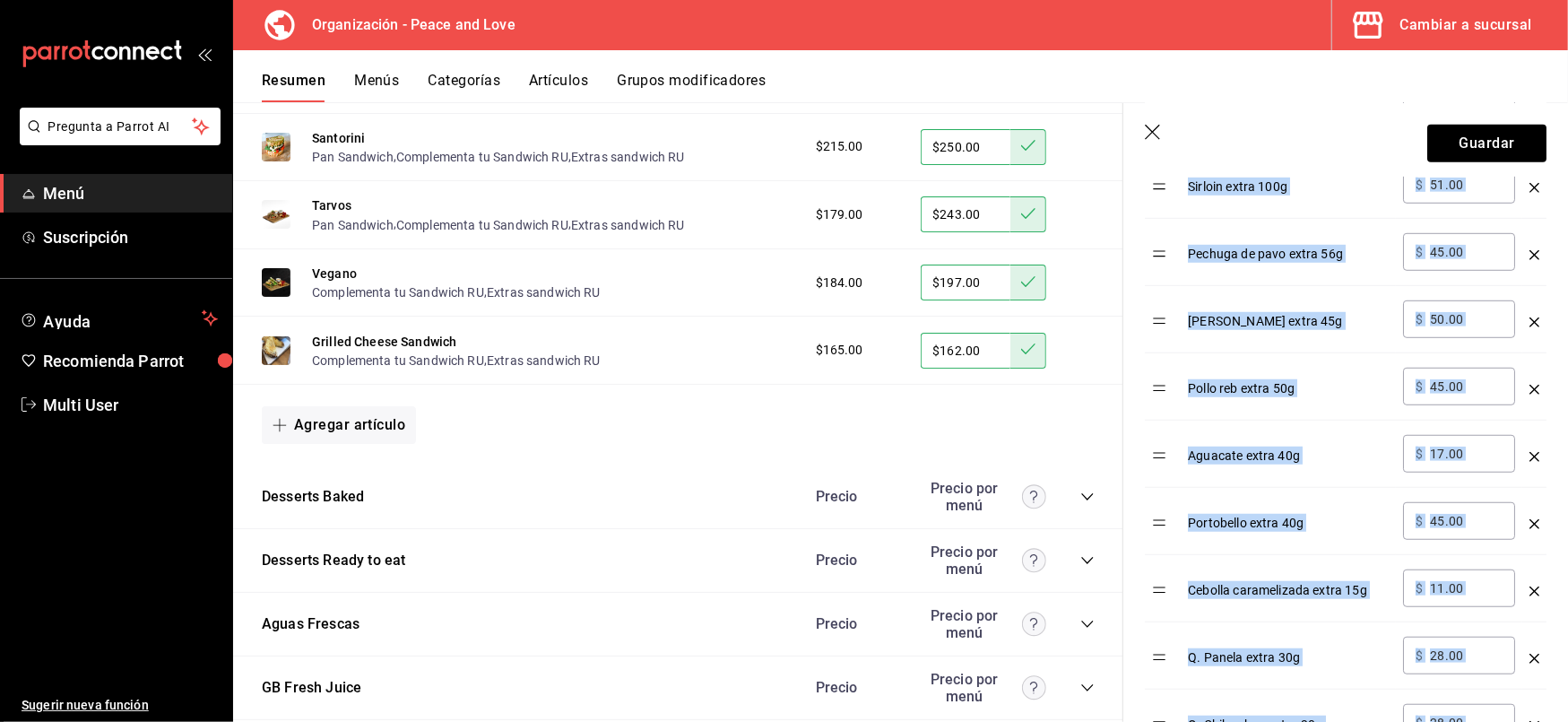
scroll to position [789, 0]
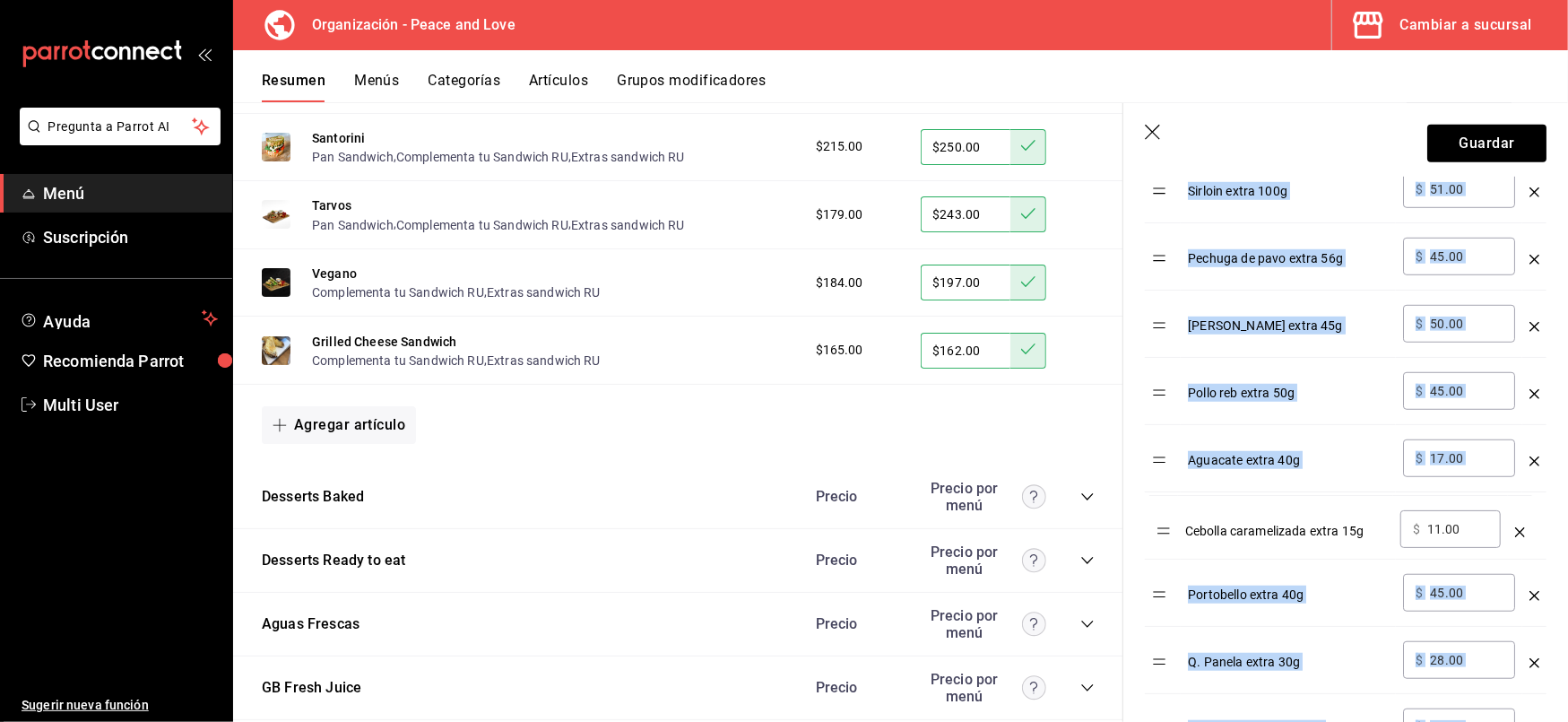
click at [1170, 536] on table "Opción Precio Aderezo Chipotle extra 50ml ​ $ 23.00 ​ Chips Extra 30g ​ $ 26.00…" at bounding box center [1345, 705] width 402 height 1456
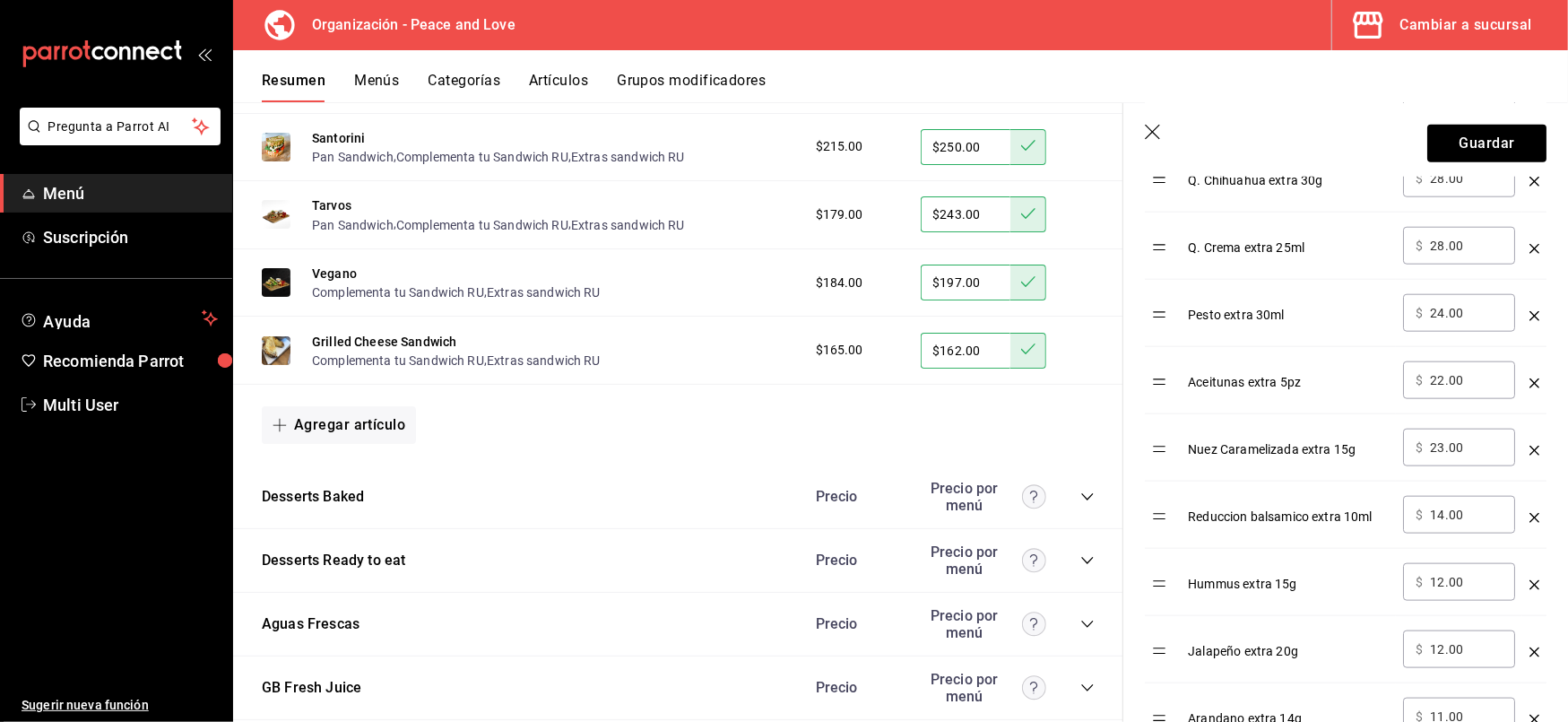
scroll to position [1343, 0]
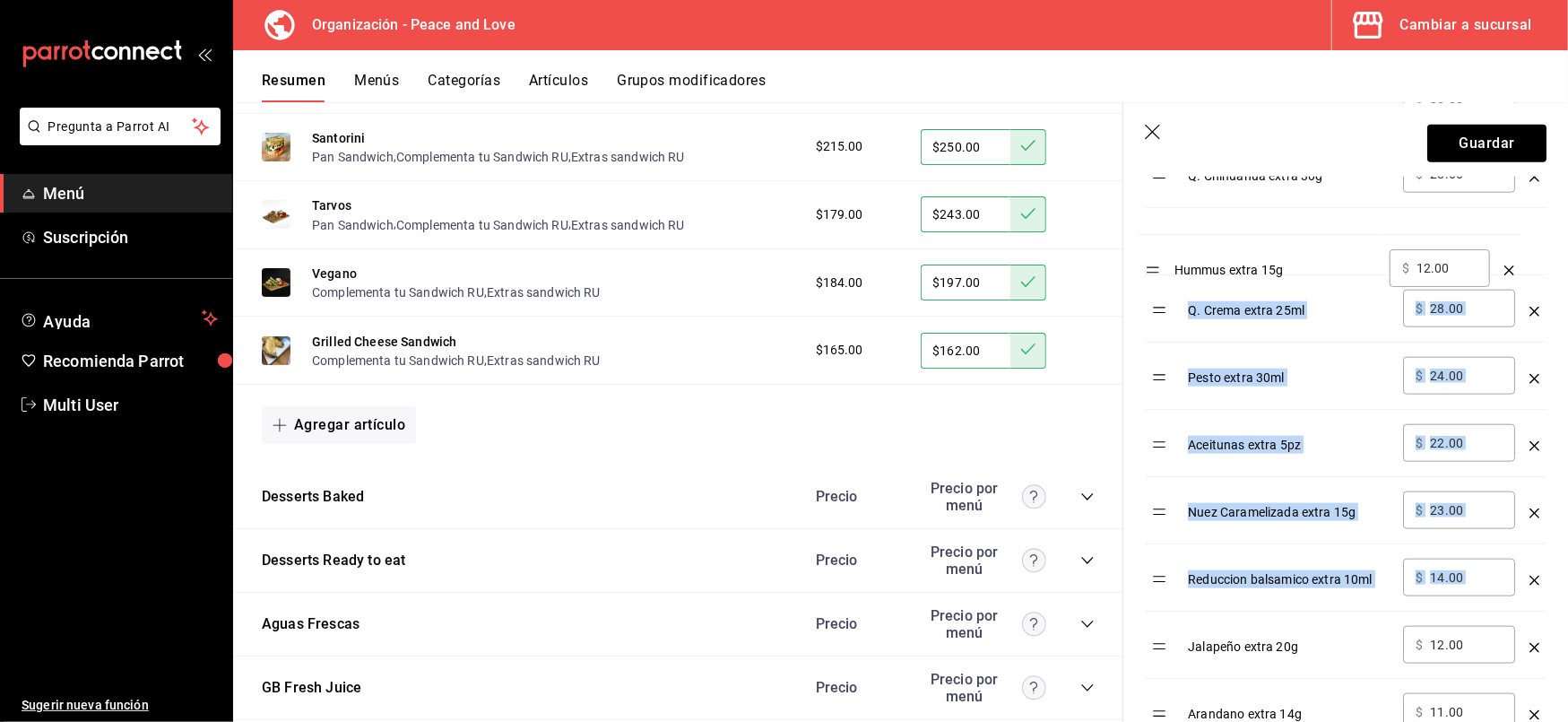
drag, startPoint x: 1166, startPoint y: 591, endPoint x: 1158, endPoint y: 270, distance: 321.1
click at [1158, 270] on tbody "Aderezo Chipotle extra 50ml ​ $ 23.00 ​ Chips Extra 30g ​ $ 26.00 ​ Sirloin ext…" at bounding box center [1345, 174] width 402 height 1413
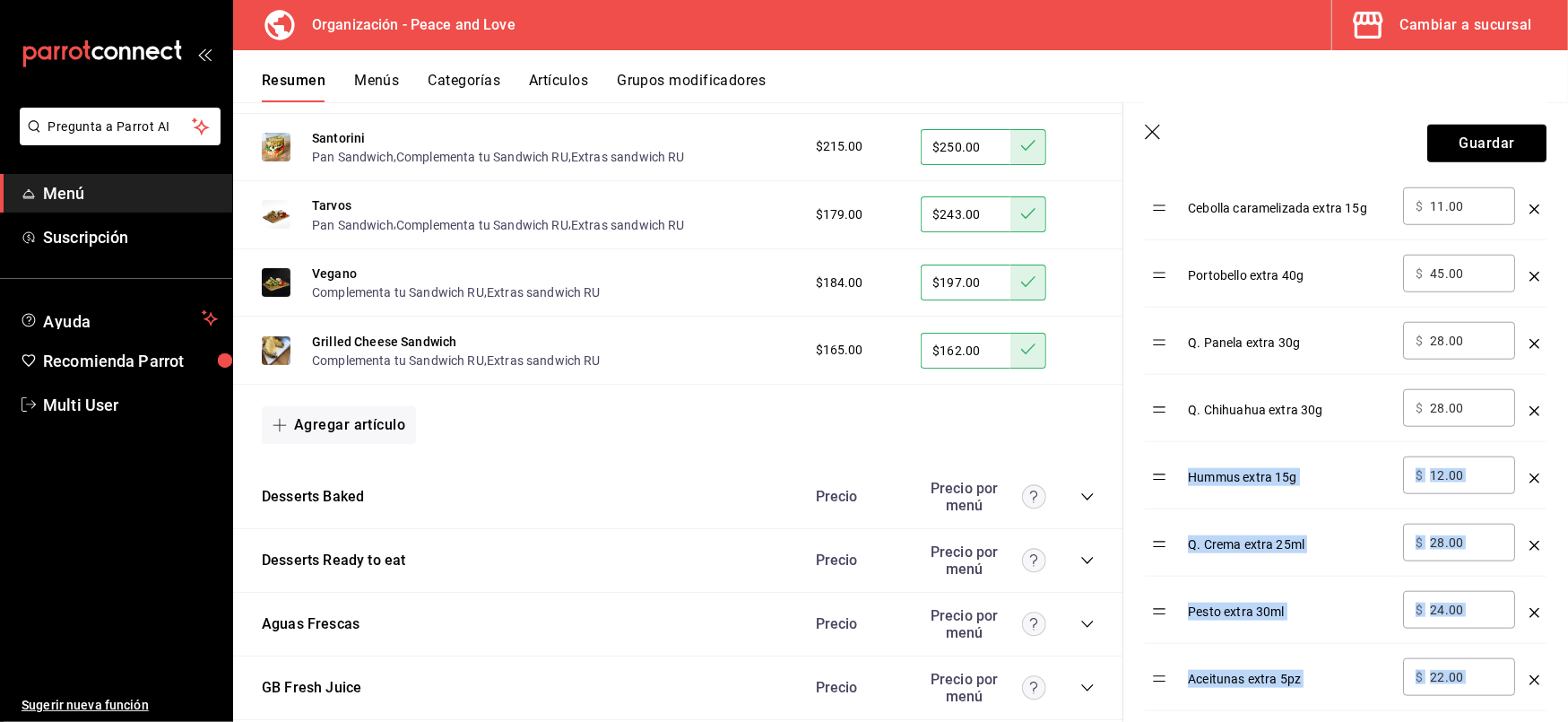
scroll to position [1107, 0]
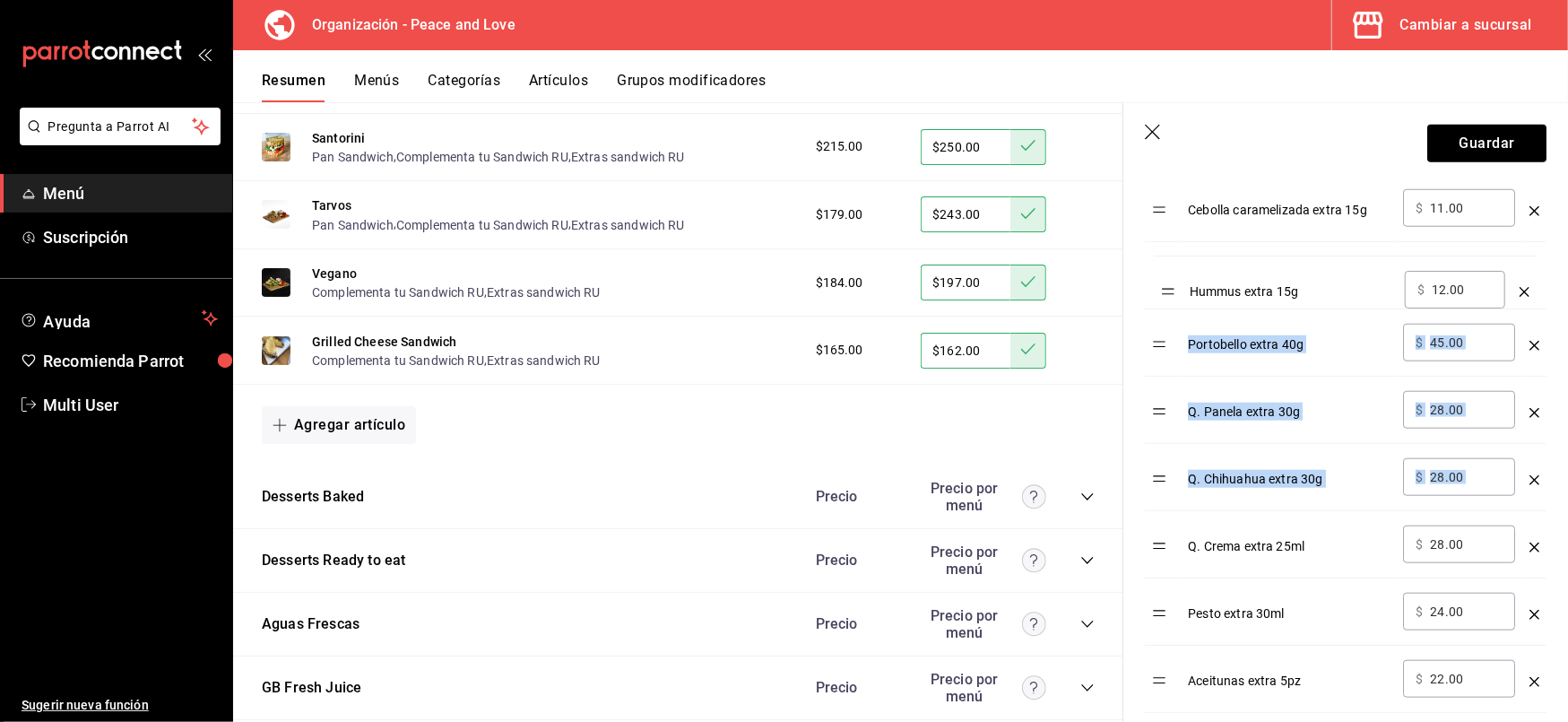
drag, startPoint x: 1162, startPoint y: 488, endPoint x: 1170, endPoint y: 295, distance: 193.2
click at [1170, 295] on table "Opción Precio Aderezo Chipotle extra 50ml ​ $ 23.00 ​ Chips Extra 30g ​ $ 26.00…" at bounding box center [1345, 388] width 402 height 1456
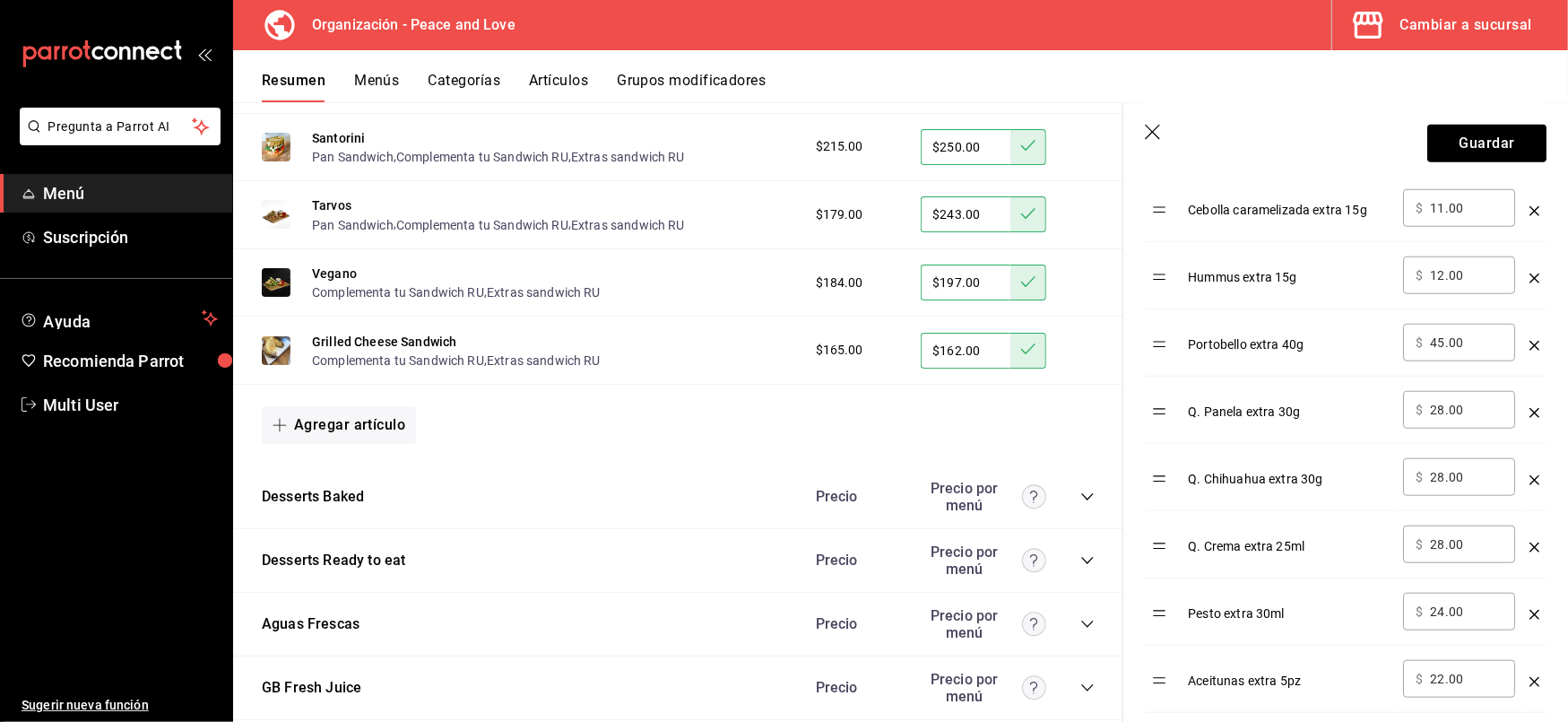
click at [1170, 295] on td "optionsTable" at bounding box center [1162, 275] width 36 height 67
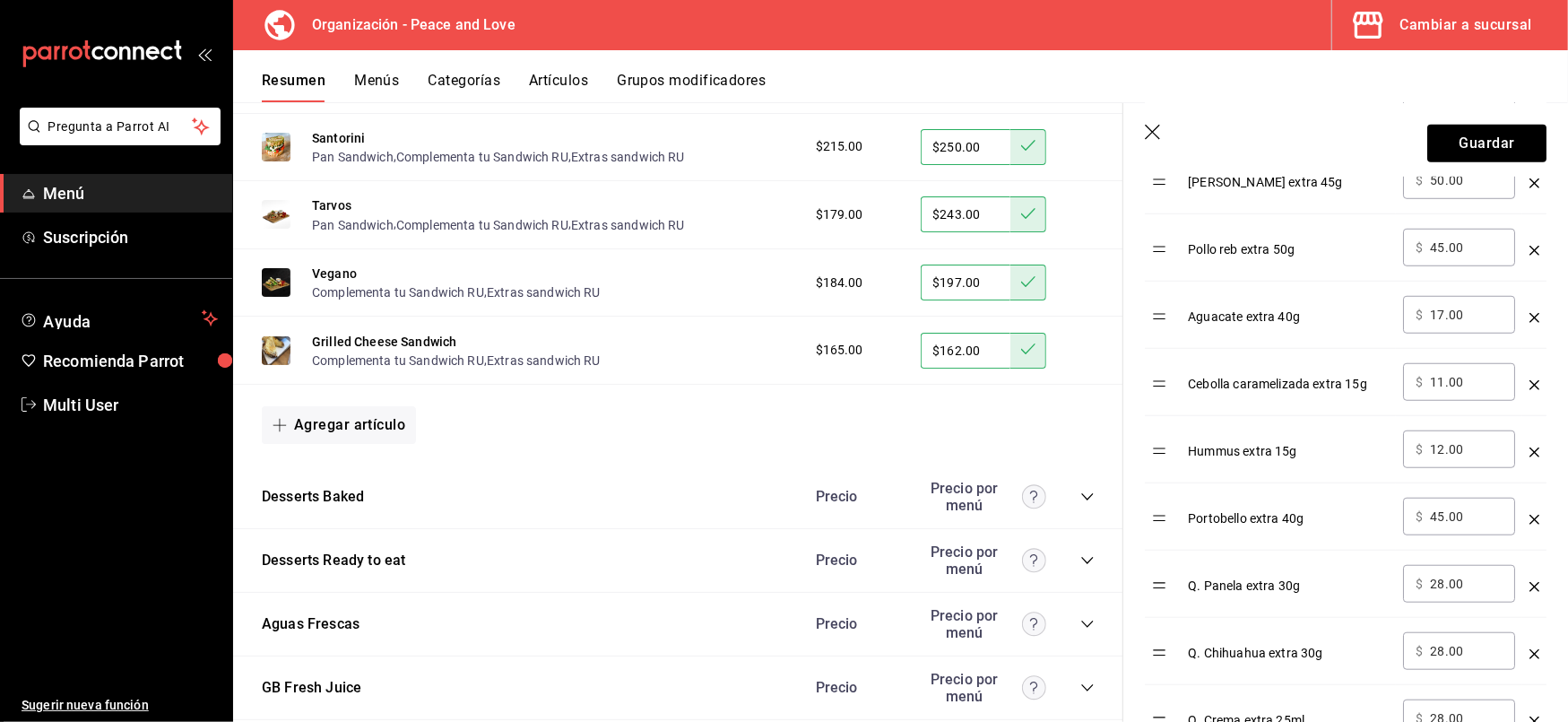
scroll to position [351, 0]
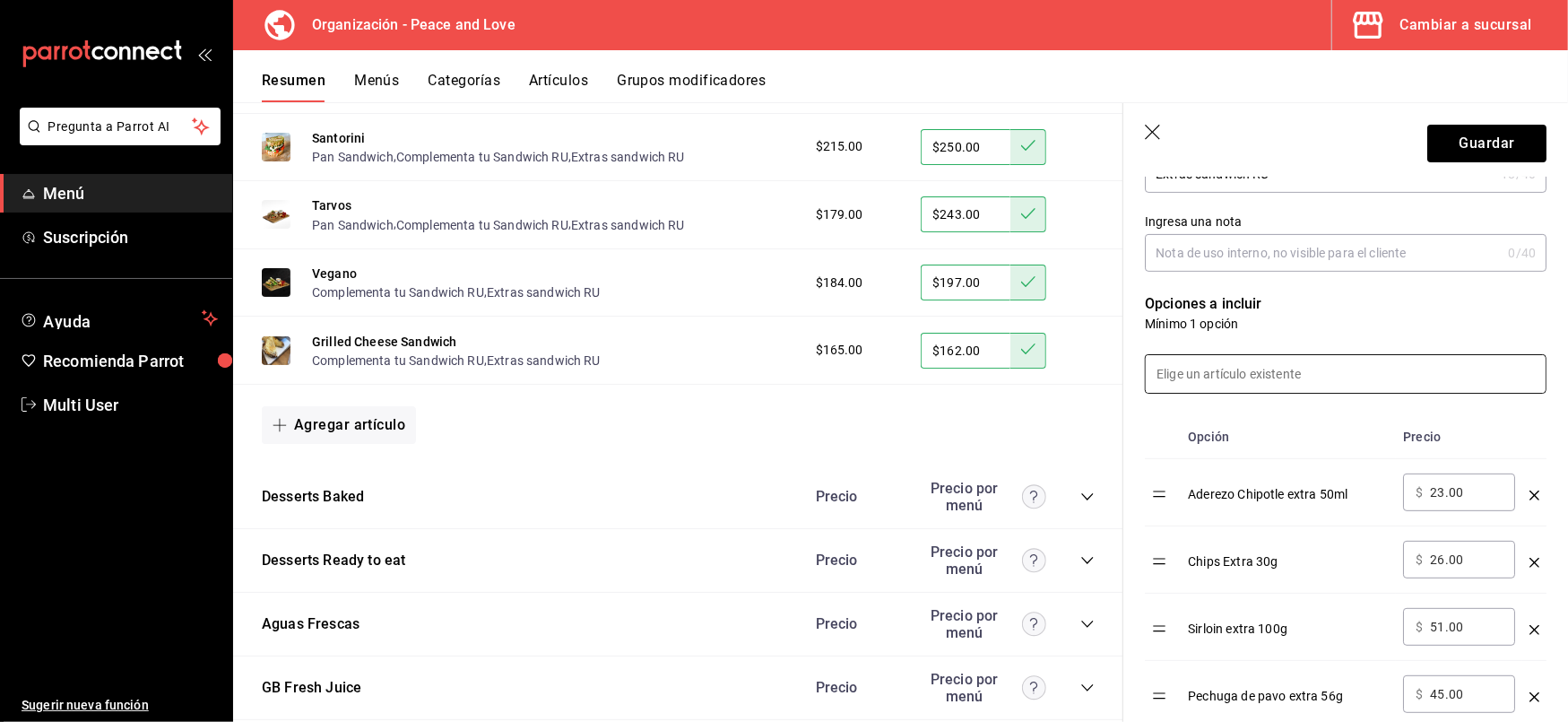
click at [1202, 374] on input at bounding box center [1345, 374] width 400 height 38
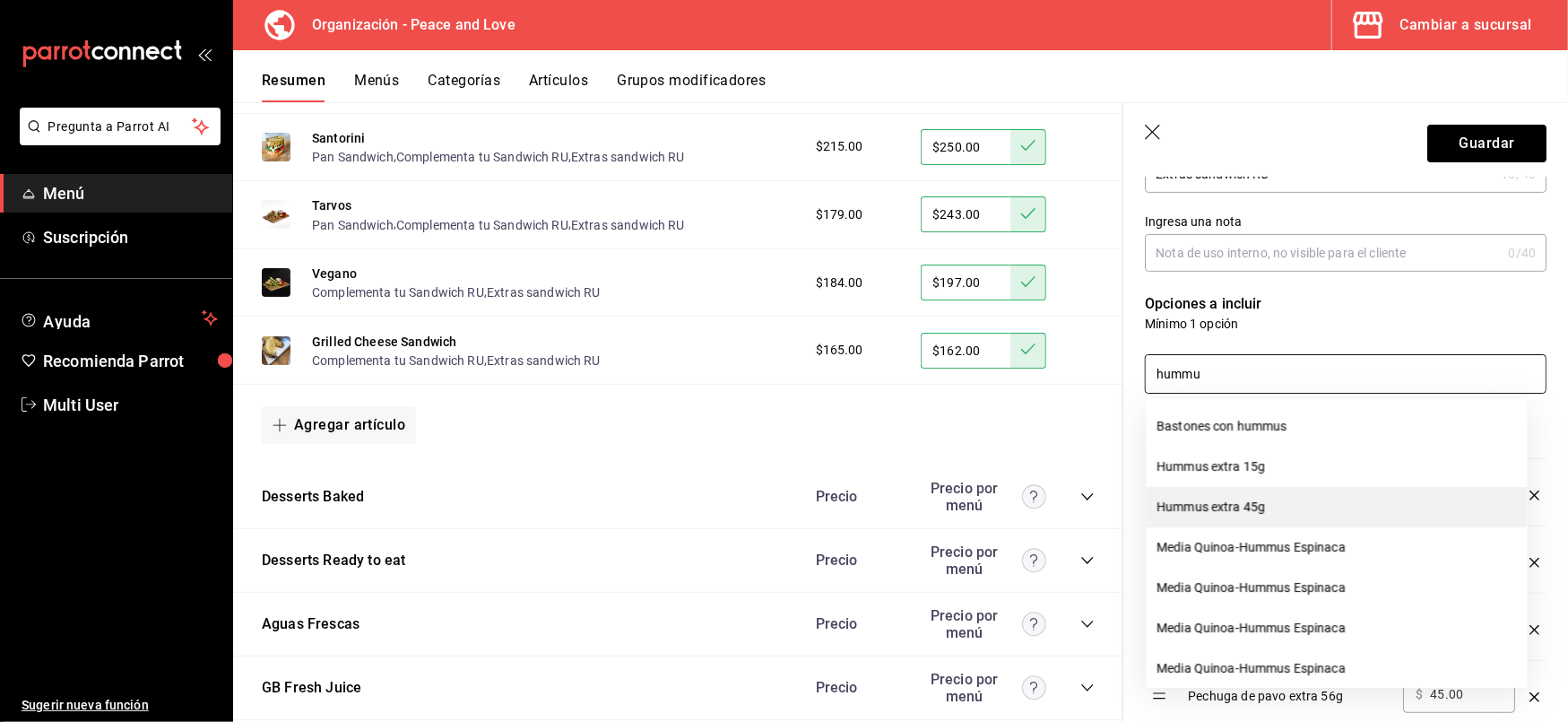
click at [1199, 499] on li "Hummus extra 45g" at bounding box center [1337, 507] width 381 height 40
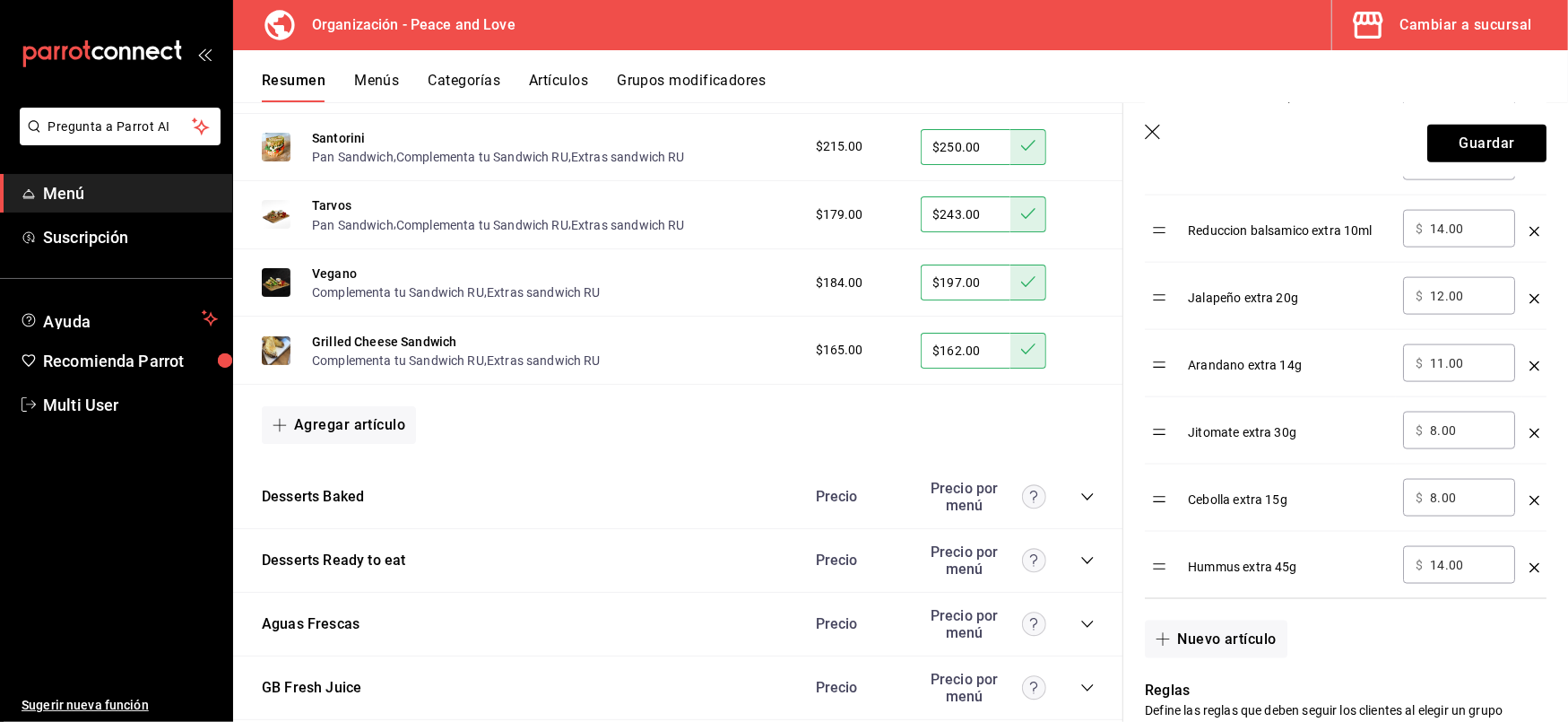
scroll to position [1694, 0]
type input "hummu"
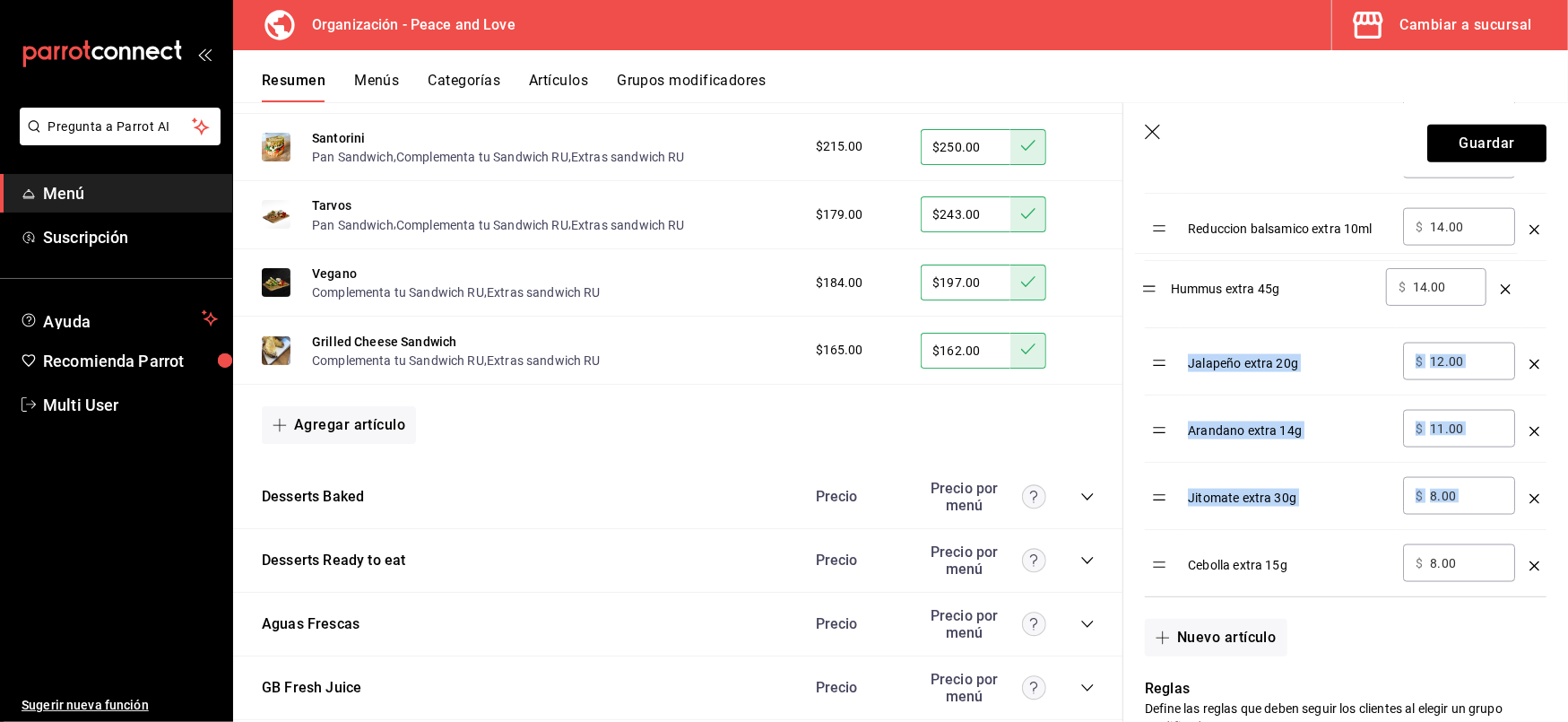
drag, startPoint x: 1160, startPoint y: 581, endPoint x: 1152, endPoint y: 292, distance: 289.1
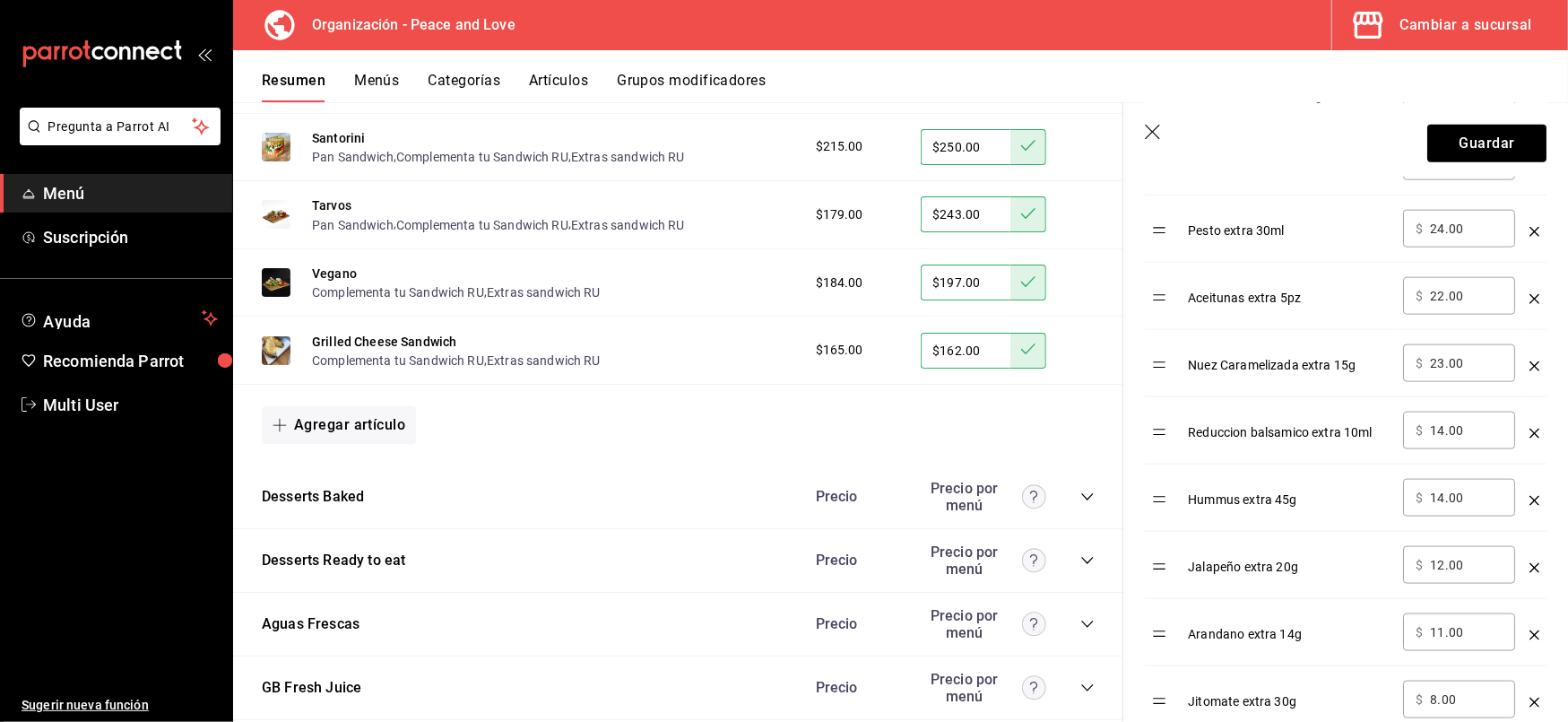
scroll to position [1479, 0]
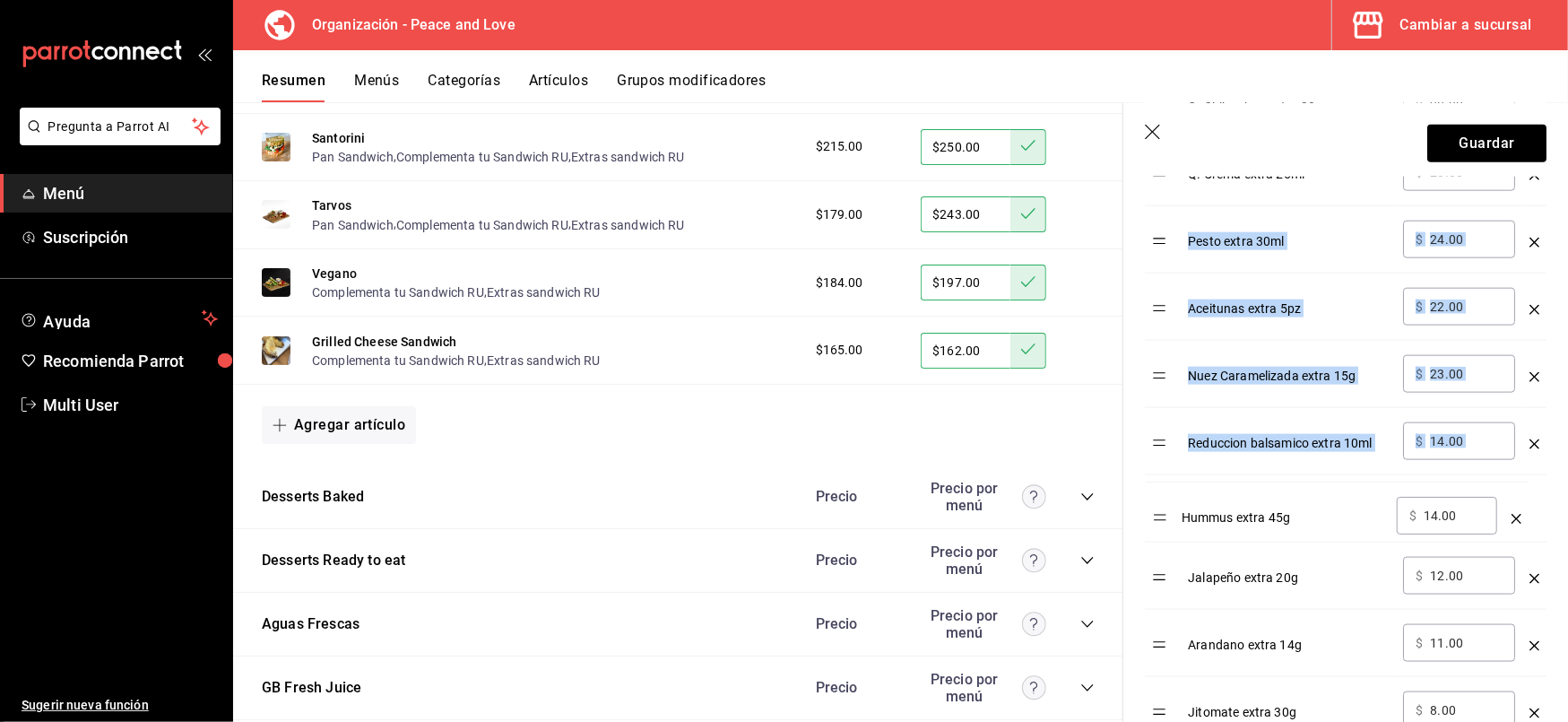
drag, startPoint x: 1158, startPoint y: 521, endPoint x: 1157, endPoint y: 209, distance: 312.0
click at [1157, 209] on tbody "Aderezo Chipotle extra 50ml ​ $ 23.00 ​ Chips Extra 30g ​ $ 26.00 ​ Sirloin ext…" at bounding box center [1345, 71] width 402 height 1480
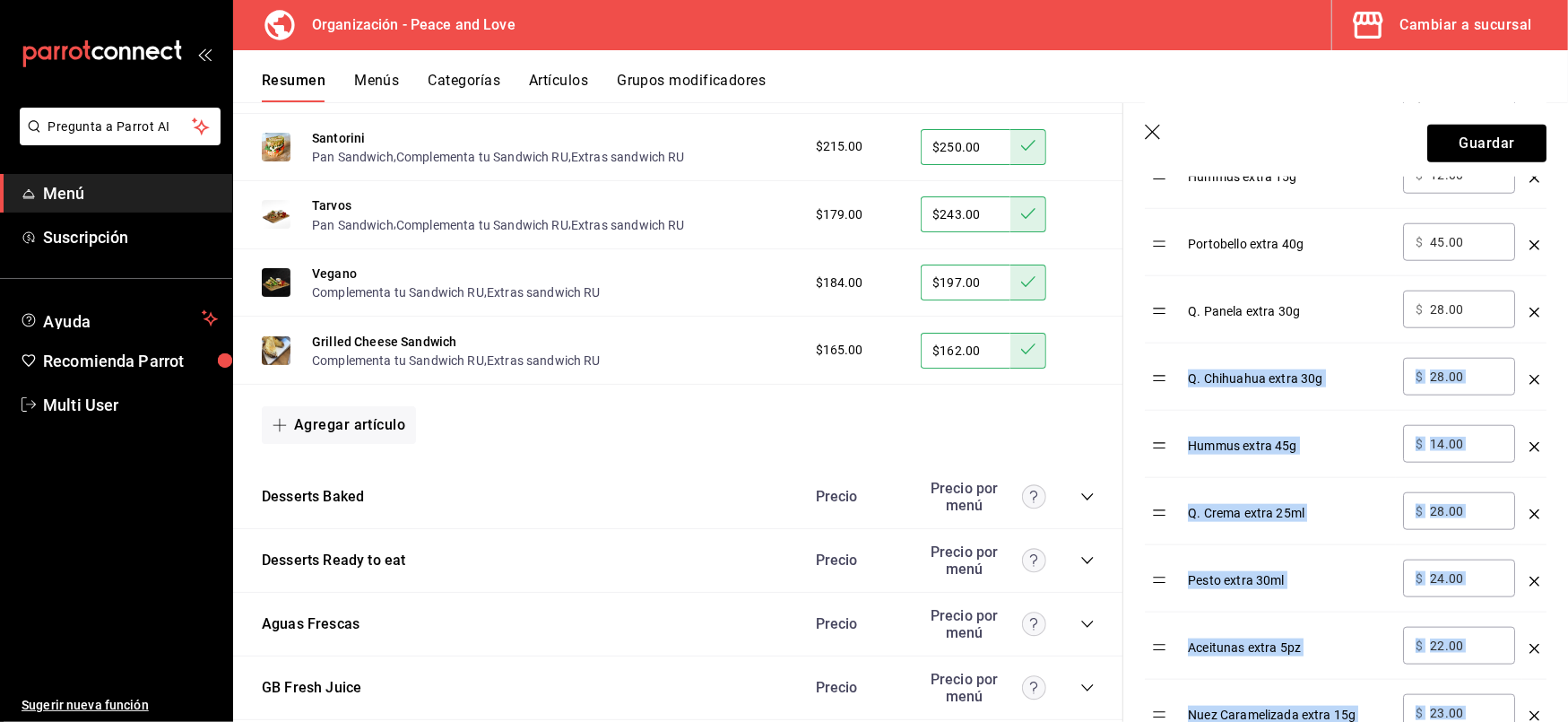
scroll to position [1204, 0]
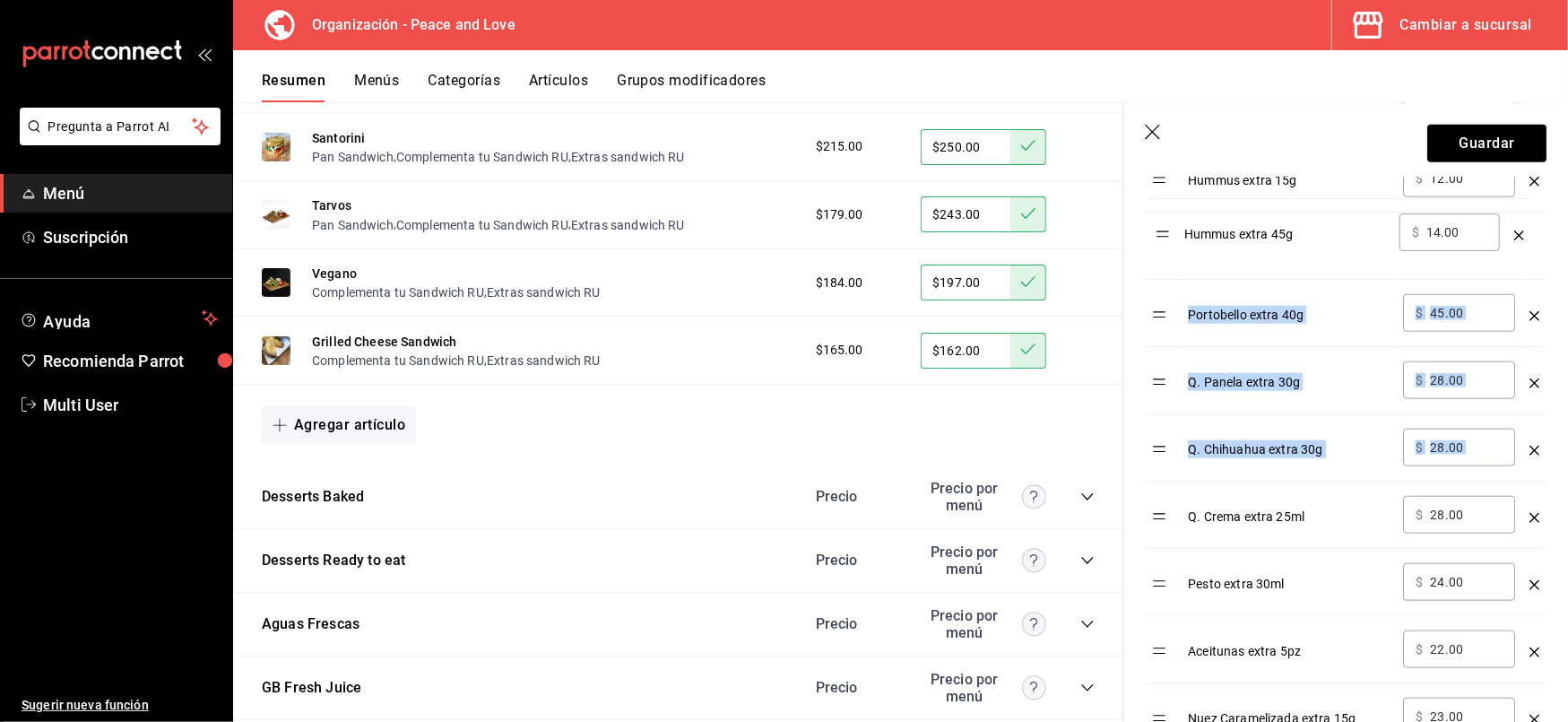
drag, startPoint x: 1159, startPoint y: 461, endPoint x: 1162, endPoint y: 230, distance: 231.0
click at [1162, 230] on table "Opción Precio Aderezo Chipotle extra 50ml ​ $ 23.00 ​ Chips Extra 30g ​ $ 26.00…" at bounding box center [1345, 324] width 402 height 1523
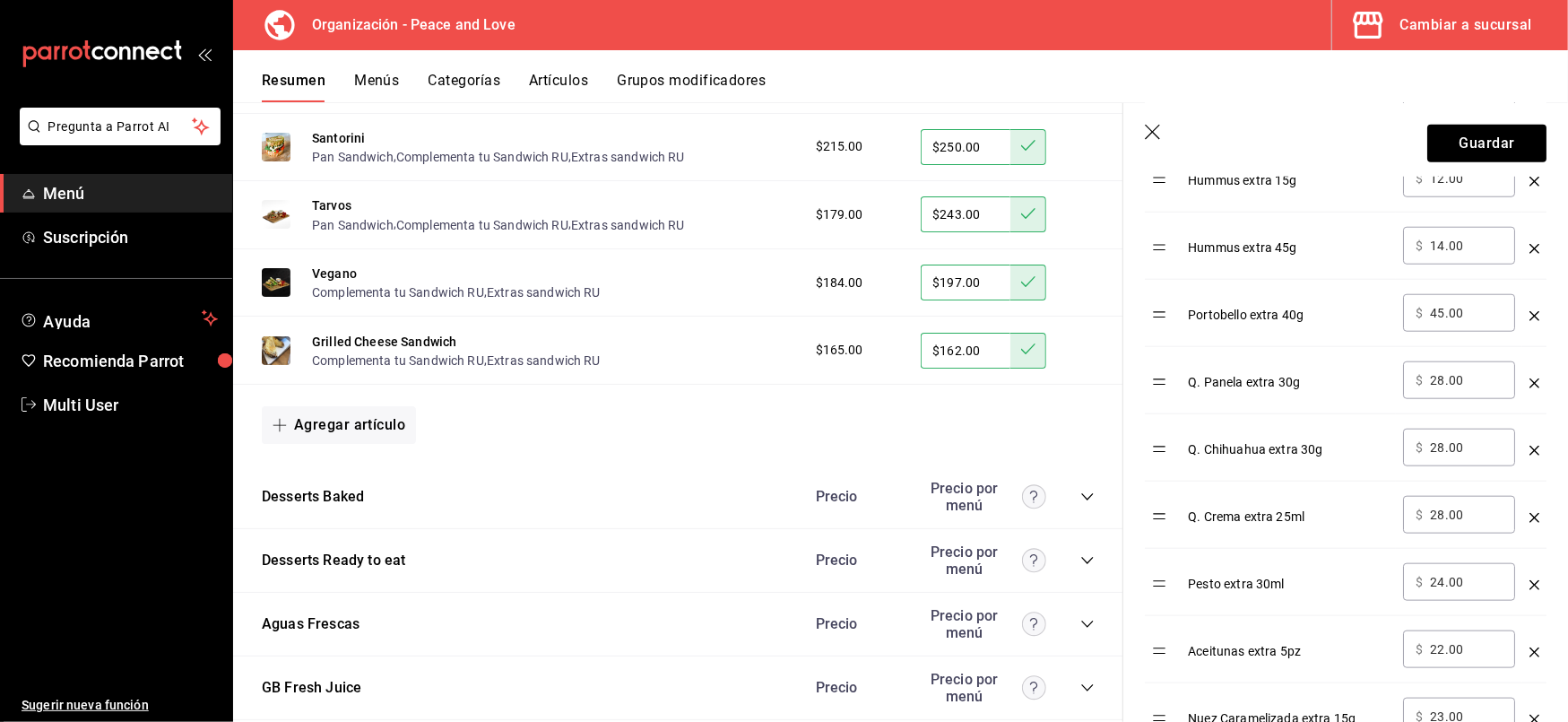
click at [1162, 230] on td "optionsTable" at bounding box center [1162, 245] width 36 height 67
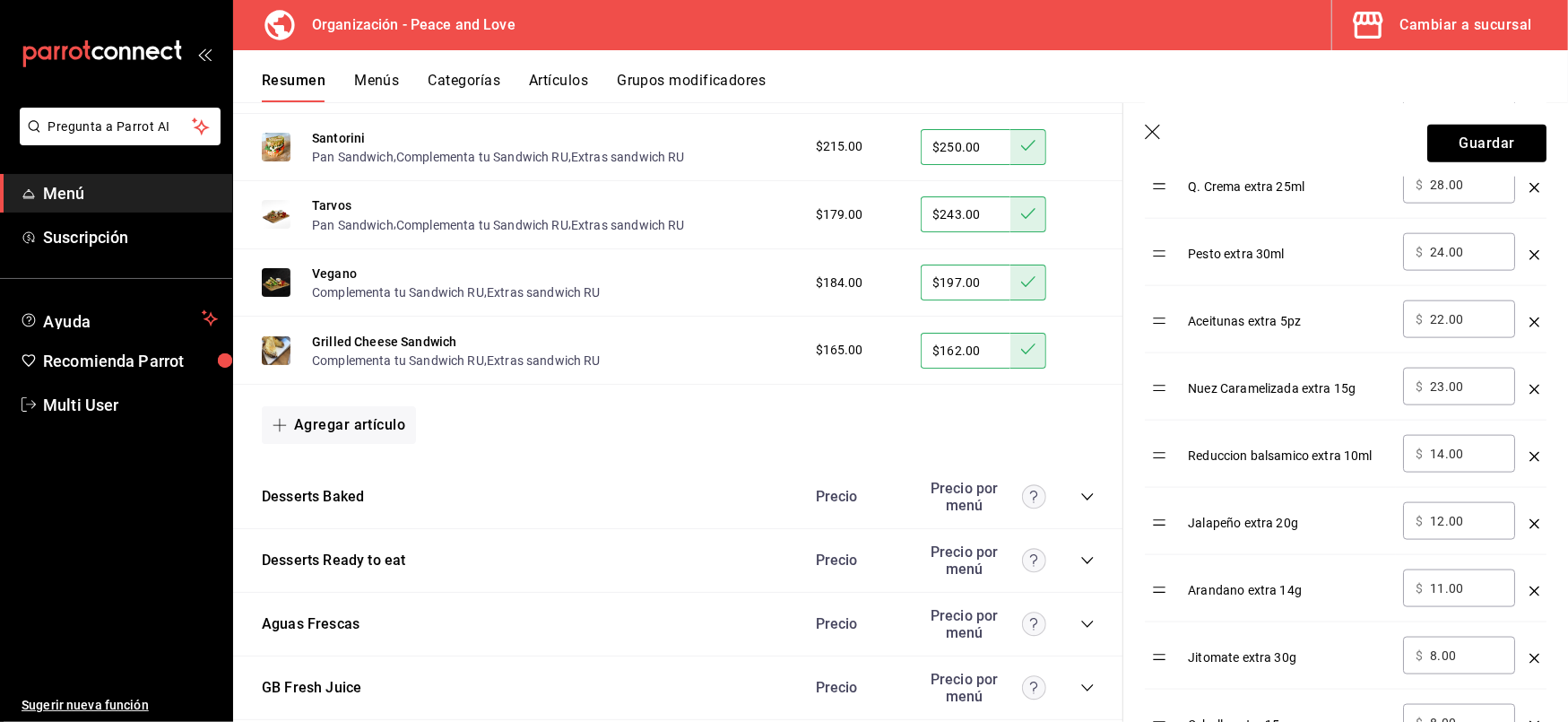
scroll to position [1535, 0]
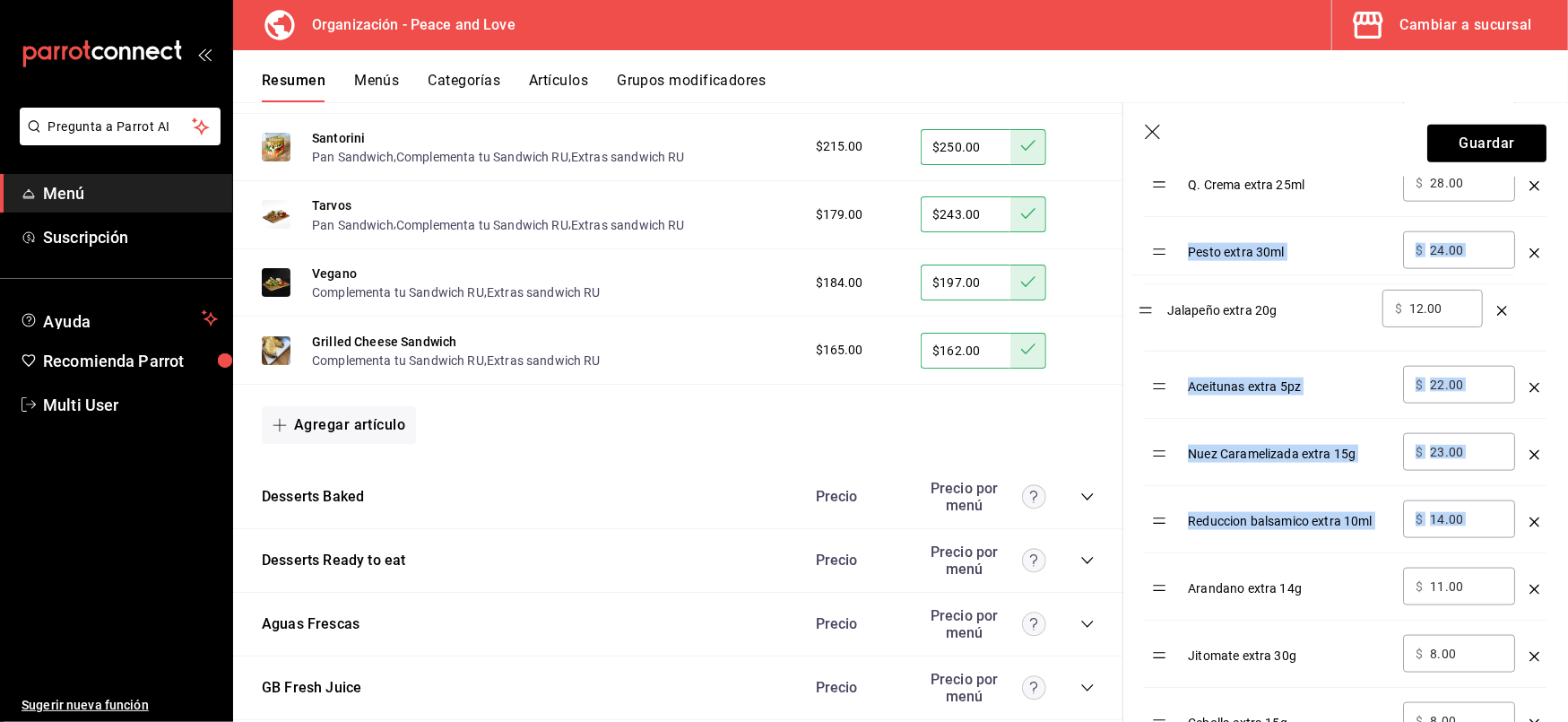
drag, startPoint x: 1170, startPoint y: 533, endPoint x: 1156, endPoint y: 281, distance: 252.4
click at [1156, 281] on tbody "Aderezo Chipotle extra 50ml ​ $ 23.00 ​ Chips Extra 30g ​ $ 26.00 ​ Sirloin ext…" at bounding box center [1345, 15] width 402 height 1480
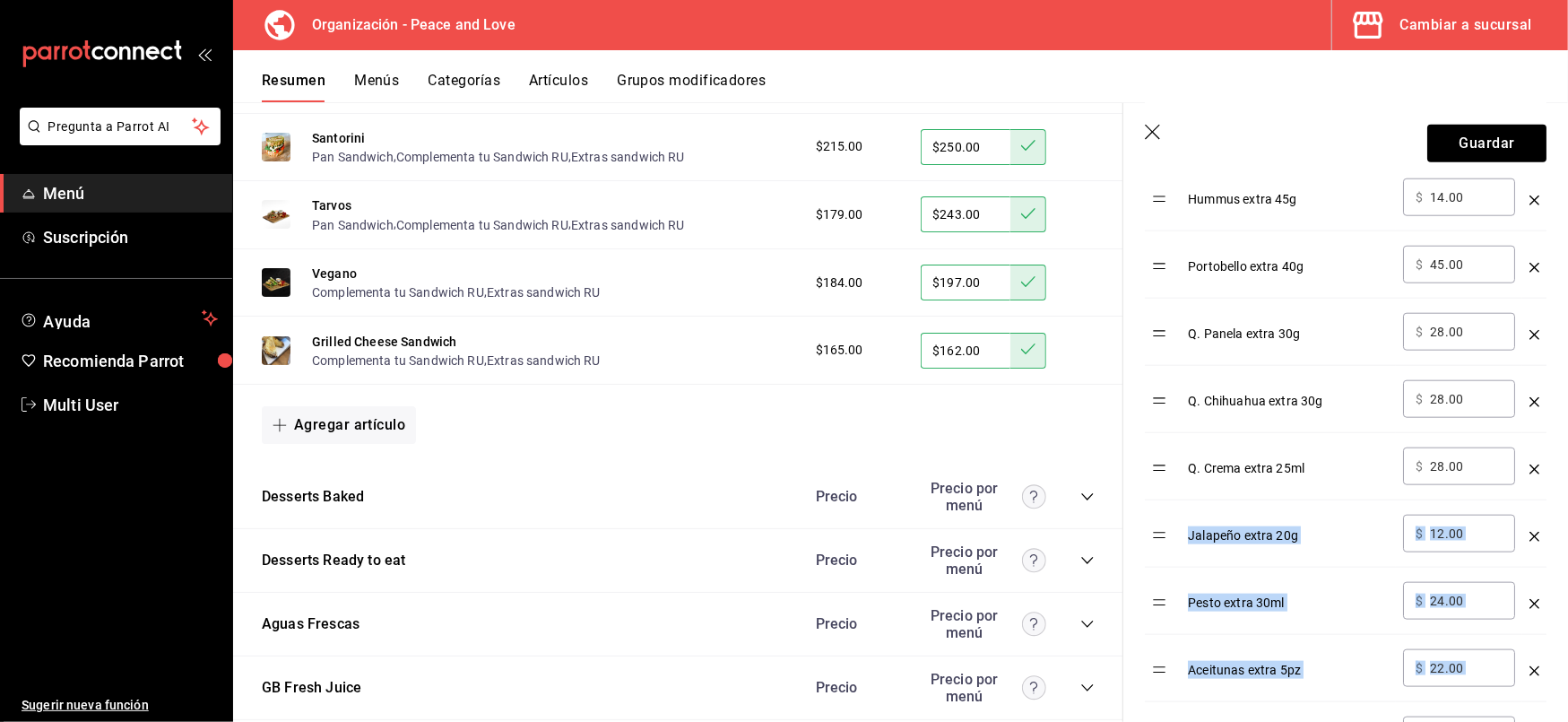
scroll to position [1248, 0]
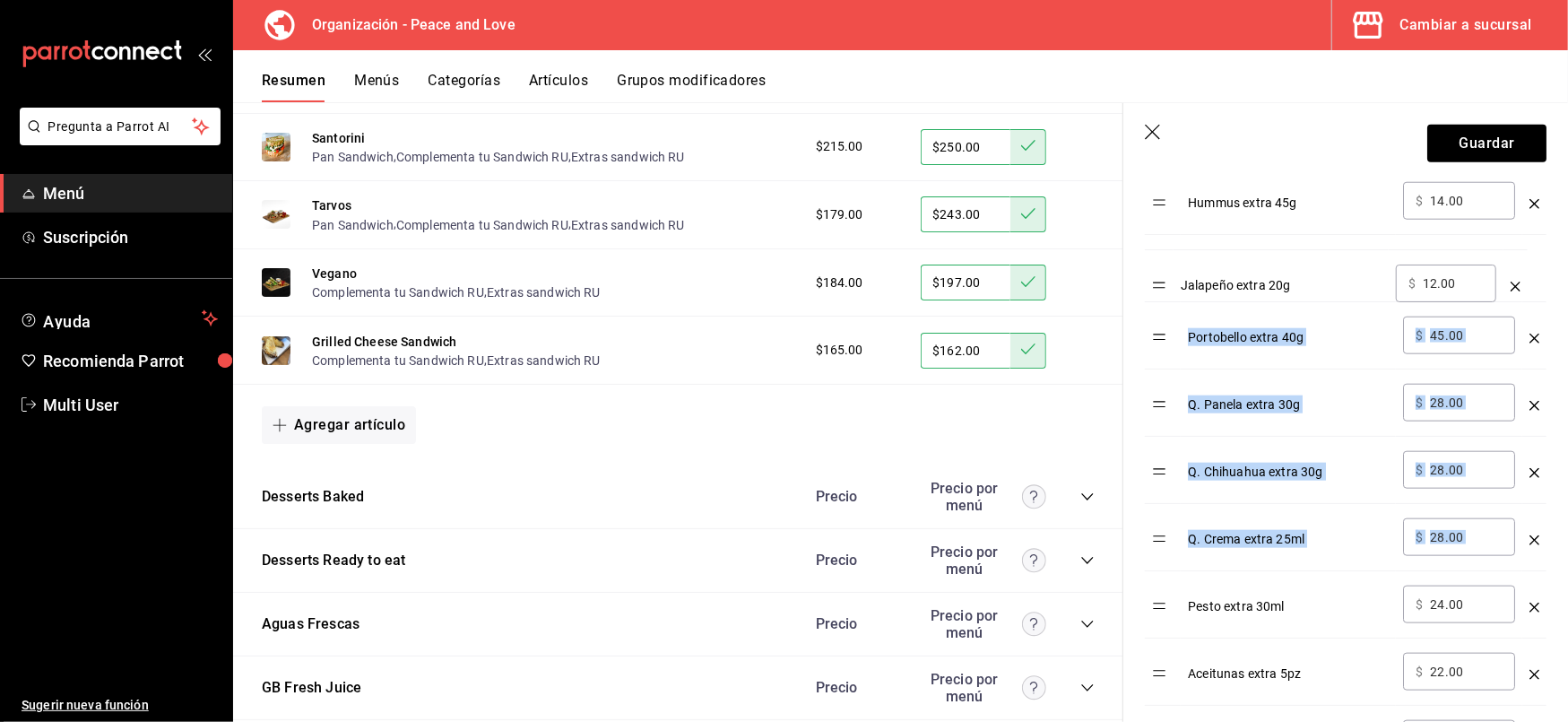
drag, startPoint x: 1160, startPoint y: 553, endPoint x: 1159, endPoint y: 293, distance: 260.0
click at [1159, 293] on table "Opción Precio Aderezo Chipotle extra 50ml ​ $ 23.00 ​ Chips Extra 30g ​ $ 26.00…" at bounding box center [1345, 279] width 402 height 1523
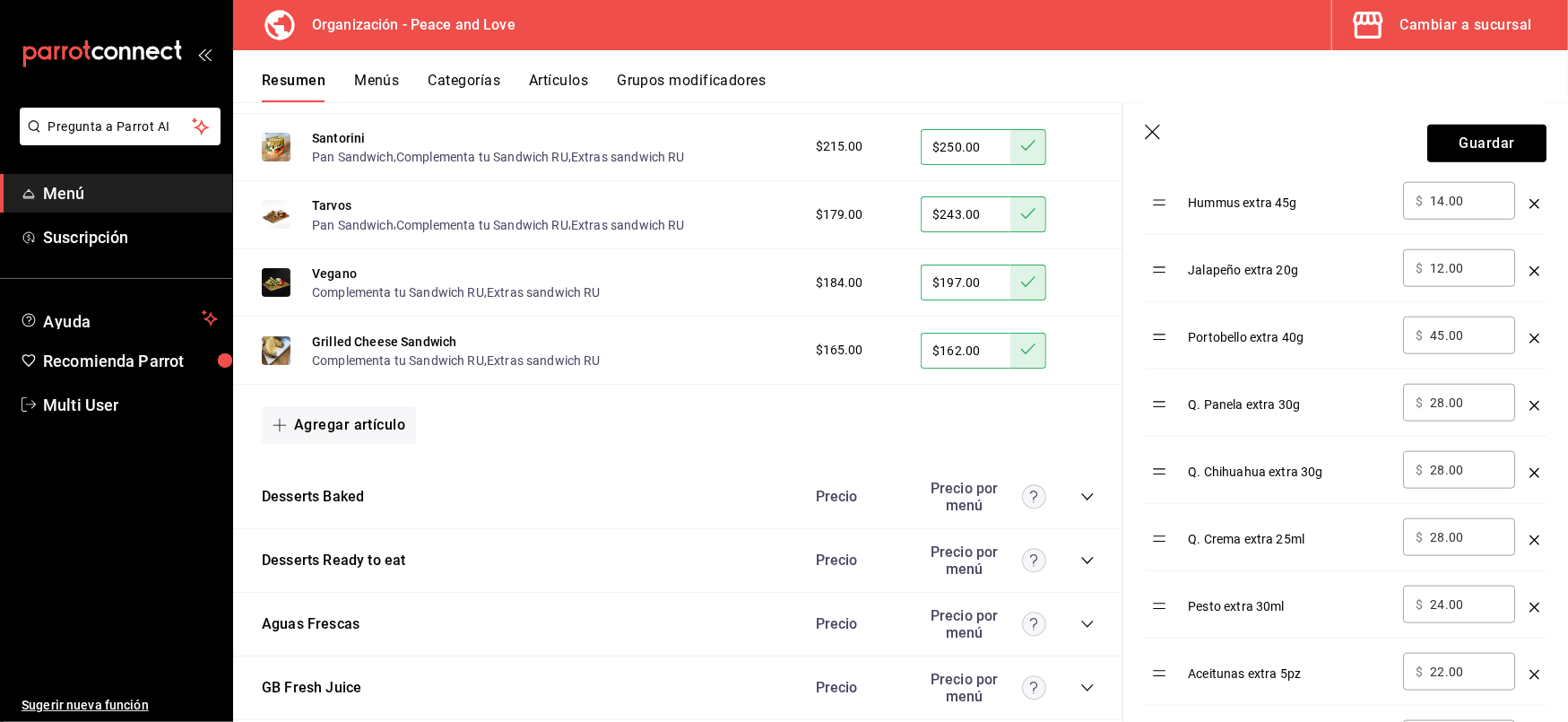
click at [1159, 293] on td "optionsTable" at bounding box center [1162, 269] width 36 height 67
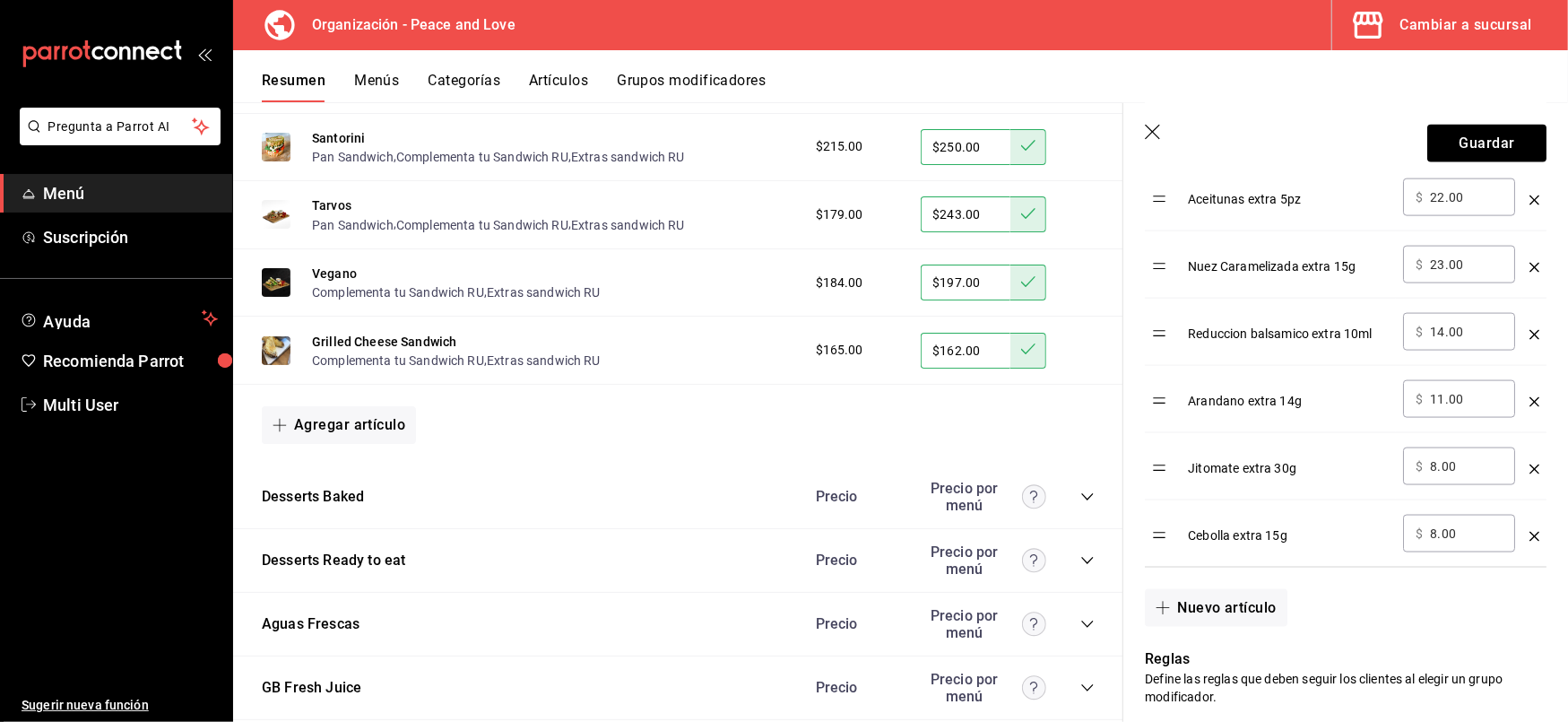
scroll to position [1724, 0]
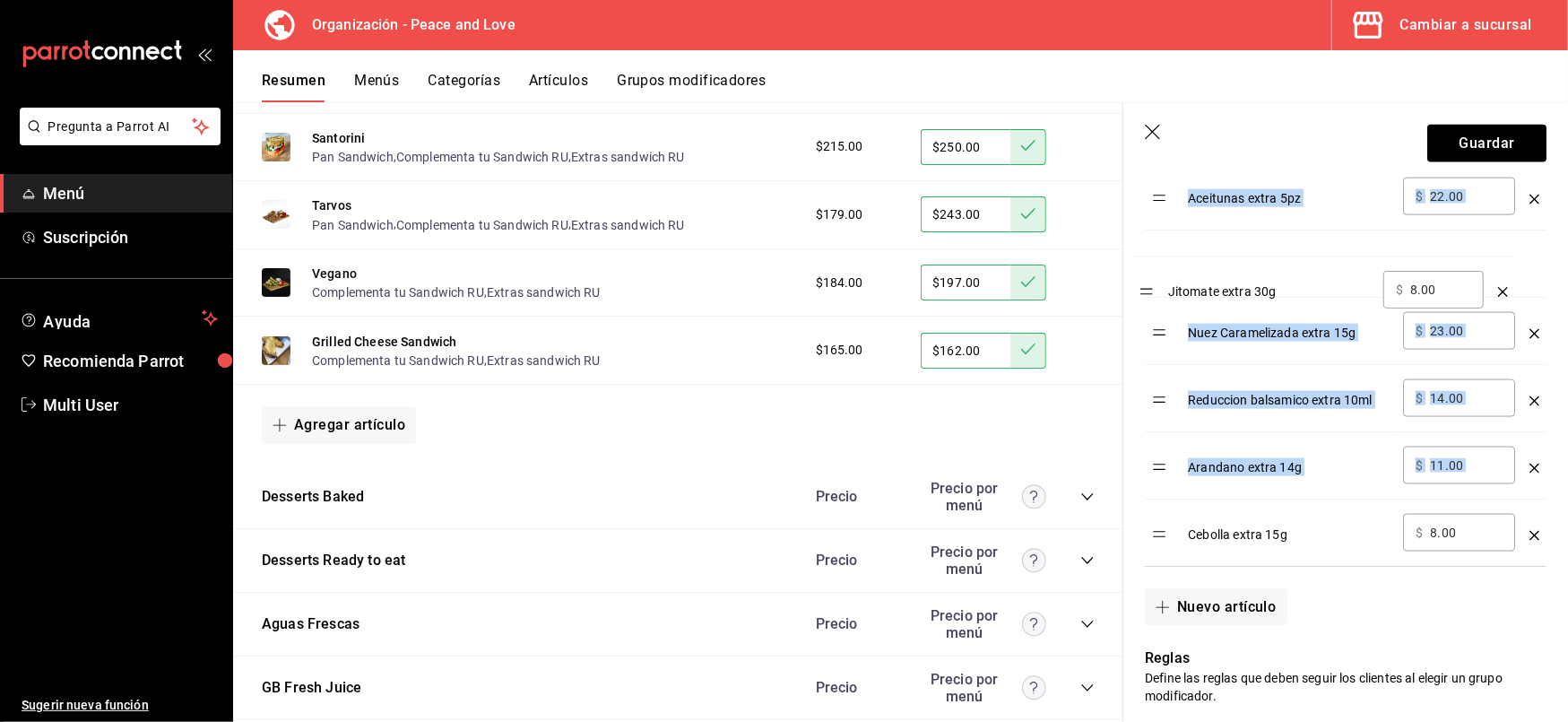
drag, startPoint x: 1165, startPoint y: 476, endPoint x: 1142, endPoint y: 240, distance: 237.1
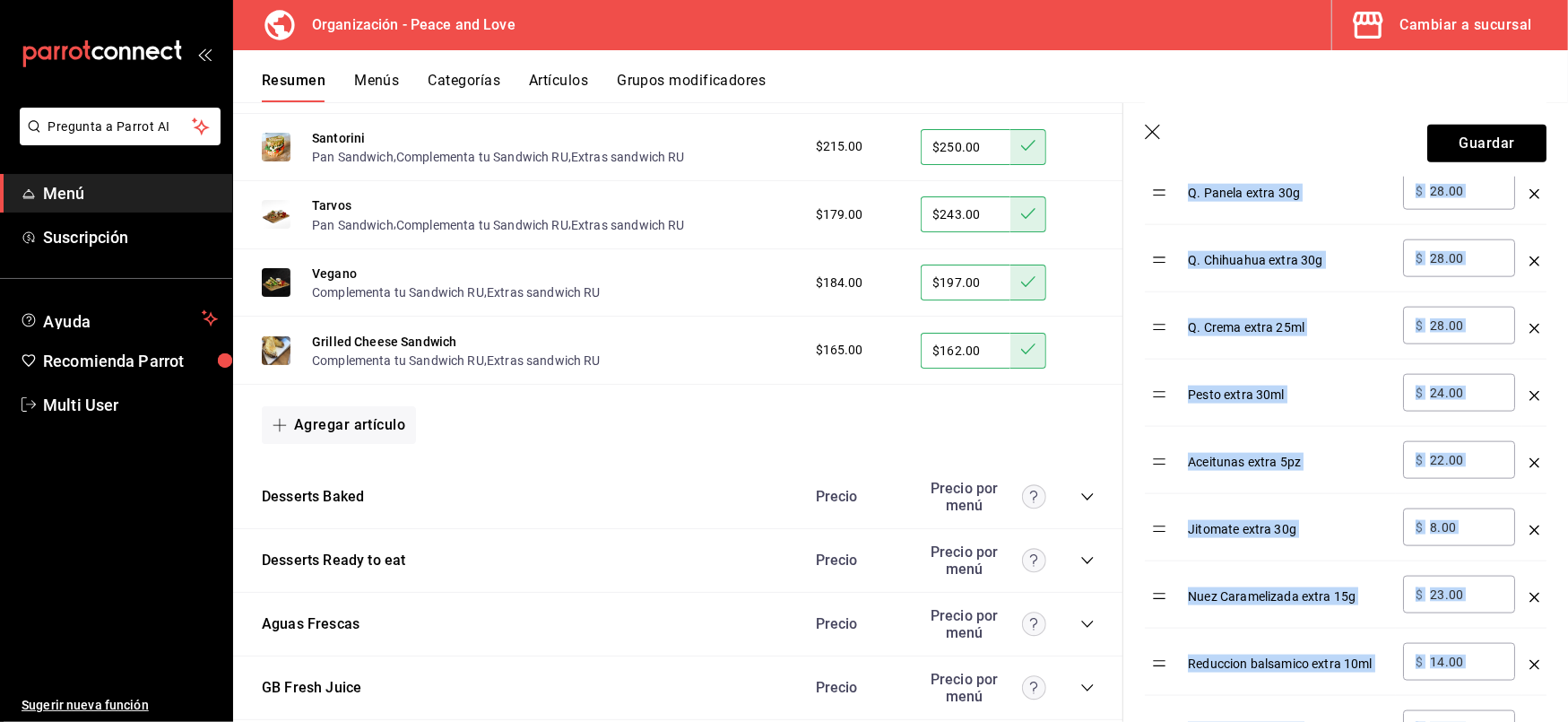
scroll to position [1458, 0]
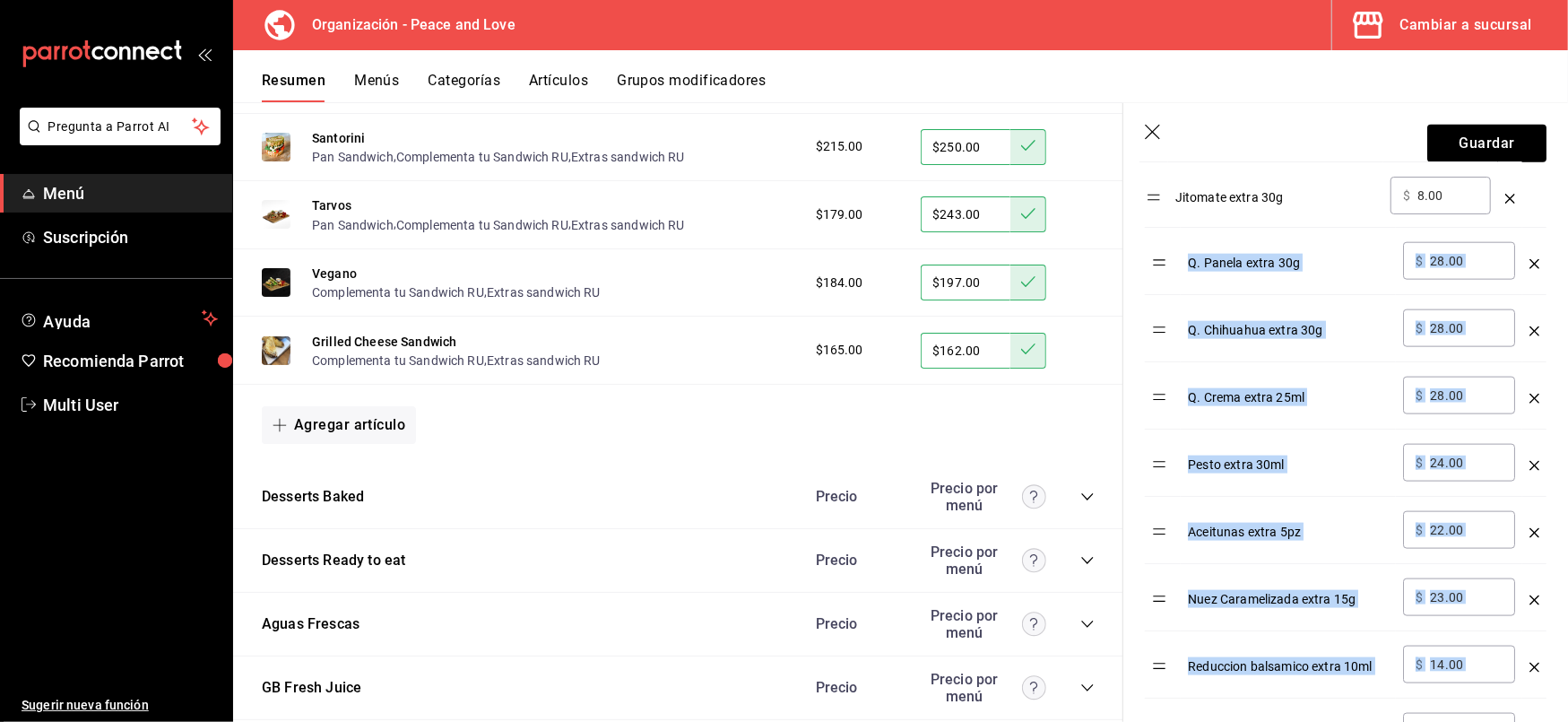
click at [1159, 201] on table "Opción Precio Aderezo Chipotle extra 50ml ​ $ 23.00 ​ Chips Extra 30g ​ $ 26.00…" at bounding box center [1345, 70] width 402 height 1523
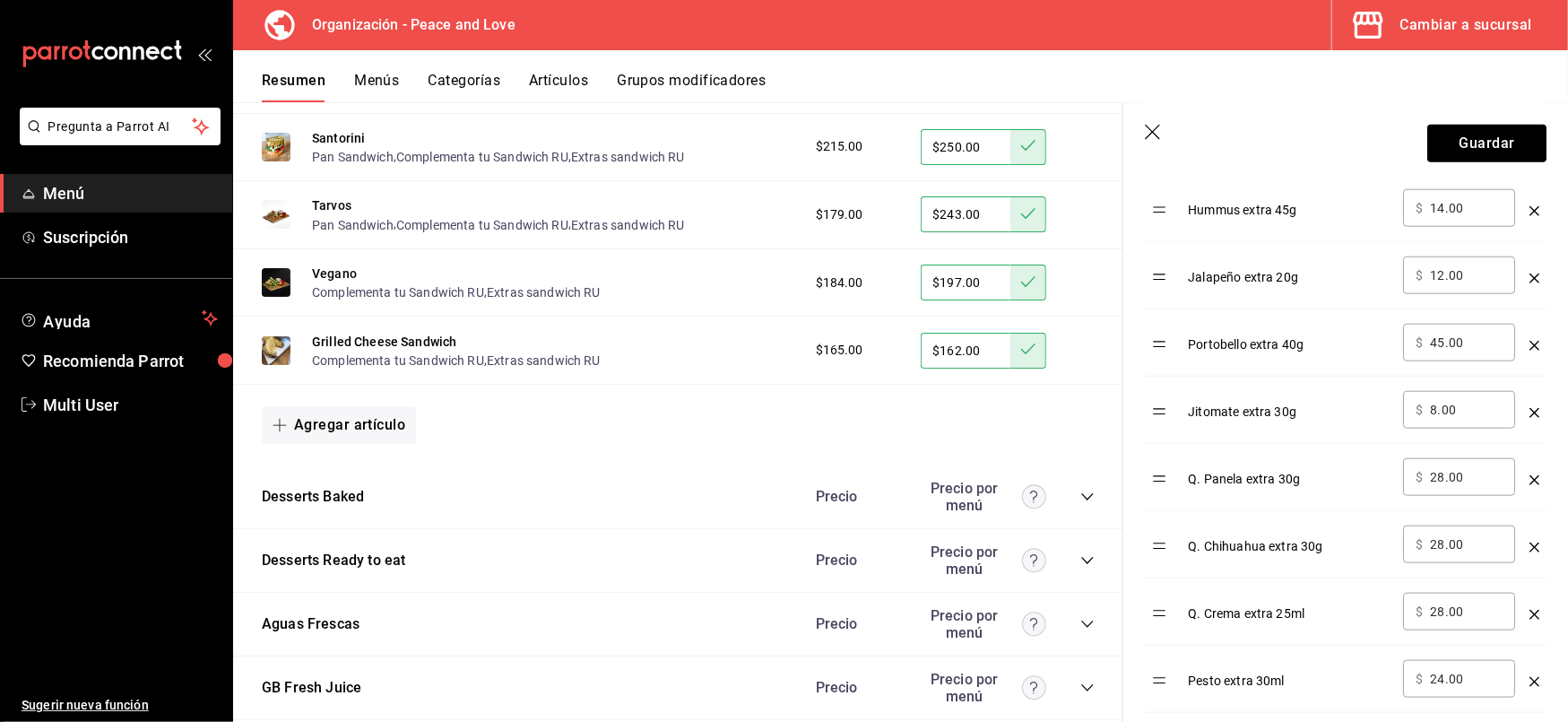
scroll to position [1240, 0]
drag, startPoint x: 1167, startPoint y: 415, endPoint x: 1174, endPoint y: 330, distance: 85.3
click at [1174, 330] on table "Opción Precio Aderezo Chipotle extra 50ml ​ $ 23.00 ​ Chips Extra 30g ​ $ 26.00…" at bounding box center [1345, 288] width 402 height 1523
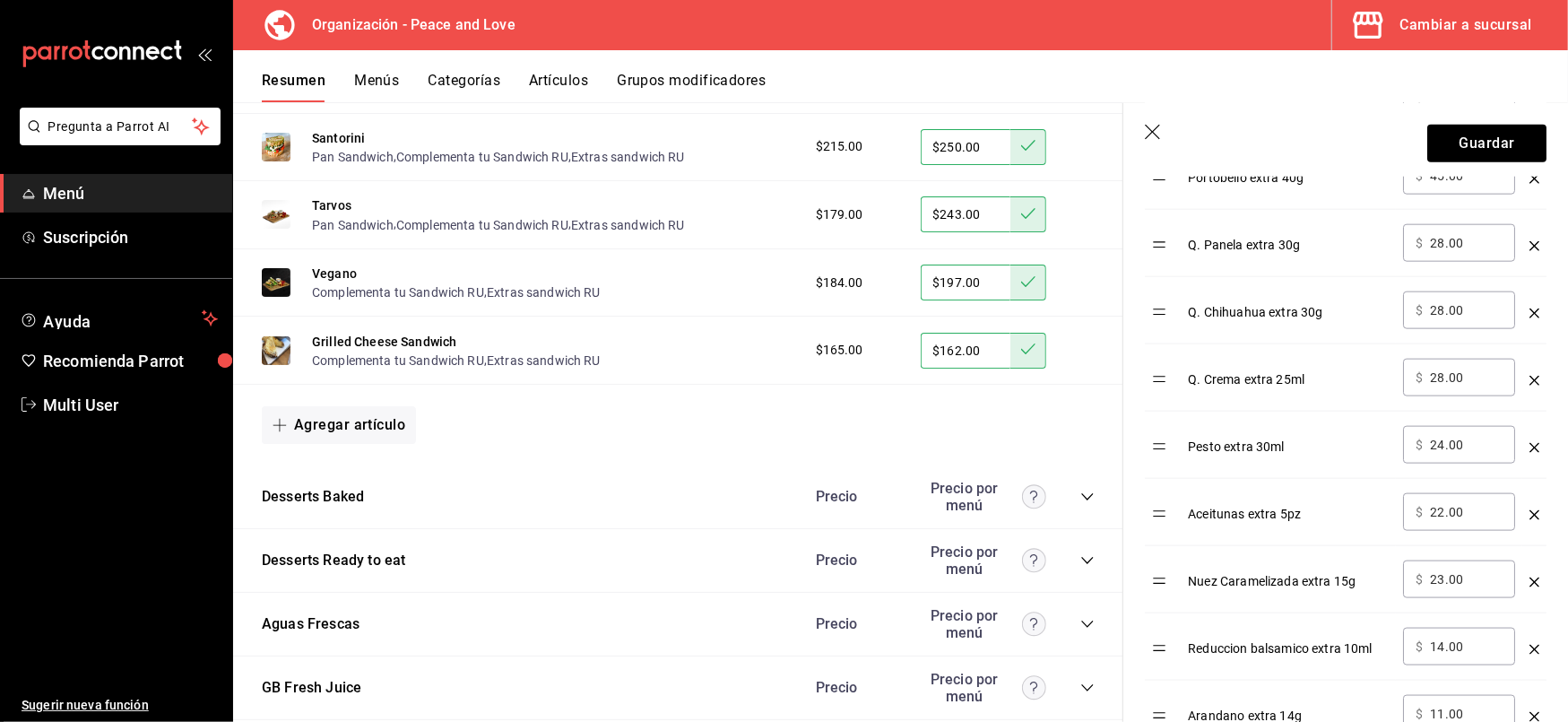
scroll to position [1476, 0]
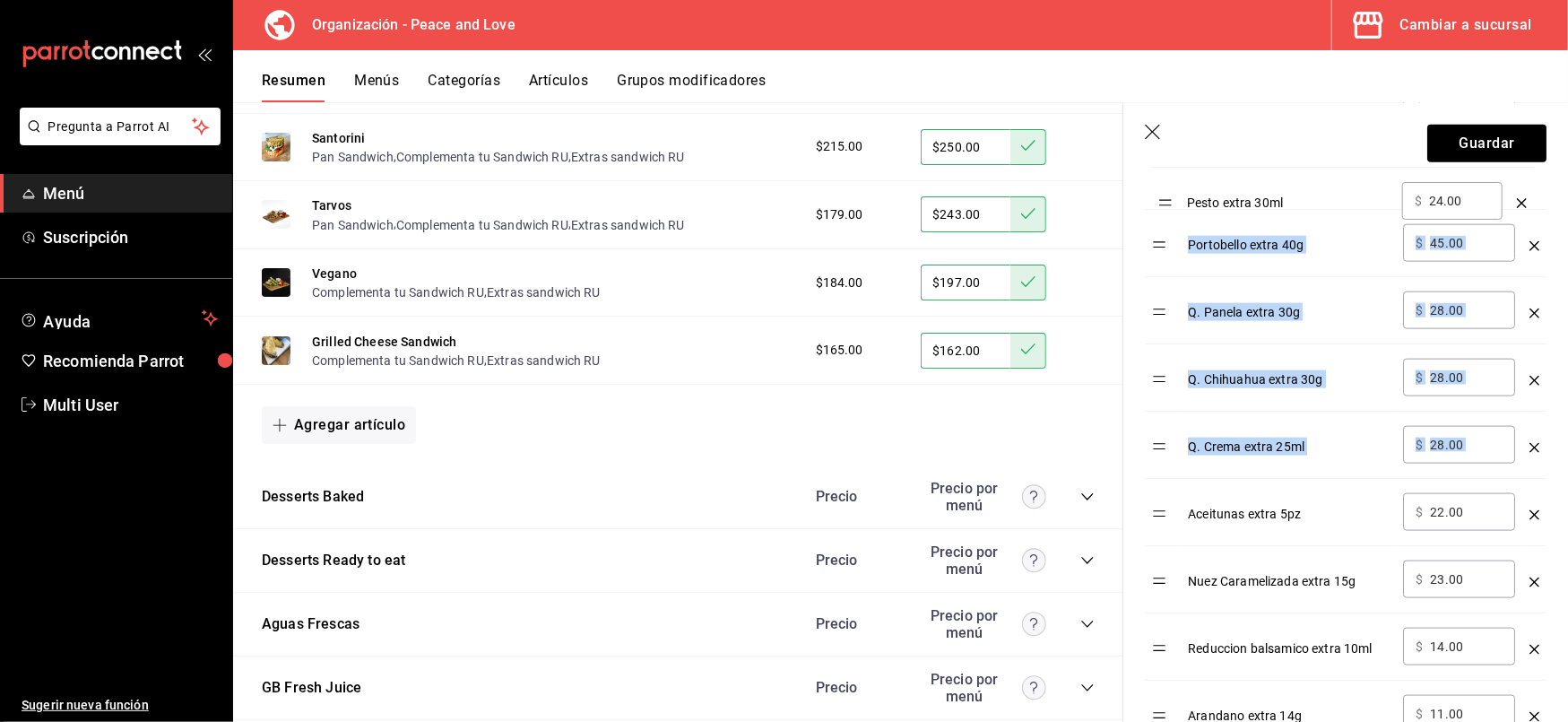
drag, startPoint x: 1160, startPoint y: 455, endPoint x: 1165, endPoint y: 201, distance: 254.0
click at [1165, 201] on table "Opción Precio Aderezo Chipotle extra 50ml ​ $ 23.00 ​ Chips Extra 30g ​ $ 26.00…" at bounding box center [1345, 53] width 402 height 1523
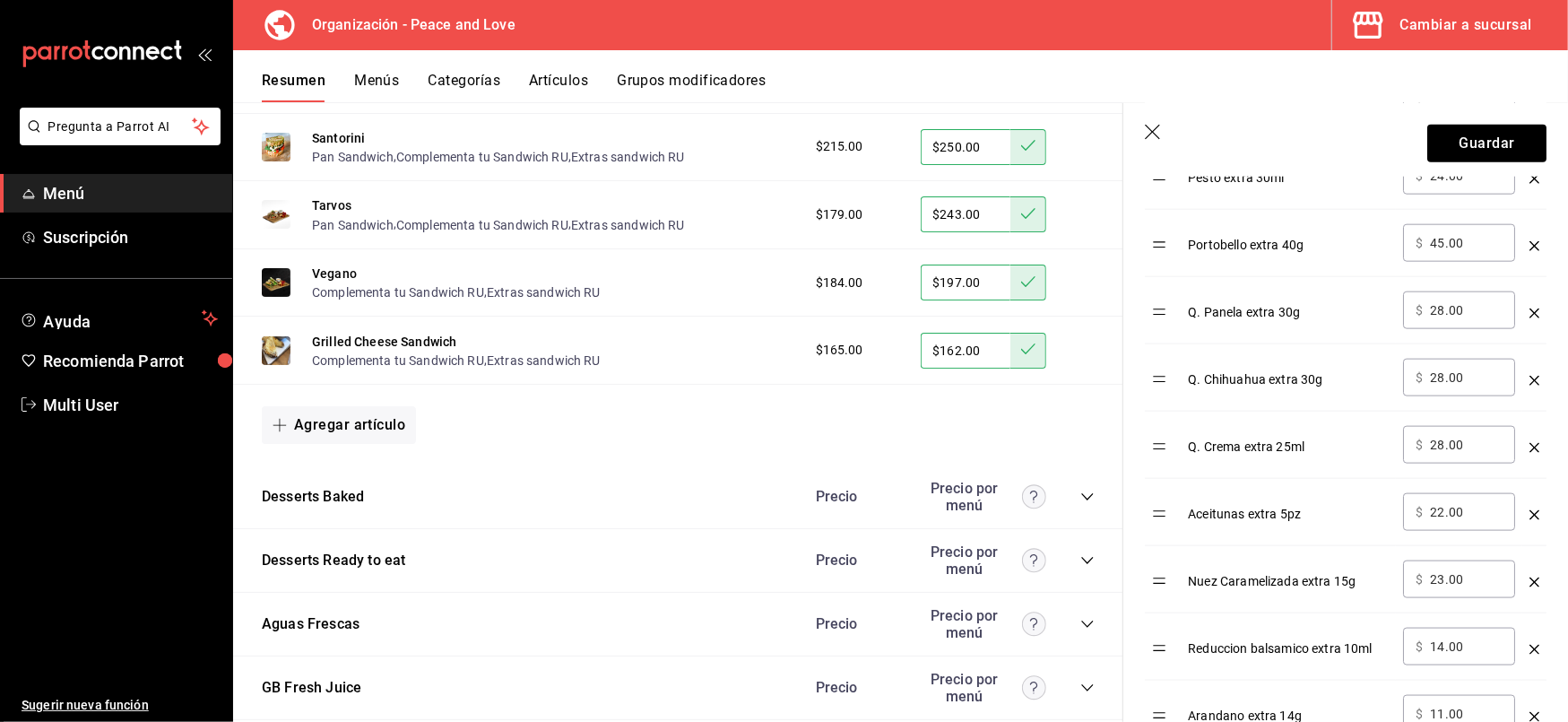
click at [1165, 201] on td "optionsTable" at bounding box center [1162, 176] width 36 height 67
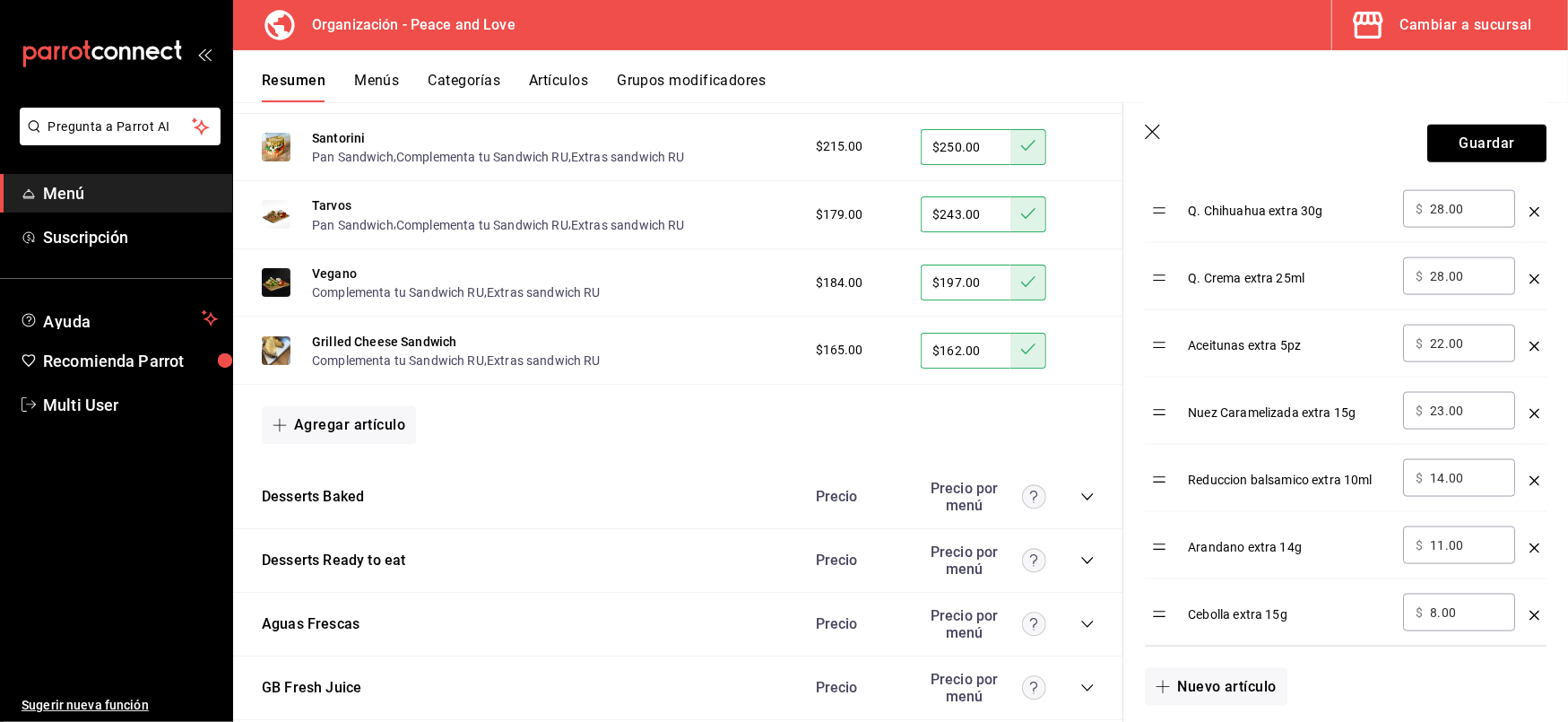
scroll to position [1645, 0]
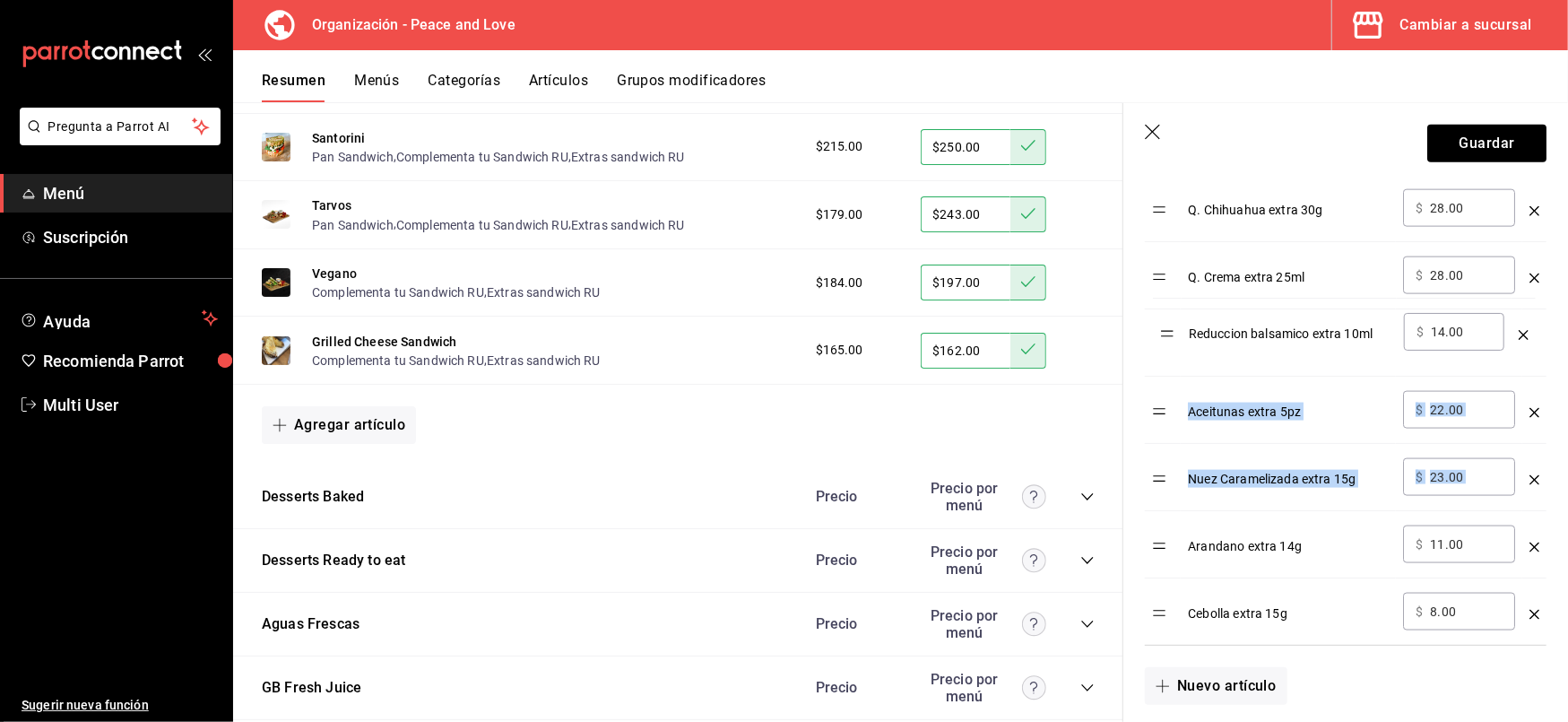
drag, startPoint x: 1163, startPoint y: 488, endPoint x: 1170, endPoint y: 336, distance: 152.2
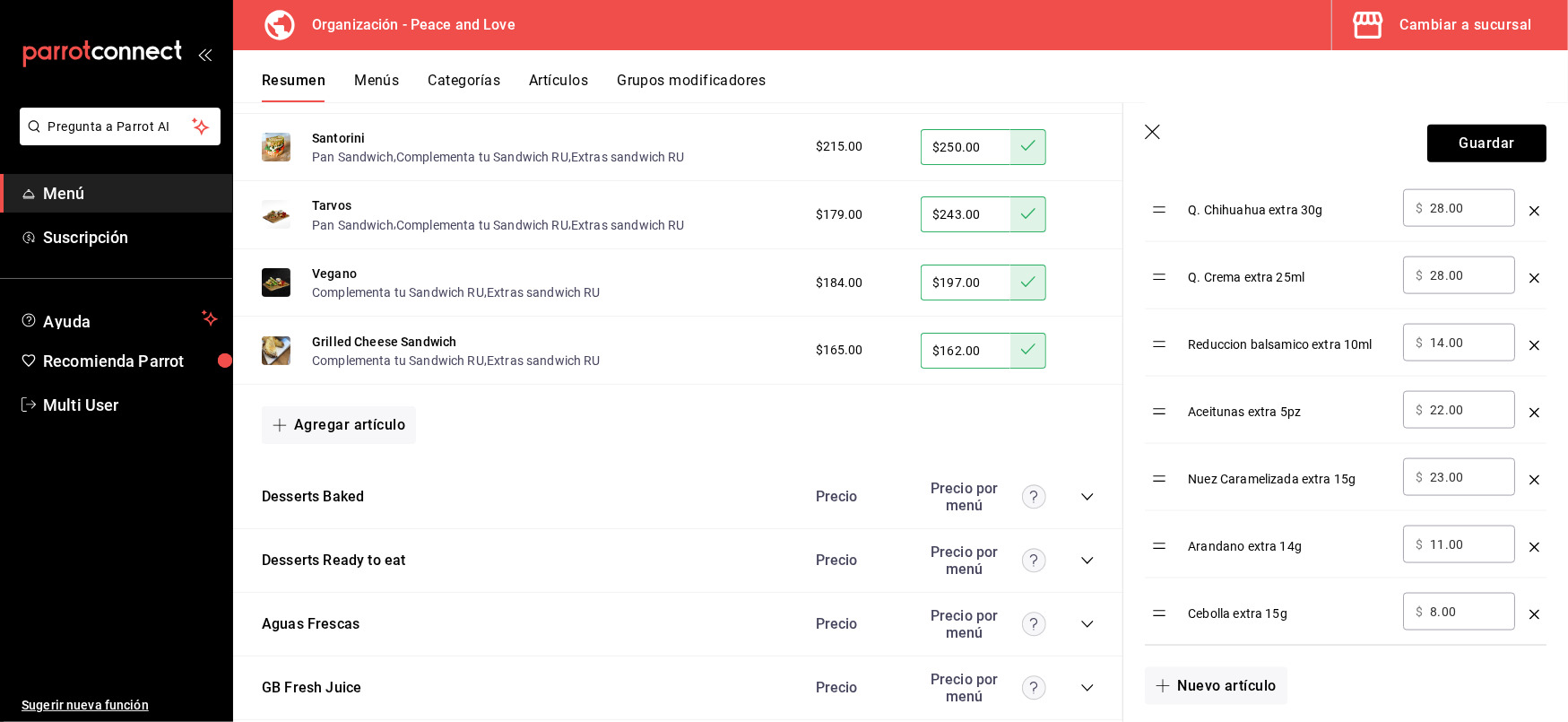
click at [1341, 527] on td "Arandano extra 14g" at bounding box center [1288, 544] width 215 height 67
click at [1522, 418] on td "optionsTable" at bounding box center [1534, 410] width 24 height 67
click at [1530, 417] on icon "optionsTable" at bounding box center [1535, 413] width 10 height 10
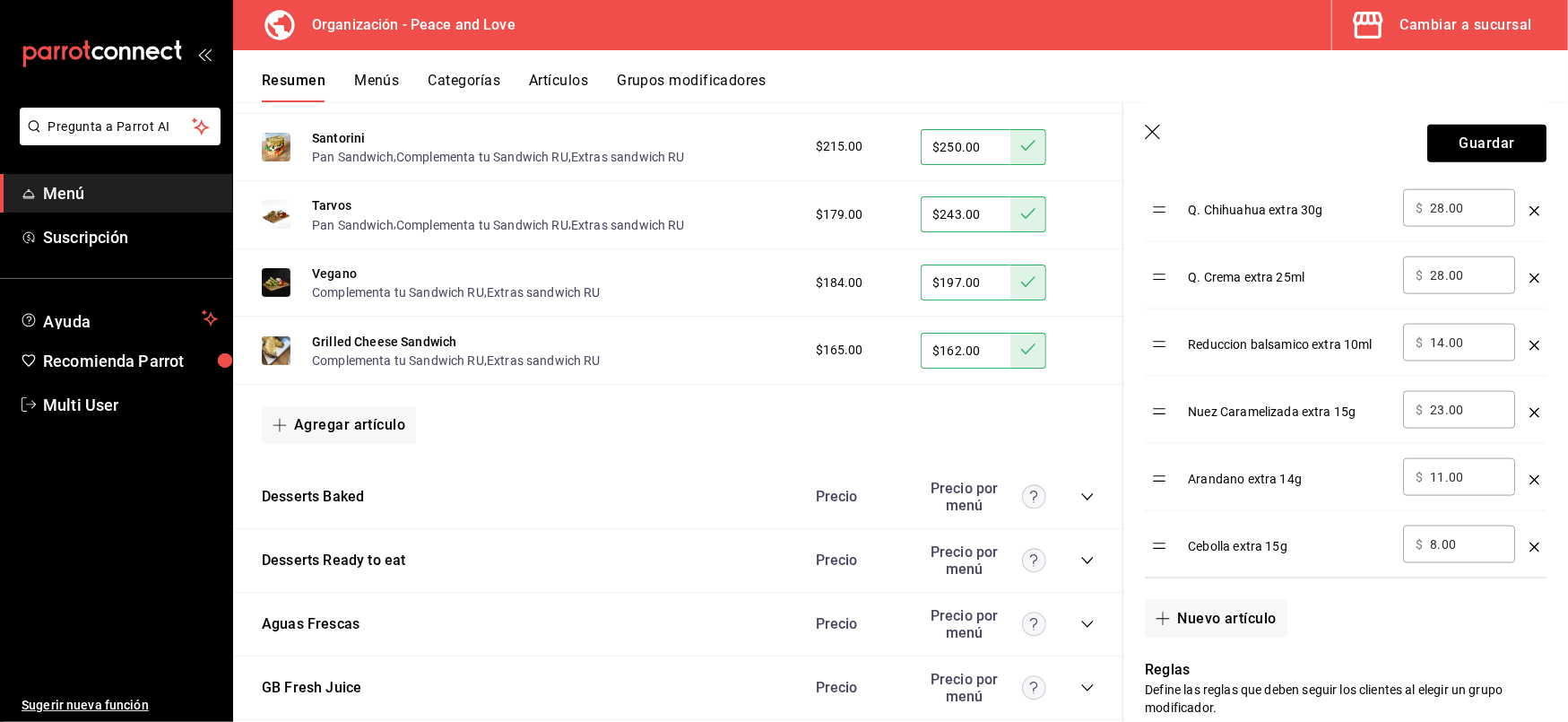
click at [1530, 417] on icon "optionsTable" at bounding box center [1535, 413] width 10 height 10
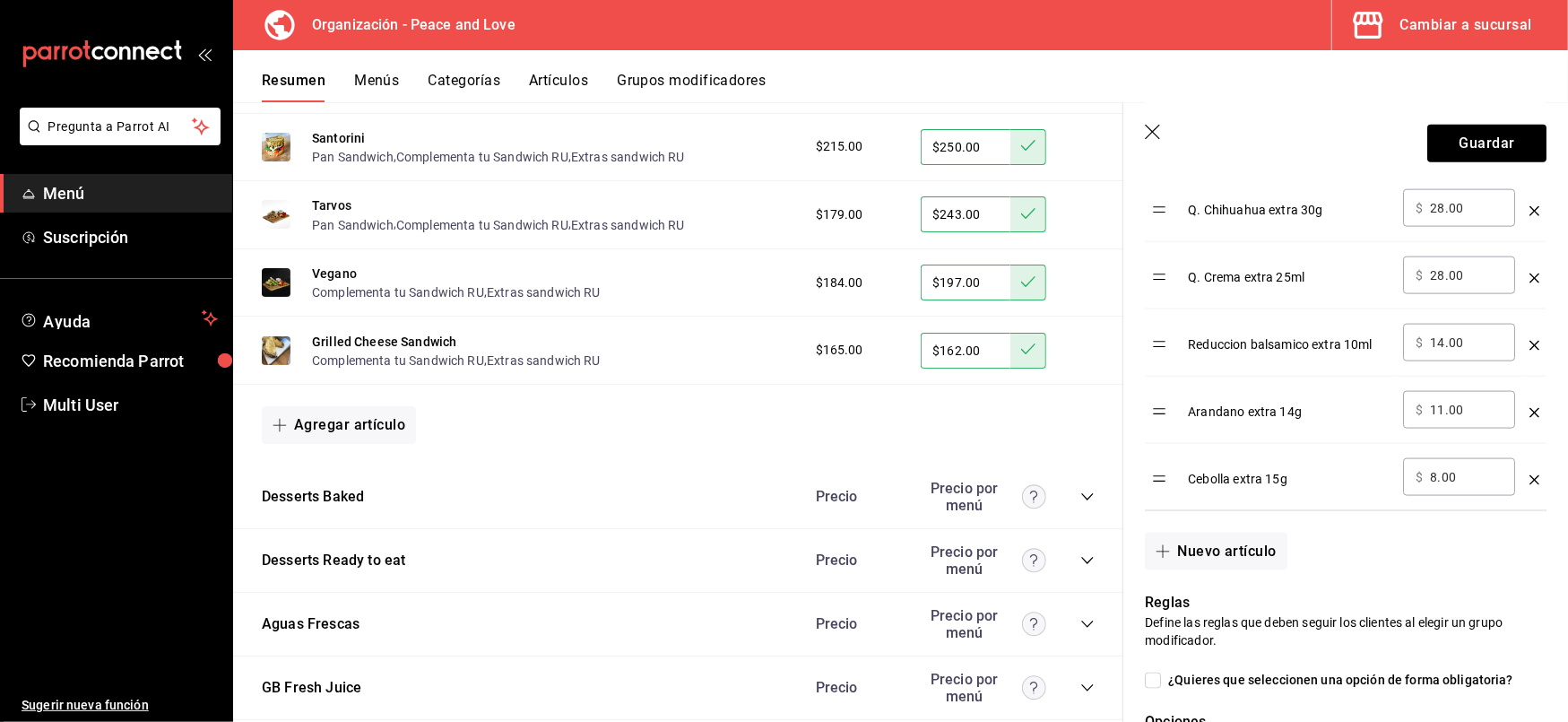
click at [1530, 417] on icon "optionsTable" at bounding box center [1535, 413] width 10 height 10
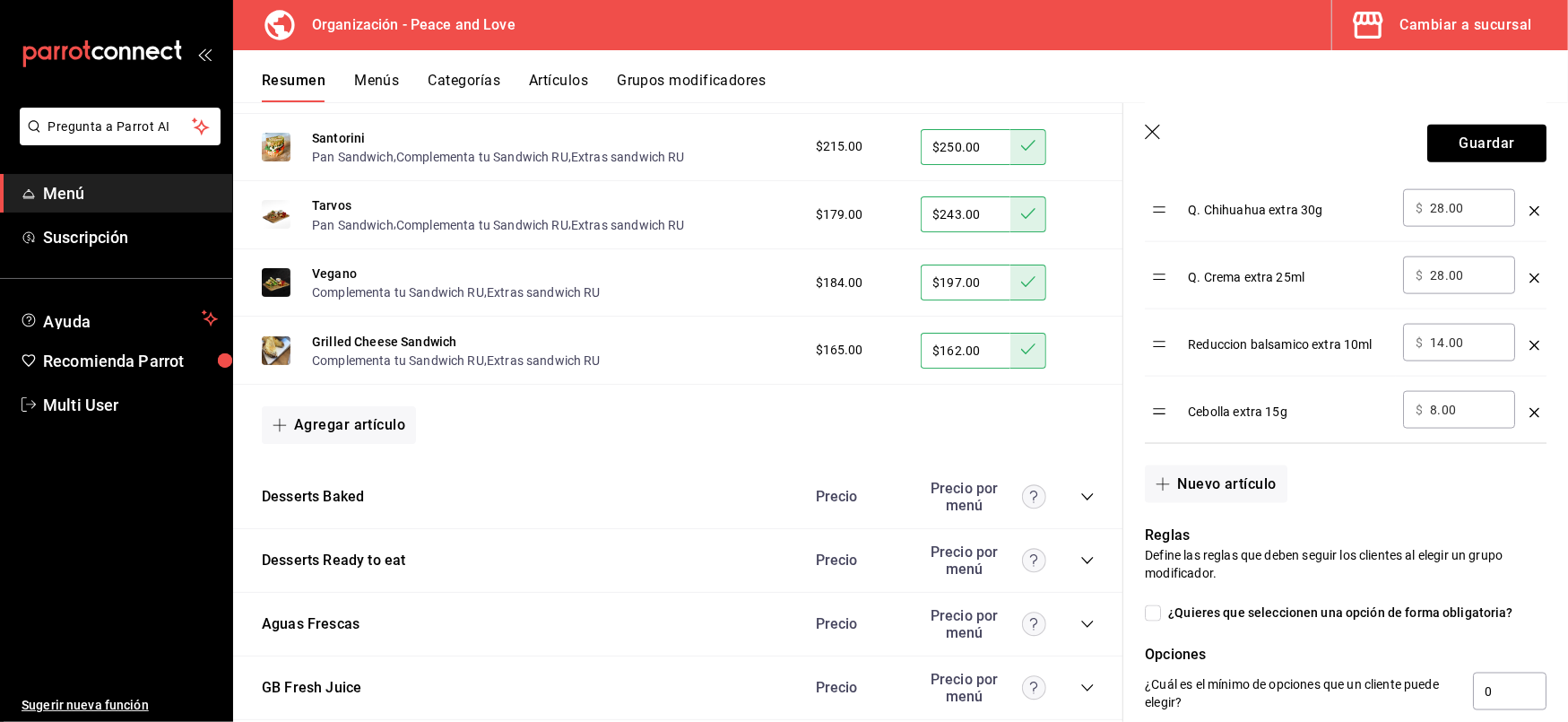
click at [1530, 417] on icon "optionsTable" at bounding box center [1535, 413] width 10 height 10
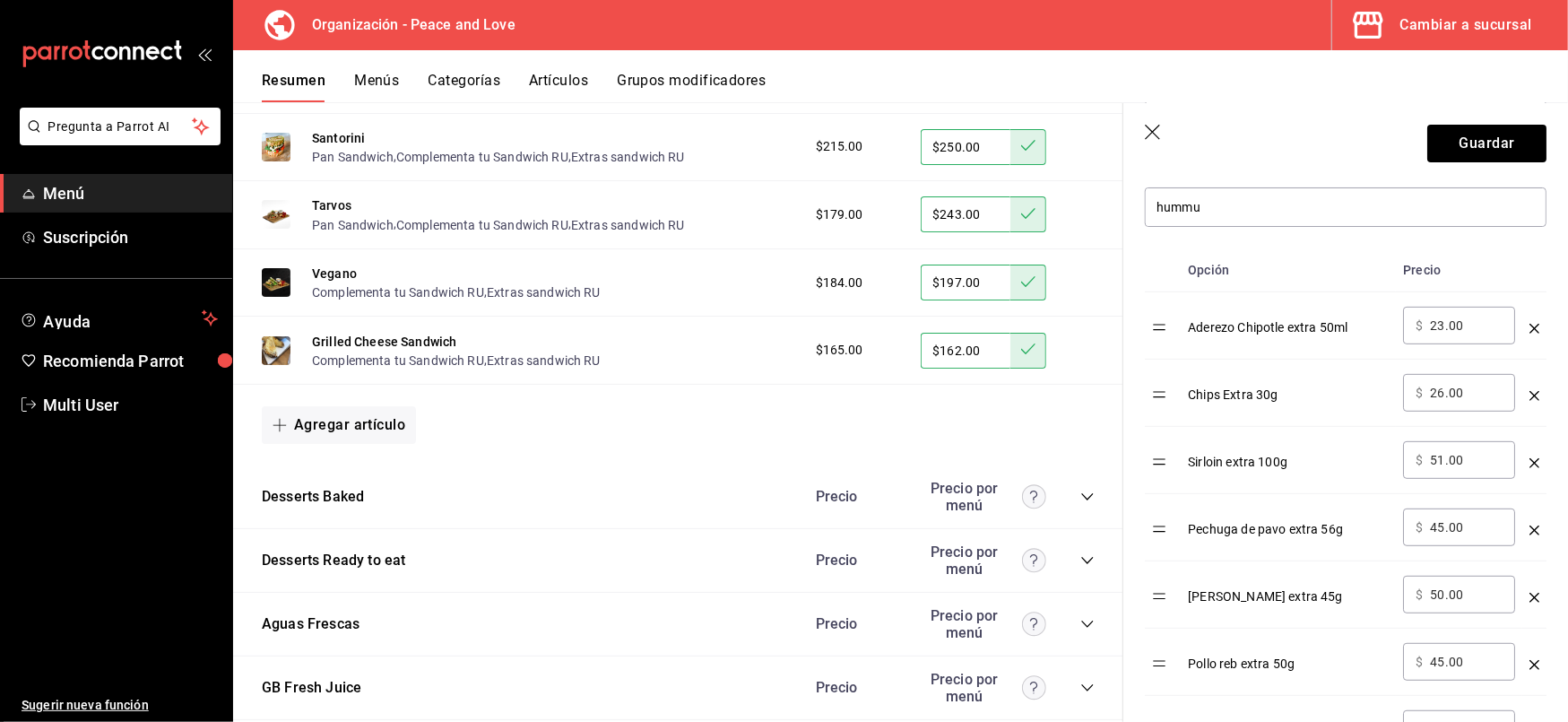
scroll to position [523, 0]
drag, startPoint x: 1478, startPoint y: 456, endPoint x: 1237, endPoint y: 429, distance: 242.5
click at [1237, 429] on tr "Sirloin extra 100g ​ $ 51.00 ​" at bounding box center [1345, 456] width 402 height 67
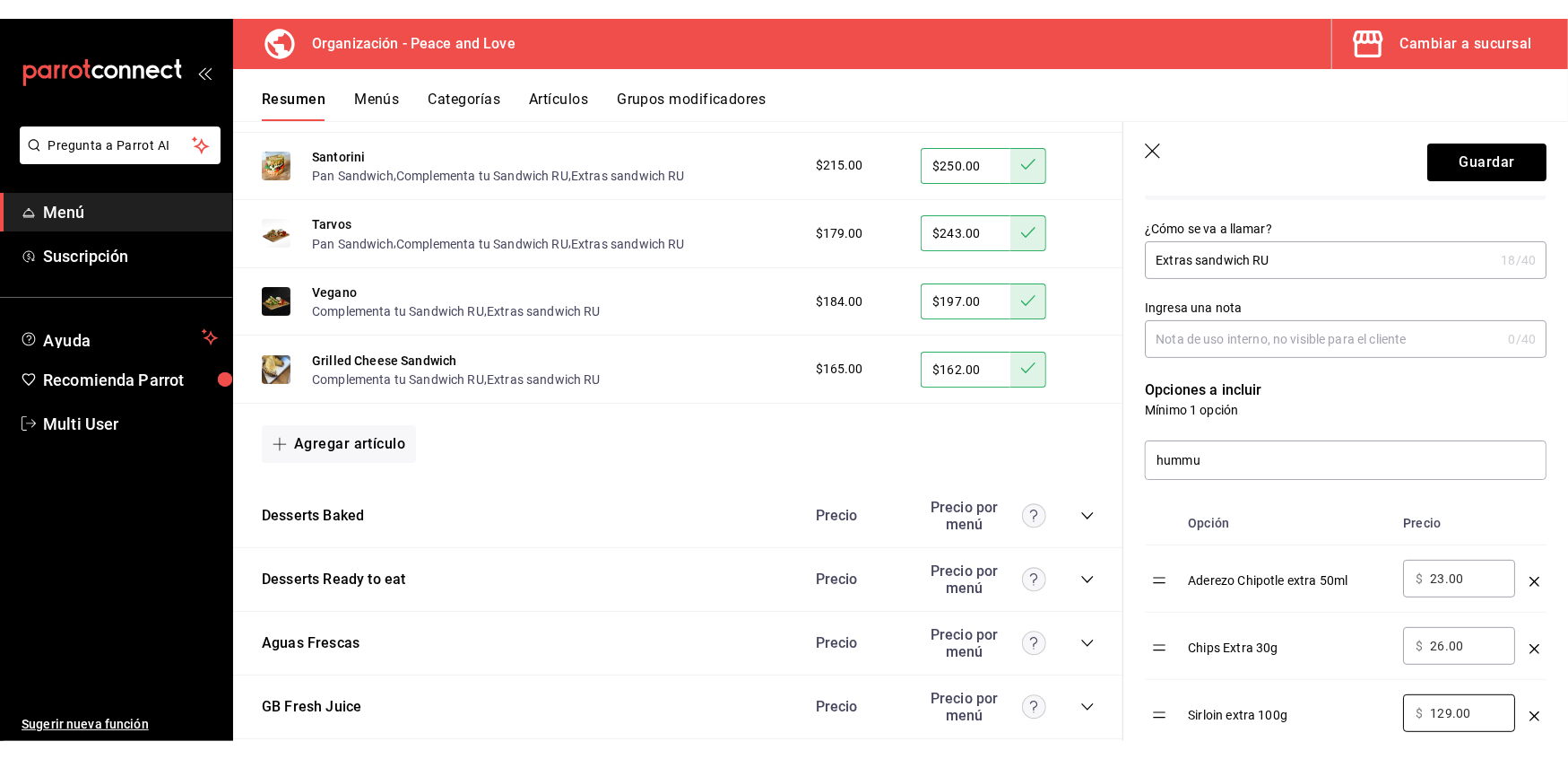
scroll to position [283, 0]
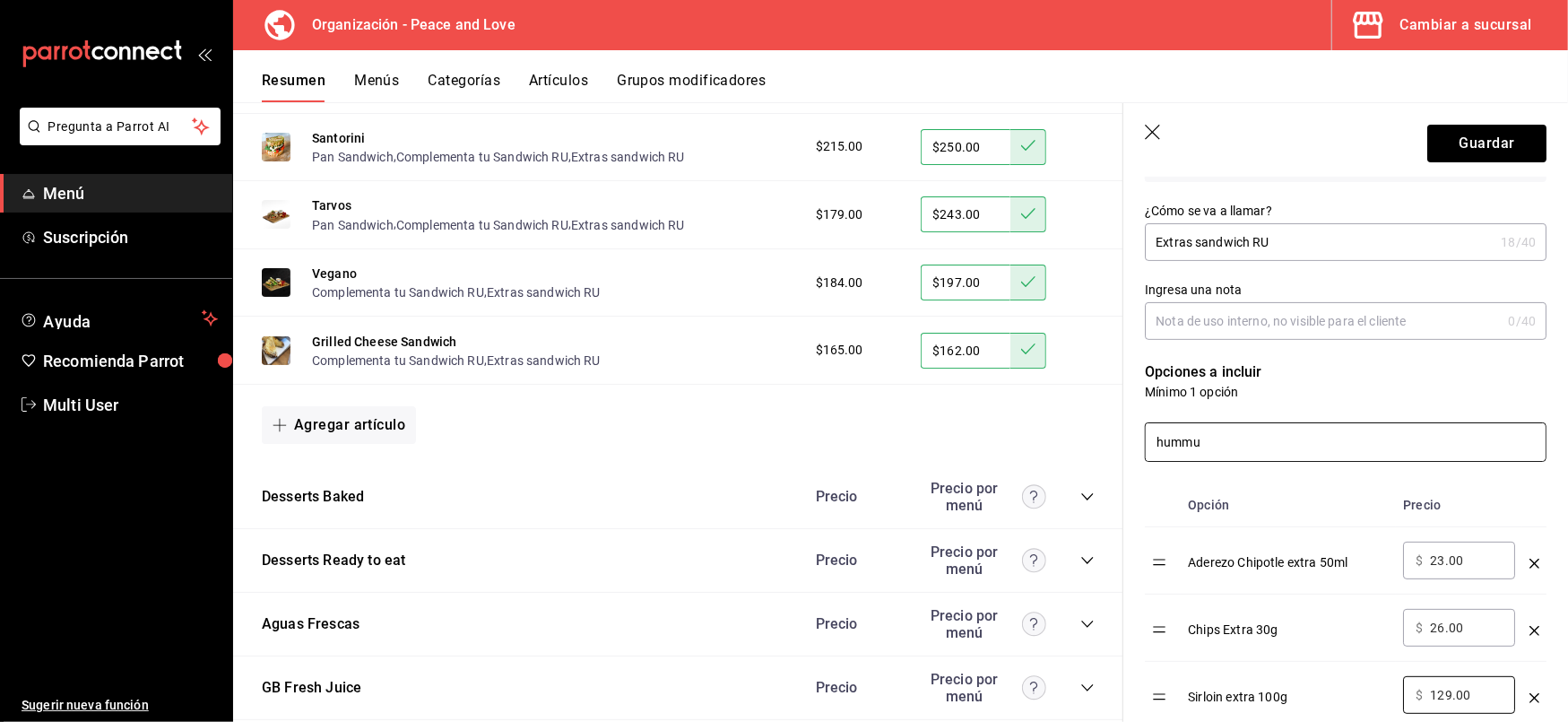
type input "129.00"
drag, startPoint x: 1223, startPoint y: 449, endPoint x: 947, endPoint y: 392, distance: 281.8
click at [947, 392] on main "Resumen organización Agrega y edita los menús, las categorías, artículos y grup…" at bounding box center [901, 412] width 1336 height 620
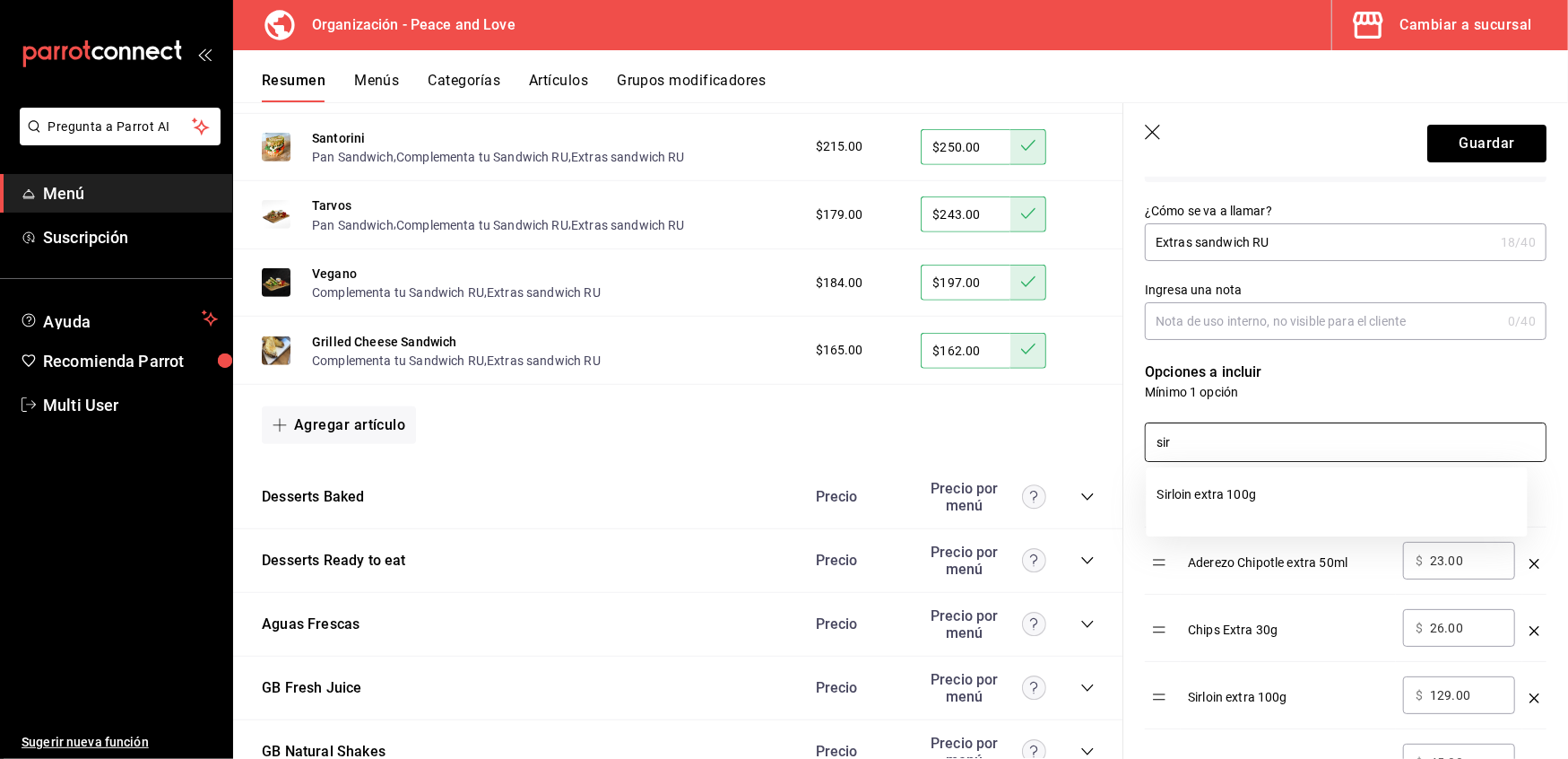
type input "sir"
click at [1397, 378] on p "Opciones a incluir" at bounding box center [1345, 373] width 402 height 21
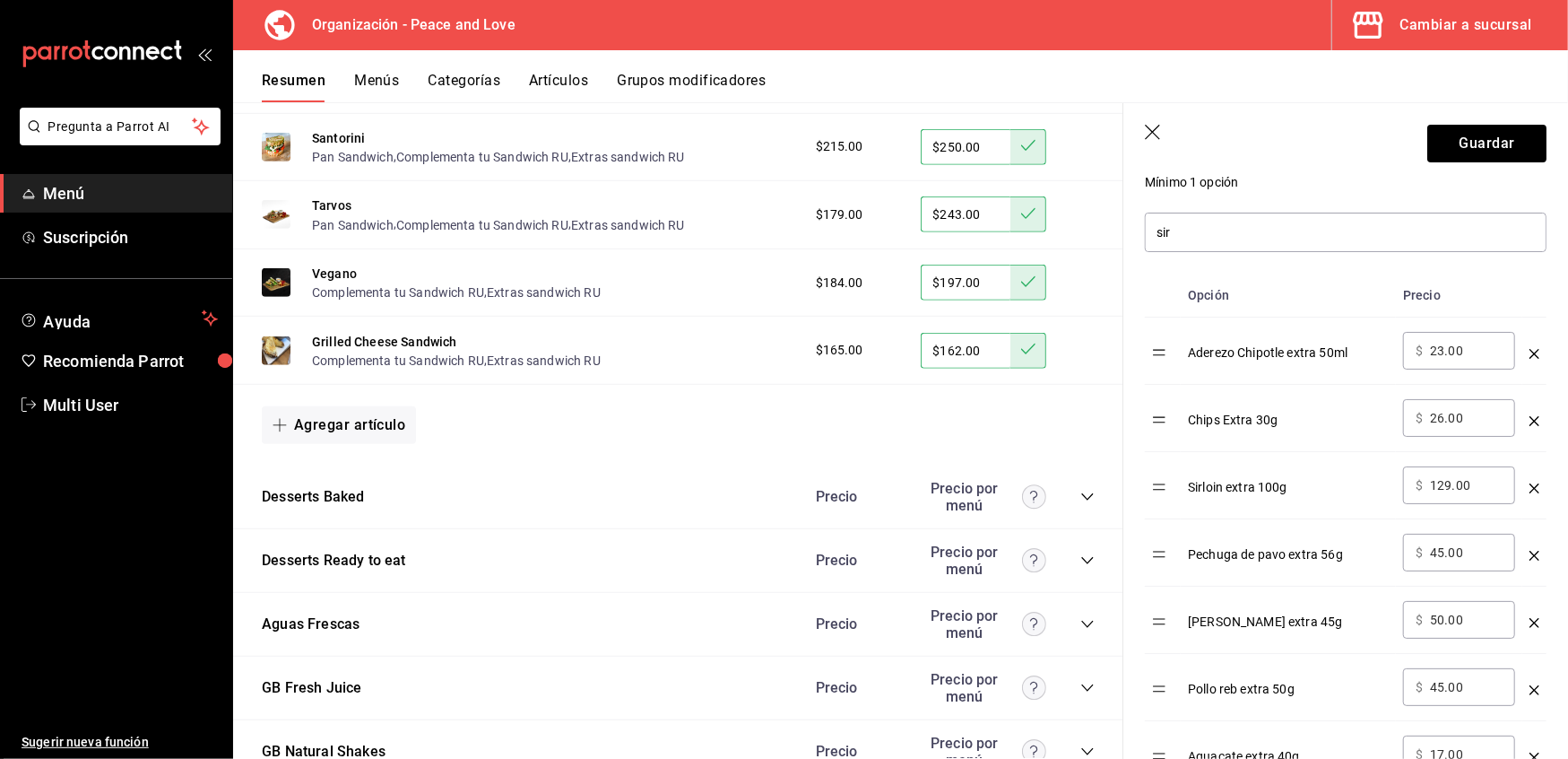
scroll to position [495, 0]
drag, startPoint x: 1476, startPoint y: 342, endPoint x: 1210, endPoint y: 334, distance: 266.1
click at [1210, 334] on tr "Aderezo Chipotle extra 50ml ​ $ 23.00 ​" at bounding box center [1345, 349] width 402 height 67
type input "25.00"
drag, startPoint x: 1476, startPoint y: 417, endPoint x: 1259, endPoint y: 396, distance: 218.0
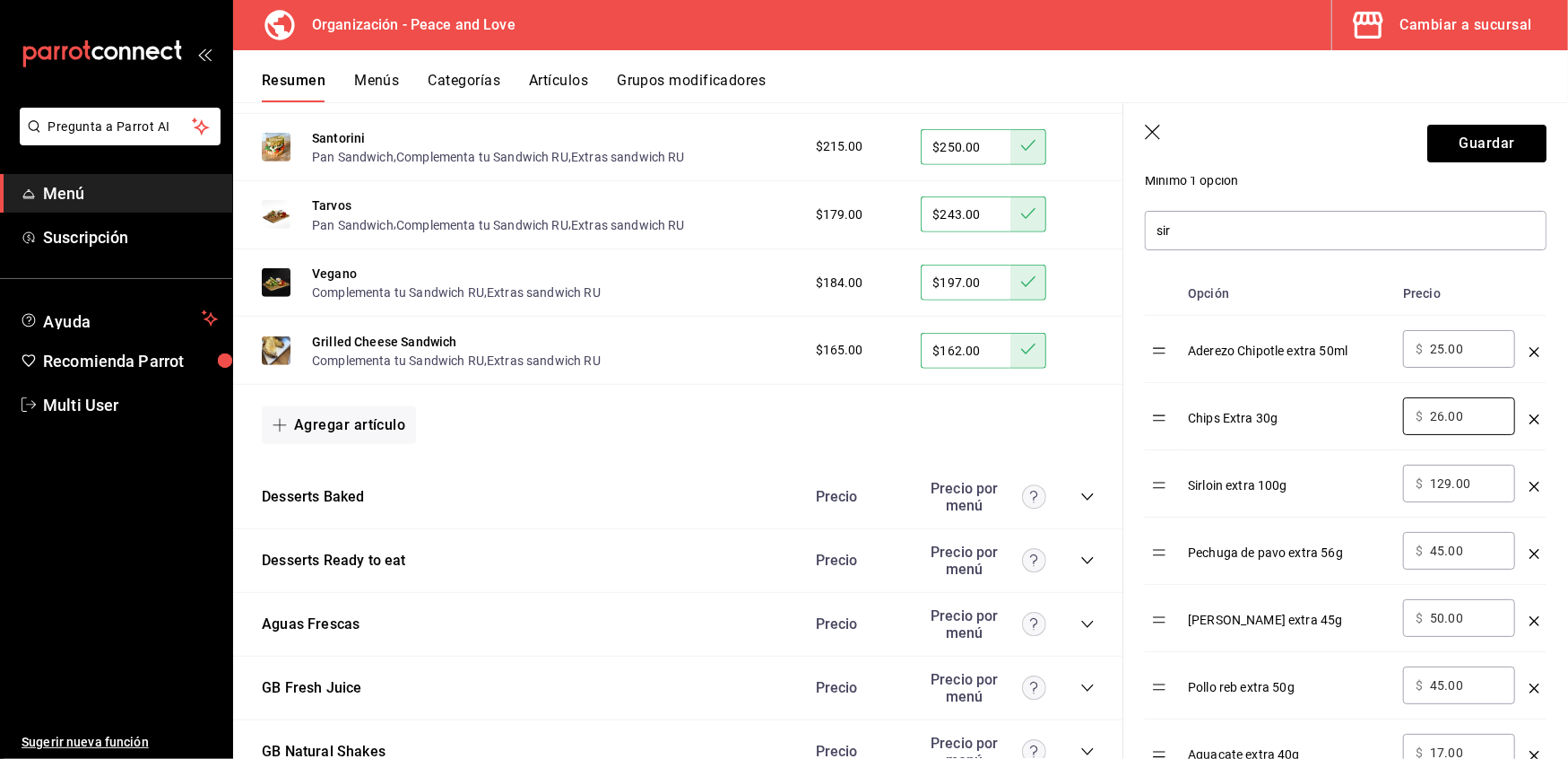
click at [1259, 396] on tr "Chips Extra 30g ​ $ 26.00 ​" at bounding box center [1345, 416] width 402 height 67
type input "25.00"
click at [1465, 547] on input "45.00" at bounding box center [1466, 551] width 73 height 18
drag, startPoint x: 1479, startPoint y: 554, endPoint x: 1275, endPoint y: 551, distance: 204.0
click at [1275, 551] on tr "Pechuga de pavo extra 56g ​ $ 45.00 ​" at bounding box center [1345, 551] width 402 height 67
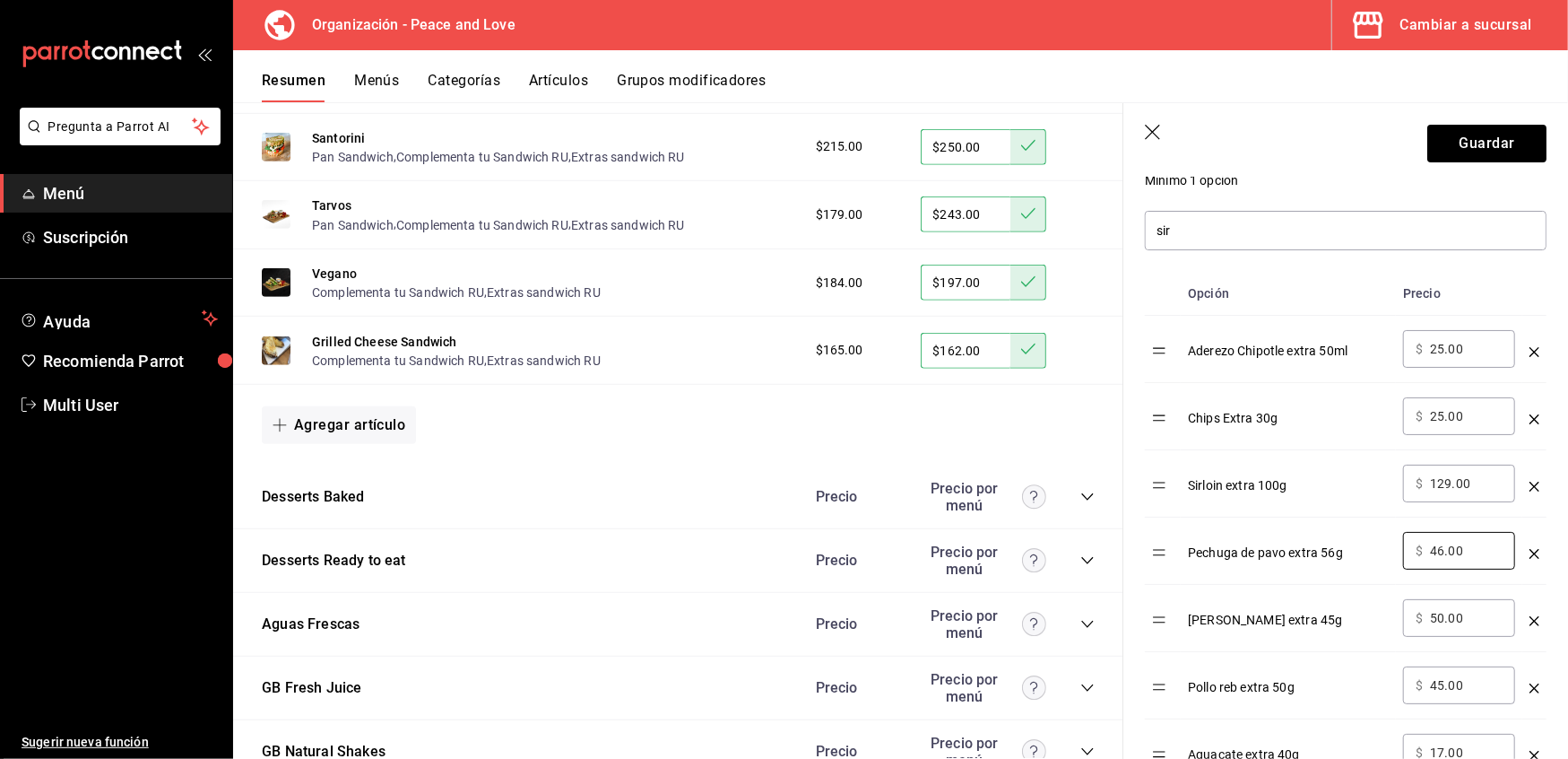
type input "46.00"
drag, startPoint x: 1467, startPoint y: 612, endPoint x: 1188, endPoint y: 611, distance: 279.0
click at [1188, 611] on tr "[PERSON_NAME] extra 45g ​ $ 50.00 ​" at bounding box center [1345, 618] width 402 height 67
type input "59.00"
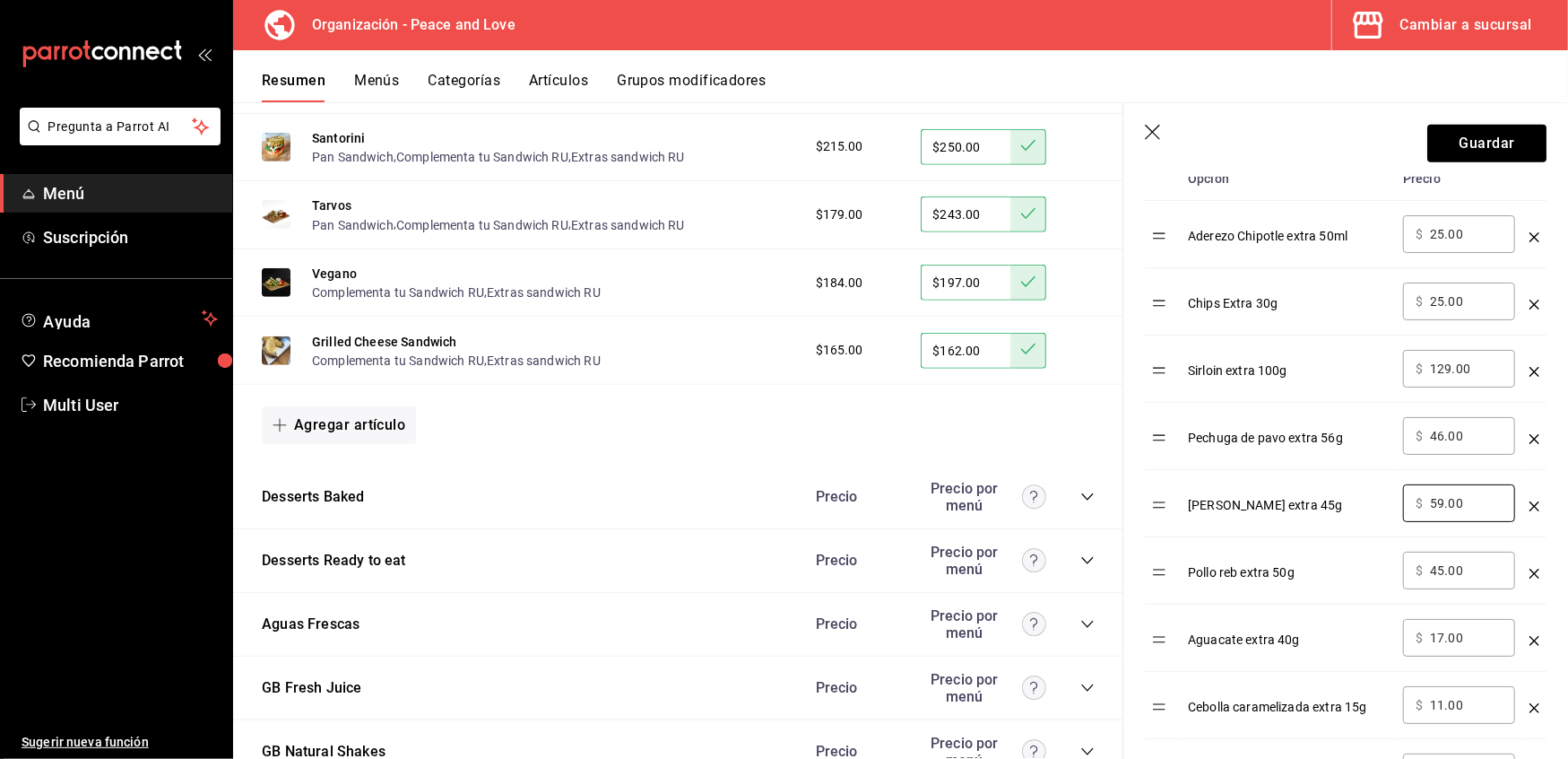
scroll to position [611, 0]
drag, startPoint x: 1482, startPoint y: 499, endPoint x: 1273, endPoint y: 497, distance: 209.0
click at [1273, 497] on tr "[PERSON_NAME] extra 45g ​ $ 59.00 ​" at bounding box center [1345, 502] width 402 height 67
drag, startPoint x: 1476, startPoint y: 575, endPoint x: 1212, endPoint y: 579, distance: 264.0
click at [1212, 579] on tr "Pollo reb extra 50g ​ $ 45.00 ​" at bounding box center [1345, 569] width 402 height 67
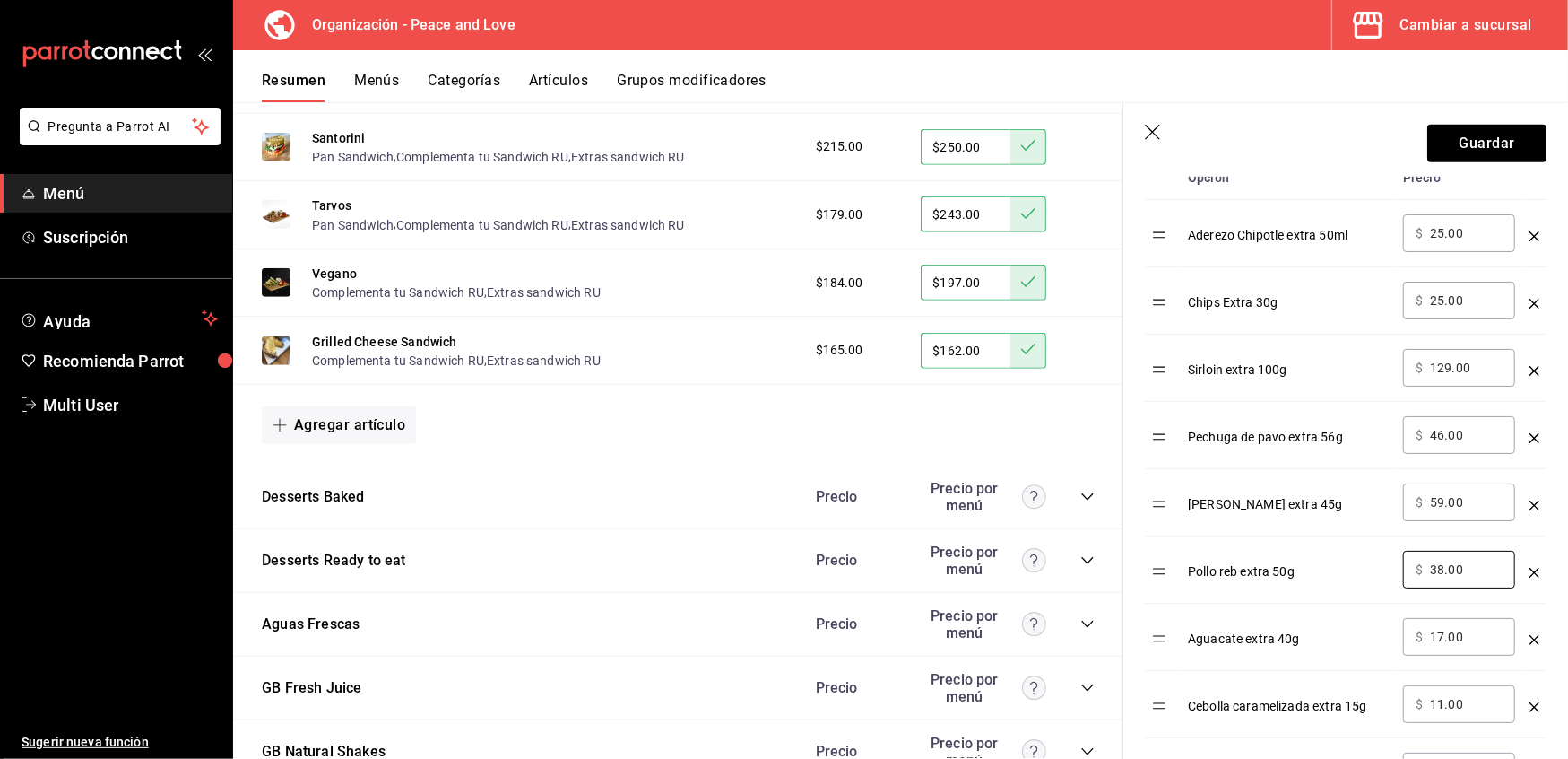
type input "38.00"
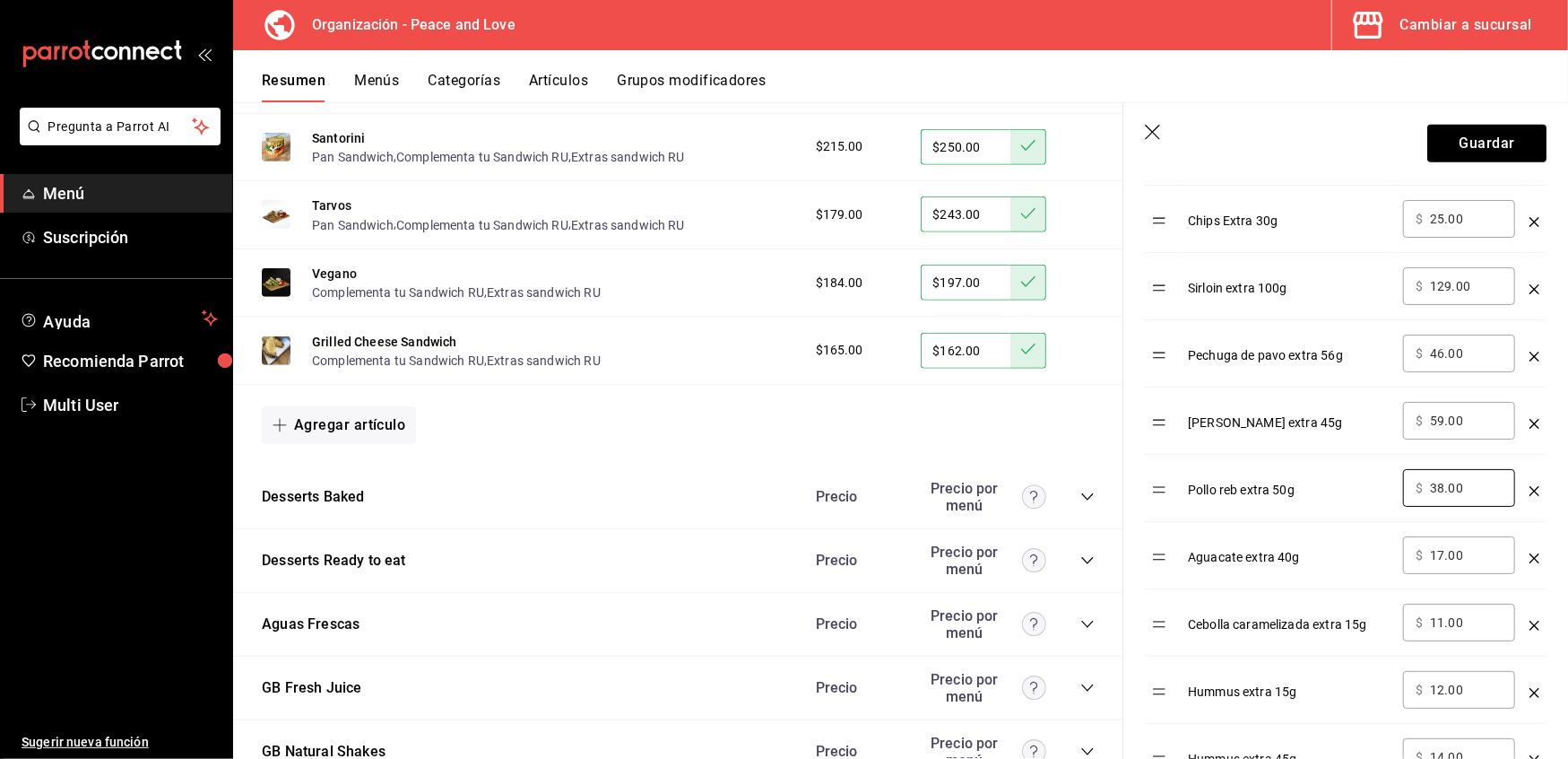
scroll to position [694, 0]
drag, startPoint x: 1481, startPoint y: 615, endPoint x: 1074, endPoint y: 630, distance: 407.3
click at [1074, 630] on main "Resumen organización Agrega y edita los menús, las categorías, artículos y grup…" at bounding box center [901, 430] width 1336 height 657
type input "7.00"
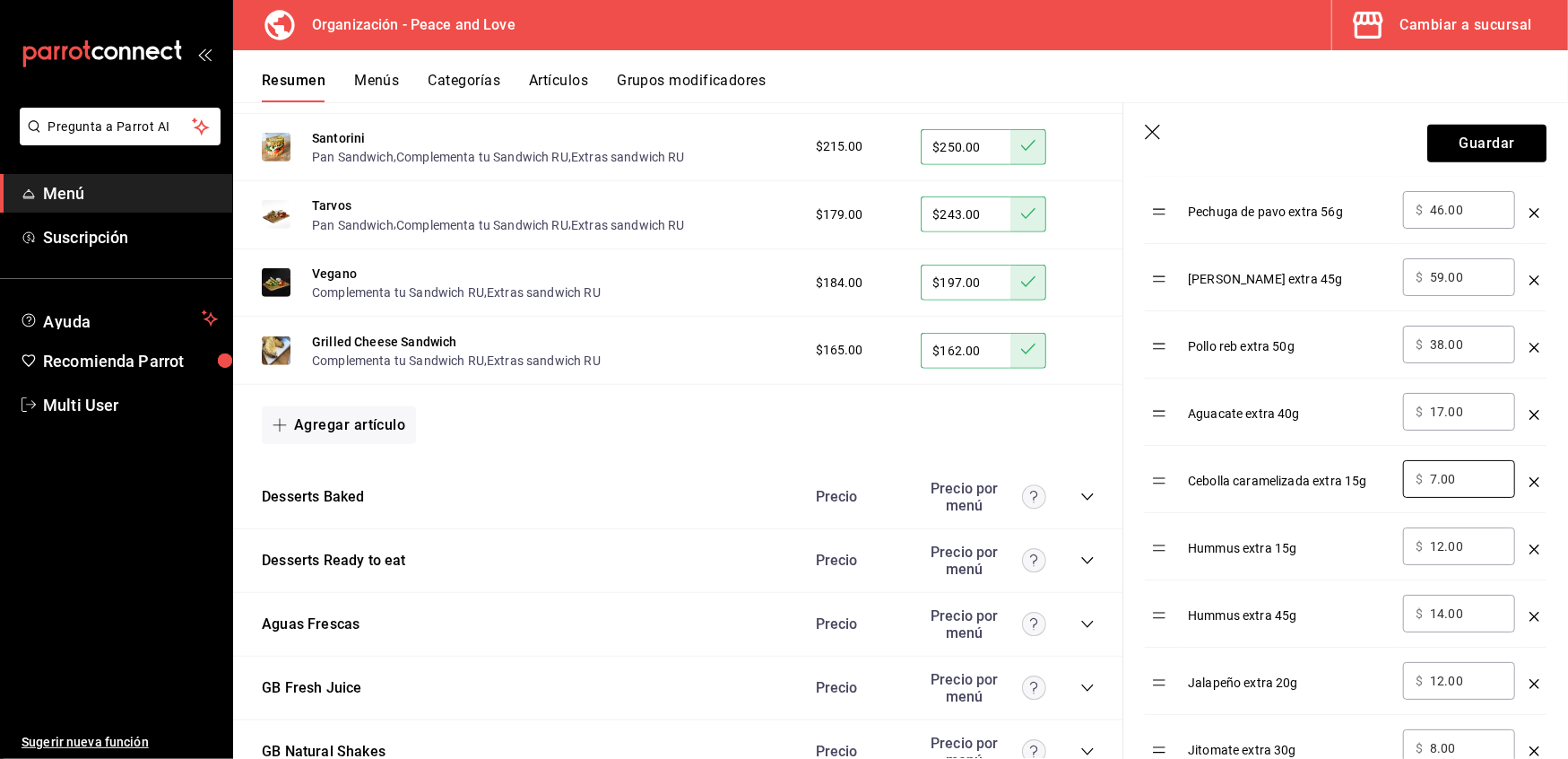
scroll to position [837, 0]
drag, startPoint x: 1478, startPoint y: 615, endPoint x: 1284, endPoint y: 642, distance: 195.9
click at [1284, 642] on tr "Hummus extra 45g ​ $ 14.00 ​" at bounding box center [1345, 613] width 402 height 67
type input "33.00"
click at [1346, 684] on div "Jalapeño extra 20g" at bounding box center [1289, 675] width 201 height 29
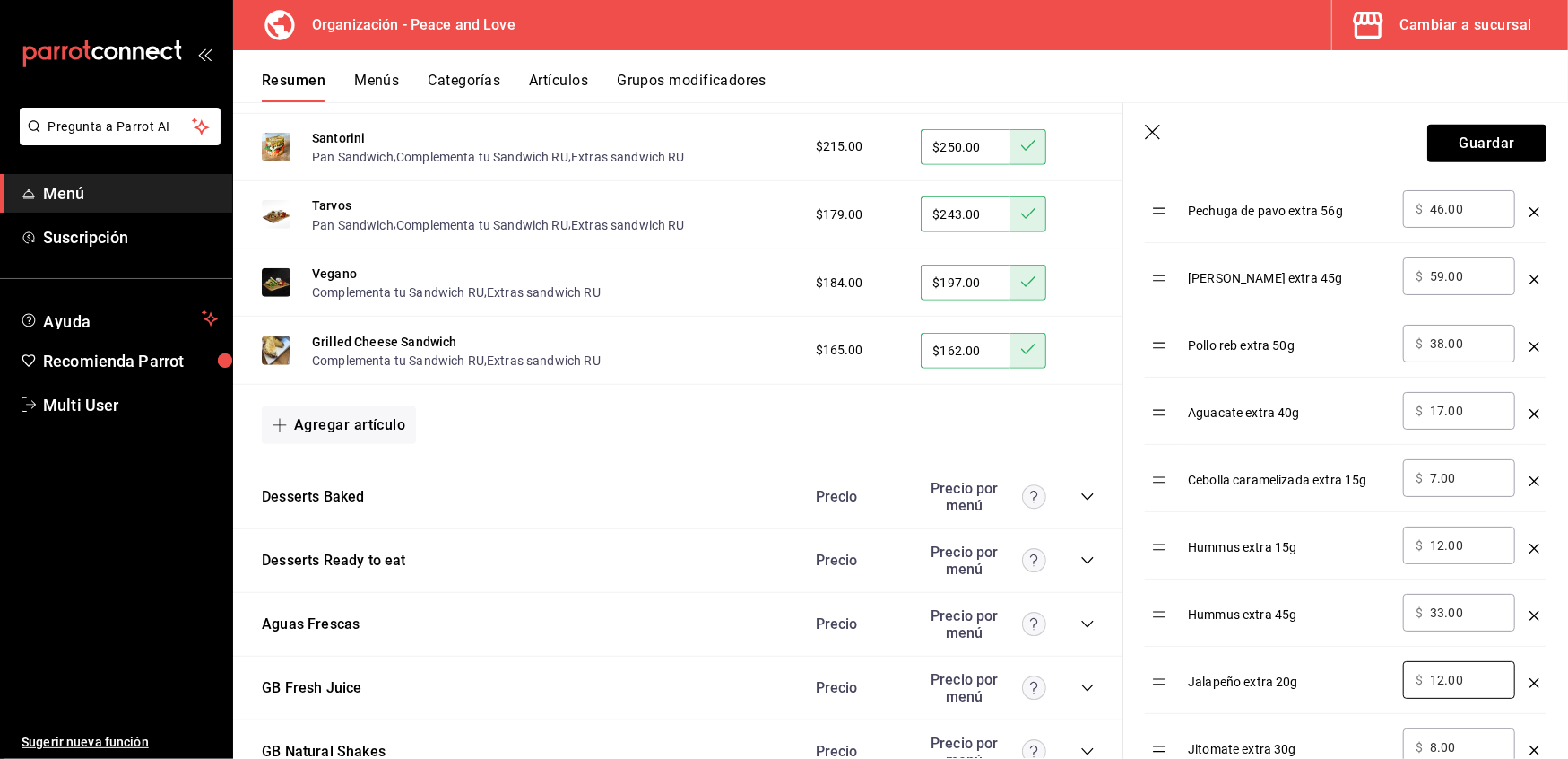
drag, startPoint x: 1478, startPoint y: 685, endPoint x: 1209, endPoint y: 668, distance: 269.5
click at [1209, 668] on tr "Jalapeño extra 20g ​ $ 12.00 ​" at bounding box center [1345, 680] width 402 height 67
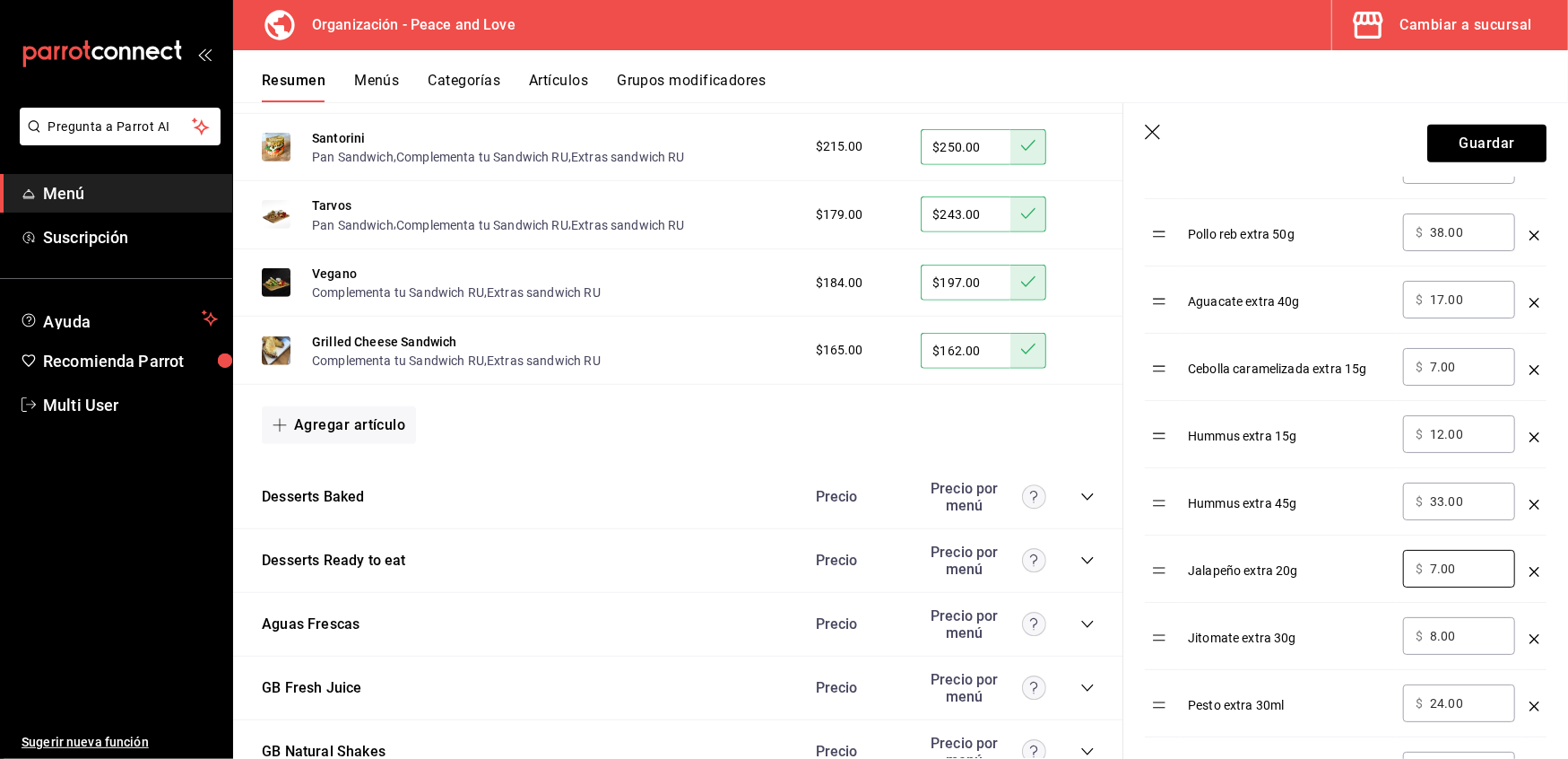
scroll to position [952, 0]
type input "7.00"
drag, startPoint x: 1479, startPoint y: 636, endPoint x: 1016, endPoint y: 637, distance: 463.0
click at [1016, 637] on main "Resumen organización Agrega y edita los menús, las categorías, artículos y grup…" at bounding box center [901, 430] width 1336 height 657
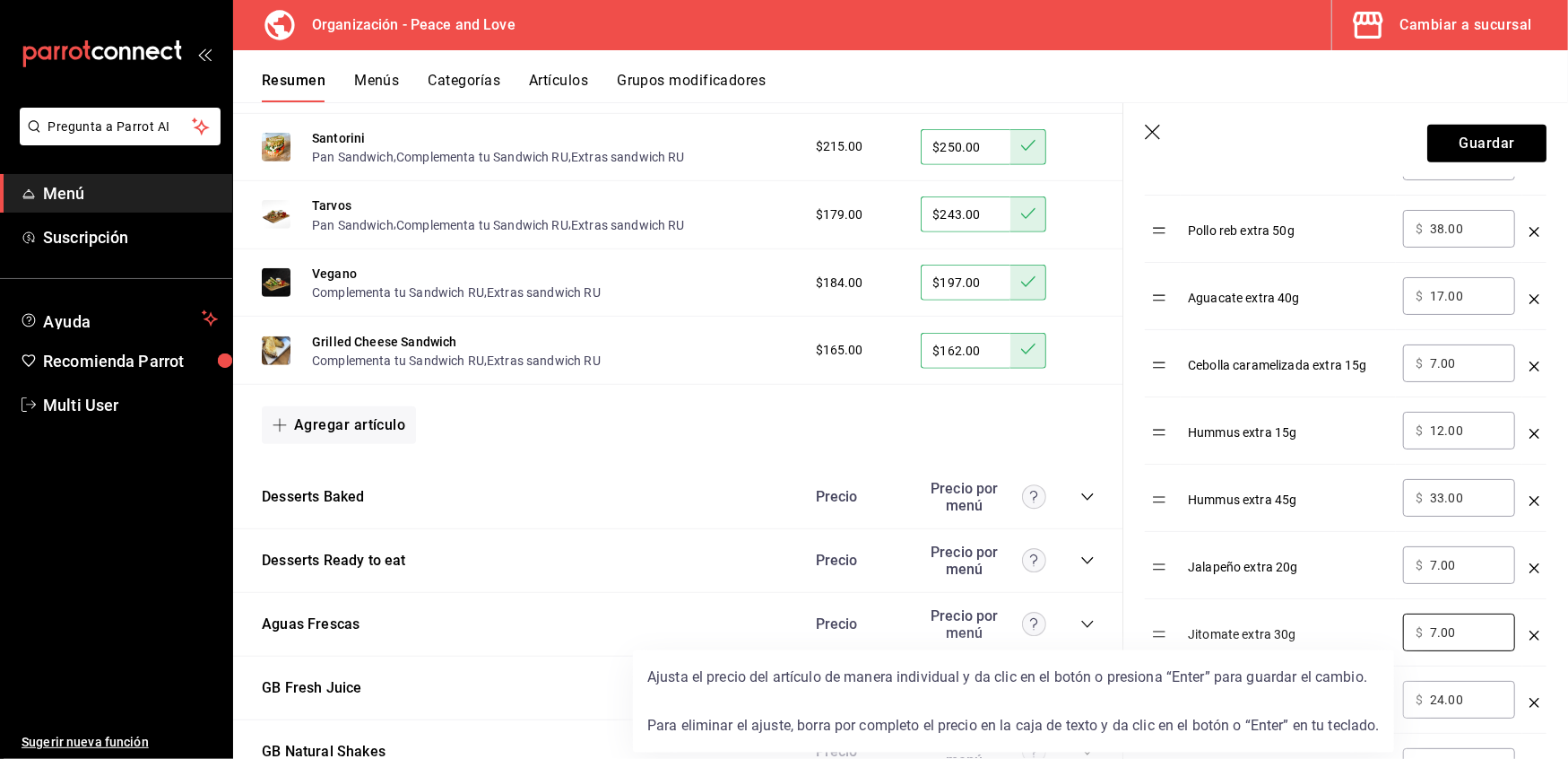
type input "7.00"
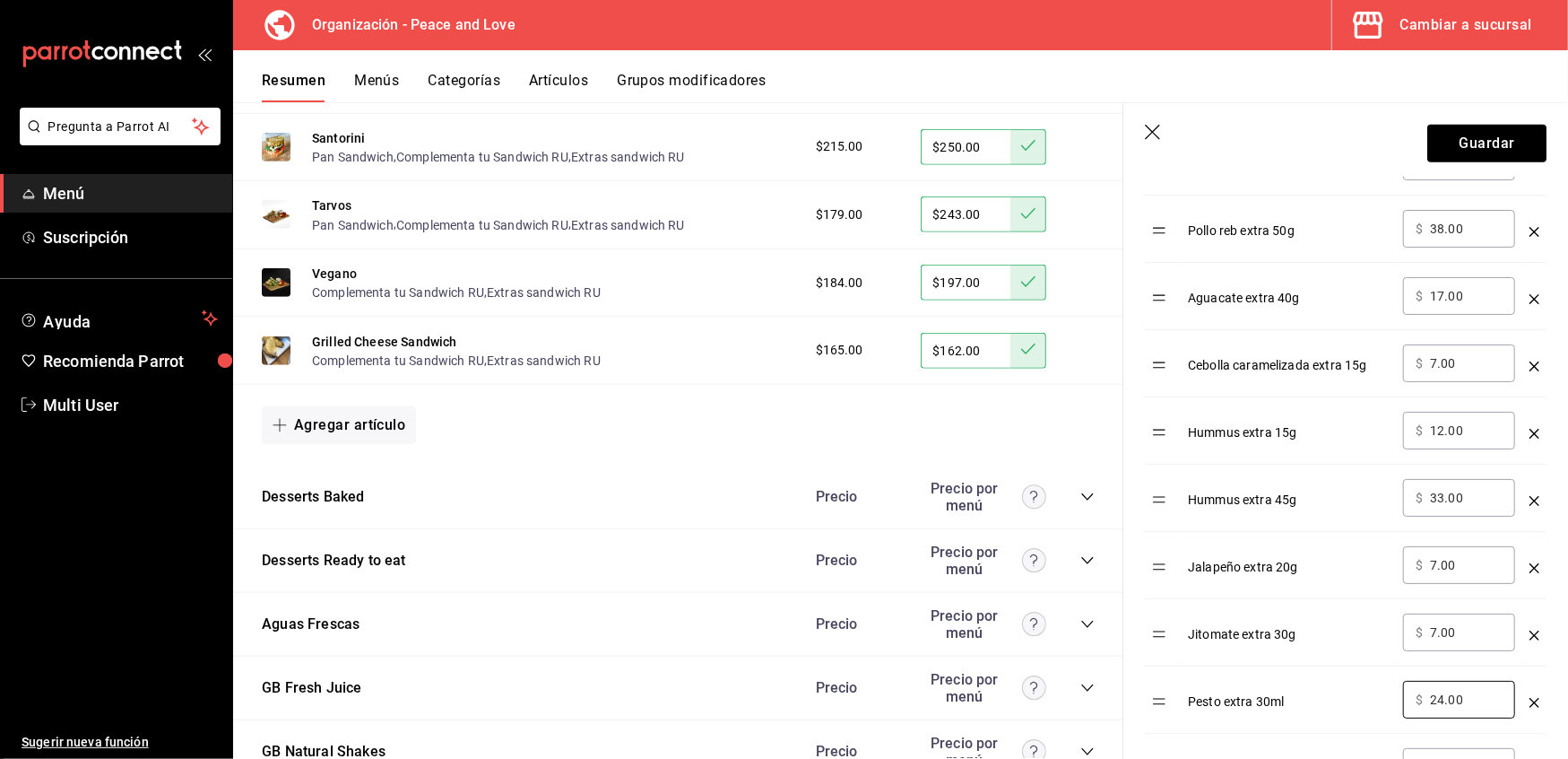
drag, startPoint x: 1481, startPoint y: 702, endPoint x: 977, endPoint y: 655, distance: 506.2
click at [977, 655] on main "Resumen organización Agrega y edita los menús, las categorías, artículos y grup…" at bounding box center [901, 430] width 1336 height 657
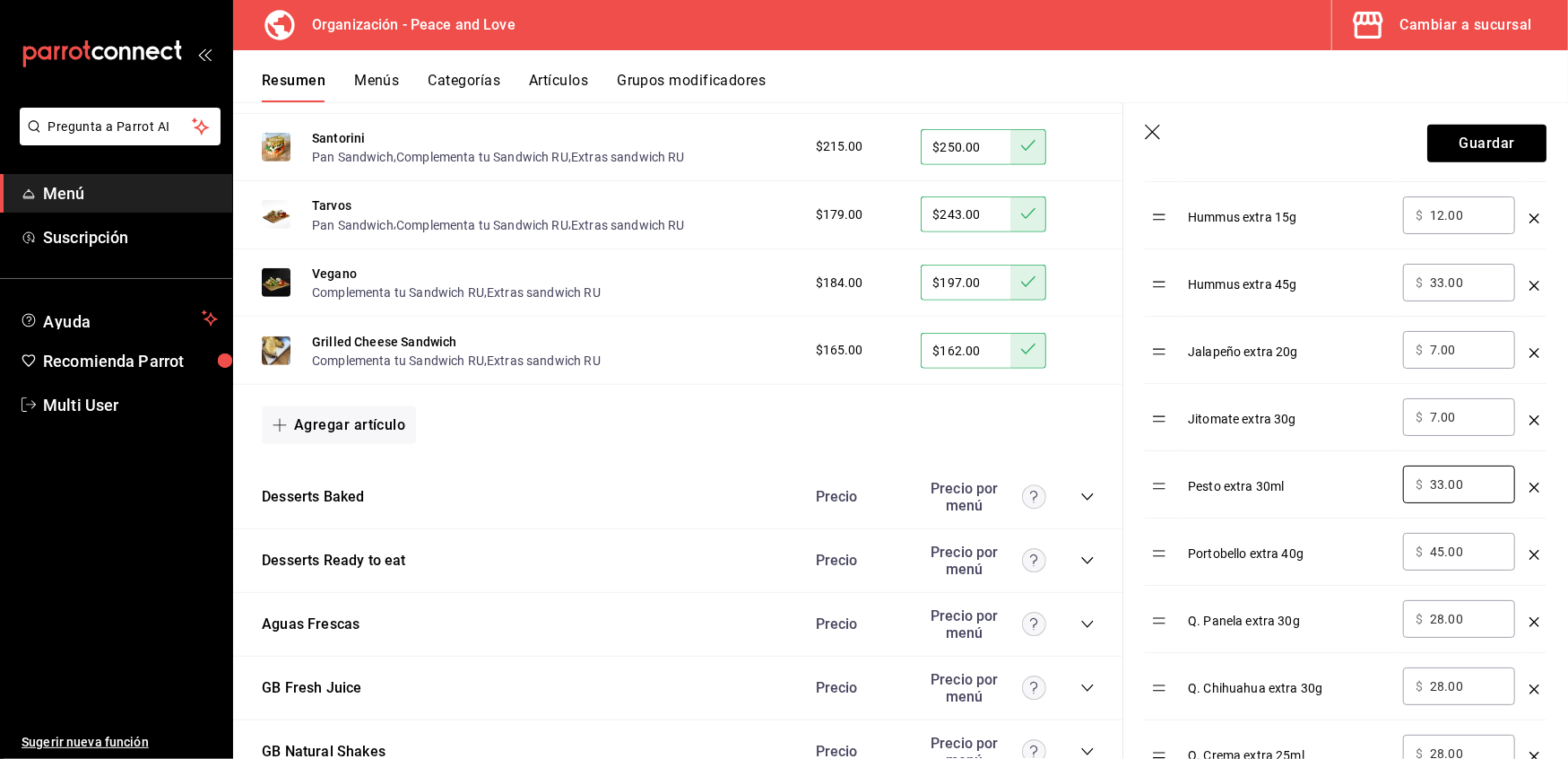
scroll to position [1168, 0]
type input "33.00"
drag, startPoint x: 1465, startPoint y: 558, endPoint x: 1257, endPoint y: 511, distance: 213.2
click at [1257, 511] on tbody "Aderezo Chipotle extra 50ml ​ $ 25.00 ​ Chips Extra 30g ​ $ 25.00 ​ Sirloin ext…" at bounding box center [1345, 248] width 402 height 1211
type input "25.00"
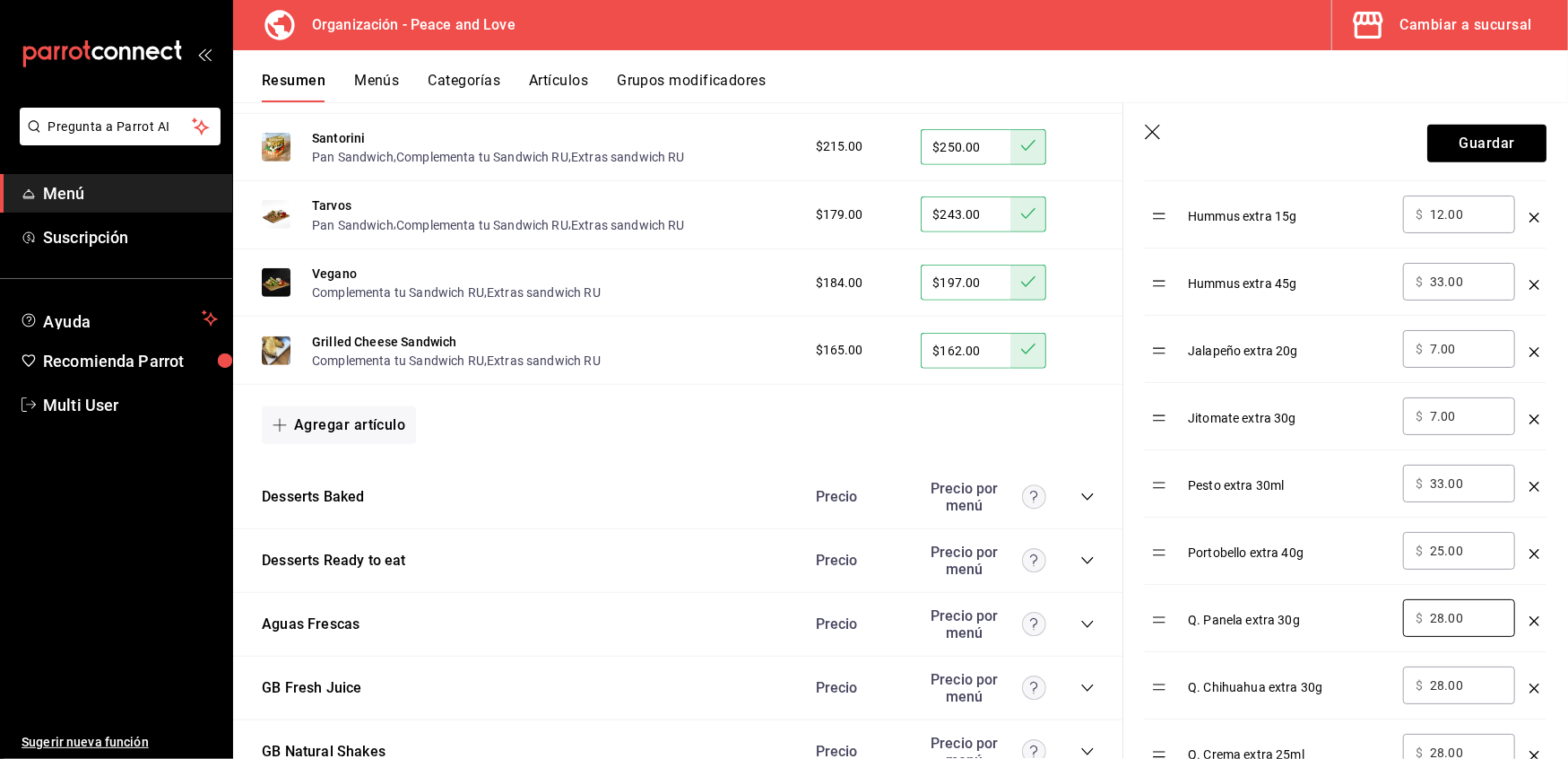
drag, startPoint x: 1485, startPoint y: 626, endPoint x: 1188, endPoint y: 596, distance: 298.5
click at [1188, 596] on tr "Q. Panela extra 30g ​ $ 28.00 ​" at bounding box center [1345, 618] width 402 height 67
type input "33.00"
drag, startPoint x: 1478, startPoint y: 690, endPoint x: 1327, endPoint y: 683, distance: 151.2
click at [1327, 683] on tr "Q. Chihuahua extra 30g ​ $ 28.00 ​" at bounding box center [1345, 685] width 402 height 67
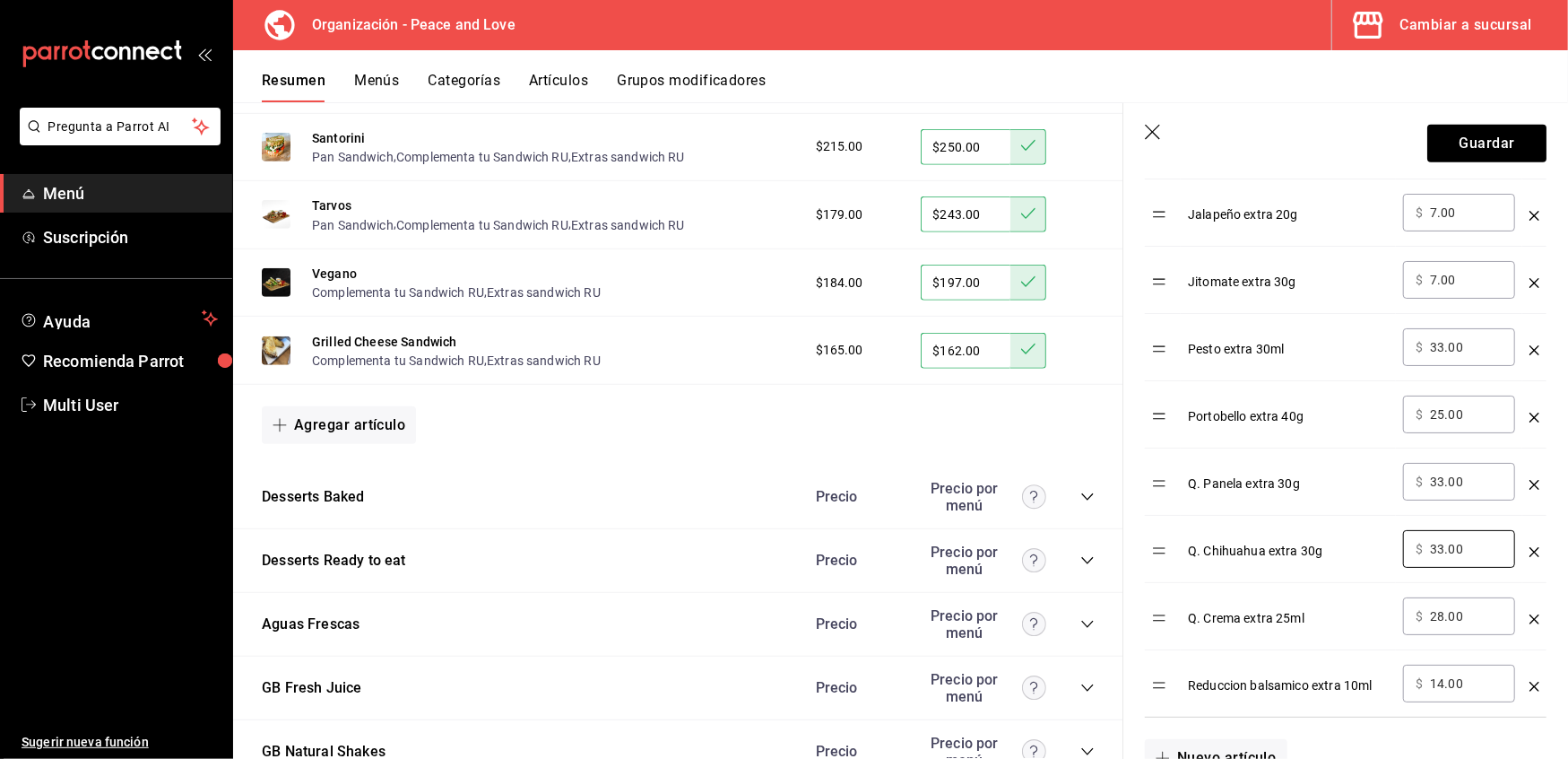
scroll to position [1310, 0]
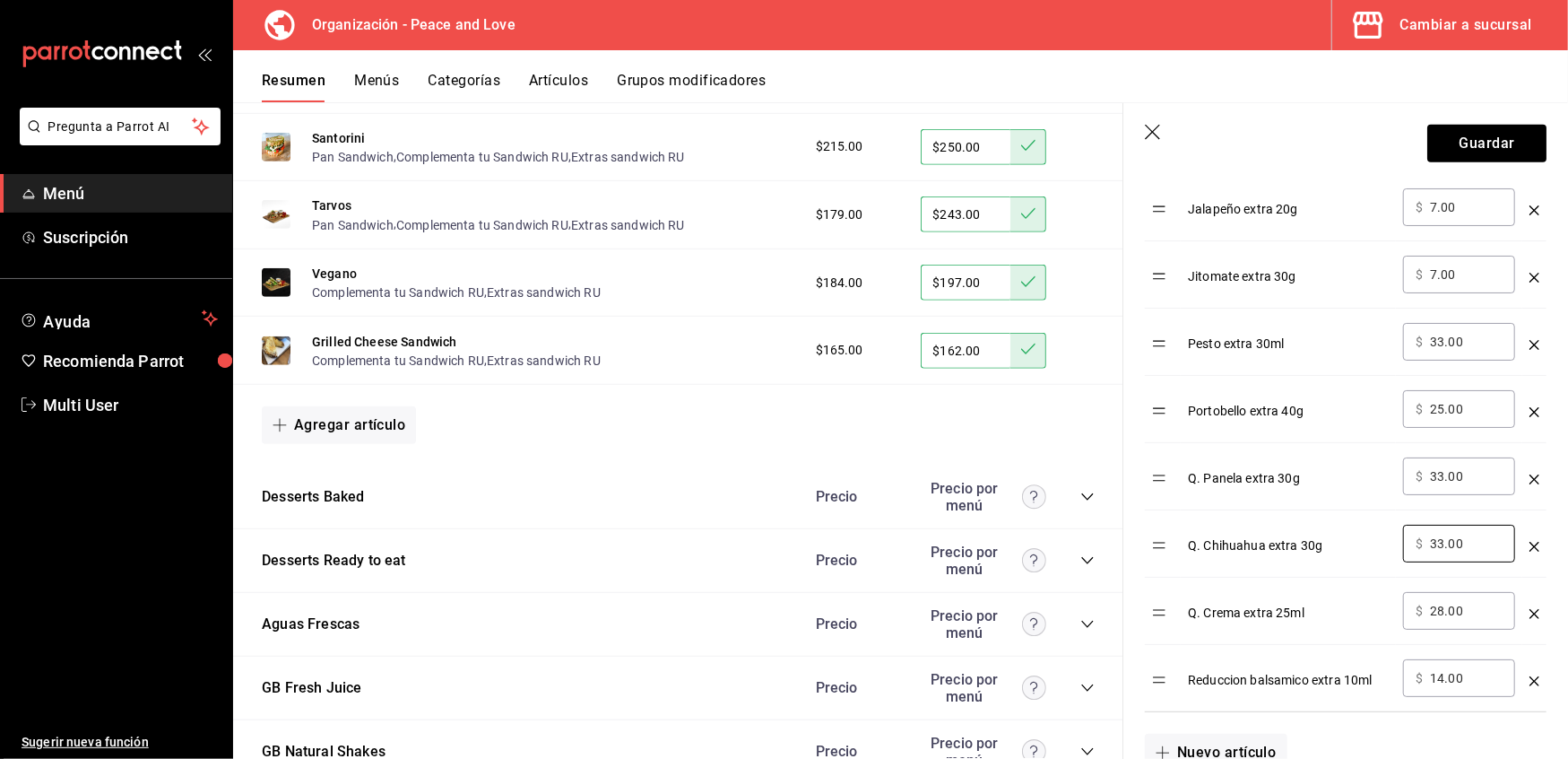
type input "33.00"
drag, startPoint x: 1476, startPoint y: 618, endPoint x: 1228, endPoint y: 615, distance: 248.0
click at [1228, 615] on tr "Q. Crema extra 25ml ​ $ 28.00 ​" at bounding box center [1345, 611] width 402 height 67
type input "33.00"
drag, startPoint x: 1471, startPoint y: 685, endPoint x: 1246, endPoint y: 661, distance: 226.3
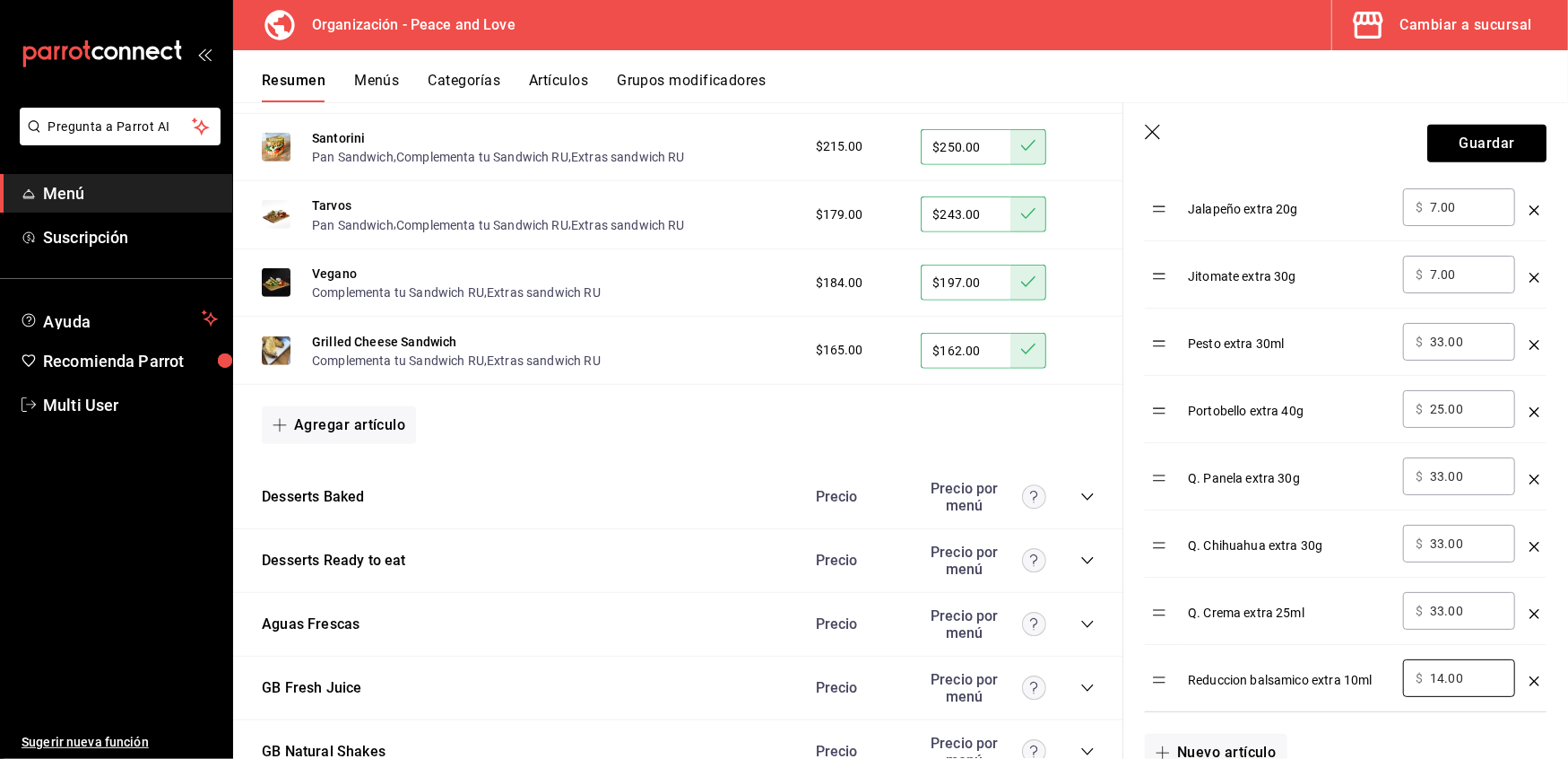
click at [1246, 661] on tr "Reduccion balsamico extra 10ml ​ $ 14.00 ​" at bounding box center [1345, 678] width 402 height 67
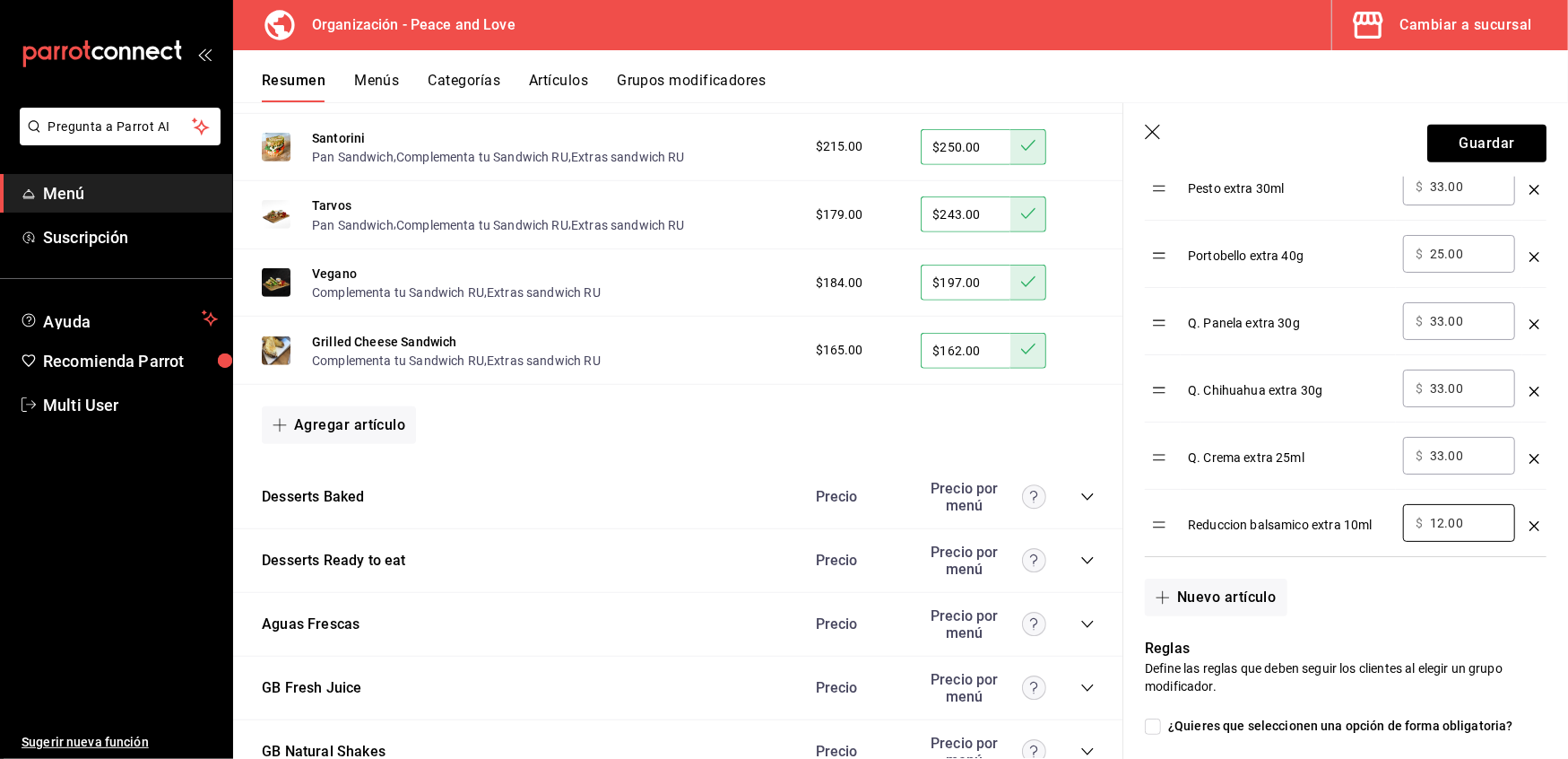
scroll to position [1465, 0]
type input "12.00"
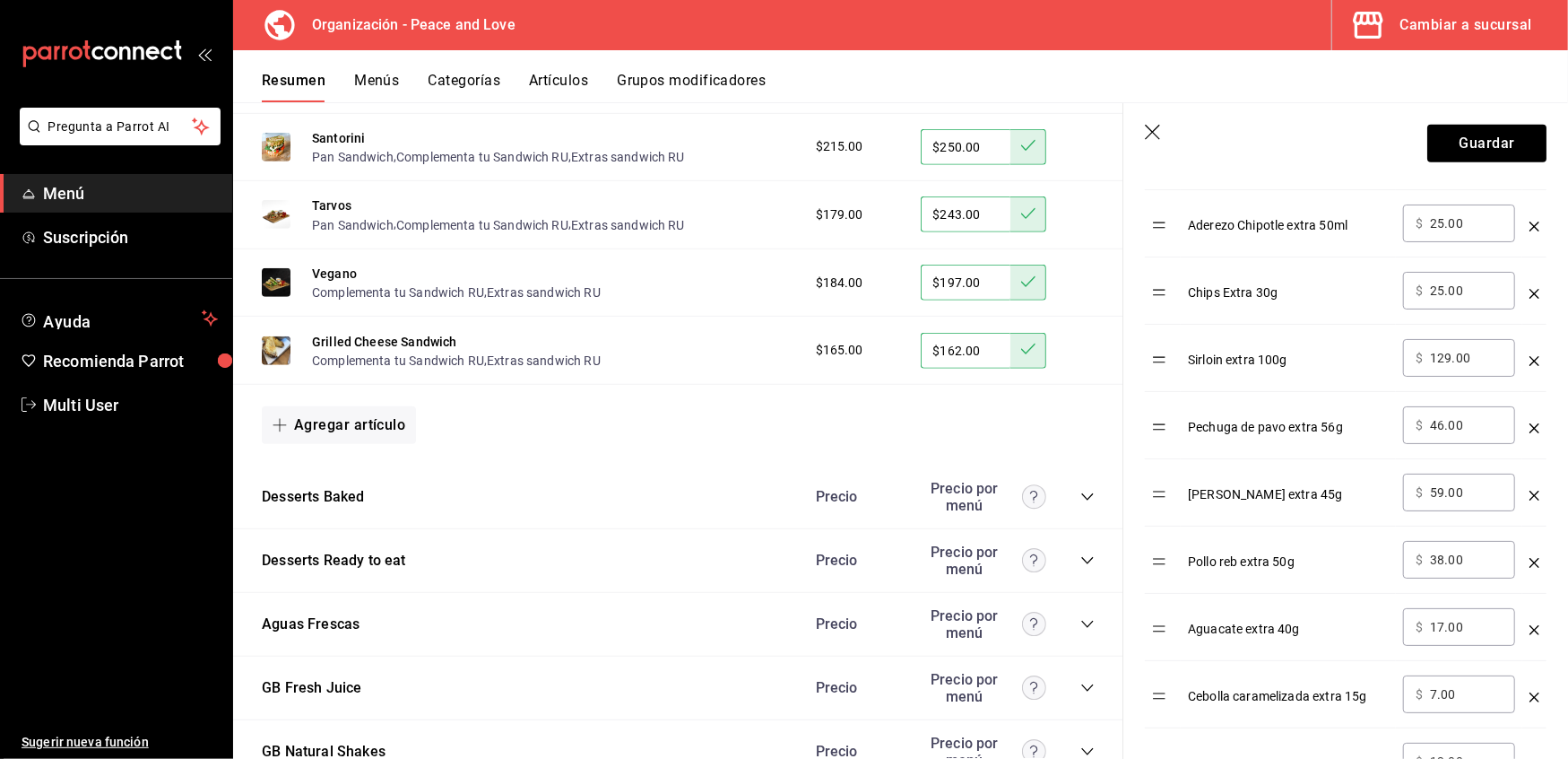
scroll to position [0, 0]
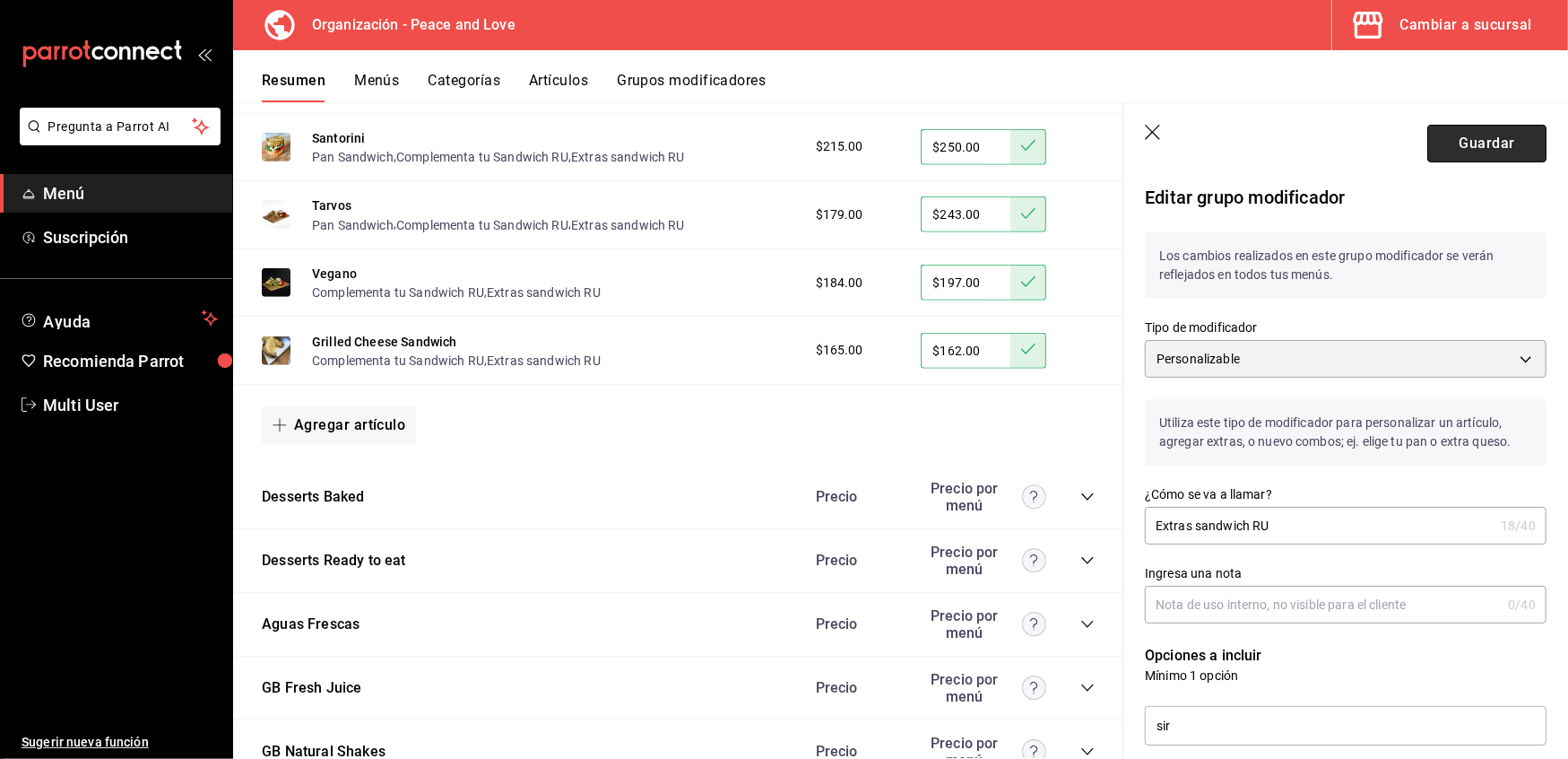
click at [1445, 142] on button "Guardar" at bounding box center [1487, 143] width 120 height 38
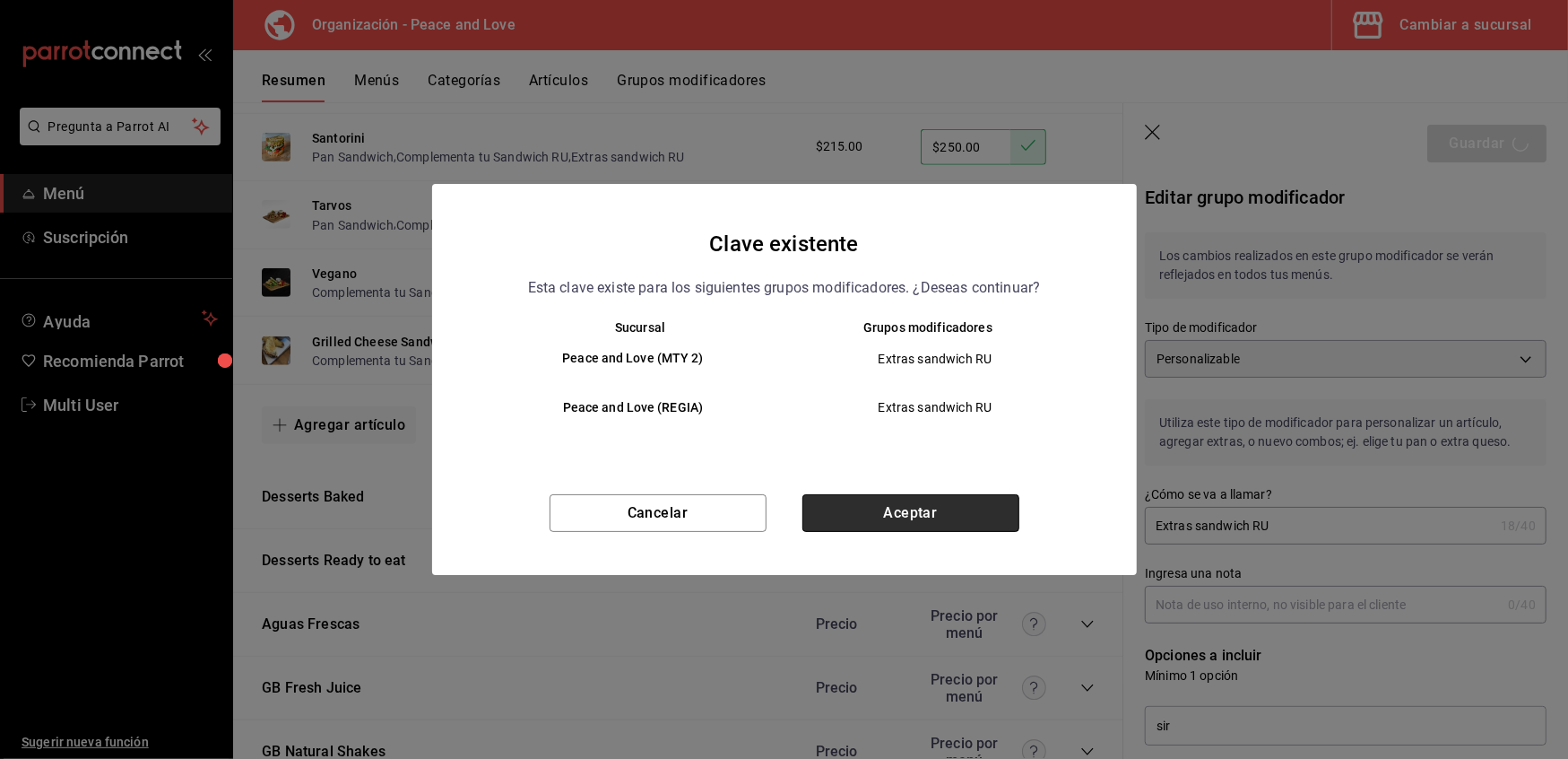
click at [880, 507] on button "Aceptar" at bounding box center [910, 513] width 217 height 38
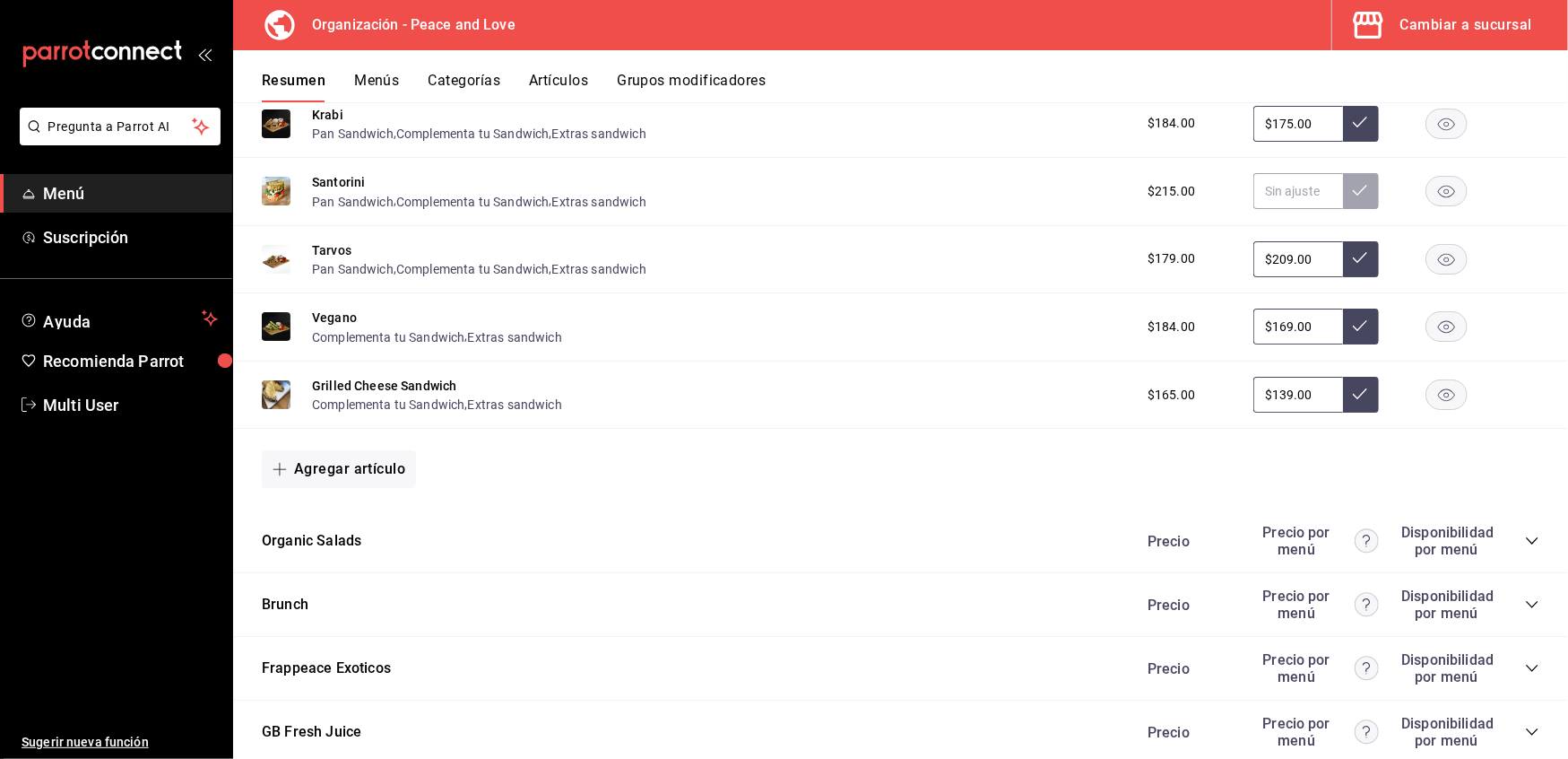
scroll to position [1069, 0]
click at [1526, 535] on icon "collapse-category-row" at bounding box center [1532, 538] width 12 height 7
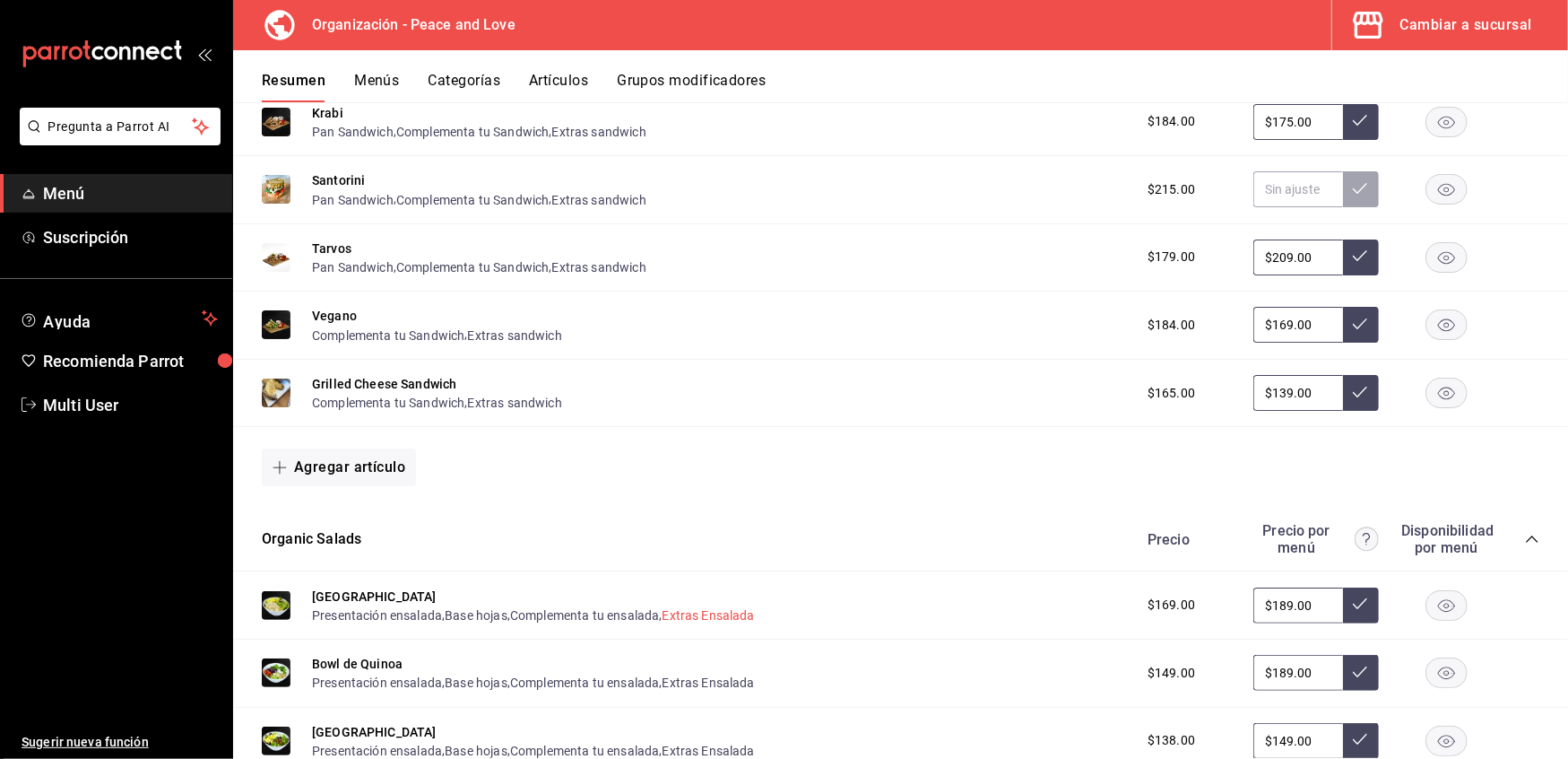
click at [685, 610] on button "Extras Ensalada" at bounding box center [708, 615] width 92 height 18
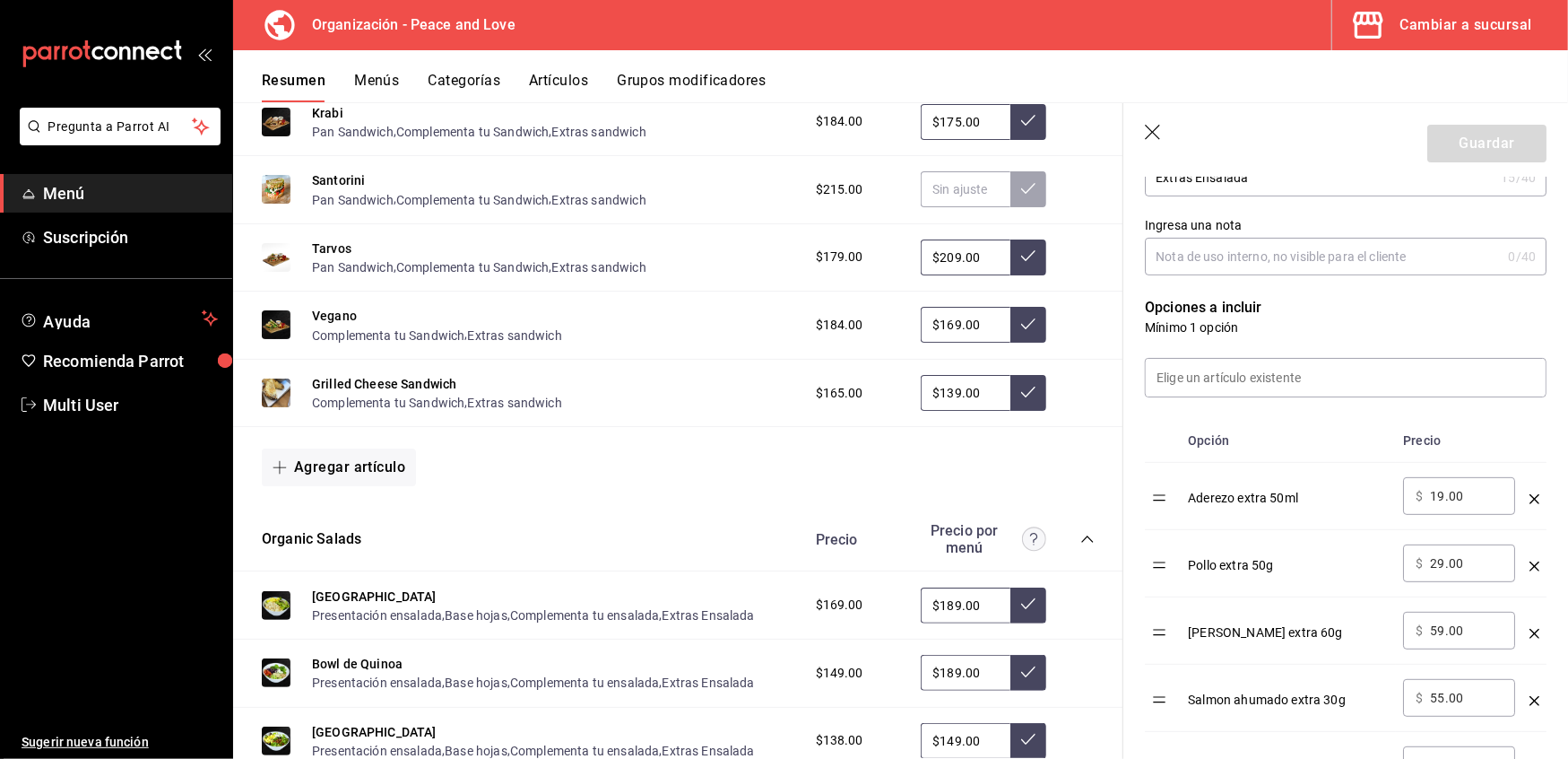
scroll to position [306, 0]
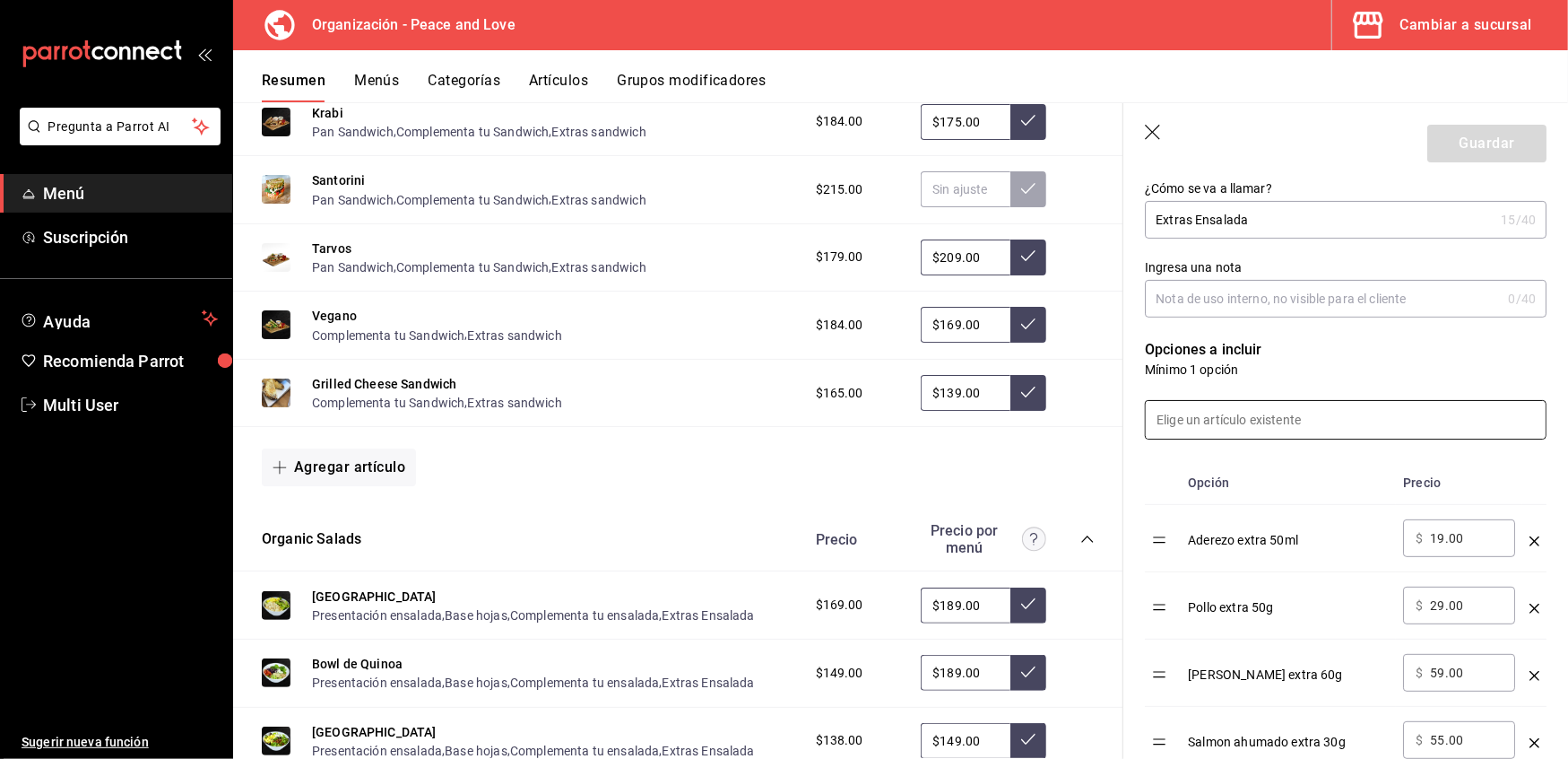
click at [1231, 407] on input at bounding box center [1345, 419] width 400 height 38
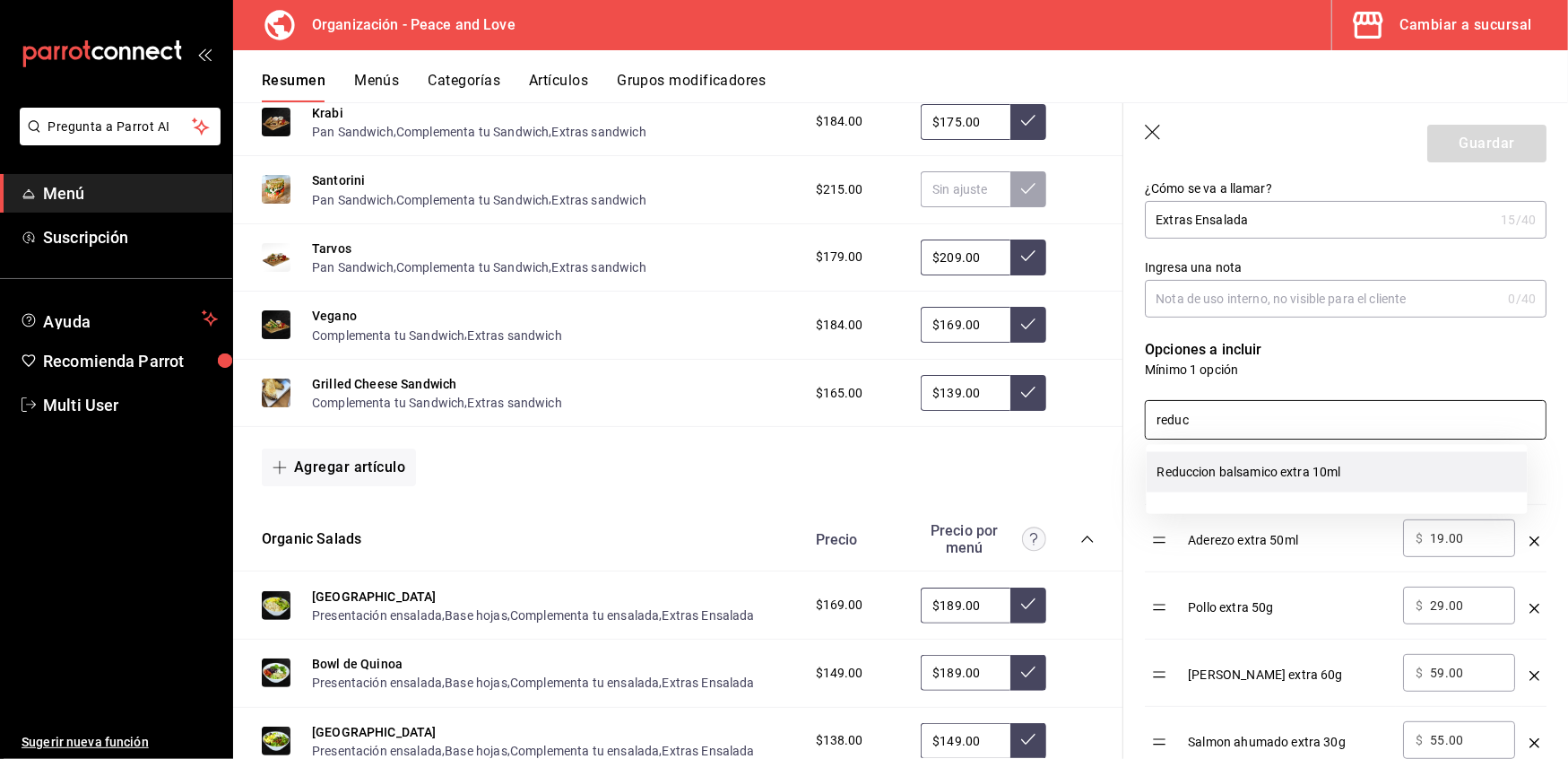
click at [1228, 461] on li "Reduccion balsamico extra 10ml" at bounding box center [1337, 472] width 381 height 40
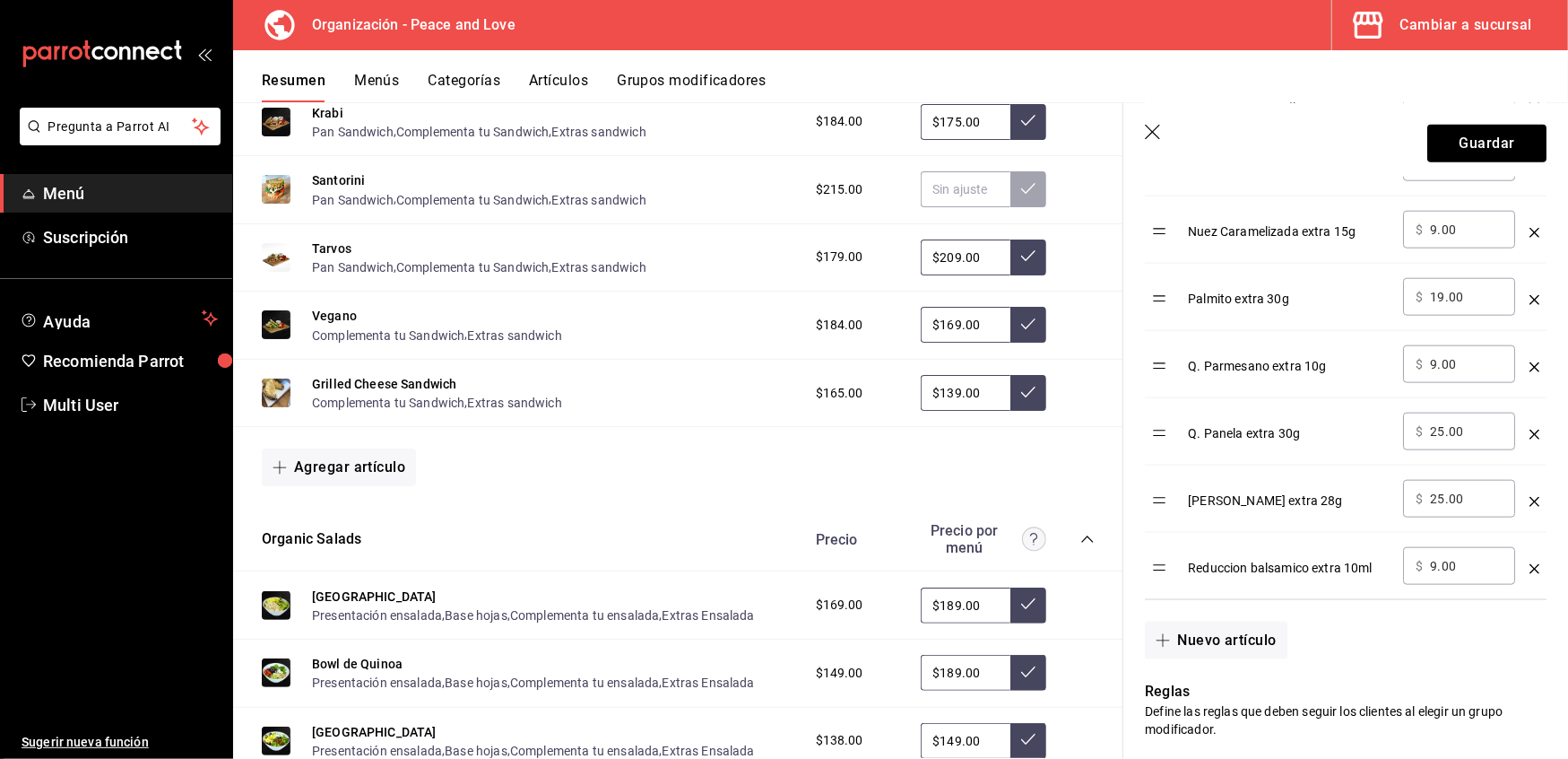
scroll to position [1356, 0]
type input "reduc"
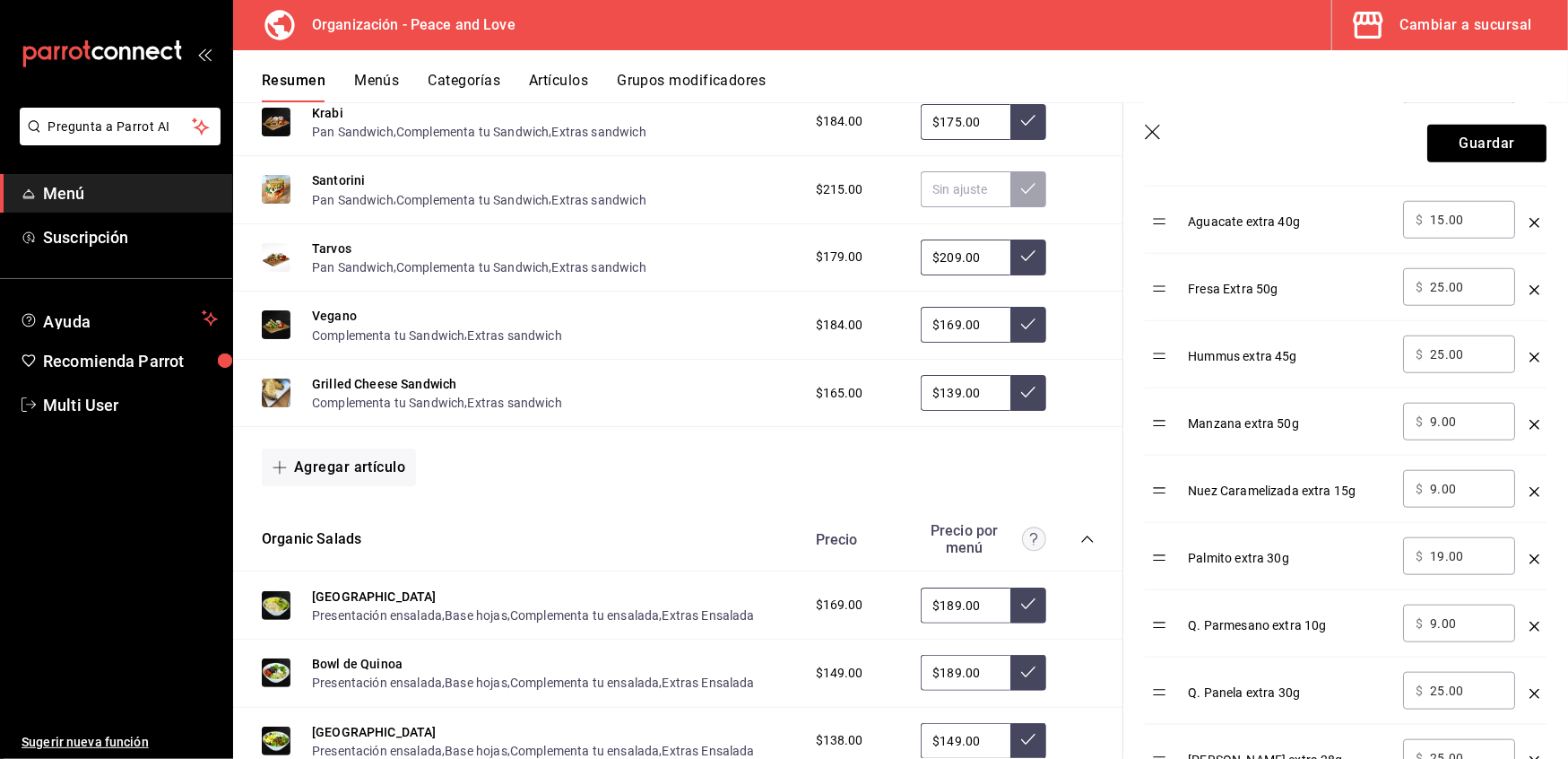
scroll to position [1063, 0]
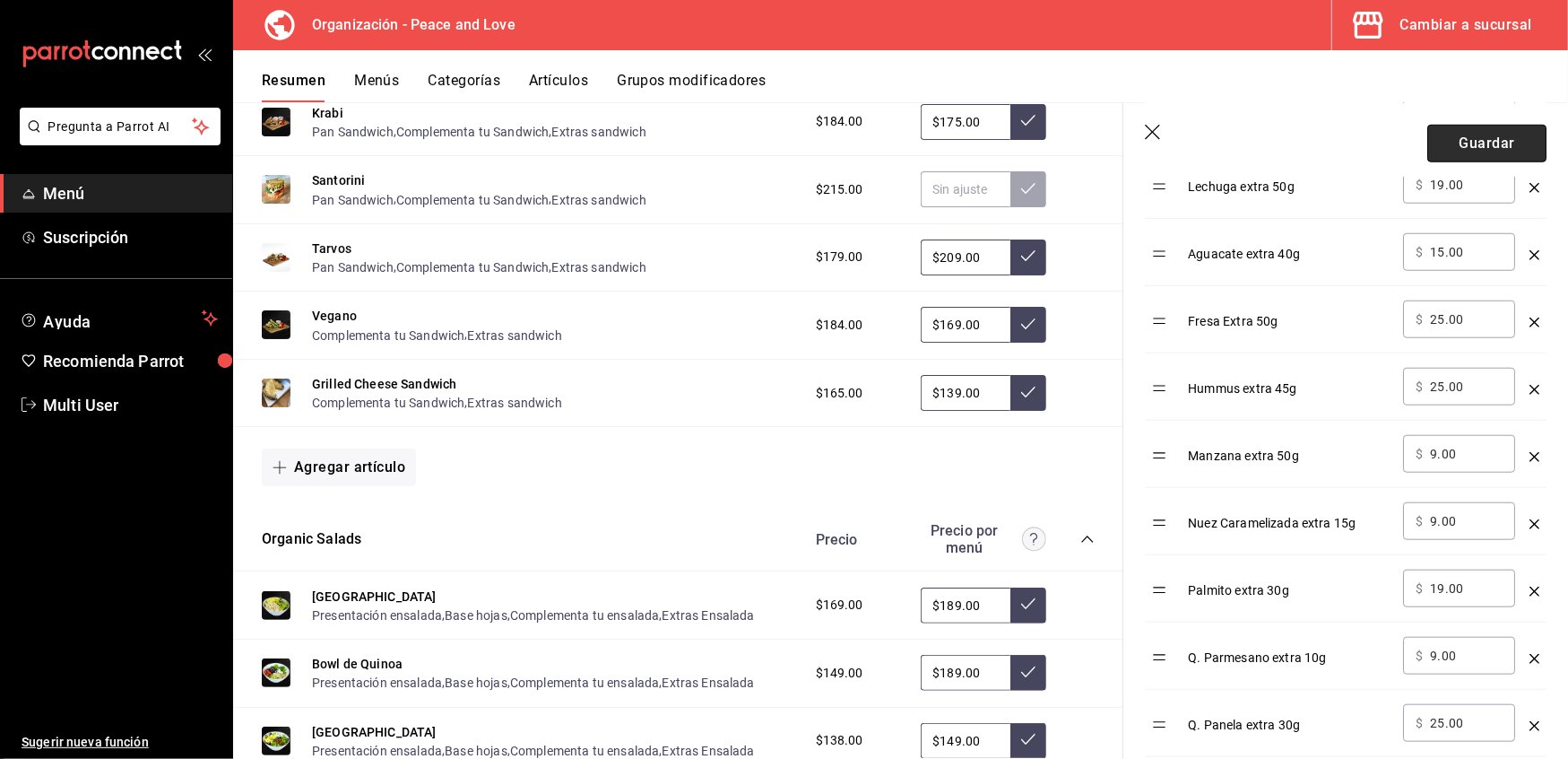
click at [1451, 152] on button "Guardar" at bounding box center [1487, 143] width 120 height 38
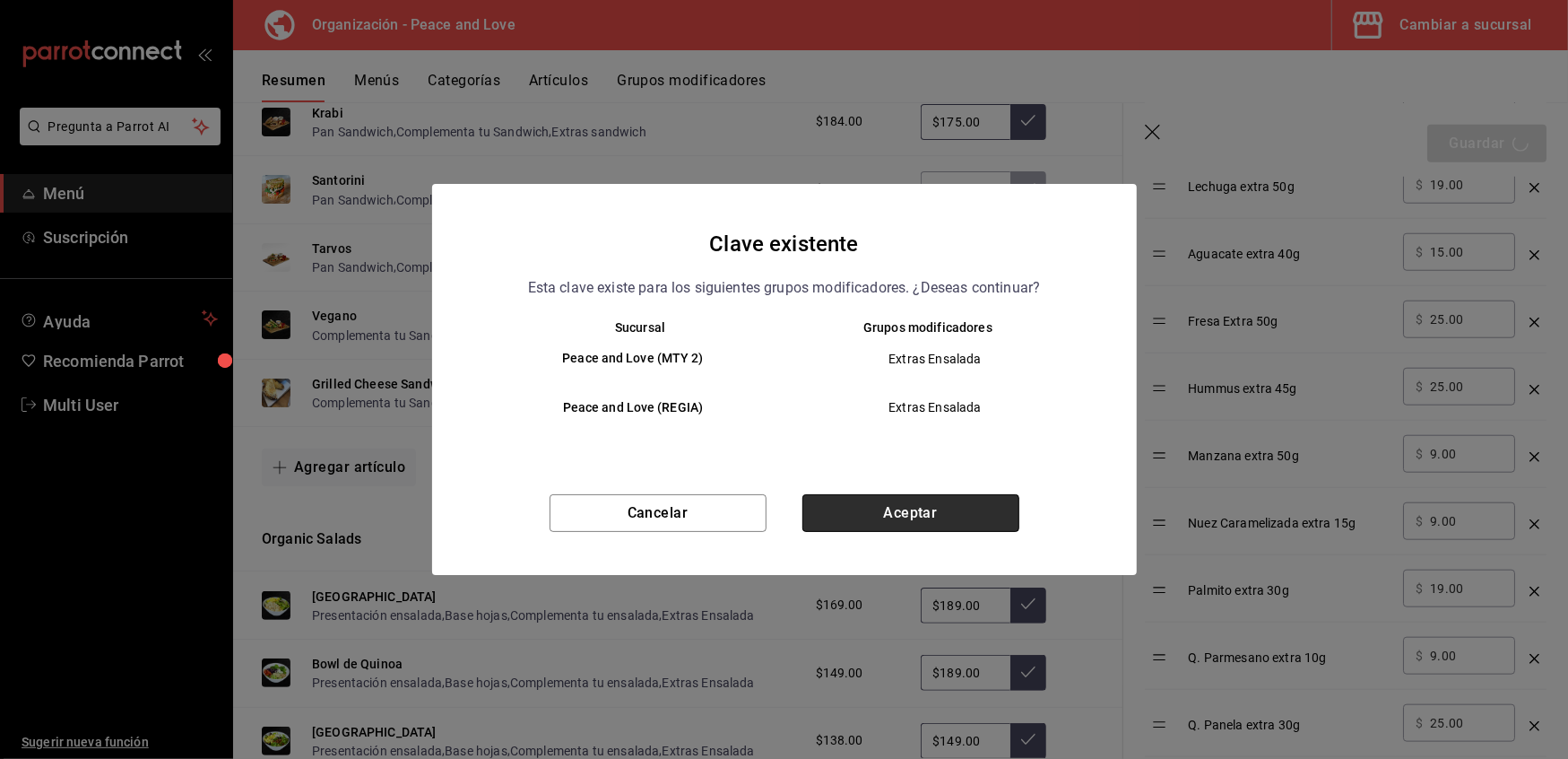
click at [867, 510] on button "Aceptar" at bounding box center [910, 513] width 217 height 38
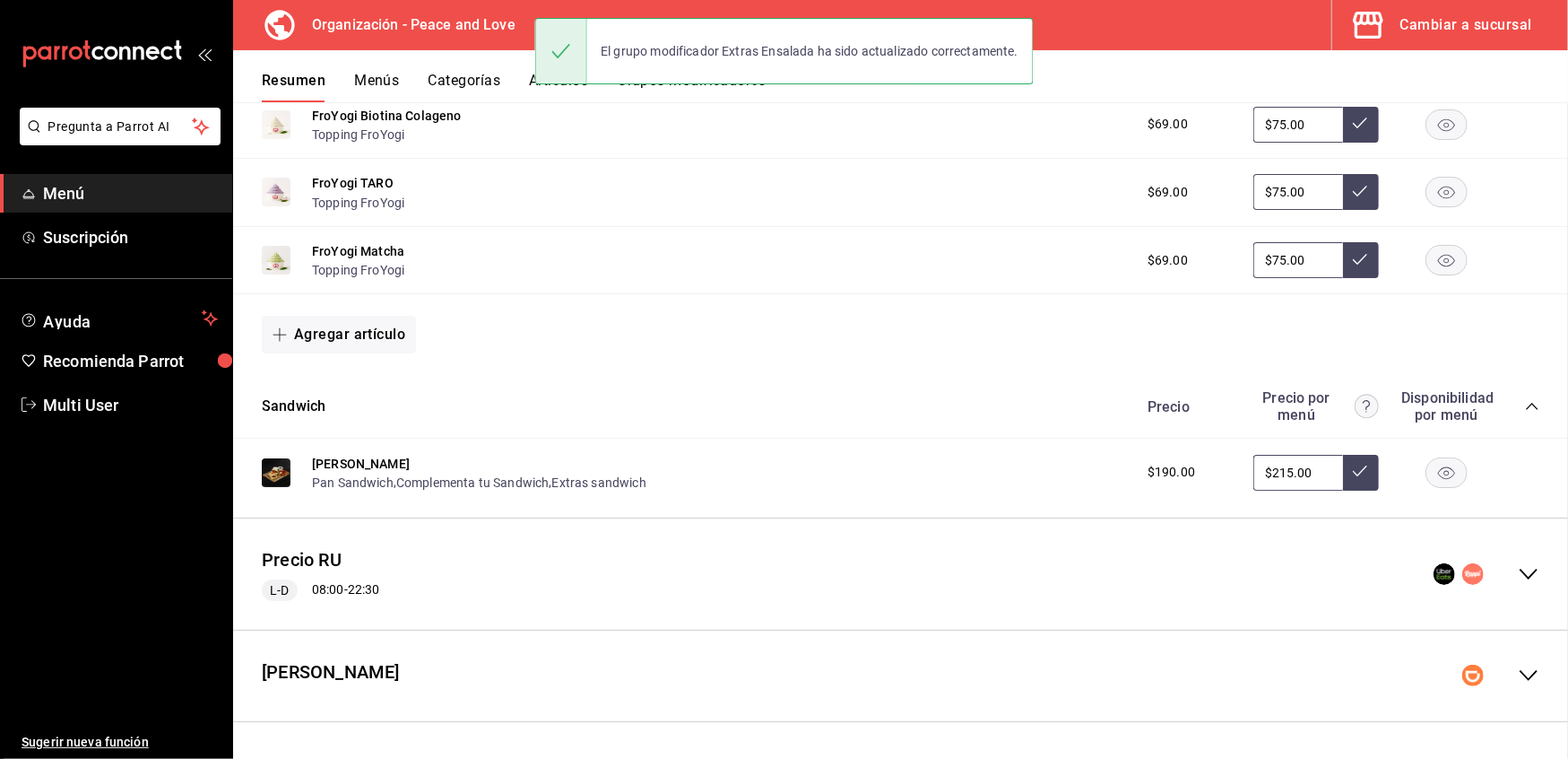
scroll to position [379, 0]
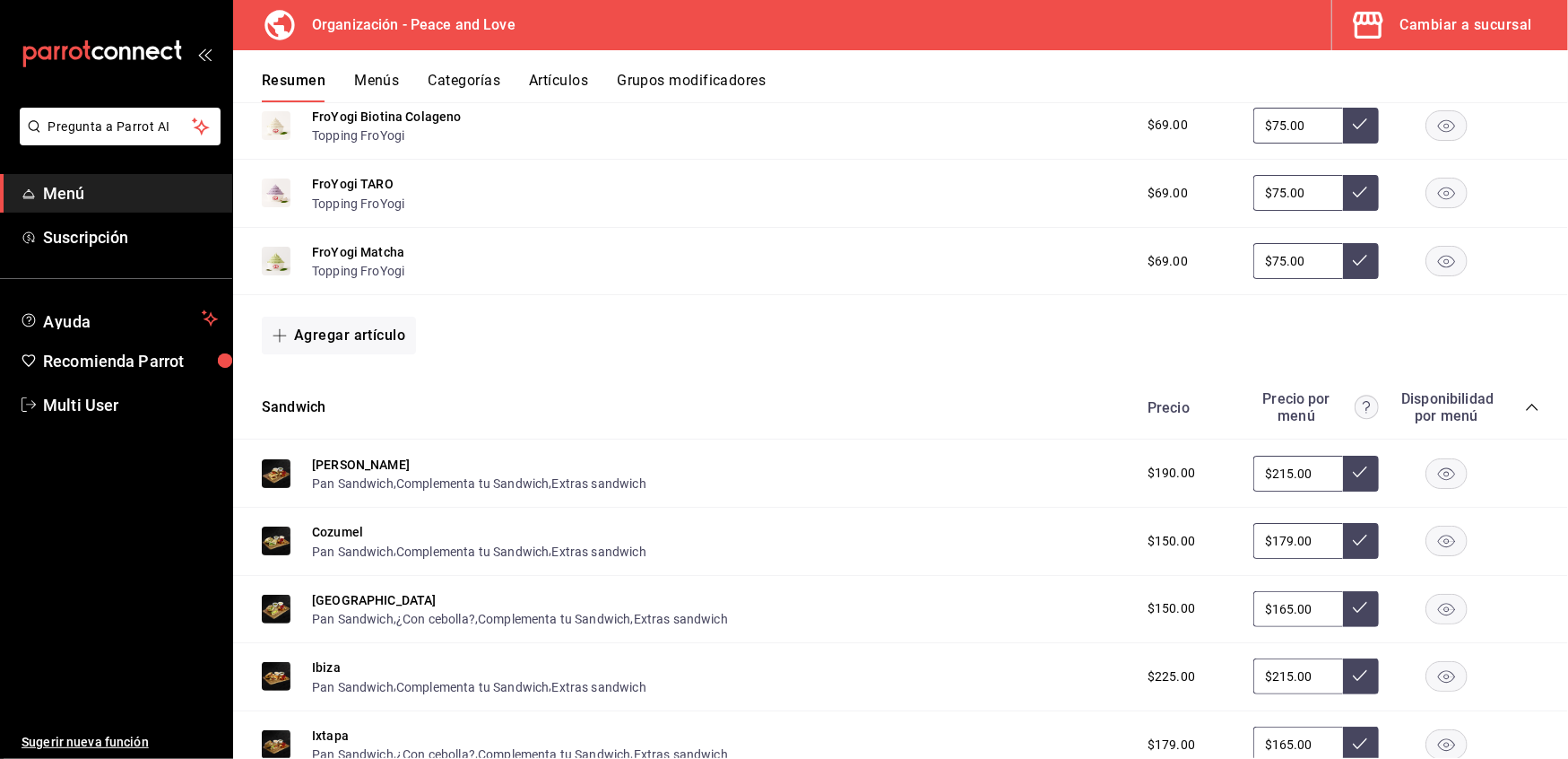
click at [491, 94] on button "Categorías" at bounding box center [465, 87] width 73 height 30
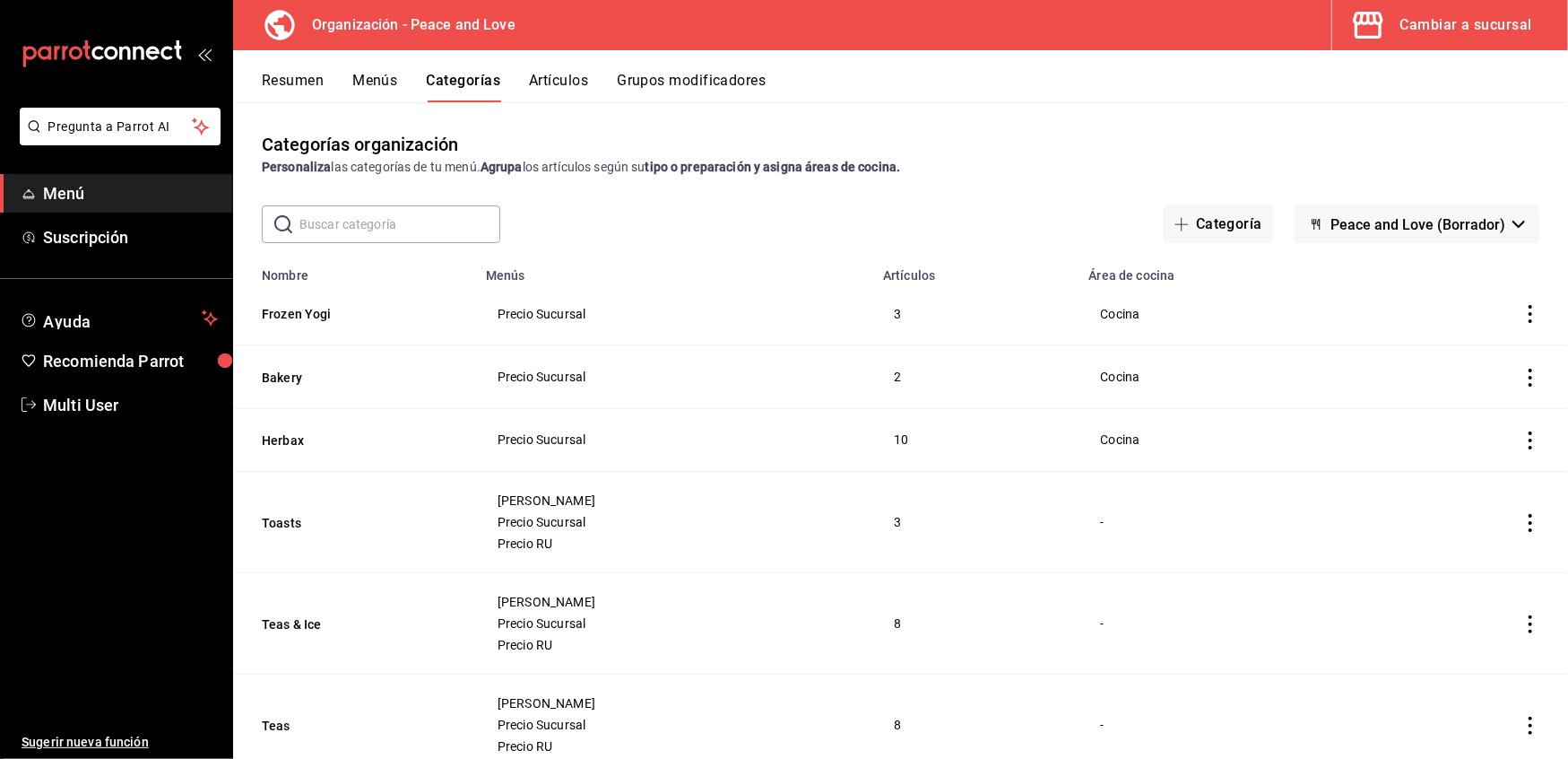
click at [568, 76] on button "Artículos" at bounding box center [558, 87] width 59 height 30
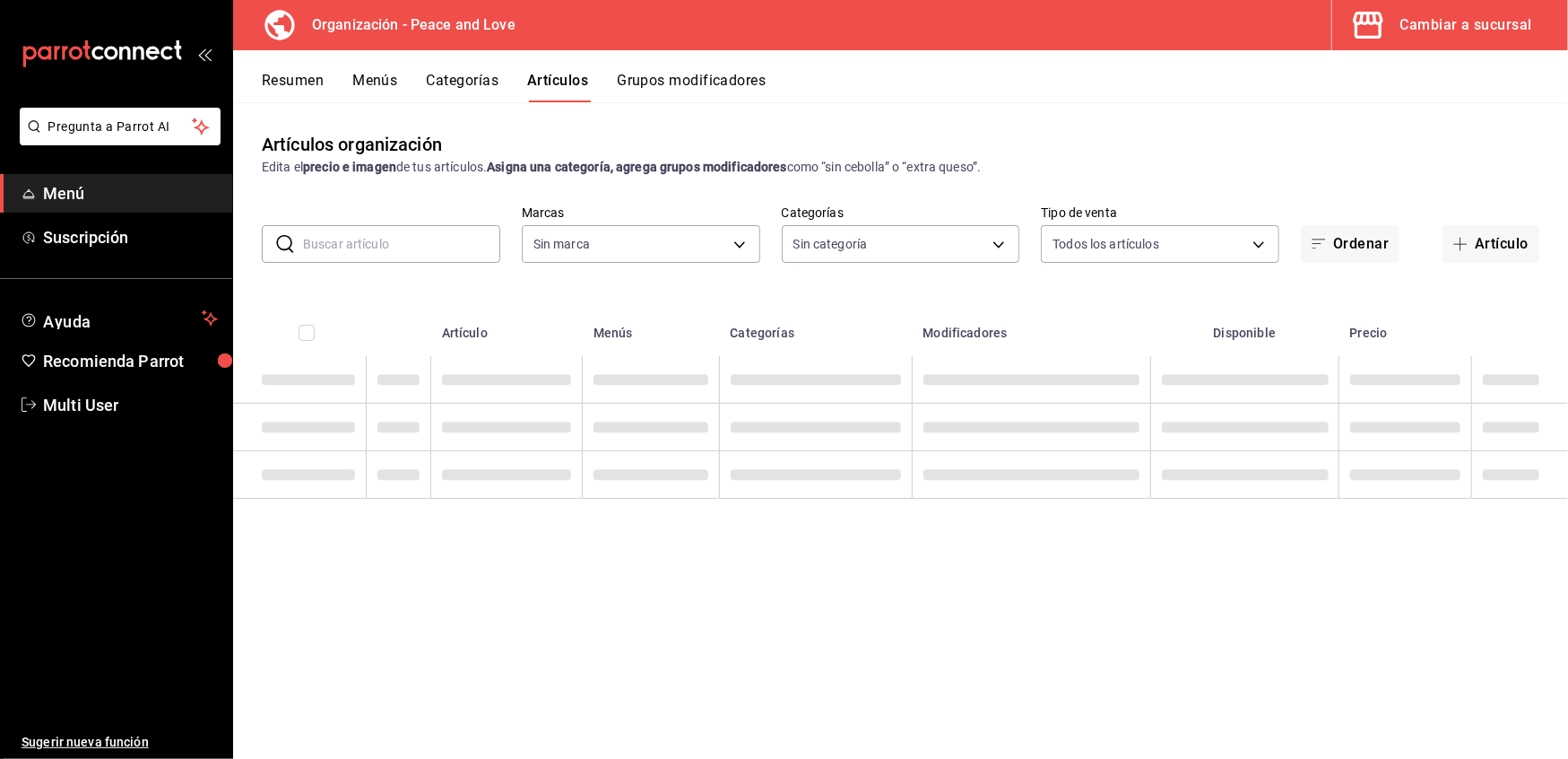
click at [448, 248] on input "text" at bounding box center [402, 243] width 197 height 36
type input "b95d4f55-8390-4aa3-b872-30c8ea5dd563"
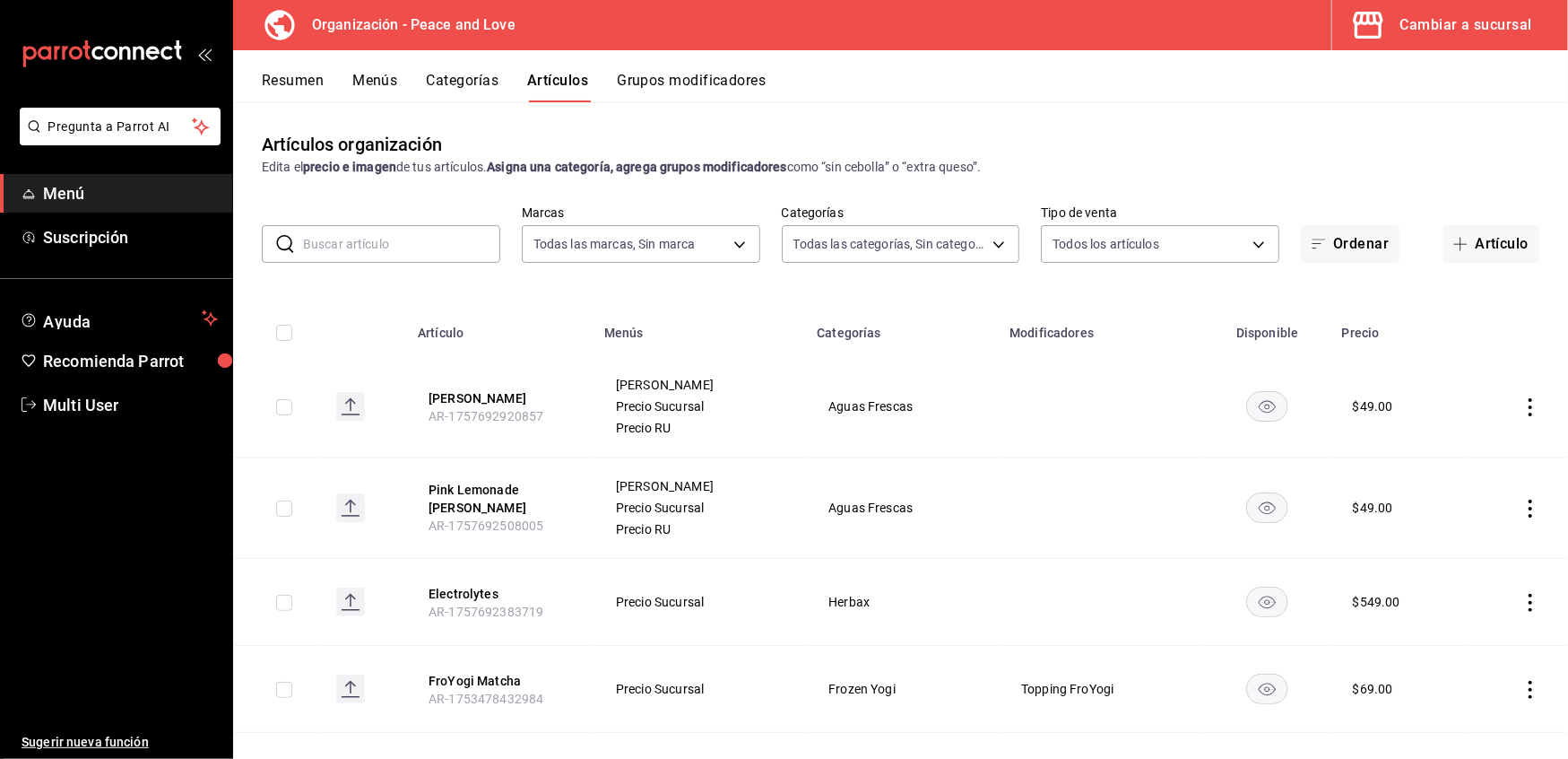
type input "9ea23167-2d5d-4102-9c87-89af9dc5278e,3840b789-b954-49e1-b386-82b604f894c8,a2e0d…"
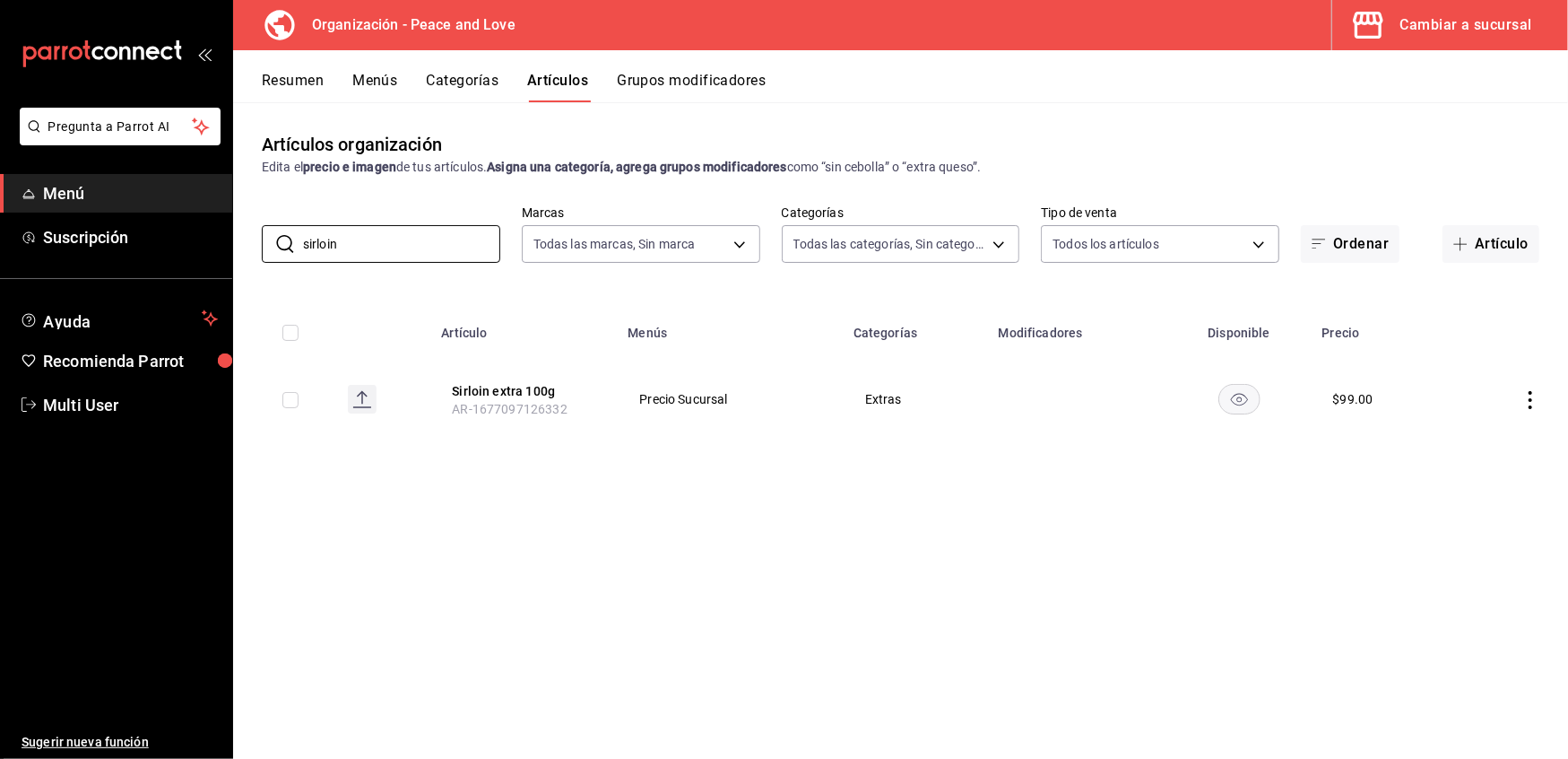
type input "sirloin"
click at [1103, 679] on div "Artículos organización Edita el precio e imagen de tus artículos. Asigna una ca…" at bounding box center [901, 430] width 1336 height 656
click at [1501, 231] on button "Artículo" at bounding box center [1491, 243] width 97 height 38
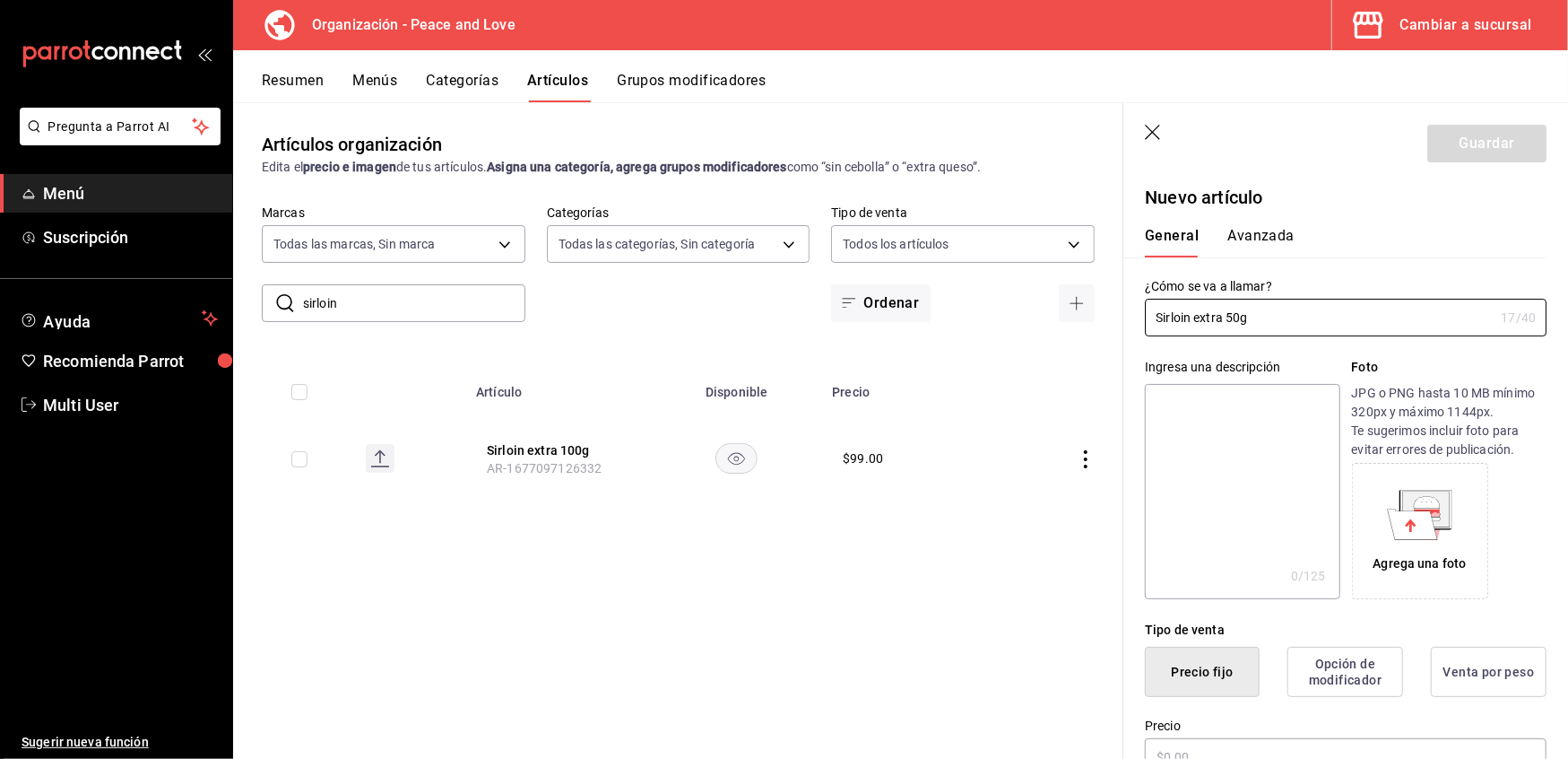
type input "Sirloin extra 50g"
click at [1269, 408] on textarea at bounding box center [1242, 491] width 195 height 215
type textarea "5"
type textarea "x"
type textarea "50"
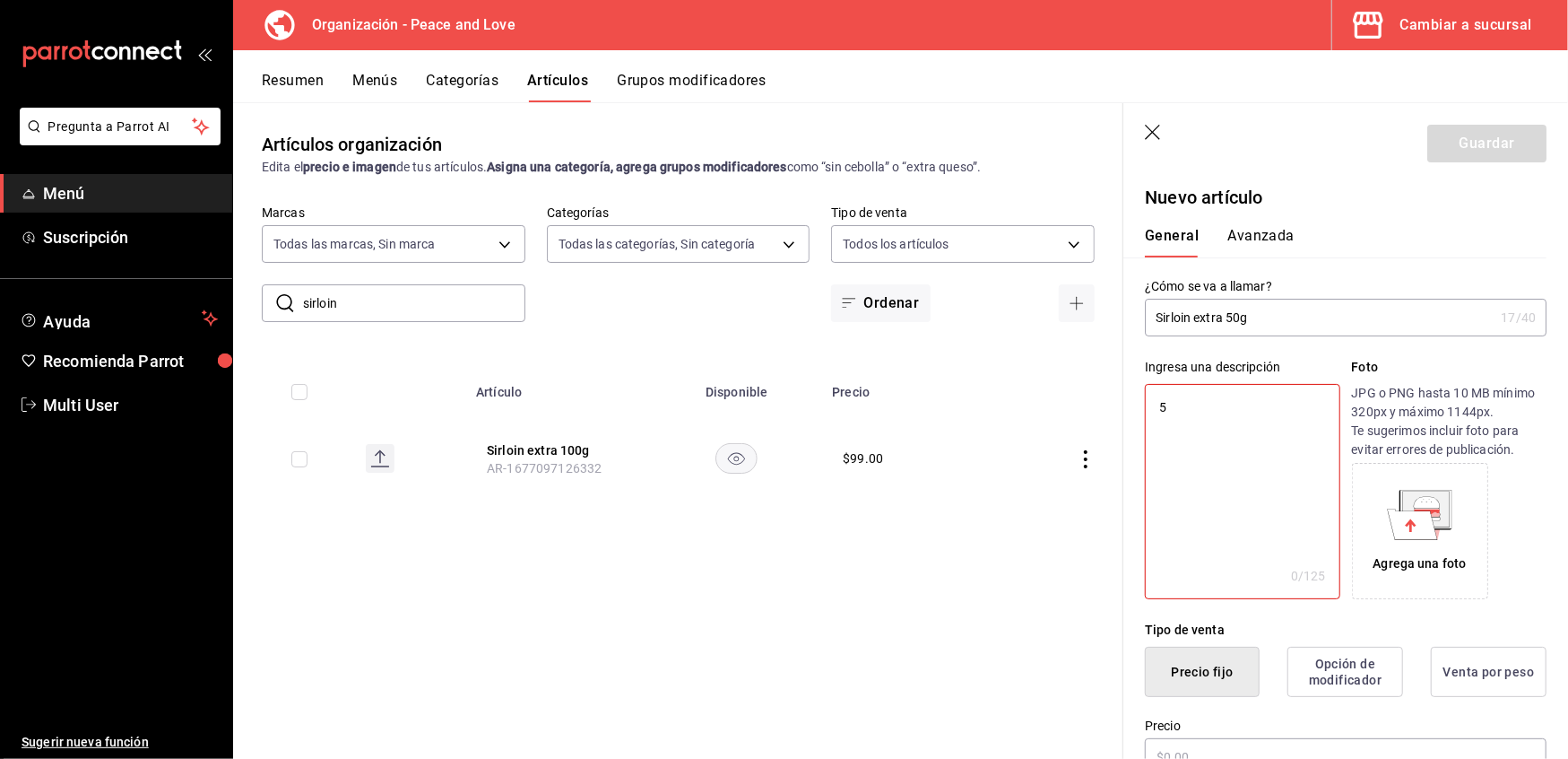
type textarea "x"
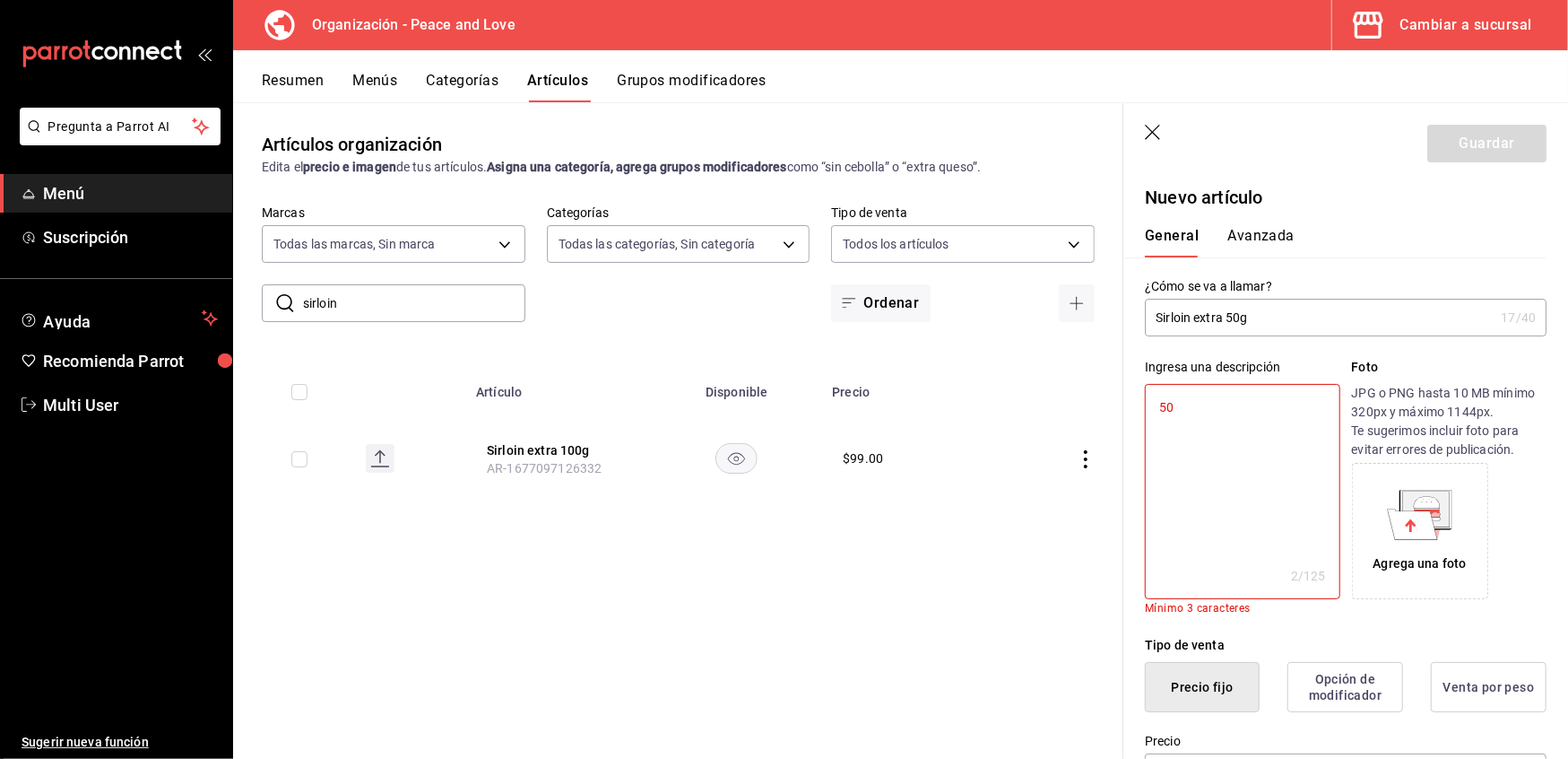
type textarea "50g"
type textarea "x"
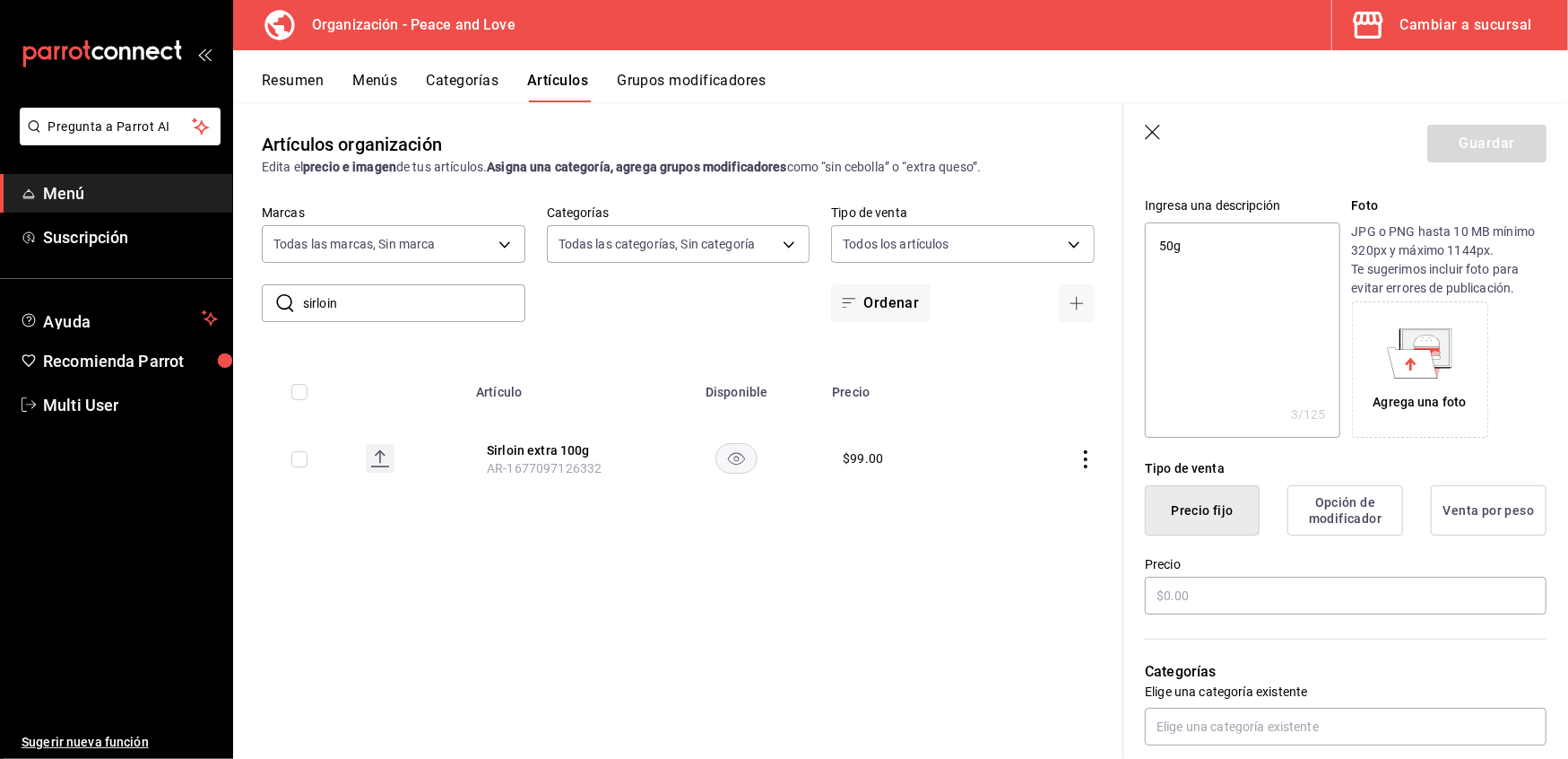
scroll to position [163, 0]
type textarea "50g"
type textarea "x"
drag, startPoint x: 1229, startPoint y: 587, endPoint x: 1039, endPoint y: 578, distance: 190.2
click at [1039, 578] on main "Artículos organización Edita el precio e imagen de tus artículos. Asigna una ca…" at bounding box center [901, 430] width 1336 height 657
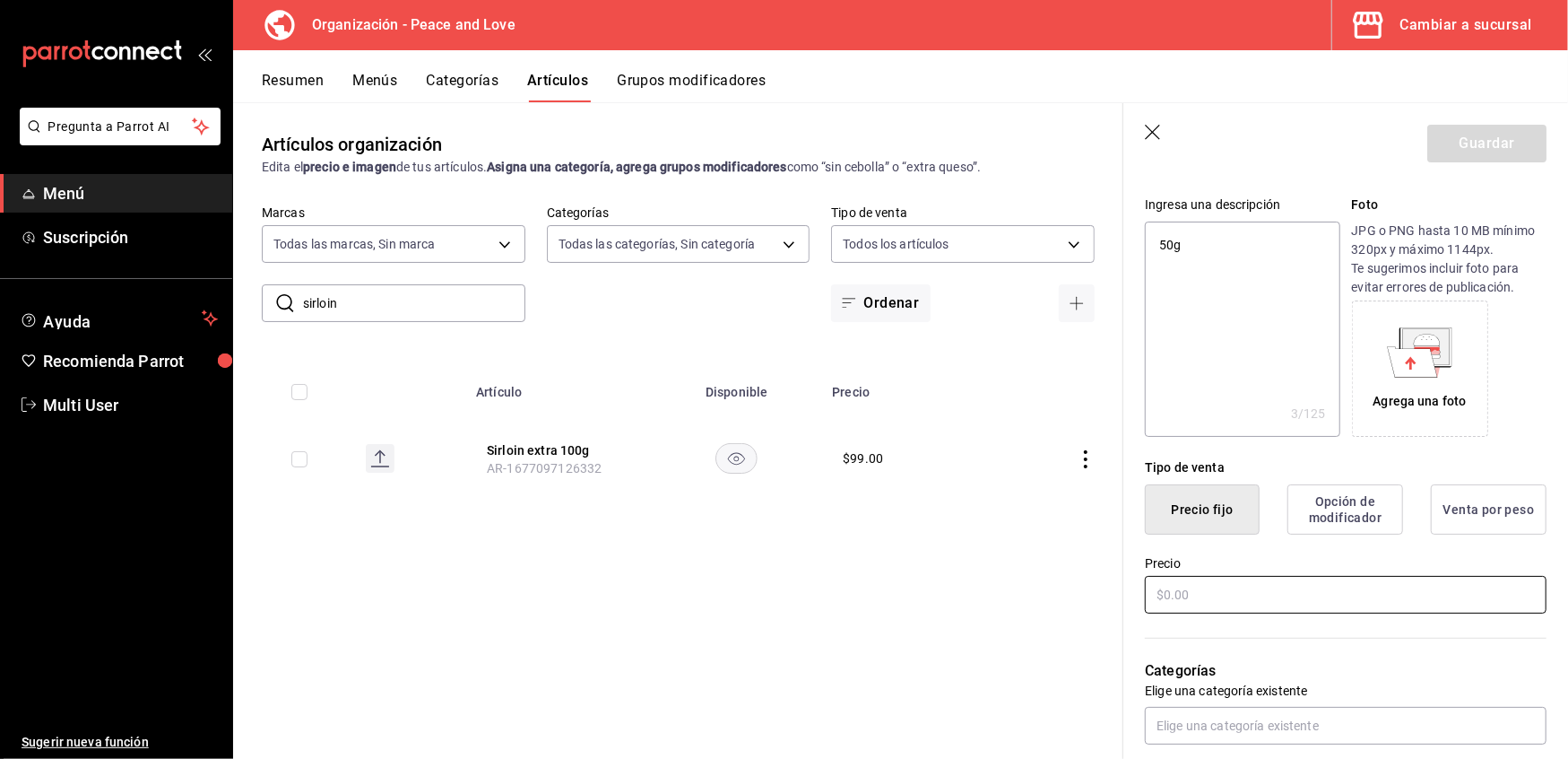
type input "$5.00"
type textarea "x"
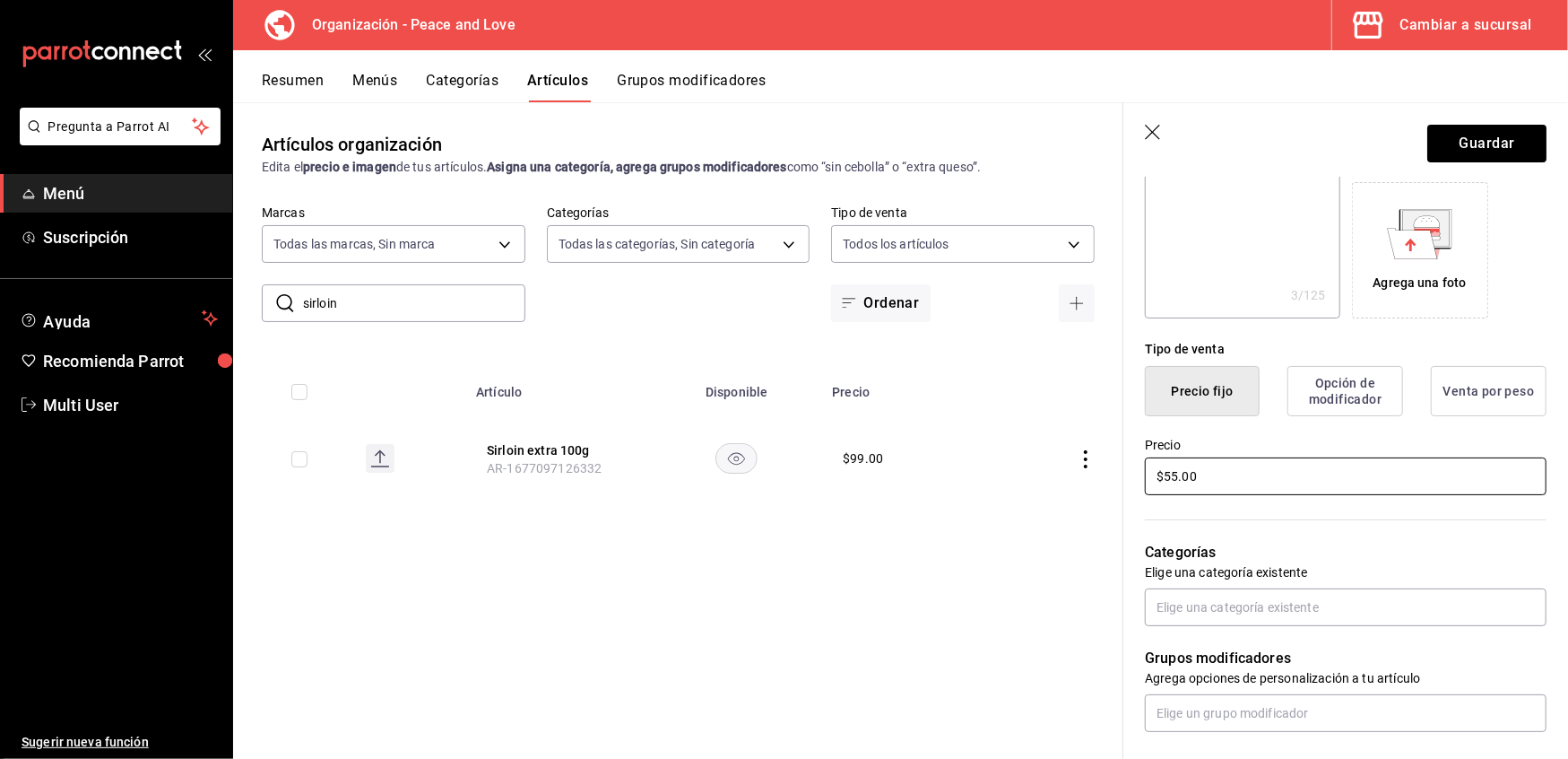
scroll to position [281, 0]
type input "$55.00"
click at [1243, 603] on input "text" at bounding box center [1345, 606] width 402 height 38
type input "extras"
click at [1223, 639] on li "Extras" at bounding box center [1338, 647] width 383 height 29
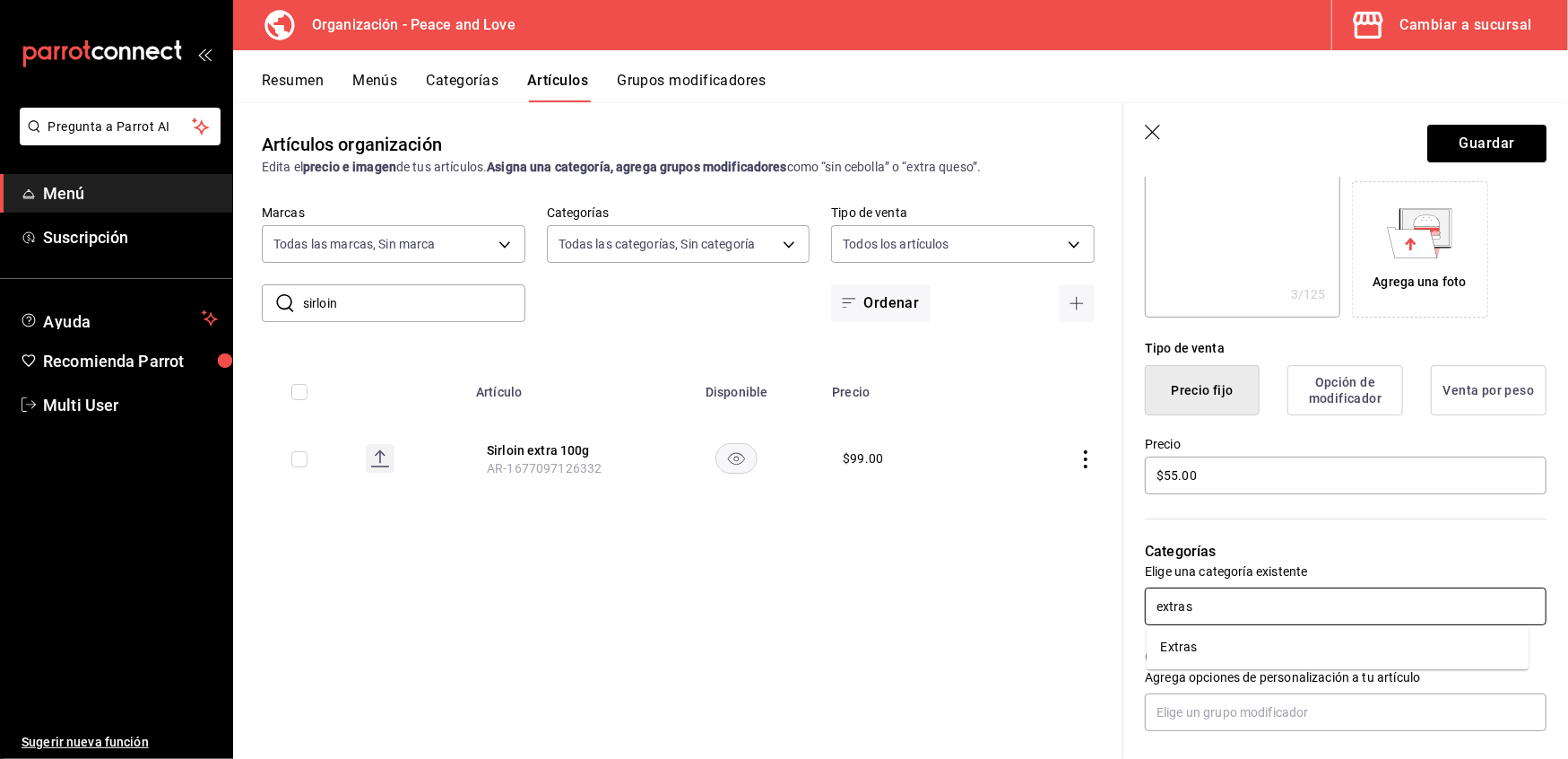
type textarea "x"
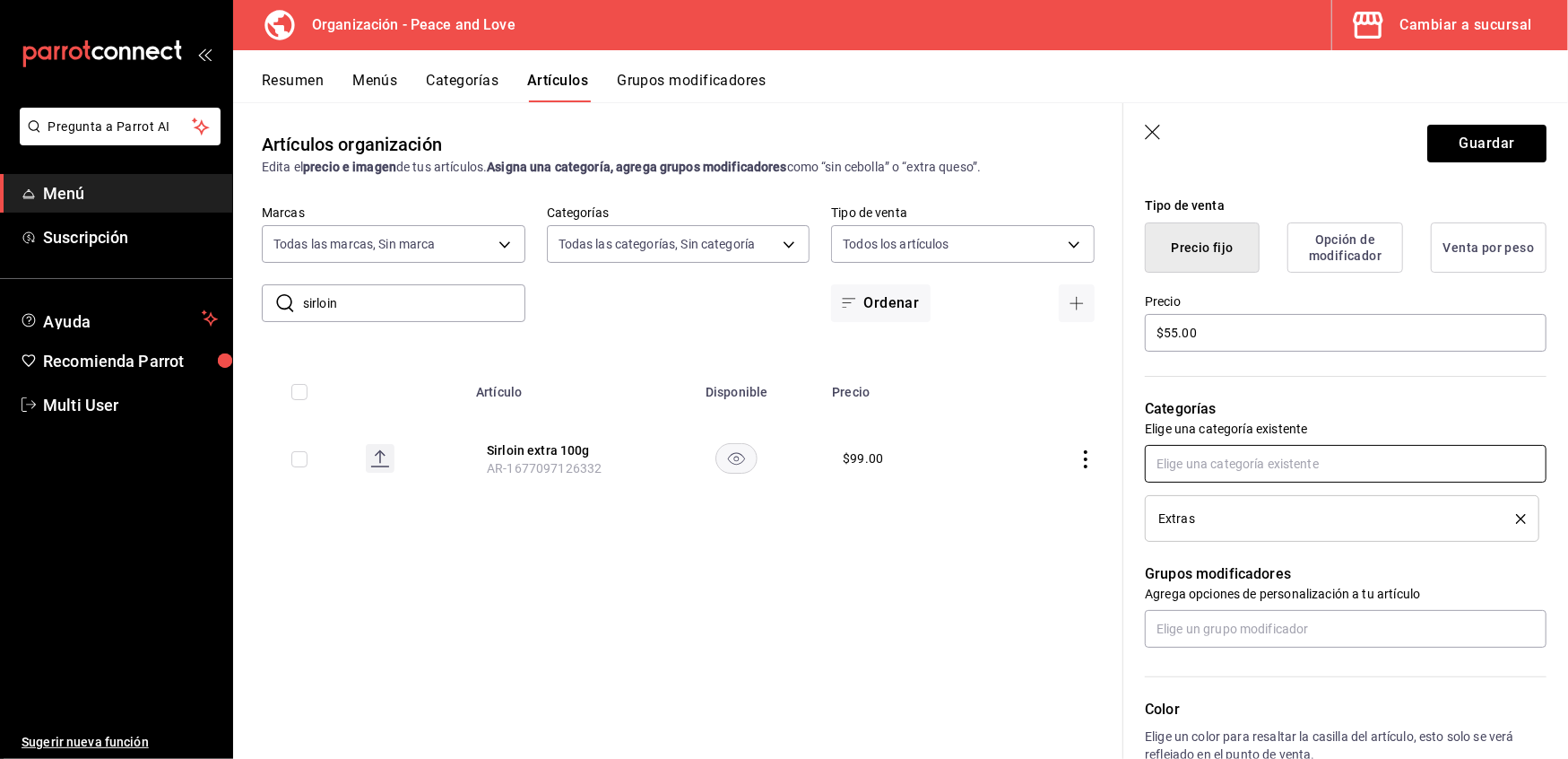
scroll to position [425, 0]
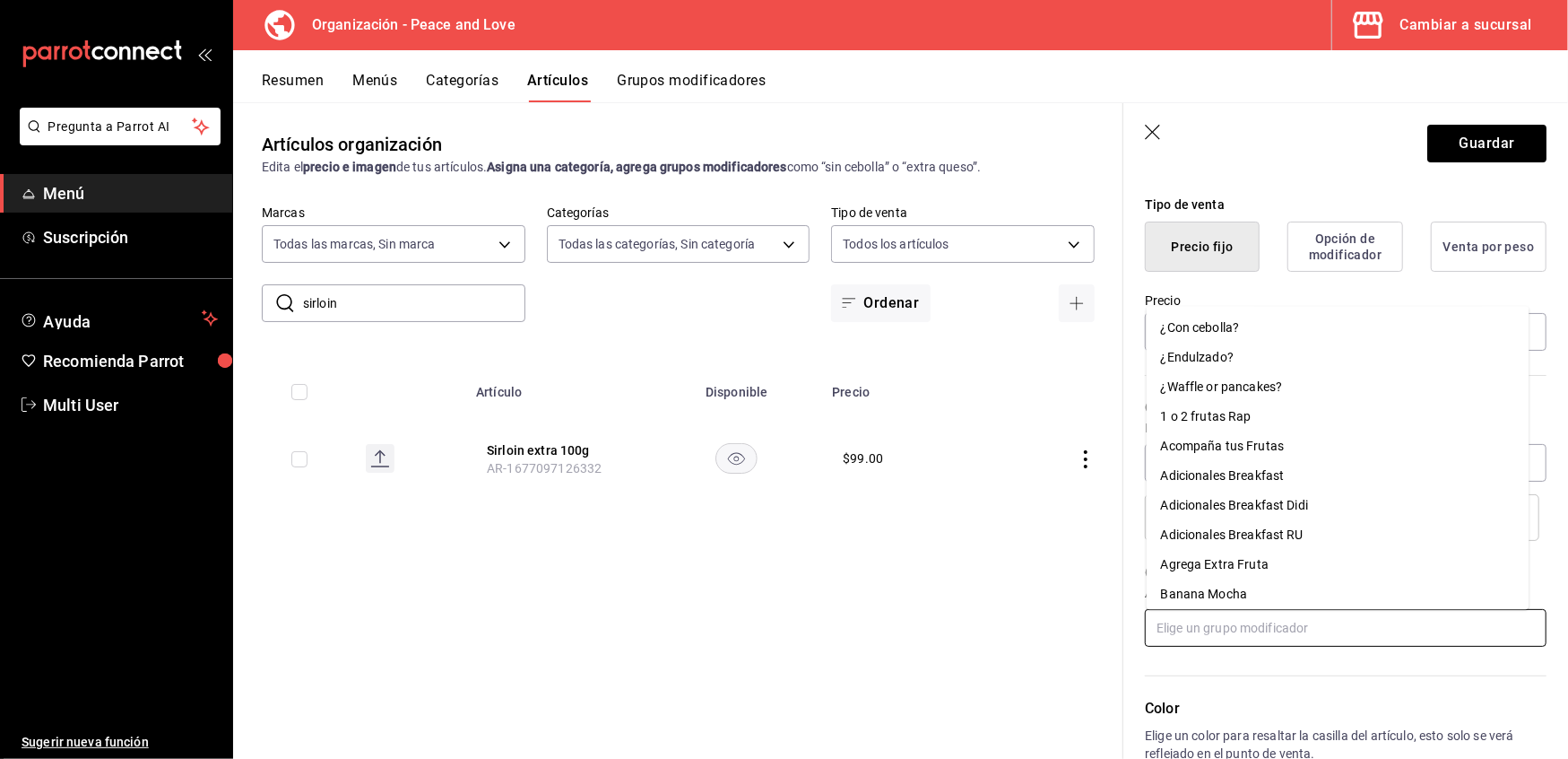
click at [1249, 625] on input "text" at bounding box center [1345, 628] width 402 height 38
type input "sand"
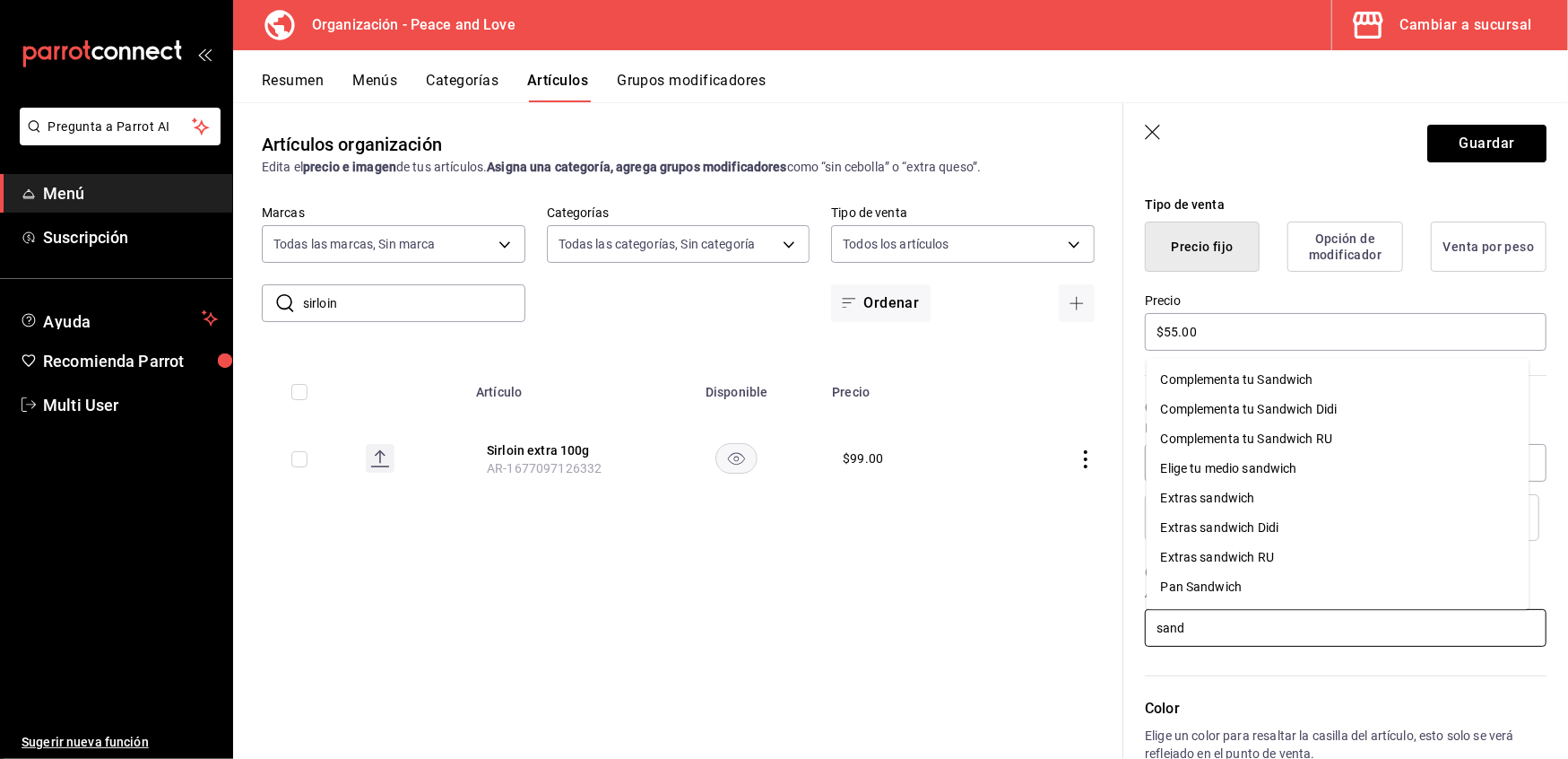
click at [1225, 499] on div "Extras sandwich" at bounding box center [1208, 497] width 94 height 18
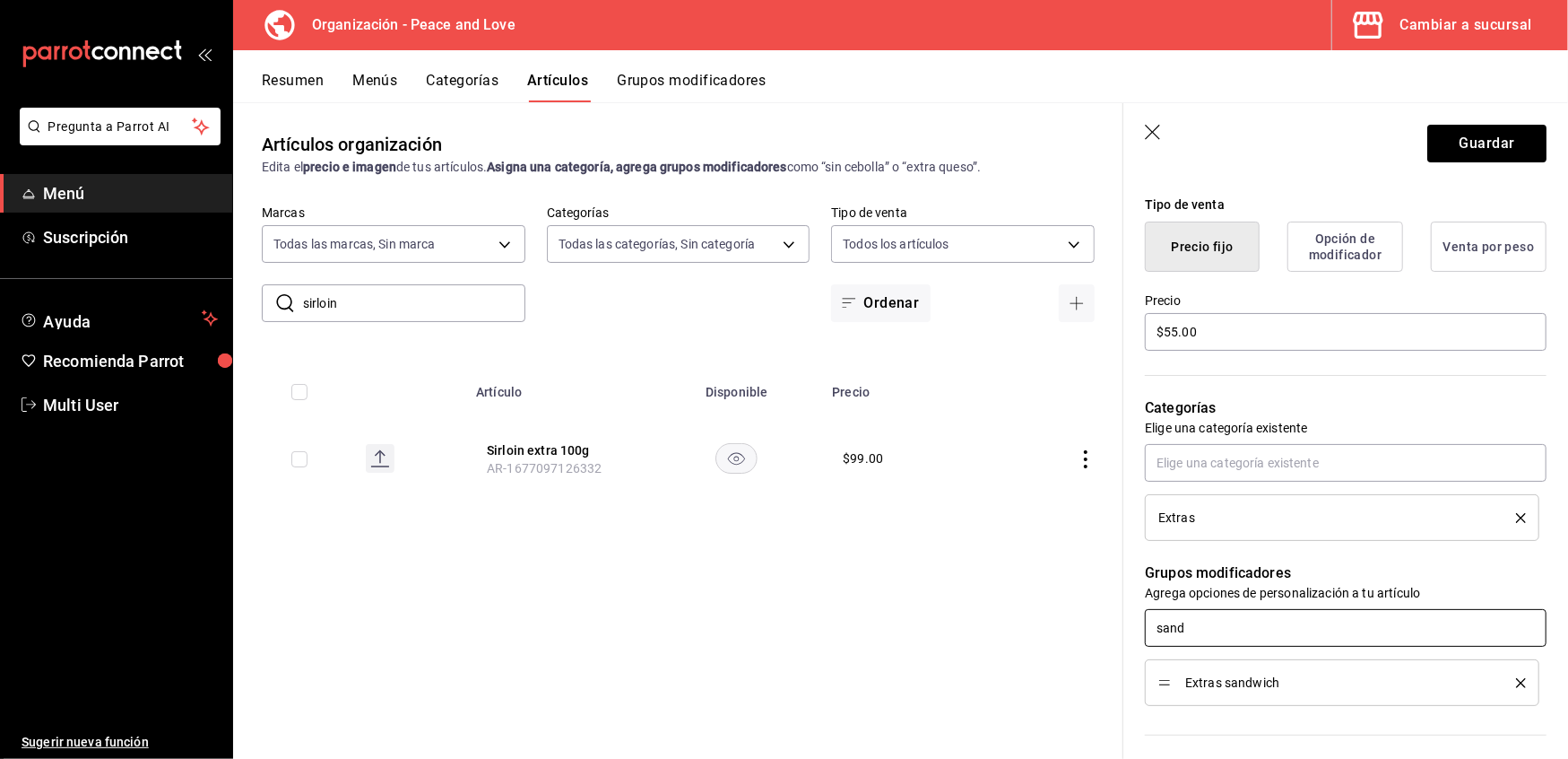
type textarea "x"
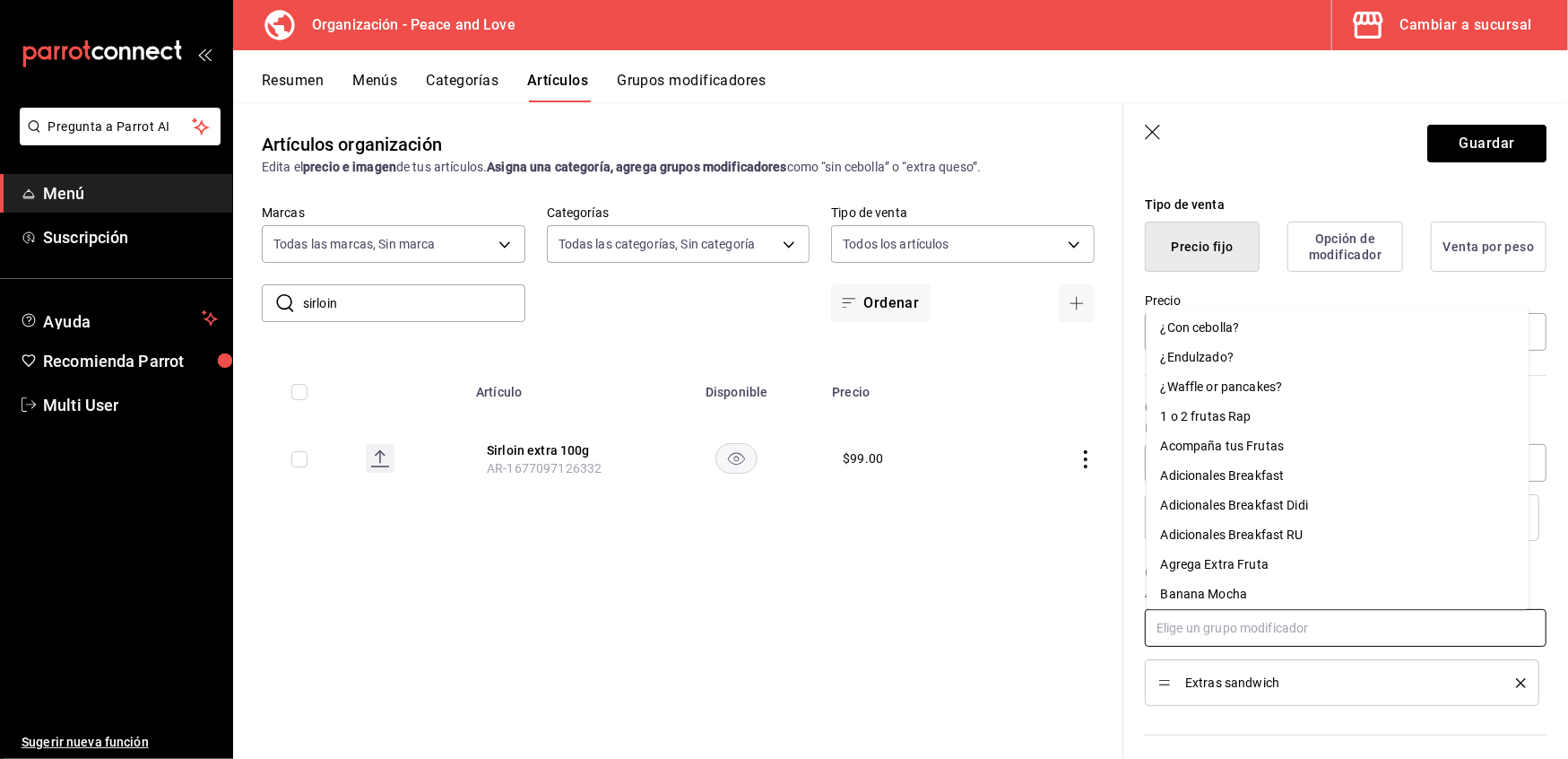
click at [1162, 622] on input "text" at bounding box center [1345, 628] width 402 height 38
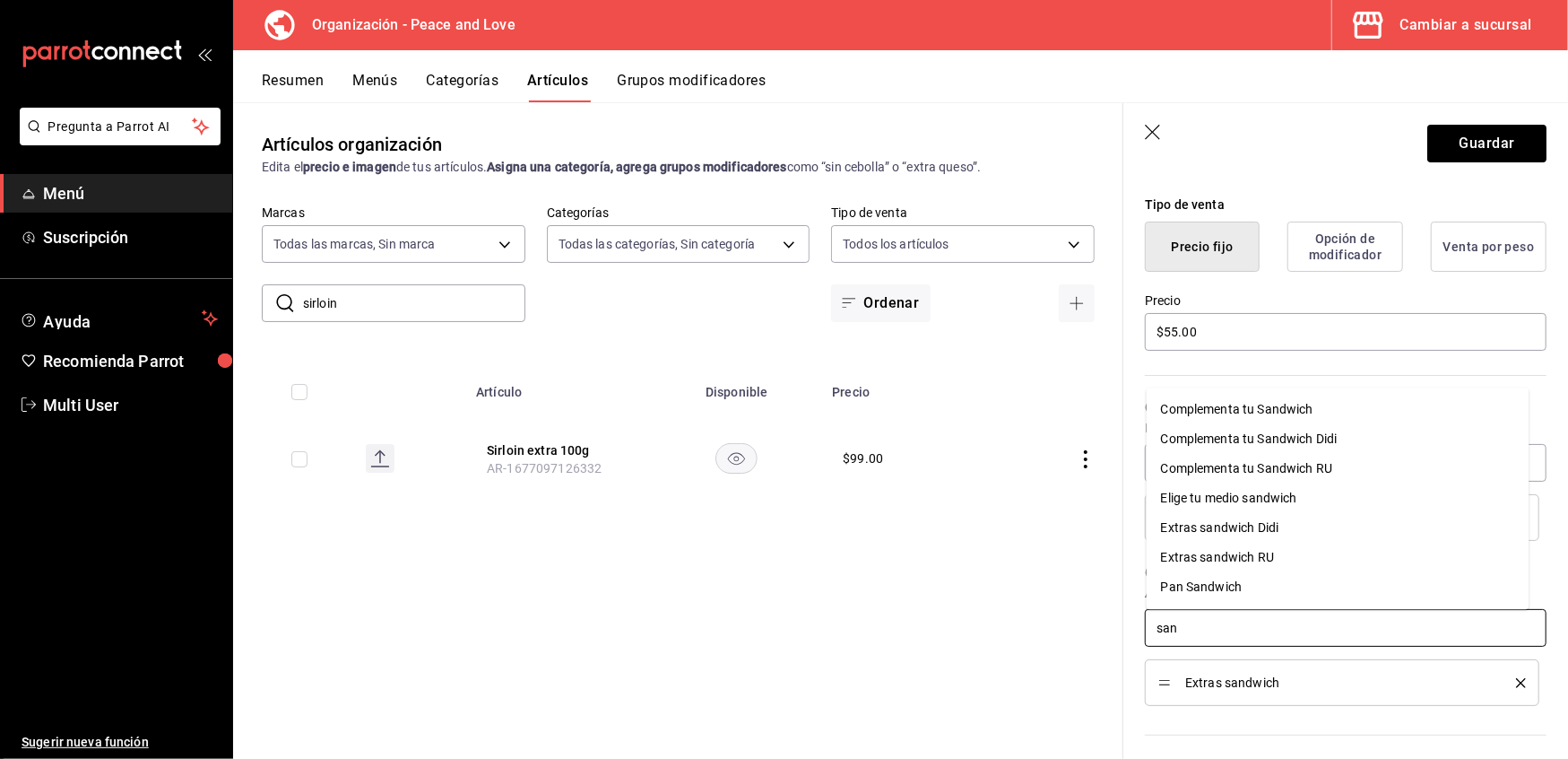
type input "sand"
click at [1166, 565] on div "Extras sandwich RU" at bounding box center [1218, 557] width 113 height 18
type textarea "x"
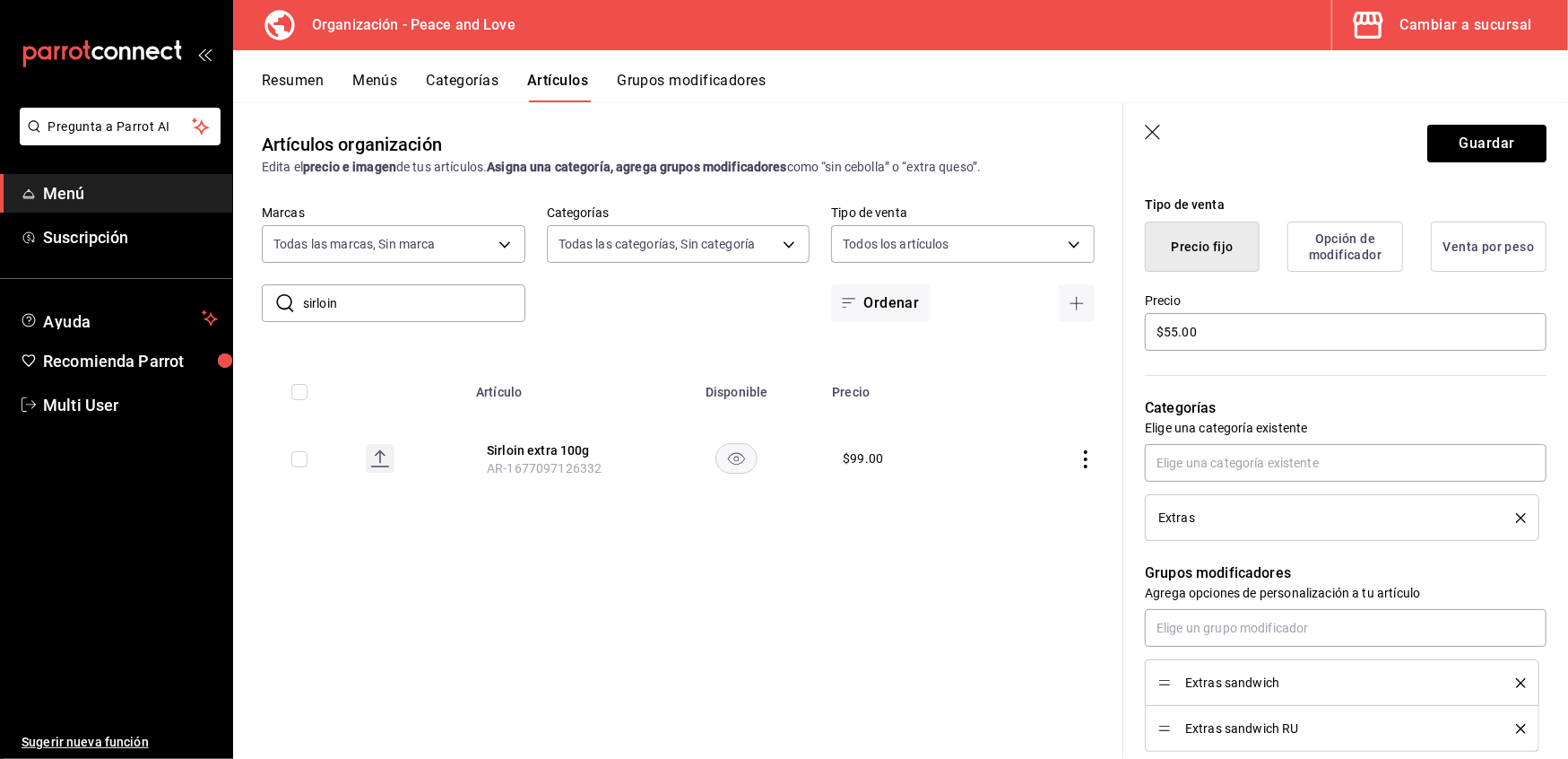
click at [1205, 513] on div "Extras" at bounding box center [1324, 517] width 331 height 13
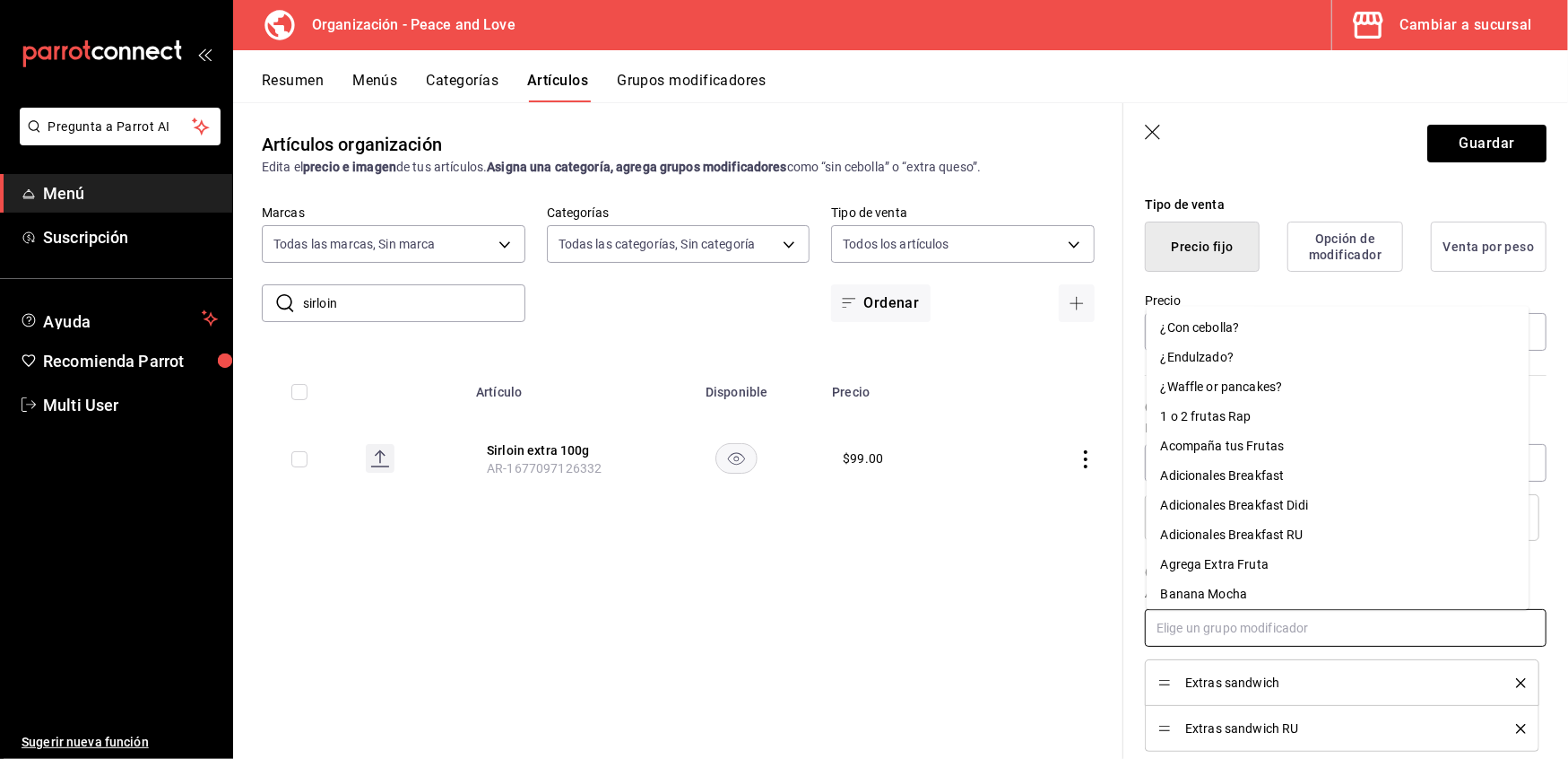
click at [1223, 632] on input "text" at bounding box center [1345, 628] width 402 height 38
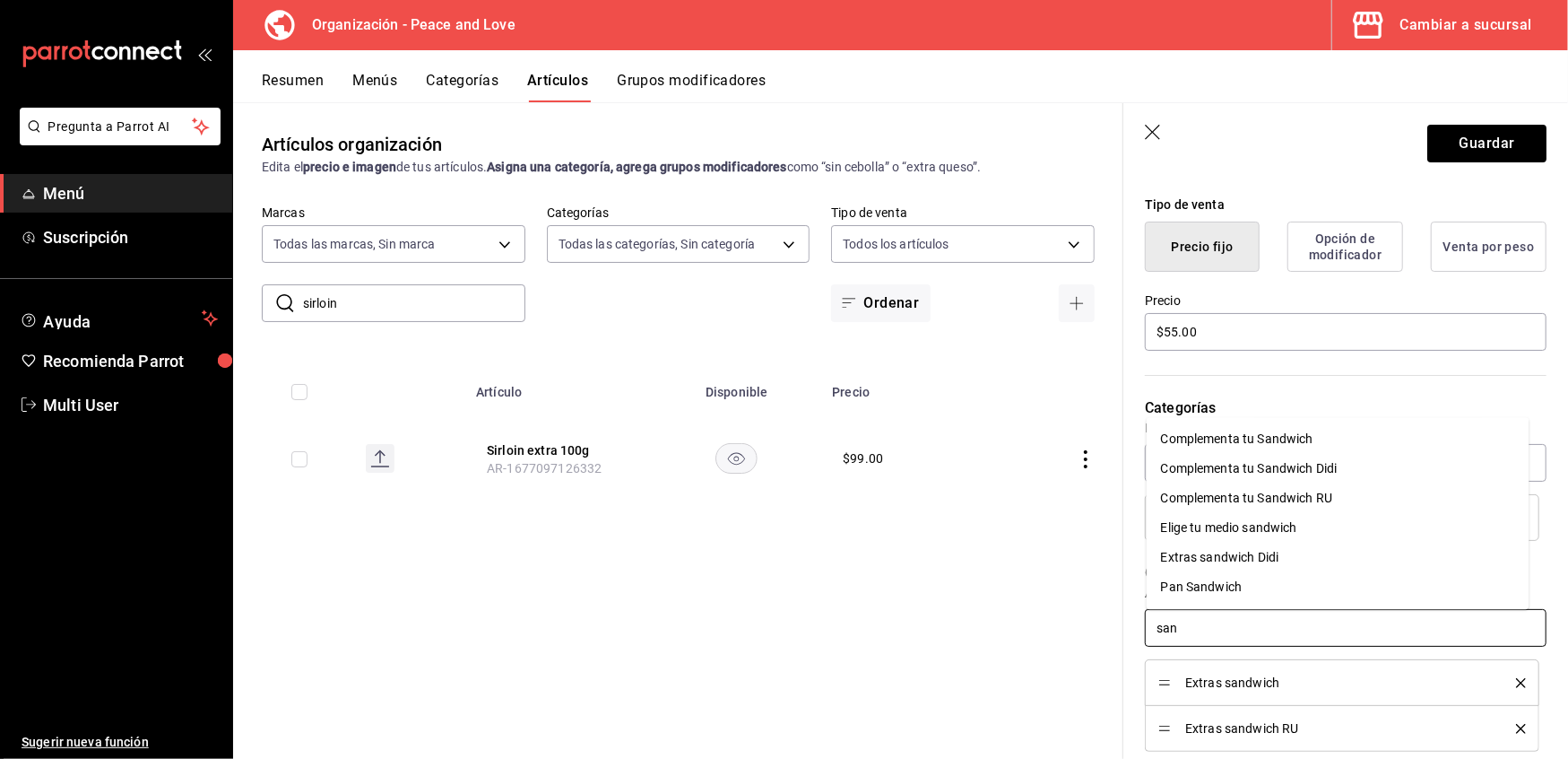
type input "sand"
click at [1228, 551] on div "Extras sandwich Didi" at bounding box center [1221, 557] width 119 height 18
type textarea "x"
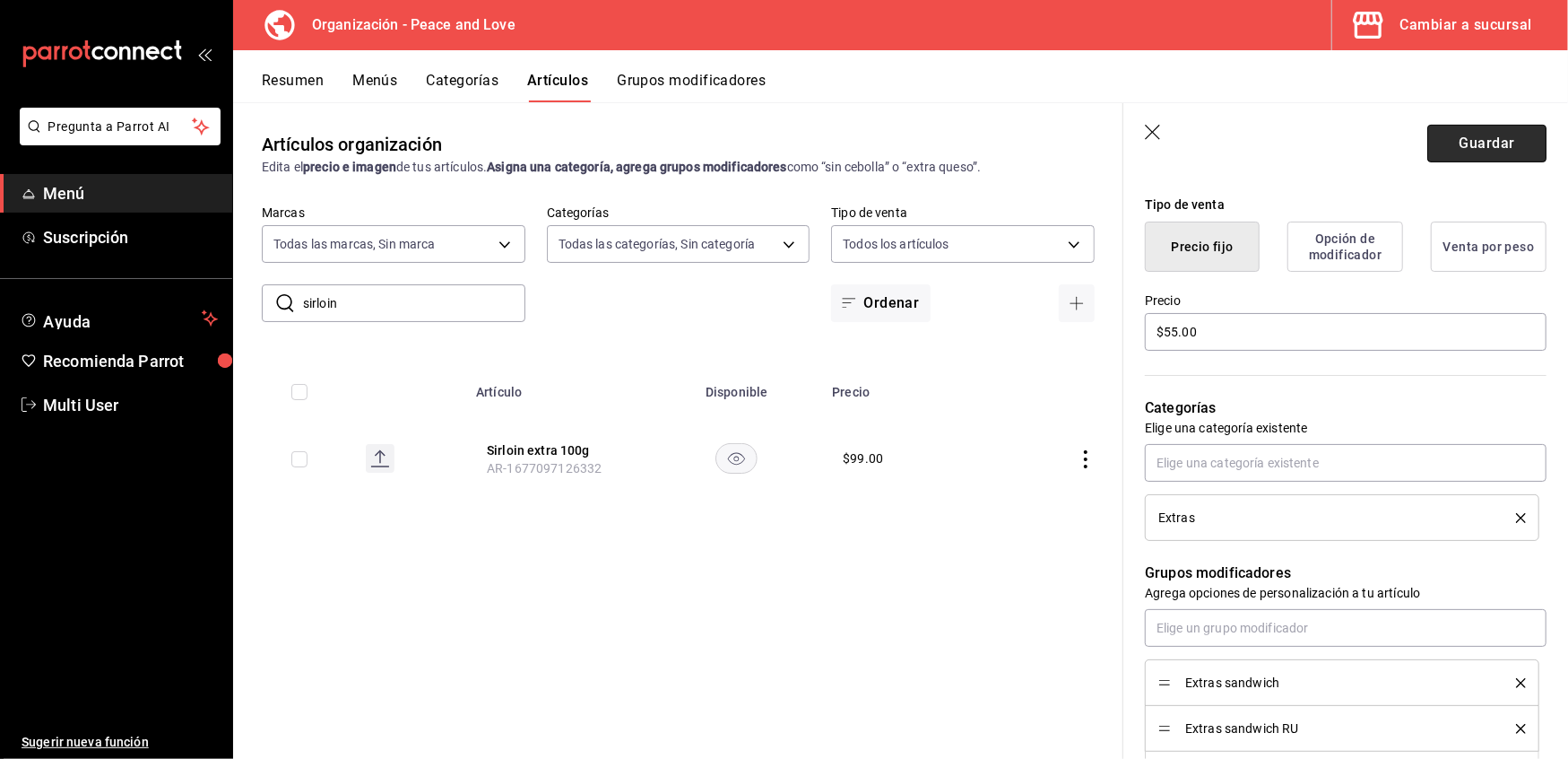
click at [1481, 149] on button "Guardar" at bounding box center [1487, 143] width 120 height 38
type textarea "x"
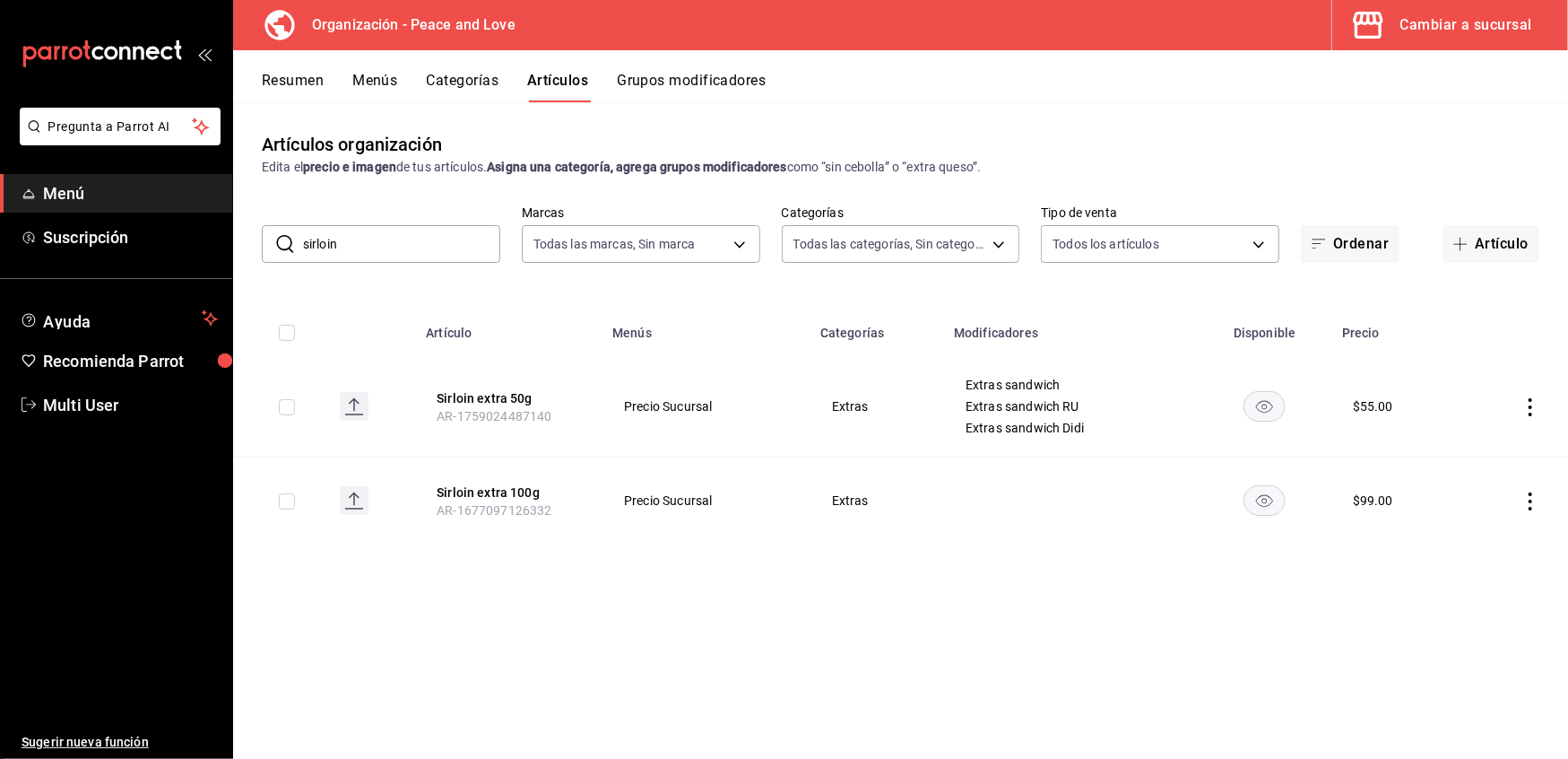
click at [285, 79] on button "Resumen" at bounding box center [293, 87] width 62 height 30
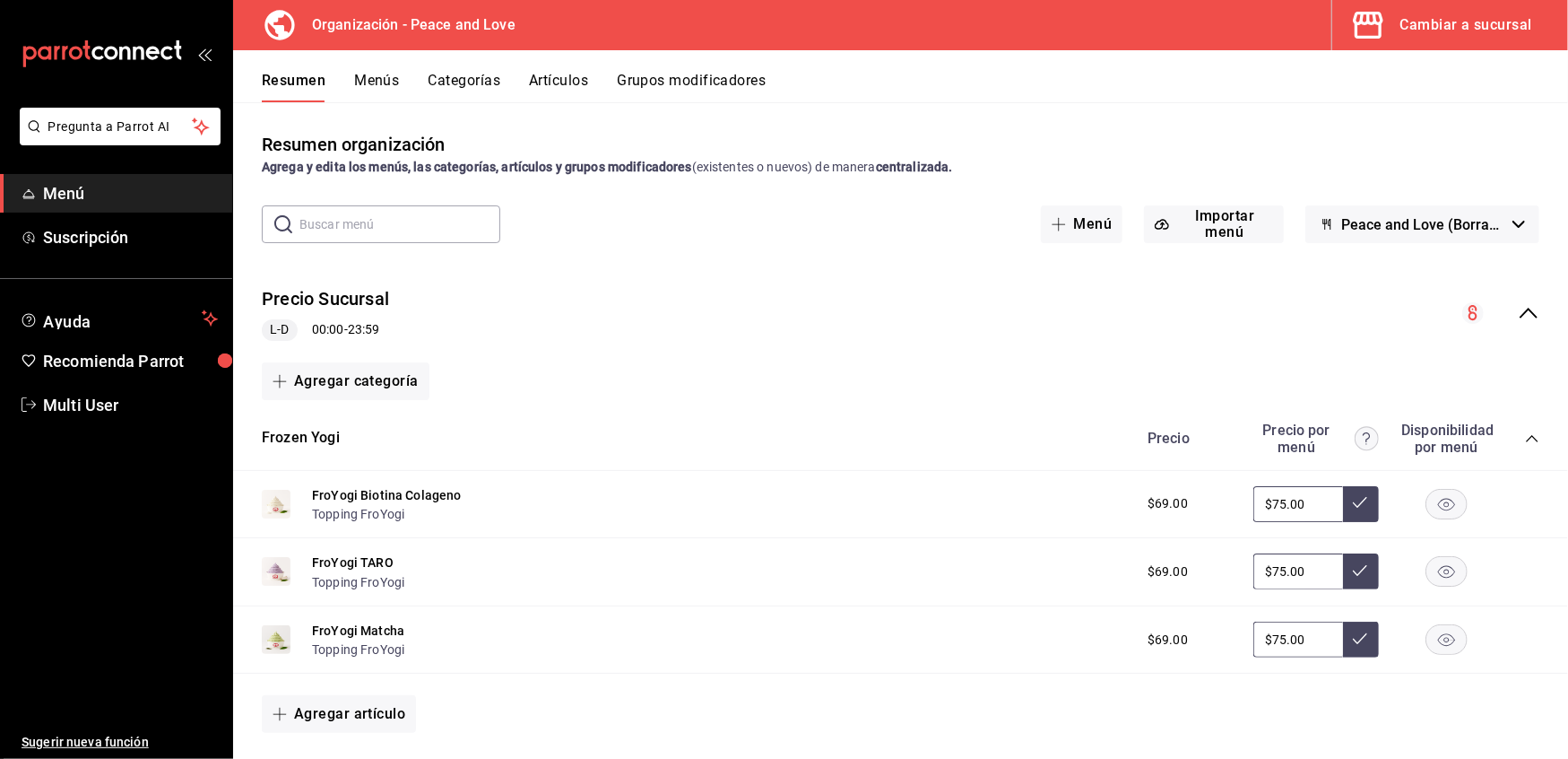
click at [1518, 308] on icon "collapse-menu-row" at bounding box center [1529, 313] width 21 height 21
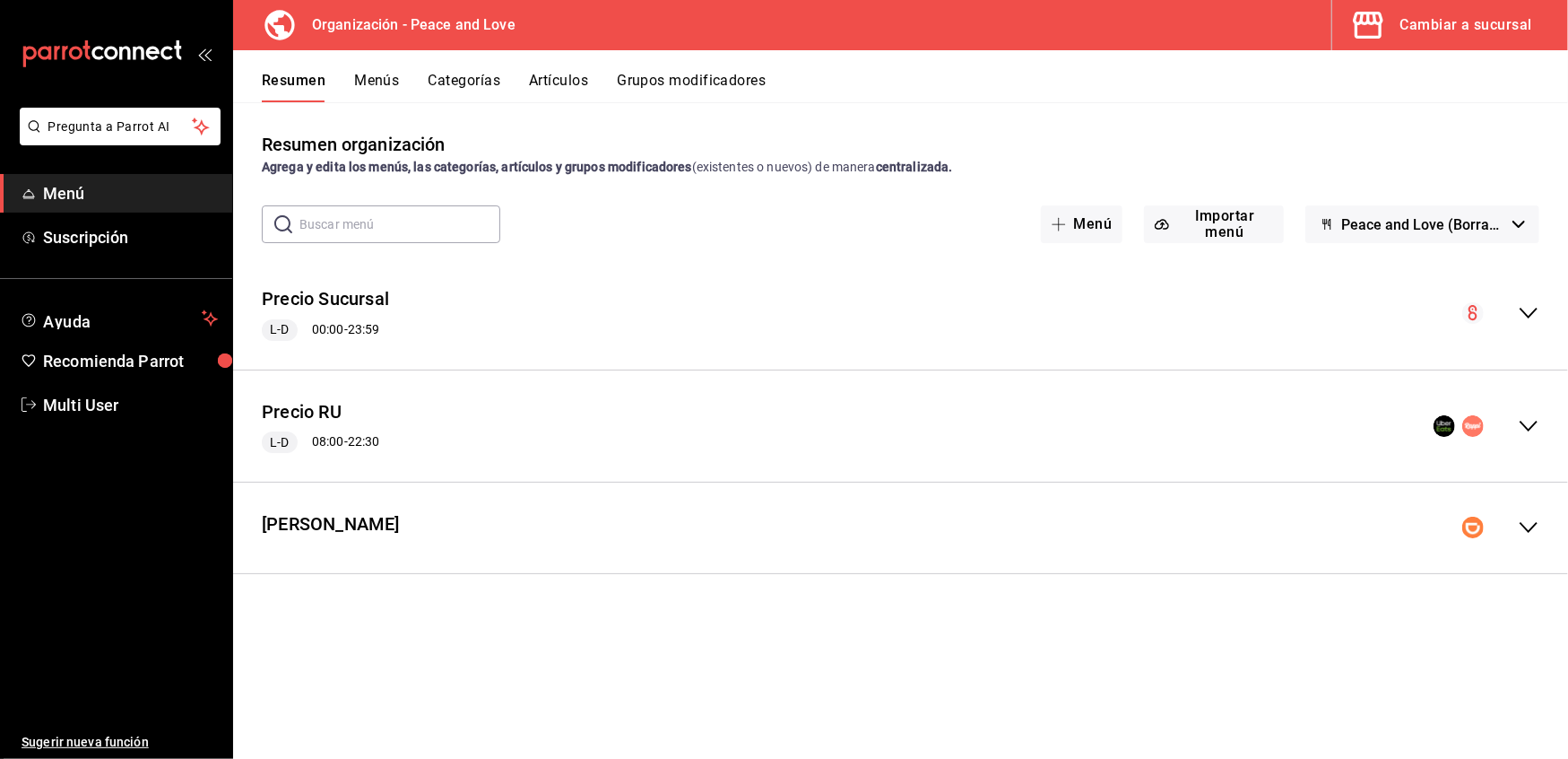
click at [1526, 425] on icon "collapse-menu-row" at bounding box center [1529, 426] width 21 height 21
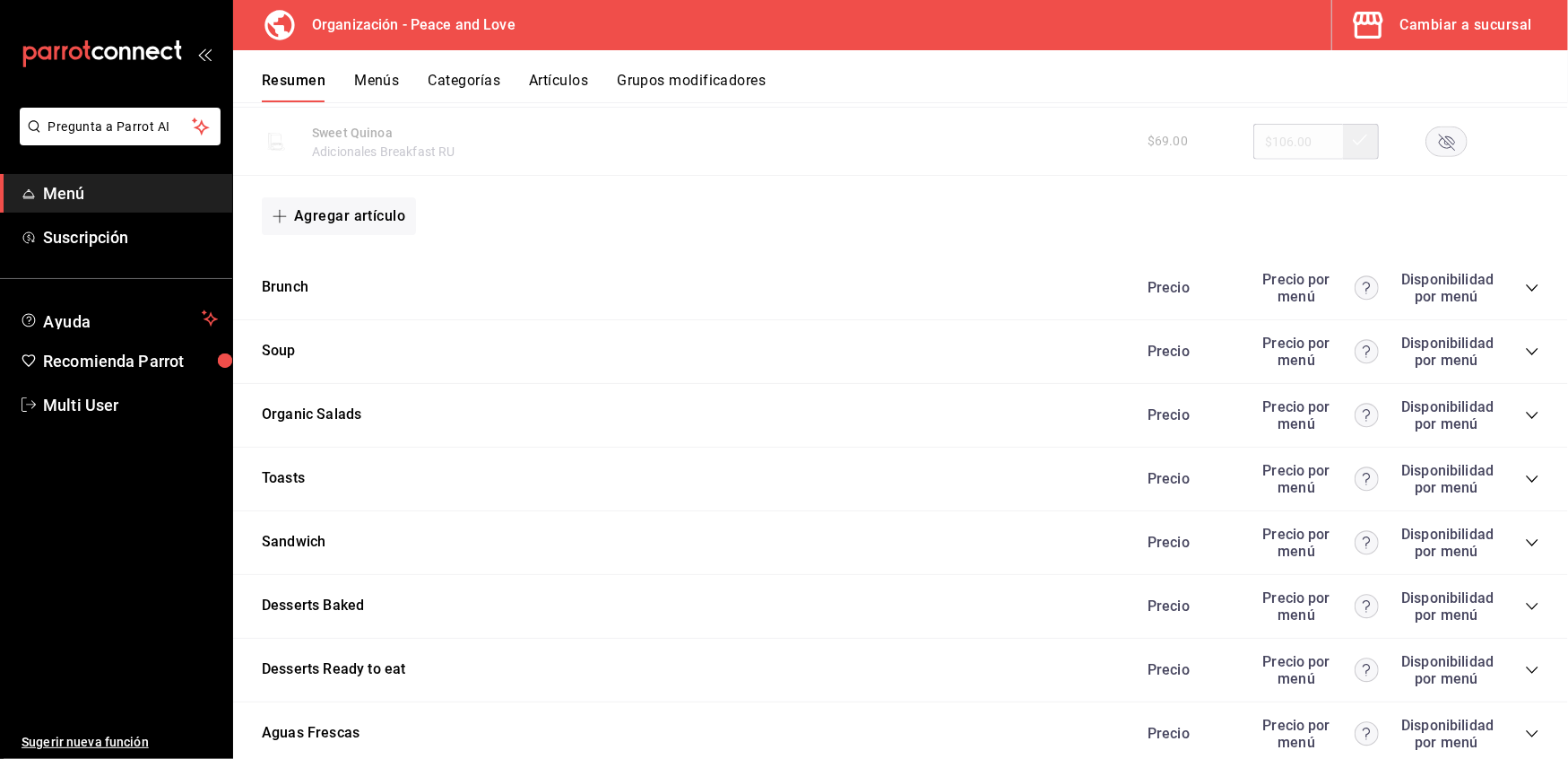
scroll to position [1433, 0]
click at [1526, 540] on icon "collapse-category-row" at bounding box center [1532, 542] width 12 height 7
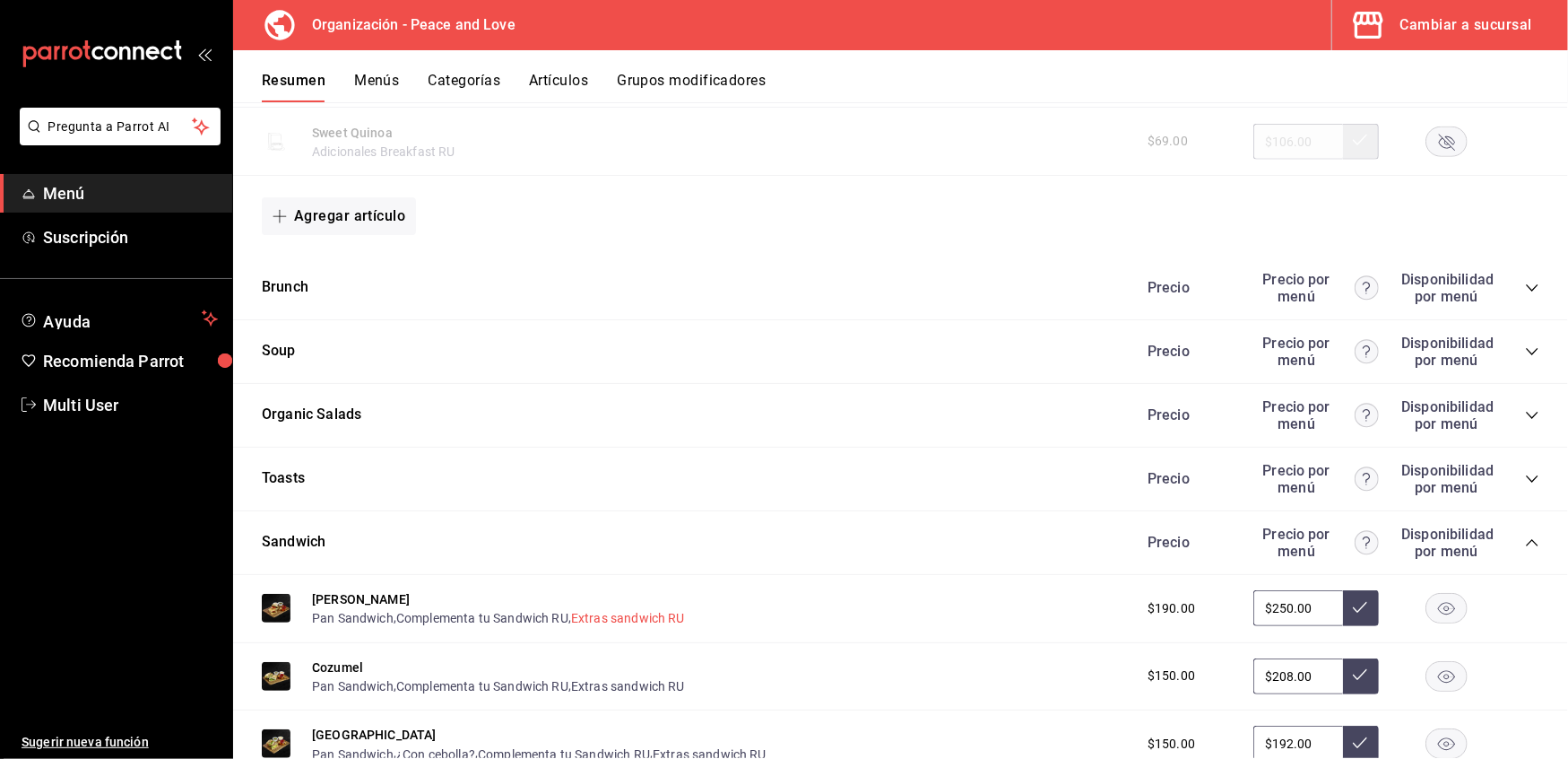
click at [651, 609] on button "Extras sandwich RU" at bounding box center [627, 618] width 114 height 18
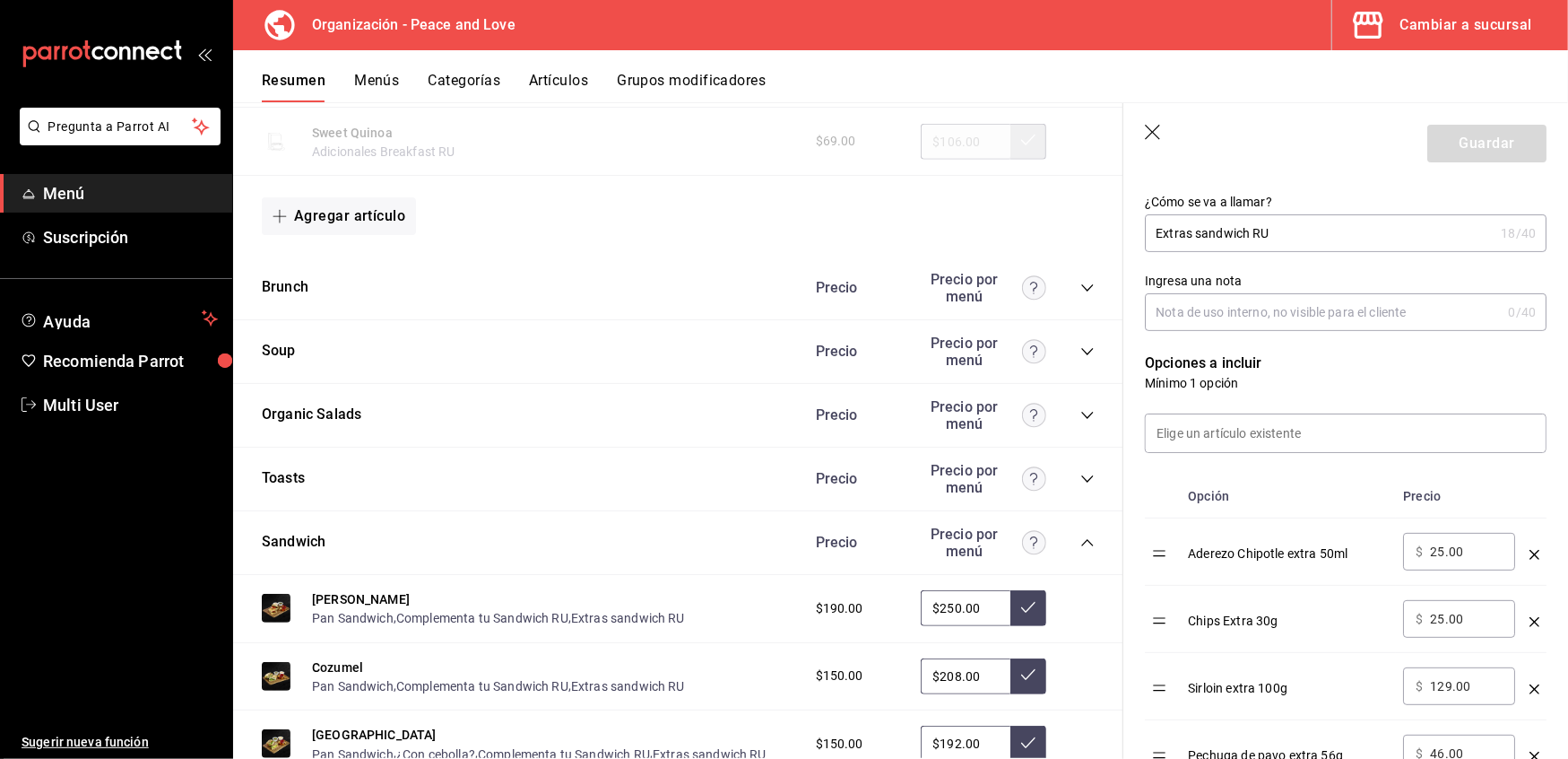
scroll to position [292, 0]
click at [1338, 431] on input at bounding box center [1345, 434] width 400 height 38
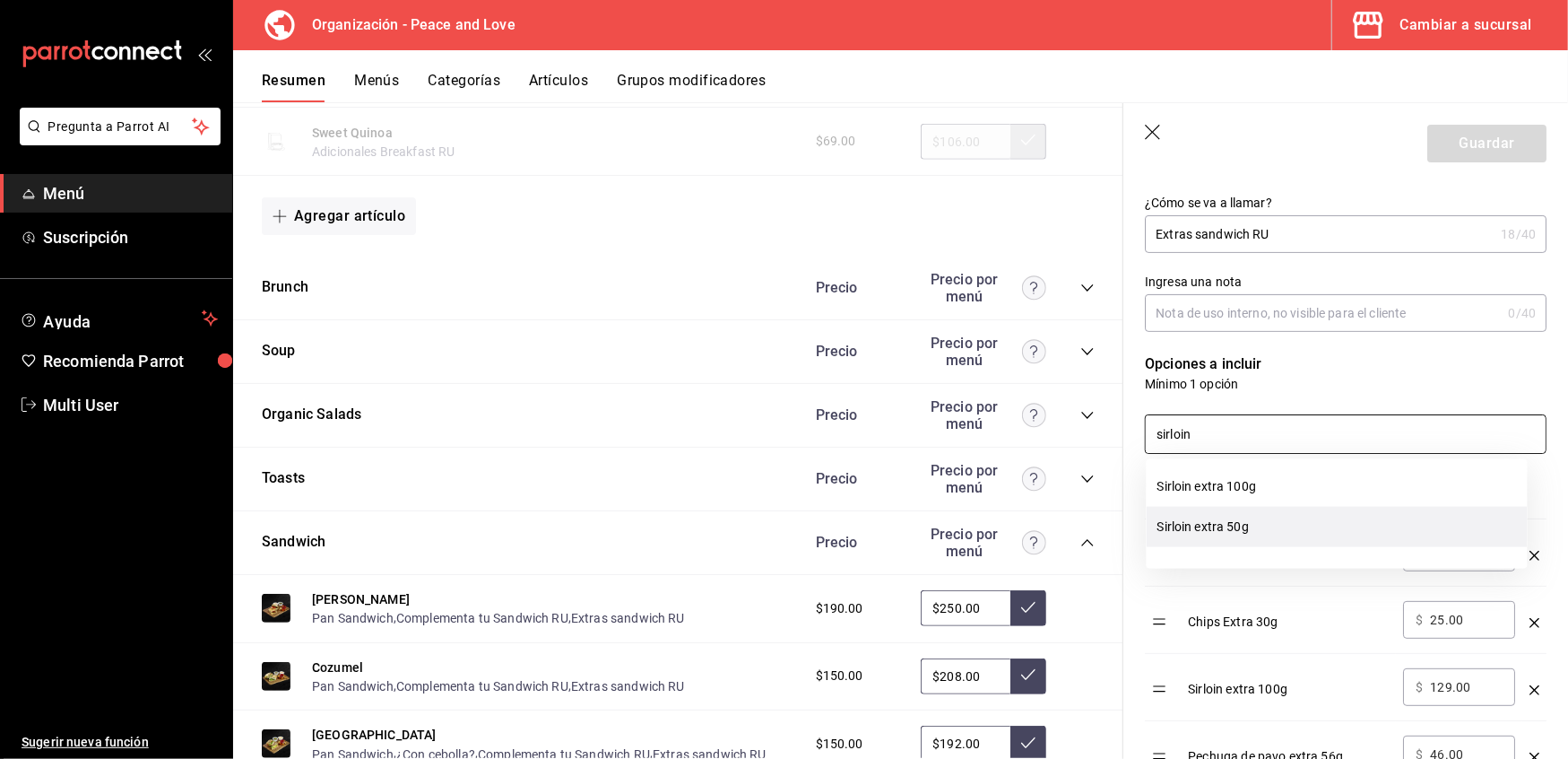
click at [1225, 528] on li "Sirloin extra 50g" at bounding box center [1337, 526] width 381 height 40
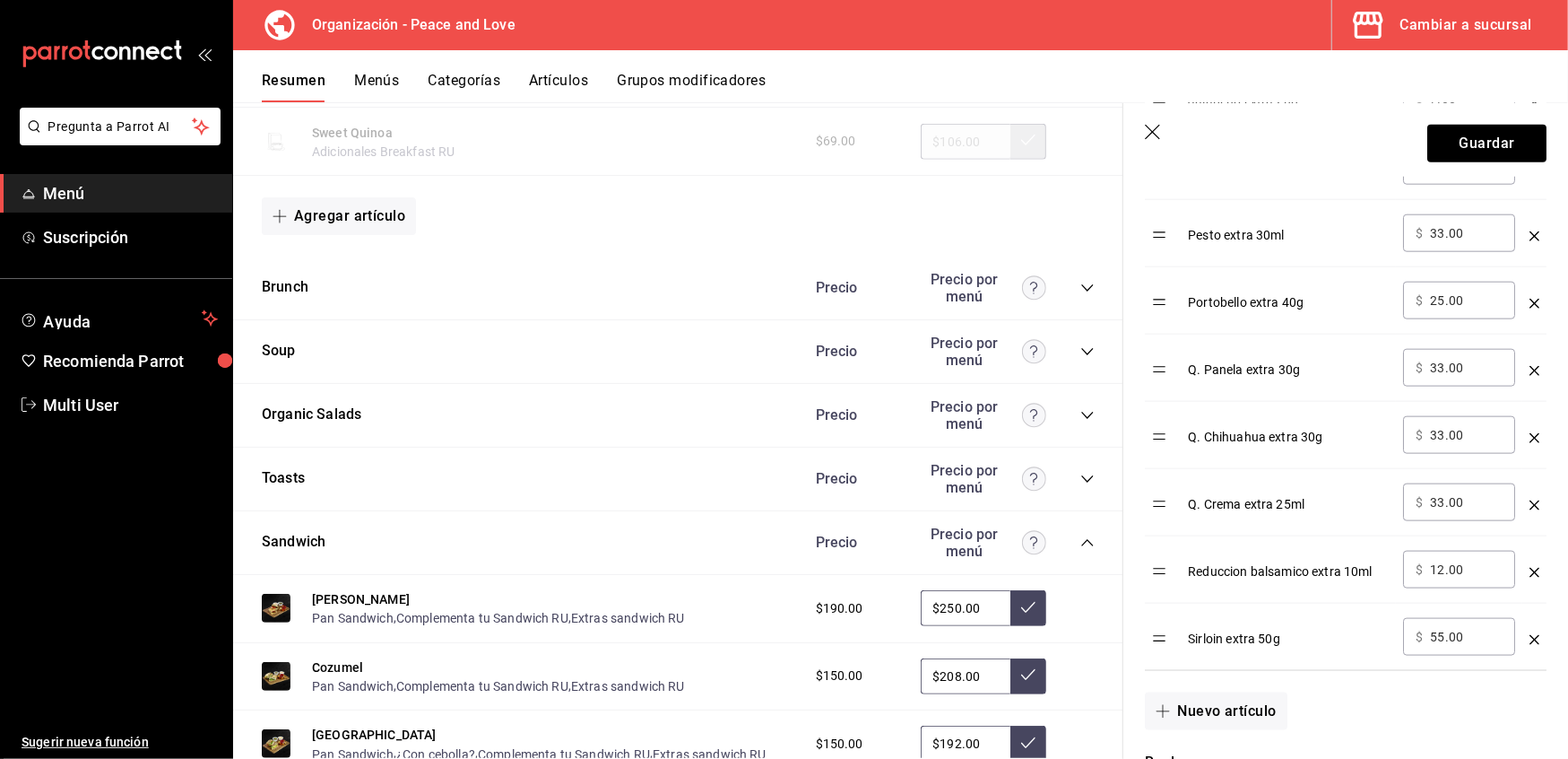
scroll to position [1421, 0]
type input "sirloin"
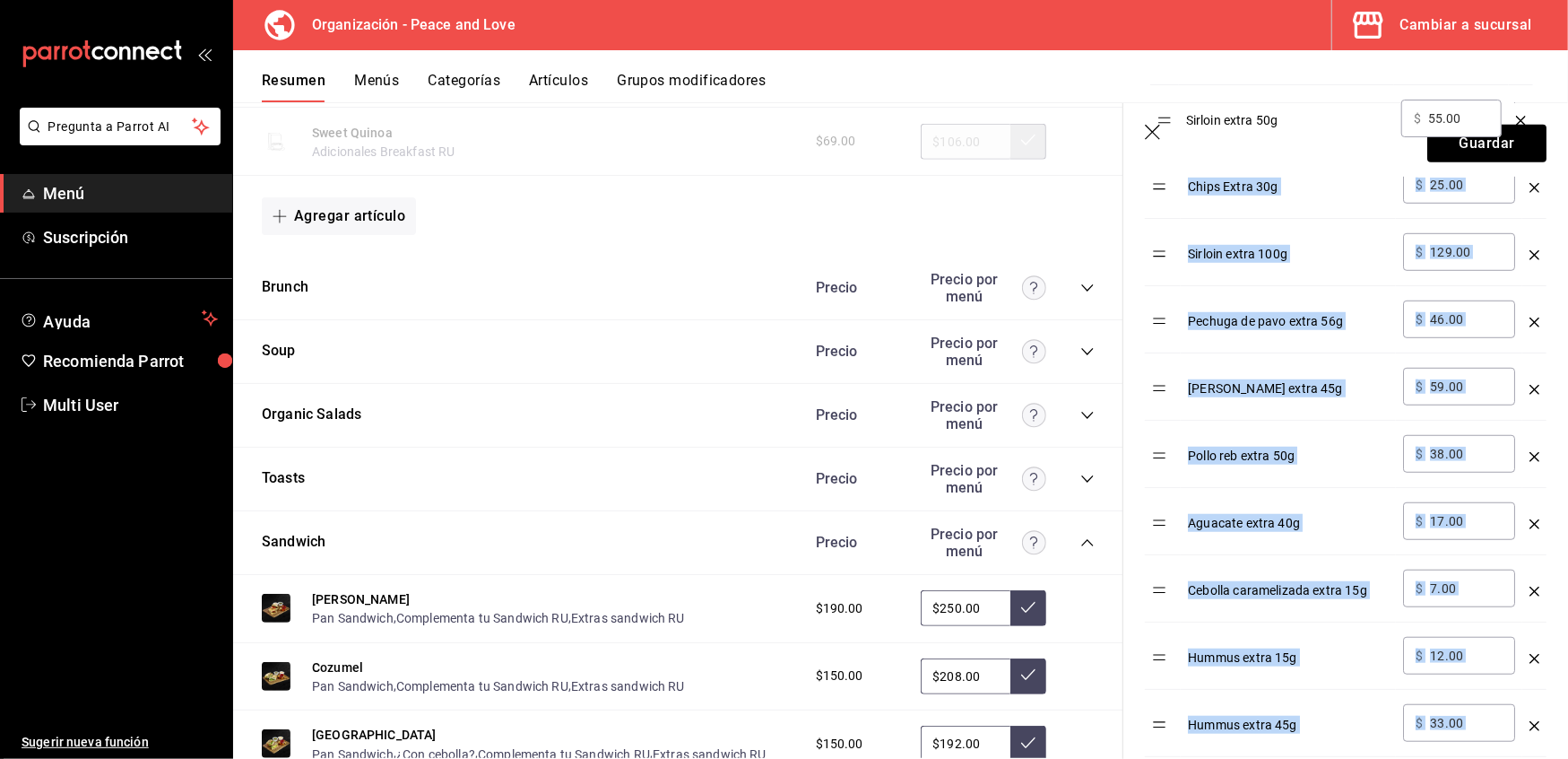
scroll to position [773, 0]
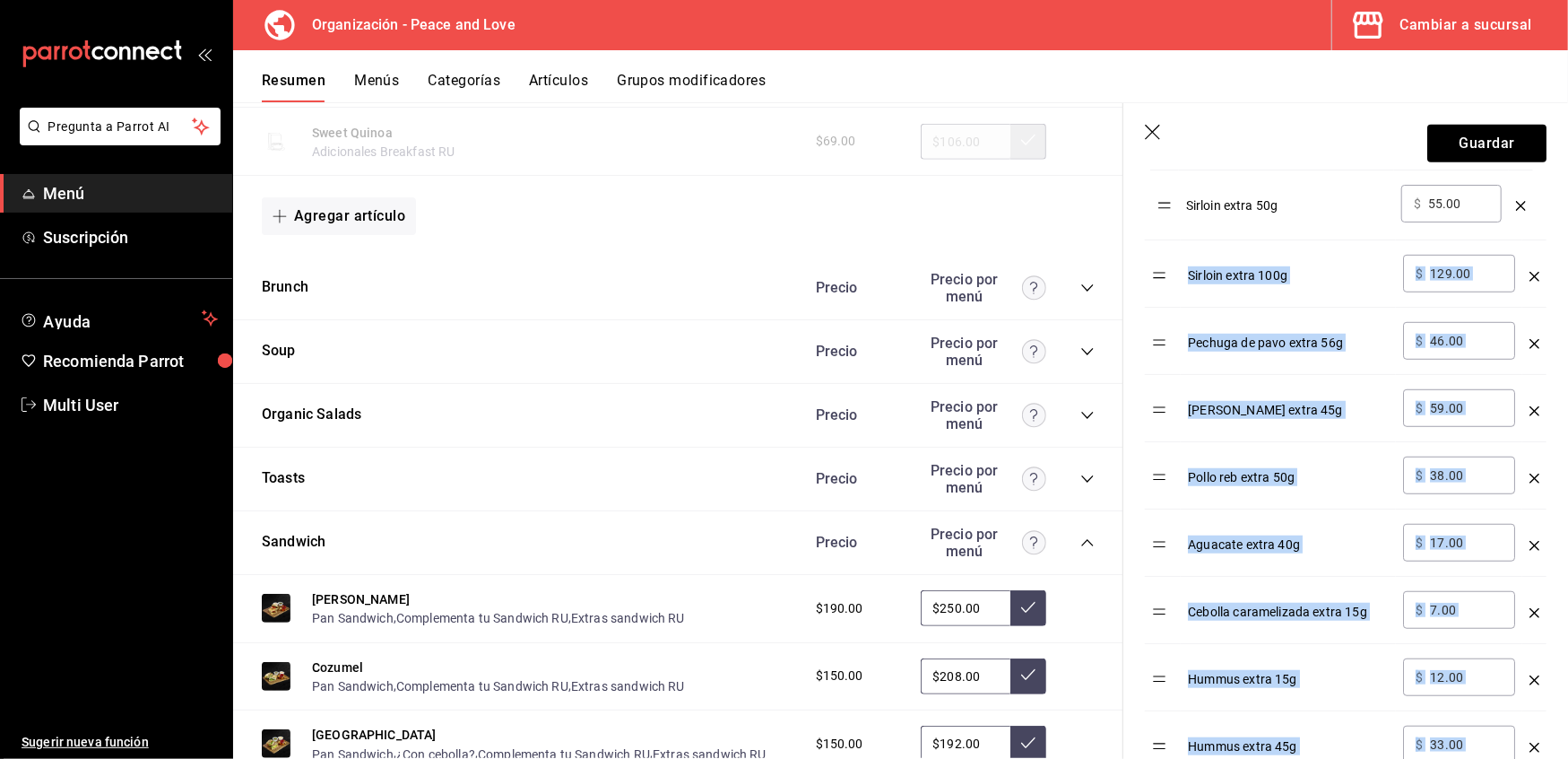
drag, startPoint x: 1163, startPoint y: 640, endPoint x: 1167, endPoint y: 201, distance: 439.0
click at [1167, 201] on table "Opción Precio Aderezo Chipotle extra 50ml ​ $ 25.00 ​ Chips Extra 30g ​ $ 25.00…" at bounding box center [1345, 655] width 402 height 1321
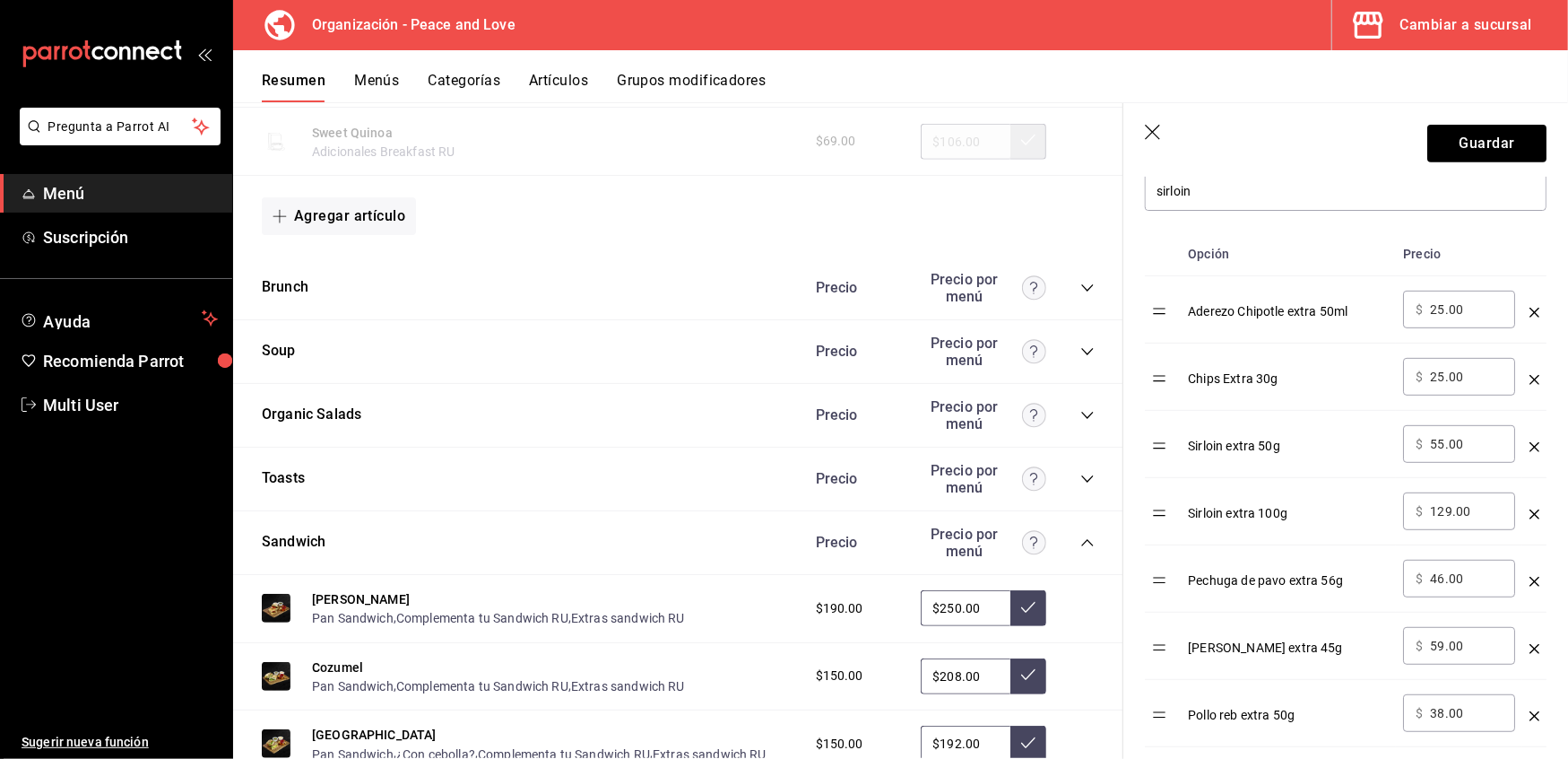
scroll to position [531, 0]
drag, startPoint x: 1162, startPoint y: 453, endPoint x: 1162, endPoint y: 517, distance: 64.0
drag, startPoint x: 1481, startPoint y: 517, endPoint x: 1254, endPoint y: 488, distance: 228.8
click at [1254, 488] on tr "Sirloin extra 50g ​ $ 55.00 ​" at bounding box center [1345, 515] width 402 height 67
drag, startPoint x: 1479, startPoint y: 524, endPoint x: 1342, endPoint y: 517, distance: 137.2
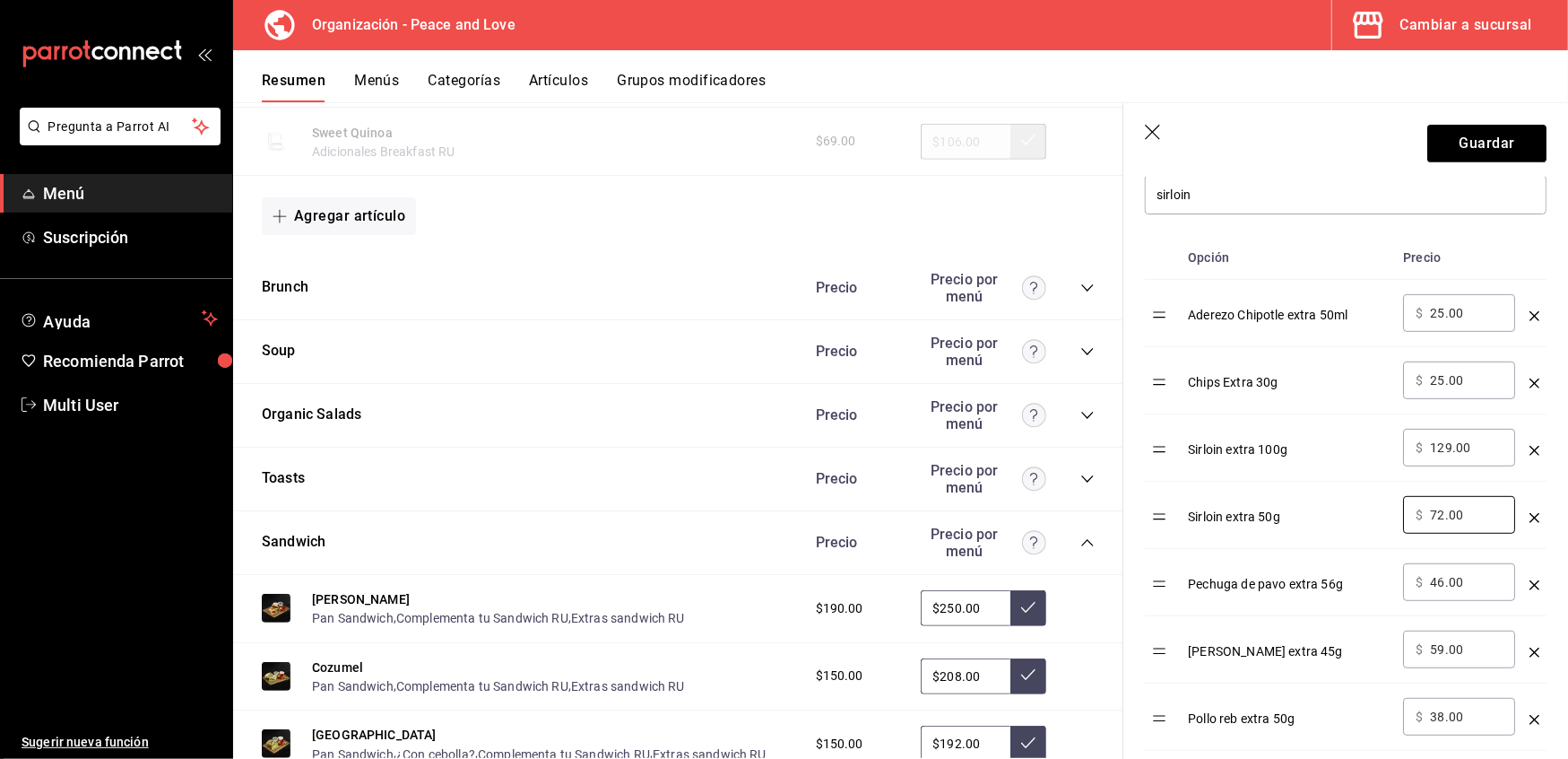
click at [1342, 517] on tr "Sirloin extra 50g ​ $ 72.00 ​" at bounding box center [1345, 515] width 402 height 67
type input "69.00"
click at [1454, 147] on button "Guardar" at bounding box center [1487, 143] width 120 height 38
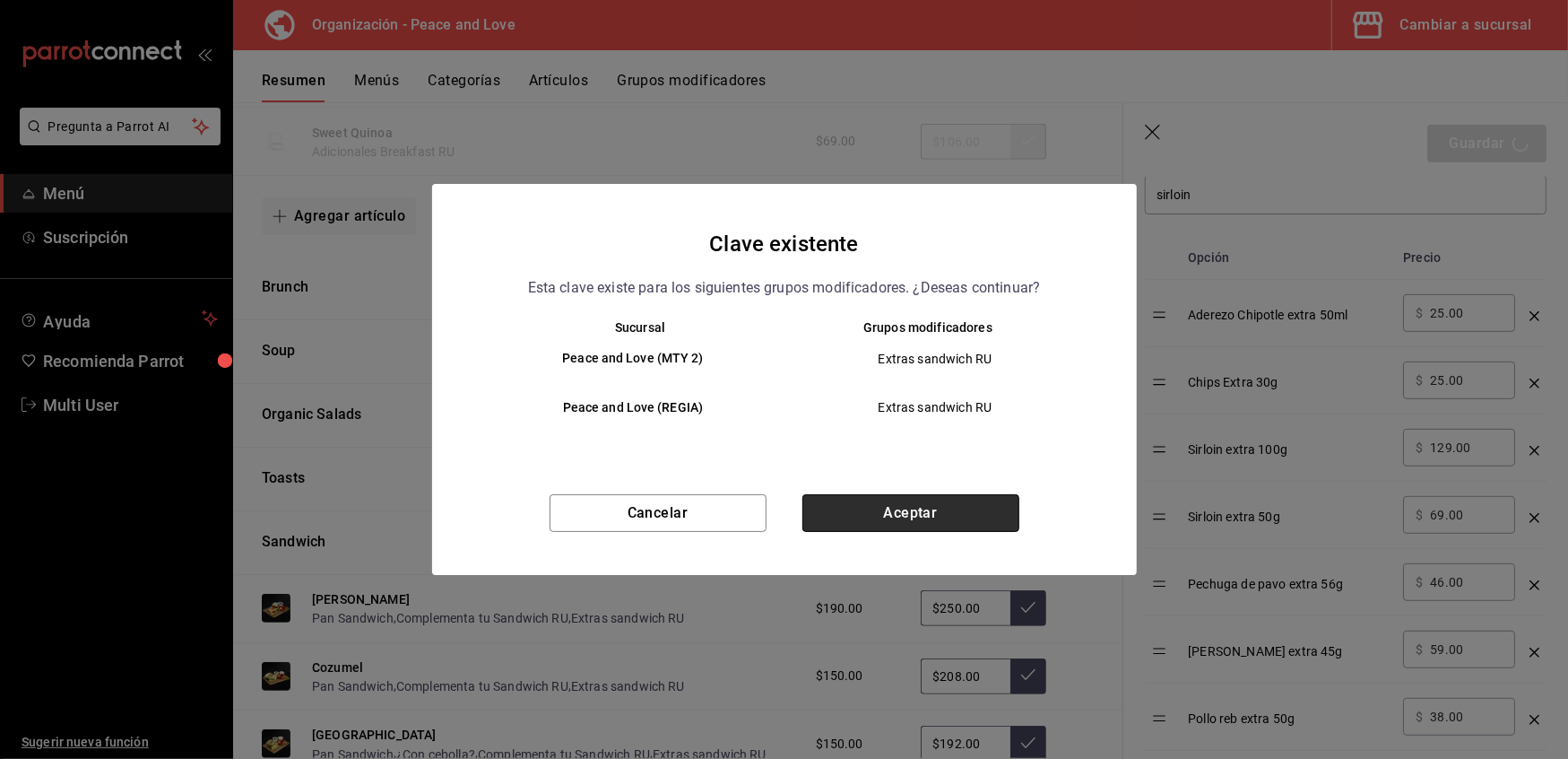
click at [894, 503] on button "Aceptar" at bounding box center [910, 513] width 217 height 38
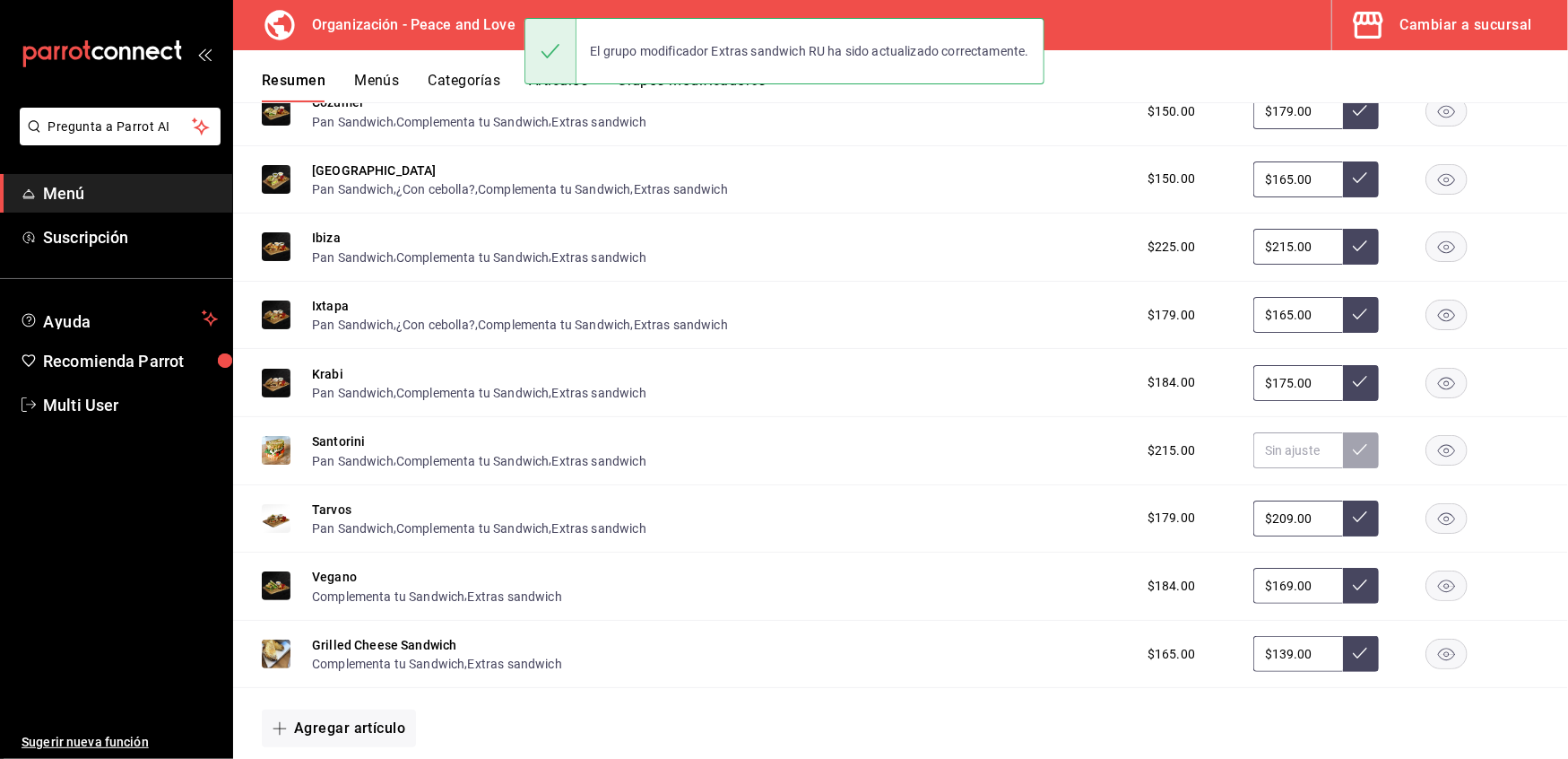
scroll to position [847, 0]
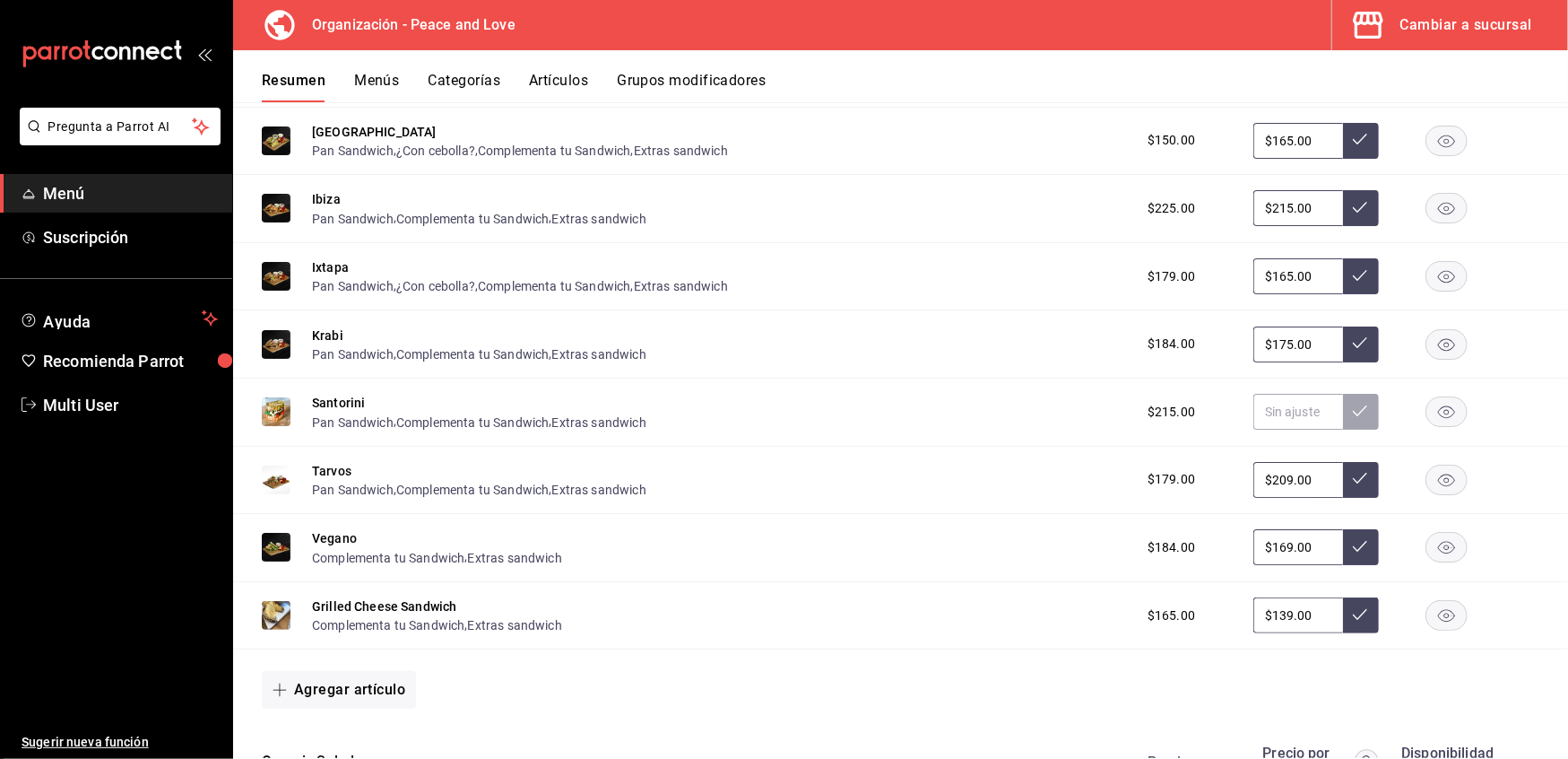
click at [678, 271] on div "Ixtapa Pan Sandwich , ¿Con cebolla? , Complementa tu Sandwich , Extras sandwich" at bounding box center [520, 277] width 416 height 39
click at [678, 148] on button "Extras sandwich" at bounding box center [681, 151] width 94 height 18
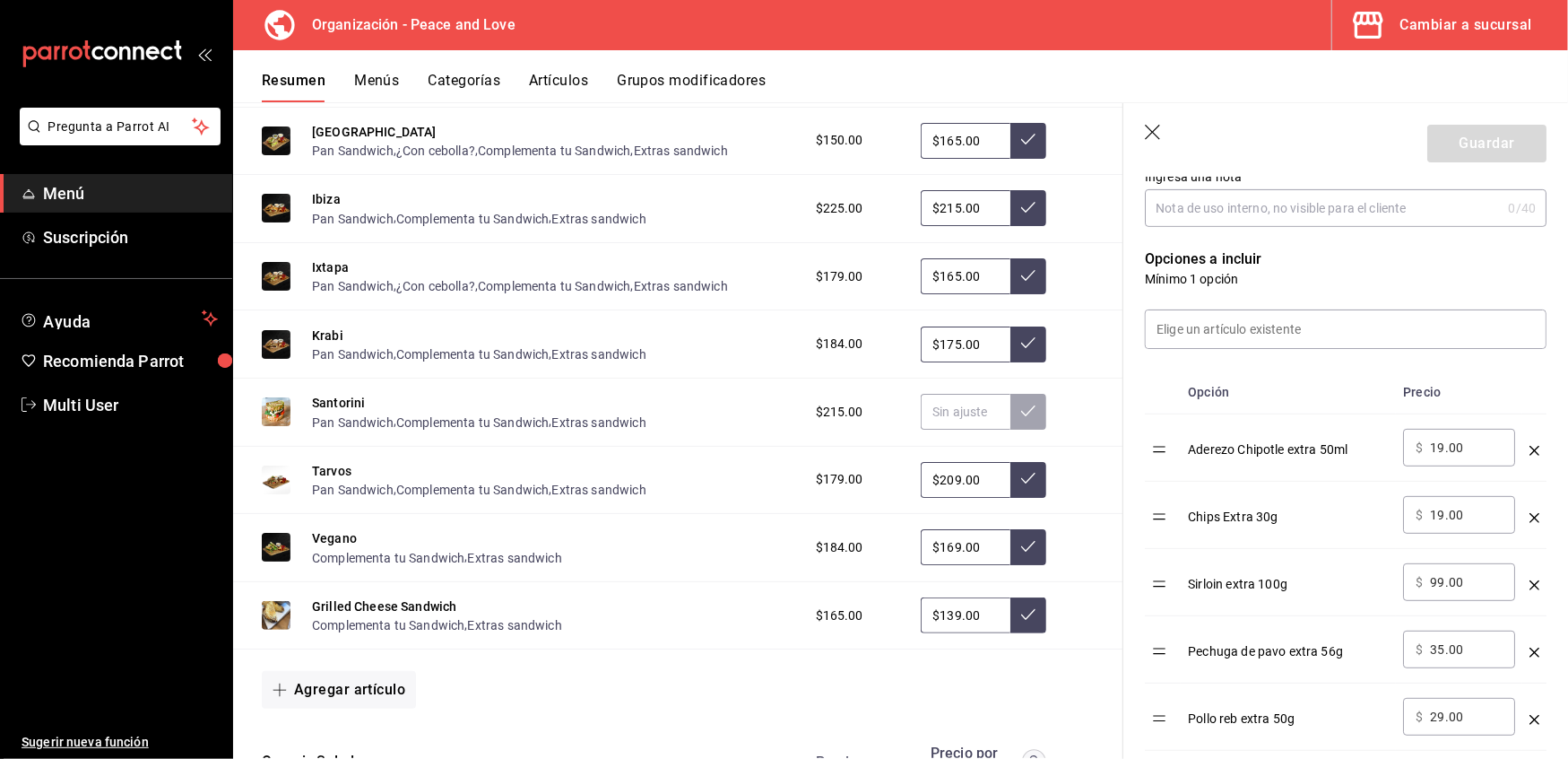
scroll to position [404, 0]
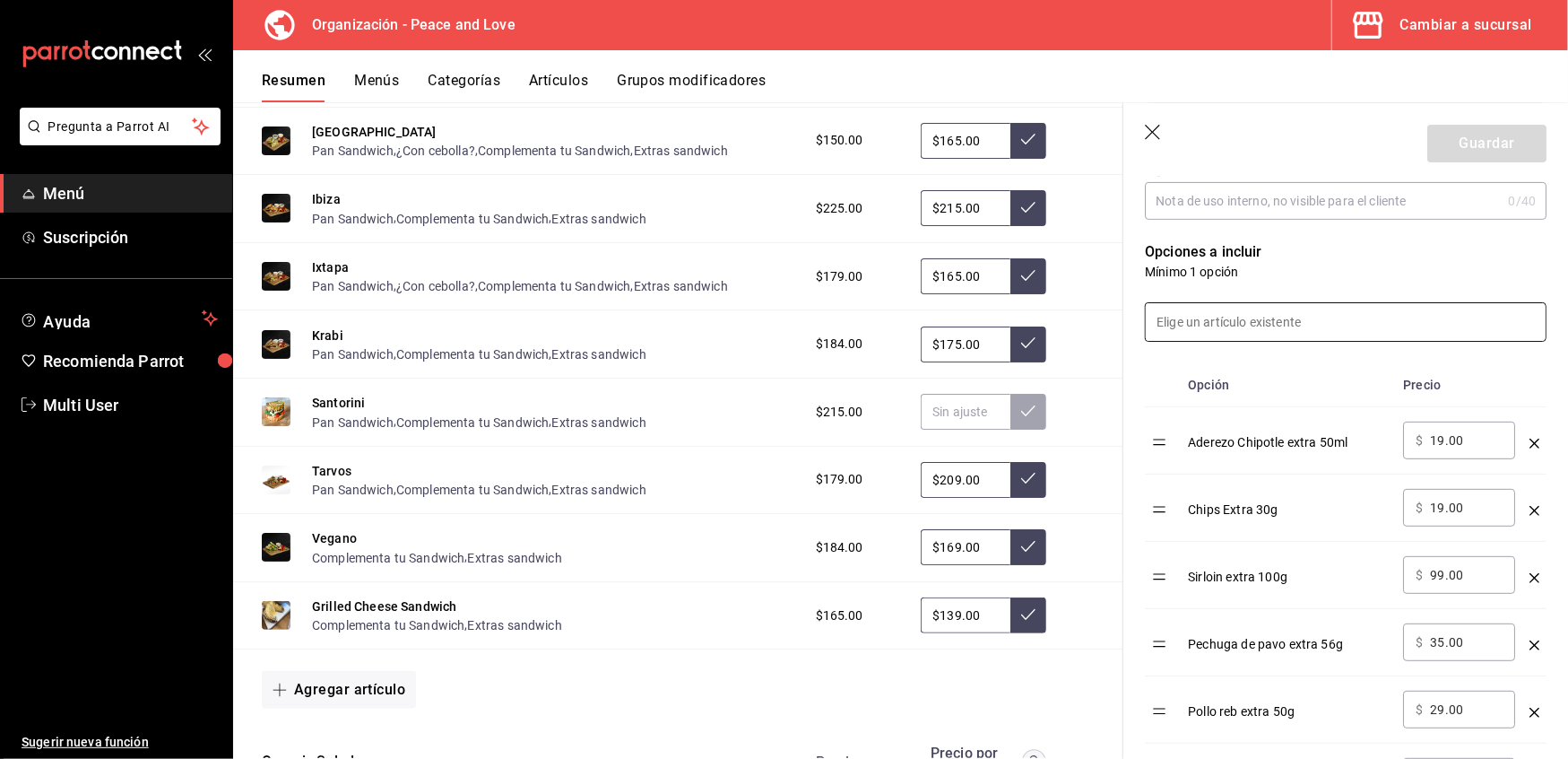
click at [1238, 316] on input at bounding box center [1345, 322] width 400 height 38
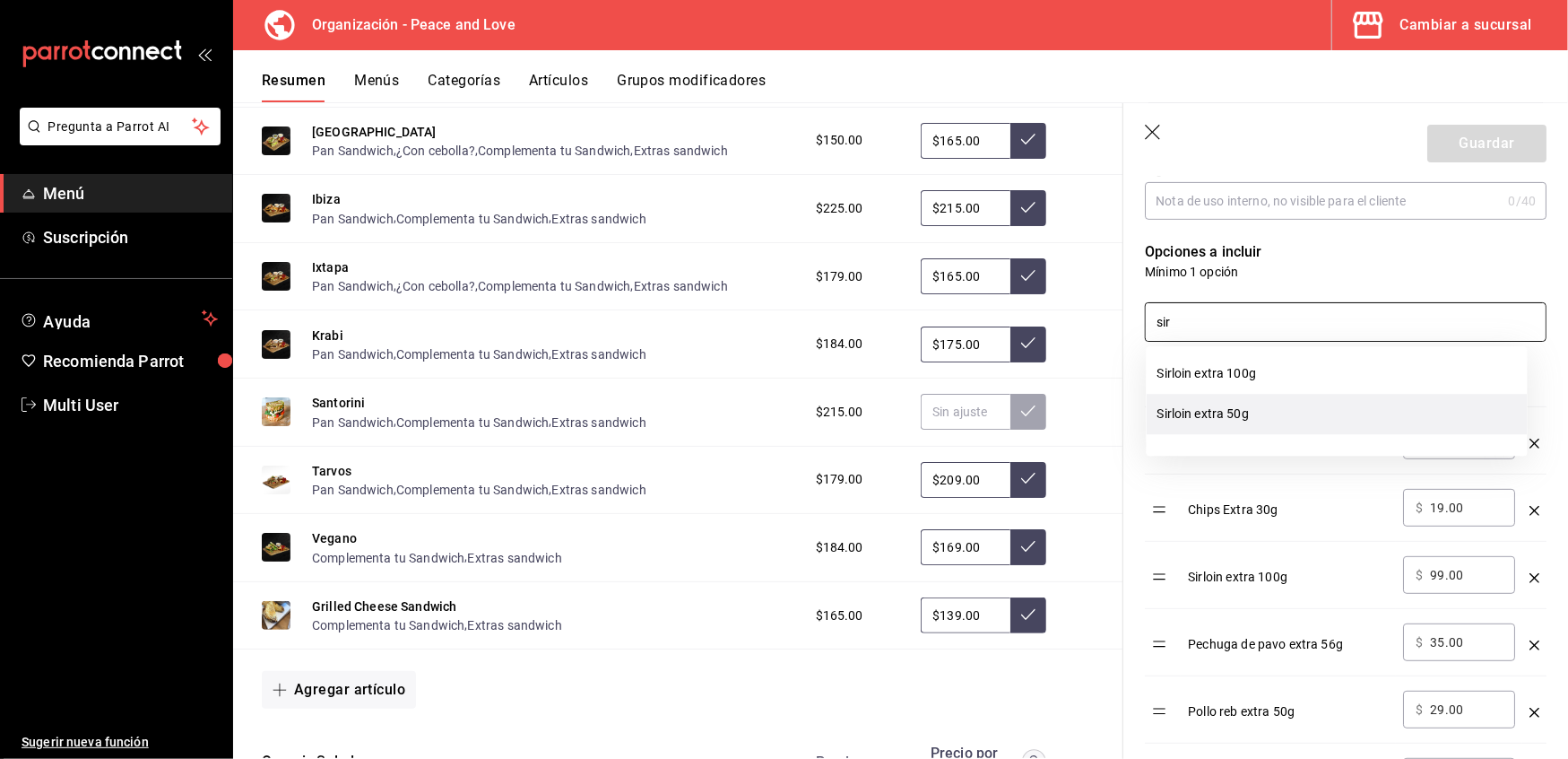
click at [1201, 425] on li "Sirloin extra 50g" at bounding box center [1337, 414] width 381 height 40
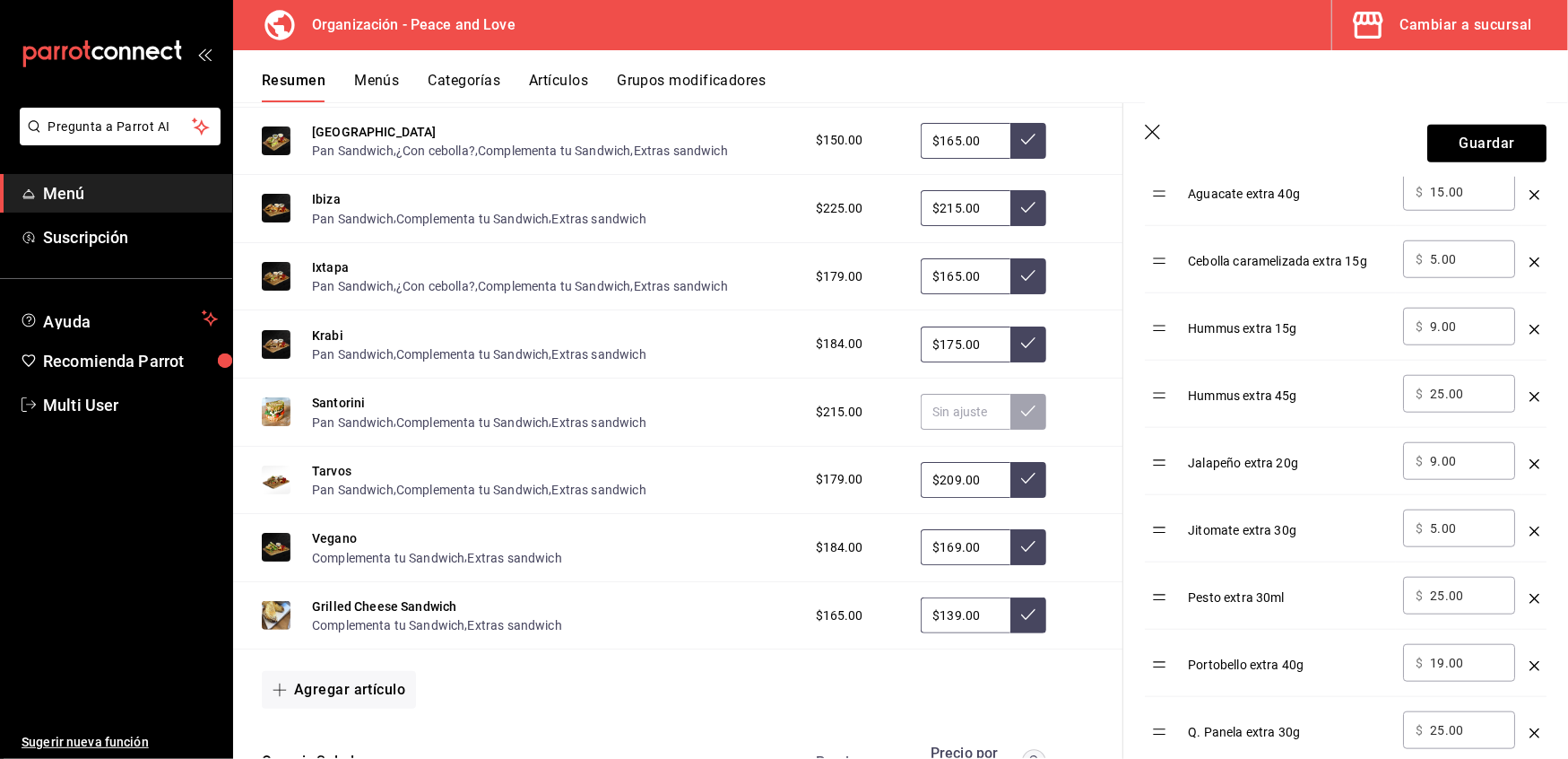
scroll to position [1695, 0]
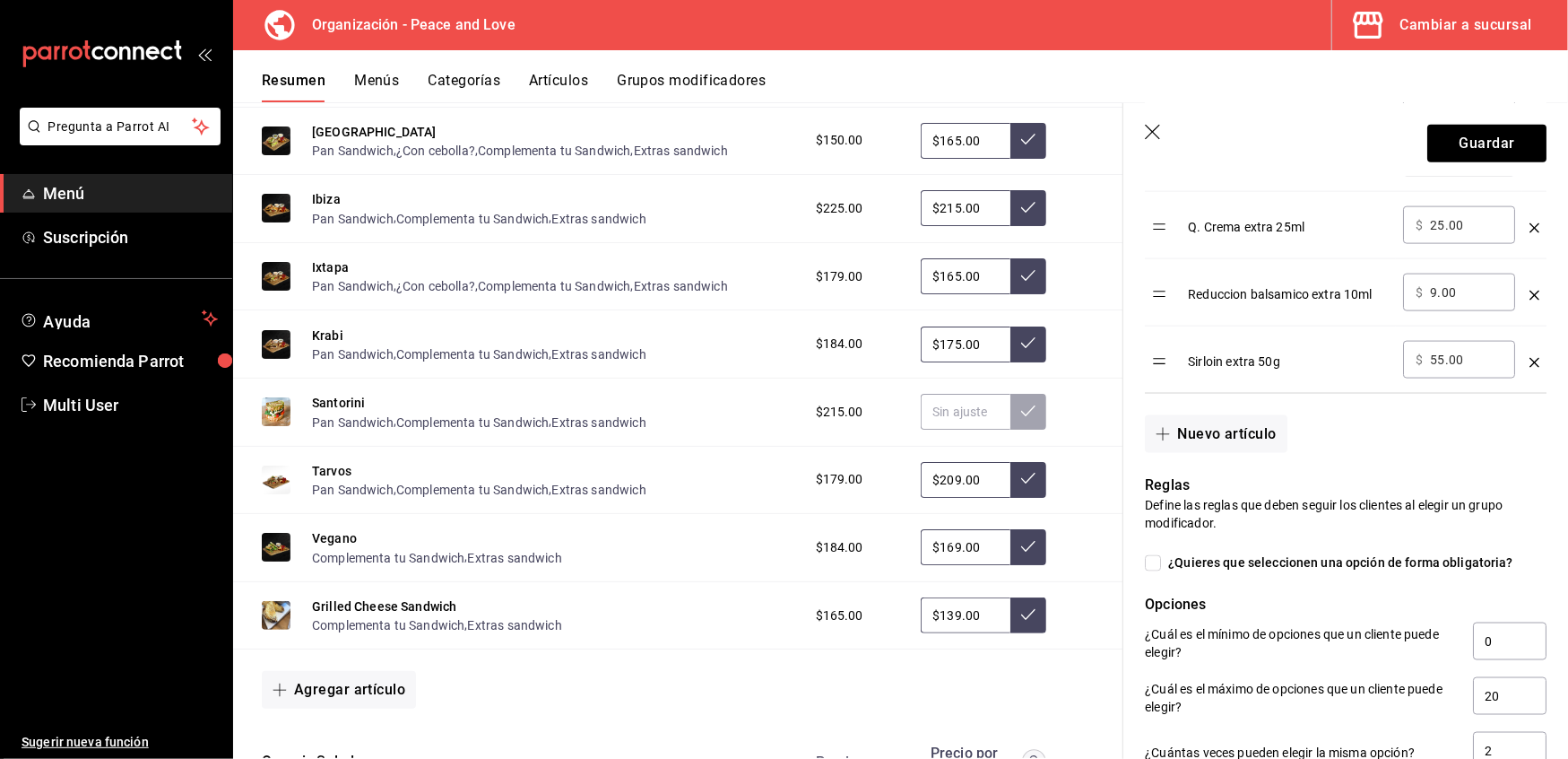
type input "sir"
drag, startPoint x: 1166, startPoint y: 381, endPoint x: 1177, endPoint y: 212, distance: 169.4
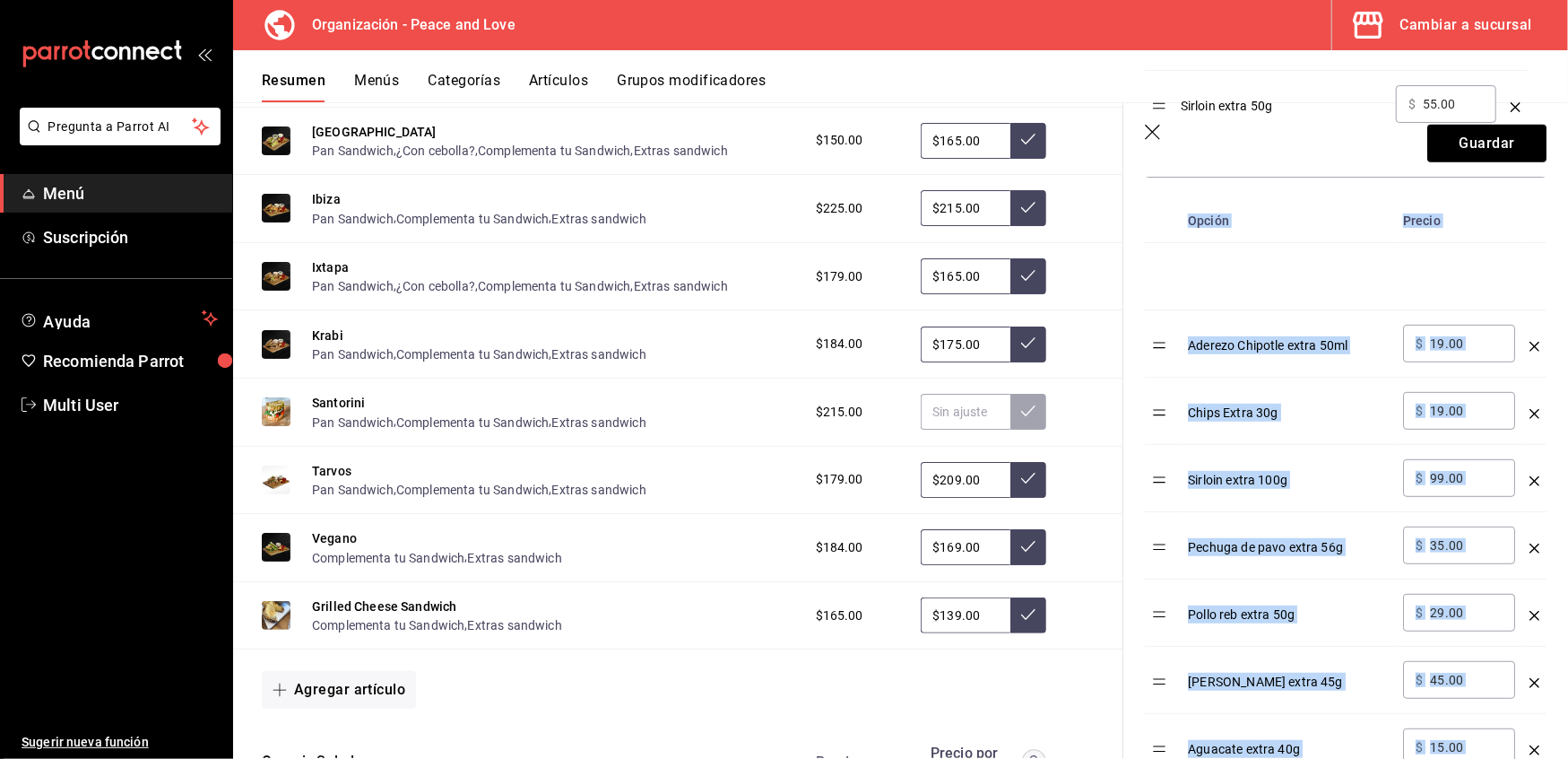
scroll to position [404, 0]
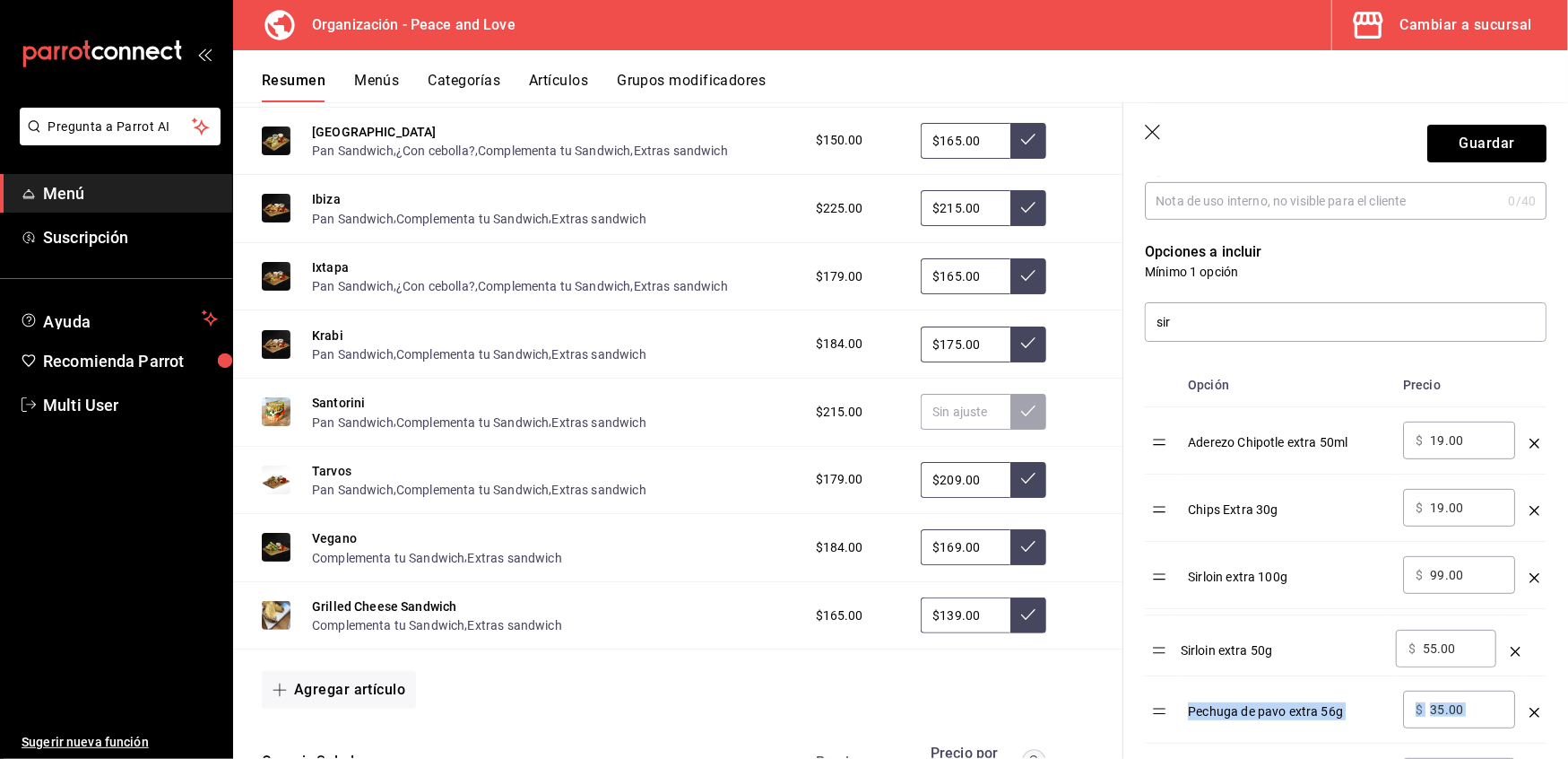
drag, startPoint x: 1166, startPoint y: 379, endPoint x: 1165, endPoint y: 661, distance: 282.0
click at [1475, 142] on button "Guardar" at bounding box center [1487, 143] width 120 height 38
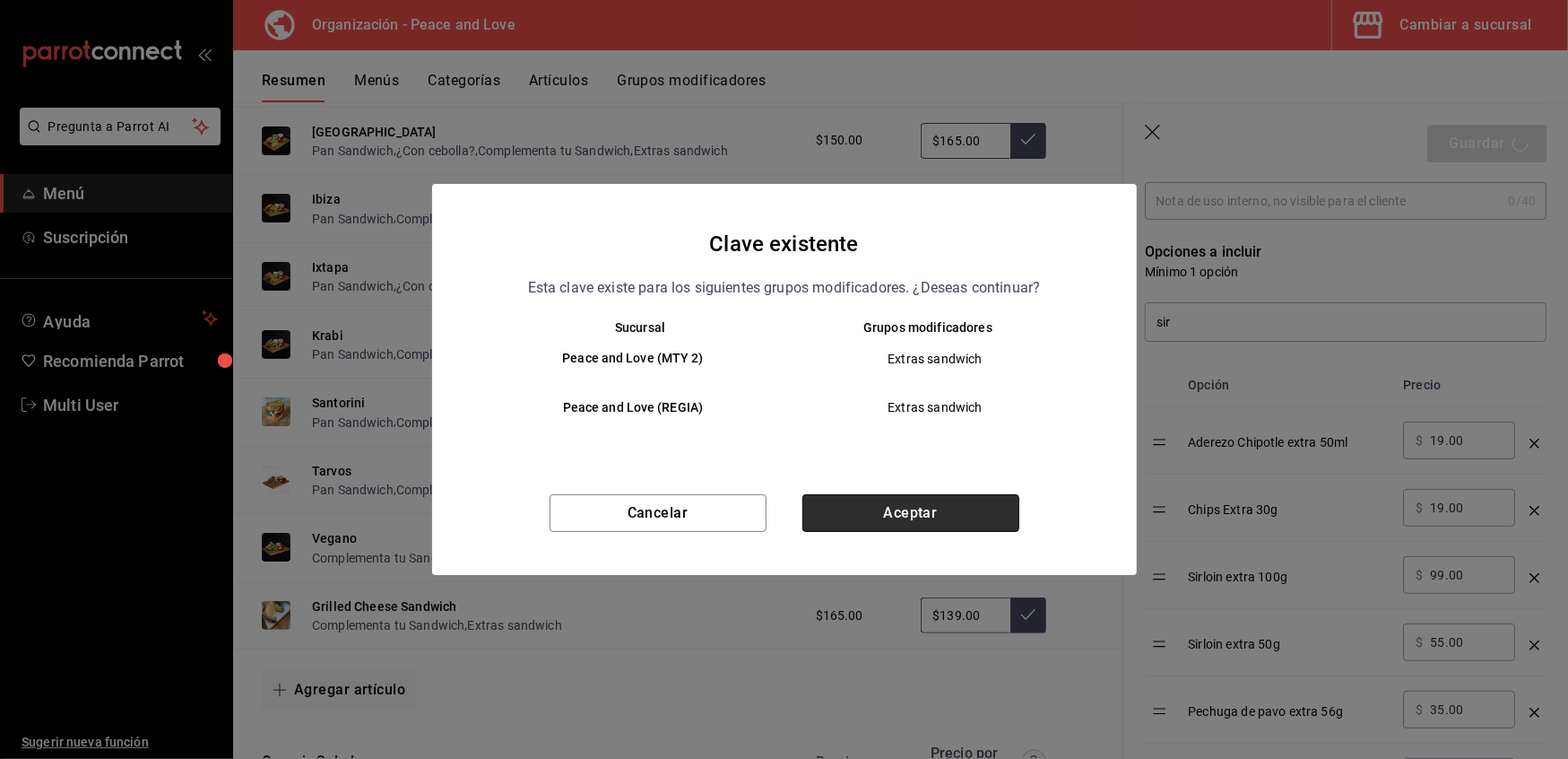
click at [936, 514] on button "Aceptar" at bounding box center [910, 513] width 217 height 38
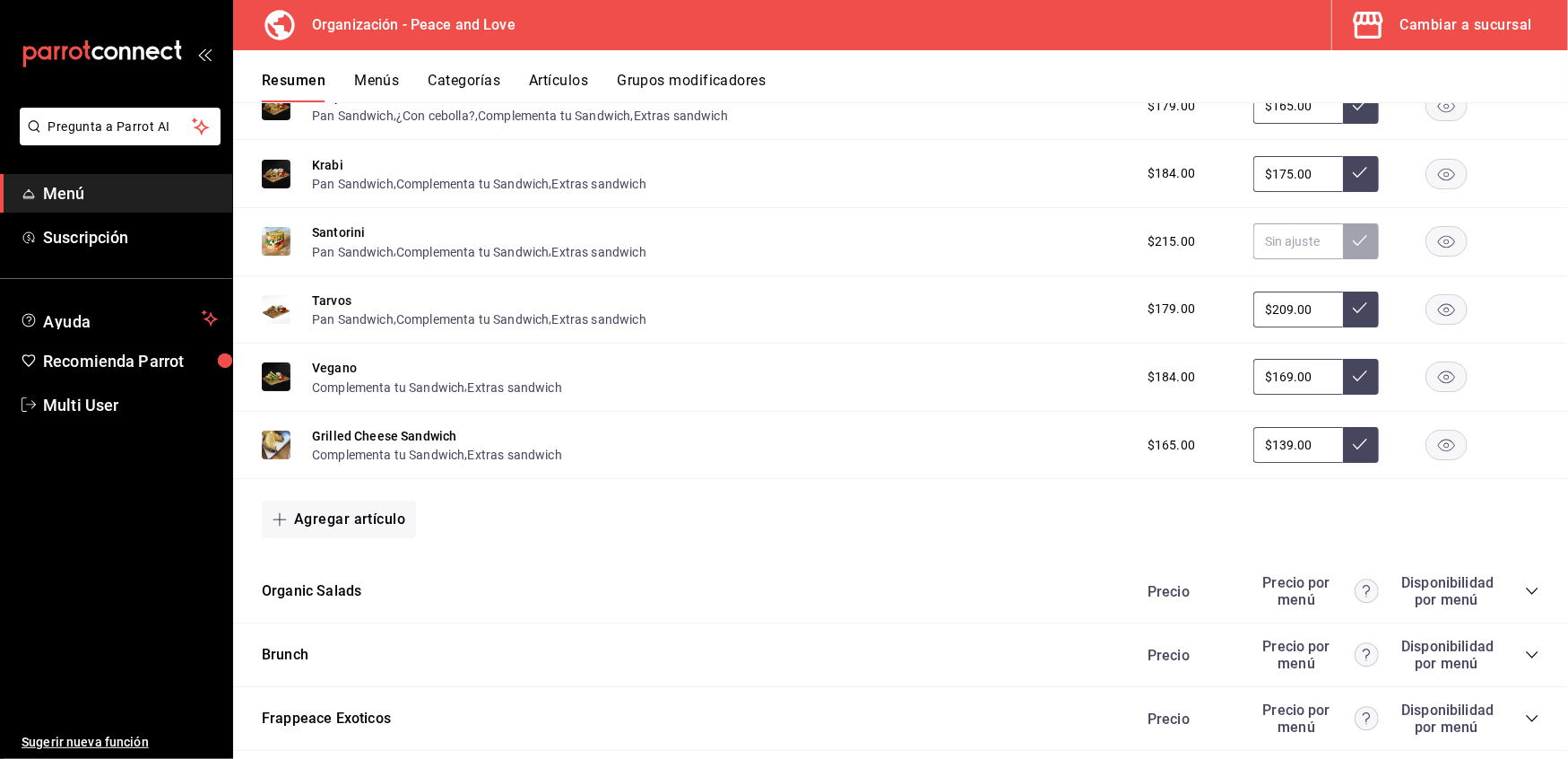
scroll to position [1331, 0]
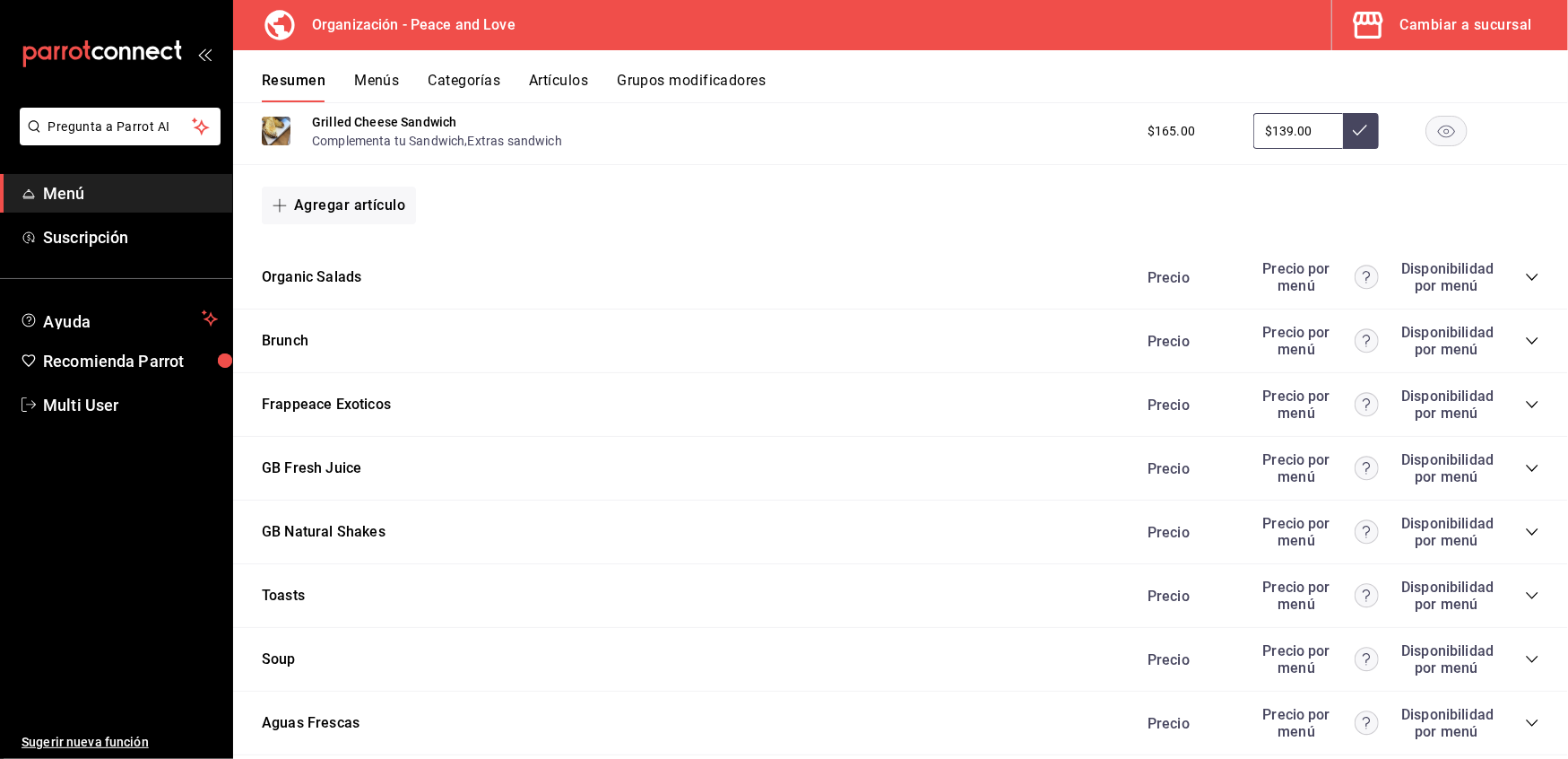
click at [1525, 270] on icon "collapse-category-row" at bounding box center [1532, 276] width 15 height 15
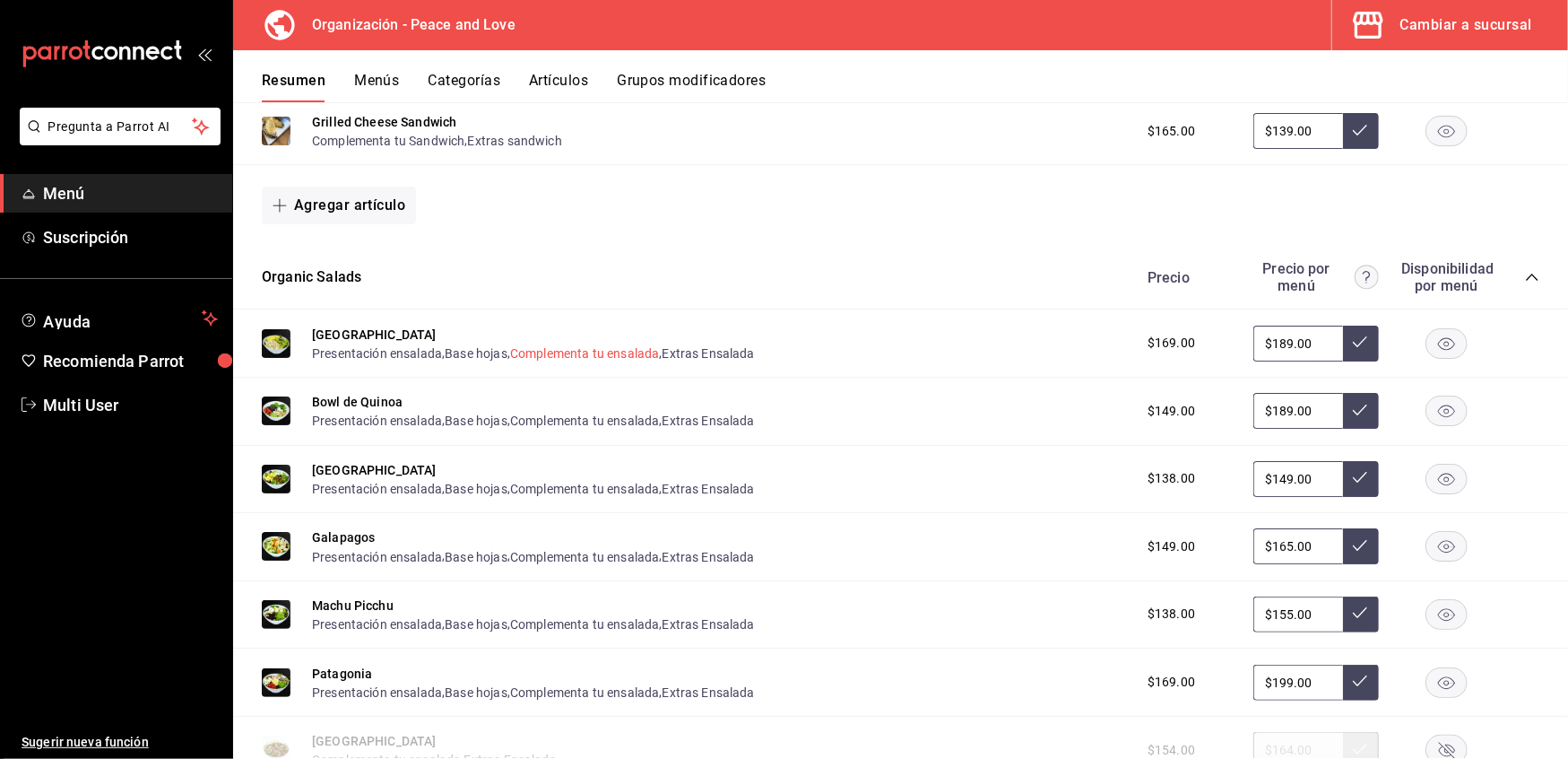
click at [525, 351] on button "Complementa tu ensalada" at bounding box center [585, 353] width 149 height 18
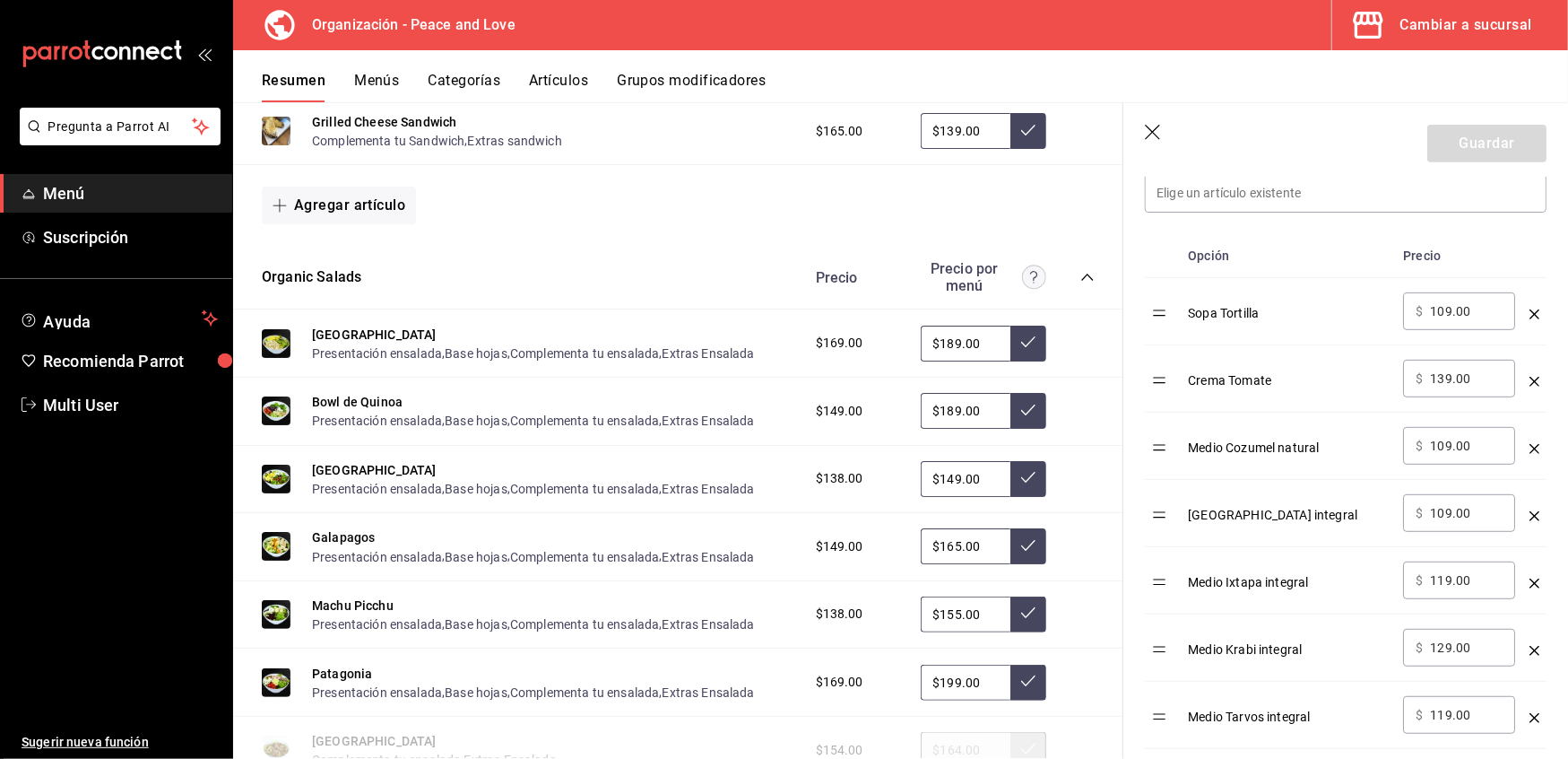
scroll to position [532, 0]
drag, startPoint x: 1482, startPoint y: 450, endPoint x: 951, endPoint y: 411, distance: 532.4
click at [951, 411] on main "Resumen organización Agrega y edita los menús, las categorías, artículos y grup…" at bounding box center [901, 430] width 1336 height 657
type input "95.00"
drag, startPoint x: 1479, startPoint y: 514, endPoint x: 1086, endPoint y: 461, distance: 396.6
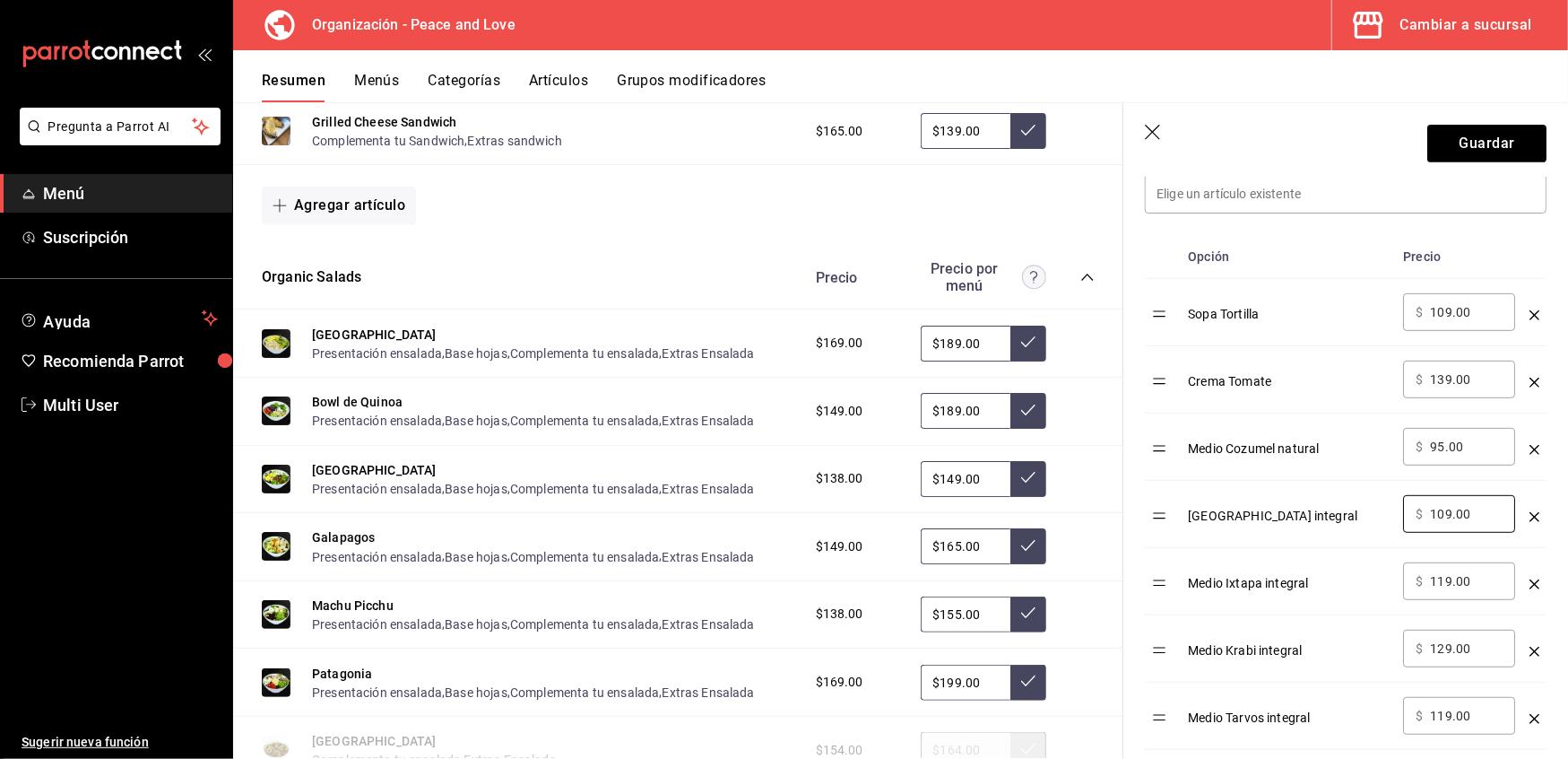
click at [1086, 461] on main "Resumen organización Agrega y edita los menús, las categorías, artículos y grup…" at bounding box center [901, 430] width 1336 height 657
type input "85.00"
drag, startPoint x: 1476, startPoint y: 580, endPoint x: 1105, endPoint y: 536, distance: 373.6
click at [1105, 536] on main "Resumen organización Agrega y edita los menús, las categorías, artículos y grup…" at bounding box center [901, 430] width 1336 height 657
type input "85.00"
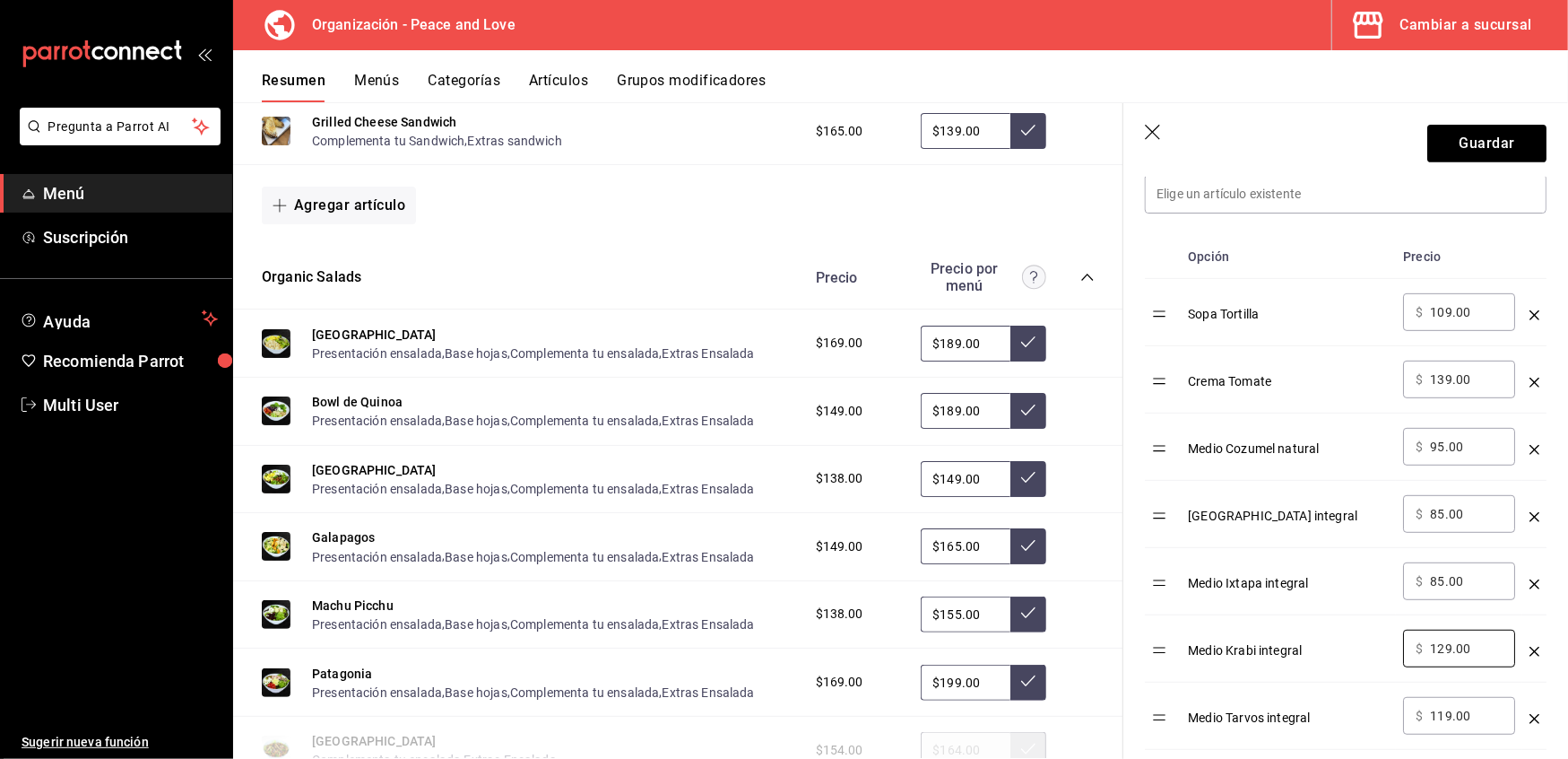
drag, startPoint x: 1485, startPoint y: 655, endPoint x: 763, endPoint y: 472, distance: 744.8
click at [763, 472] on main "Resumen organización Agrega y edita los menús, las categorías, artículos y grup…" at bounding box center [901, 430] width 1336 height 657
type input "89.00"
drag, startPoint x: 1476, startPoint y: 721, endPoint x: 1040, endPoint y: 587, distance: 456.1
click at [1040, 587] on main "Resumen organización Agrega y edita los menús, las categorías, artículos y grup…" at bounding box center [901, 430] width 1336 height 657
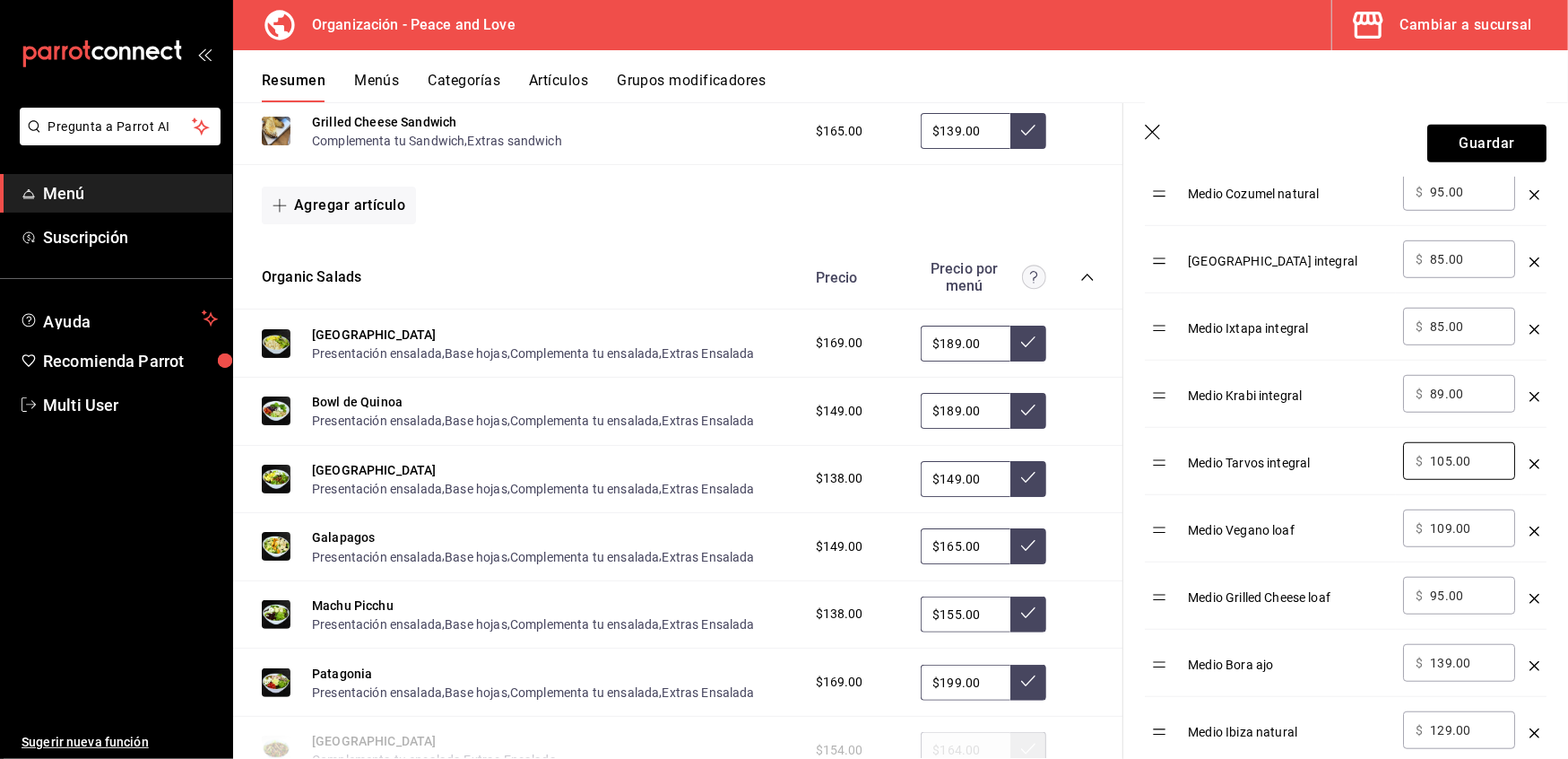
scroll to position [787, 0]
type input "105.00"
drag, startPoint x: 1482, startPoint y: 532, endPoint x: 1087, endPoint y: 457, distance: 402.1
click at [1087, 457] on main "Resumen organización Agrega y edita los menús, las categorías, artículos y grup…" at bounding box center [901, 430] width 1336 height 657
type input "85.00"
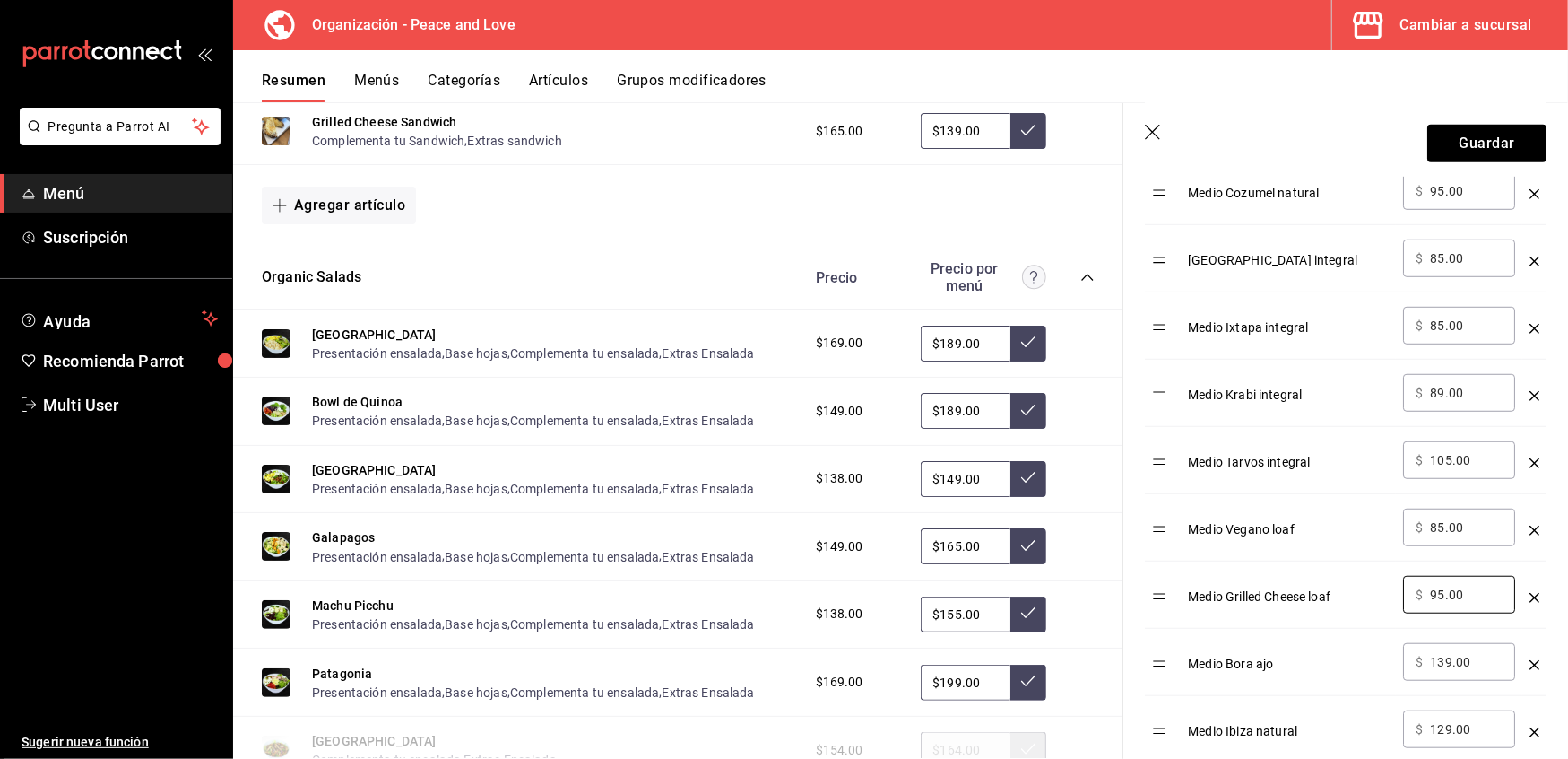
drag, startPoint x: 1478, startPoint y: 597, endPoint x: 1078, endPoint y: 521, distance: 407.2
click at [1078, 521] on main "Resumen organización Agrega y edita los menús, las categorías, artículos y grup…" at bounding box center [901, 430] width 1336 height 657
drag, startPoint x: 1476, startPoint y: 596, endPoint x: 1095, endPoint y: 565, distance: 382.3
click at [1095, 565] on main "Resumen organización Agrega y edita los menús, las categorías, artículos y grup…" at bounding box center [901, 430] width 1336 height 657
type input "75.00"
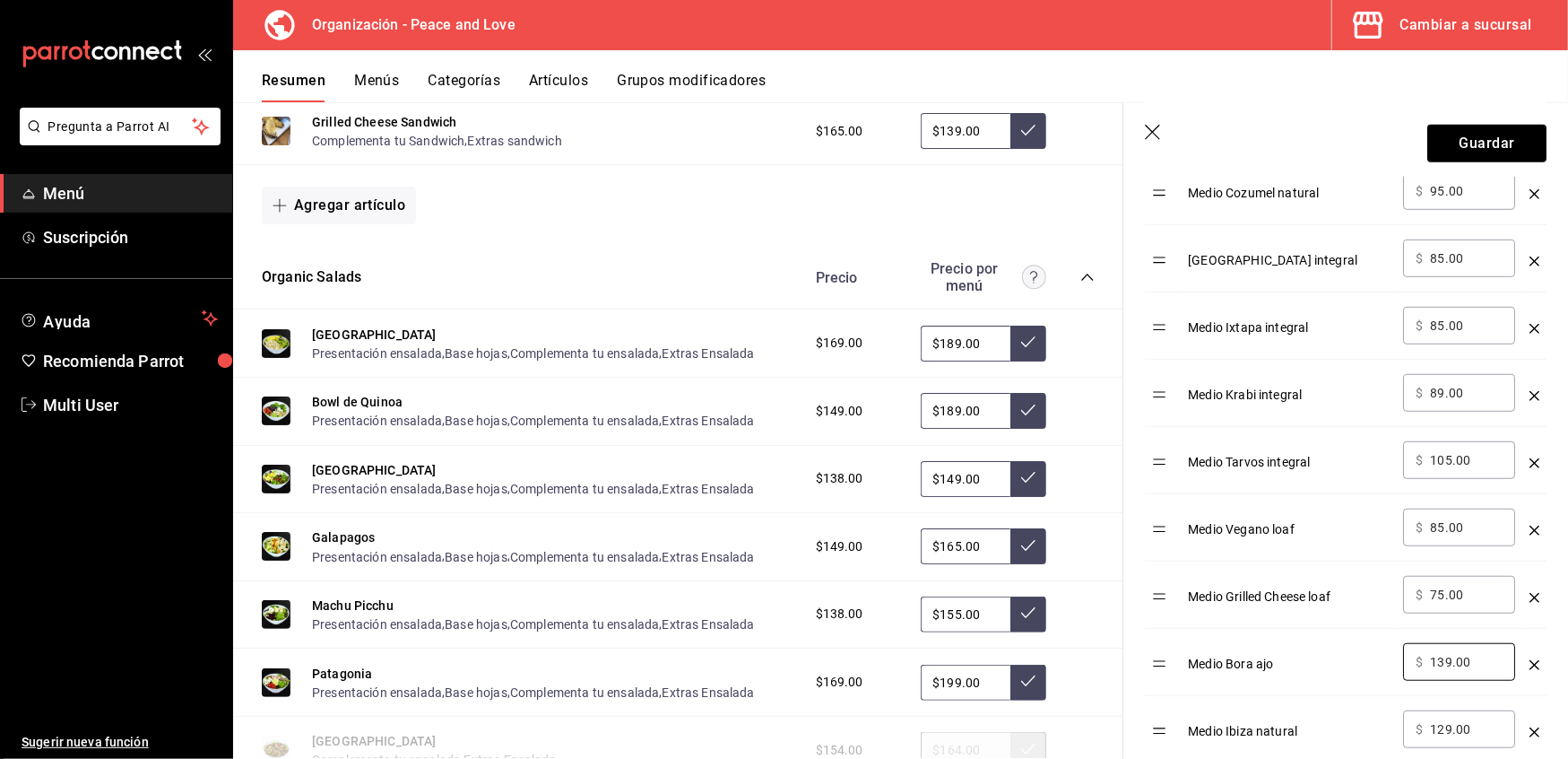
drag, startPoint x: 1483, startPoint y: 672, endPoint x: 1056, endPoint y: 600, distance: 433.0
click at [1056, 600] on main "Resumen organización Agrega y edita los menús, las categorías, artículos y grup…" at bounding box center [901, 430] width 1336 height 657
type input "109.00"
drag, startPoint x: 1481, startPoint y: 732, endPoint x: 1164, endPoint y: 691, distance: 319.6
click at [1164, 691] on tbody "Sopa Tortilla ​ $ 109.00 ​ Crema Tomate ​ $ 139.00 ​ Medio Cozumel natural ​ $ …" at bounding box center [1345, 393] width 402 height 741
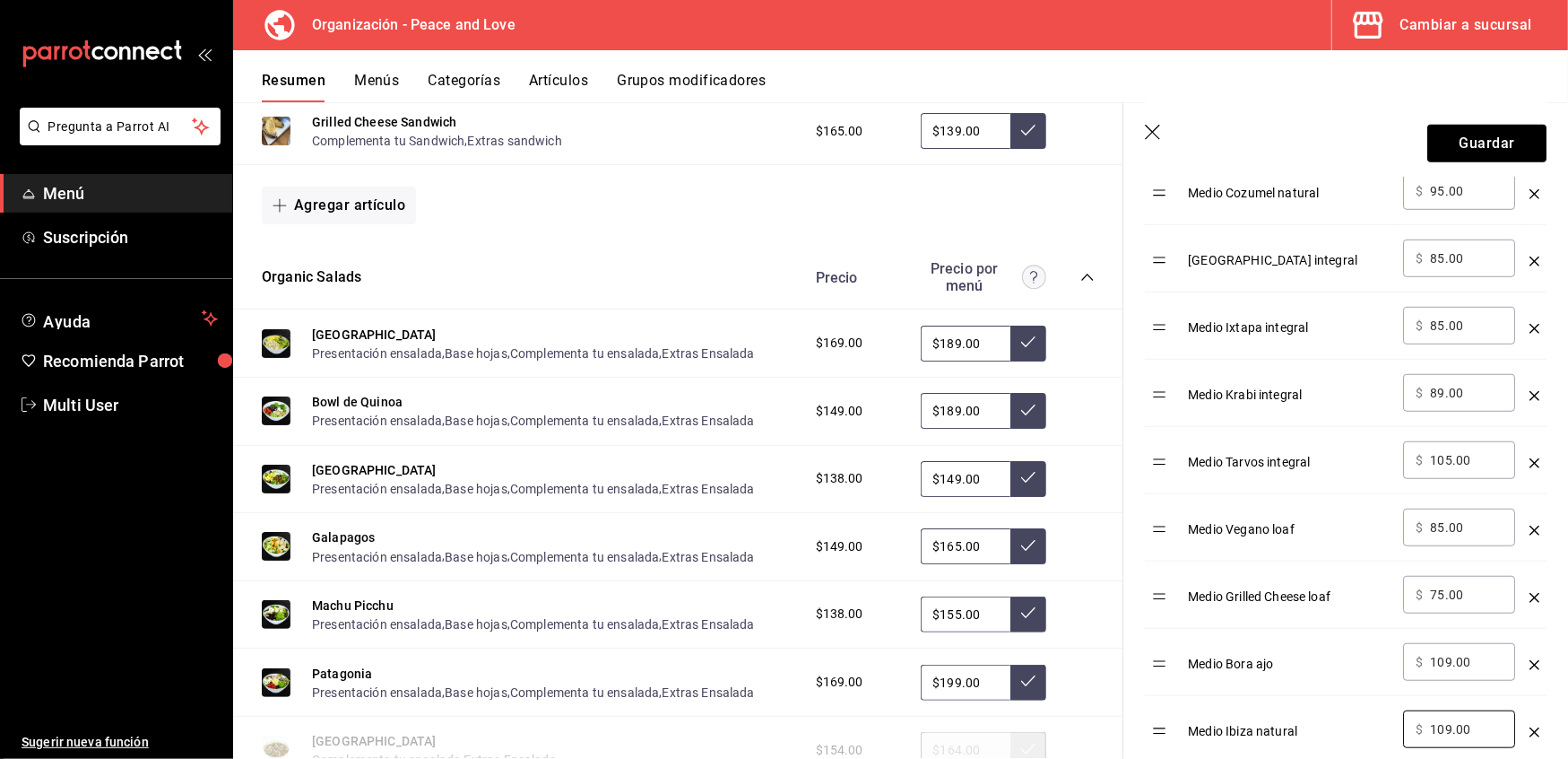
type input "109.00"
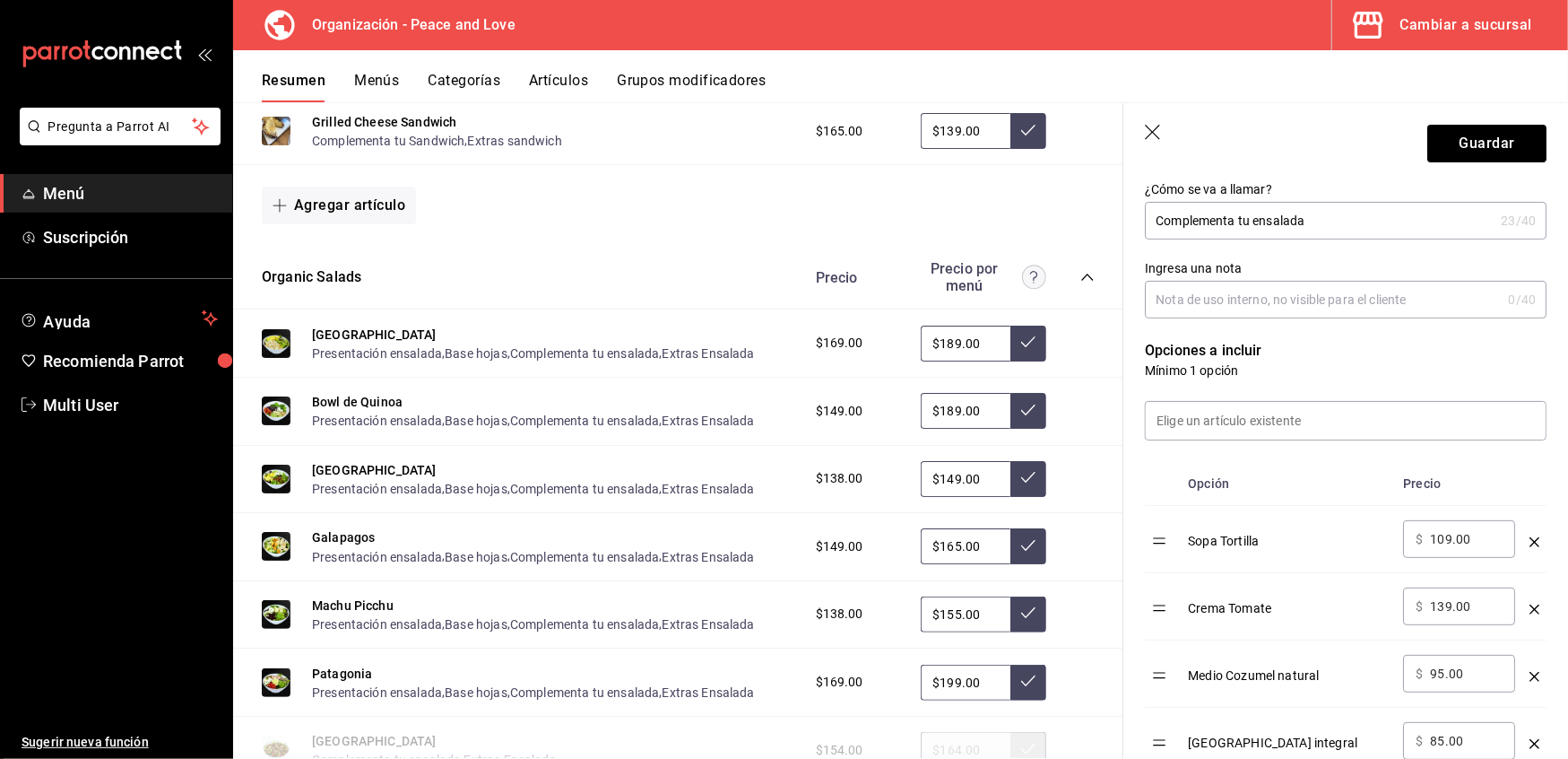
scroll to position [281, 0]
